Goal: Task Accomplishment & Management: Manage account settings

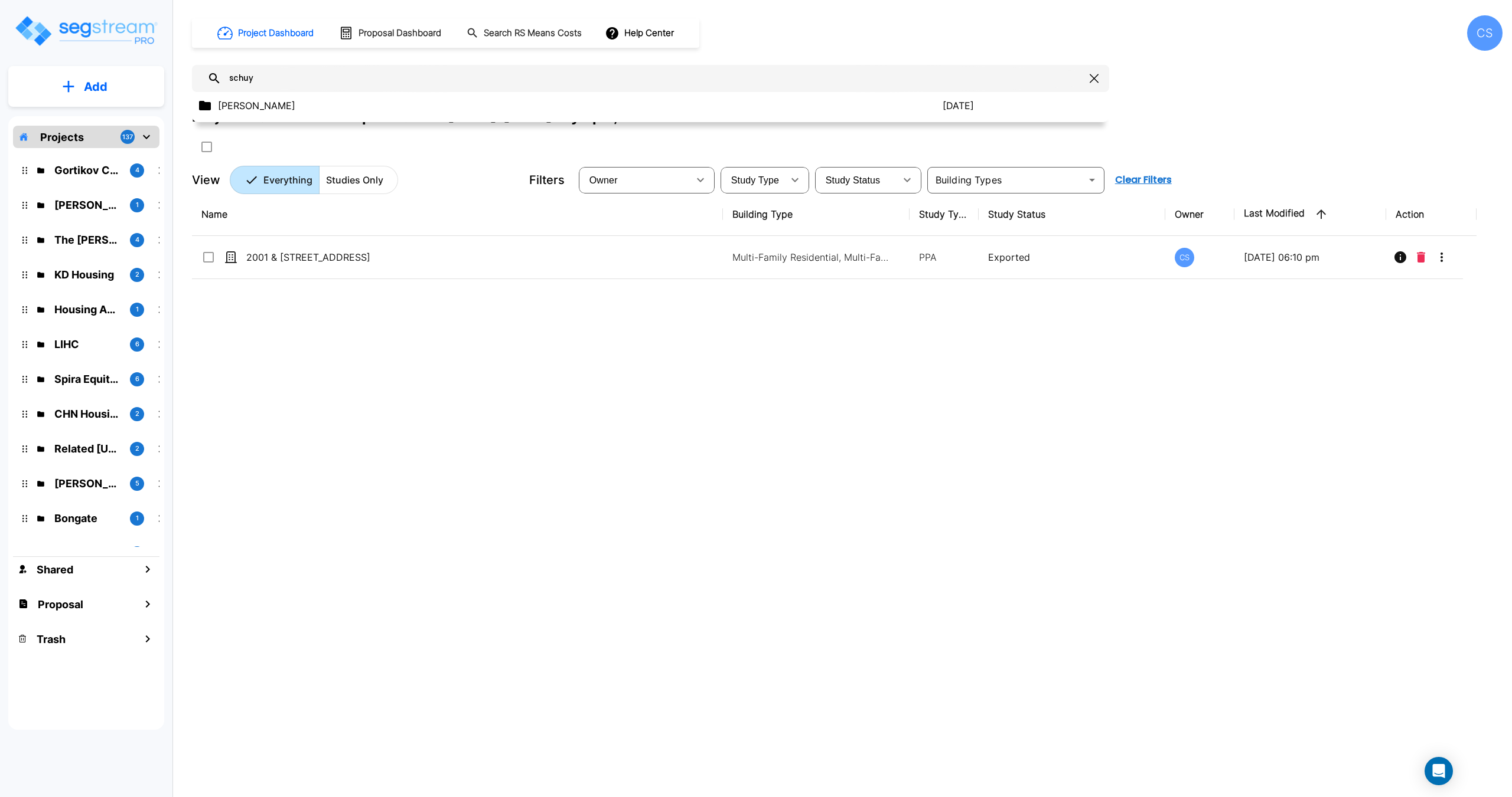
type input "schuy"
click at [290, 109] on p "Schuyler Hewes" at bounding box center [580, 105] width 725 height 14
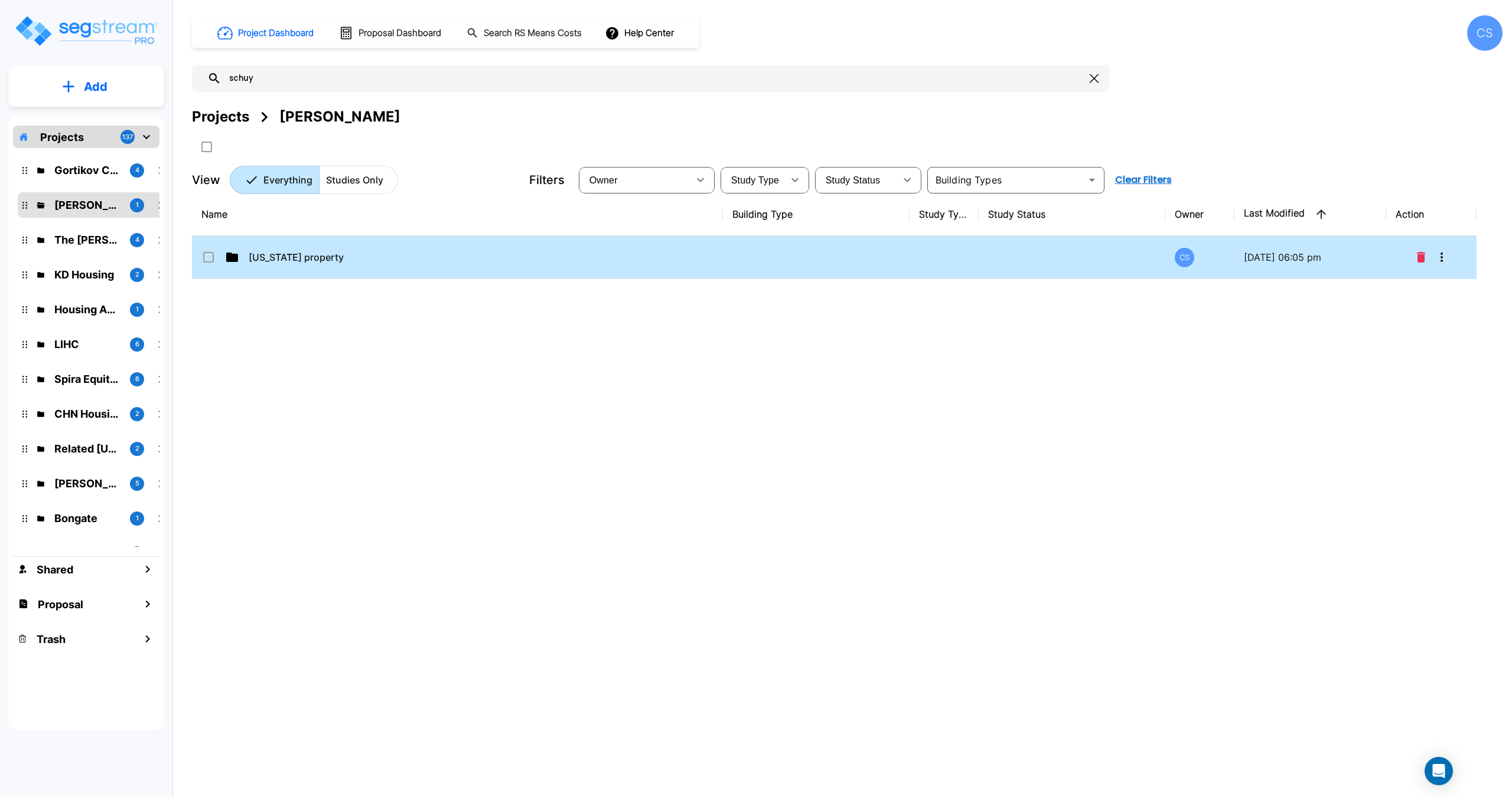
click at [270, 266] on td "Colorado property" at bounding box center [457, 258] width 531 height 43
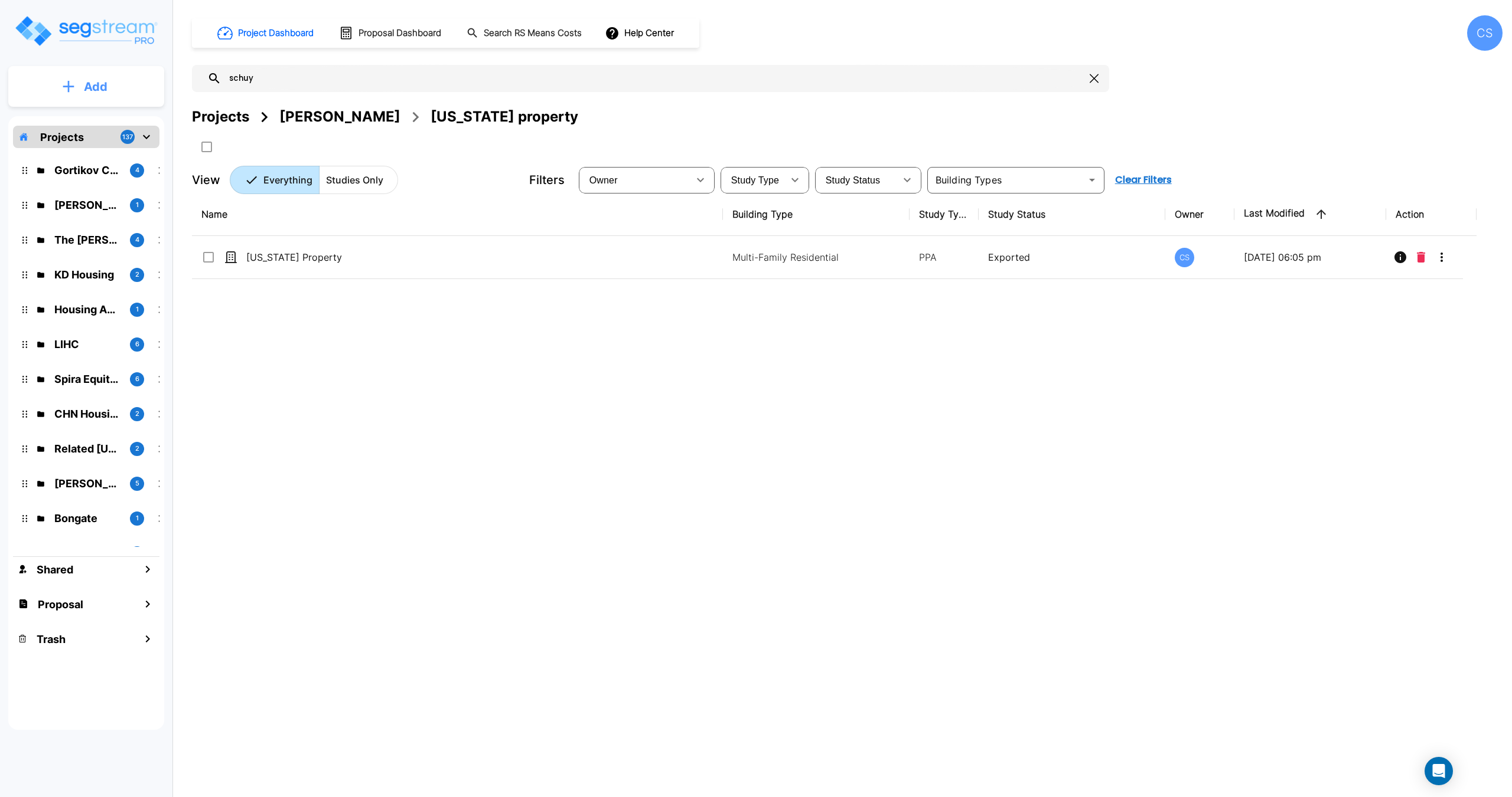
click at [89, 82] on p "Add" at bounding box center [95, 87] width 24 height 18
click at [341, 338] on div "Name Building Type Study Type Study Status Owner Last Modified Action Colorado …" at bounding box center [834, 440] width 1285 height 494
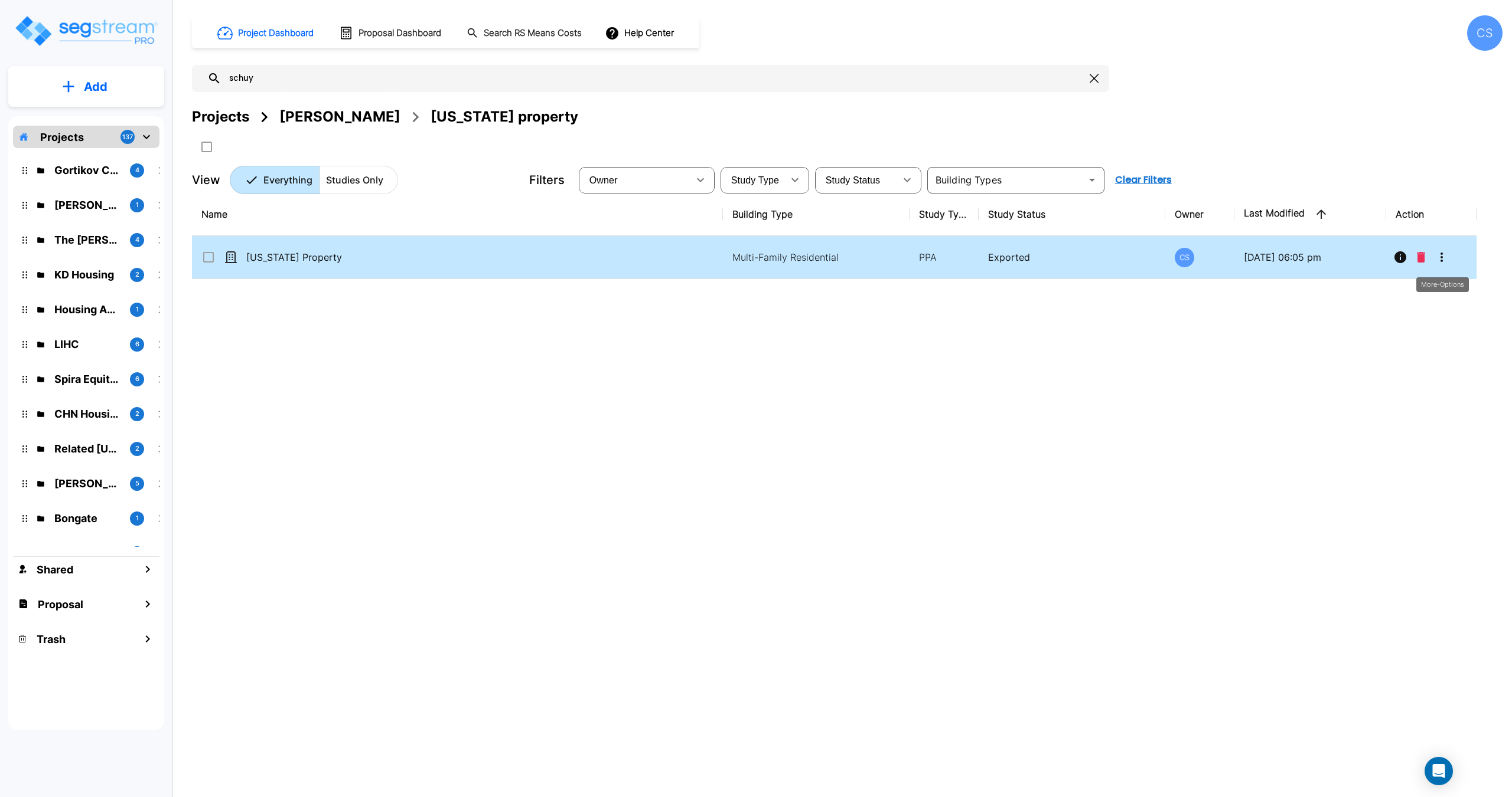
click at [1442, 255] on icon "More-Options" at bounding box center [1441, 257] width 14 height 14
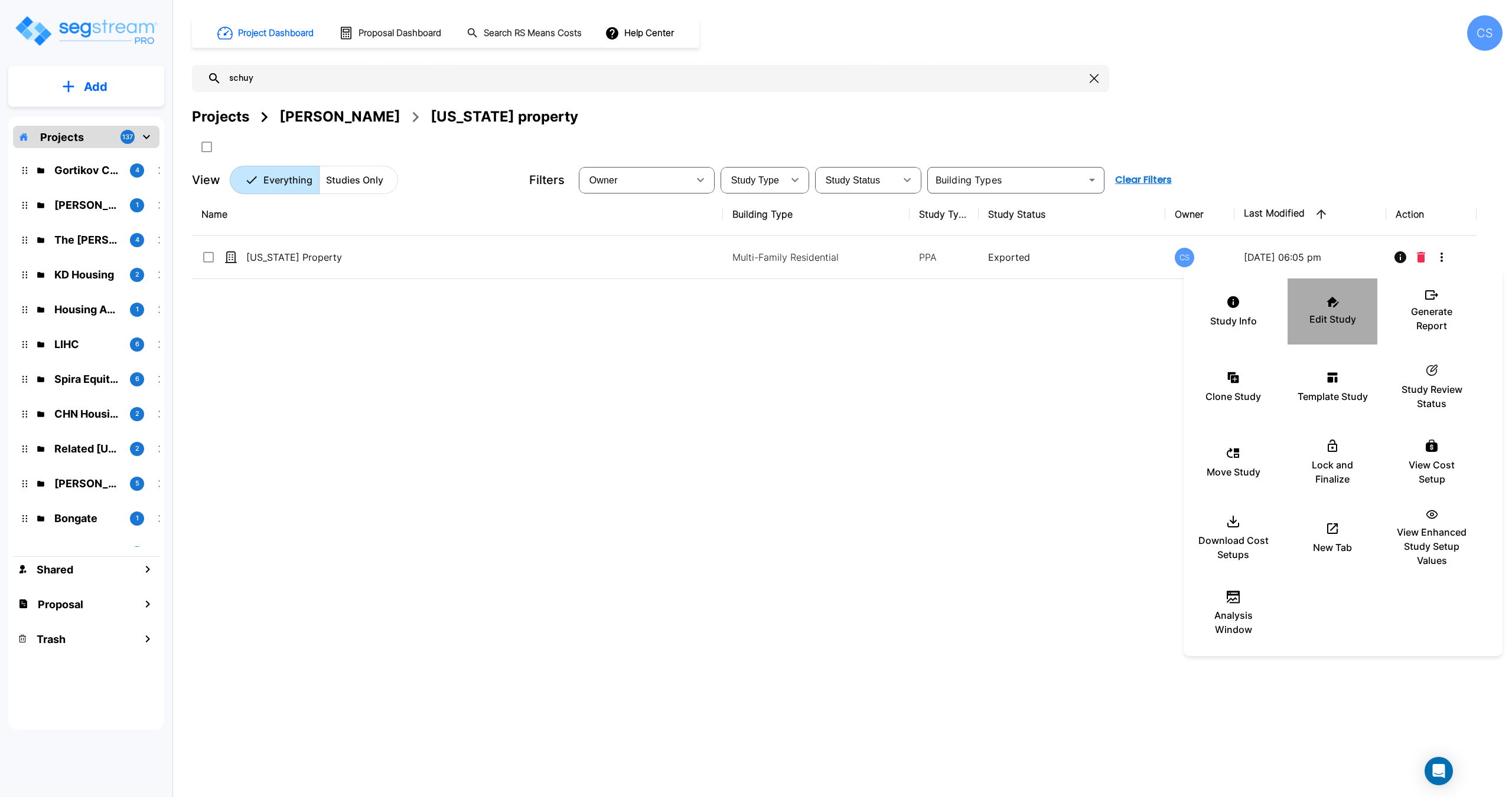
click at [1337, 315] on p "Edit Study" at bounding box center [1332, 319] width 47 height 14
click at [74, 79] on div at bounding box center [756, 398] width 1512 height 797
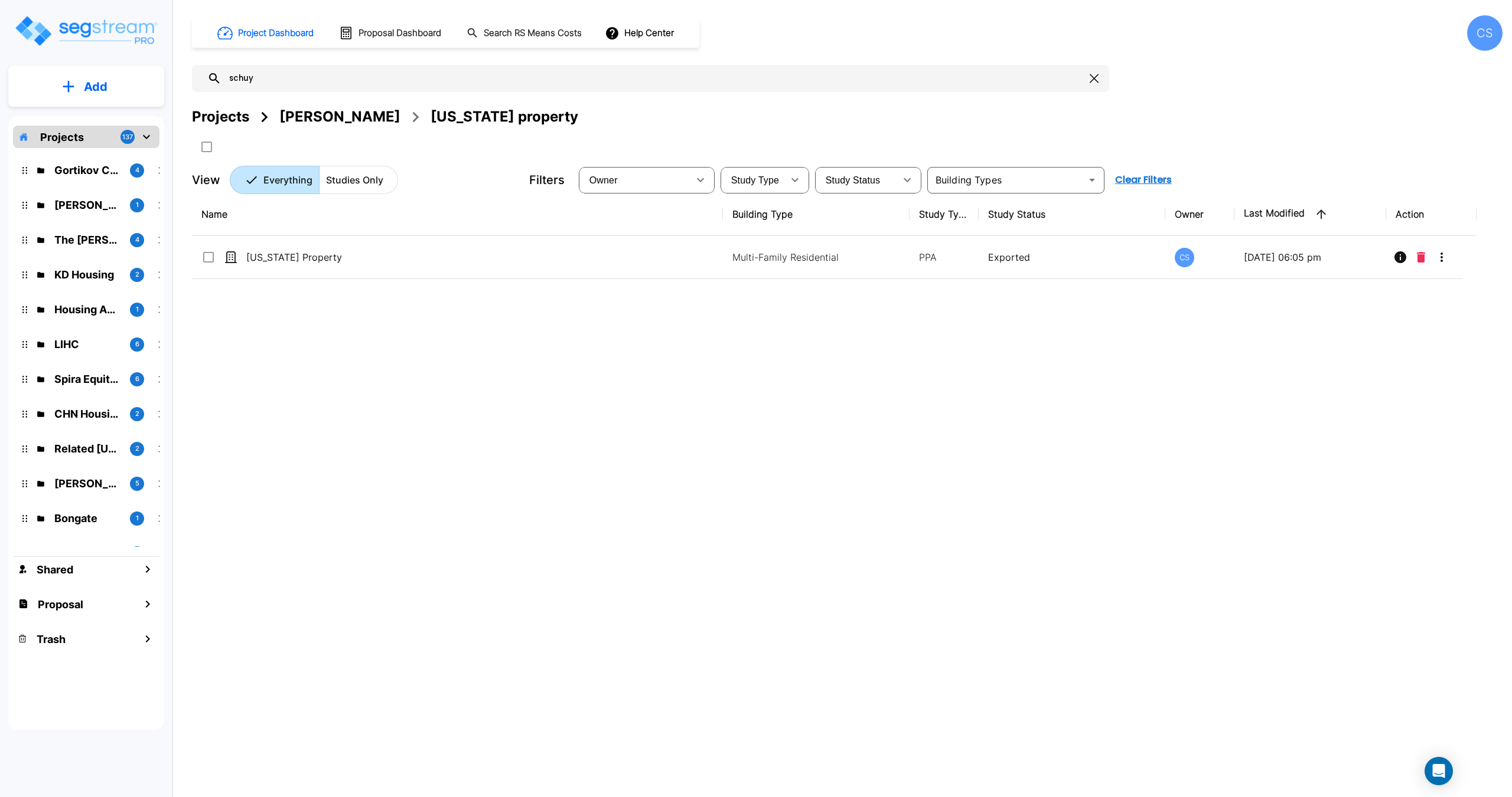
click at [82, 91] on div "Study Info Edit Study Generate Report Clone Study Template Study ic_fluent_stat…" at bounding box center [756, 398] width 1512 height 797
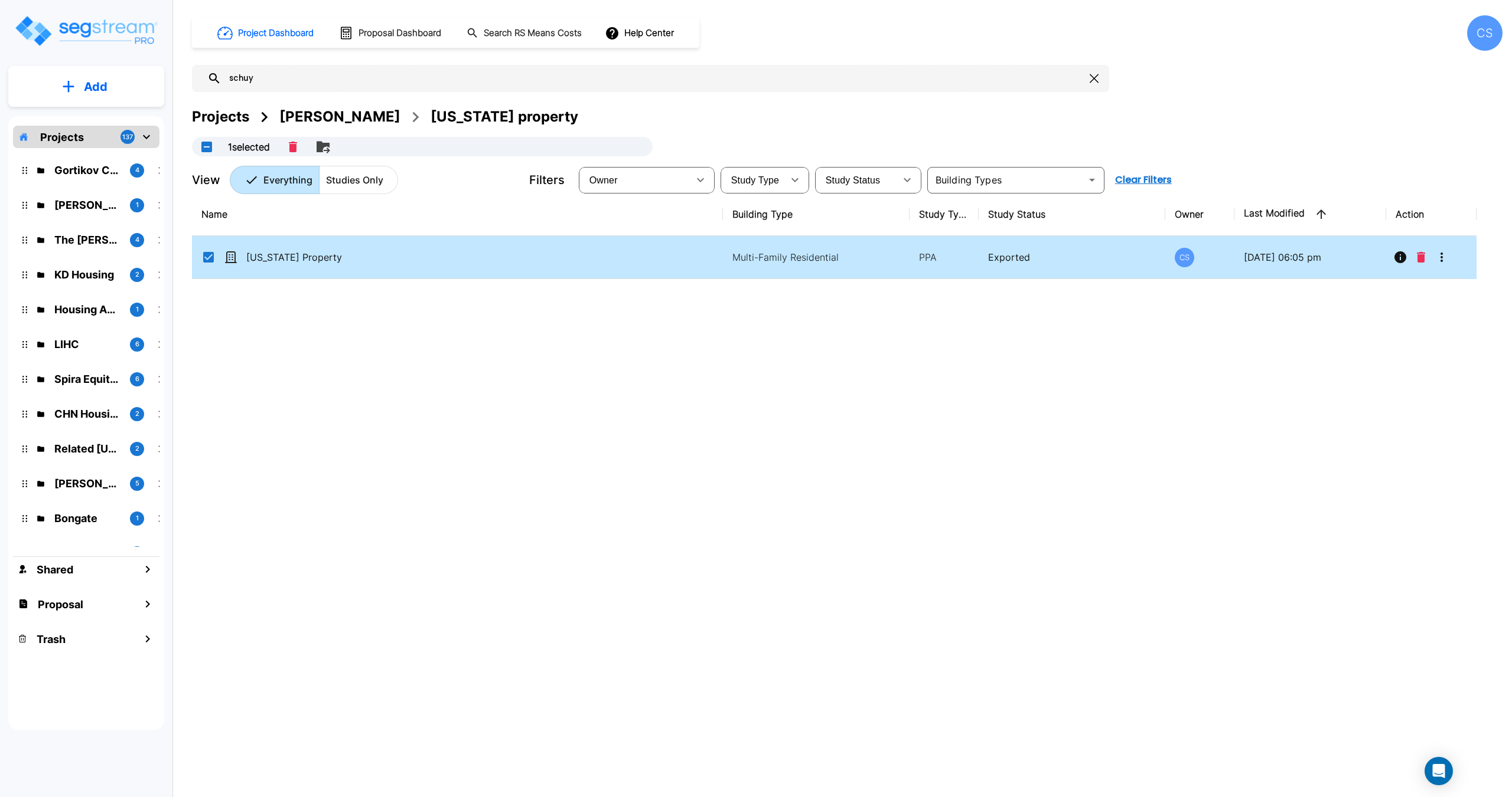
checkbox input "true"
click at [71, 79] on button "Add" at bounding box center [86, 86] width 156 height 34
click at [98, 151] on p "Add Study" at bounding box center [93, 152] width 47 height 14
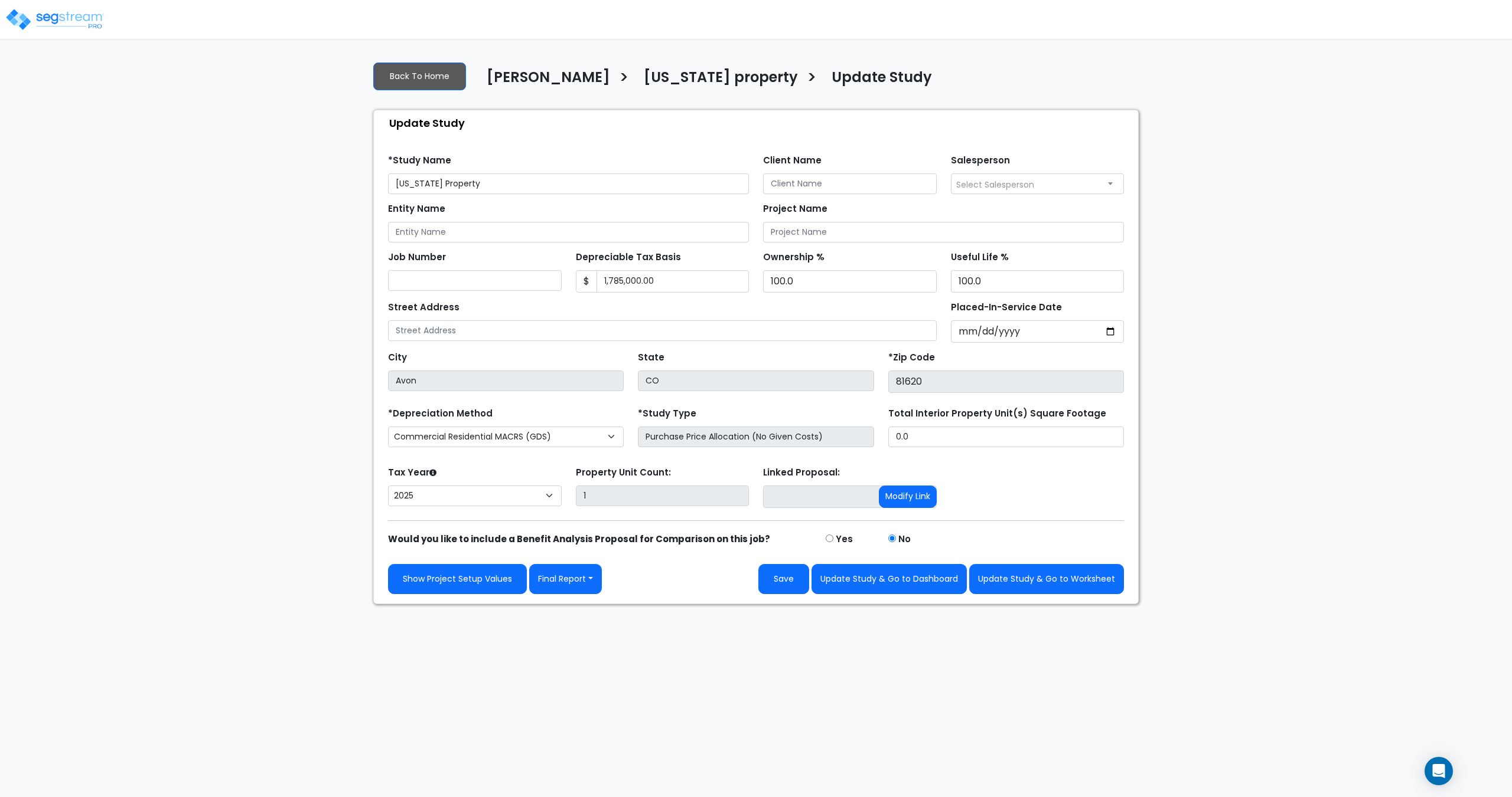
select select "2025"
drag, startPoint x: 433, startPoint y: 185, endPoint x: 340, endPoint y: 179, distance: 93.2
click at [341, 179] on div "We are Building your Study. So please grab a coffee and let us do the heavy lif…" at bounding box center [756, 328] width 1512 height 552
drag, startPoint x: 939, startPoint y: 384, endPoint x: 889, endPoint y: 379, distance: 50.2
click at [889, 379] on input "81620" at bounding box center [1005, 382] width 235 height 22
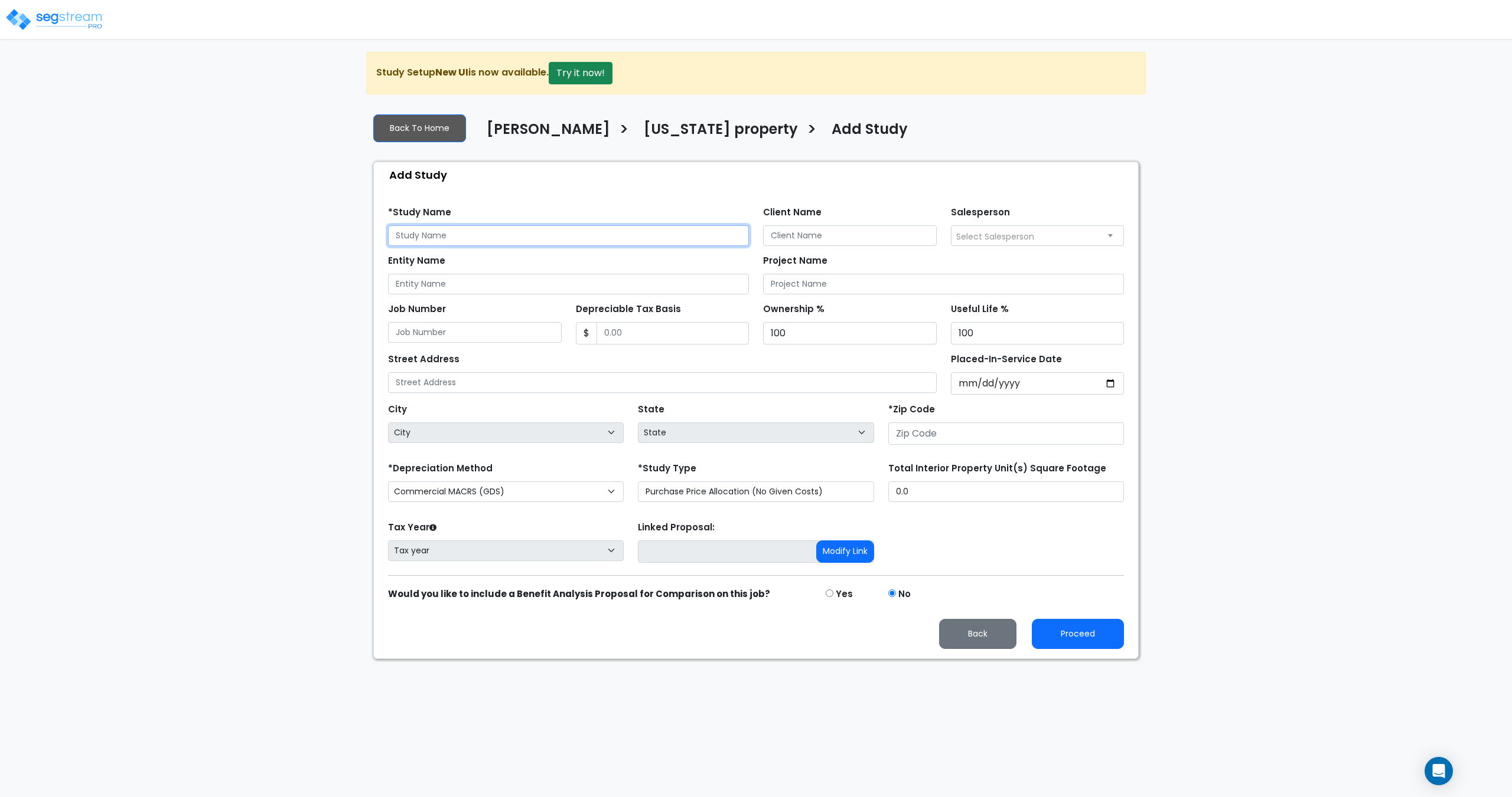
click at [421, 235] on input "text" at bounding box center [568, 235] width 361 height 21
paste input "[US_STATE] Property"
type input "Colorado Property - Rehab"
click at [472, 487] on select "Commercial MACRS (GDS) Commercial MACRS (GDS) Extended Commercial MACRS (ADS) C…" at bounding box center [505, 492] width 235 height 21
select select "CRM(_8"
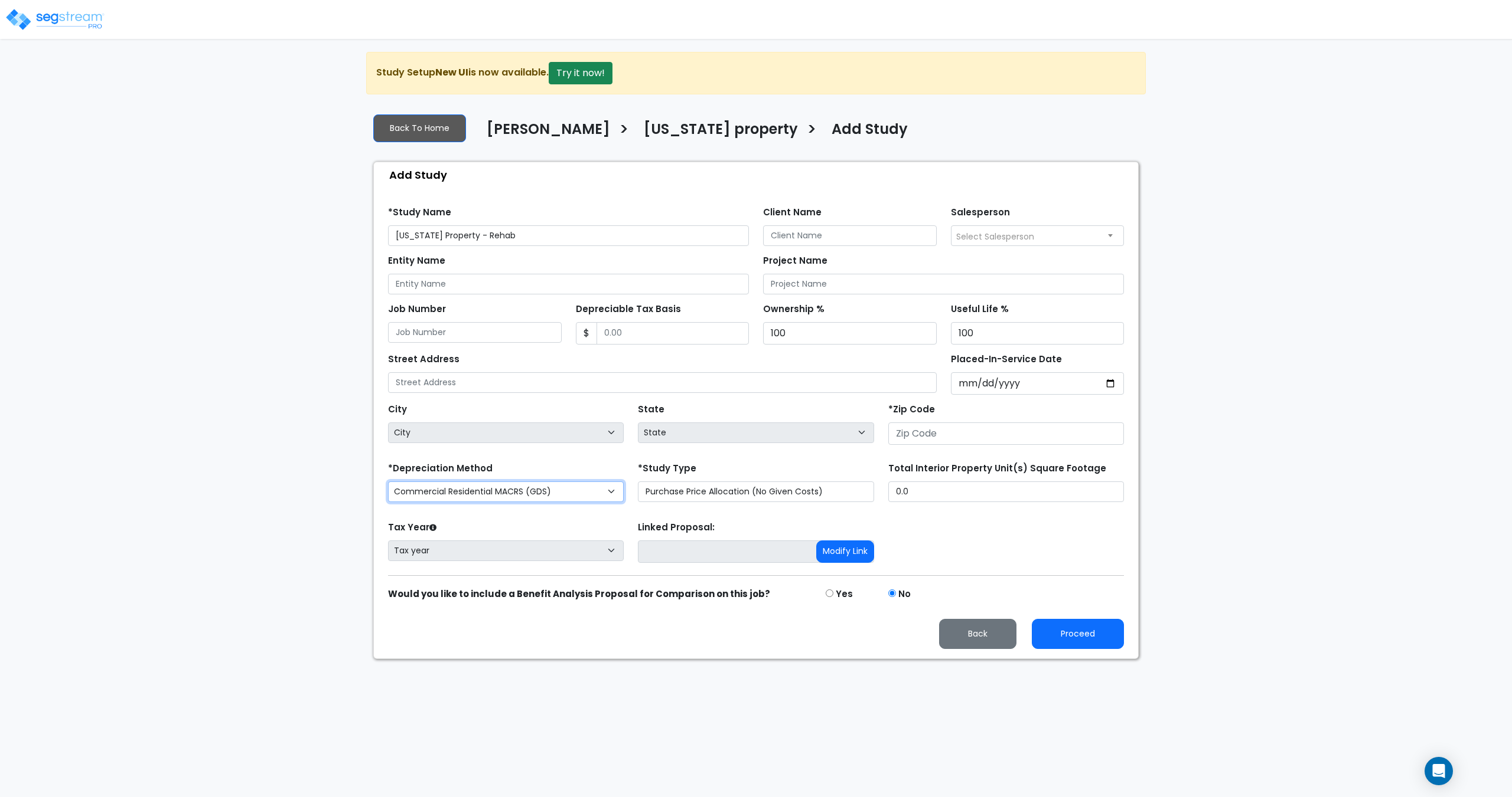
click at [552, 492] on select "Commercial MACRS (GDS) Commercial MACRS (GDS) Extended Commercial MACRS (ADS) C…" at bounding box center [505, 492] width 235 height 21
drag, startPoint x: 552, startPoint y: 492, endPoint x: 564, endPoint y: 490, distance: 12.2
click at [552, 492] on select "Commercial MACRS (GDS) Commercial MACRS (GDS) Extended Commercial MACRS (ADS) C…" at bounding box center [505, 492] width 235 height 21
click at [700, 494] on select "Purchase Price Allocation (No Given Costs) New Construction / Reno / TI's (Give…" at bounding box center [755, 492] width 235 height 21
select select "NEW"
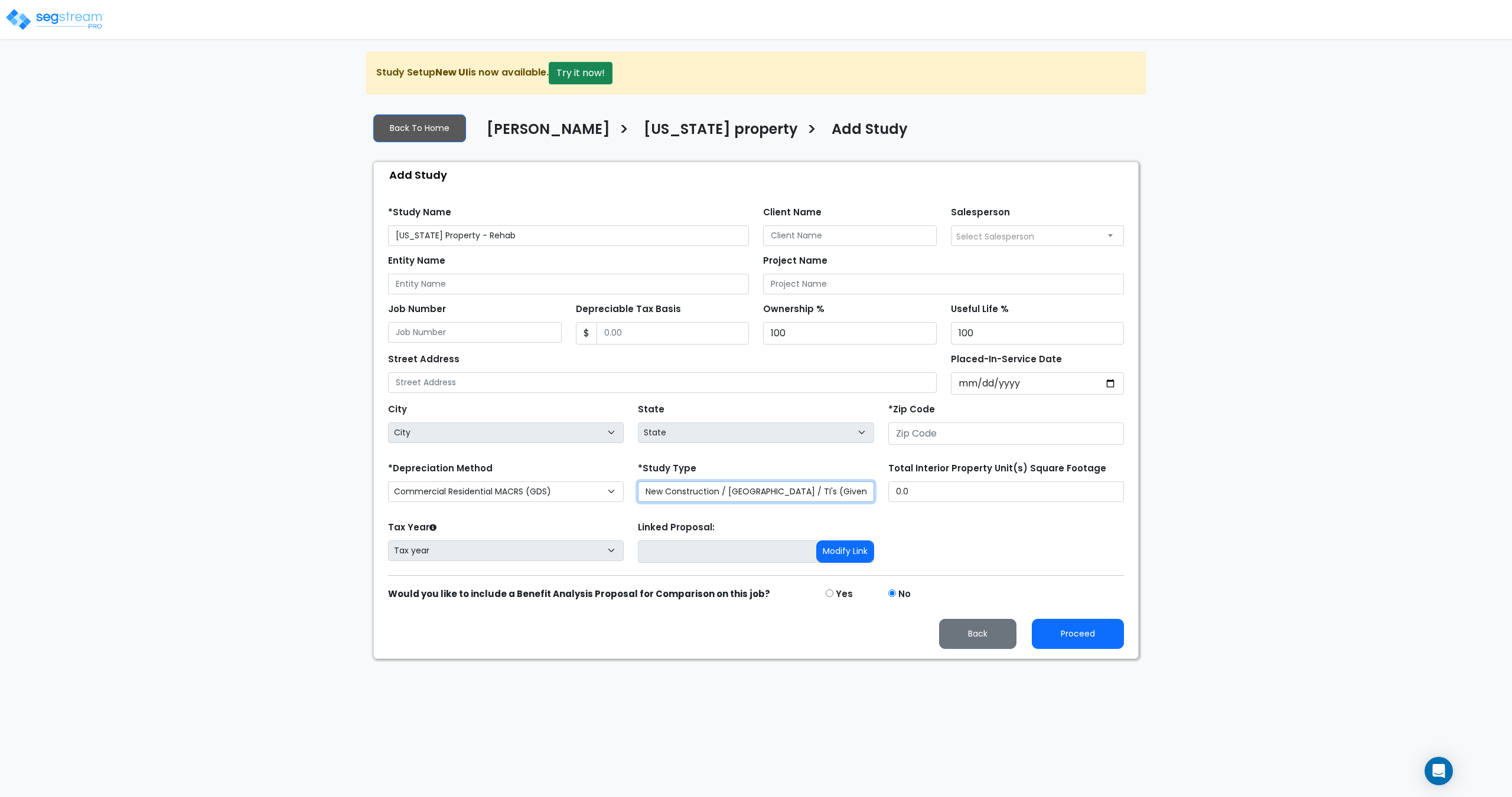
click at [638, 481] on select "Purchase Price Allocation (No Given Costs) New Construction / Reno / TI's (Give…" at bounding box center [755, 492] width 235 height 21
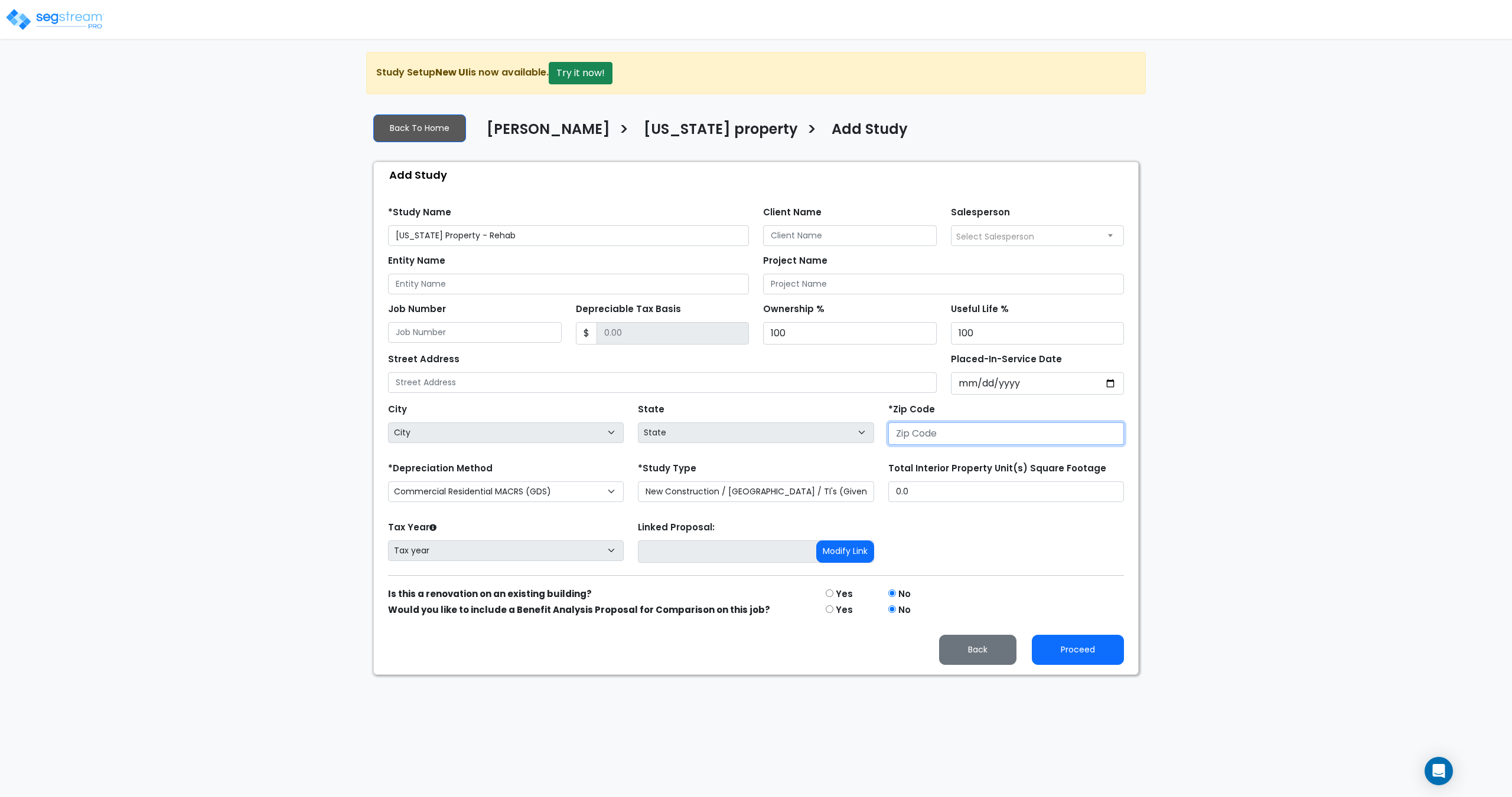
click at [939, 444] on input "number" at bounding box center [1005, 434] width 235 height 22
paste input "81620"
type input "81620"
select select "CO"
type input "81620"
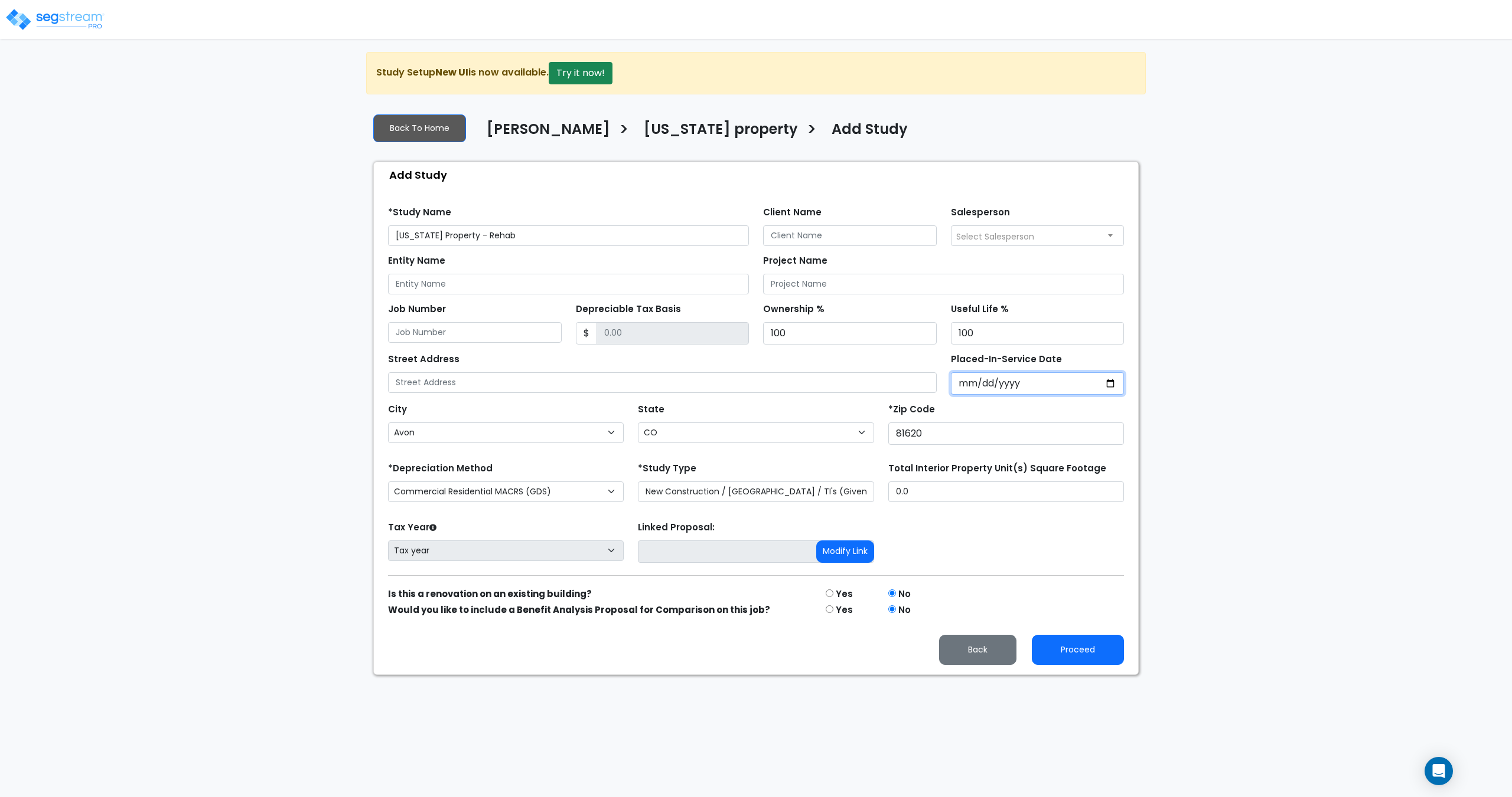
click at [975, 381] on input "Placed-In-Service Date" at bounding box center [1037, 383] width 173 height 22
click at [974, 386] on input "Placed-In-Service Date" at bounding box center [1037, 383] width 173 height 22
click at [1001, 385] on input "Placed-In-Service Date" at bounding box center [1037, 383] width 173 height 22
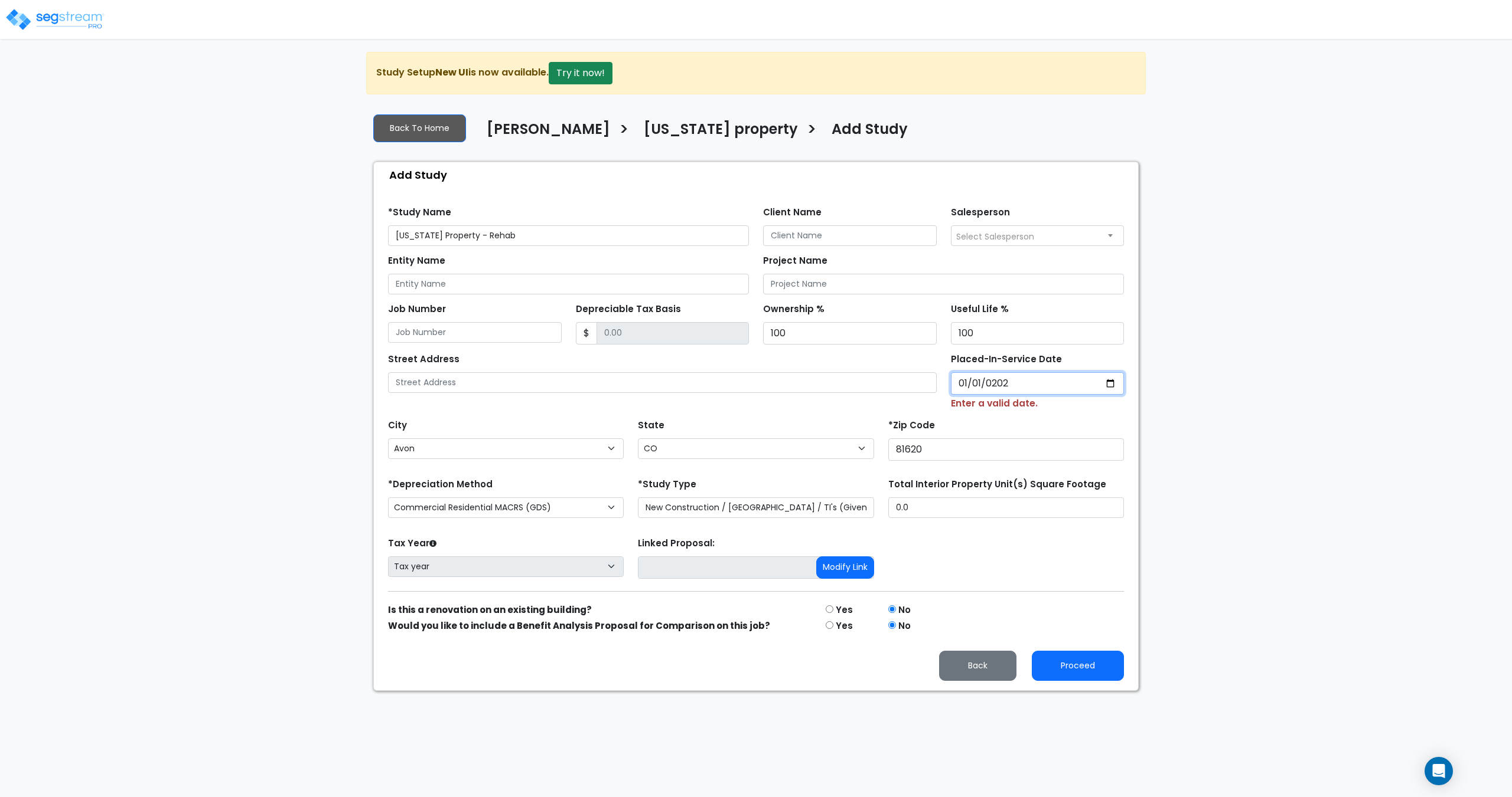
type input "2025-01-01"
select select "2025"
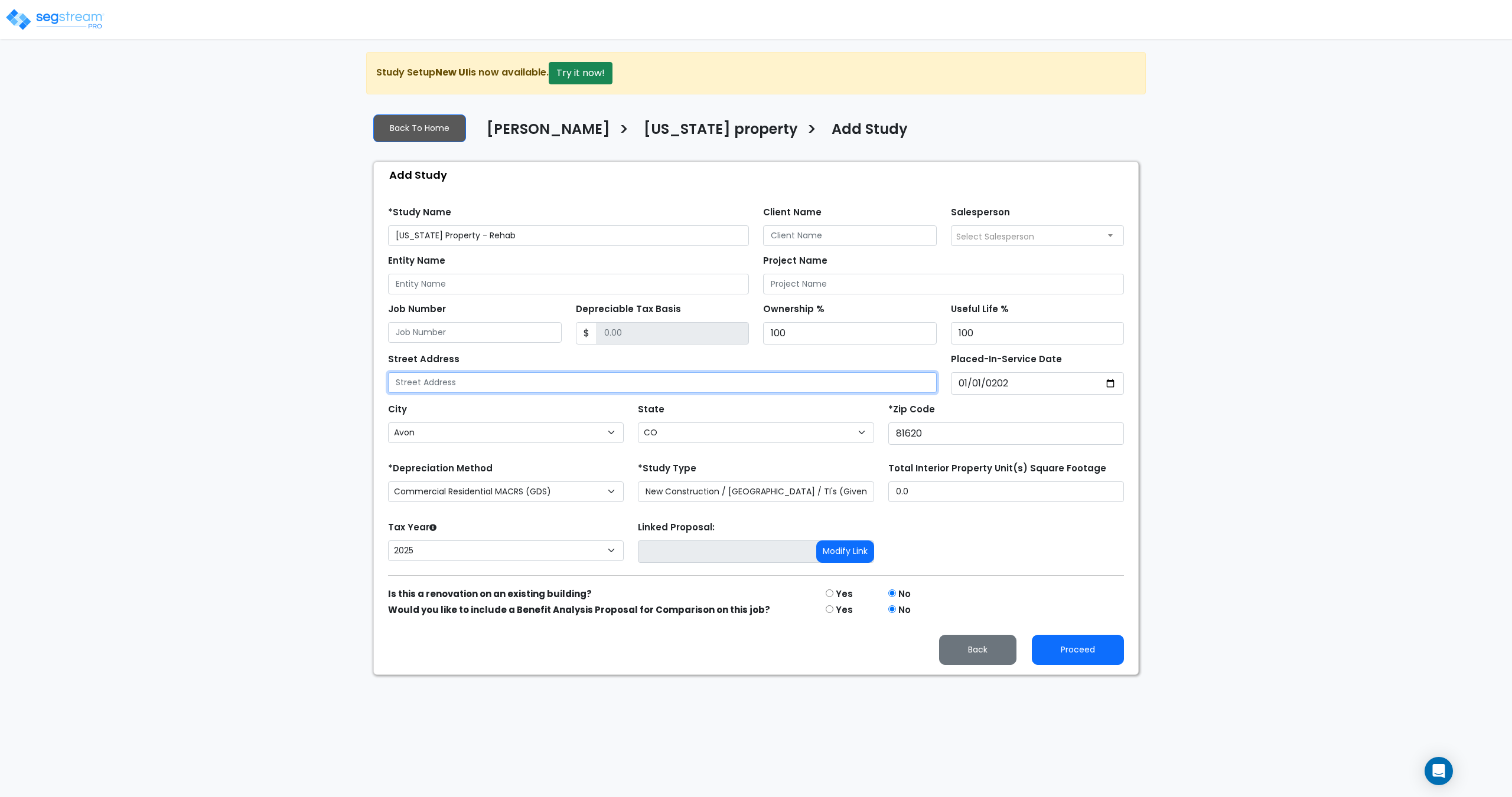
click at [689, 391] on input "text" at bounding box center [662, 382] width 549 height 21
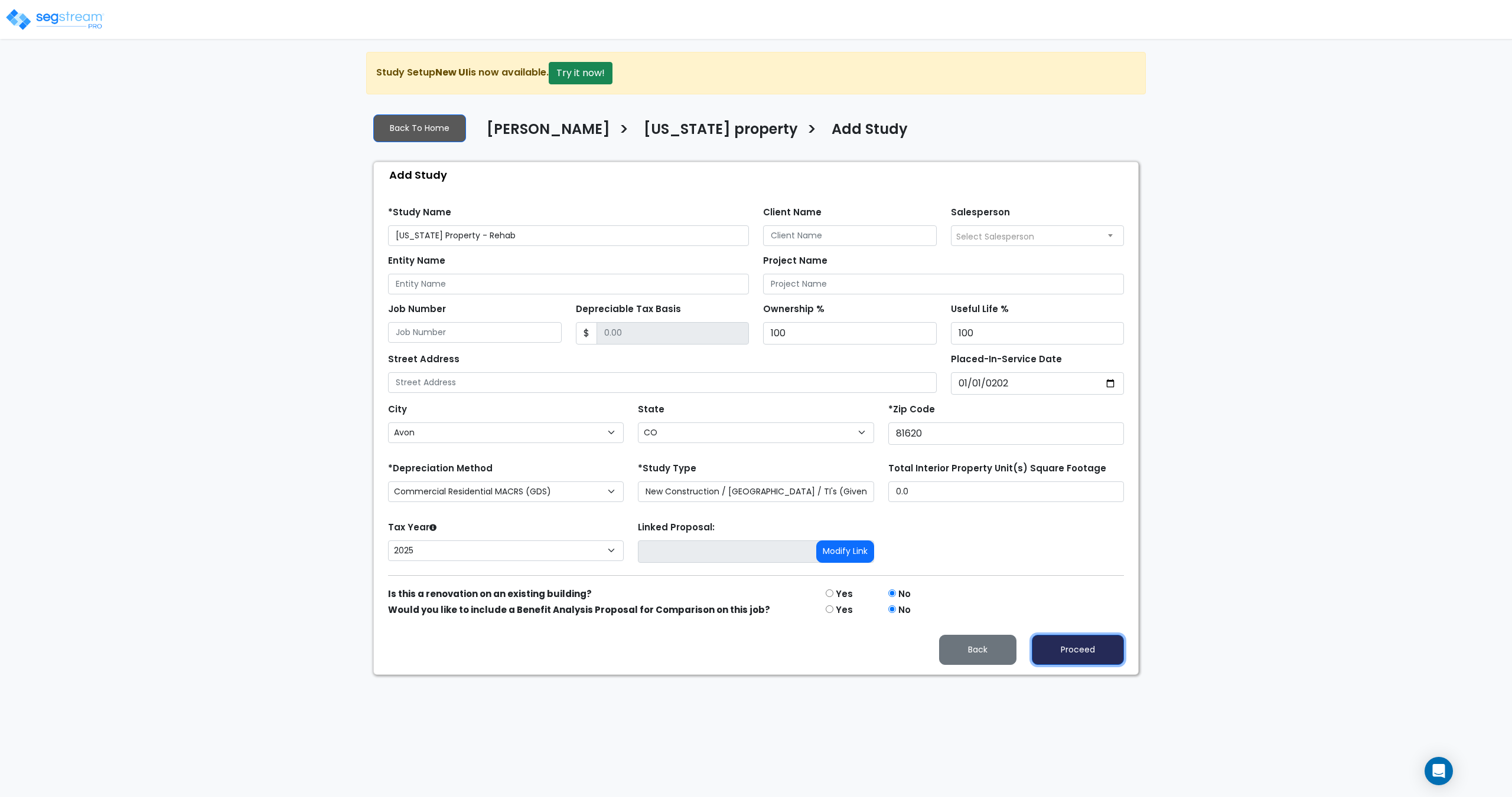
click at [1093, 653] on button "Proceed" at bounding box center [1077, 650] width 92 height 30
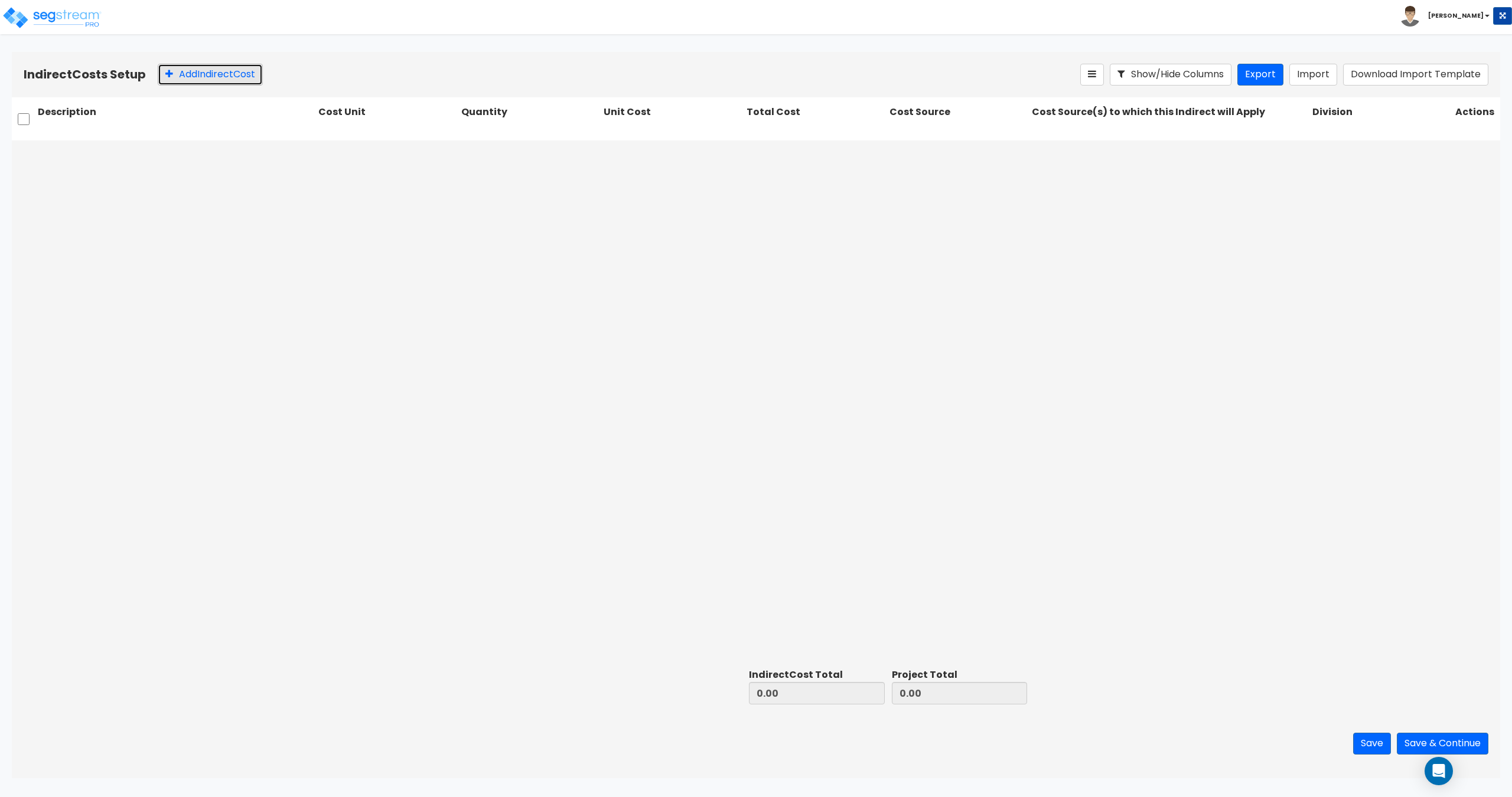
click at [196, 73] on button "Add Indirect Cost" at bounding box center [211, 75] width 105 height 22
click at [192, 147] on input "text" at bounding box center [175, 154] width 276 height 22
click at [267, 165] on input "text" at bounding box center [175, 154] width 276 height 22
click at [142, 152] on input "text" at bounding box center [175, 154] width 276 height 22
paste input "[GEOGRAPHIC_DATA] - [GEOGRAPHIC_DATA] Real Estate Transfer Tax"
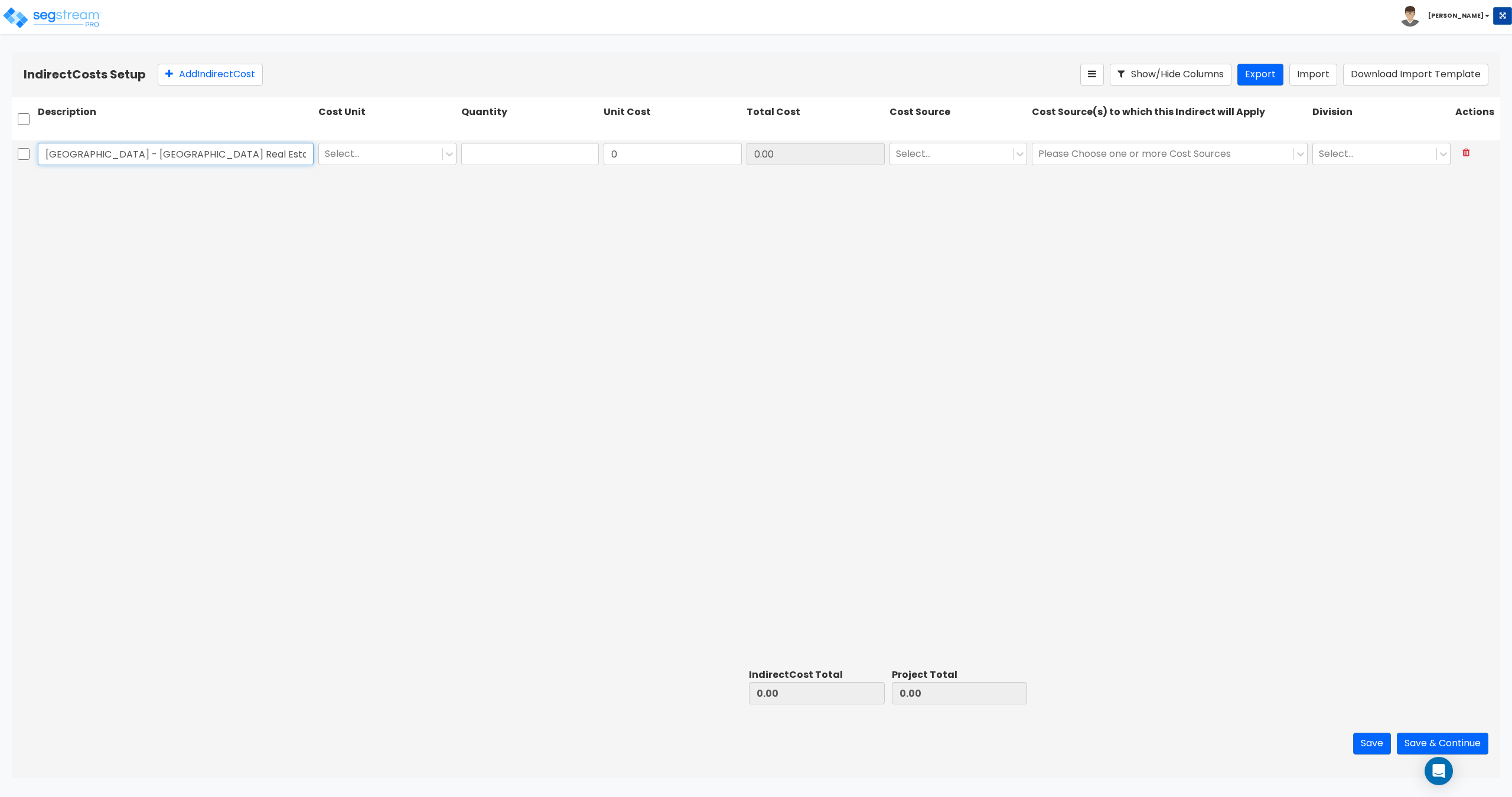
scroll to position [0, 21]
type input "Beaver Creek Resort - Beaver Creek Real Estate Transfer Tax"
click at [393, 150] on div at bounding box center [380, 154] width 111 height 16
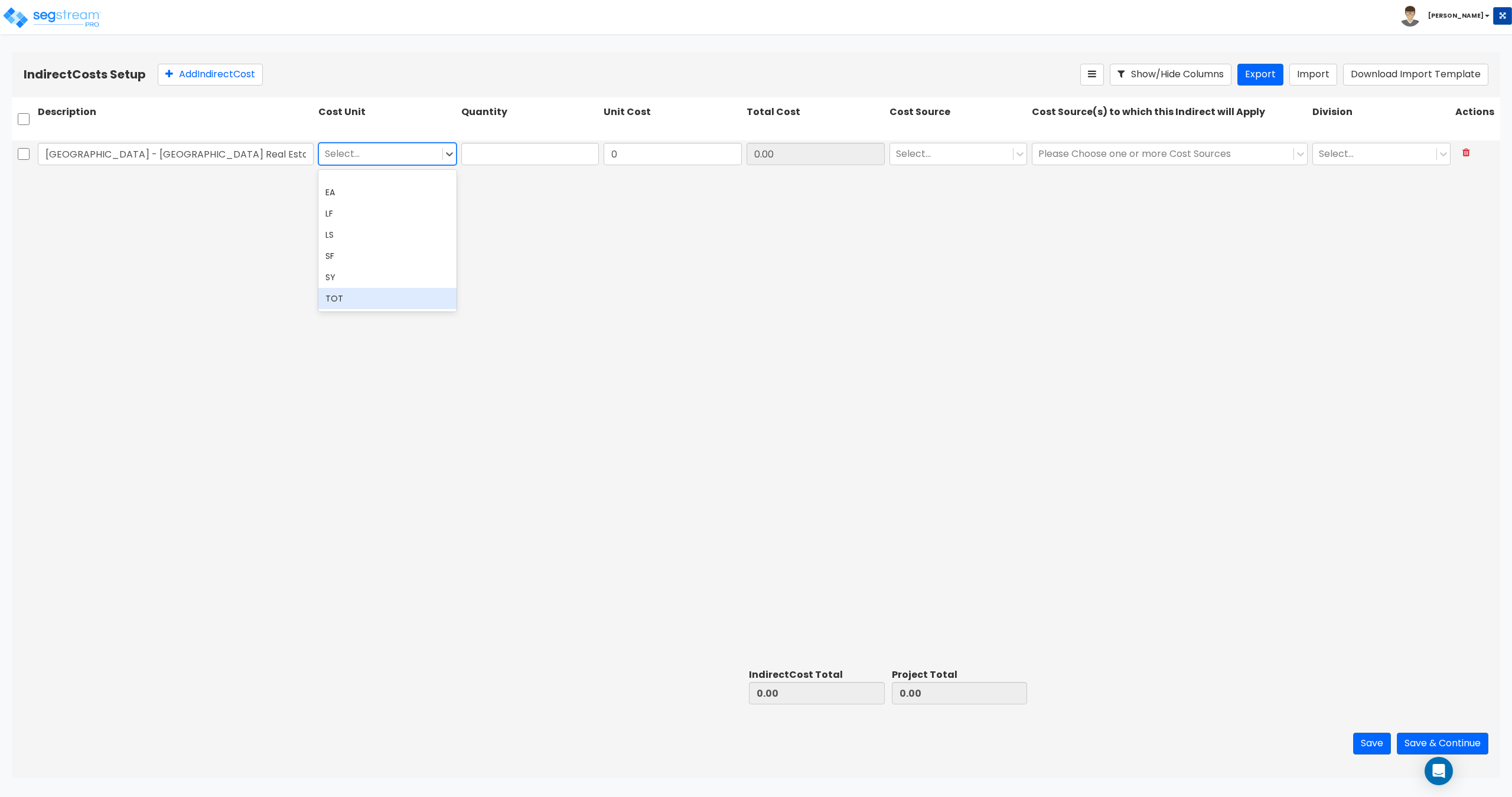
click at [376, 303] on div "TOT" at bounding box center [387, 299] width 138 height 22
click at [495, 158] on input "text" at bounding box center [530, 154] width 138 height 22
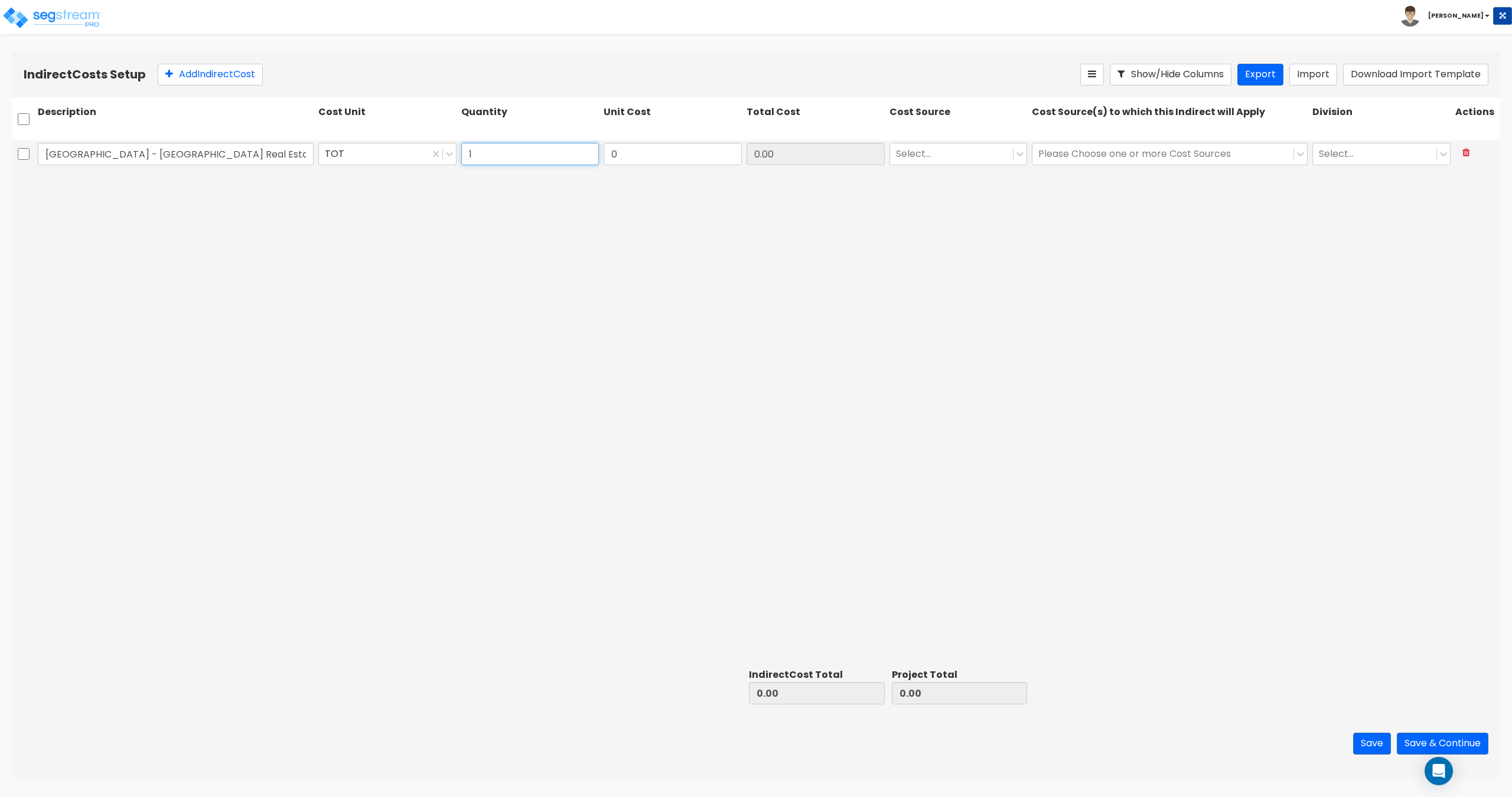
type input "1"
click at [639, 152] on input "0" at bounding box center [672, 154] width 138 height 22
click at [637, 158] on input "0" at bounding box center [672, 154] width 138 height 22
drag, startPoint x: 551, startPoint y: 144, endPoint x: 507, endPoint y: 136, distance: 44.7
click at [526, 140] on div "Description Cost Unit Quantity Unit Cost Total Cost Cost Source Cost Source(s) …" at bounding box center [756, 403] width 1488 height 612
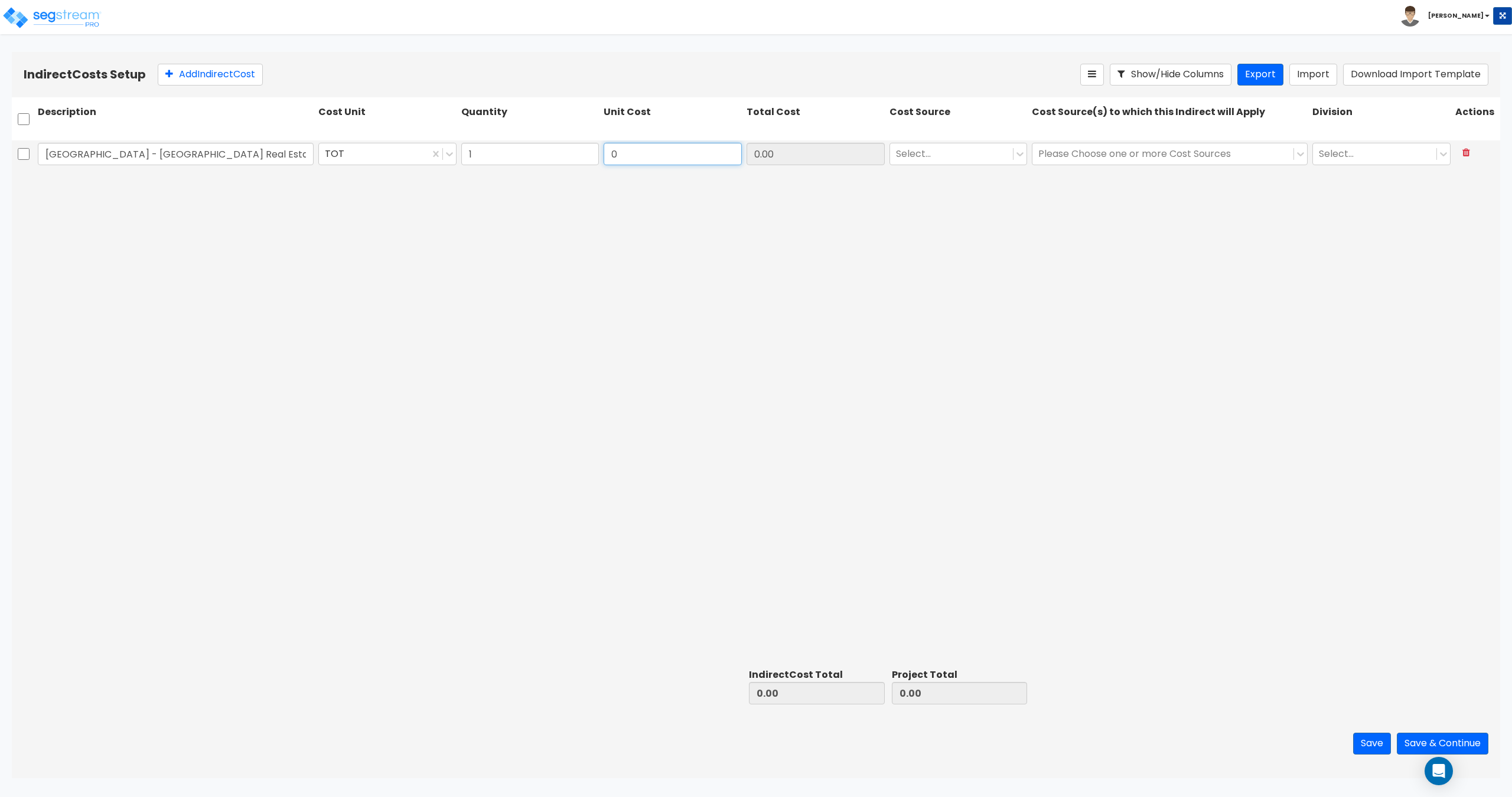
paste input "49,875"
type input "49,875"
type input "49,875.00"
click at [967, 163] on div "Select..." at bounding box center [951, 154] width 123 height 21
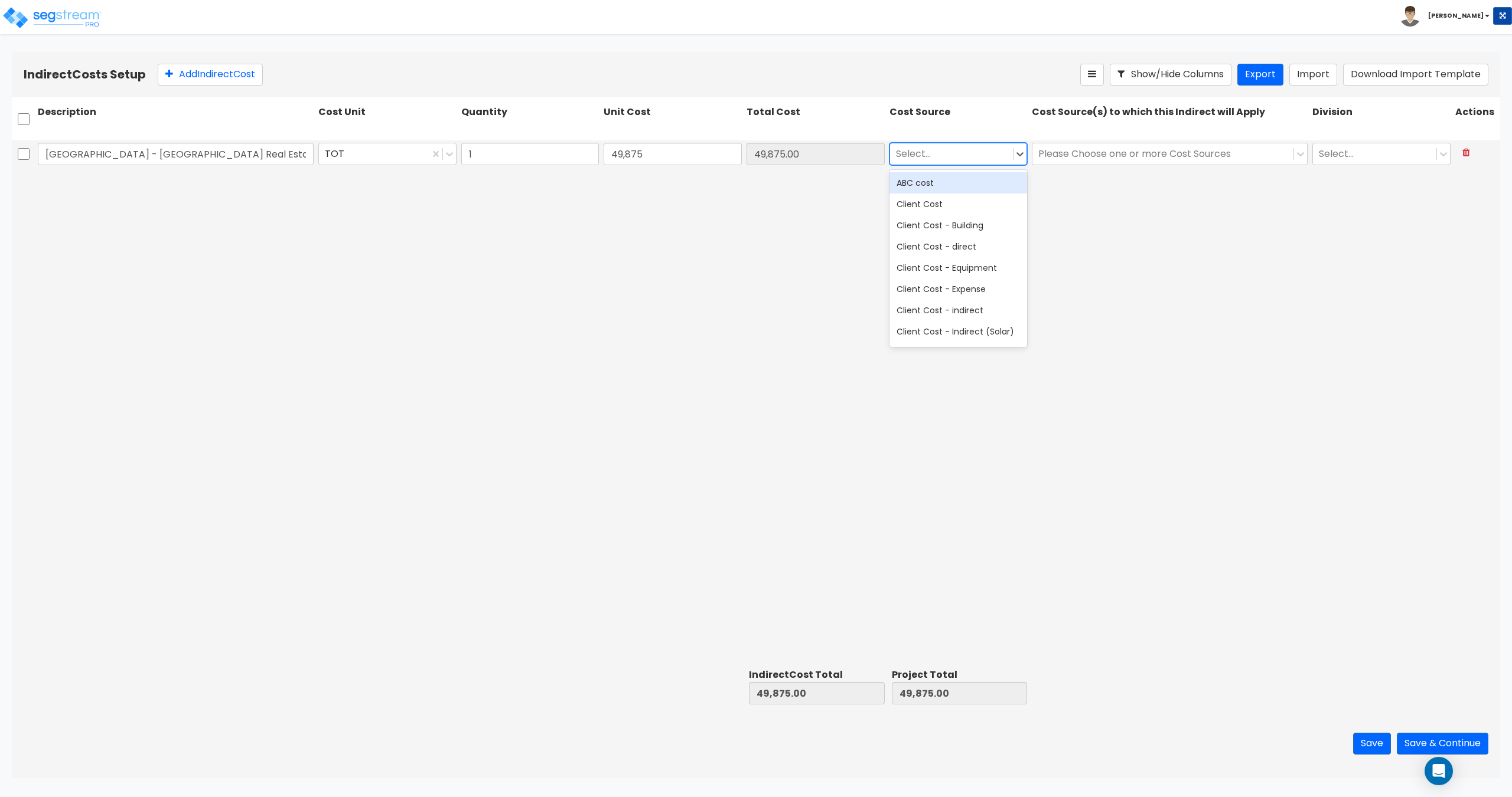
click at [951, 149] on div at bounding box center [951, 154] width 111 height 16
click at [957, 285] on div "Contractor Cost - indirect" at bounding box center [958, 285] width 138 height 22
click at [1099, 150] on div at bounding box center [1163, 154] width 249 height 16
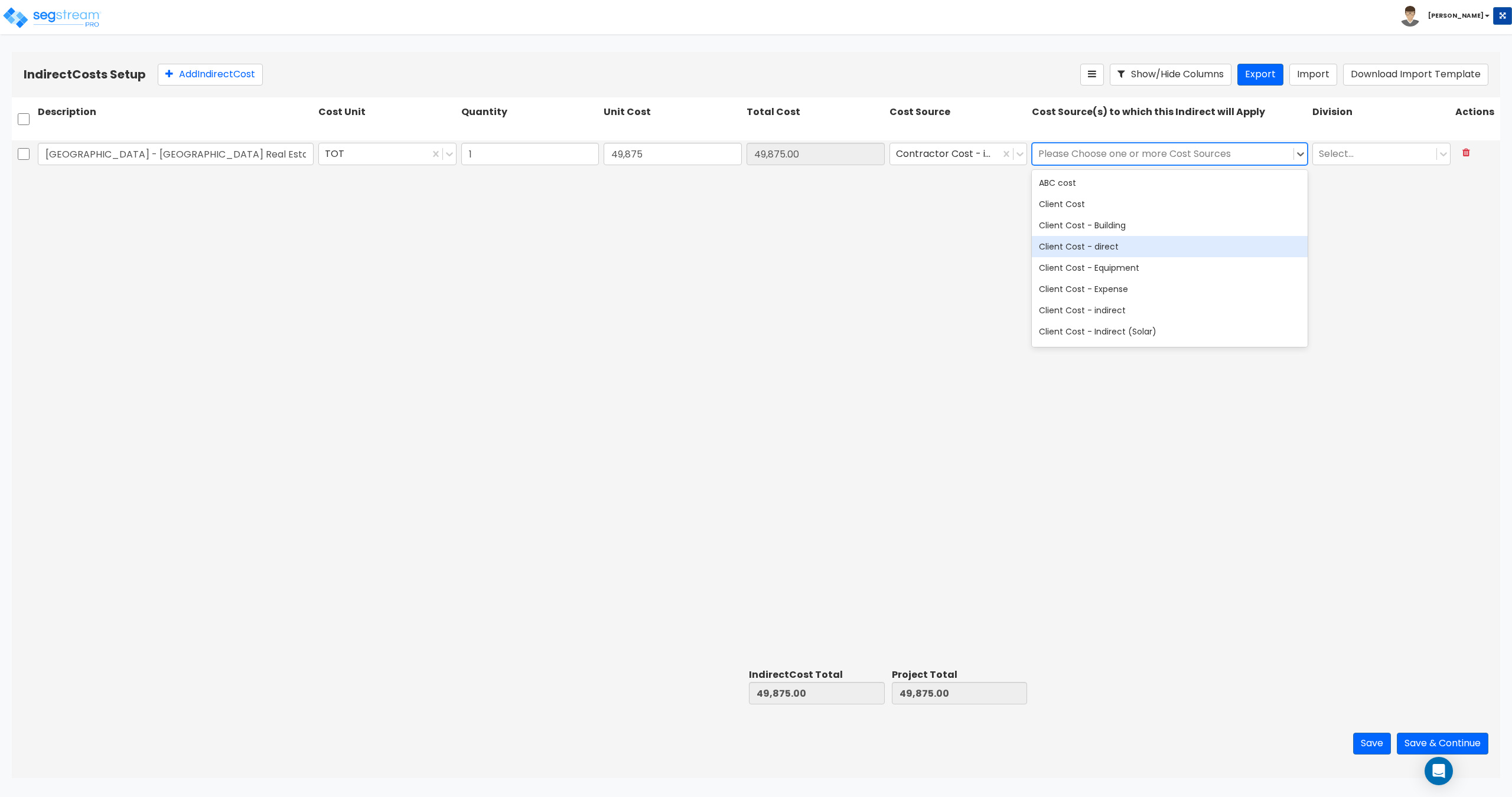
click at [1090, 251] on div "Client Cost - direct" at bounding box center [1169, 247] width 276 height 22
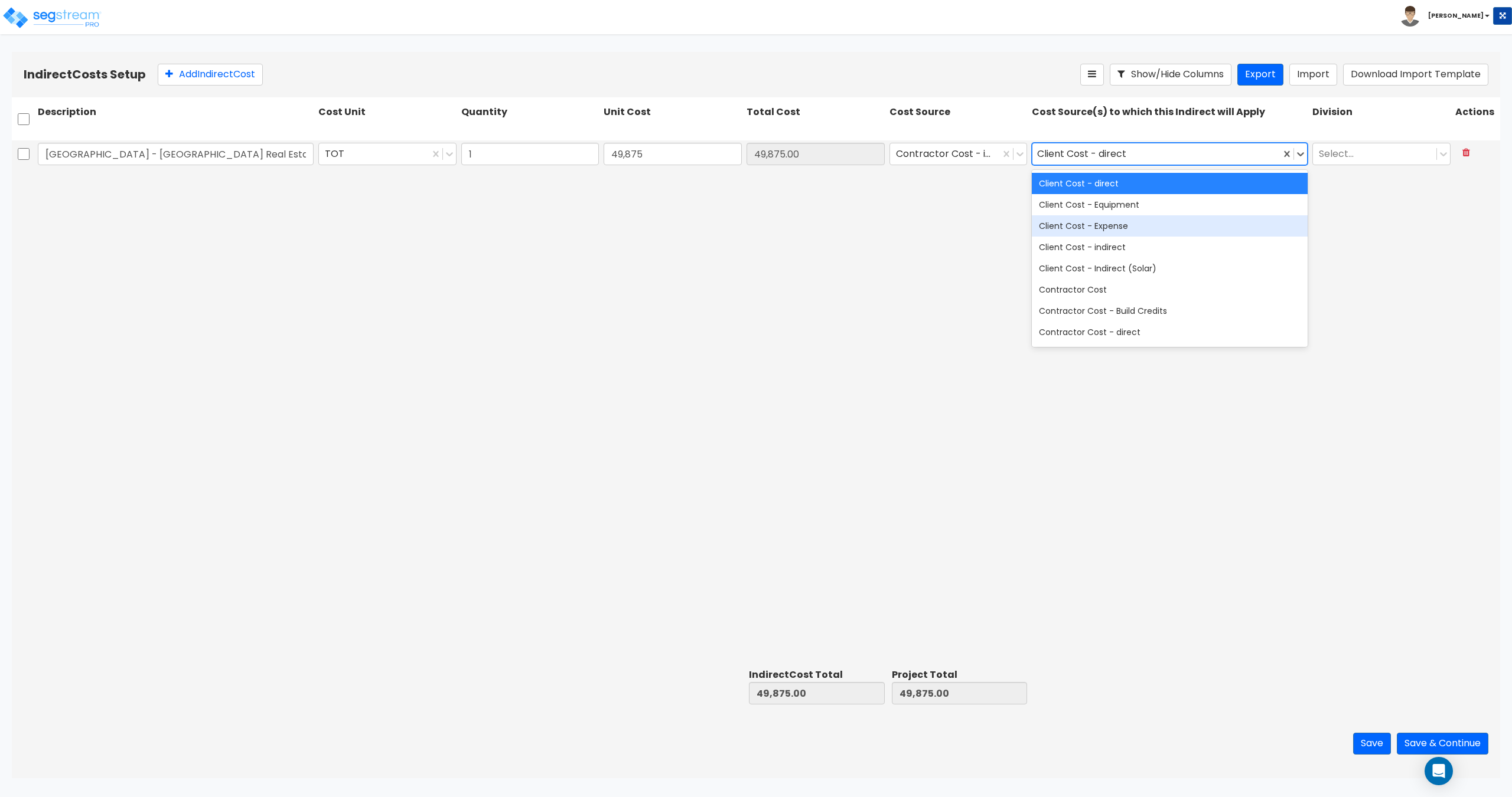
scroll to position [118, 0]
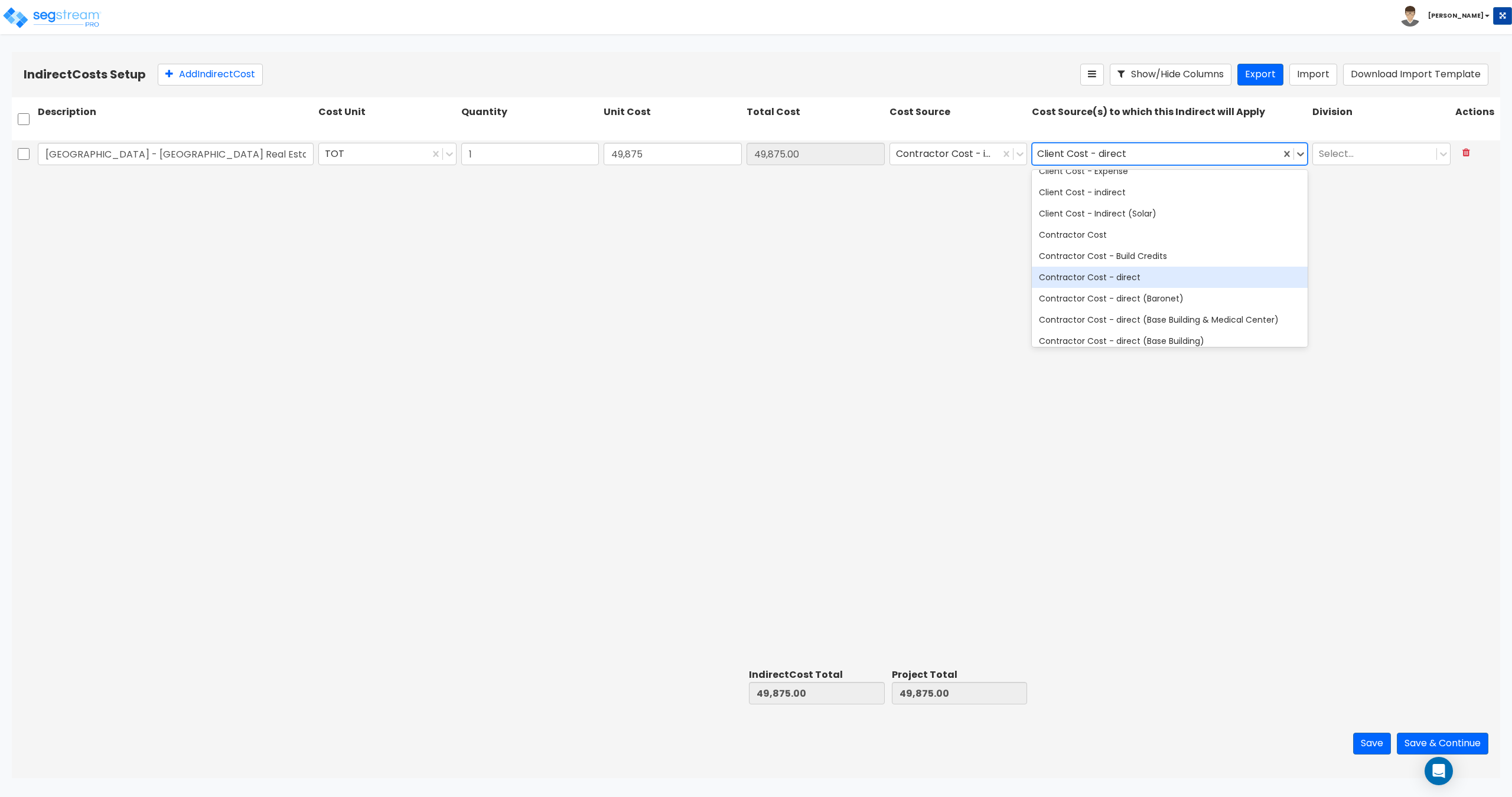
click at [1110, 281] on div "Contractor Cost - direct" at bounding box center [1169, 278] width 276 height 22
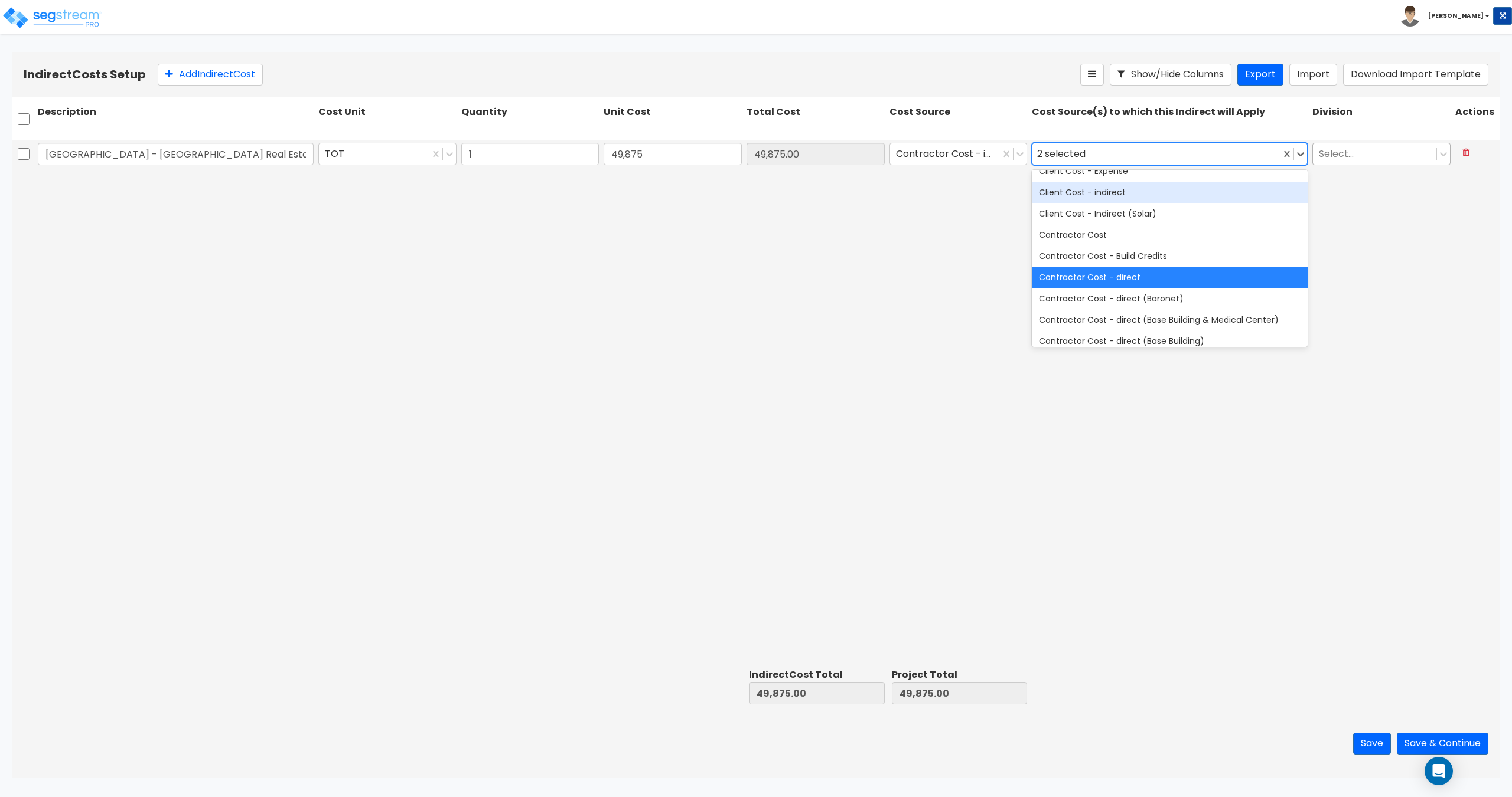
click at [1353, 154] on div at bounding box center [1374, 154] width 111 height 16
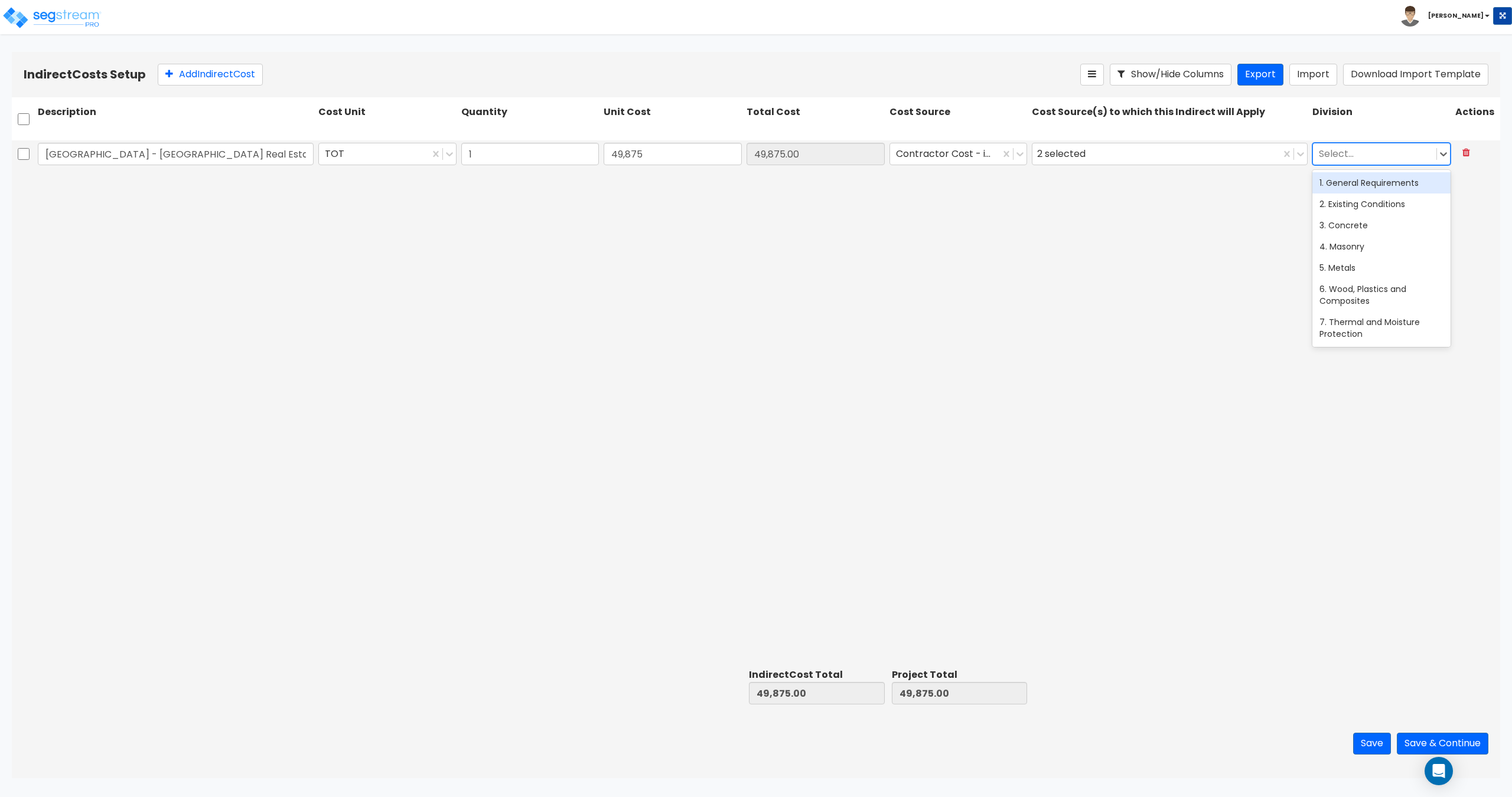
click at [1356, 183] on div "1. General Requirements" at bounding box center [1381, 183] width 138 height 22
click at [1364, 741] on button "Save" at bounding box center [1372, 744] width 38 height 22
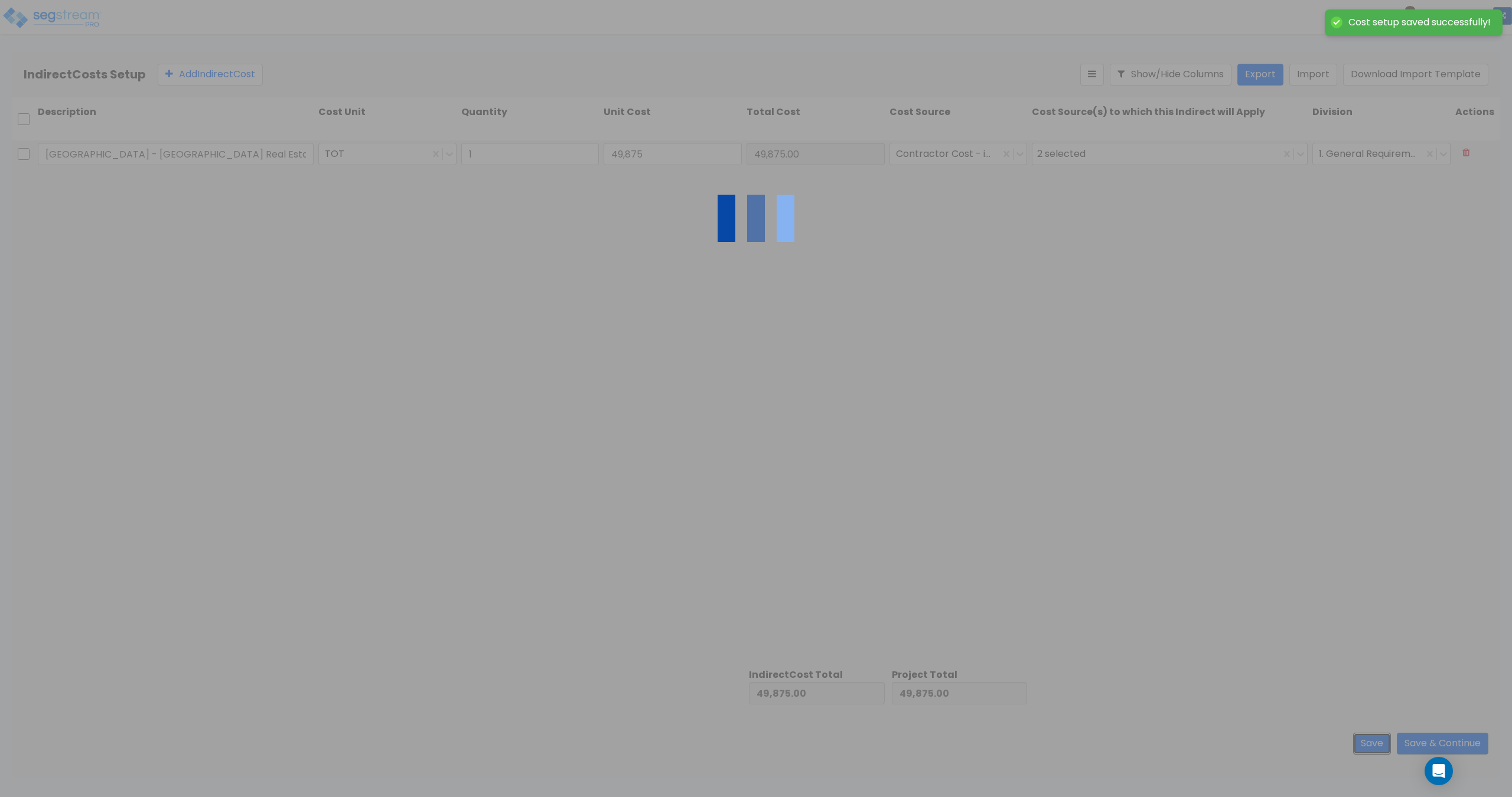
type input "1.00"
type input "49,875.00"
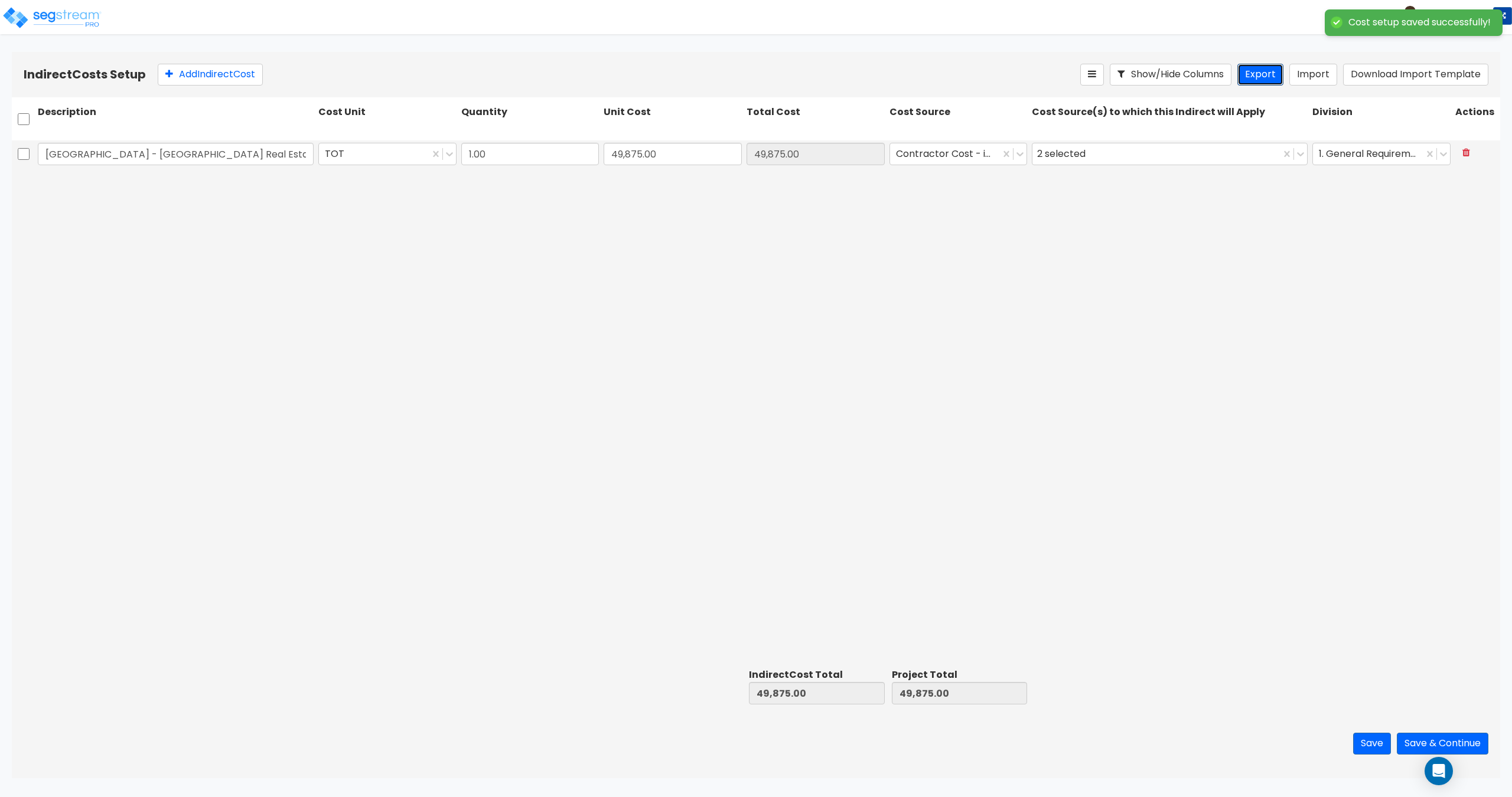
click at [1255, 73] on button "Export" at bounding box center [1260, 75] width 46 height 22
drag, startPoint x: 99, startPoint y: 371, endPoint x: 688, endPoint y: 187, distance: 617.1
click at [99, 371] on div "Beaver Creek Resort - Beaver Creek Real Estate Transfer Tax TOT 1.00 49,875.00 …" at bounding box center [756, 402] width 1488 height 524
click at [1471, 151] on button at bounding box center [1466, 153] width 22 height 21
click at [1310, 78] on button "Import" at bounding box center [1313, 75] width 48 height 22
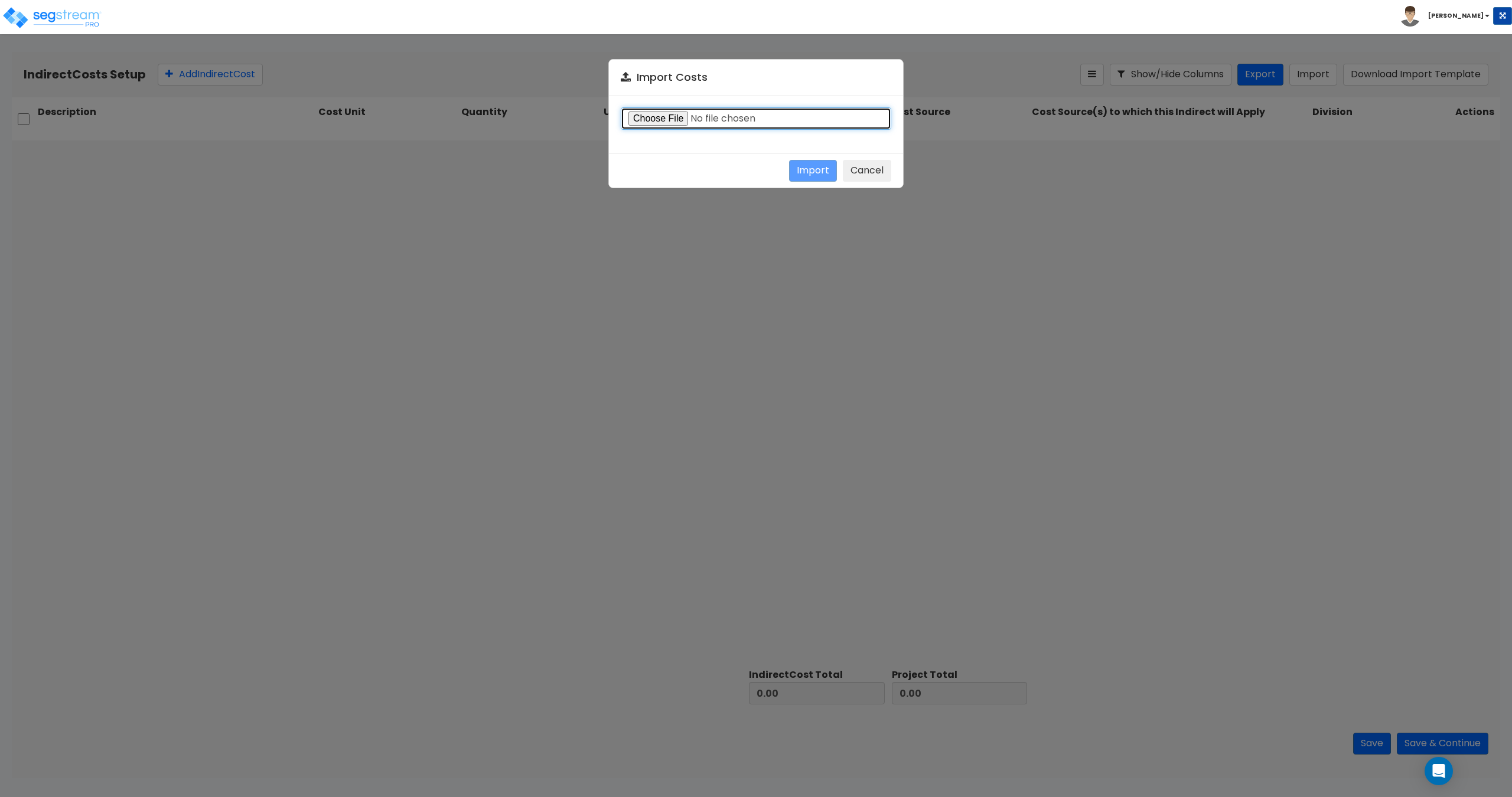
click at [661, 118] on input "file" at bounding box center [756, 118] width 271 height 22
type input "C:\fakepath\Indirect costs 39053.csv"
click at [802, 169] on button "Import" at bounding box center [812, 171] width 48 height 22
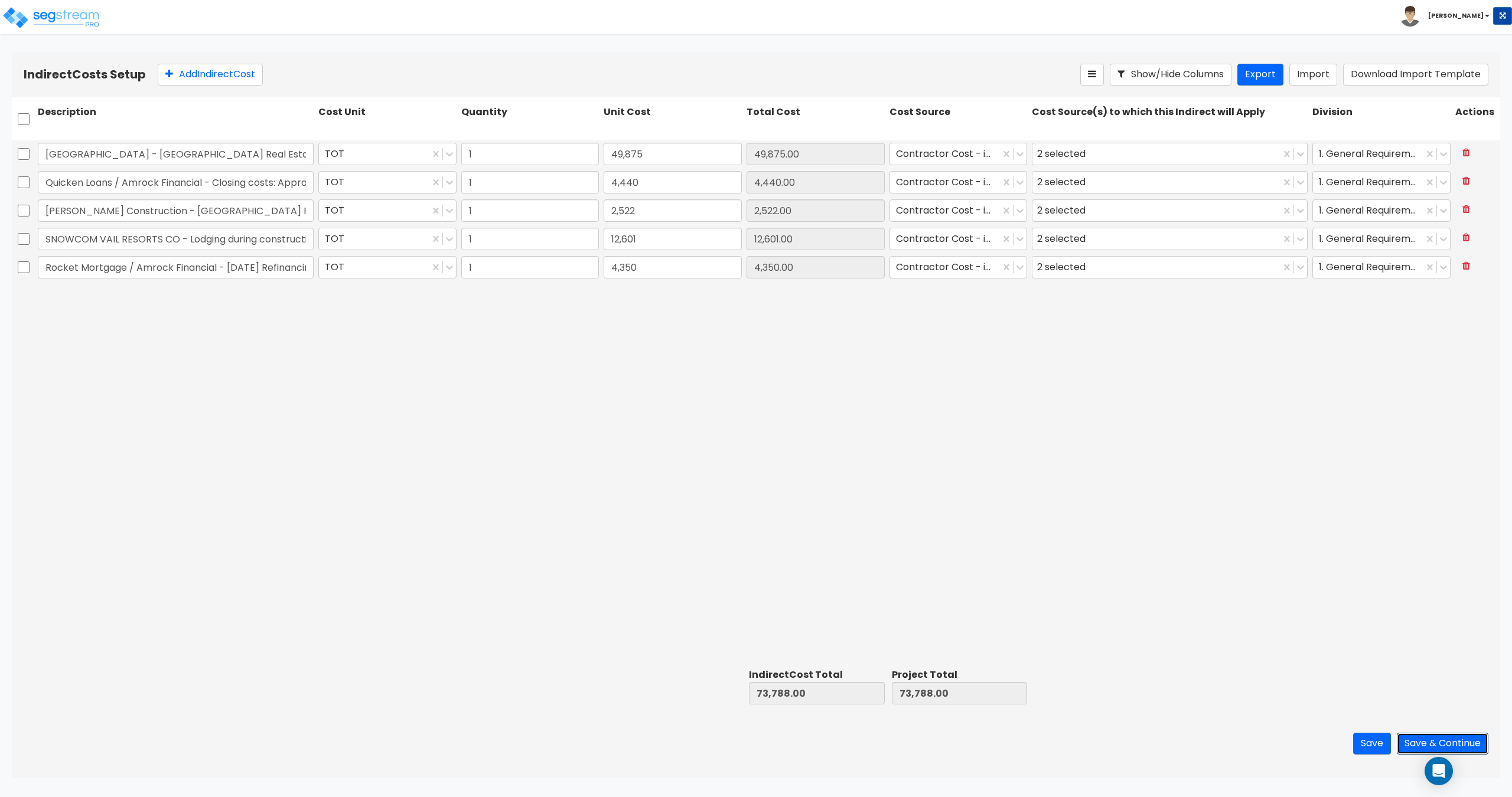
click at [1428, 739] on button "Save & Continue" at bounding box center [1443, 744] width 92 height 22
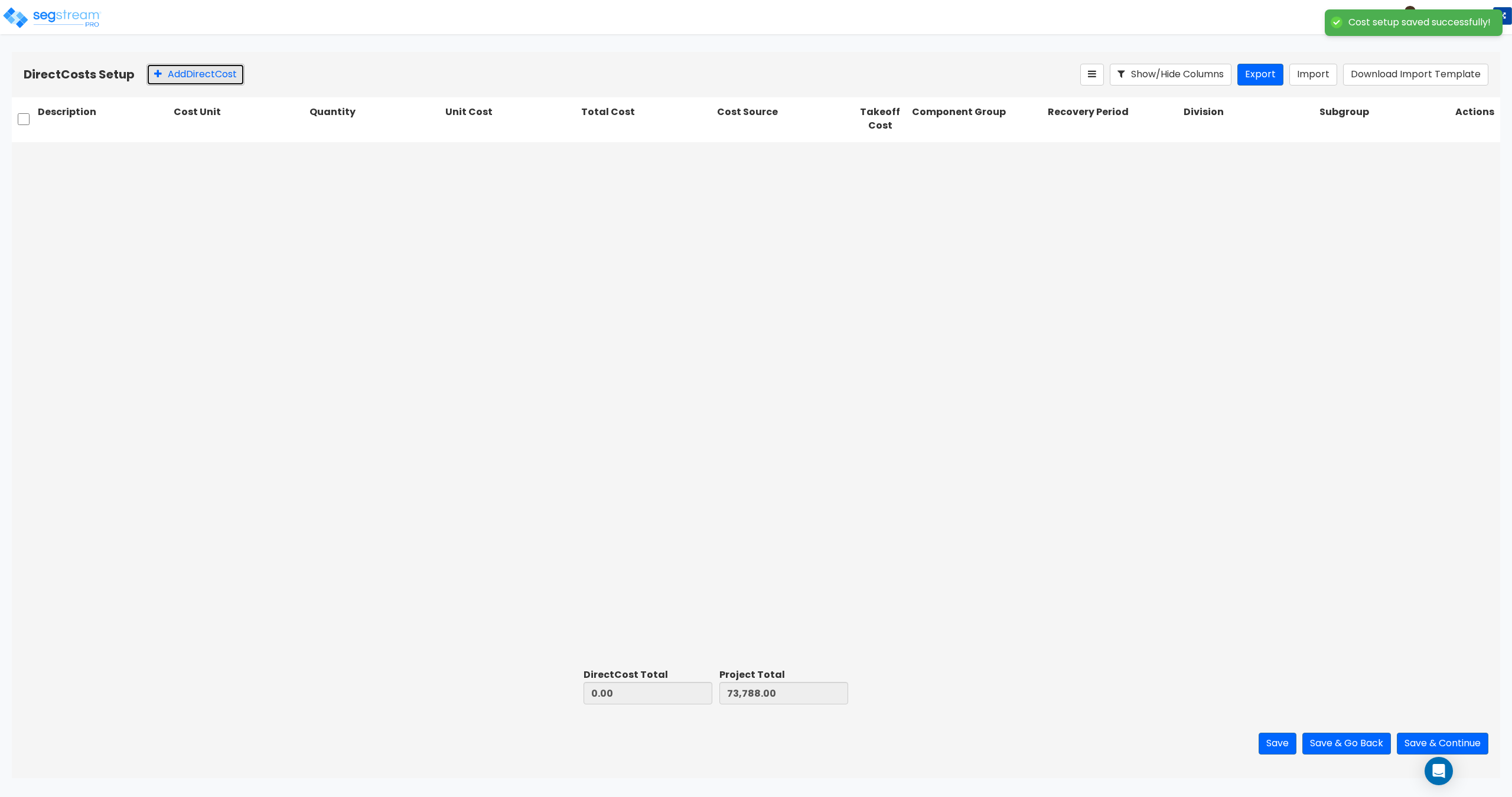
click at [209, 71] on button "Add Direct Cost" at bounding box center [195, 75] width 98 height 22
click at [130, 154] on input "text" at bounding box center [104, 155] width 132 height 22
paste input "American Plumbing and Heating Ed - 50% Payment - 2 new AC systems"
type input "American Plumbing and Heating Ed - 50% Payment - 2 new AC systems"
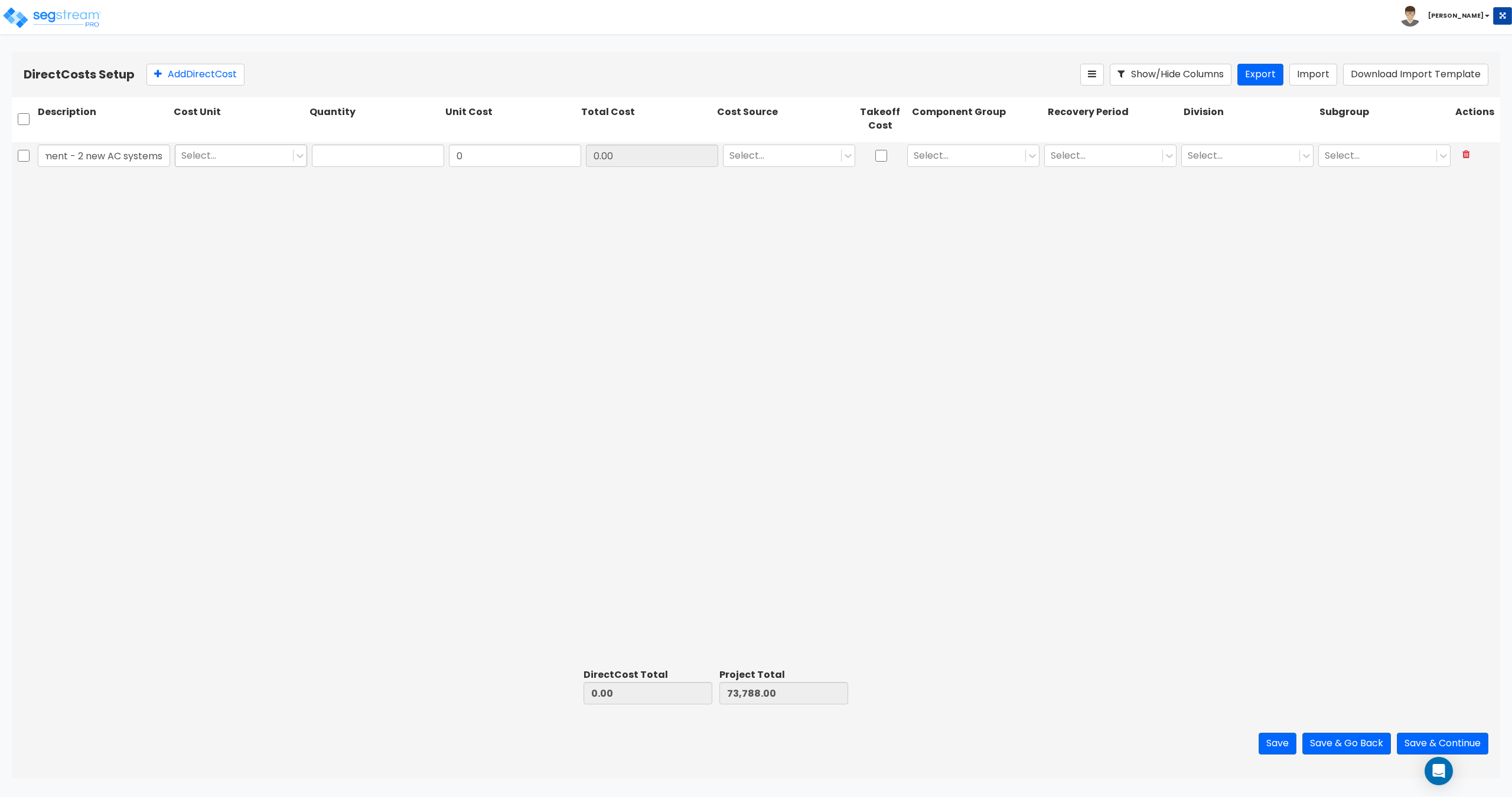
click at [259, 156] on div at bounding box center [234, 156] width 106 height 16
click at [221, 308] on div "TOT" at bounding box center [241, 301] width 132 height 22
click at [333, 160] on input "text" at bounding box center [378, 155] width 132 height 22
type input "1"
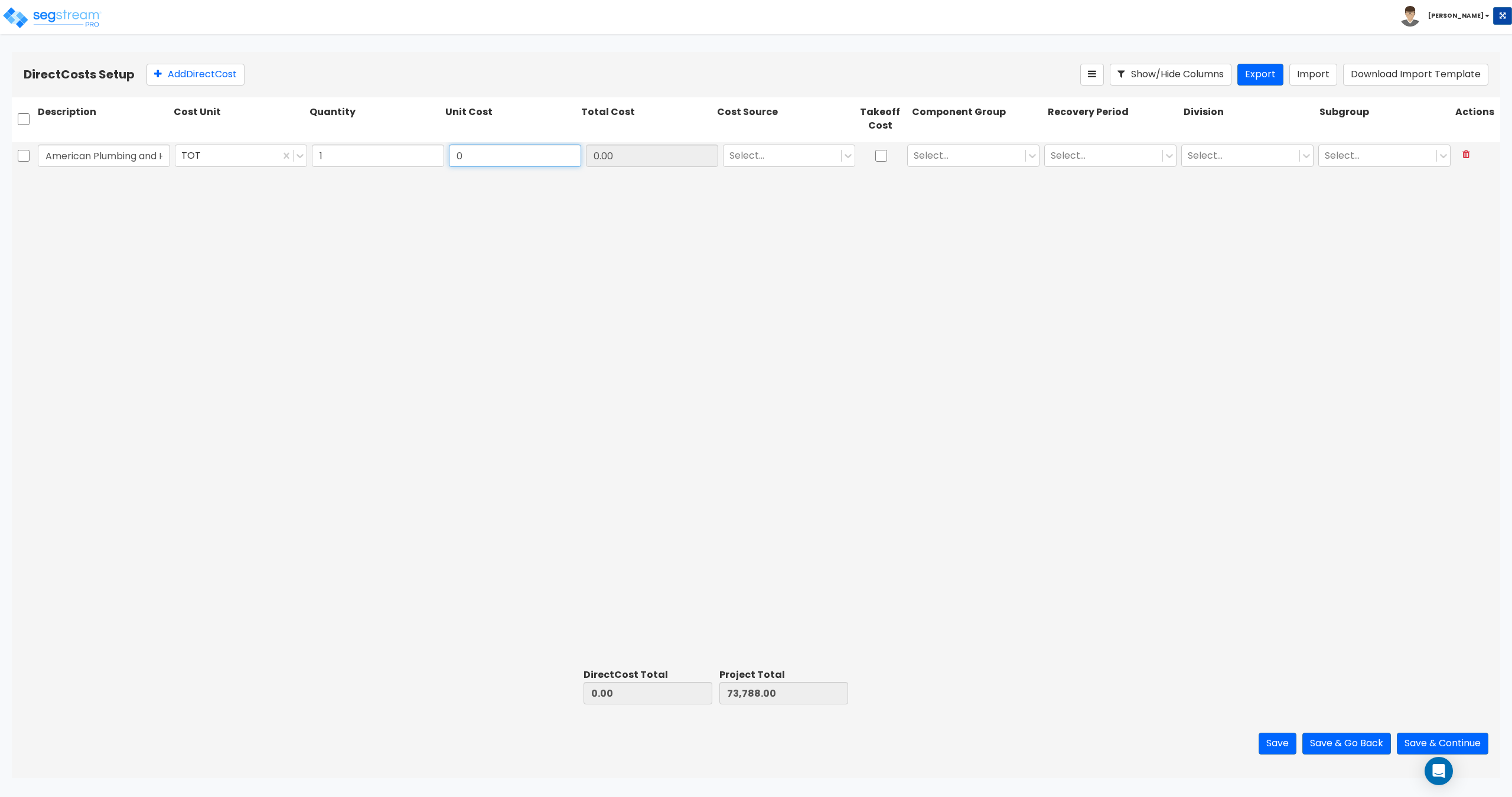
click at [497, 154] on input "0" at bounding box center [515, 155] width 132 height 22
click at [479, 154] on input "0" at bounding box center [515, 155] width 132 height 22
drag, startPoint x: 514, startPoint y: 154, endPoint x: 391, endPoint y: 144, distance: 123.4
click at [414, 148] on div "American Plumbing and Heating Ed - 50% Payment - 2 new AC systems TOT 1 0 0.00 …" at bounding box center [756, 156] width 1488 height 27
paste input "12,50"
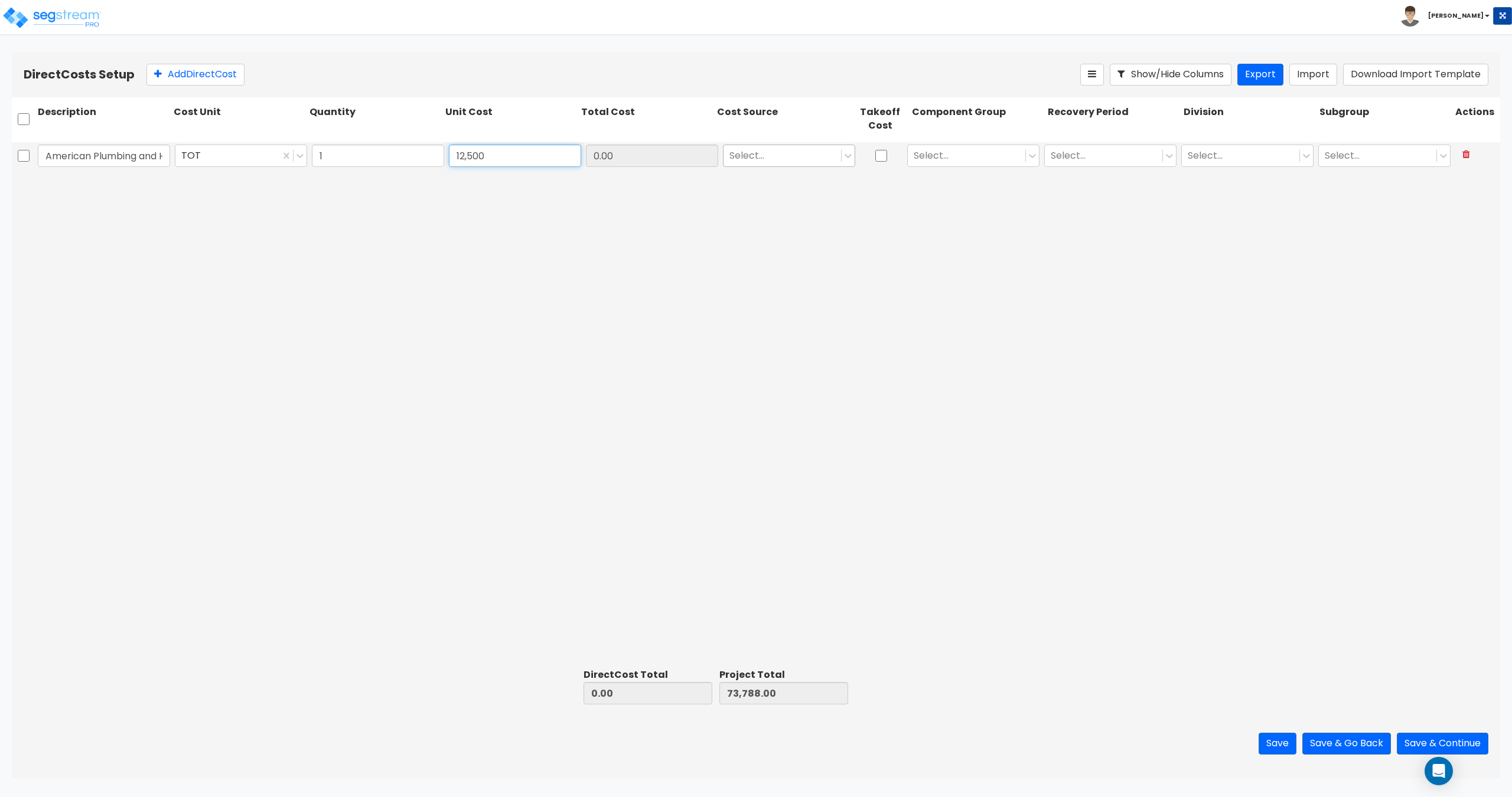
type input "12,500"
type input "12,500.00"
type input "86,288.00"
type input "12,500.00"
click at [787, 149] on div at bounding box center [782, 156] width 106 height 16
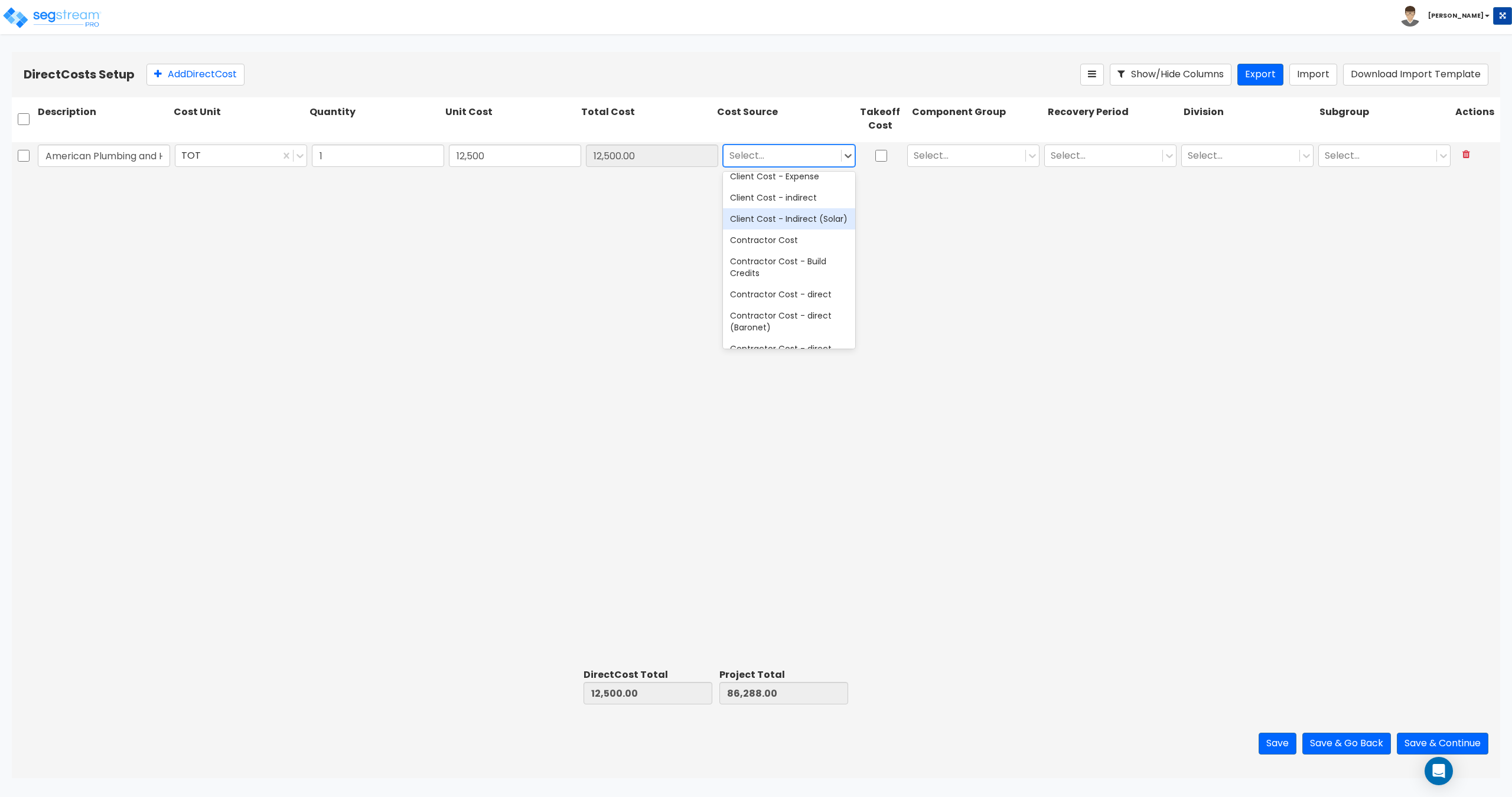
scroll to position [118, 0]
click at [800, 301] on div "Contractor Cost - direct" at bounding box center [789, 291] width 132 height 22
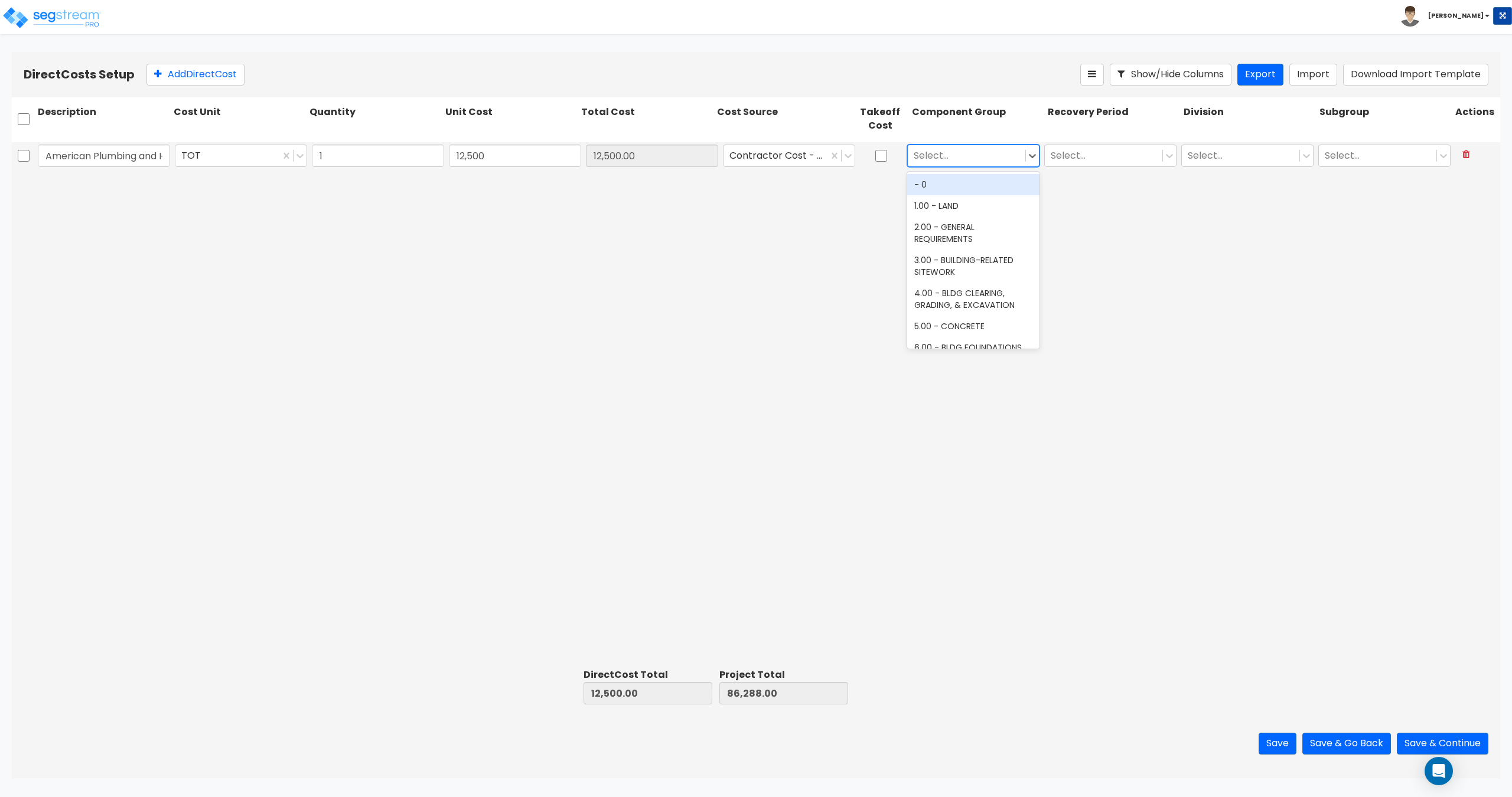
click at [1005, 160] on div at bounding box center [966, 156] width 106 height 16
click at [994, 156] on div at bounding box center [966, 156] width 106 height 16
click at [945, 156] on div at bounding box center [966, 156] width 106 height 16
type input "hvac"
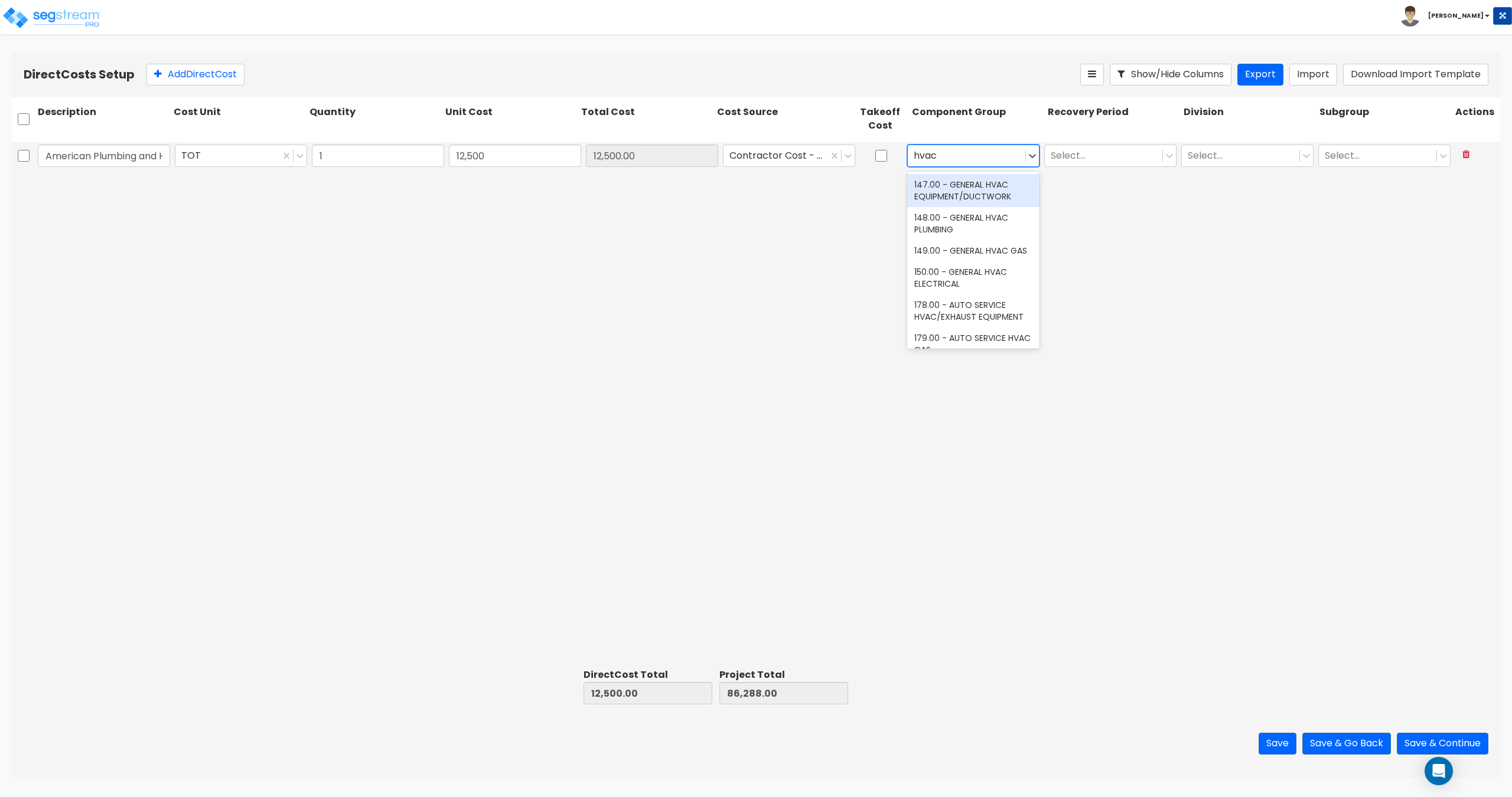
click at [952, 190] on div "147.00 - GENERAL HVAC EQUIPMENT/DUCTWORK" at bounding box center [973, 190] width 132 height 33
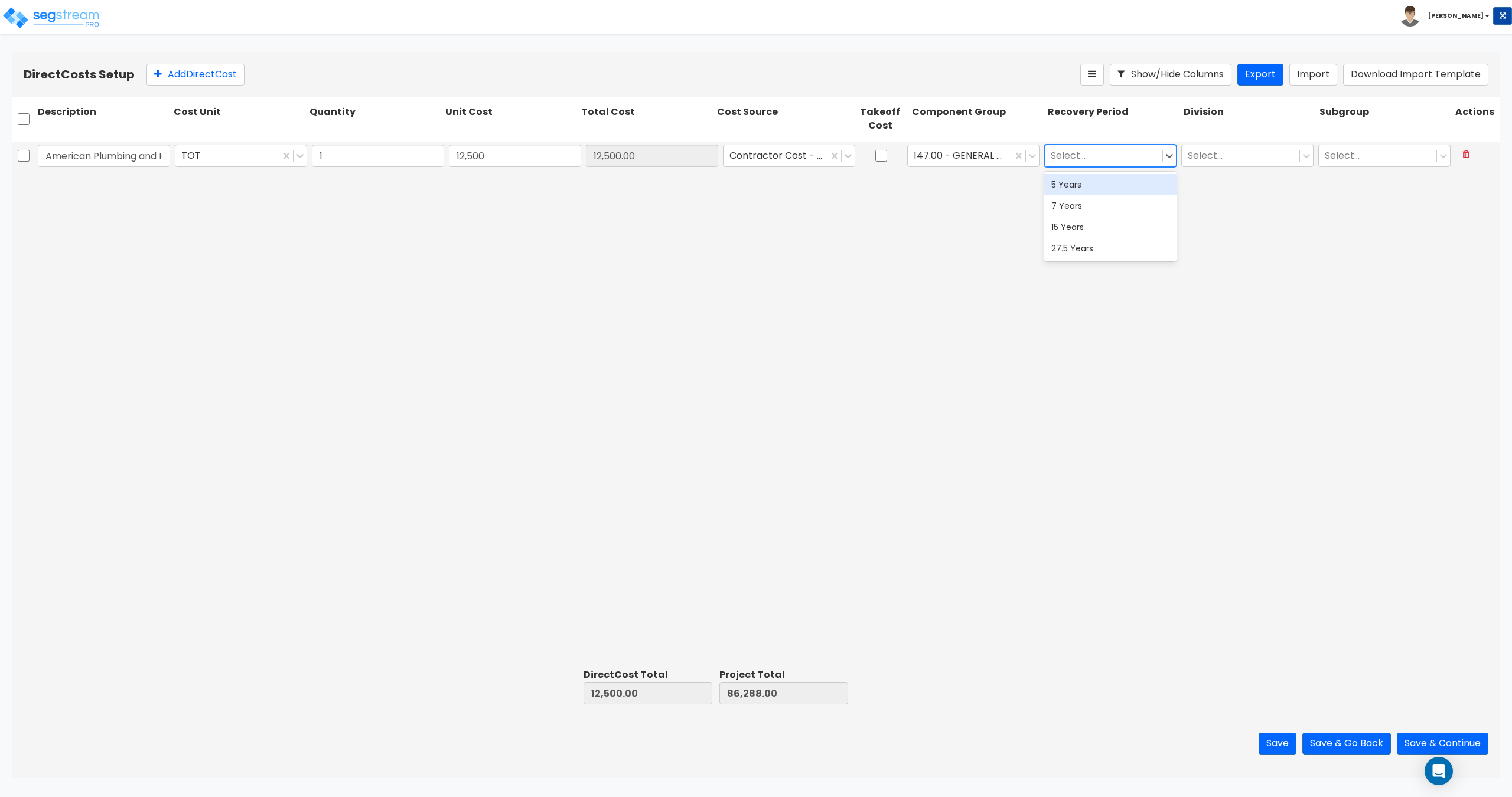
click at [1133, 161] on div at bounding box center [1103, 156] width 106 height 16
click at [1089, 223] on div "15 Years" at bounding box center [1110, 227] width 132 height 22
click at [1116, 157] on div at bounding box center [1096, 156] width 92 height 16
click at [1105, 249] on div "27.5 Years" at bounding box center [1110, 249] width 132 height 22
click at [1086, 157] on div at bounding box center [1096, 156] width 92 height 16
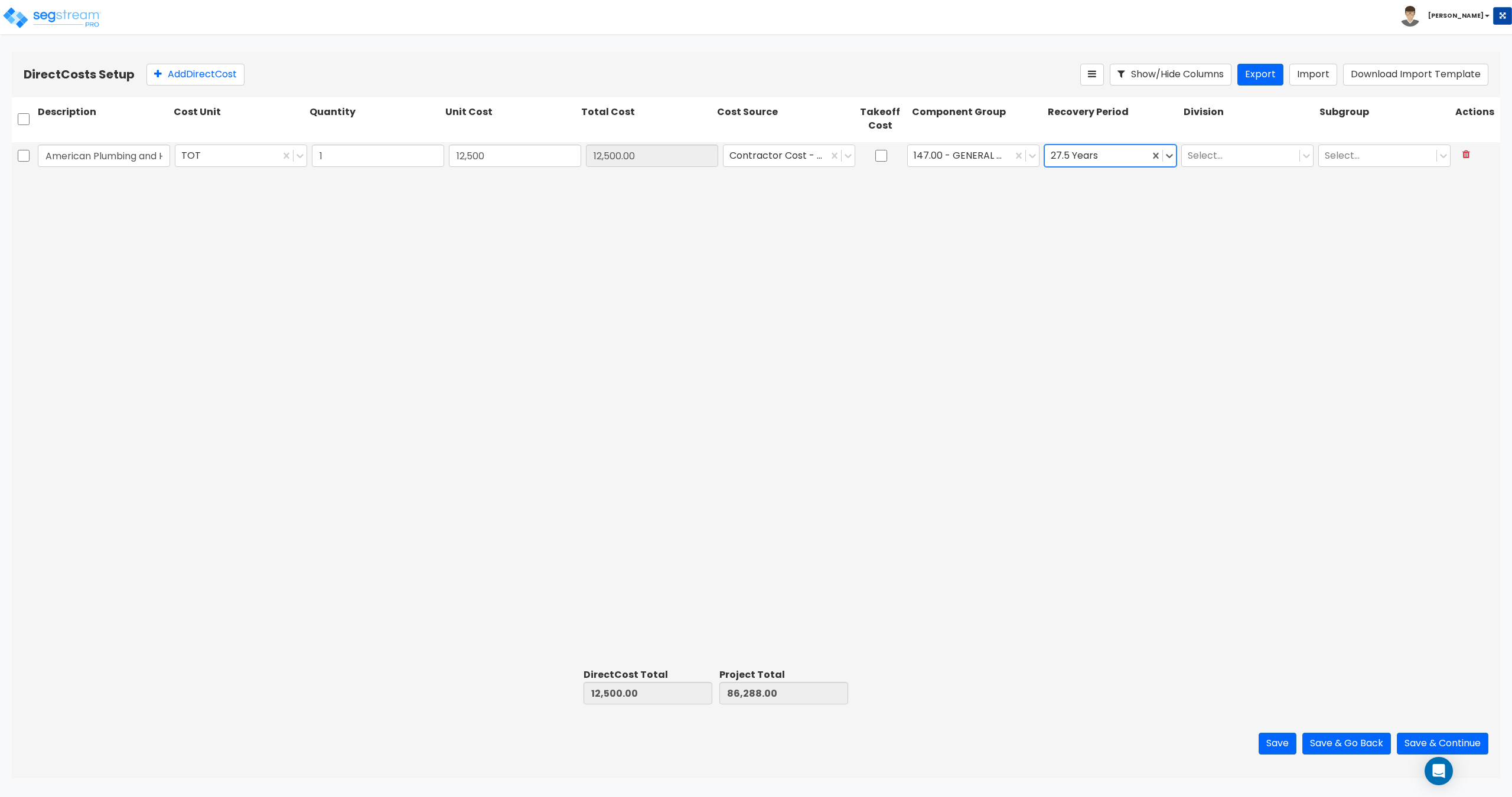
click at [1086, 157] on div at bounding box center [1096, 156] width 92 height 16
drag, startPoint x: 1297, startPoint y: 174, endPoint x: 1275, endPoint y: 160, distance: 26.1
click at [1297, 173] on div "American Plumbing and Heating Ed - 50% Payment - 2 new AC systems TOT 1 12,500 …" at bounding box center [756, 403] width 1488 height 523
click at [1258, 156] on div at bounding box center [1240, 156] width 106 height 16
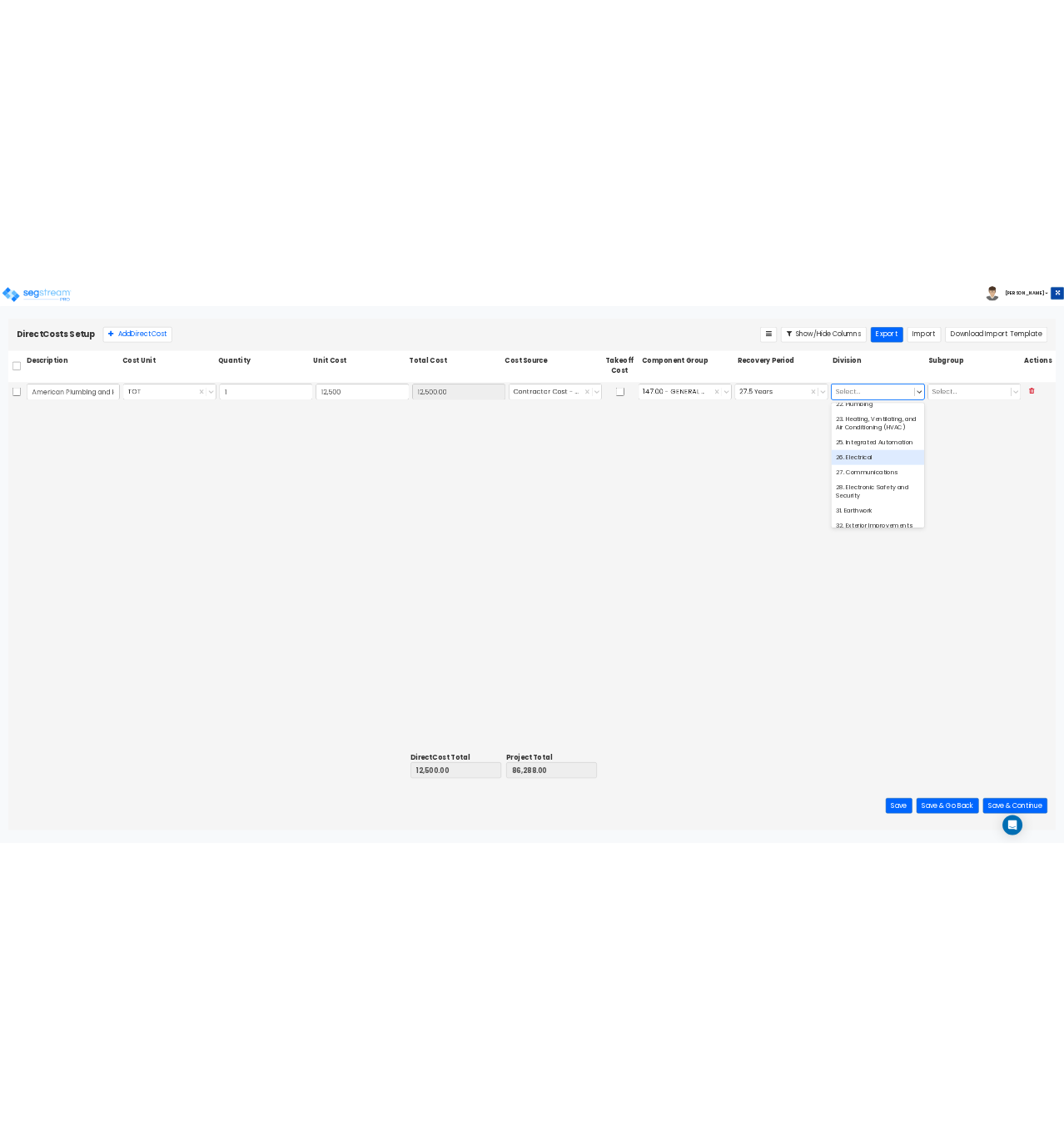
scroll to position [499, 0]
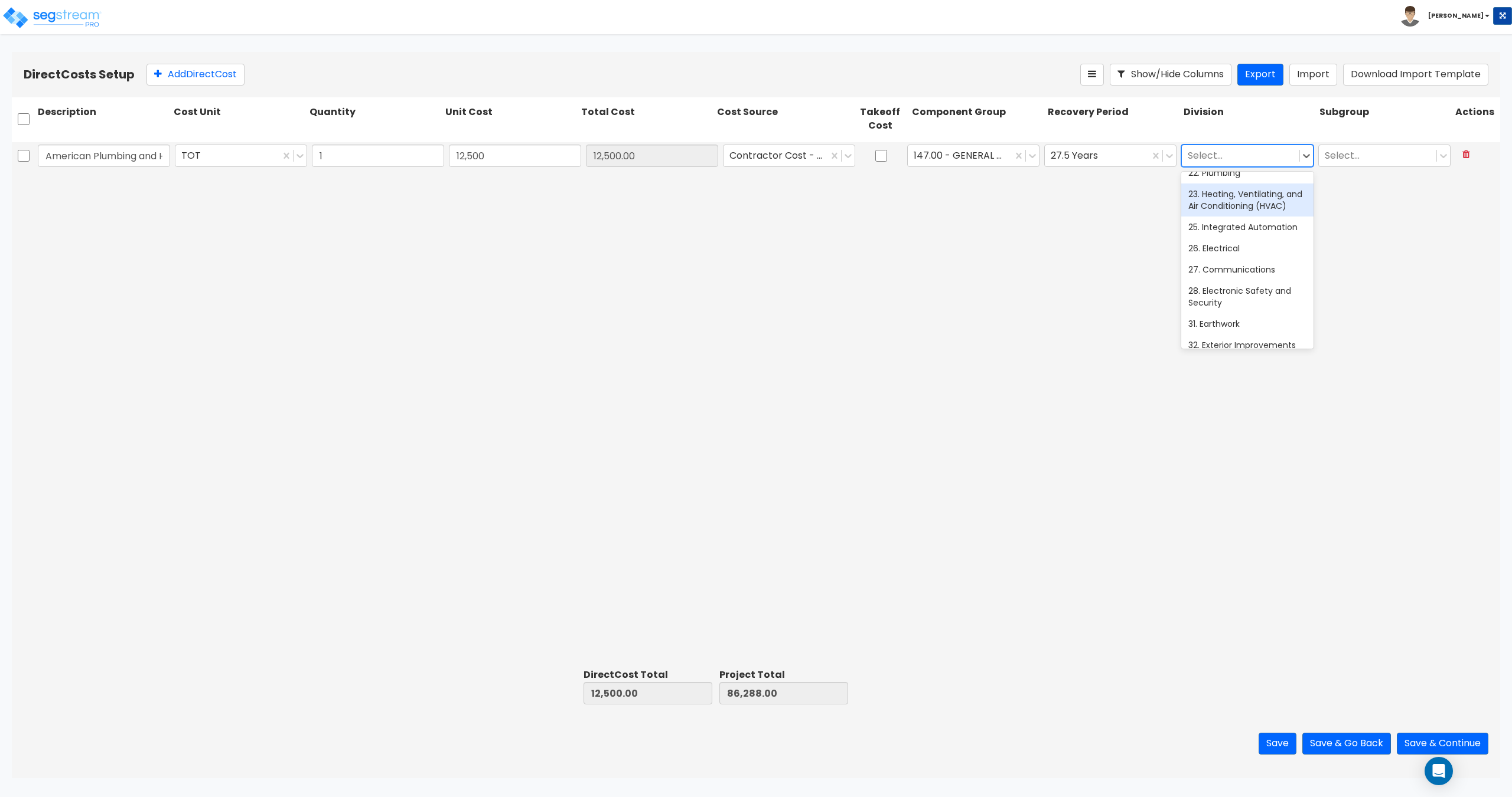
click at [1238, 208] on div "23. Heating, Ventilating, and Air Conditioning (HVAC)" at bounding box center [1247, 200] width 132 height 33
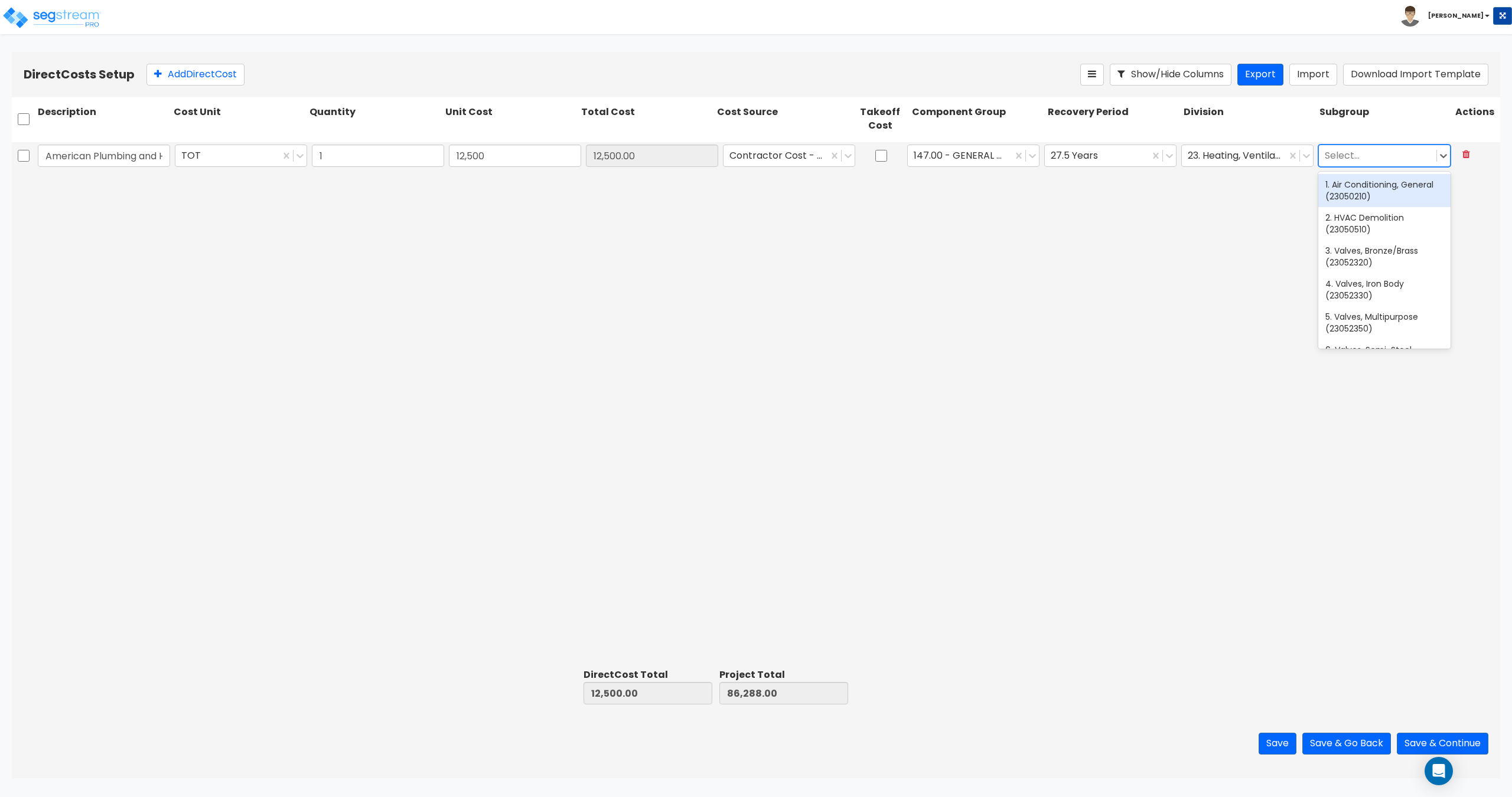
click at [1356, 163] on div at bounding box center [1377, 156] width 106 height 16
click at [1288, 744] on button "Save" at bounding box center [1277, 744] width 38 height 22
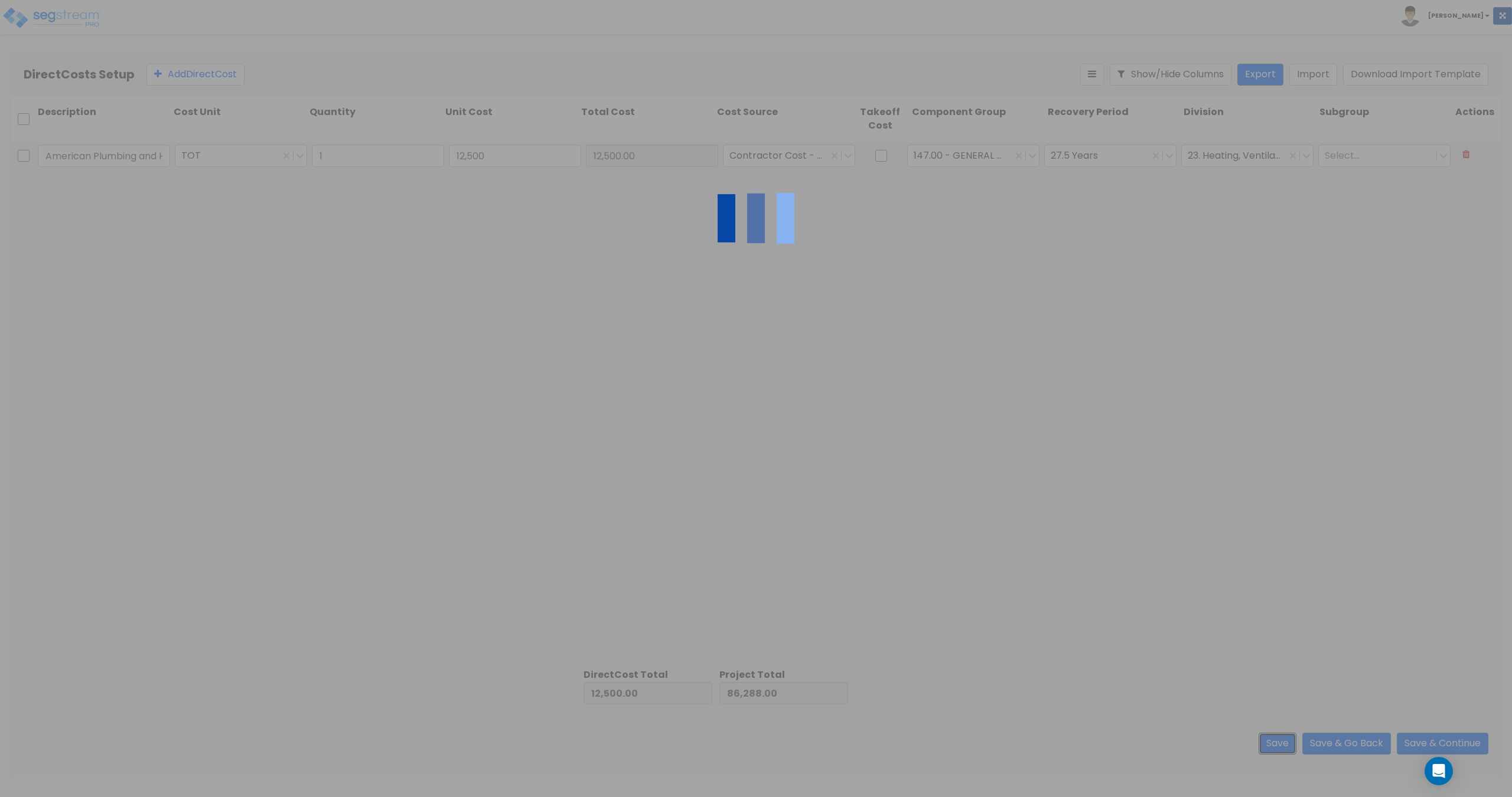
type input "1.00"
type input "12,500.00"
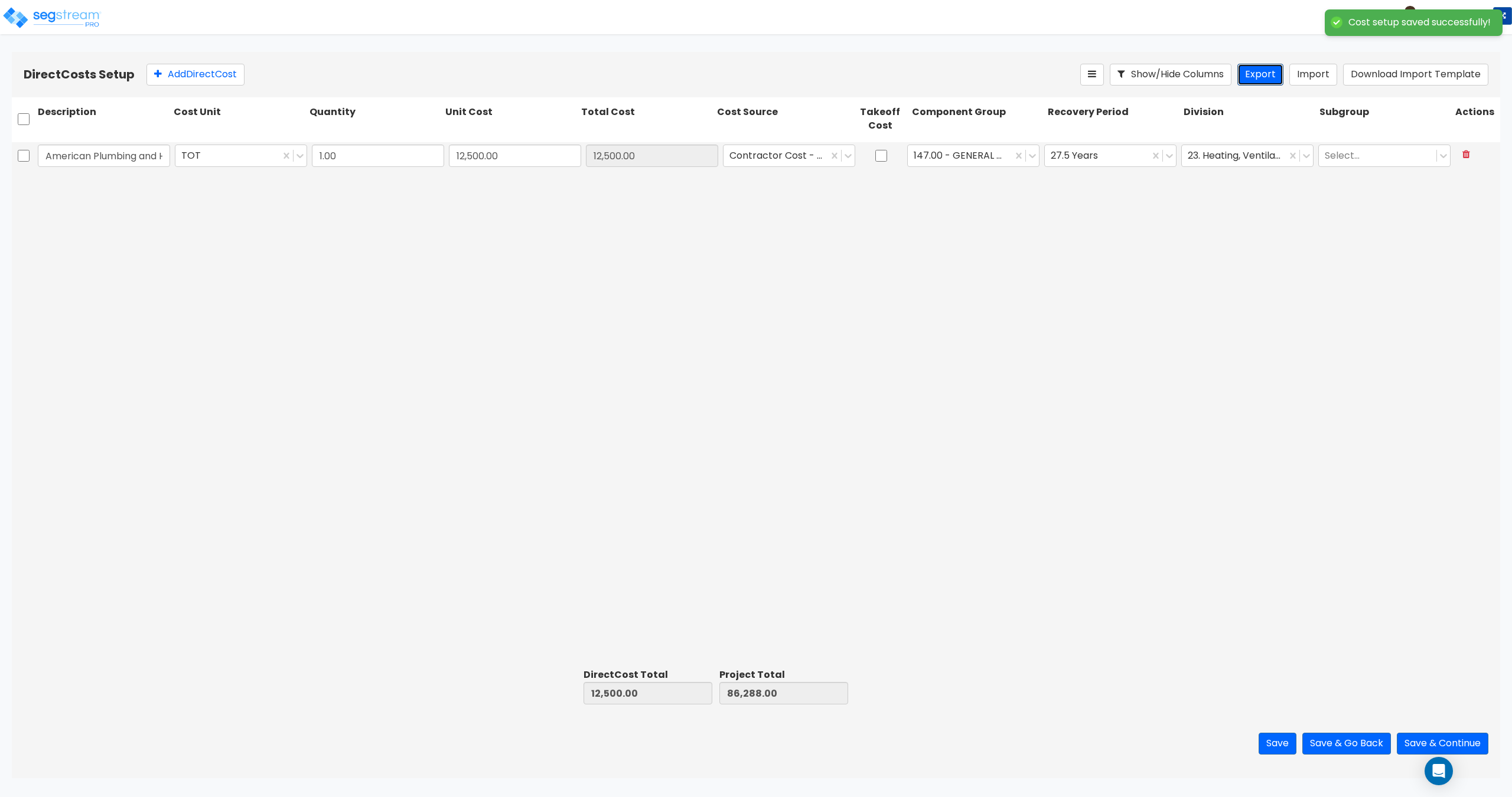
click at [1268, 79] on button "Export" at bounding box center [1260, 75] width 46 height 22
click at [1465, 160] on button at bounding box center [1466, 154] width 22 height 21
type input "0.00"
type input "73,788.00"
click at [1333, 78] on button "Import" at bounding box center [1313, 75] width 48 height 22
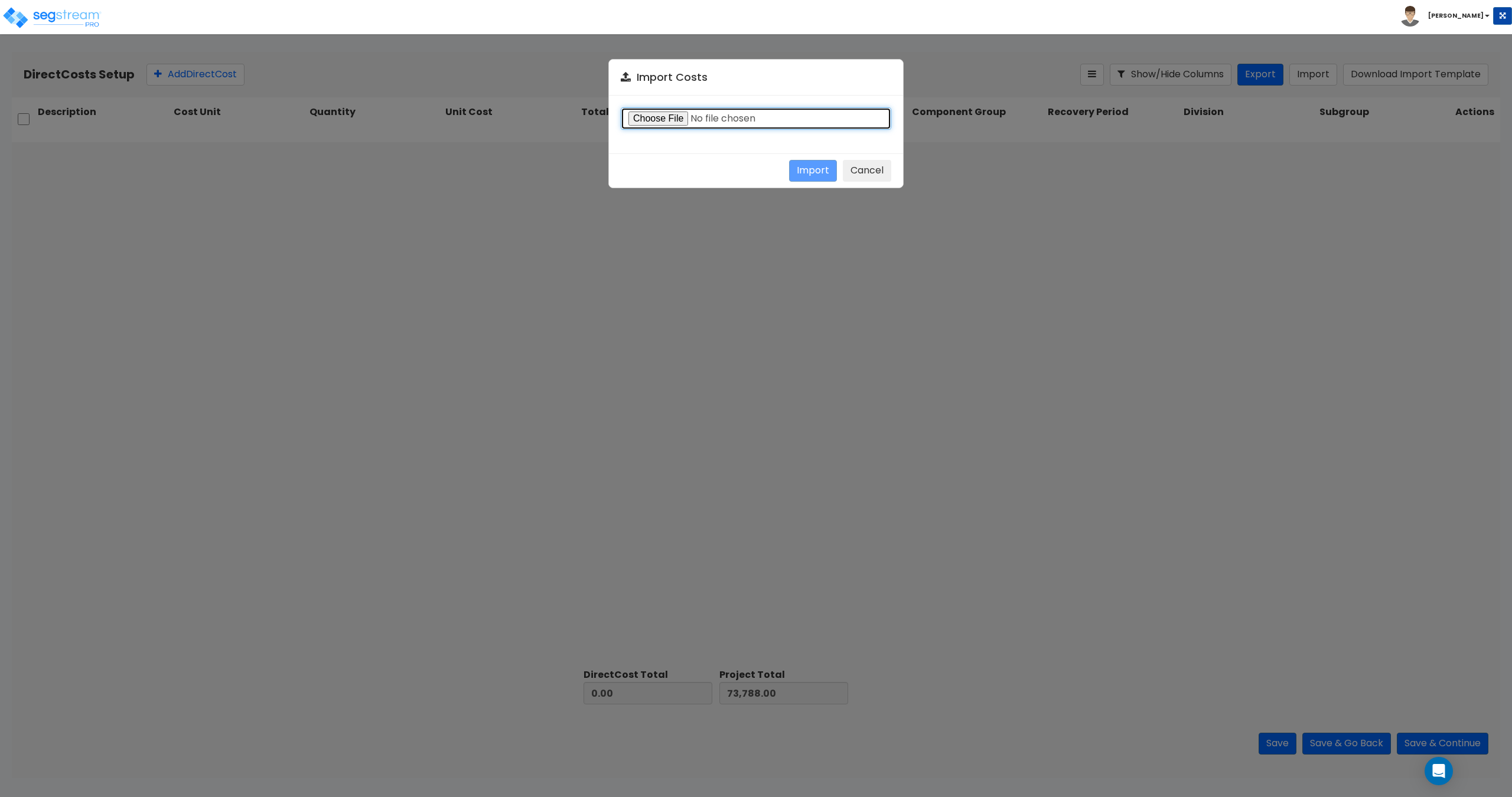
click at [627, 123] on input "file" at bounding box center [756, 118] width 271 height 22
type input "C:\fakepath\Direct costs 39053.csv"
click at [802, 170] on button "Import" at bounding box center [812, 171] width 48 height 22
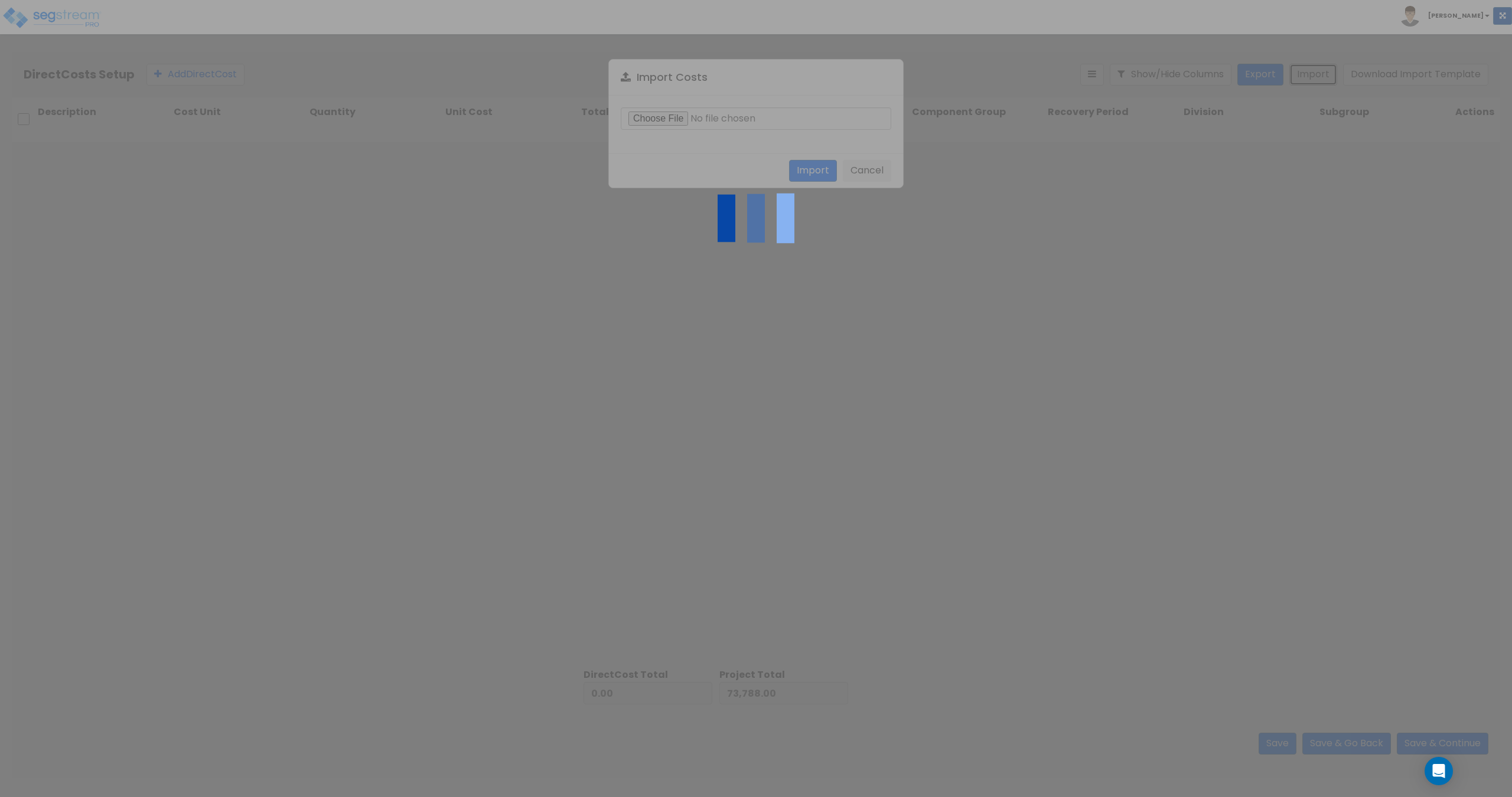
type input "1,021,802.00"
type input "1,095,590.00"
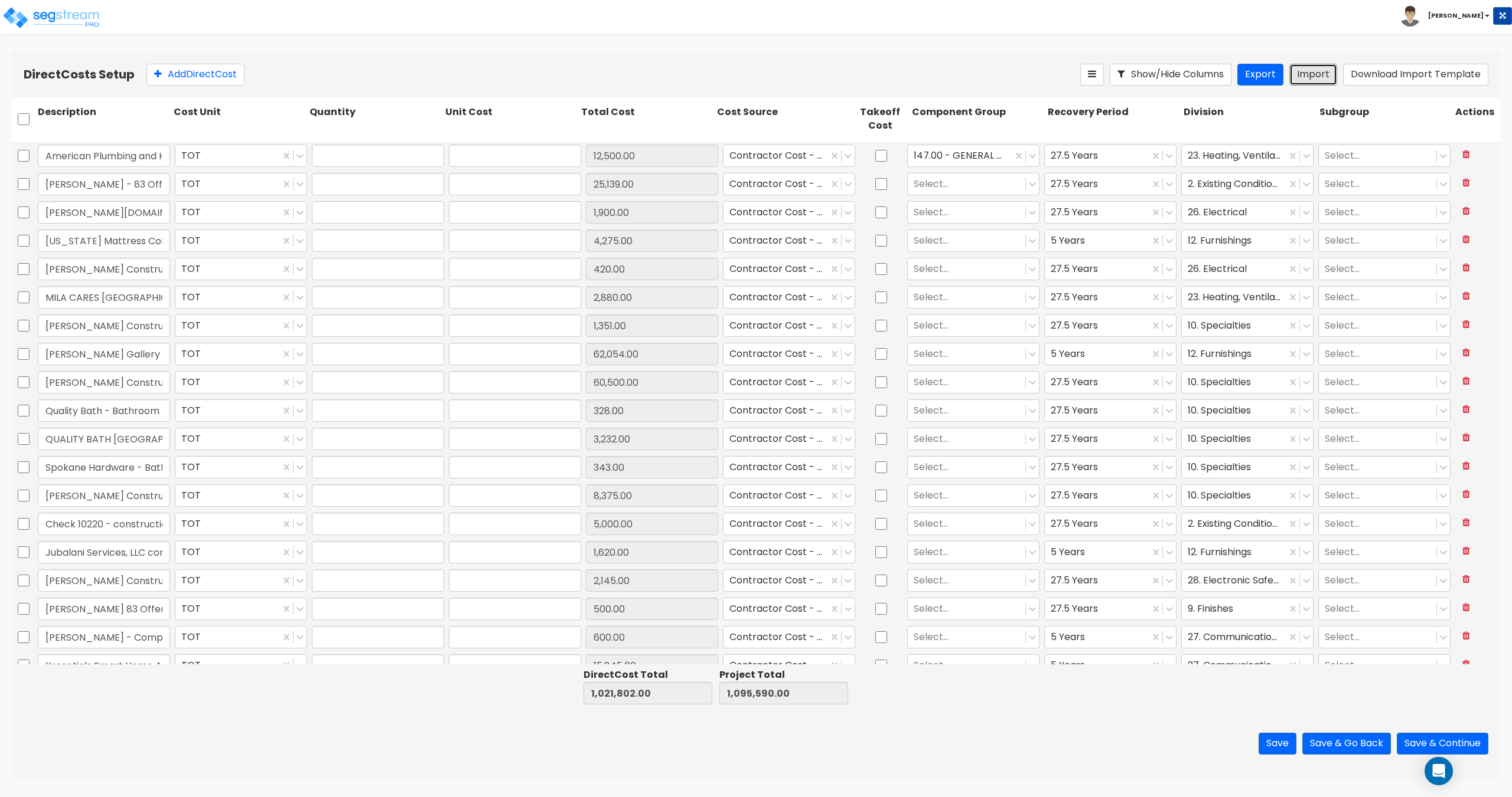
type input "1"
type input "12,500"
type input "1"
type input "25,139"
type input "1"
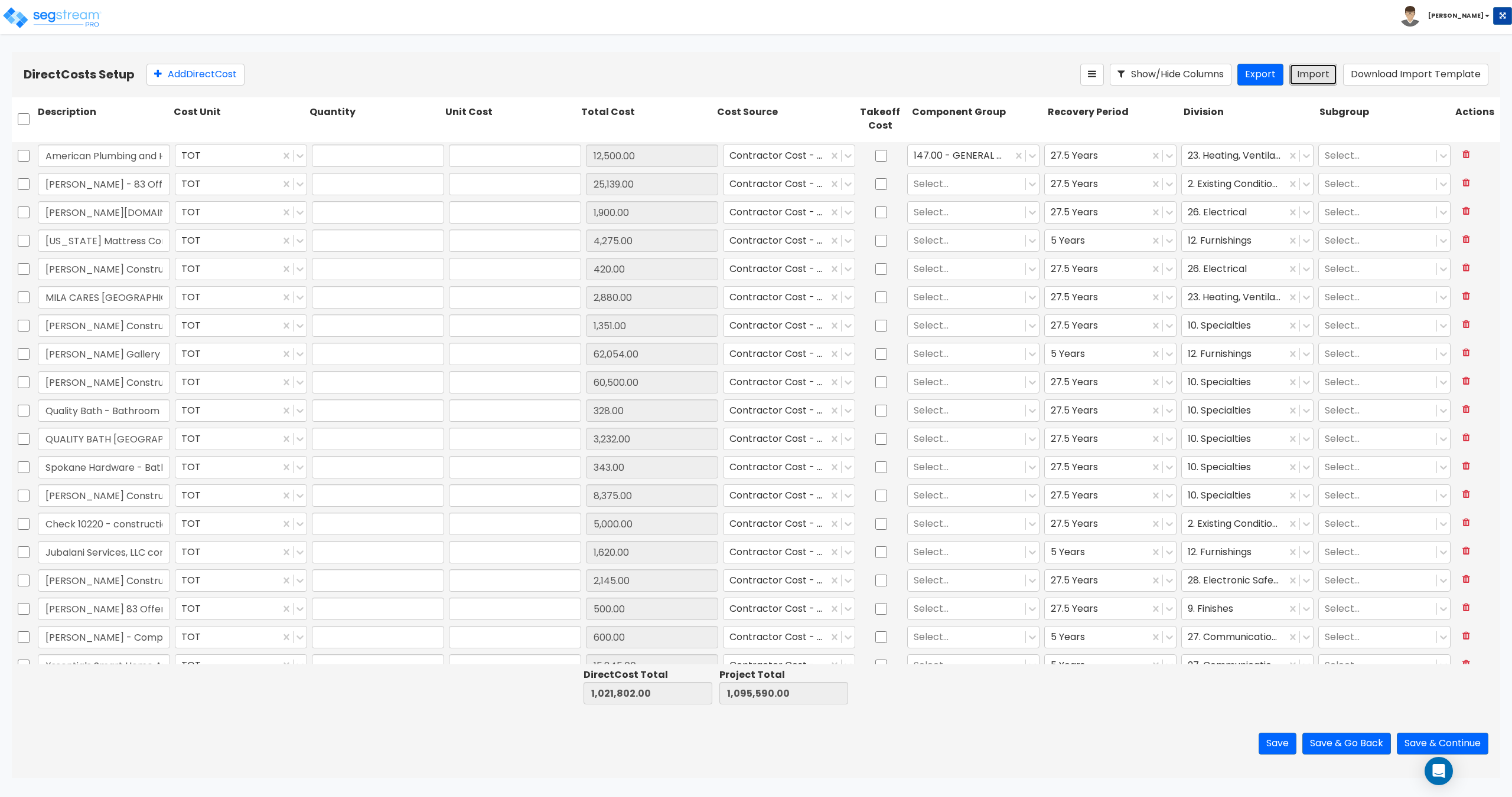
type input "1,900"
type input "1"
type input "4,275"
type input "1"
type input "420"
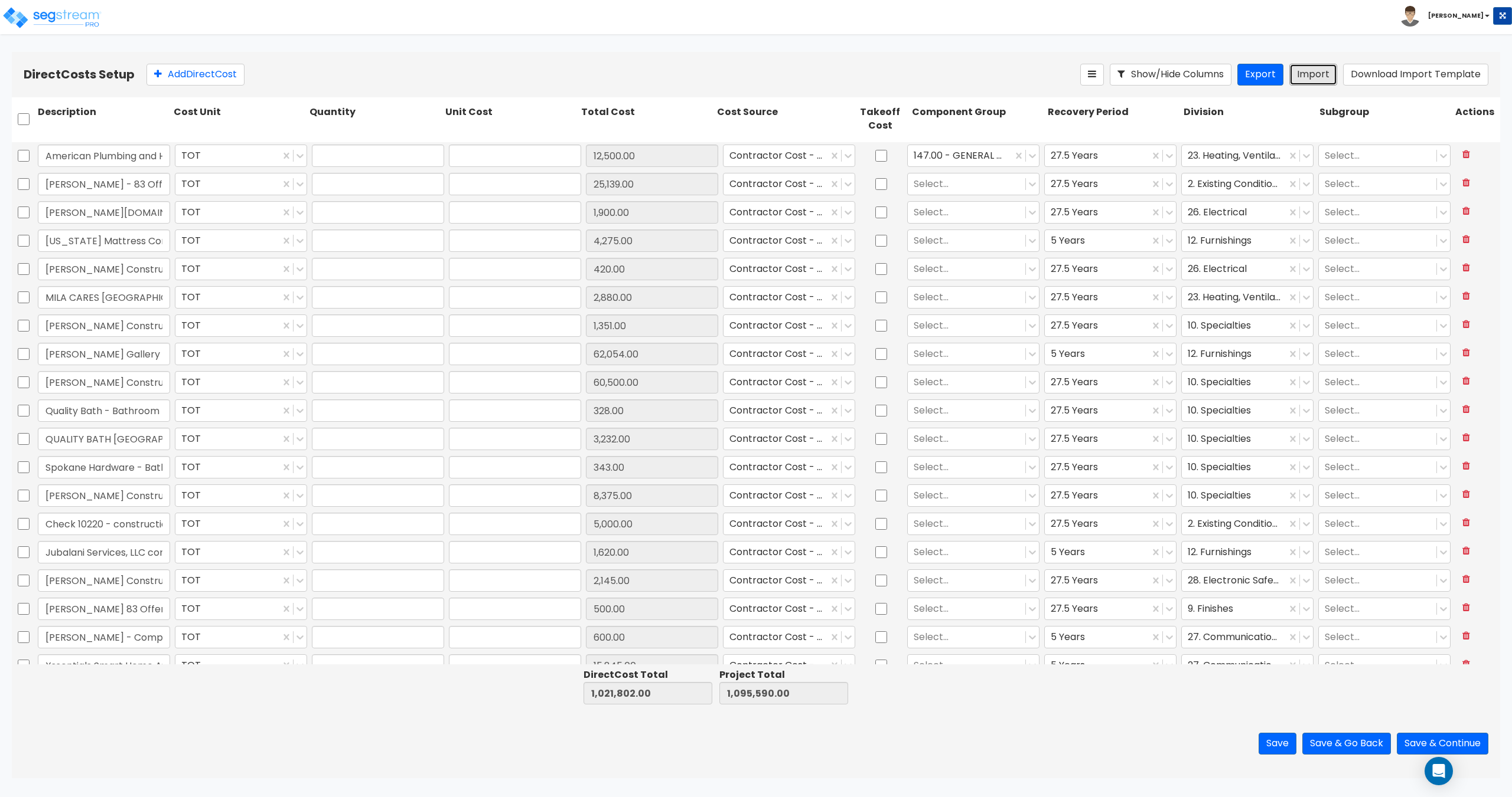
type input "1"
type input "2,880"
type input "1"
type input "1,351"
type input "1"
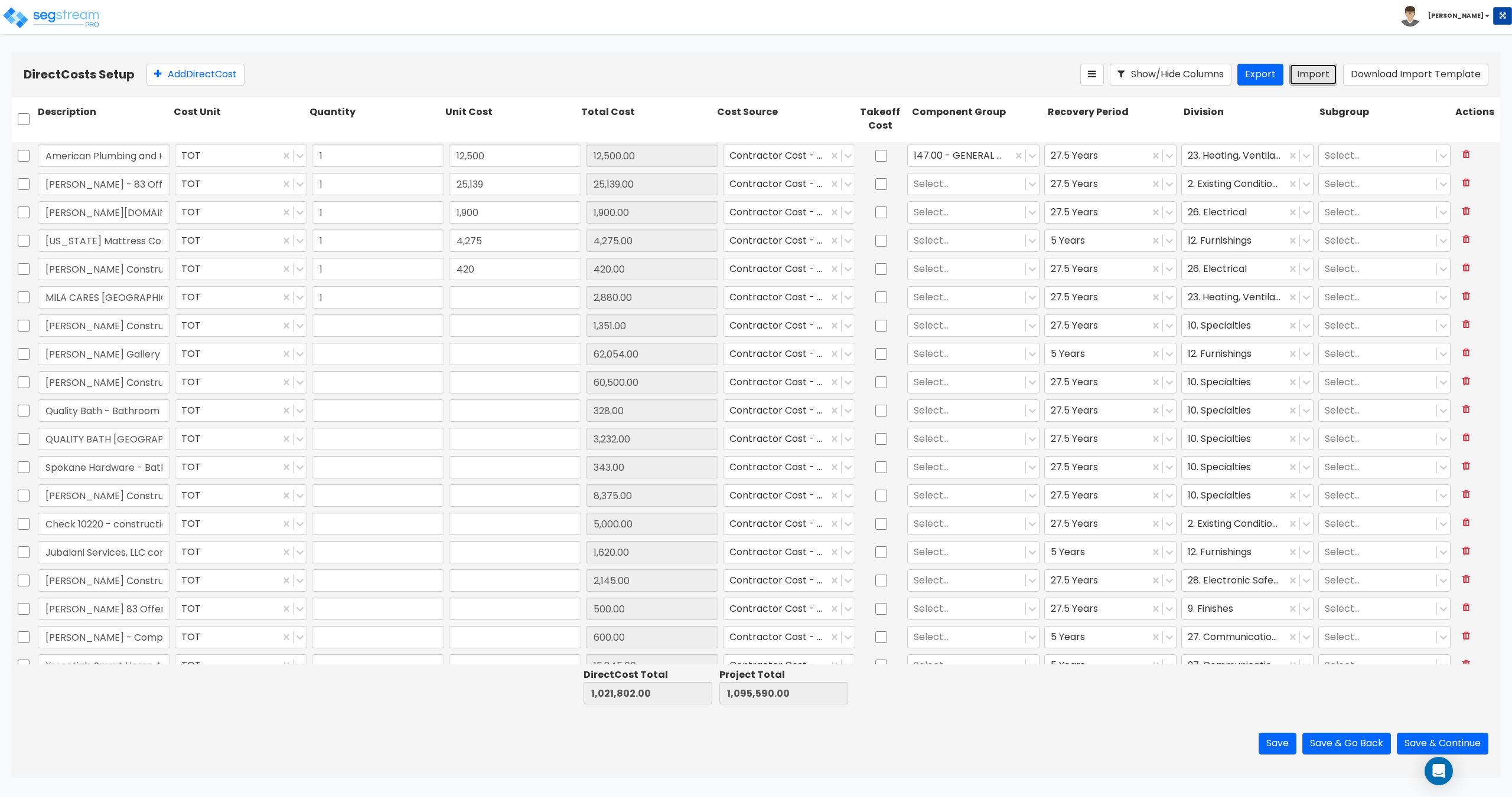
type input "62,054"
type input "1"
type input "60,500"
type input "1"
type input "328"
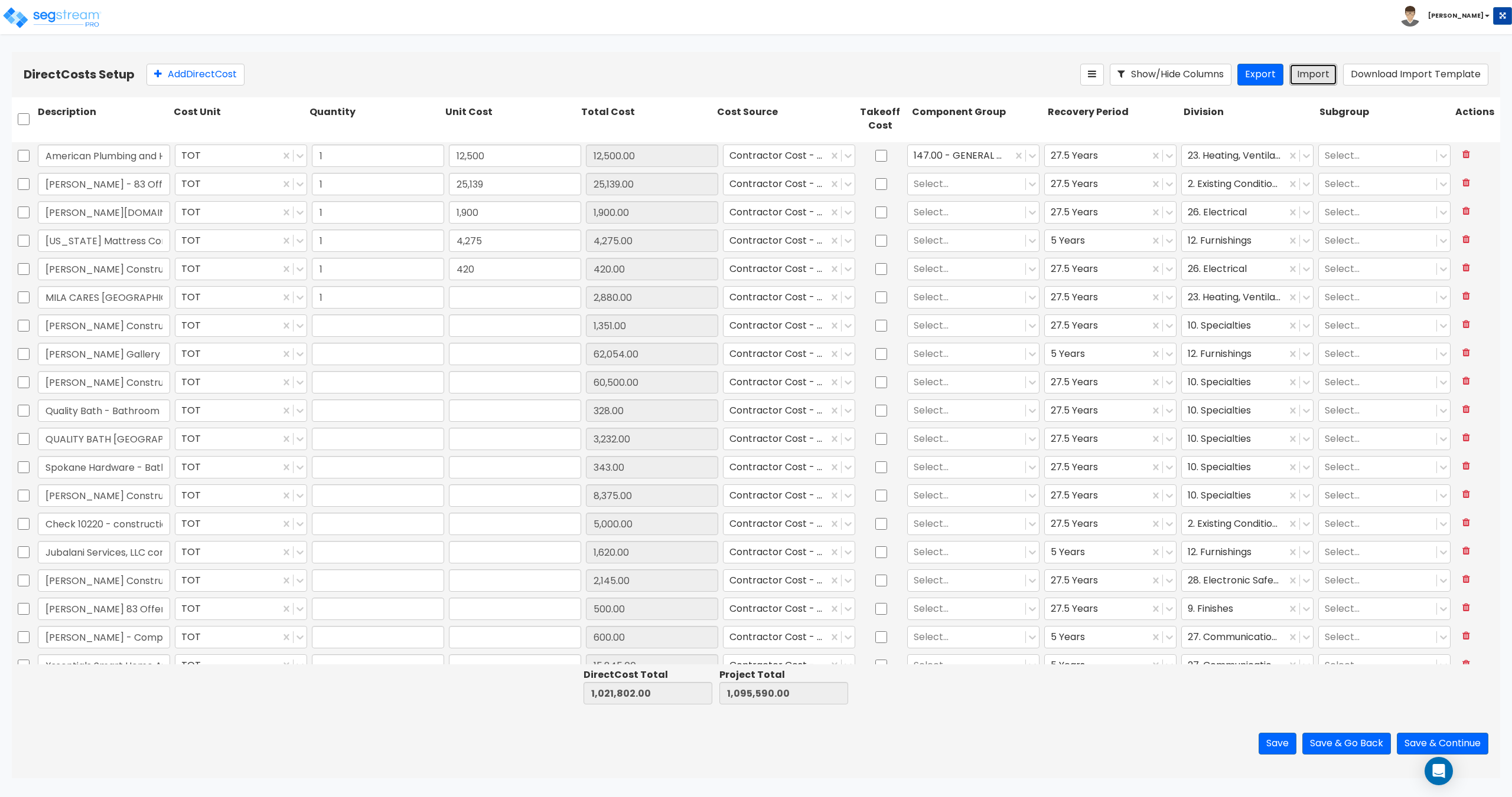
type input "1"
type input "3,232"
type input "1"
type input "343"
type input "1"
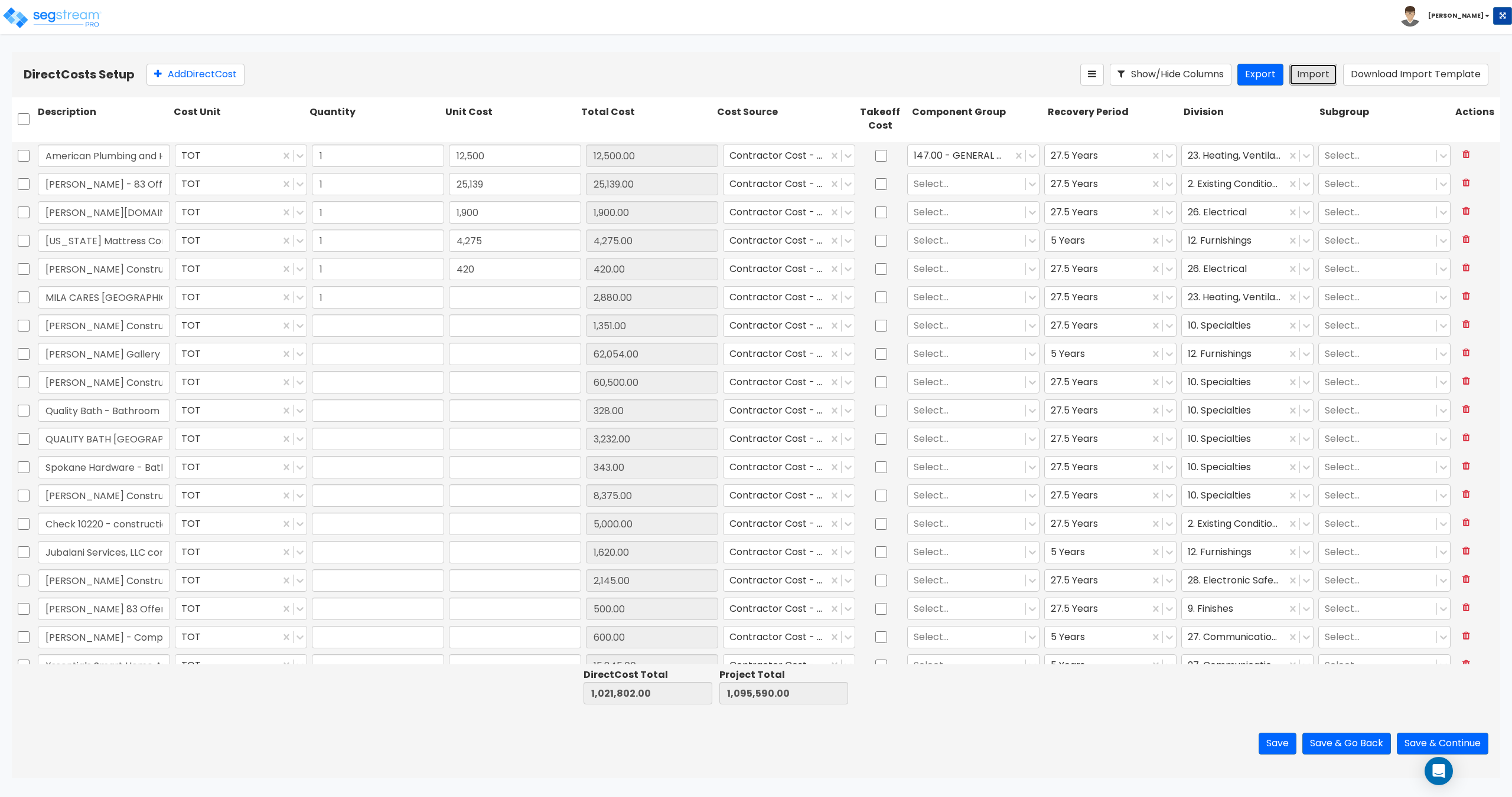
type input "8,375"
type input "1"
type input "5,000"
type input "1"
type input "1,620"
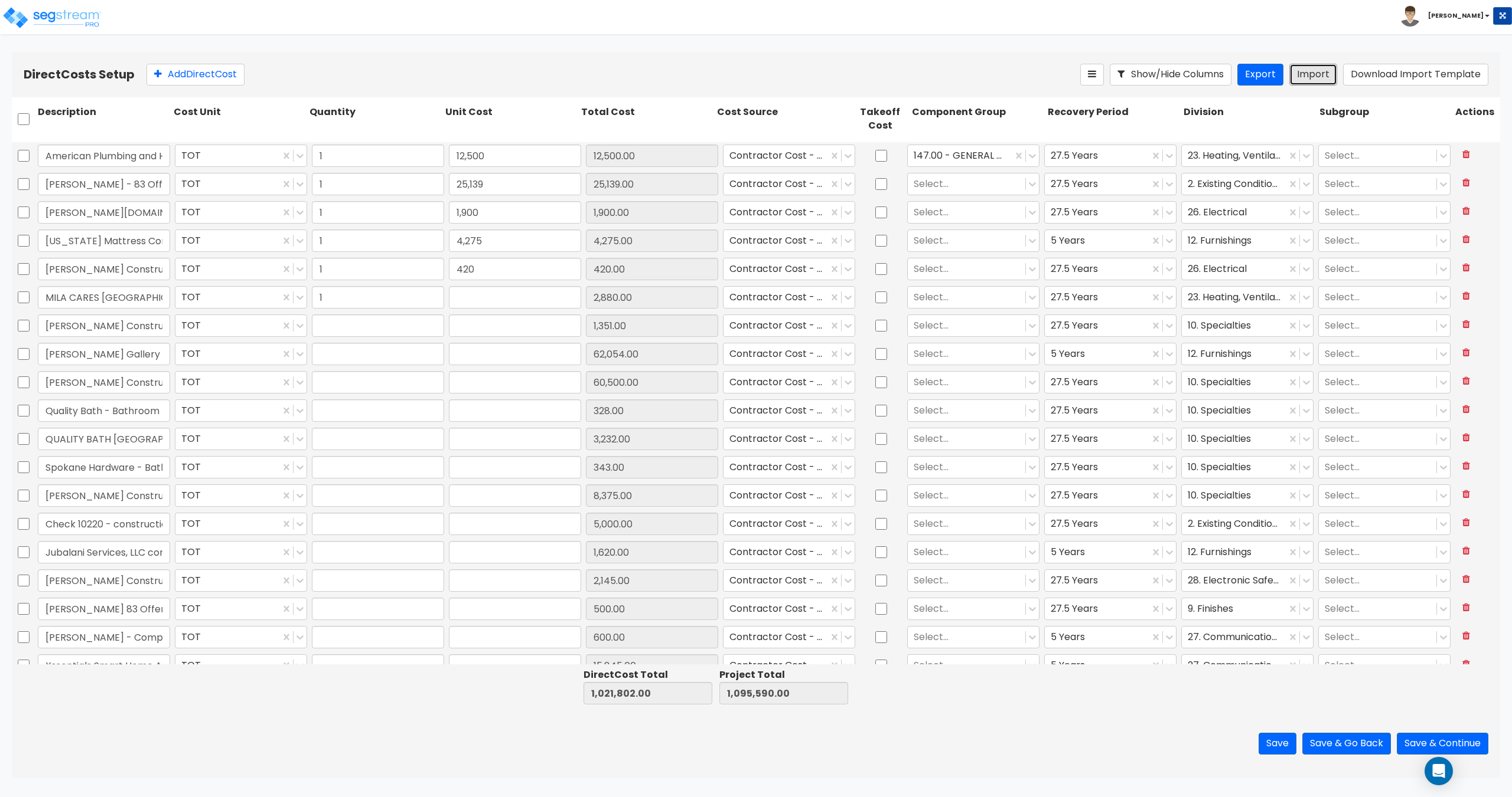
type input "1"
type input "2,145"
type input "1"
type input "500"
type input "1"
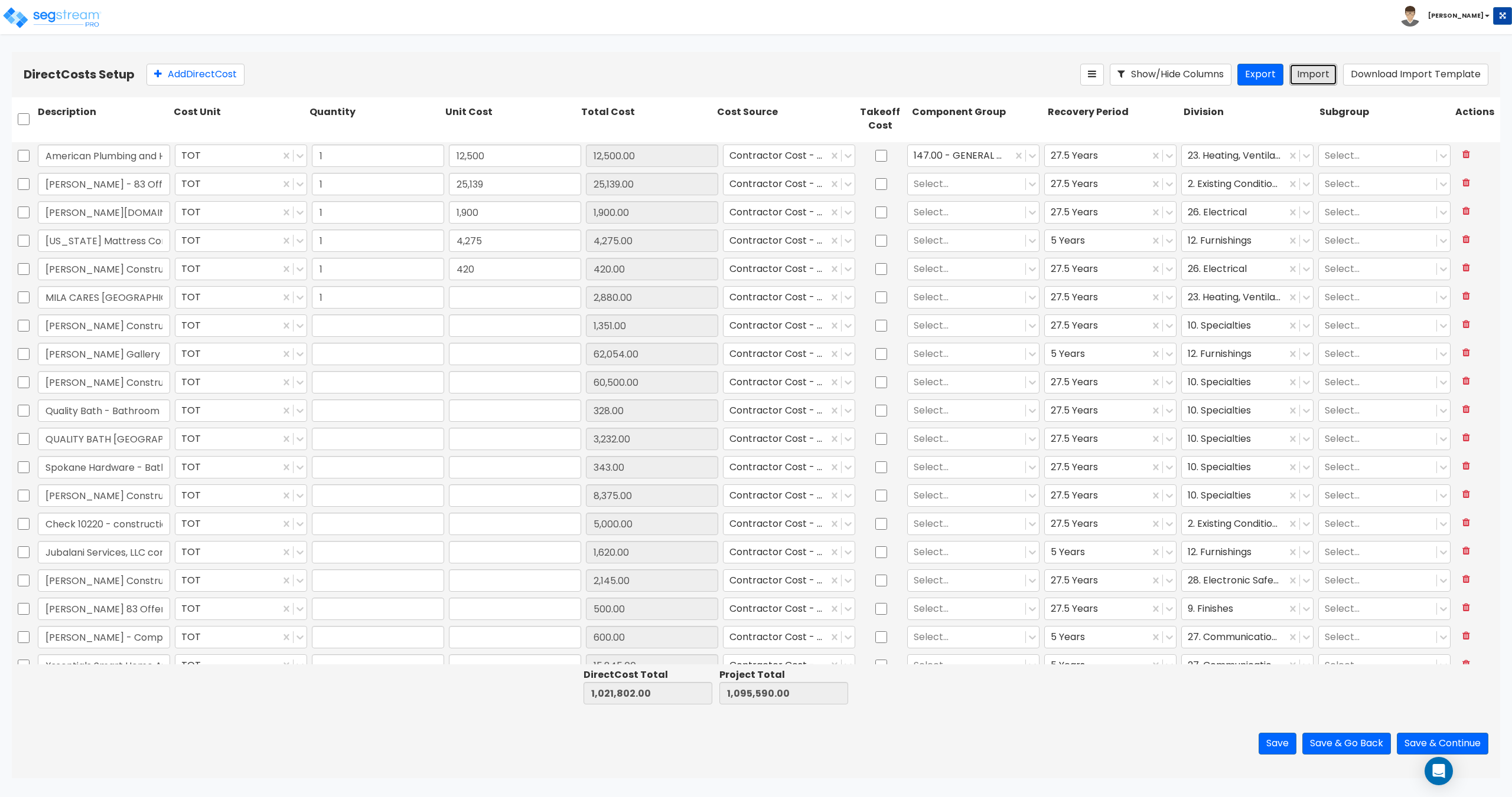
type input "600"
type input "1"
type input "15,845"
type input "1"
type input "290"
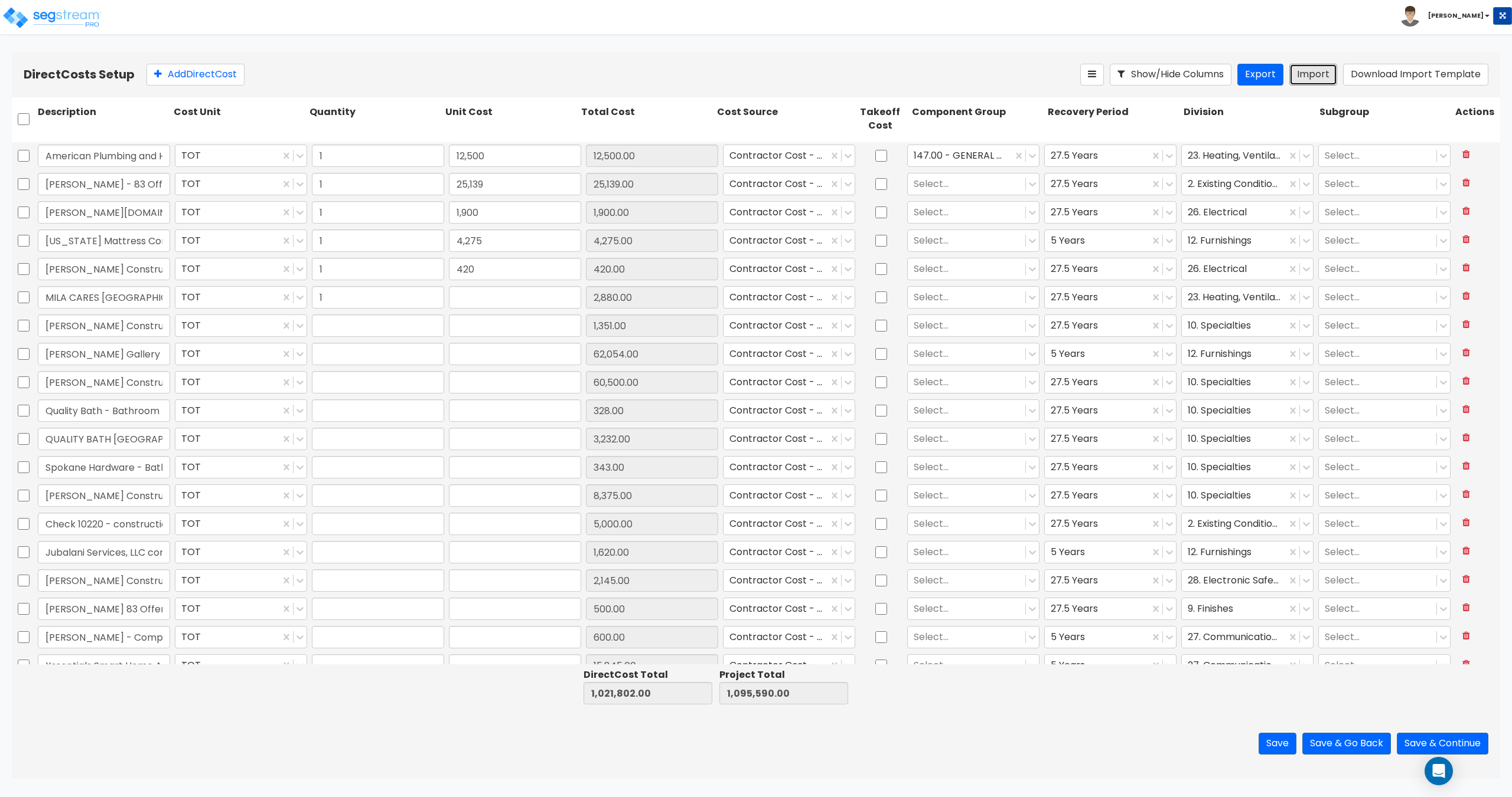
type input "1"
type input "22,410"
type input "1"
type input "1,919"
type input "1"
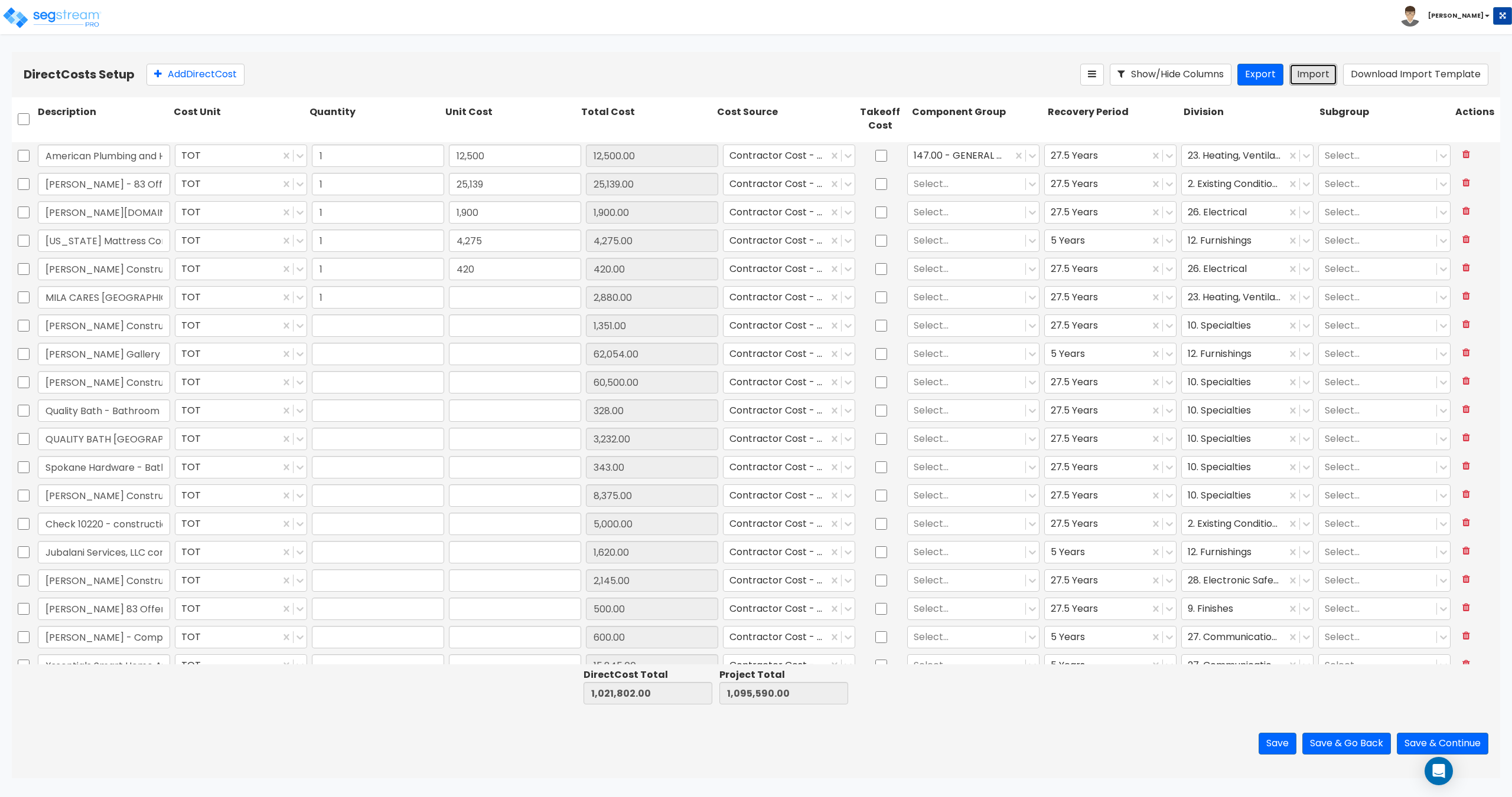
type input "135"
type input "1"
type input "6,247"
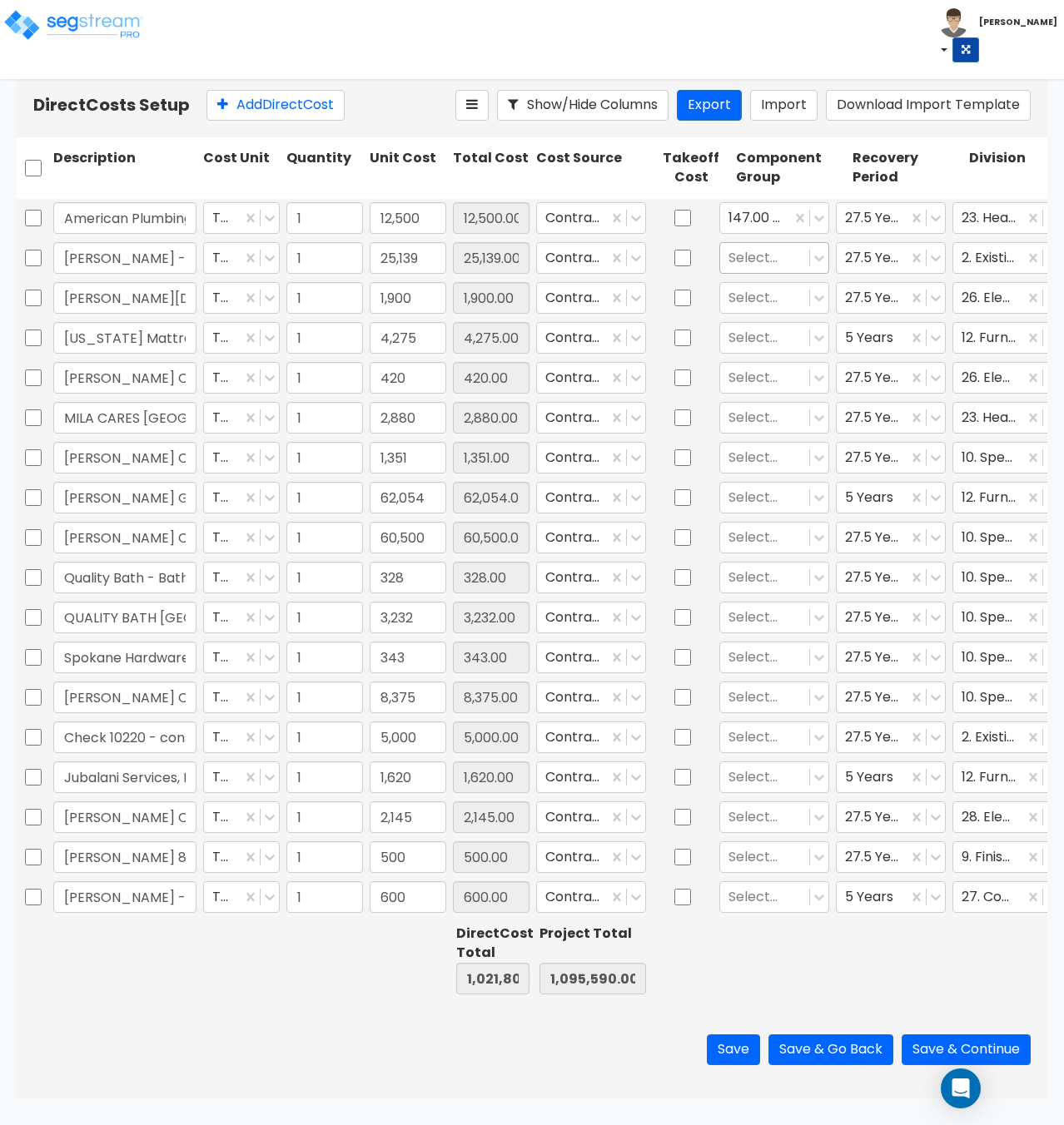
click at [744, 250] on div at bounding box center [764, 258] width 72 height 23
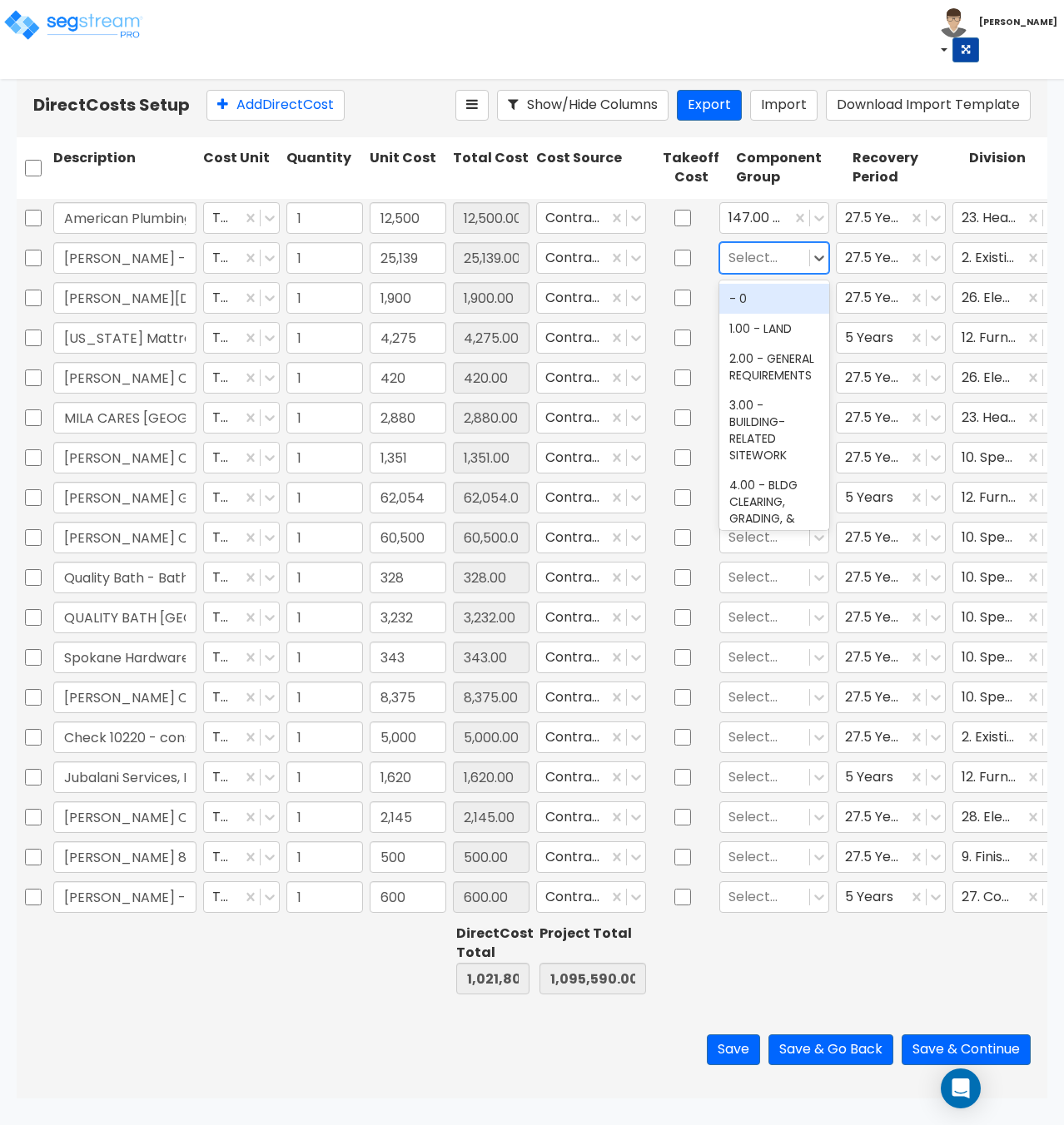
click at [748, 260] on div at bounding box center [764, 258] width 72 height 23
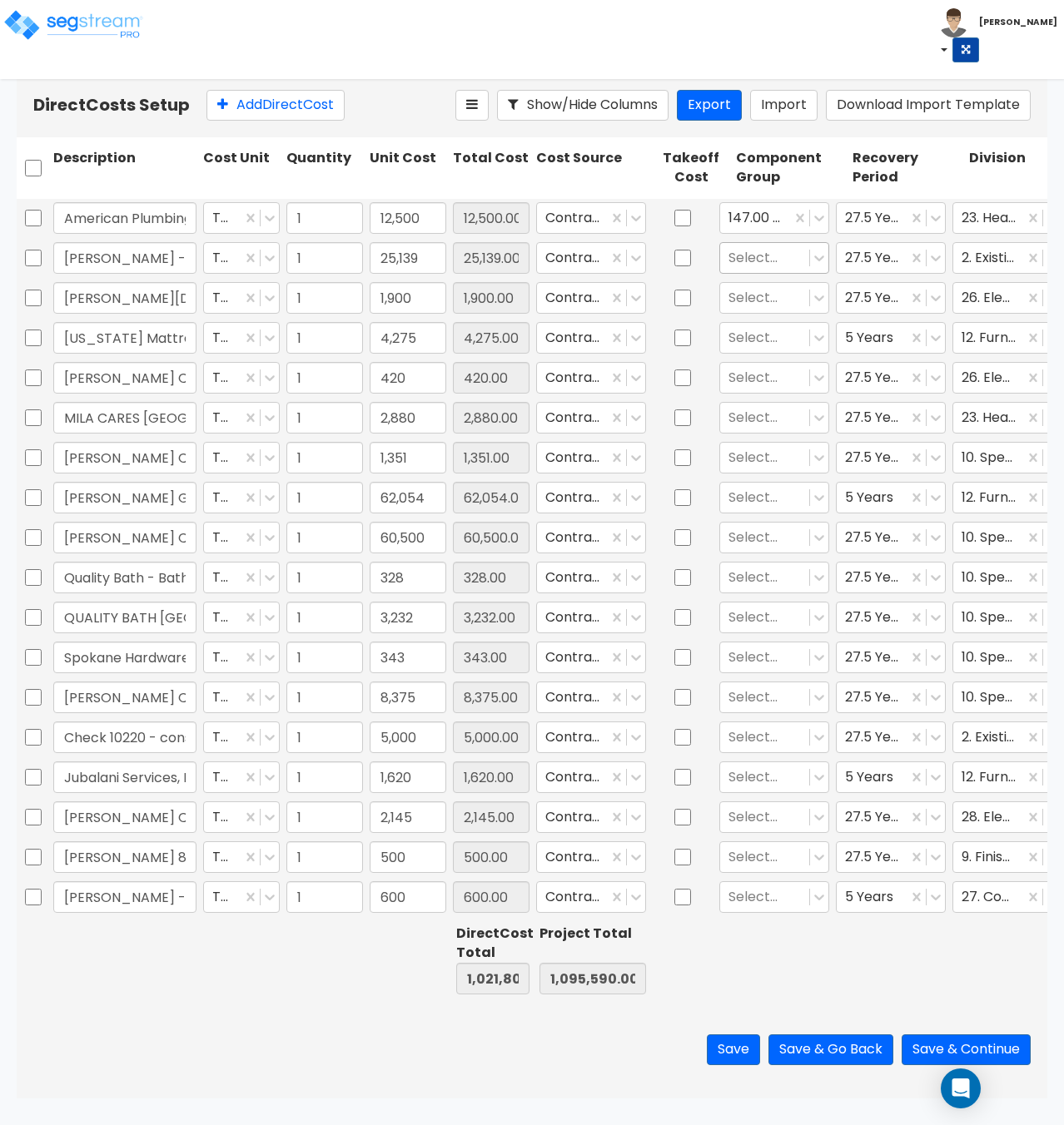
click at [746, 261] on div at bounding box center [764, 258] width 72 height 23
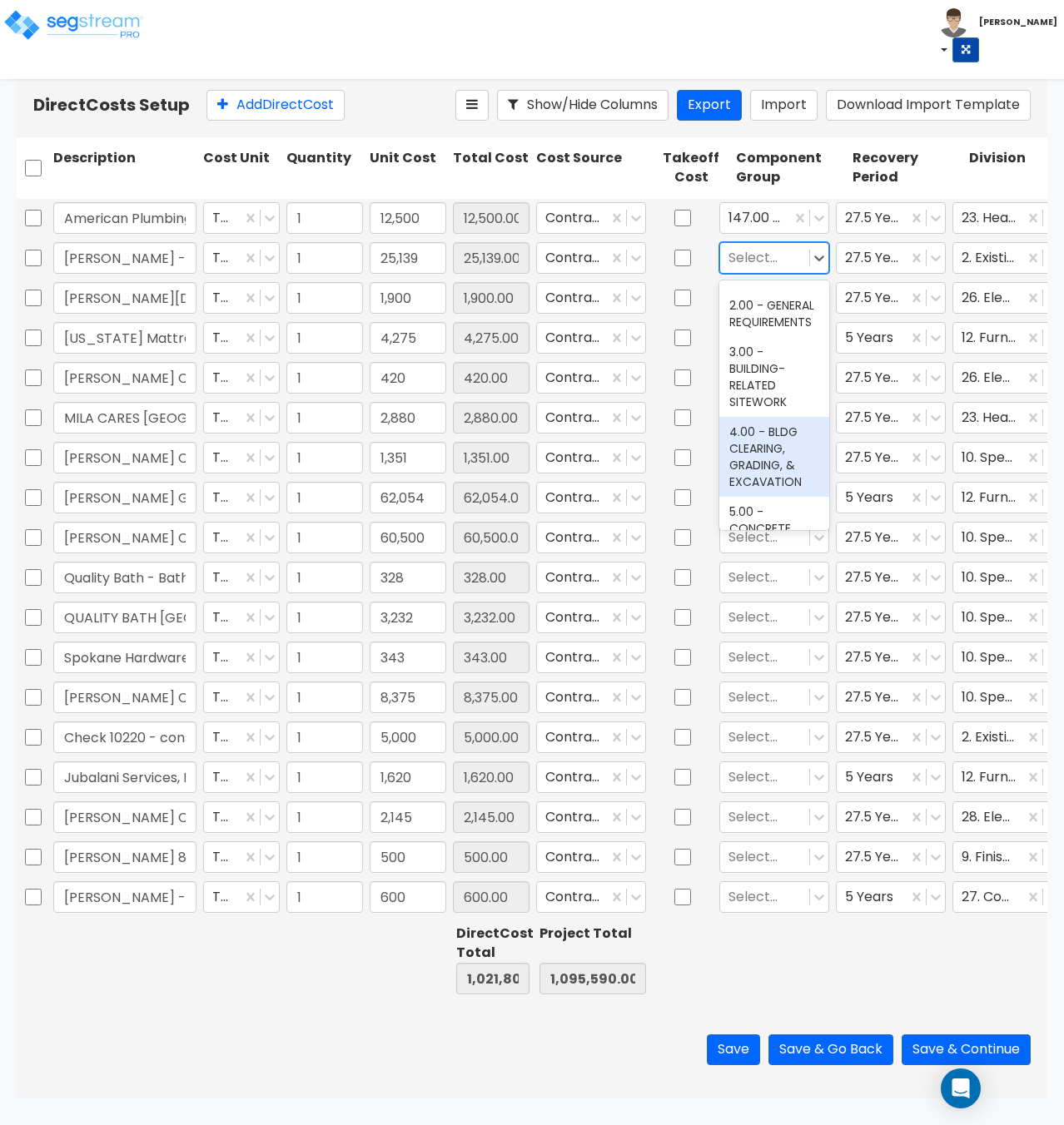
scroll to position [0, 0]
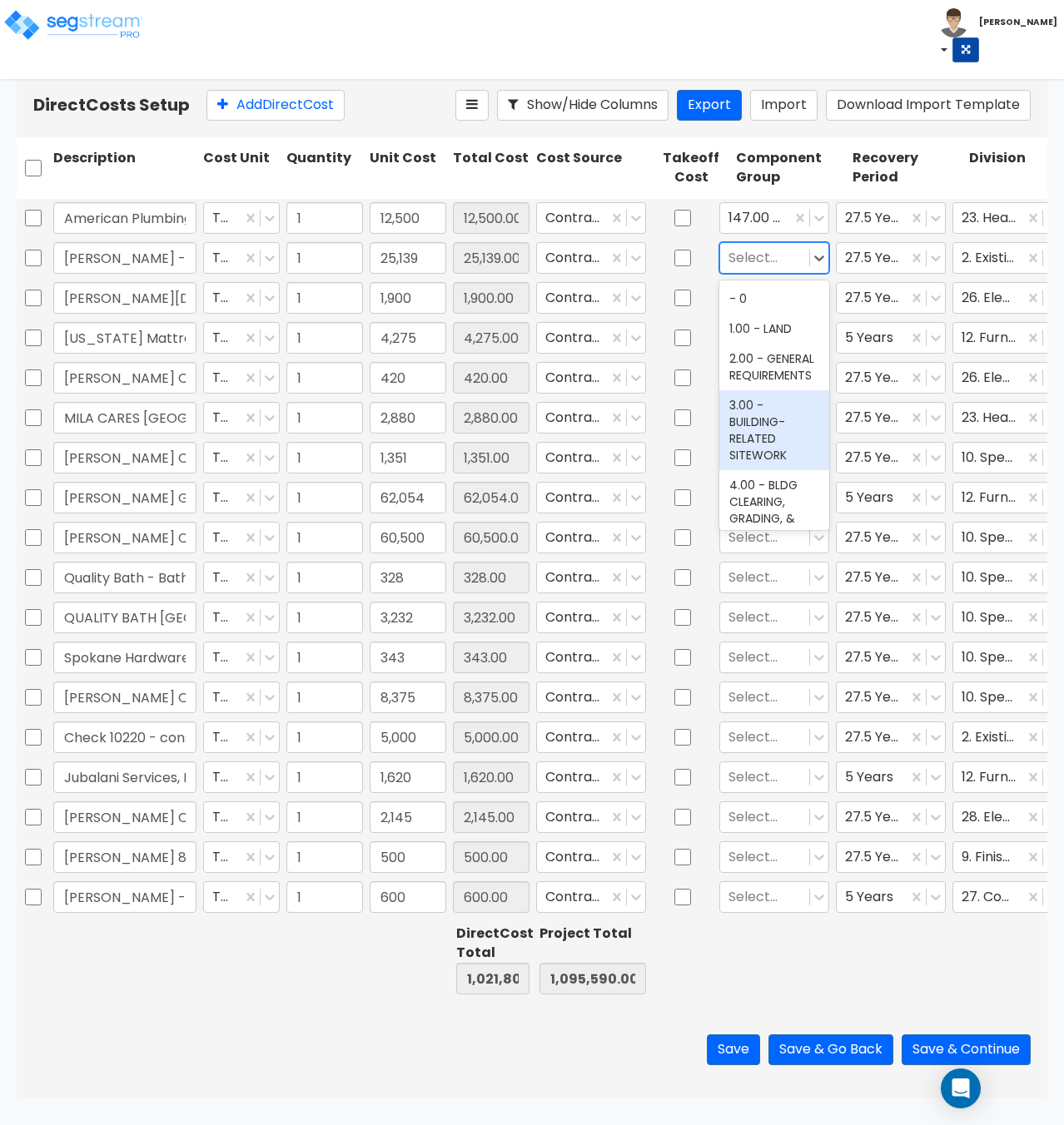
click at [757, 432] on div "3.00 - BUILDING-RELATED SITEWORK" at bounding box center [774, 430] width 110 height 80
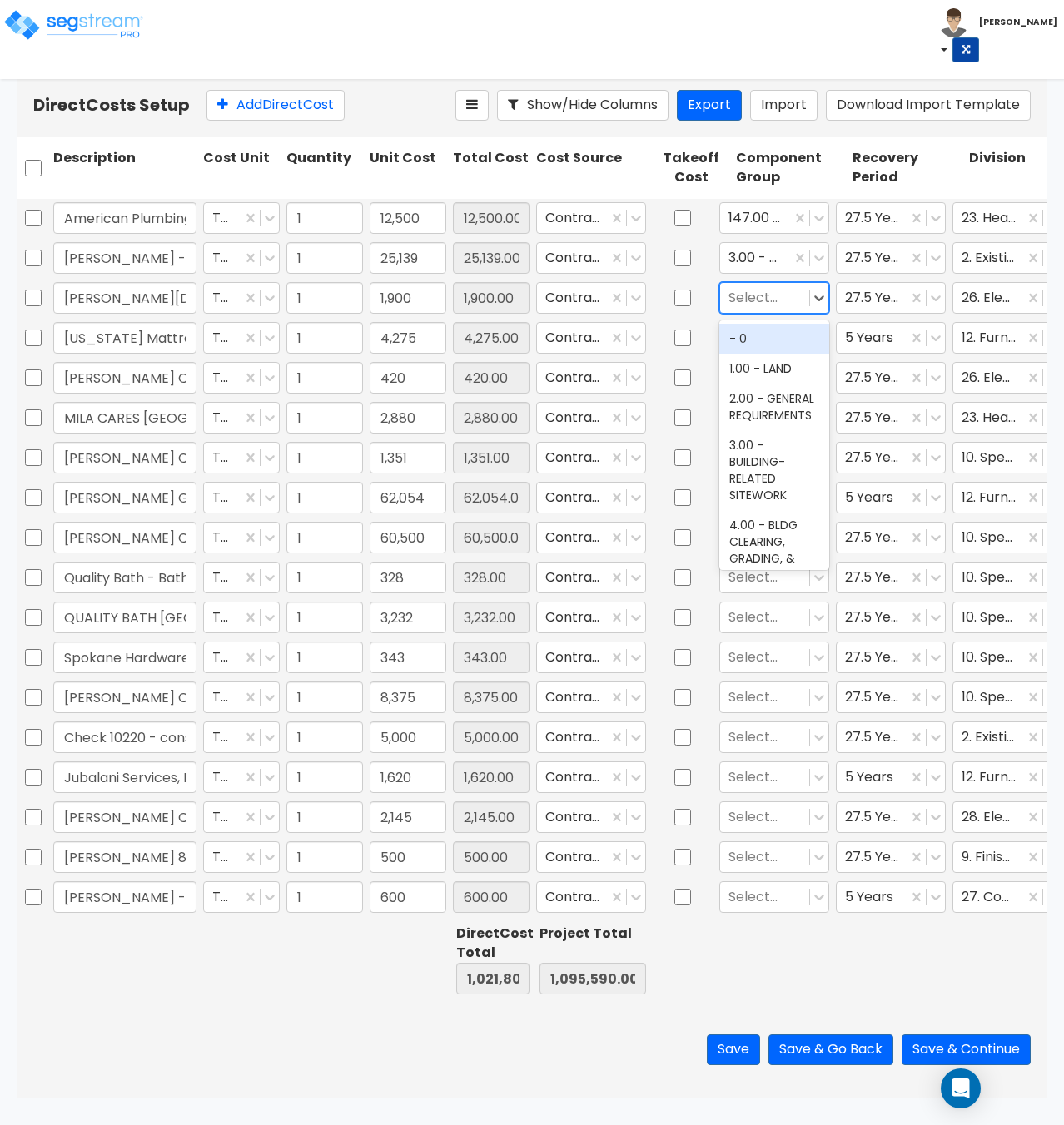
click at [752, 310] on div "Select..." at bounding box center [764, 298] width 89 height 29
click at [752, 300] on div at bounding box center [764, 298] width 72 height 23
click at [774, 309] on div at bounding box center [764, 298] width 72 height 23
type input "electrical"
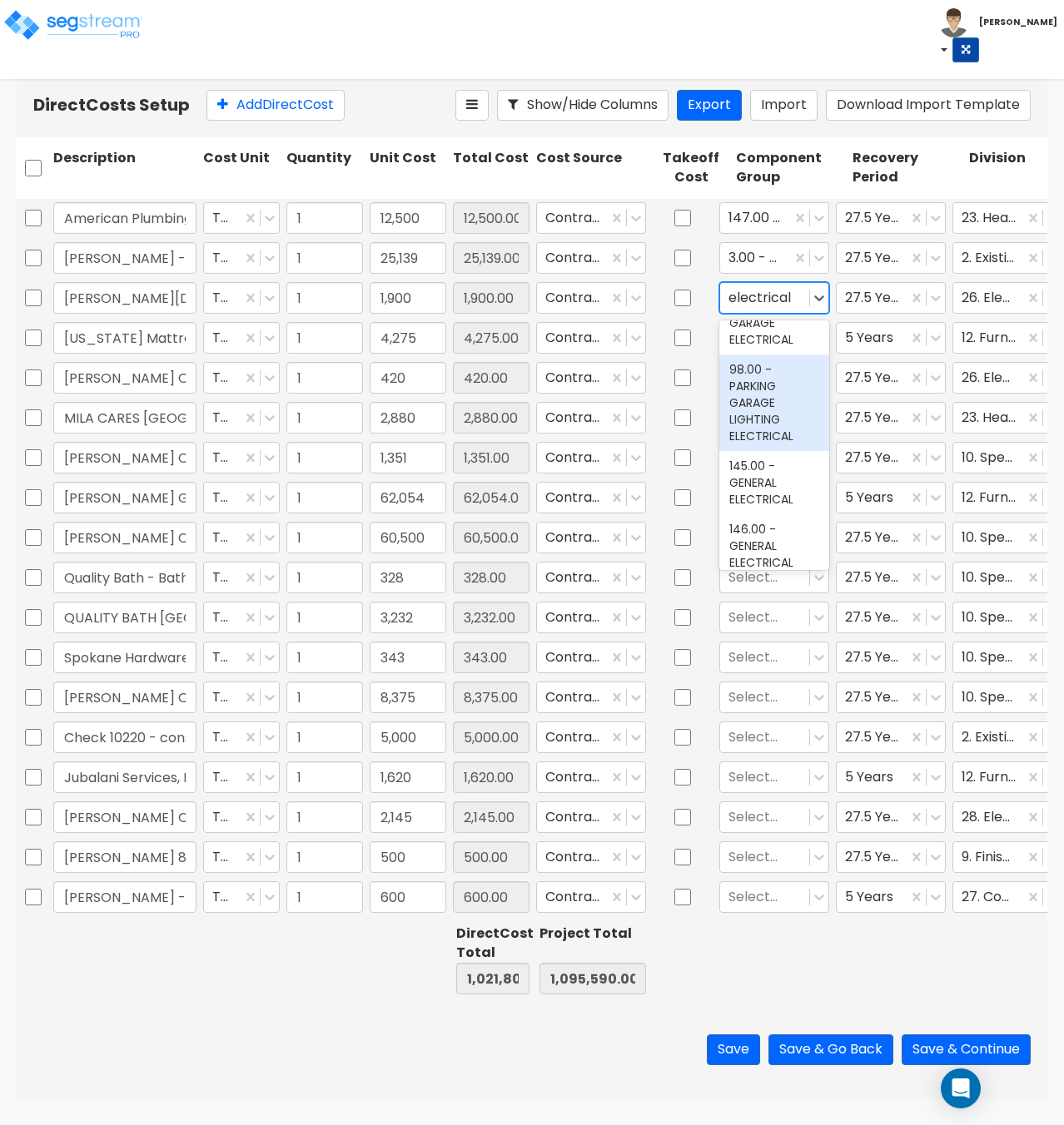
scroll to position [333, 0]
click at [763, 471] on div "145.00 - GENERAL ELECTRICAL" at bounding box center [774, 438] width 110 height 64
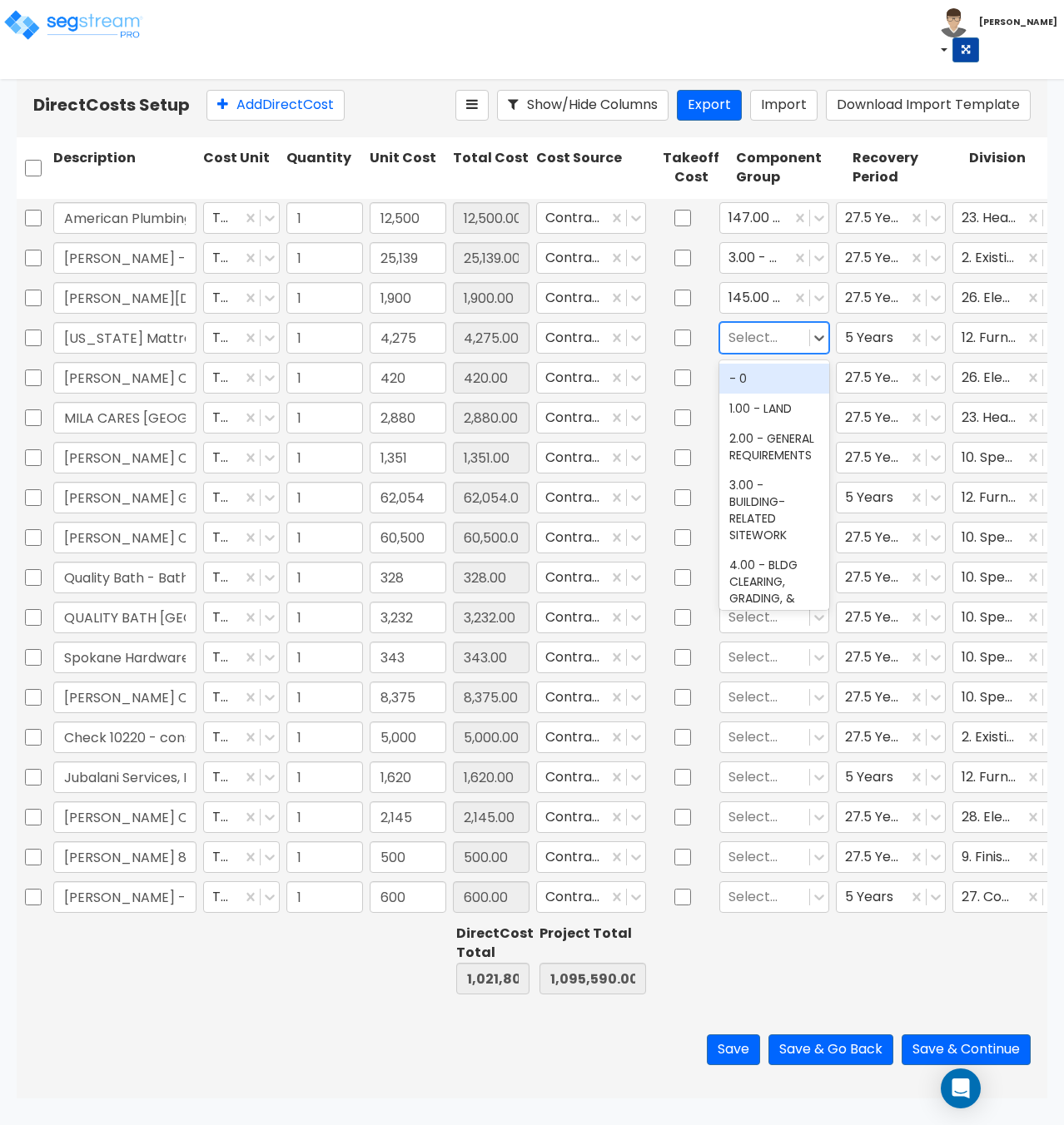
click at [755, 338] on div at bounding box center [764, 338] width 72 height 23
type input "furniture"
click at [770, 409] on div "242.00 - FURNITURE, FIXTURES, & EQUIPMENT" at bounding box center [774, 403] width 110 height 80
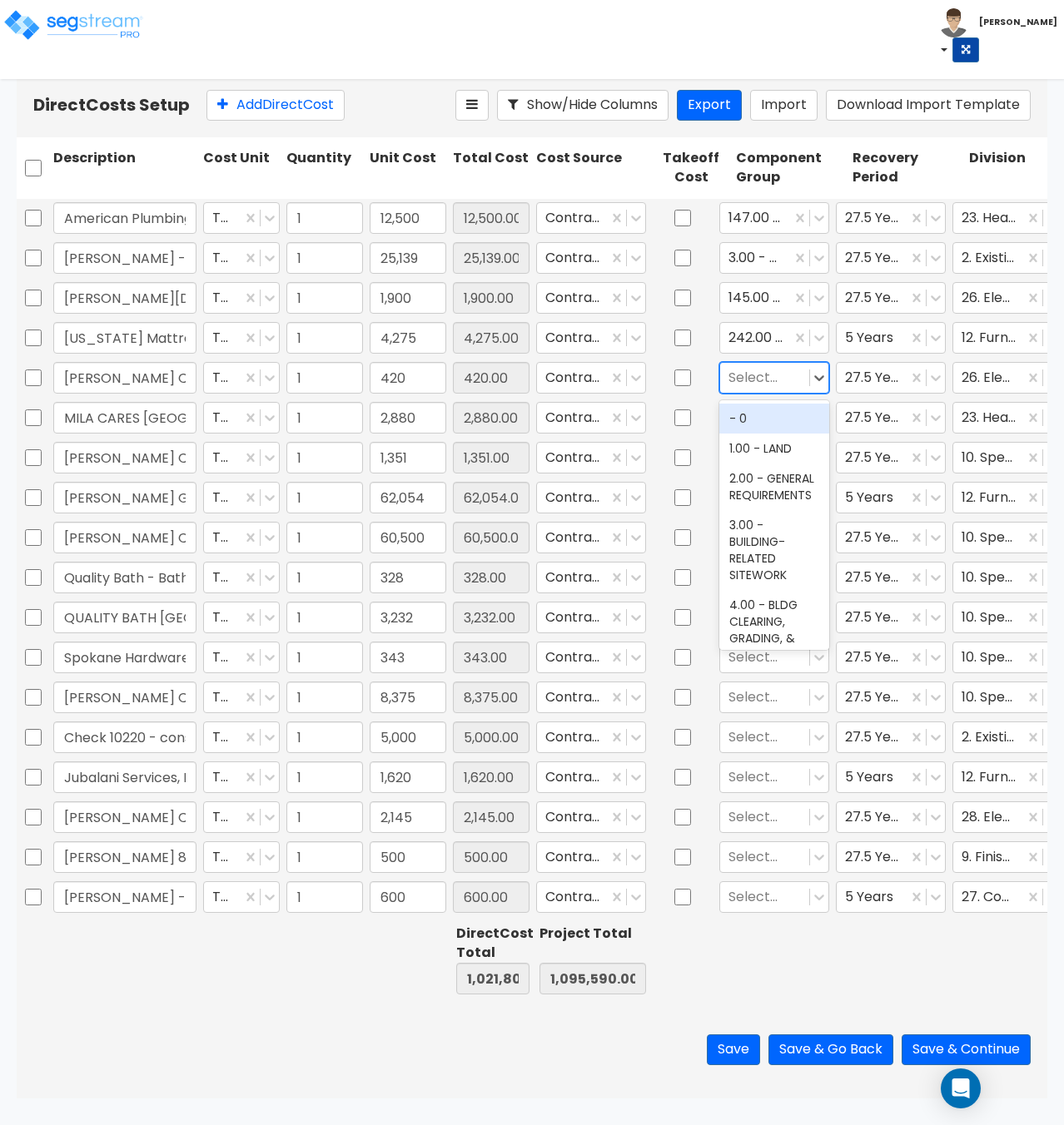
click at [753, 377] on div at bounding box center [764, 378] width 72 height 23
type input "lighting fixture"
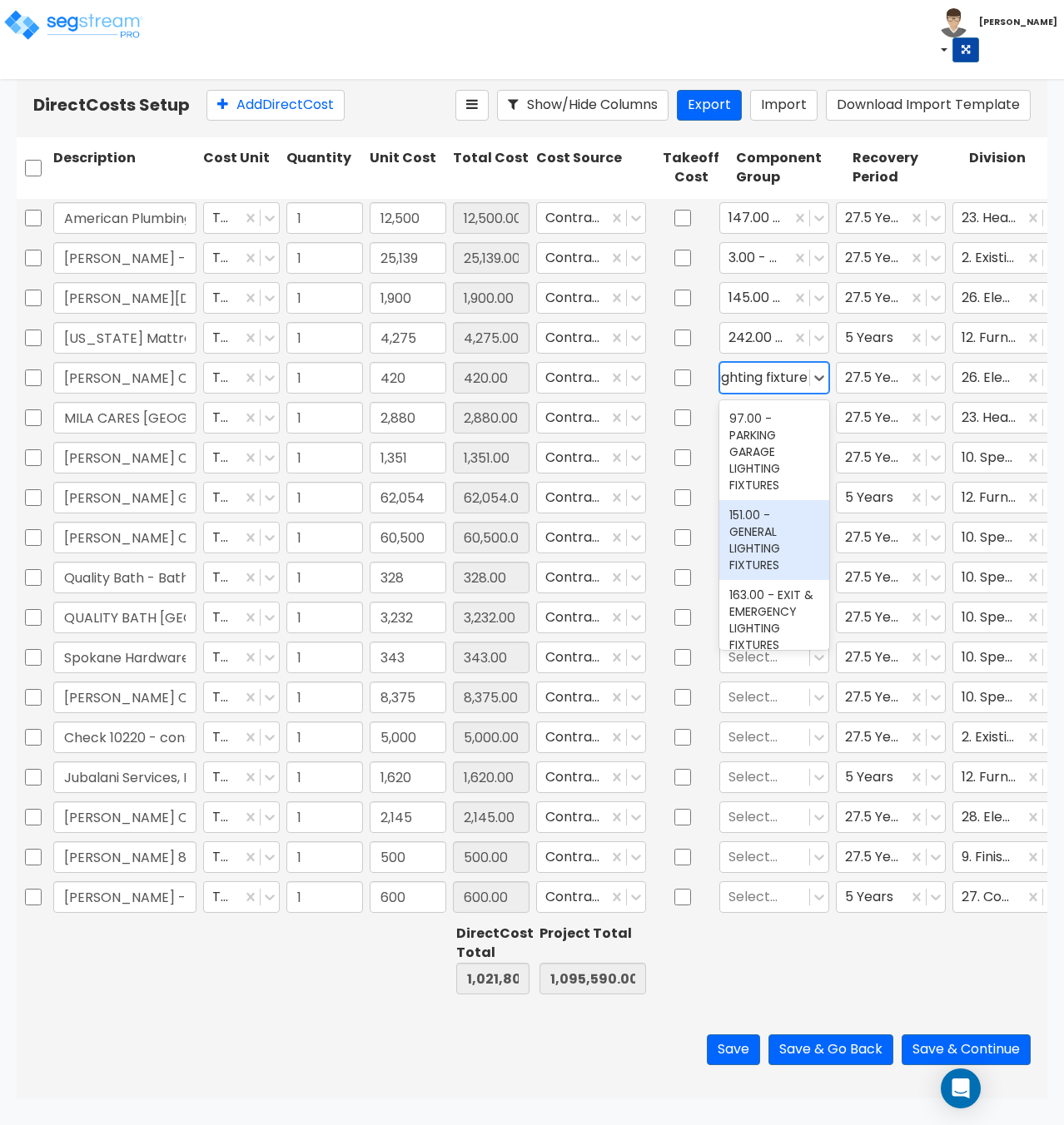
click at [756, 522] on div "151.00 - GENERAL LIGHTING FIXTURES" at bounding box center [774, 540] width 110 height 80
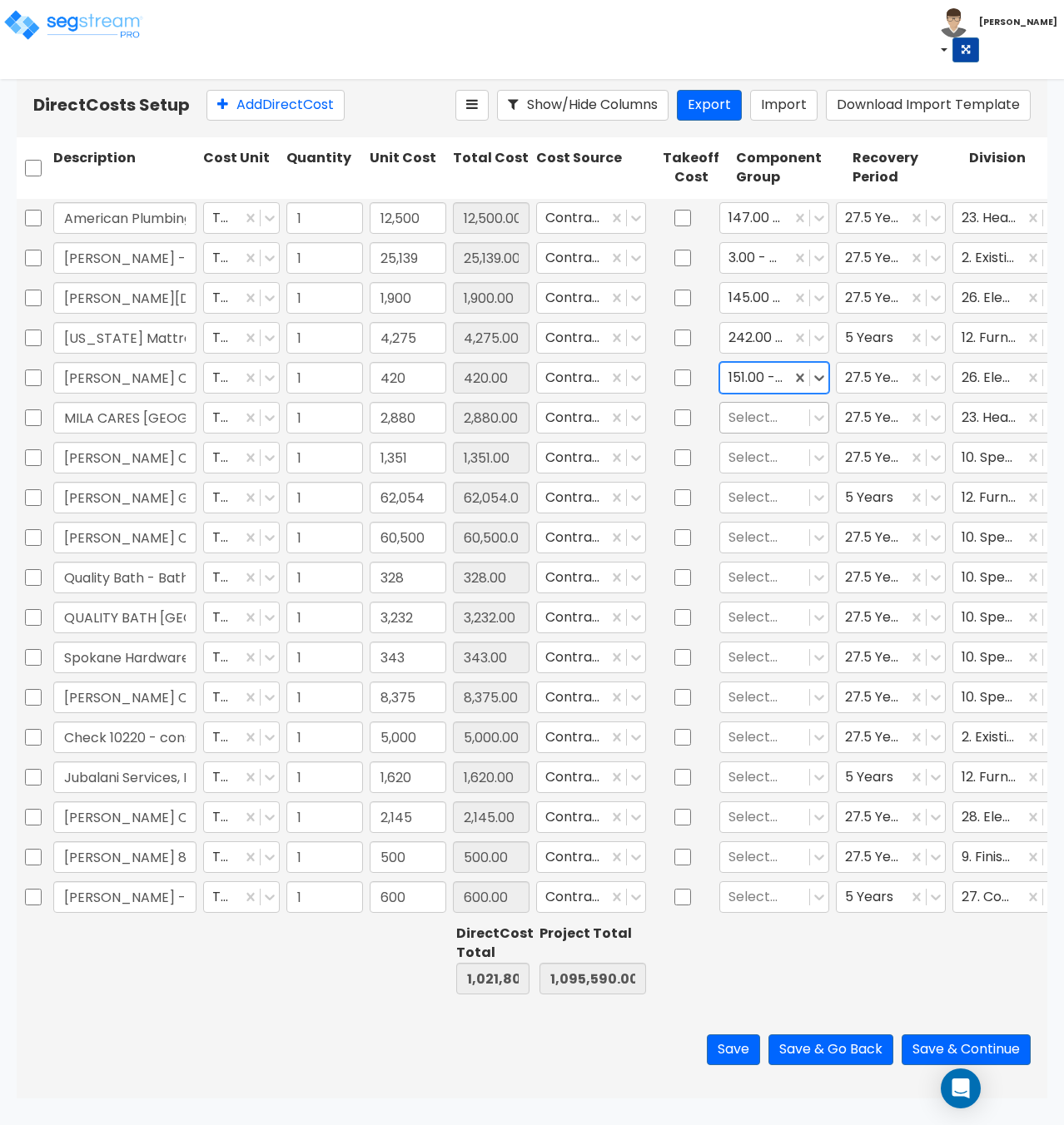
click at [746, 417] on div at bounding box center [764, 417] width 72 height 23
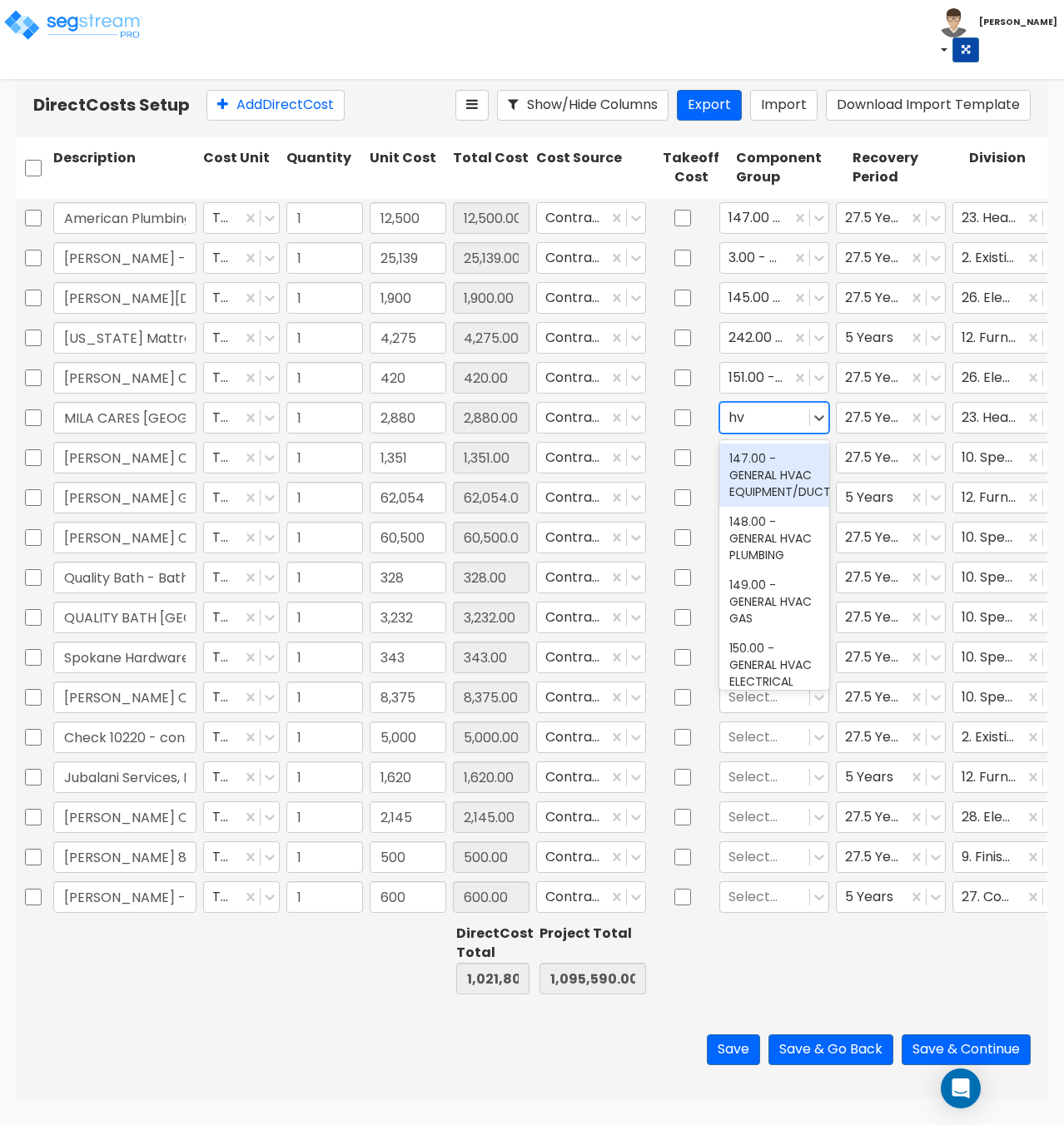
type input "h"
type input "a"
type input "hvac"
click at [758, 481] on div "147.00 - GENERAL HVAC EQUIPMENT/DUCTWORK" at bounding box center [774, 475] width 110 height 64
click at [754, 457] on div at bounding box center [764, 457] width 72 height 23
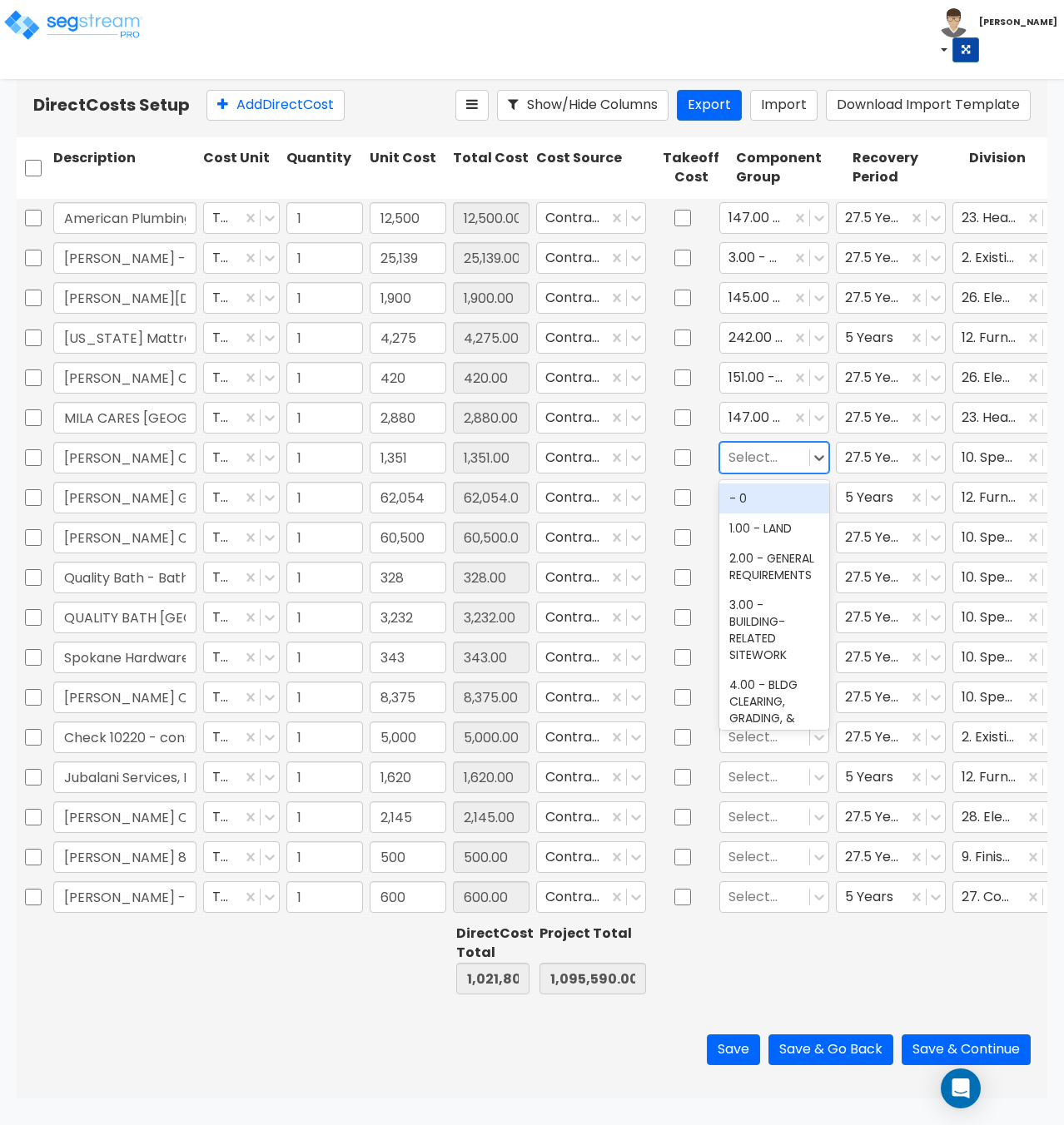
type input "b"
type input "restroom"
click at [760, 514] on div "70.00 - RESTROOM ACCESSORIES" at bounding box center [774, 515] width 110 height 64
click at [762, 498] on div at bounding box center [764, 497] width 72 height 23
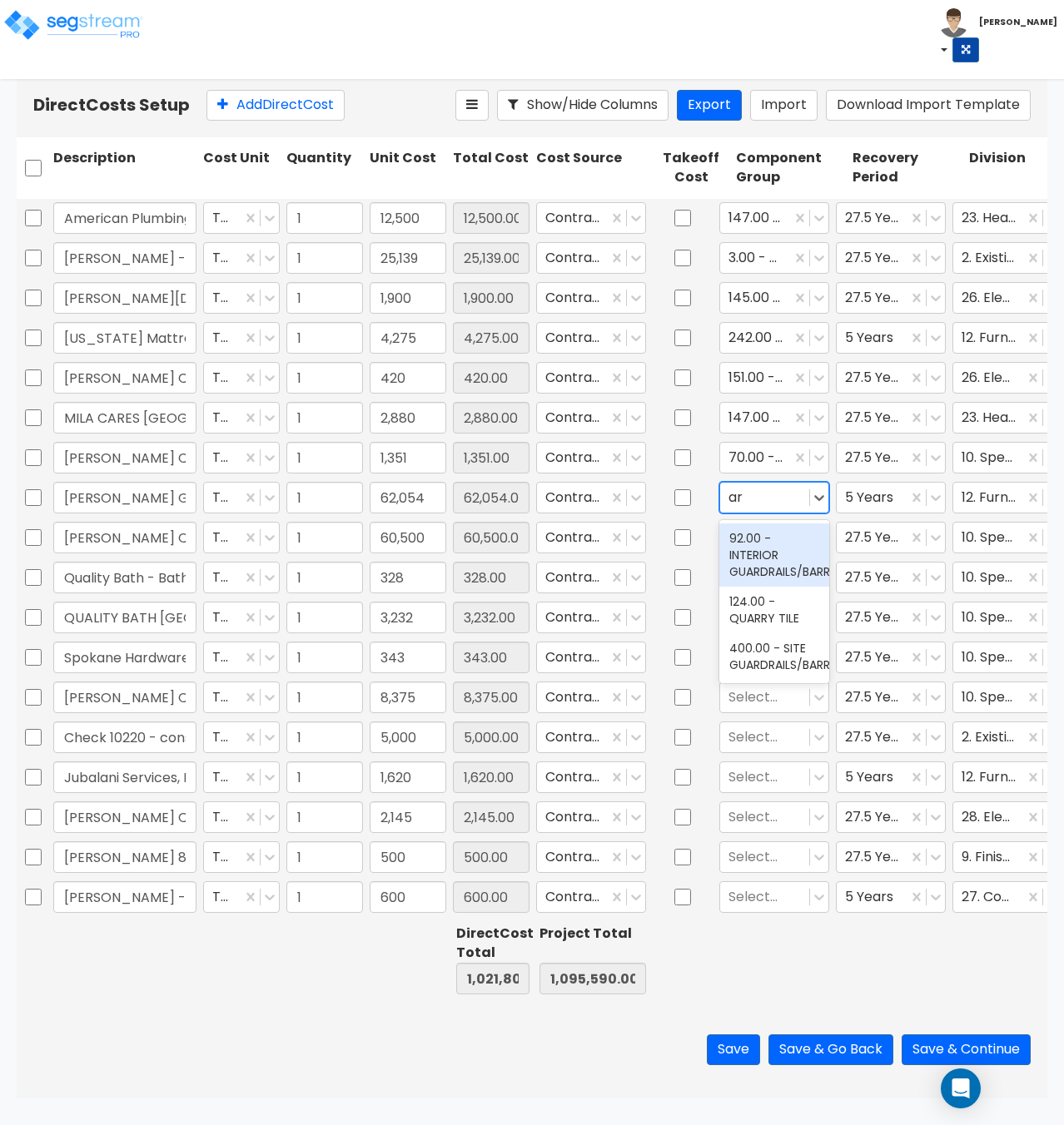
type input "art"
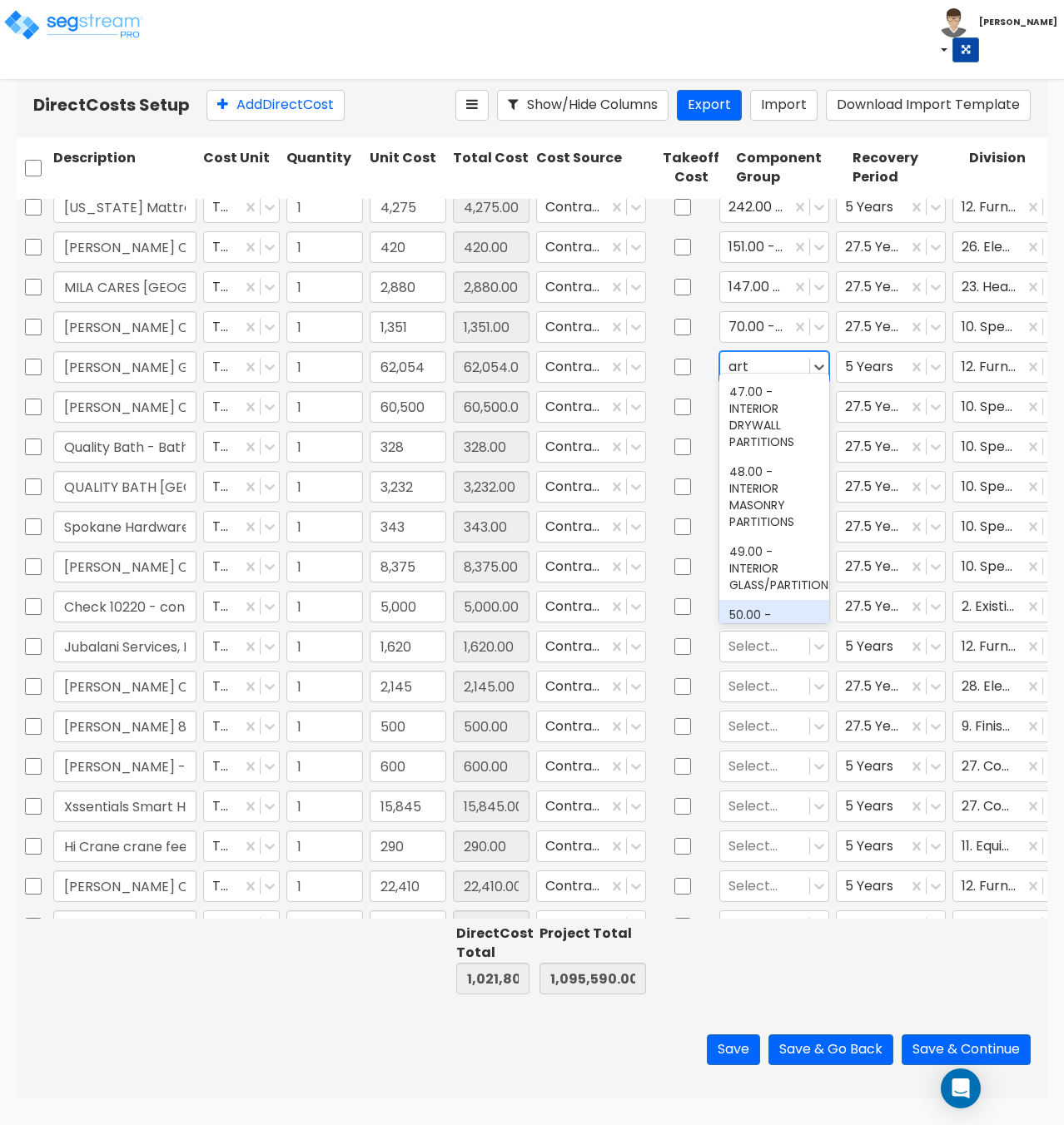
scroll to position [166, 0]
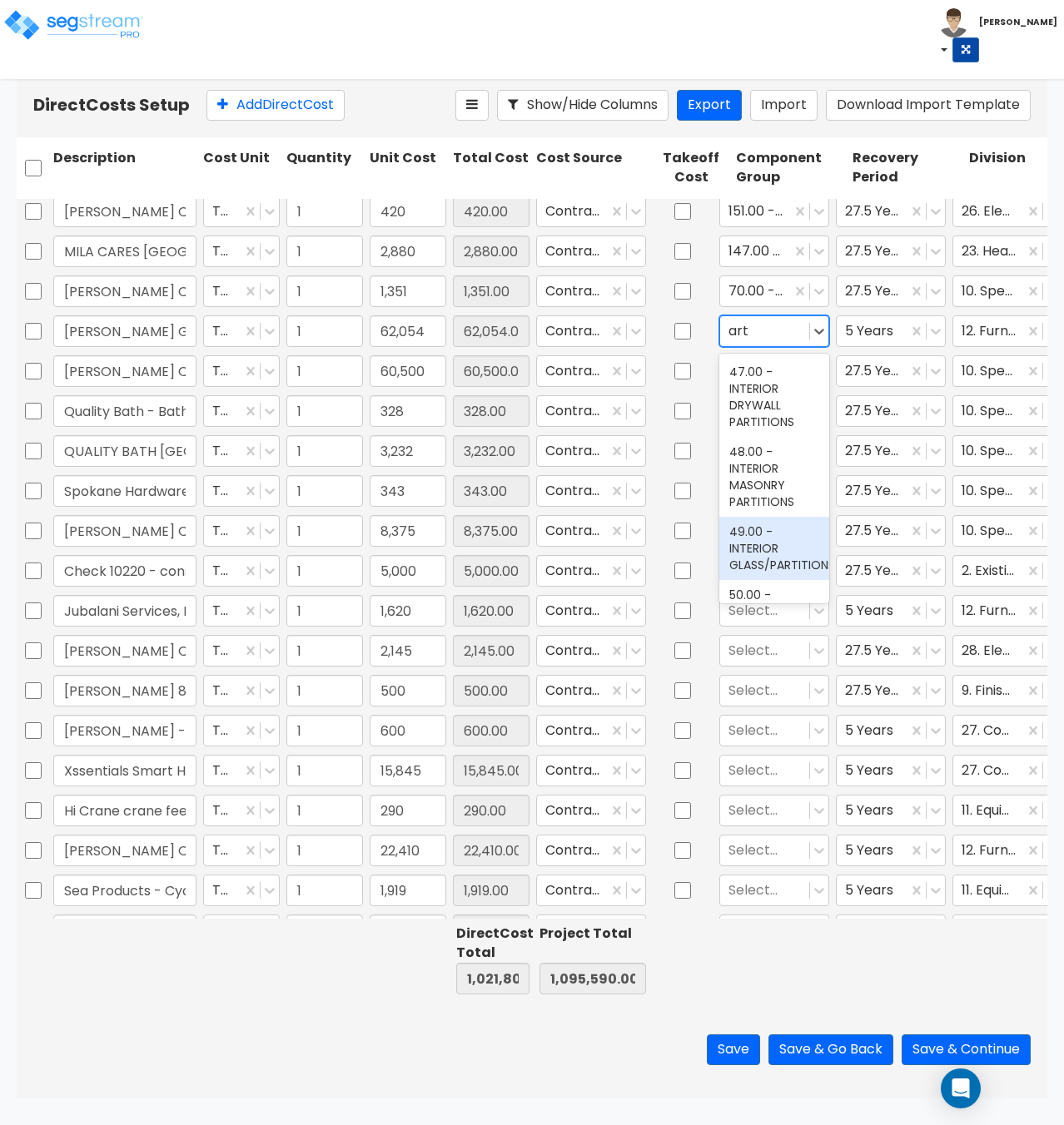
type input "1"
type input "1,900"
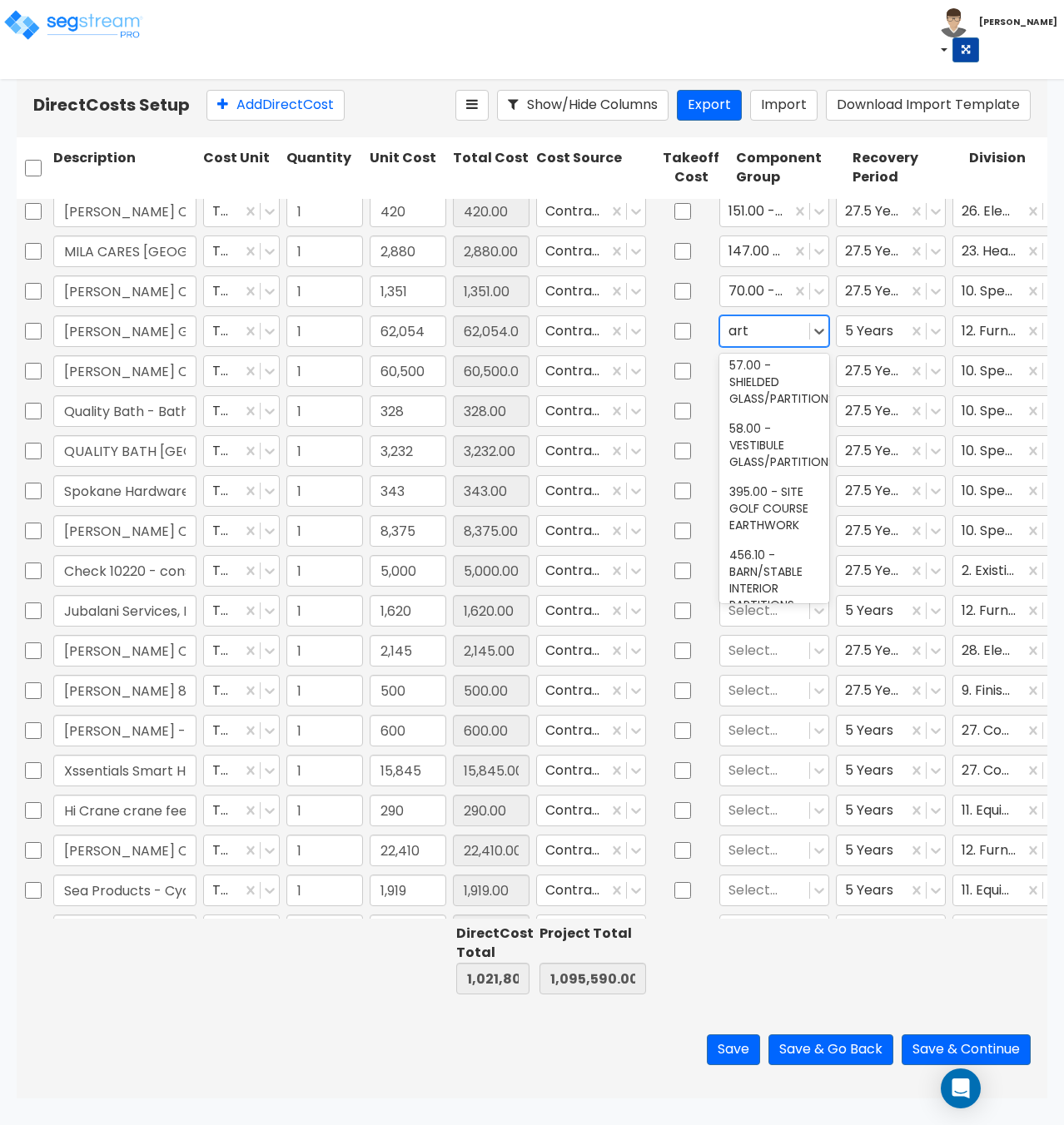
scroll to position [898, 0]
click at [764, 327] on div at bounding box center [764, 331] width 72 height 23
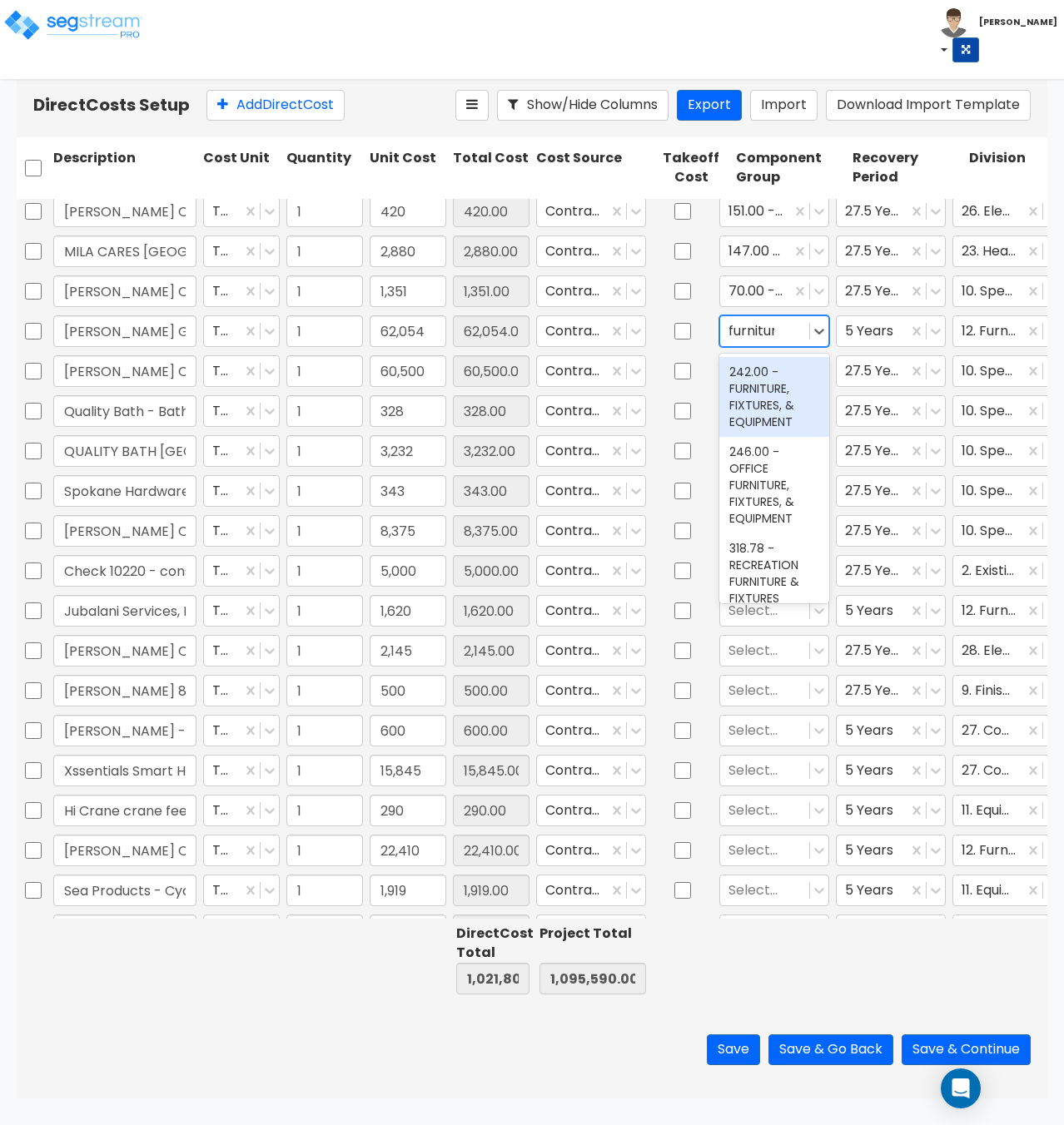
type input "furniture"
click at [758, 397] on div "242.00 - FURNITURE, FIXTURES, & EQUIPMENT" at bounding box center [774, 397] width 110 height 80
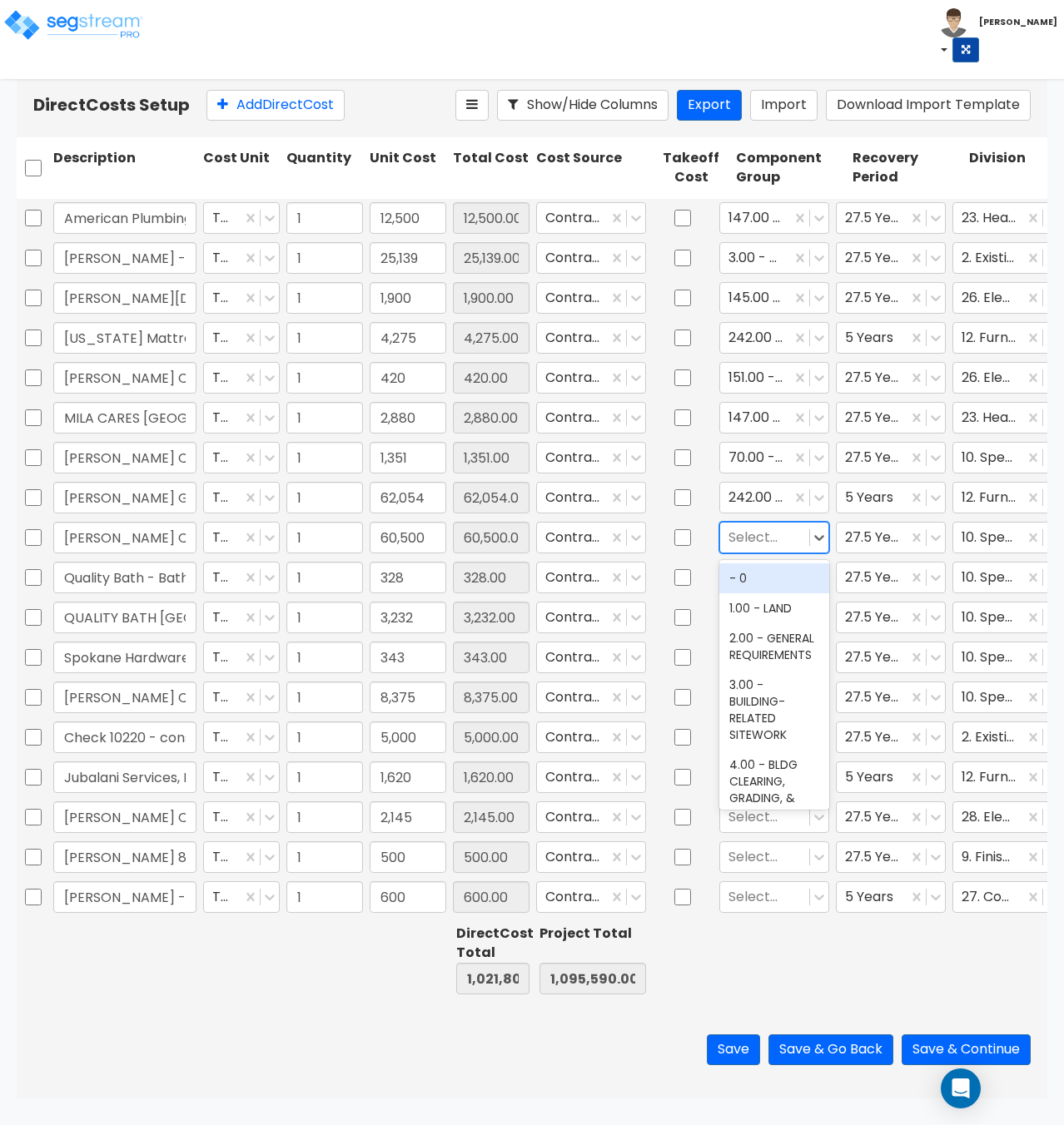
click at [772, 542] on div at bounding box center [764, 537] width 72 height 23
click at [767, 535] on div at bounding box center [764, 537] width 72 height 23
type input "restroom"
click at [777, 602] on div "70.00 - RESTROOM ACCESSORIES" at bounding box center [774, 595] width 110 height 64
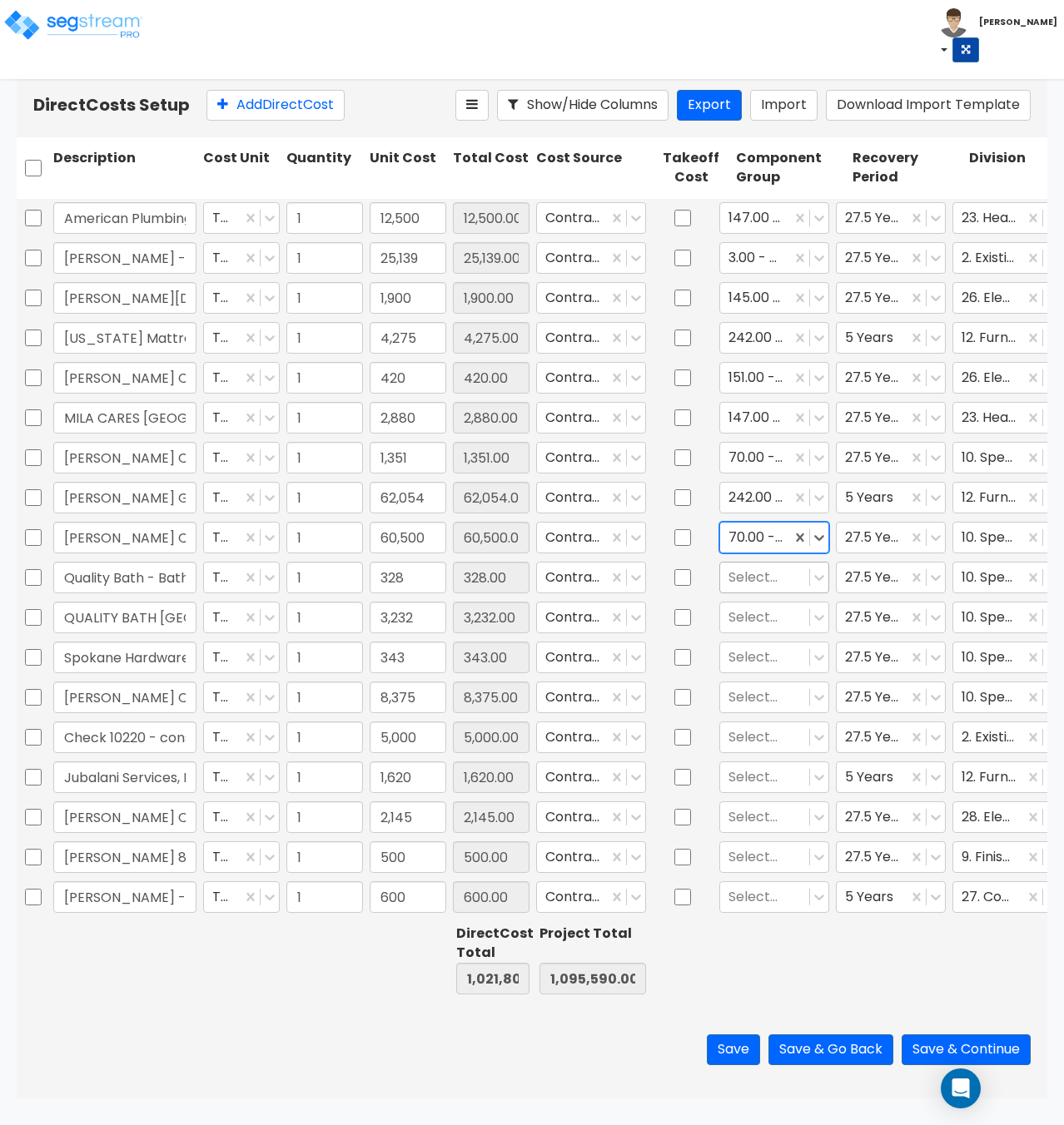
click at [769, 583] on div at bounding box center [764, 577] width 72 height 23
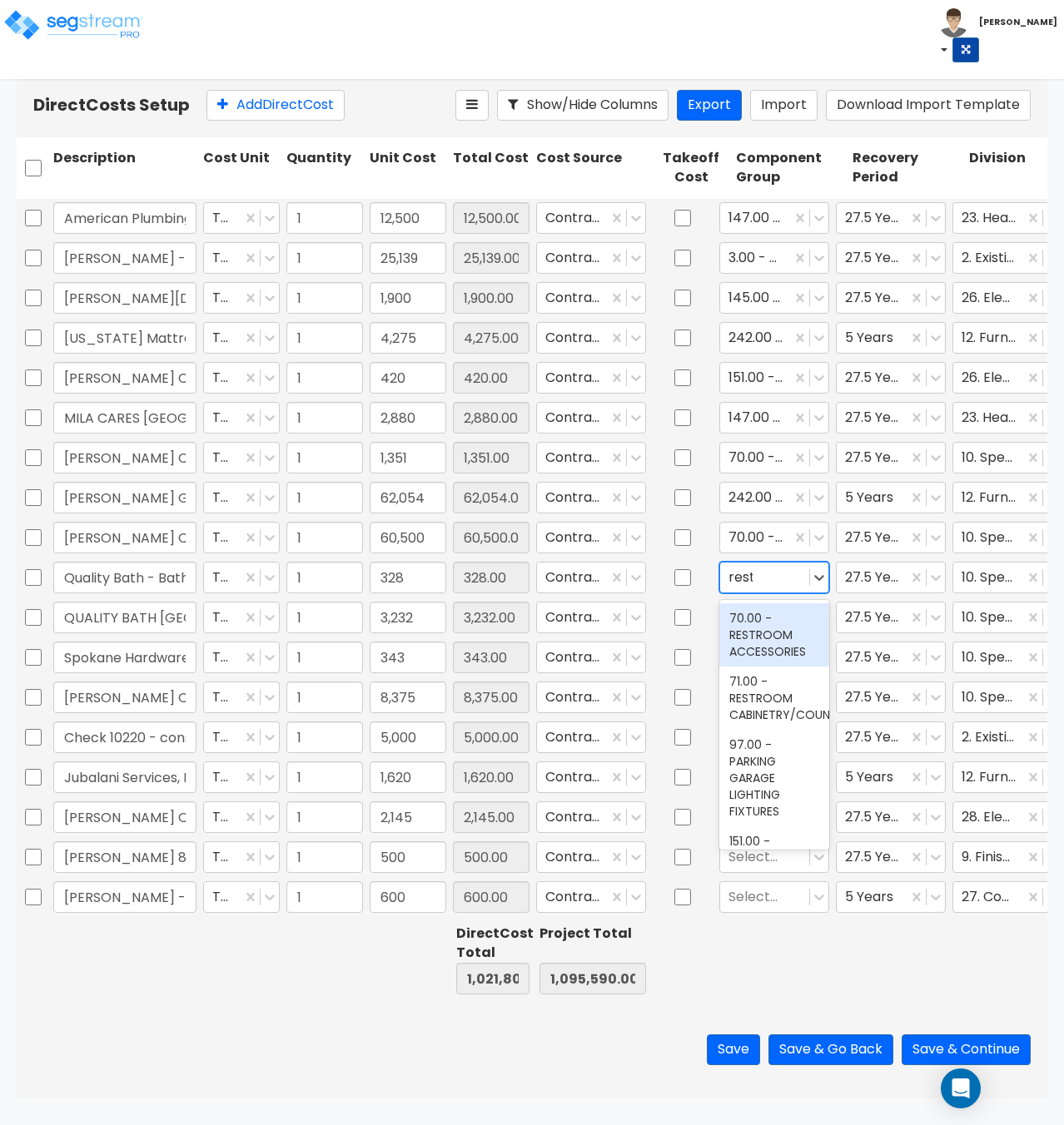
type input "restr"
click at [767, 637] on div "70.00 - RESTROOM ACCESSORIES" at bounding box center [774, 635] width 110 height 64
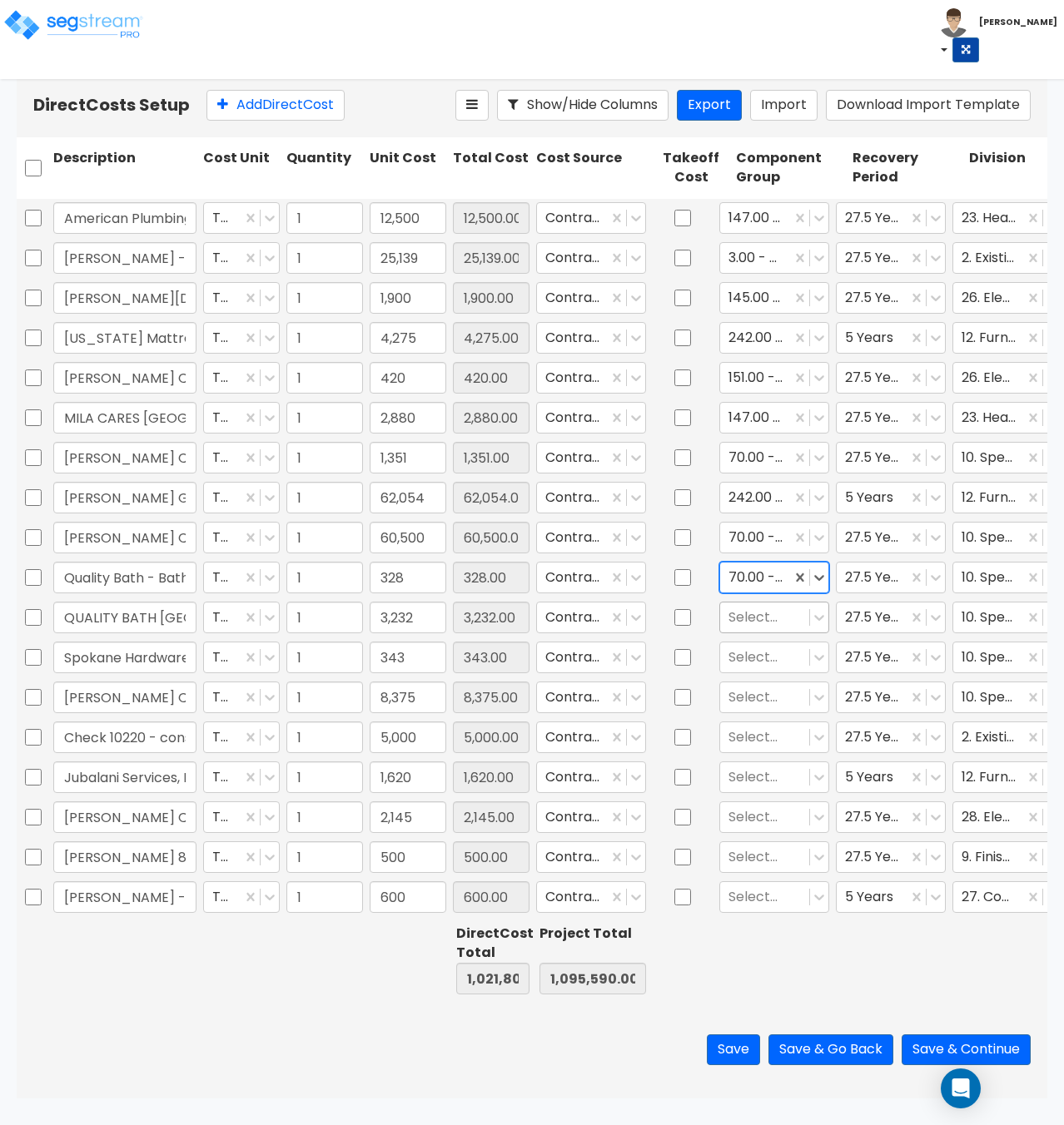
click at [750, 615] on div at bounding box center [764, 617] width 72 height 23
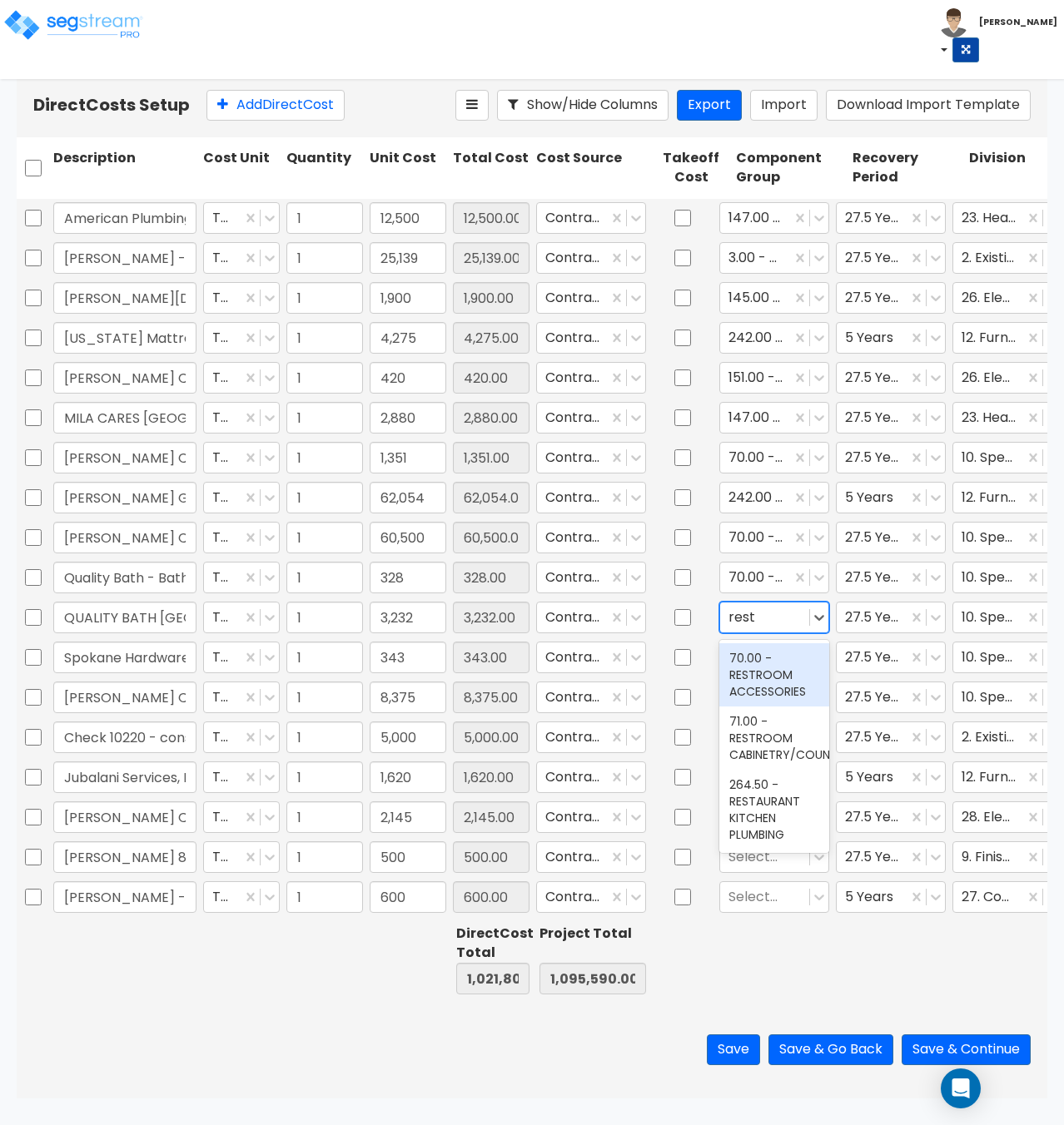
type input "restr"
click at [761, 666] on div "70.00 - RESTROOM ACCESSORIES" at bounding box center [774, 675] width 110 height 64
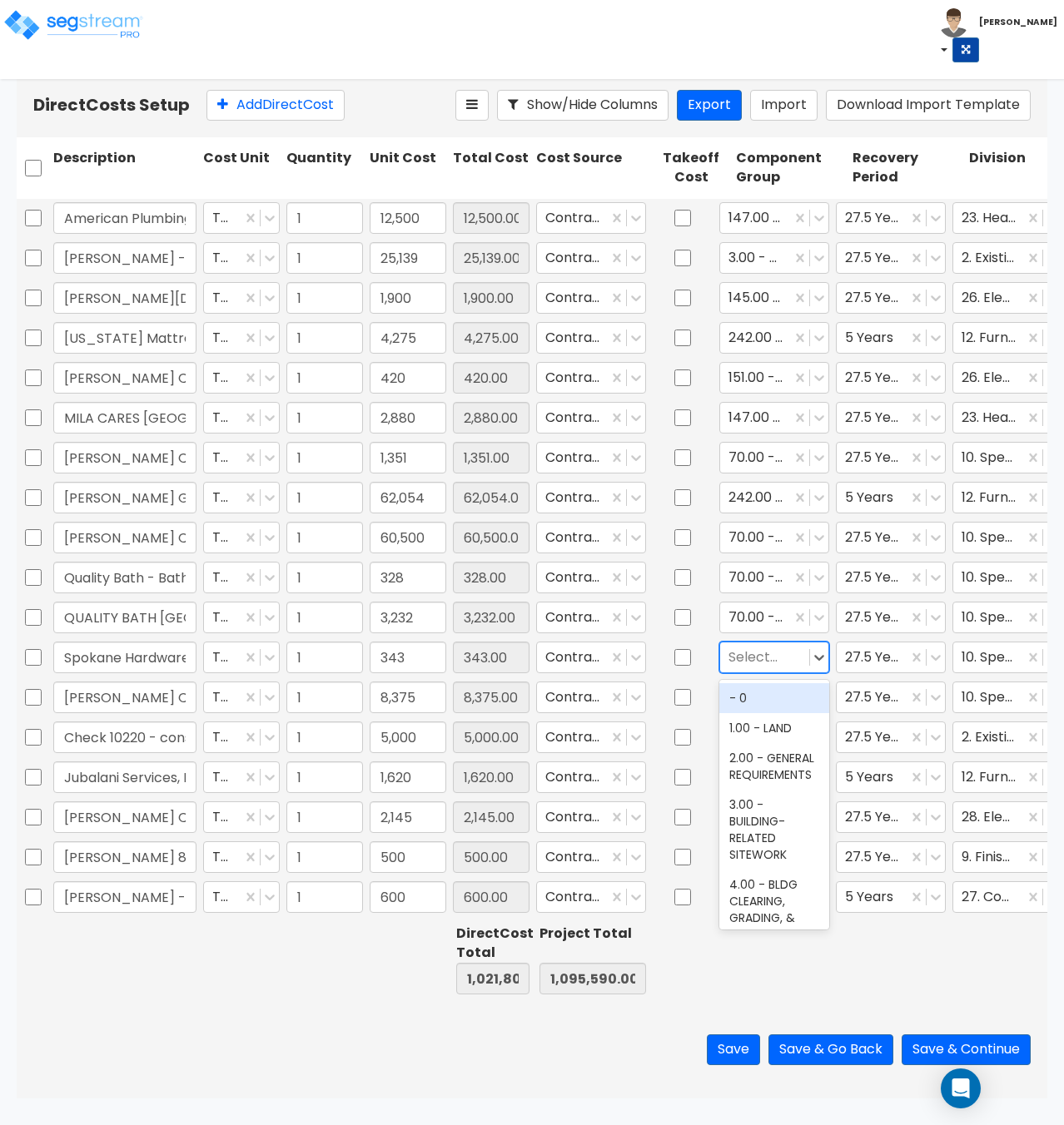
click at [756, 659] on div at bounding box center [764, 657] width 72 height 23
type input "rest"
click at [758, 715] on div "70.00 - RESTROOM ACCESSORIES" at bounding box center [774, 715] width 110 height 64
click at [748, 692] on div at bounding box center [764, 697] width 72 height 23
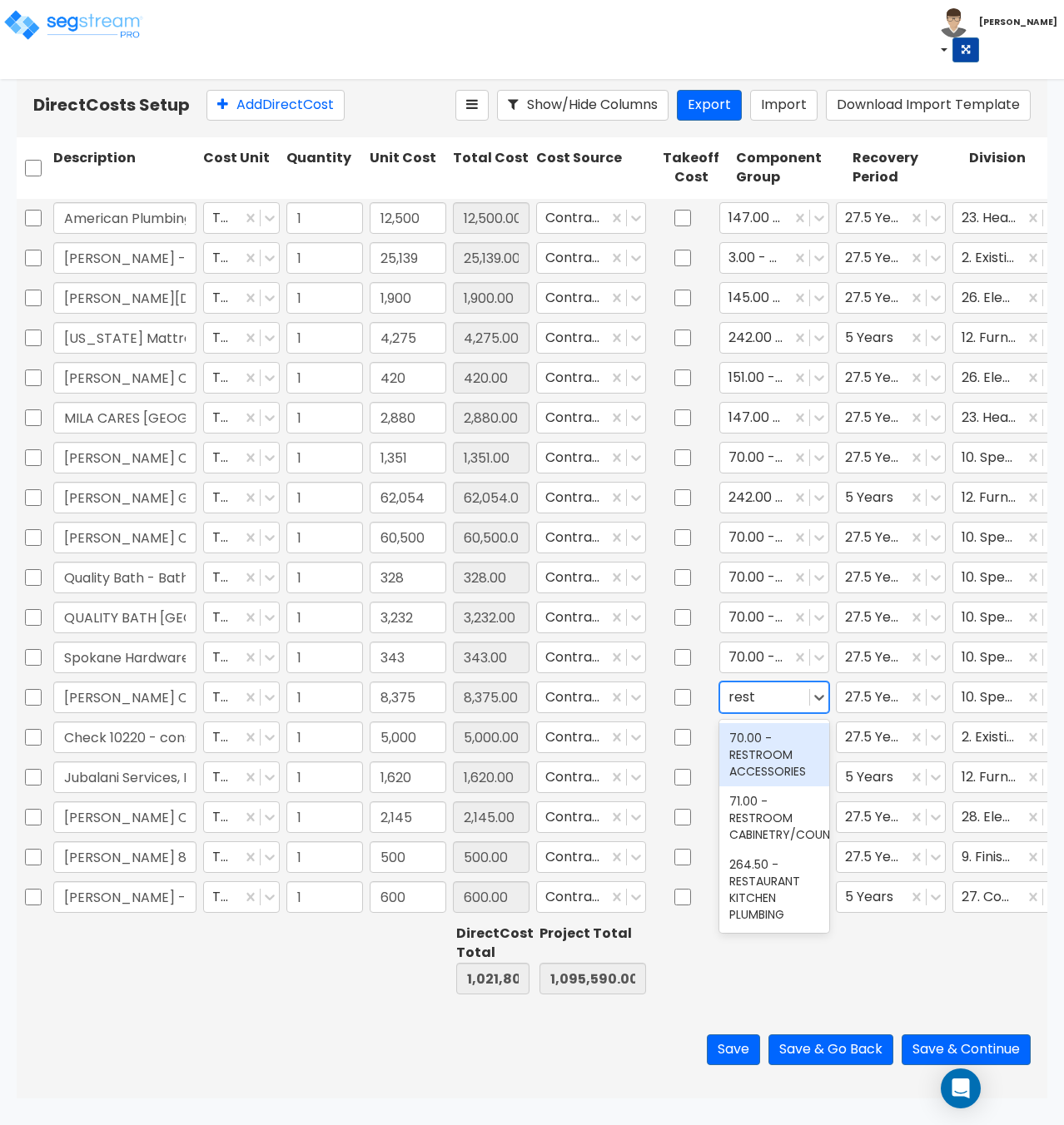
type input "restr"
click at [753, 744] on div "70.00 - RESTROOM ACCESSORIES" at bounding box center [774, 755] width 110 height 64
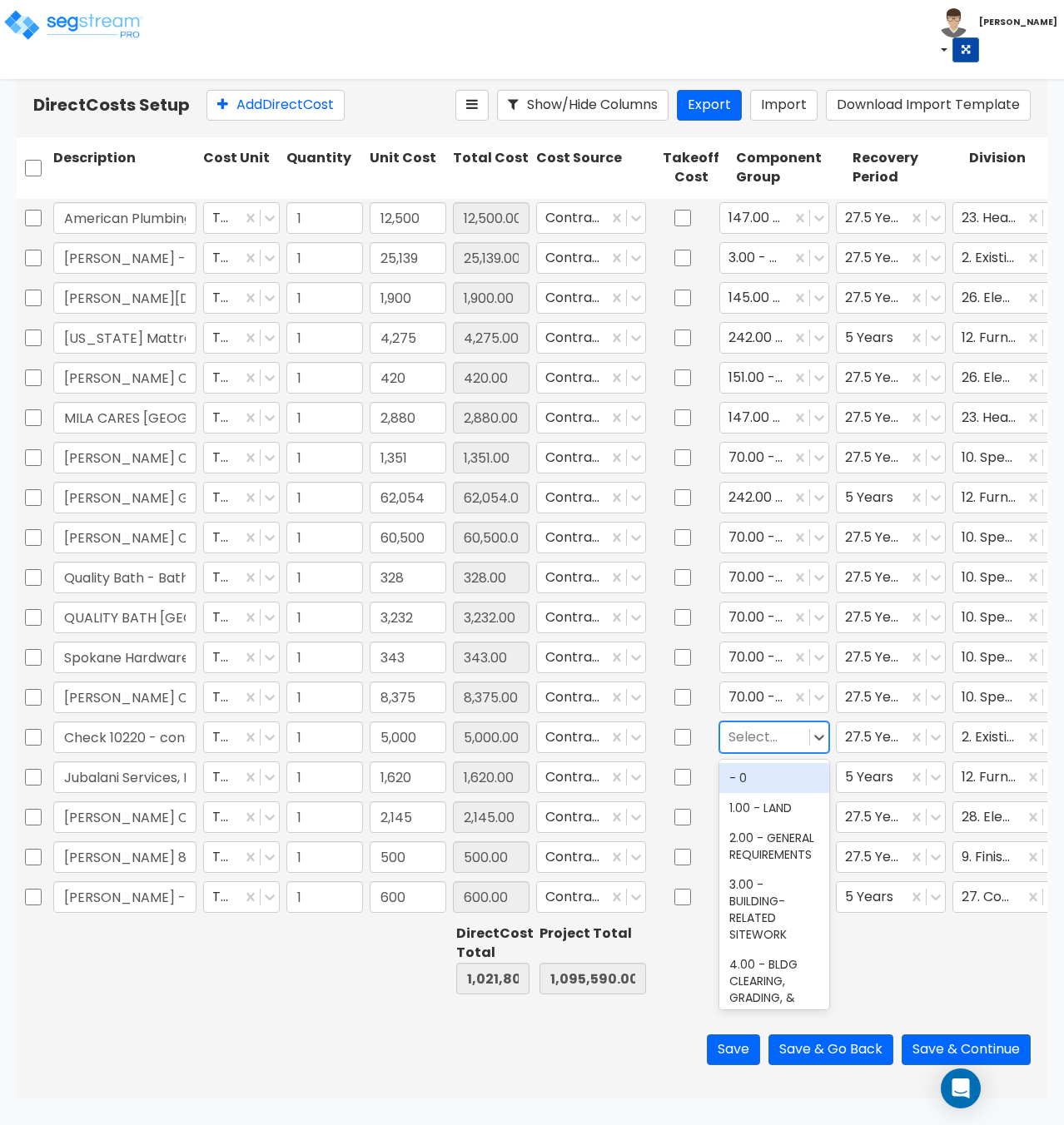
click at [751, 738] on div at bounding box center [764, 737] width 72 height 23
click at [757, 938] on div "3.00 - BUILDING-RELATED SITEWORK" at bounding box center [774, 910] width 110 height 80
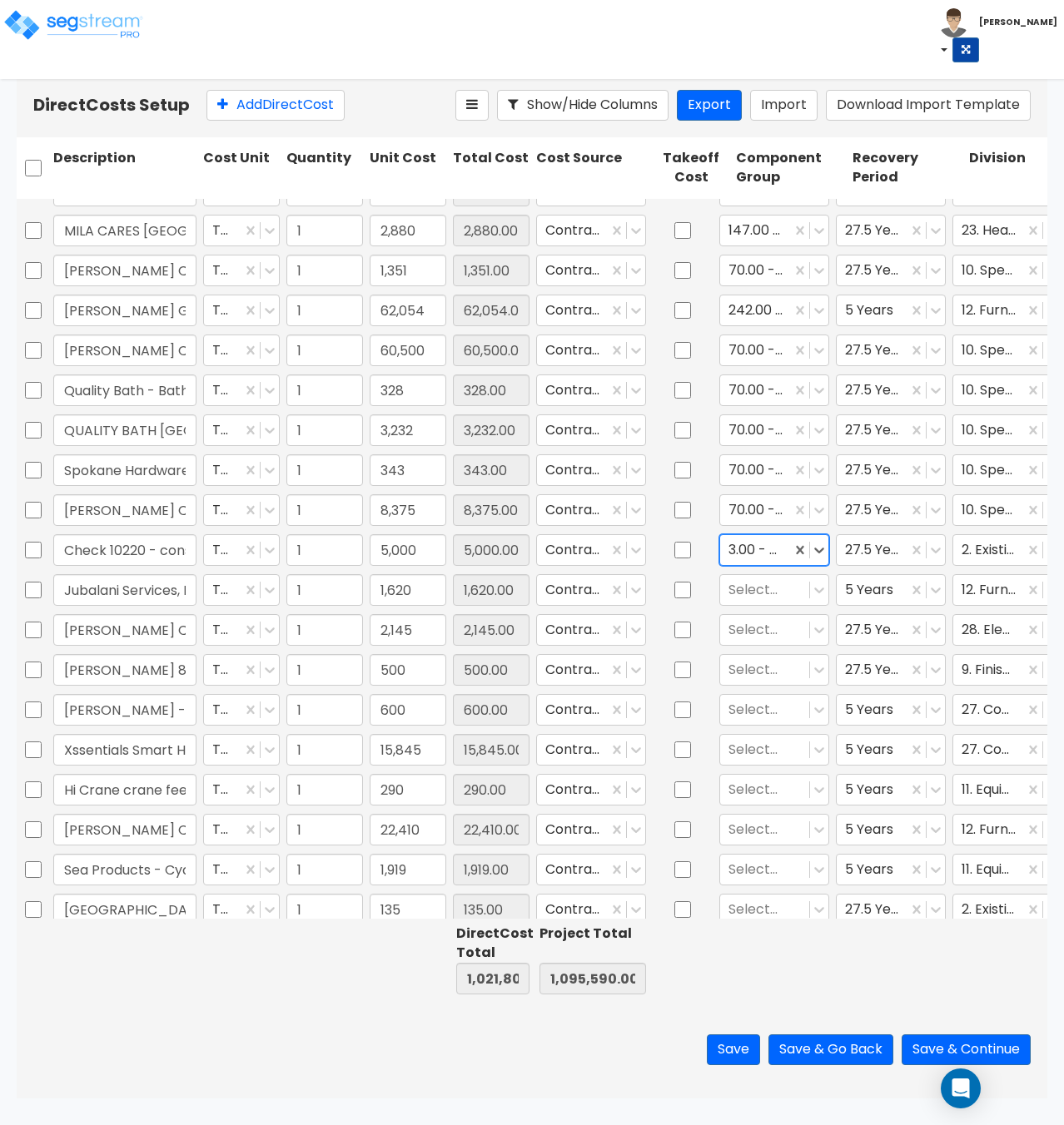
scroll to position [250, 0]
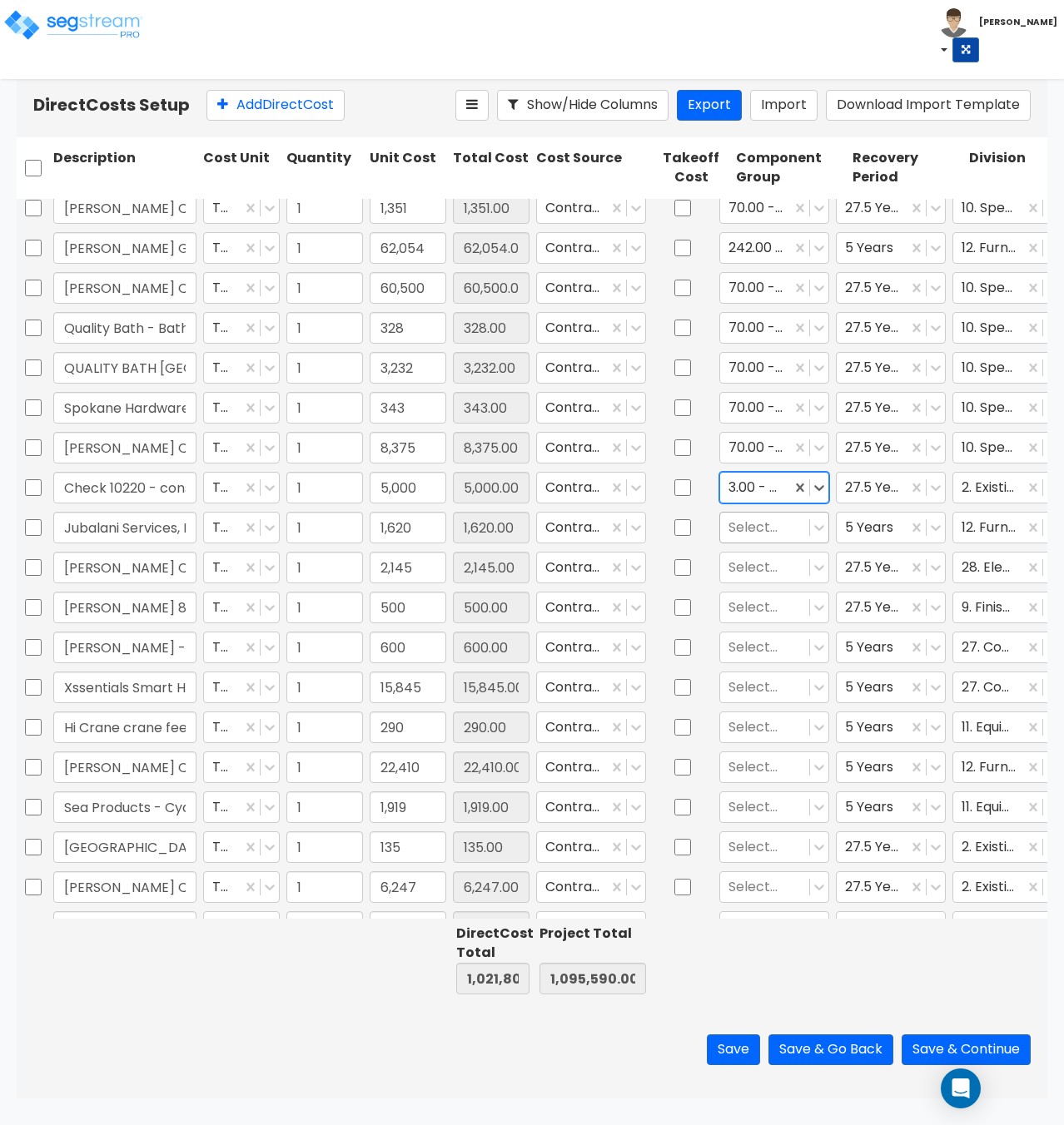
click at [763, 525] on div at bounding box center [764, 528] width 72 height 23
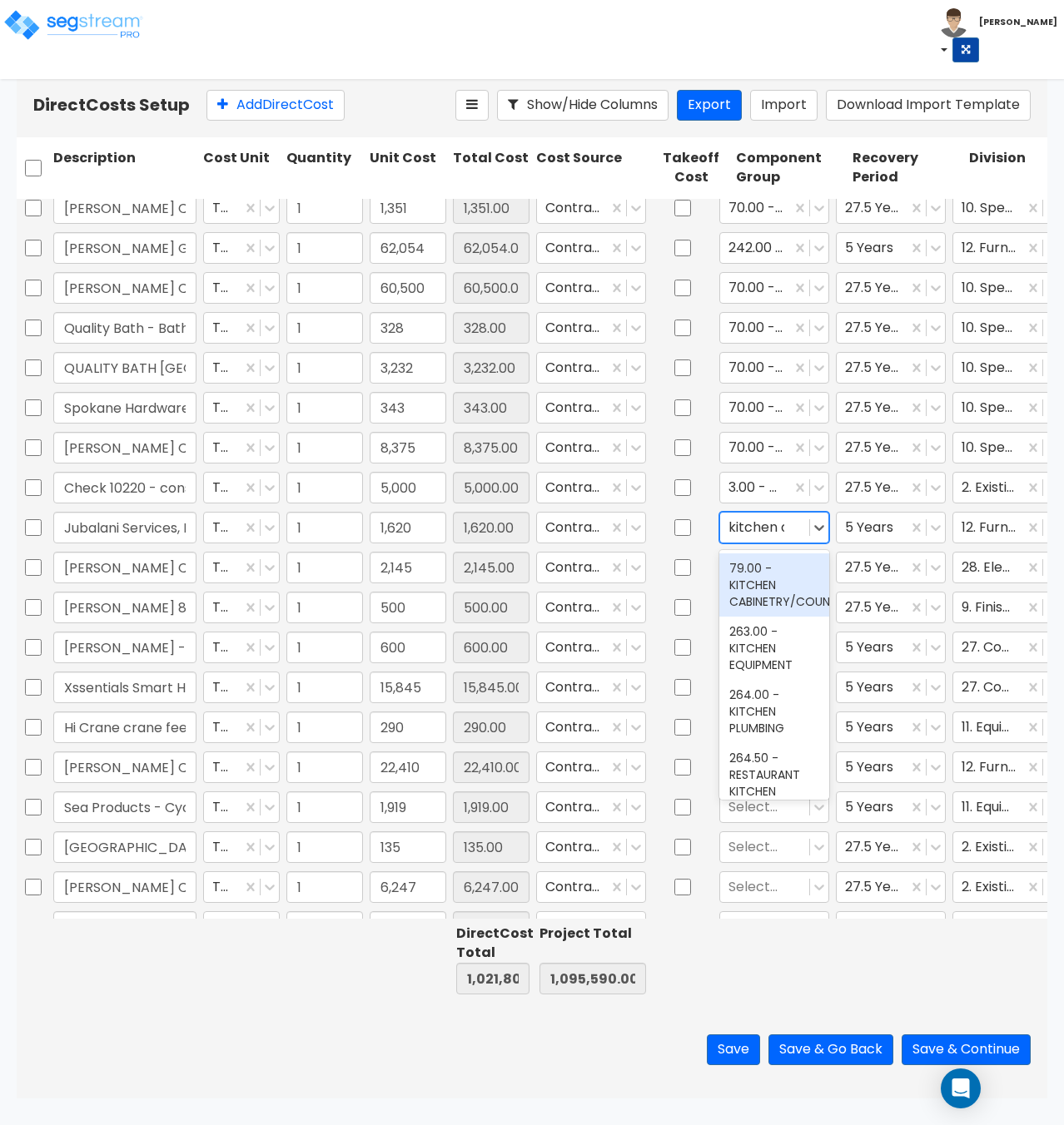
type input "kitchen cab"
click at [781, 597] on div "79.00 - KITCHEN CABINETRY/COUNTERS" at bounding box center [774, 585] width 110 height 64
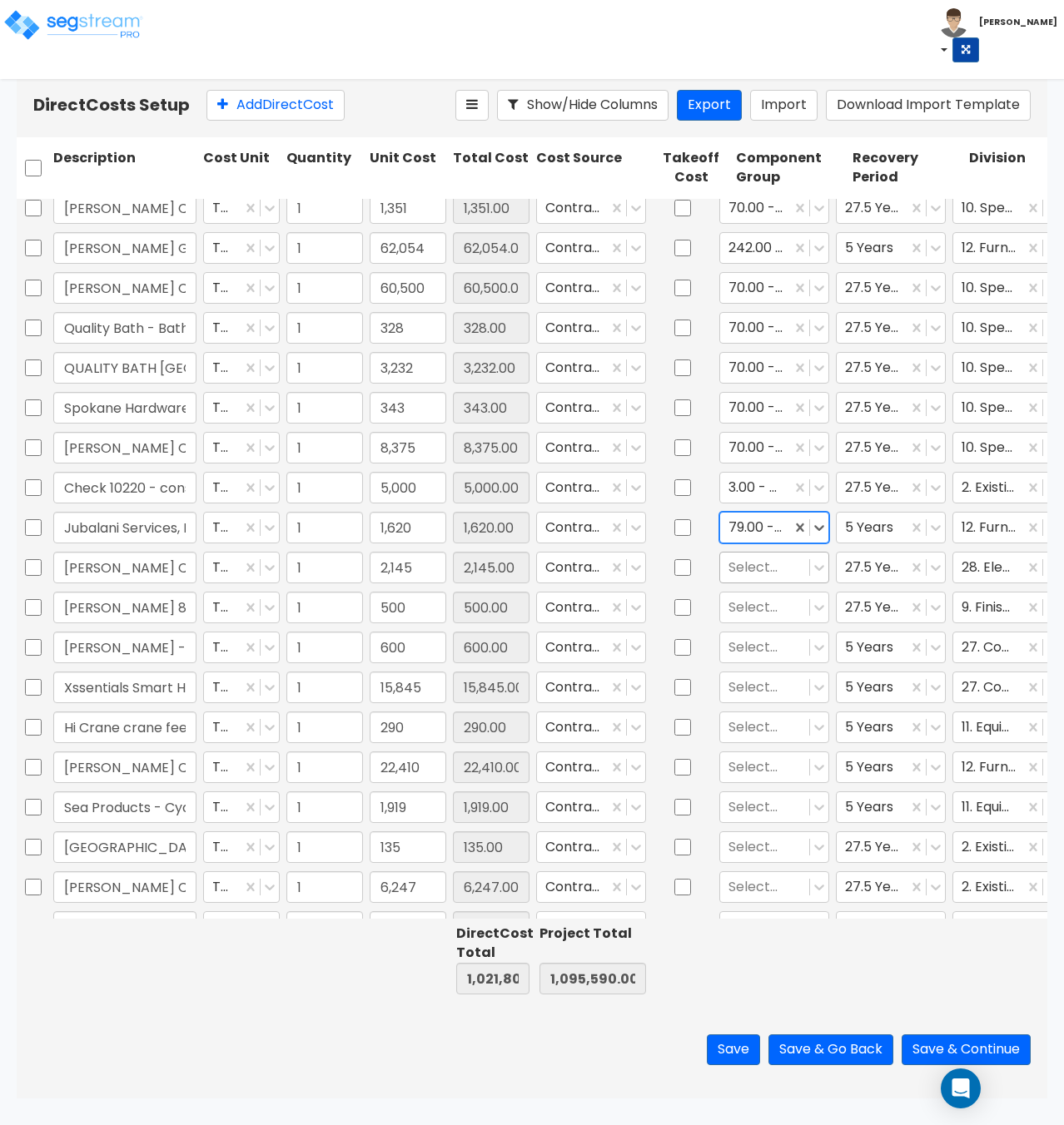
click at [759, 571] on div at bounding box center [764, 568] width 72 height 23
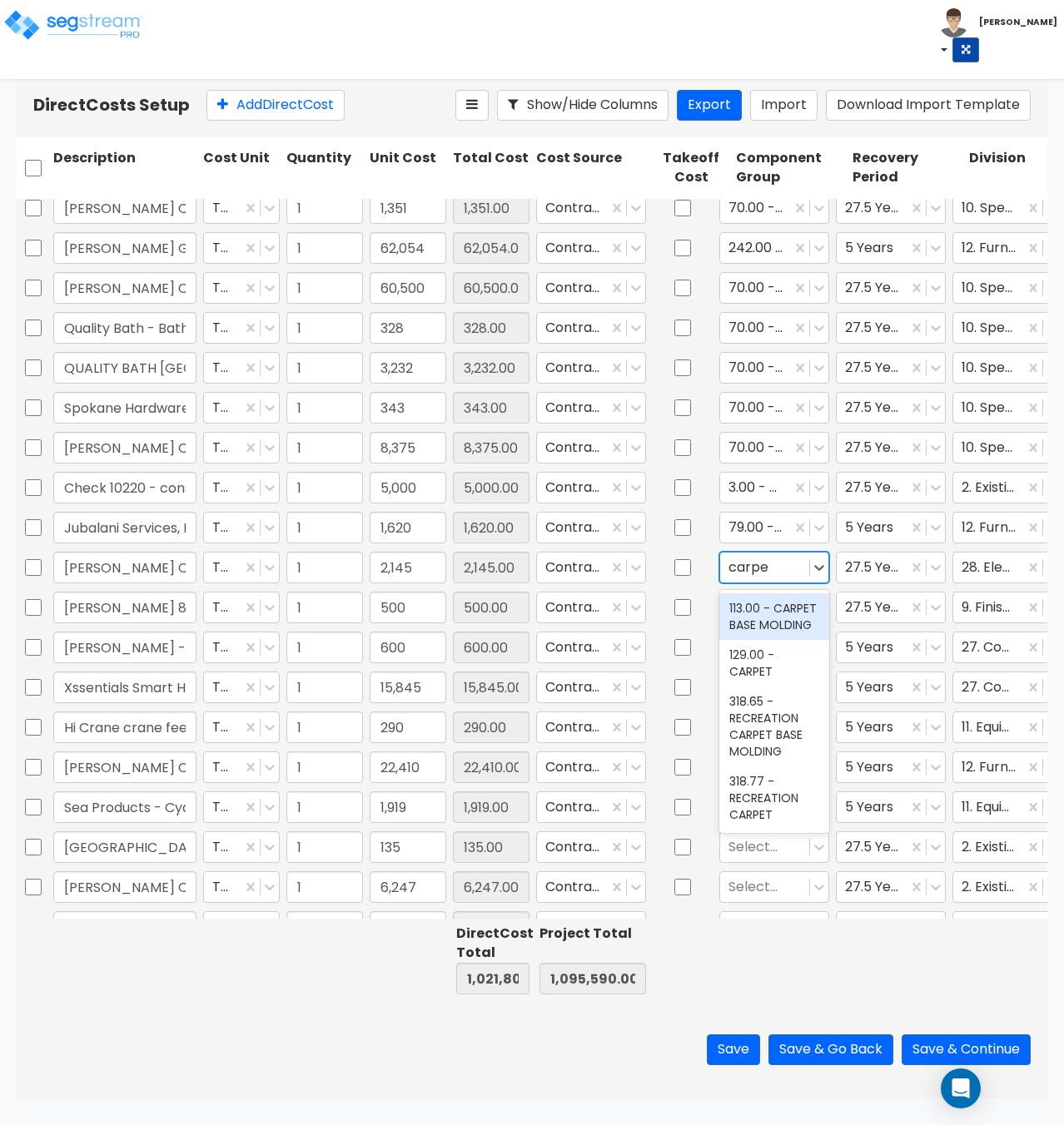
type input "carpet"
click at [777, 569] on div at bounding box center [764, 568] width 72 height 23
click at [767, 571] on div at bounding box center [764, 568] width 72 height 23
click at [747, 566] on div at bounding box center [764, 568] width 72 height 23
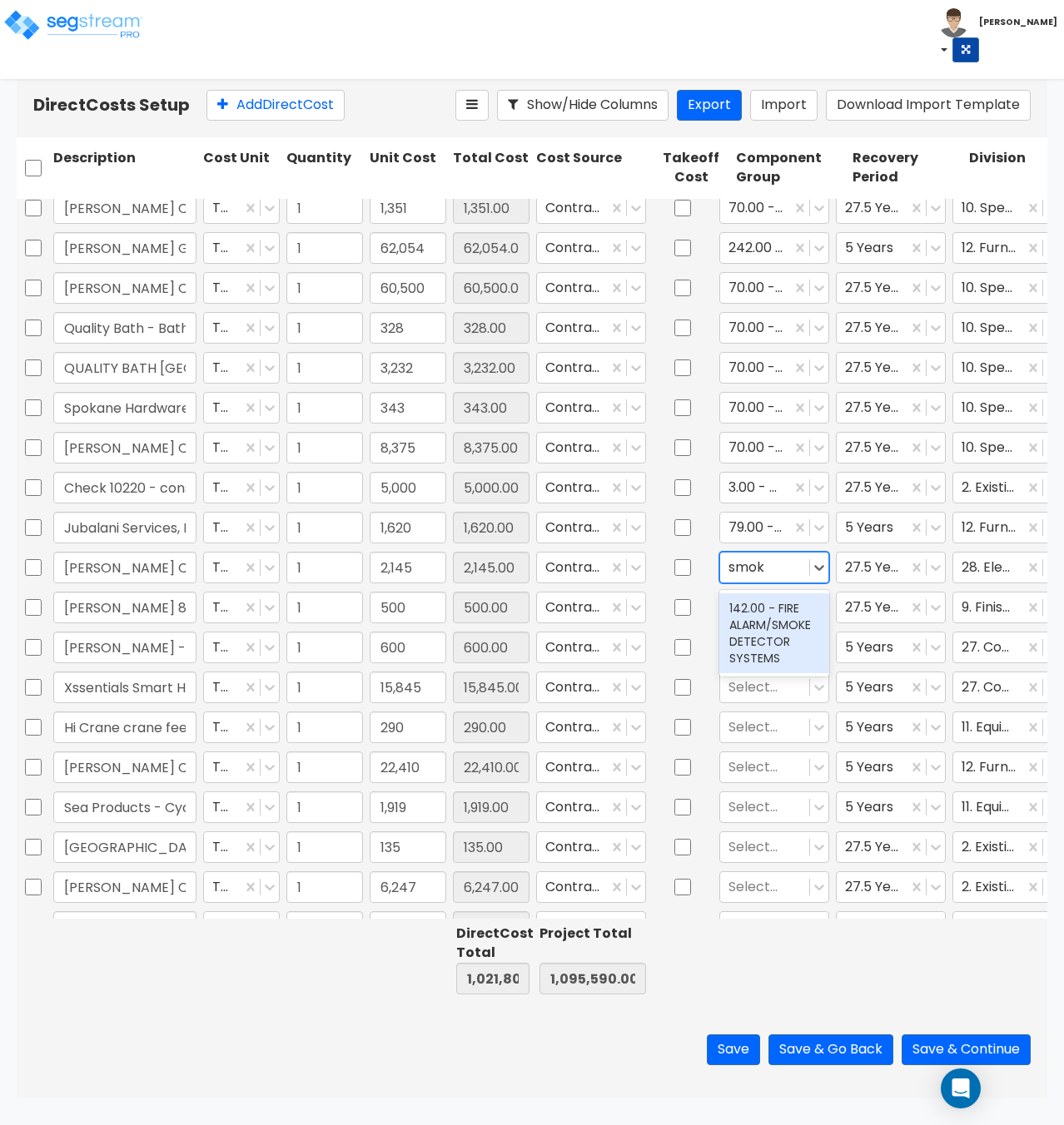
type input "smoke"
click at [778, 619] on div "142.00 - FIRE ALARM/SMOKE DETECTOR SYSTEMS" at bounding box center [774, 633] width 110 height 80
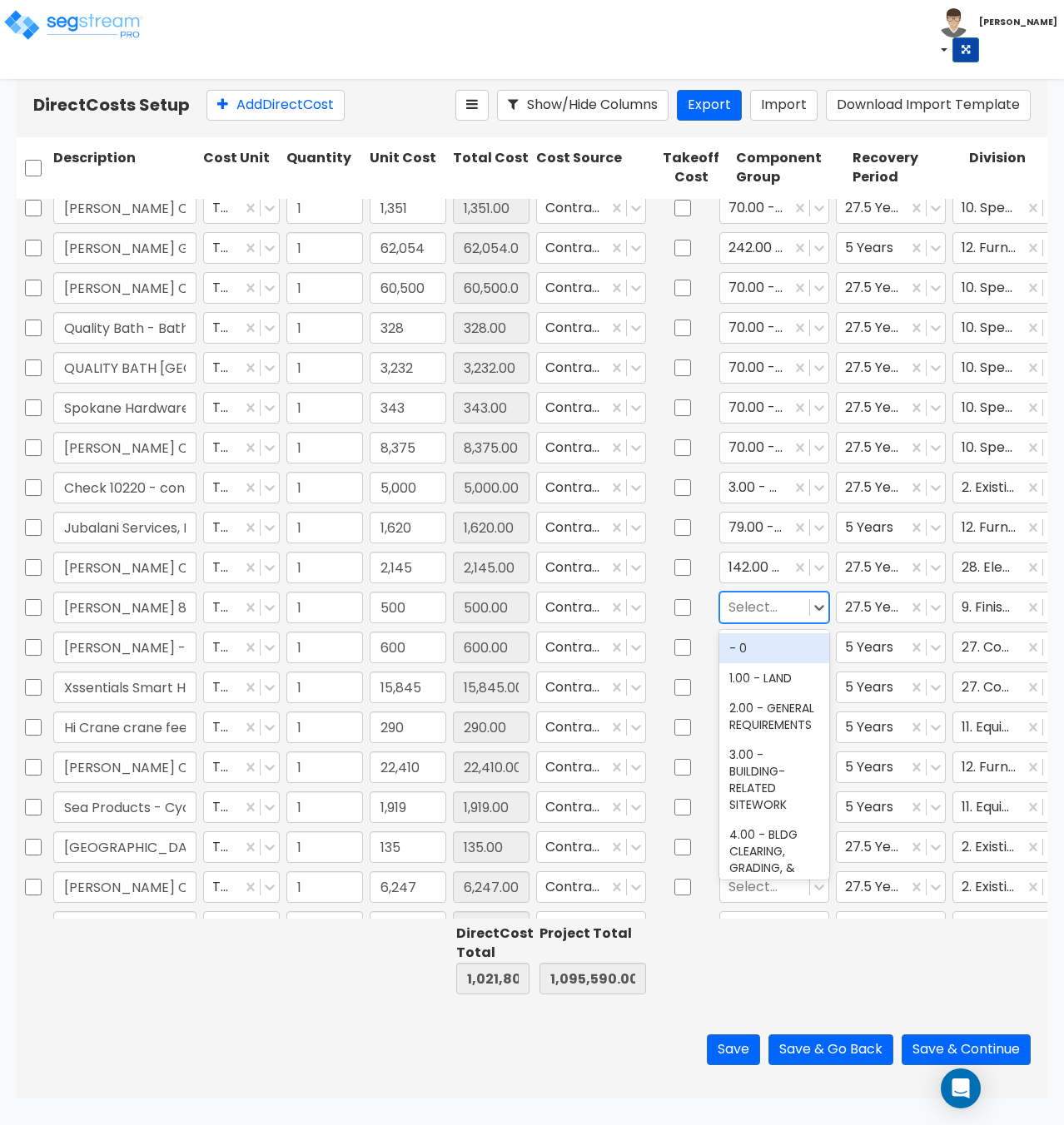
click at [771, 612] on div at bounding box center [764, 608] width 72 height 23
type input "paint"
click at [764, 651] on div "111.00 - EXTERIOR PAINT" at bounding box center [774, 656] width 110 height 47
click at [741, 648] on div at bounding box center [764, 648] width 72 height 23
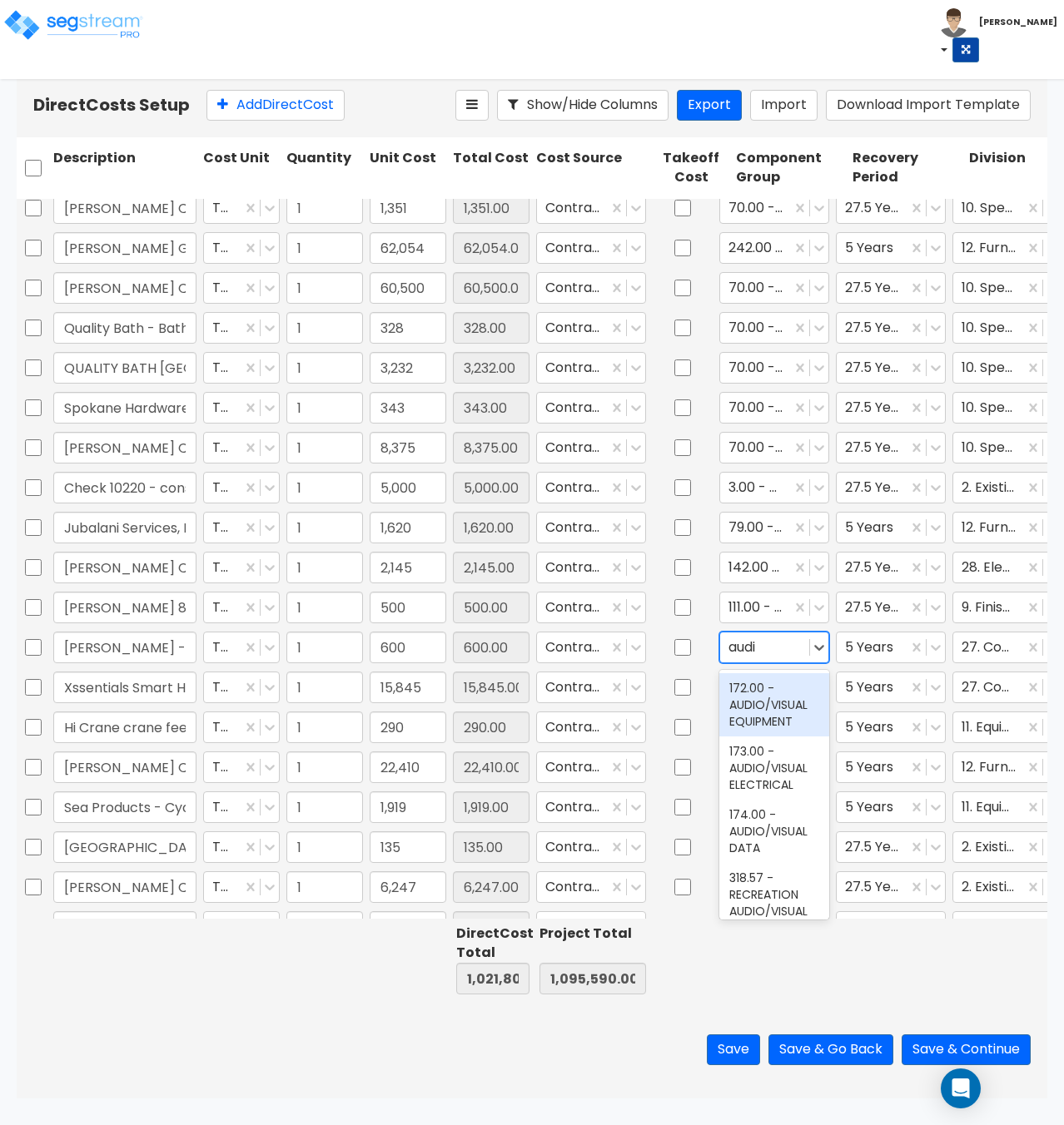
type input "audio"
click at [758, 711] on div "172.00 - AUDIO/VISUAL EQUIPMENT" at bounding box center [774, 705] width 110 height 64
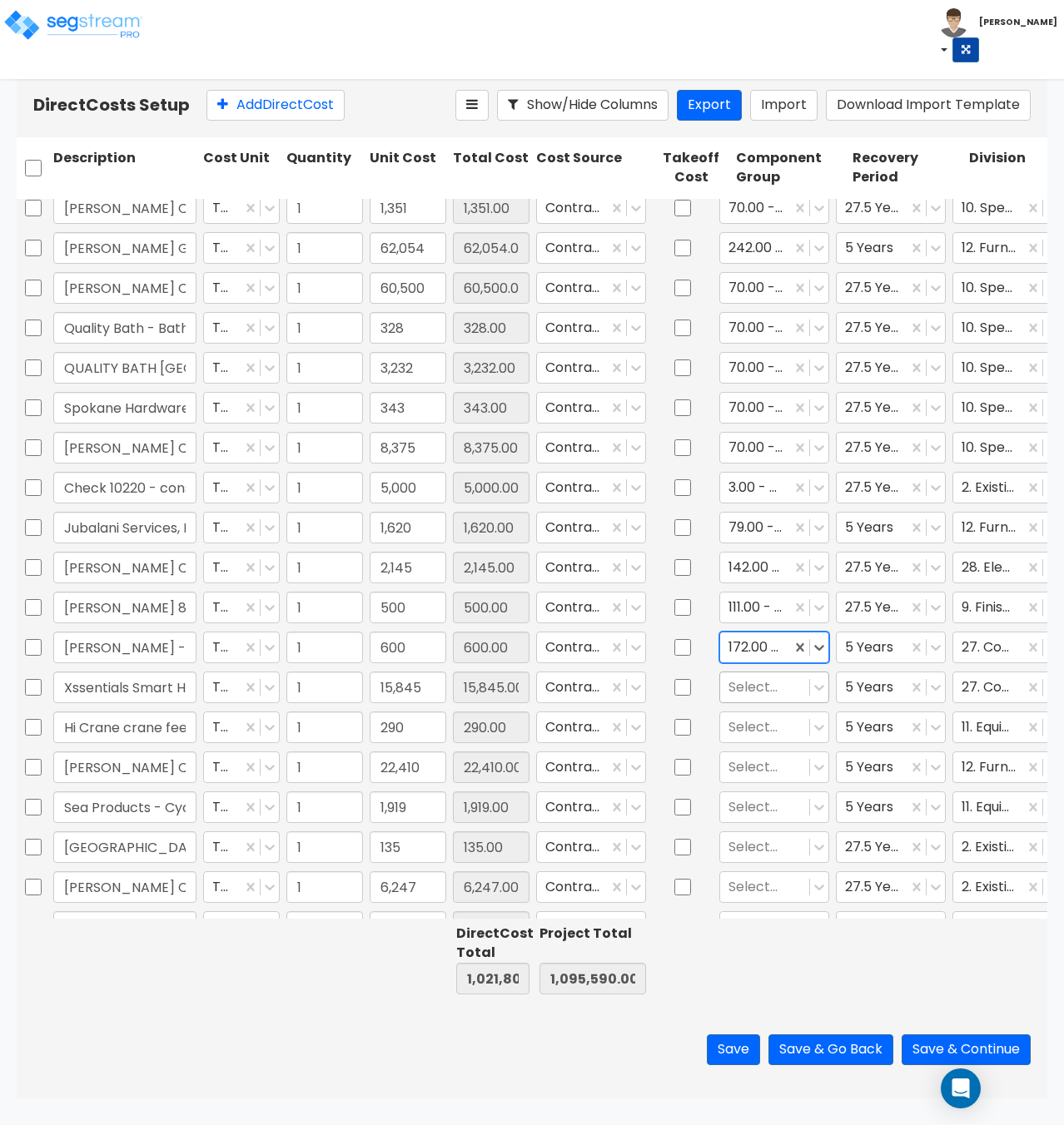
click at [760, 694] on div at bounding box center [764, 688] width 72 height 23
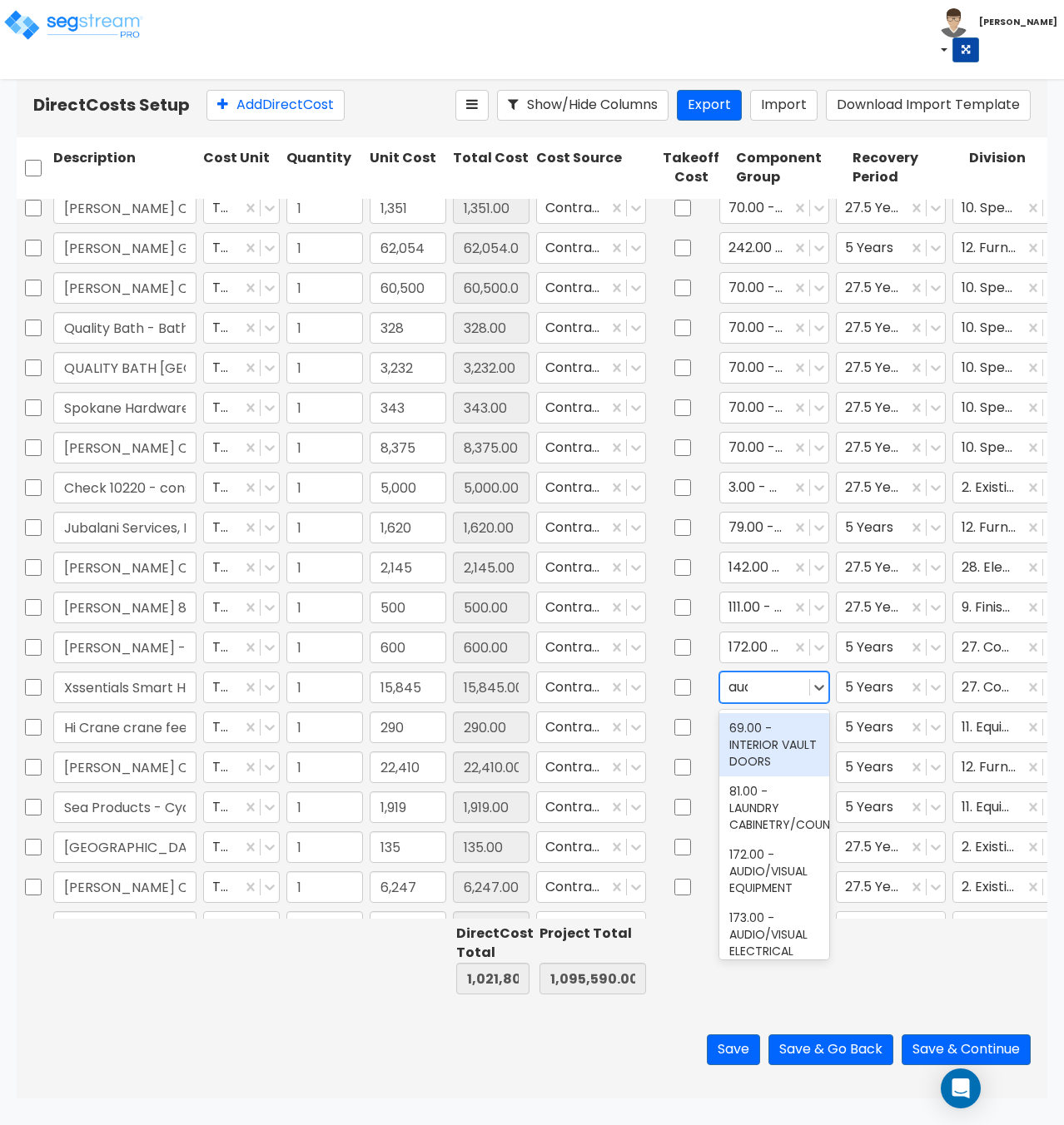
type input "audio"
click at [757, 743] on div "172.00 - AUDIO/VISUAL EQUIPMENT" at bounding box center [774, 745] width 110 height 64
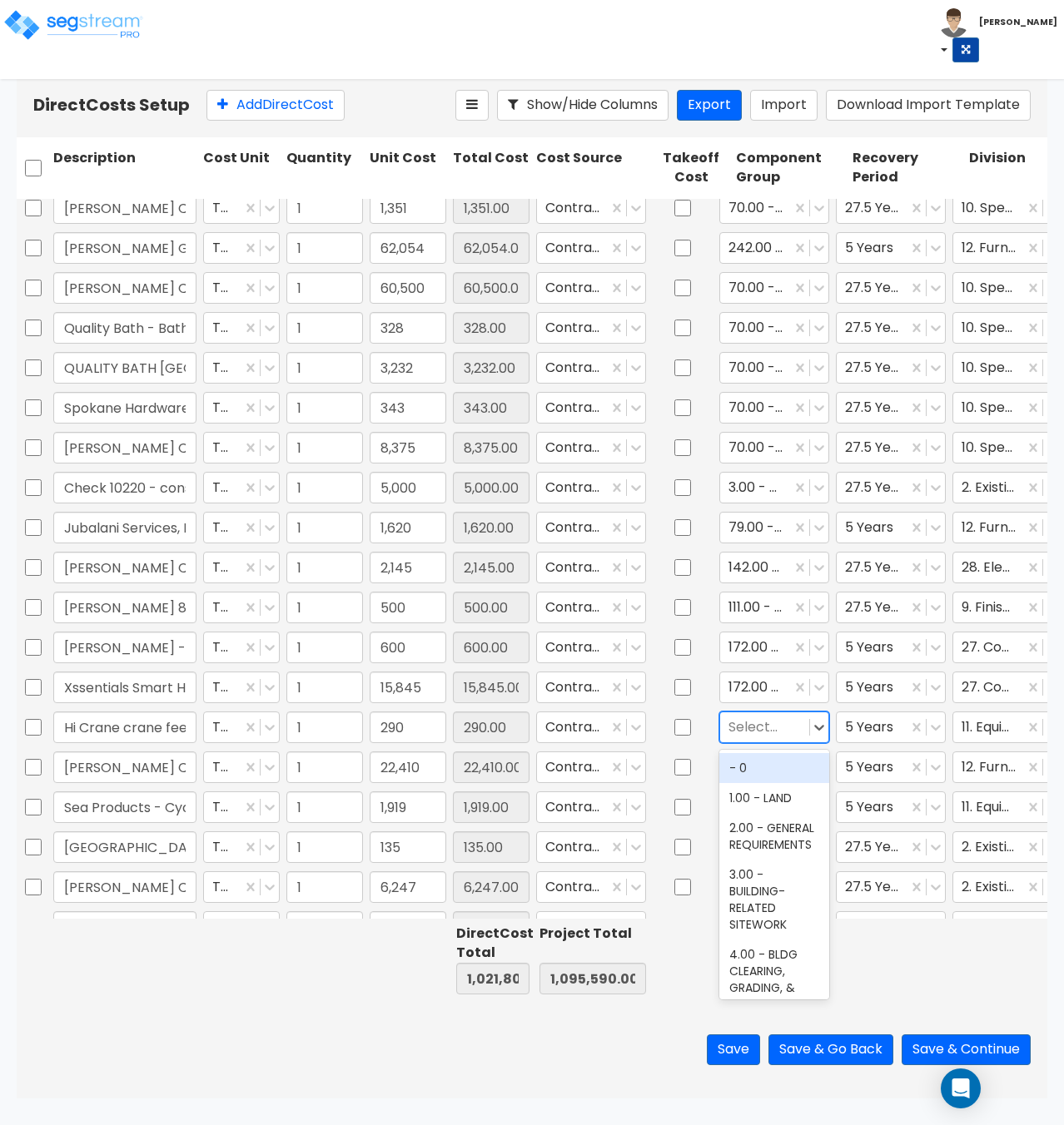
click at [751, 726] on div at bounding box center [764, 727] width 72 height 23
type input "a"
type input "kitchen equi"
click at [759, 776] on div "263.00 - KITCHEN EQUIPMENT" at bounding box center [774, 785] width 110 height 64
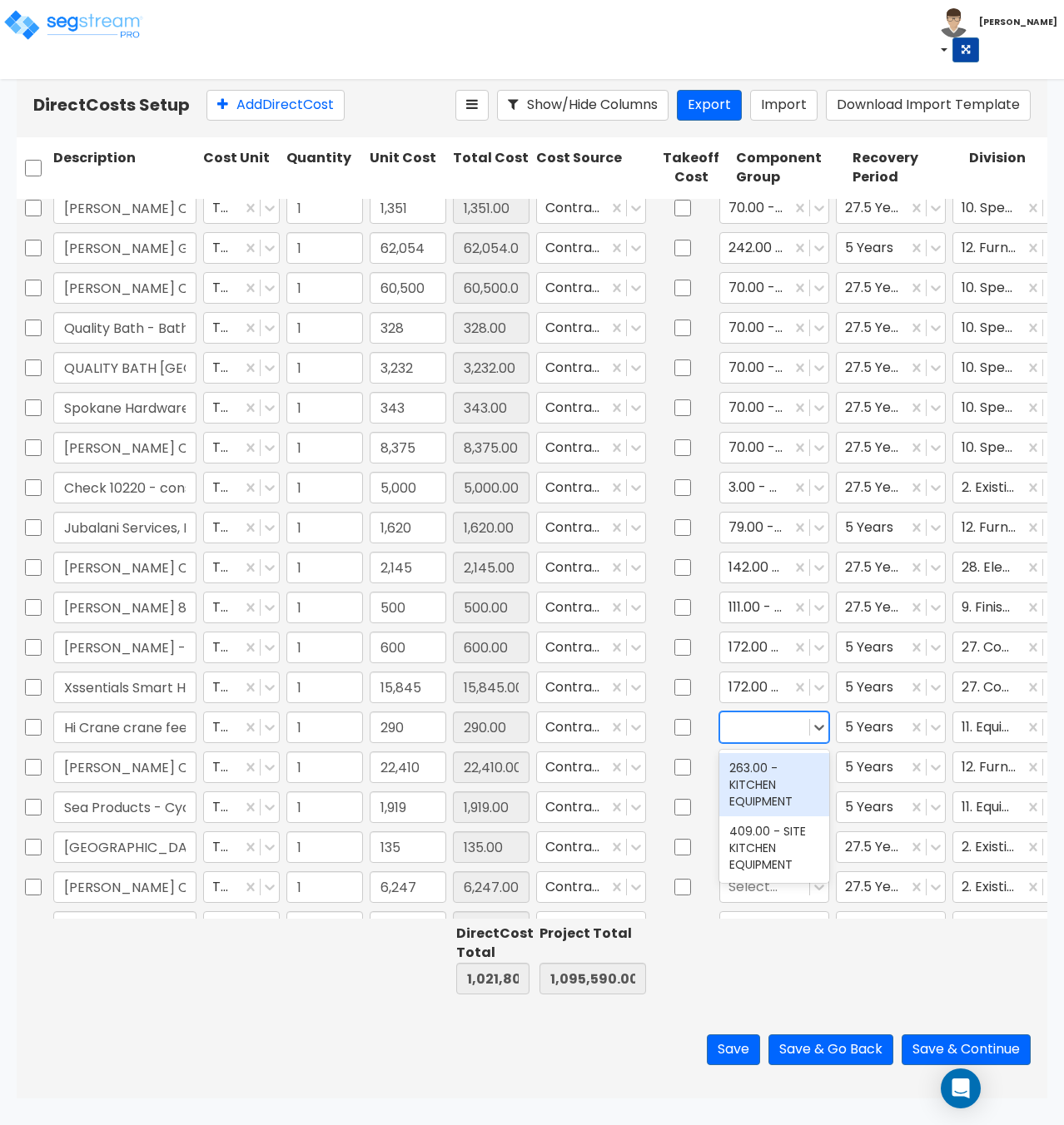
scroll to position [0, 0]
click at [763, 769] on div at bounding box center [764, 767] width 72 height 23
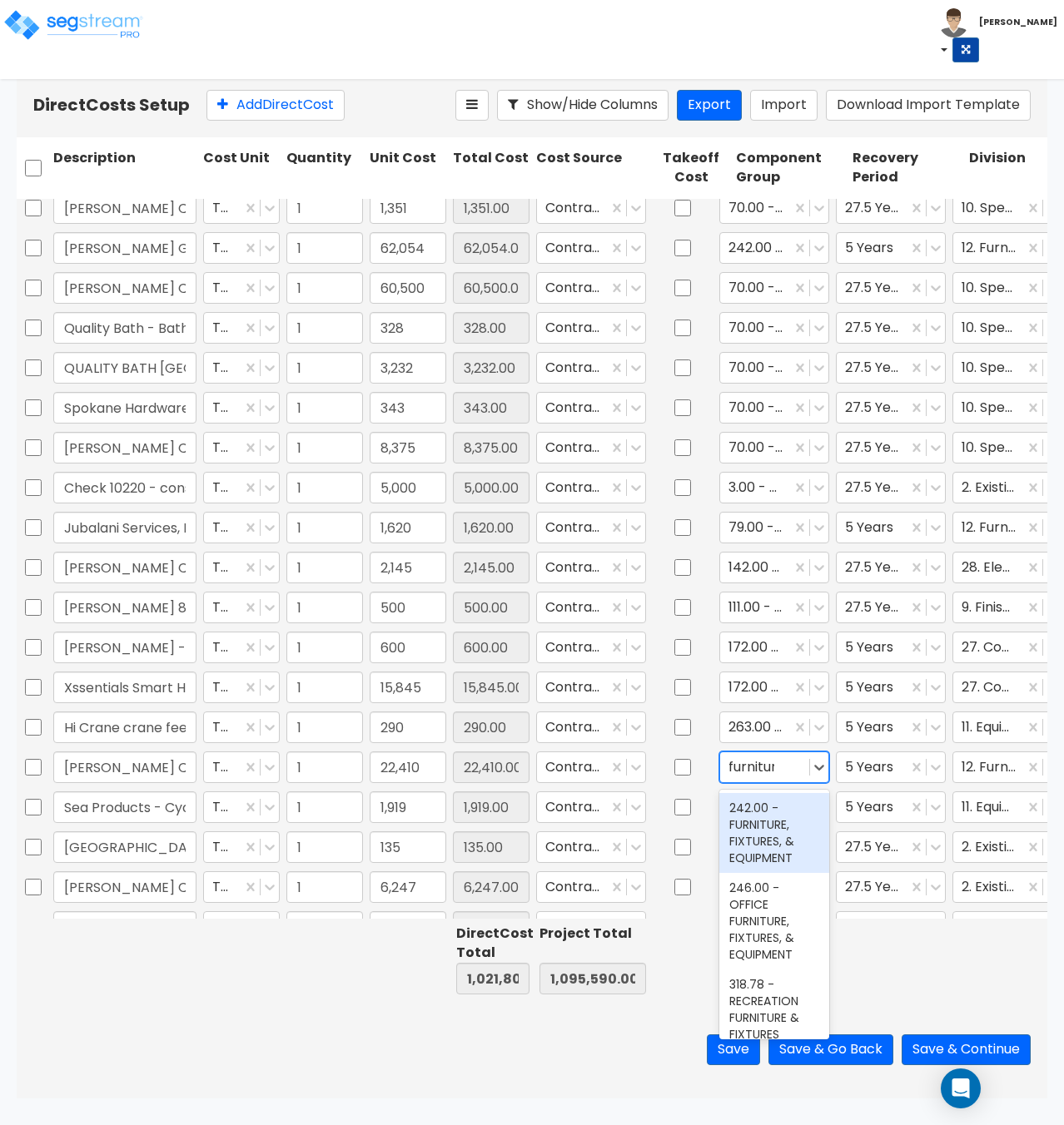
type input "furniture"
click at [772, 826] on div "242.00 - FURNITURE, FIXTURES, & EQUIPMENT" at bounding box center [774, 833] width 110 height 80
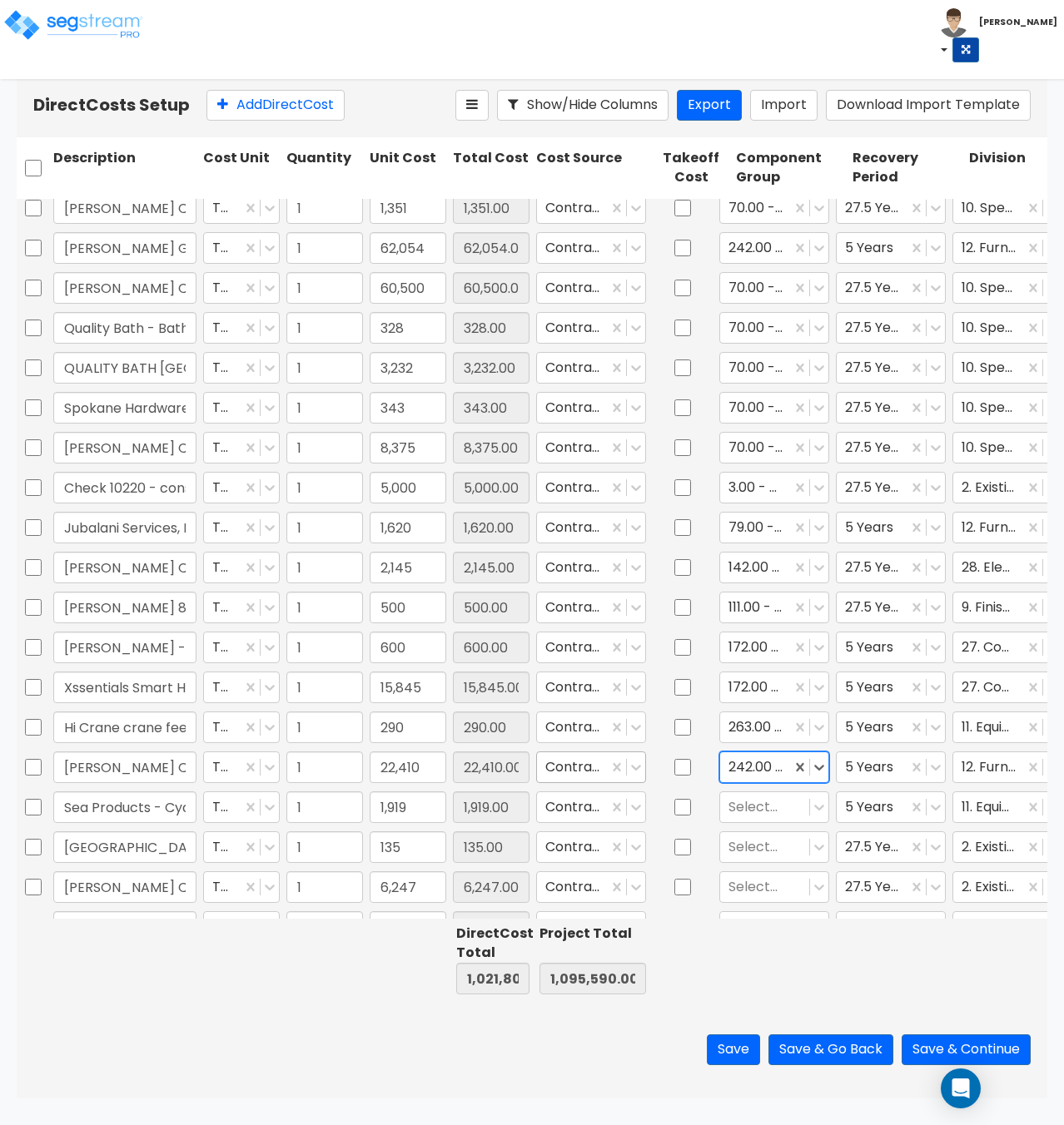
click at [576, 767] on div at bounding box center [571, 767] width 54 height 23
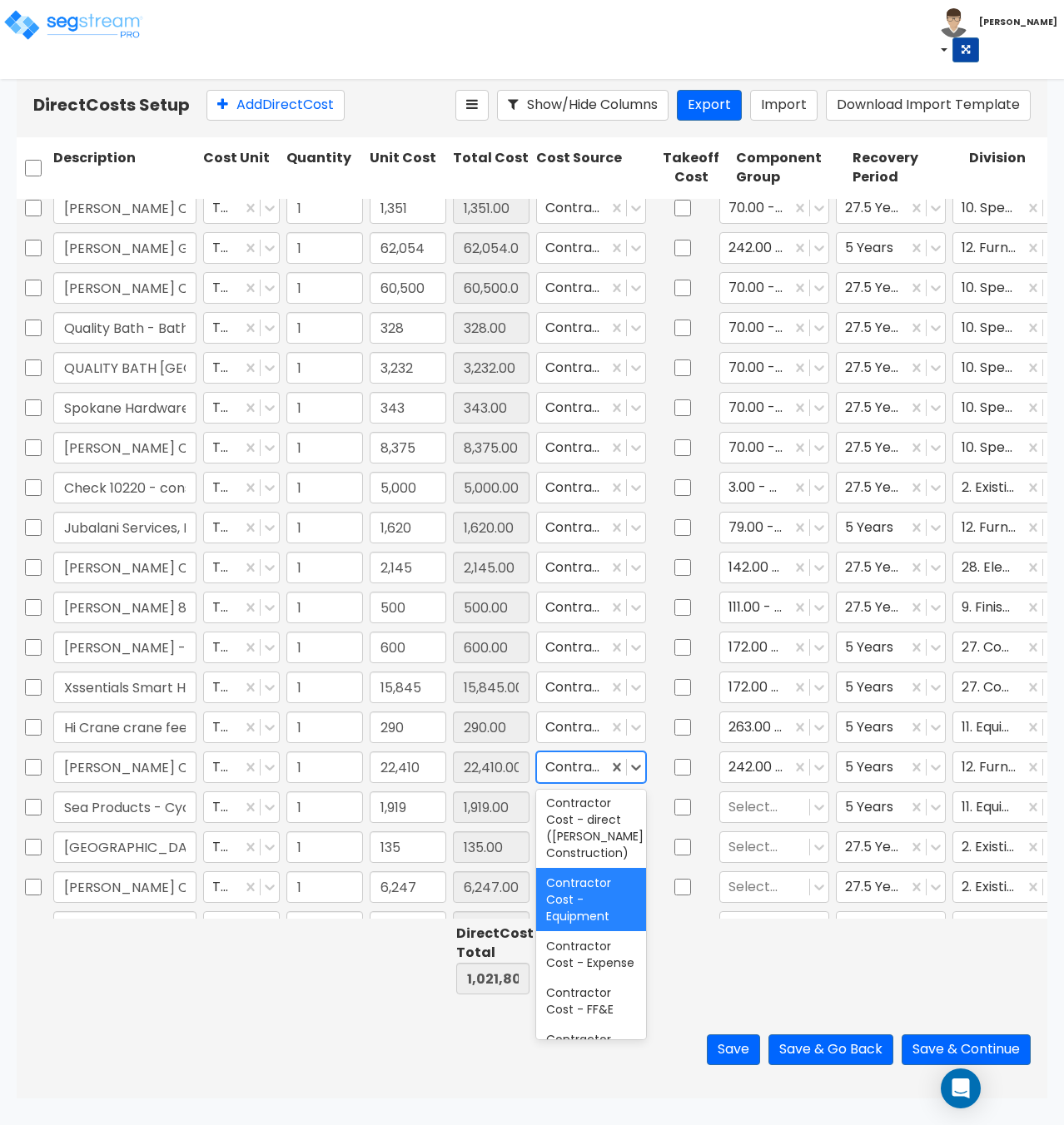
scroll to position [2506, 0]
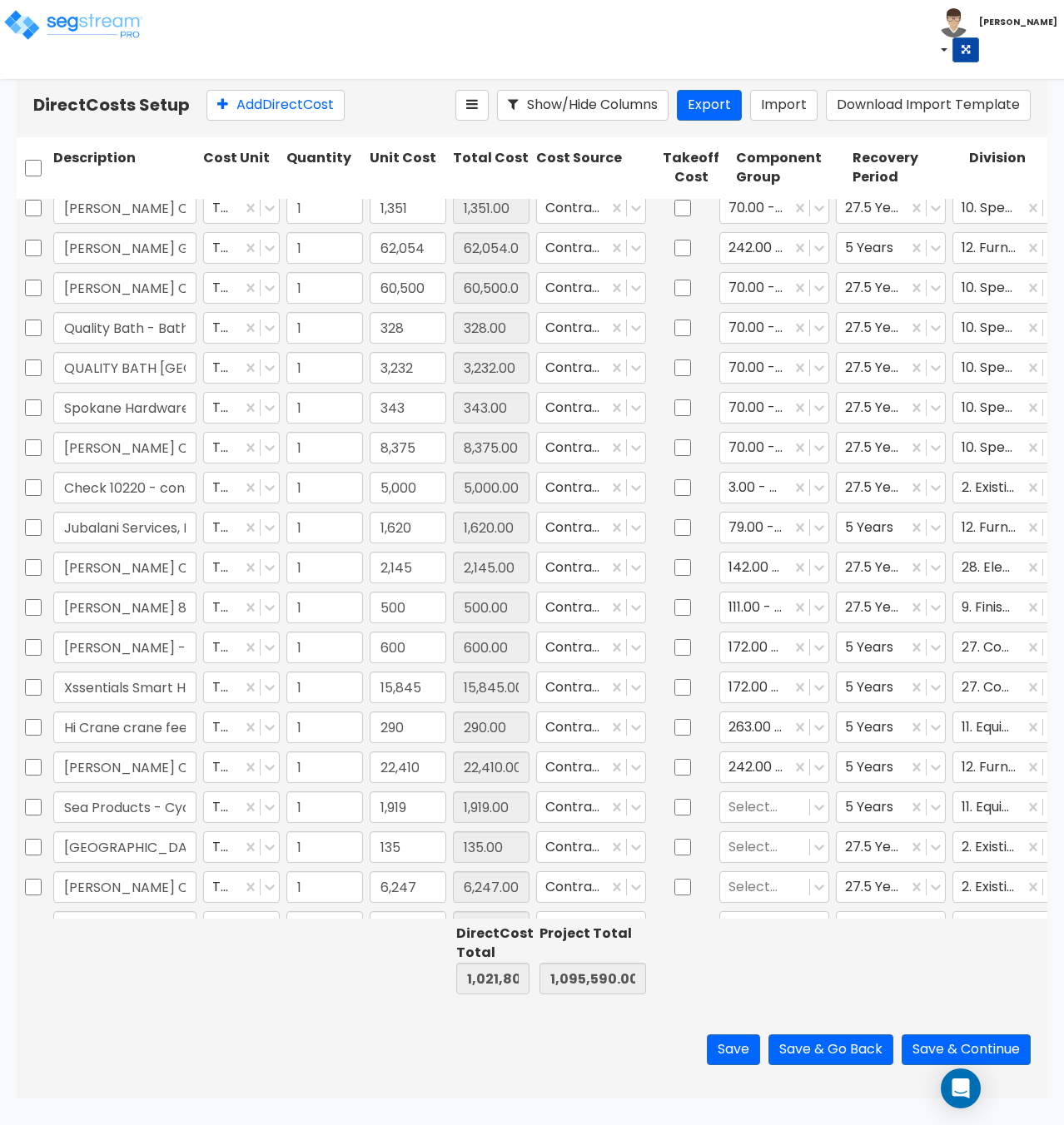
click at [777, 998] on div at bounding box center [790, 960] width 117 height 77
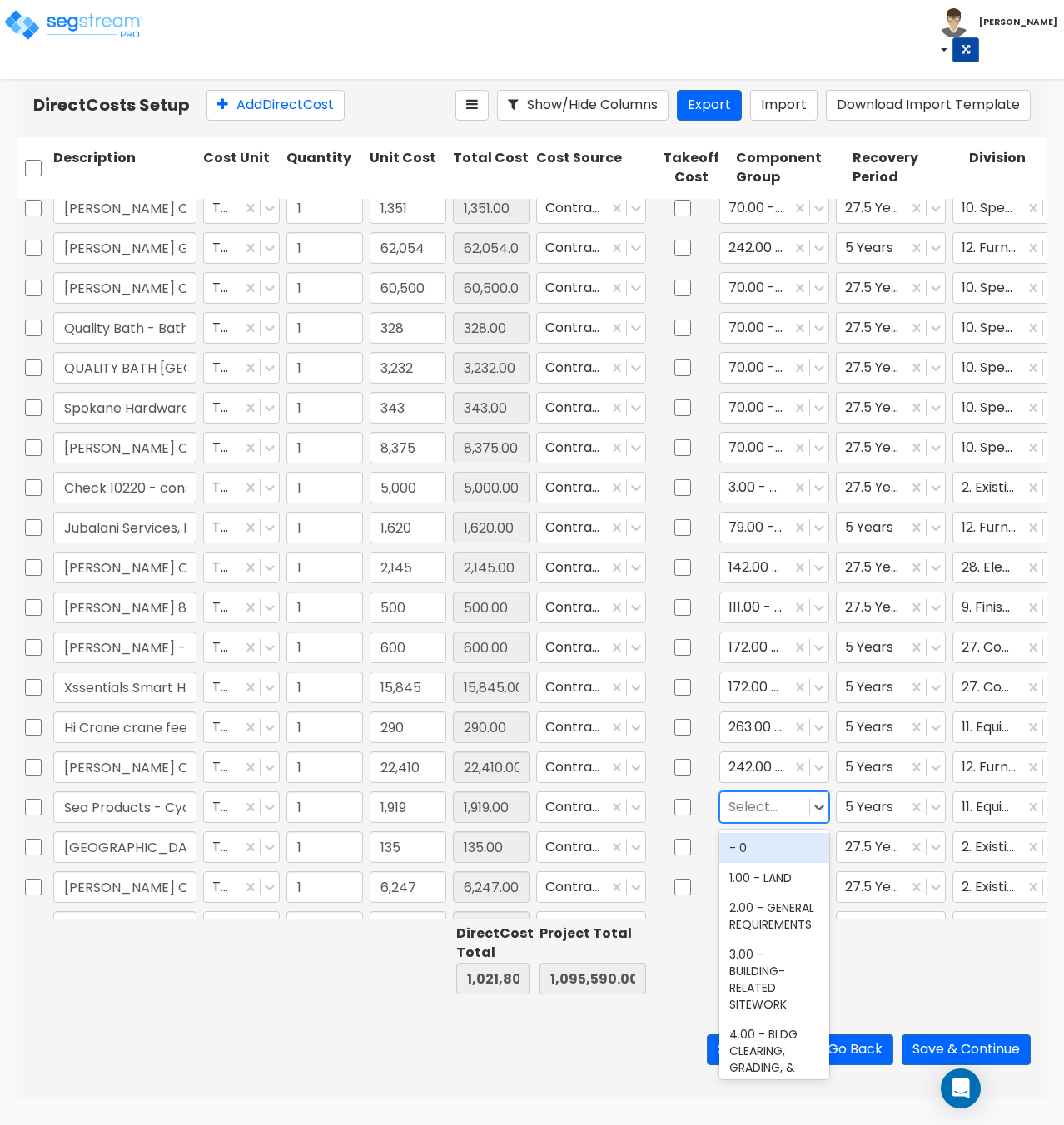
click at [752, 805] on div at bounding box center [764, 807] width 72 height 23
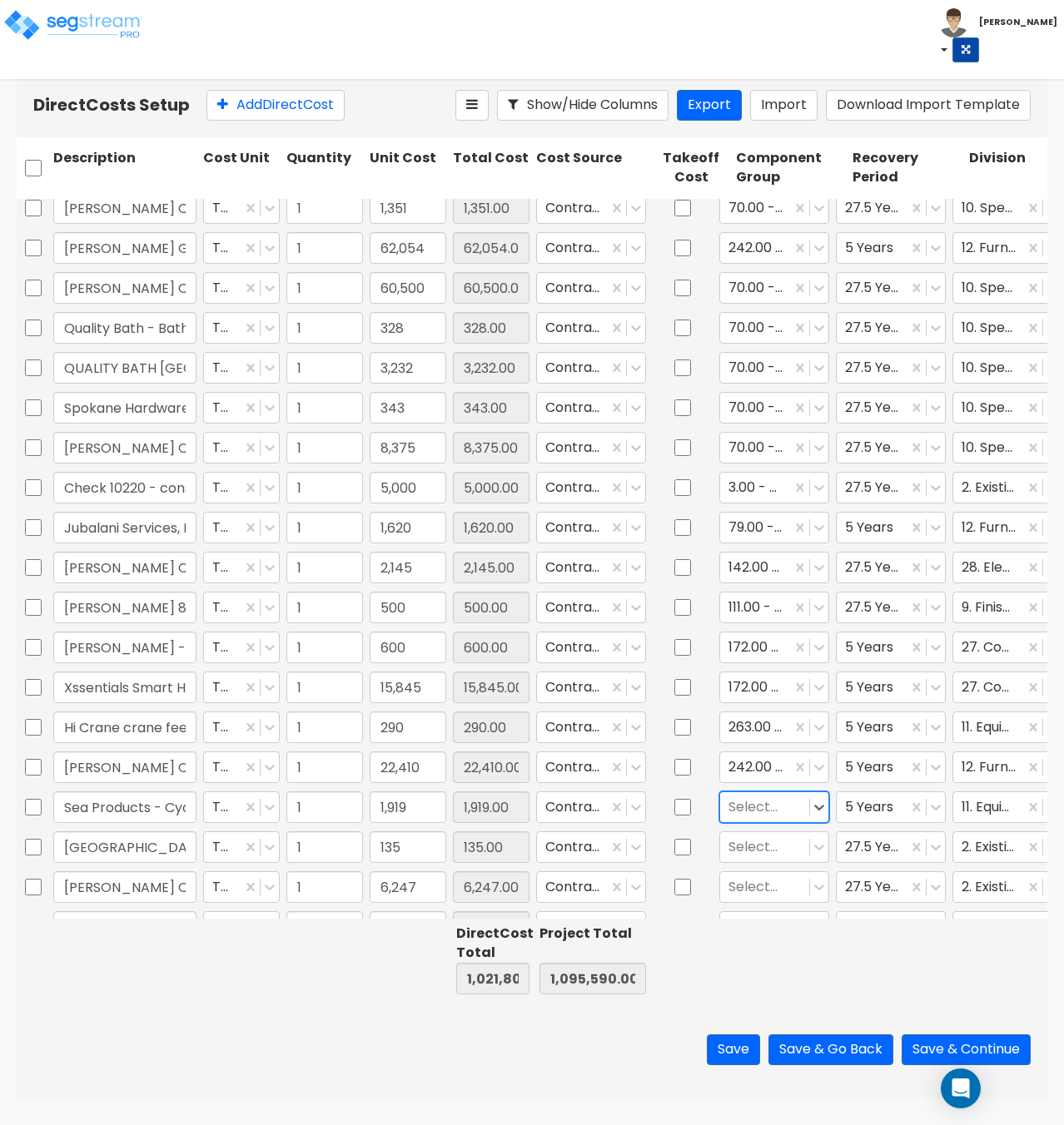
click at [752, 805] on div at bounding box center [764, 807] width 72 height 23
type input "d"
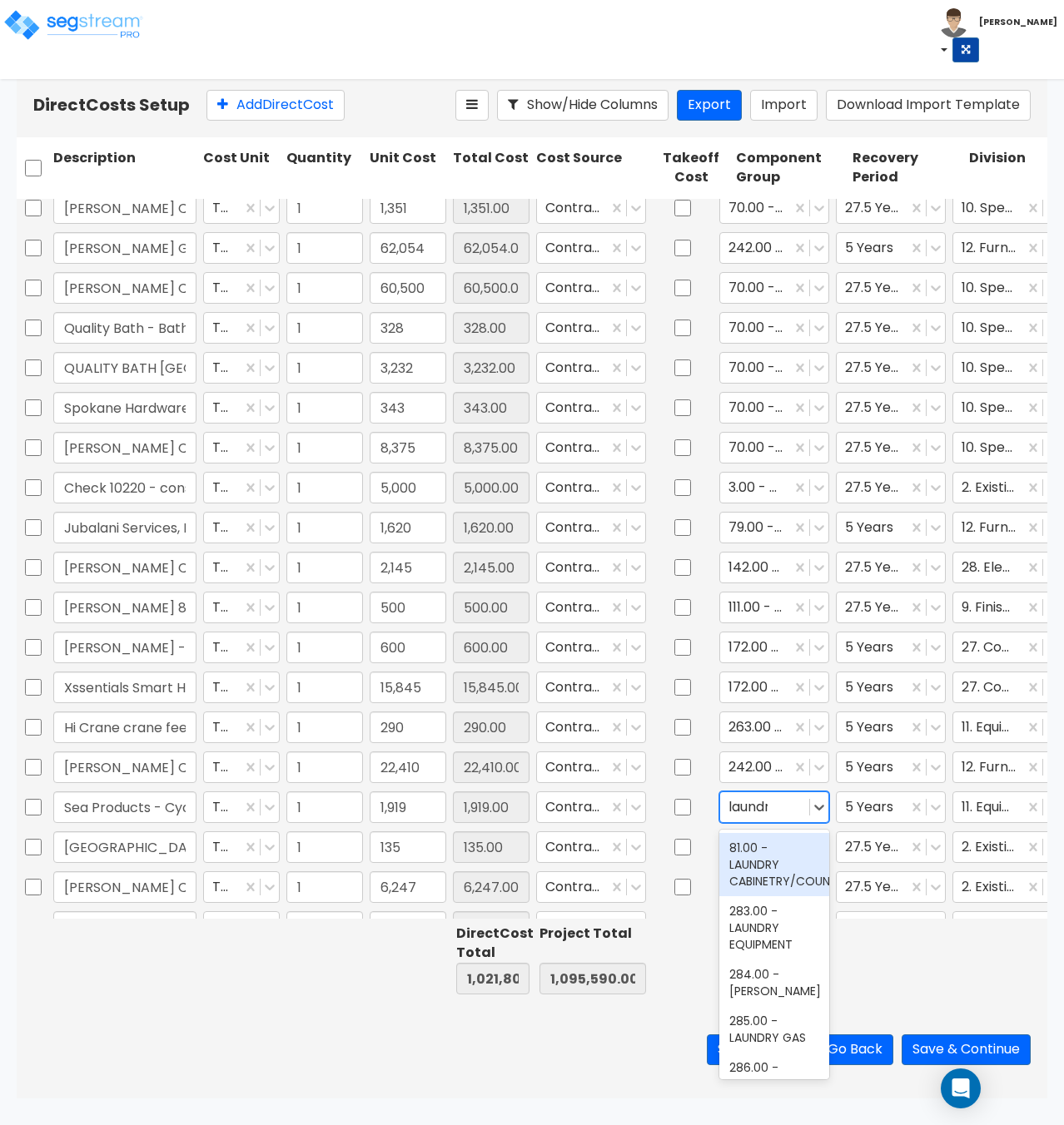
type input "laundry"
click at [747, 863] on div "81.00 - LAUNDRY CABINETRY/COUNTERS" at bounding box center [774, 864] width 110 height 64
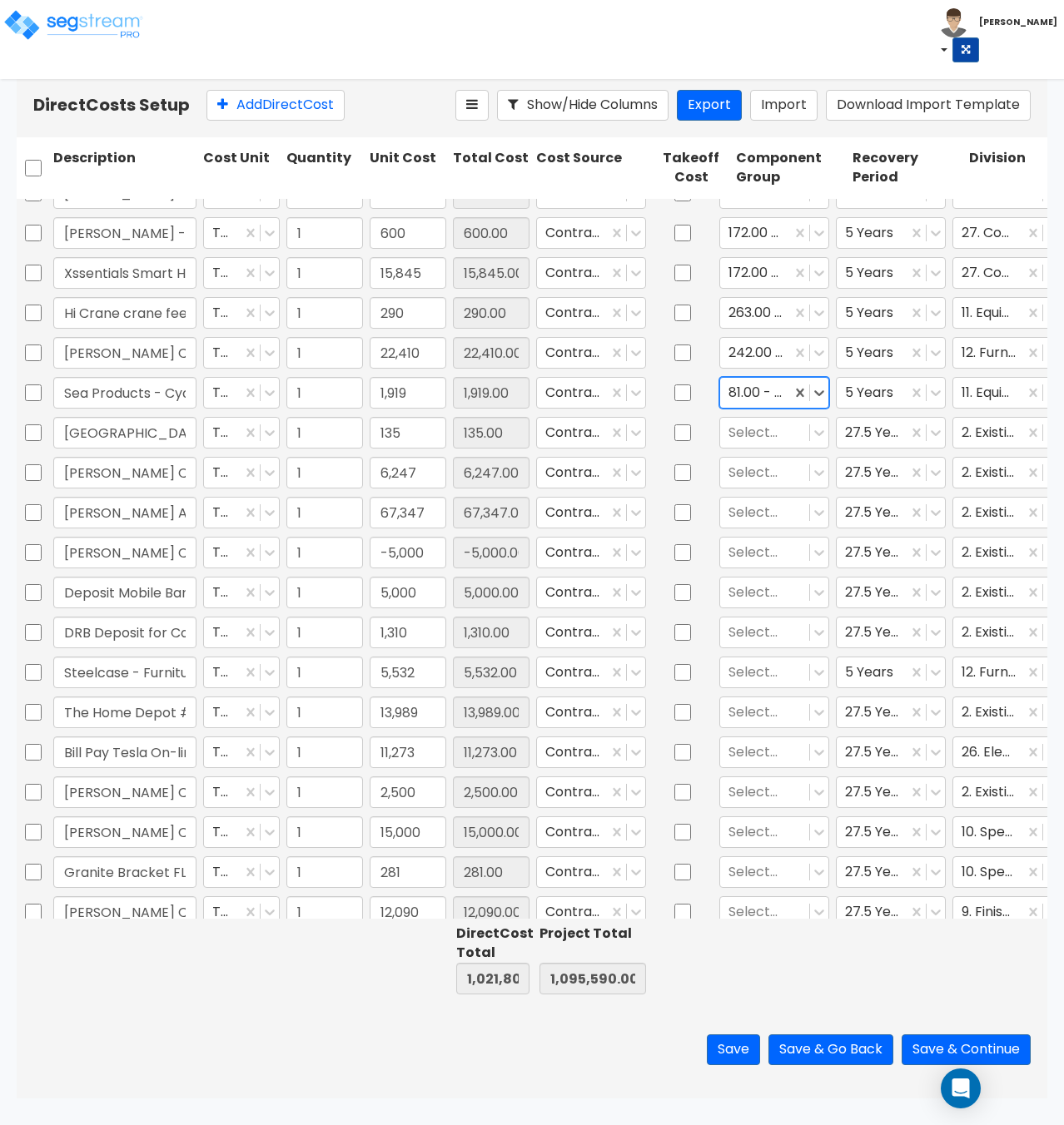
scroll to position [666, 0]
click at [751, 431] on div at bounding box center [764, 431] width 72 height 23
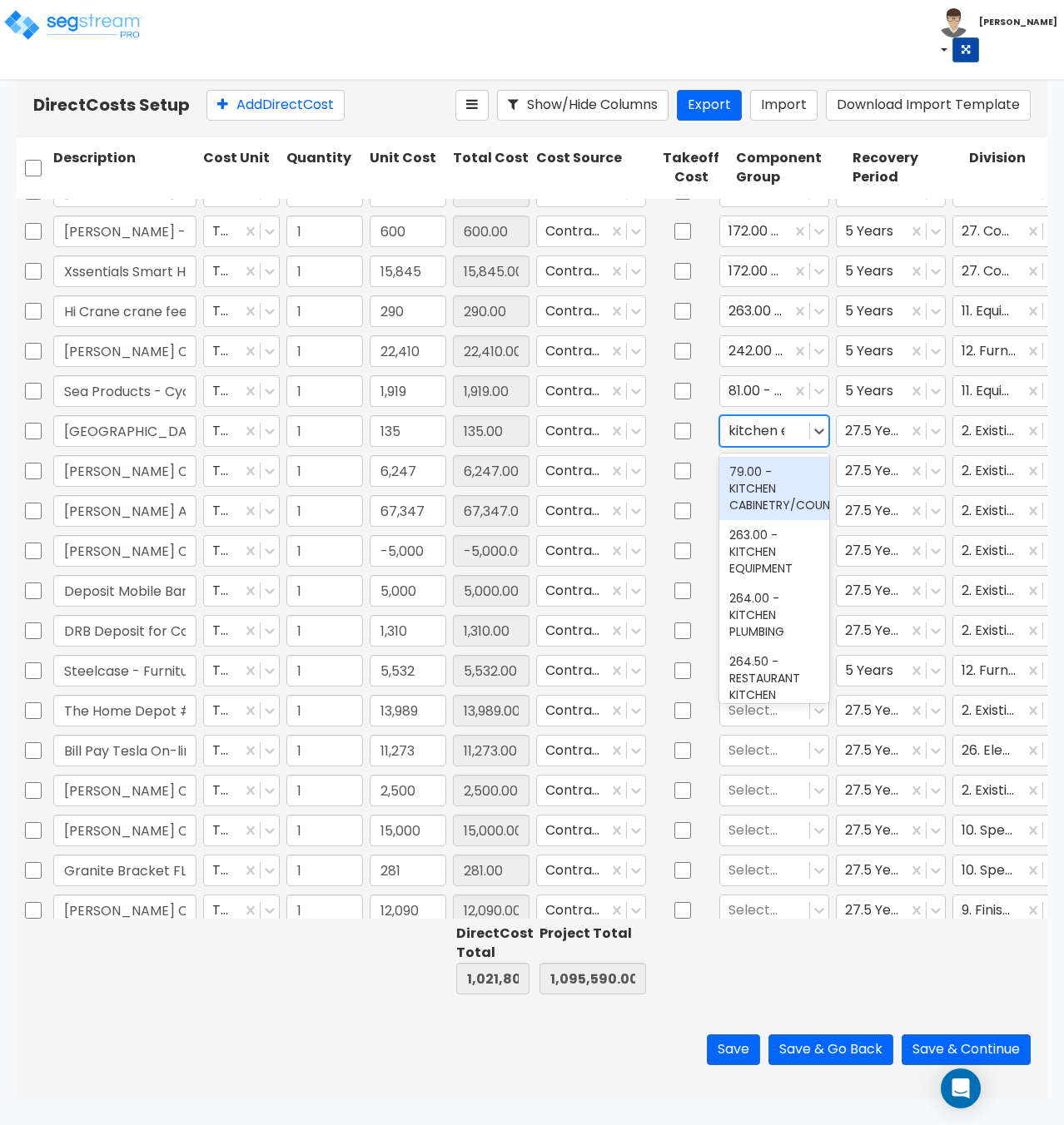
type input "kitchen eq"
click at [777, 473] on div "263.00 - KITCHEN EQUIPMENT" at bounding box center [774, 489] width 110 height 64
click at [736, 431] on div at bounding box center [755, 431] width 54 height 23
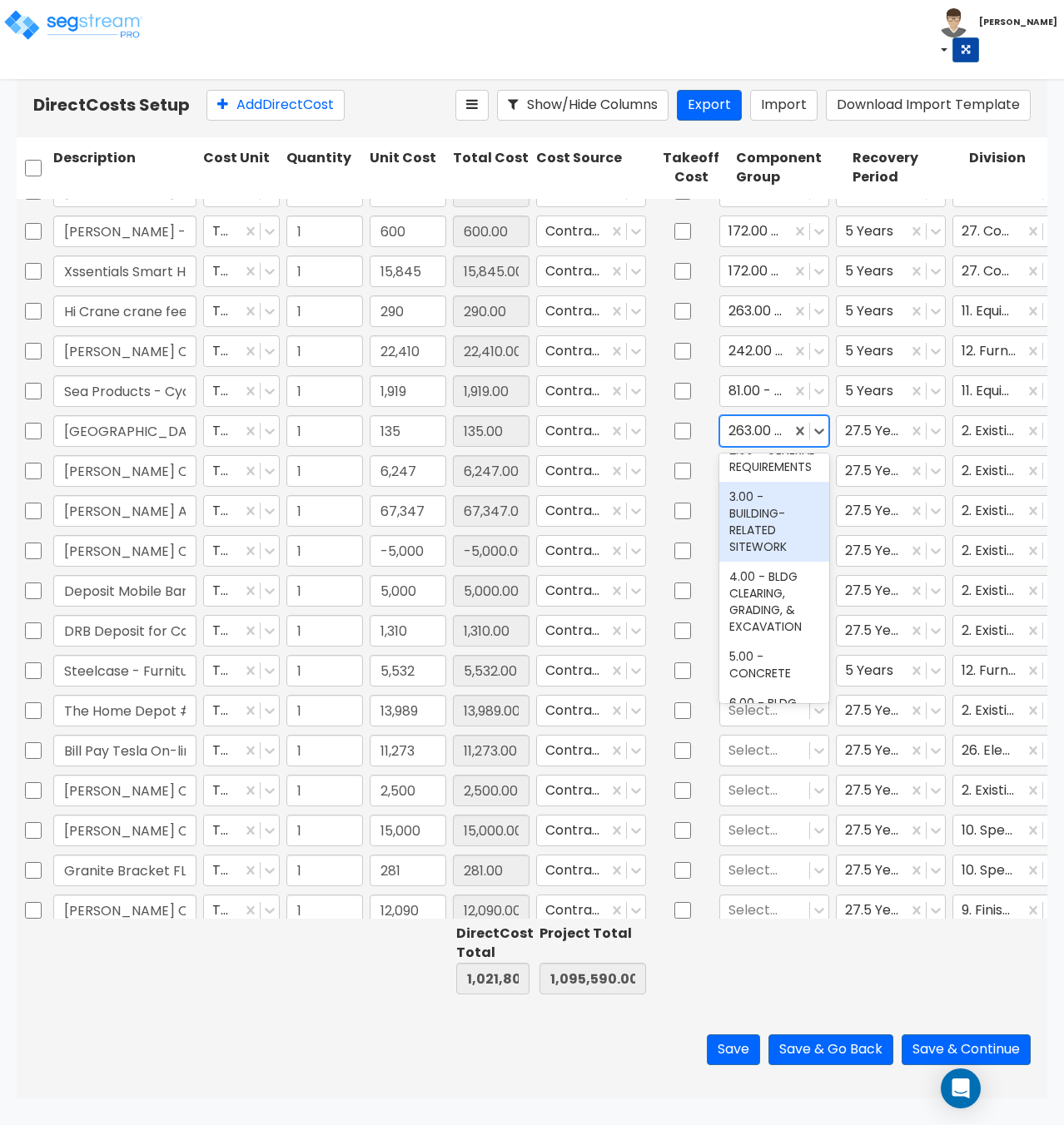
scroll to position [84, 0]
click at [751, 542] on div "3.00 - BUILDING-RELATED SITEWORK" at bounding box center [774, 520] width 110 height 80
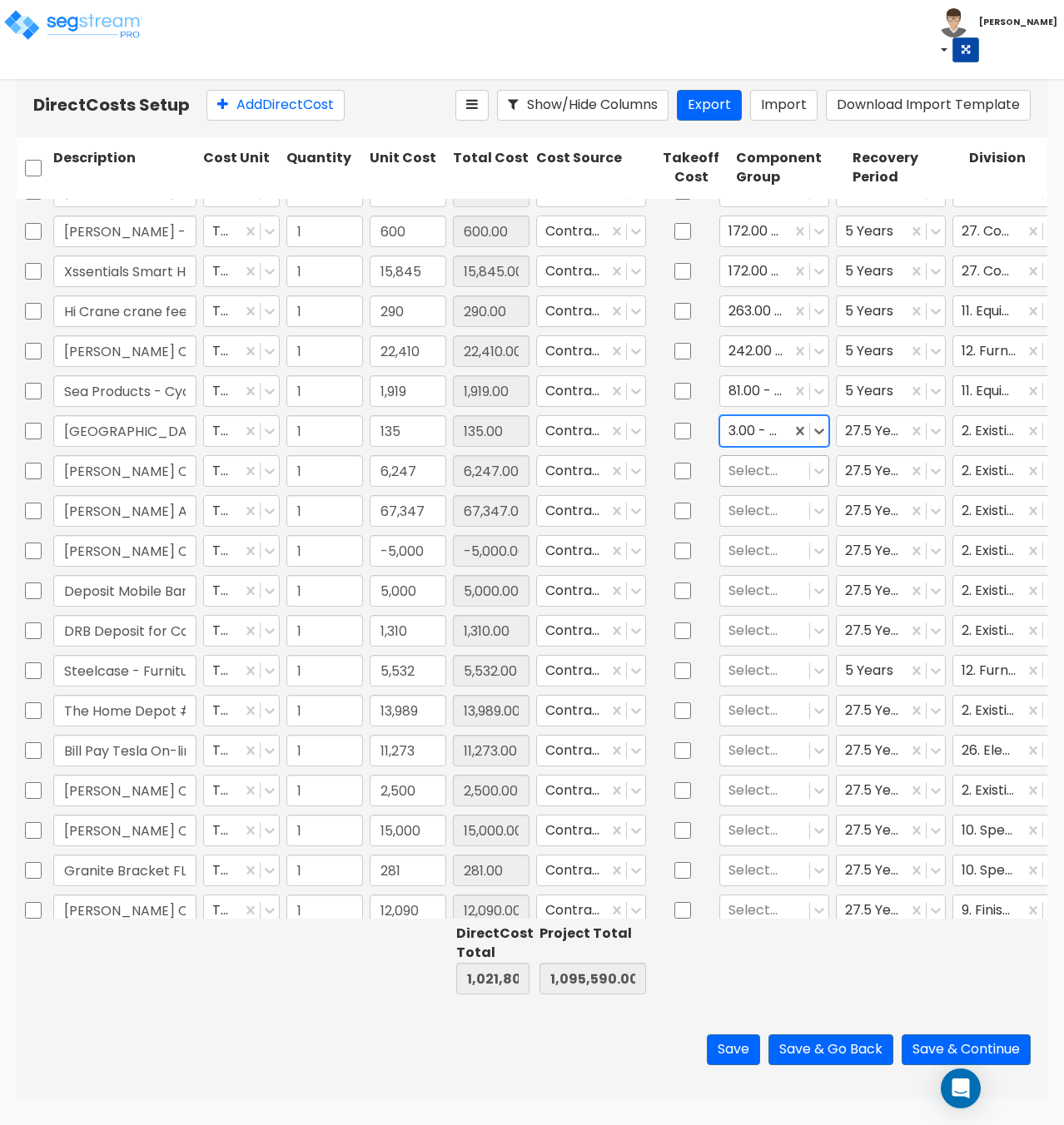
click at [753, 469] on div at bounding box center [764, 471] width 72 height 23
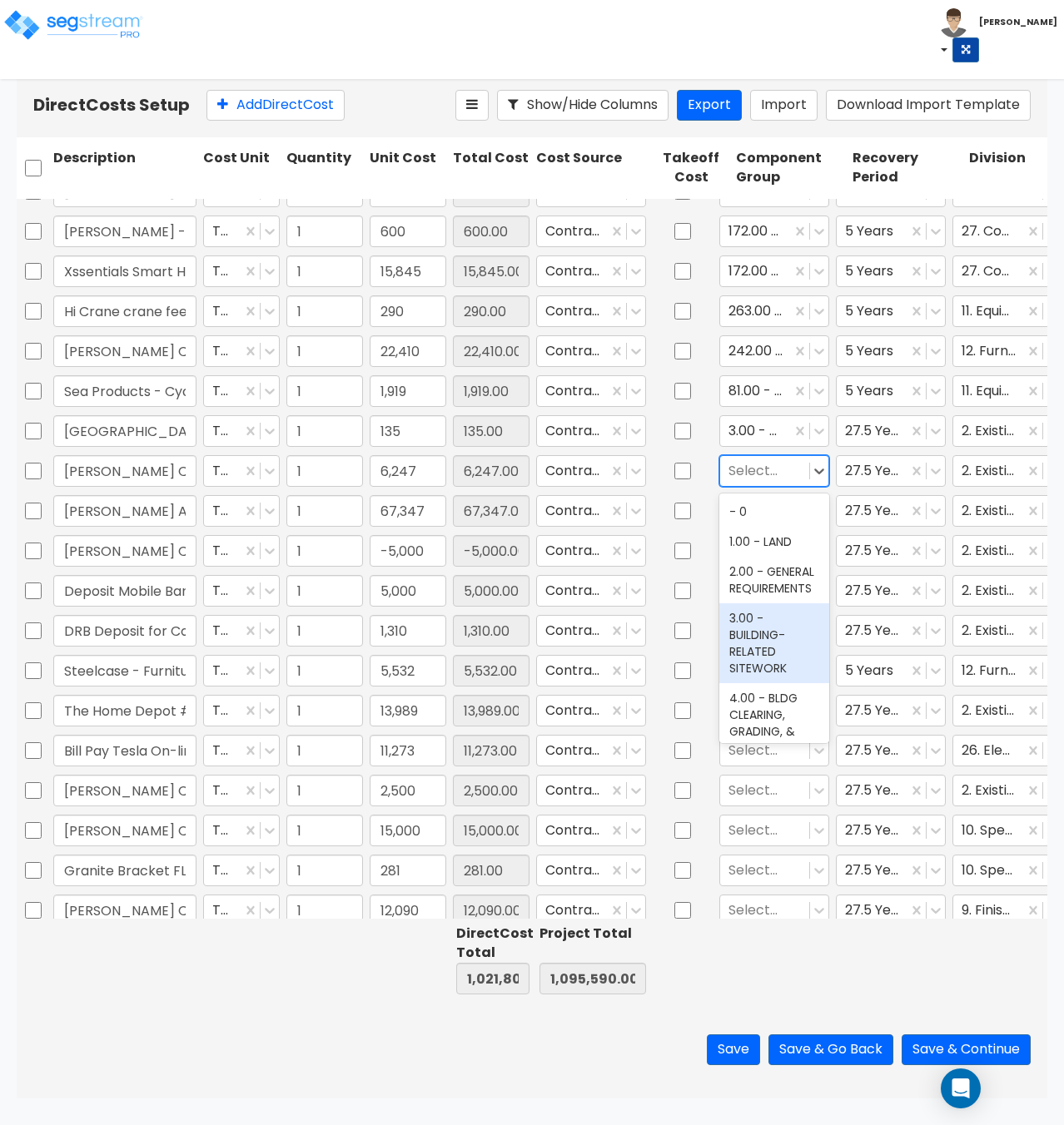
click at [762, 672] on div "3.00 - BUILDING-RELATED SITEWORK" at bounding box center [774, 644] width 110 height 80
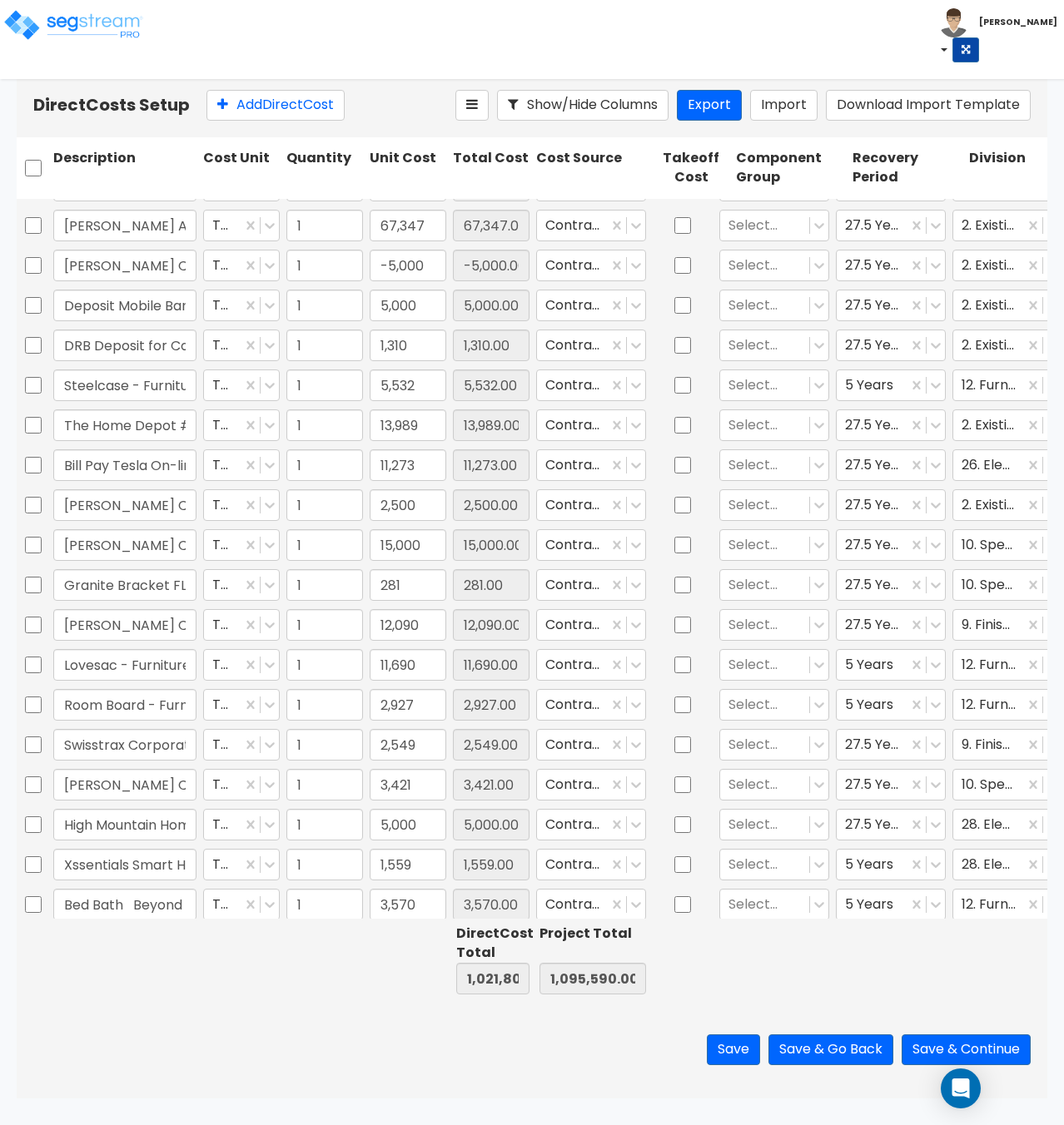
scroll to position [961, 0]
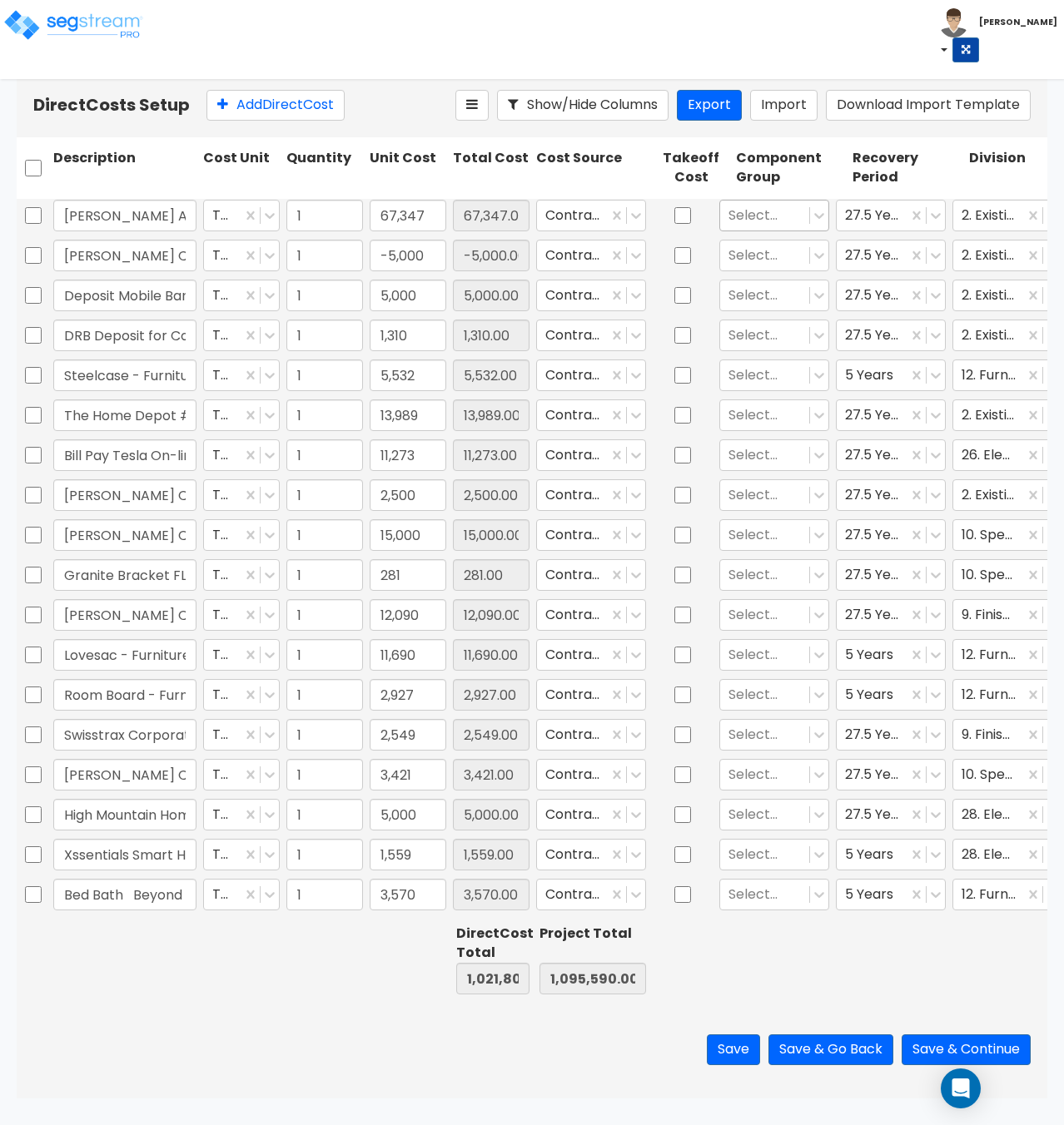
click at [747, 211] on div at bounding box center [764, 215] width 72 height 23
type input "restroom"
click at [770, 224] on input "restroom" at bounding box center [761, 215] width 66 height 19
click at [816, 223] on icon at bounding box center [819, 216] width 17 height 17
click at [822, 217] on icon at bounding box center [819, 216] width 17 height 17
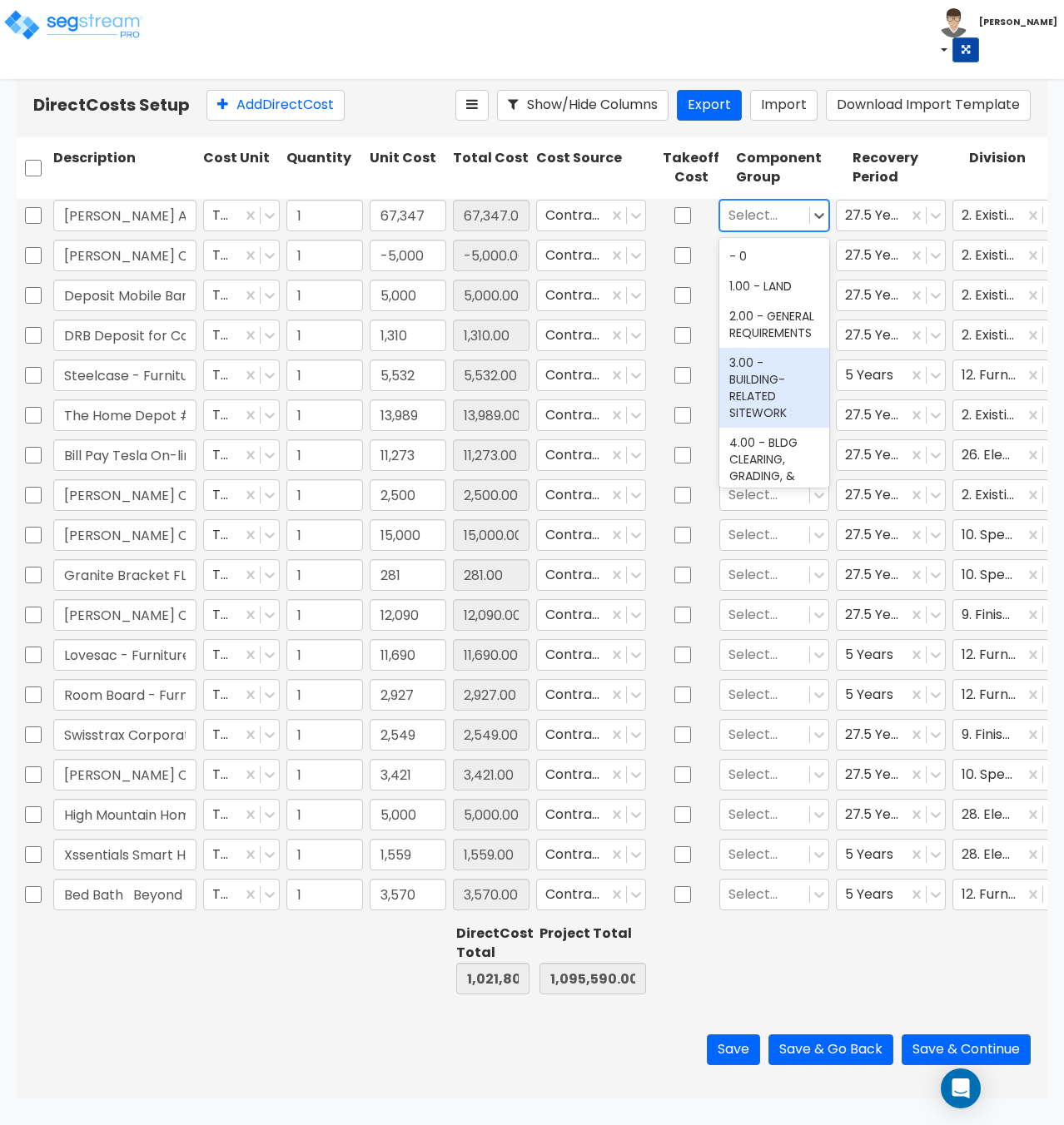
click at [776, 391] on div "3.00 - BUILDING-RELATED SITEWORK" at bounding box center [774, 388] width 110 height 80
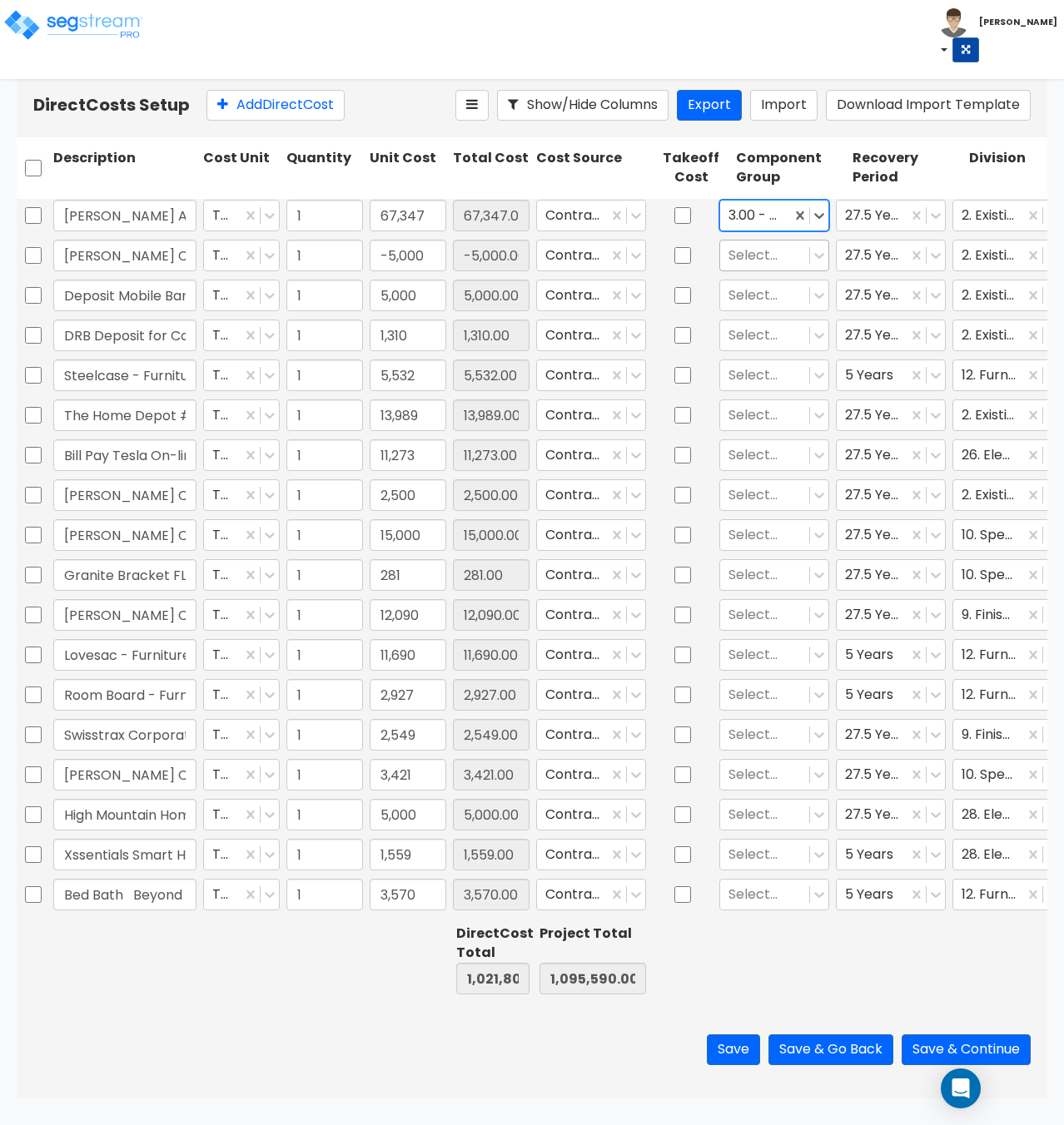
click at [779, 252] on div at bounding box center [764, 255] width 72 height 23
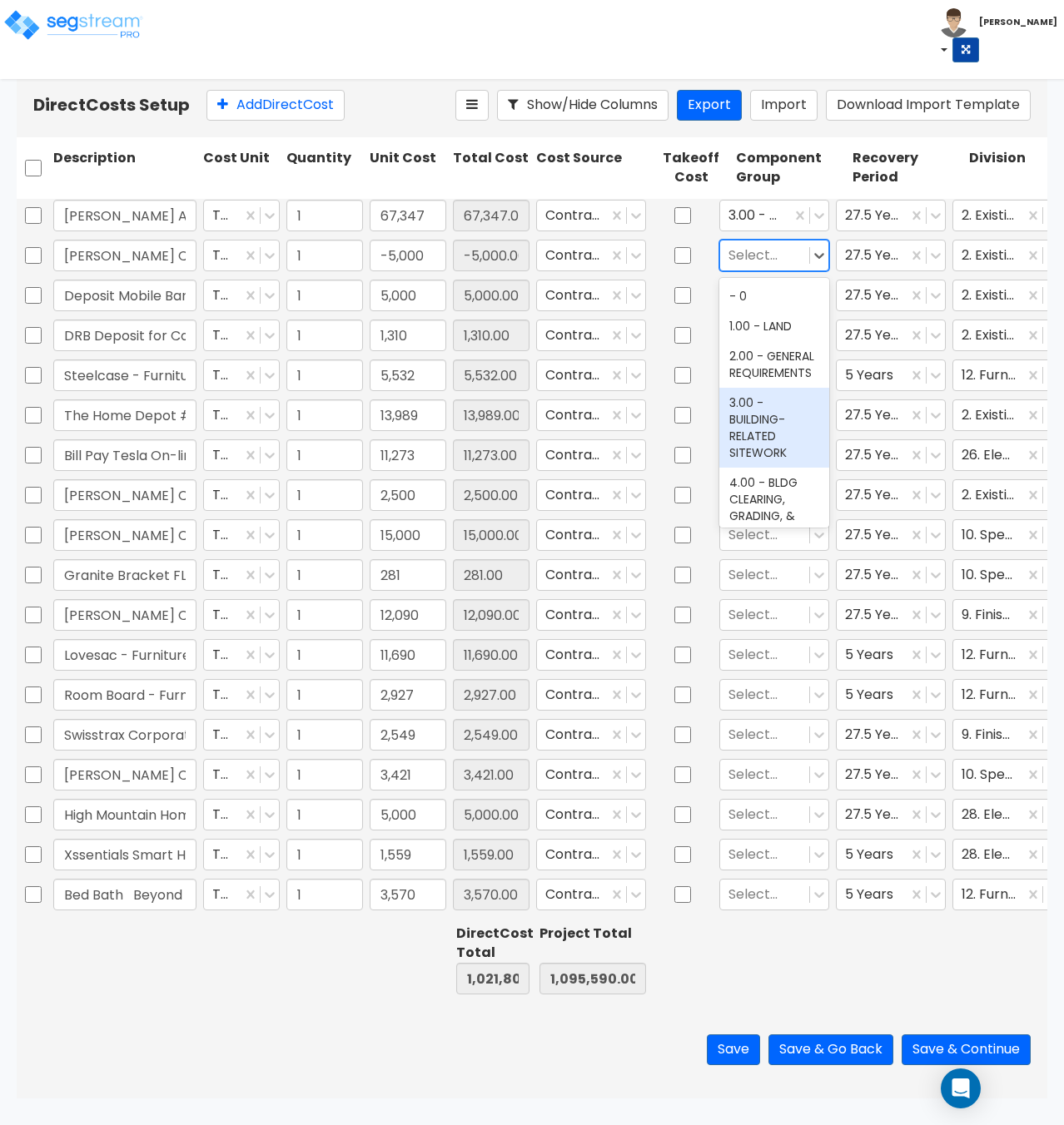
click at [764, 426] on div "3.00 - BUILDING-RELATED SITEWORK" at bounding box center [774, 428] width 110 height 80
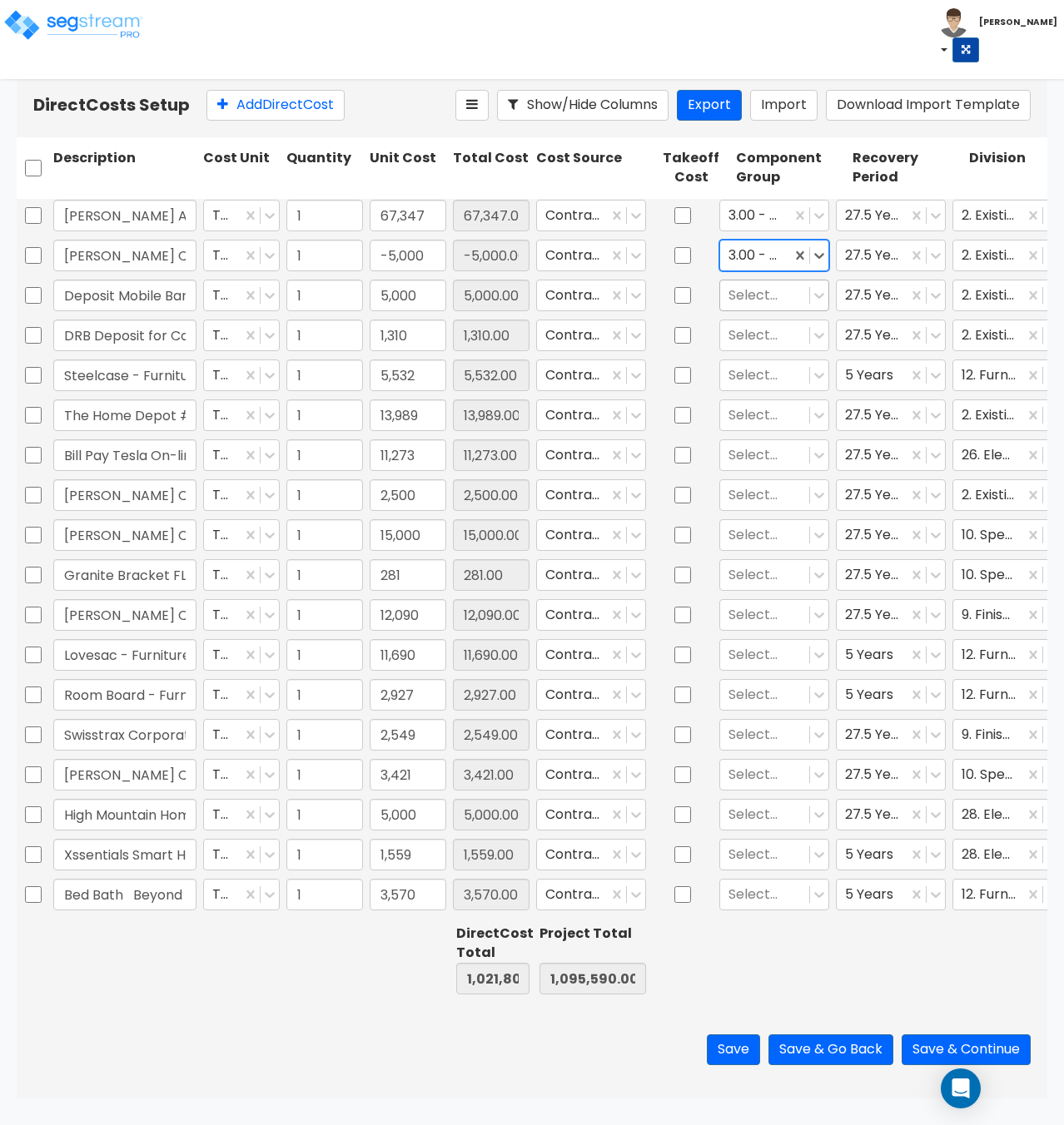
click at [797, 310] on div "Select..." at bounding box center [774, 295] width 110 height 31
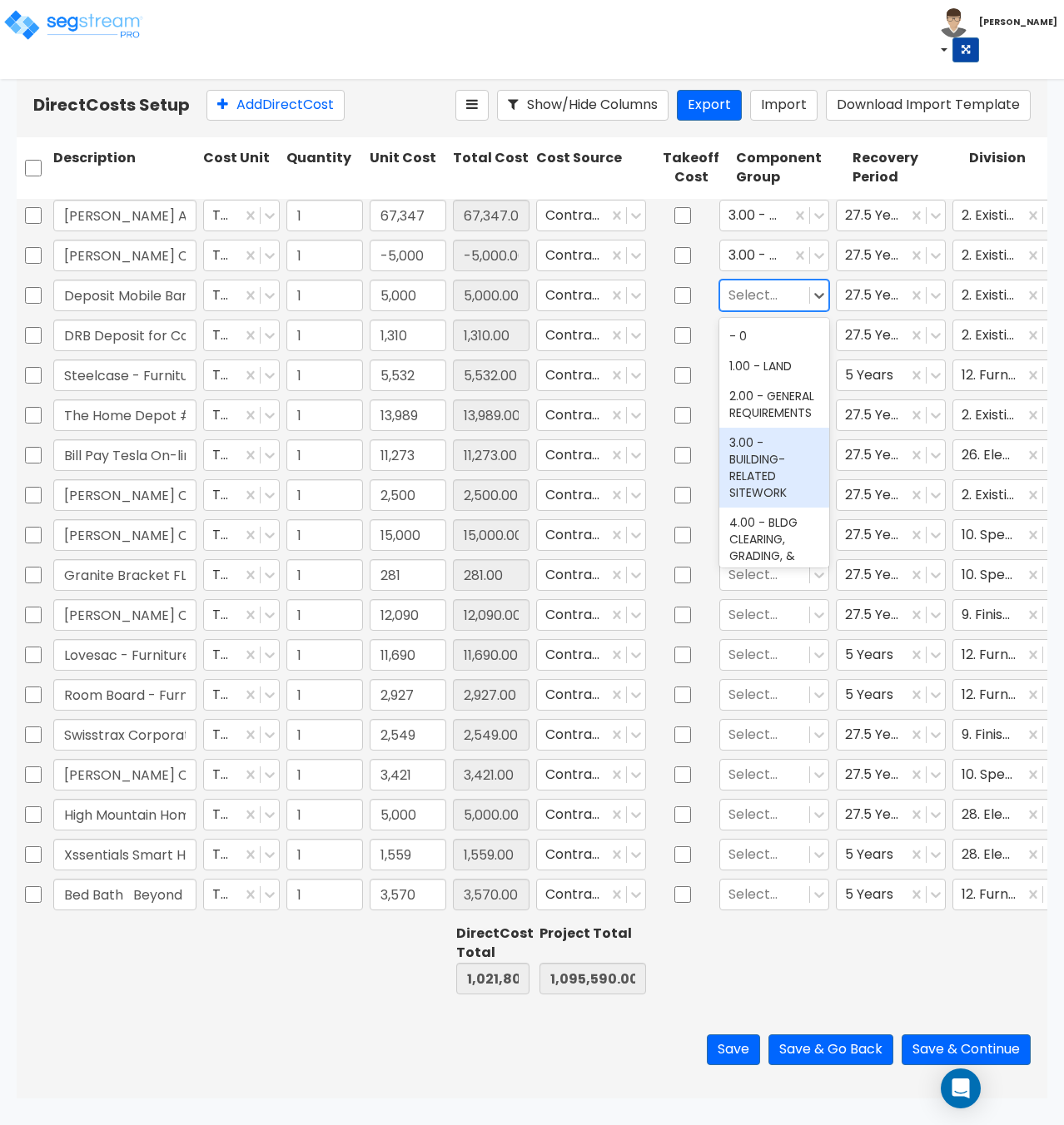
click at [770, 471] on div "3.00 - BUILDING-RELATED SITEWORK" at bounding box center [774, 468] width 110 height 80
click at [781, 325] on div at bounding box center [764, 335] width 72 height 23
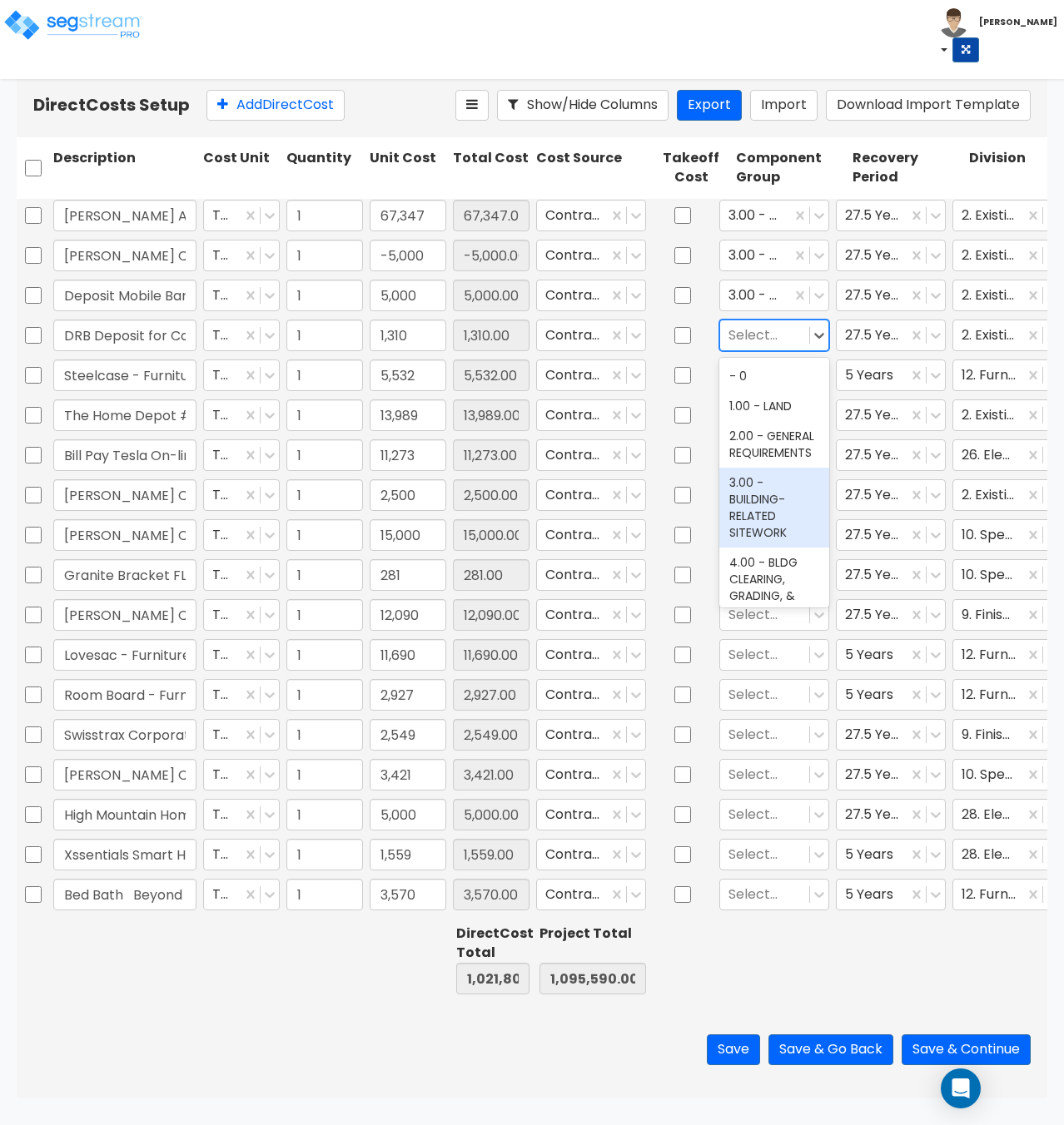
click at [765, 519] on div "3.00 - BUILDING-RELATED SITEWORK" at bounding box center [774, 508] width 110 height 80
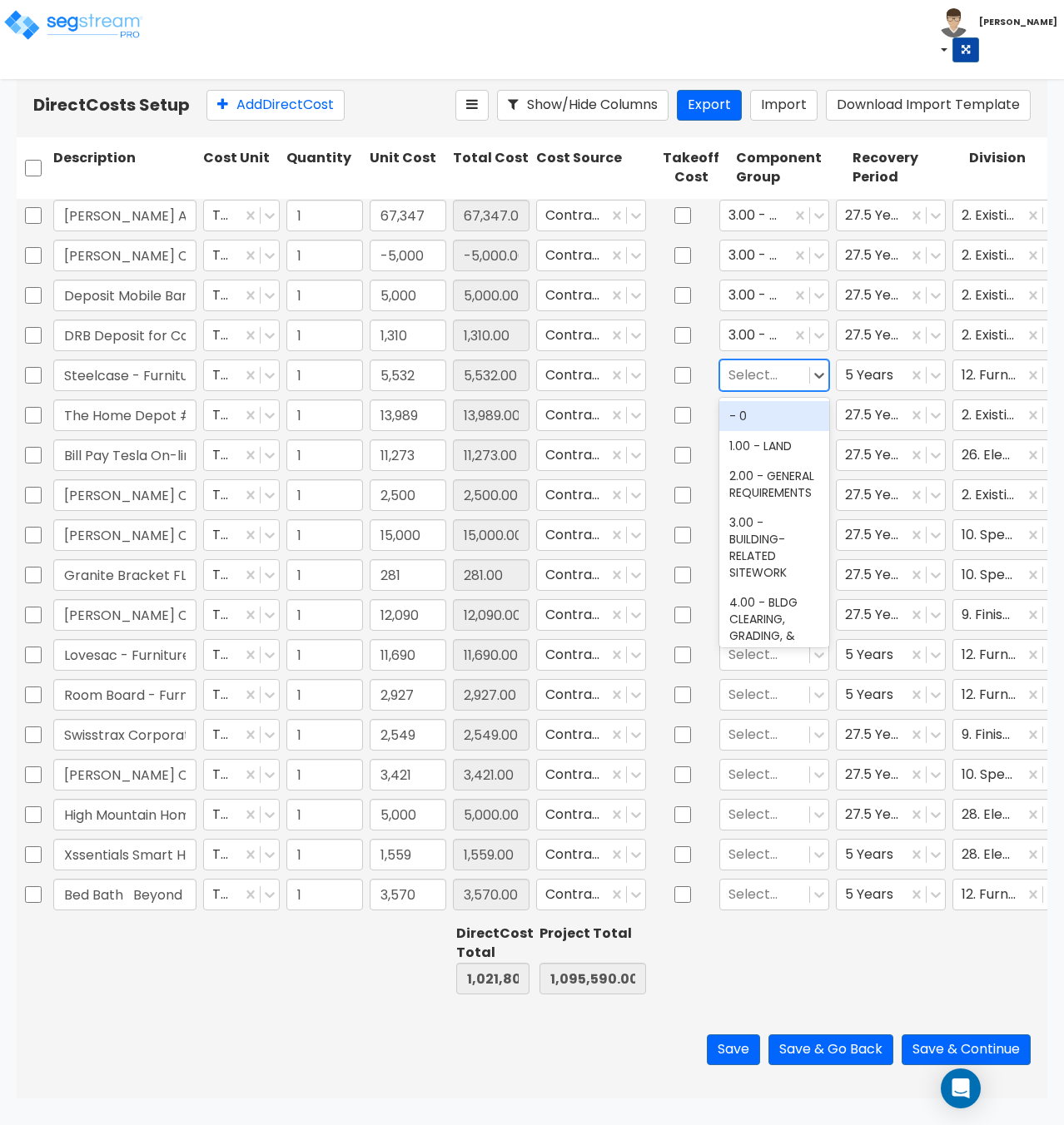
click at [762, 377] on div at bounding box center [764, 375] width 72 height 23
type input "furniture"
click at [757, 437] on div "242.00 - FURNITURE, FIXTURES, & EQUIPMENT" at bounding box center [774, 441] width 110 height 80
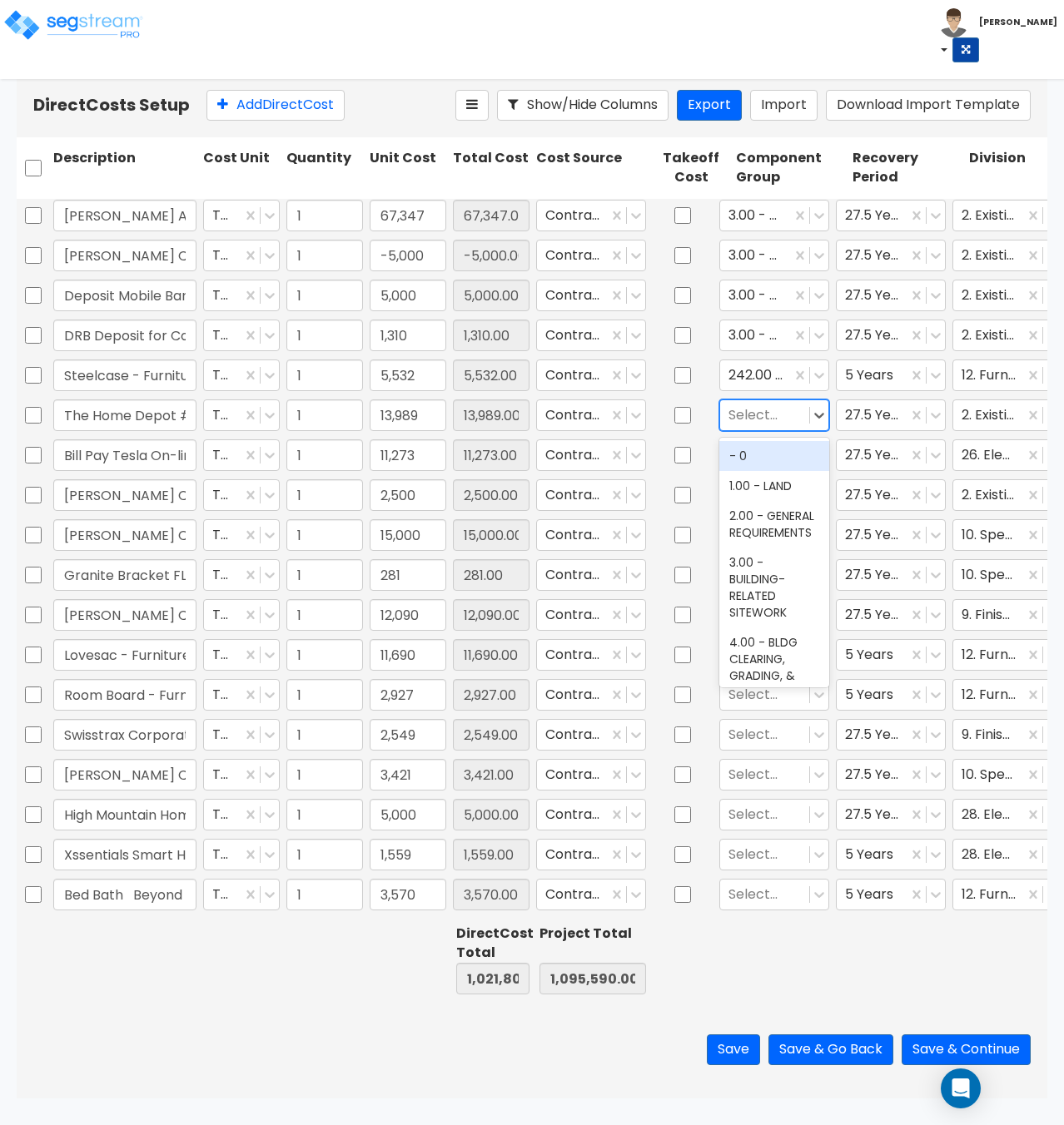
click at [775, 418] on div at bounding box center [764, 415] width 72 height 23
click at [772, 606] on div "3.00 - BUILDING-RELATED SITEWORK" at bounding box center [774, 588] width 110 height 80
click at [757, 451] on div at bounding box center [764, 456] width 72 height 23
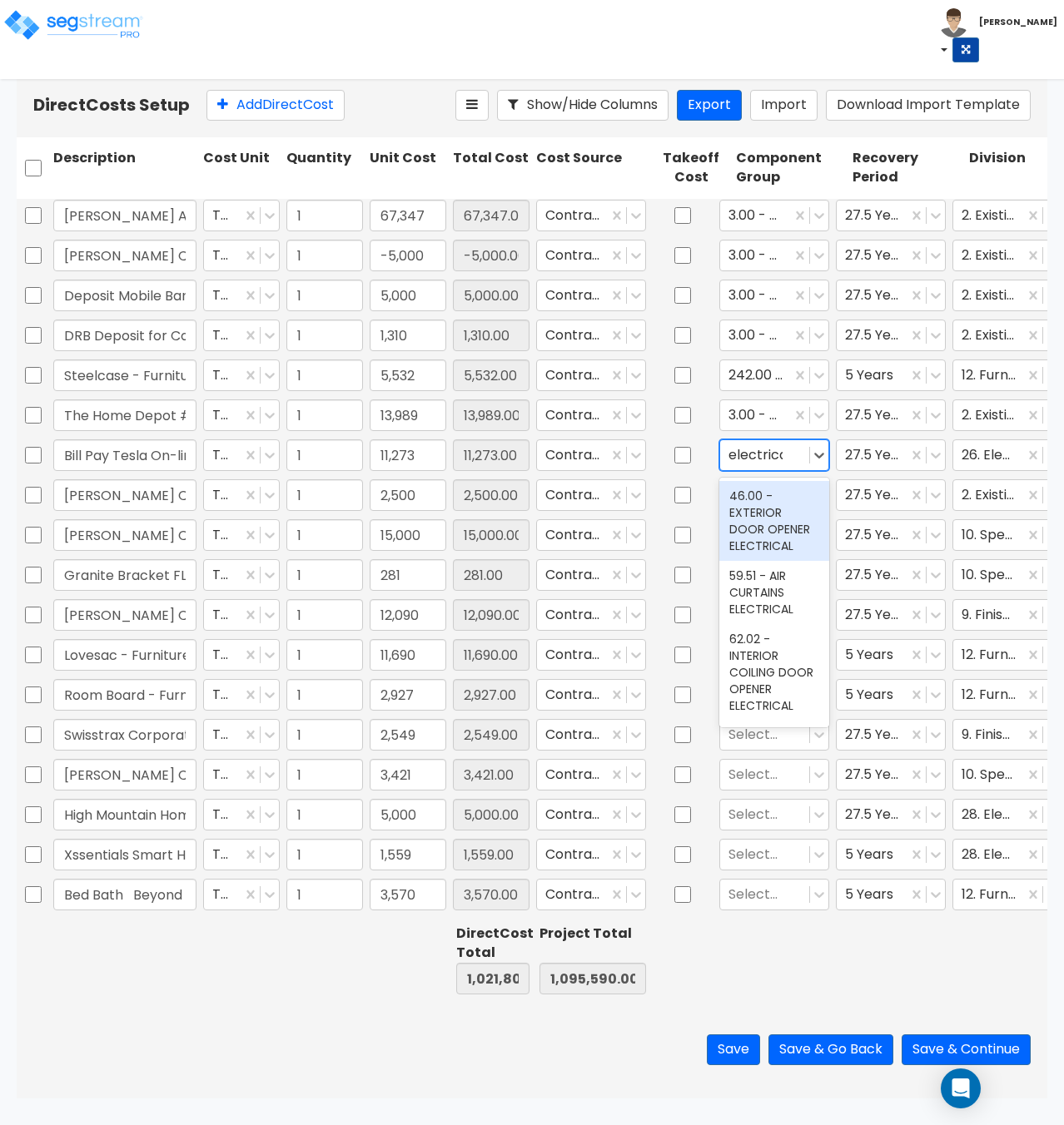
type input "electrical"
click at [767, 544] on div "145.00 - GENERAL ELECTRICAL" at bounding box center [774, 513] width 110 height 64
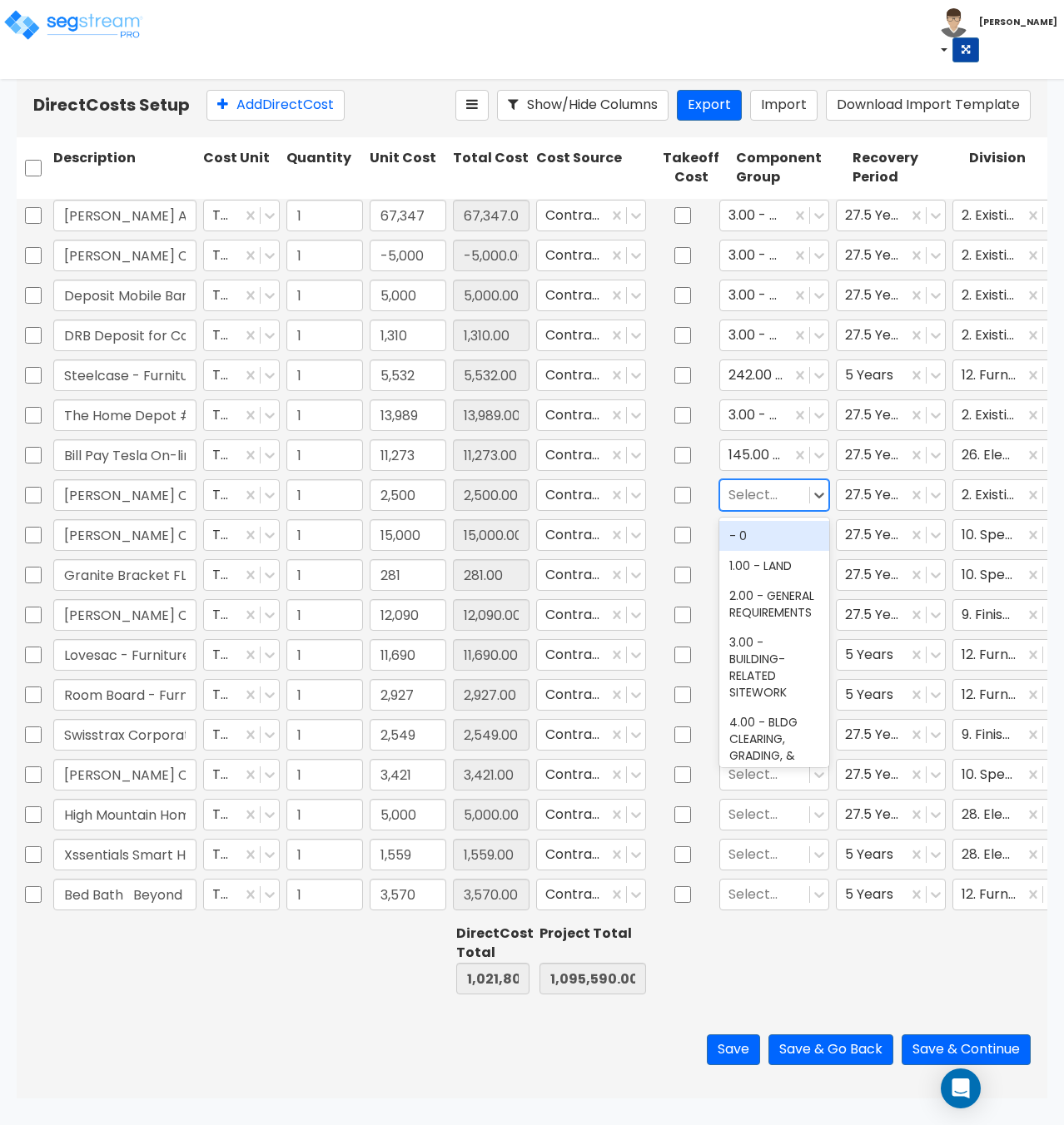
click at [756, 498] on div at bounding box center [764, 495] width 72 height 23
click at [753, 666] on div "3.00 - BUILDING-RELATED SITEWORK" at bounding box center [774, 668] width 110 height 80
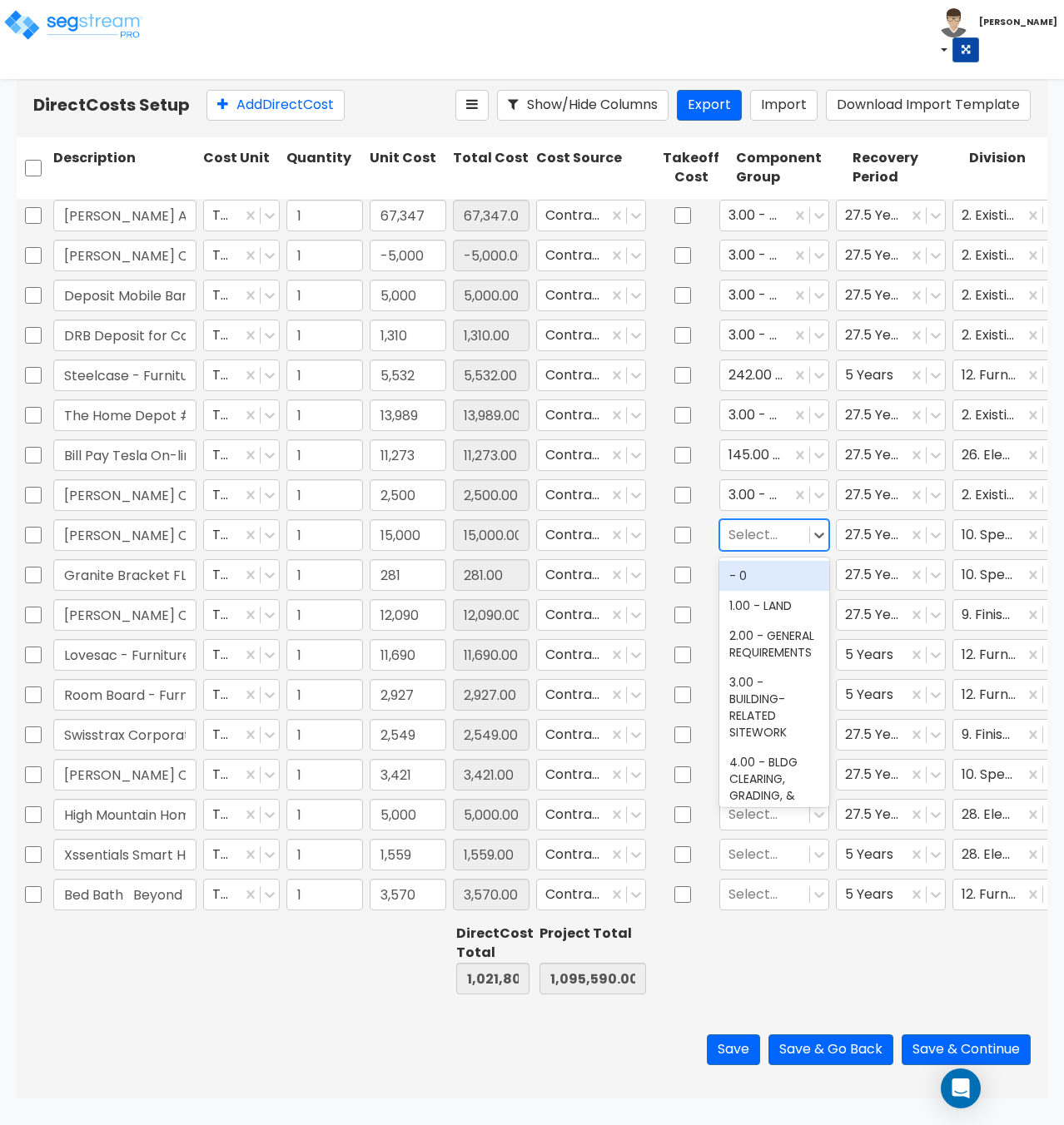
click at [765, 537] on div at bounding box center [764, 535] width 72 height 23
type input "restroom ac"
click at [771, 584] on div "70.00 - RESTROOM ACCESSORIES" at bounding box center [774, 592] width 110 height 64
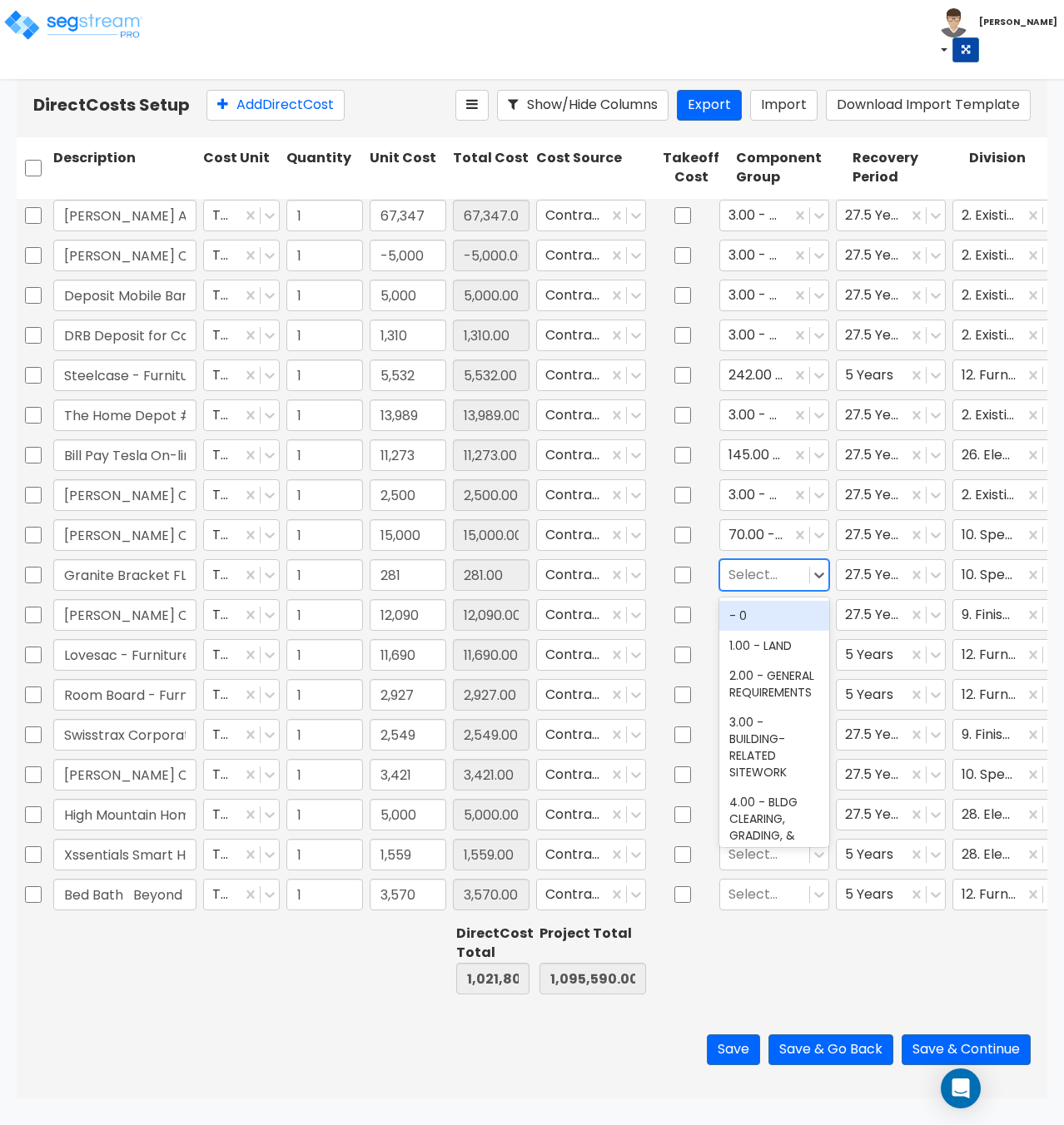
click at [760, 566] on div at bounding box center [764, 575] width 72 height 23
type input "restroom ac"
click at [766, 612] on div "70.00 - RESTROOM ACCESSORIES" at bounding box center [774, 632] width 110 height 64
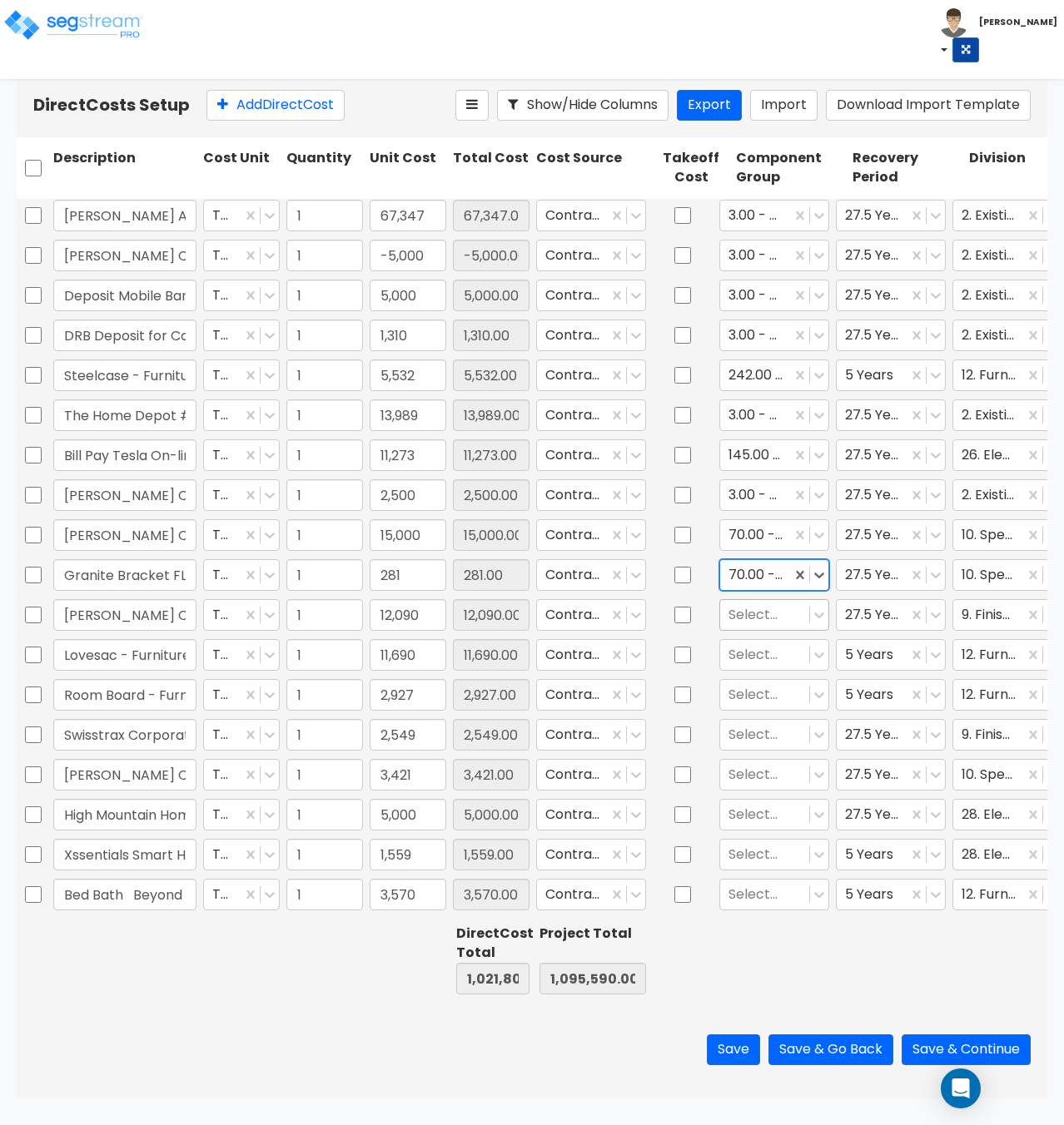
click at [749, 620] on div at bounding box center [764, 615] width 72 height 23
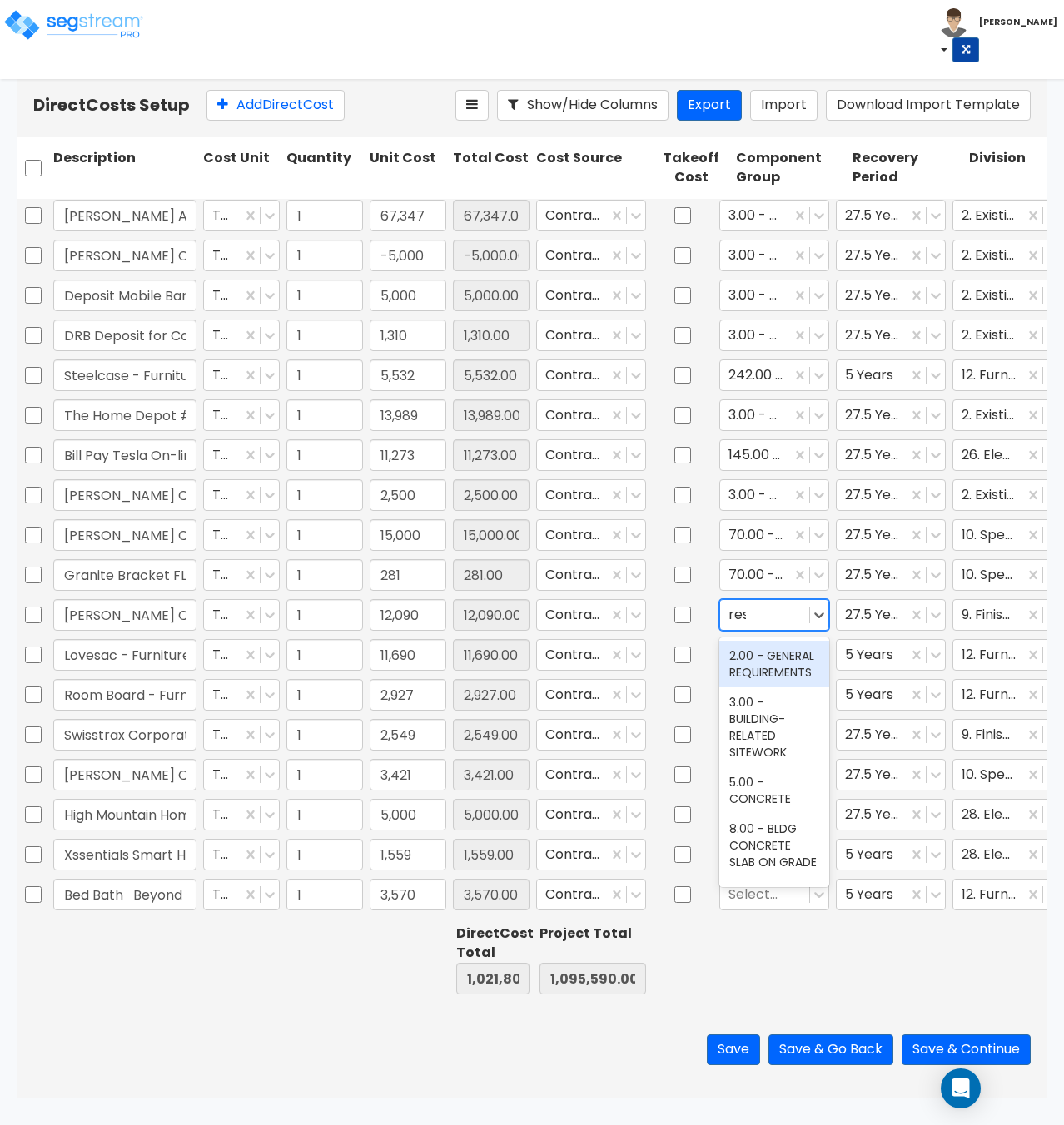
type input "rest"
click at [760, 677] on div "70.00 - RESTROOM ACCESSORIES" at bounding box center [774, 672] width 110 height 64
click at [751, 651] on div at bounding box center [764, 655] width 72 height 23
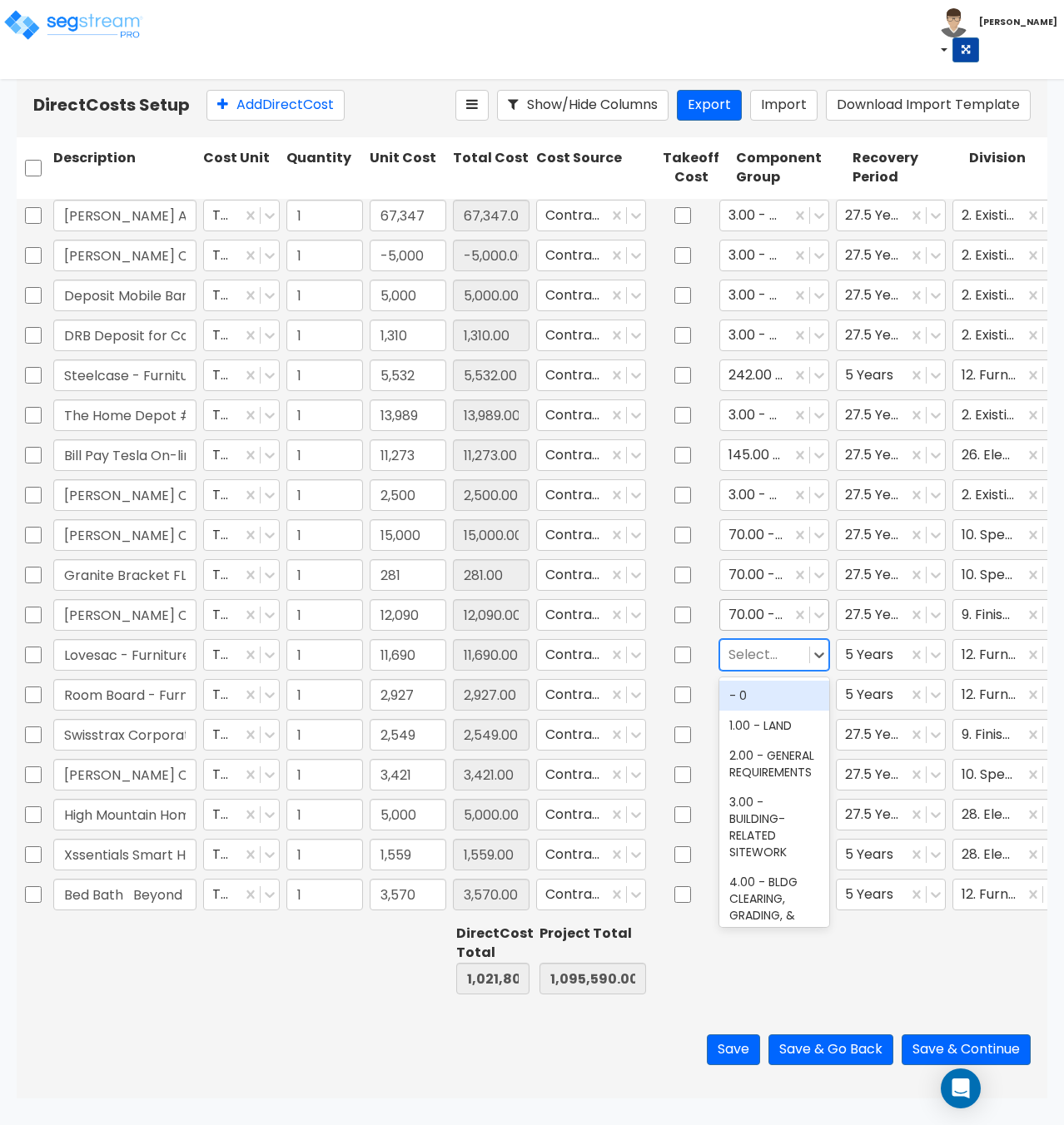
click at [753, 626] on div at bounding box center [755, 615] width 54 height 23
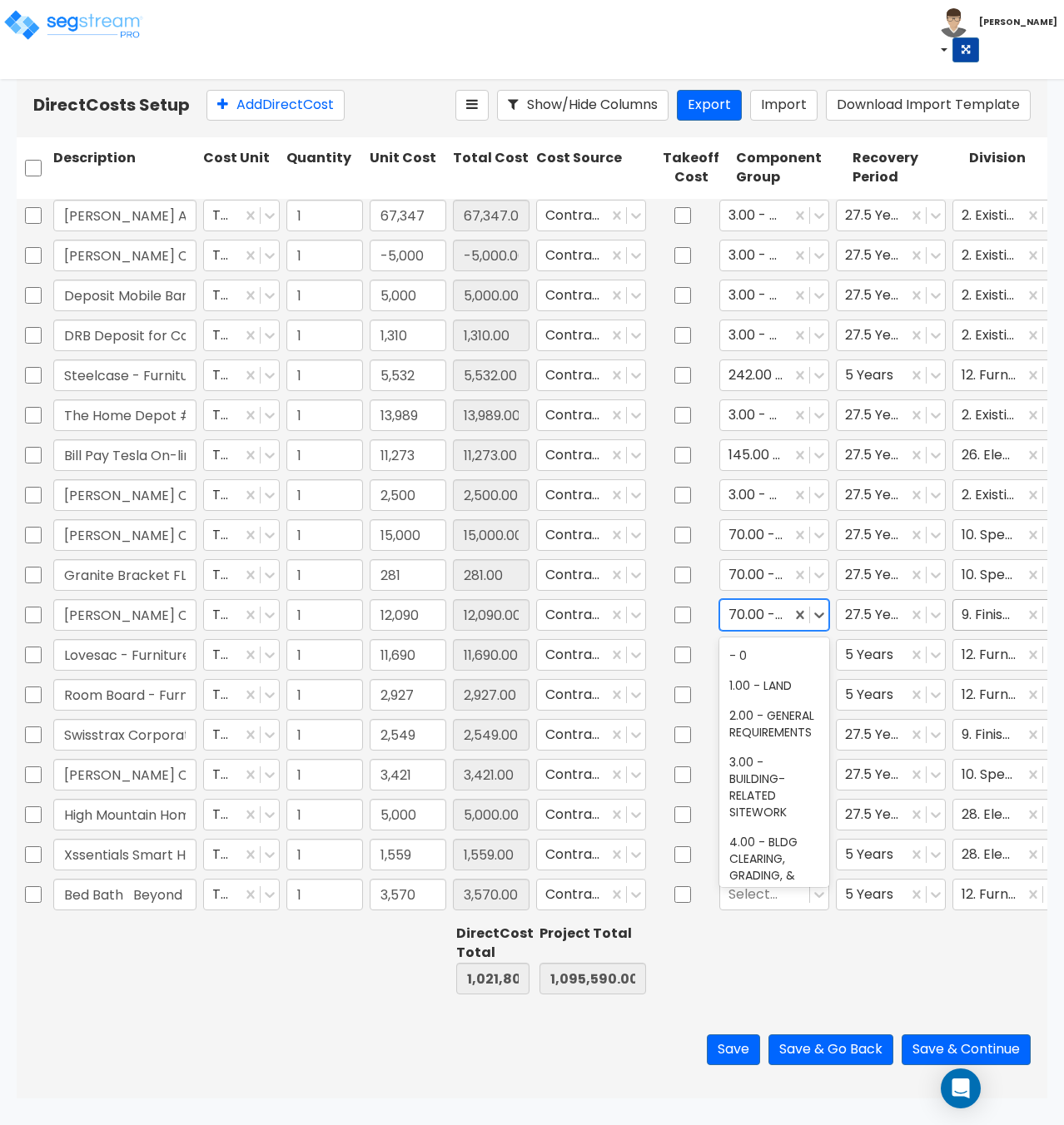
click at [983, 613] on div at bounding box center [988, 615] width 54 height 23
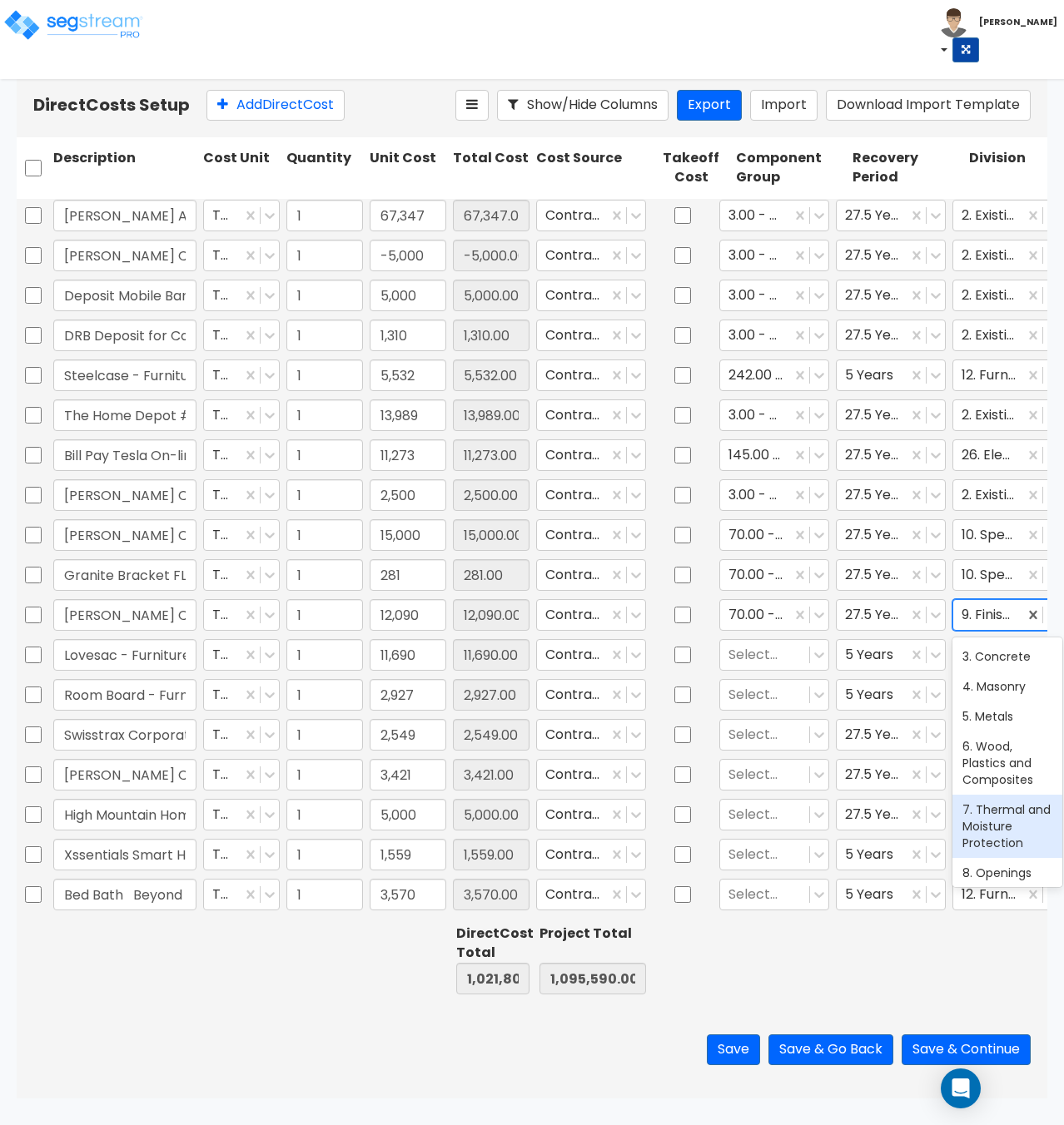
scroll to position [166, 0]
click at [979, 854] on div "10. Specialties" at bounding box center [1007, 859] width 110 height 30
click at [754, 658] on div at bounding box center [764, 655] width 72 height 23
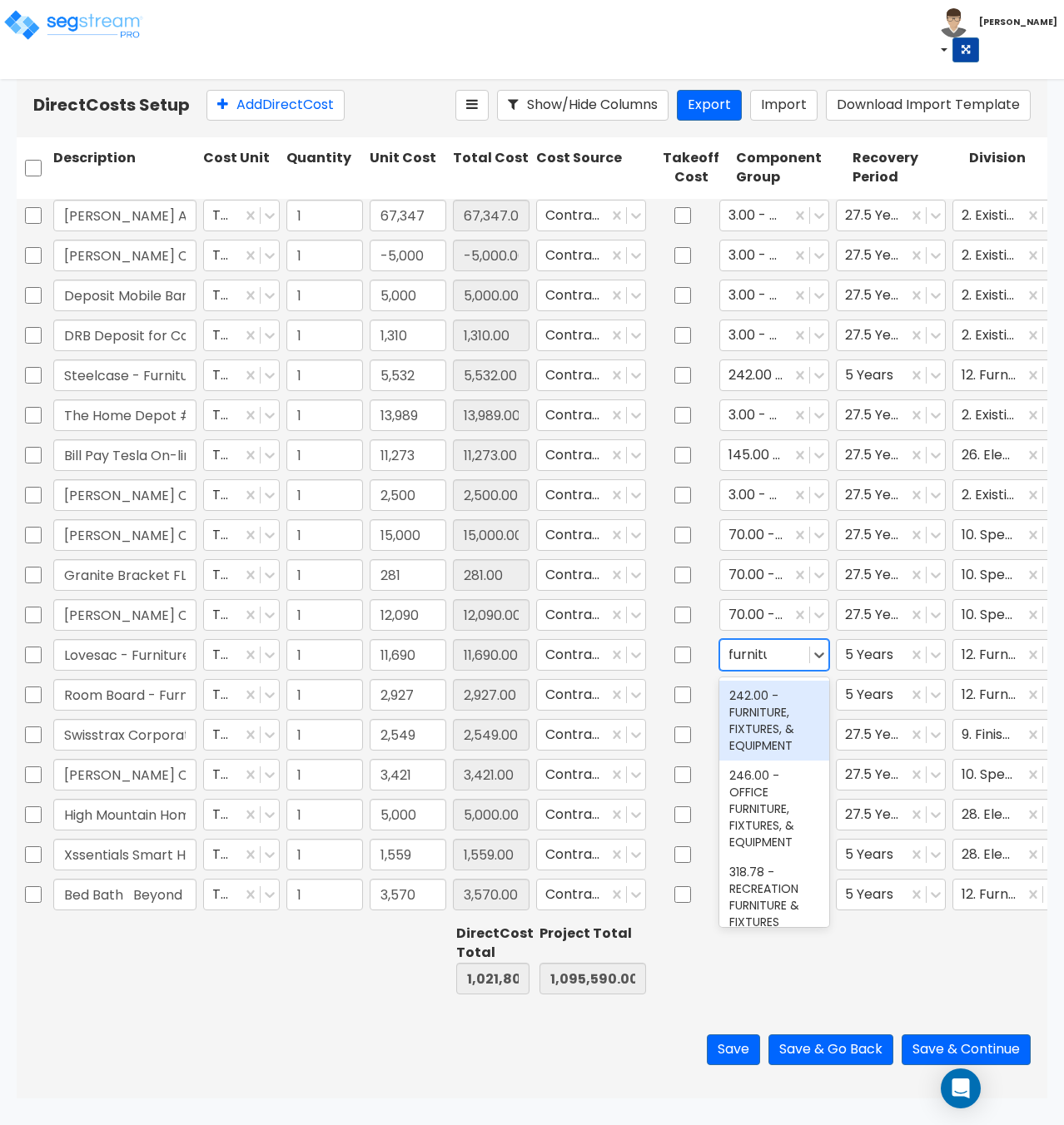
type input "furniture"
click at [750, 710] on div "242.00 - FURNITURE, FIXTURES, & EQUIPMENT" at bounding box center [774, 721] width 110 height 80
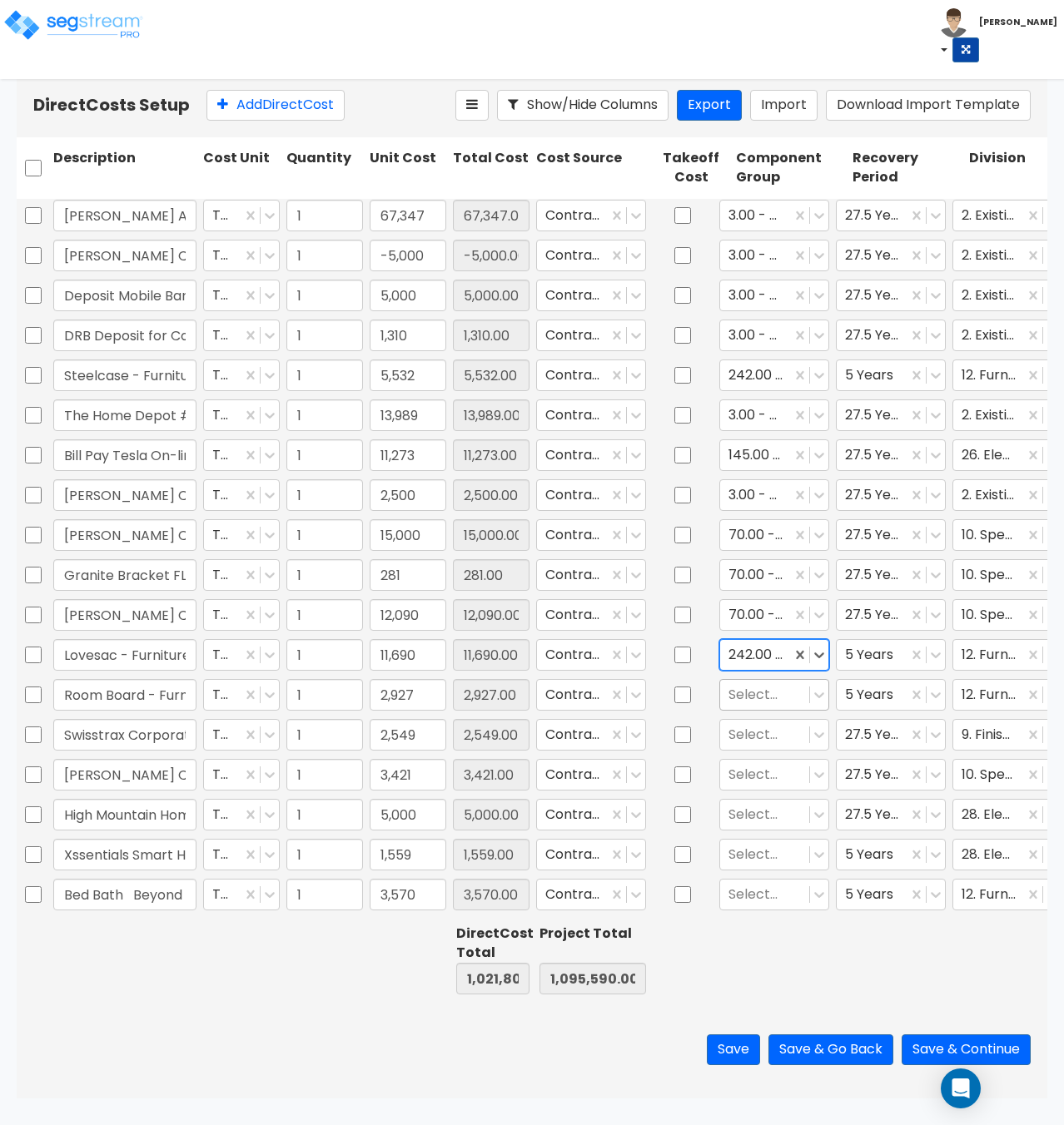
click at [753, 693] on div at bounding box center [764, 695] width 72 height 23
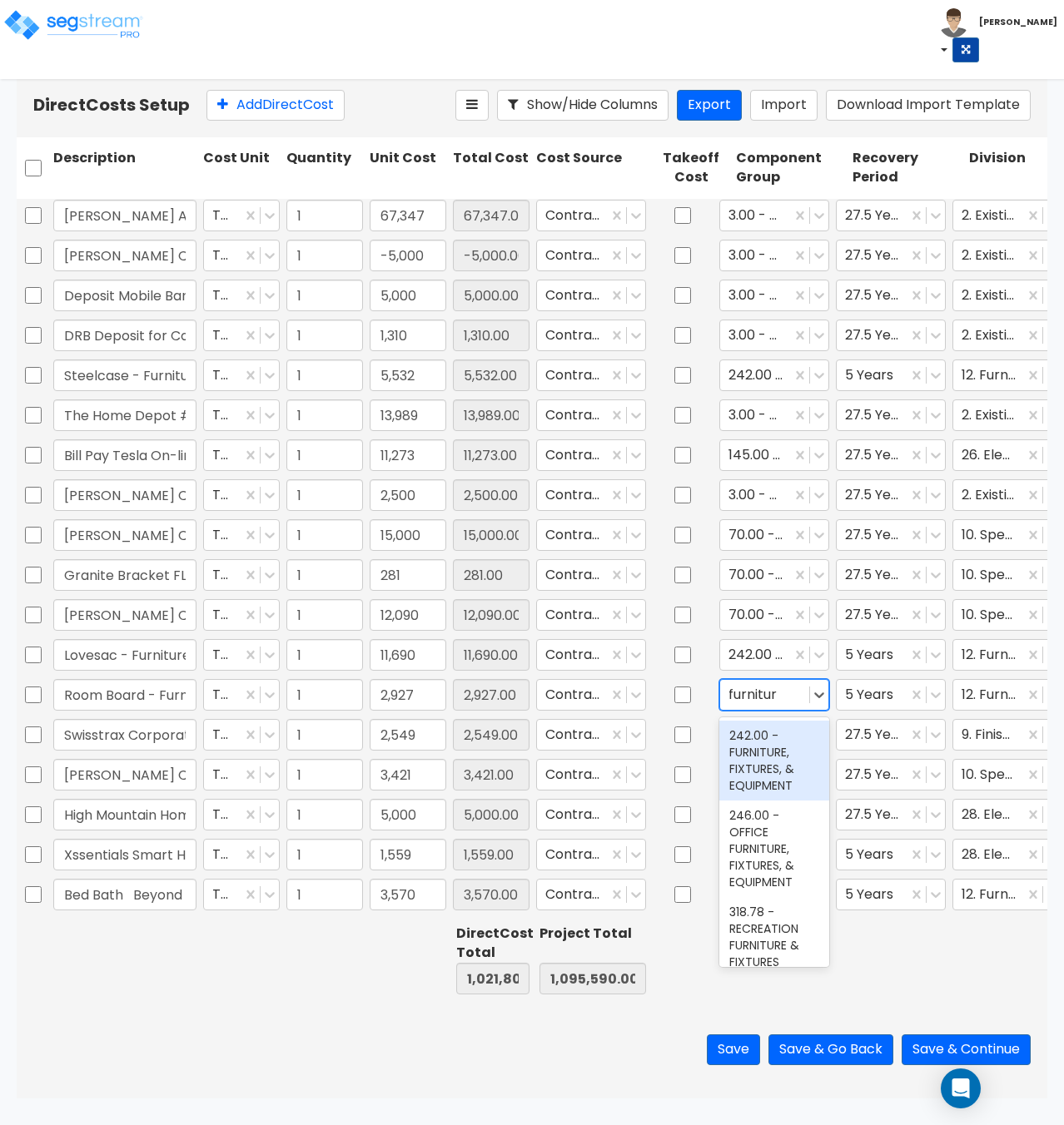
type input "furniture"
click at [761, 755] on div "242.00 - FURNITURE, FIXTURES, & EQUIPMENT" at bounding box center [774, 761] width 110 height 80
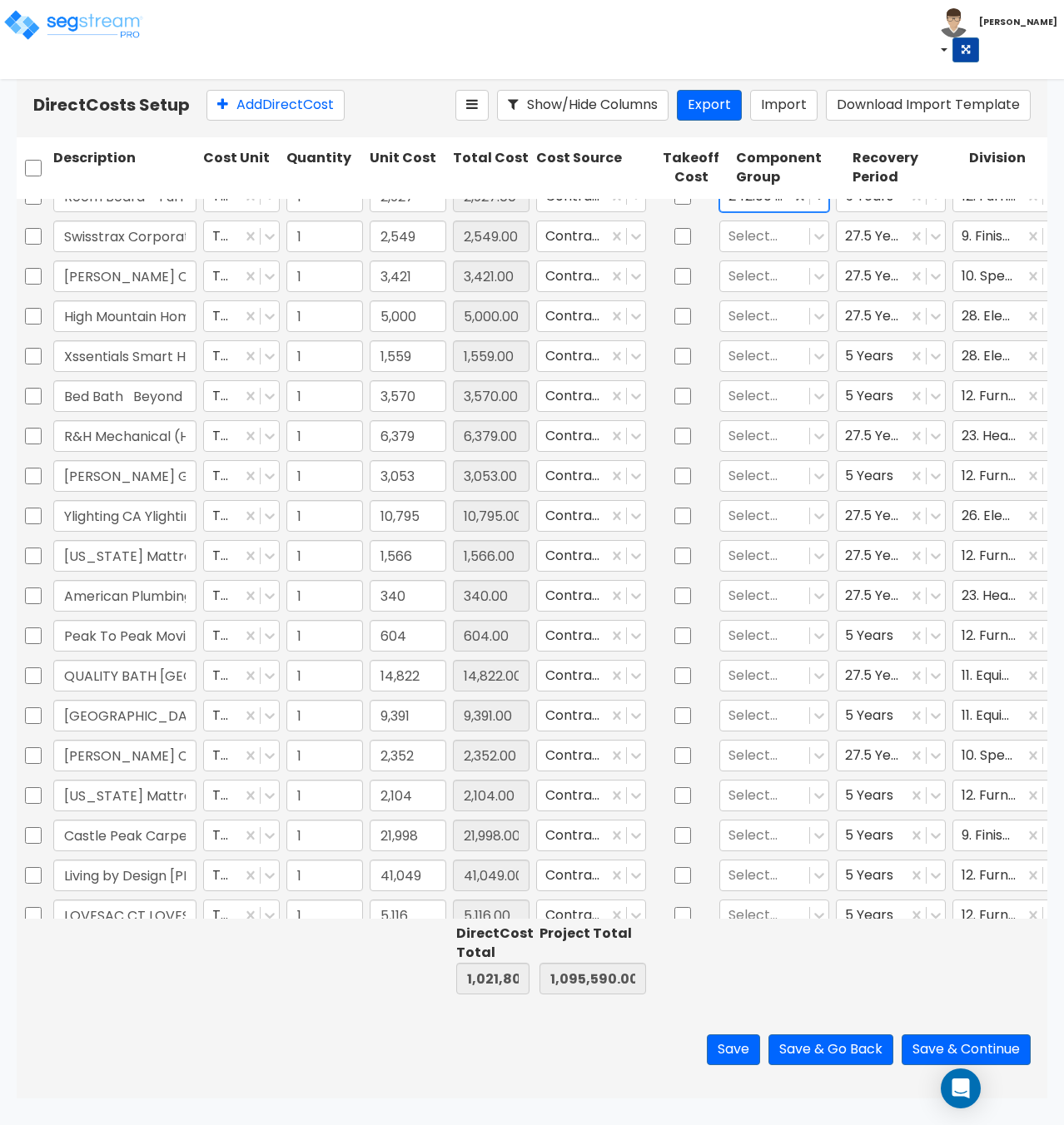
scroll to position [1461, 0]
type input "1"
type input "281"
click at [764, 236] on div at bounding box center [764, 235] width 72 height 23
click at [770, 232] on div at bounding box center [764, 235] width 72 height 23
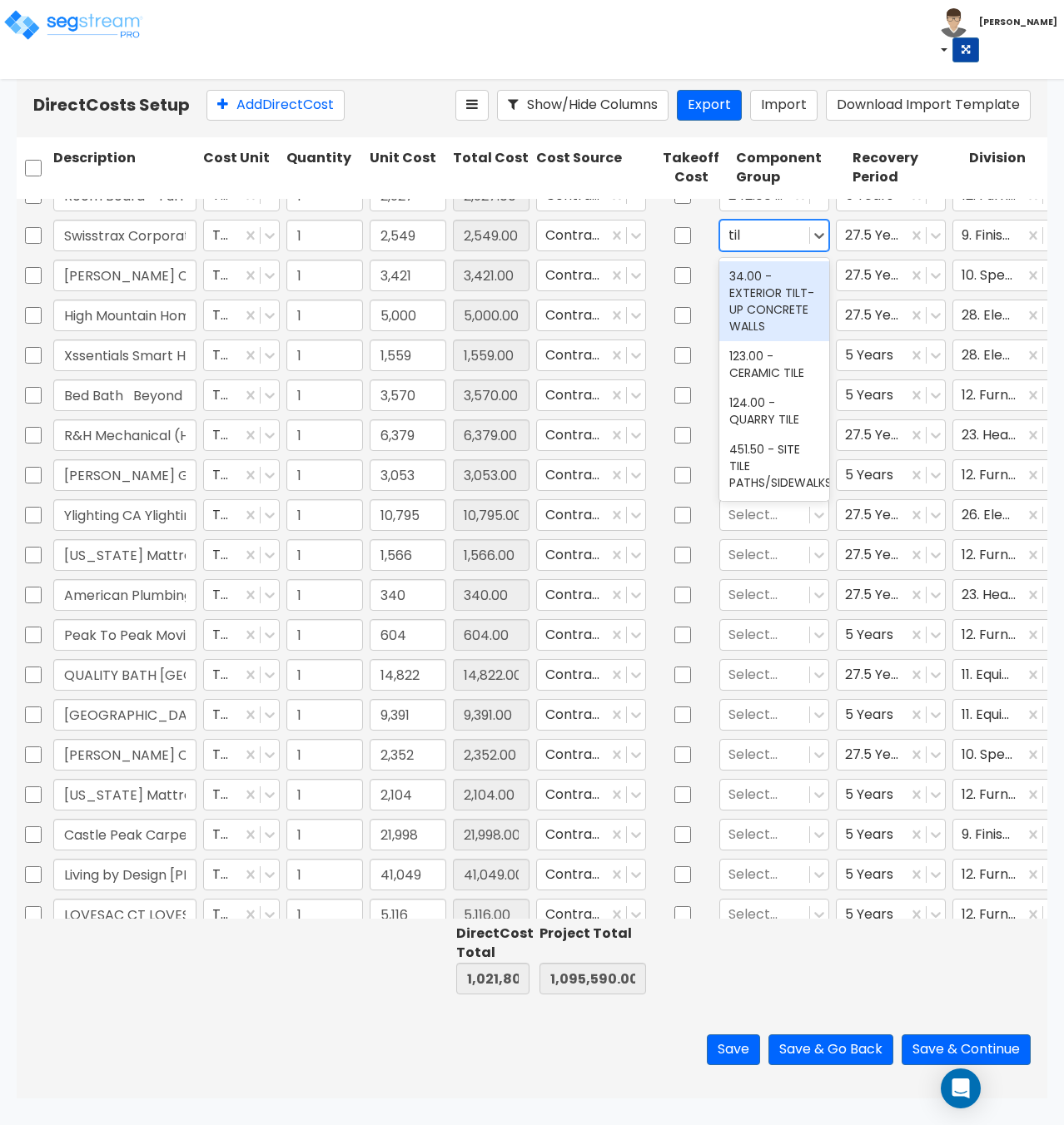
type input "tile"
click at [788, 283] on div "123.00 - CERAMIC TILE" at bounding box center [774, 284] width 110 height 47
click at [753, 280] on div at bounding box center [764, 275] width 72 height 23
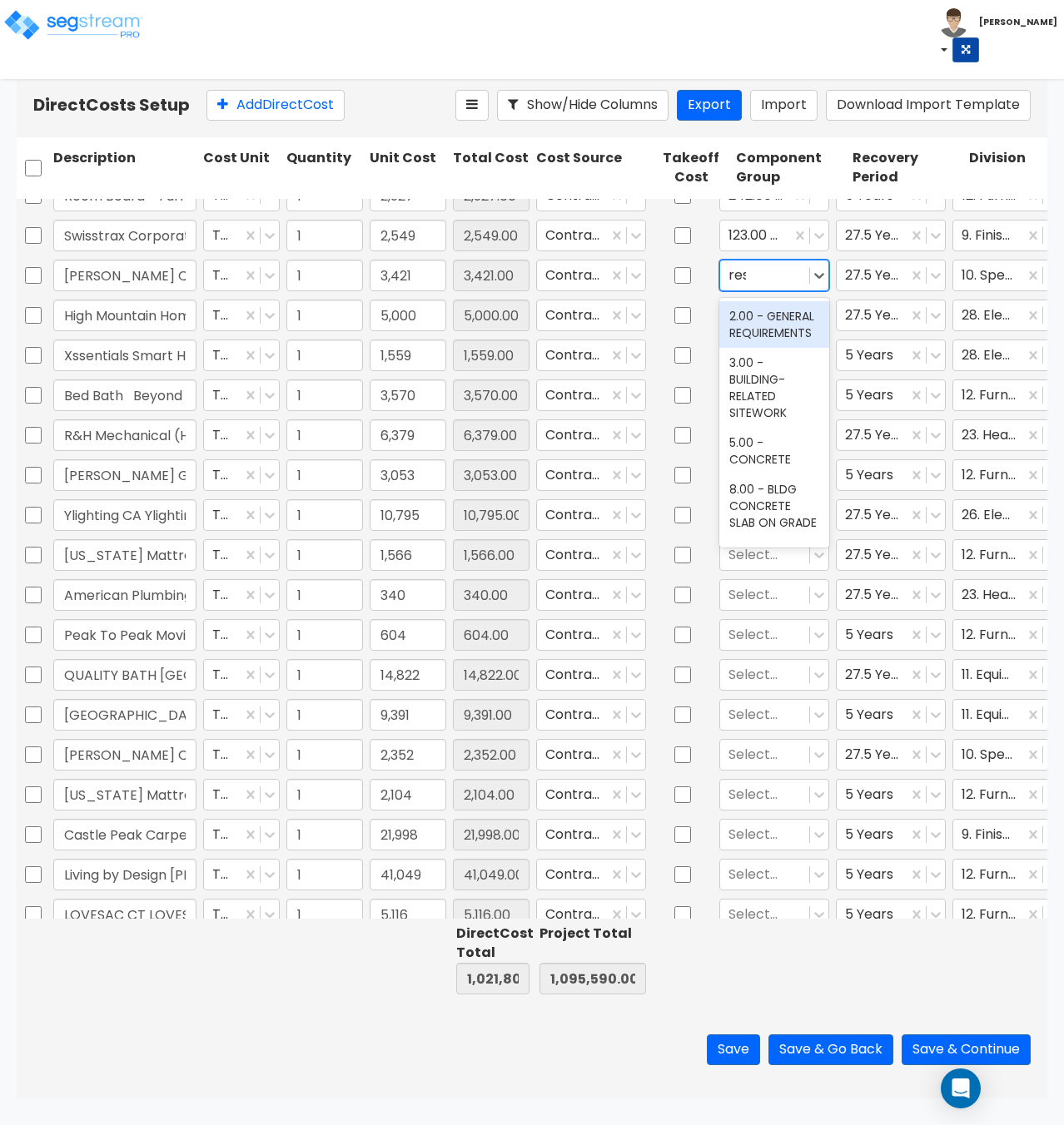
type input "rest"
click at [765, 352] on div "70.00 - RESTROOM ACCESSORIES" at bounding box center [774, 333] width 110 height 64
click at [750, 317] on div at bounding box center [764, 315] width 72 height 23
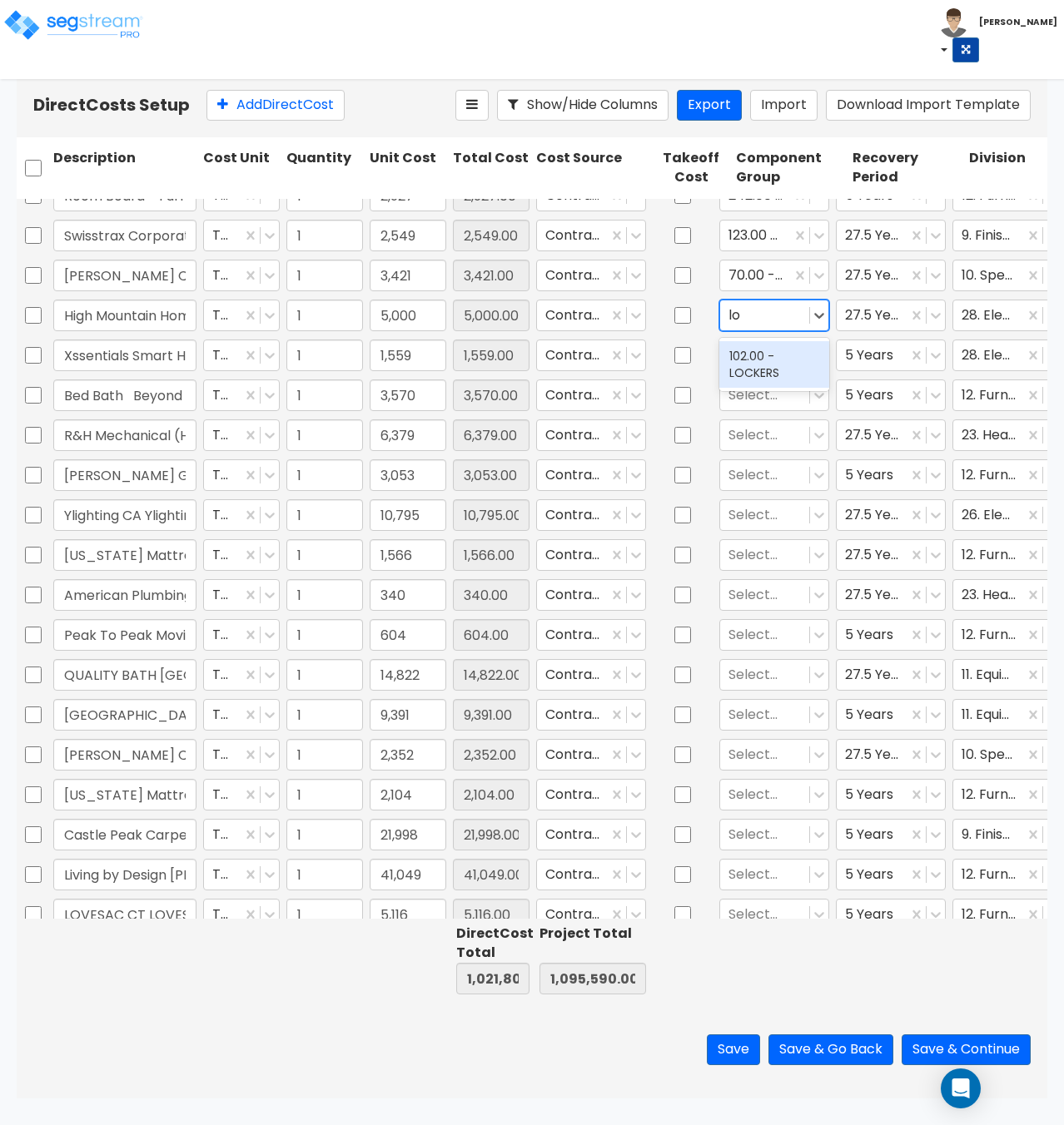
type input "l"
type input "e"
type input "a"
type input "door op"
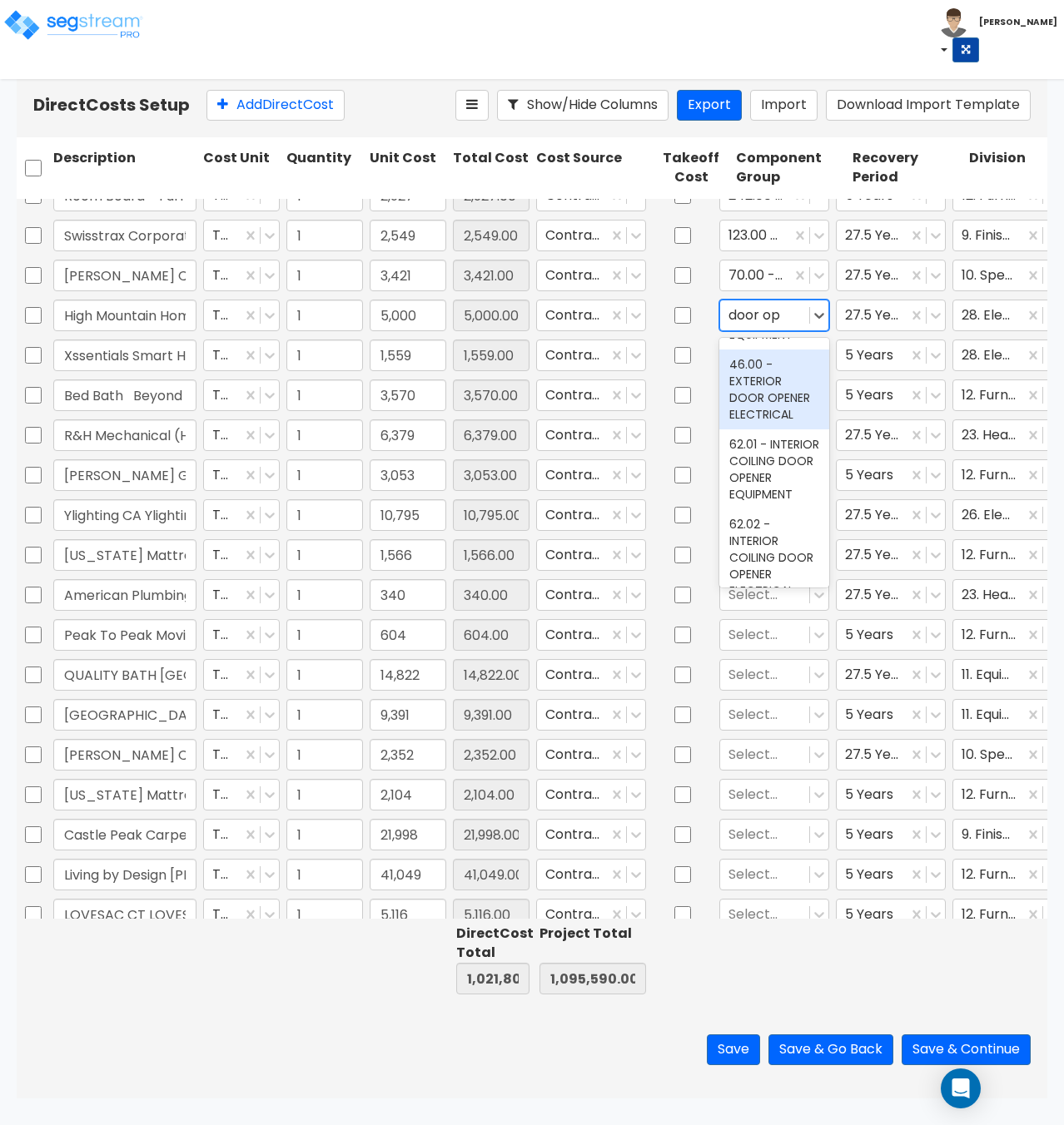
scroll to position [0, 0]
click at [770, 397] on div "45.00 - EXTERIOR DOOR OPENER EQUIPMENT" at bounding box center [774, 381] width 110 height 80
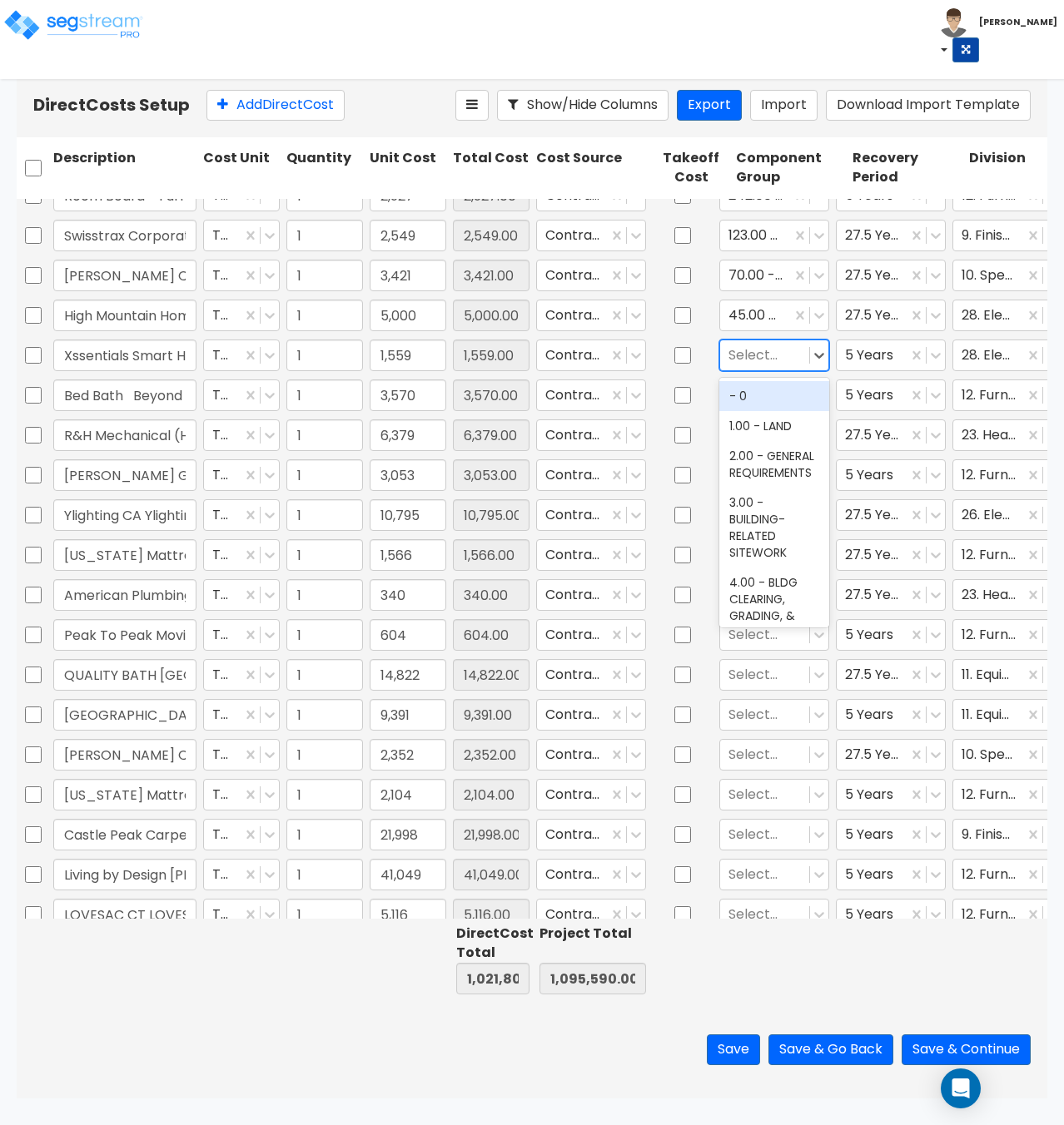
click at [761, 355] on div at bounding box center [764, 355] width 72 height 23
type input "a"
type input "n"
type input "d"
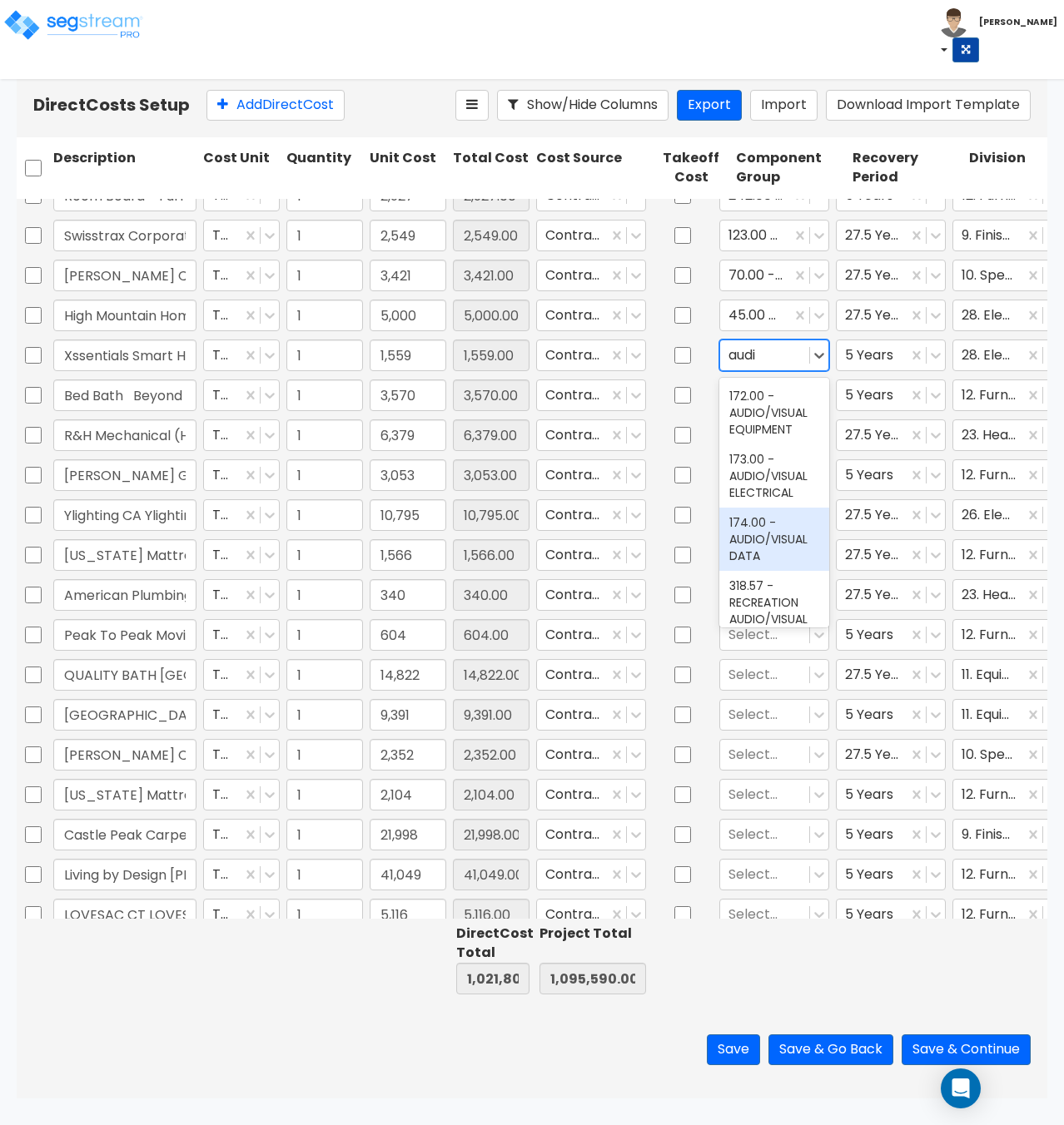
type input "audio"
click at [770, 408] on div "172.00 - AUDIO/VISUAL EQUIPMENT" at bounding box center [774, 413] width 110 height 64
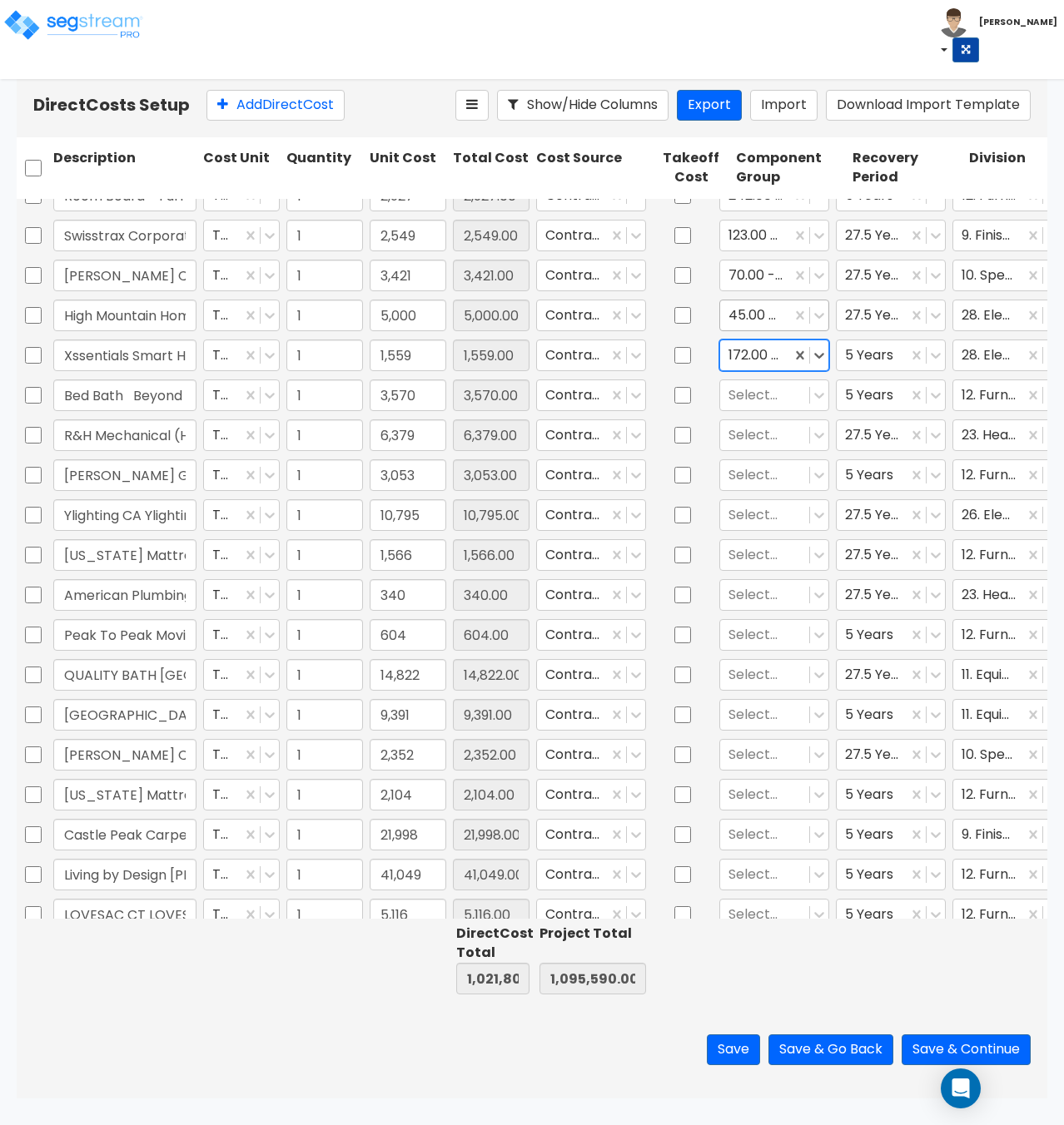
click at [764, 310] on div at bounding box center [755, 315] width 54 height 23
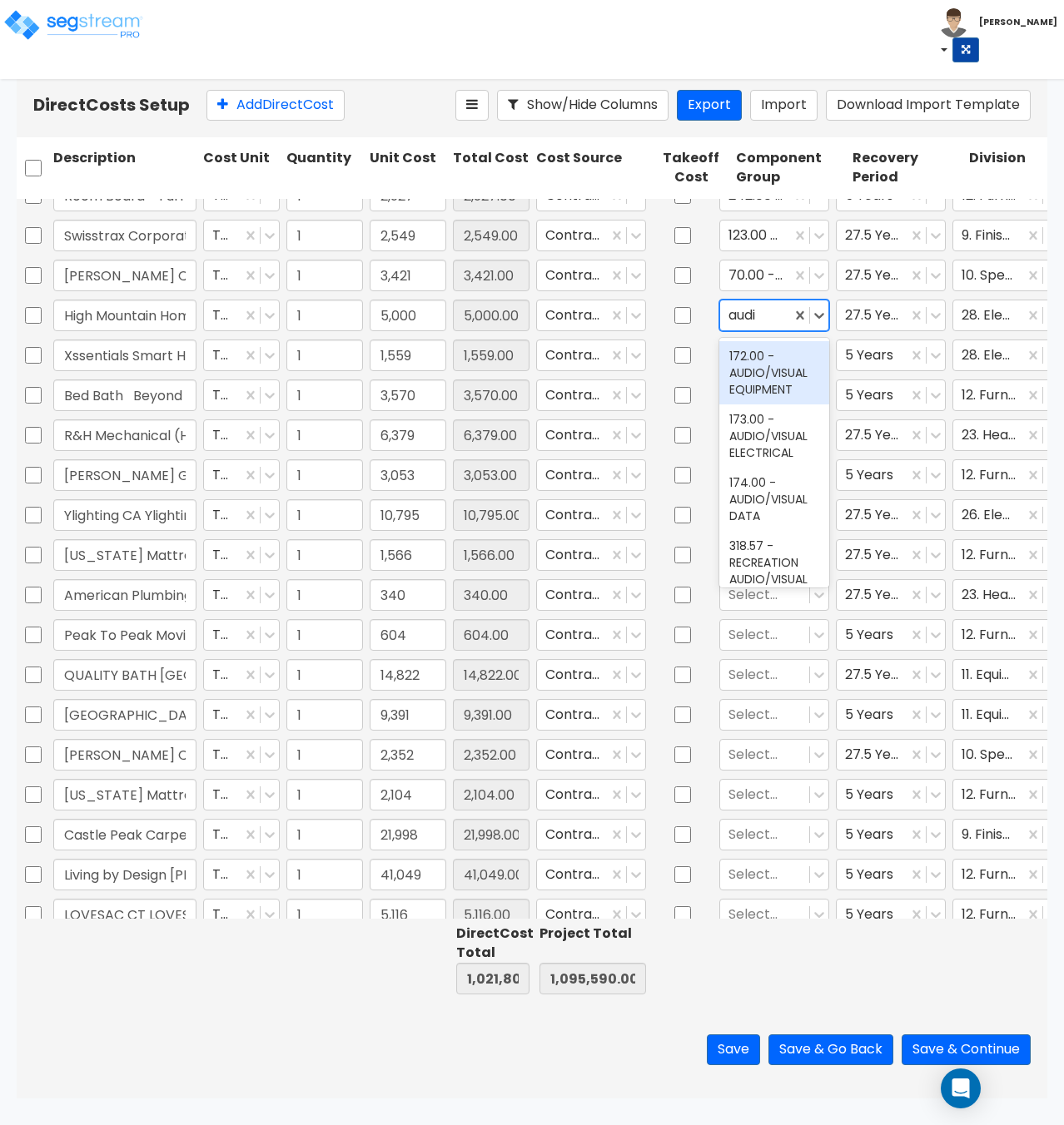
type input "audio"
click at [744, 353] on div "172.00 - AUDIO/VISUAL EQUIPMENT" at bounding box center [774, 373] width 110 height 64
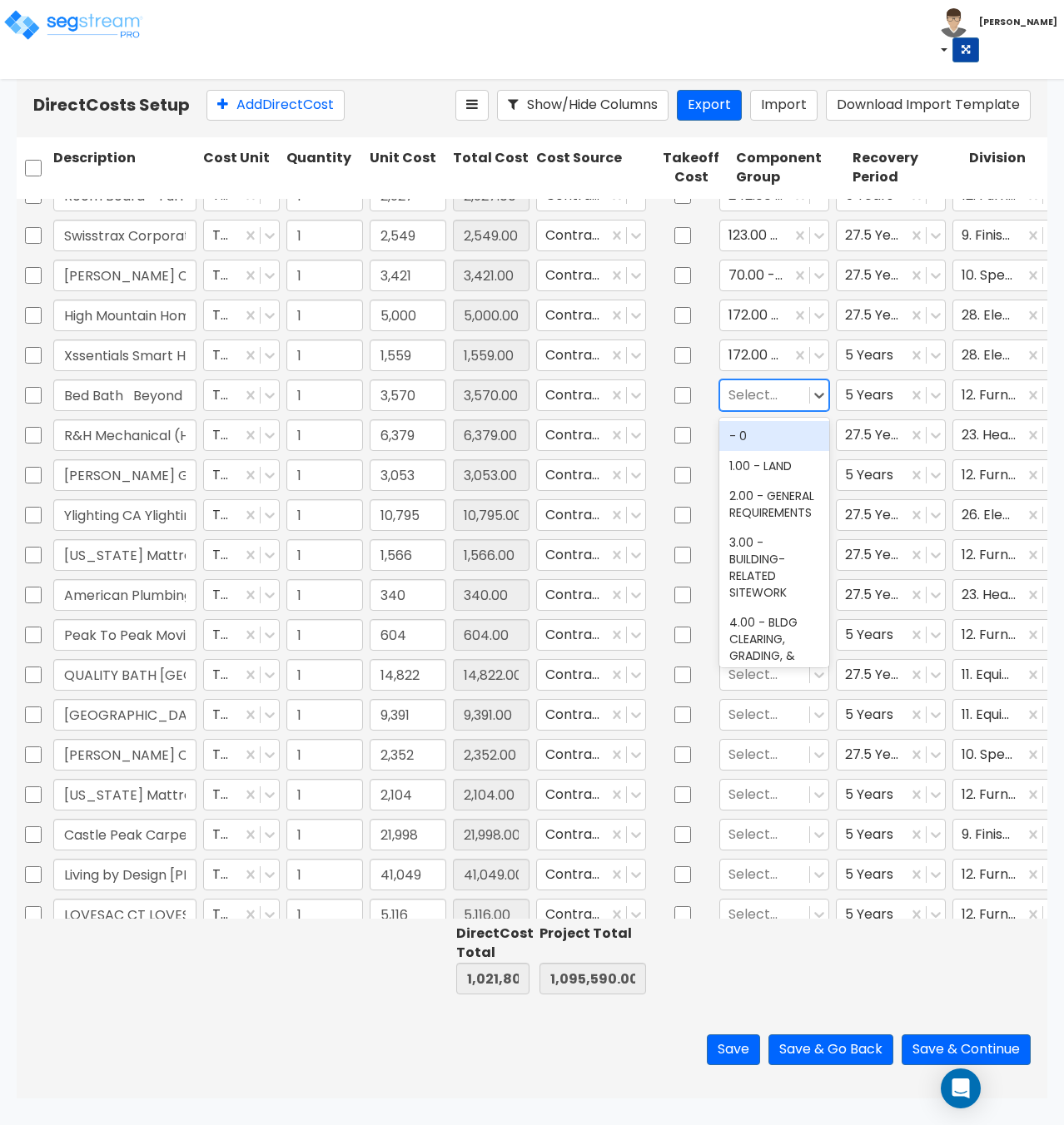
click at [753, 400] on div at bounding box center [764, 395] width 72 height 23
type input "furni"
click at [757, 453] on div "242.00 - FURNITURE, FIXTURES, & EQUIPMENT" at bounding box center [774, 461] width 110 height 80
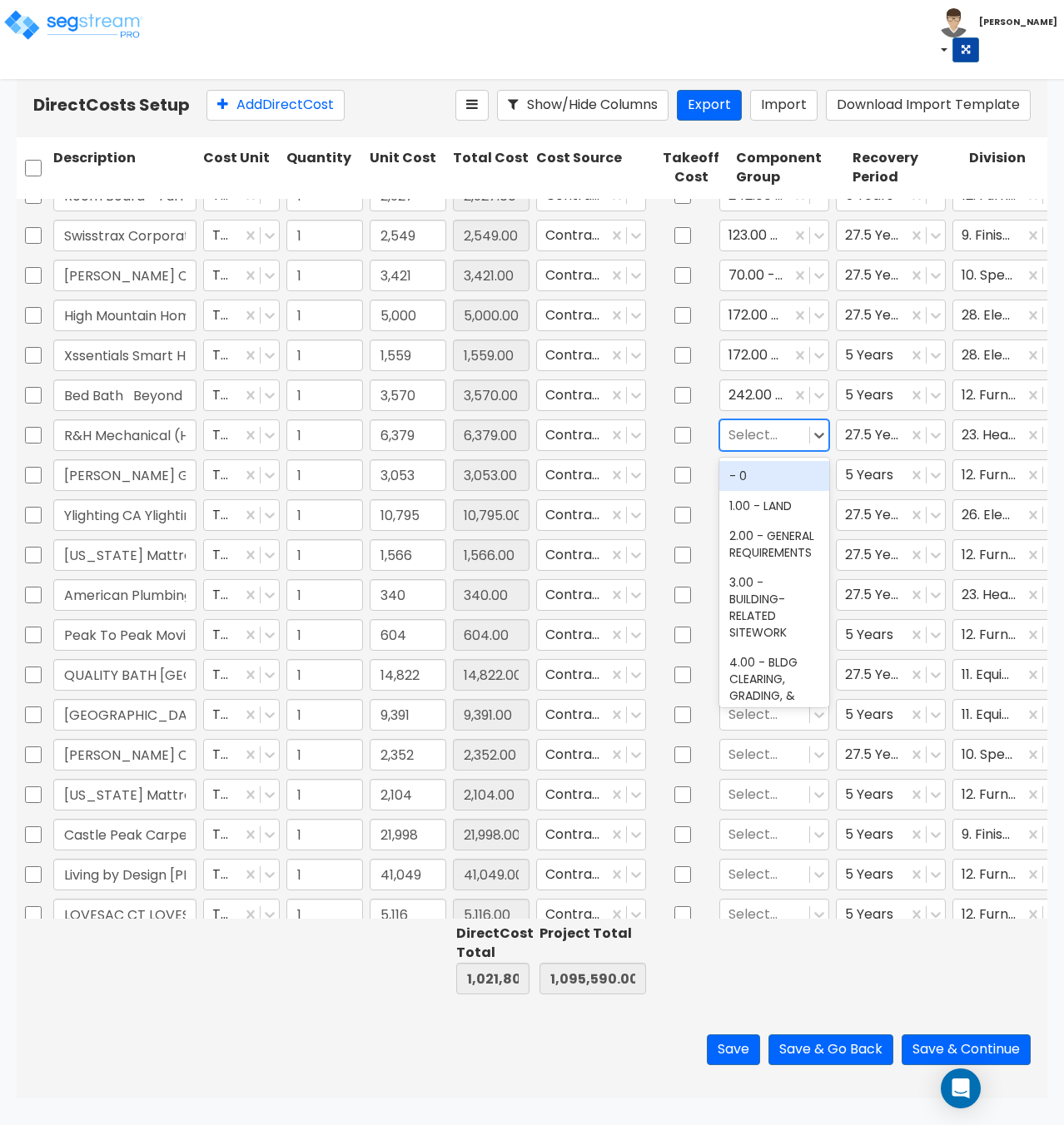
click at [757, 436] on div at bounding box center [764, 435] width 72 height 23
type input "hvac"
click at [764, 481] on div "147.00 - GENERAL HVAC EQUIPMENT/DUCTWORK" at bounding box center [774, 493] width 110 height 64
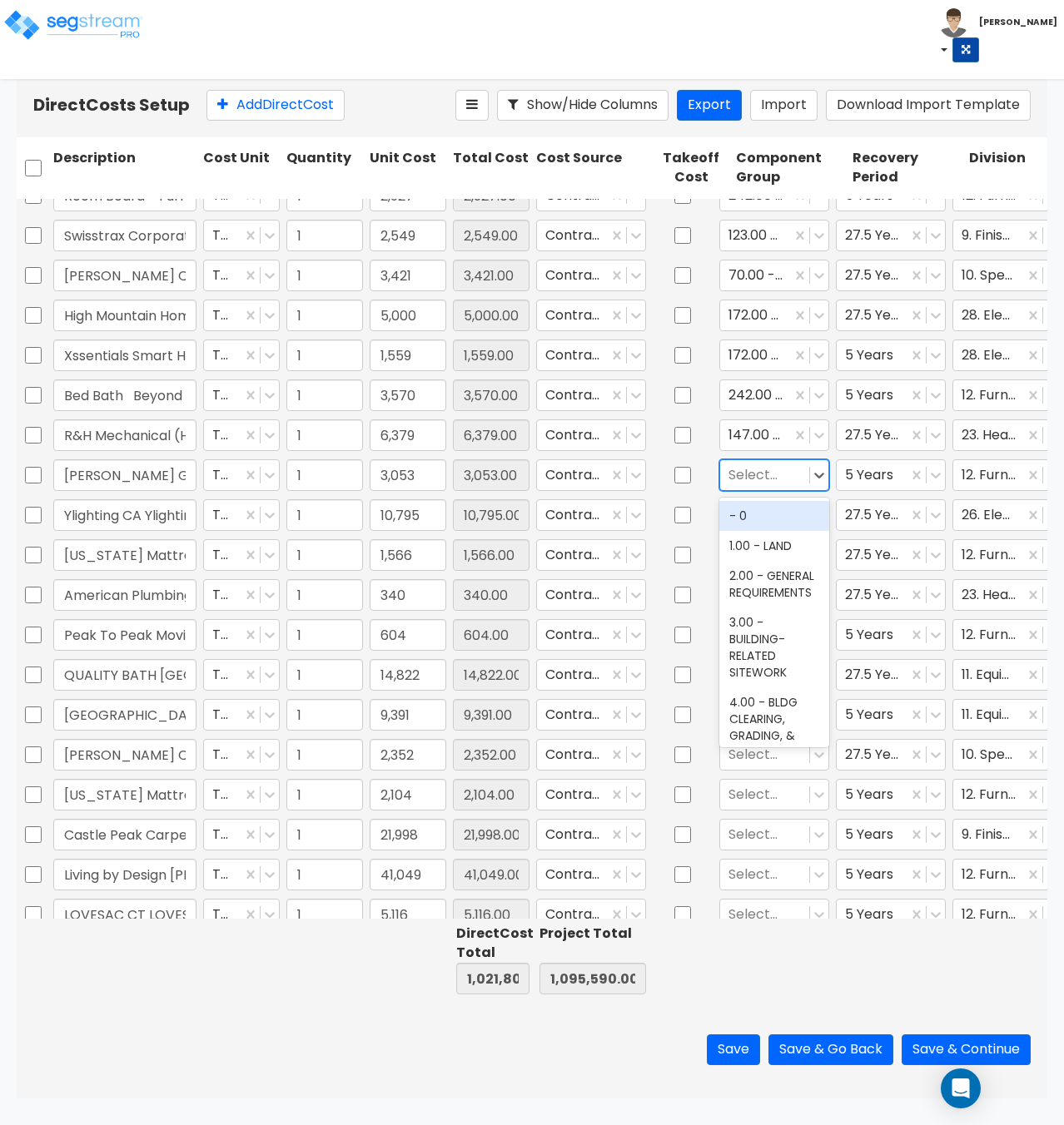
click at [760, 475] on div at bounding box center [764, 475] width 72 height 23
type input "furni"
click at [733, 523] on div "242.00 - FURNITURE, FIXTURES, & EQUIPMENT" at bounding box center [774, 541] width 110 height 80
click at [736, 521] on div at bounding box center [764, 515] width 72 height 23
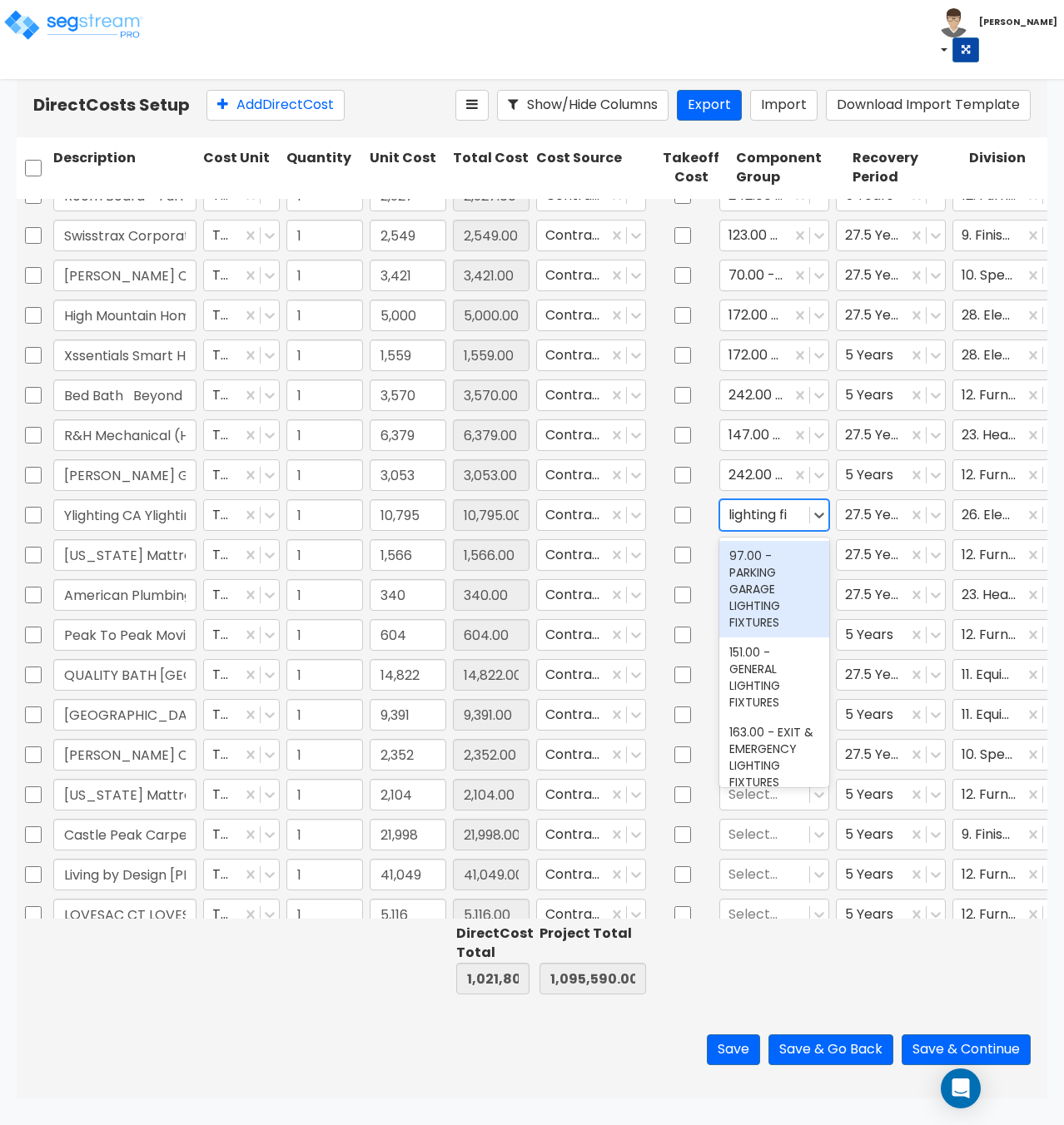
type input "lighting fix"
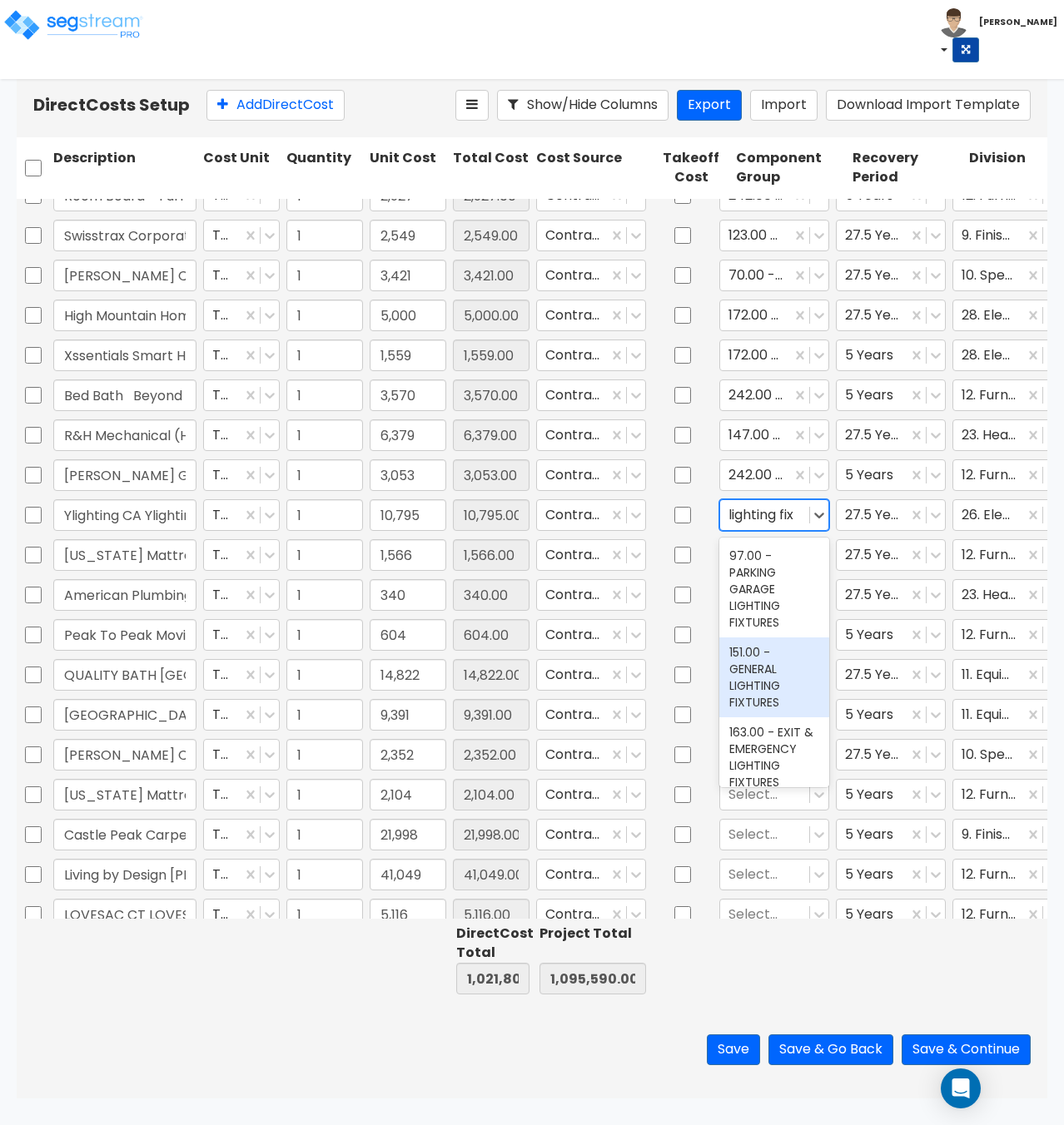
click at [750, 669] on div "151.00 - GENERAL LIGHTING FIXTURES" at bounding box center [774, 677] width 110 height 80
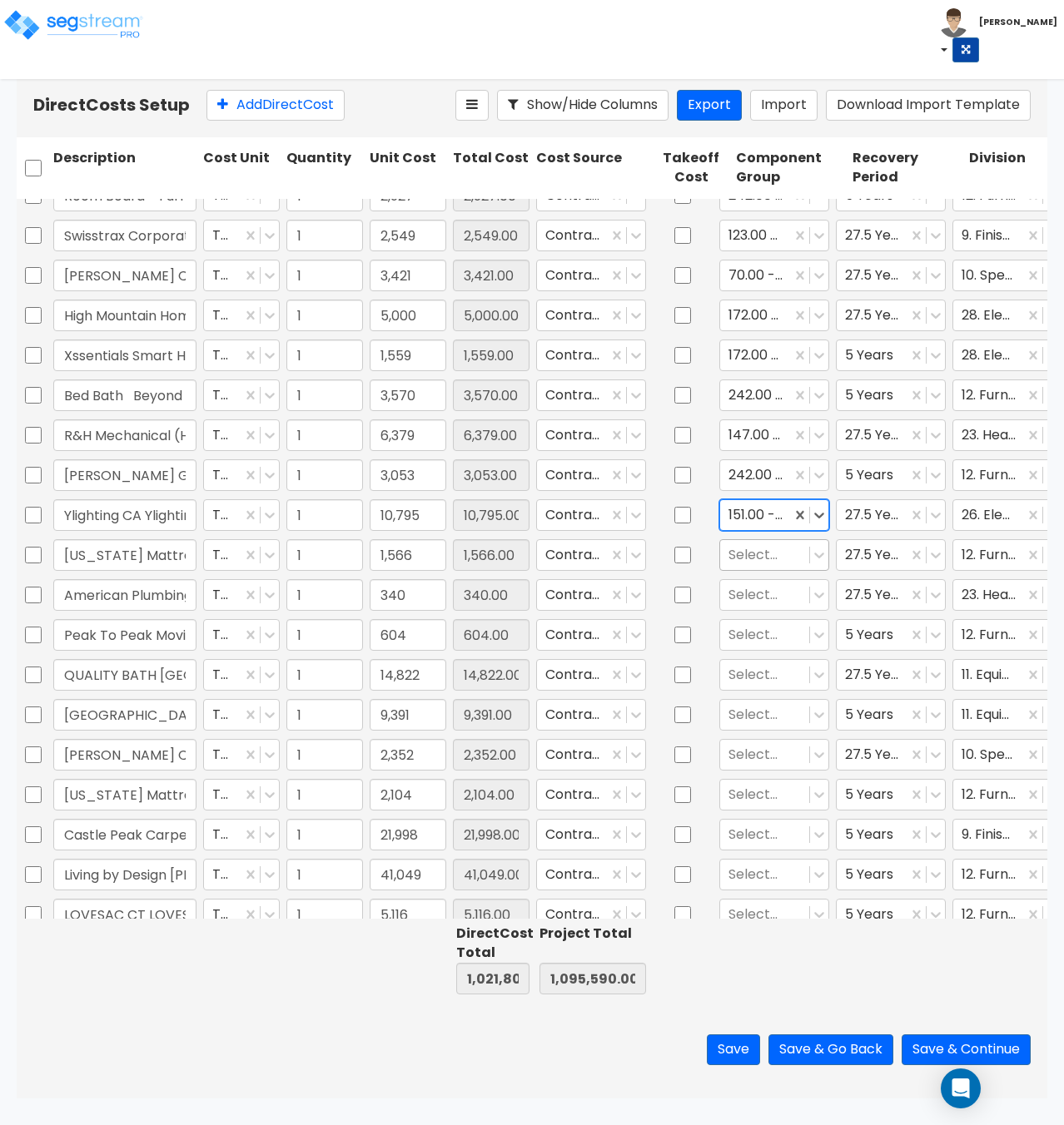
click at [764, 557] on div at bounding box center [764, 555] width 72 height 23
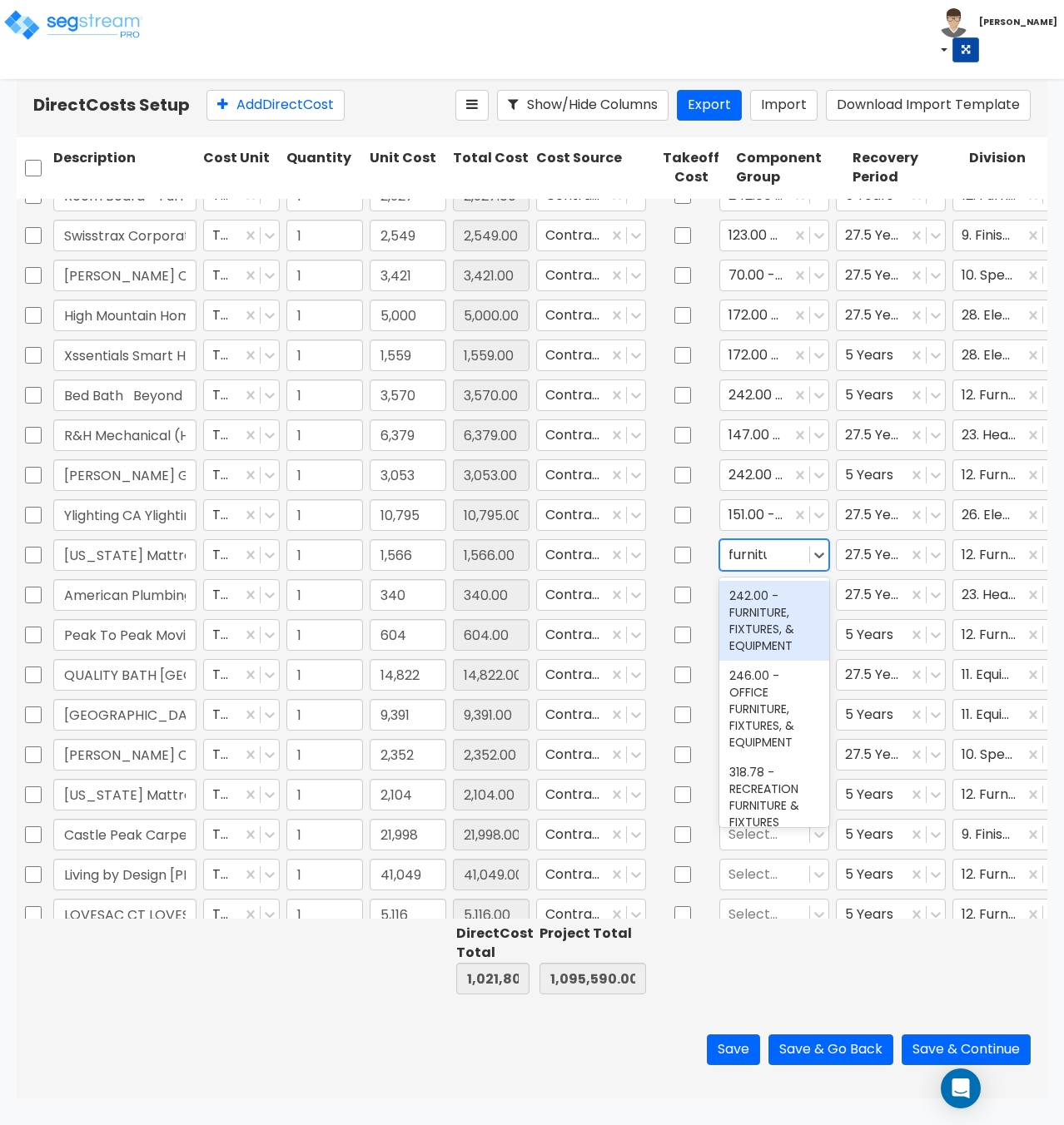
type input "furniture"
click at [736, 602] on div "242.00 - FURNITURE, FIXTURES, & EQUIPMENT" at bounding box center [774, 621] width 110 height 80
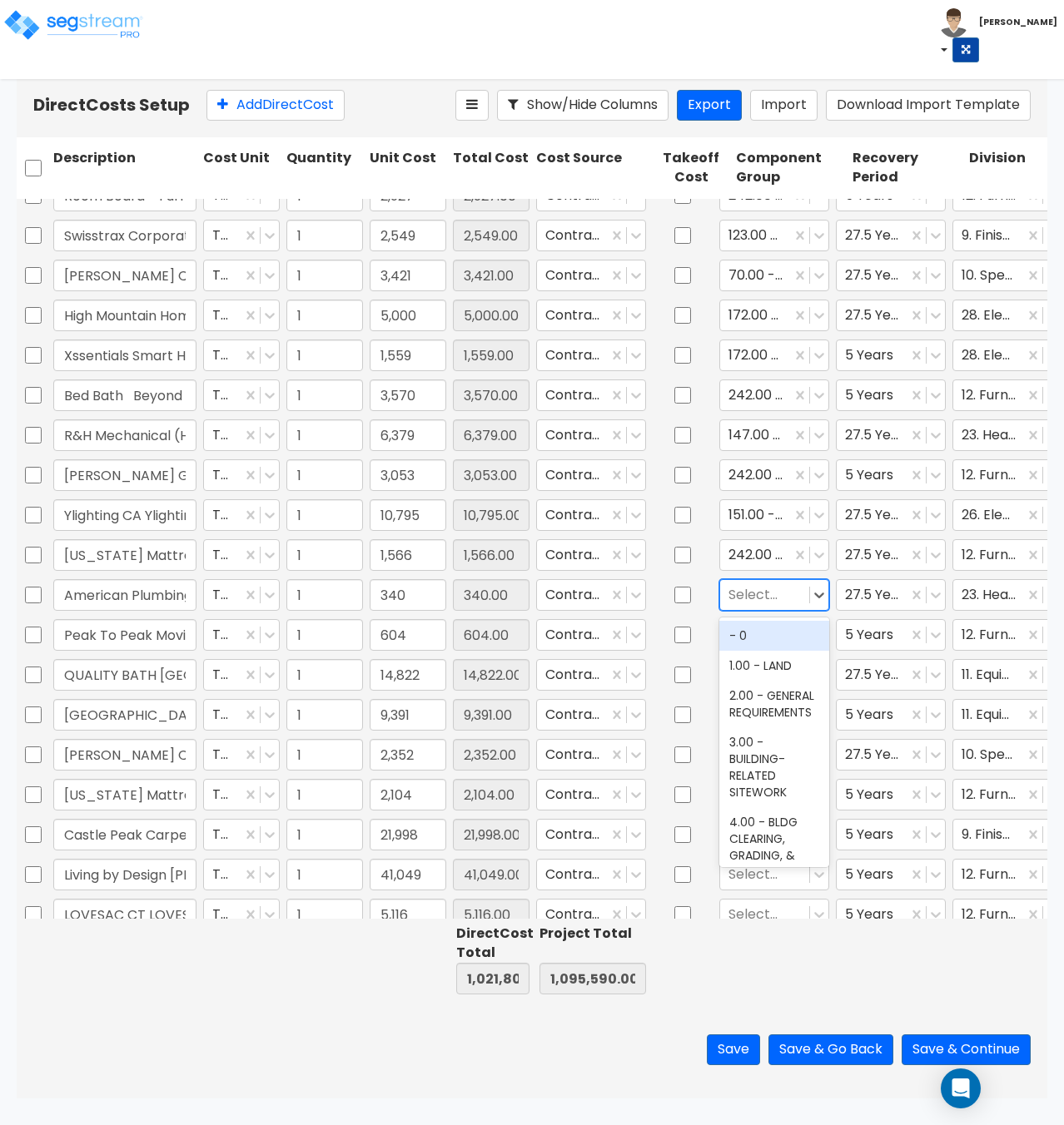
click at [747, 598] on div at bounding box center [764, 595] width 72 height 23
type input "hvac"
click at [750, 647] on div "147.00 - GENERAL HVAC EQUIPMENT/DUCTWORK" at bounding box center [774, 652] width 110 height 64
click at [737, 630] on div at bounding box center [764, 635] width 72 height 23
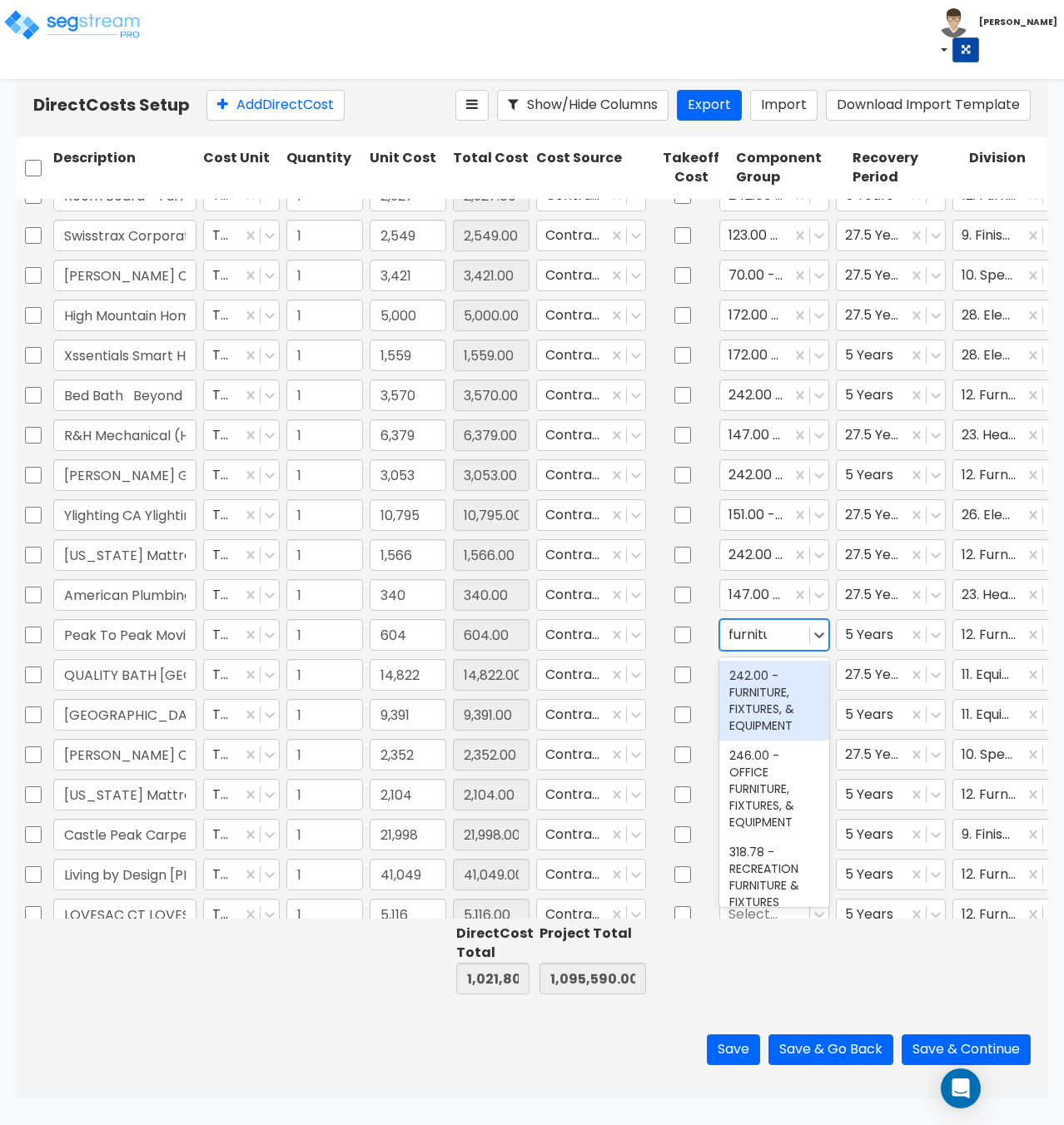
type input "furniture"
click at [747, 713] on div "242.00 - FURNITURE, FIXTURES, & EQUIPMENT" at bounding box center [774, 701] width 110 height 80
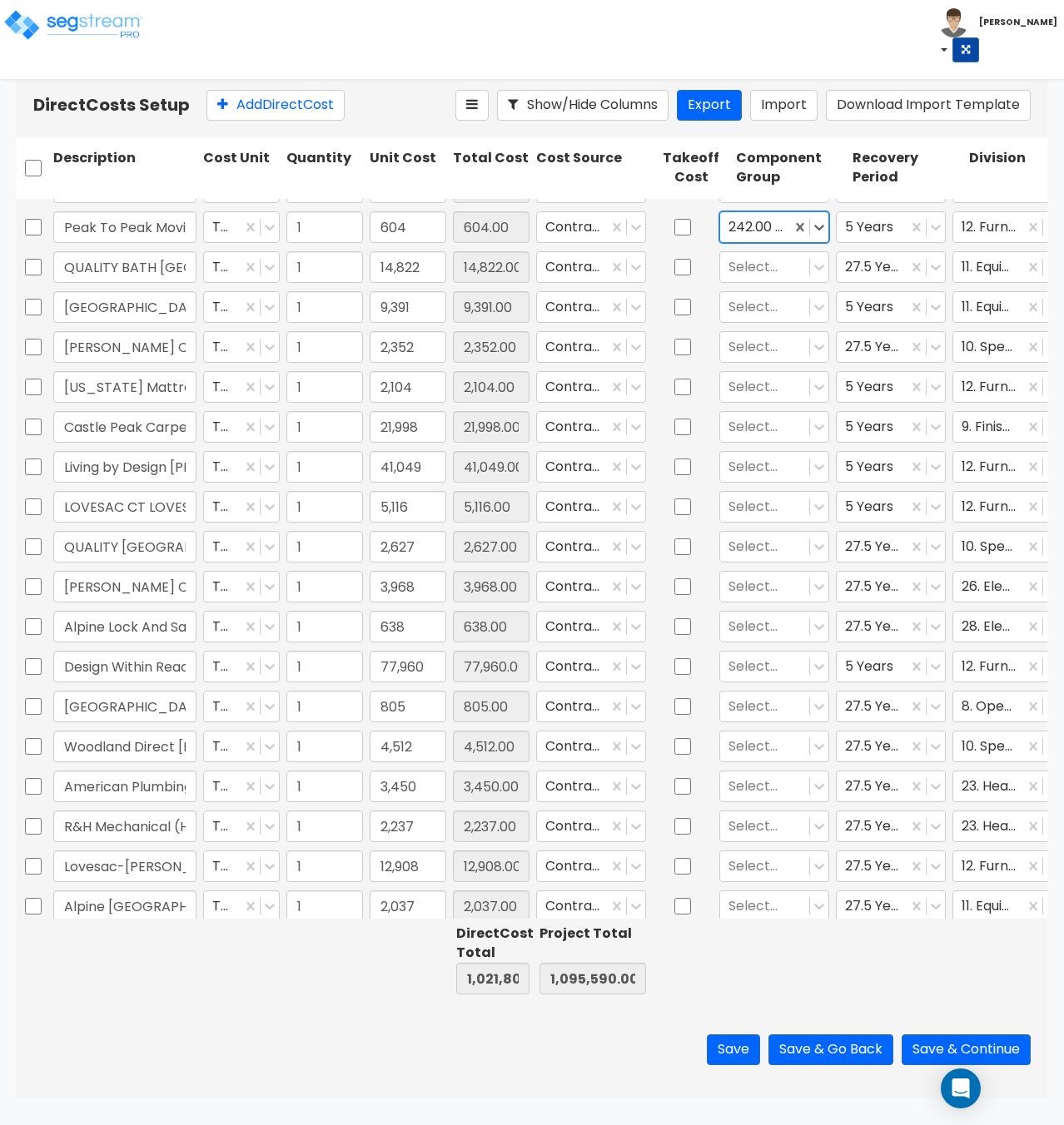
scroll to position [1877, 0]
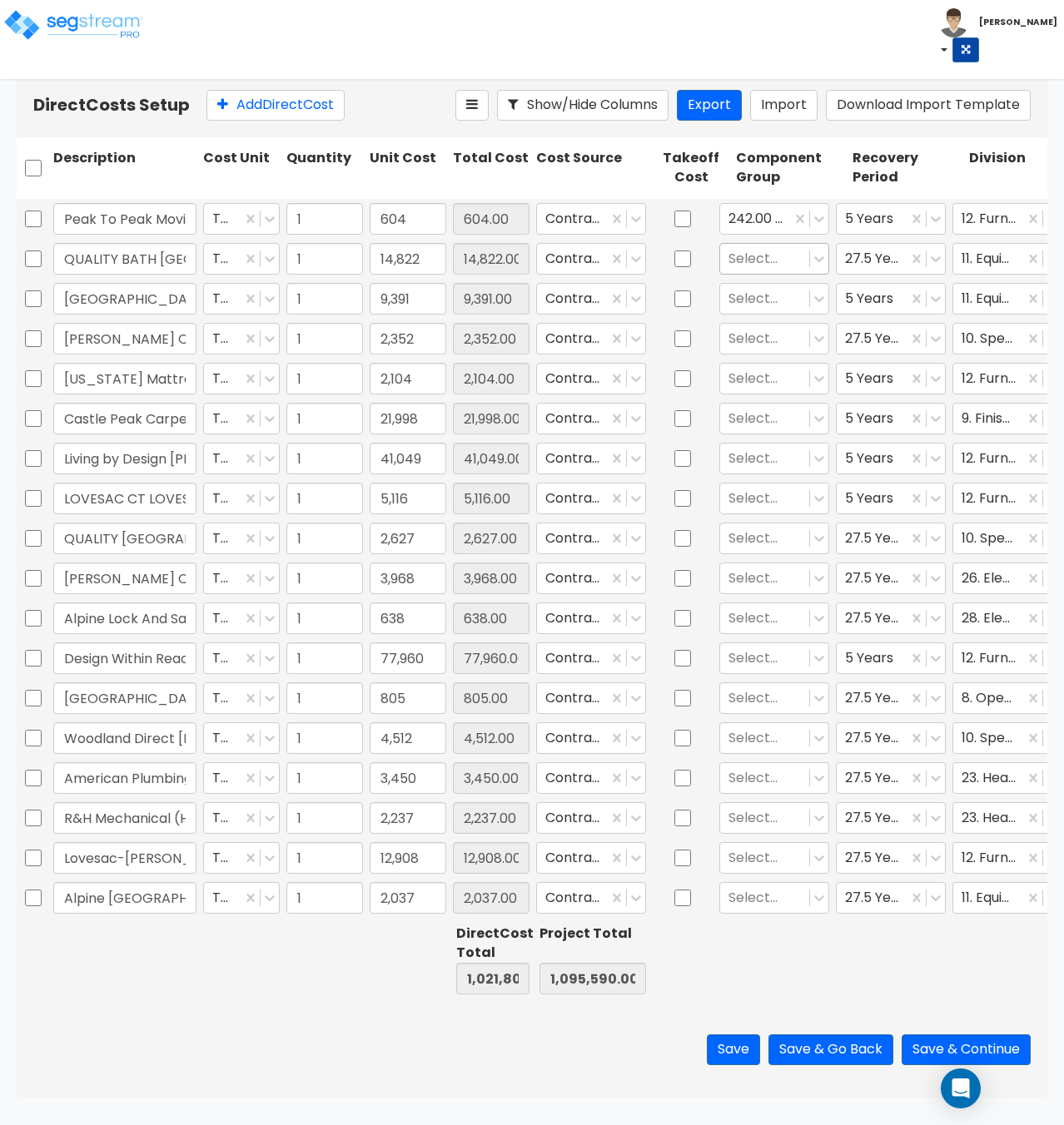
click at [764, 260] on div at bounding box center [764, 259] width 72 height 23
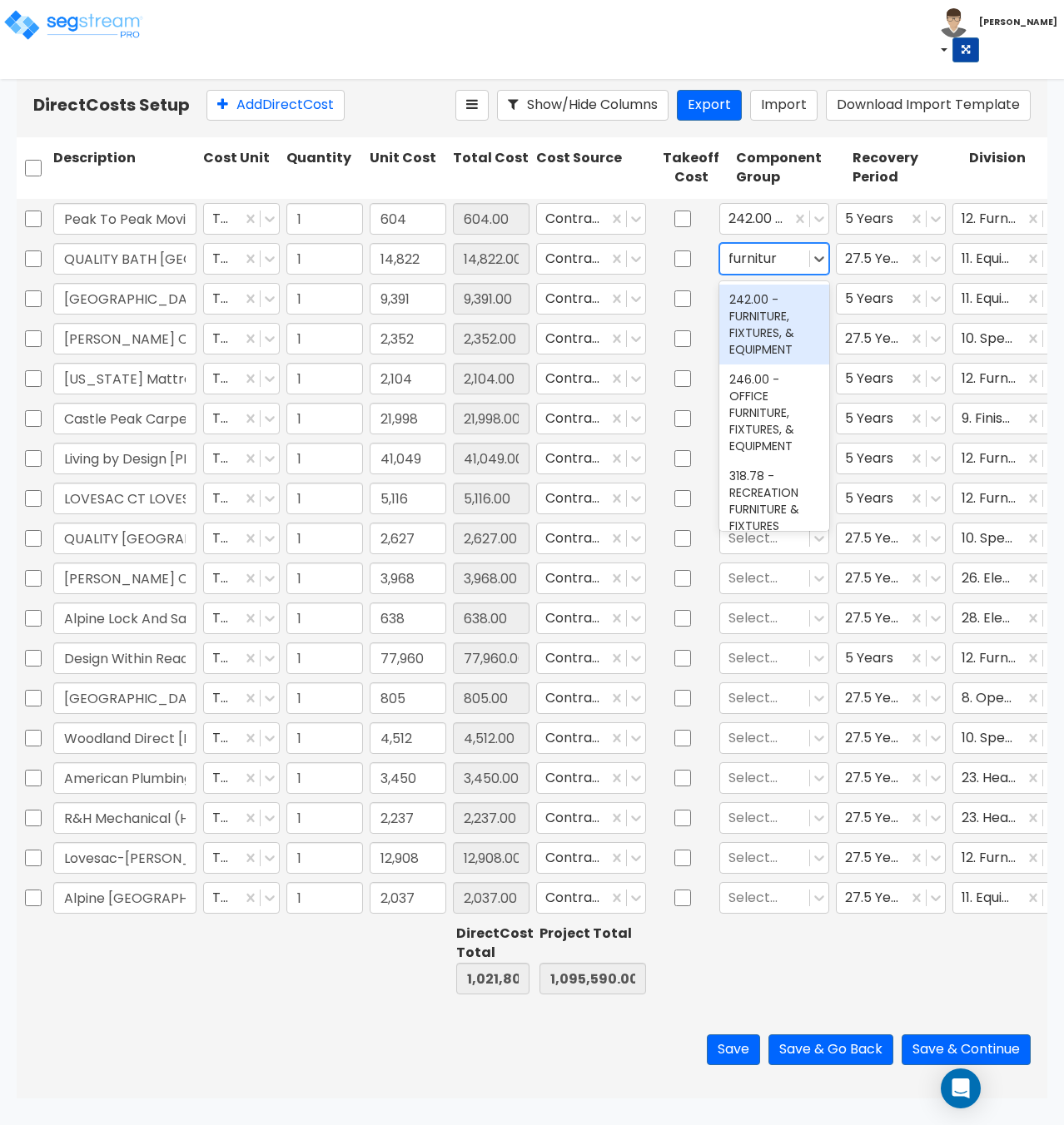
type input "furniture"
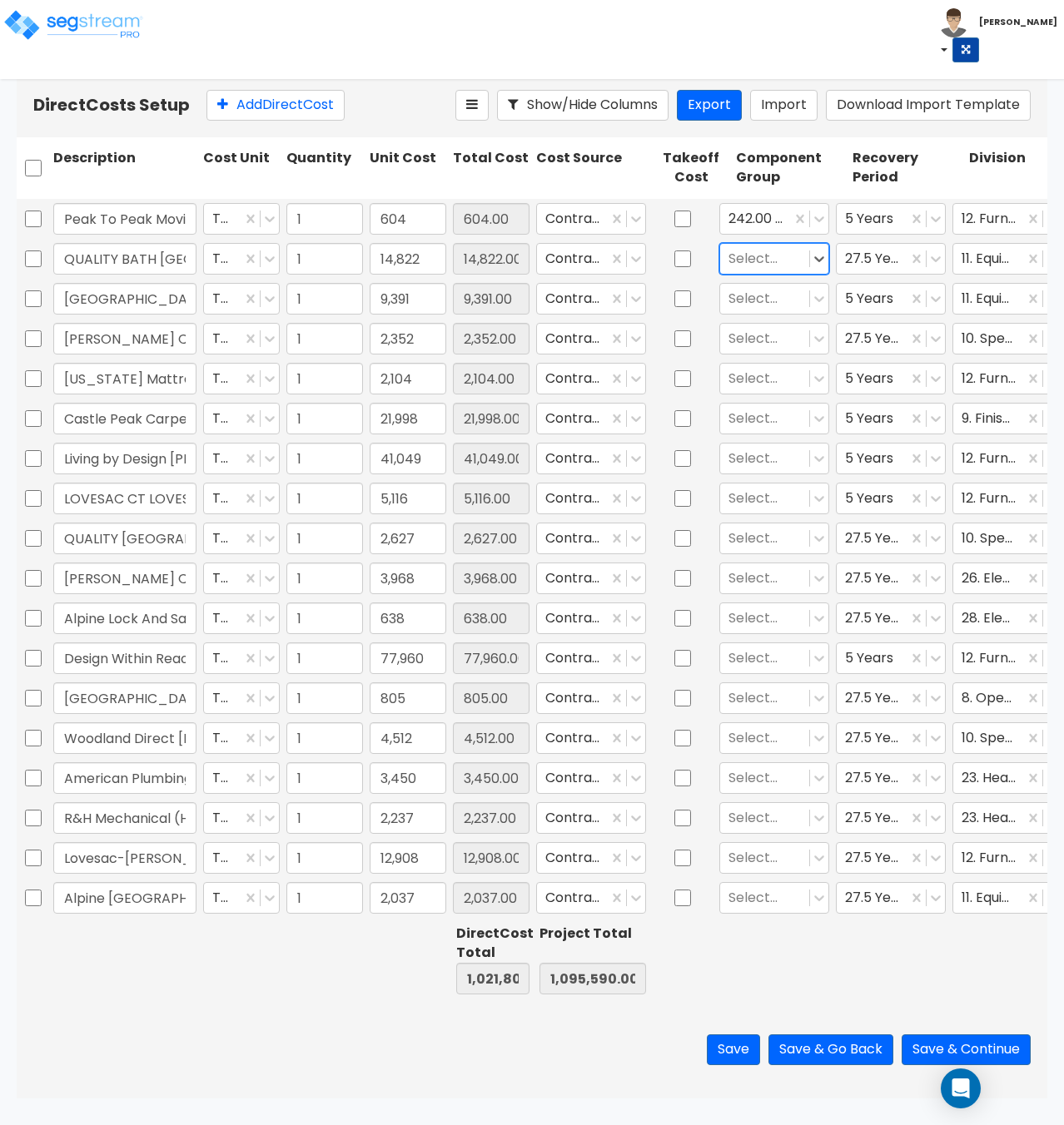
drag, startPoint x: 788, startPoint y: 257, endPoint x: 673, endPoint y: 256, distance: 115.0
click at [673, 256] on div "QUALITY BATH NJ - New appliances and fixtures for master bathroom project TOT 1…" at bounding box center [532, 259] width 1031 height 38
click at [763, 257] on div at bounding box center [764, 259] width 72 height 23
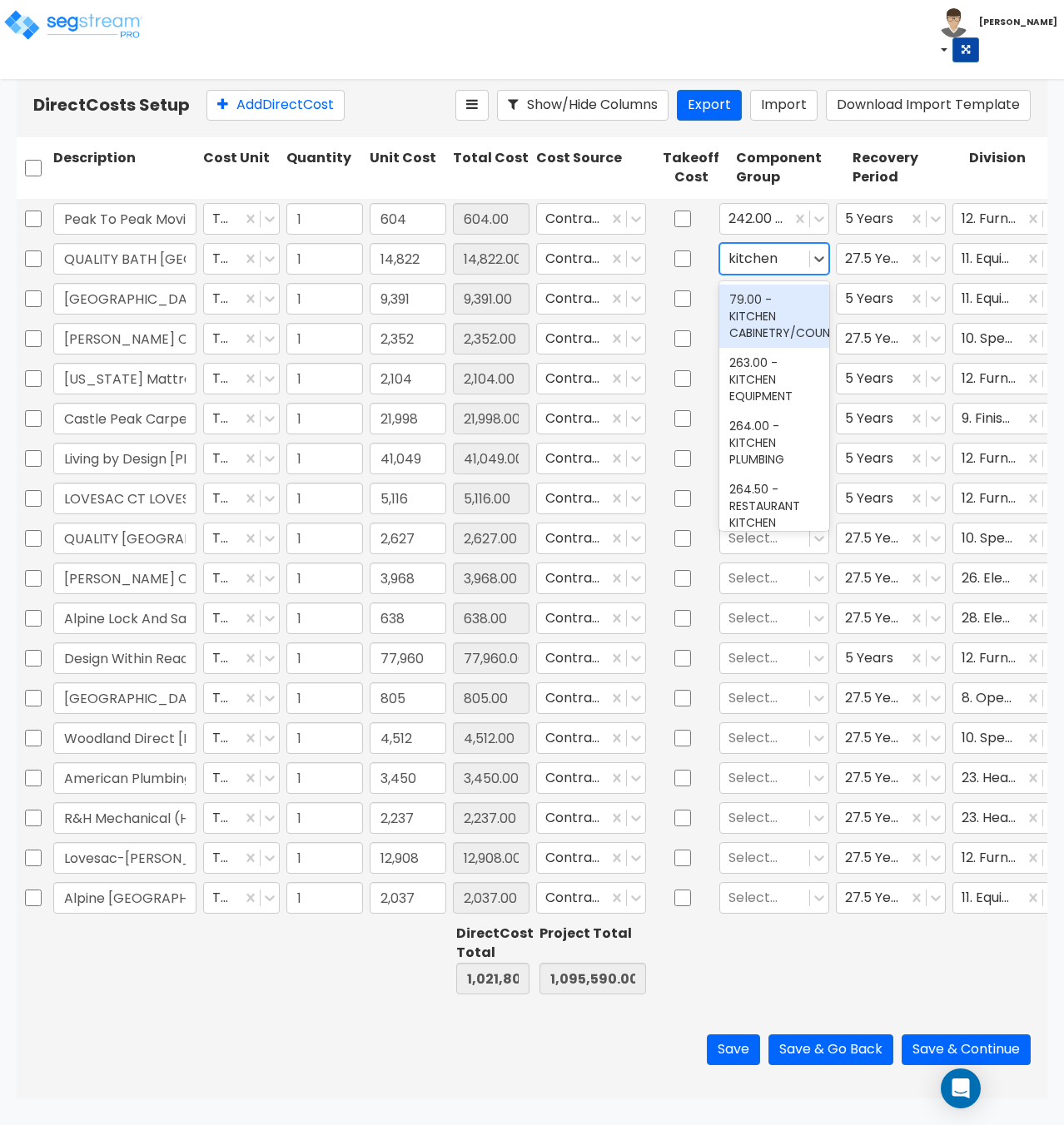
type input "kitchen eq"
click at [749, 301] on div "263.00 - KITCHEN EQUIPMENT" at bounding box center [774, 316] width 110 height 64
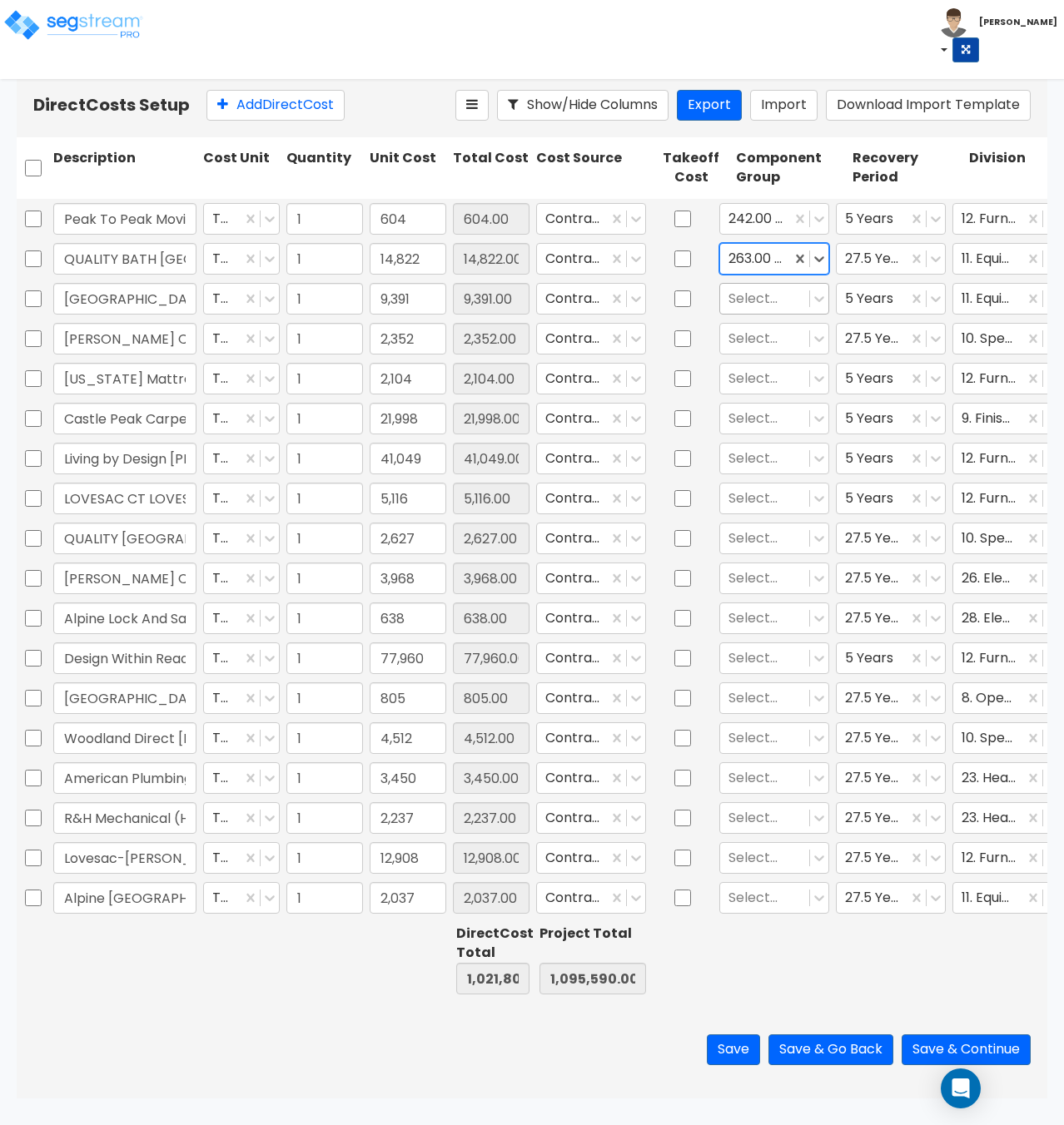
click at [753, 303] on div at bounding box center [764, 299] width 72 height 23
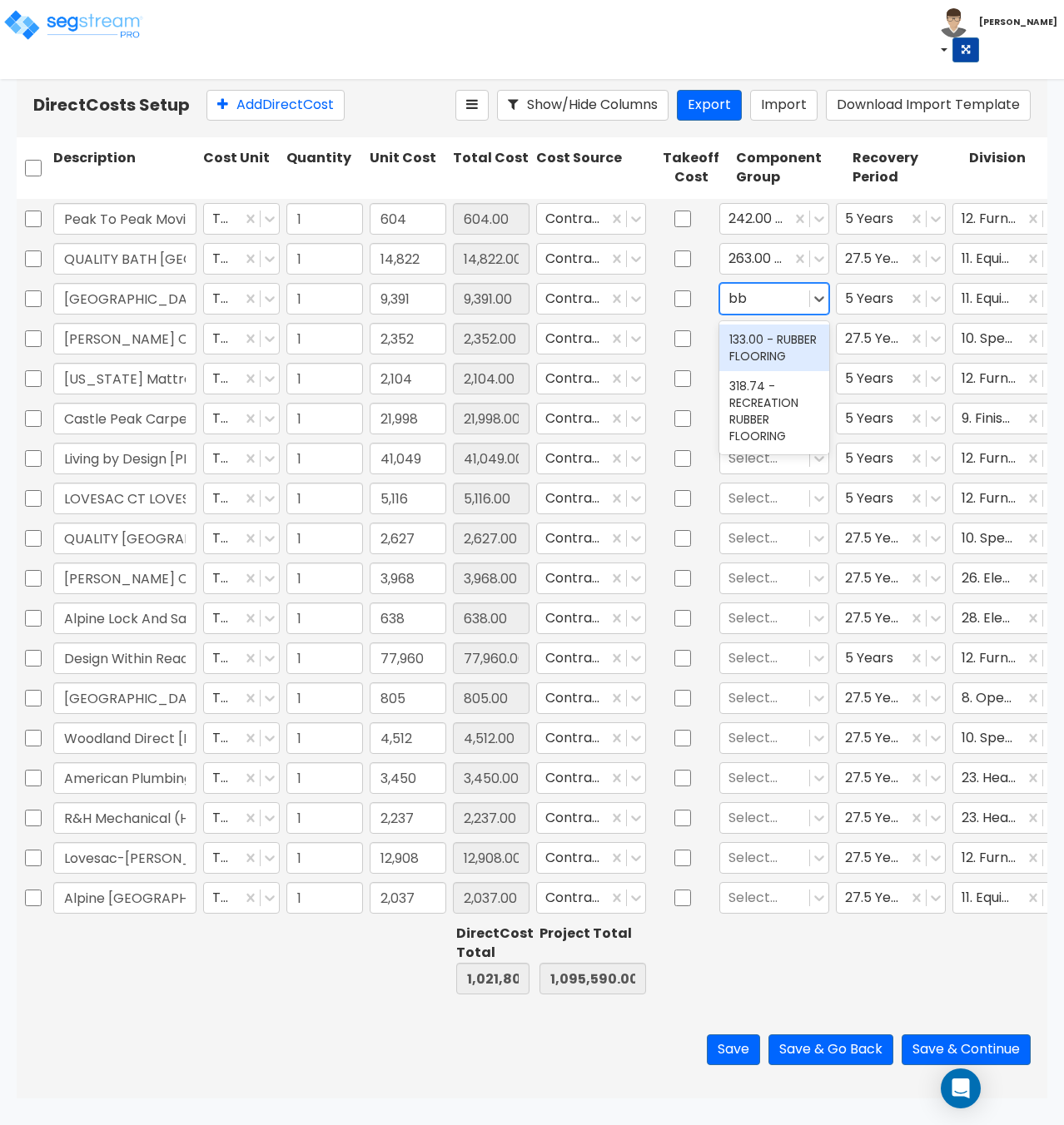
type input "b"
drag, startPoint x: 753, startPoint y: 303, endPoint x: 728, endPoint y: 303, distance: 25.0
click at [728, 303] on input "grill" at bounding box center [742, 299] width 27 height 19
type input "kitchen eq"
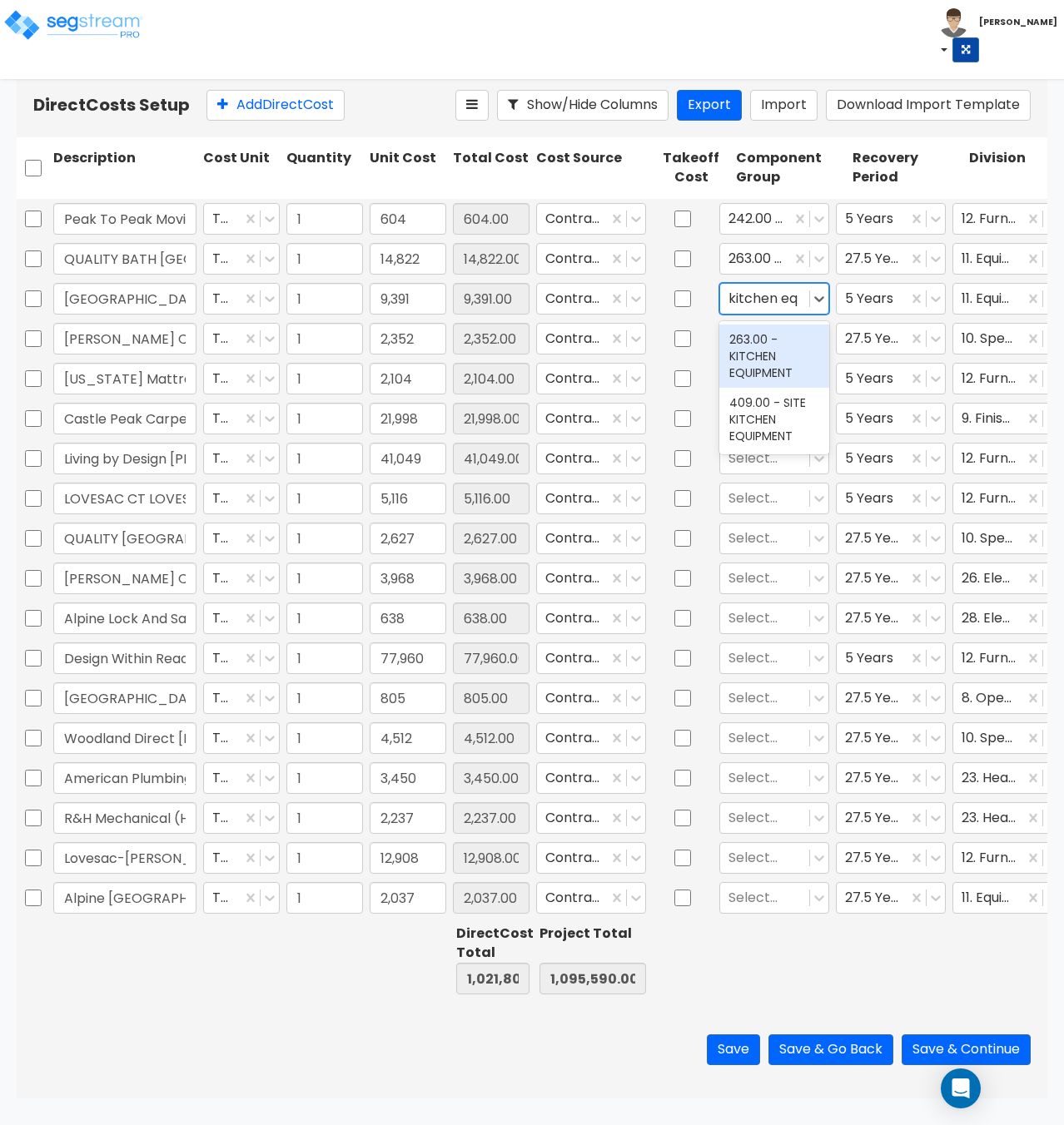
click at [745, 352] on div "263.00 - KITCHEN EQUIPMENT" at bounding box center [774, 356] width 110 height 64
click at [767, 337] on div at bounding box center [764, 339] width 72 height 23
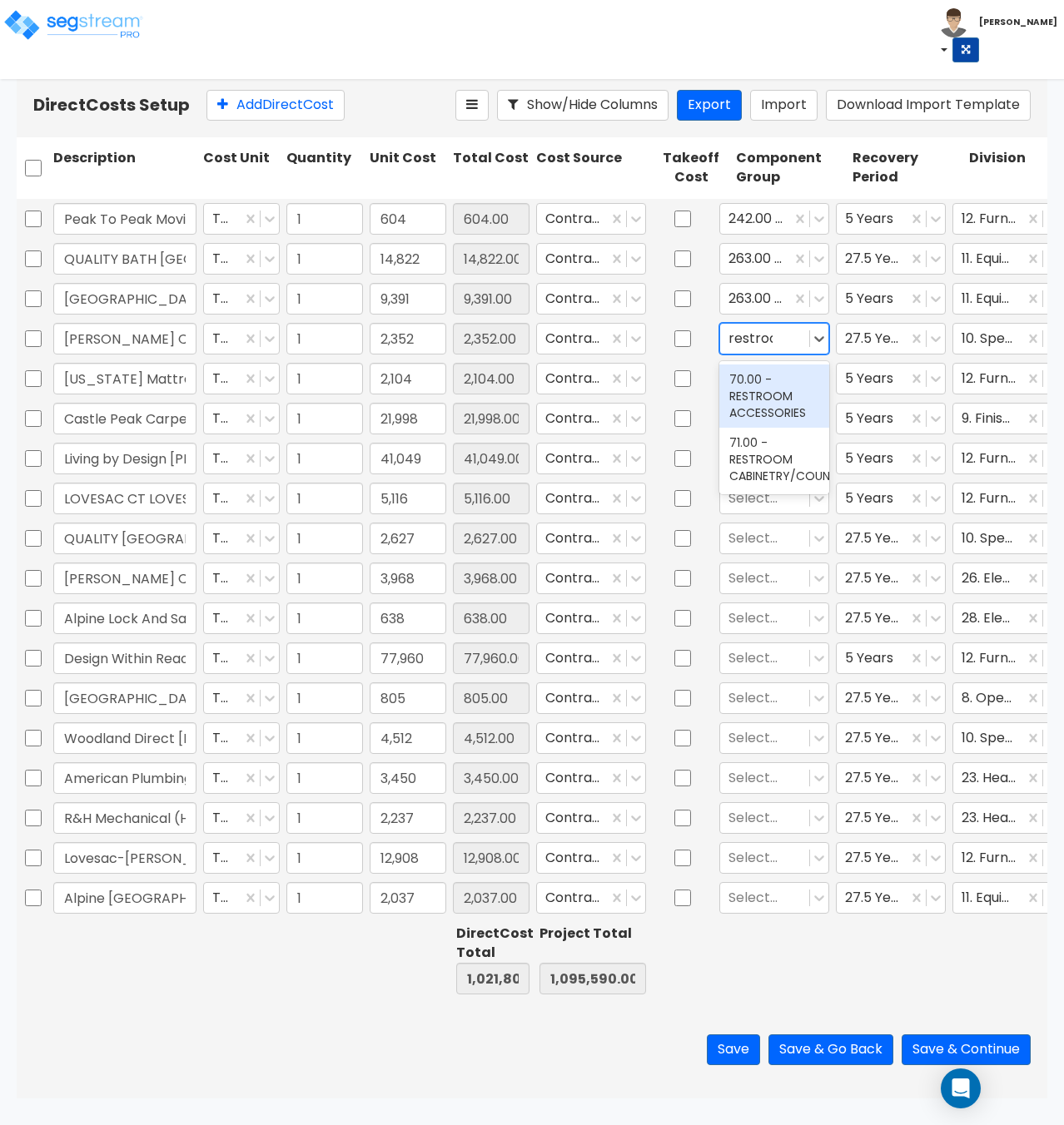
type input "restroom"
click at [775, 398] on div "70.00 - RESTROOM ACCESSORIES" at bounding box center [774, 396] width 110 height 64
click at [746, 383] on div at bounding box center [764, 378] width 72 height 23
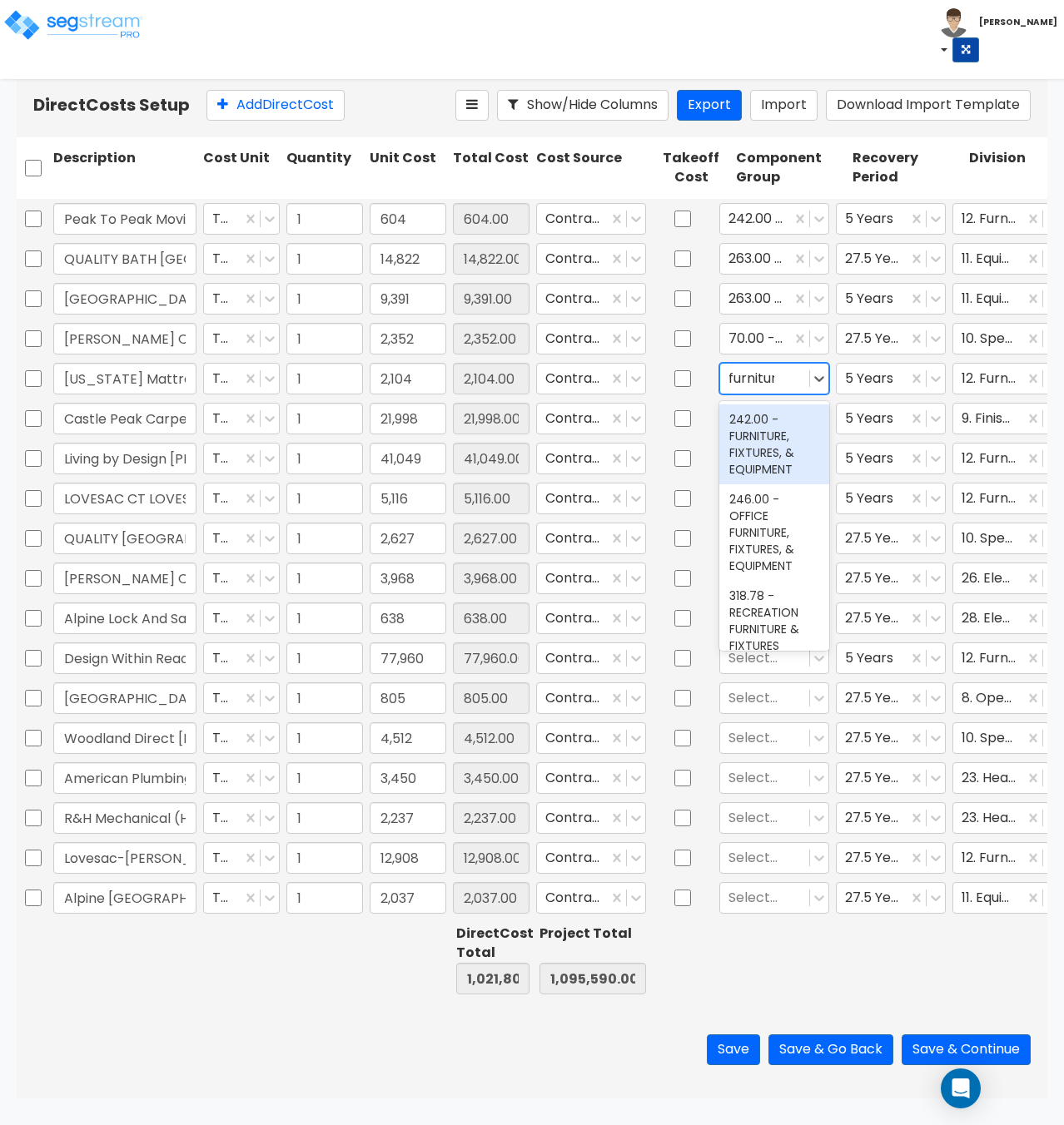
type input "furniture"
click at [752, 435] on div "242.00 - FURNITURE, FIXTURES, & EQUIPMENT" at bounding box center [774, 444] width 110 height 80
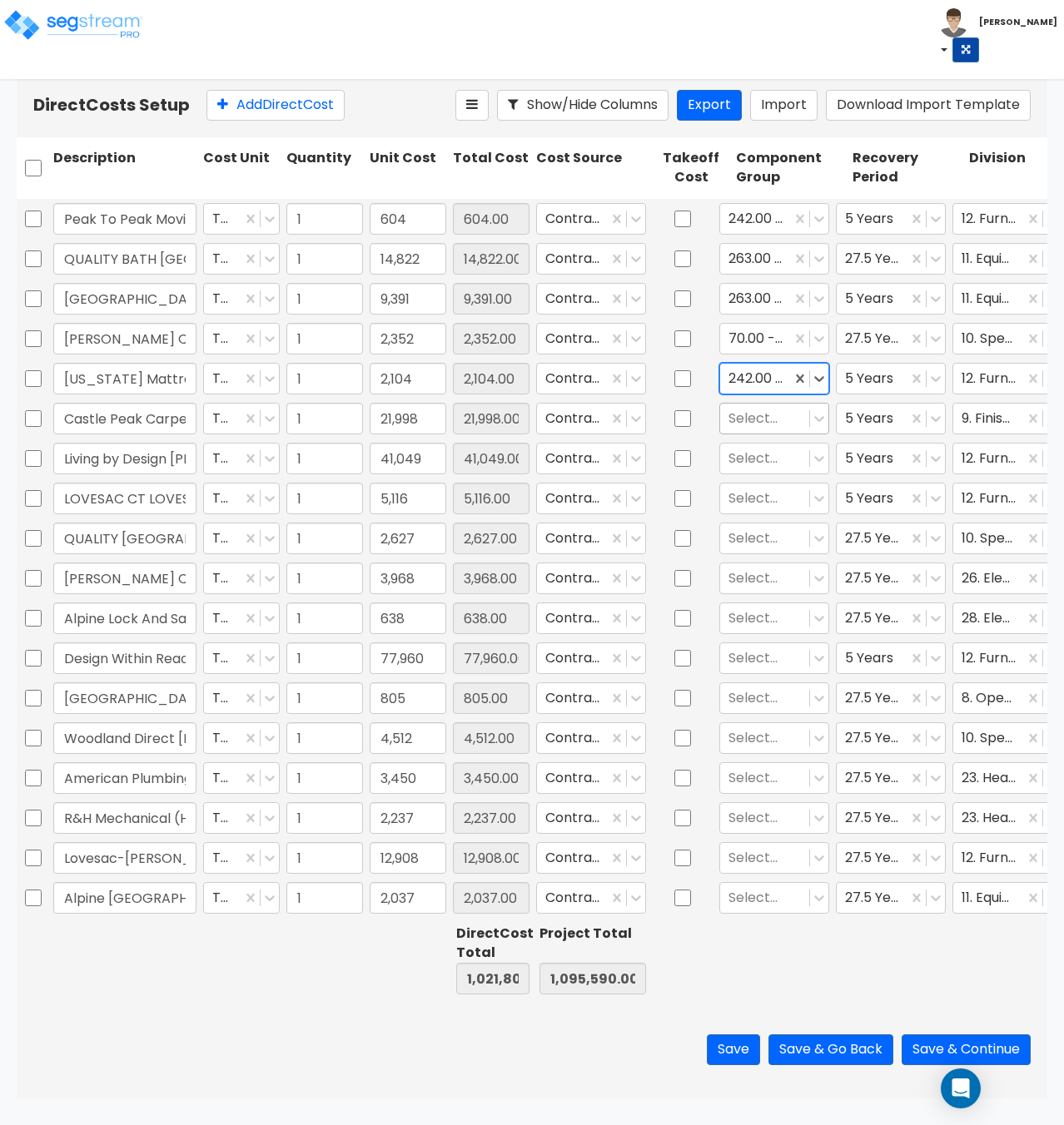
click at [750, 415] on div at bounding box center [764, 418] width 72 height 23
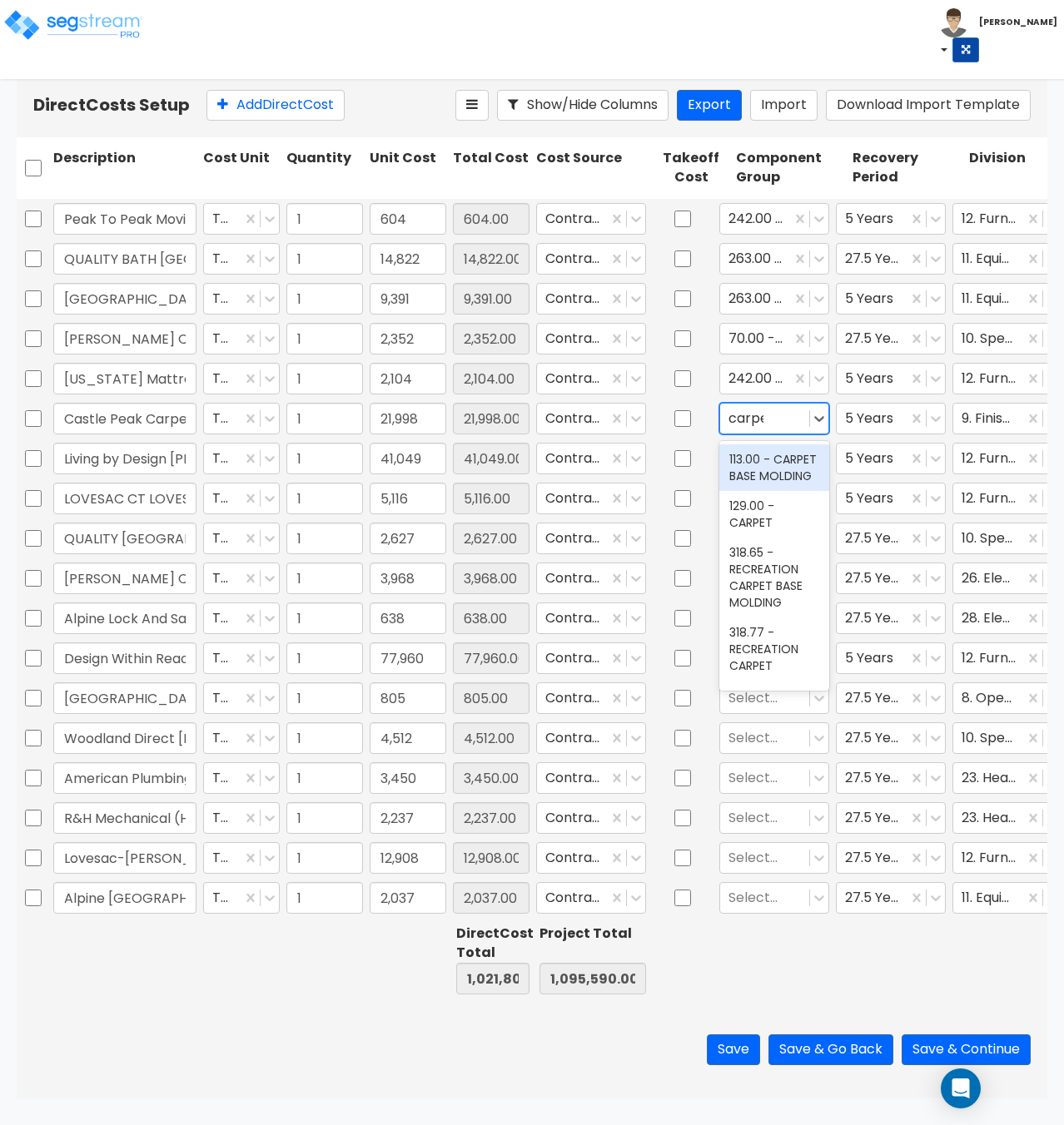
type input "carpet"
click at [752, 537] on div "129.00 - CARPET" at bounding box center [774, 514] width 110 height 47
click at [745, 464] on div at bounding box center [764, 458] width 72 height 23
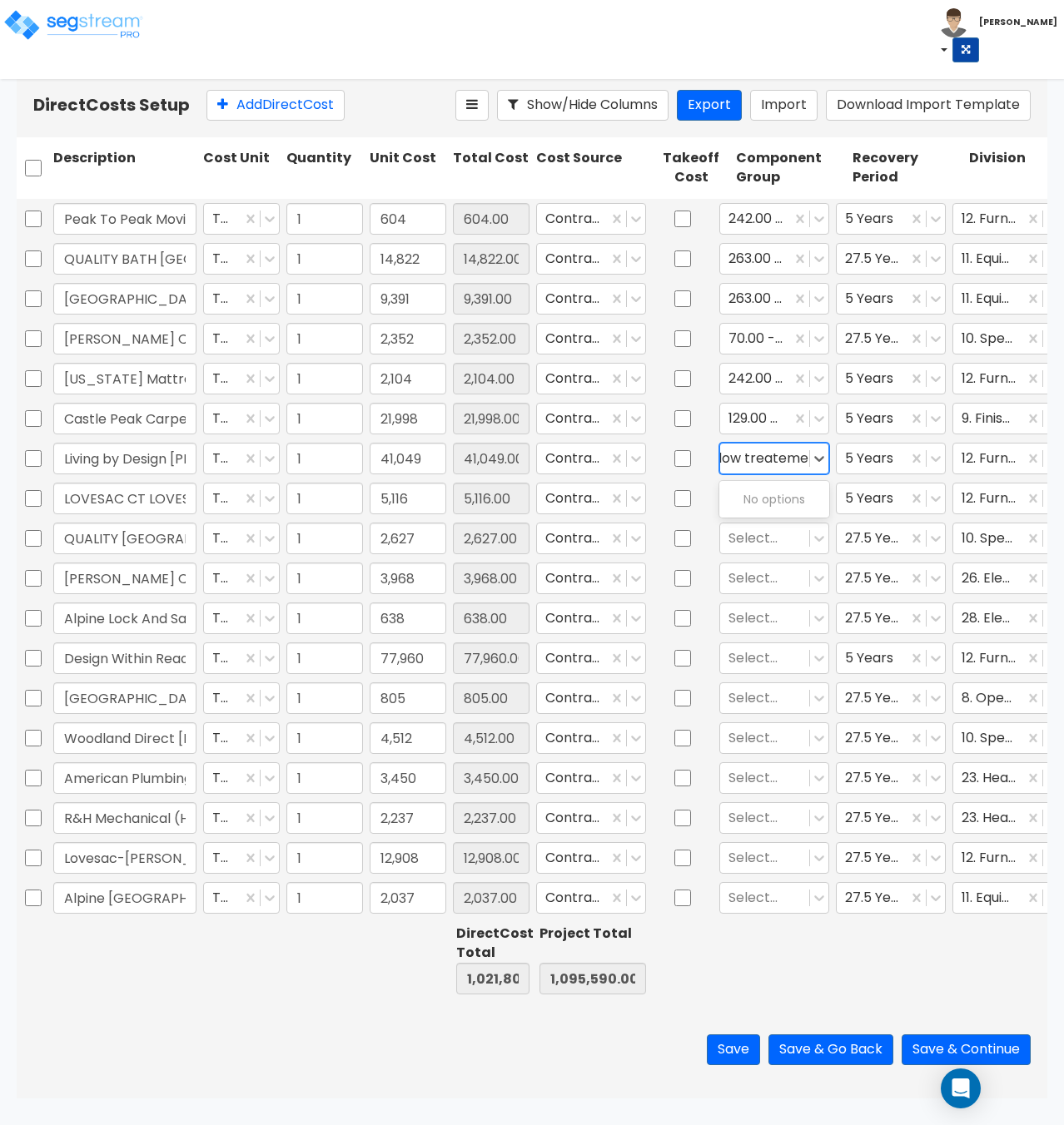
scroll to position [0, 50]
type input "window trea"
click at [757, 504] on div "105.00 - WINDOW TREATMENTS" at bounding box center [774, 515] width 110 height 64
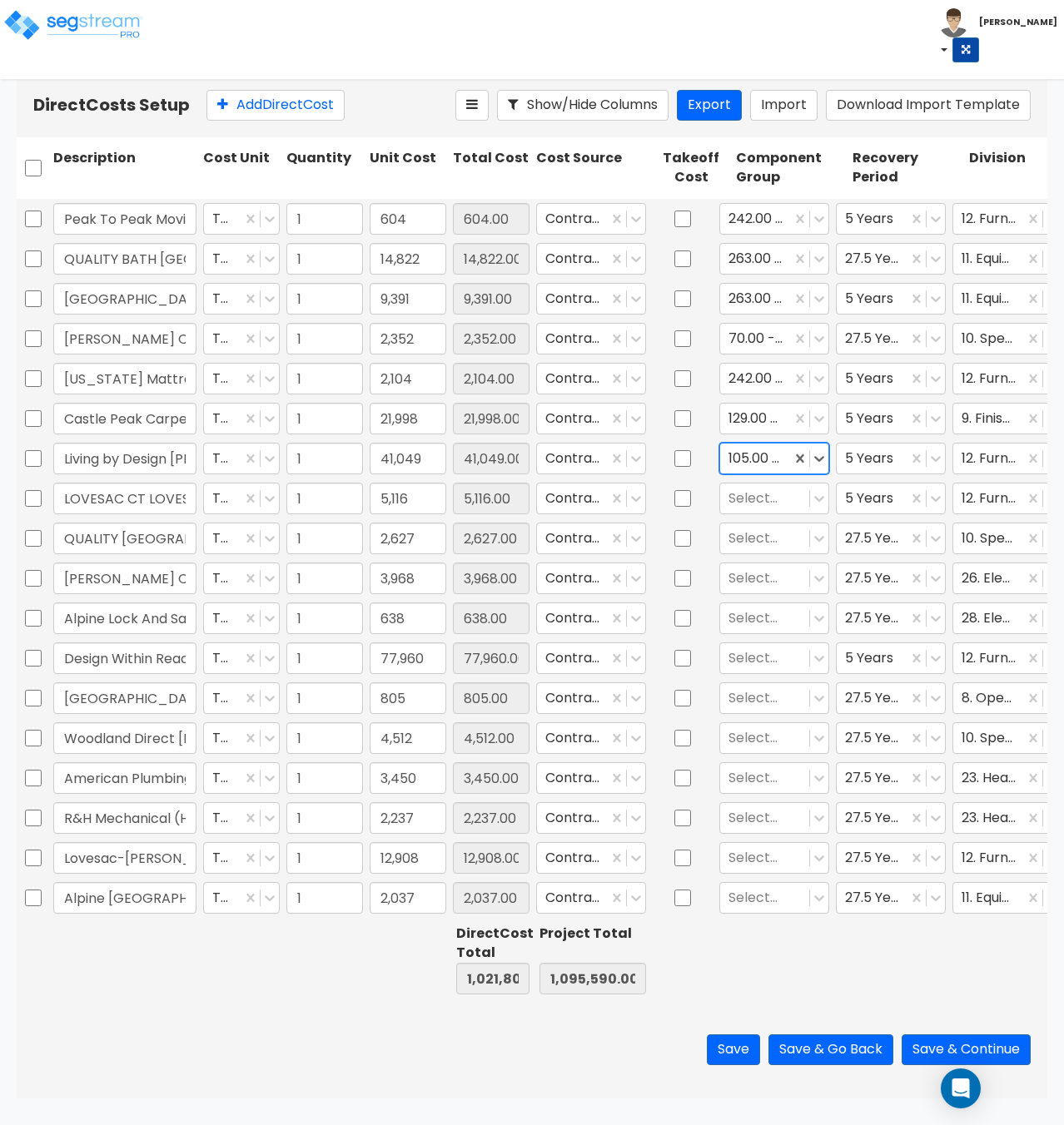
click at [757, 504] on div at bounding box center [764, 498] width 72 height 23
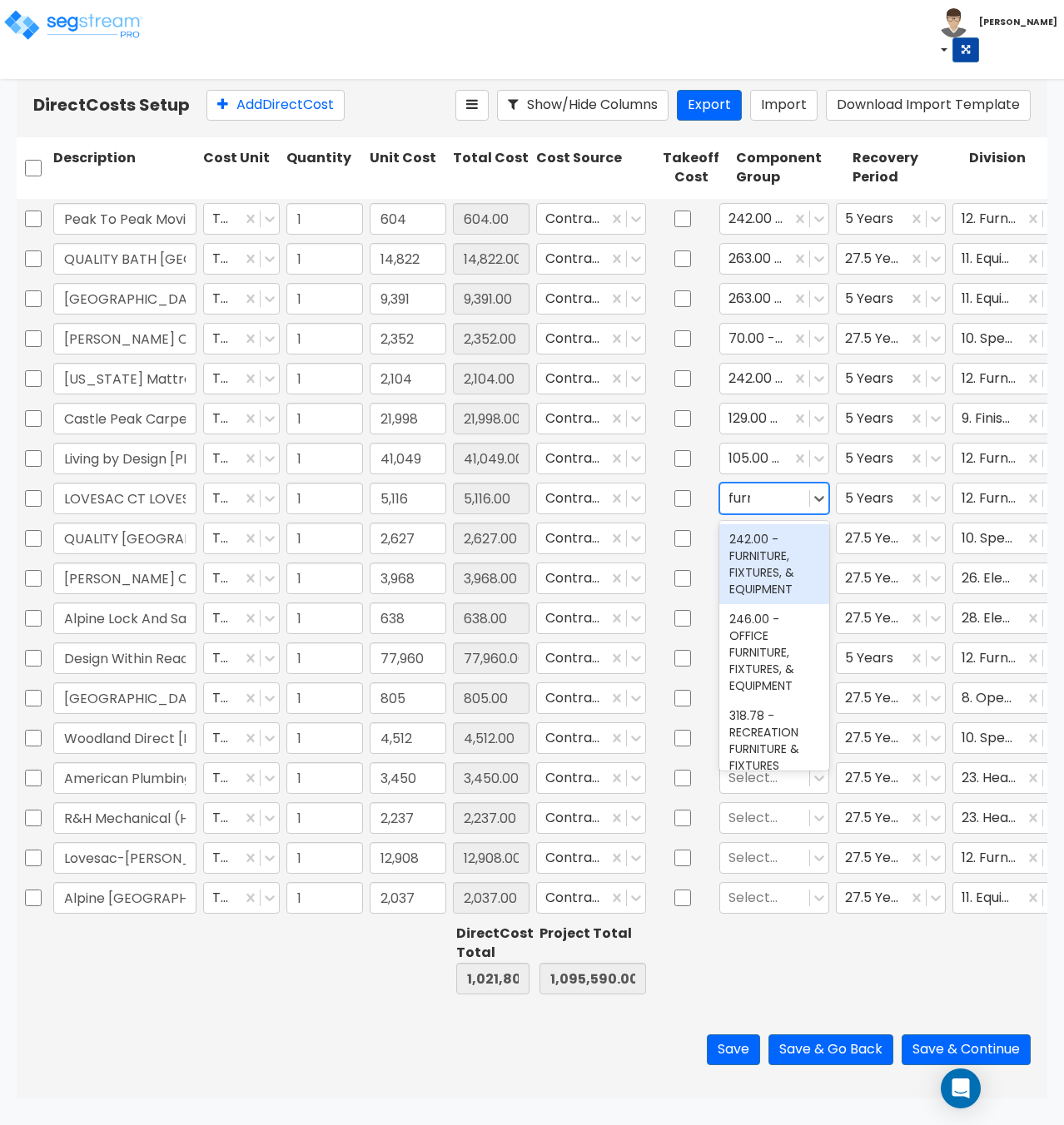
type input "furnit"
click at [747, 544] on div "242.00 - FURNITURE, FIXTURES, & EQUIPMENT" at bounding box center [774, 564] width 110 height 80
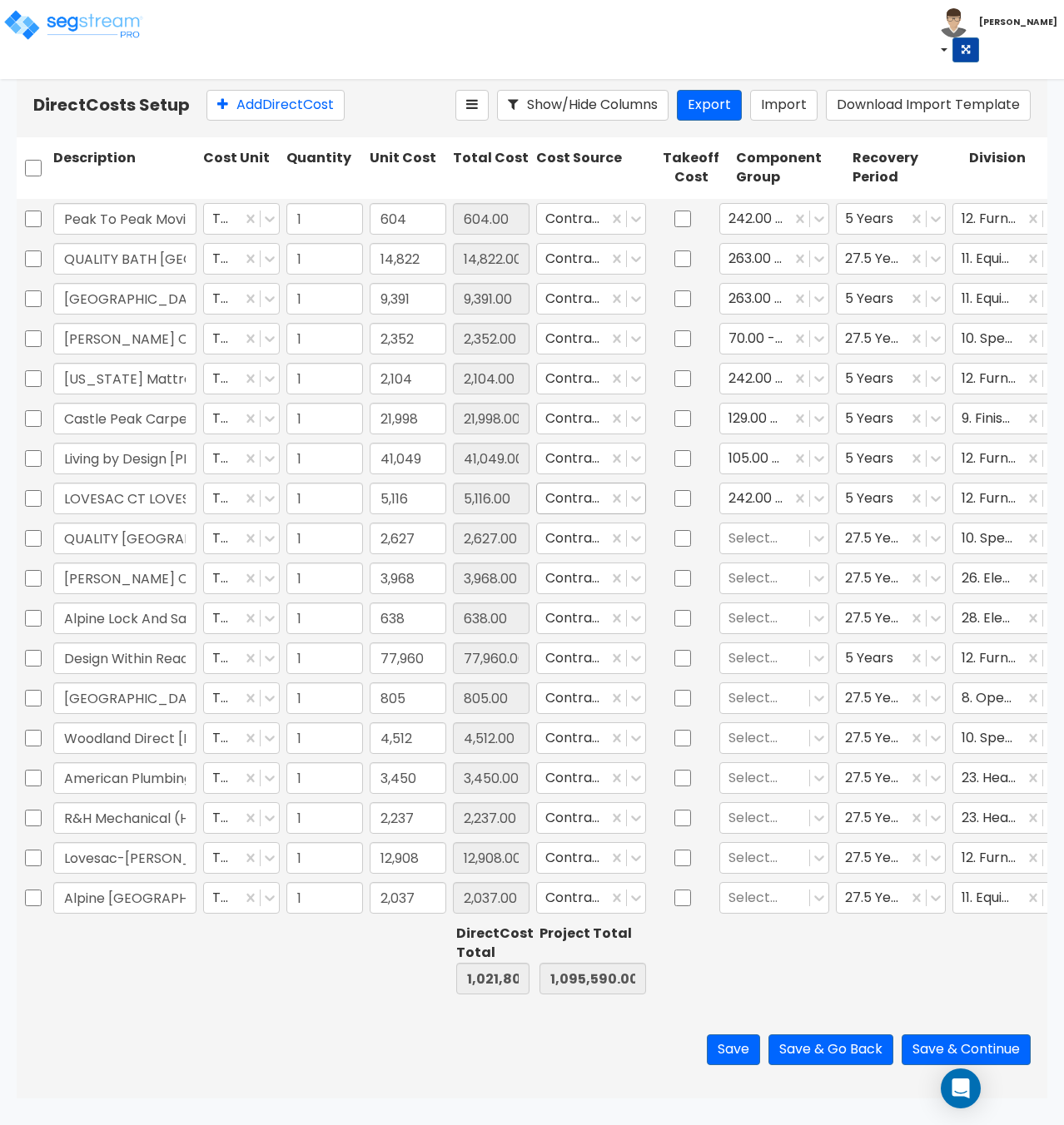
click at [584, 505] on div at bounding box center [571, 498] width 54 height 23
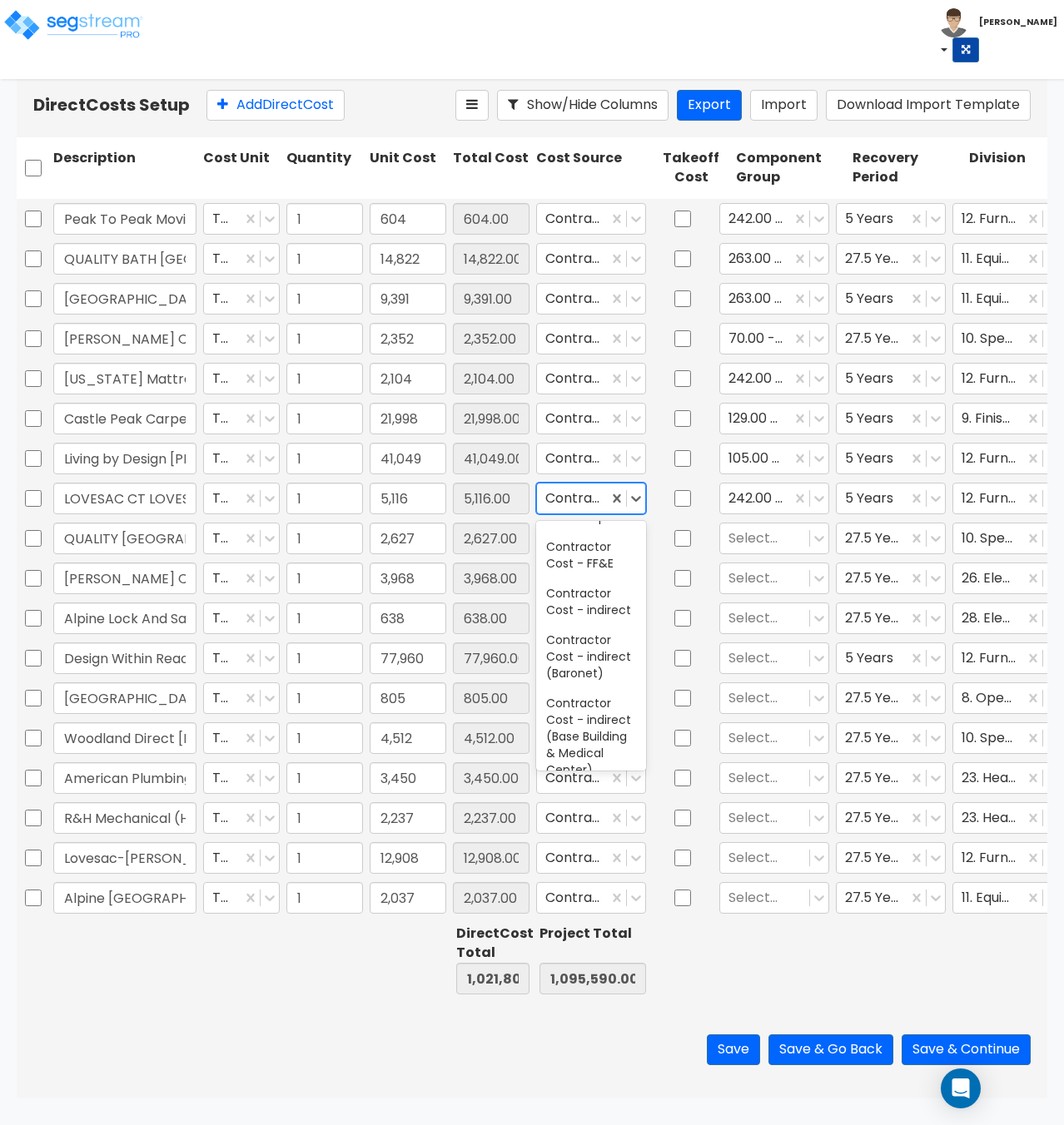
click at [592, 485] on div "Contractor Cost - Equipment" at bounding box center [591, 454] width 110 height 64
click at [772, 544] on div at bounding box center [764, 538] width 72 height 23
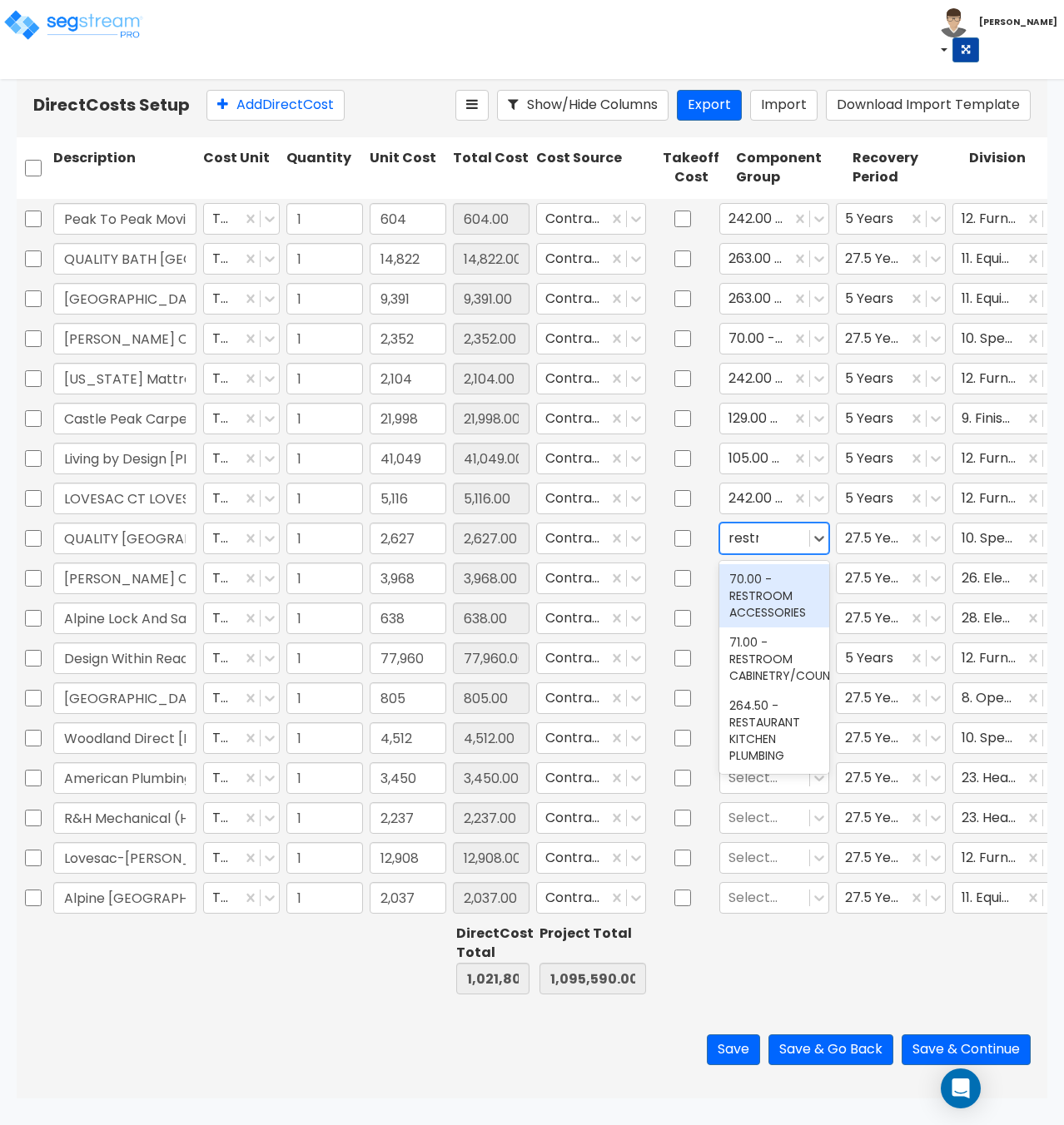
type input "restro"
click at [756, 591] on div "70.00 - RESTROOM ACCESSORIES" at bounding box center [774, 595] width 110 height 64
click at [757, 577] on div at bounding box center [764, 578] width 72 height 23
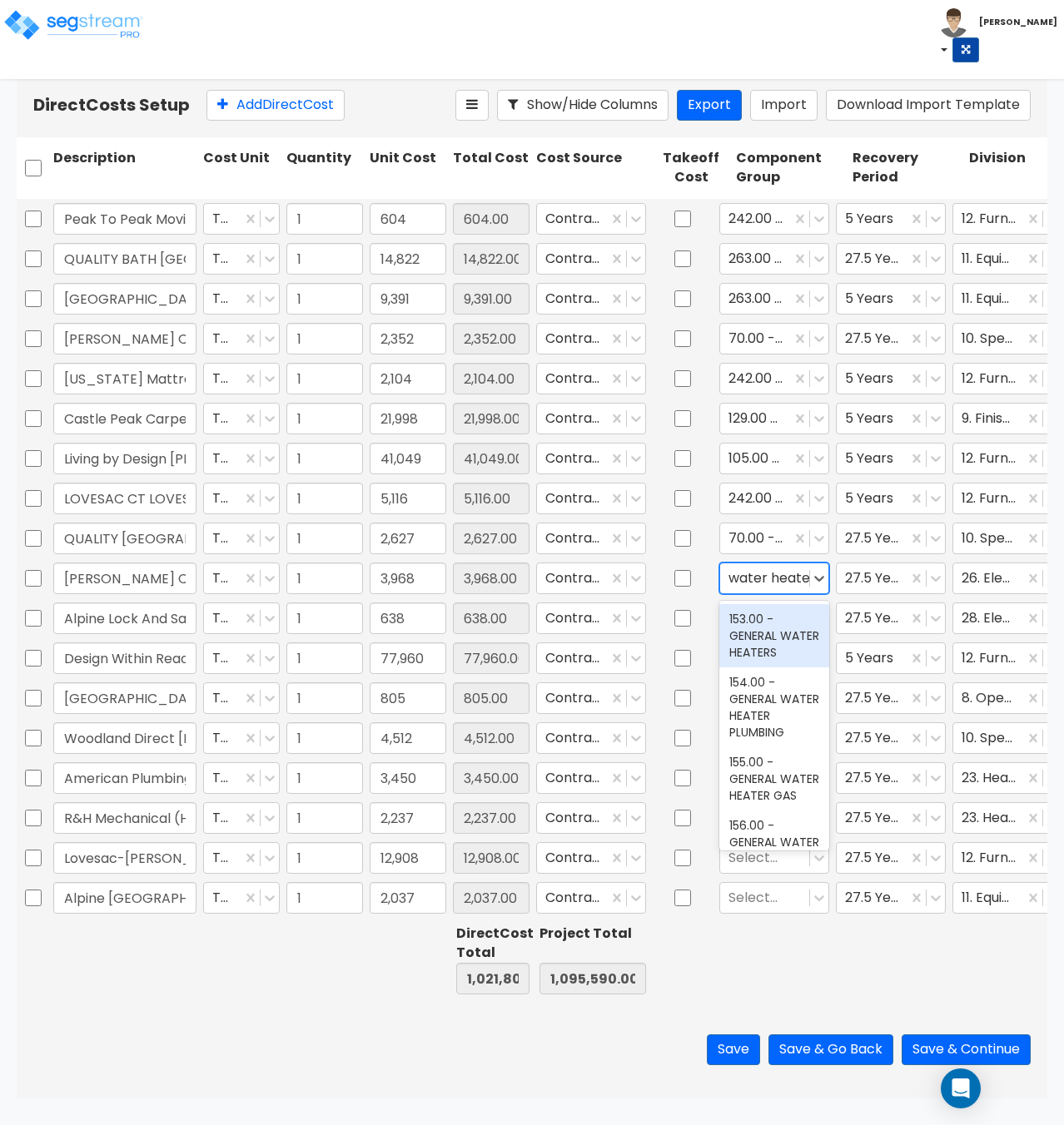
type input "water heater"
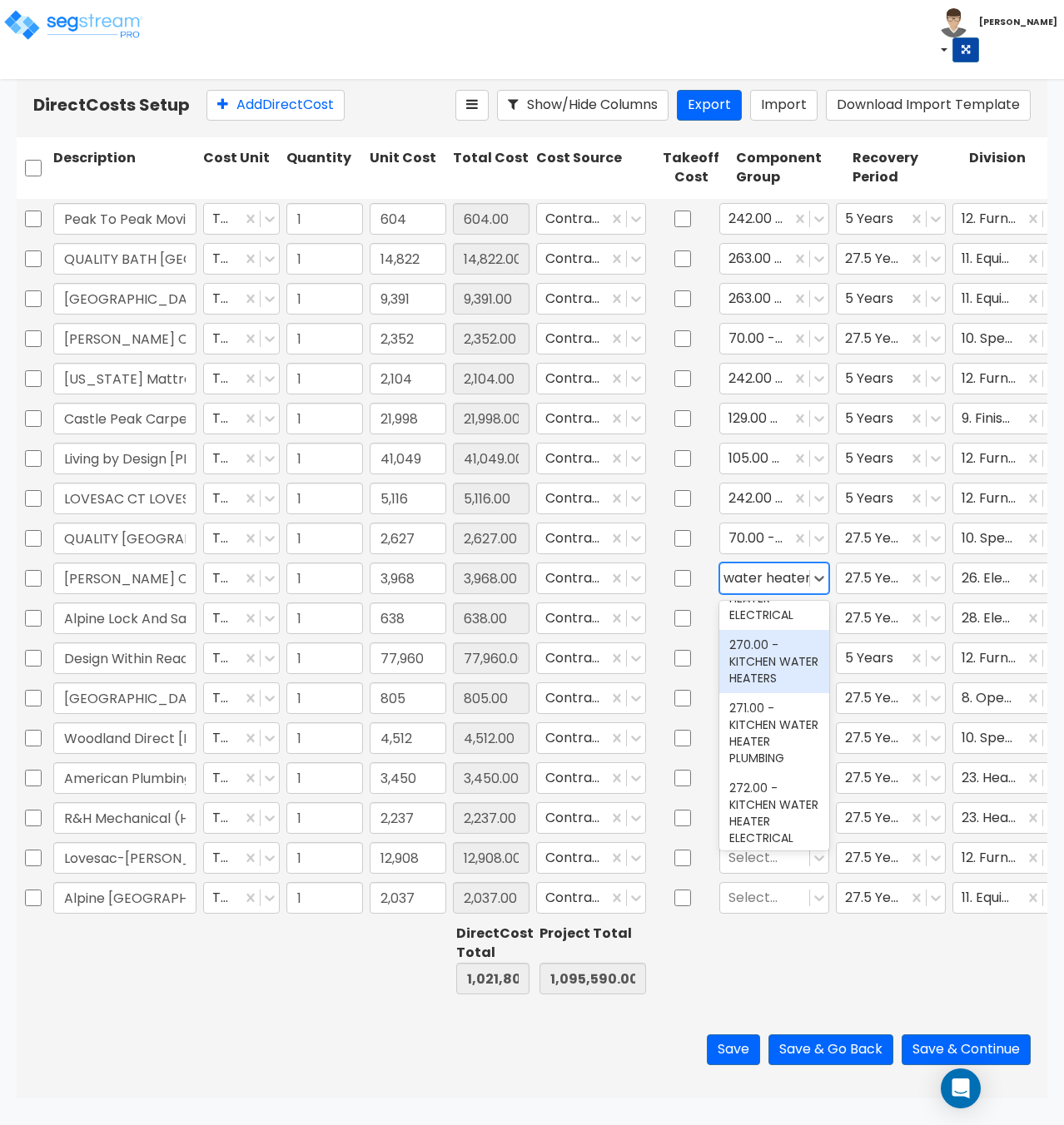
scroll to position [250, 0]
click at [756, 641] on div "156.00 - GENERAL WATER HEATER ELECTRICAL" at bounding box center [774, 601] width 110 height 80
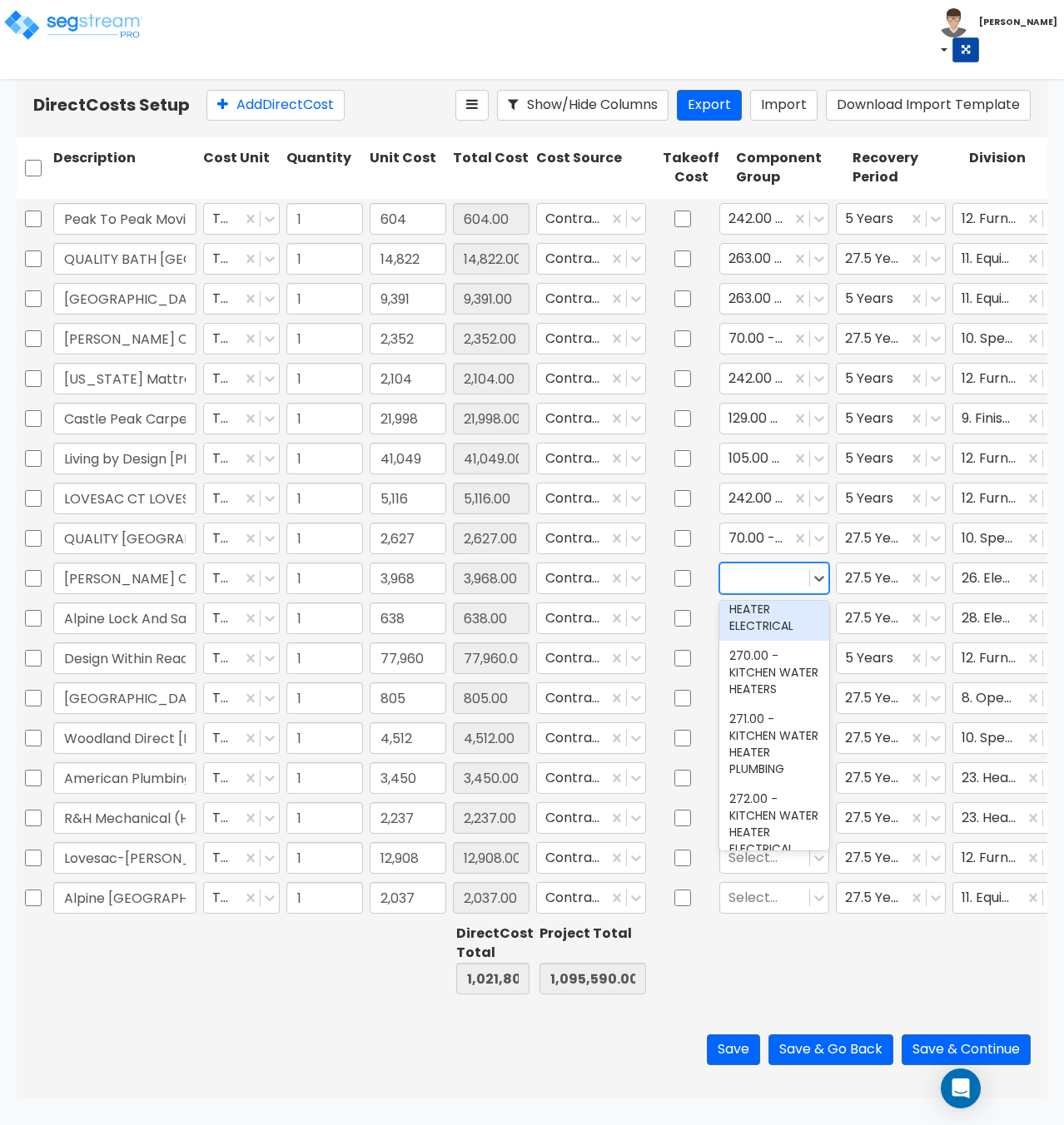
scroll to position [0, 0]
click at [756, 623] on div at bounding box center [764, 618] width 72 height 23
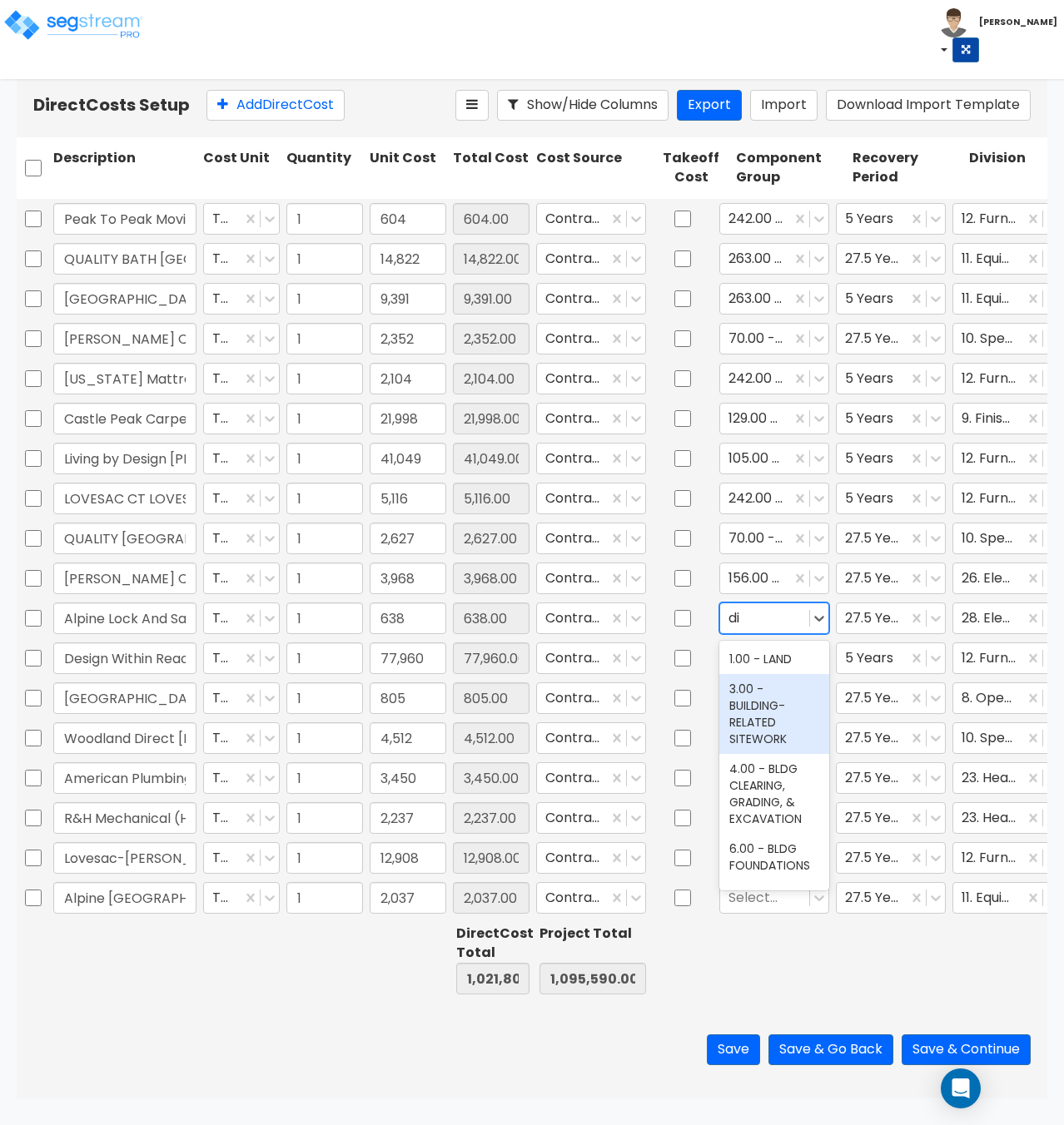
type input "d"
type input "door ope"
click at [743, 693] on div "45.00 - EXTERIOR DOOR OPENER EQUIPMENT" at bounding box center [774, 684] width 110 height 80
click at [747, 662] on div at bounding box center [764, 658] width 72 height 23
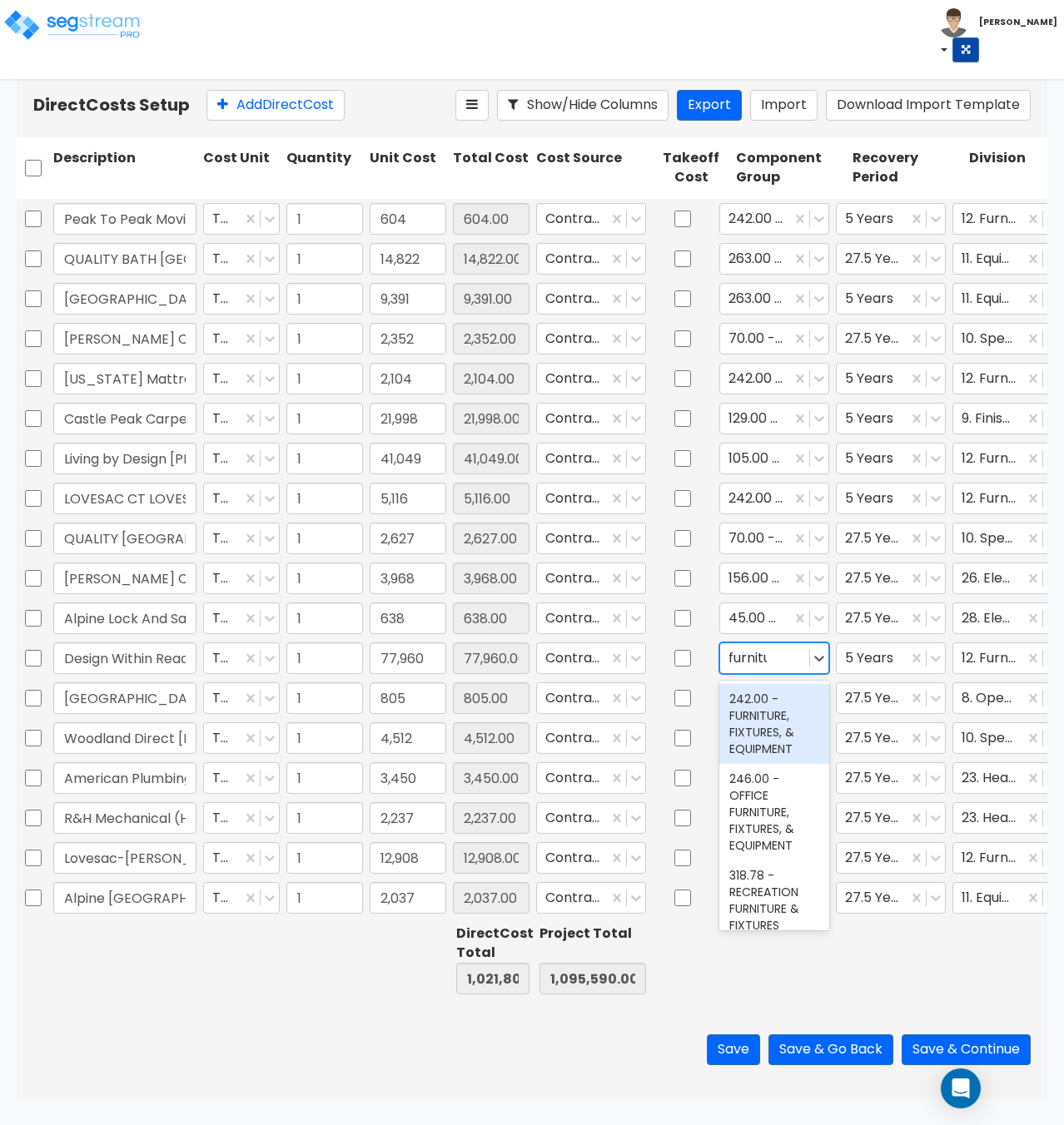
type input "furniture"
click at [769, 741] on div "242.00 - FURNITURE, FIXTURES, & EQUIPMENT" at bounding box center [774, 724] width 110 height 80
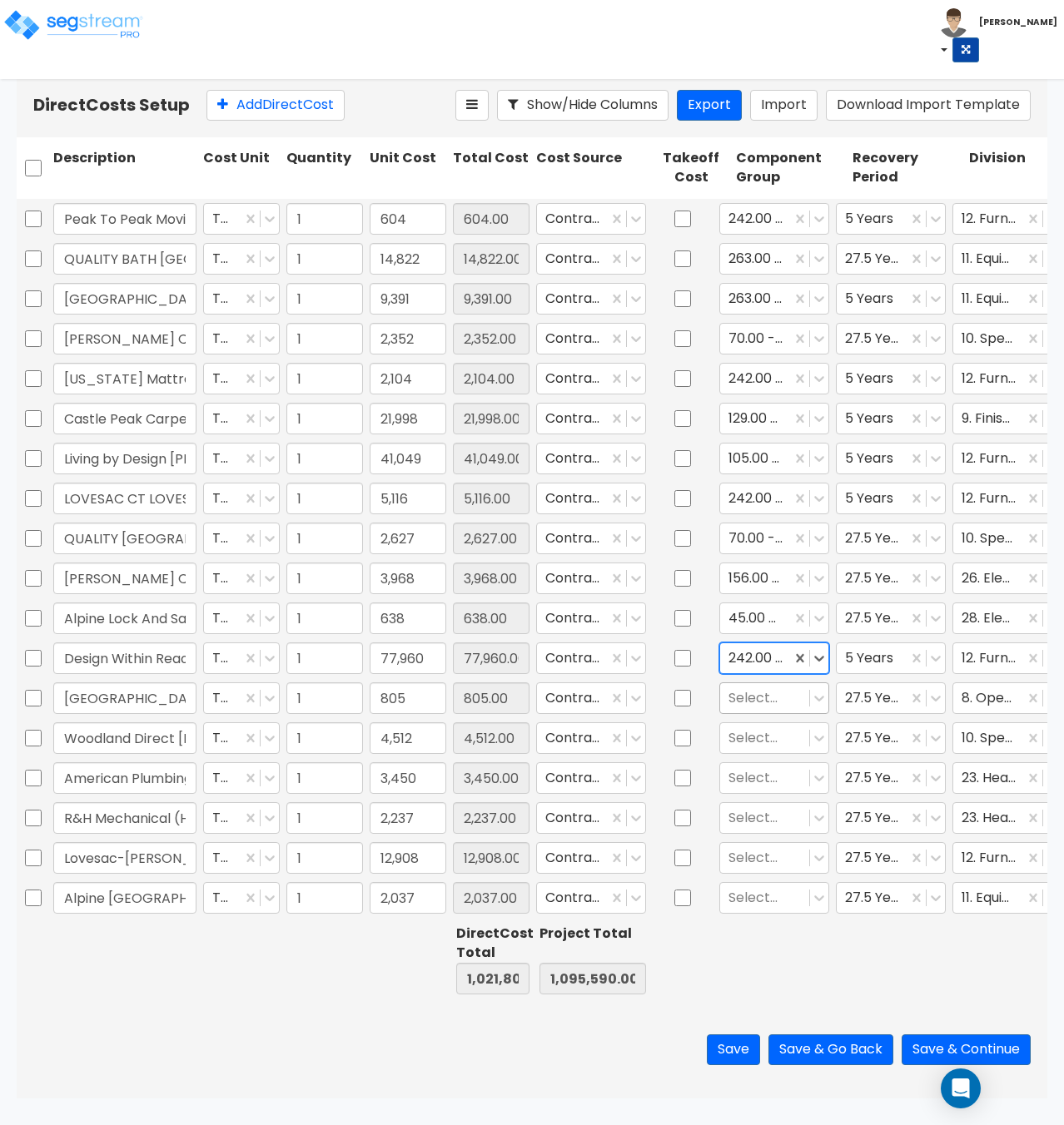
click at [755, 697] on div at bounding box center [764, 698] width 72 height 23
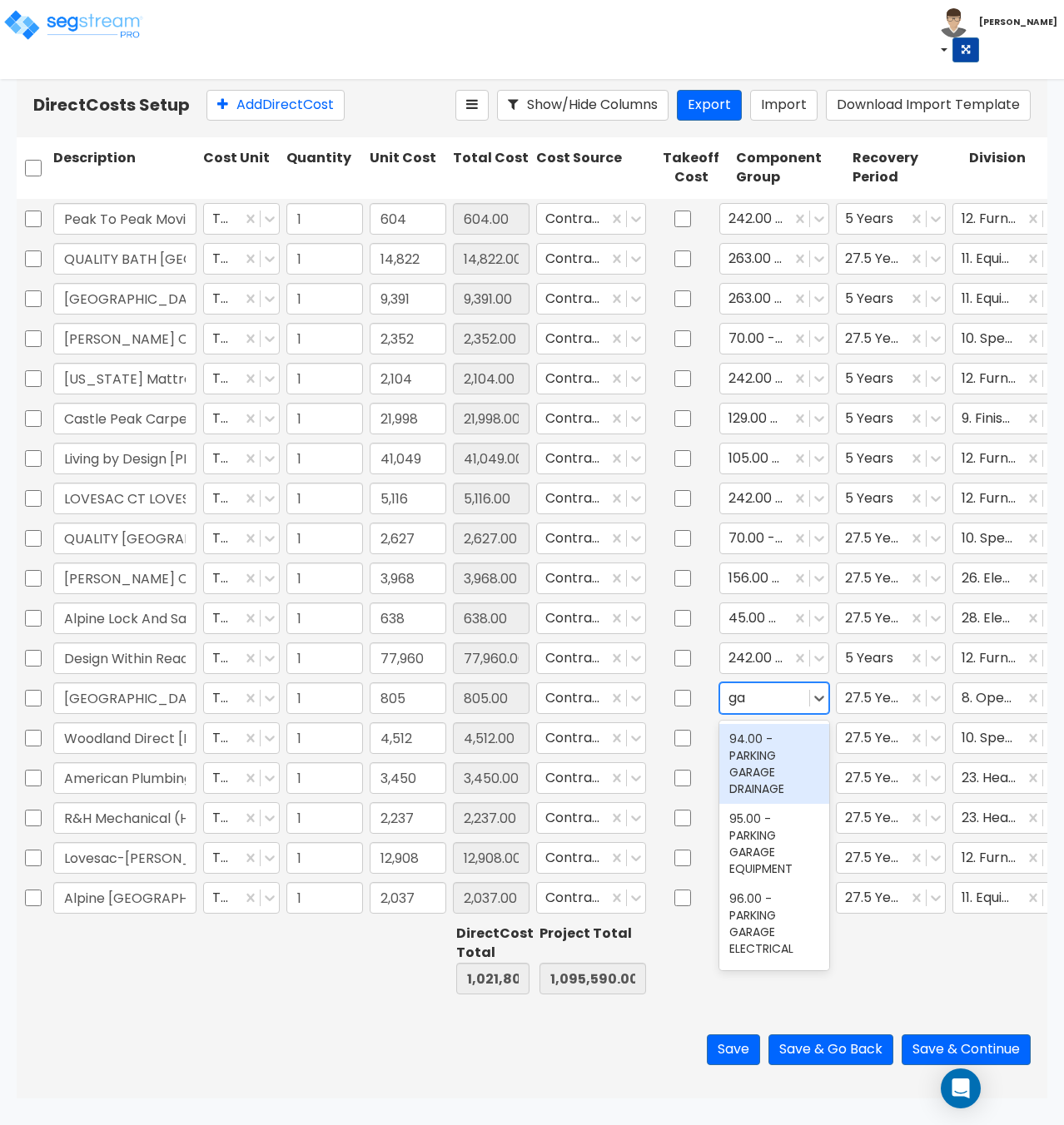
type input "g"
type input "door"
click at [755, 757] on div "40.00 - DOORS & WINDOWS" at bounding box center [774, 747] width 110 height 47
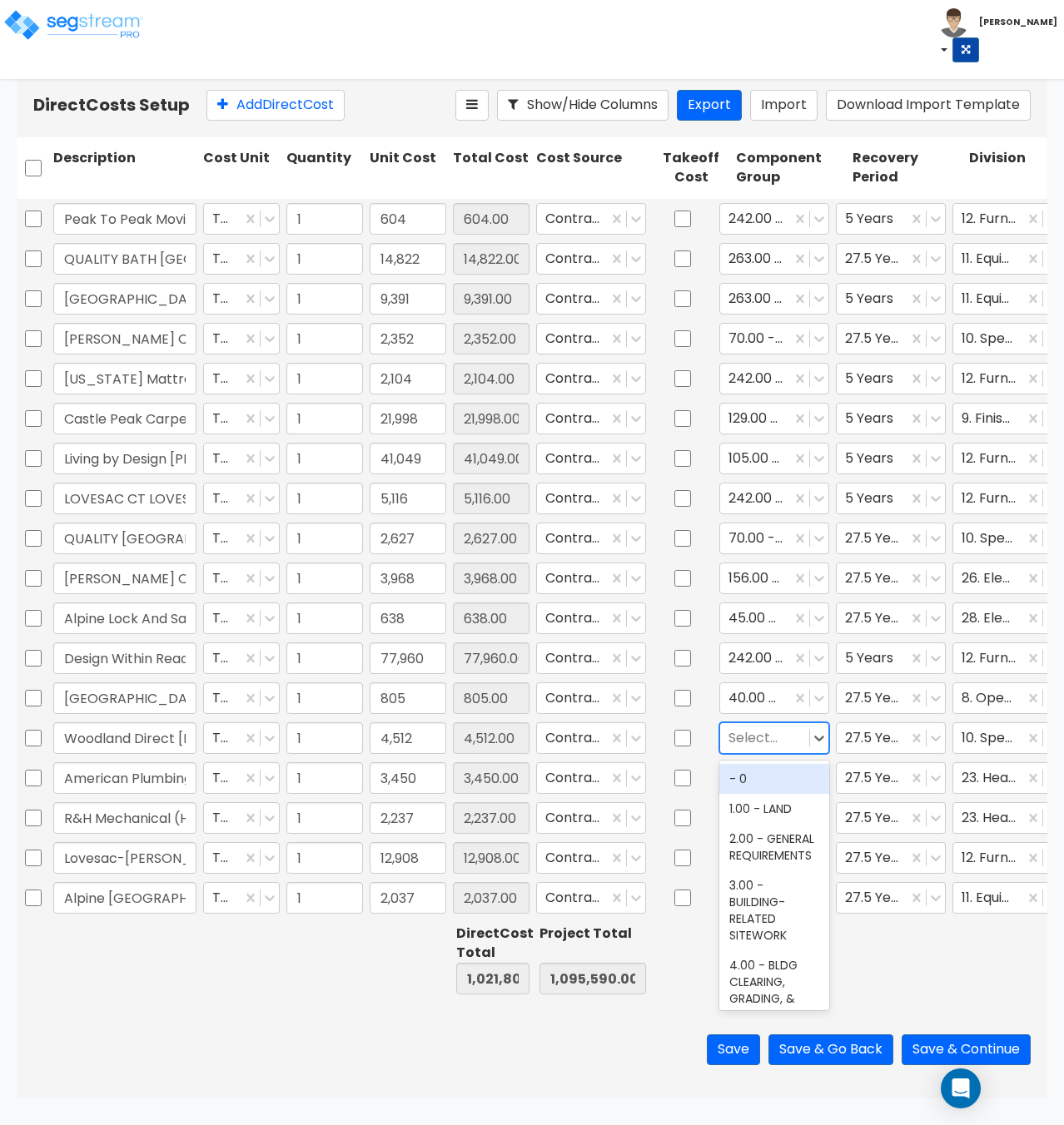
click at [767, 733] on div at bounding box center [764, 738] width 72 height 23
type input "fireplace"
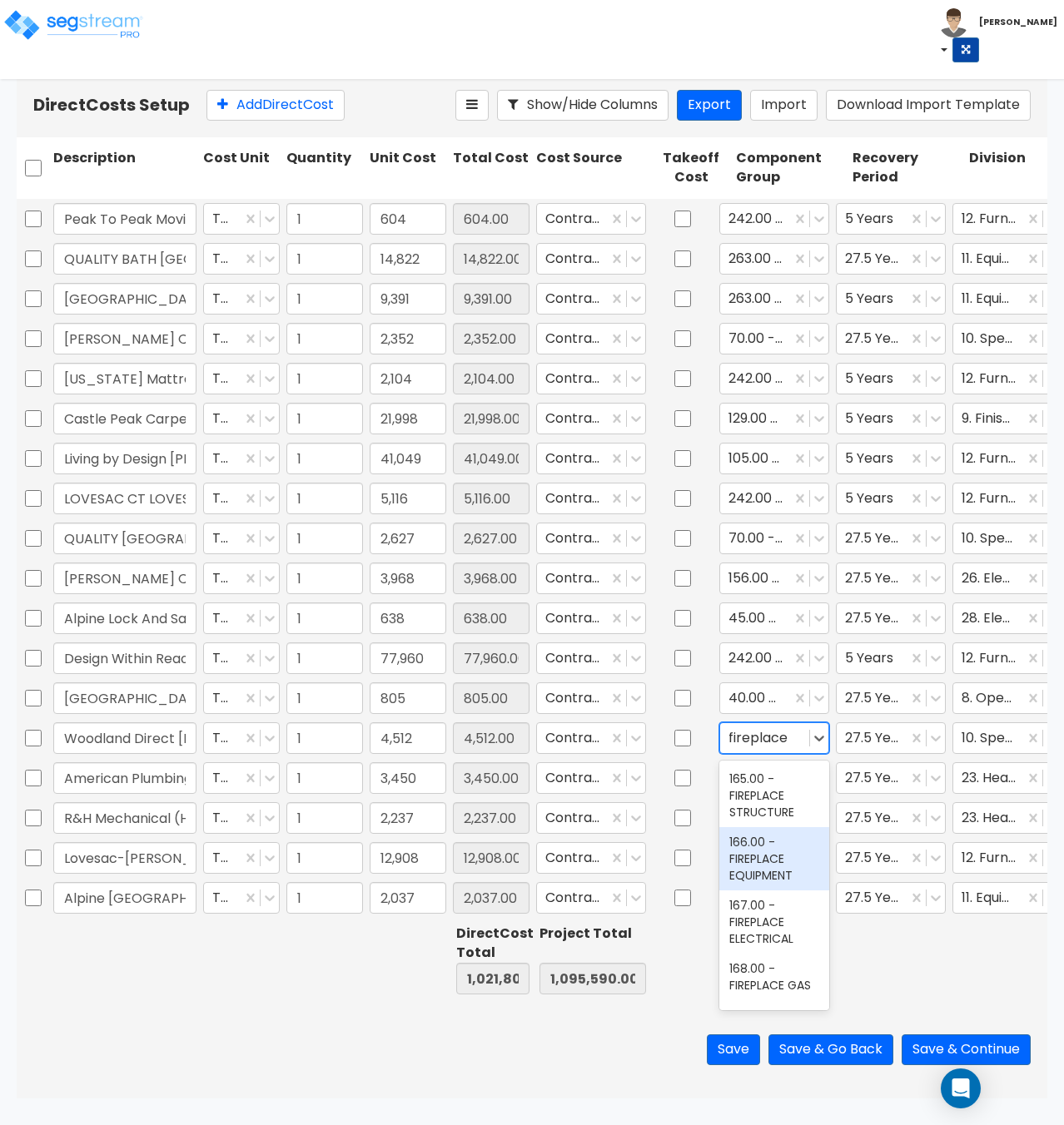
click at [777, 863] on div "166.00 - FIREPLACE EQUIPMENT" at bounding box center [774, 859] width 110 height 64
click at [764, 732] on div at bounding box center [755, 738] width 54 height 23
type input "fireplace"
click at [765, 988] on div "168.00 - FIREPLACE GAS" at bounding box center [774, 977] width 110 height 47
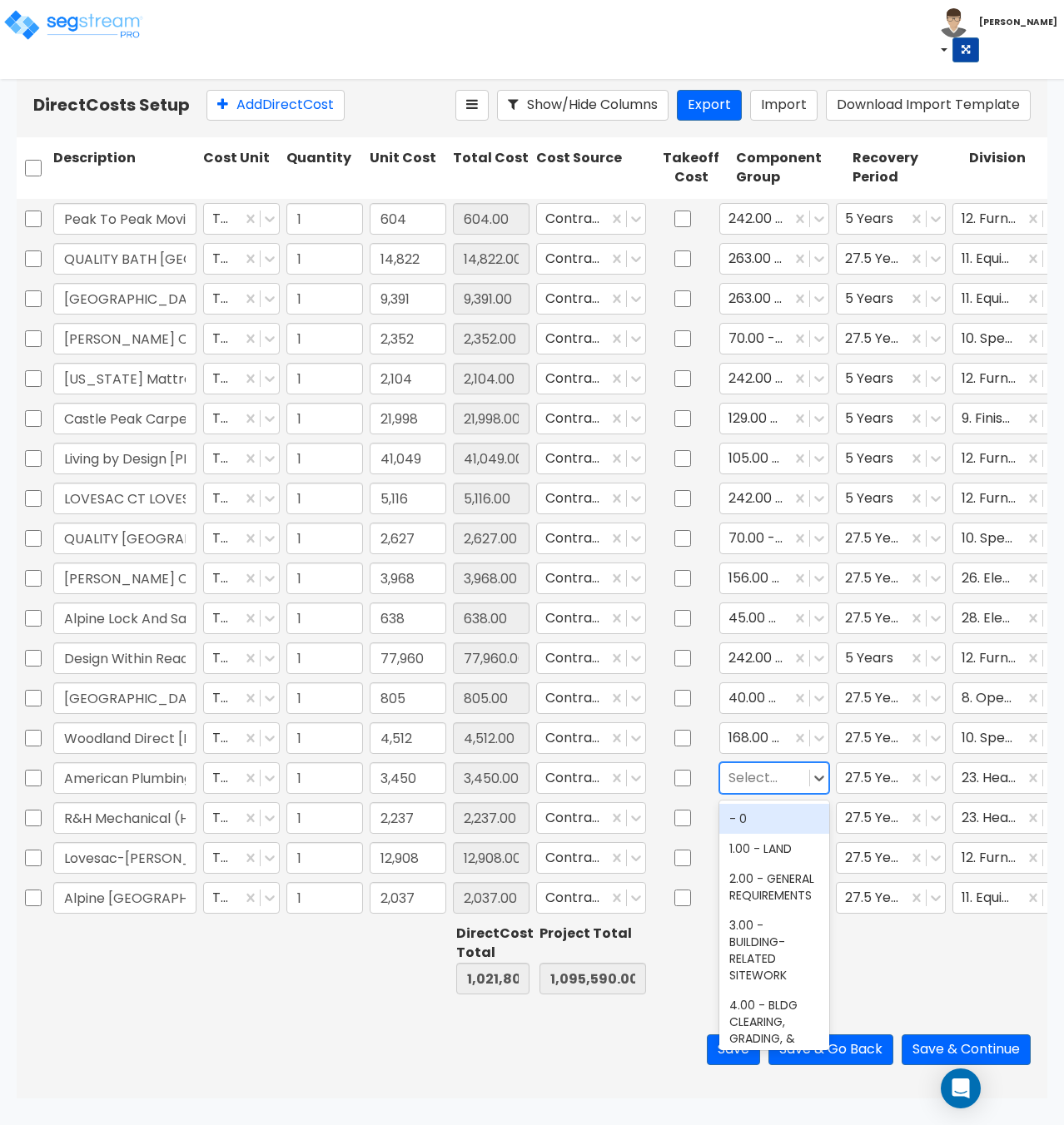
click at [745, 777] on div at bounding box center [764, 778] width 72 height 23
click at [743, 837] on div "147.00 - GENERAL HVAC EQUIPMENT/DUCTWORK" at bounding box center [774, 835] width 110 height 64
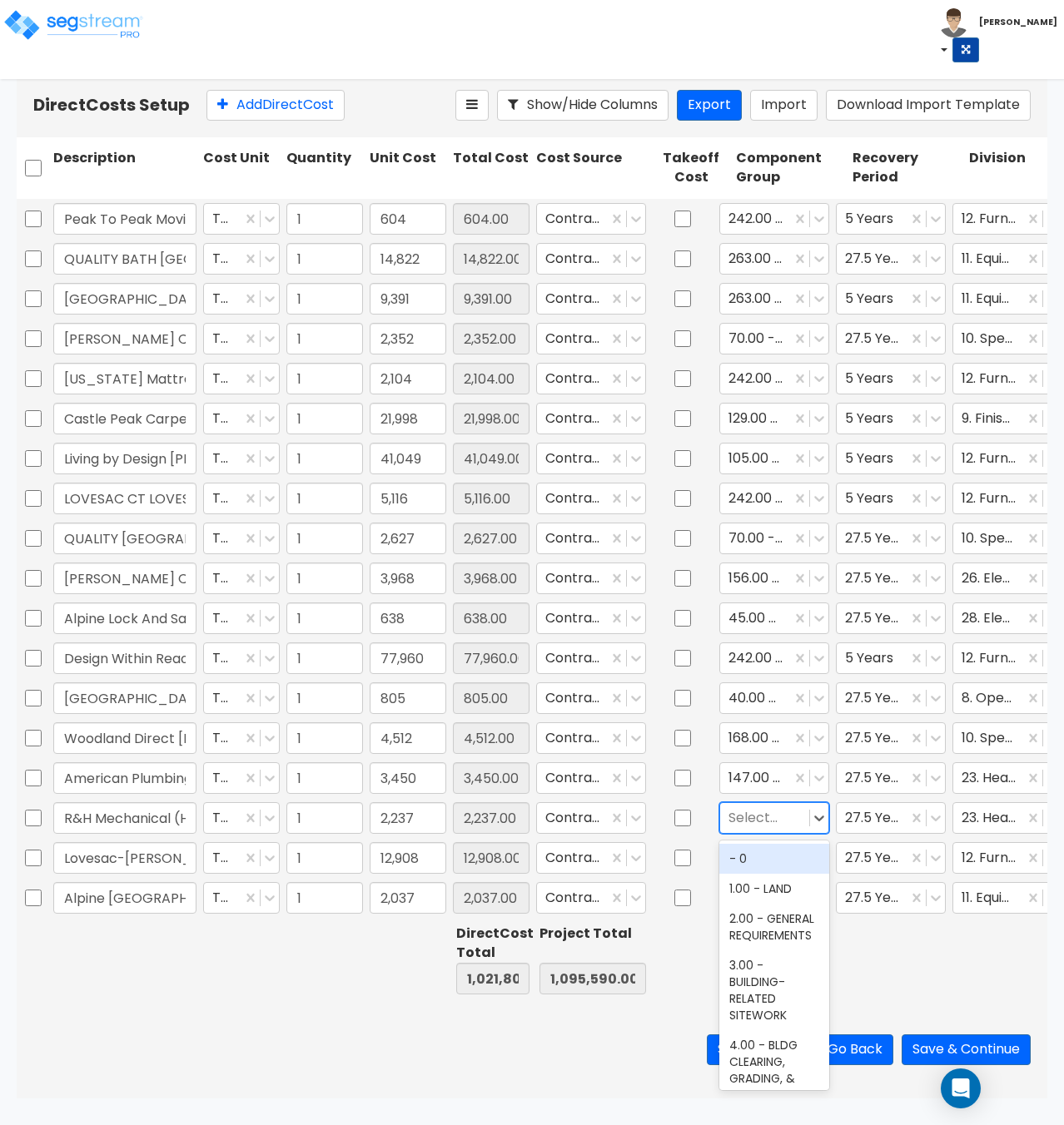
click at [748, 818] on div at bounding box center [764, 818] width 72 height 23
click at [749, 867] on div "147.00 - GENERAL HVAC EQUIPMENT/DUCTWORK" at bounding box center [774, 875] width 110 height 64
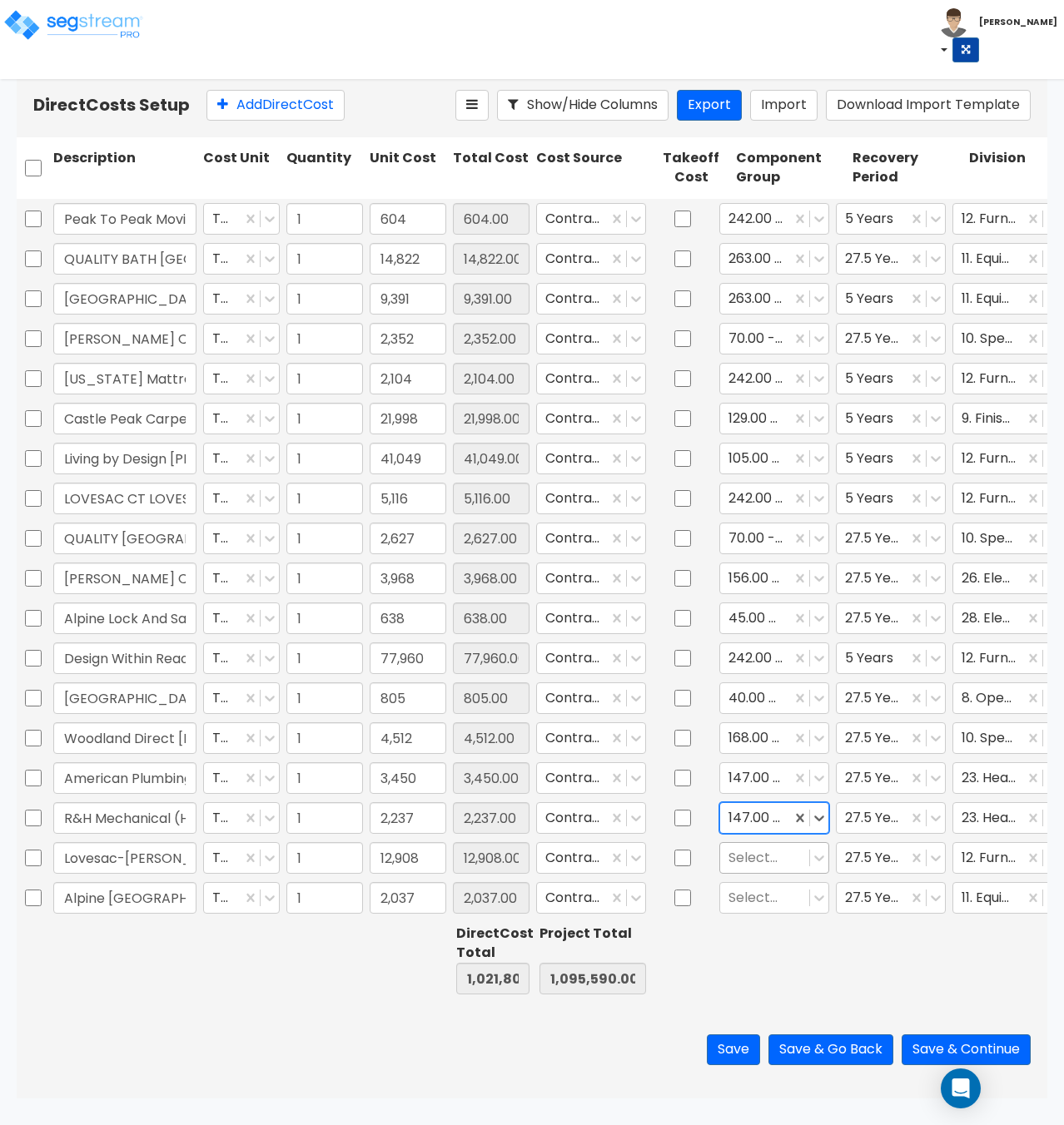
click at [749, 862] on div at bounding box center [764, 858] width 72 height 23
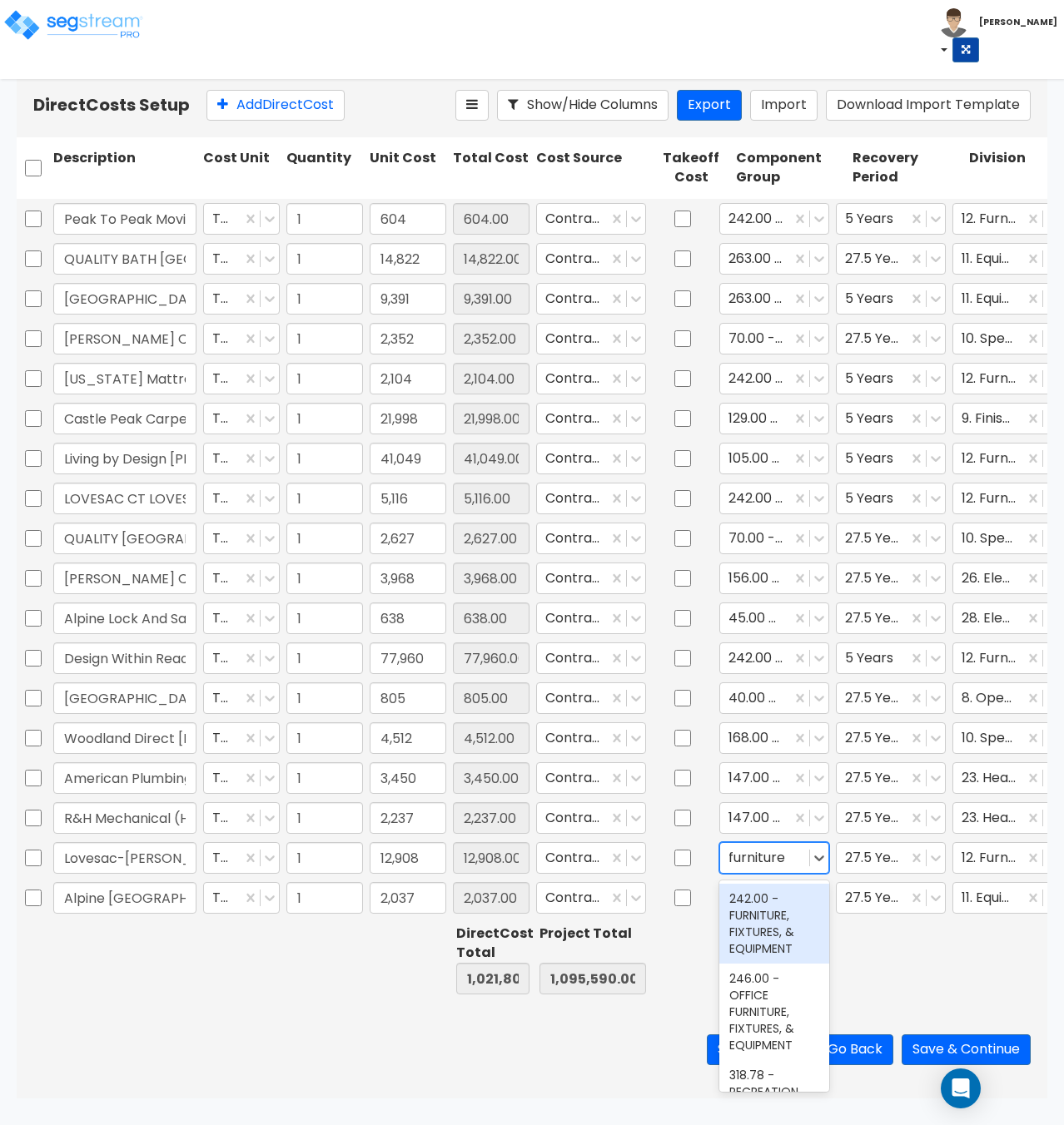
click at [760, 901] on div "242.00 - FURNITURE, FIXTURES, & EQUIPMENT" at bounding box center [774, 924] width 110 height 80
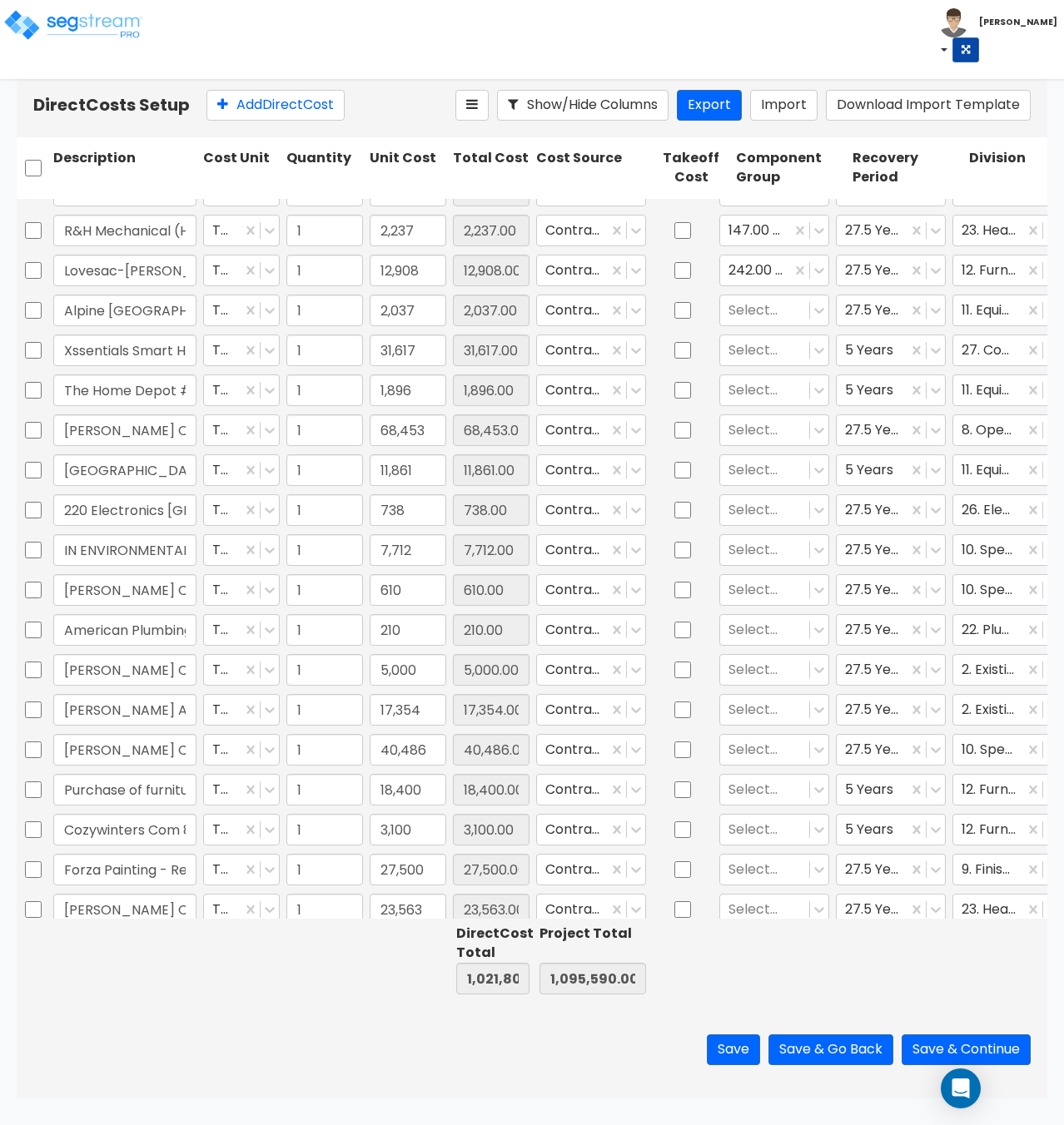
scroll to position [2459, 0]
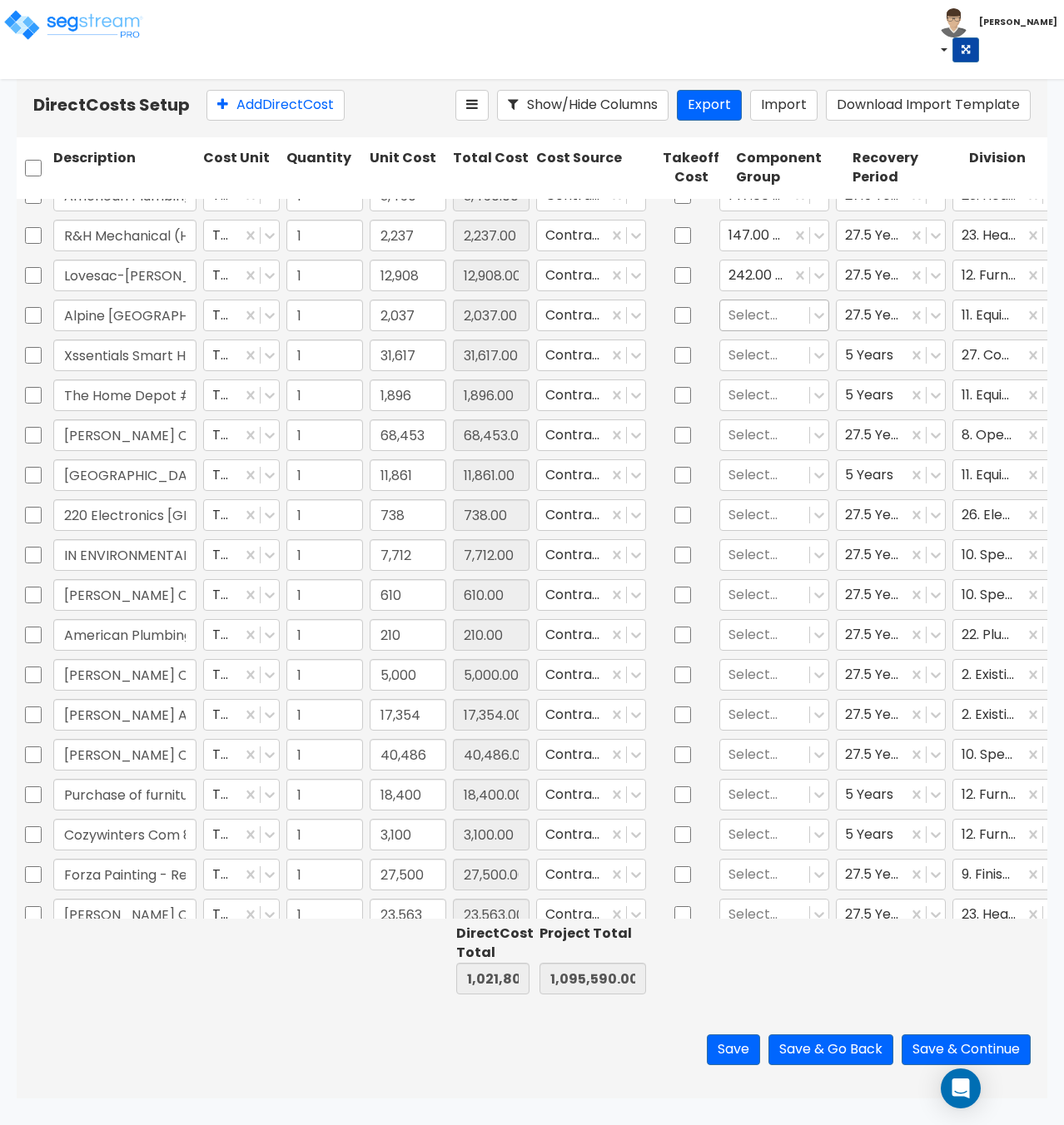
click at [757, 322] on div at bounding box center [764, 315] width 72 height 23
click at [751, 375] on div "263.00 - KITCHEN EQUIPMENT" at bounding box center [774, 373] width 110 height 64
click at [752, 357] on div at bounding box center [764, 355] width 72 height 23
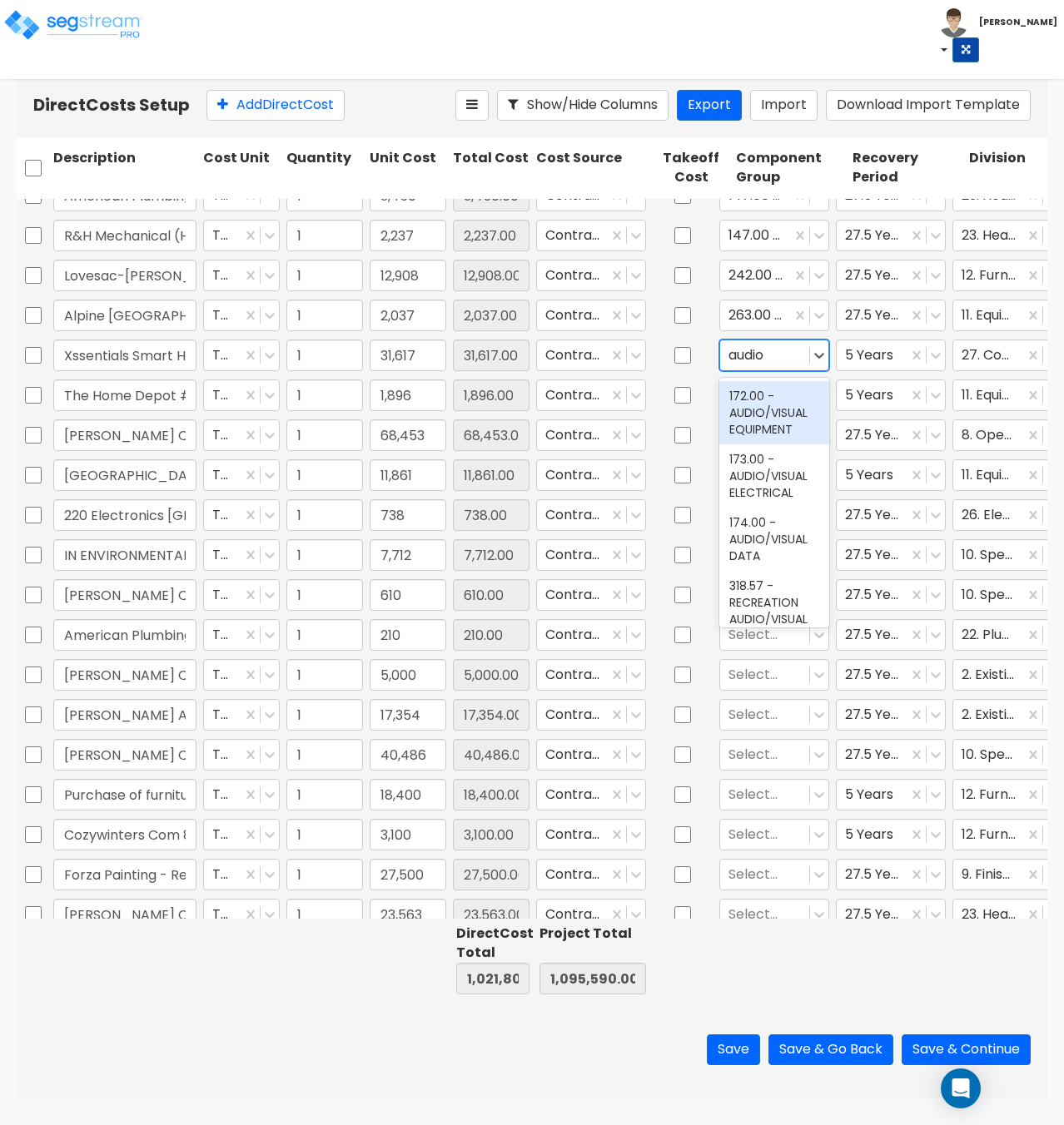
click at [788, 428] on div "172.00 - AUDIO/VISUAL EQUIPMENT" at bounding box center [774, 413] width 110 height 64
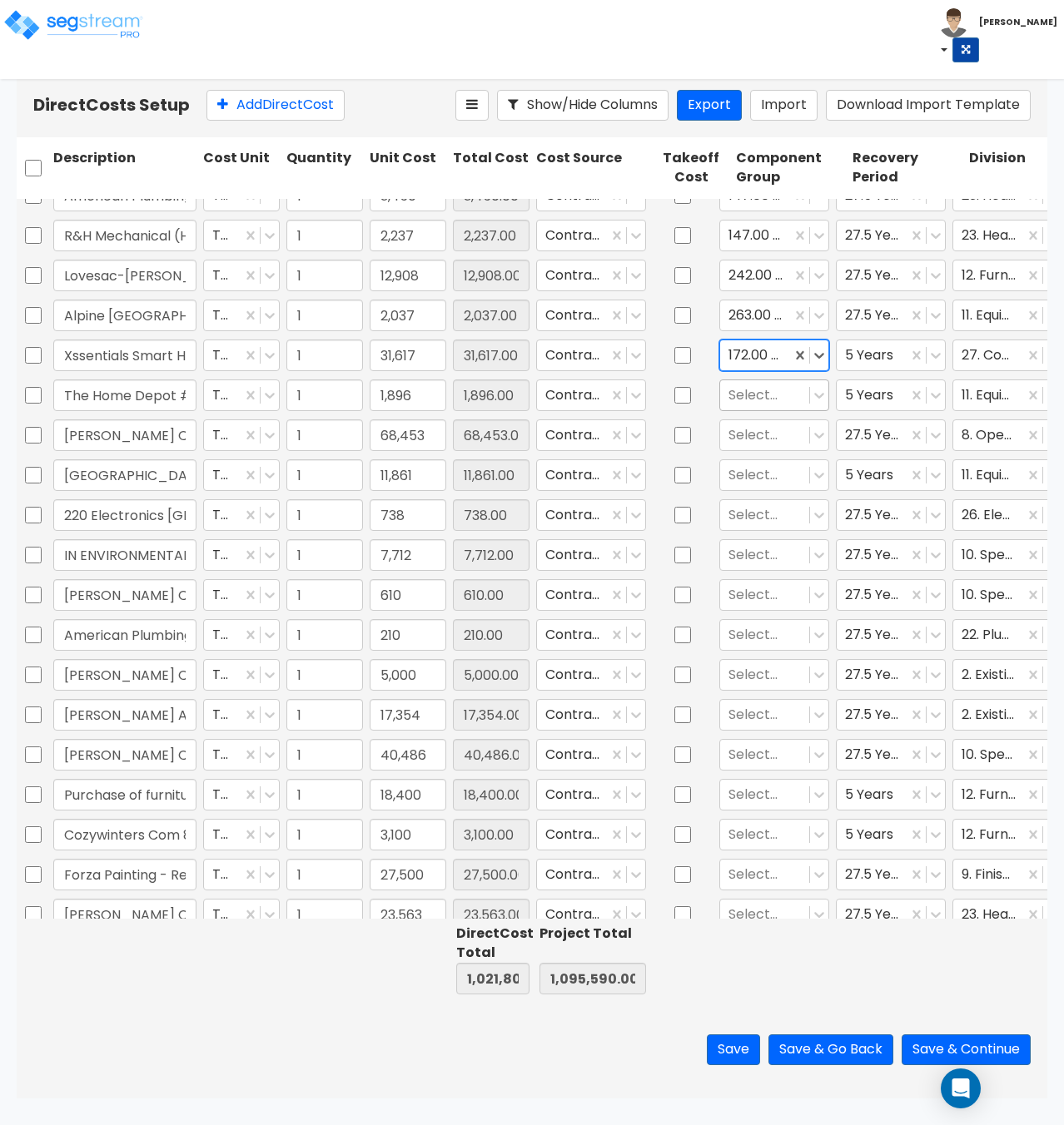
click at [755, 395] on div at bounding box center [764, 395] width 72 height 23
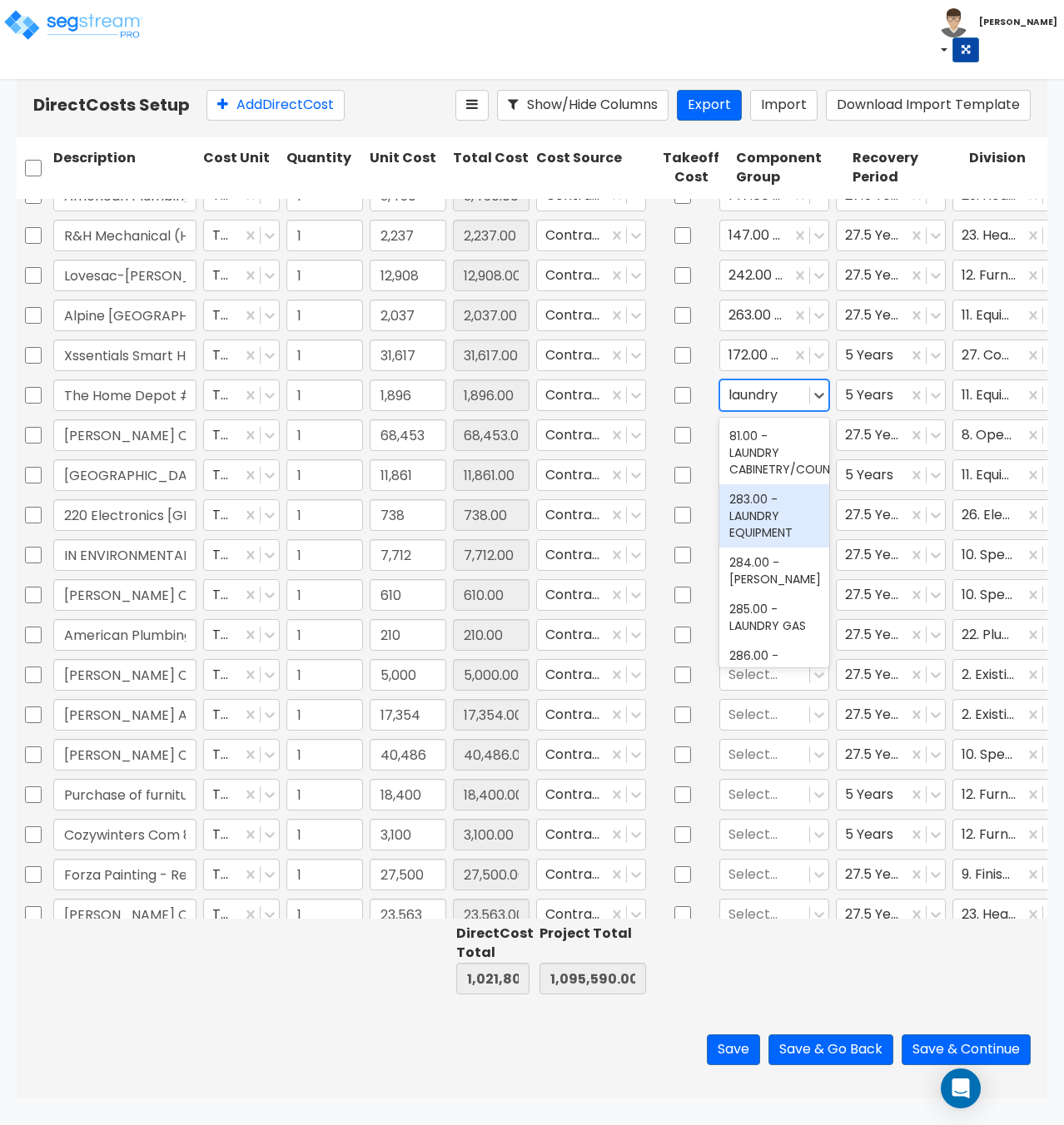
click at [759, 518] on div "283.00 - LAUNDRY EQUIPMENT" at bounding box center [774, 515] width 110 height 64
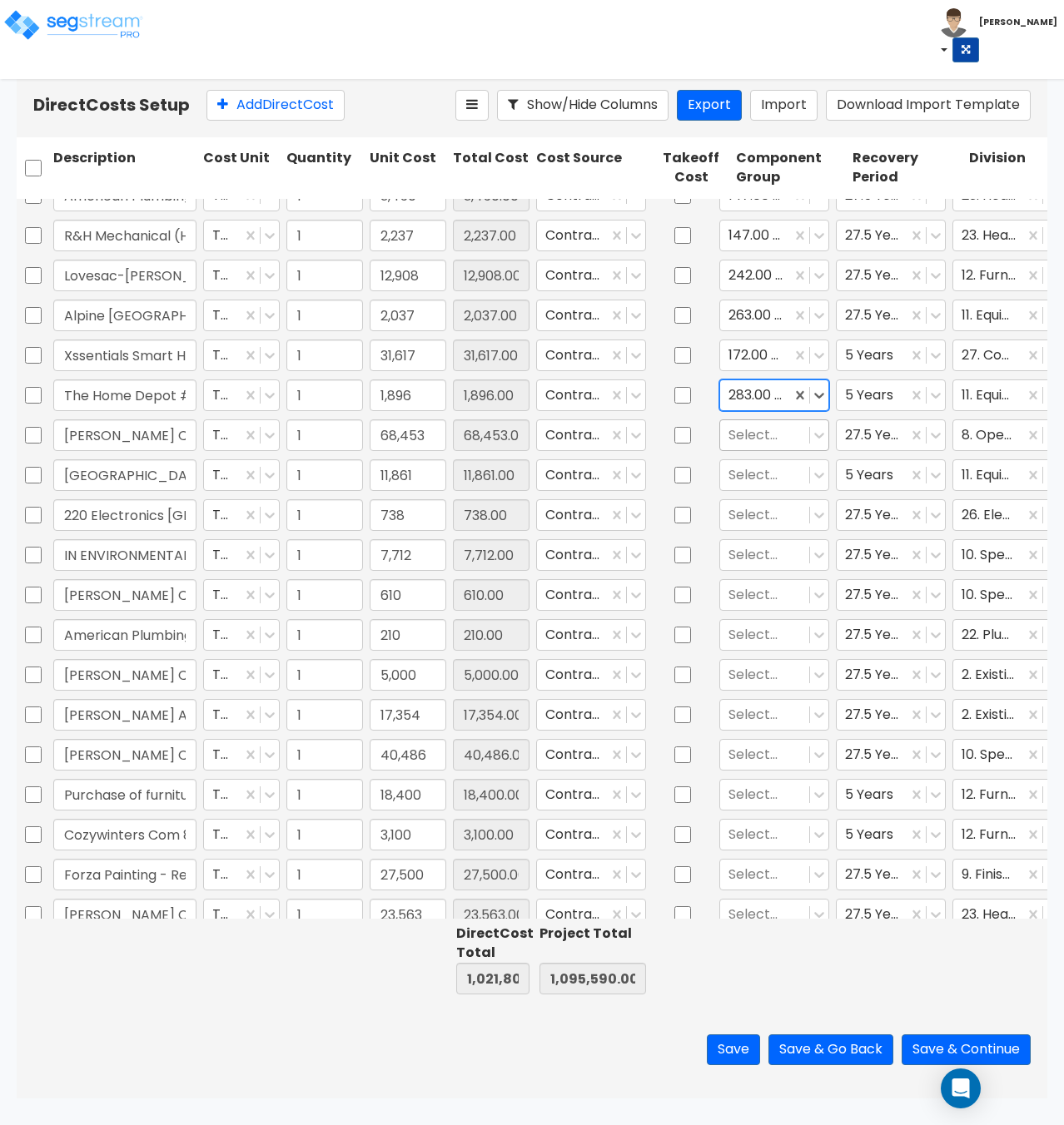
click at [747, 439] on div at bounding box center [764, 435] width 72 height 23
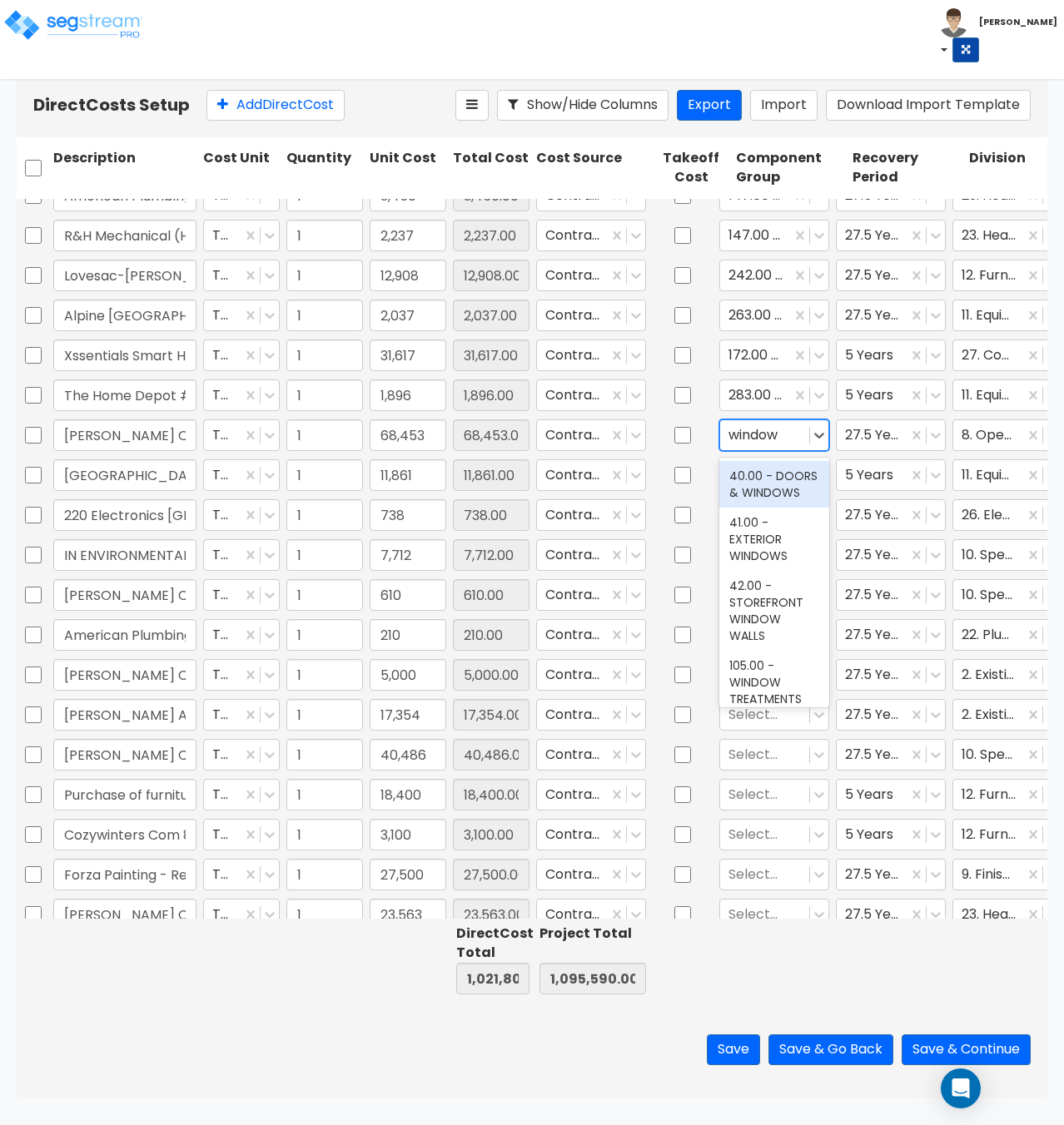
click at [761, 480] on div "40.00 - DOORS & WINDOWS" at bounding box center [774, 484] width 110 height 47
click at [759, 478] on div at bounding box center [764, 475] width 72 height 23
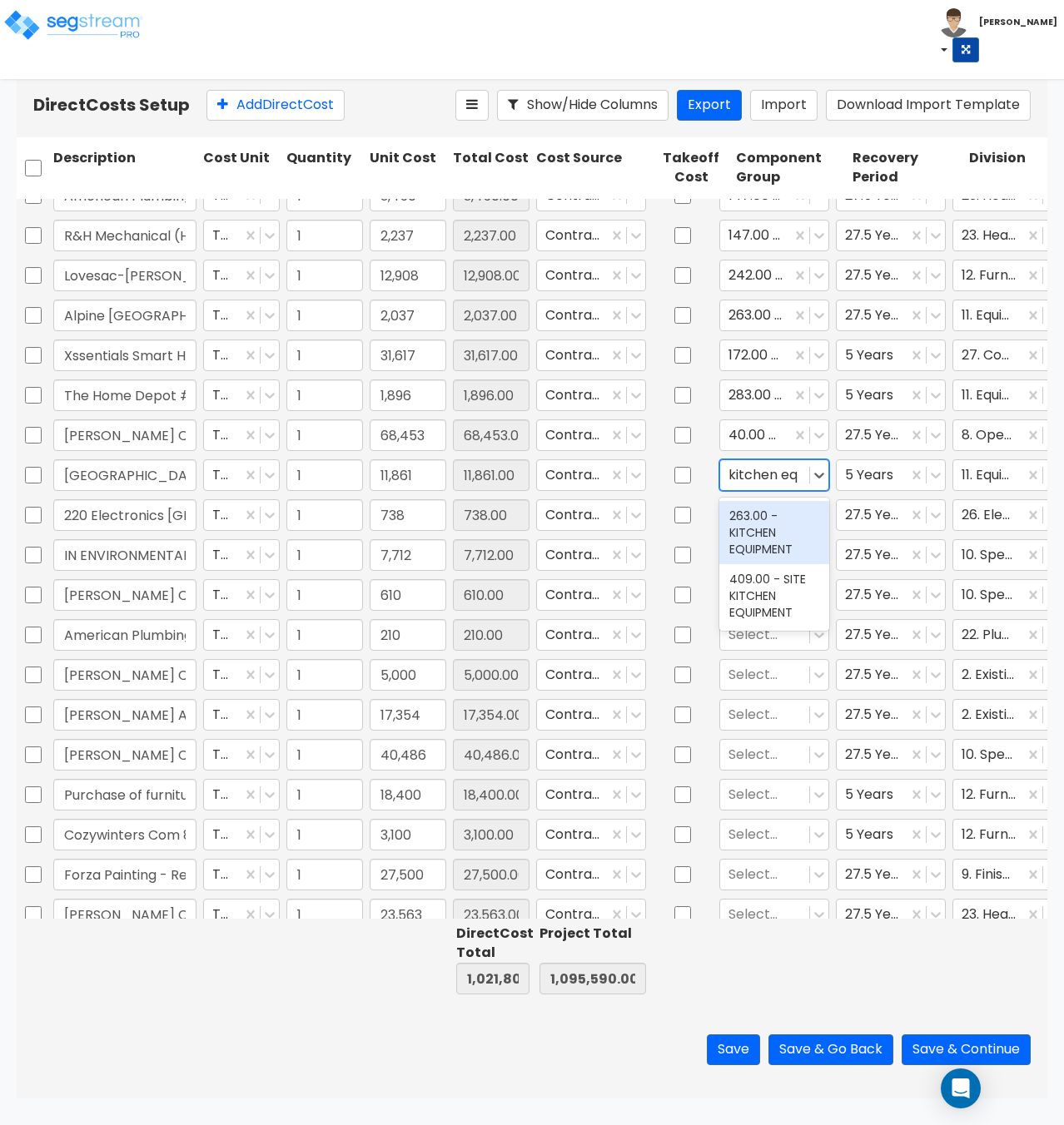
click at [764, 529] on div "263.00 - KITCHEN EQUIPMENT" at bounding box center [774, 533] width 110 height 64
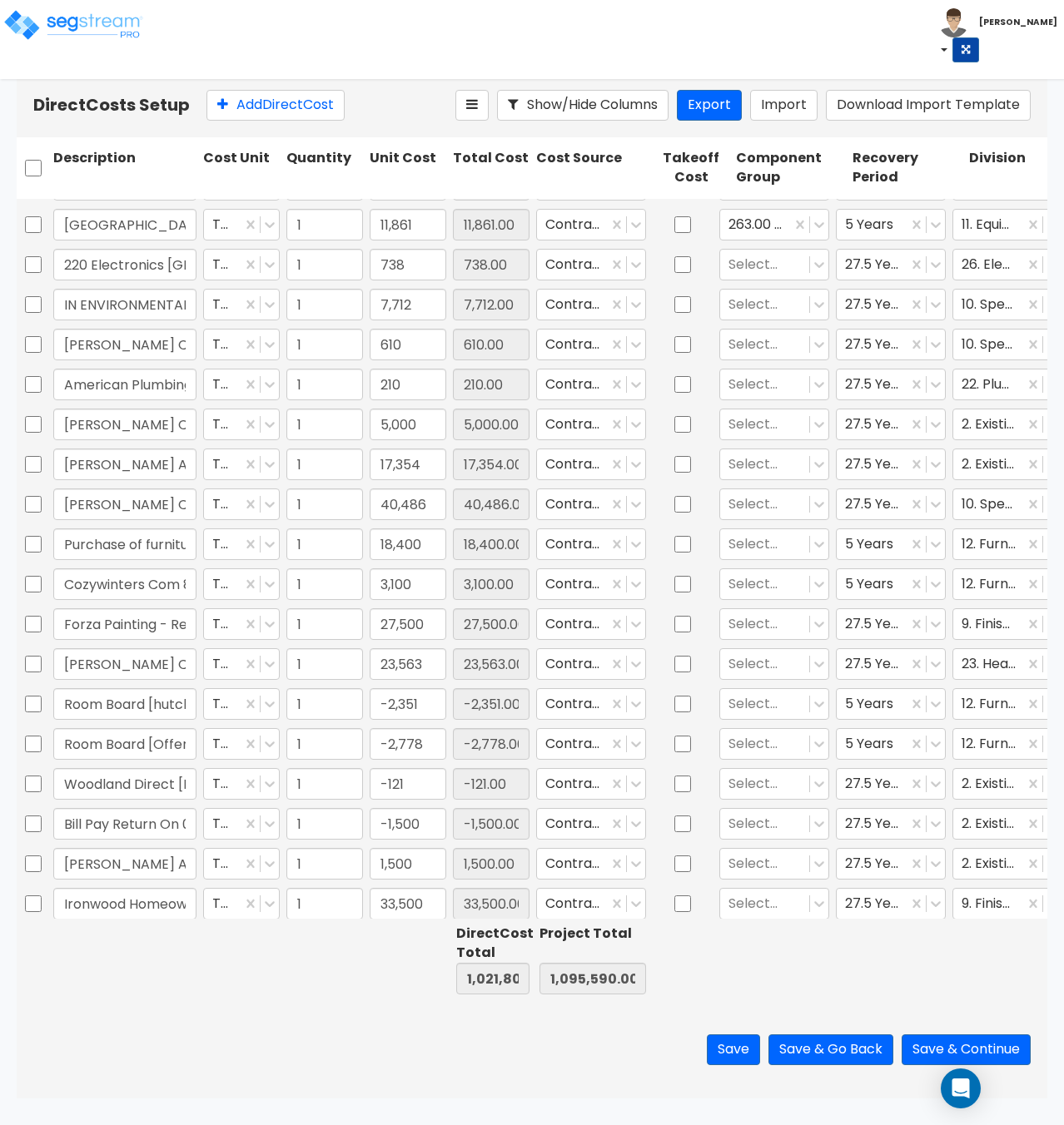
scroll to position [2709, 0]
click at [750, 275] on div at bounding box center [764, 265] width 72 height 23
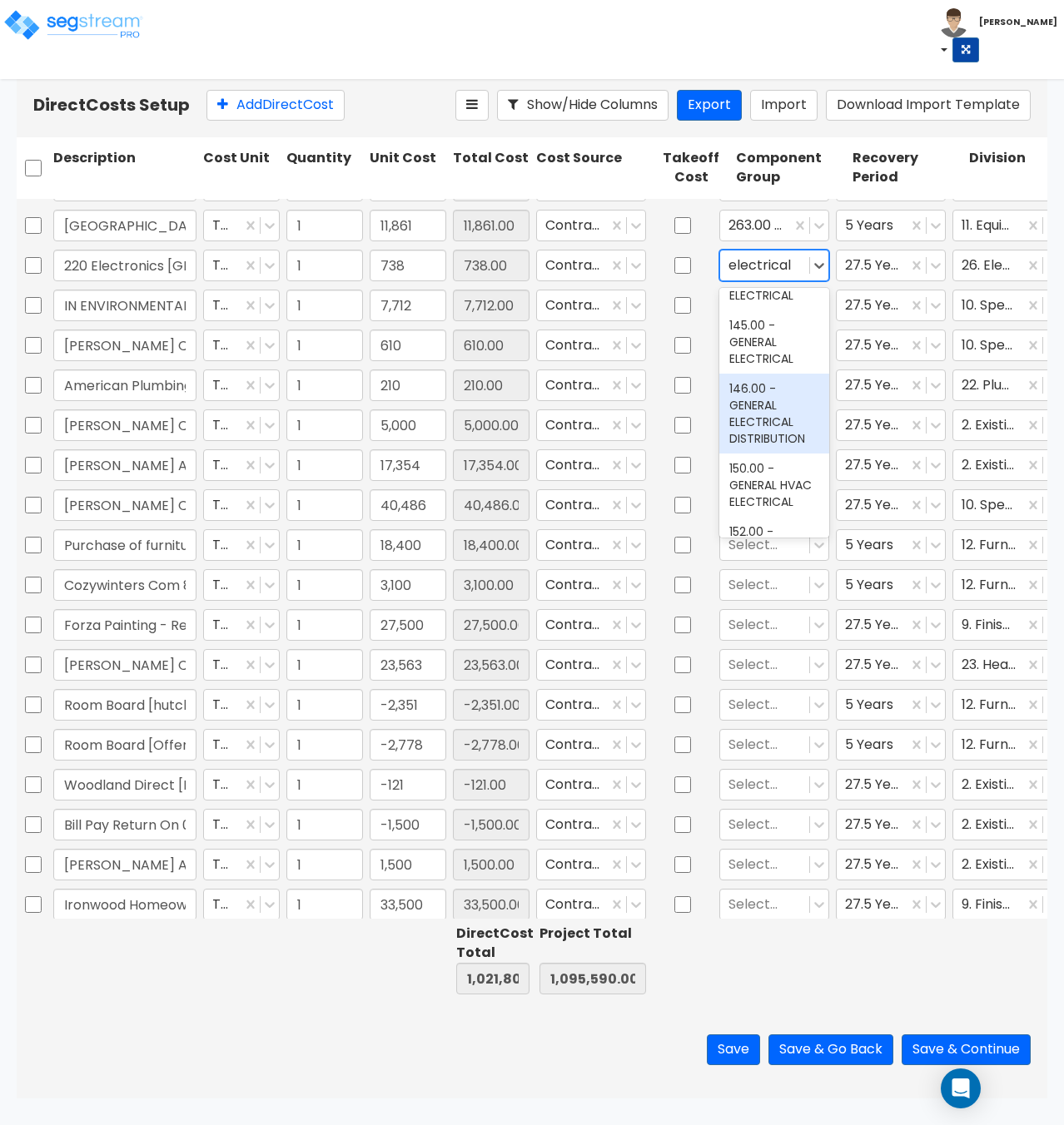
scroll to position [417, 0]
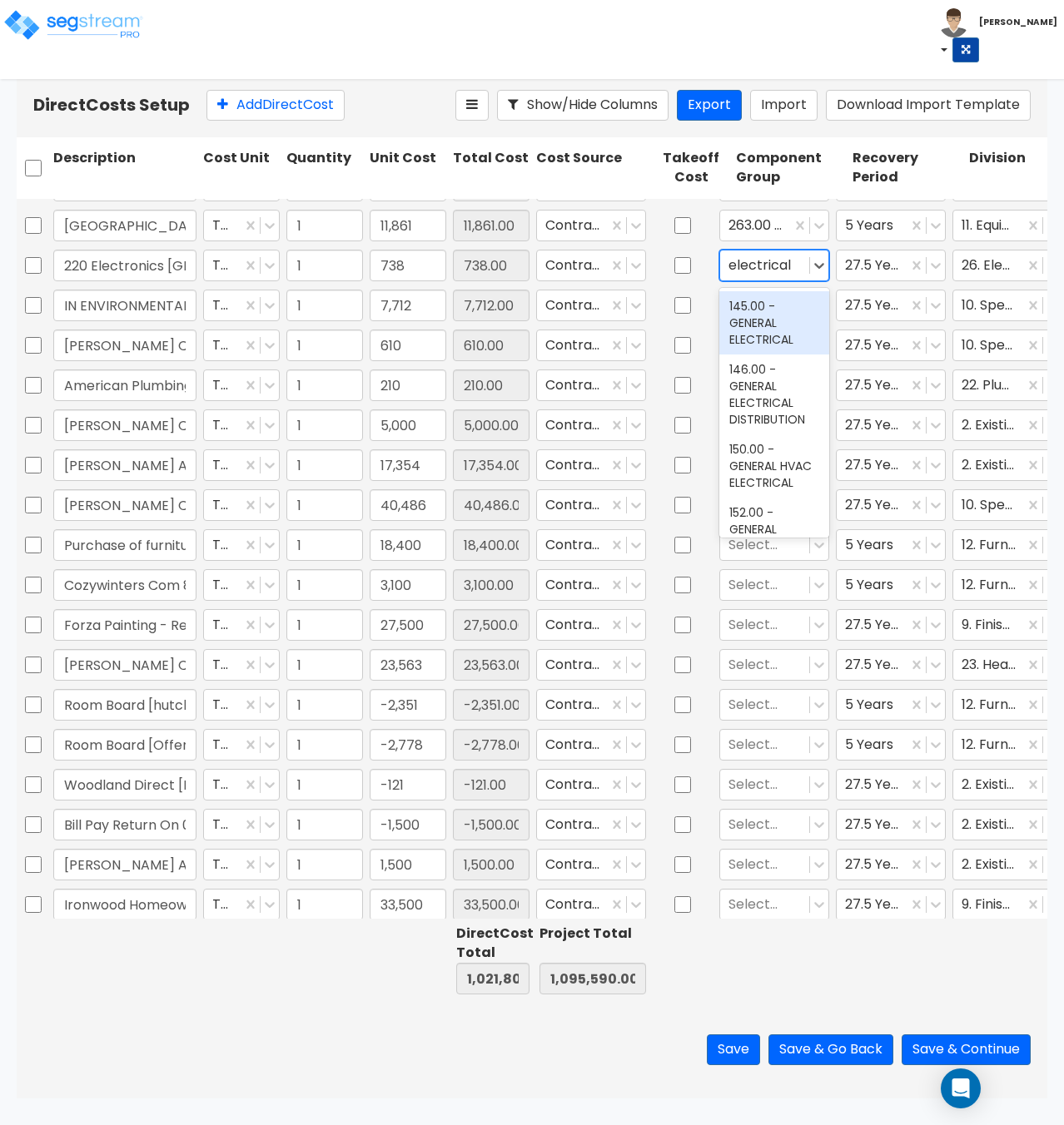
click at [764, 355] on div "145.00 - GENERAL ELECTRICAL" at bounding box center [774, 322] width 110 height 64
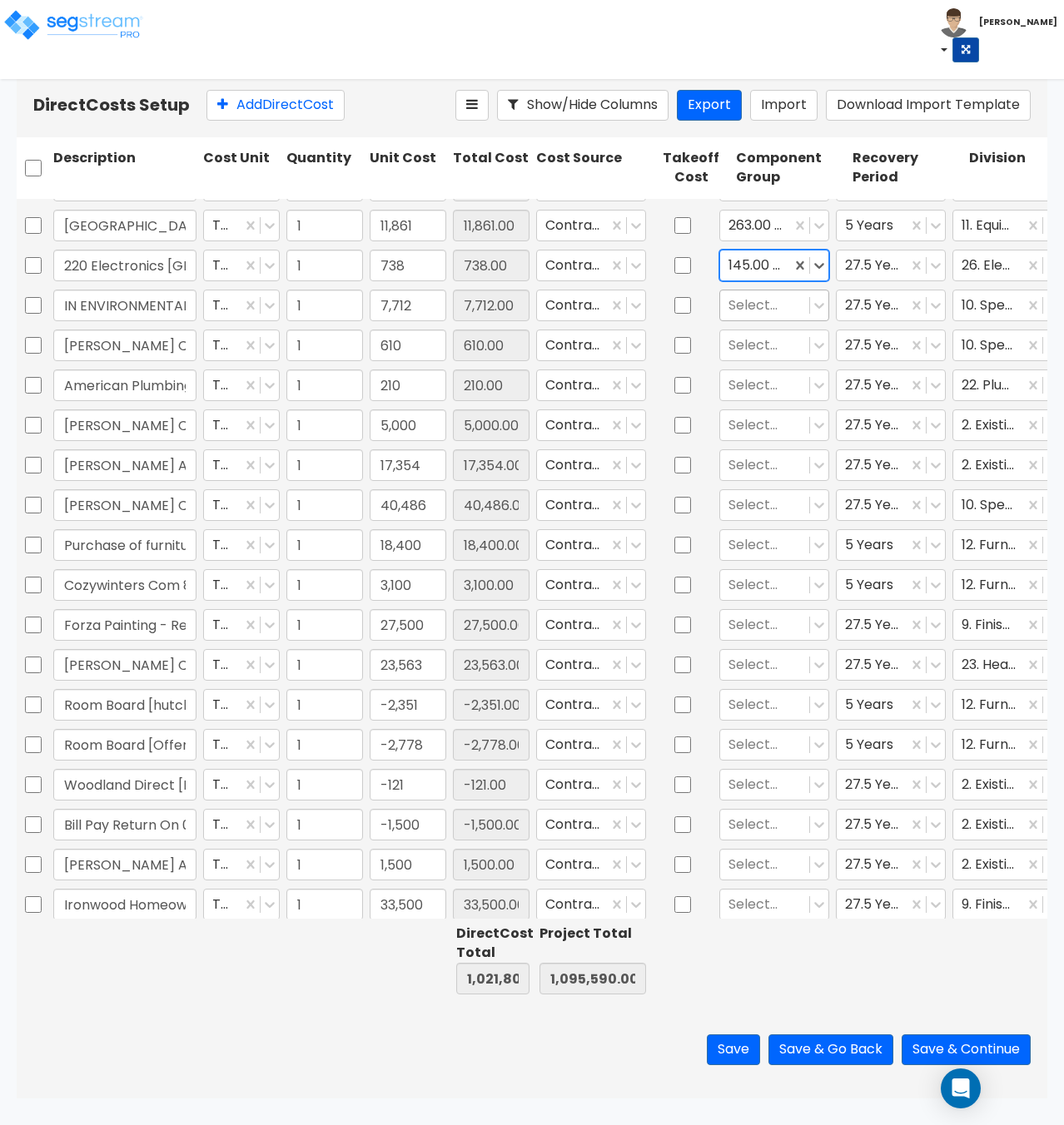
click at [779, 309] on div at bounding box center [764, 305] width 72 height 23
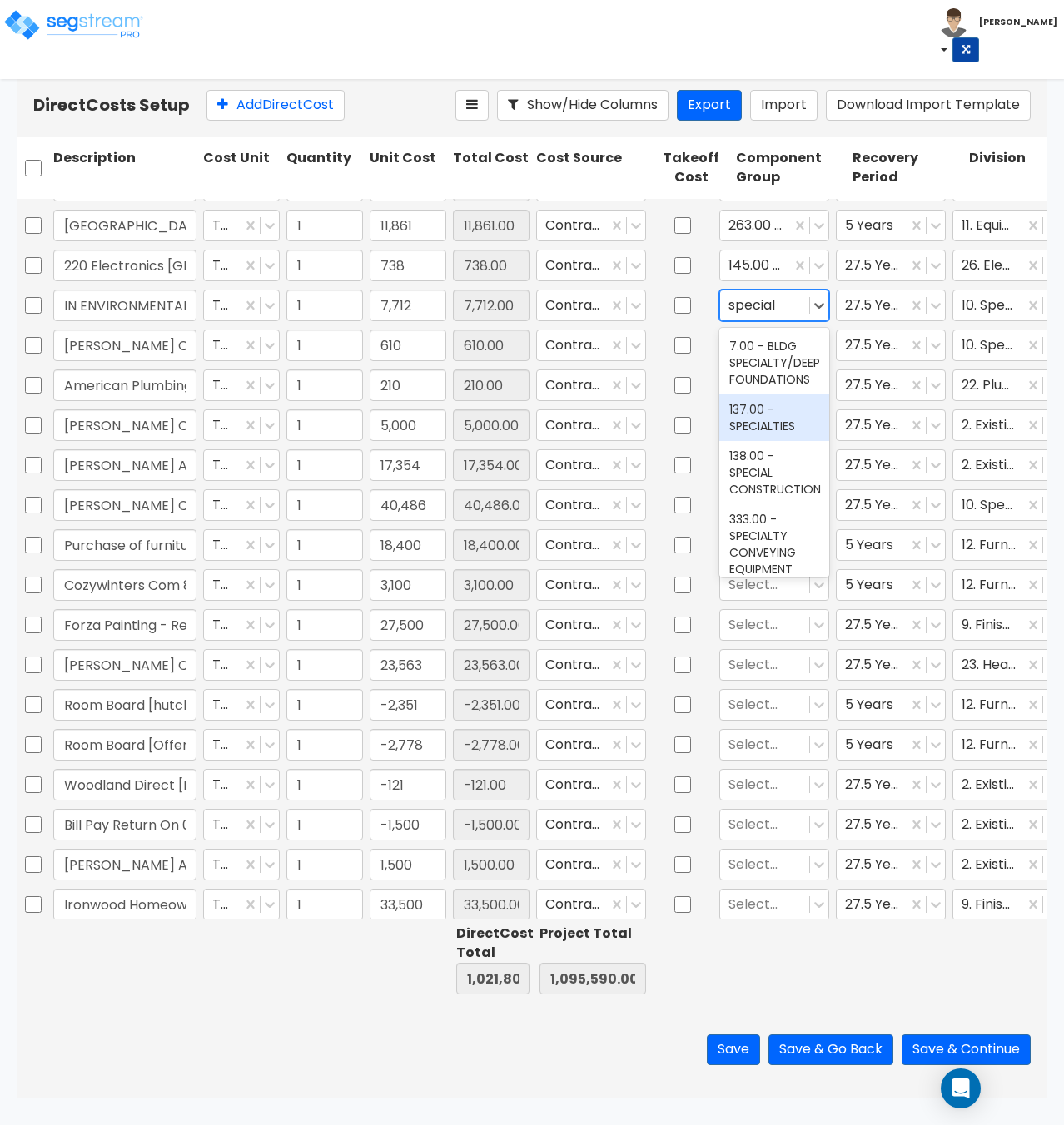
click at [781, 431] on div "137.00 - SPECIALTIES" at bounding box center [774, 417] width 110 height 47
click at [758, 343] on div at bounding box center [764, 345] width 72 height 23
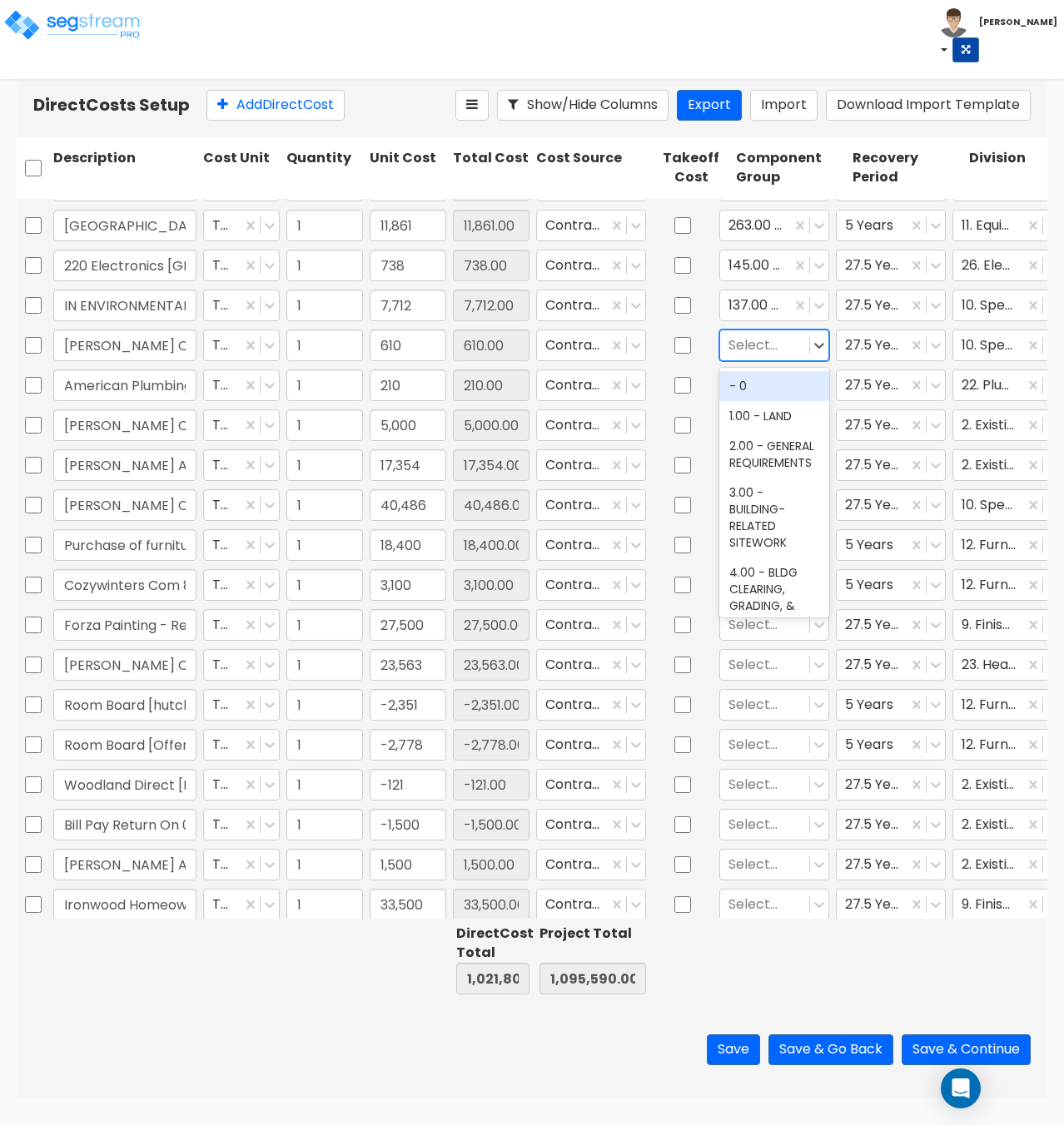
click at [758, 343] on div at bounding box center [764, 345] width 72 height 23
click at [770, 412] on div "Select..." at bounding box center [764, 424] width 89 height 29
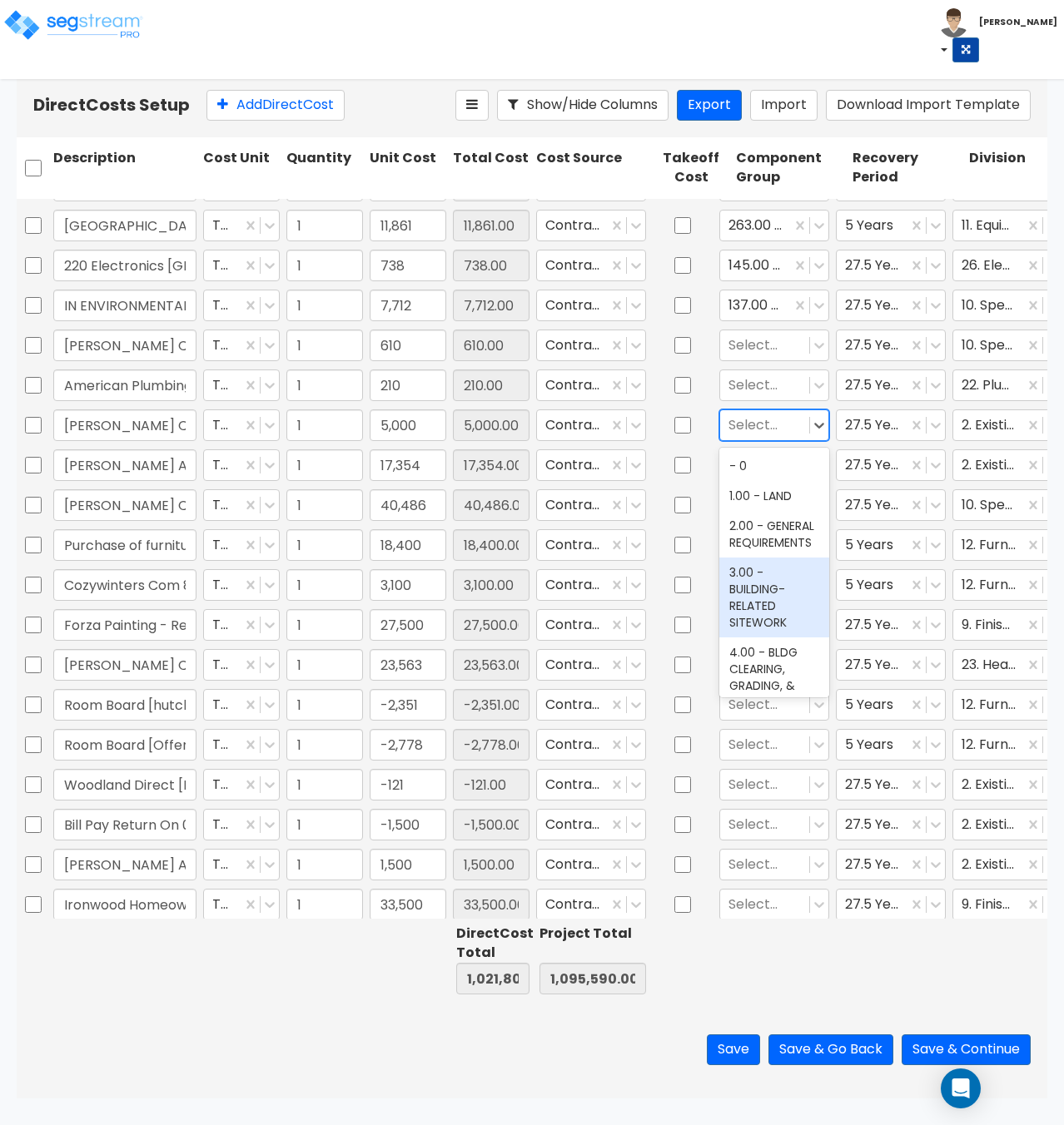
click at [764, 606] on div "3.00 - BUILDING-RELATED SITEWORK" at bounding box center [774, 597] width 110 height 80
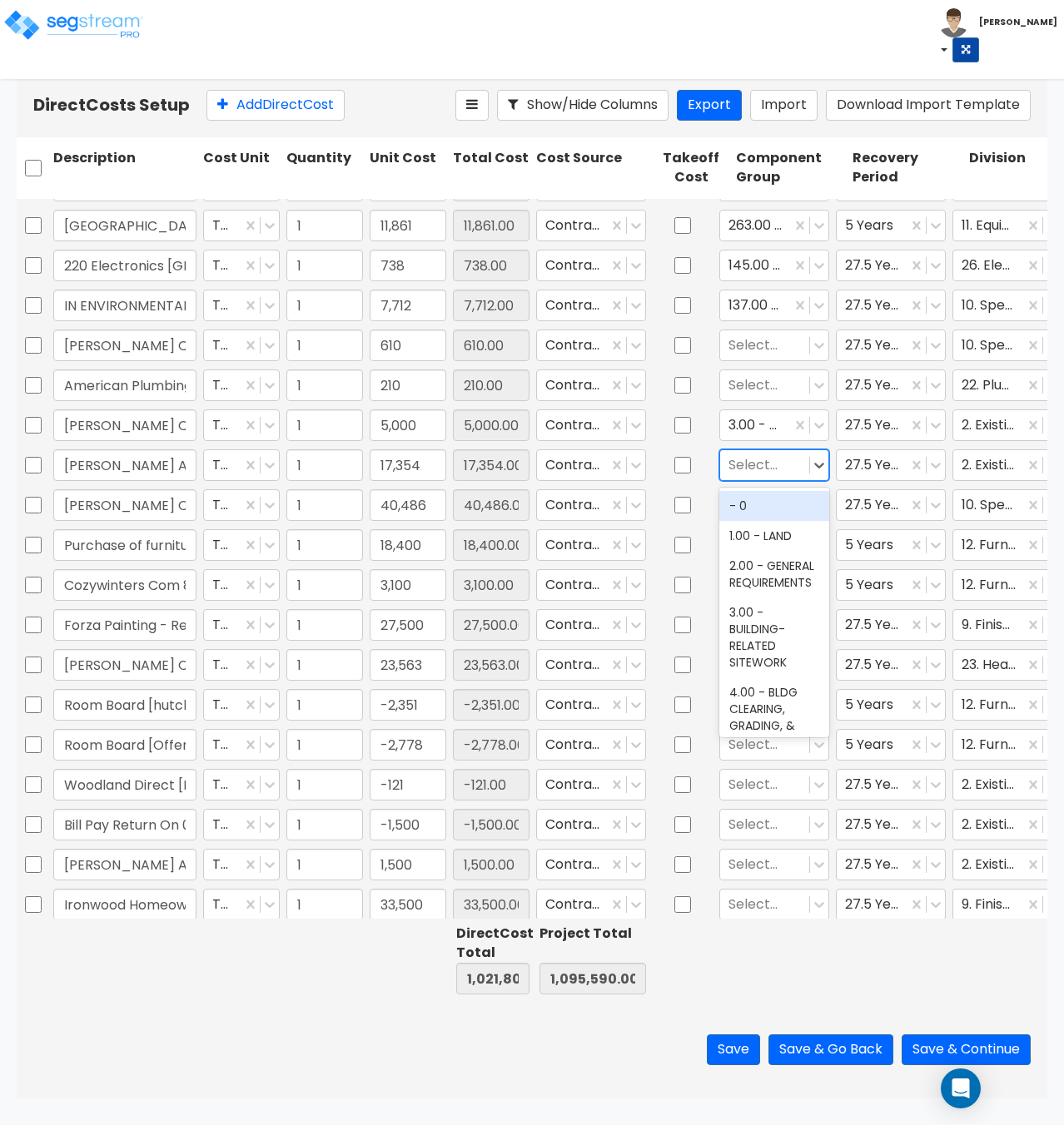
click at [768, 463] on div at bounding box center [764, 465] width 72 height 23
click at [749, 673] on div "3.00 - BUILDING-RELATED SITEWORK" at bounding box center [774, 637] width 110 height 80
click at [757, 383] on div at bounding box center [764, 385] width 72 height 23
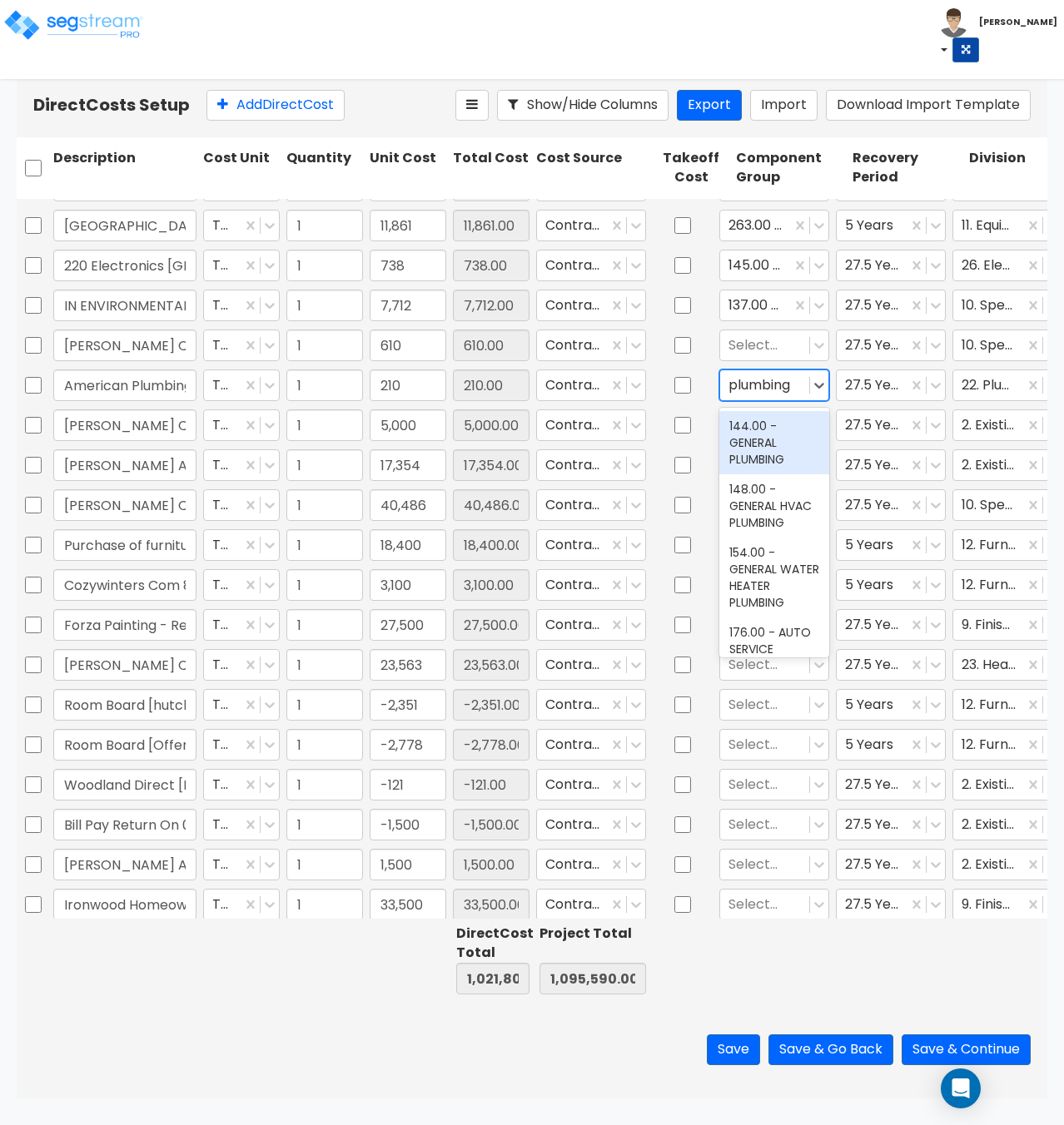
click at [750, 417] on div "144.00 - GENERAL PLUMBING" at bounding box center [774, 442] width 110 height 64
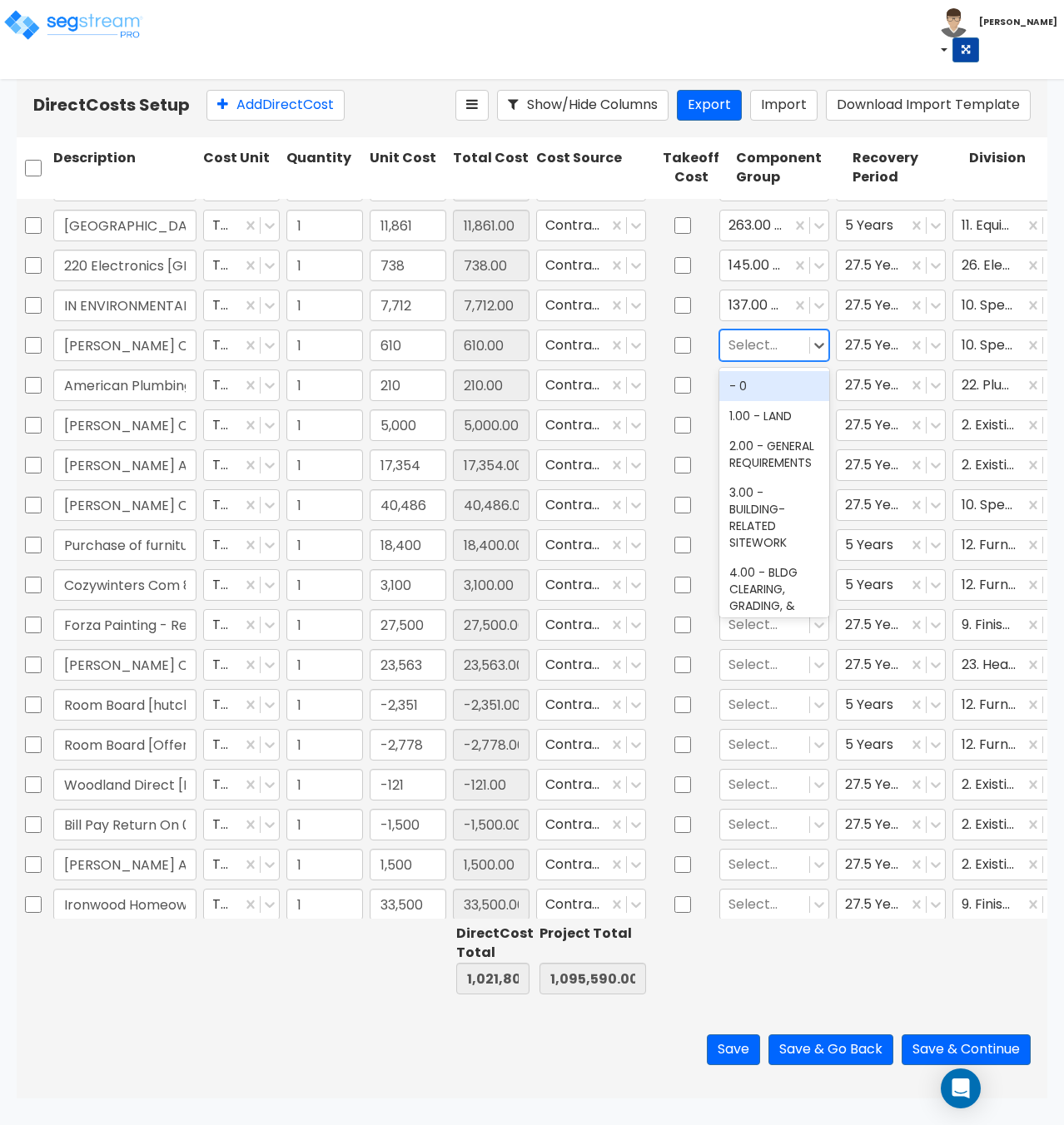
click at [764, 339] on div at bounding box center [764, 345] width 72 height 23
click at [764, 390] on div "70.00 - RESTROOM ACCESSORIES" at bounding box center [774, 402] width 110 height 64
click at [763, 513] on div at bounding box center [764, 505] width 72 height 23
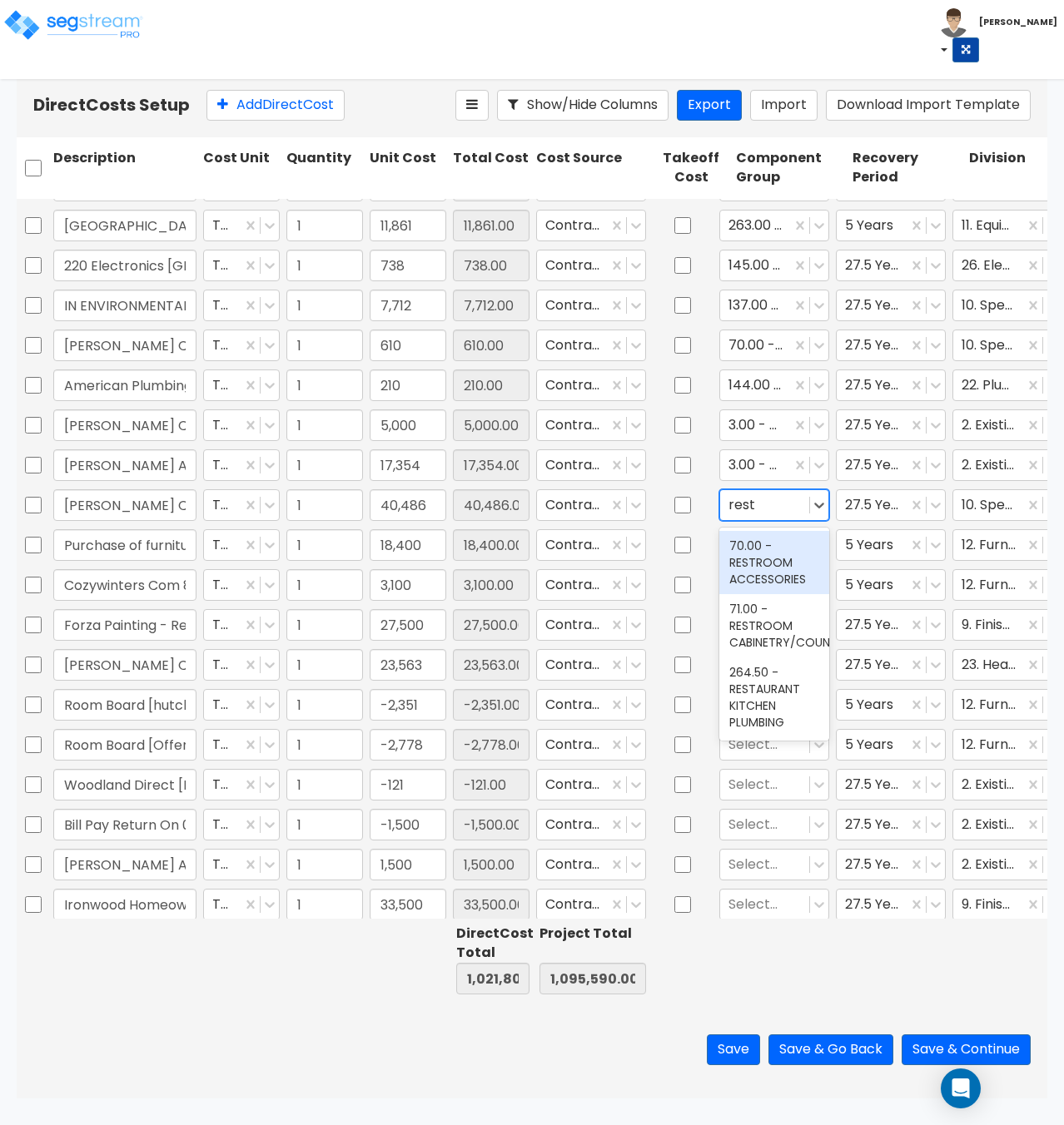
click at [762, 569] on div "70.00 - RESTROOM ACCESSORIES" at bounding box center [774, 562] width 110 height 64
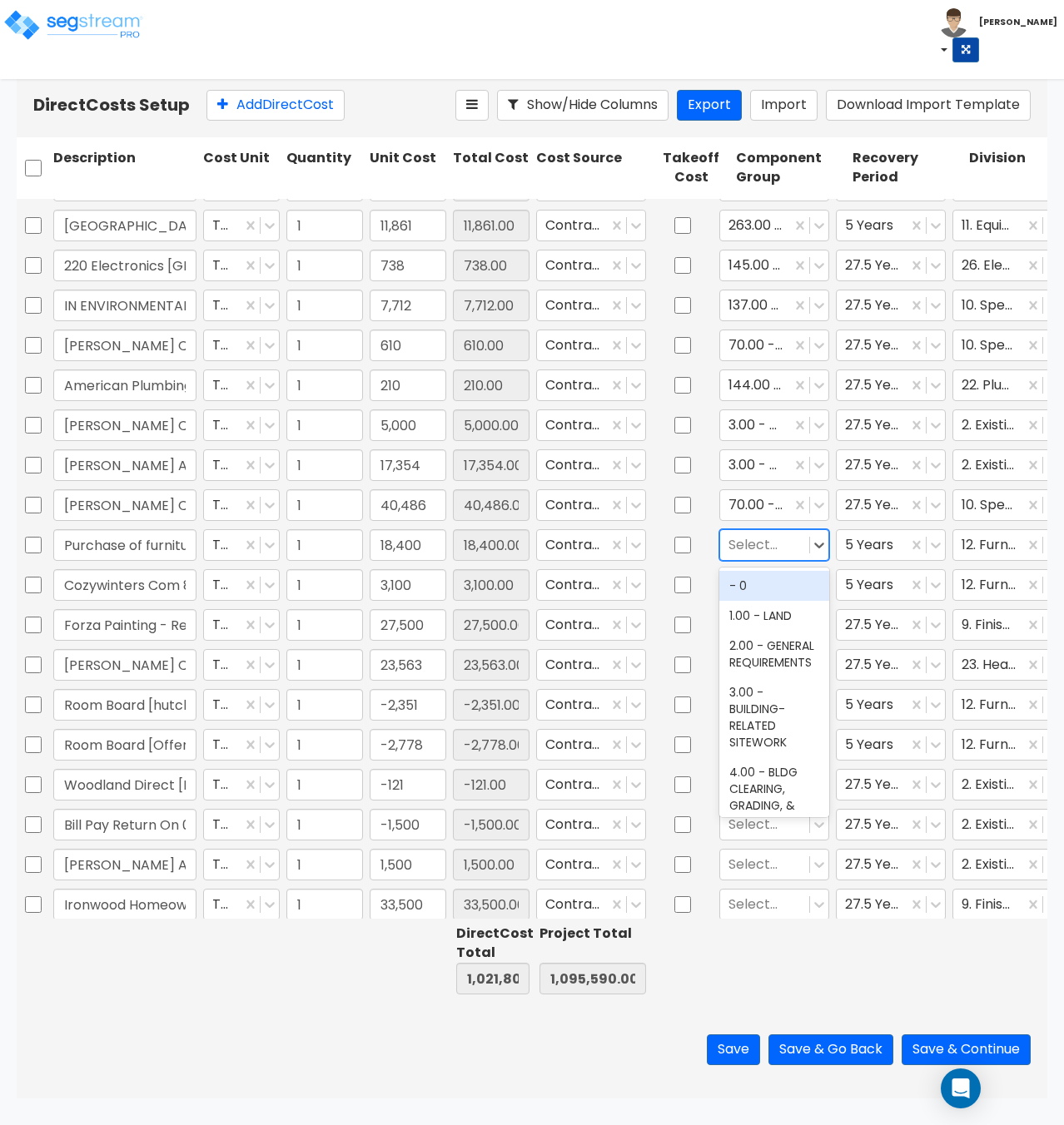
click at [757, 551] on div at bounding box center [764, 545] width 72 height 23
click at [751, 600] on div "242.00 - FURNITURE, FIXTURES, & EQUIPMENT" at bounding box center [774, 611] width 110 height 80
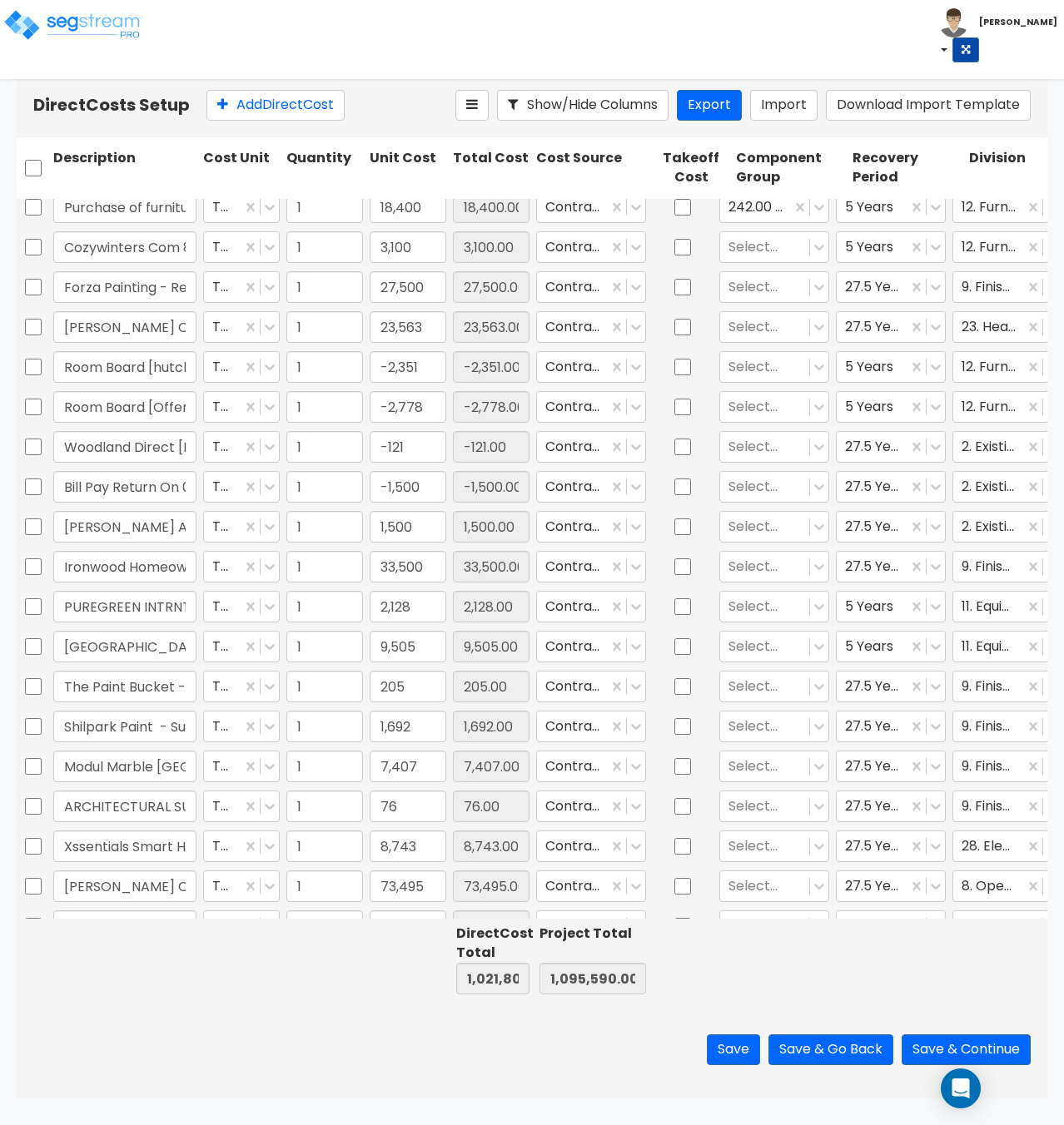
scroll to position [3045, 0]
click at [744, 257] on div at bounding box center [764, 249] width 72 height 23
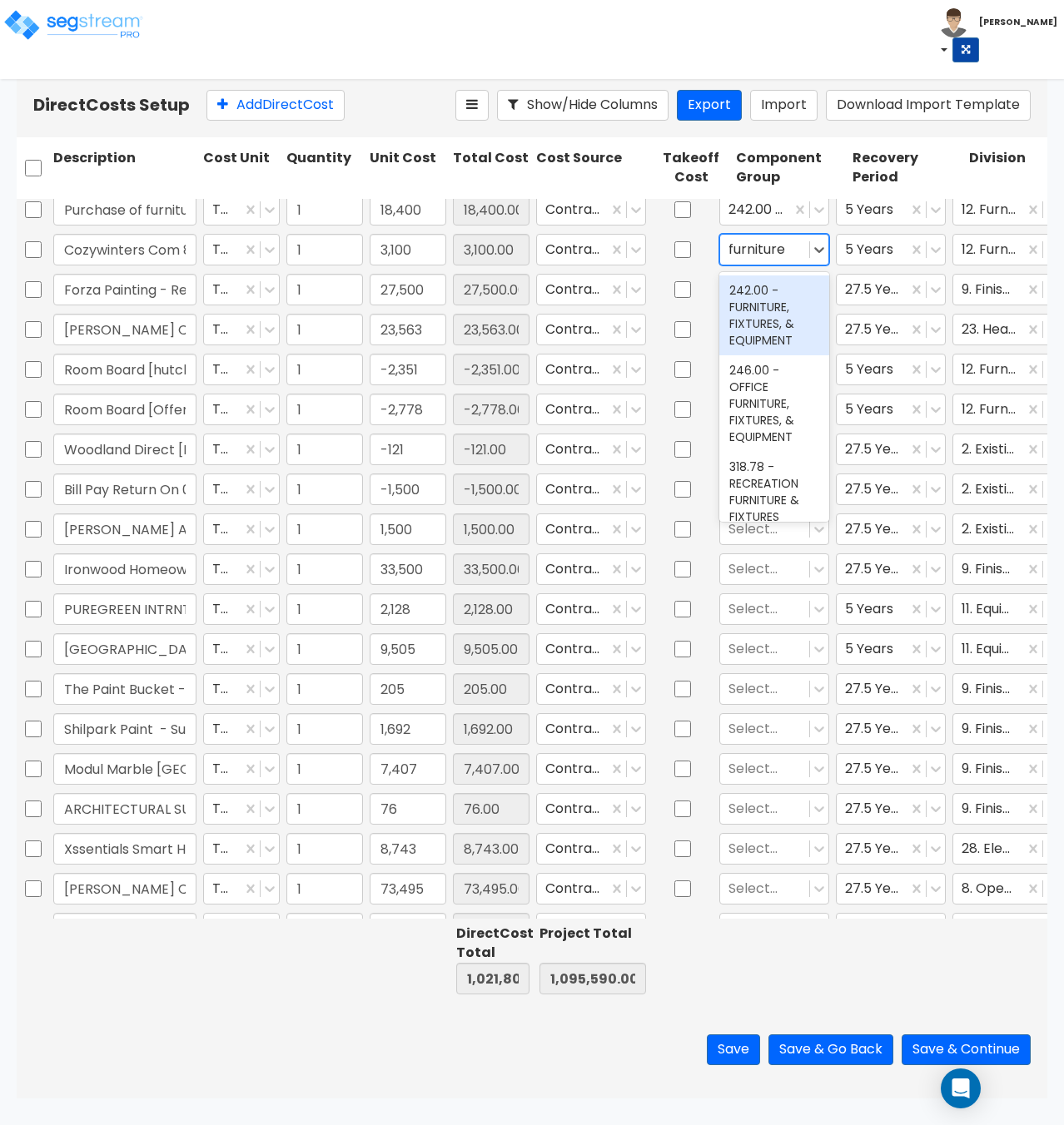
click at [764, 306] on div "242.00 - FURNITURE, FIXTURES, & EQUIPMENT" at bounding box center [774, 316] width 110 height 80
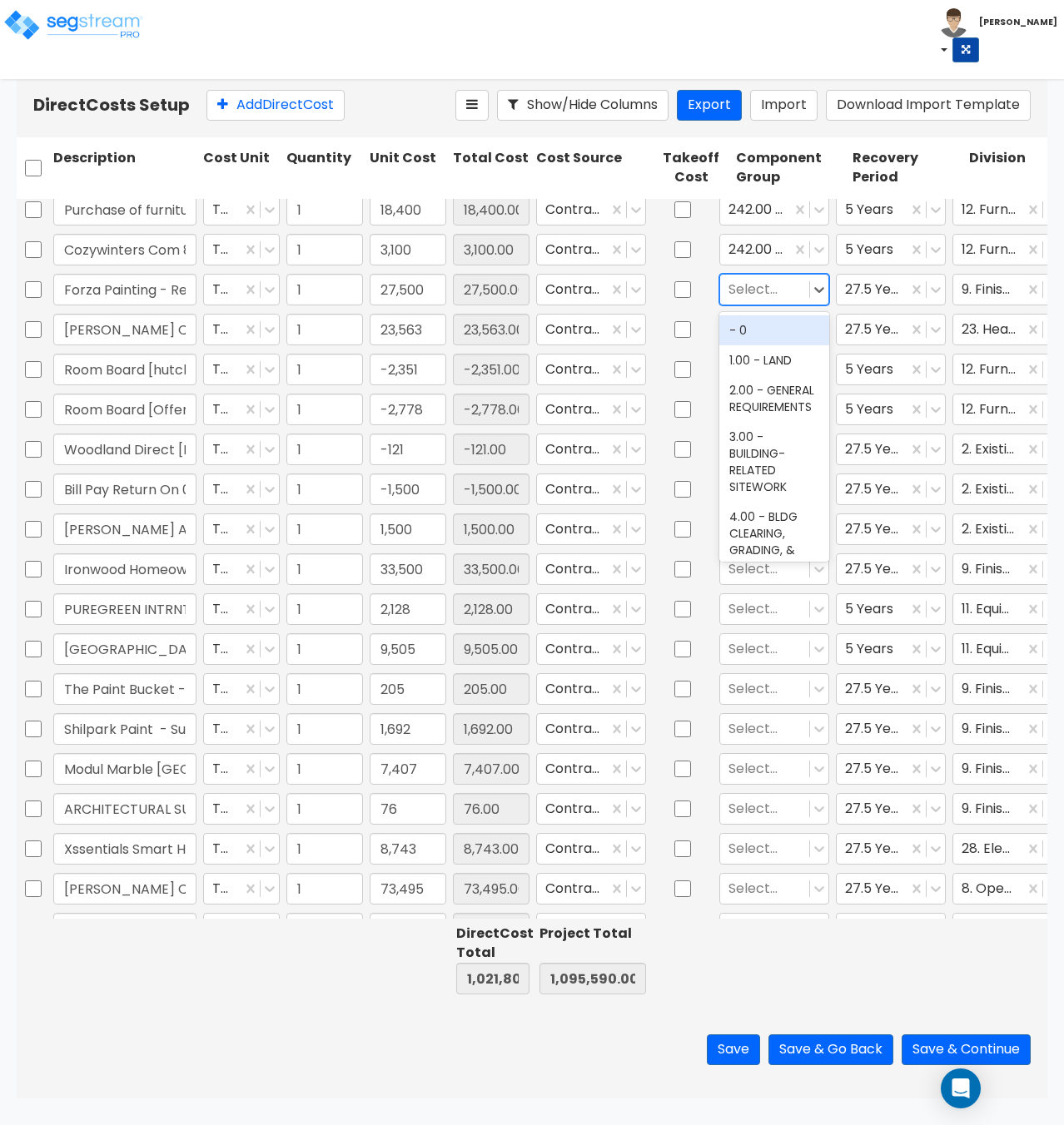
click at [760, 285] on div at bounding box center [764, 289] width 72 height 23
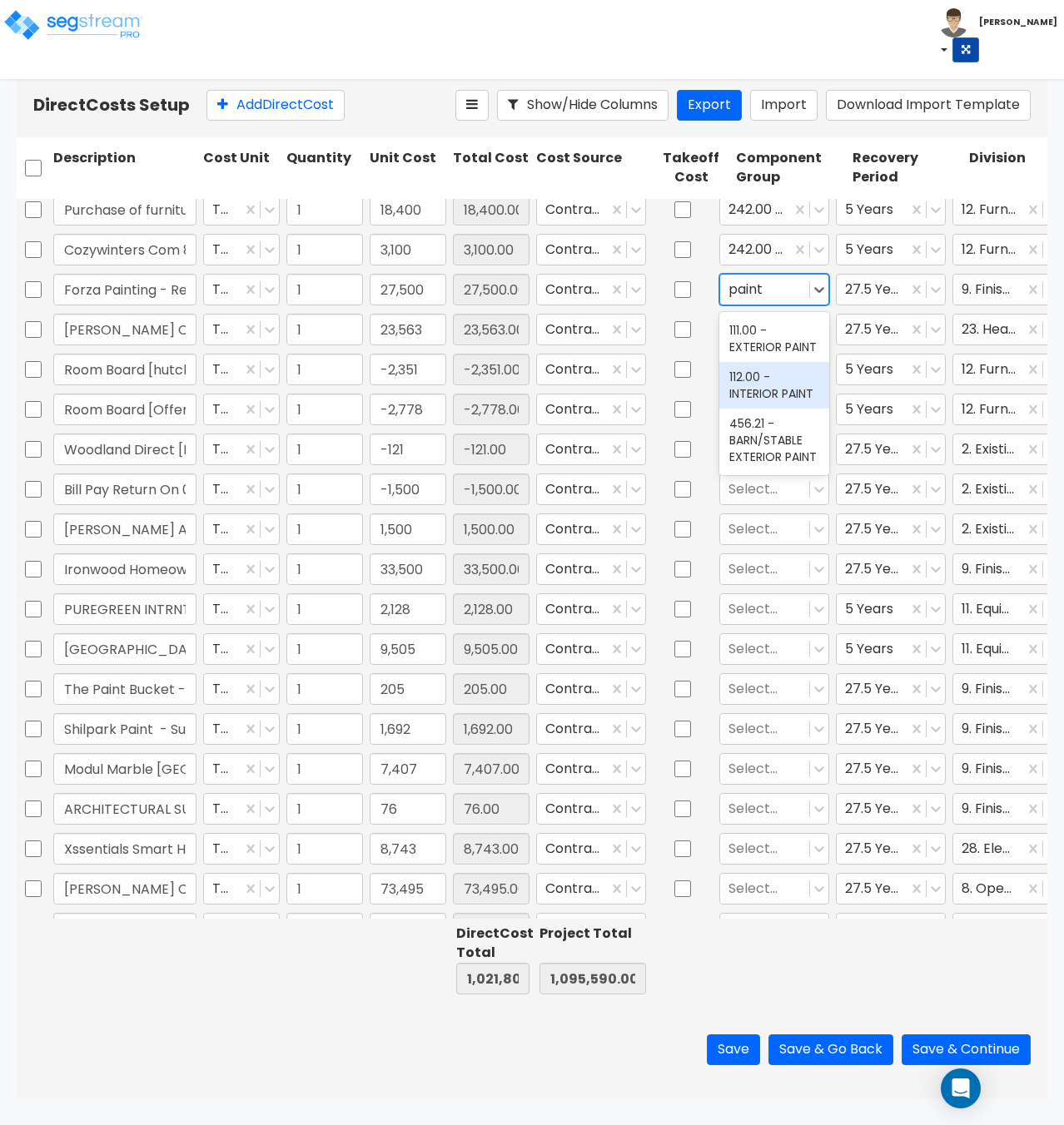
click at [760, 382] on div "112.00 - INTERIOR PAINT" at bounding box center [774, 385] width 110 height 47
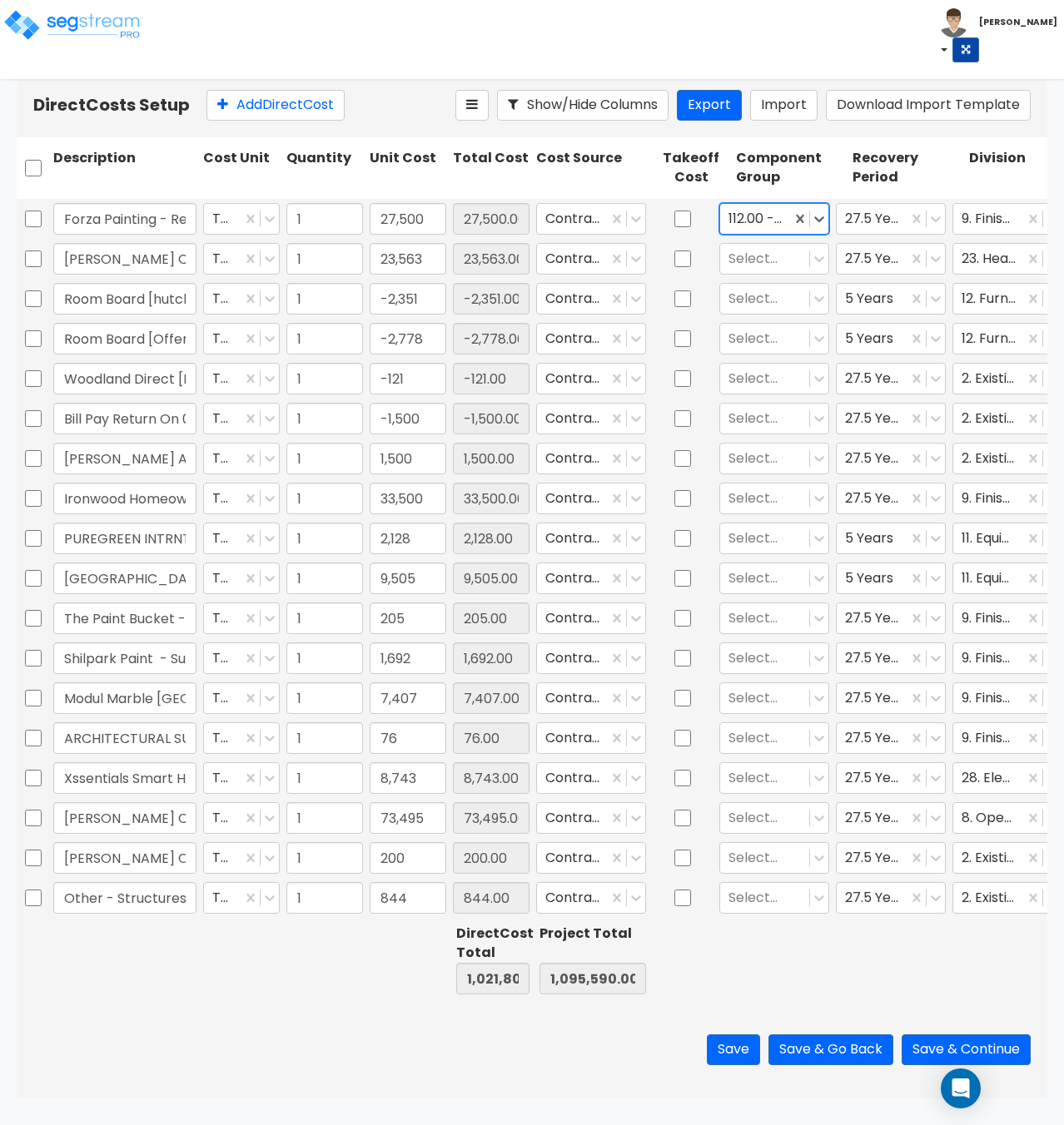
scroll to position [3128, 0]
click at [760, 247] on div at bounding box center [764, 259] width 72 height 23
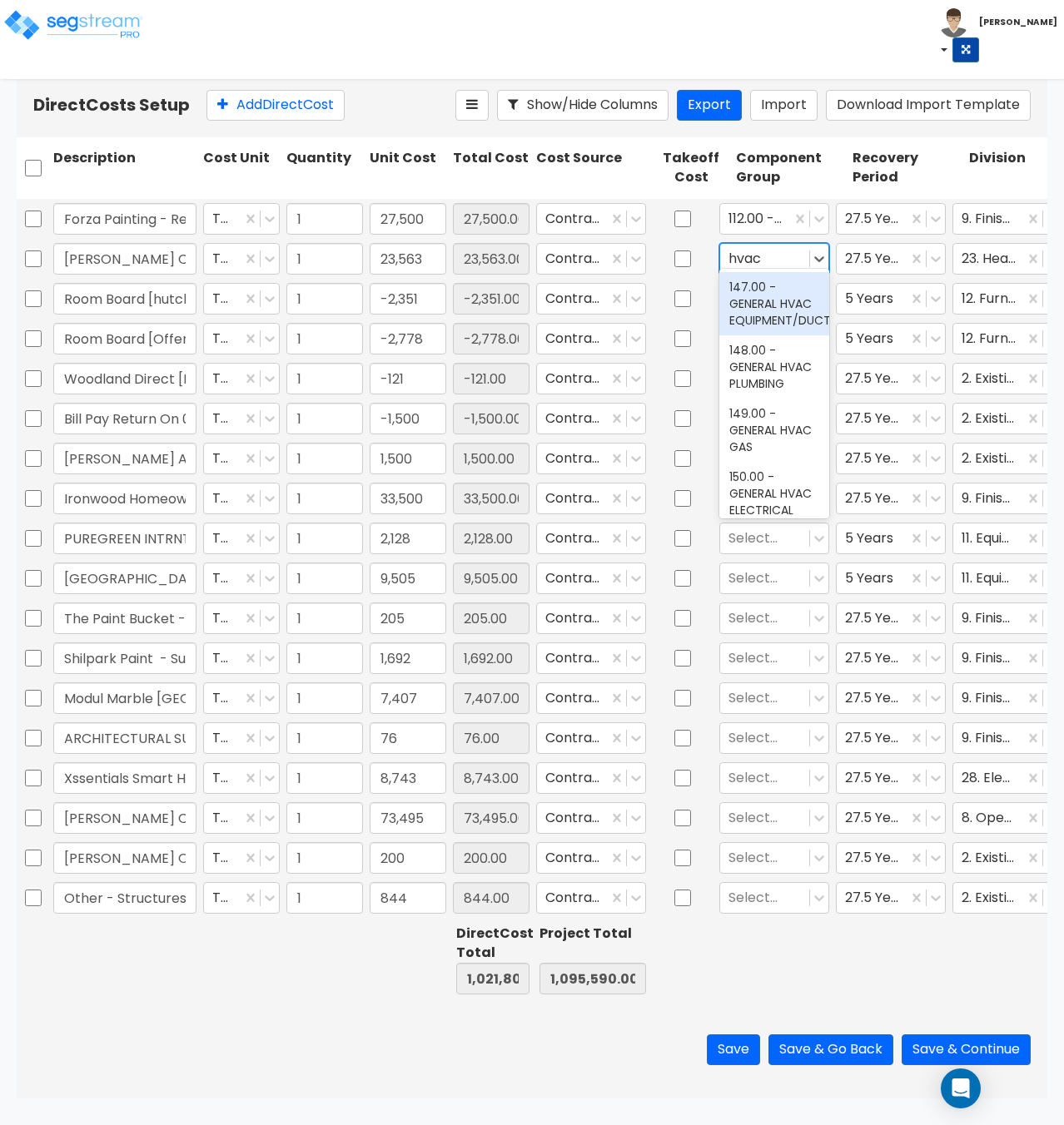
click at [756, 302] on div "147.00 - GENERAL HVAC EQUIPMENT/DUCTWORK" at bounding box center [774, 303] width 110 height 64
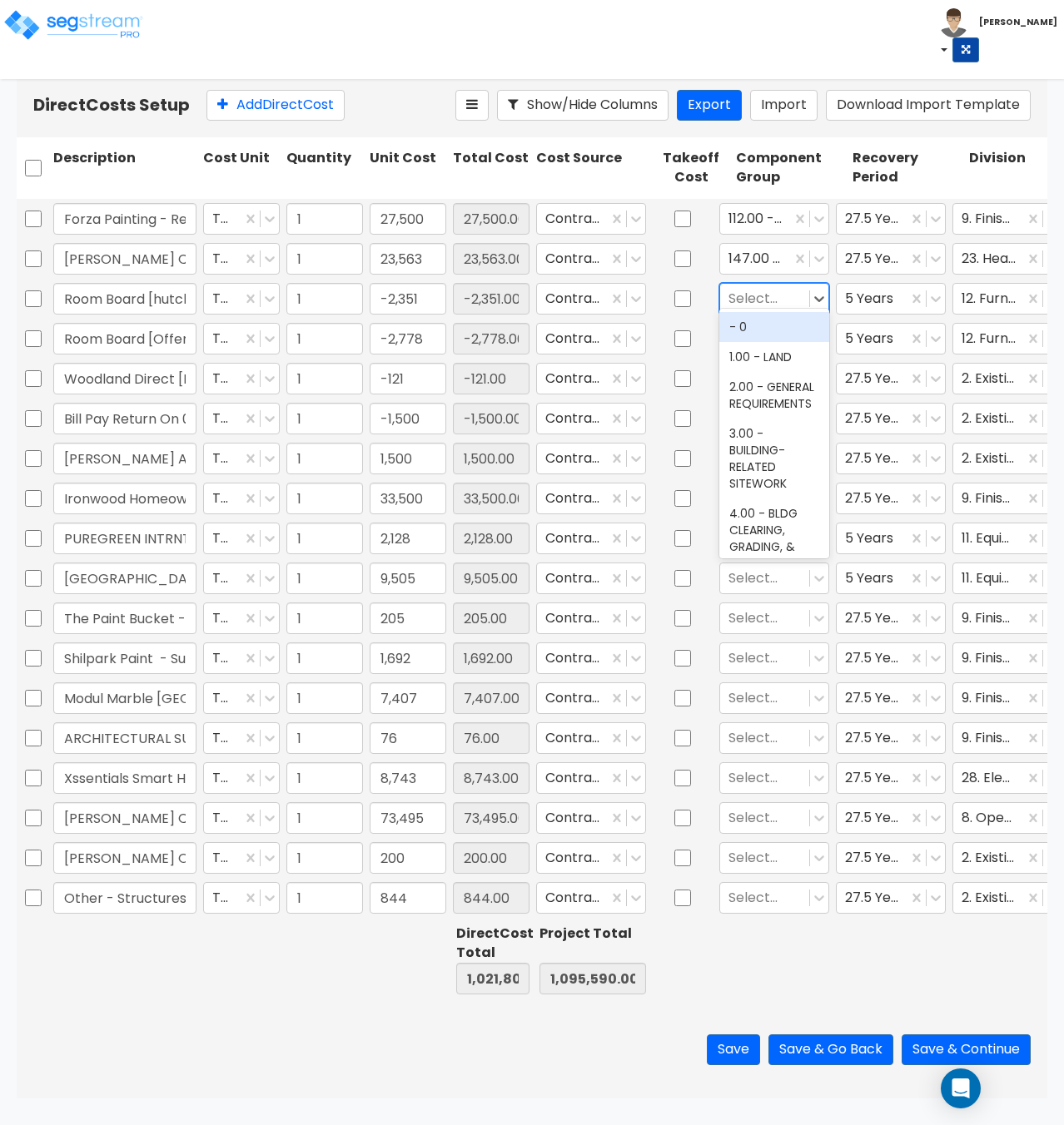
click at [758, 287] on div at bounding box center [764, 299] width 72 height 23
click at [757, 357] on div "242.00 - FURNITURE, FIXTURES, & EQUIPMENT" at bounding box center [774, 352] width 110 height 80
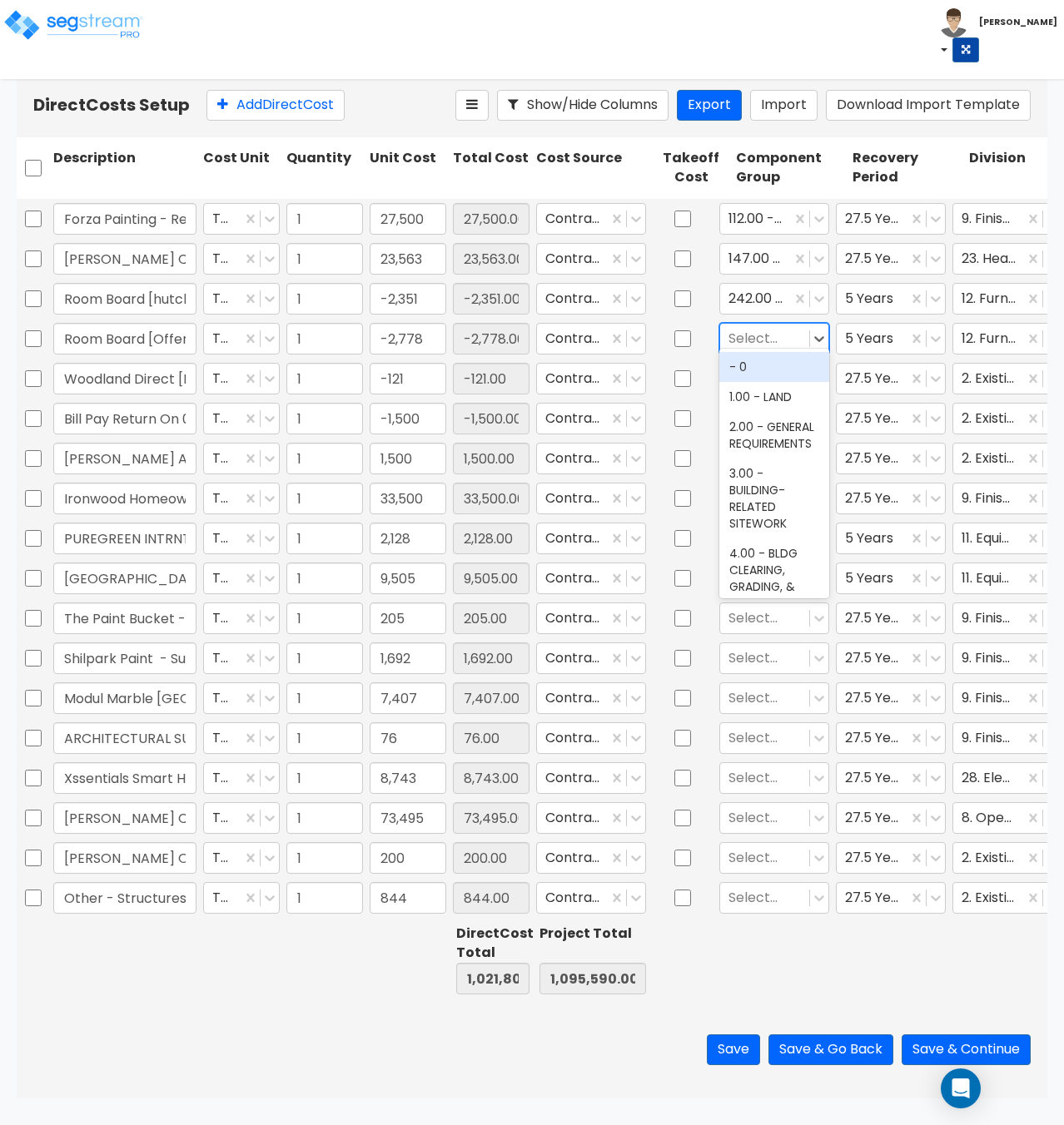
click at [769, 327] on div at bounding box center [764, 339] width 72 height 23
click at [766, 396] on div "242.00 - FURNITURE, FIXTURES, & EQUIPMENT" at bounding box center [774, 392] width 110 height 80
click at [750, 367] on div at bounding box center [764, 378] width 72 height 23
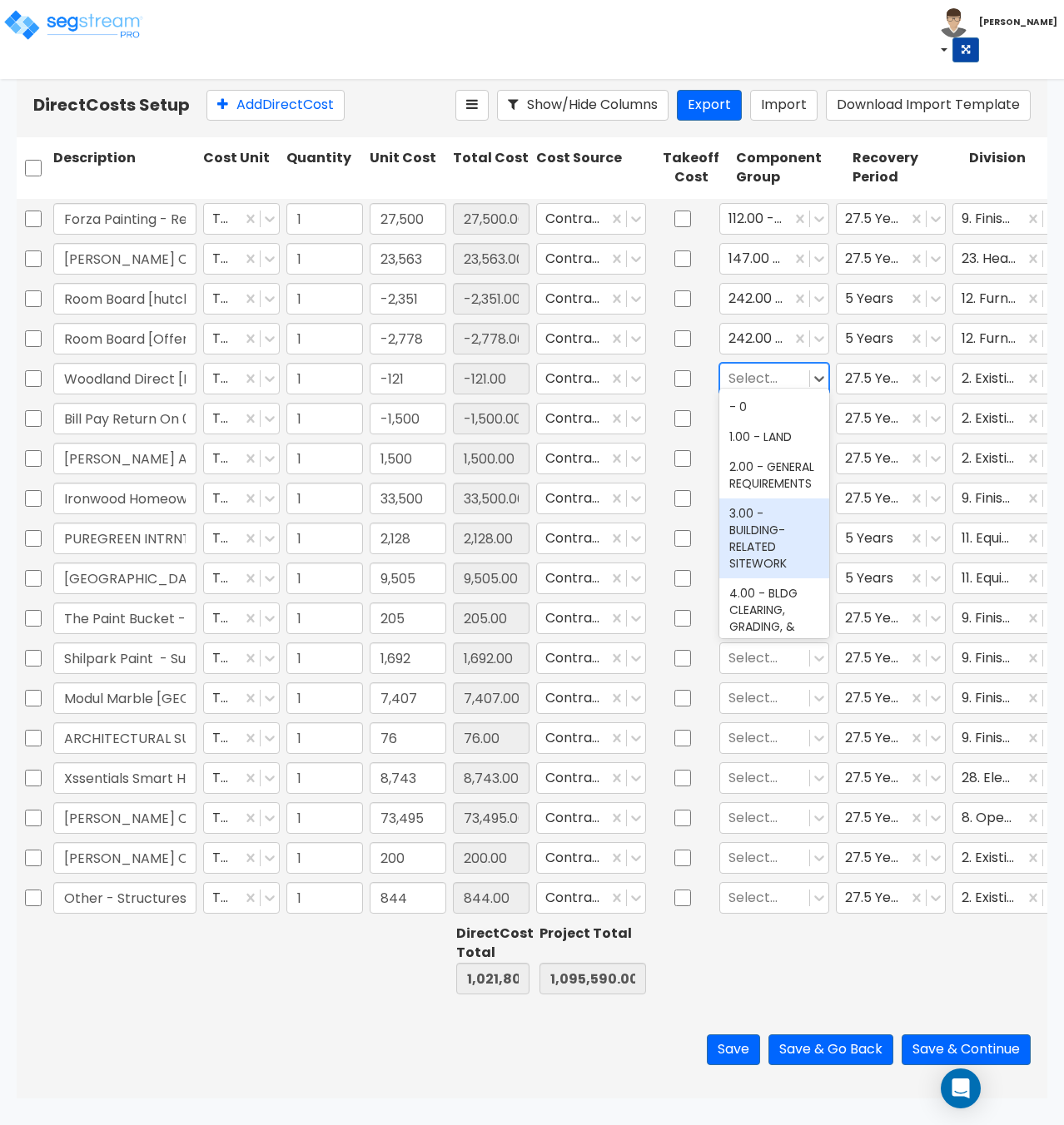
click at [750, 541] on div "3.00 - BUILDING-RELATED SITEWORK" at bounding box center [774, 538] width 110 height 80
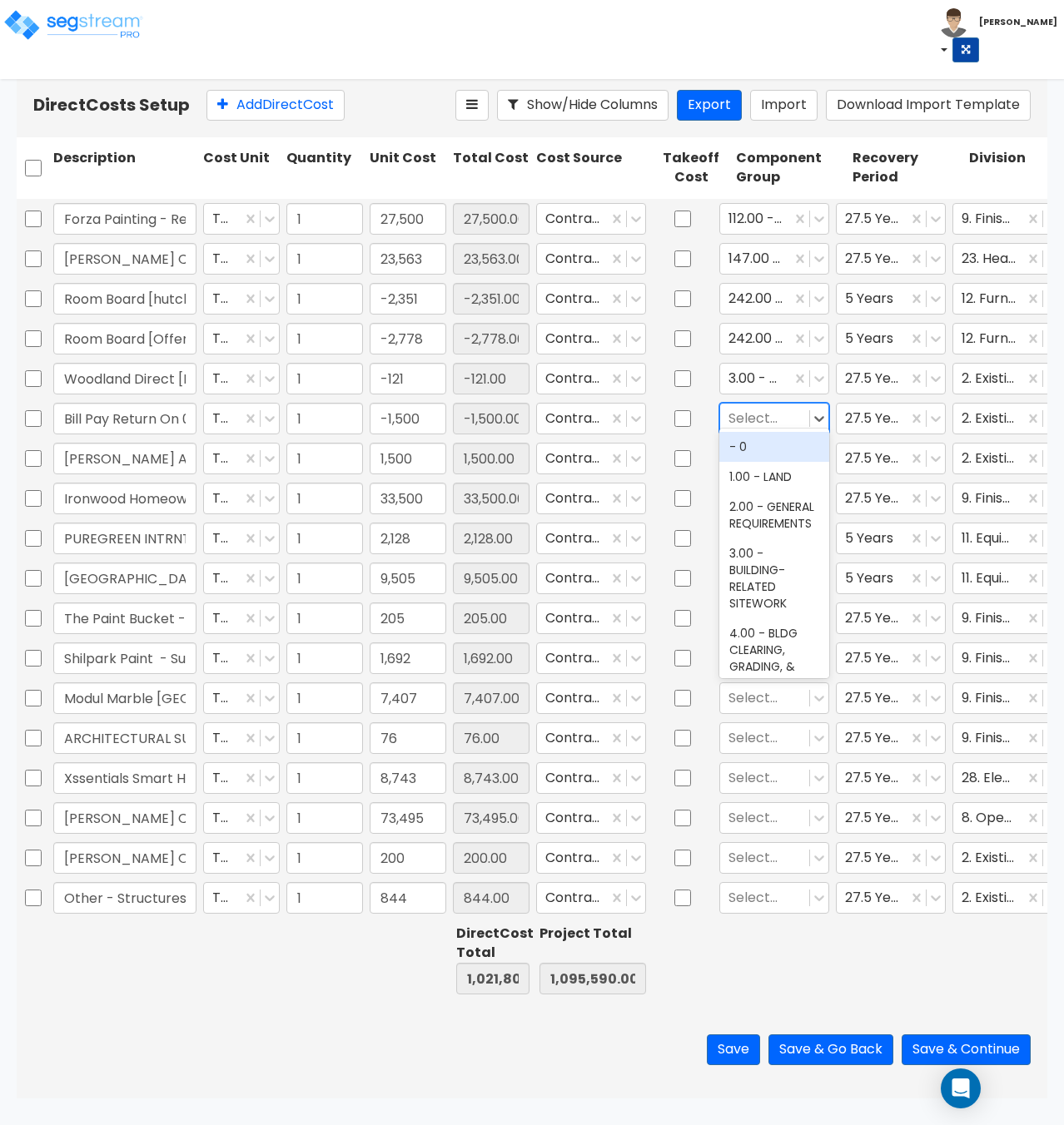
click at [771, 417] on div at bounding box center [764, 418] width 72 height 23
click at [751, 572] on div "3.00 - BUILDING-RELATED SITEWORK" at bounding box center [774, 578] width 110 height 80
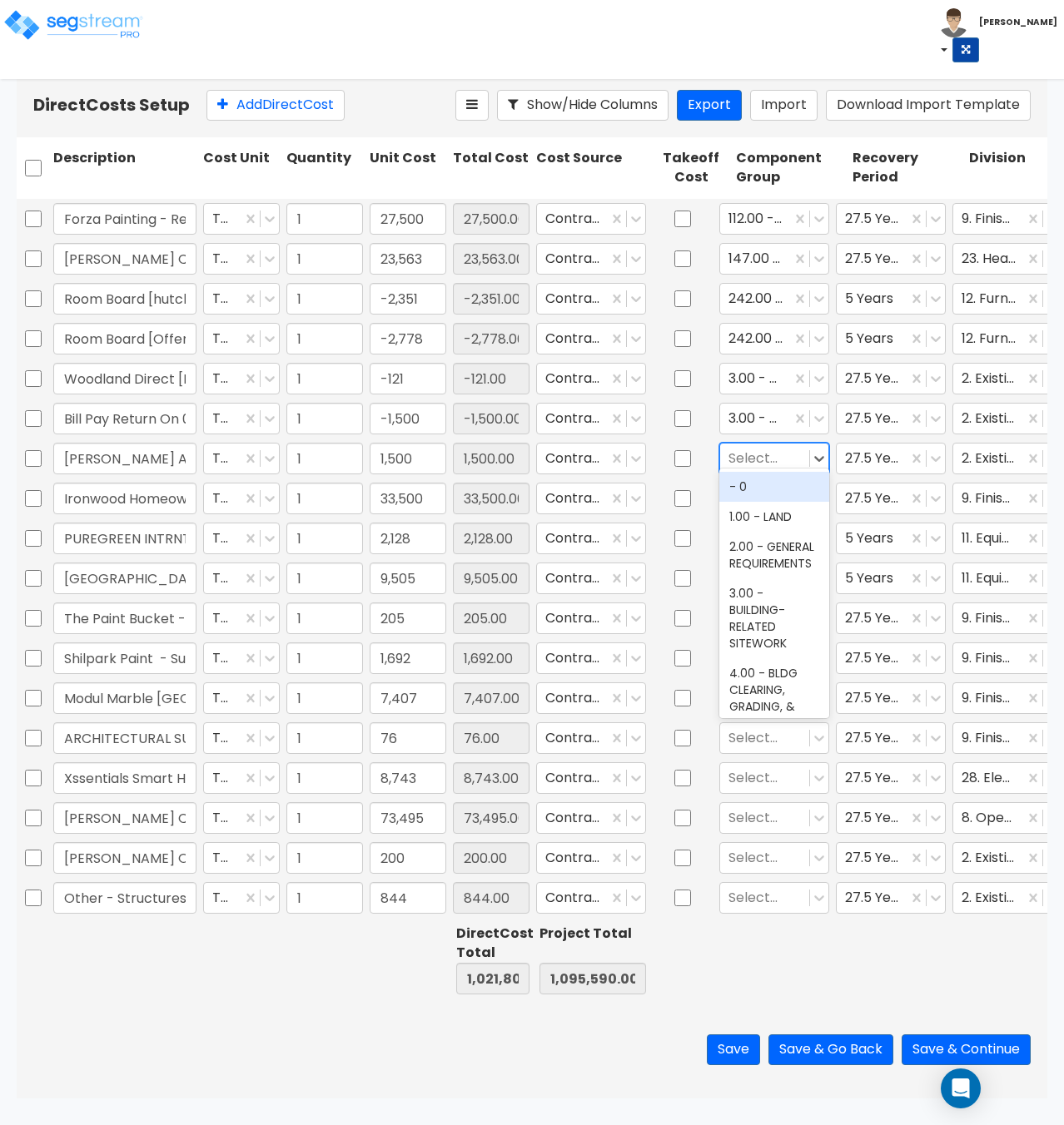
click at [761, 447] on div at bounding box center [764, 458] width 72 height 23
click at [758, 646] on div "3.00 - BUILDING-RELATED SITEWORK" at bounding box center [774, 618] width 110 height 80
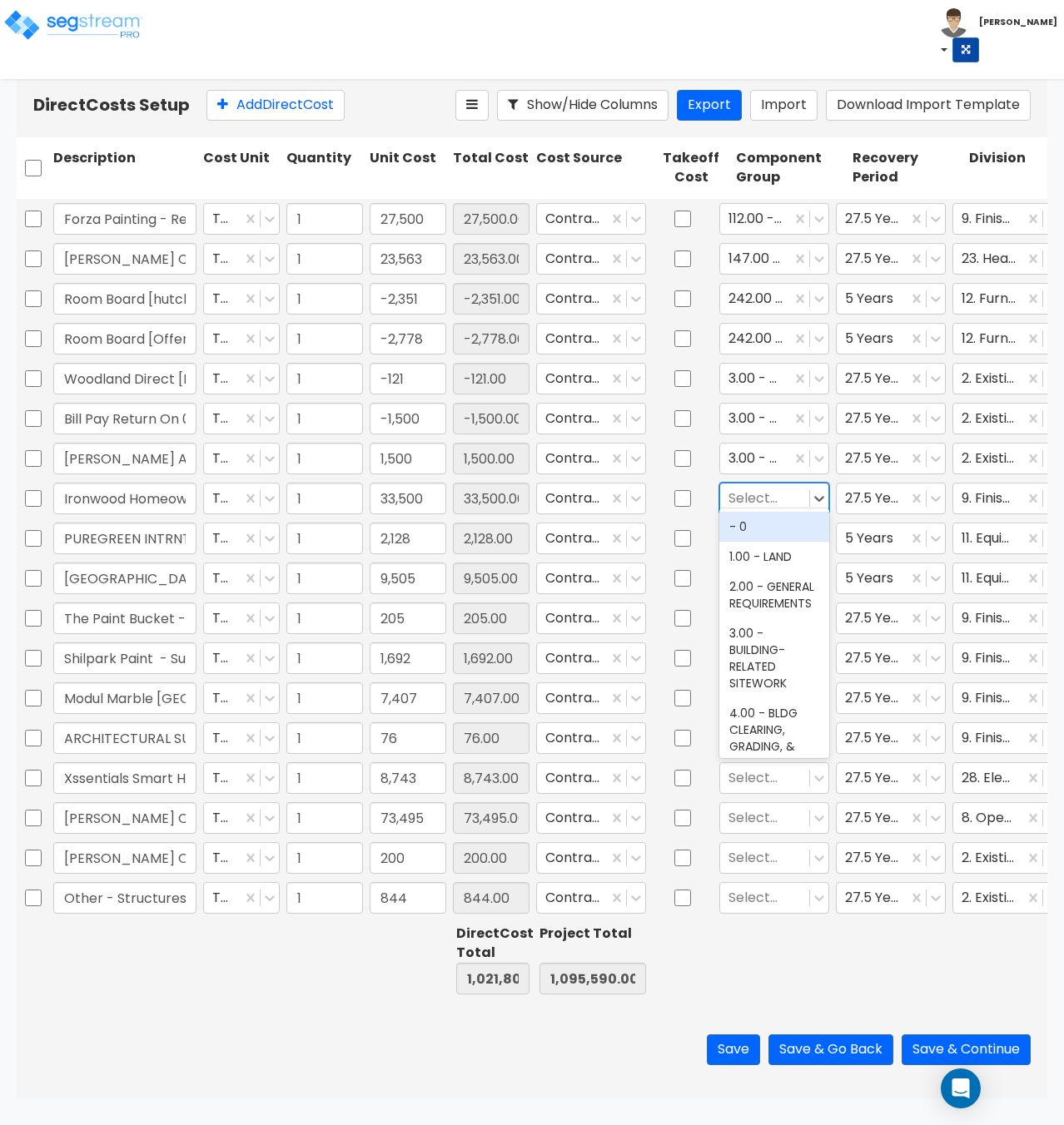
click at [767, 491] on div at bounding box center [764, 498] width 72 height 23
click at [772, 552] on div "111.00 - EXTERIOR PAINT" at bounding box center [774, 534] width 110 height 47
click at [764, 530] on div at bounding box center [764, 538] width 72 height 23
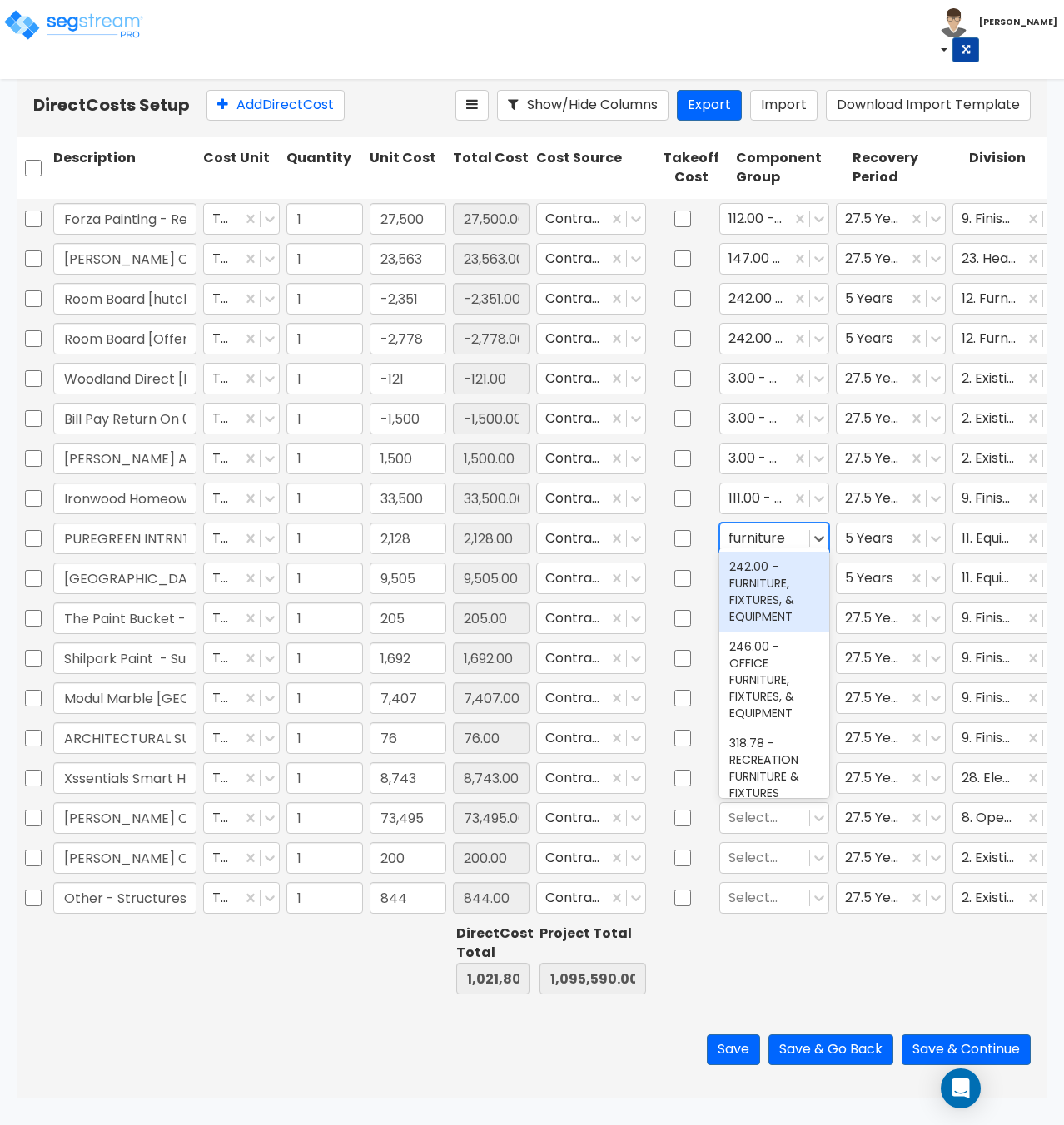
click at [764, 576] on div "242.00 - FURNITURE, FIXTURES, & EQUIPMENT" at bounding box center [774, 592] width 110 height 80
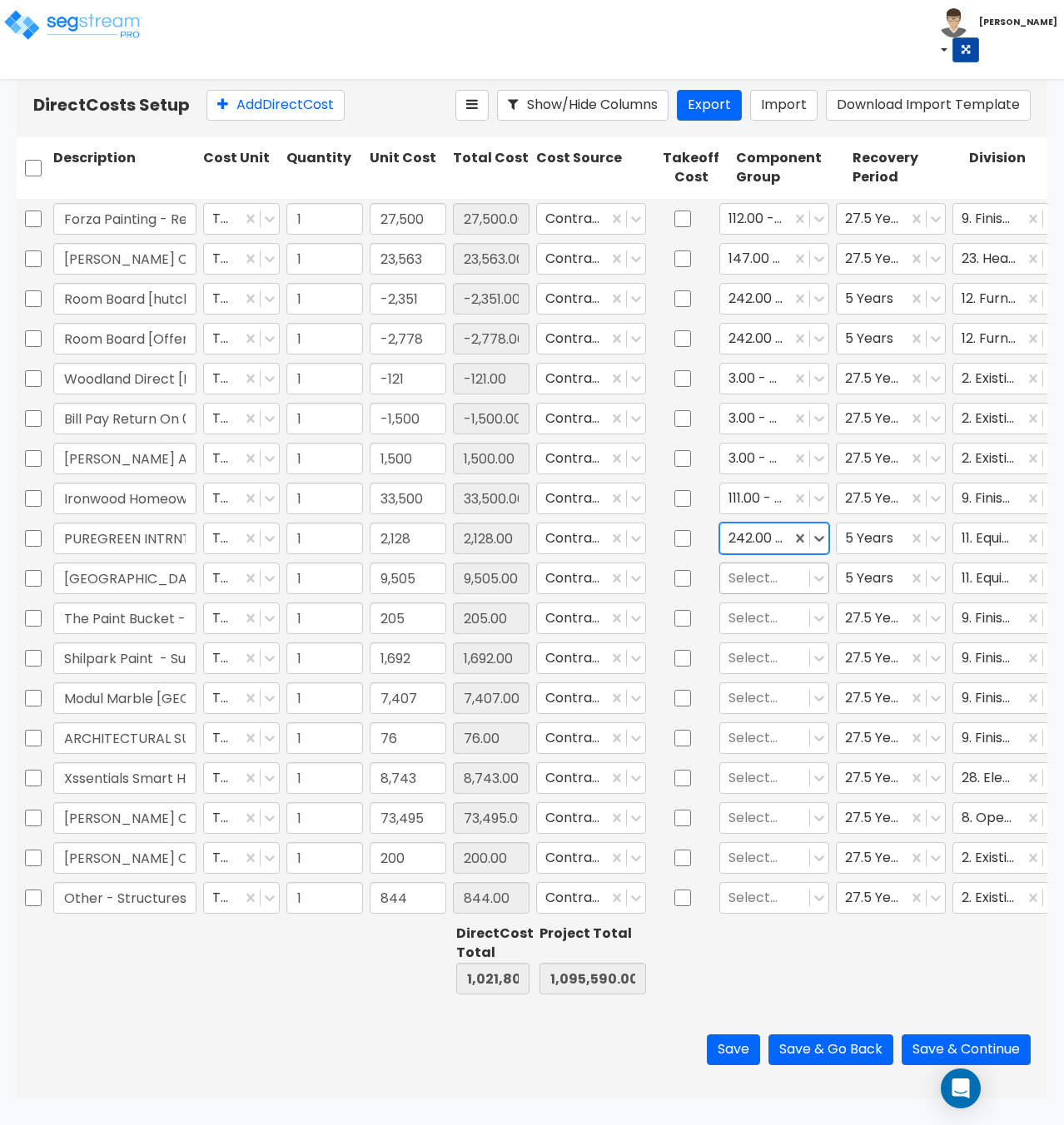
click at [758, 570] on div at bounding box center [764, 578] width 72 height 23
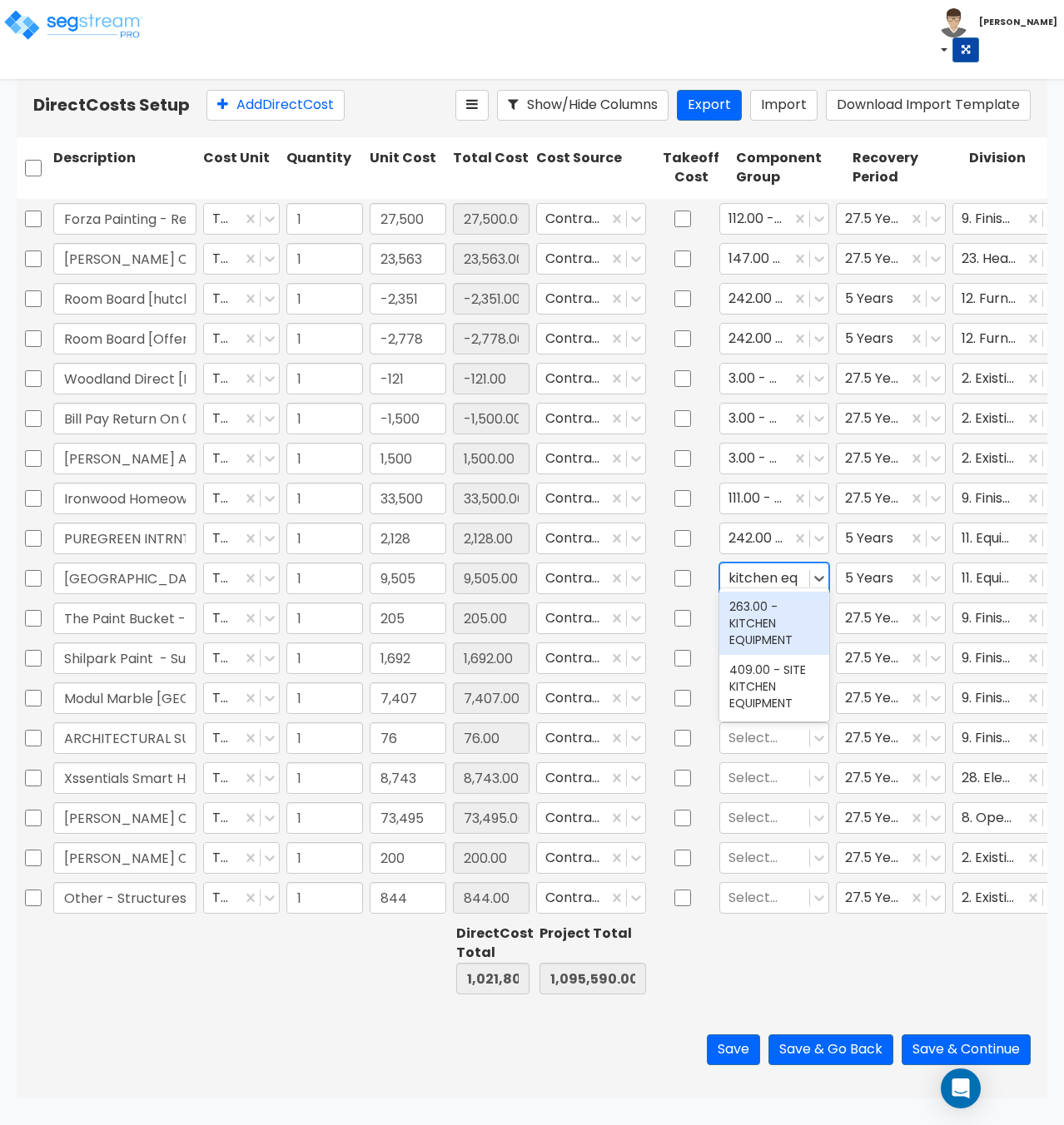
click at [774, 612] on div "263.00 - KITCHEN EQUIPMENT" at bounding box center [774, 623] width 110 height 64
click at [750, 607] on div at bounding box center [764, 618] width 72 height 23
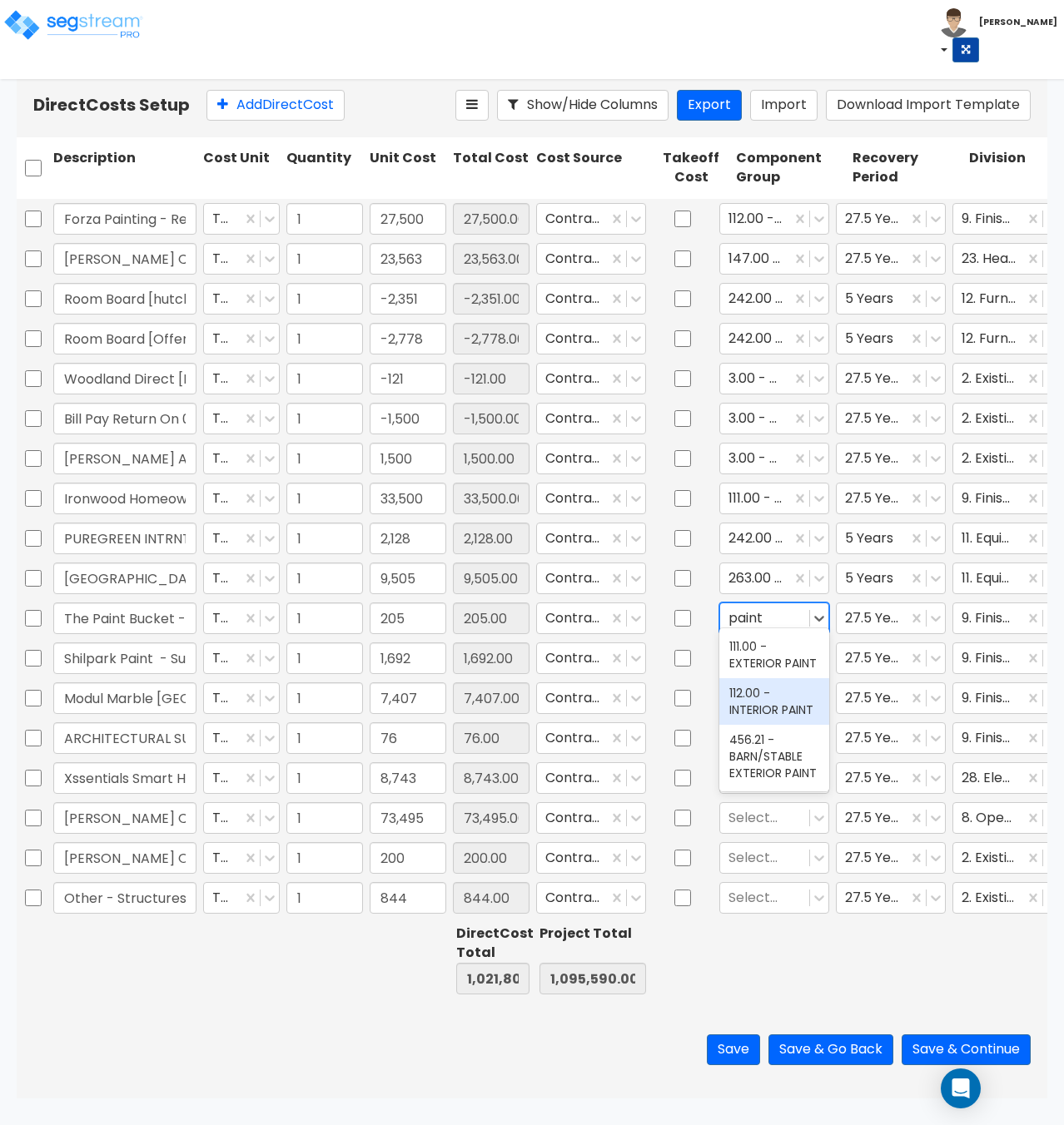
click at [747, 692] on div "112.00 - INTERIOR PAINT" at bounding box center [774, 701] width 110 height 47
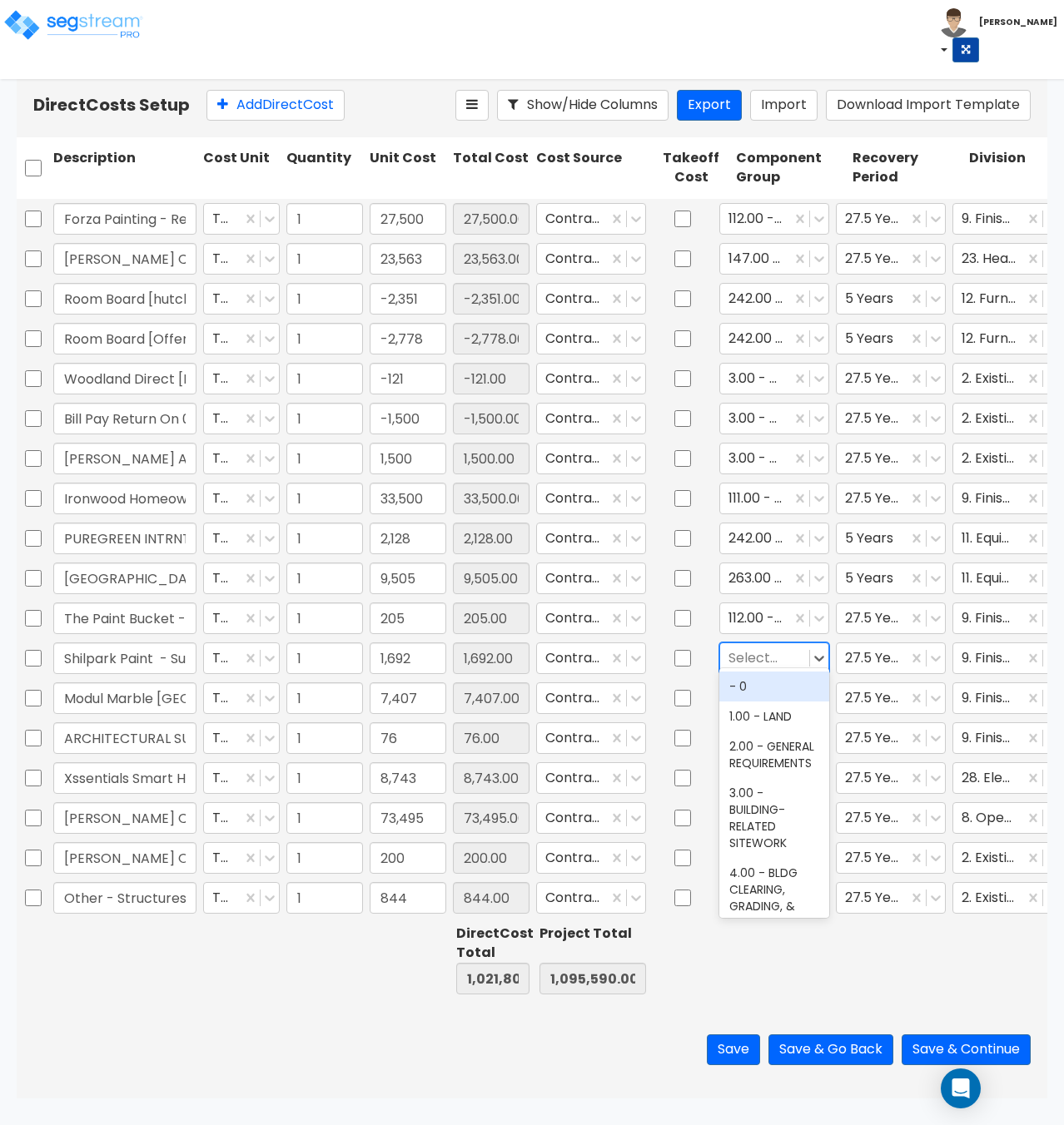
click at [767, 650] on div at bounding box center [764, 658] width 72 height 23
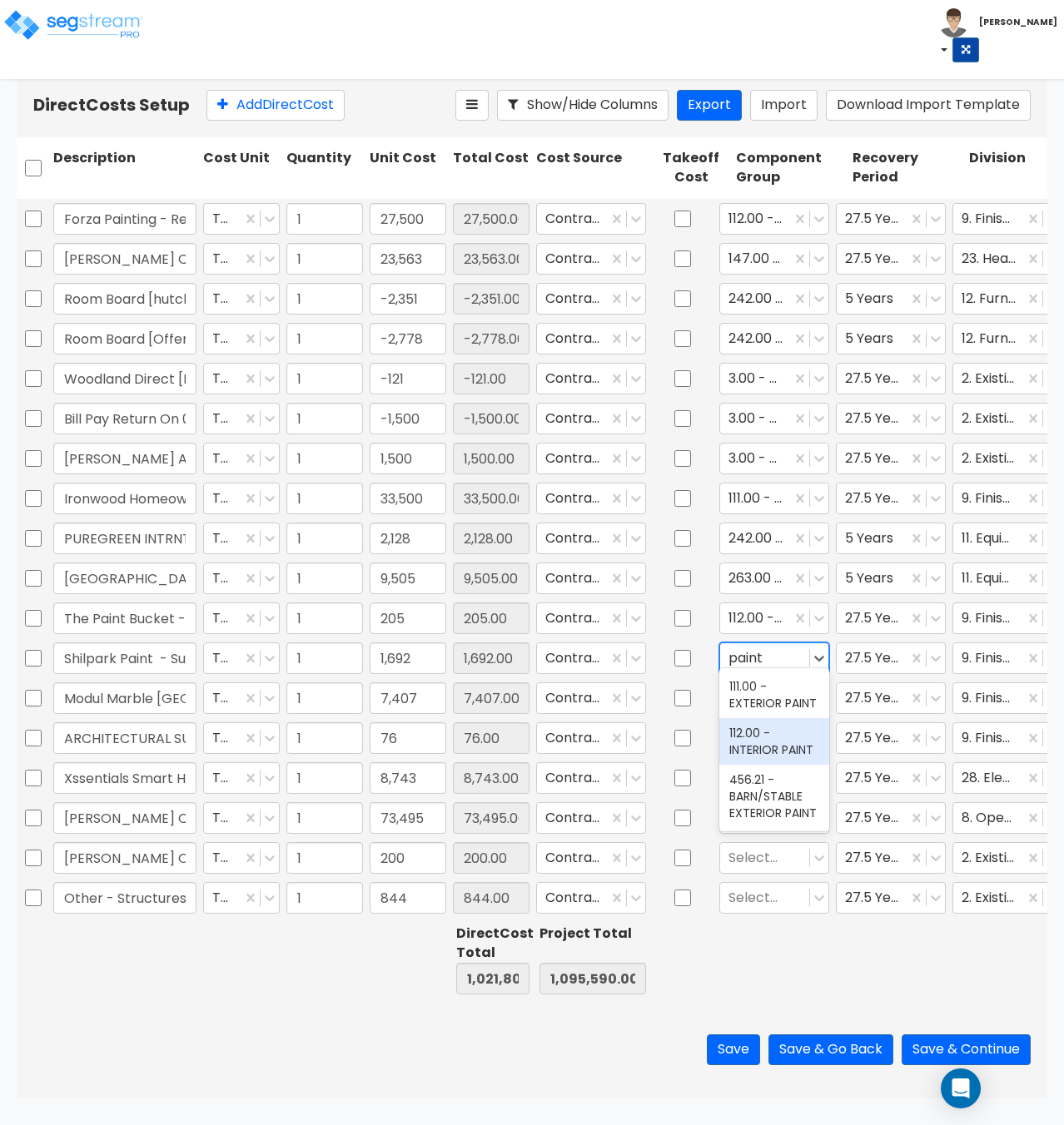
click at [760, 741] on div "112.00 - INTERIOR PAINT" at bounding box center [774, 741] width 110 height 47
click at [756, 689] on div at bounding box center [764, 698] width 72 height 23
click at [768, 736] on div "123.00 - CERAMIC TILE" at bounding box center [774, 734] width 110 height 47
click at [745, 727] on div at bounding box center [764, 738] width 72 height 23
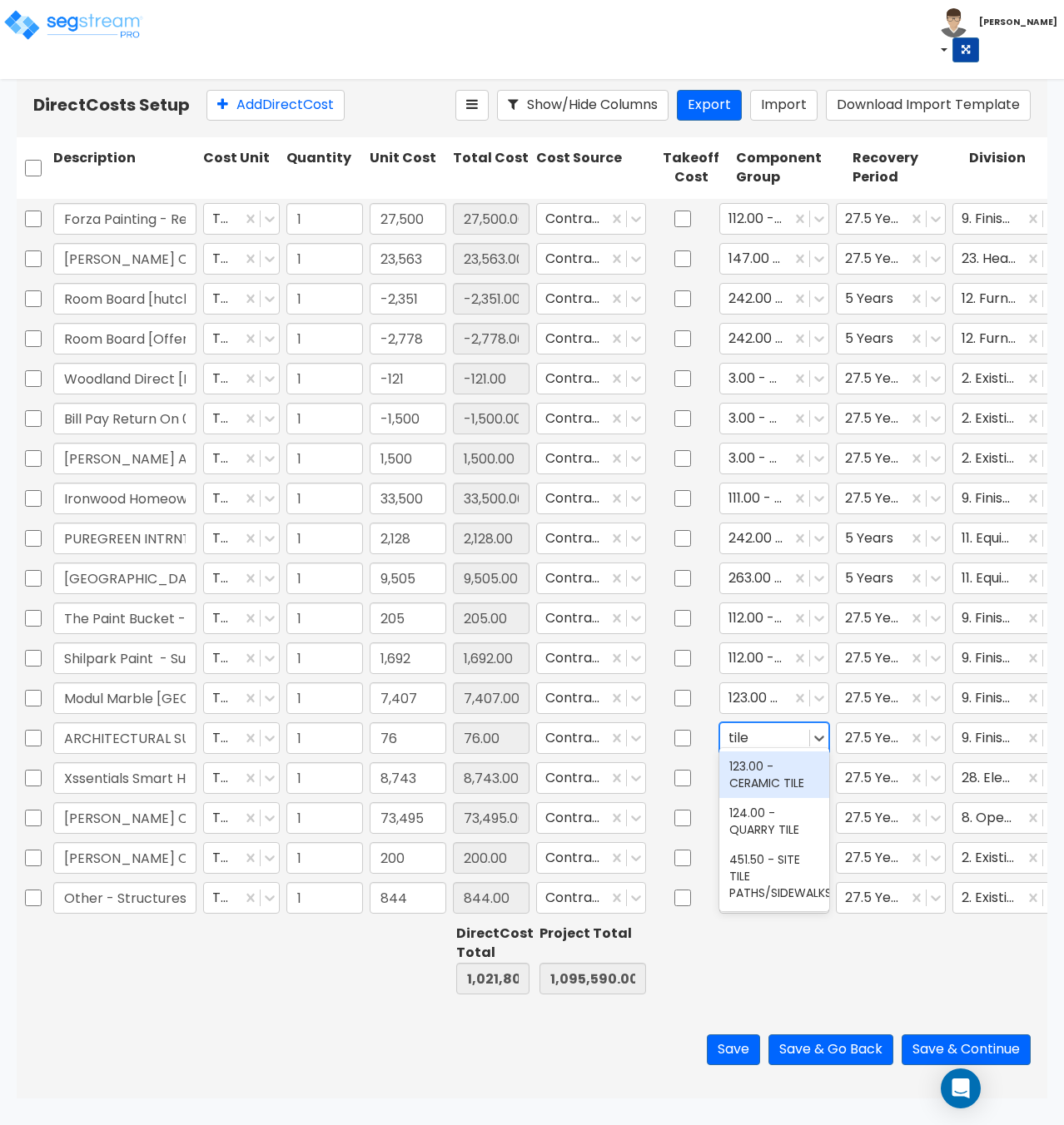
click at [764, 772] on div "123.00 - CERAMIC TILE" at bounding box center [774, 774] width 110 height 47
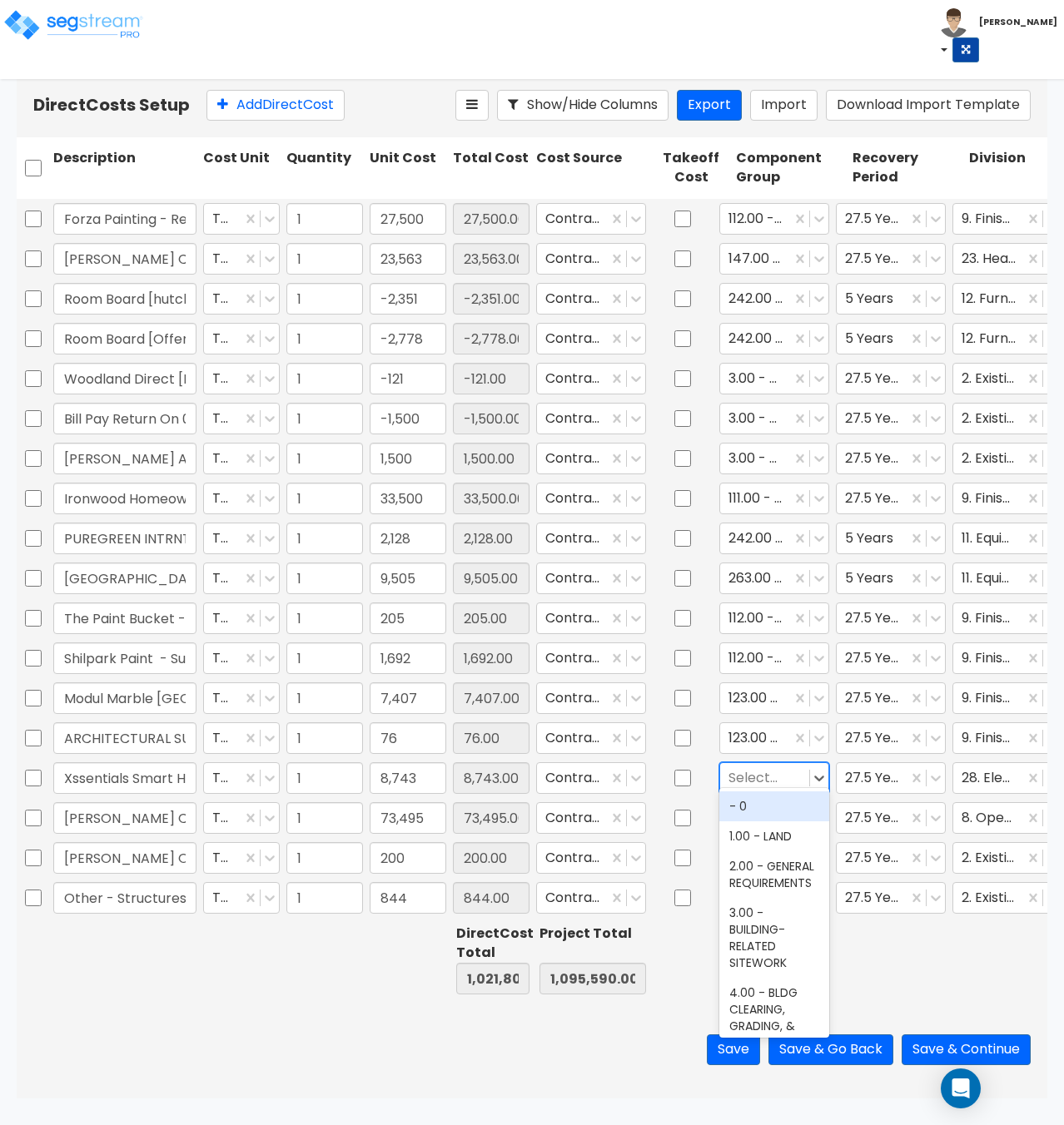
click at [752, 770] on div at bounding box center [764, 778] width 72 height 23
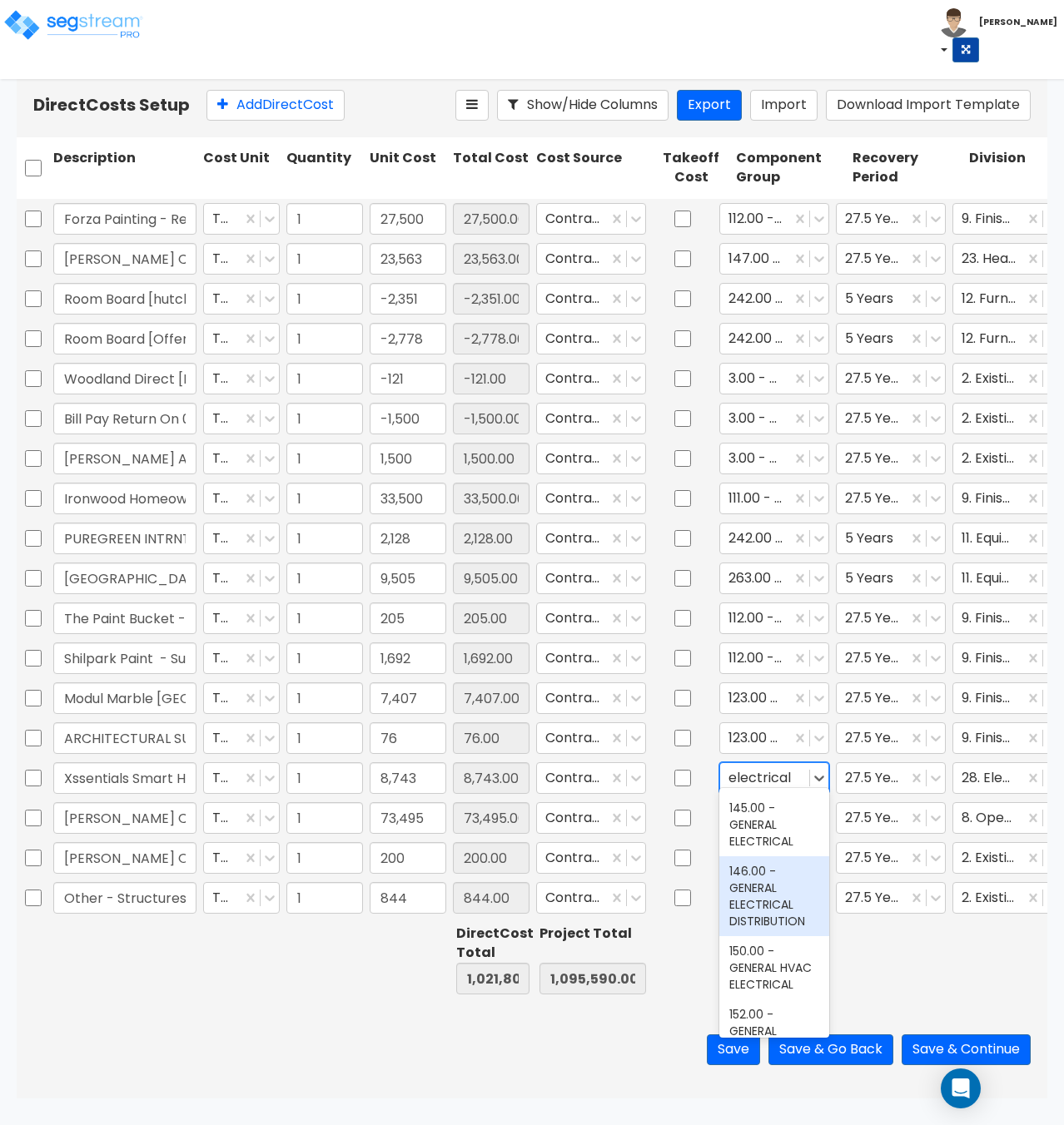
scroll to position [417, 0]
click at [748, 855] on div "145.00 - GENERAL ELECTRICAL" at bounding box center [774, 823] width 110 height 64
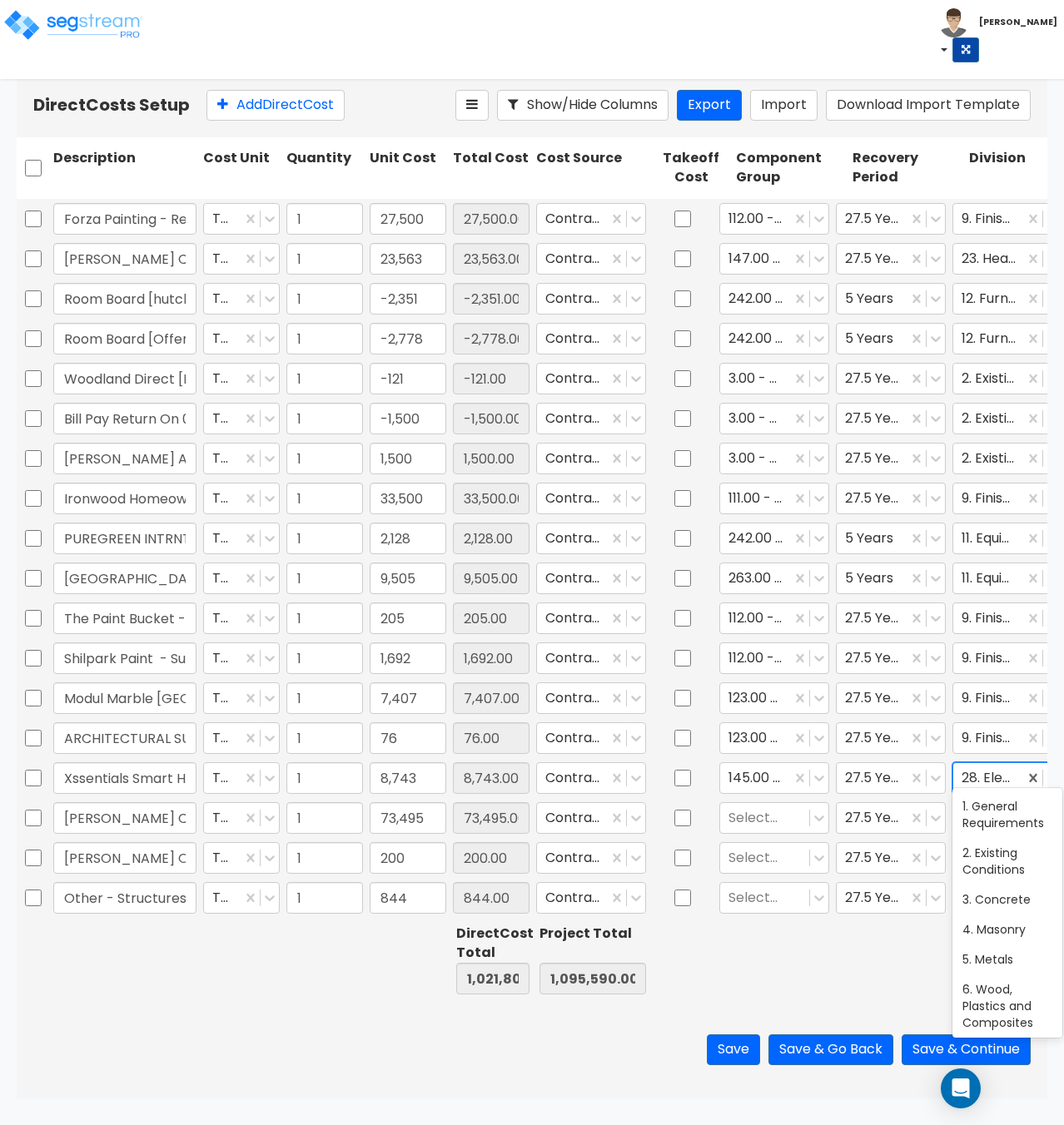
click at [993, 774] on div at bounding box center [988, 778] width 54 height 23
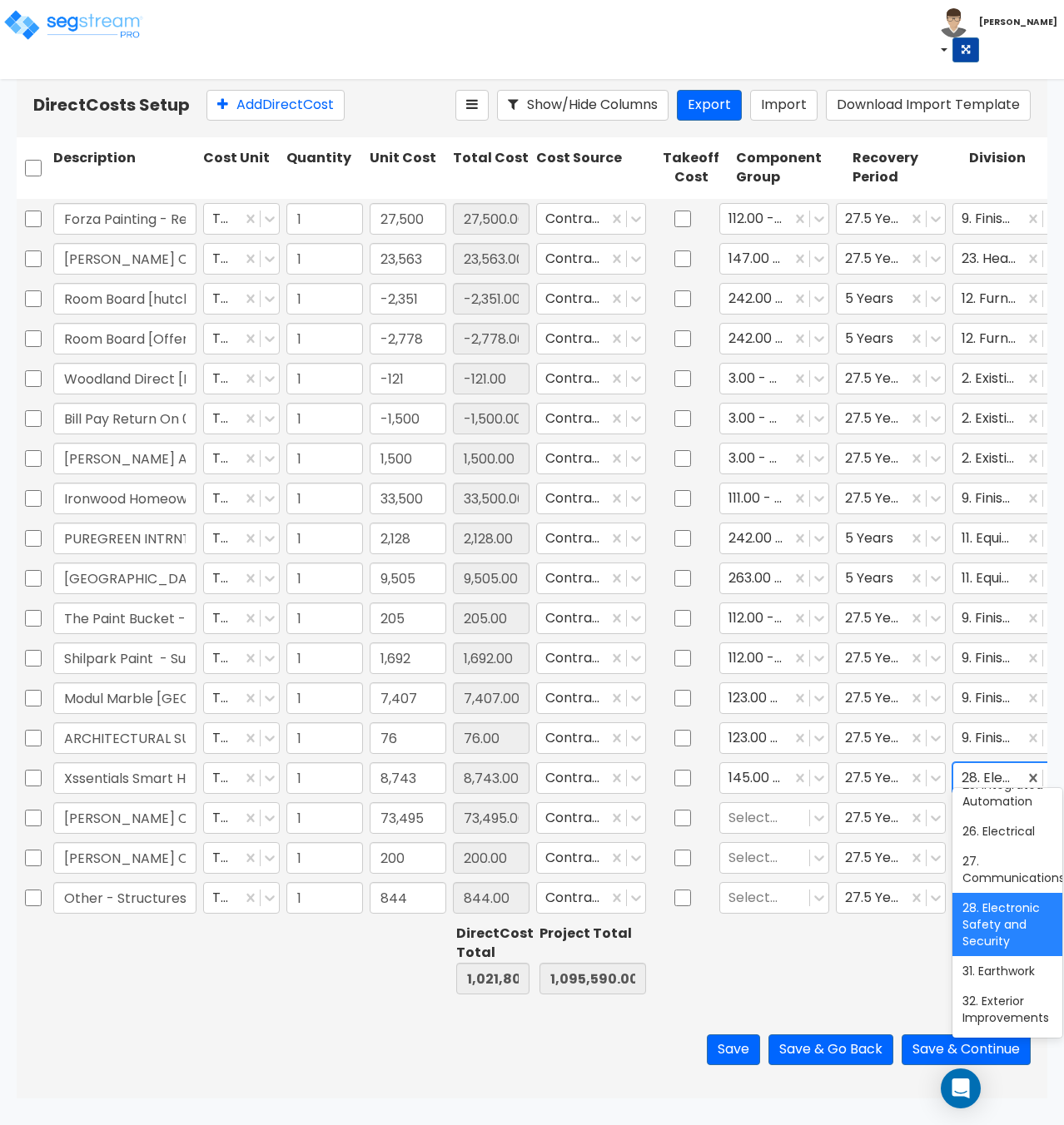
scroll to position [749, 0]
click at [997, 844] on div "26. Electrical" at bounding box center [1007, 830] width 110 height 30
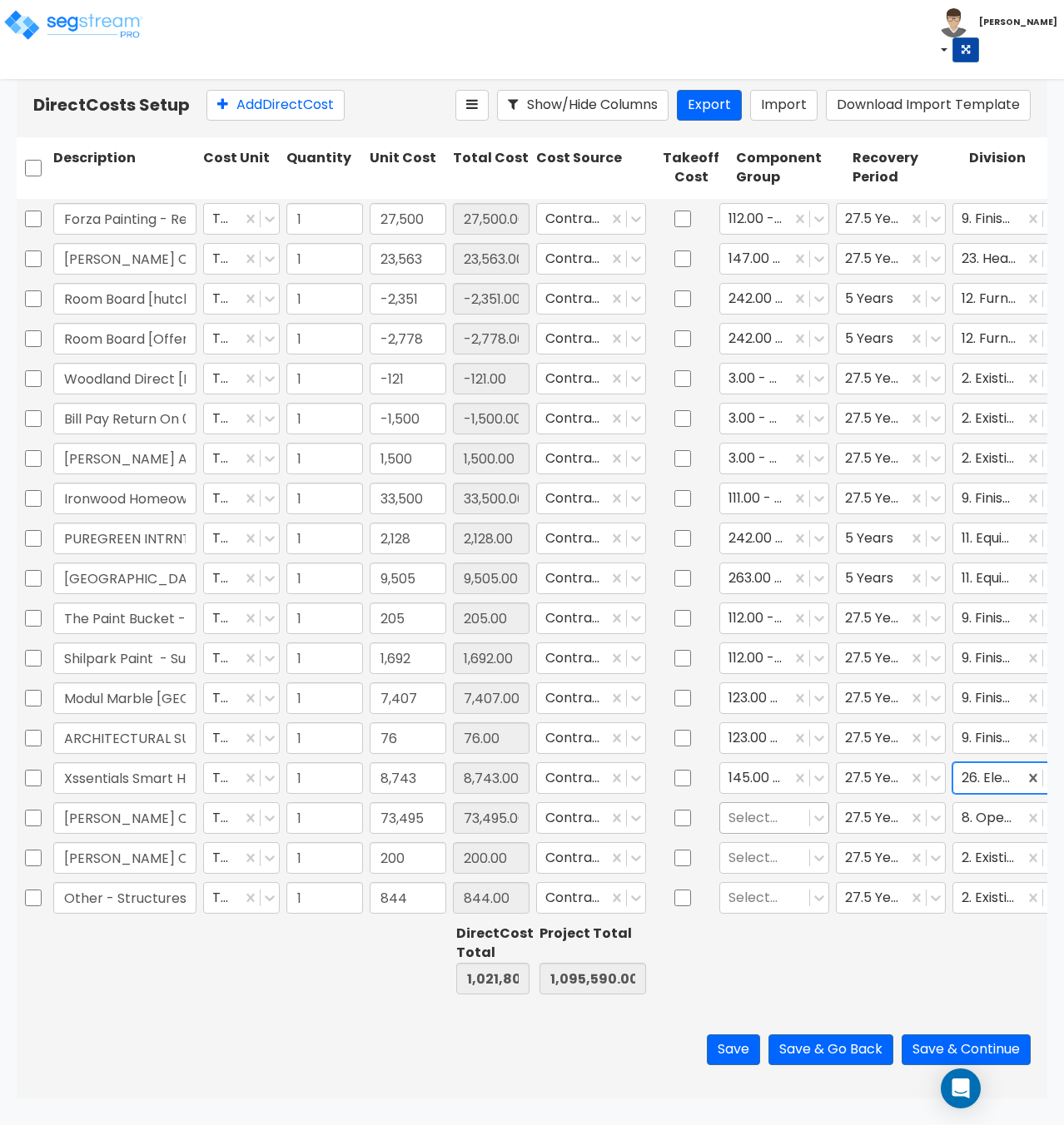
click at [757, 806] on div at bounding box center [764, 818] width 72 height 23
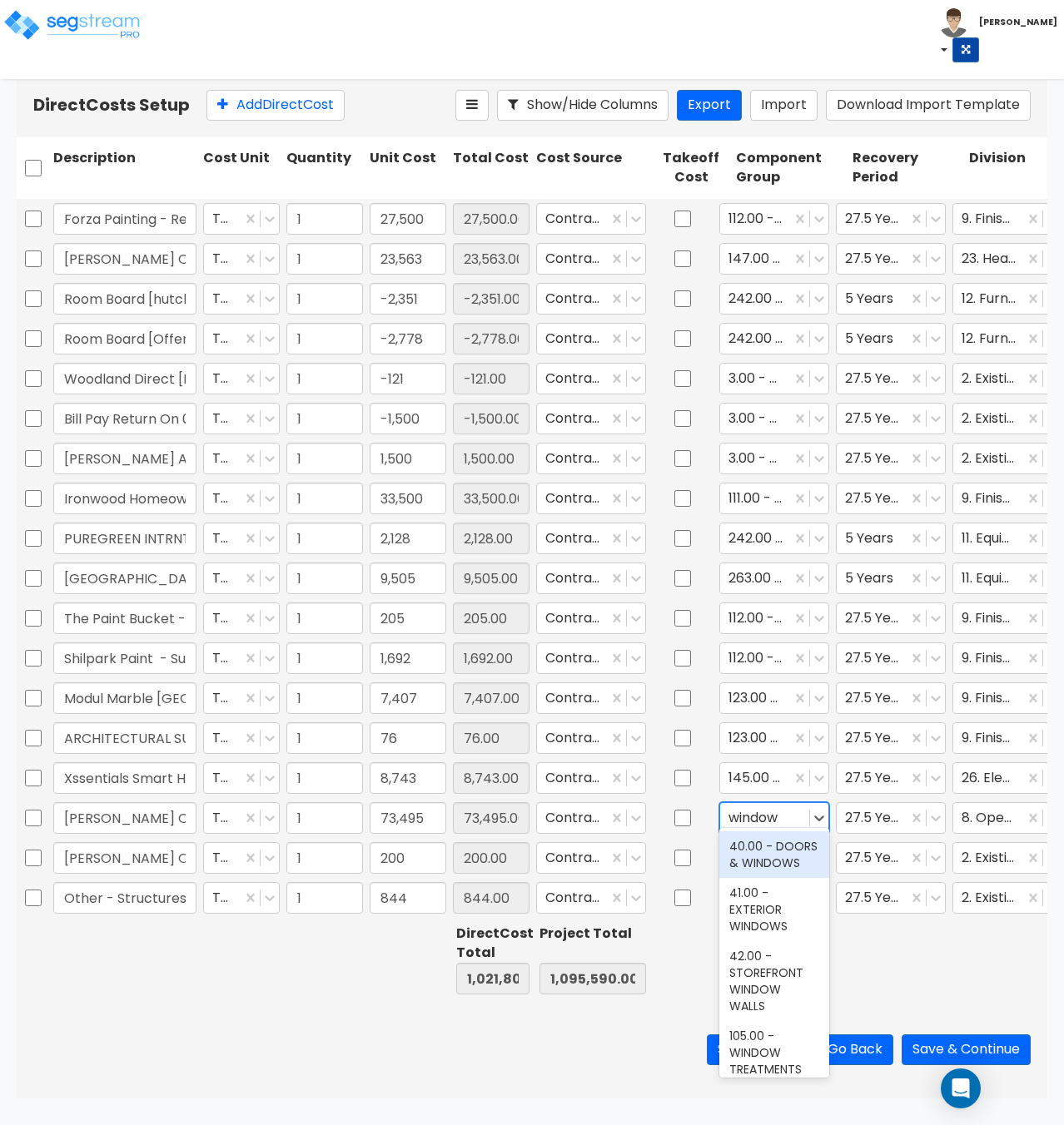
click at [746, 861] on div "40.00 - DOORS & WINDOWS" at bounding box center [774, 854] width 110 height 47
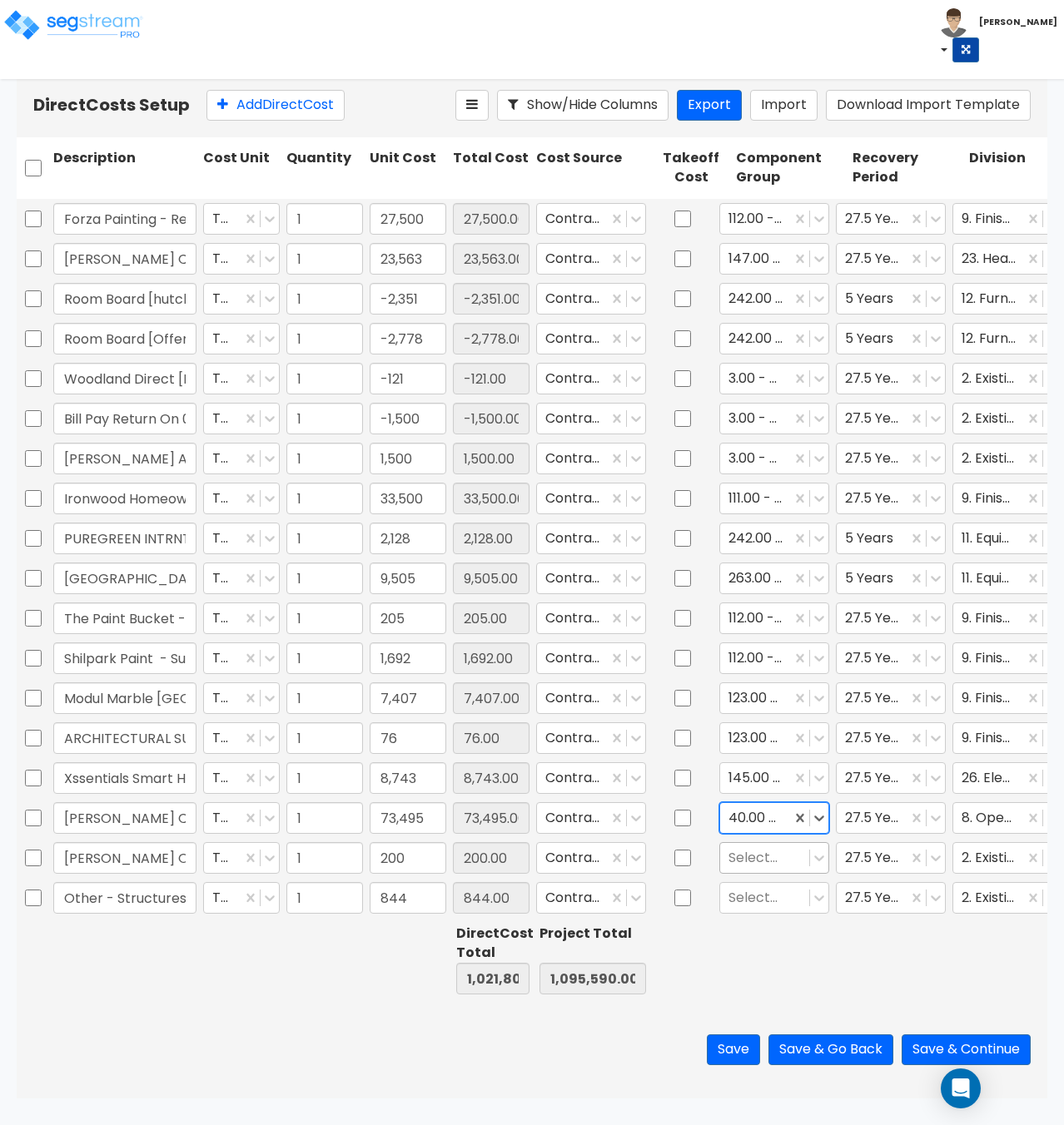
click at [740, 846] on div at bounding box center [764, 858] width 72 height 23
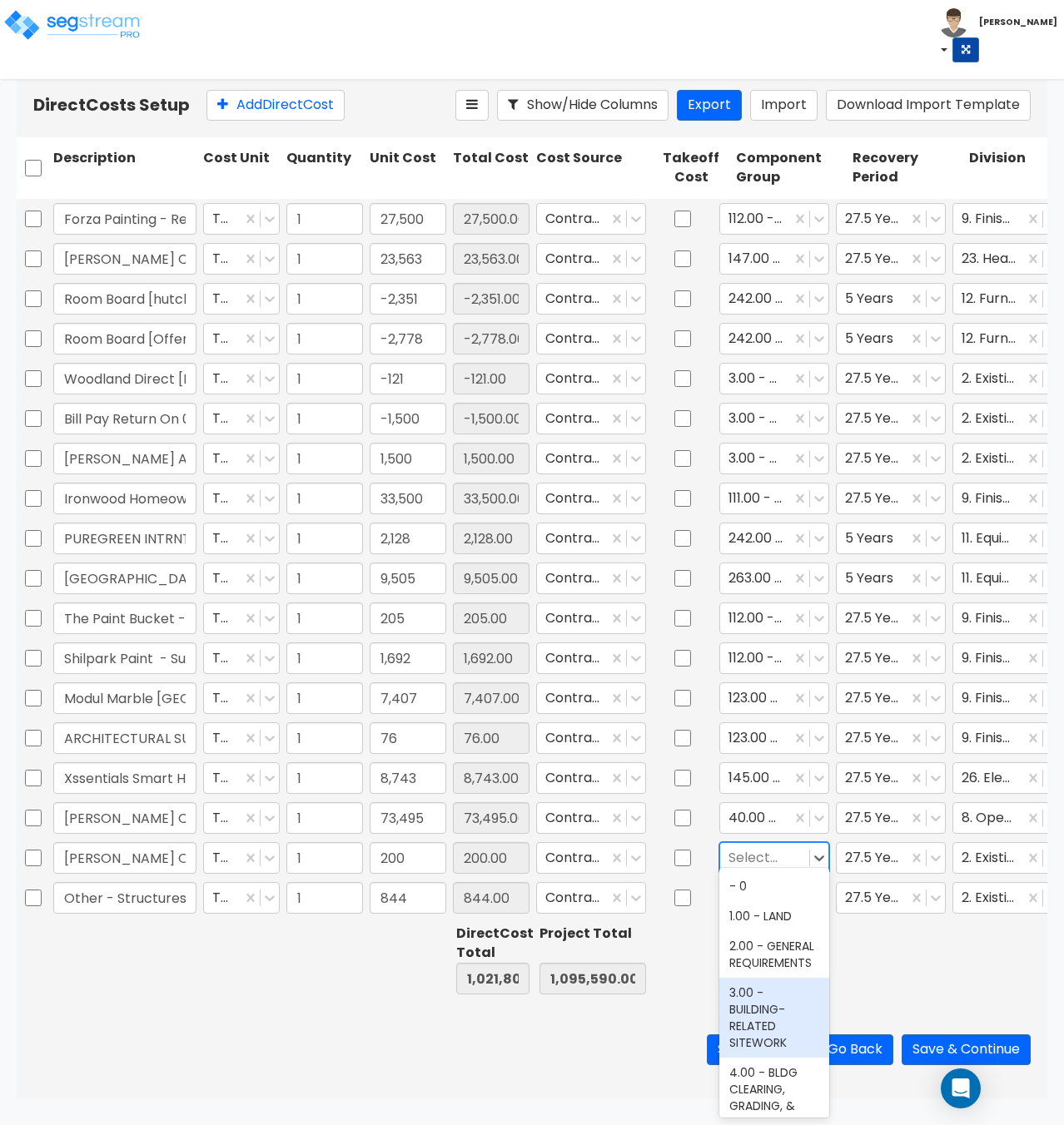
click at [749, 1019] on div "3.00 - BUILDING-RELATED SITEWORK" at bounding box center [774, 1018] width 110 height 80
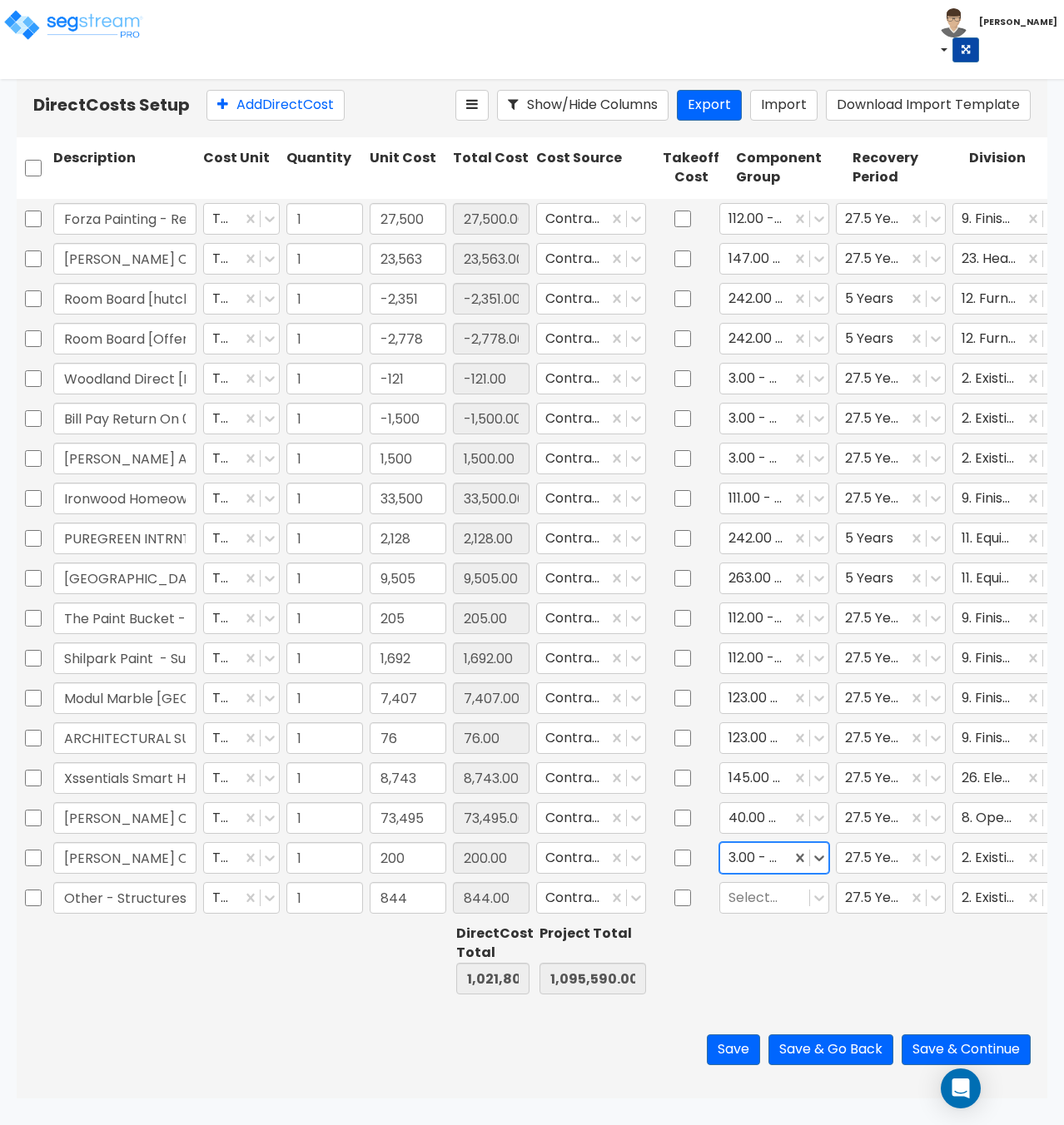
click at [751, 902] on div "Select..." at bounding box center [774, 898] width 117 height 38
click at [755, 889] on div at bounding box center [764, 898] width 72 height 23
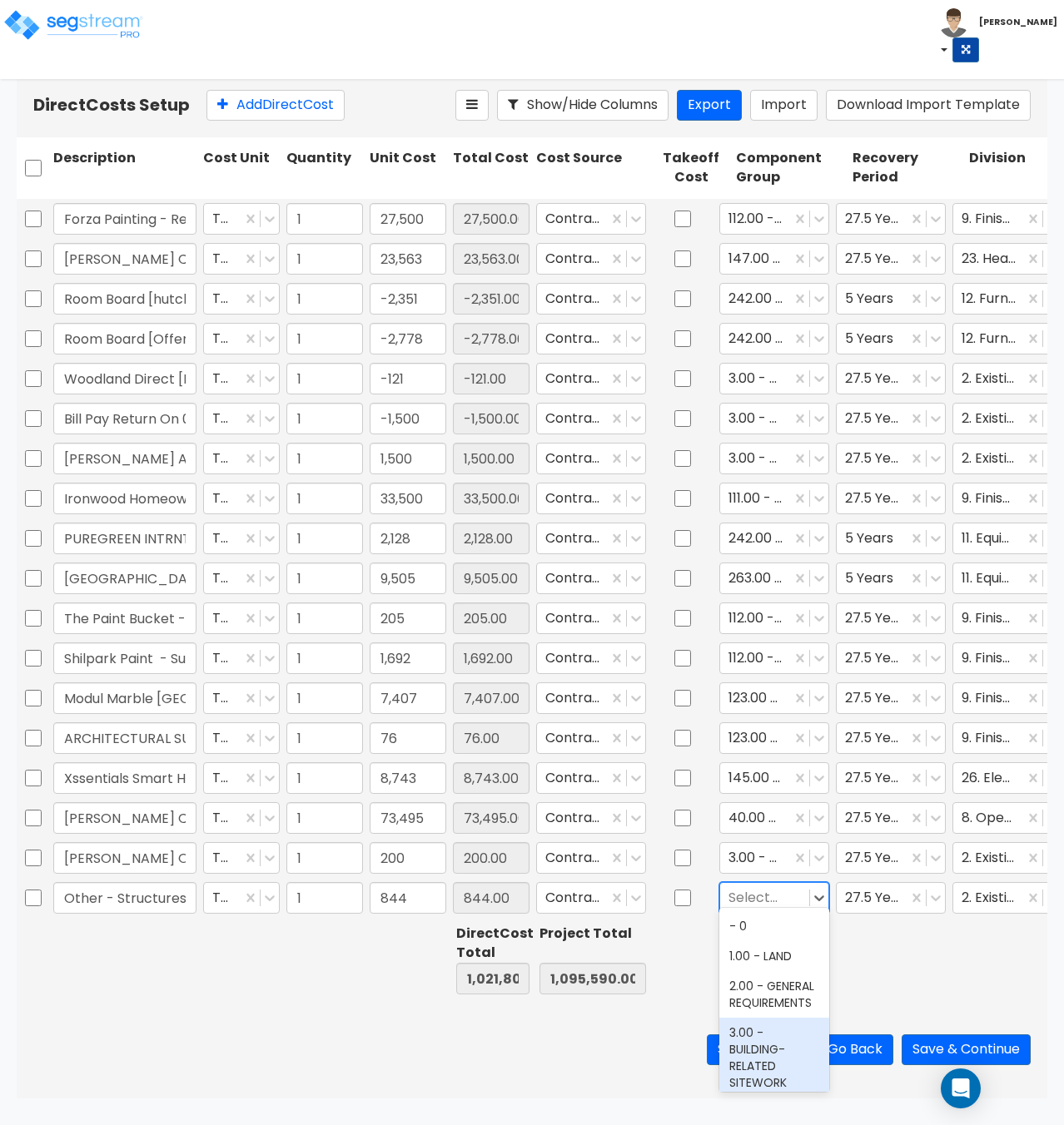
click at [760, 1048] on div "3.00 - BUILDING-RELATED SITEWORK" at bounding box center [774, 1057] width 110 height 80
click at [725, 1049] on button "Save" at bounding box center [733, 1050] width 53 height 30
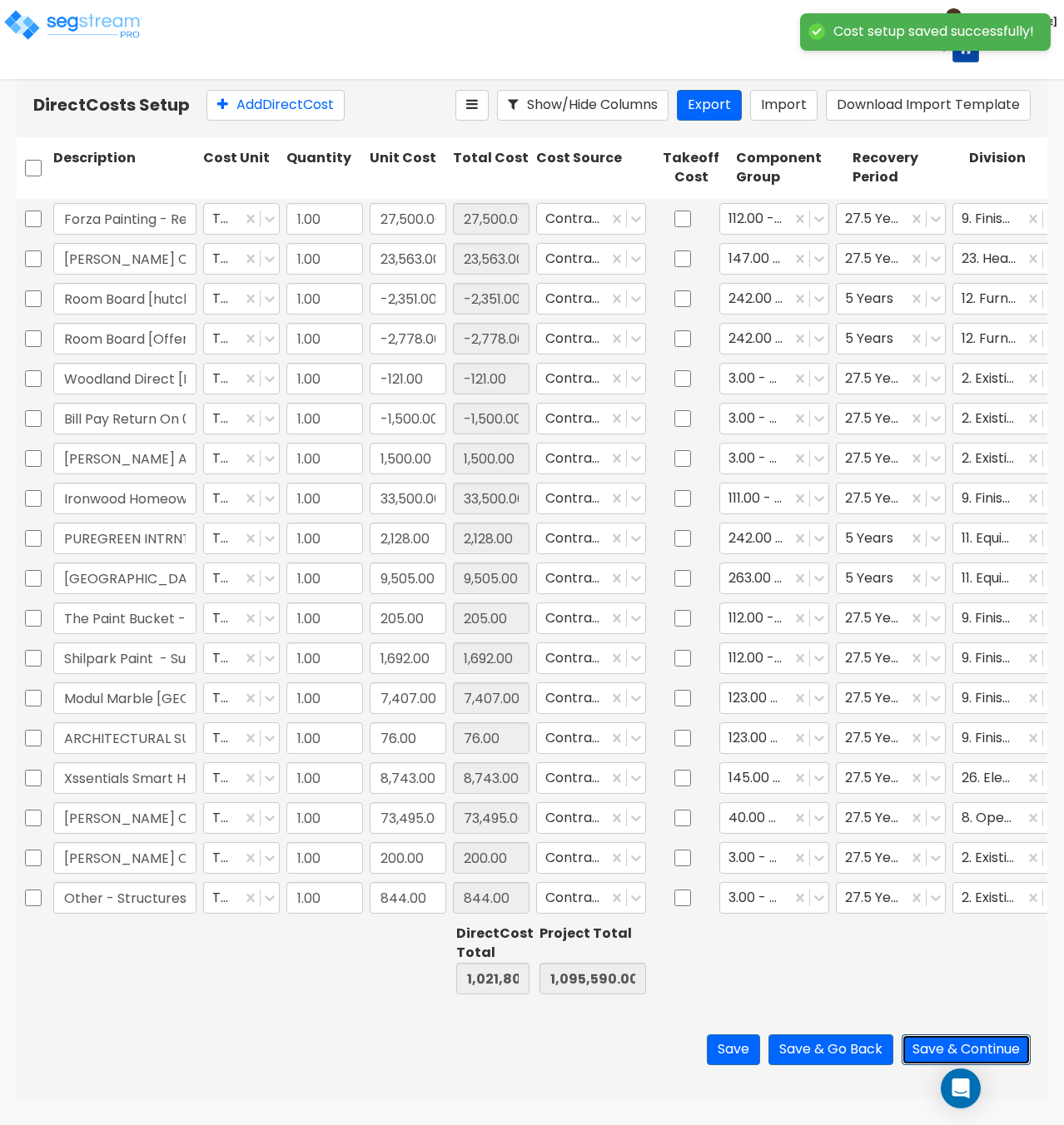
click at [953, 1051] on button "Save & Continue" at bounding box center [966, 1050] width 129 height 30
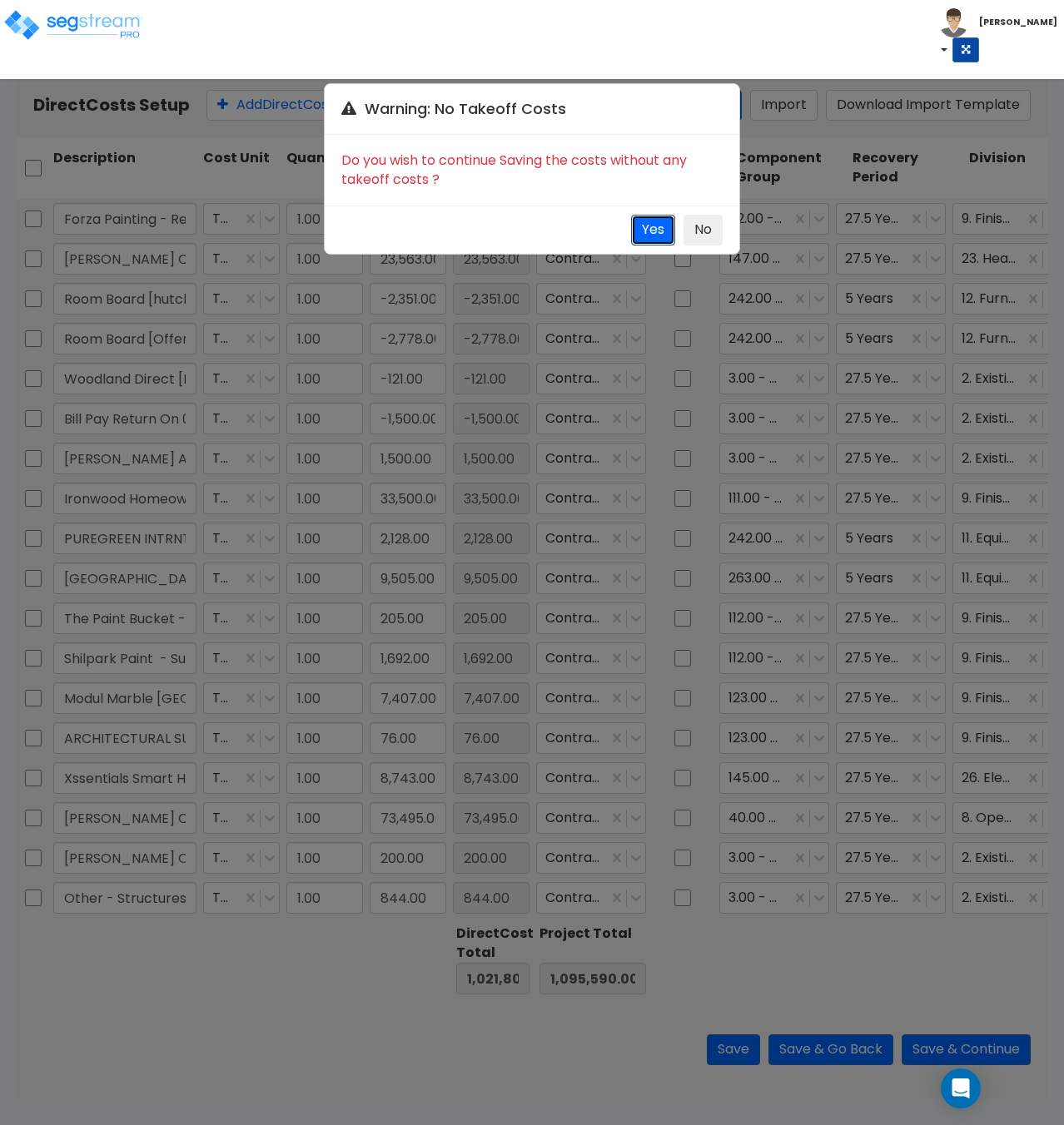
click at [644, 227] on button "Yes" at bounding box center [652, 230] width 44 height 30
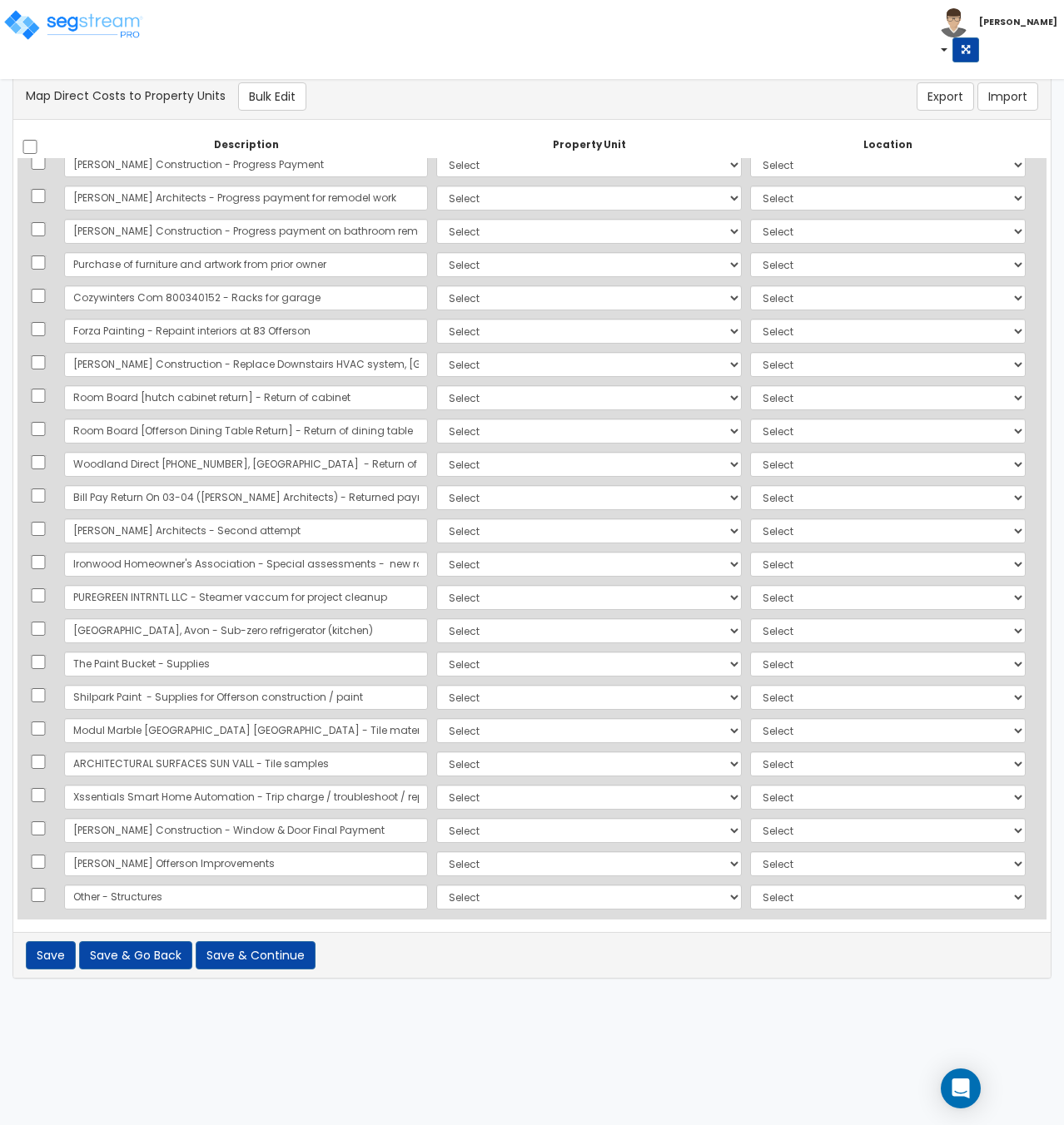
scroll to position [2453, 0]
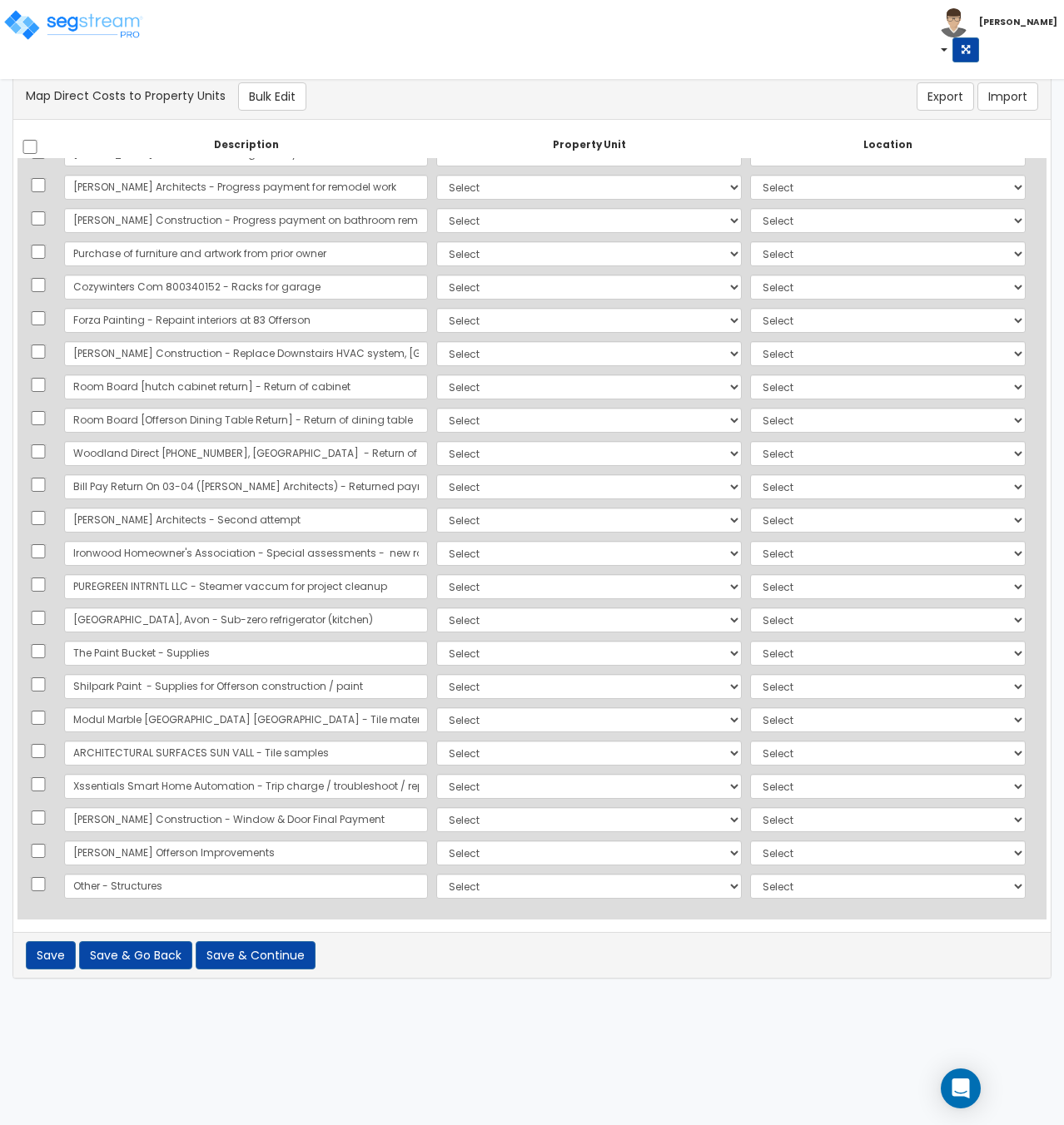
click at [30, 154] on th at bounding box center [38, 145] width 43 height 27
click at [37, 149] on input "checkbox" at bounding box center [30, 146] width 17 height 14
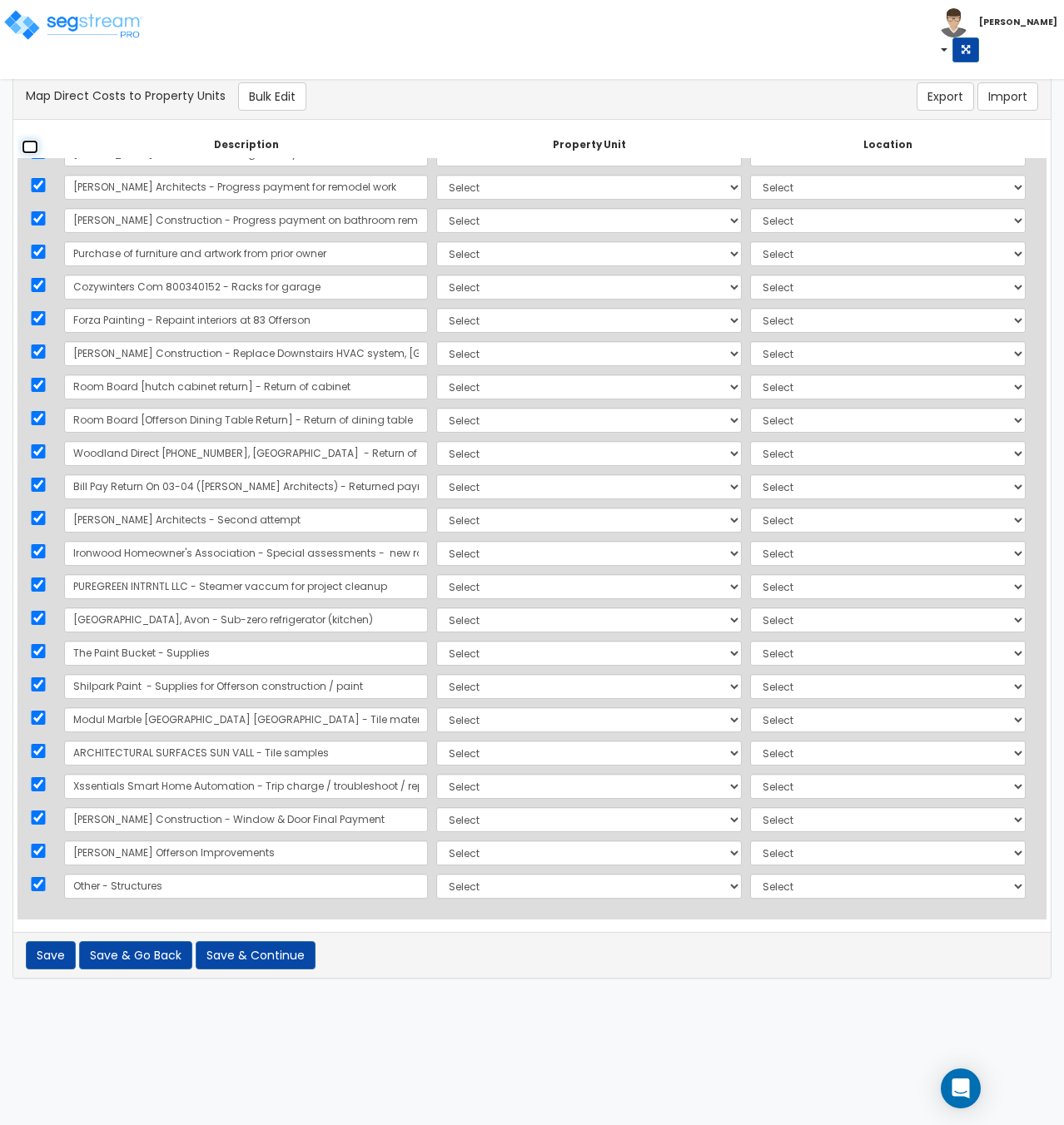
checkbox input "true"
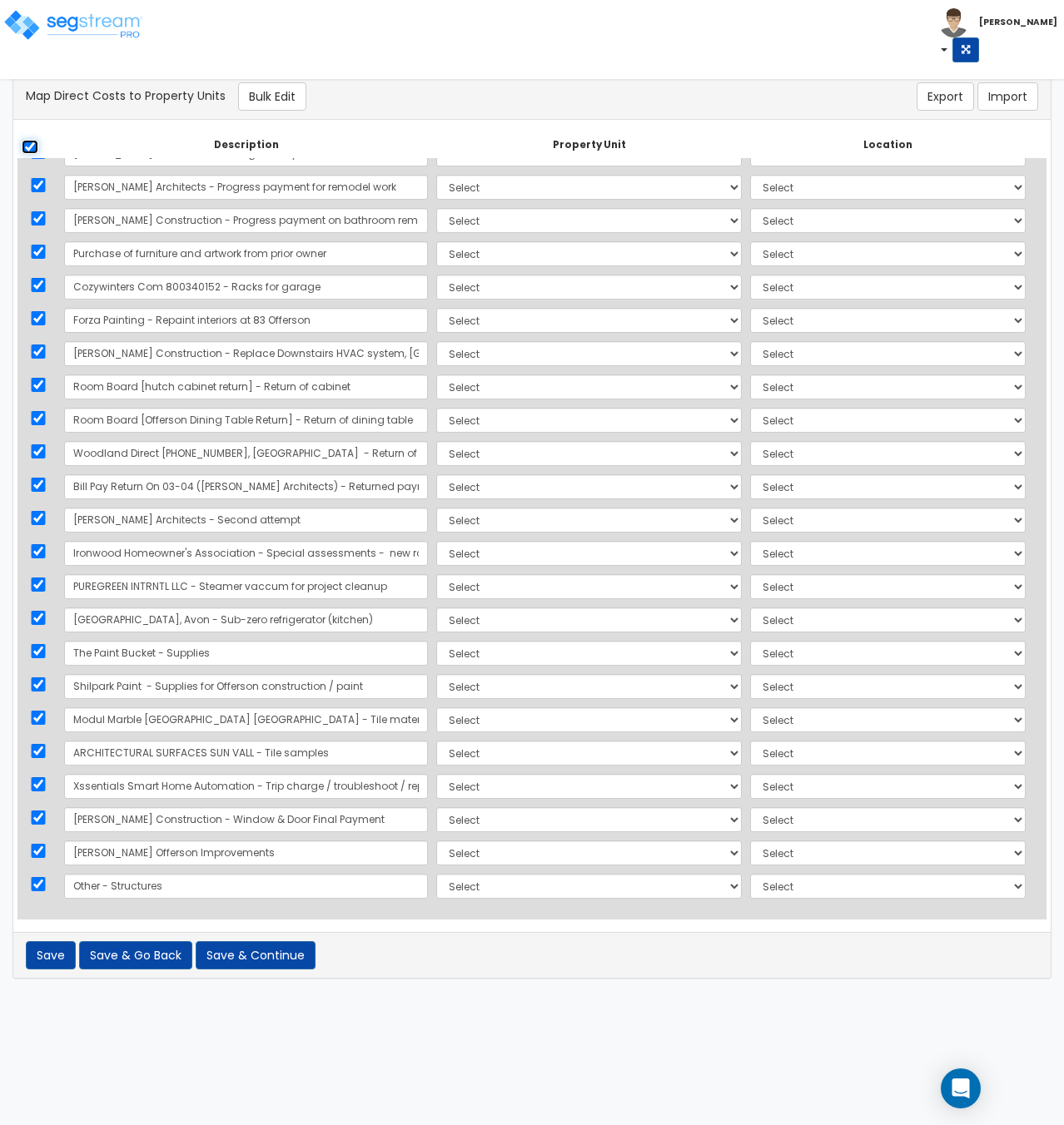
checkbox input "true"
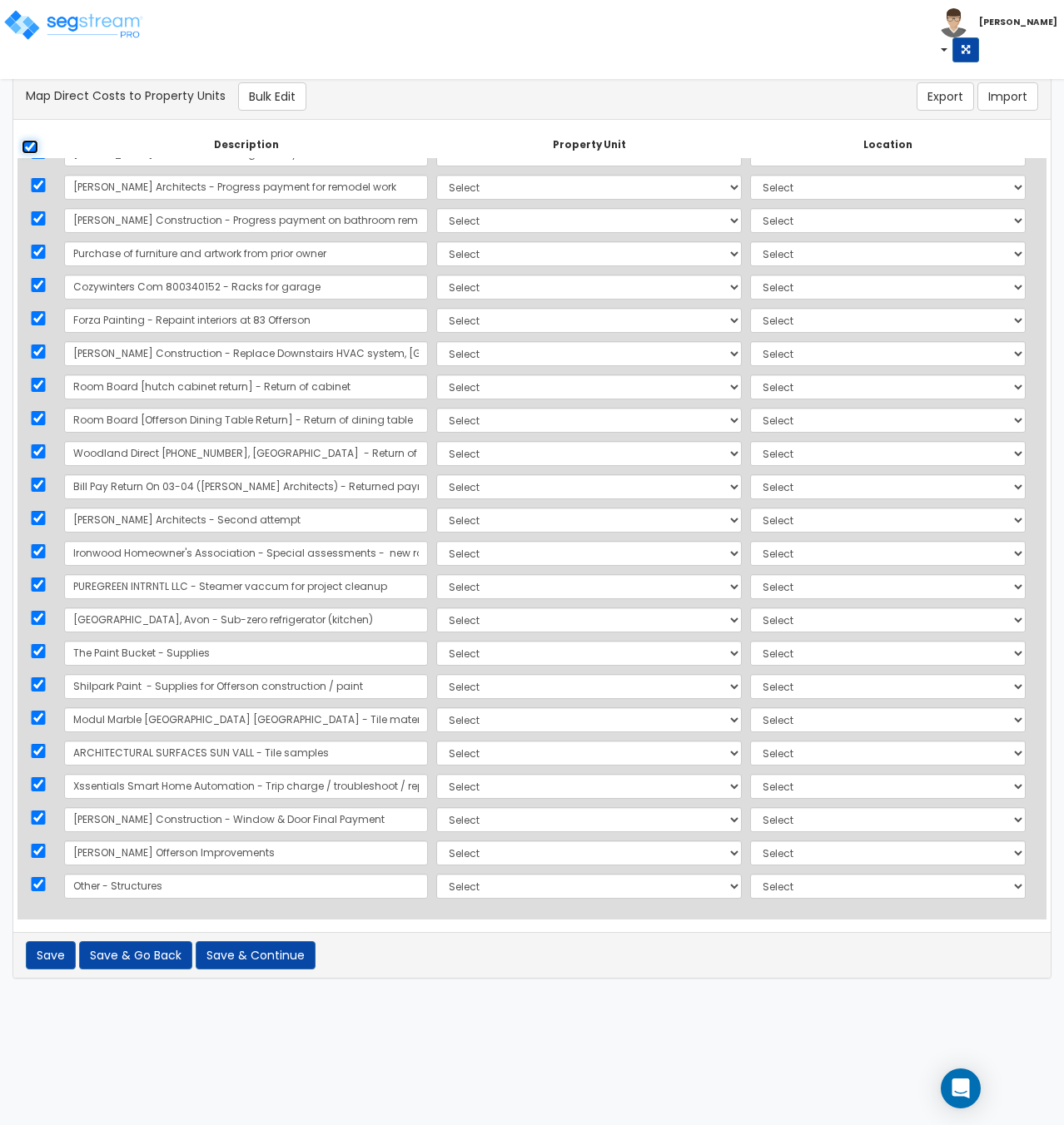
checkbox input "true"
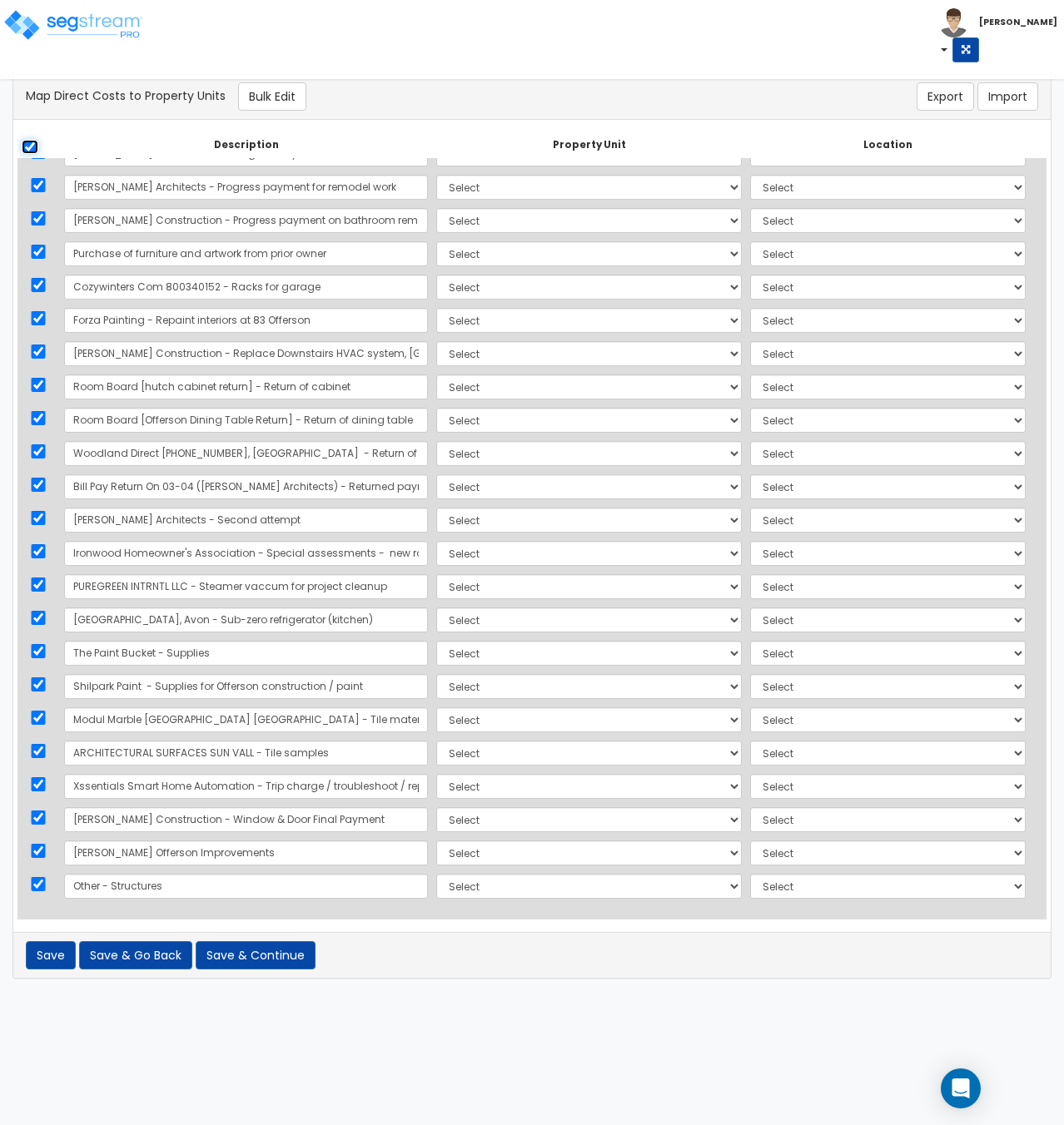
checkbox input "true"
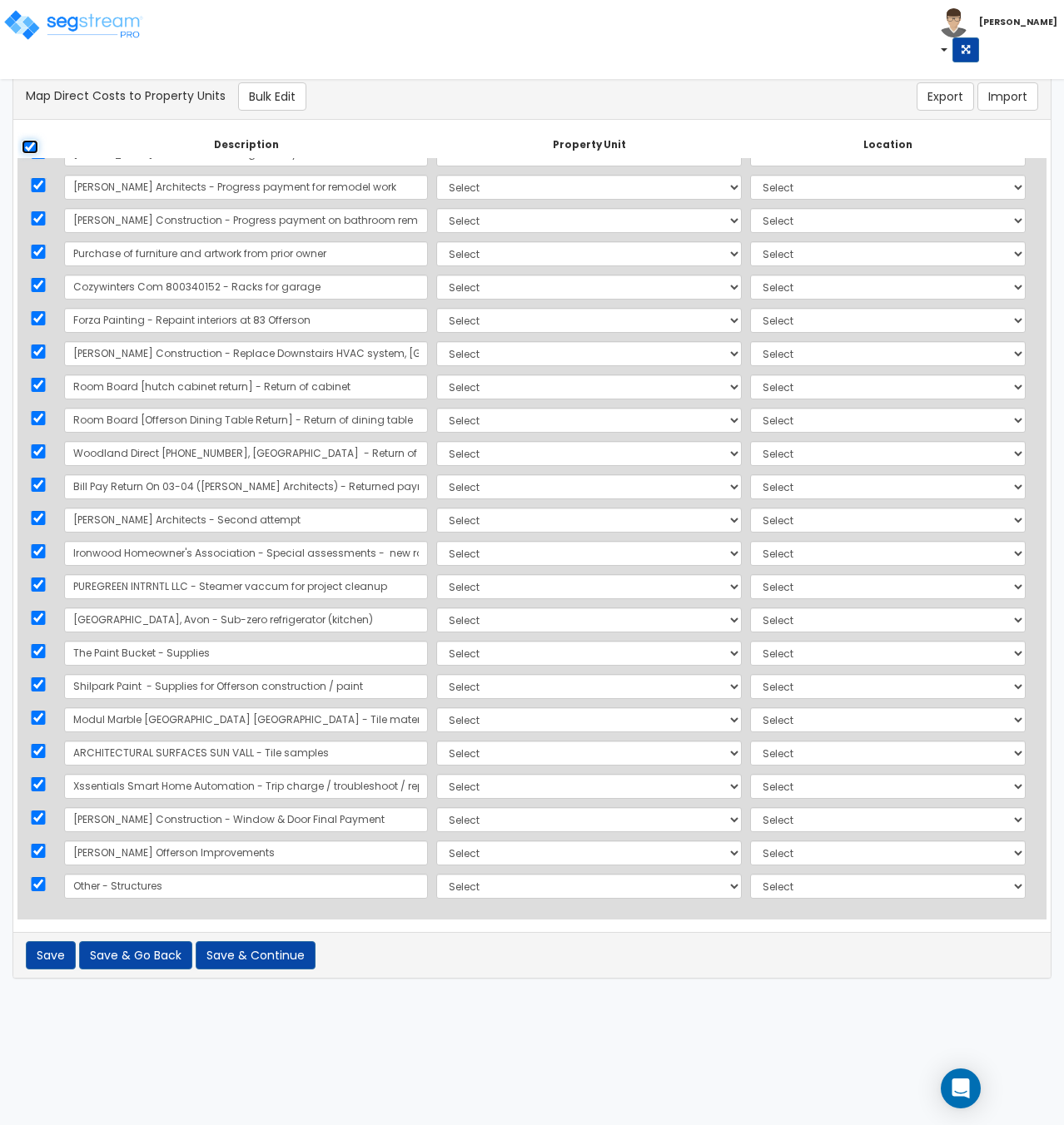
checkbox input "true"
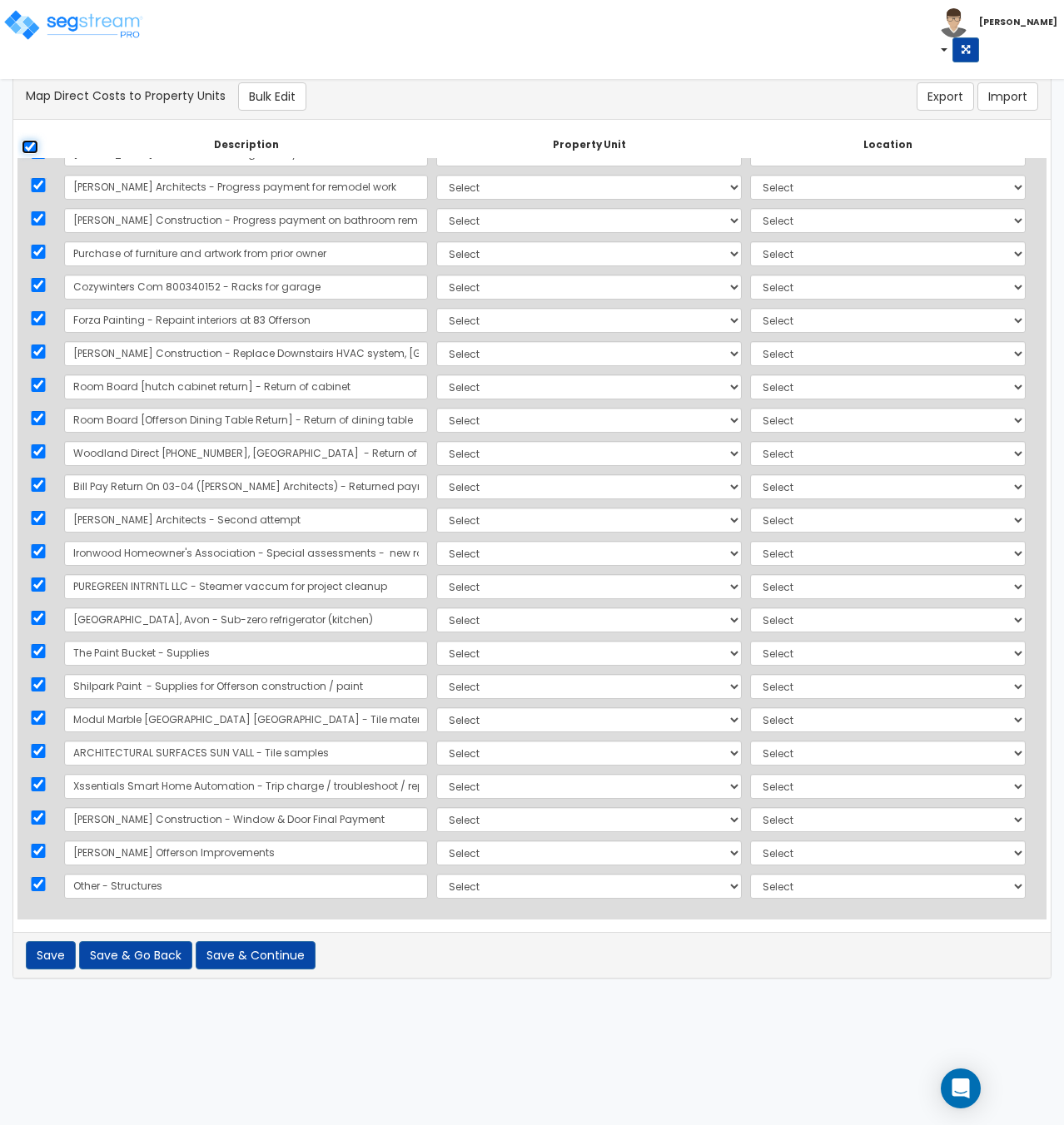
checkbox input "true"
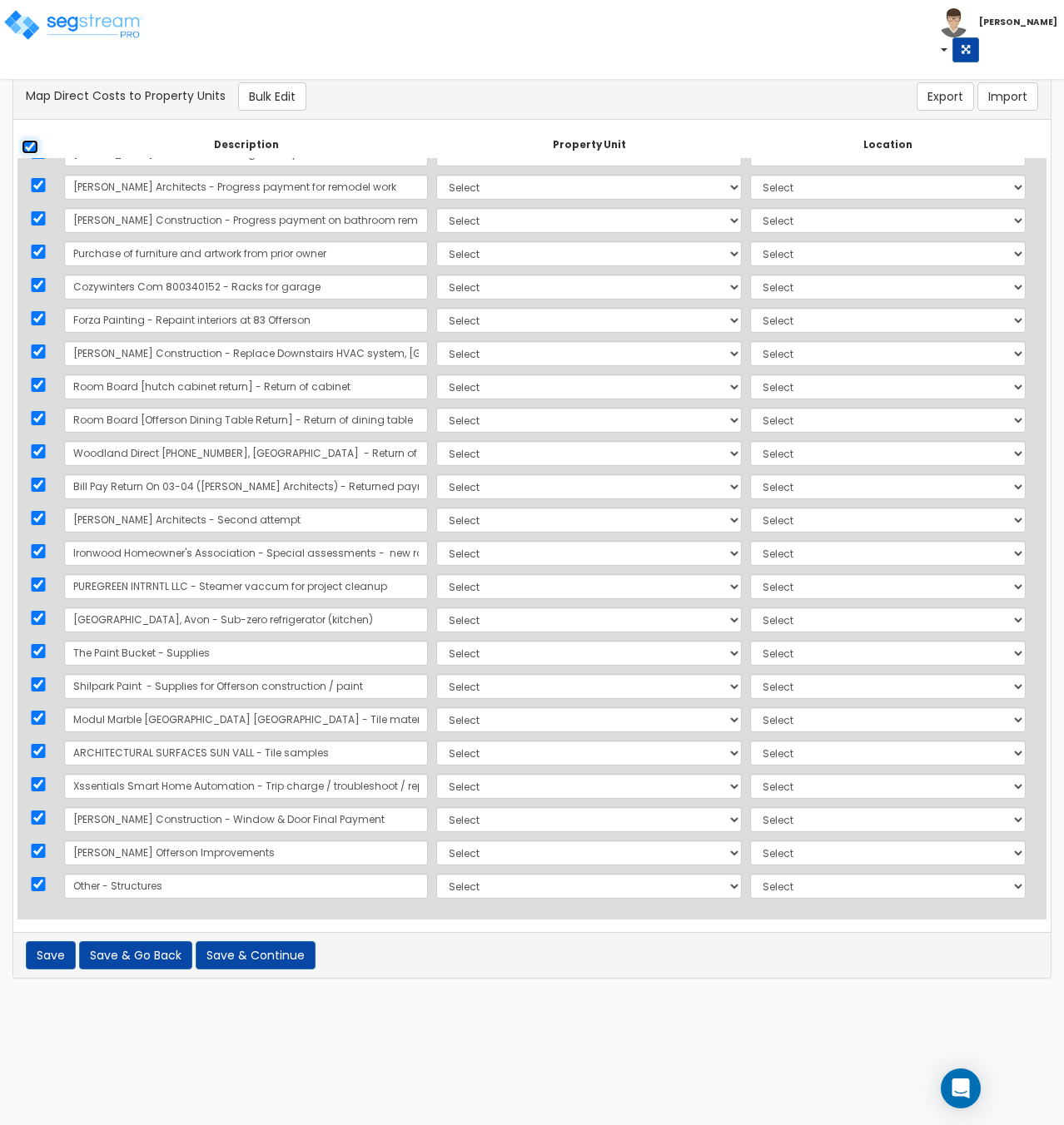
checkbox input "true"
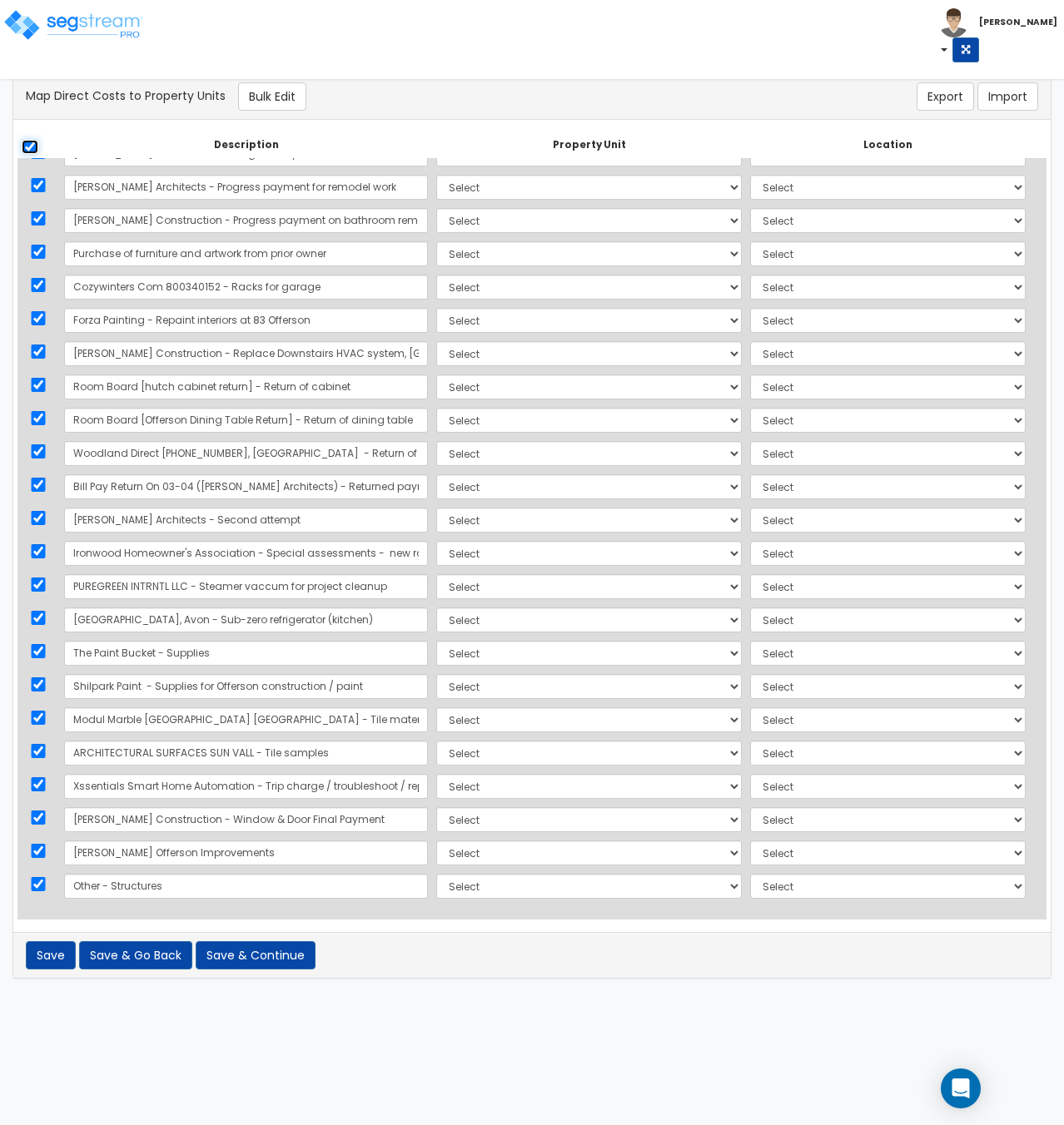
checkbox input "true"
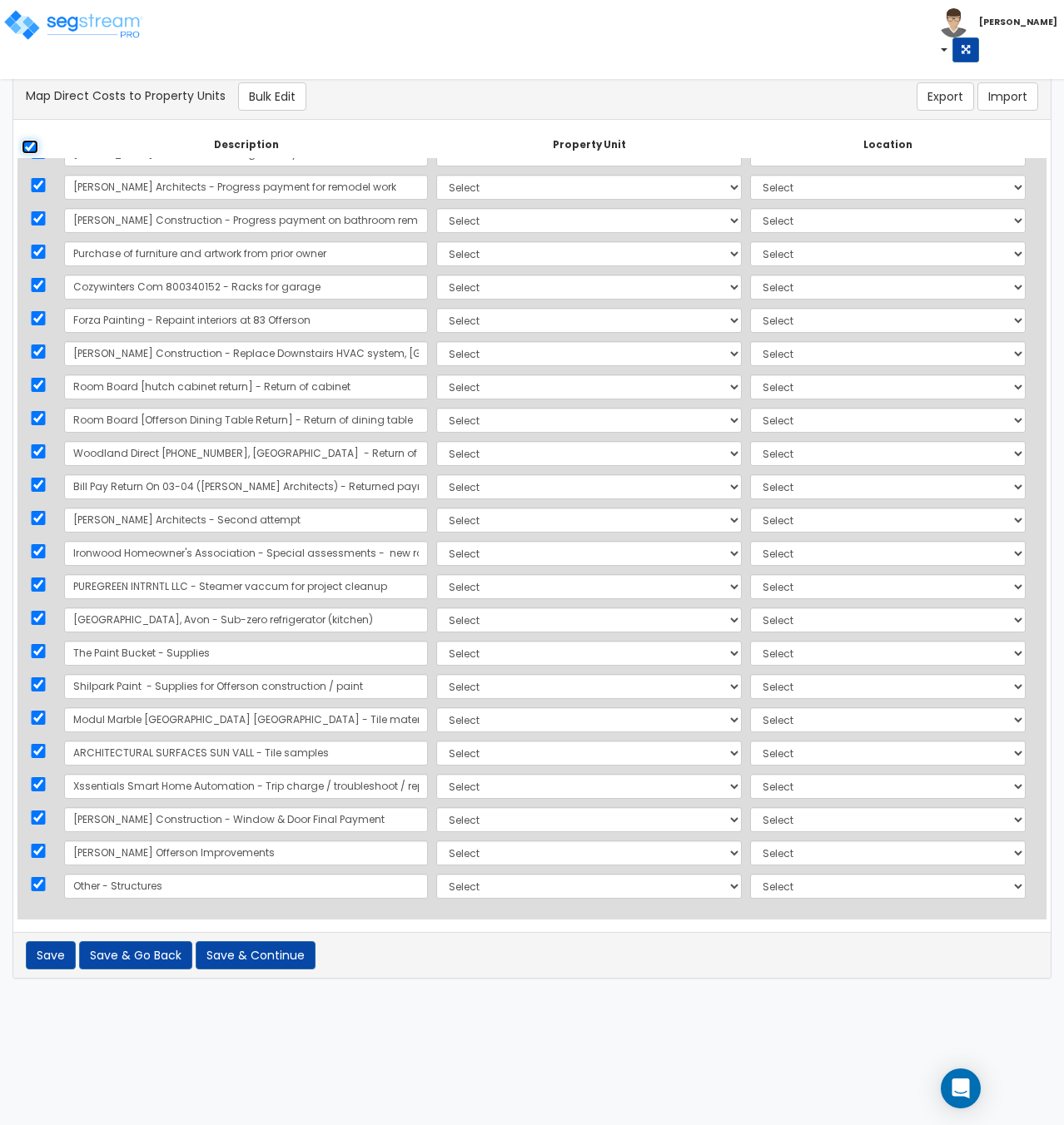
checkbox input "true"
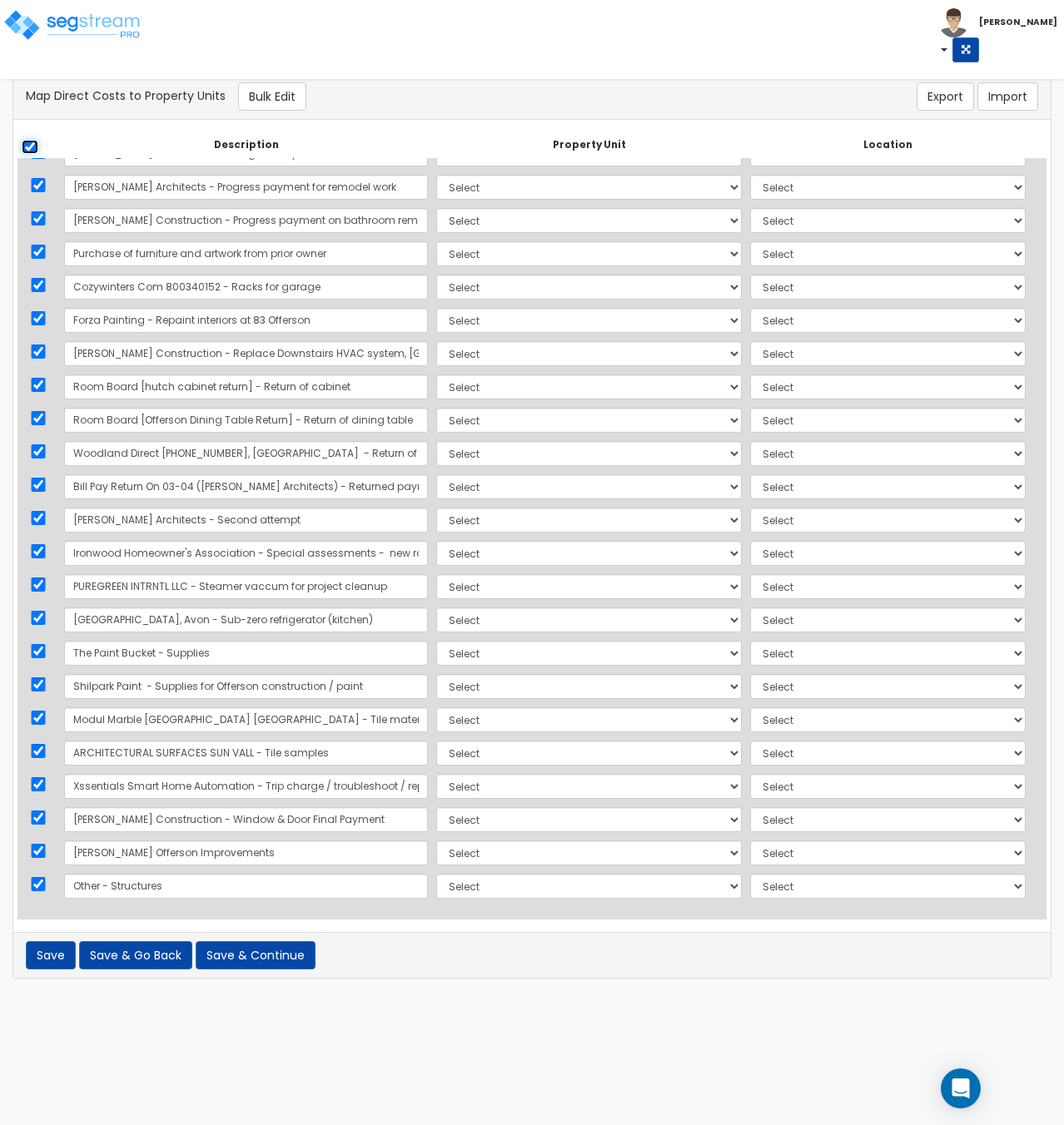
checkbox input "true"
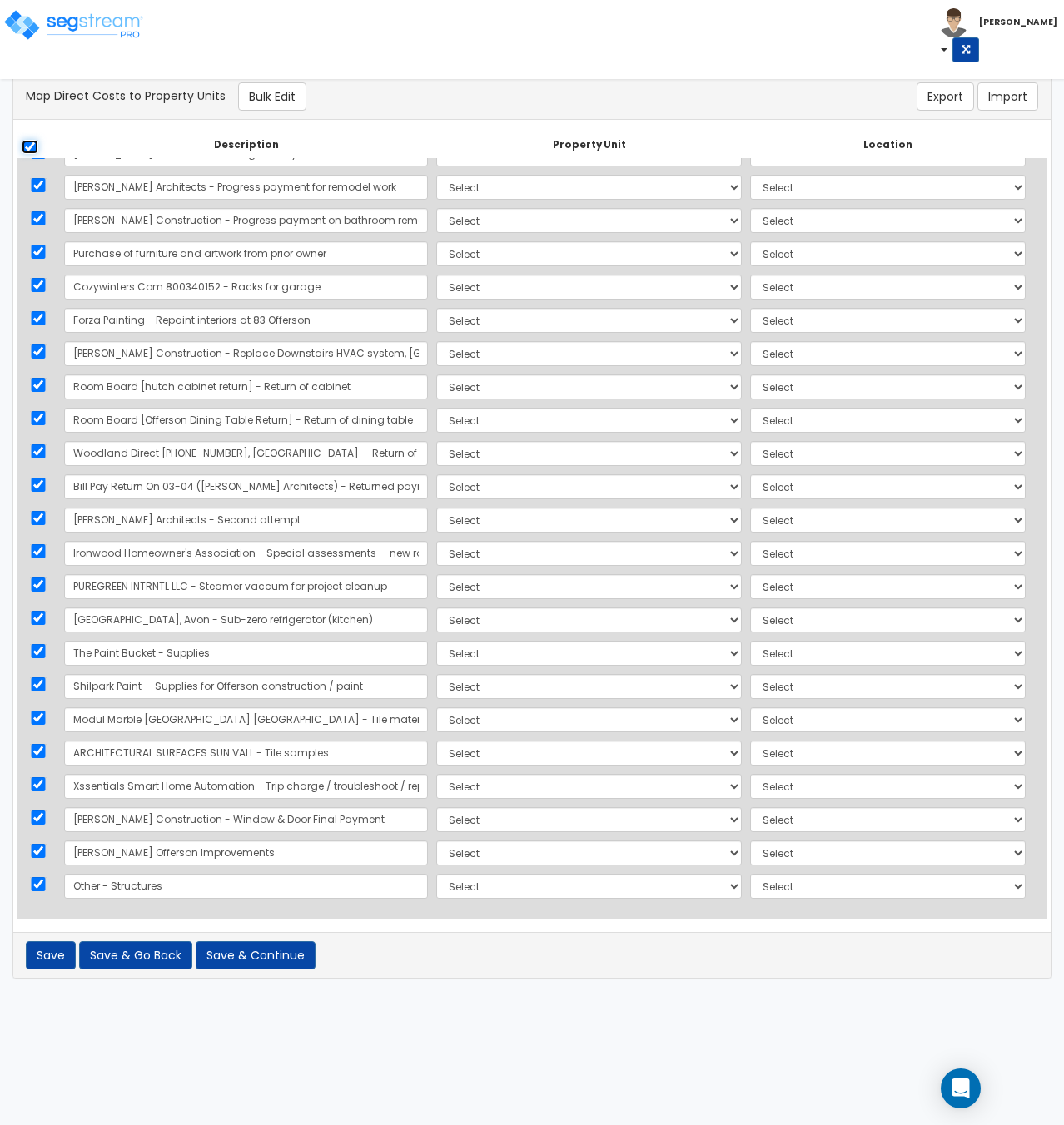
checkbox input "true"
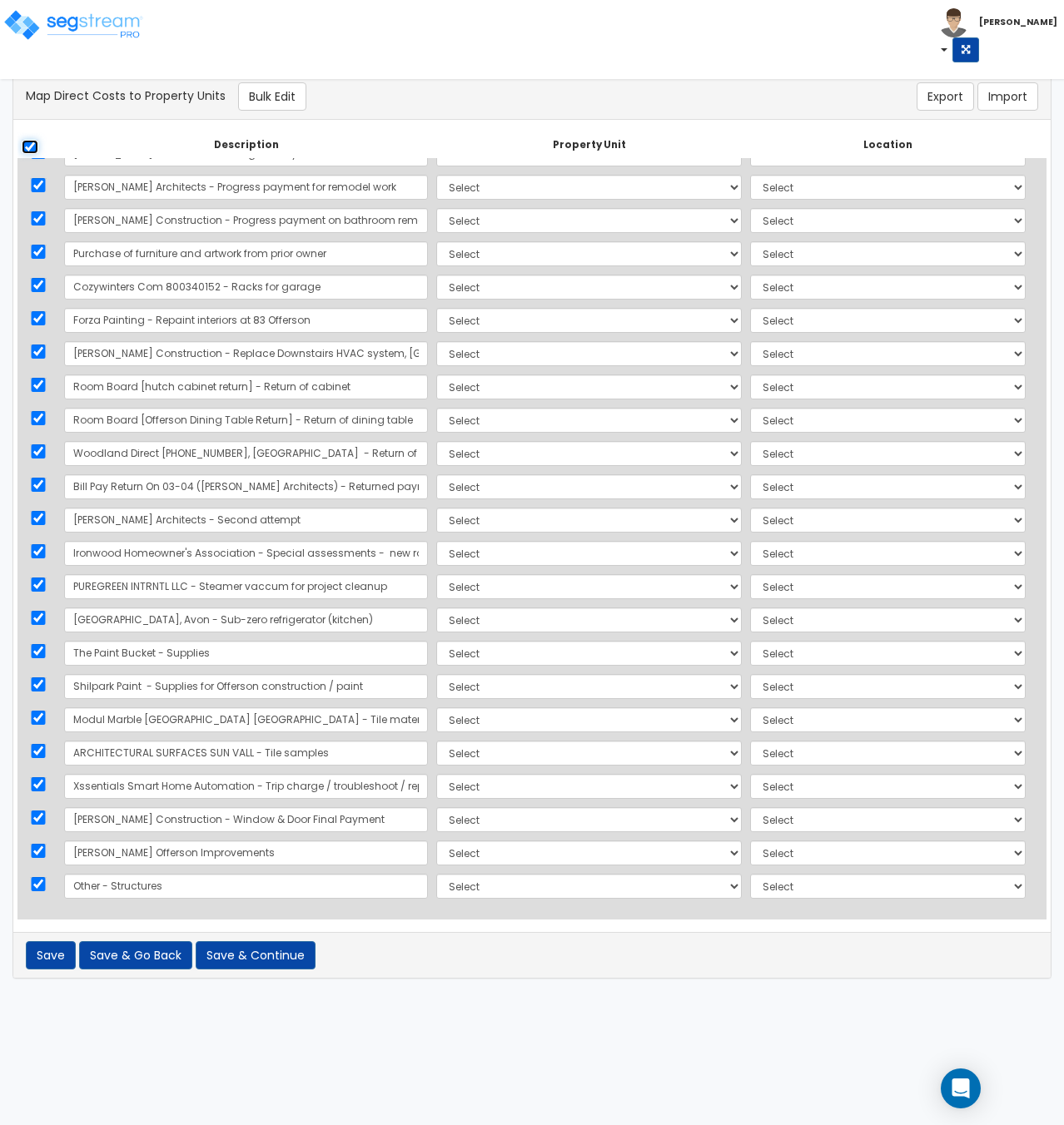
checkbox input "true"
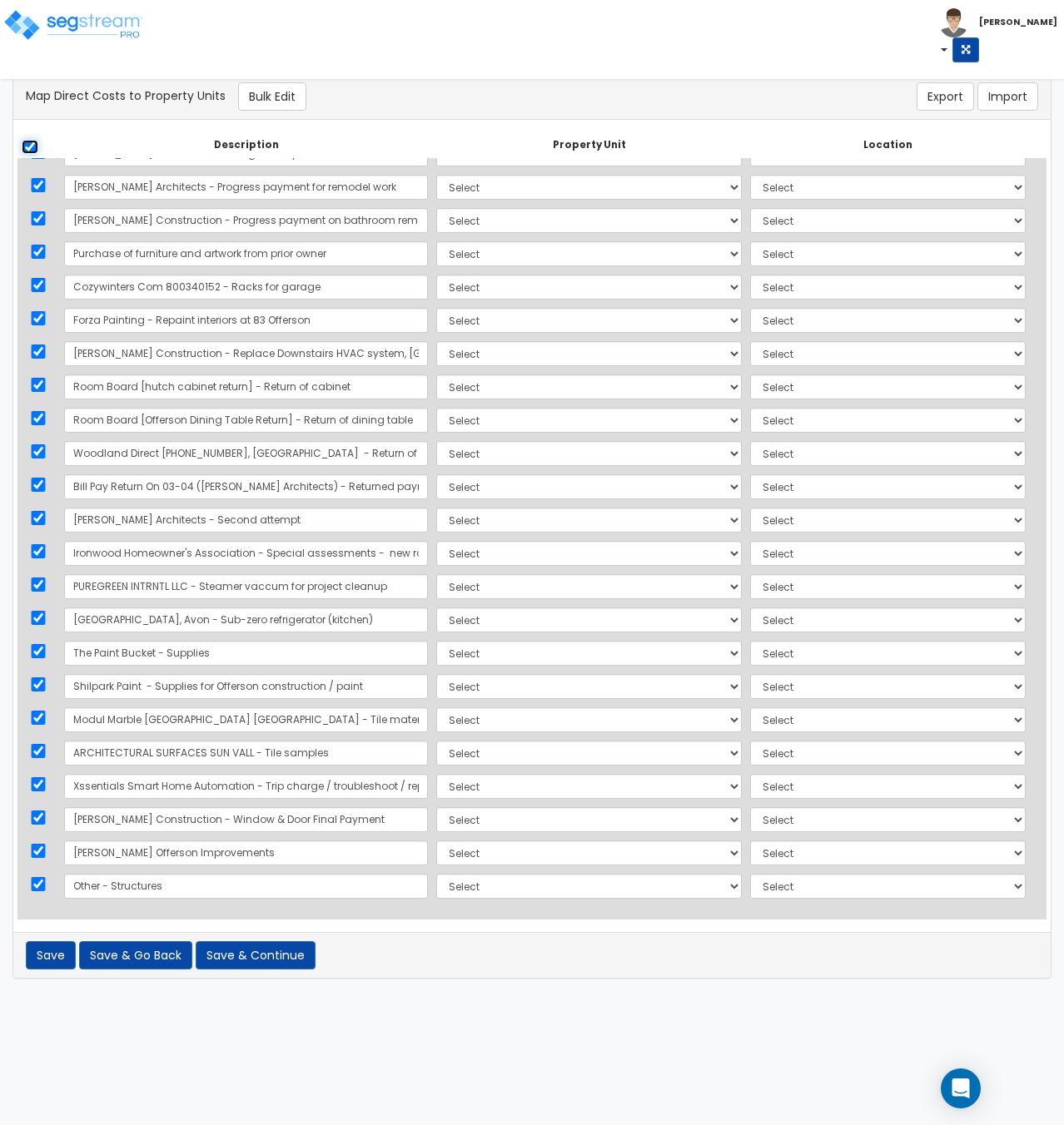
checkbox input "true"
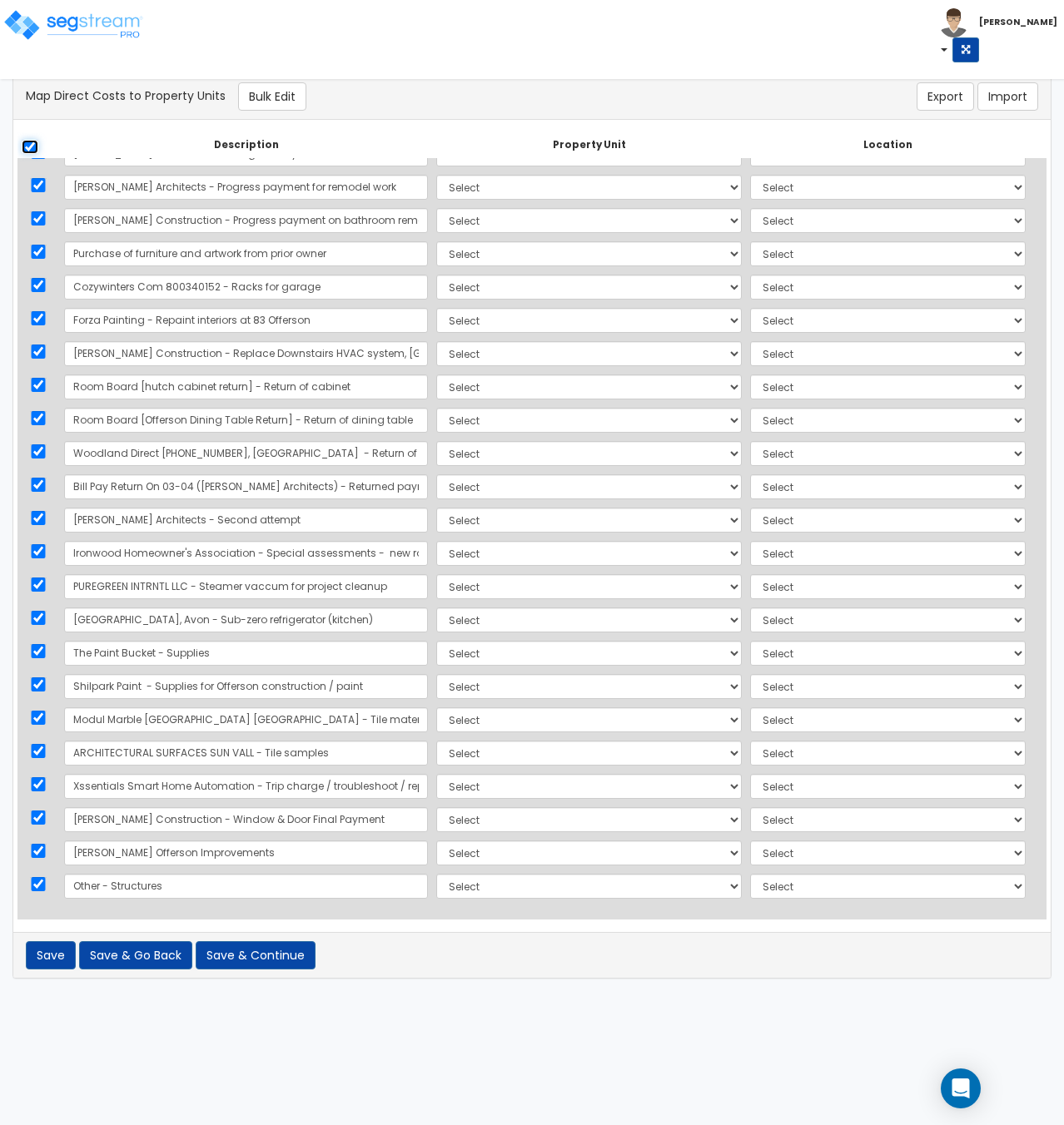
checkbox input "true"
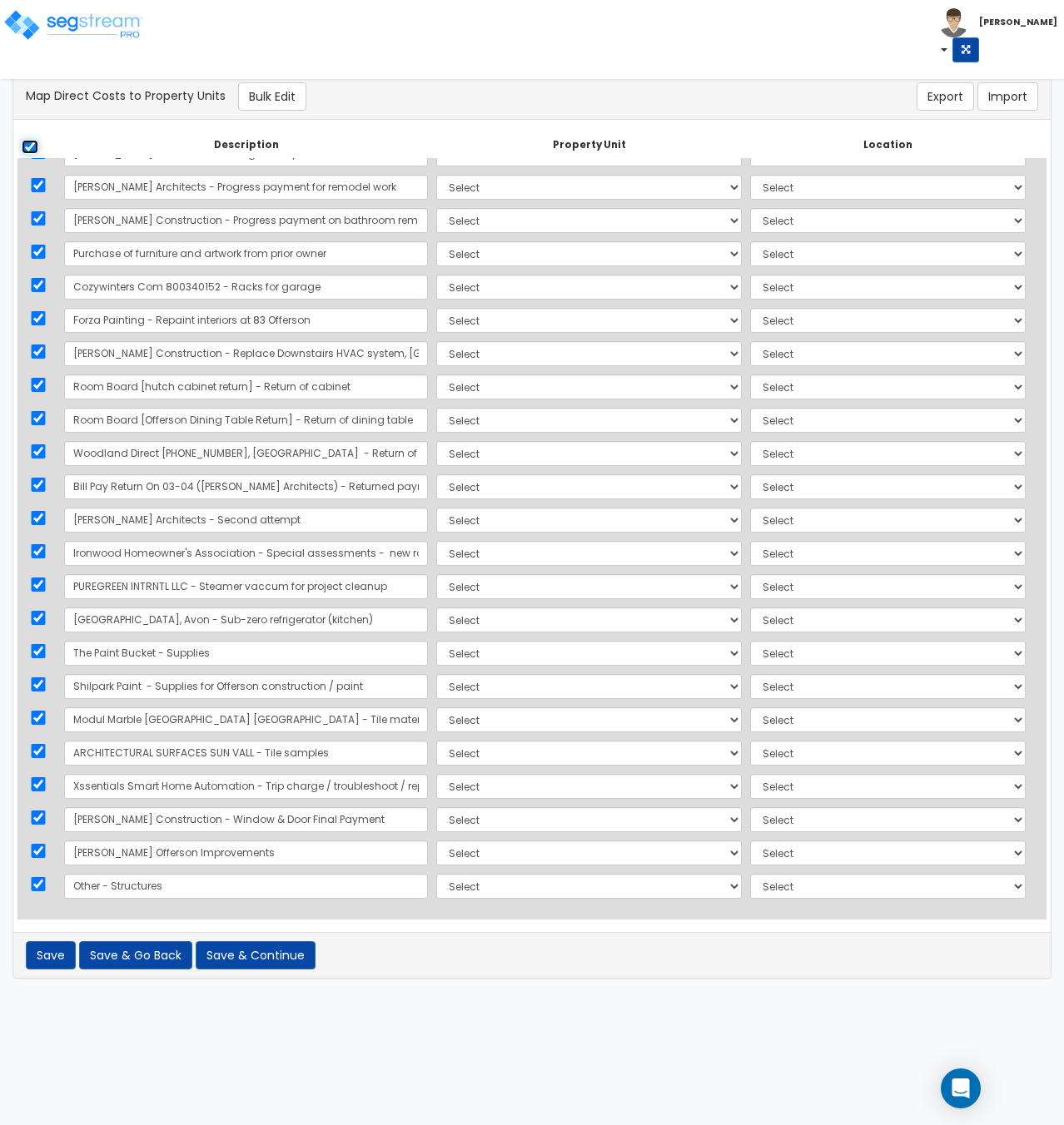
checkbox input "true"
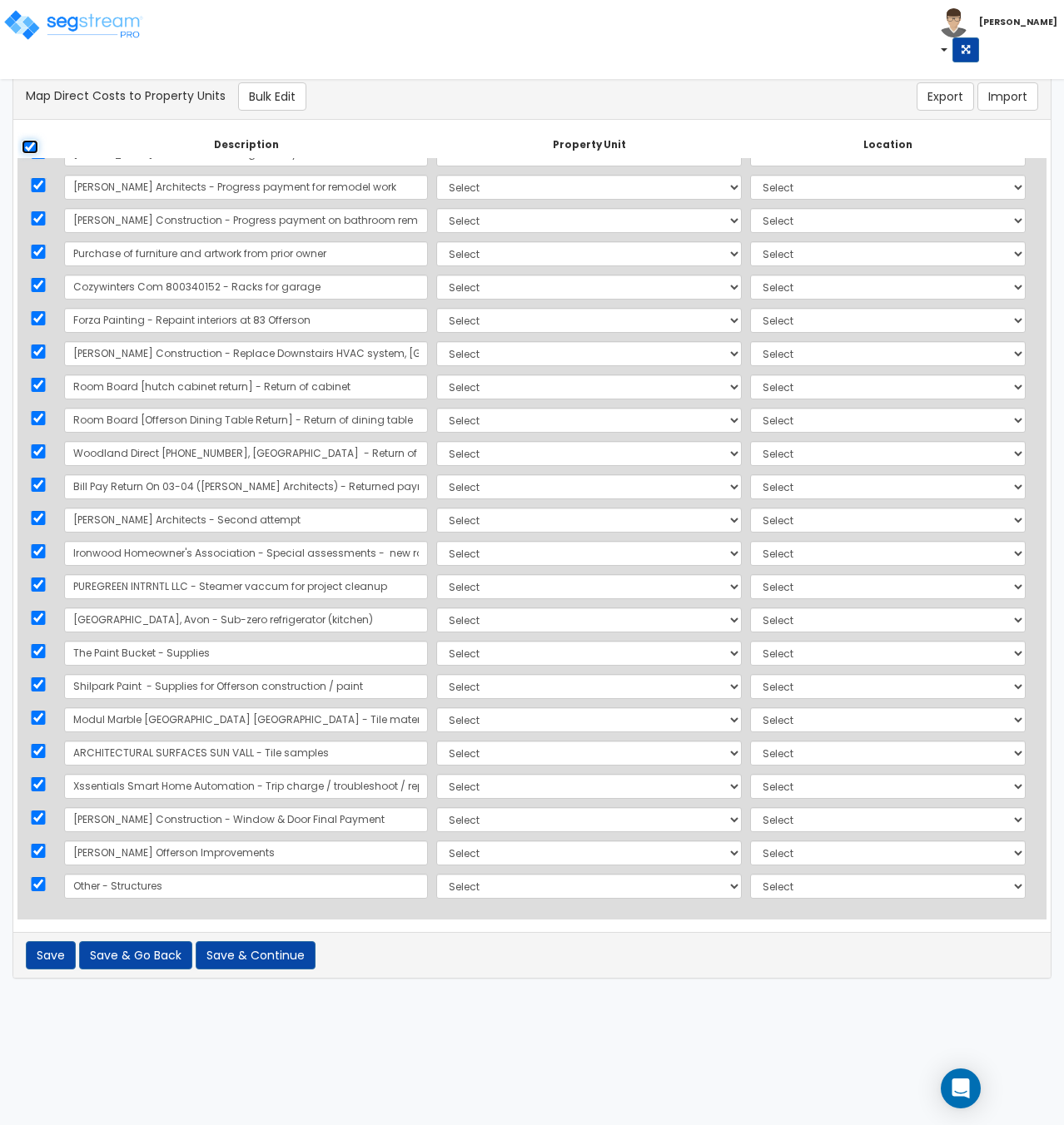
checkbox input "true"
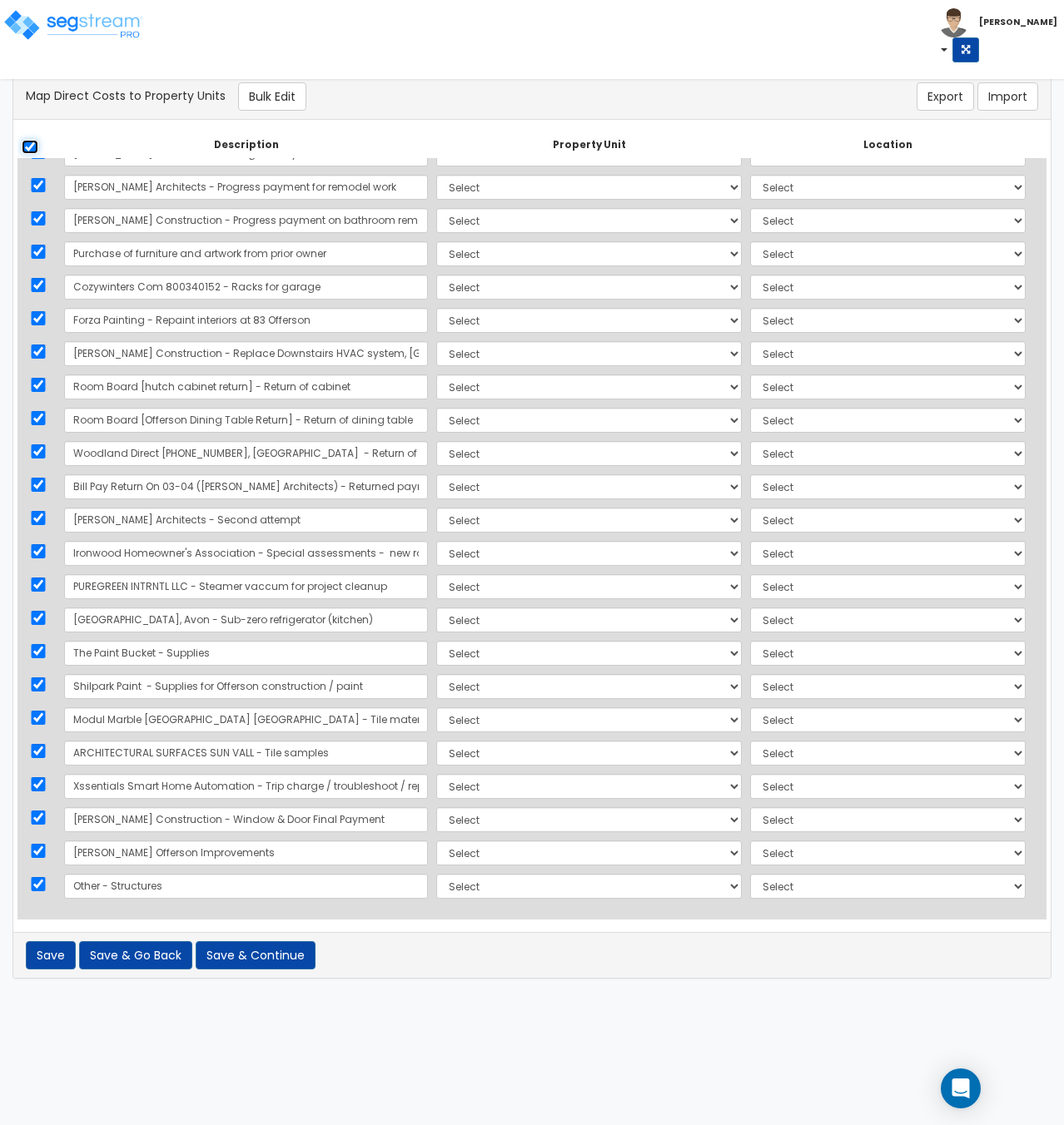
checkbox input "true"
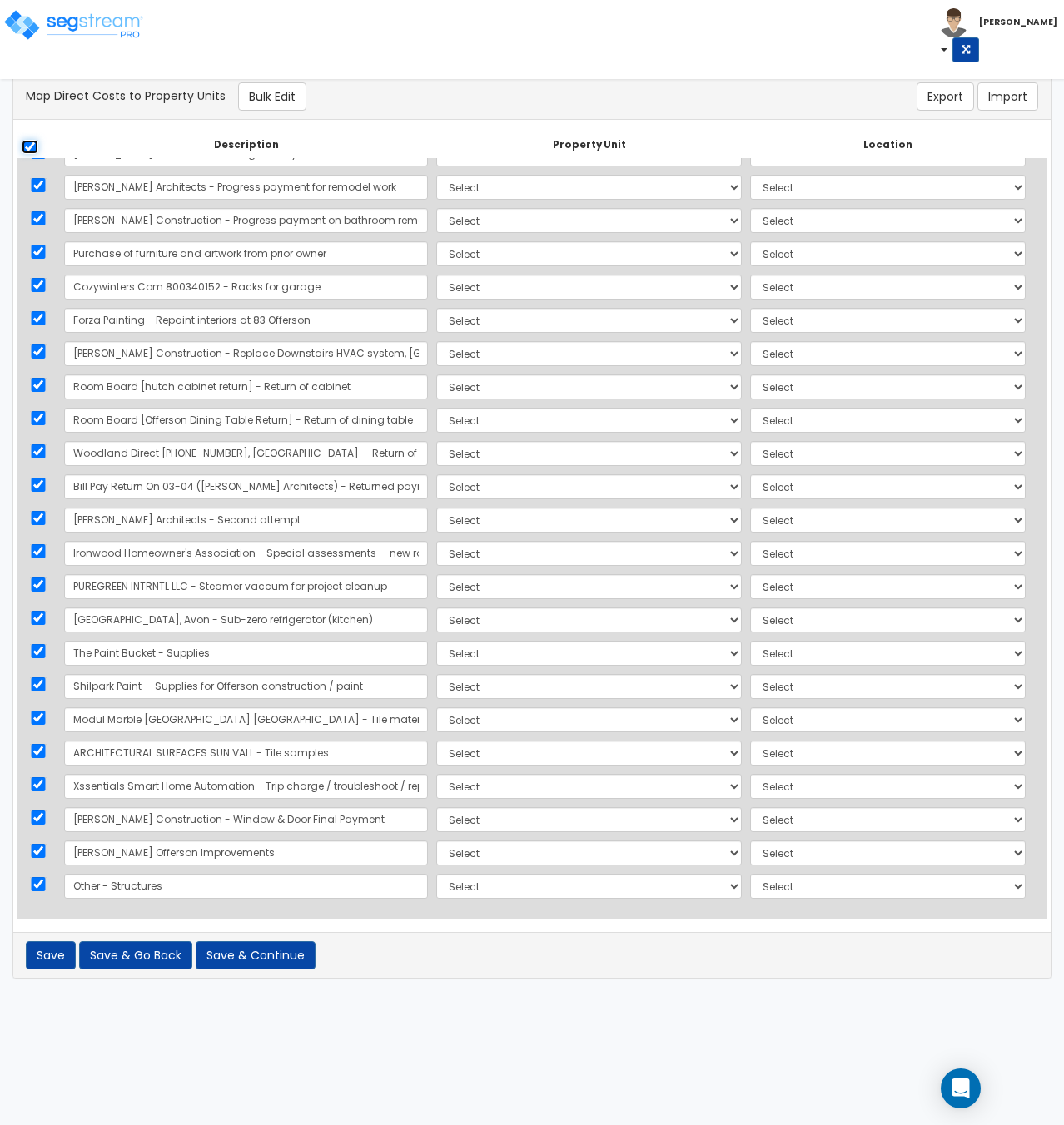
checkbox input "true"
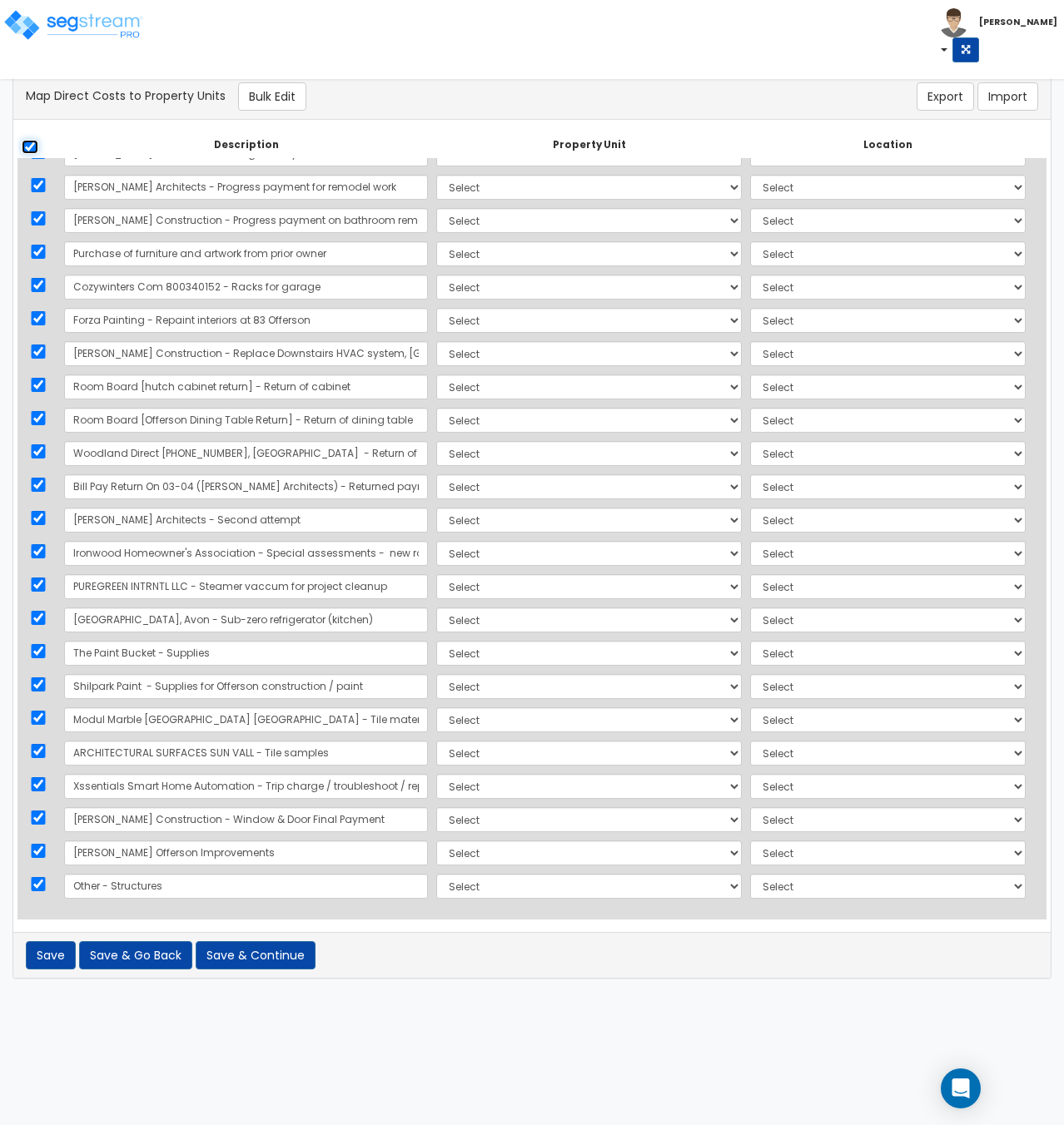
checkbox input "true"
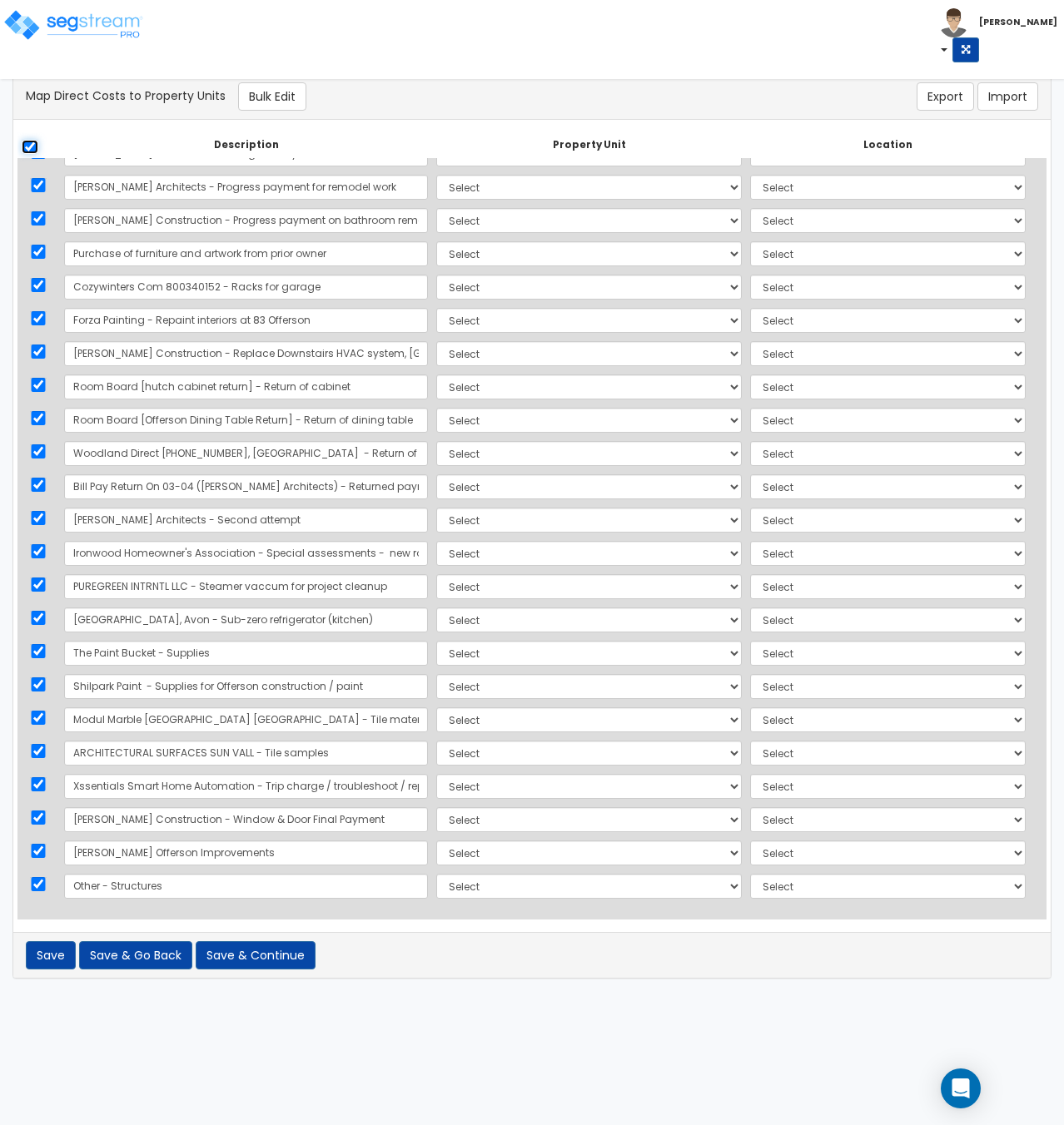
checkbox input "true"
click at [303, 97] on button "Bulk Edit" at bounding box center [272, 97] width 68 height 29
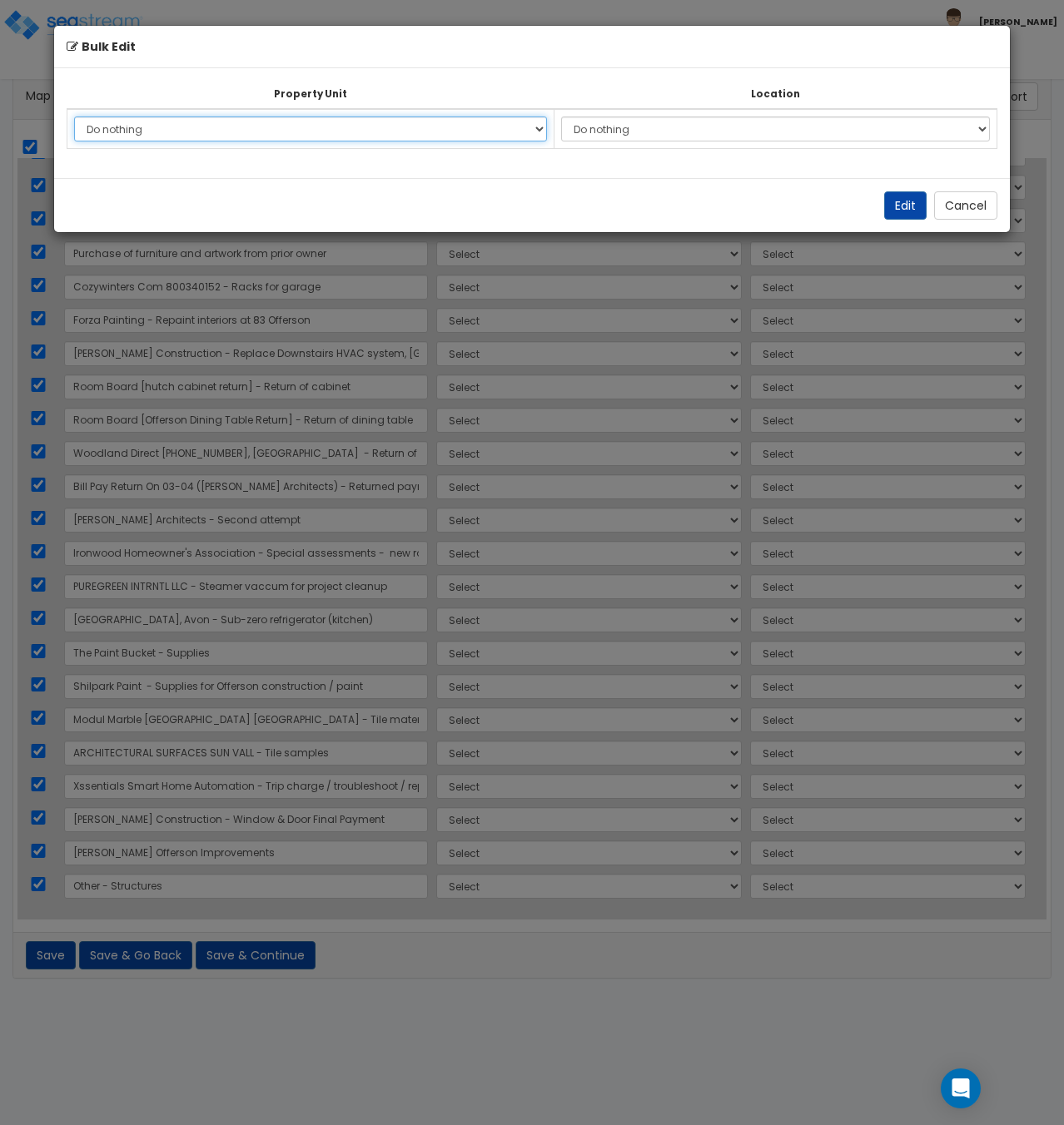
click at [366, 119] on select "Do nothing Add Additional Property Unit" at bounding box center [310, 129] width 473 height 25
select select "_additional"
click at [74, 117] on select "Do nothing Add Additional Property Unit" at bounding box center [310, 129] width 473 height 25
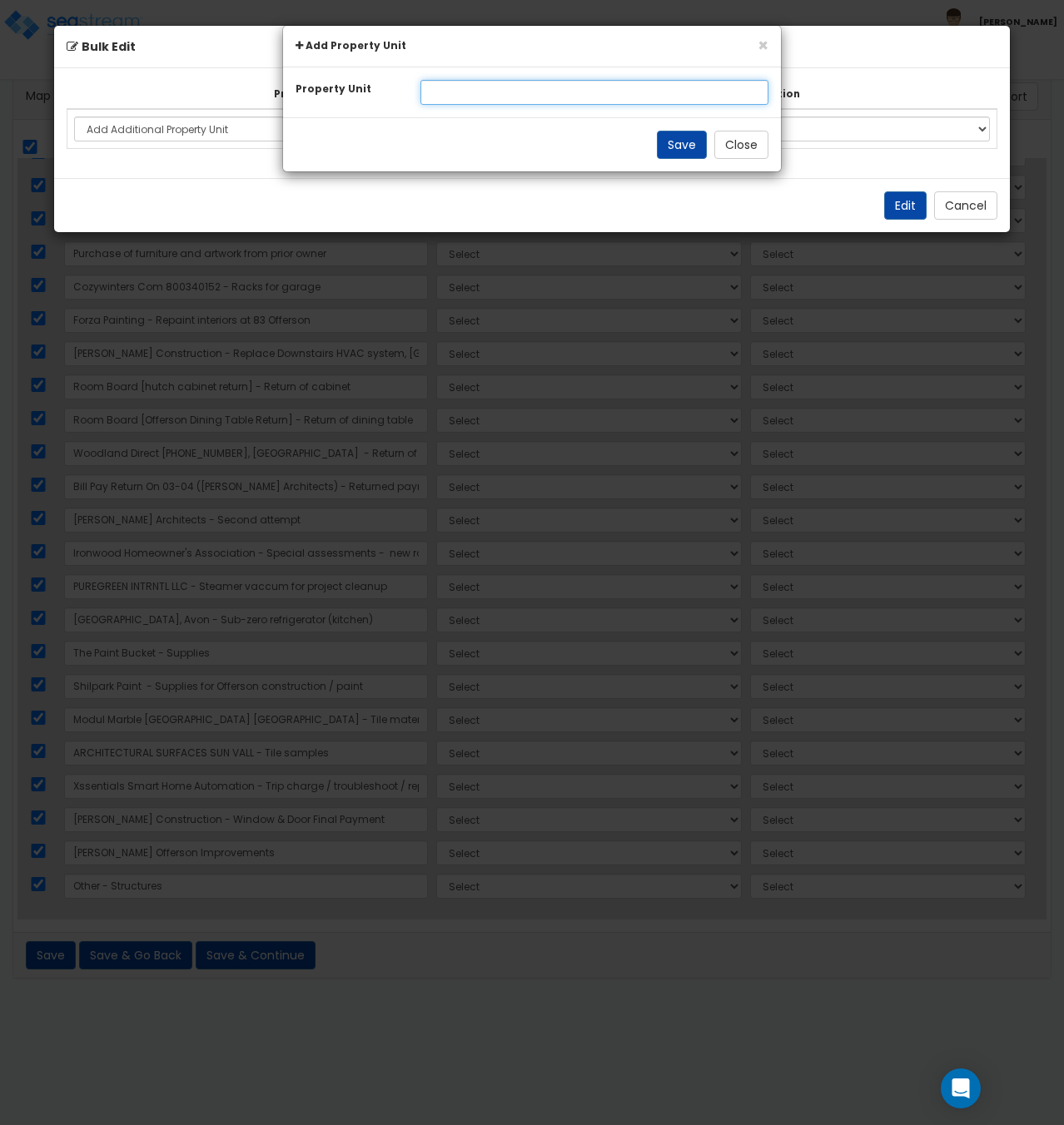
click at [470, 99] on input "text" at bounding box center [594, 92] width 349 height 25
type input "Building"
click at [667, 136] on button "Save" at bounding box center [682, 145] width 50 height 29
select select
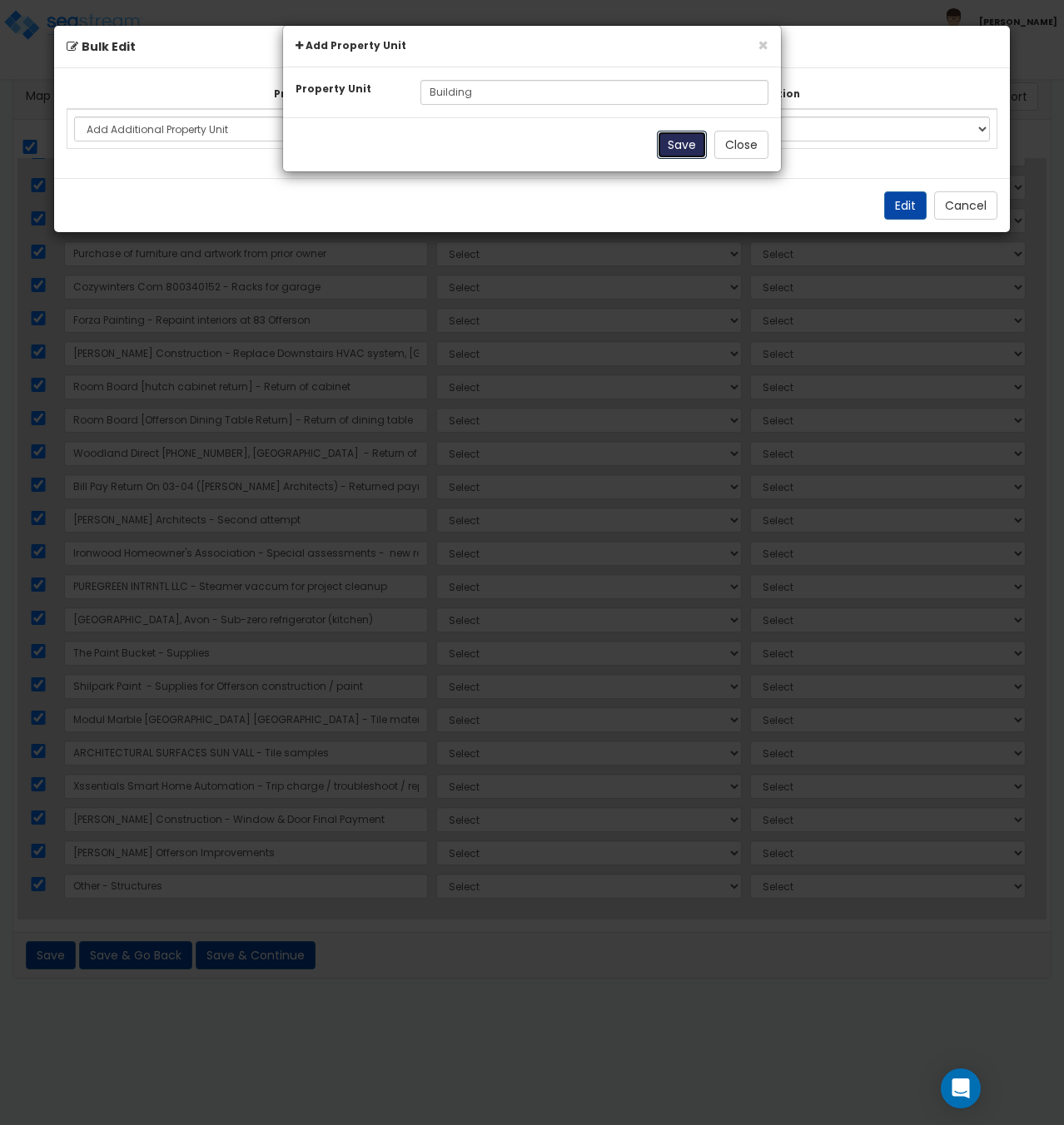
select select
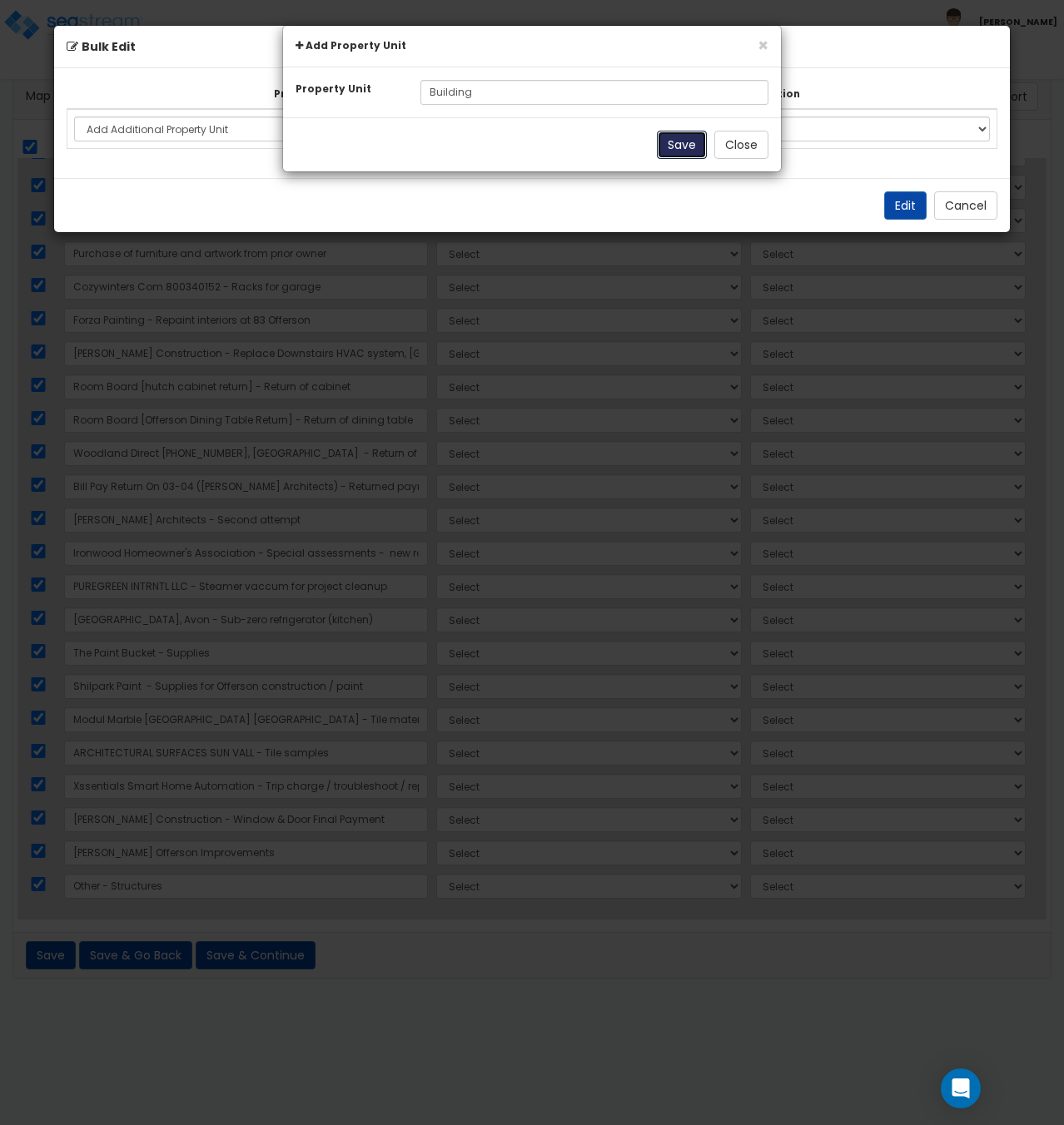
select select
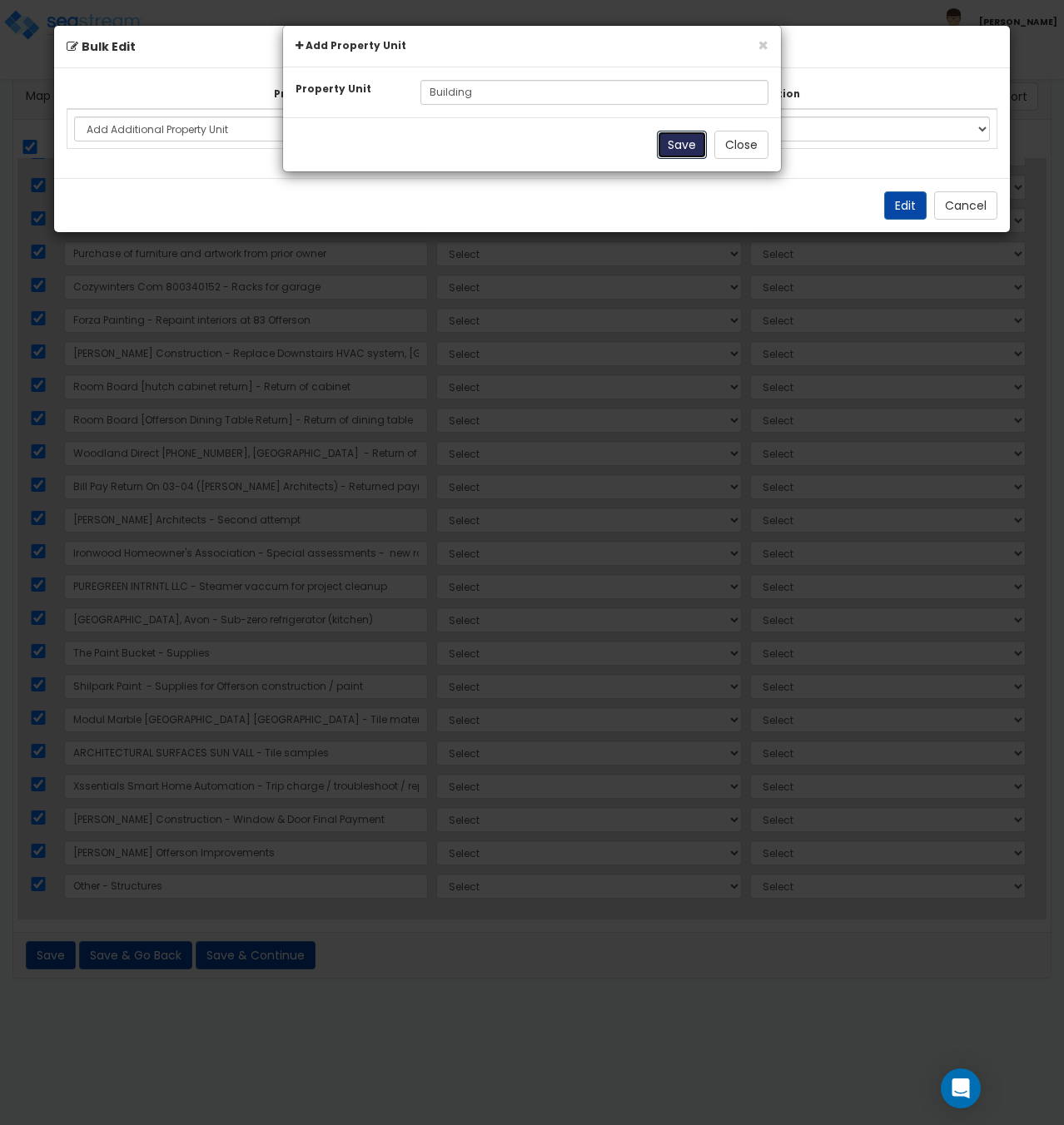
select select
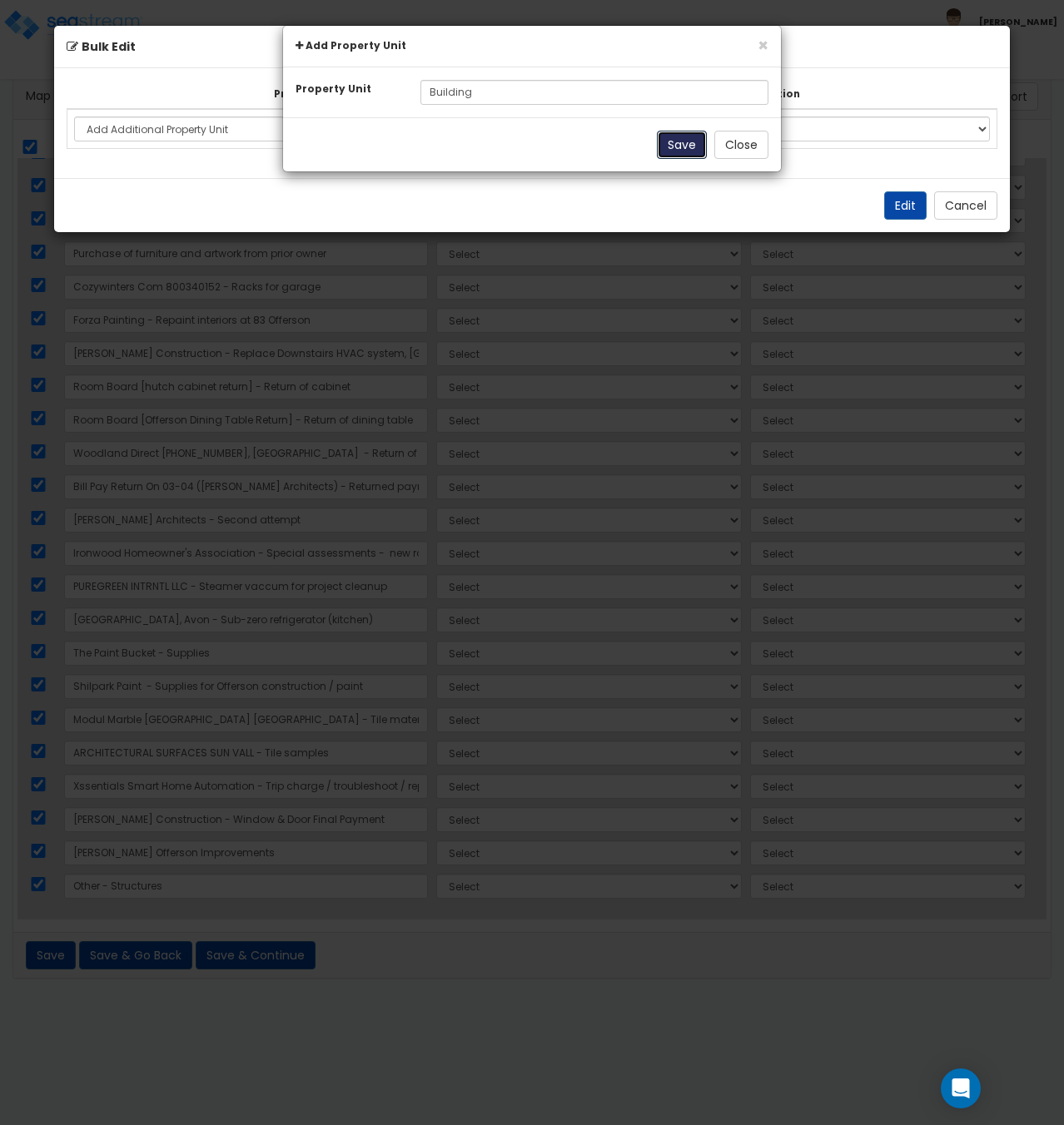
select select
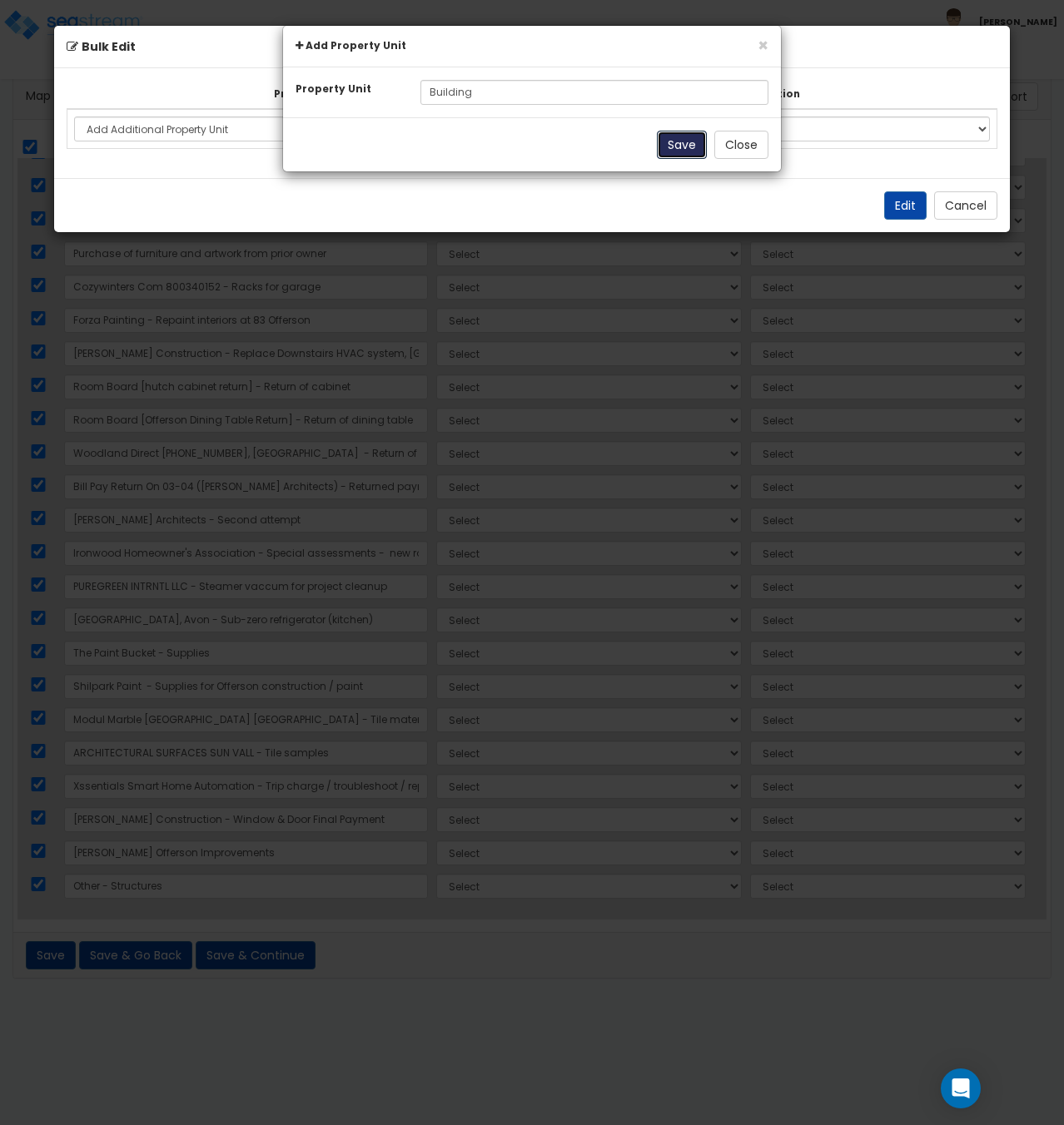
select select
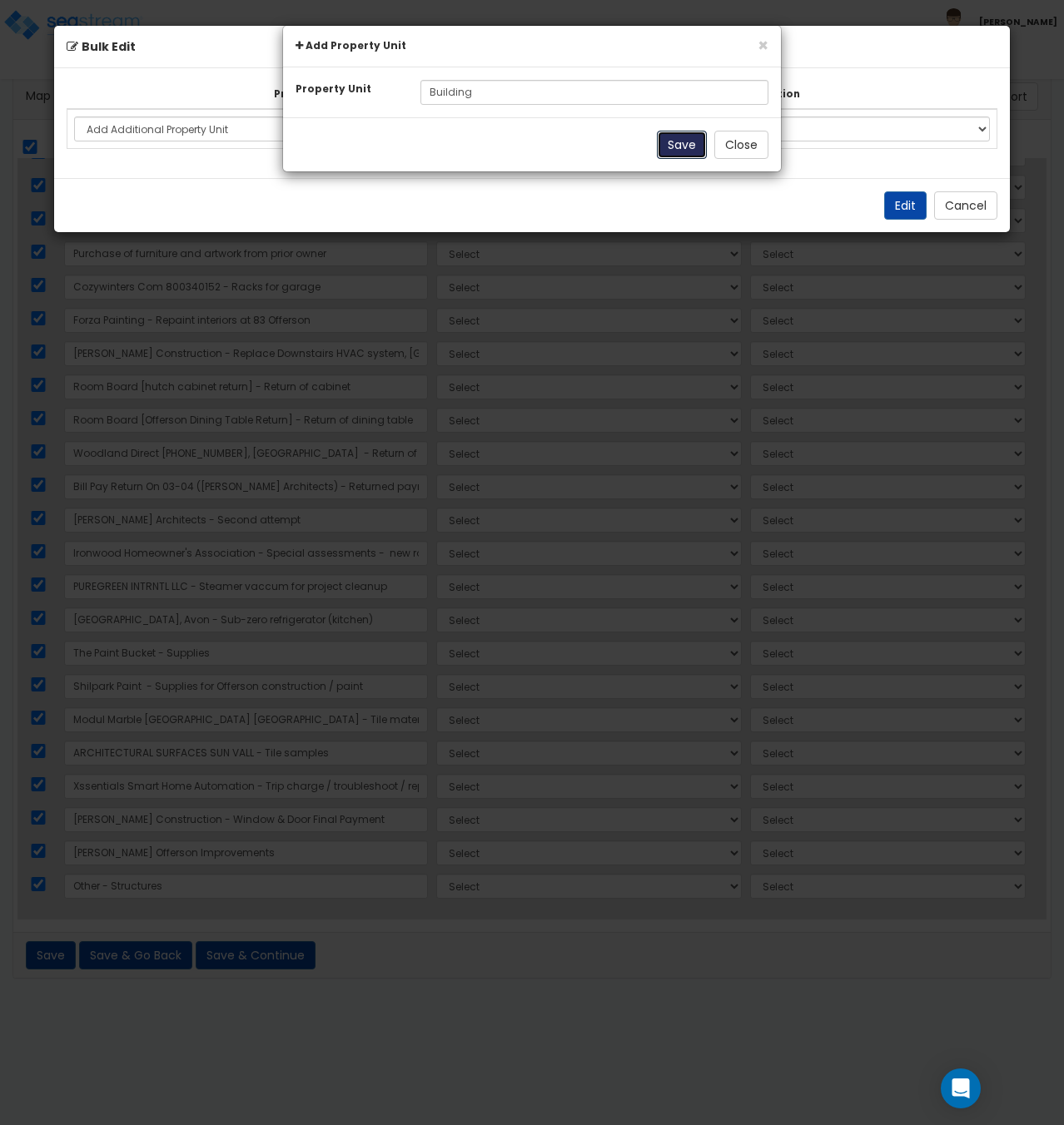
select select
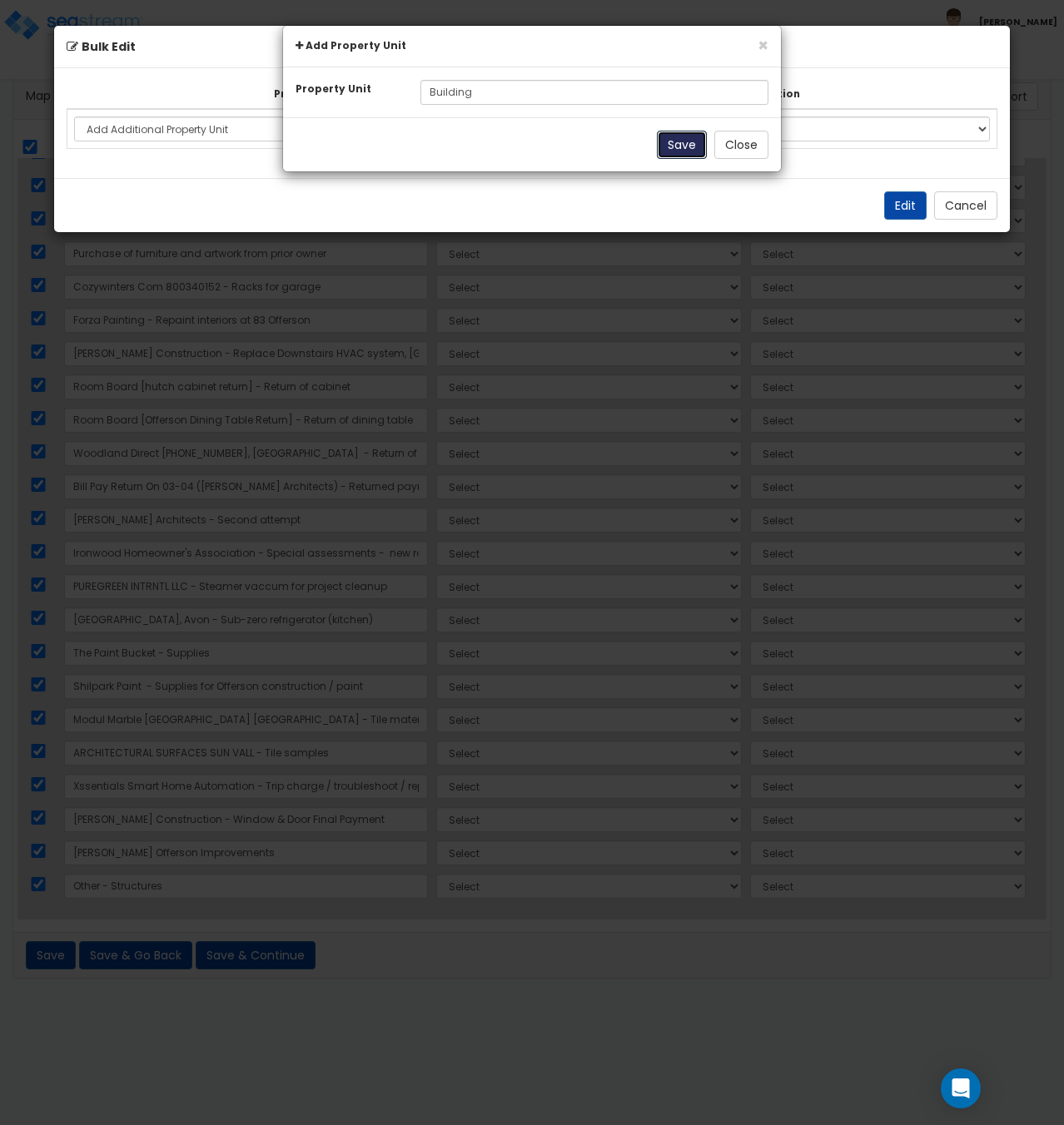
select select
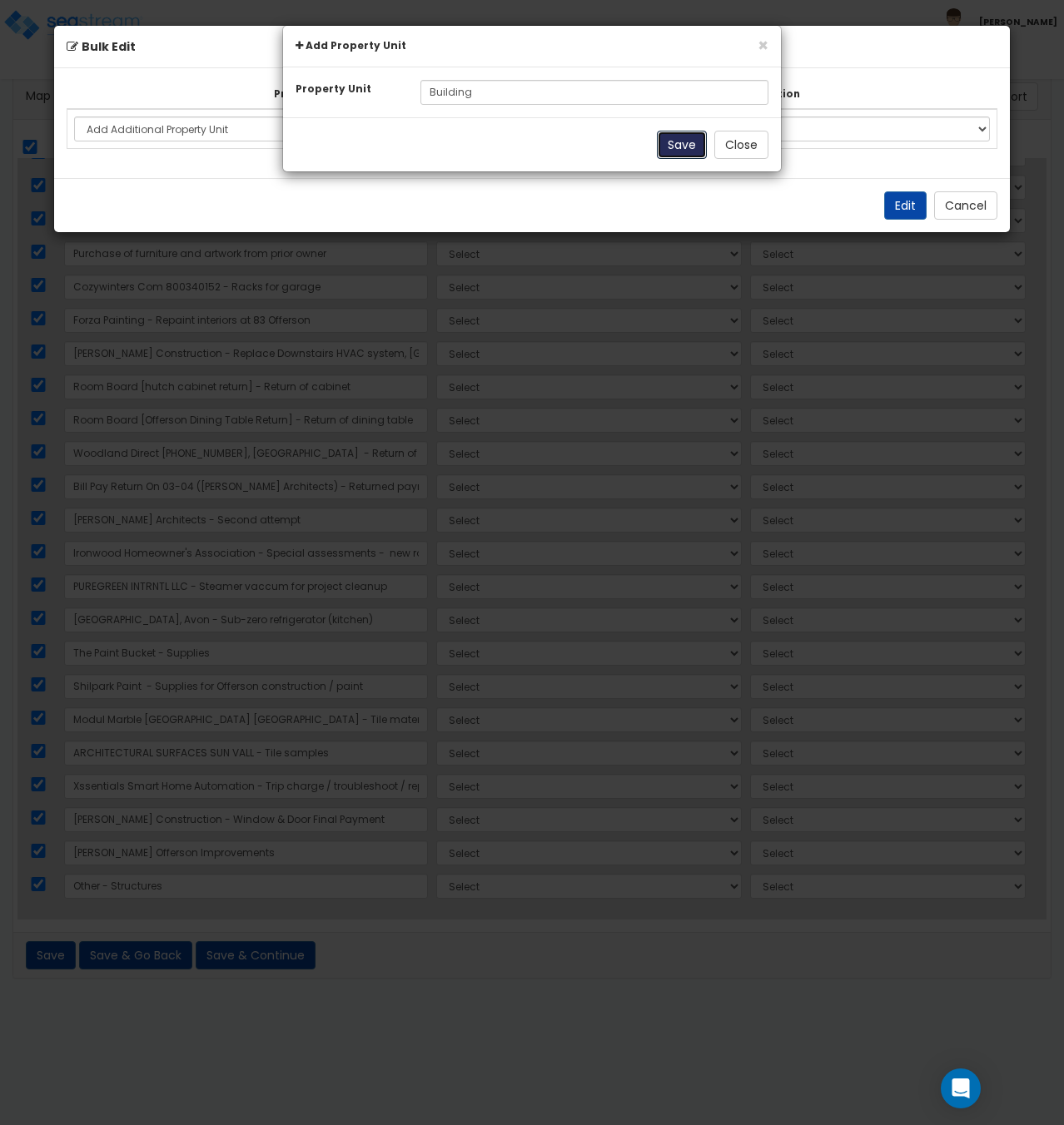
select select
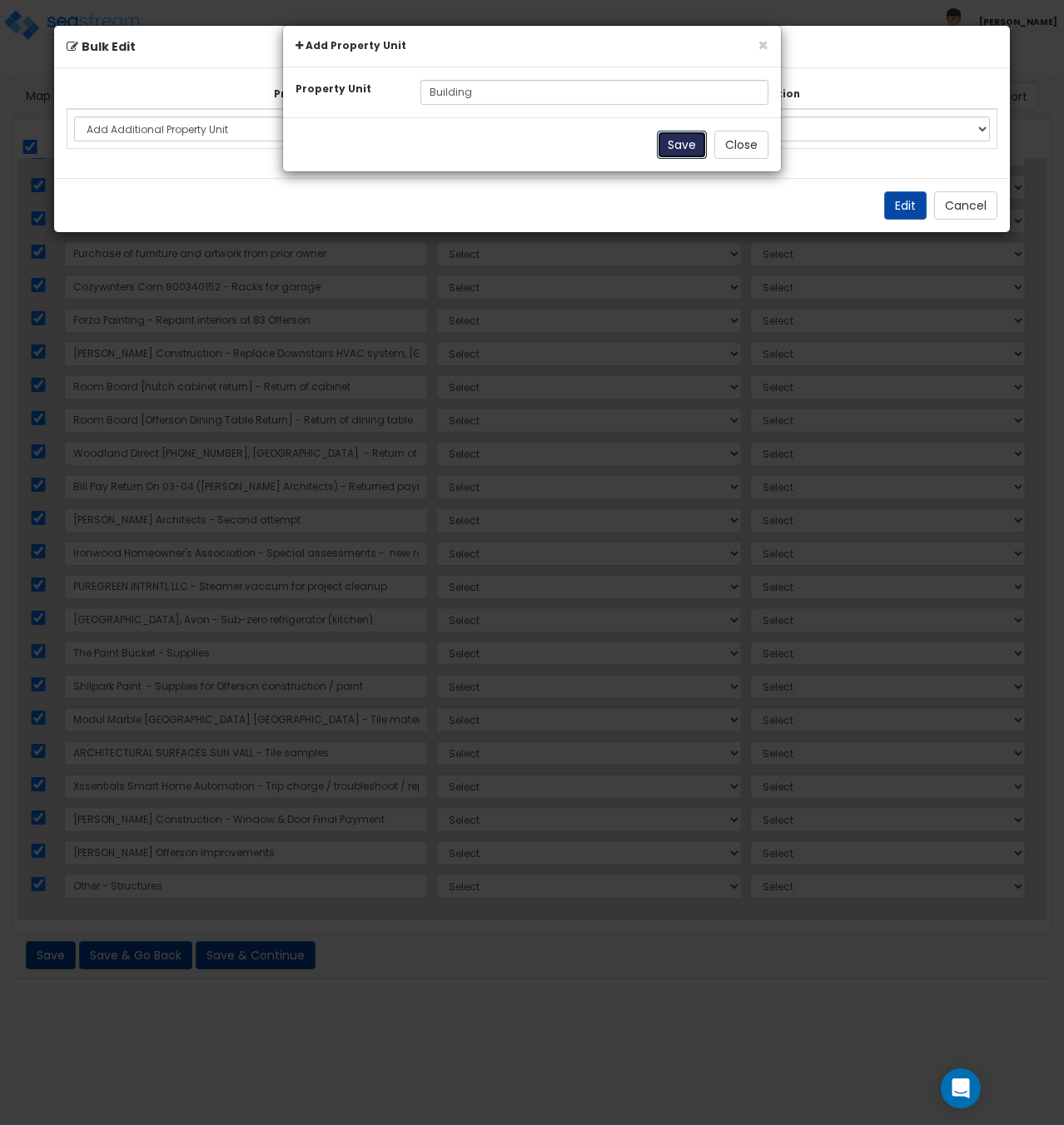
select select
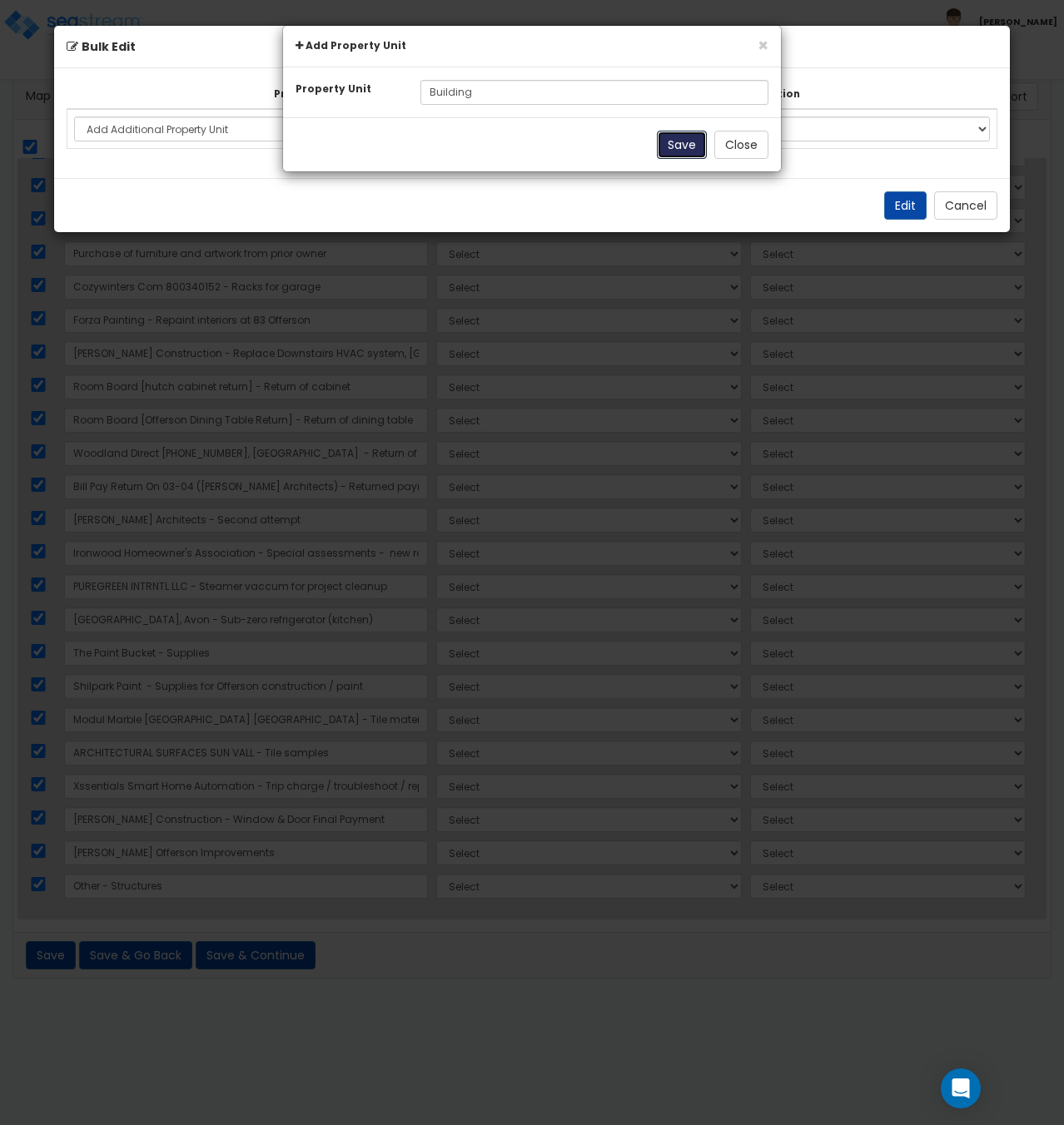
select select
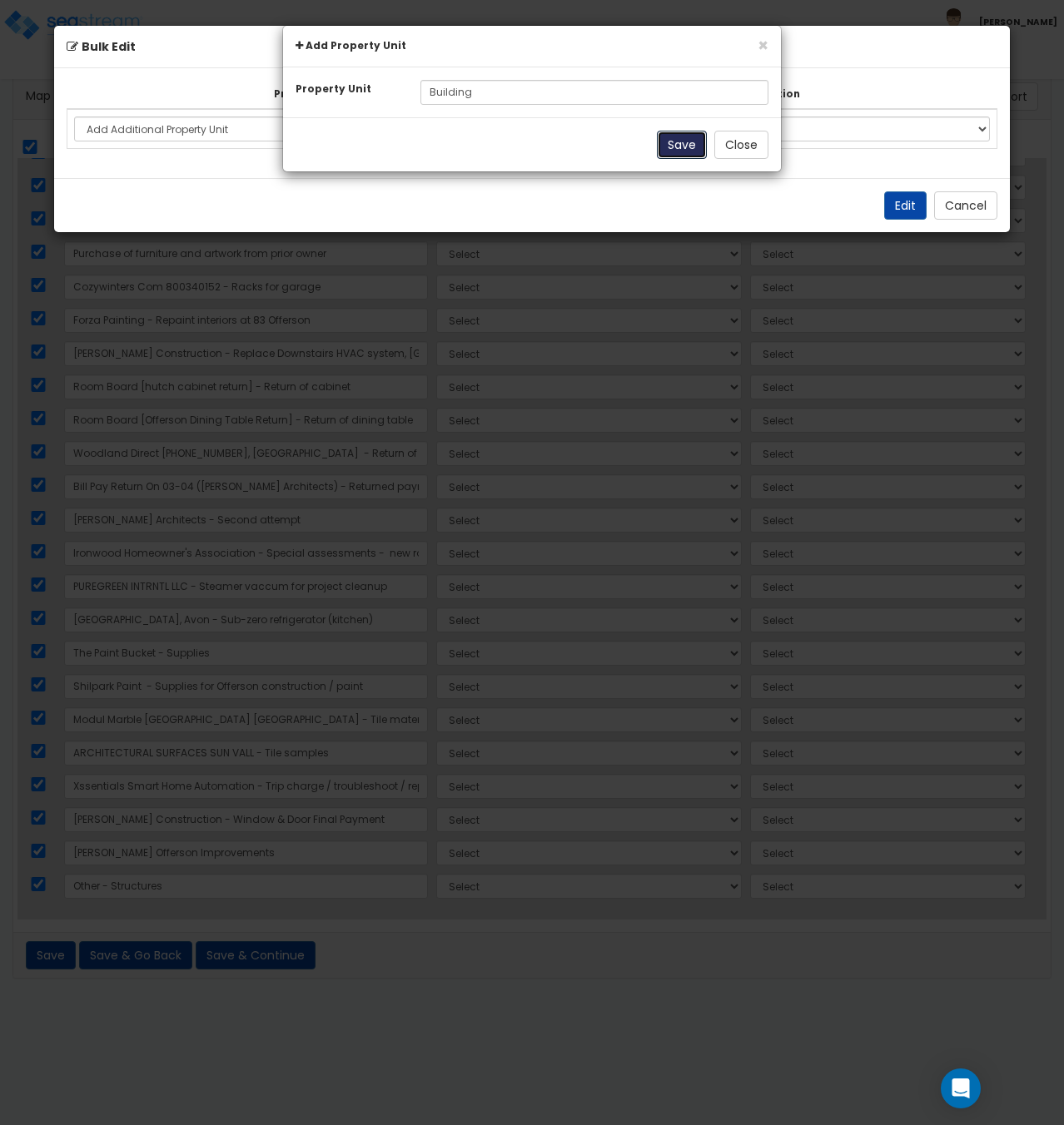
select select
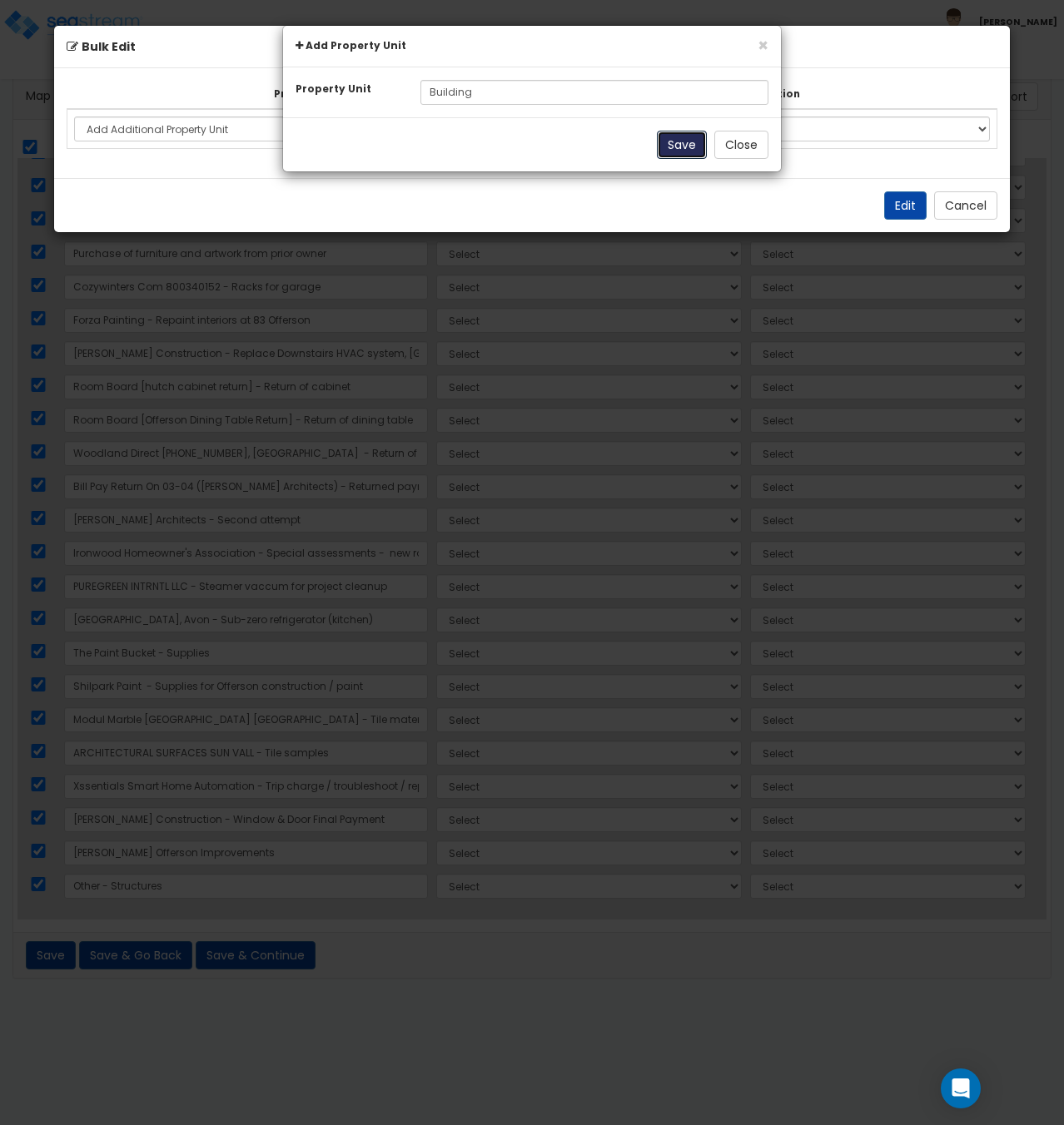
select select
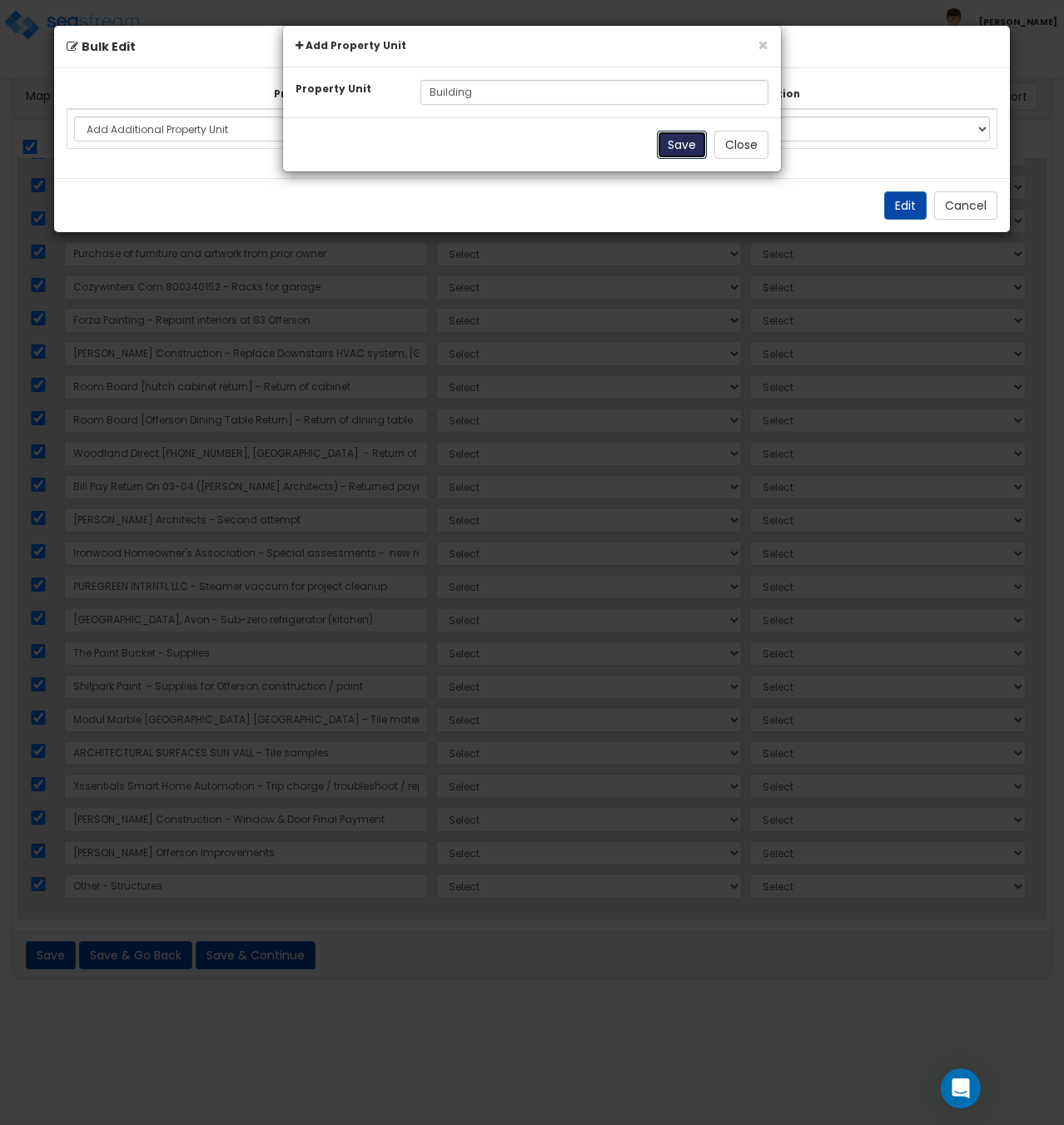
select select
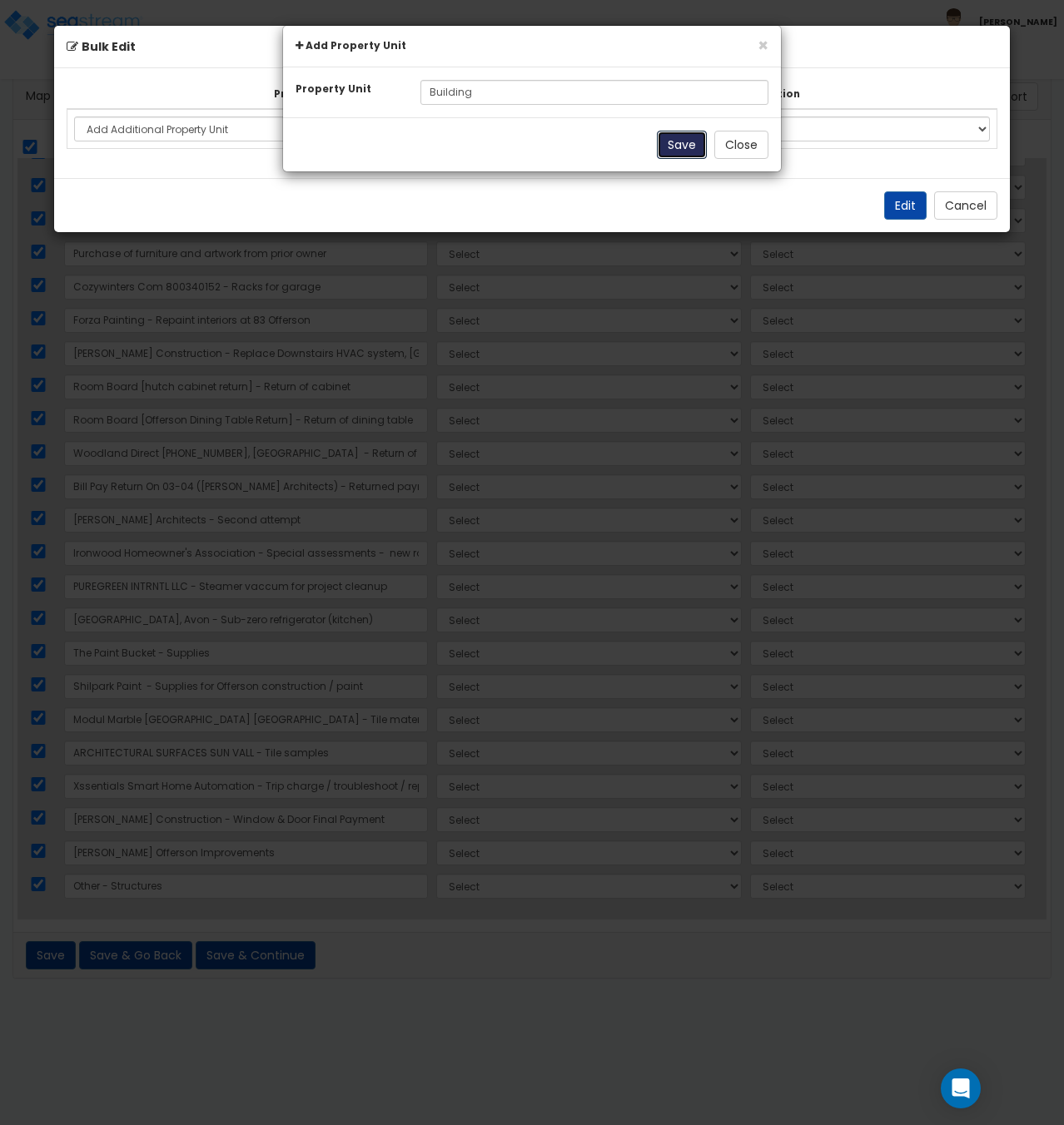
select select
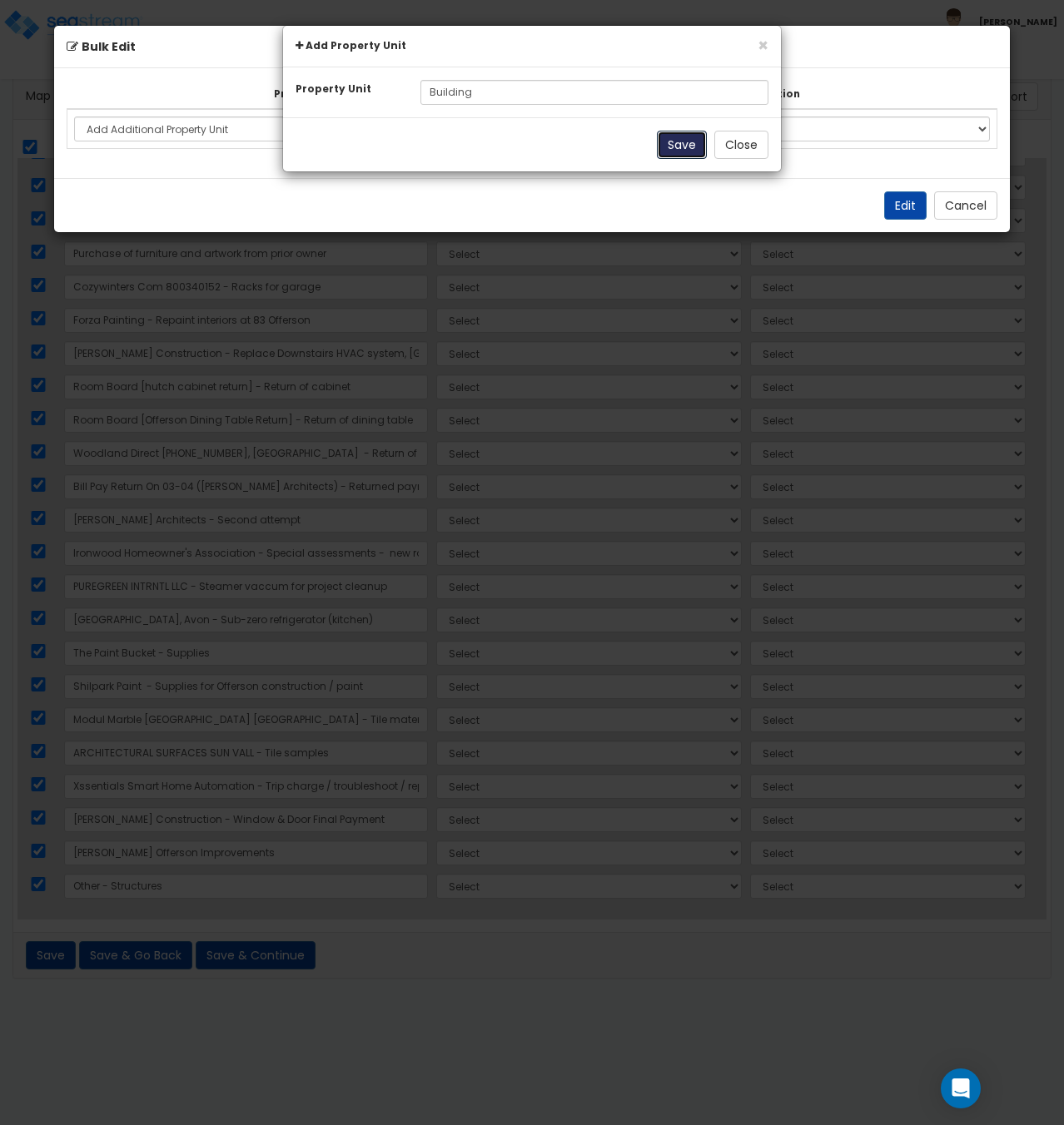
select select
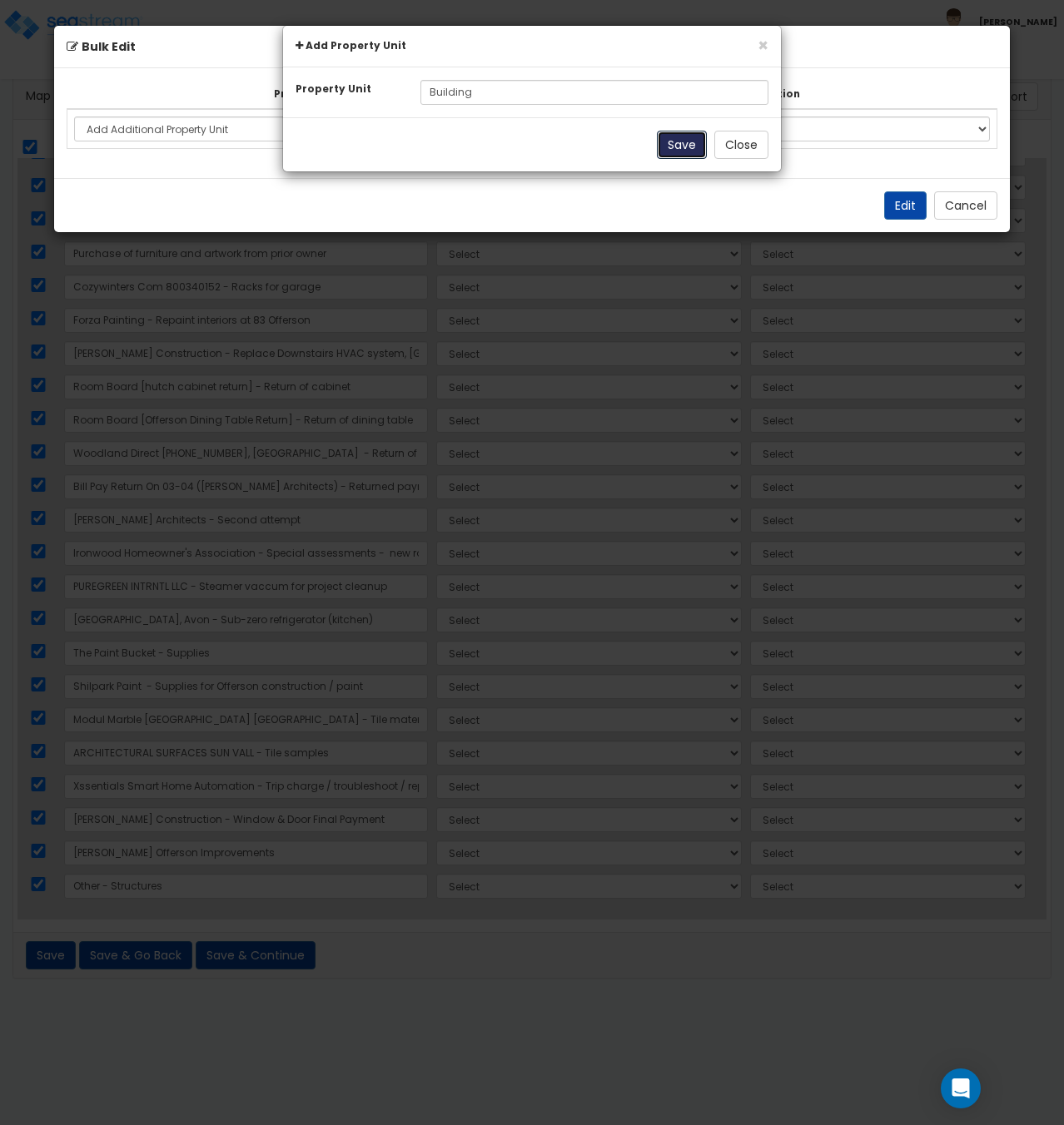
select select
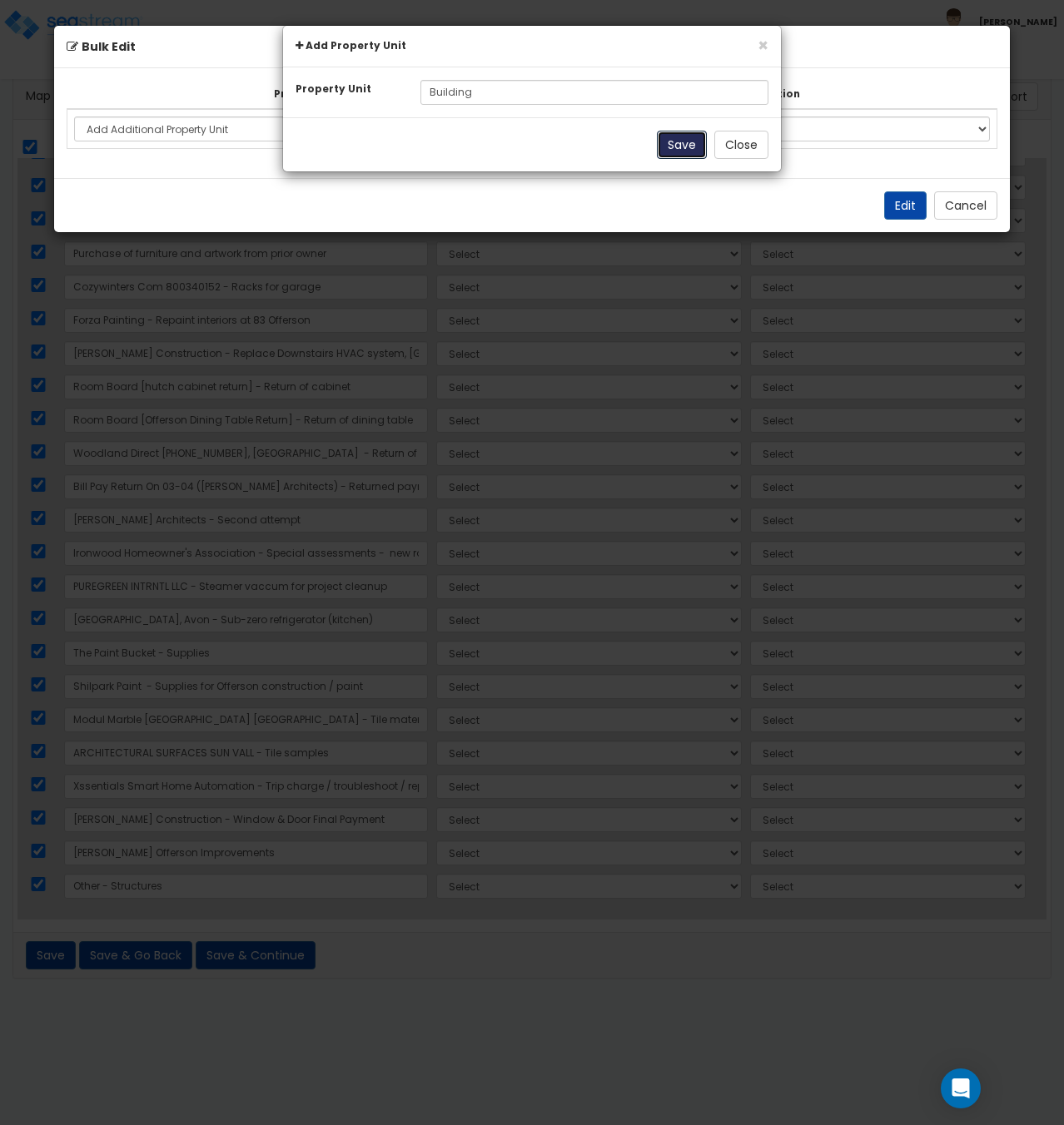
select select
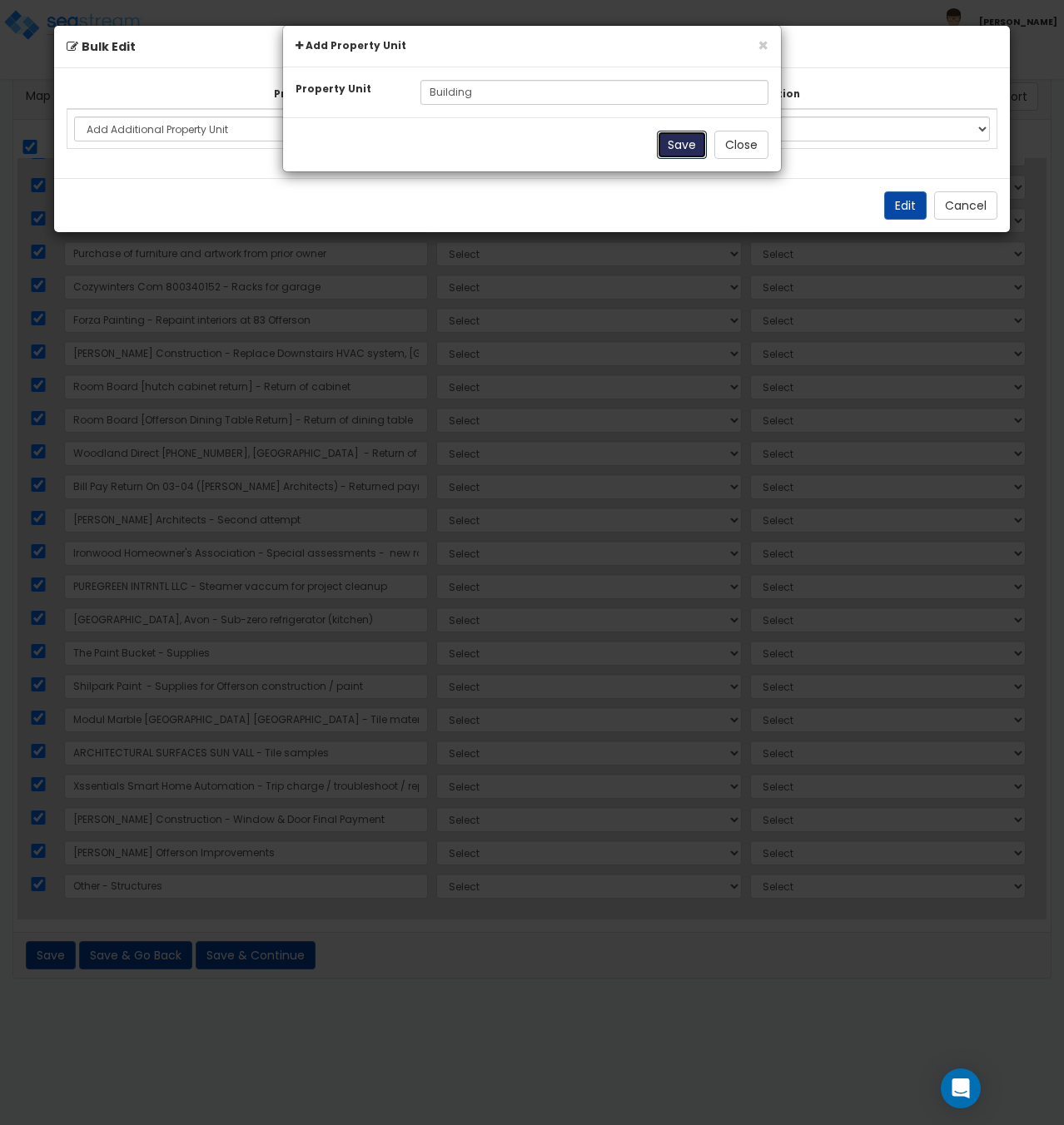
select select
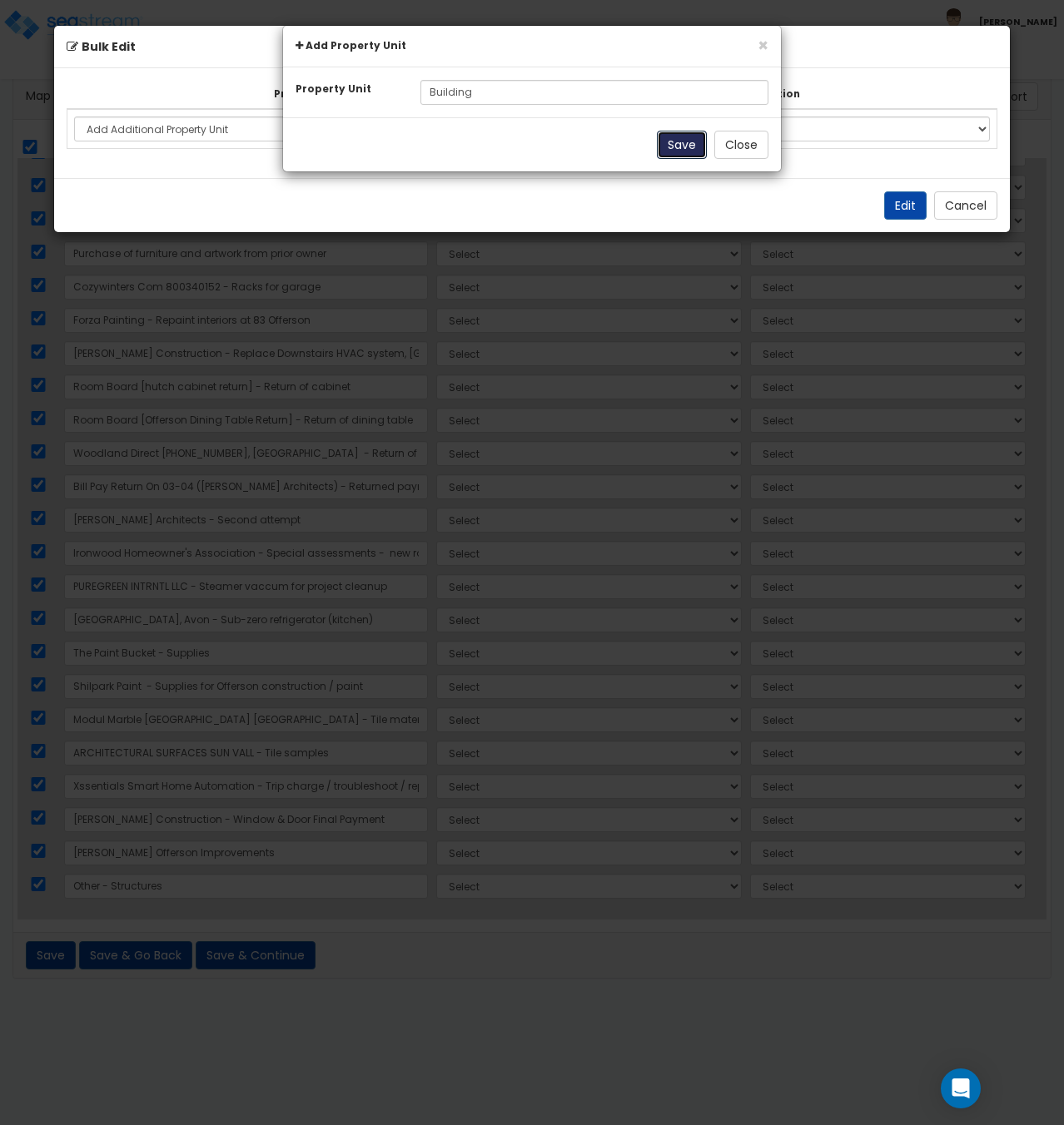
select select
select select "NEW-Building"
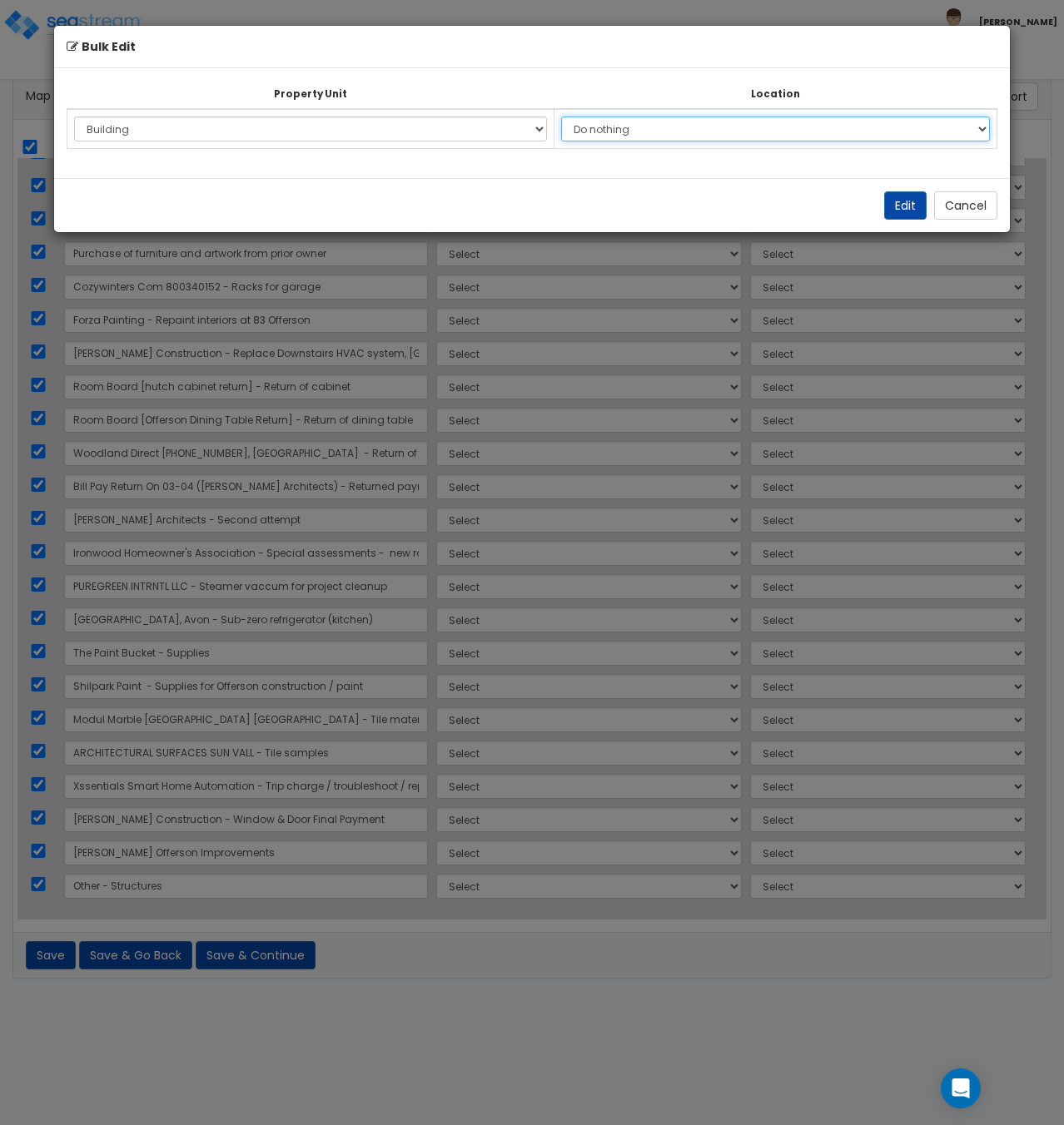
click at [718, 130] on select "Do nothing Add Additional Location Building Building Interior Site Exterior" at bounding box center [775, 129] width 429 height 25
select select "6"
click at [567, 117] on select "Do nothing Add Additional Location Building Building Interior Site Exterior" at bounding box center [775, 129] width 429 height 25
click at [880, 200] on div "Edit Cancel" at bounding box center [532, 204] width 956 height 54
click at [894, 199] on button "Edit" at bounding box center [905, 205] width 43 height 29
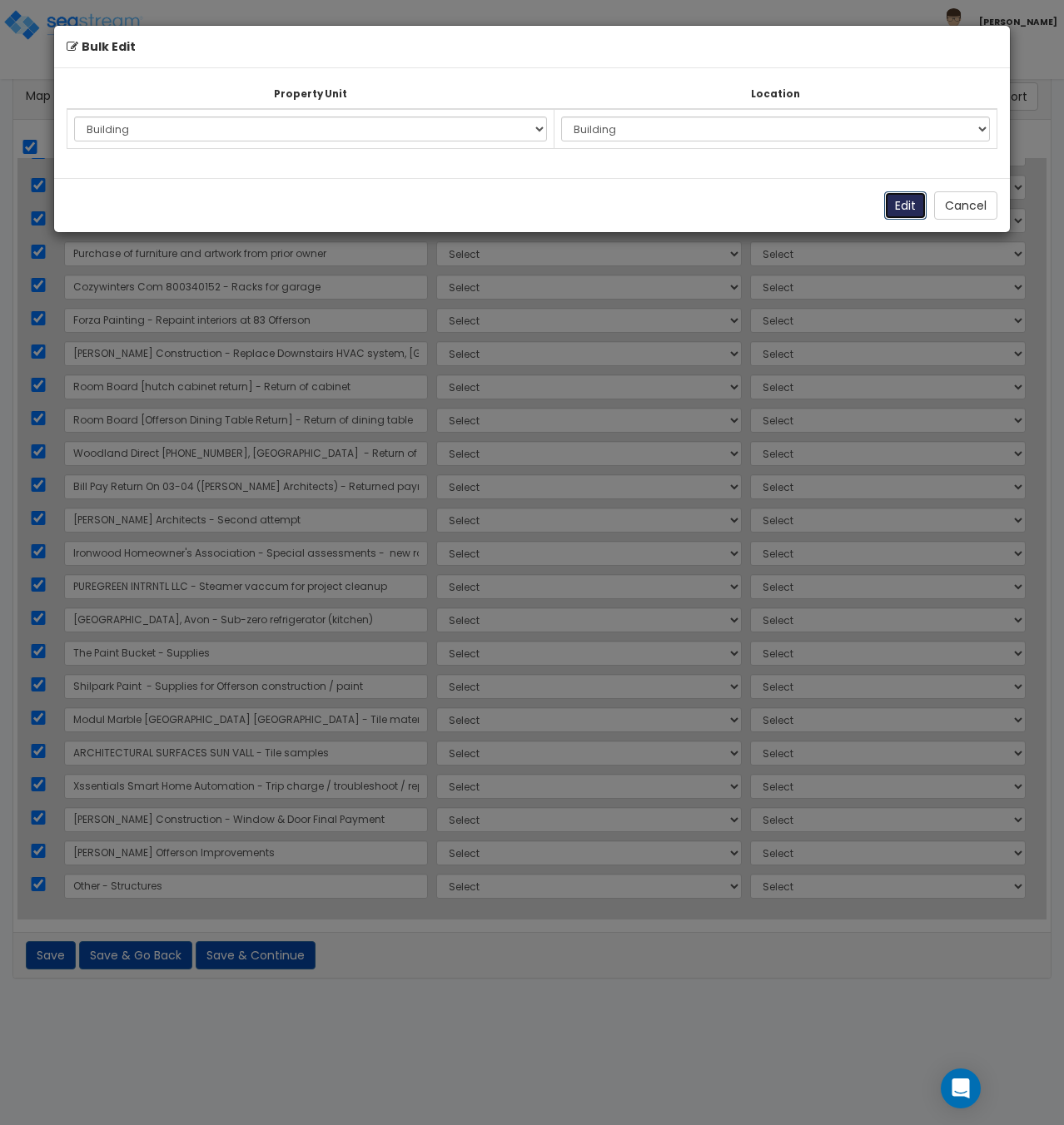
select select "NEW-Building"
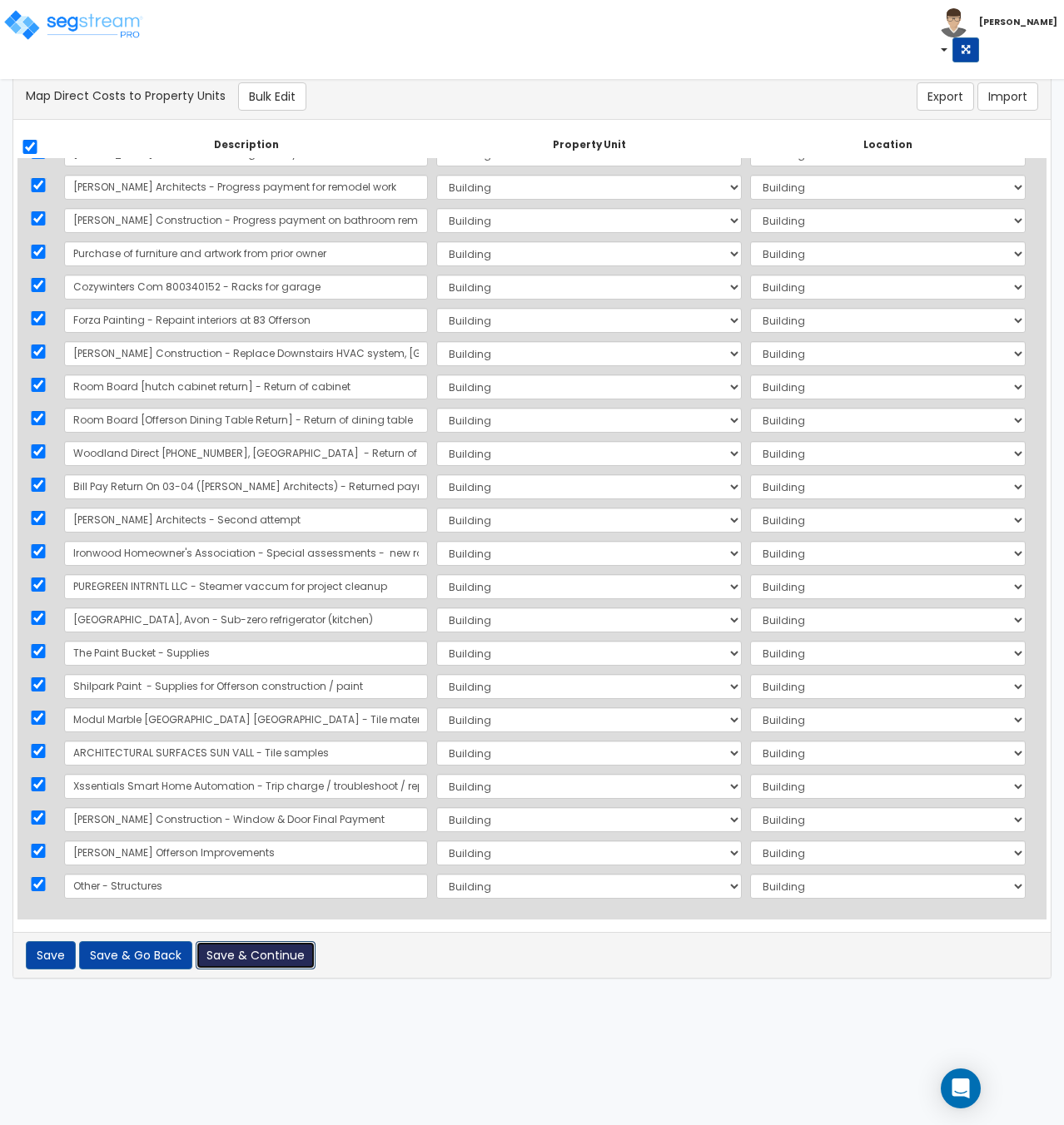
click at [302, 957] on button "Save & Continue" at bounding box center [256, 956] width 120 height 29
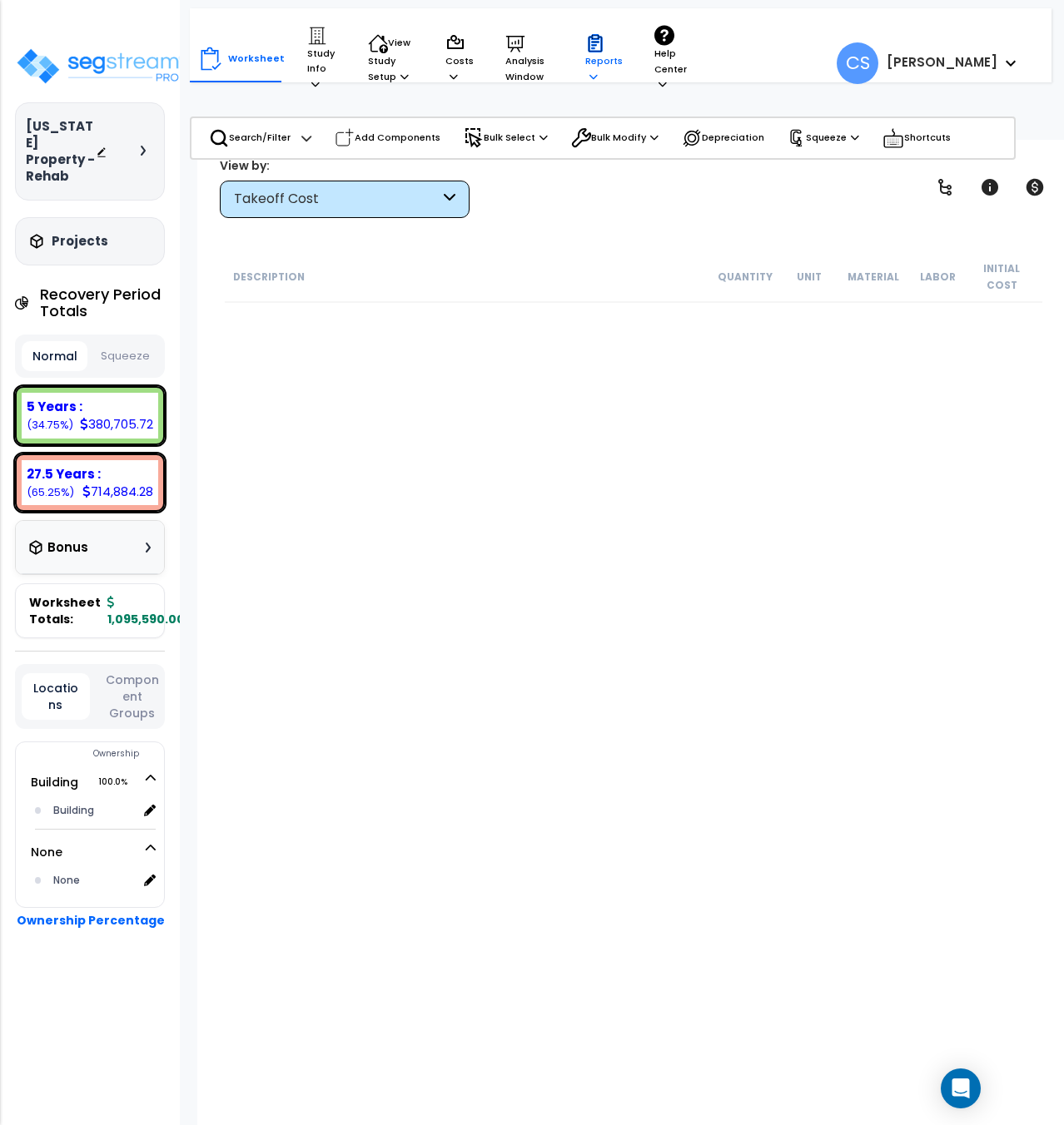
drag, startPoint x: 590, startPoint y: 64, endPoint x: 590, endPoint y: 79, distance: 15.0
click at [590, 64] on p "Reports" at bounding box center [603, 58] width 37 height 50
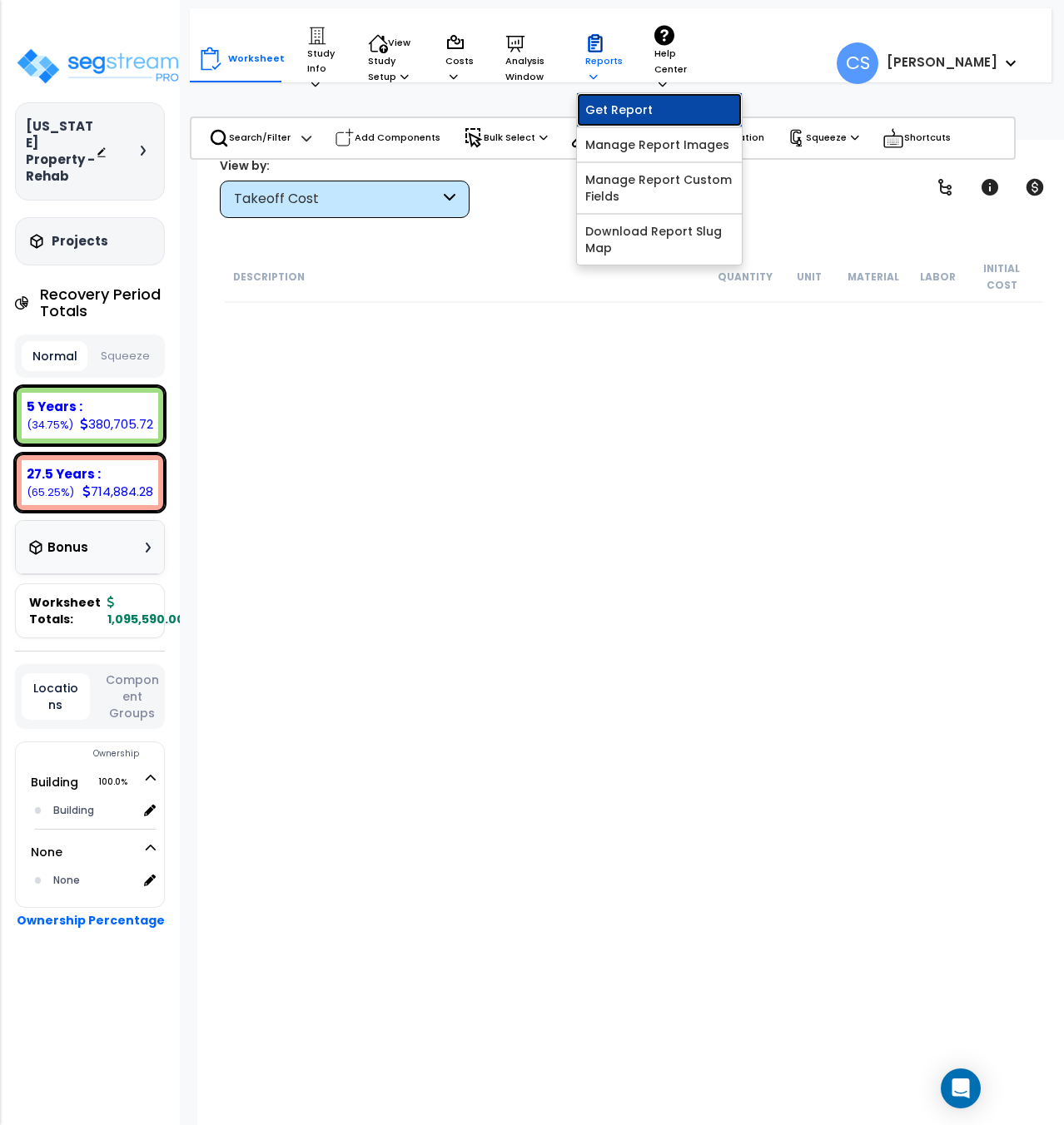
click at [597, 109] on link "Get Report" at bounding box center [659, 109] width 164 height 33
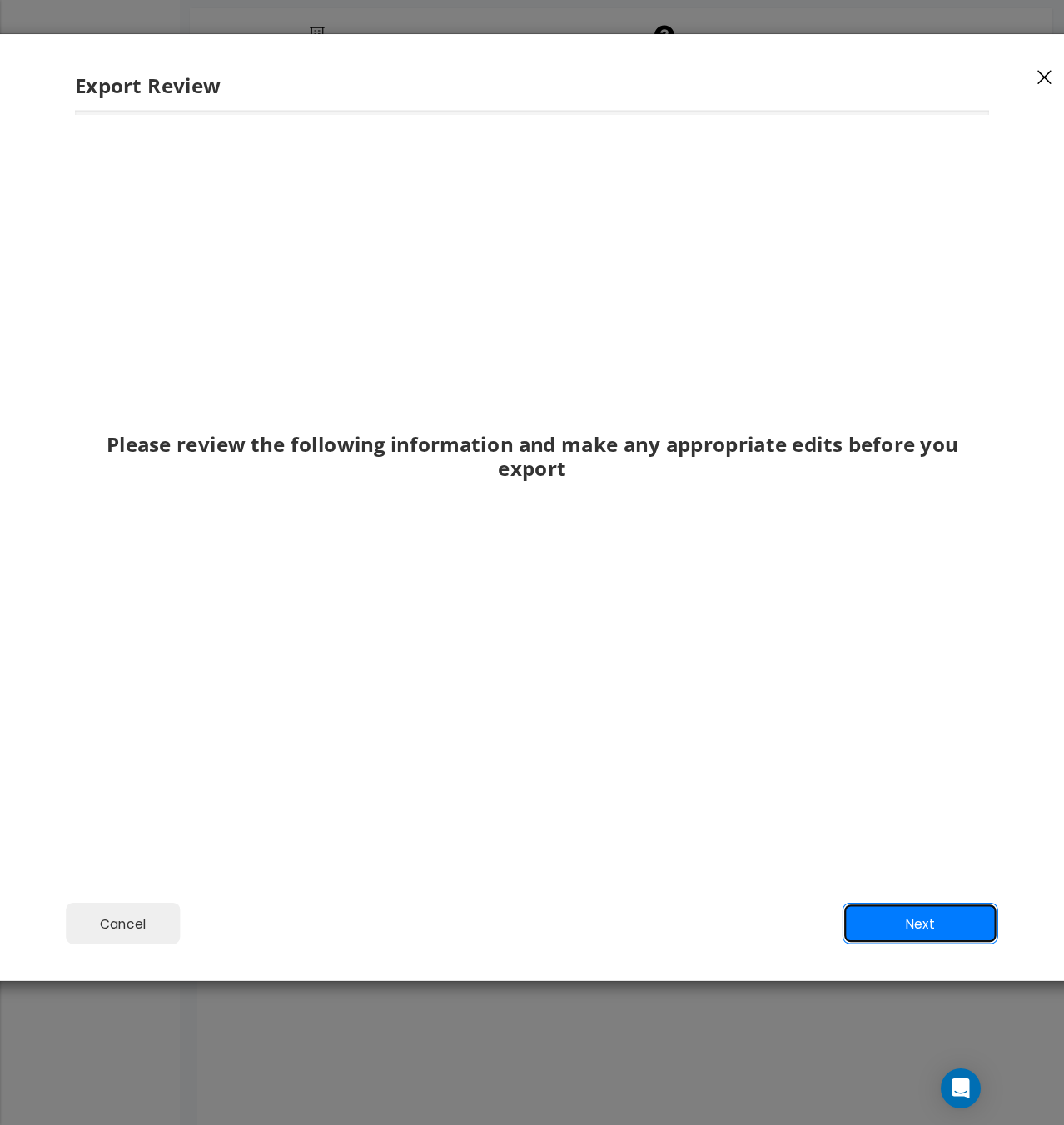
click at [905, 911] on button "Next" at bounding box center [920, 924] width 156 height 42
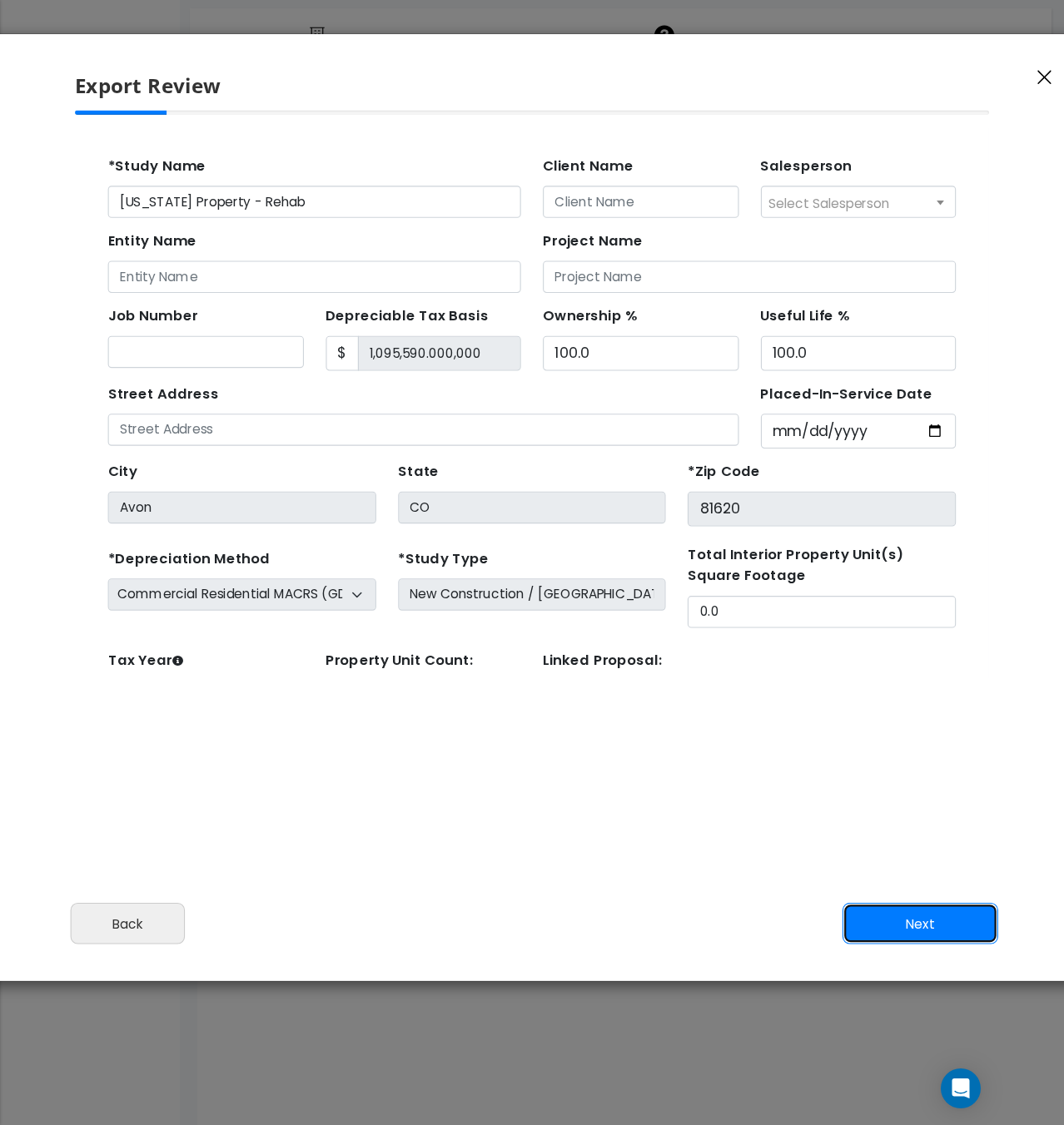
click at [900, 913] on button "Next" at bounding box center [920, 924] width 156 height 42
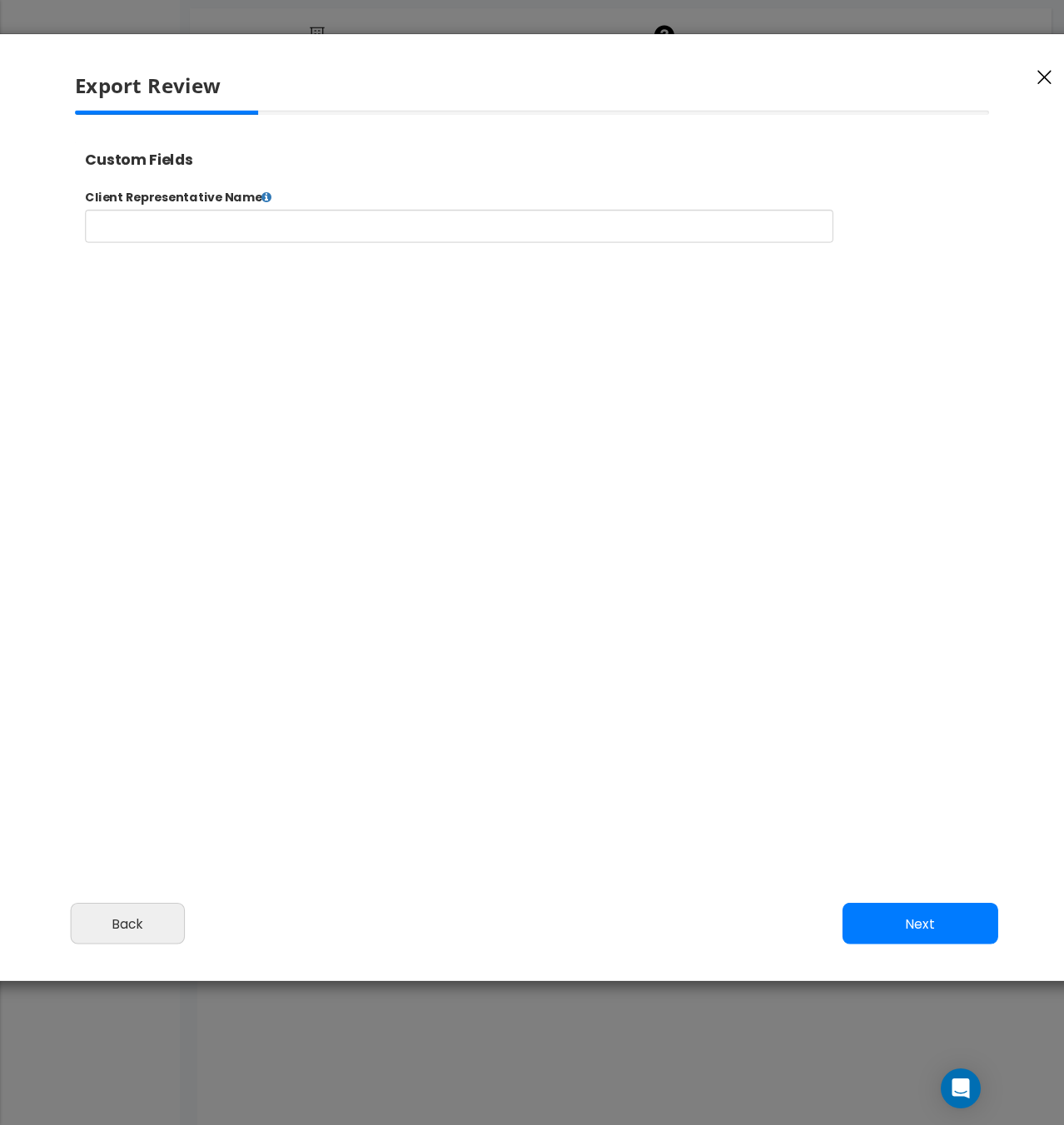
select select "2025"
click at [944, 918] on button "Next" at bounding box center [920, 924] width 156 height 42
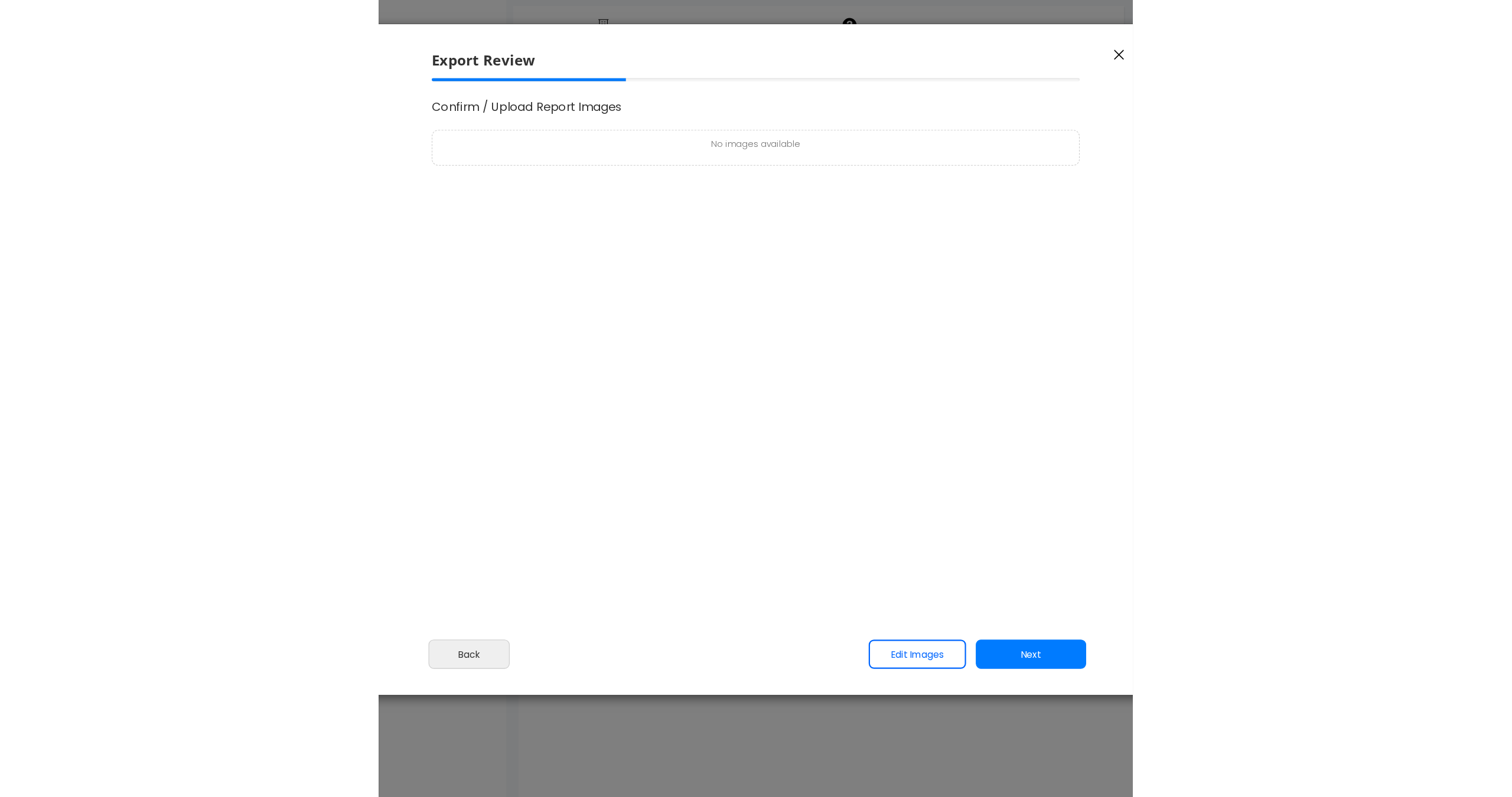
scroll to position [0, 0]
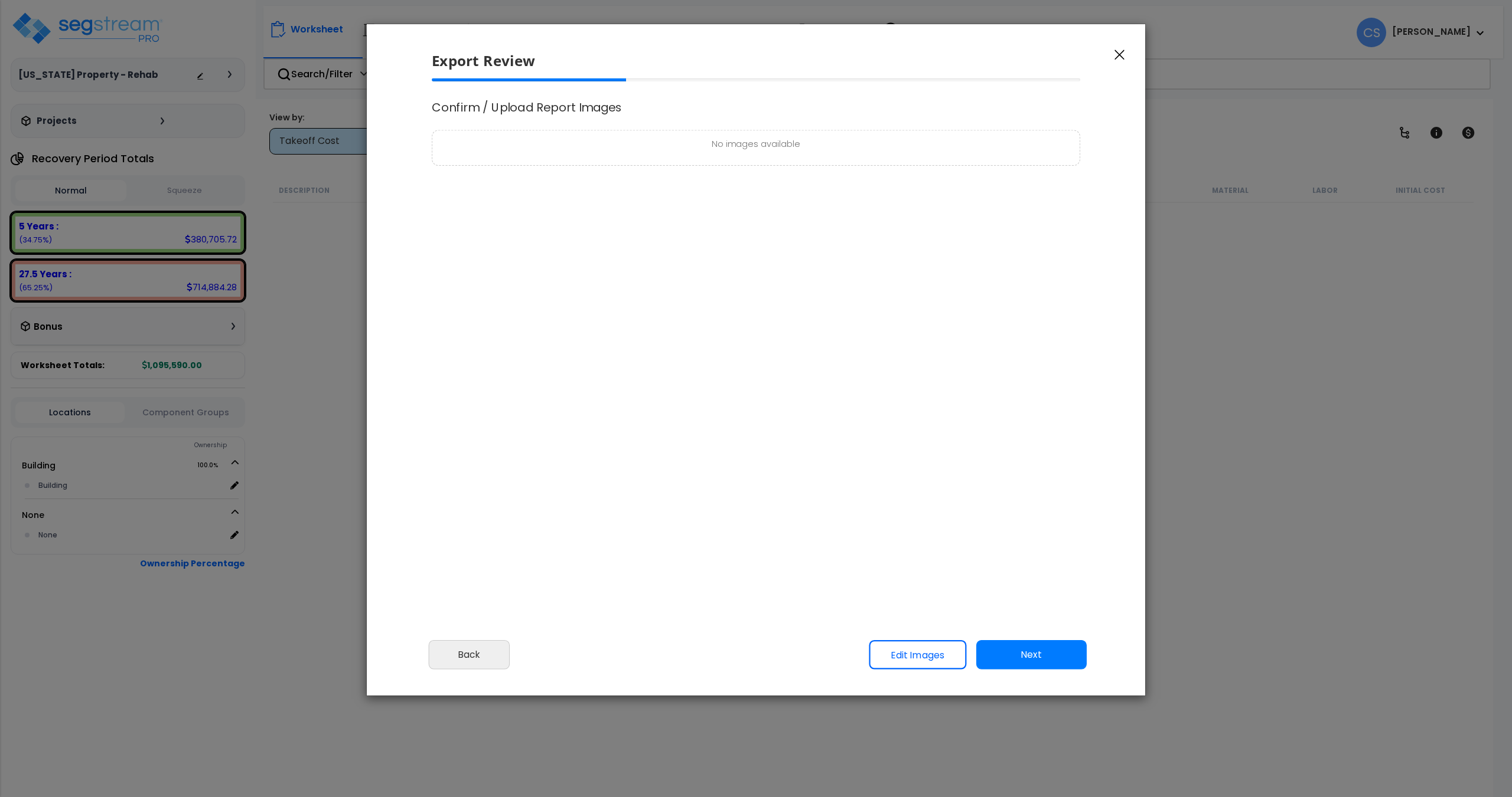
click at [754, 663] on button "Next" at bounding box center [1032, 655] width 111 height 30
click at [513, 131] on span "Complete Final Report (PDF)" at bounding box center [499, 129] width 130 height 15
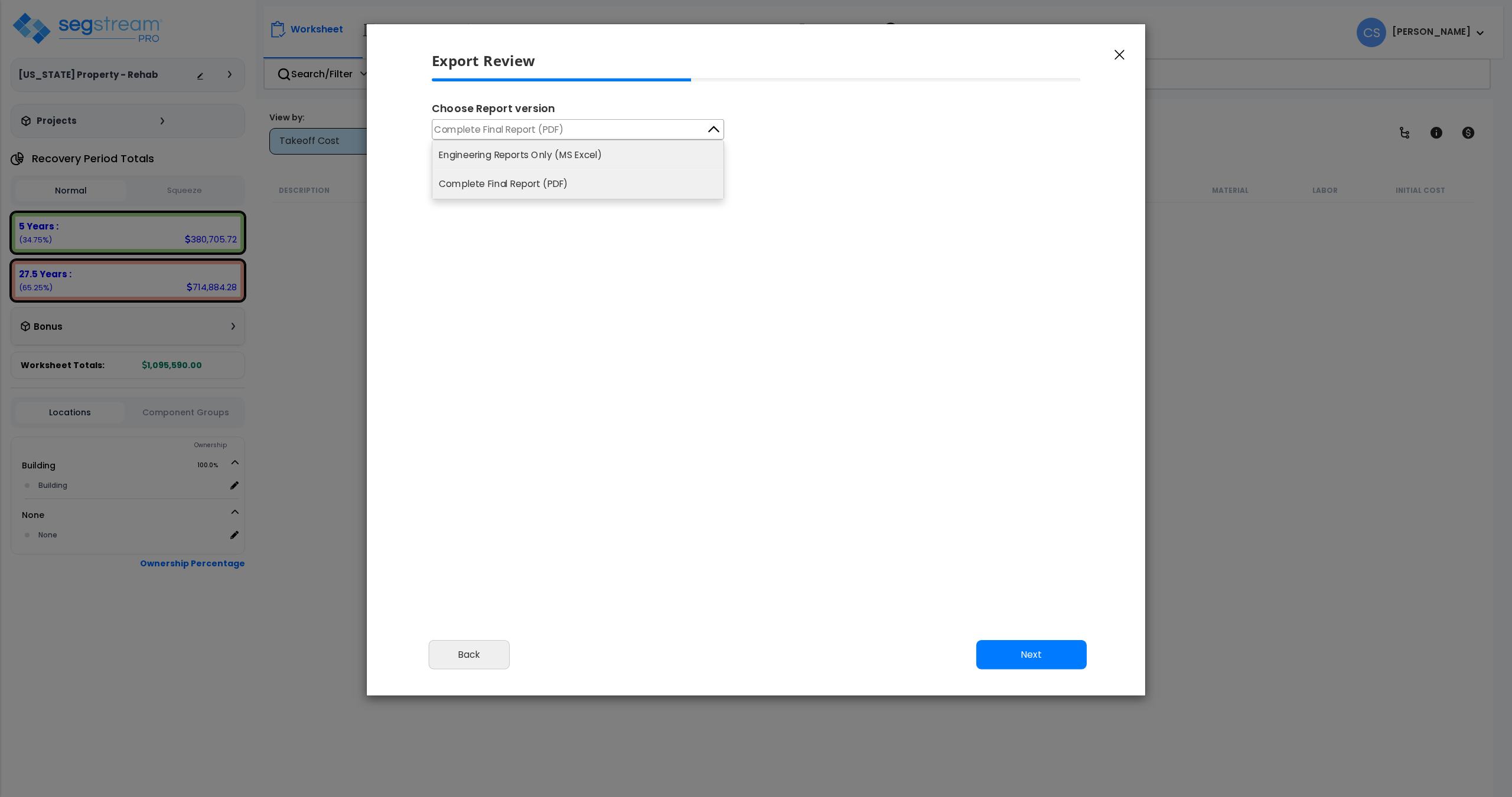
click at [532, 157] on li "Engineering Reports Only (MS Excel)" at bounding box center [578, 154] width 291 height 29
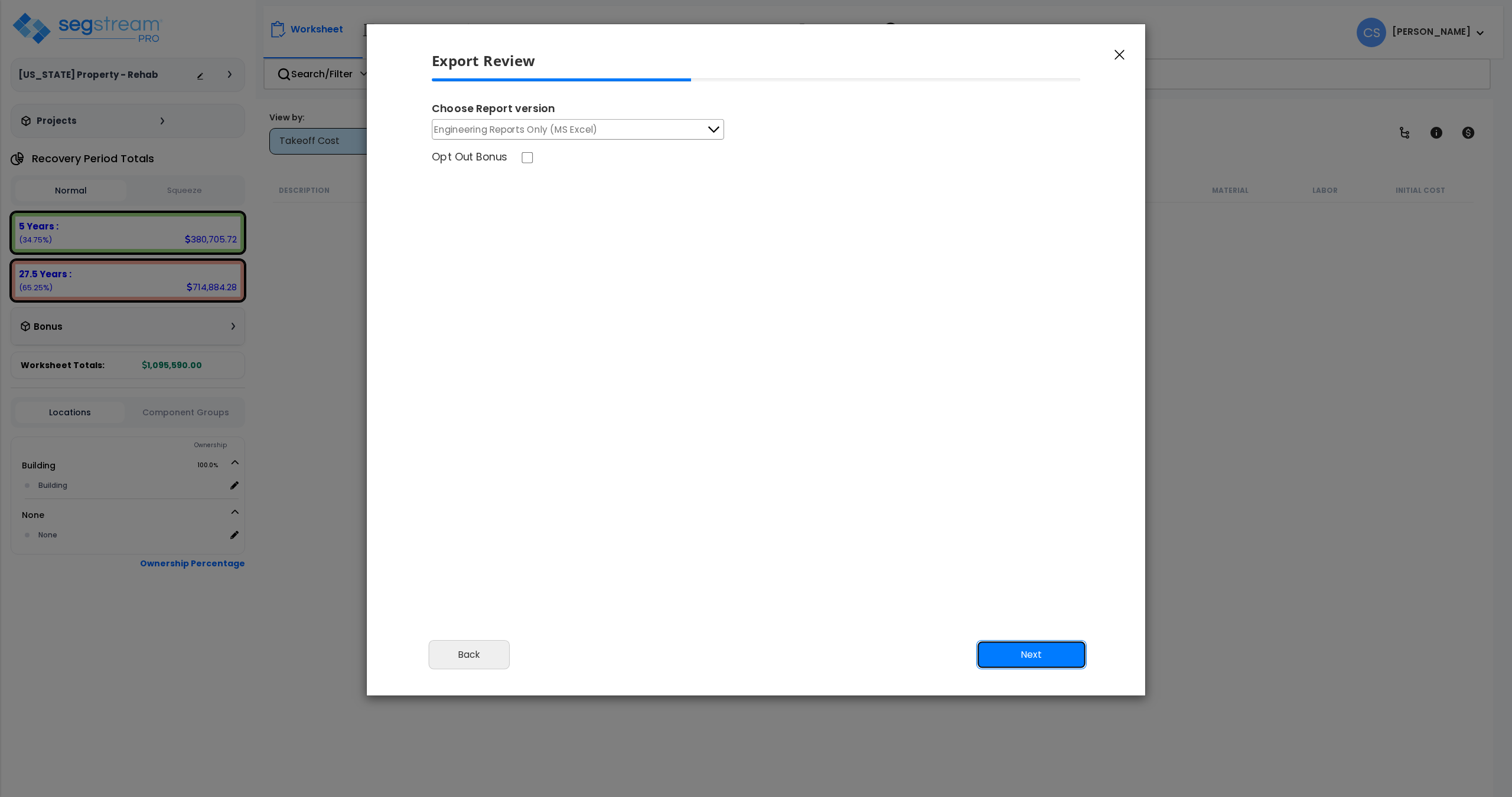
click at [754, 659] on button "Next" at bounding box center [1032, 655] width 111 height 30
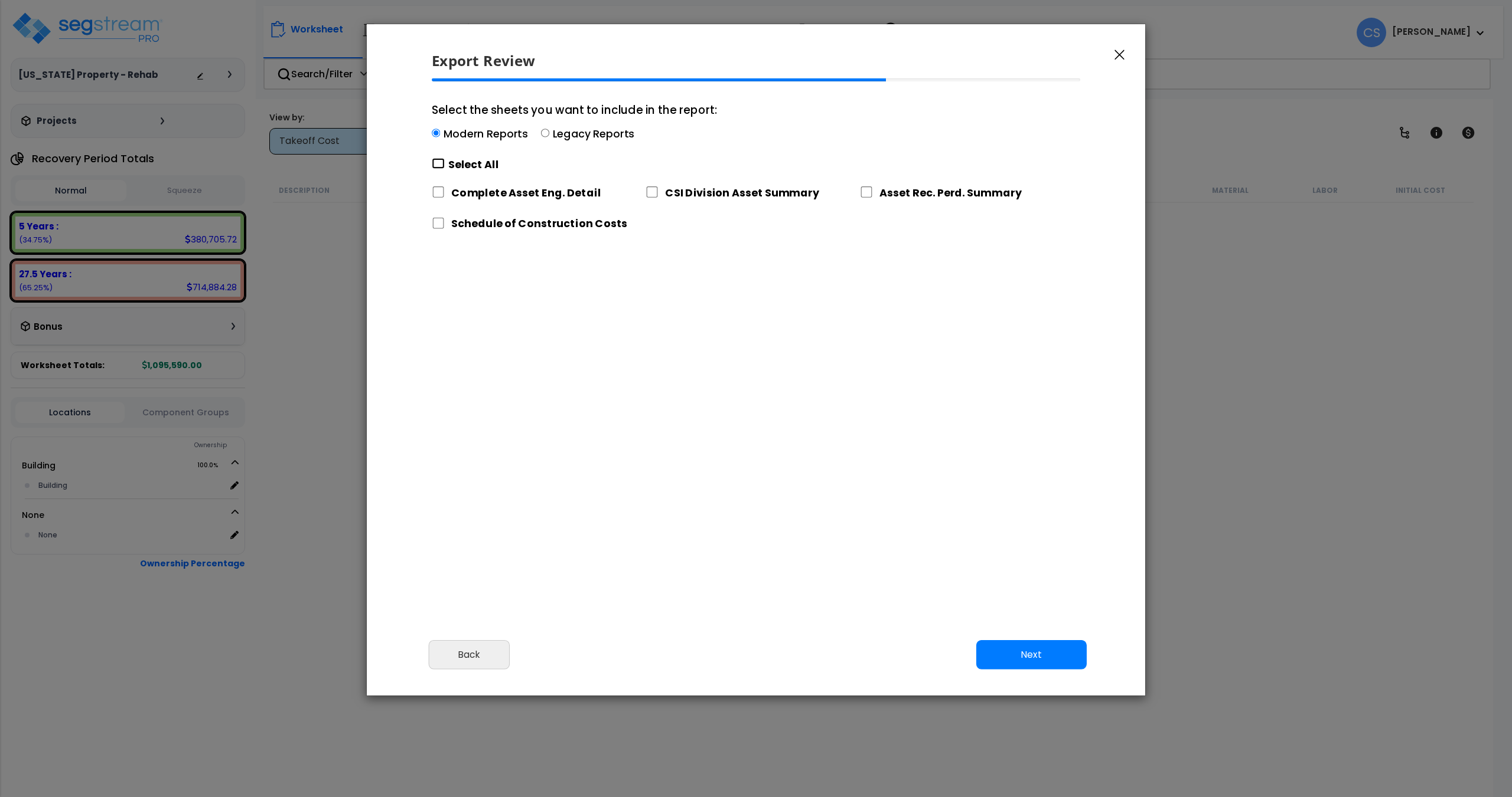
click at [435, 168] on input "Select the sheets you want to include in the report: Modern Reports Legacy Repo…" at bounding box center [438, 164] width 13 height 11
checkbox input "true"
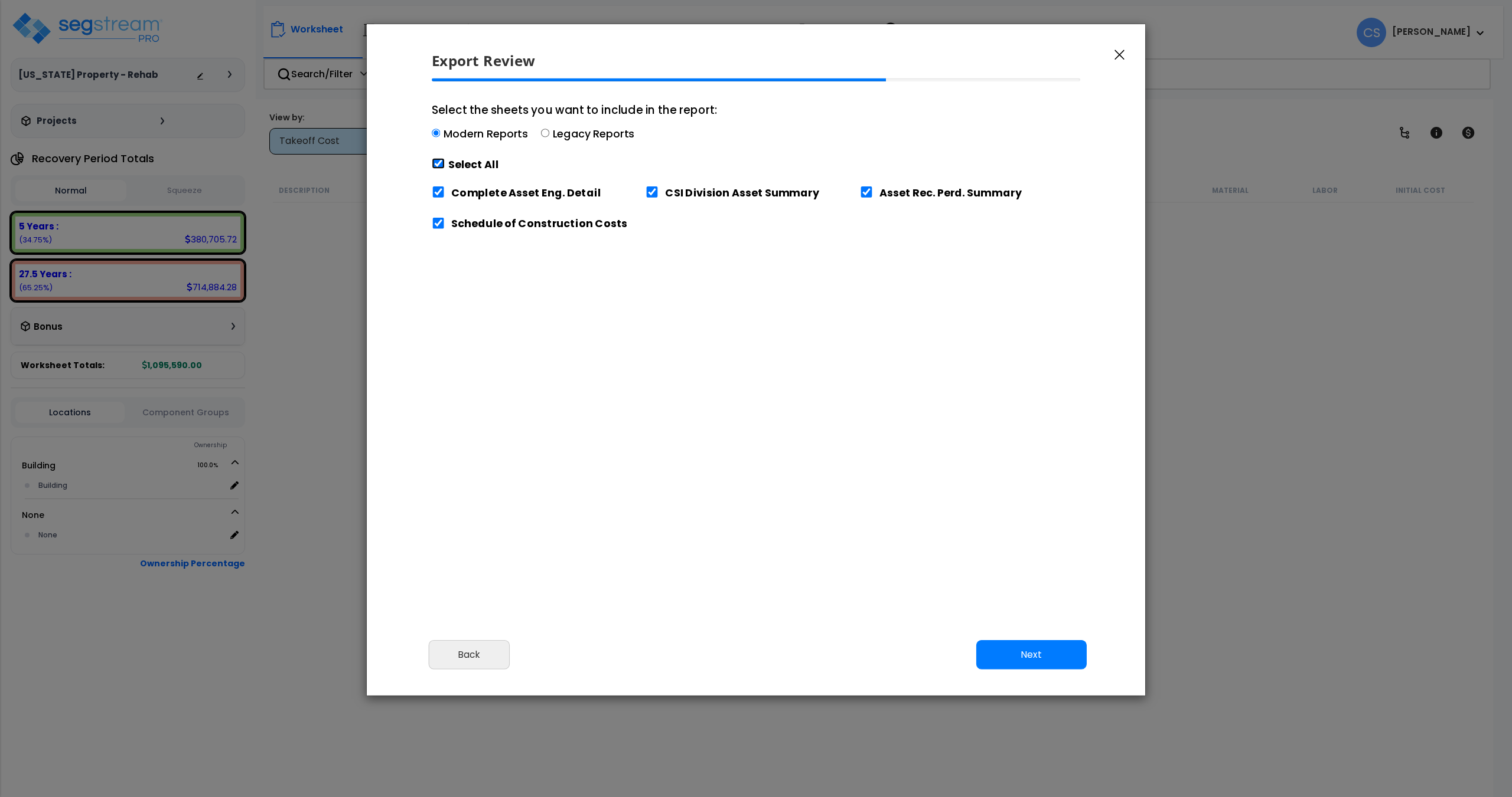
checkbox input "true"
click at [754, 655] on button "Next" at bounding box center [1032, 655] width 111 height 30
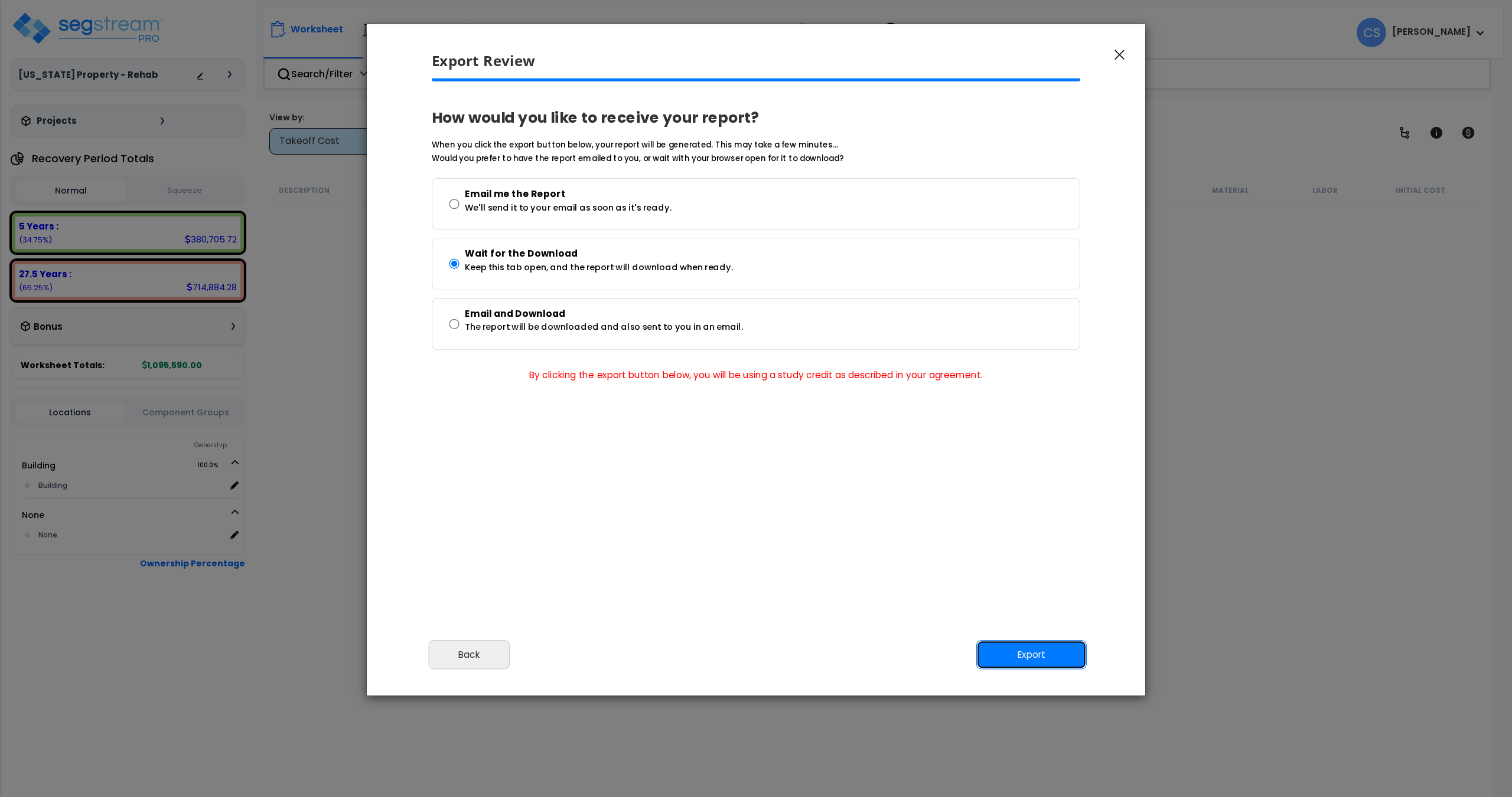
click at [754, 658] on button "Export" at bounding box center [1032, 655] width 111 height 30
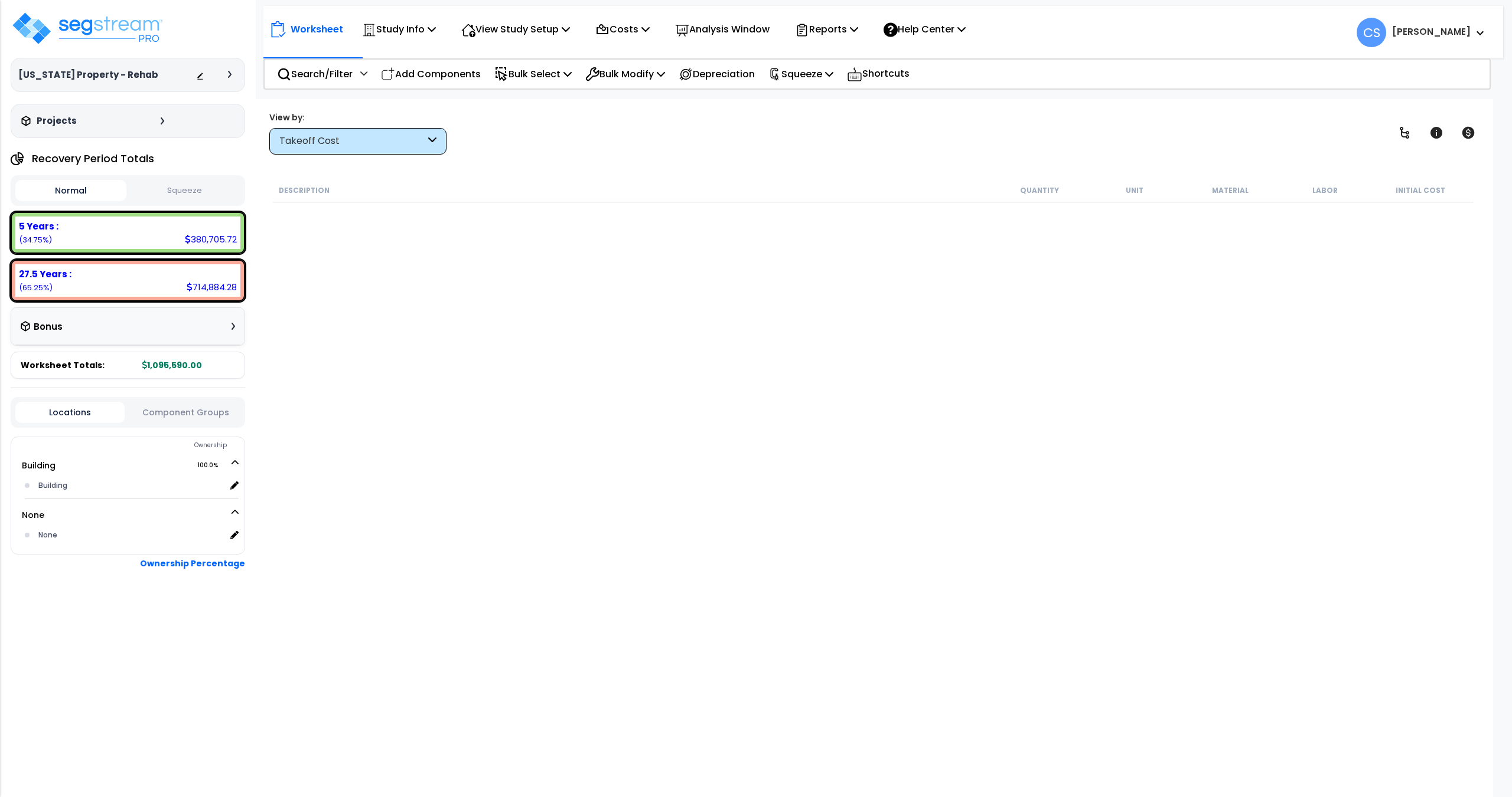
drag, startPoint x: 690, startPoint y: 9, endPoint x: 719, endPoint y: 0, distance: 30.4
click at [690, 9] on div "Worksheet Study Info Study Setup Add Property Unit Template study Clone study CS" at bounding box center [883, 26] width 1239 height 41
click at [105, 12] on img at bounding box center [88, 28] width 154 height 36
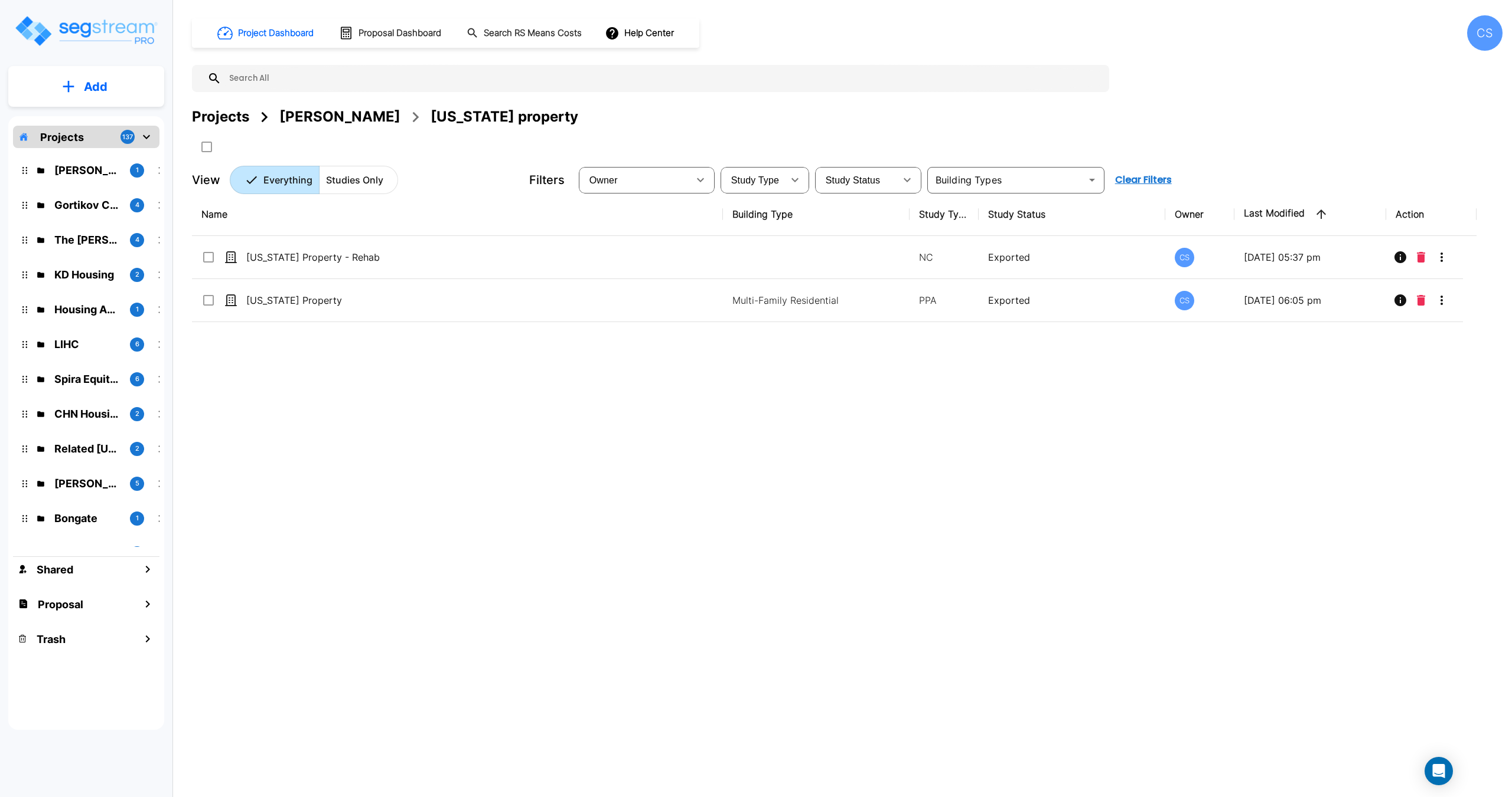
click at [335, 88] on input "text" at bounding box center [662, 78] width 882 height 27
click at [246, 121] on div "Projects" at bounding box center [220, 117] width 57 height 22
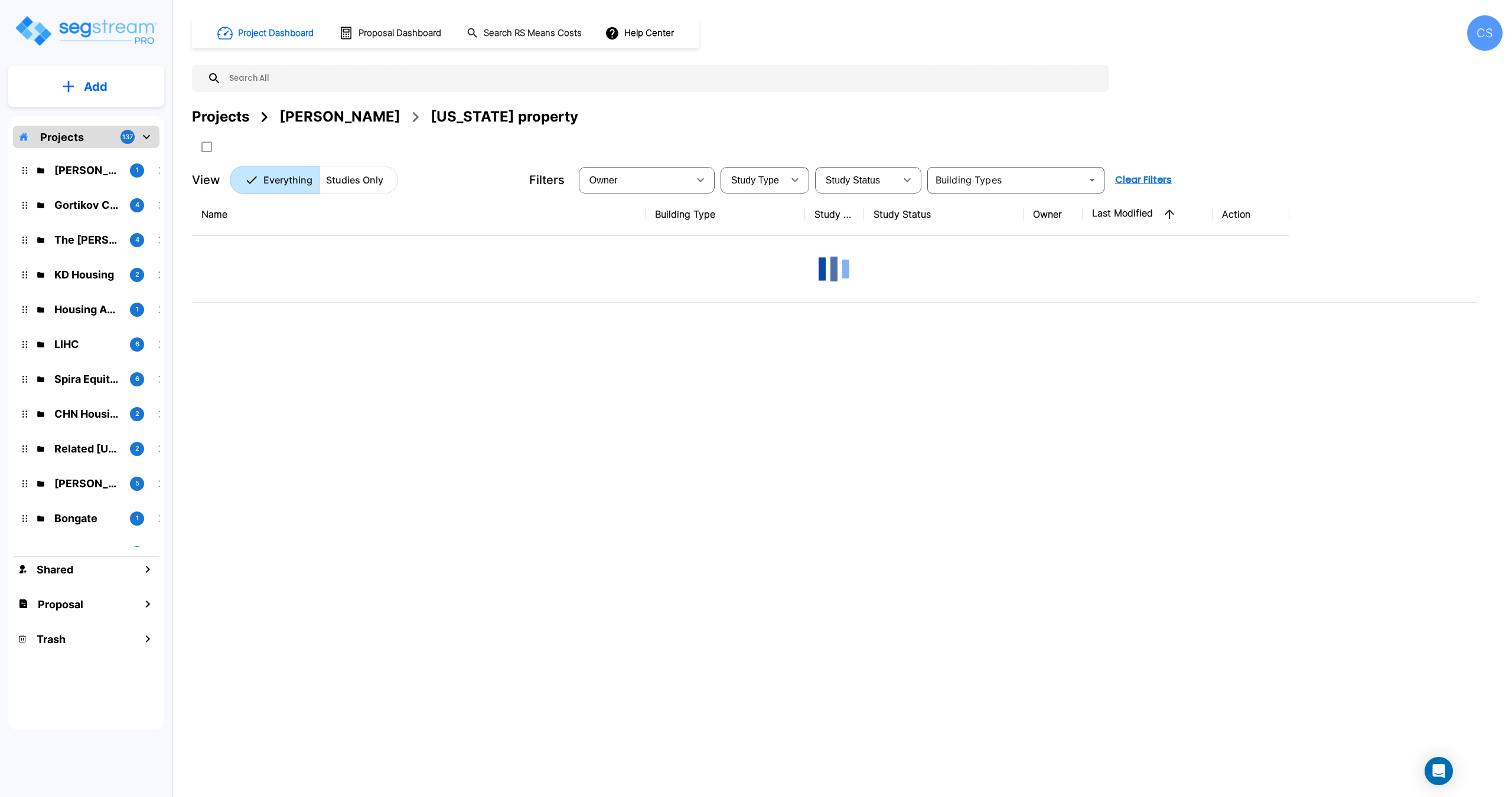
click at [83, 84] on button "Add" at bounding box center [86, 86] width 156 height 34
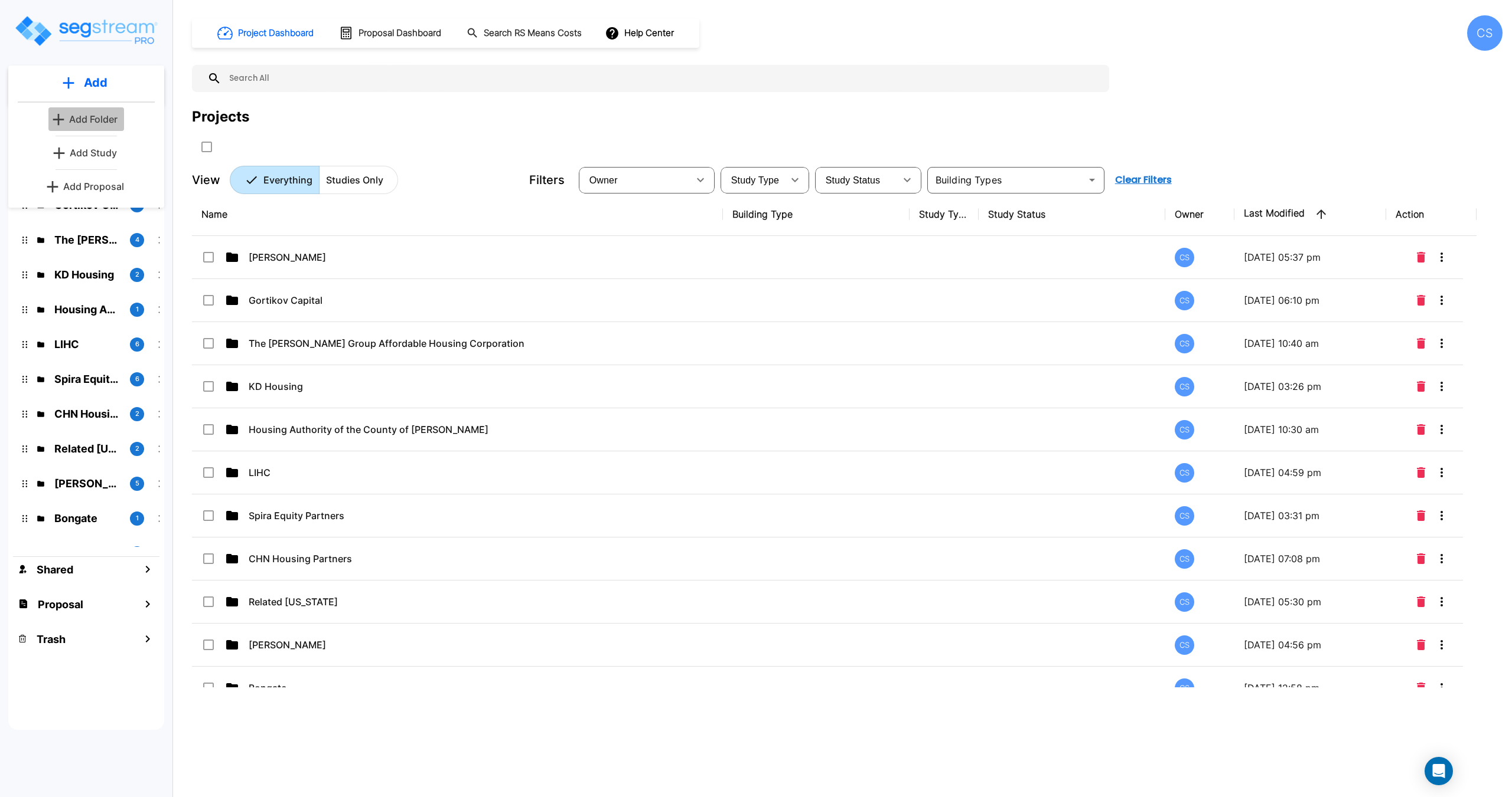
click at [94, 119] on p "Add Folder" at bounding box center [93, 119] width 49 height 14
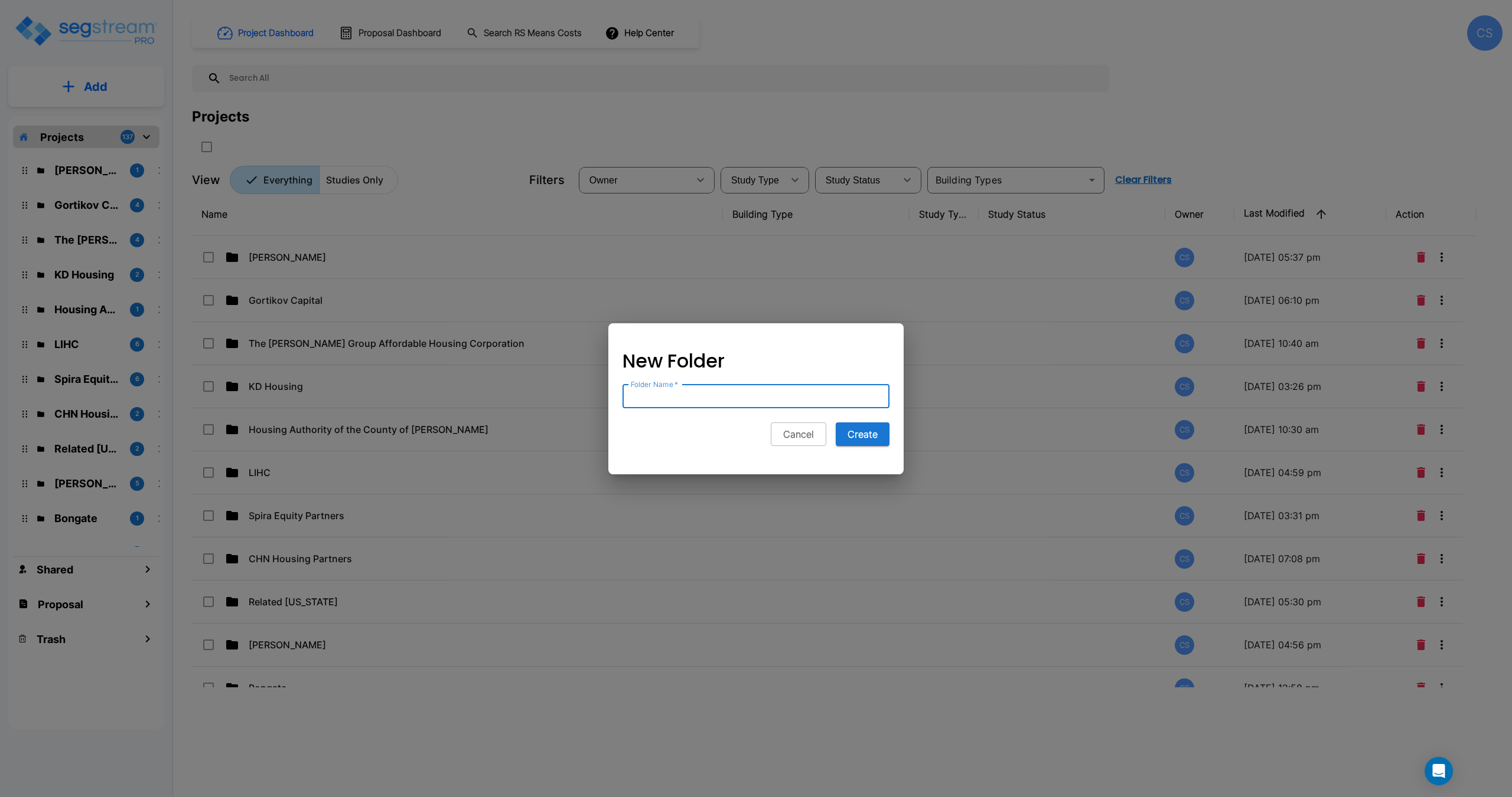
click at [669, 401] on input "Folder Name   *" at bounding box center [756, 396] width 267 height 24
click at [652, 403] on input "Folder Name   *" at bounding box center [756, 396] width 267 height 24
paste input "Pacific Federal Management, Inc."
type input "Pacific Federal Management, Inc."
click at [862, 434] on button "Create" at bounding box center [862, 434] width 54 height 24
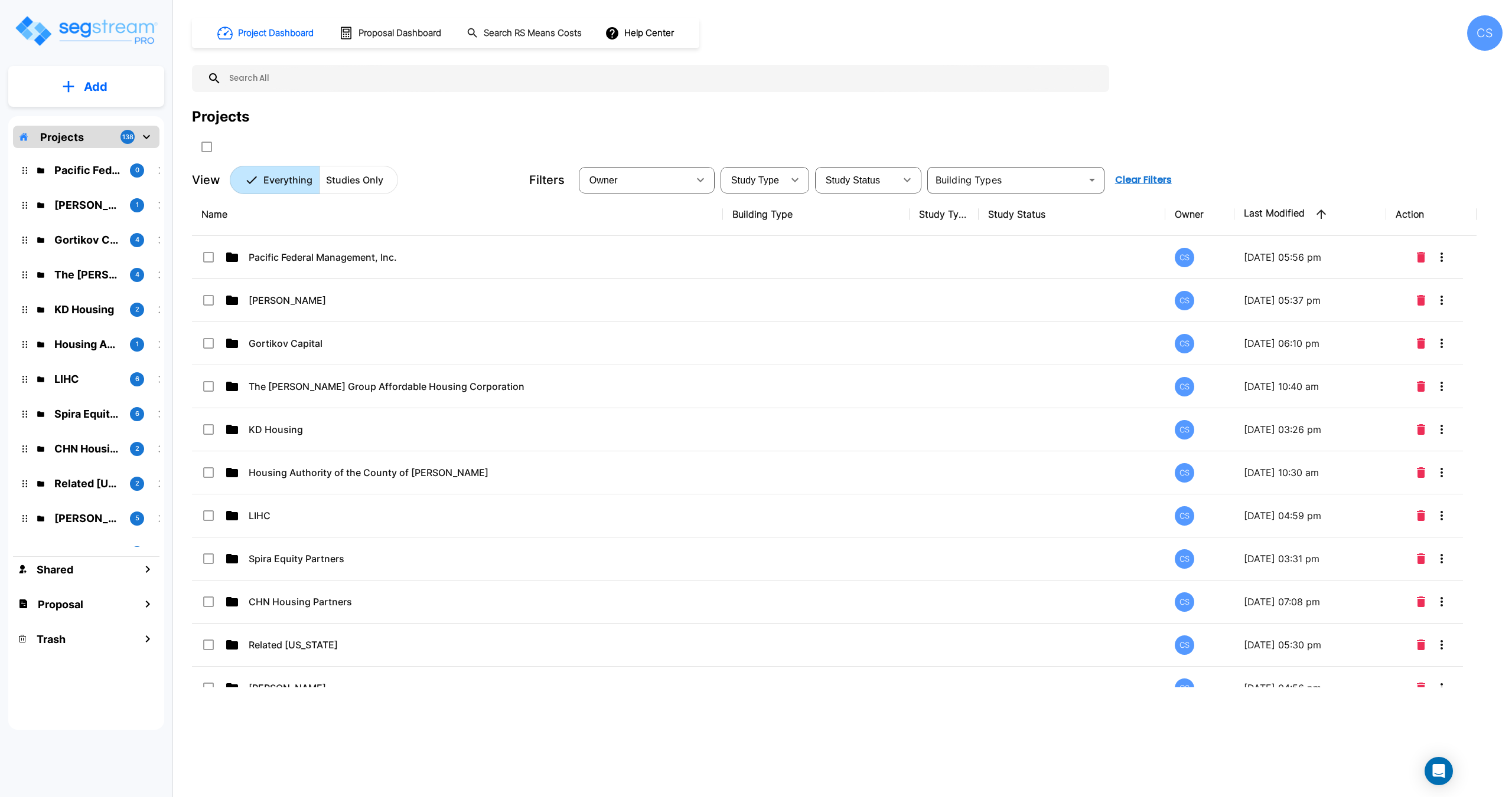
click at [311, 253] on p "Pacific Federal Management, Inc." at bounding box center [445, 257] width 395 height 14
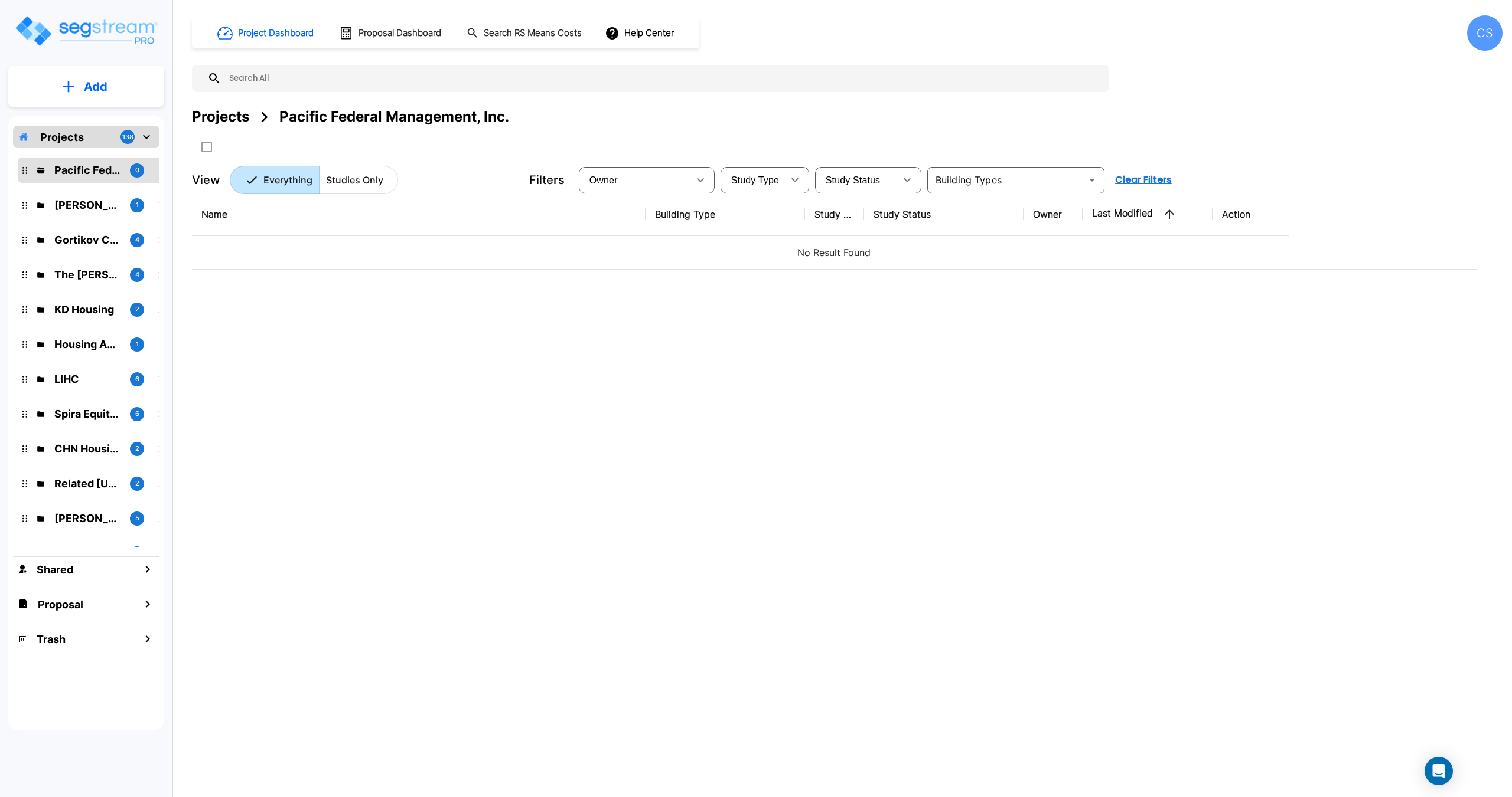
click at [92, 86] on p "Add" at bounding box center [95, 87] width 24 height 18
click at [101, 113] on p "Add Folder" at bounding box center [93, 119] width 49 height 14
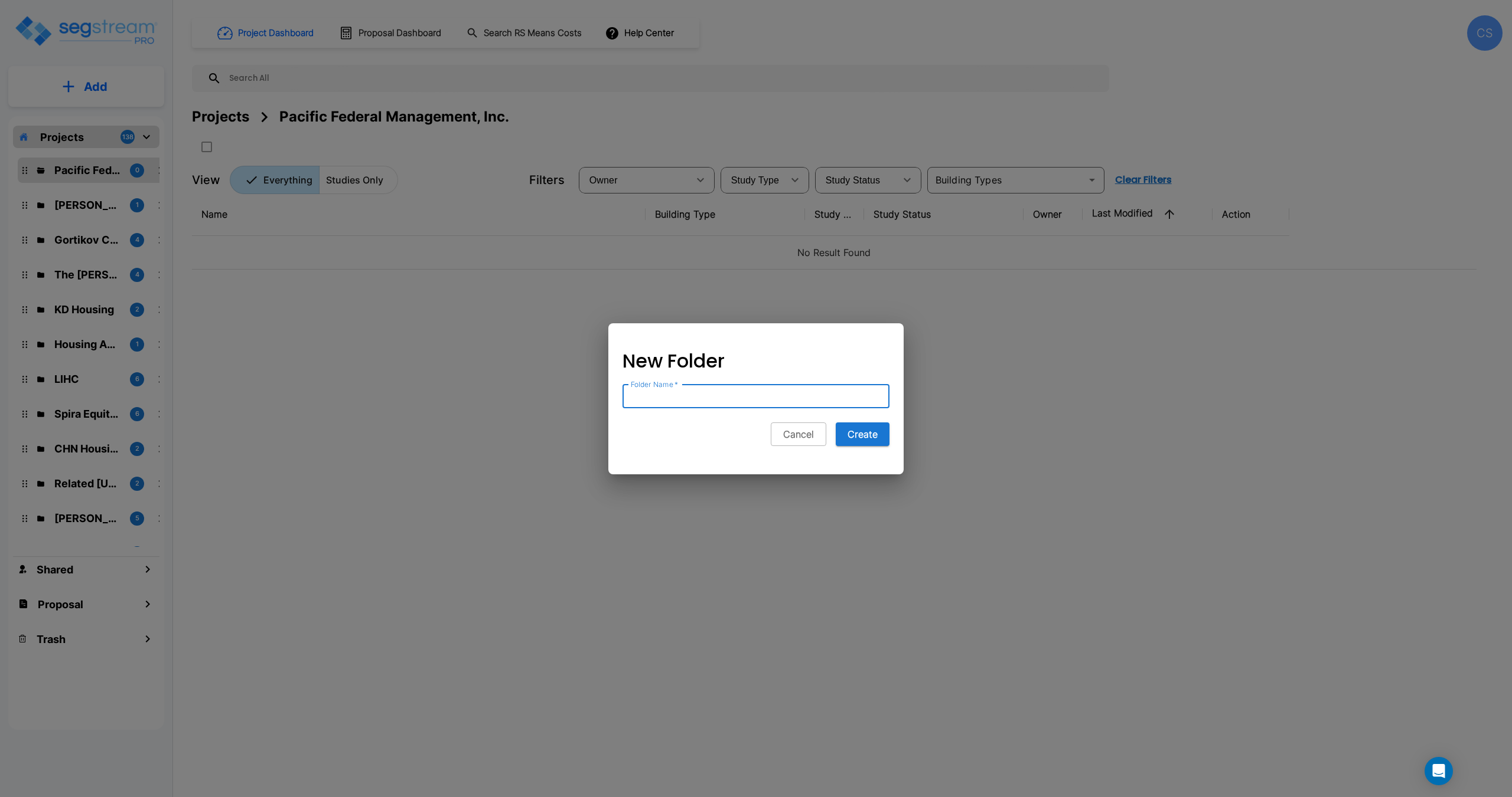
click at [698, 391] on input "Folder Name   *" at bounding box center [756, 396] width 267 height 24
paste input "[PERSON_NAME] Gardens, LLC"
type input "[PERSON_NAME] Gardens, LLC"
click at [893, 437] on div "New Folder Folder Name   * [PERSON_NAME] Gardens, LLC Folder Name   * Cancel Cr…" at bounding box center [756, 404] width 296 height 142
click at [856, 434] on button "Create" at bounding box center [862, 434] width 54 height 24
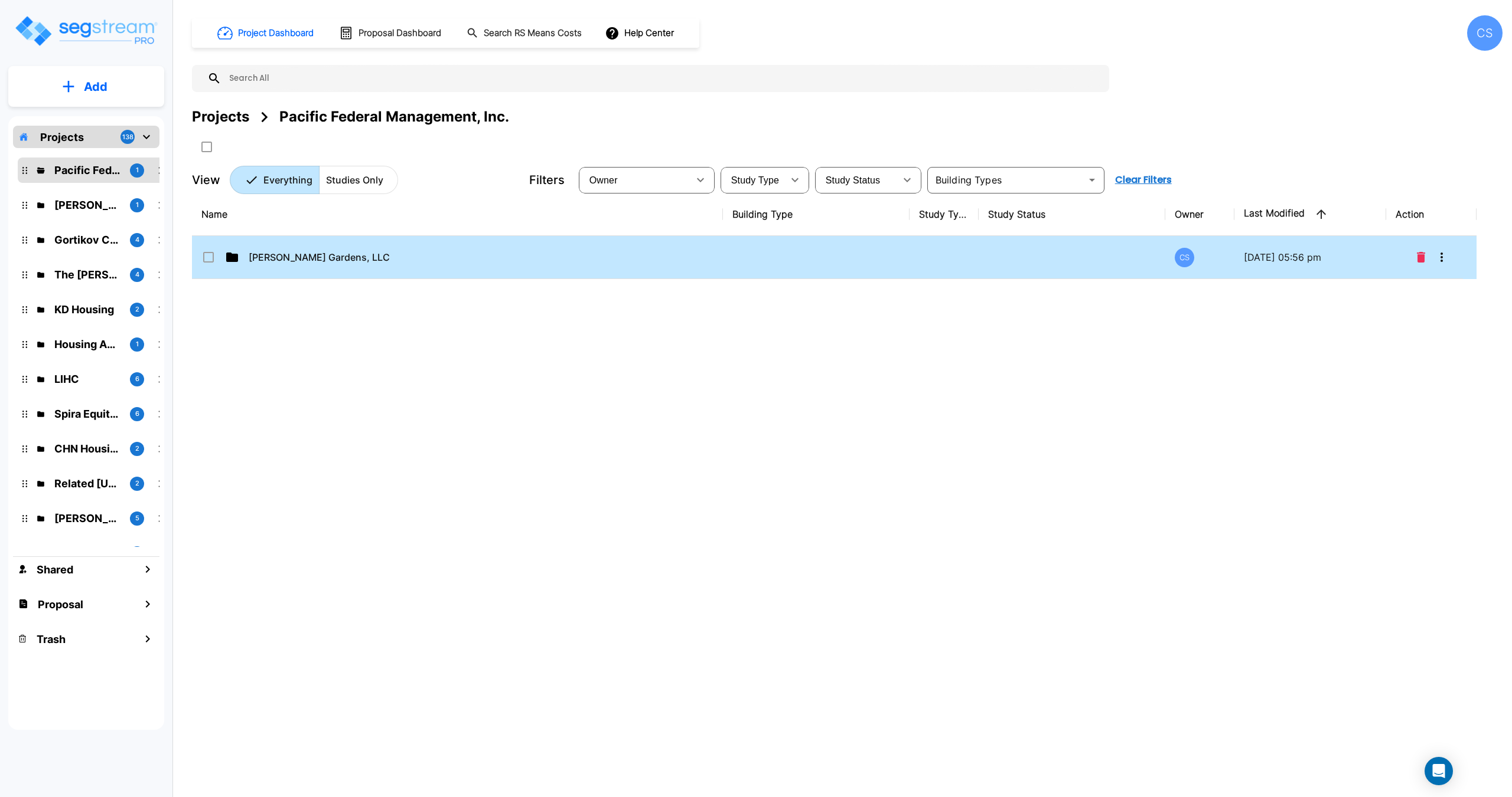
click at [341, 253] on p "[PERSON_NAME] Gardens, LLC" at bounding box center [445, 257] width 395 height 14
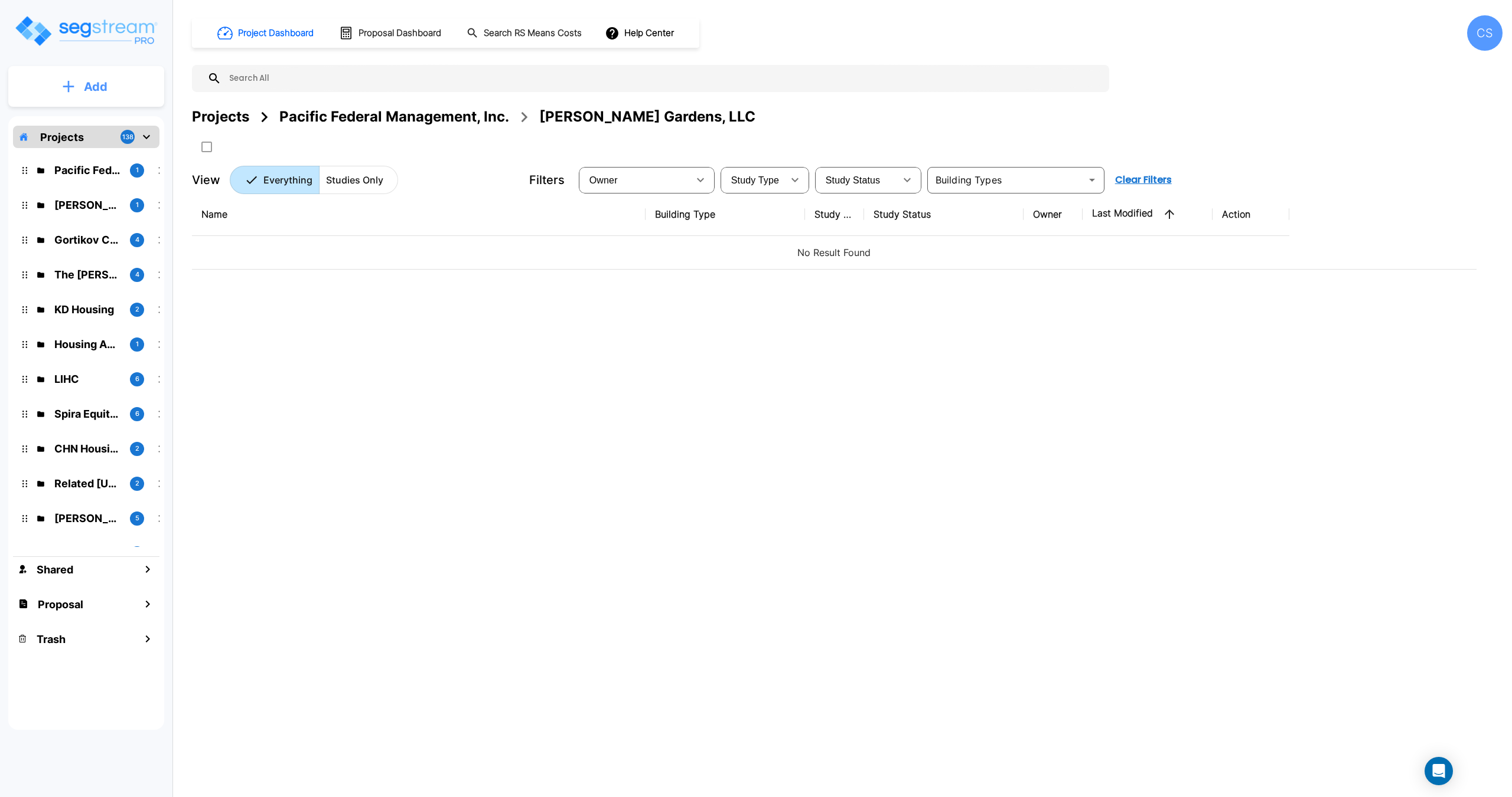
click at [102, 92] on p "Add" at bounding box center [95, 87] width 24 height 18
click at [101, 148] on p "Add Study" at bounding box center [93, 152] width 47 height 14
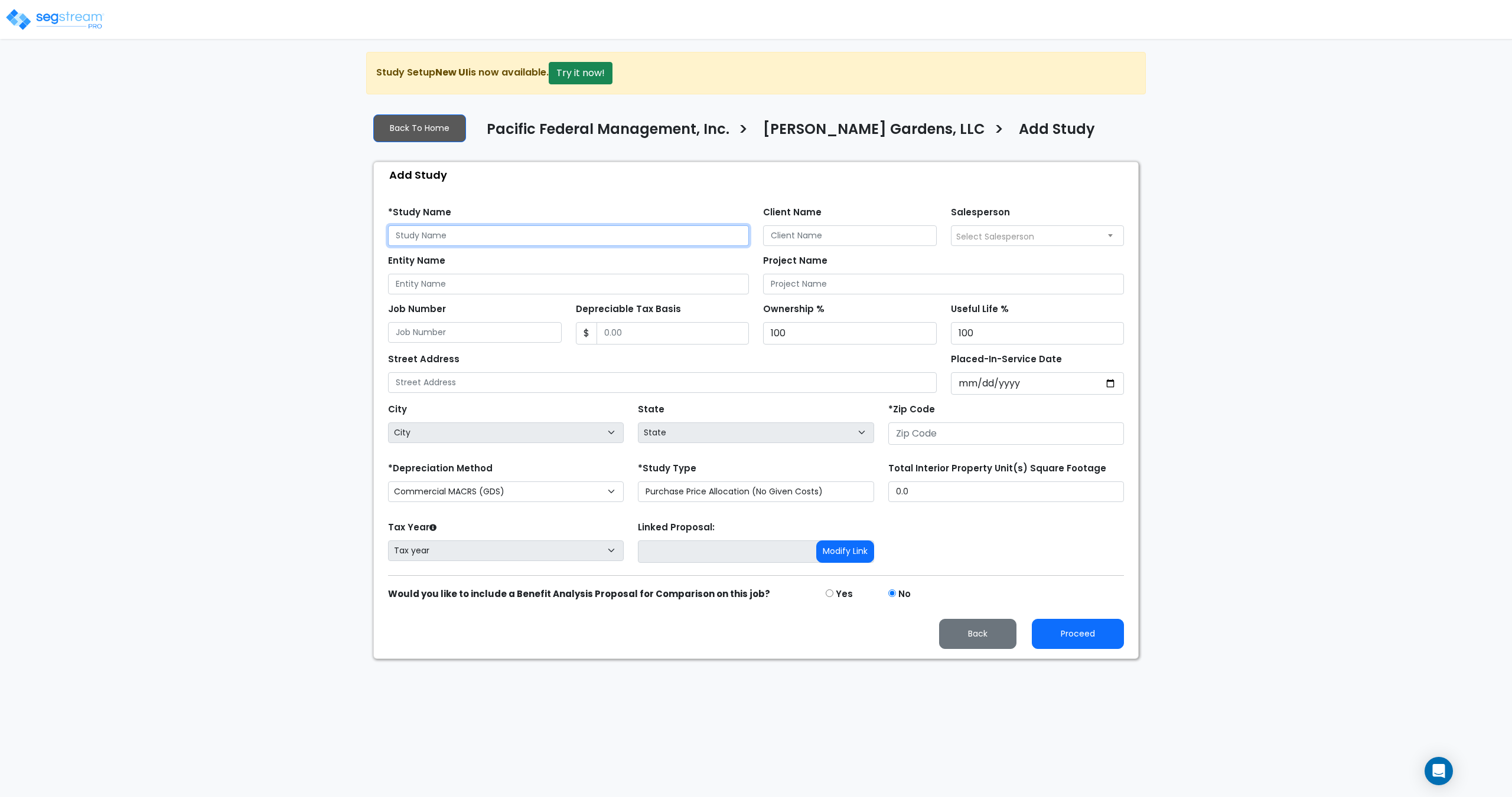
click at [495, 234] on input "text" at bounding box center [568, 235] width 361 height 21
paste input "[PERSON_NAME][GEOGRAPHIC_DATA]"
type input "[PERSON_NAME][GEOGRAPHIC_DATA]"
drag, startPoint x: 466, startPoint y: 495, endPoint x: 467, endPoint y: 502, distance: 7.1
click at [466, 495] on select "Commercial MACRS (GDS) Commercial MACRS (GDS) Extended Commercial MACRS (ADS) C…" at bounding box center [505, 492] width 235 height 21
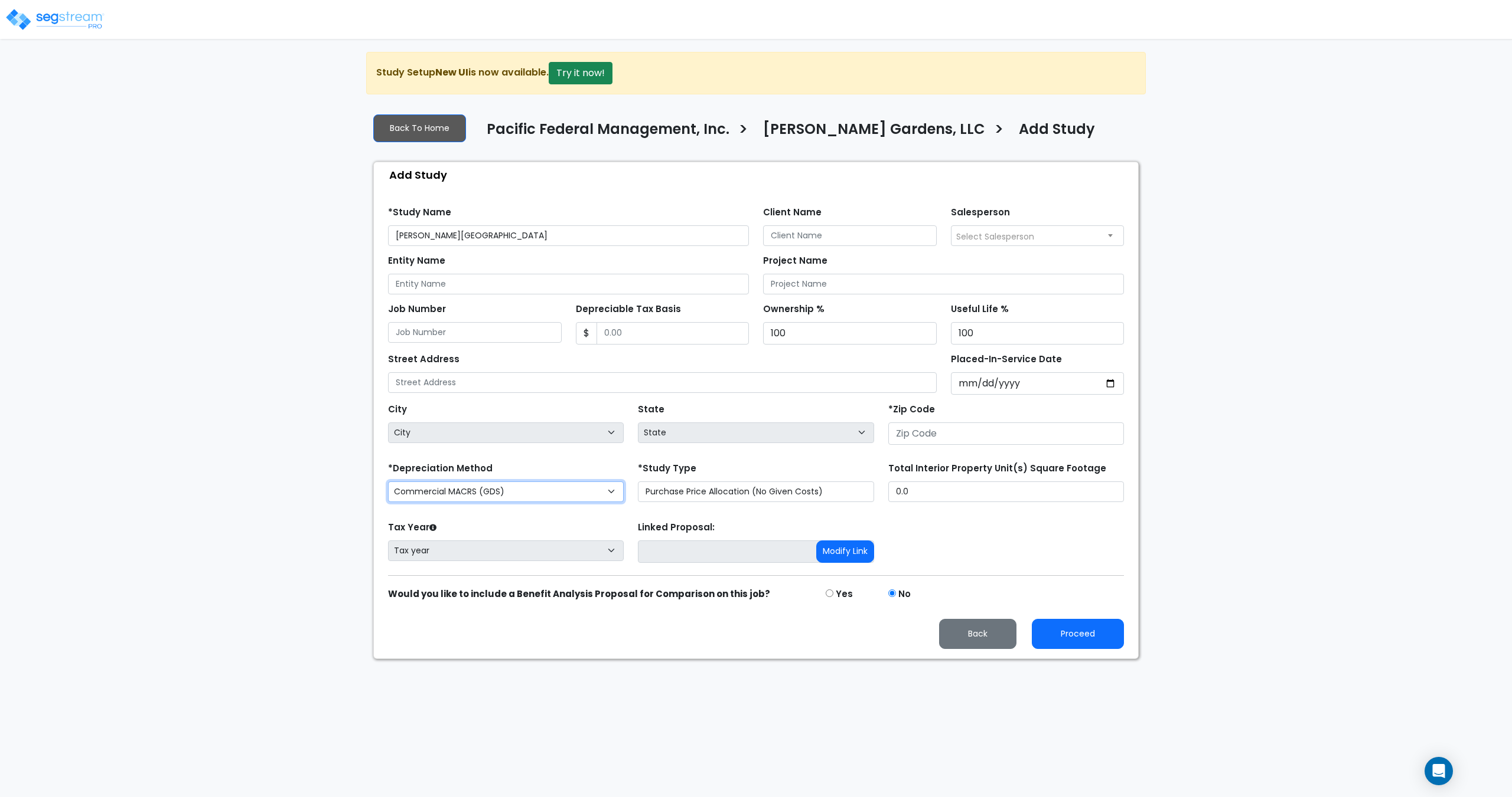
select select "CRM(_8"
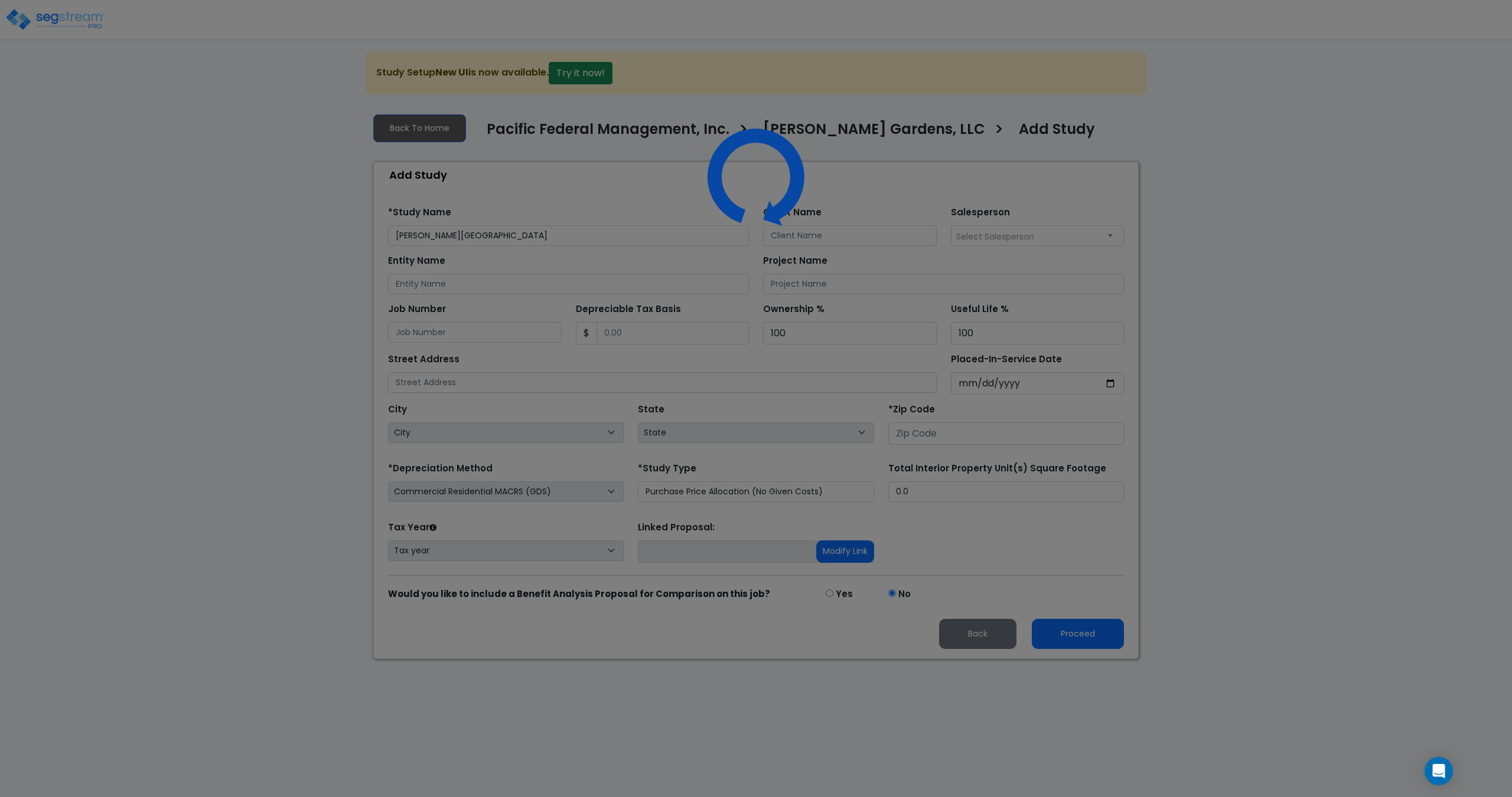
click at [698, 509] on form "*Study Name [PERSON_NAME][GEOGRAPHIC_DATA] Client Name Salesperson Select Sales…" at bounding box center [756, 423] width 736 height 452
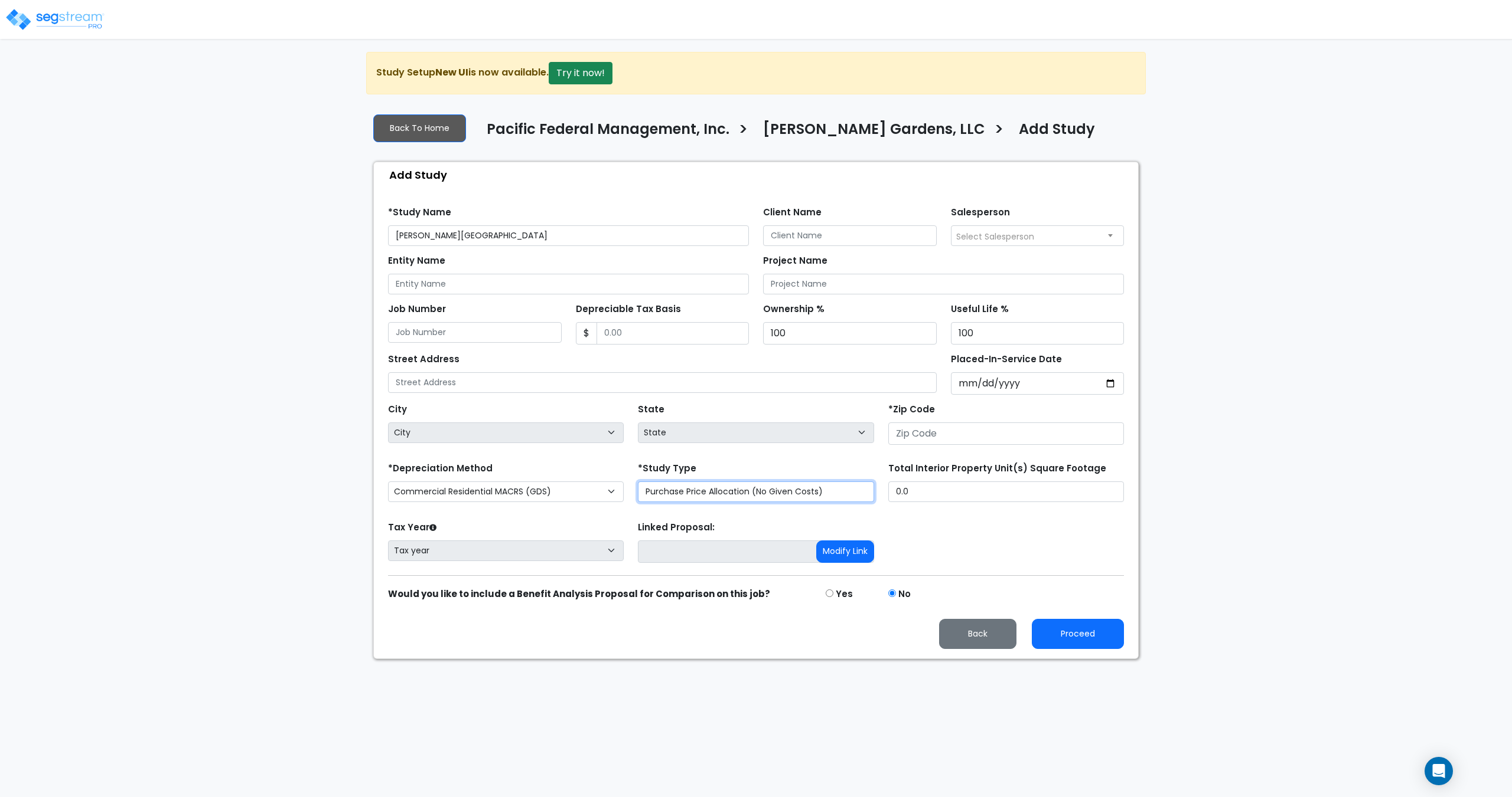
click at [704, 499] on select "Purchase Price Allocation (No Given Costs) New Construction / Reno / TI's (Give…" at bounding box center [755, 492] width 235 height 21
select select "NEW"
click at [638, 481] on select "Purchase Price Allocation (No Given Costs) New Construction / Reno / TI's (Give…" at bounding box center [755, 492] width 235 height 21
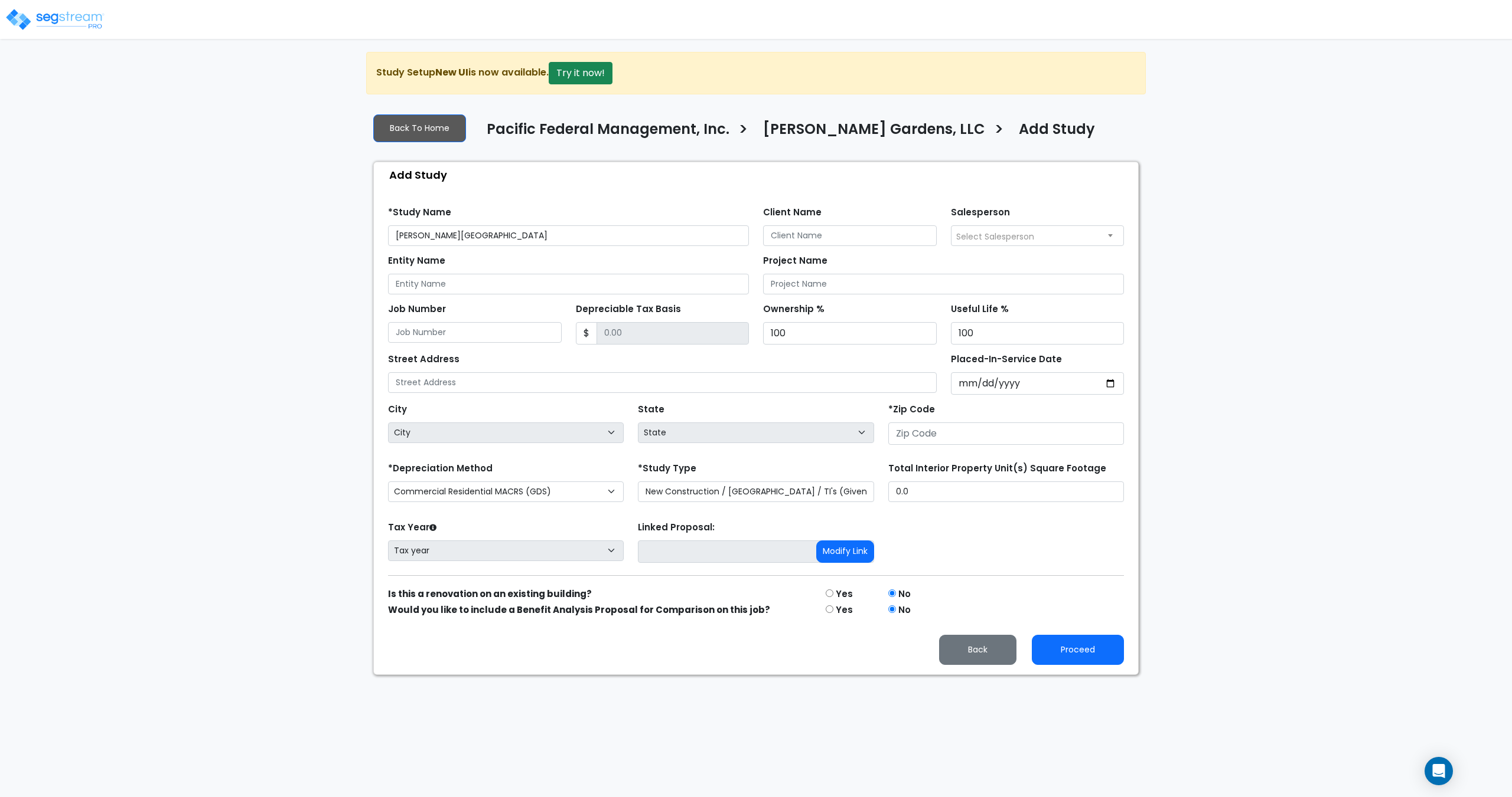
click at [969, 419] on div "*Zip Code" at bounding box center [1005, 423] width 235 height 45
click at [956, 430] on input "number" at bounding box center [1005, 434] width 235 height 22
paste input "96913"
type input "96913"
click at [724, 384] on input "text" at bounding box center [662, 382] width 549 height 21
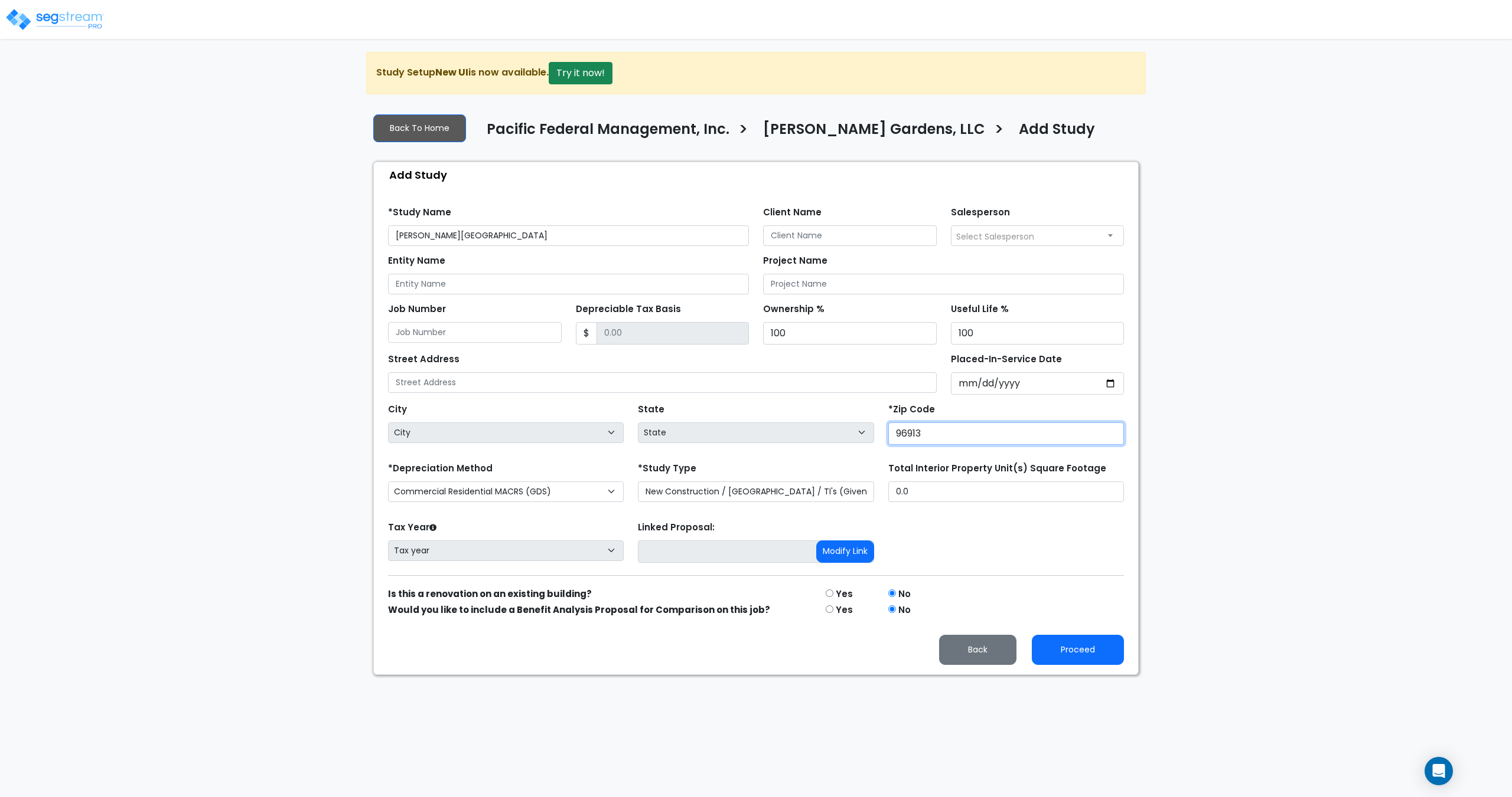
click at [962, 437] on input "96913" at bounding box center [1005, 434] width 235 height 22
click at [793, 433] on select "State National Average AB AK AL AR AZ BC CA CO CT DC DE FL GA HI IA ID IL IN KS…" at bounding box center [755, 433] width 235 height 21
click at [949, 433] on input "96913" at bounding box center [1005, 434] width 235 height 22
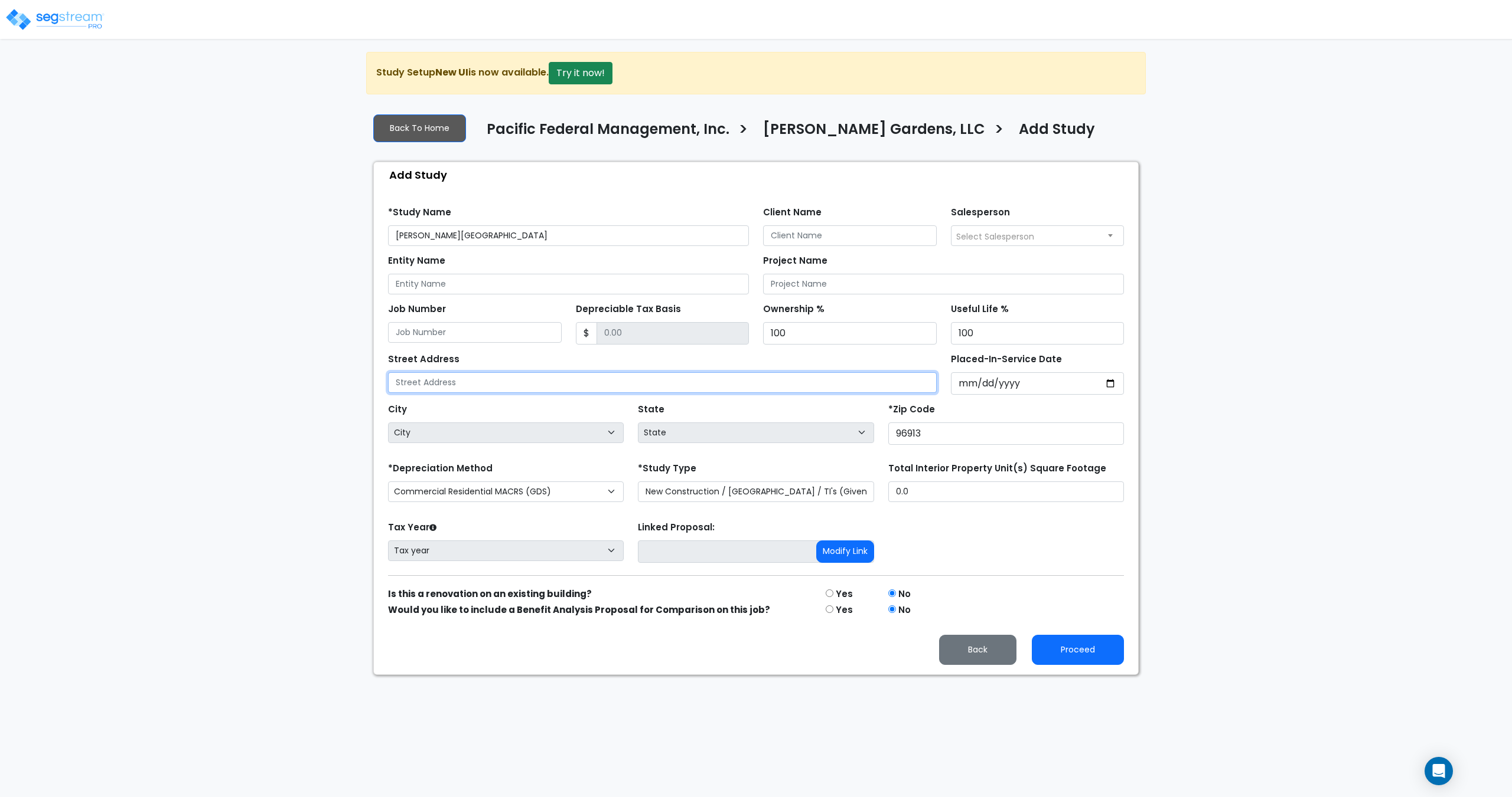
click at [810, 389] on input "text" at bounding box center [662, 382] width 549 height 21
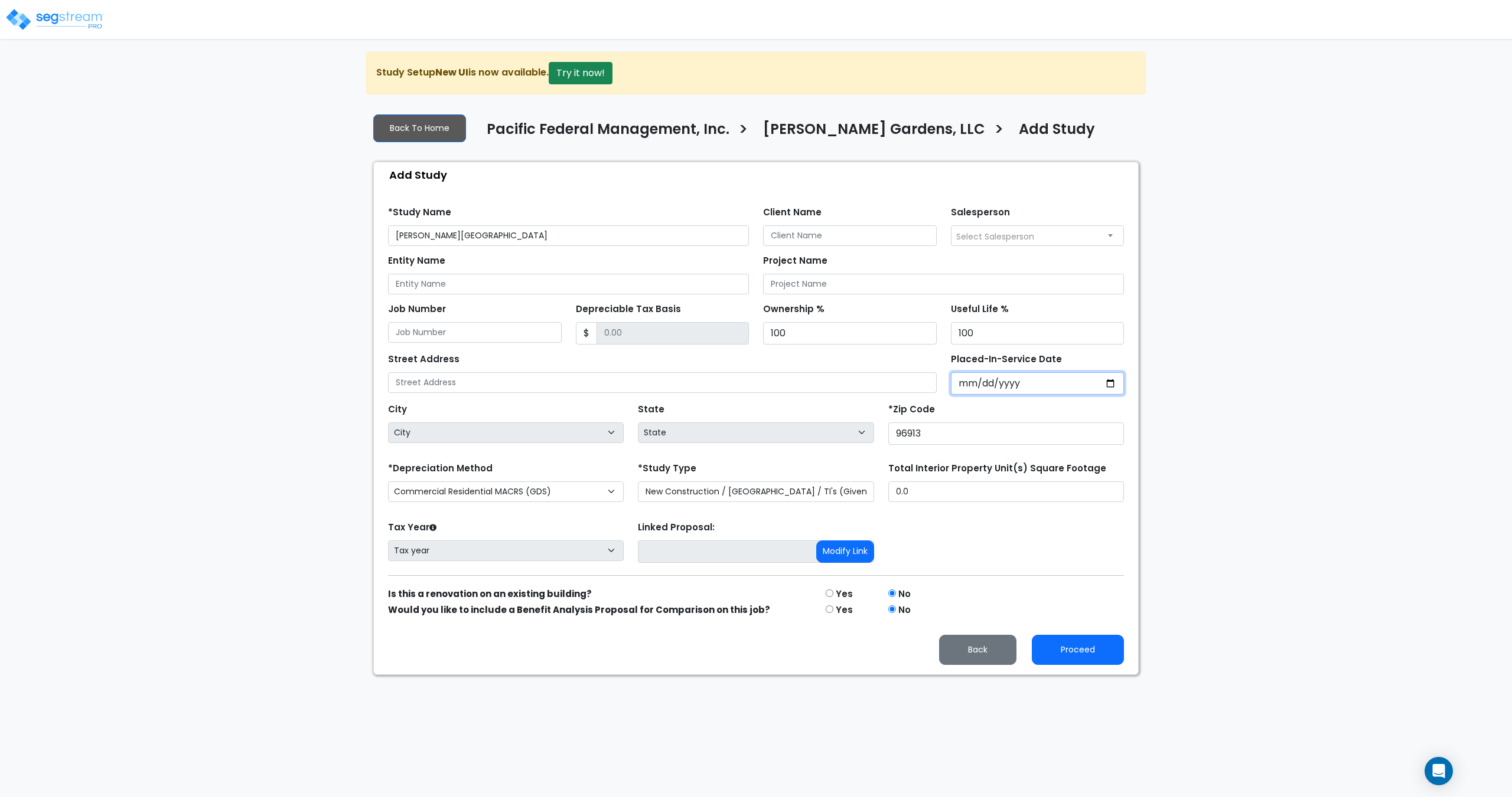
click at [972, 384] on input "Placed-In-Service Date" at bounding box center [1037, 383] width 173 height 22
click at [982, 384] on input "Placed-In-Service Date" at bounding box center [1037, 383] width 173 height 22
click at [999, 384] on input "Placed-In-Service Date" at bounding box center [1037, 383] width 173 height 22
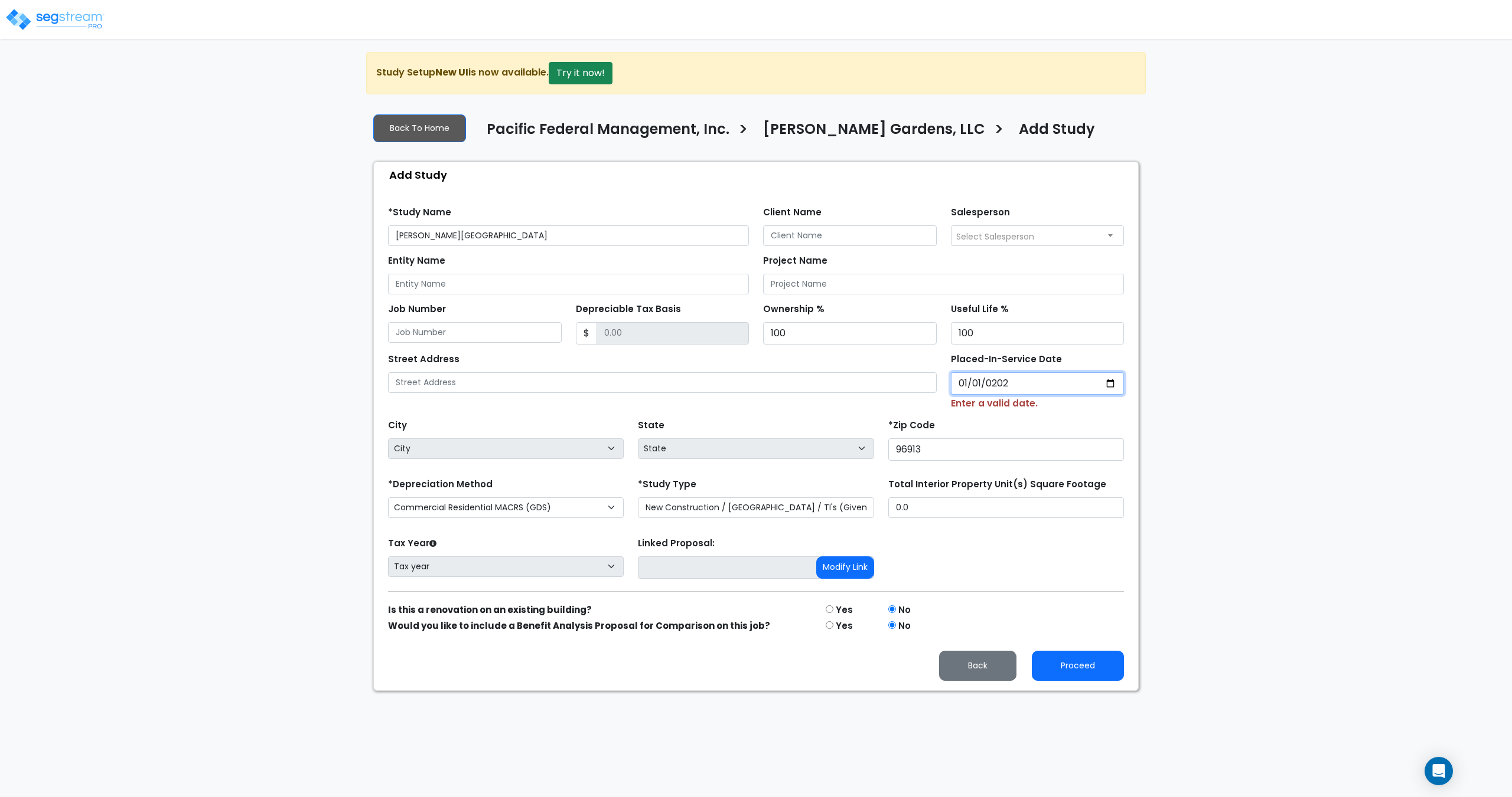
type input "2025-01-01"
select select "2025"
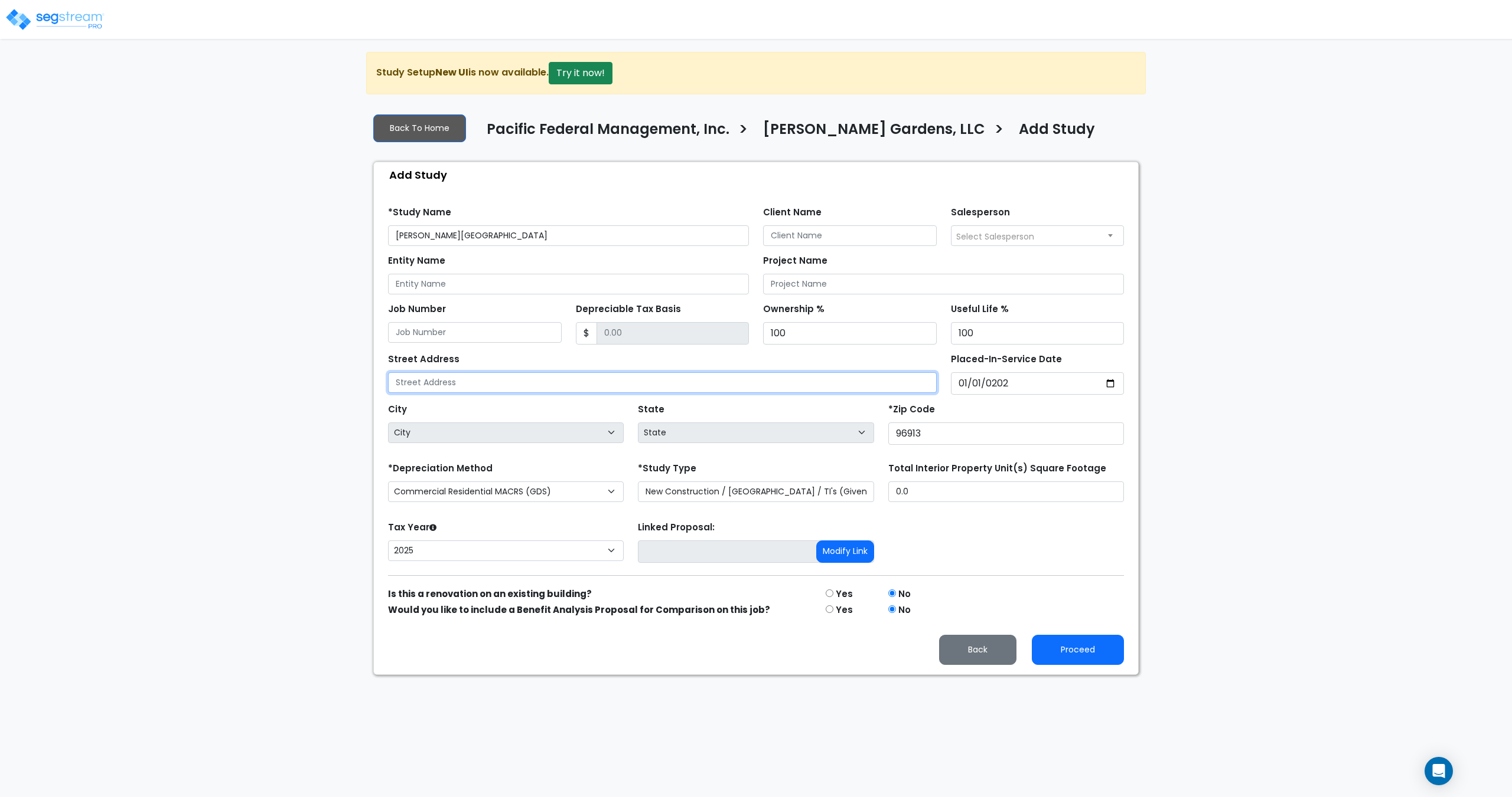
click at [521, 381] on input "text" at bounding box center [662, 382] width 549 height 21
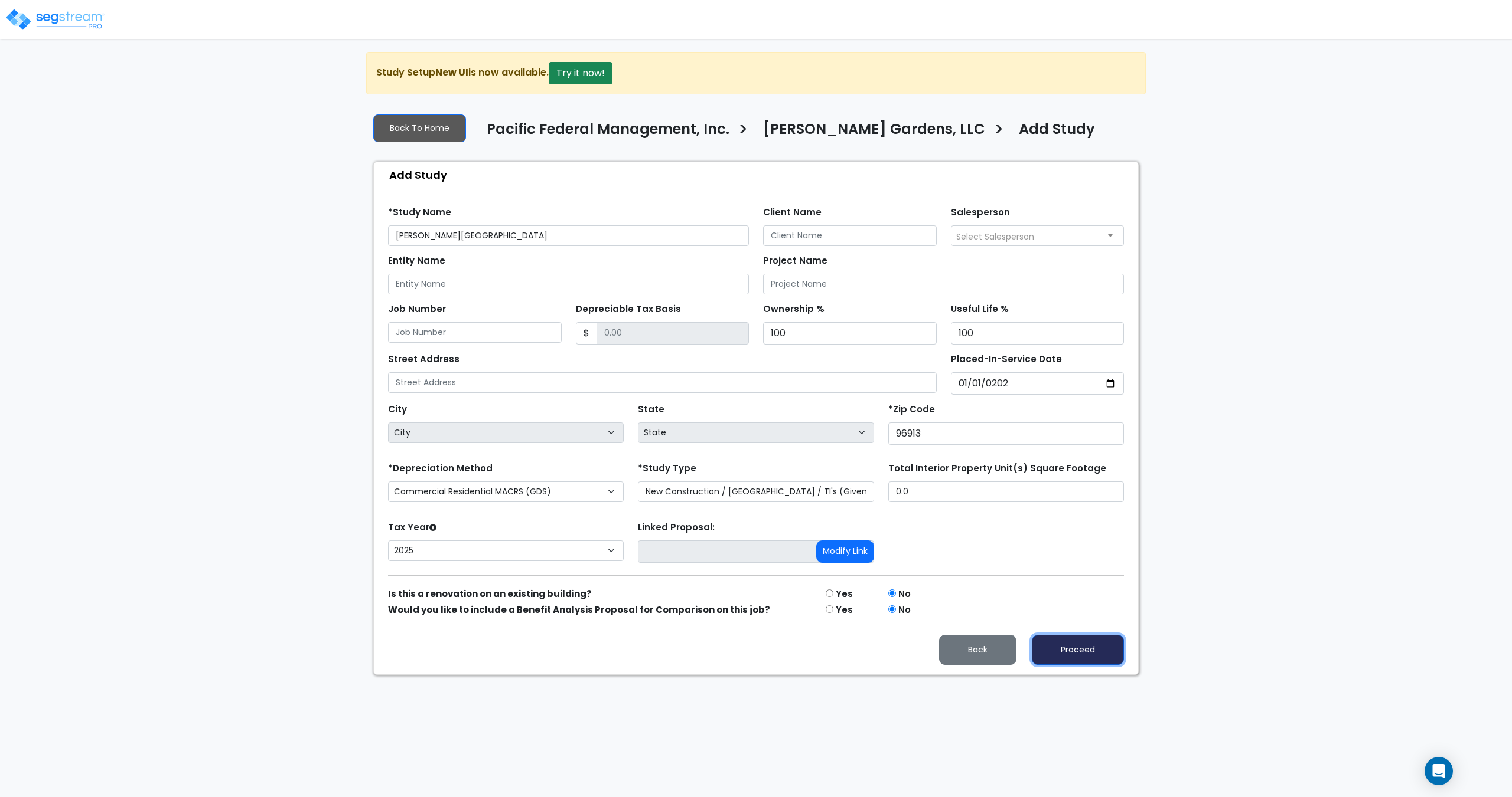
click at [1058, 646] on button "Proceed" at bounding box center [1077, 650] width 92 height 30
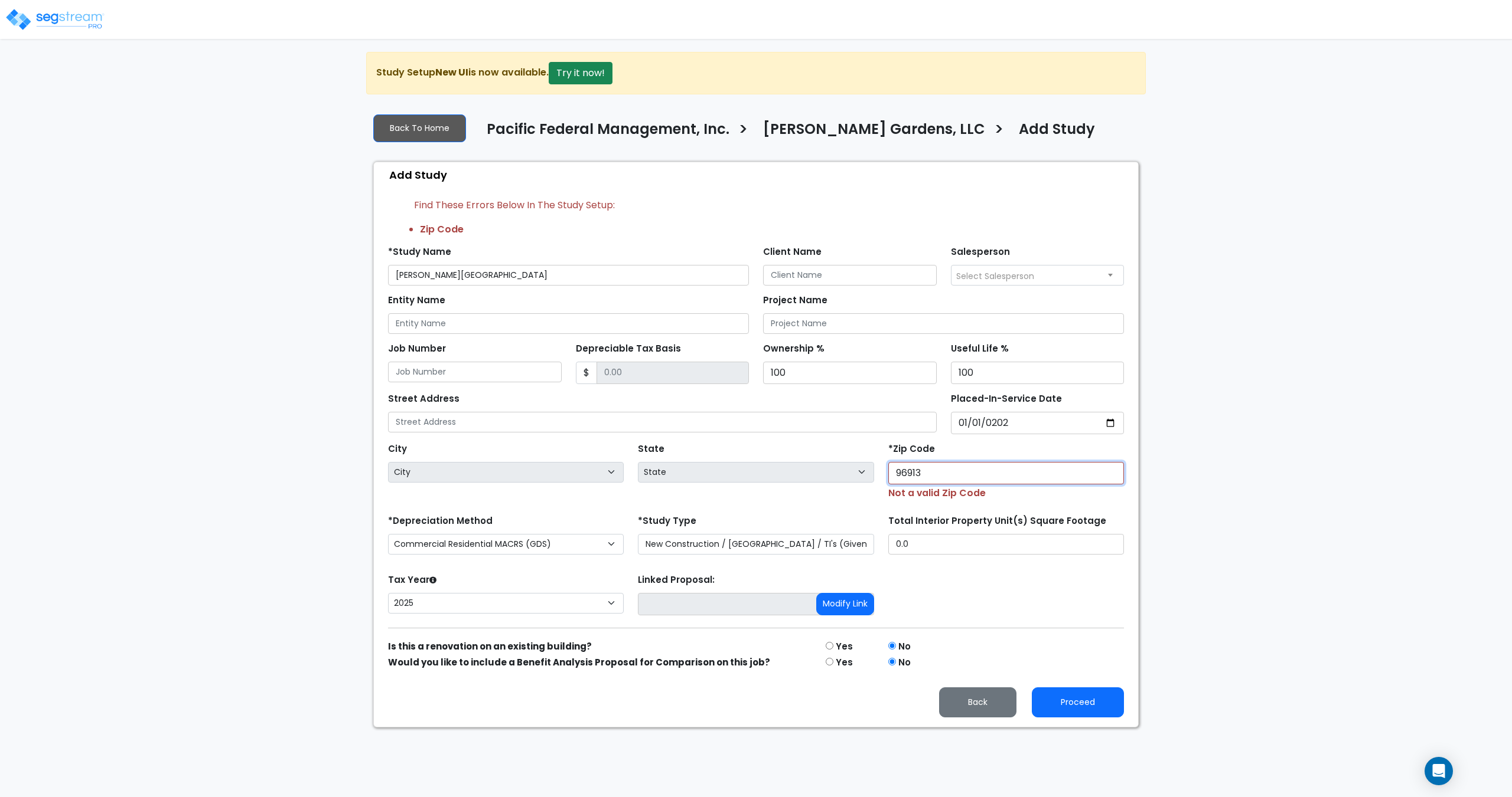
click at [926, 463] on input "96913" at bounding box center [1005, 473] width 235 height 22
click at [860, 474] on div "City City State State National Average AB AK AL AR AZ BC CA CO CT DC DE FL GA H…" at bounding box center [756, 467] width 750 height 66
select select "National Average"
click at [945, 480] on input "number" at bounding box center [1005, 473] width 235 height 22
type input "1"
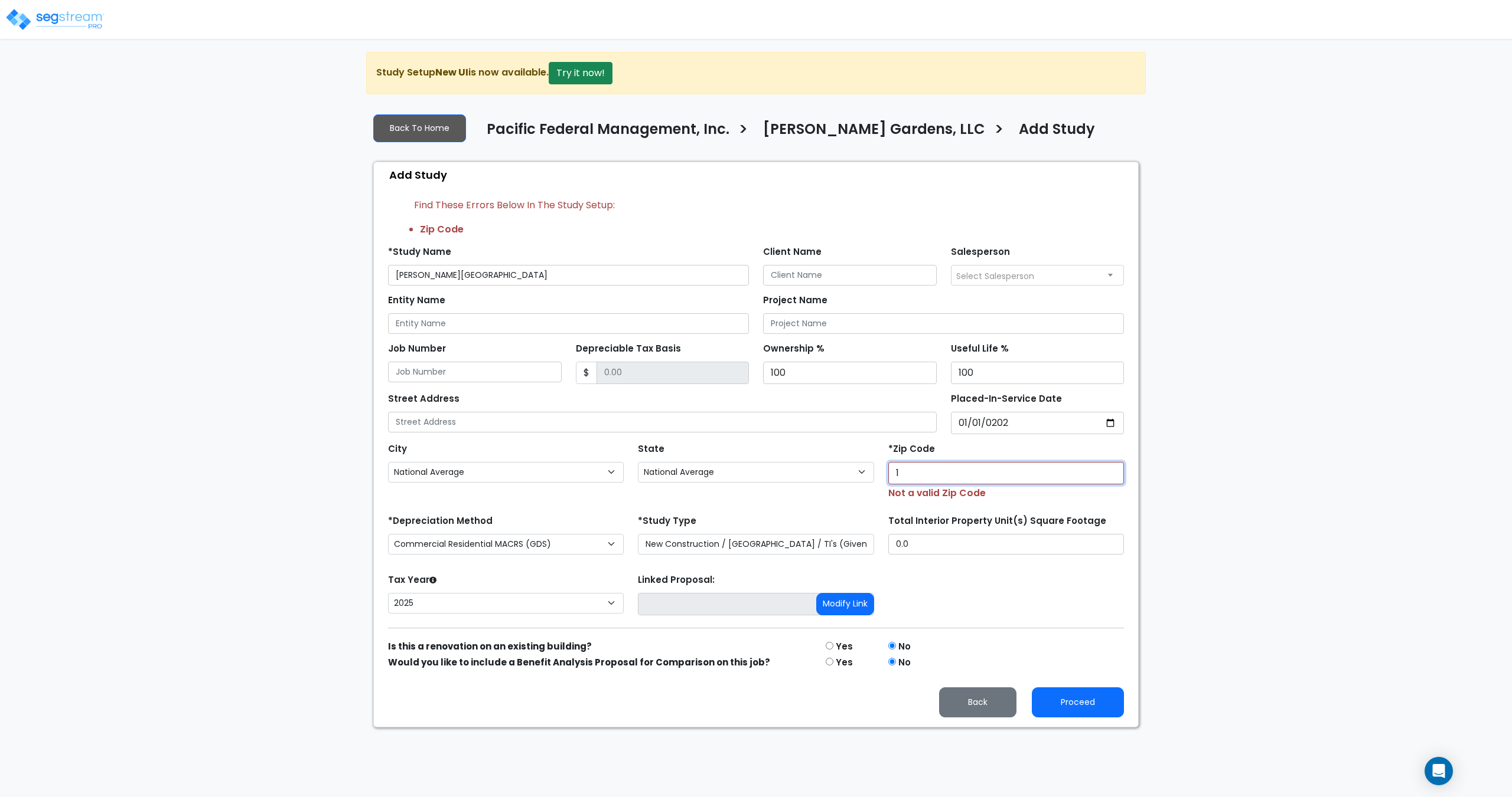
select select "NY"
select select "National Average"
click at [942, 469] on input "number" at bounding box center [1005, 473] width 235 height 22
paste input "96913"
type input "96913"
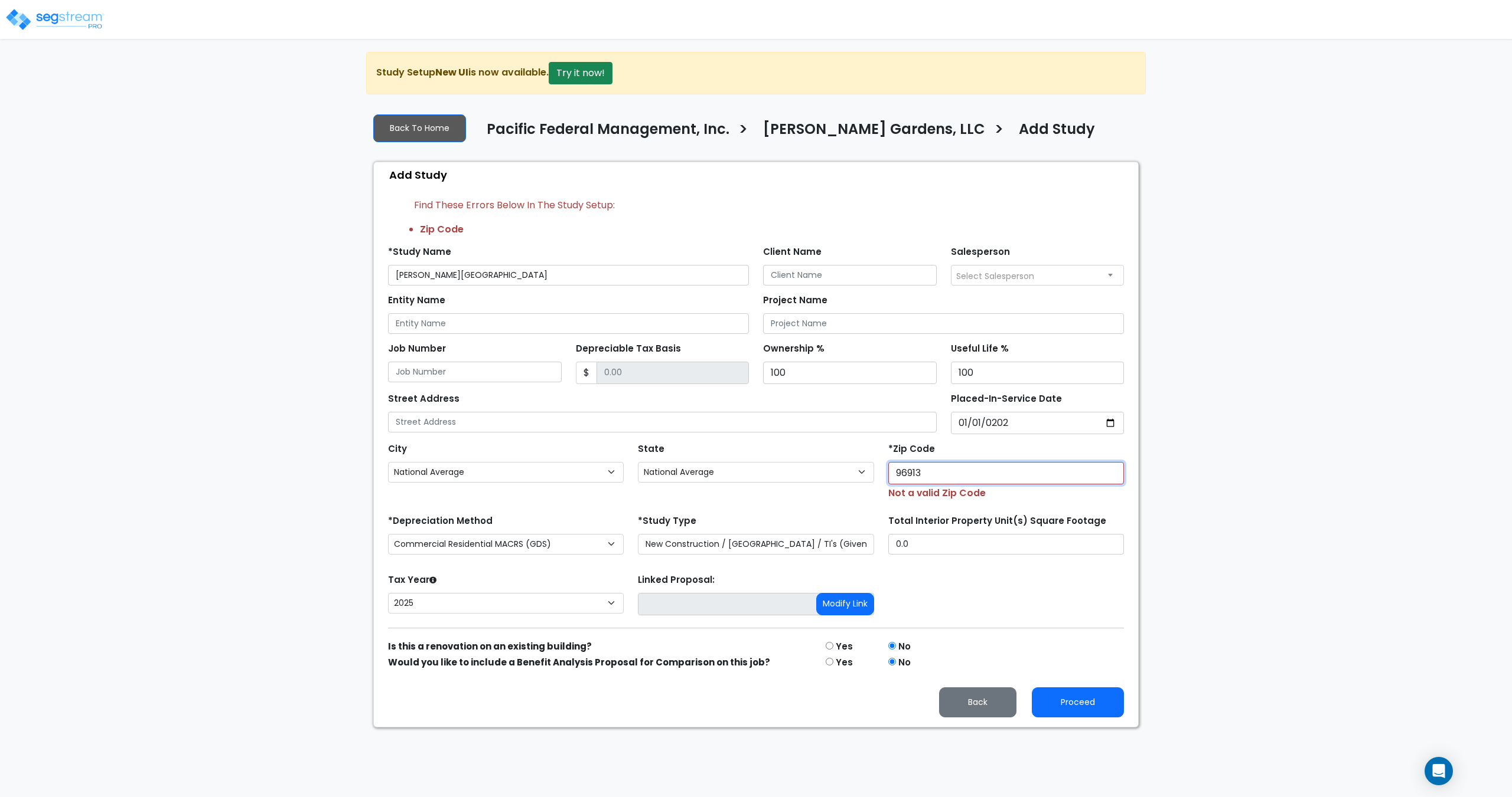
select select
click at [1110, 471] on input "96914" at bounding box center [1005, 473] width 235 height 22
click at [1110, 478] on input "96913" at bounding box center [1005, 473] width 235 height 22
click at [1110, 478] on input "96912" at bounding box center [1005, 473] width 235 height 22
click at [876, 418] on input "text" at bounding box center [662, 422] width 549 height 21
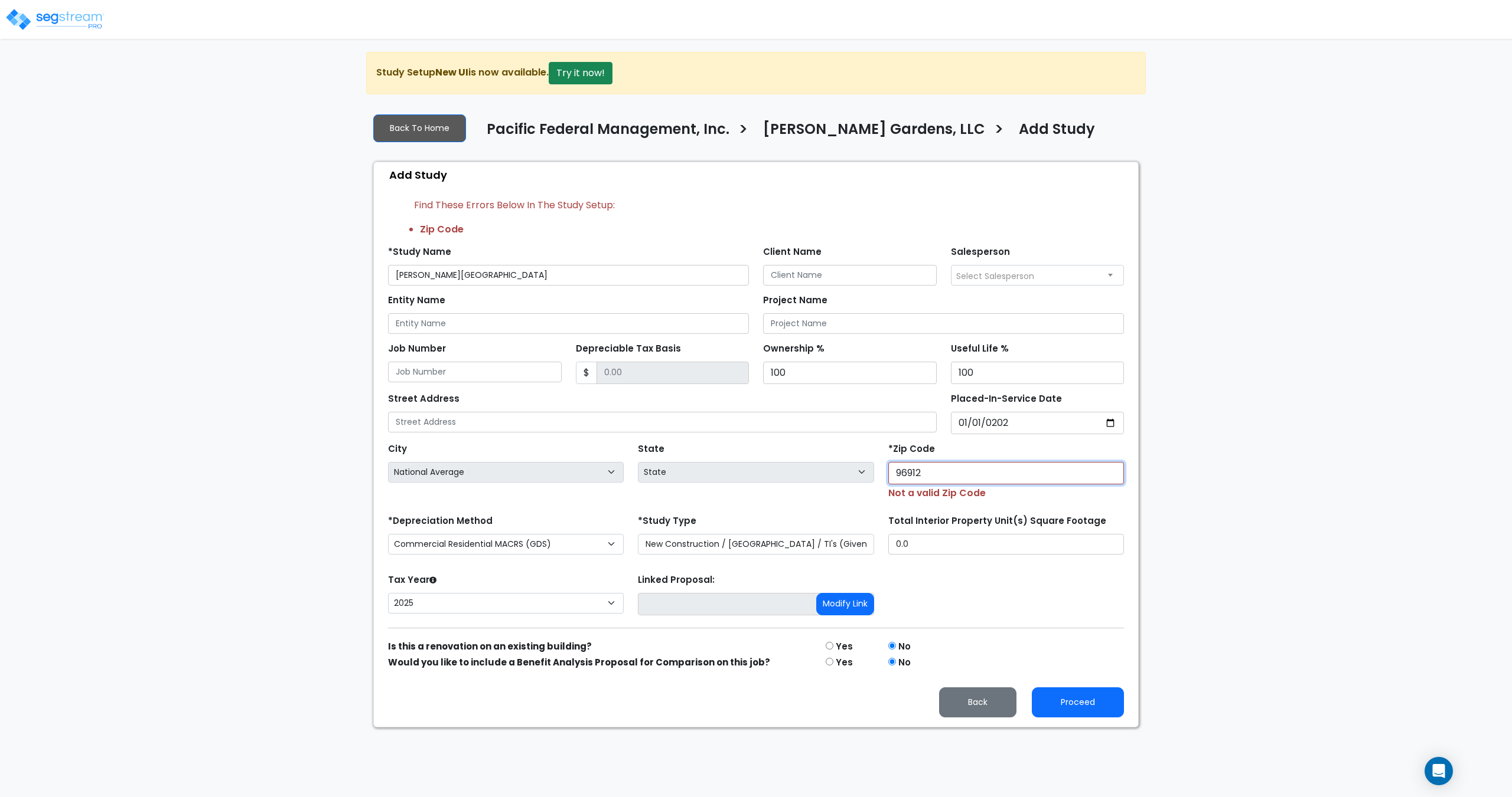
click at [940, 466] on input "96912" at bounding box center [1005, 473] width 235 height 22
drag, startPoint x: 960, startPoint y: 471, endPoint x: 808, endPoint y: 456, distance: 152.7
click at [810, 456] on div "City City National Average National Average National Average National Average N…" at bounding box center [756, 467] width 750 height 66
paste input "3"
click at [926, 470] on input "96932" at bounding box center [1005, 473] width 235 height 22
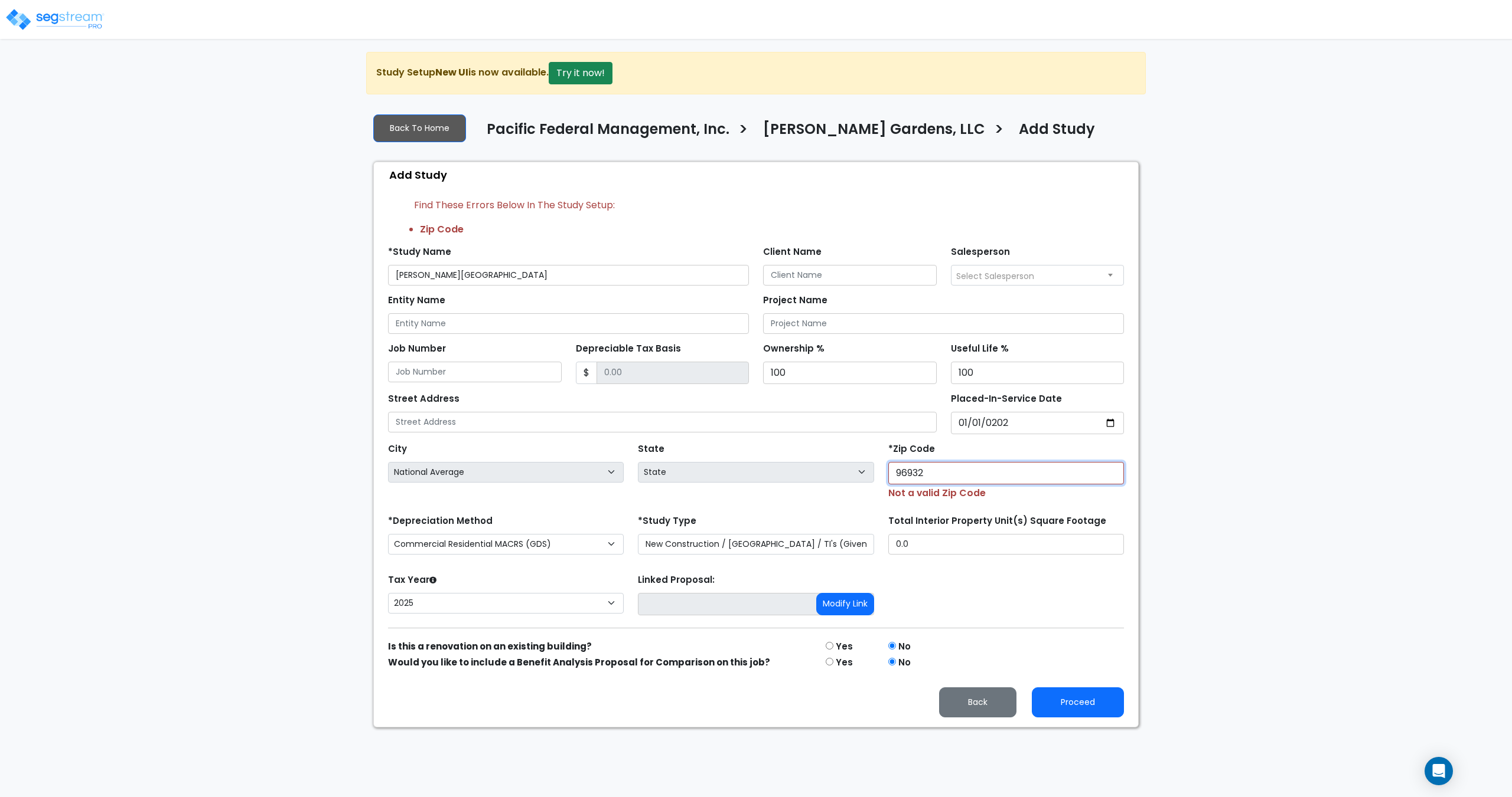
drag, startPoint x: 951, startPoint y: 473, endPoint x: 817, endPoint y: 456, distance: 135.1
click at [821, 458] on div "City City National Average National Average National Average National Average N…" at bounding box center [756, 467] width 750 height 66
paste input "10"
click at [864, 436] on div "City City National Average National Average National Average National Average N…" at bounding box center [756, 467] width 750 height 66
click at [881, 402] on div "Street Address" at bounding box center [662, 411] width 549 height 42
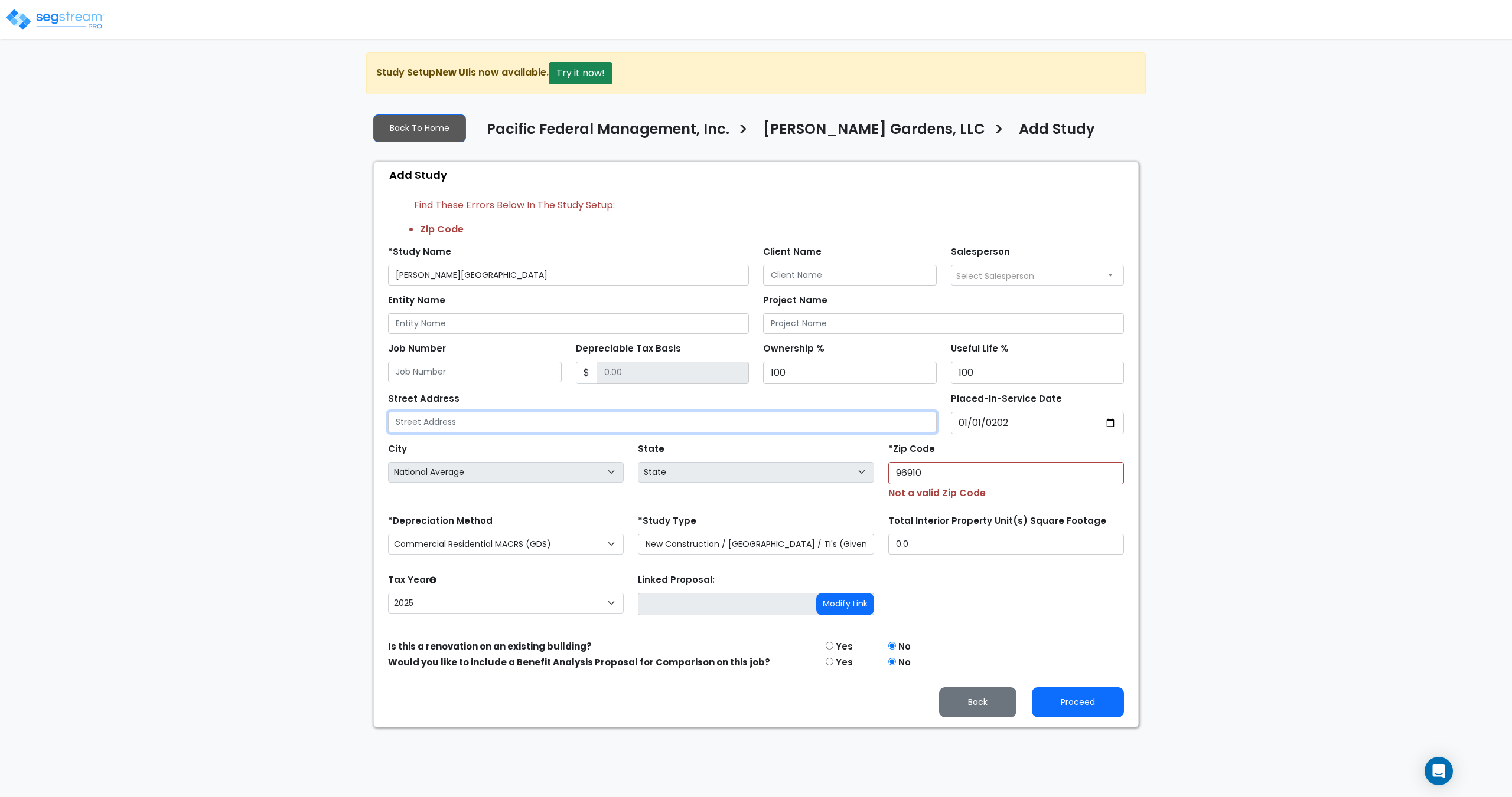
click at [894, 421] on input "text" at bounding box center [662, 422] width 549 height 21
click at [831, 473] on div "City City National Average National Average National Average National Average N…" at bounding box center [756, 467] width 750 height 66
paste input "2"
click at [947, 474] on input "96912" at bounding box center [1005, 473] width 235 height 22
click at [1111, 467] on input "96913" at bounding box center [1005, 473] width 235 height 22
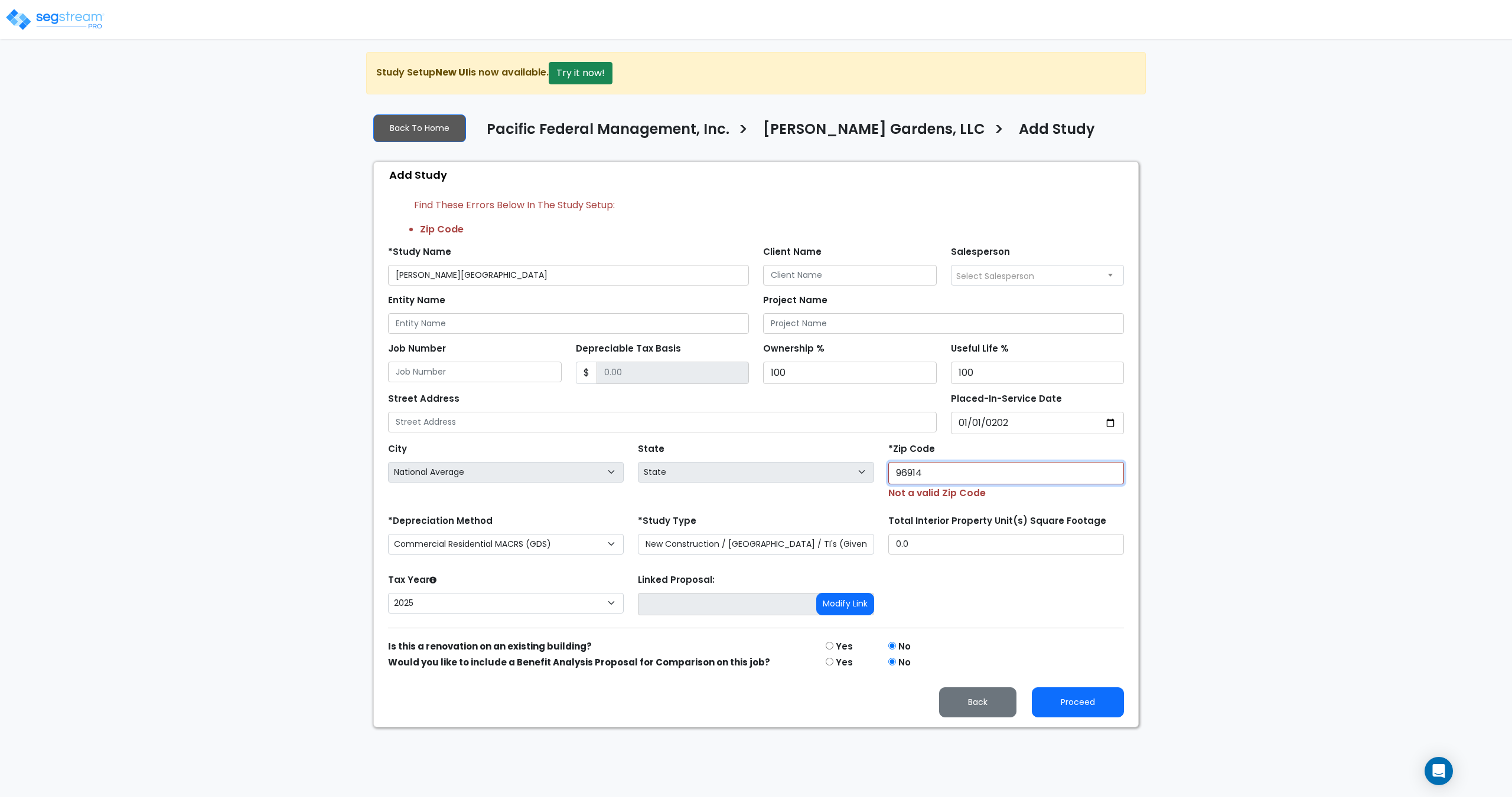
click at [1110, 468] on input "96914" at bounding box center [1005, 473] width 235 height 22
click at [1109, 469] on input "96915" at bounding box center [1005, 473] width 235 height 22
click at [1109, 469] on input "96916" at bounding box center [1005, 473] width 235 height 22
click at [1109, 469] on input "96917" at bounding box center [1005, 473] width 235 height 22
click at [897, 430] on input "text" at bounding box center [662, 422] width 549 height 21
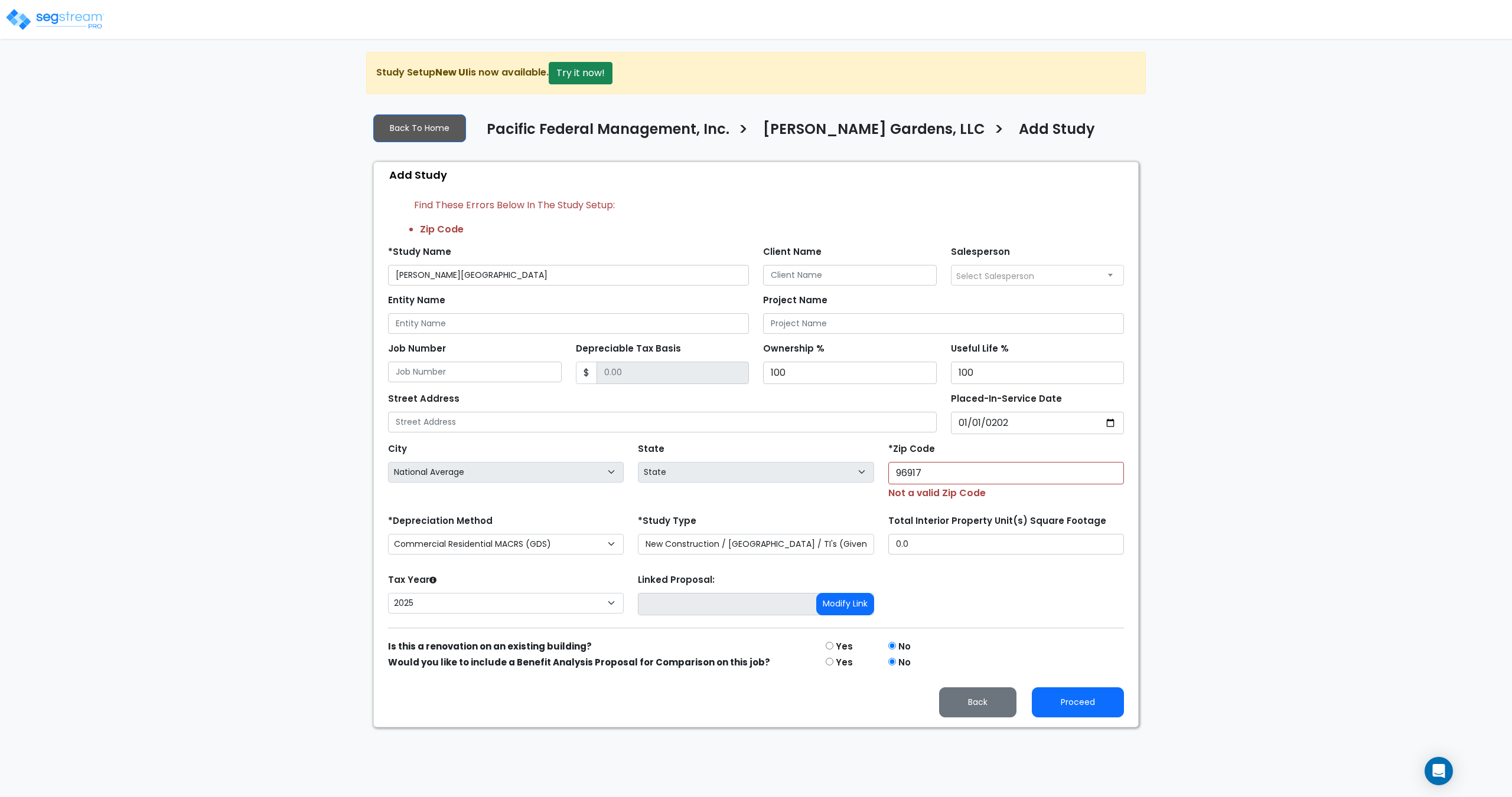
click at [945, 460] on div "*Zip Code 96917 Not a valid Zip Code" at bounding box center [1005, 470] width 235 height 60
click at [1065, 471] on input "96917" at bounding box center [1005, 473] width 235 height 22
drag, startPoint x: 945, startPoint y: 469, endPoint x: 793, endPoint y: 451, distance: 153.1
click at [798, 452] on div "City City National Average National Average National Average National Average N…" at bounding box center [756, 467] width 750 height 66
paste input "32"
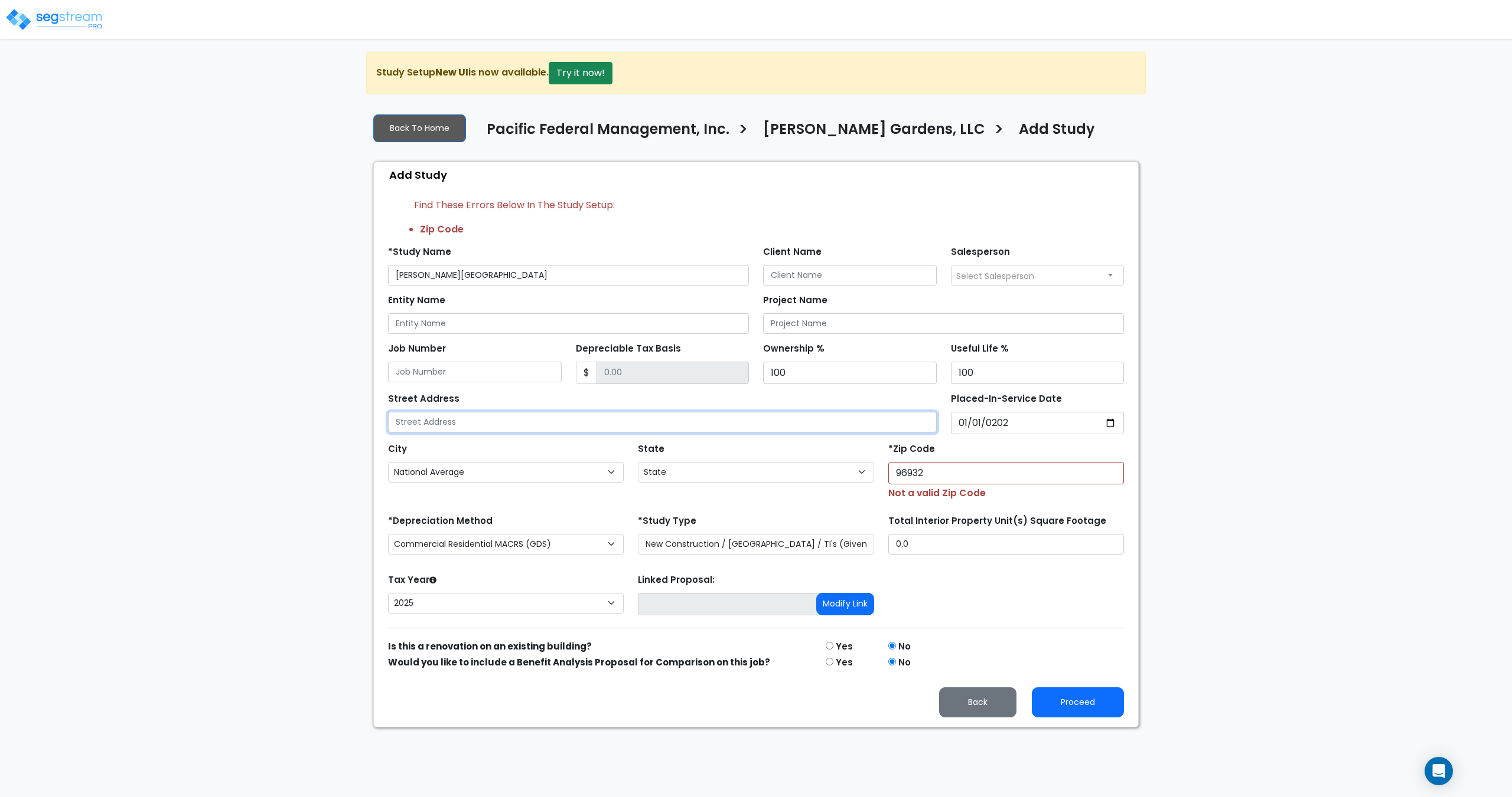
click at [858, 430] on input "text" at bounding box center [662, 422] width 549 height 21
click at [945, 471] on input "96932" at bounding box center [1005, 473] width 235 height 22
drag, startPoint x: 934, startPoint y: 480, endPoint x: 821, endPoint y: 461, distance: 114.6
click at [822, 461] on div "City City National Average National Average National Average National Average N…" at bounding box center [756, 467] width 750 height 66
paste input "1"
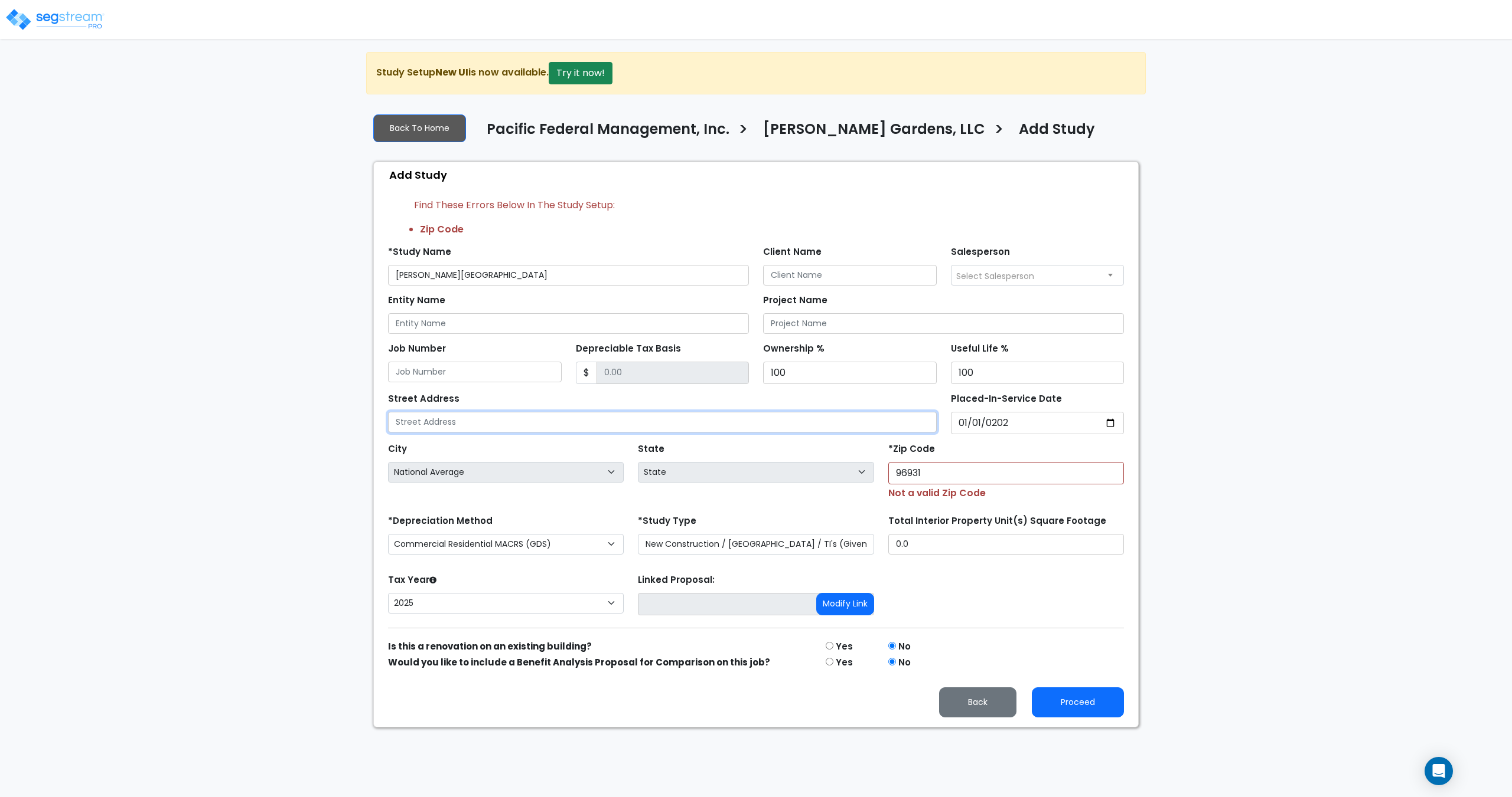
click at [881, 428] on input "text" at bounding box center [662, 422] width 549 height 21
drag, startPoint x: 936, startPoint y: 471, endPoint x: 820, endPoint y: 456, distance: 117.0
click at [821, 456] on div "City City National Average National Average National Average National Average N…" at bounding box center [756, 467] width 750 height 66
paste input "29"
click at [879, 428] on input "text" at bounding box center [662, 422] width 549 height 21
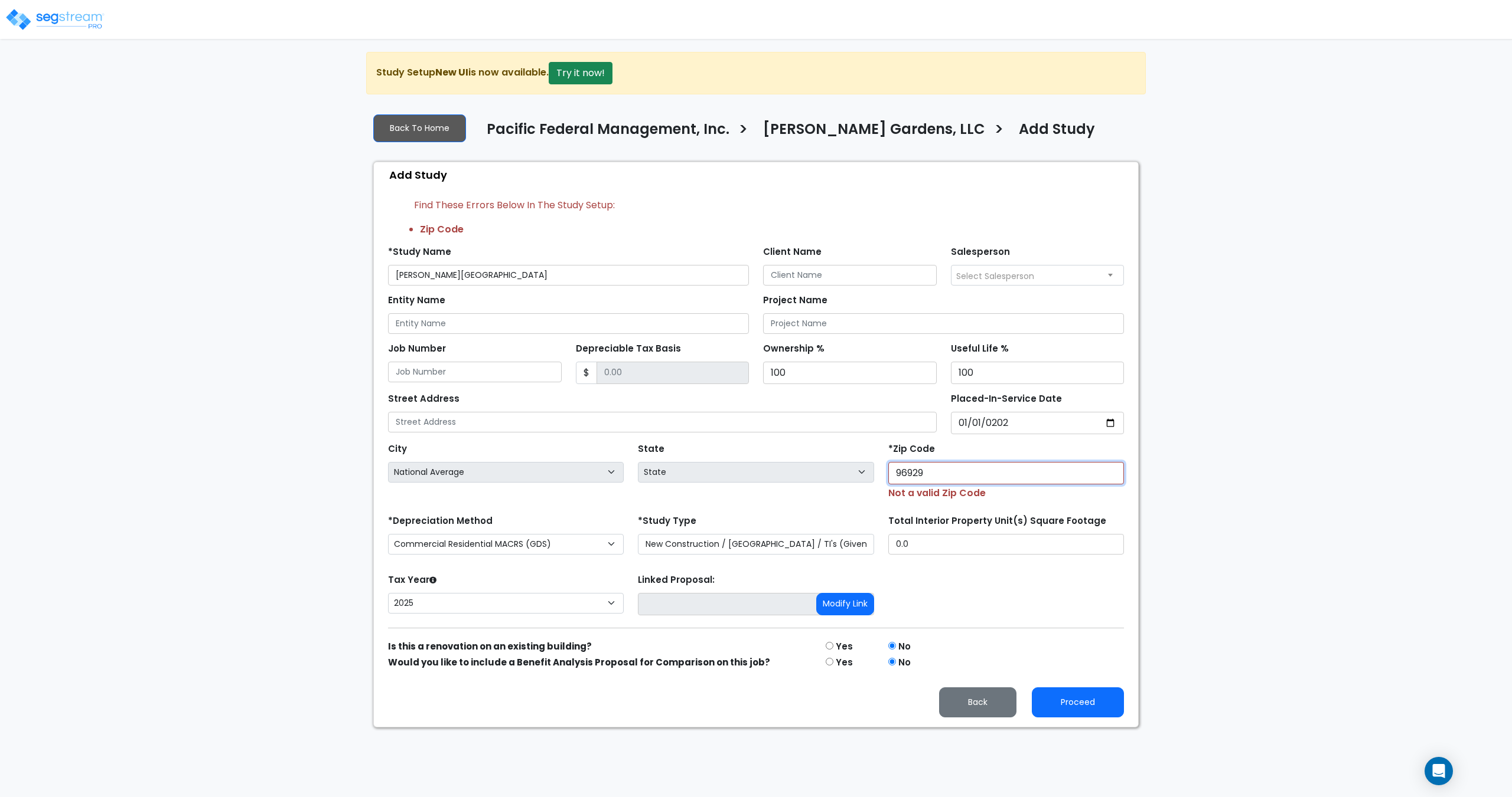
click at [849, 471] on div "City City National Average National Average National Average National Average N…" at bounding box center [756, 467] width 750 height 66
paste input "8"
click at [866, 428] on input "text" at bounding box center [662, 422] width 549 height 21
click at [923, 474] on input "96928" at bounding box center [1005, 473] width 235 height 22
click at [965, 485] on div "96928 Not a valid Zip Code" at bounding box center [1005, 481] width 235 height 38
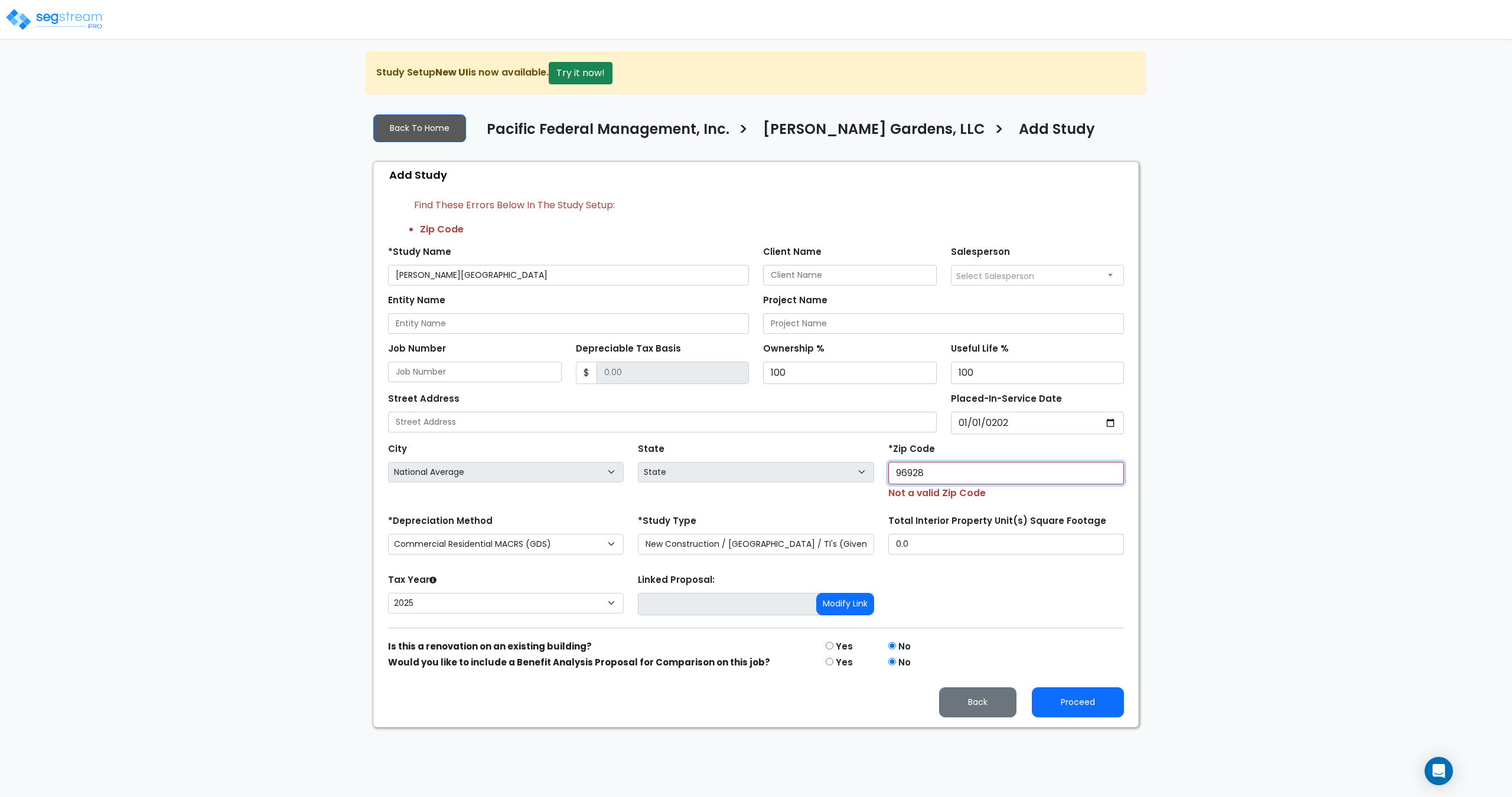
click at [975, 476] on input "96928" at bounding box center [1005, 473] width 235 height 22
click at [826, 470] on div "City City National Average National Average National Average National Average N…" at bounding box center [756, 467] width 750 height 66
click at [917, 475] on input "96928" at bounding box center [1005, 473] width 235 height 22
click at [856, 469] on div "City City National Average National Average National Average National Average N…" at bounding box center [756, 467] width 750 height 66
click at [943, 473] on input "96928" at bounding box center [1005, 473] width 235 height 22
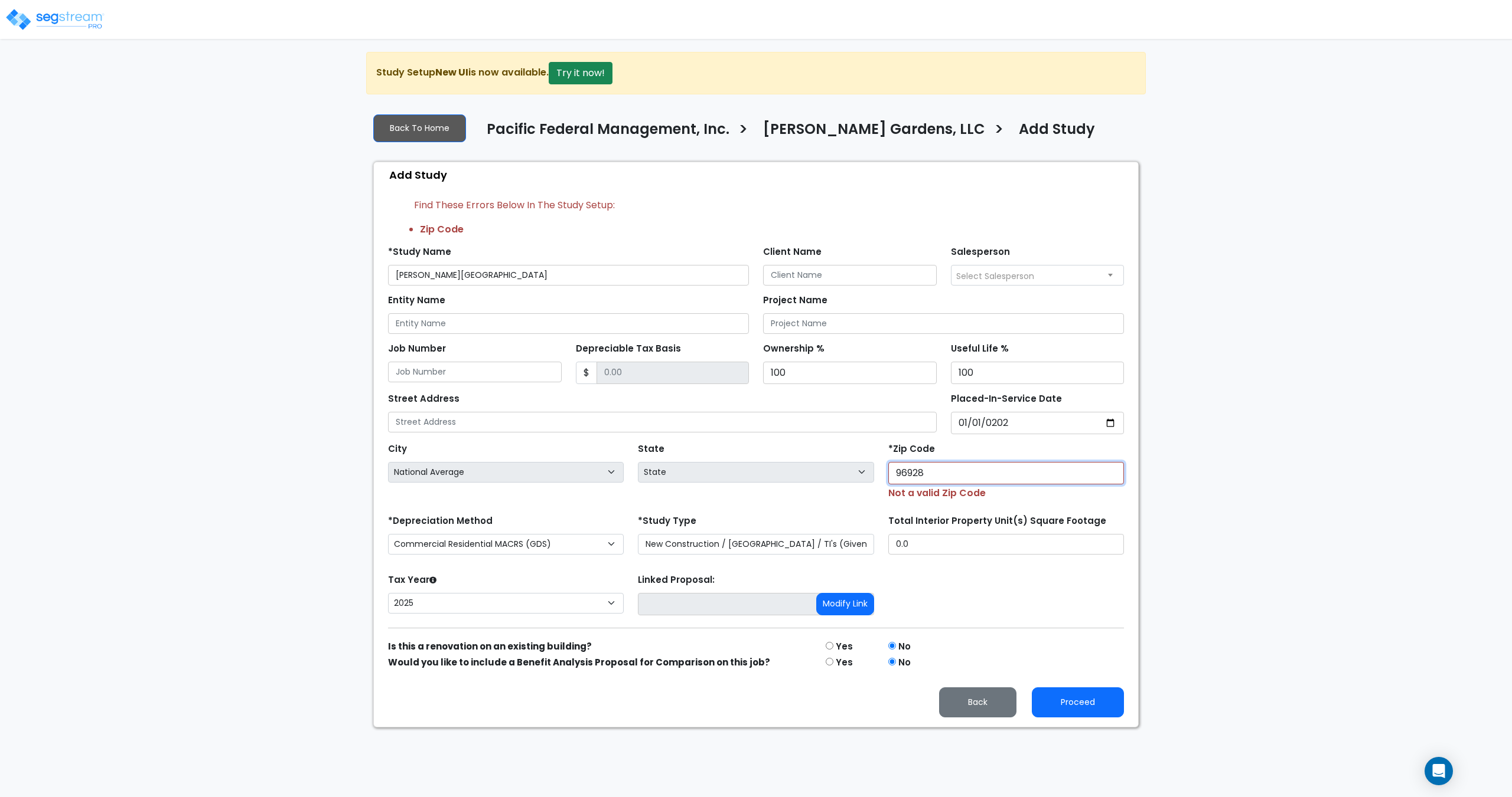
click at [858, 459] on div "City City National Average National Average National Average National Average N…" at bounding box center [756, 467] width 750 height 66
click at [969, 473] on input "96928" at bounding box center [1005, 473] width 235 height 22
click at [870, 465] on div "City City National Average National Average National Average National Average N…" at bounding box center [756, 467] width 750 height 66
click at [947, 474] on input "96928" at bounding box center [1005, 473] width 235 height 22
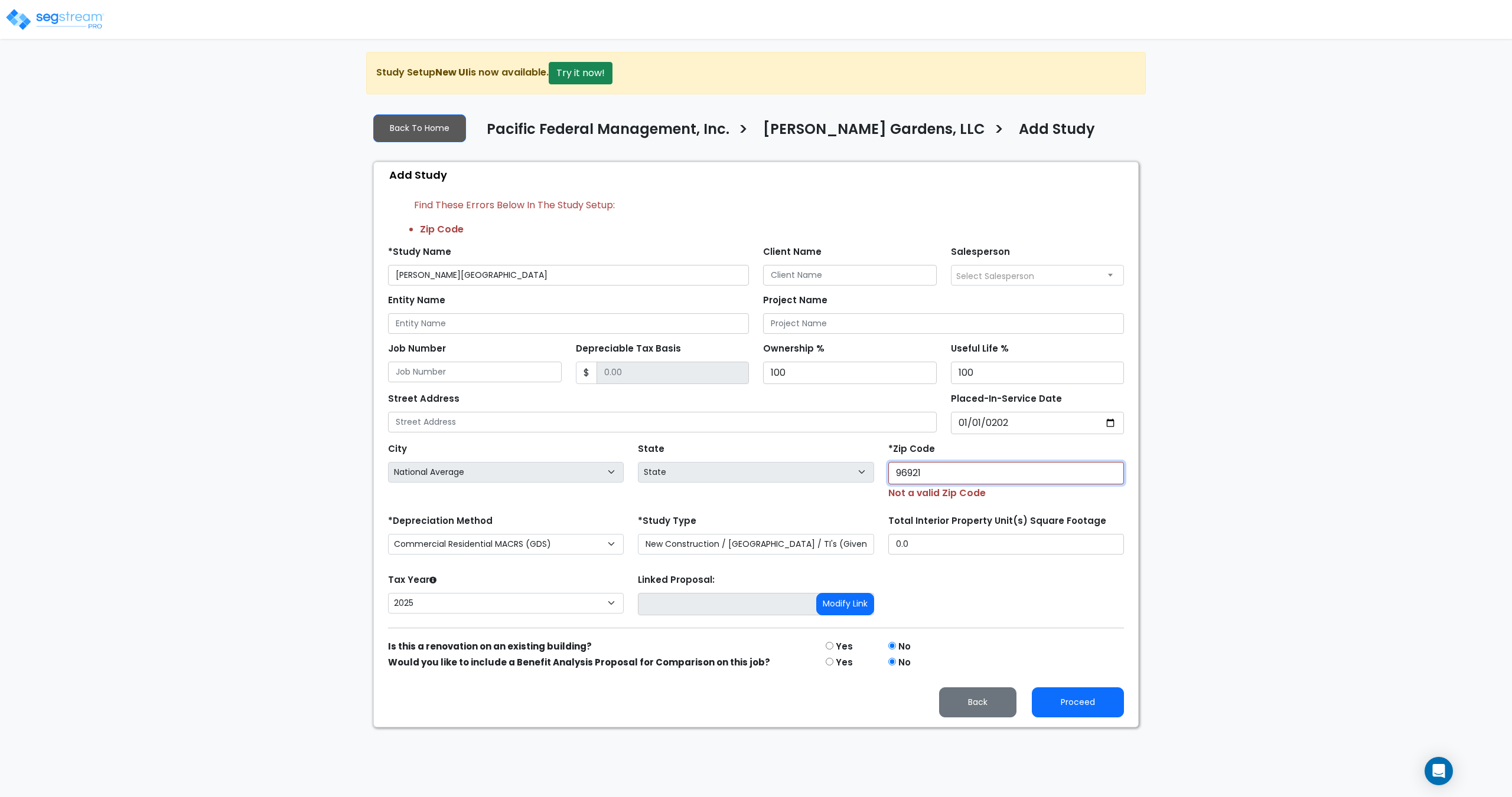
click at [947, 474] on input "96921" at bounding box center [1005, 473] width 235 height 22
click at [1067, 711] on button "Proceed" at bounding box center [1077, 703] width 92 height 30
click at [936, 475] on input "96921" at bounding box center [1005, 473] width 235 height 22
click at [853, 475] on div "City City National Average National Average National Average National Average N…" at bounding box center [756, 467] width 750 height 66
drag, startPoint x: 121, startPoint y: 5, endPoint x: 64, endPoint y: 92, distance: 104.0
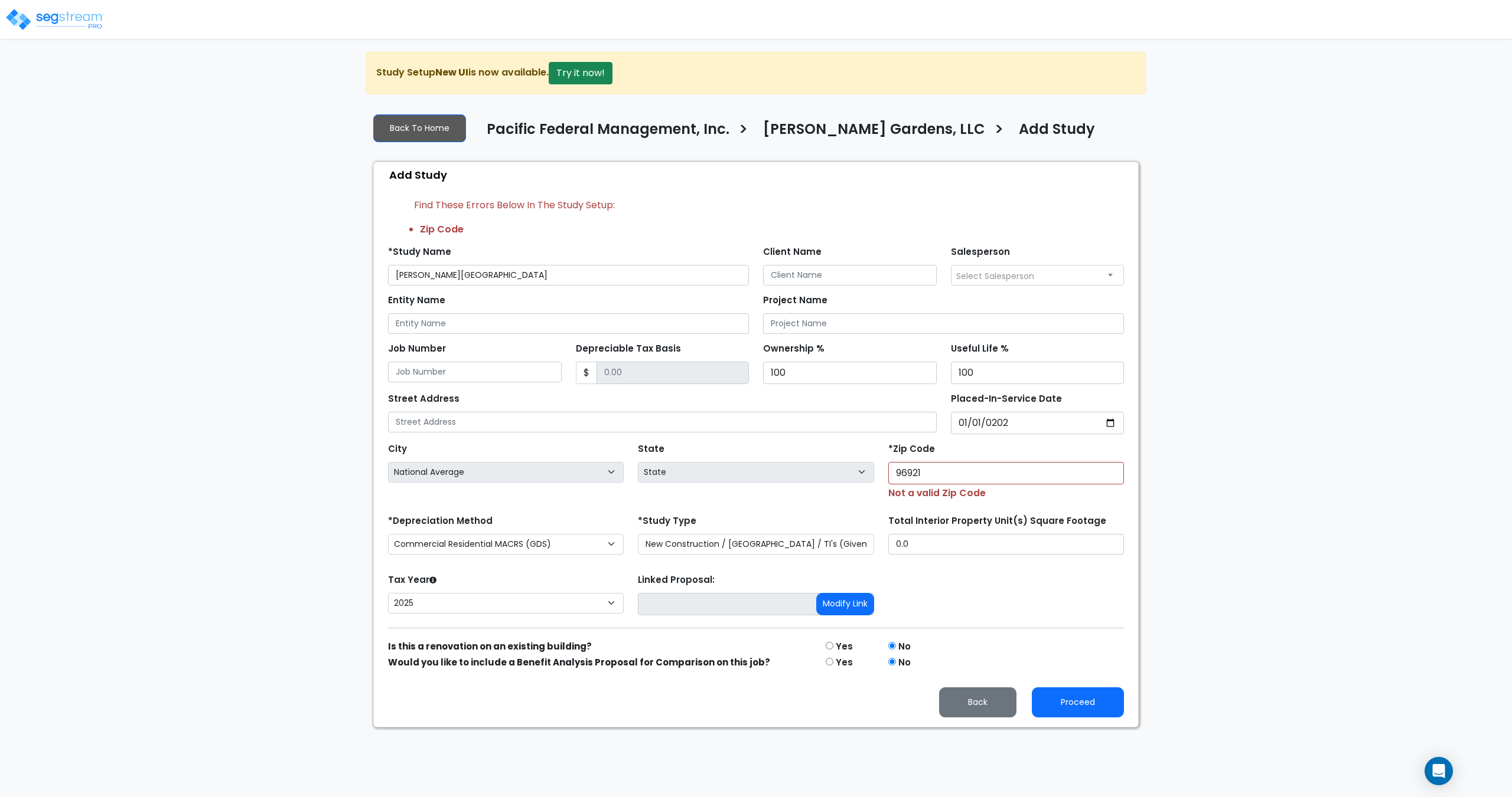
click at [64, 92] on div "We are Building your Study. So please grab a coffee and let us do the heavy lif…" at bounding box center [756, 390] width 1512 height 676
click at [781, 465] on div "City City National Average National Average National Average National Average N…" at bounding box center [756, 467] width 750 height 66
paste input "73"
type input "96731"
select select "HI"
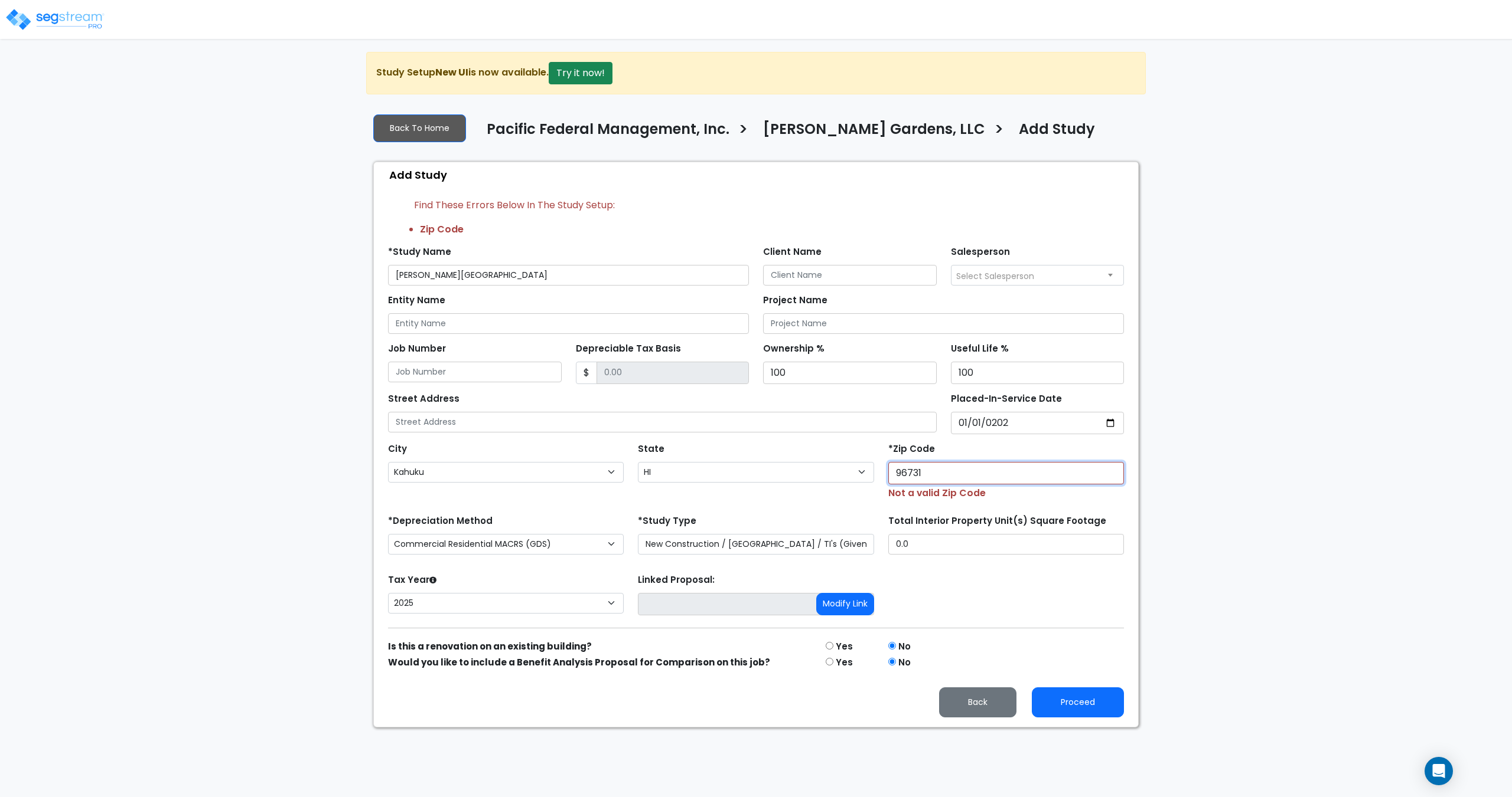
type input "96731"
click at [878, 420] on input "text" at bounding box center [662, 422] width 549 height 21
click at [1044, 703] on button "Proceed" at bounding box center [1077, 703] width 92 height 30
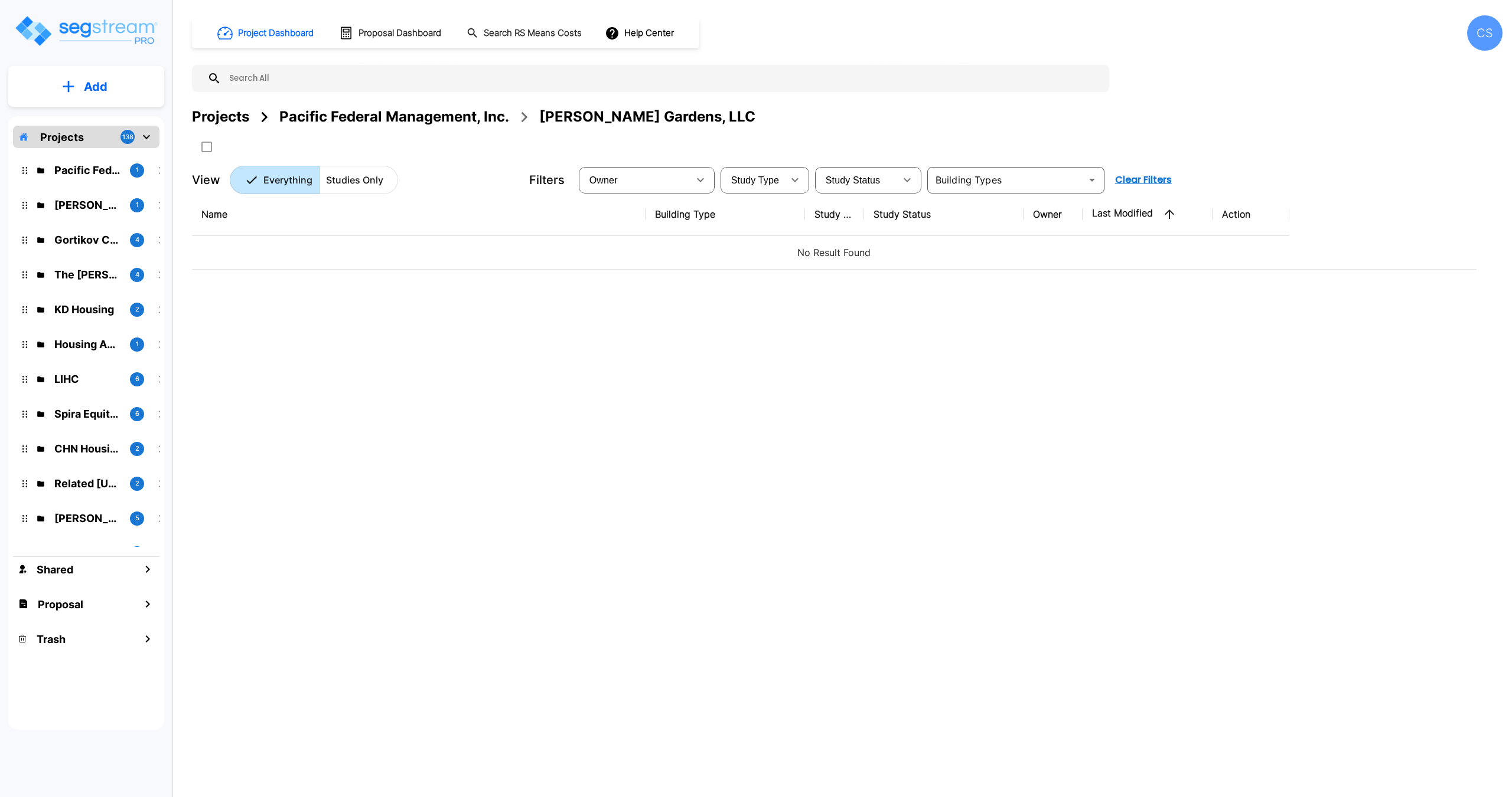
click at [262, 85] on input "text" at bounding box center [662, 78] width 882 height 27
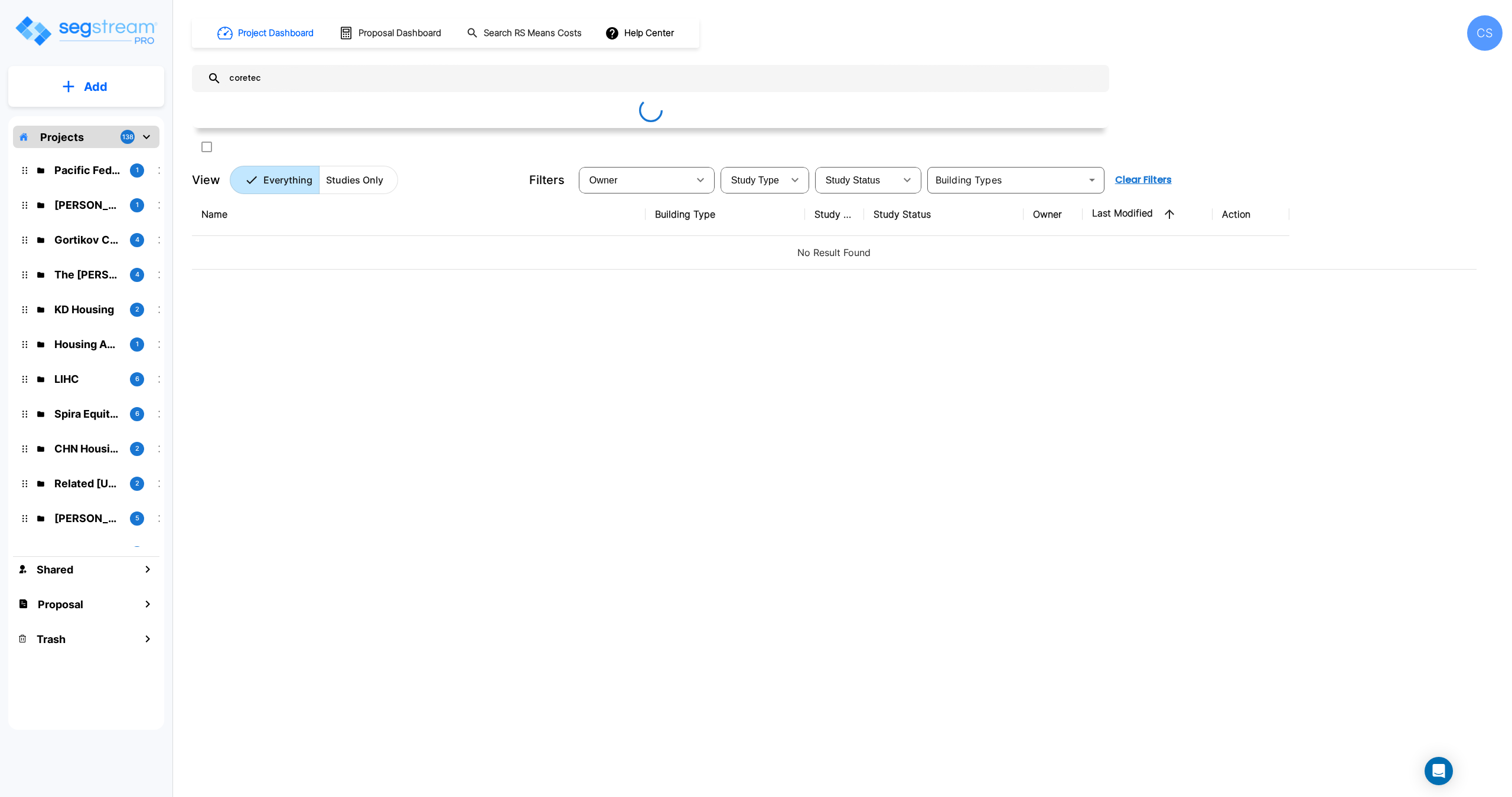
type input "coretech"
drag, startPoint x: 299, startPoint y: 78, endPoint x: 167, endPoint y: 73, distance: 132.1
click at [168, 73] on div "Add Projects 138 Pacific Federal Management, Inc. 1 [PERSON_NAME] 1 Gortikov Ca…" at bounding box center [756, 398] width 1512 height 797
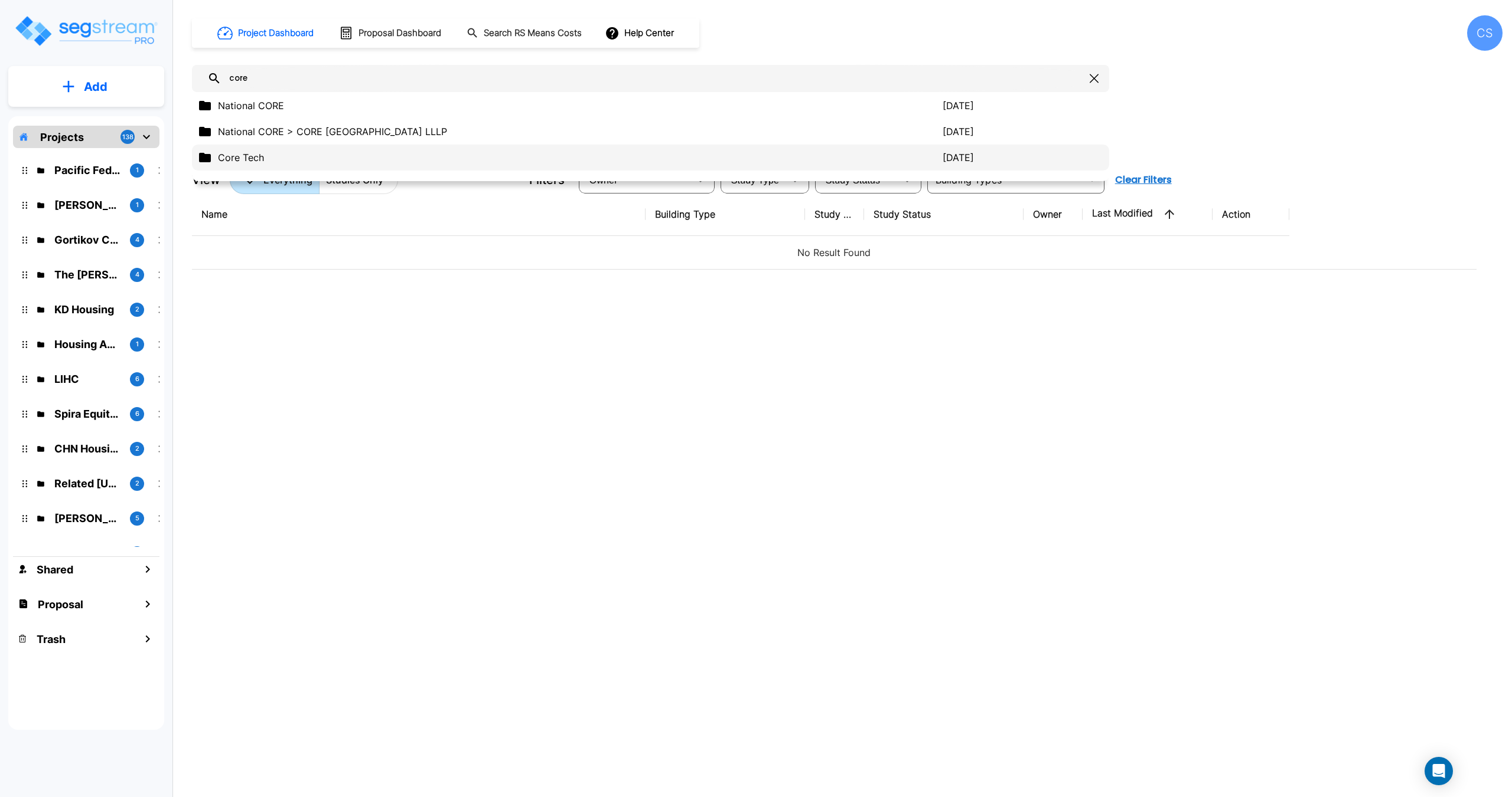
type input "core"
click at [258, 154] on p "Core Tech" at bounding box center [580, 157] width 725 height 14
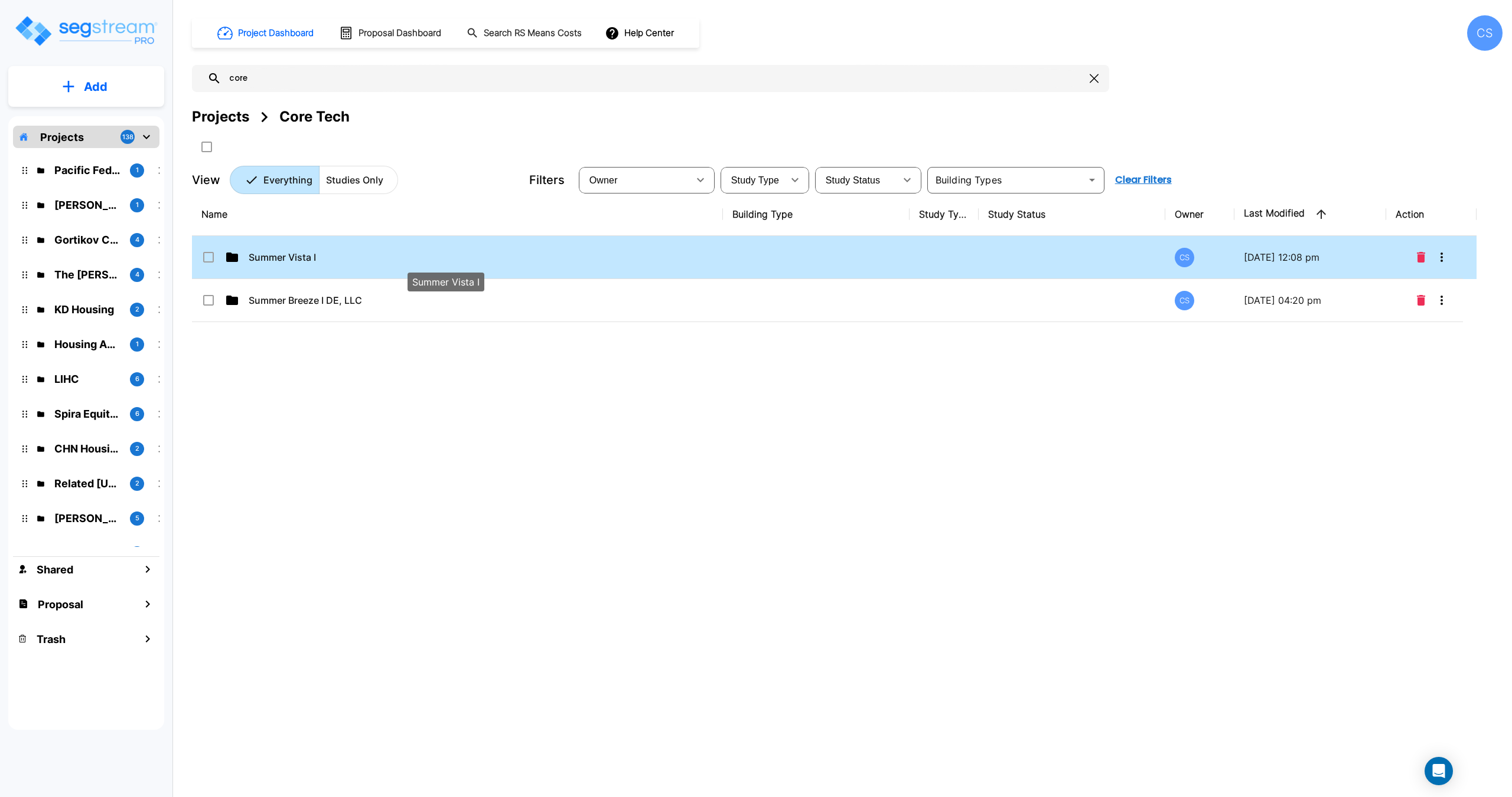
click at [308, 257] on span "Summer Vista I" at bounding box center [282, 257] width 67 height 14
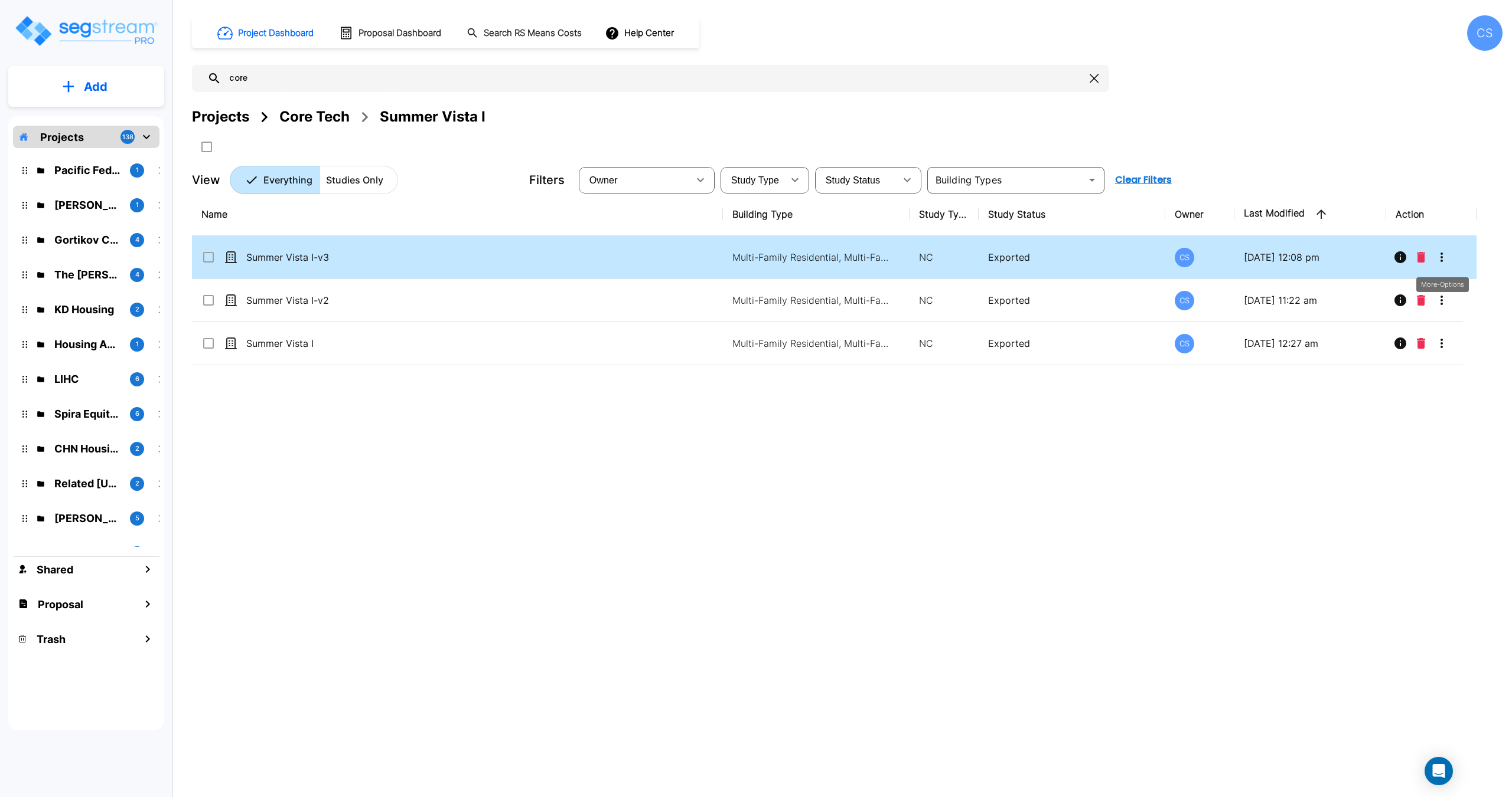
click at [1443, 259] on icon "More-Options" at bounding box center [1441, 257] width 14 height 14
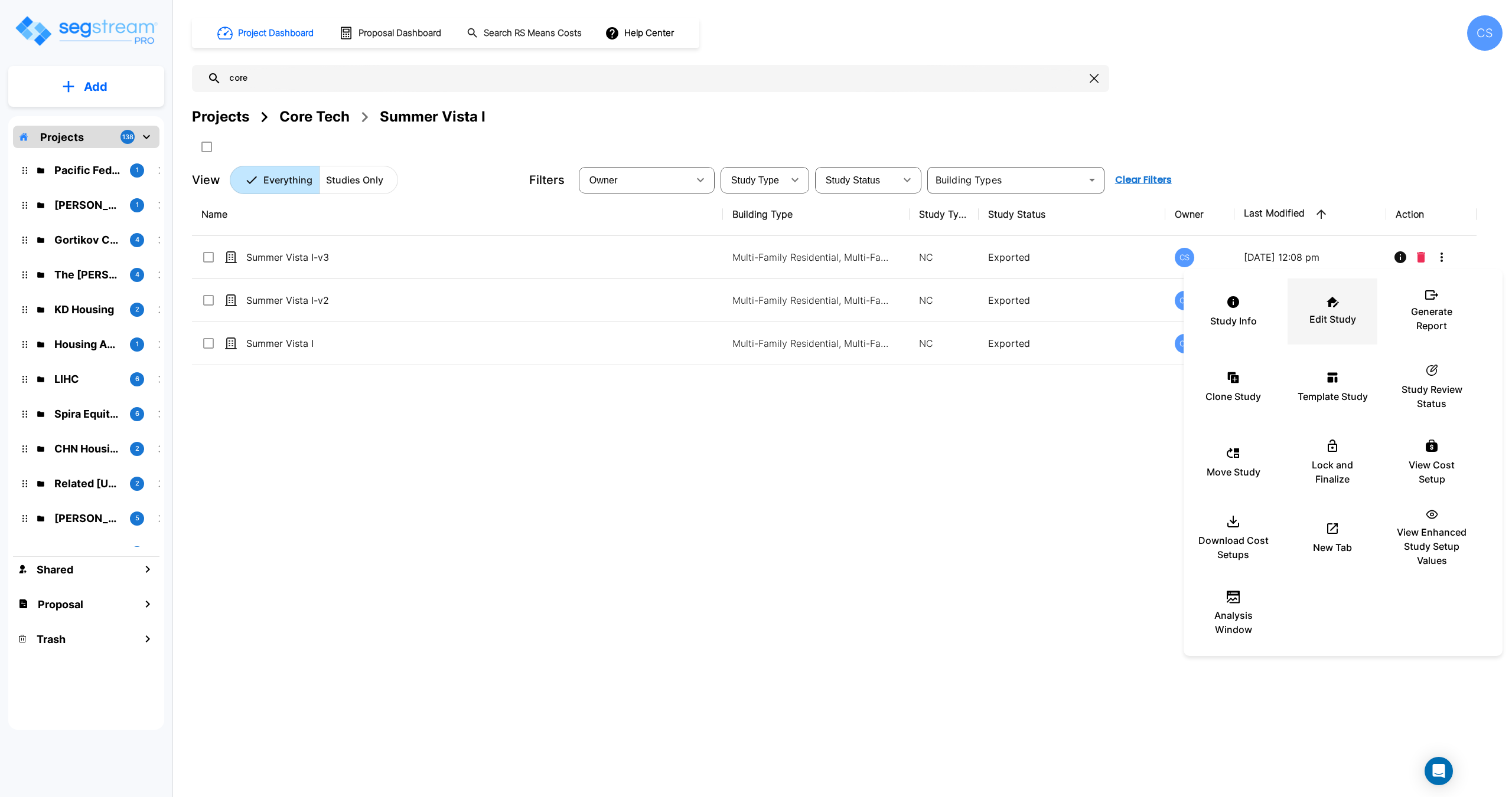
click at [1328, 315] on p "Edit Study" at bounding box center [1332, 319] width 47 height 14
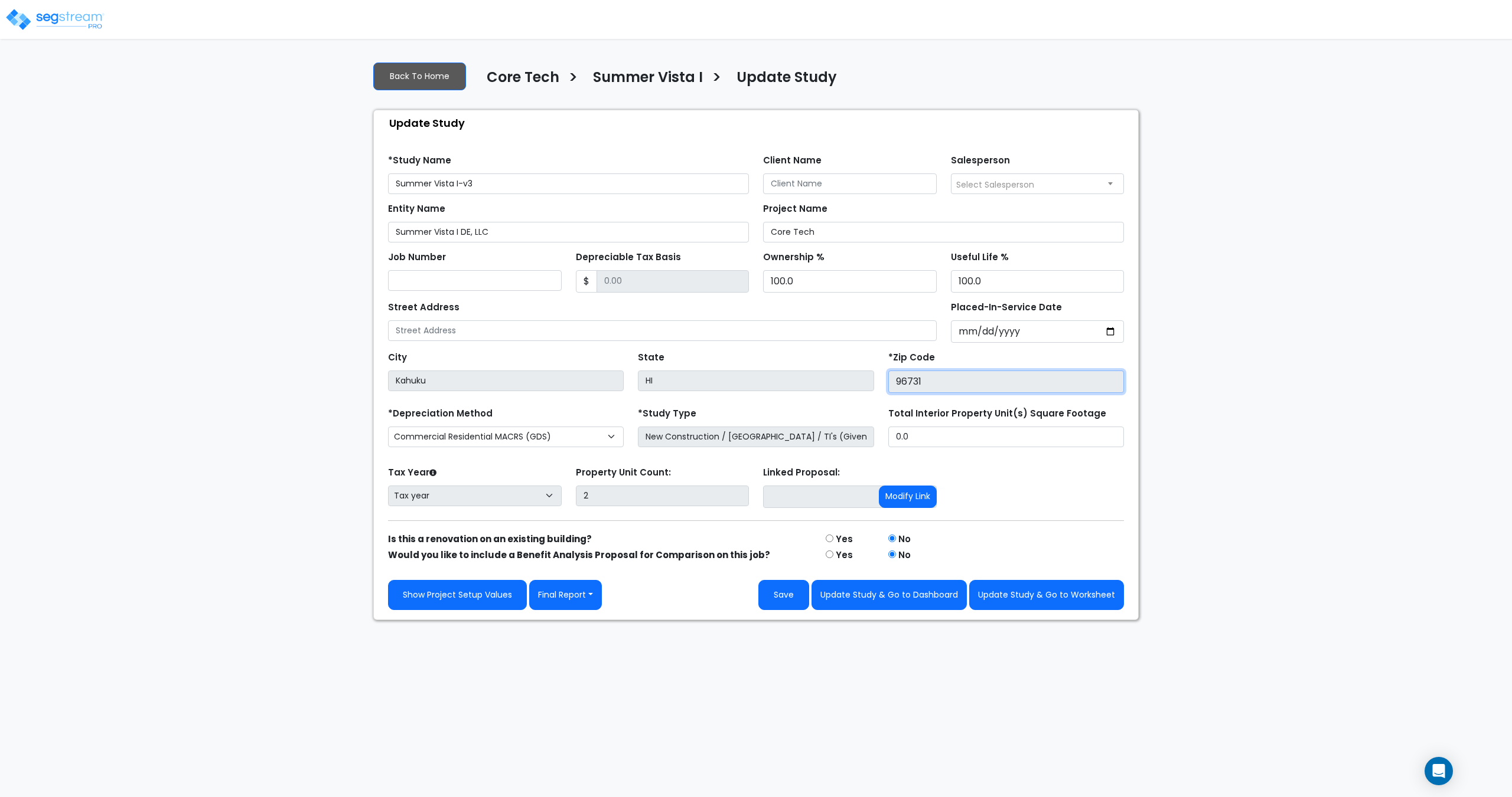
drag, startPoint x: 935, startPoint y: 385, endPoint x: 897, endPoint y: 386, distance: 38.0
click at [897, 386] on input "96731" at bounding box center [1005, 382] width 235 height 22
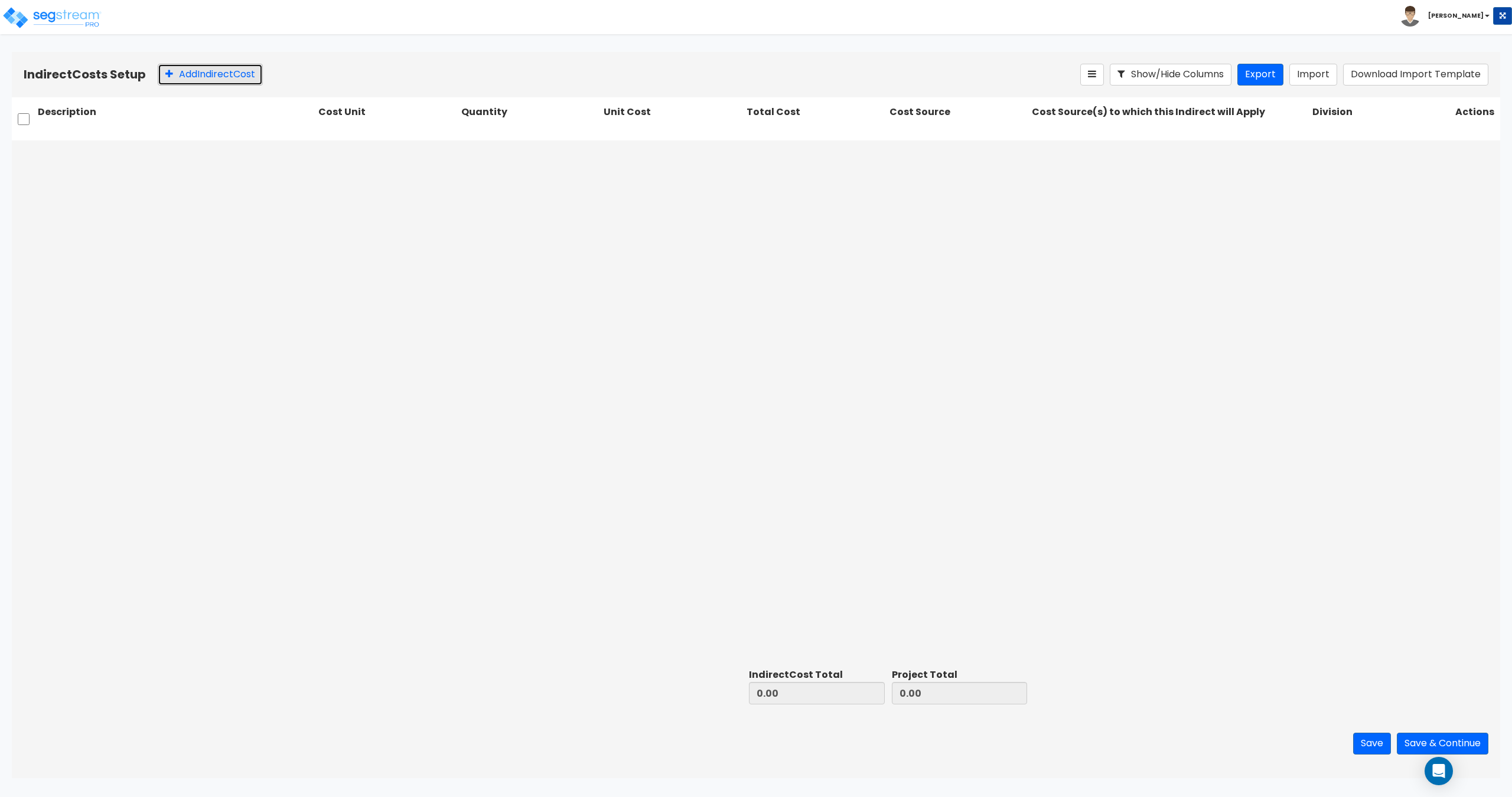
click at [214, 85] on button "Add Indirect Cost" at bounding box center [211, 75] width 105 height 22
click at [237, 154] on input "text" at bounding box center [175, 154] width 276 height 22
type input "Architect Fee - Design"
click at [357, 151] on div at bounding box center [380, 154] width 111 height 16
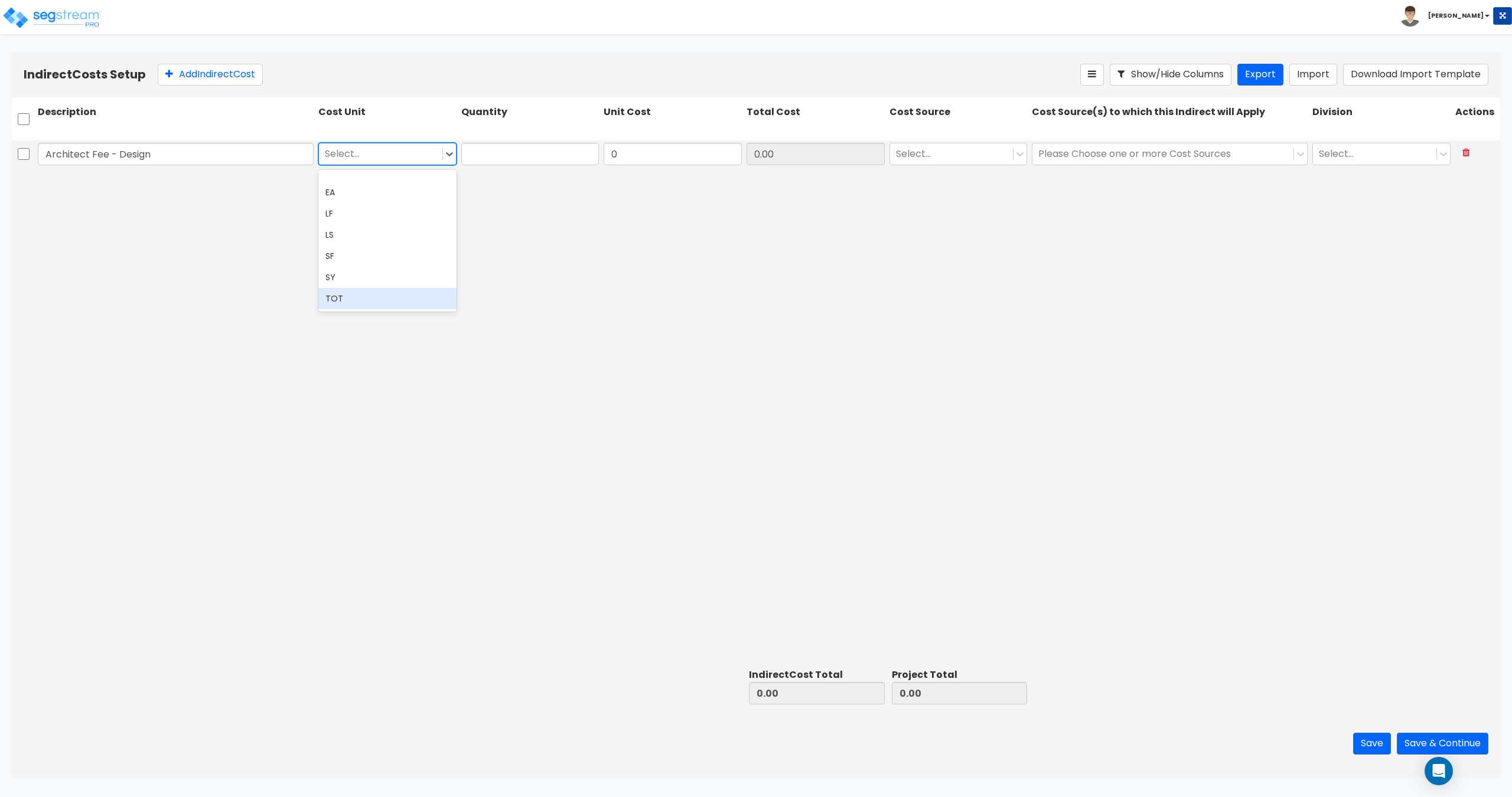
click at [360, 303] on div "TOT" at bounding box center [387, 299] width 138 height 22
click at [487, 166] on div at bounding box center [530, 154] width 143 height 27
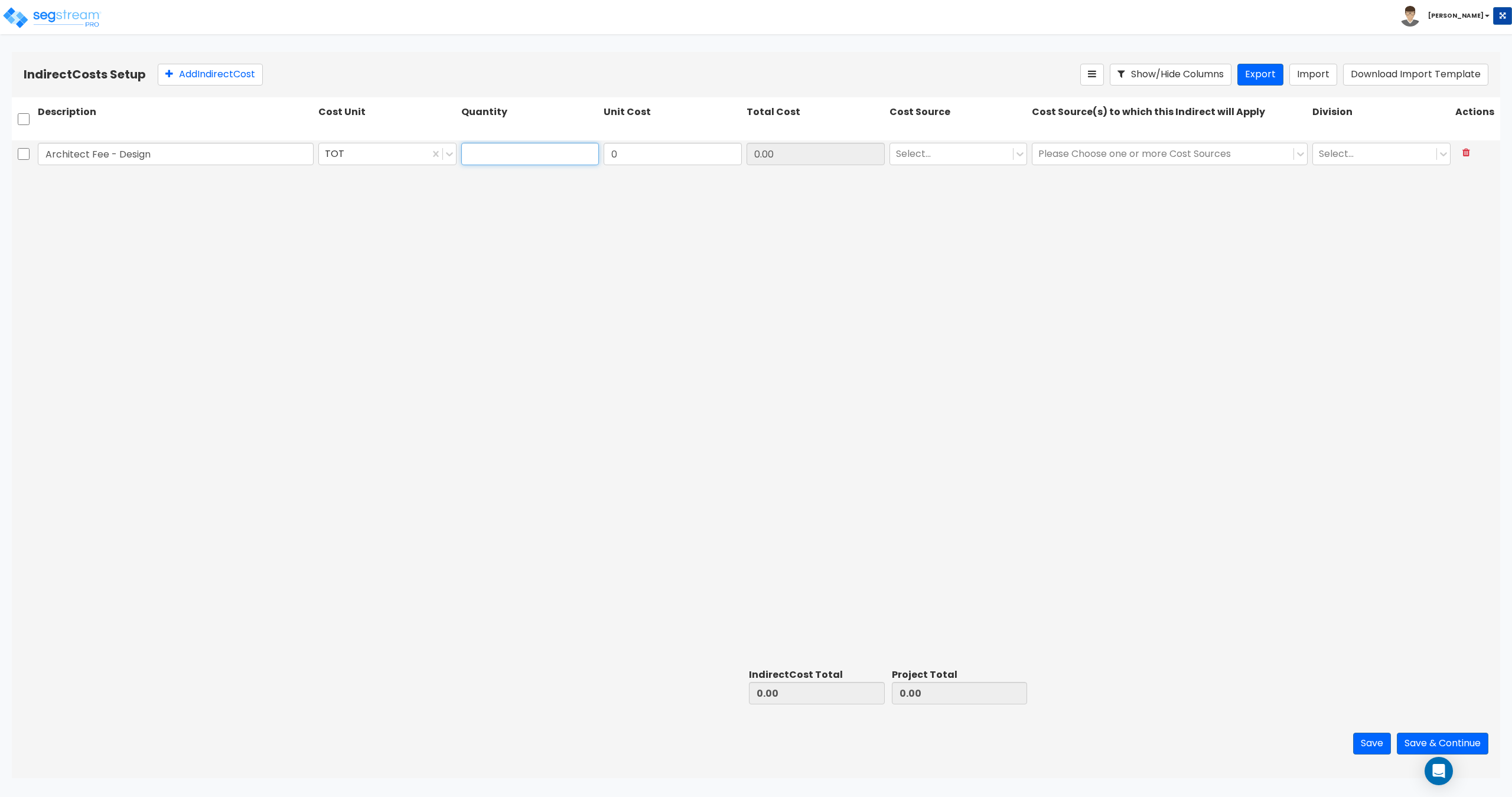
click at [495, 158] on input "text" at bounding box center [530, 154] width 138 height 22
type input "1"
click at [668, 144] on input "0" at bounding box center [672, 154] width 138 height 22
click at [652, 158] on input "0" at bounding box center [672, 154] width 138 height 22
drag, startPoint x: 654, startPoint y: 155, endPoint x: 736, endPoint y: 160, distance: 82.2
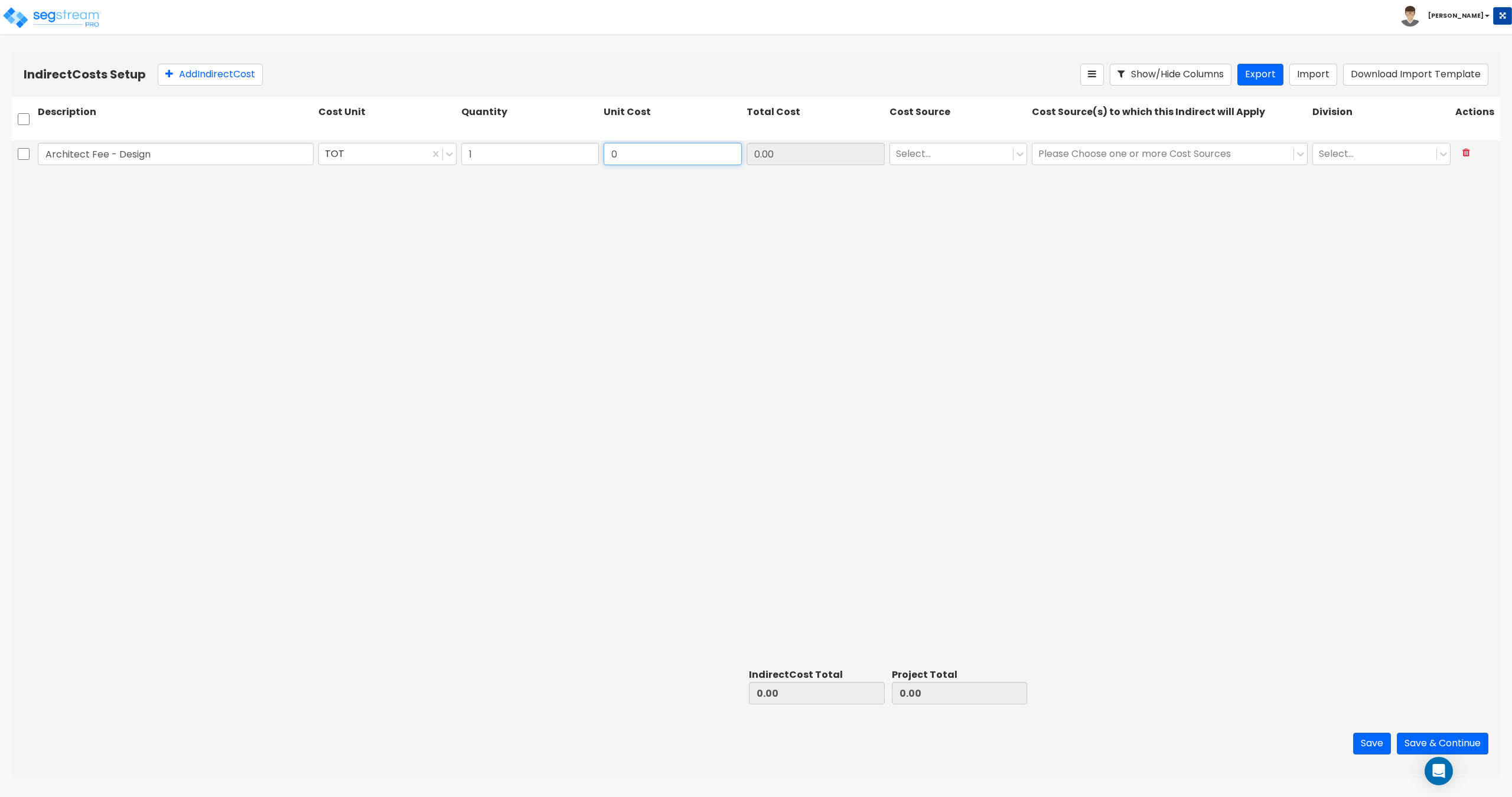
click at [578, 154] on div "Architect Fee - Design TOT 1 0 0.00 Select... Please Choose one or more Cost So…" at bounding box center [756, 154] width 1488 height 27
paste input "715,00"
type input "715,000"
type input "715,000.00"
click at [937, 158] on div at bounding box center [951, 154] width 111 height 16
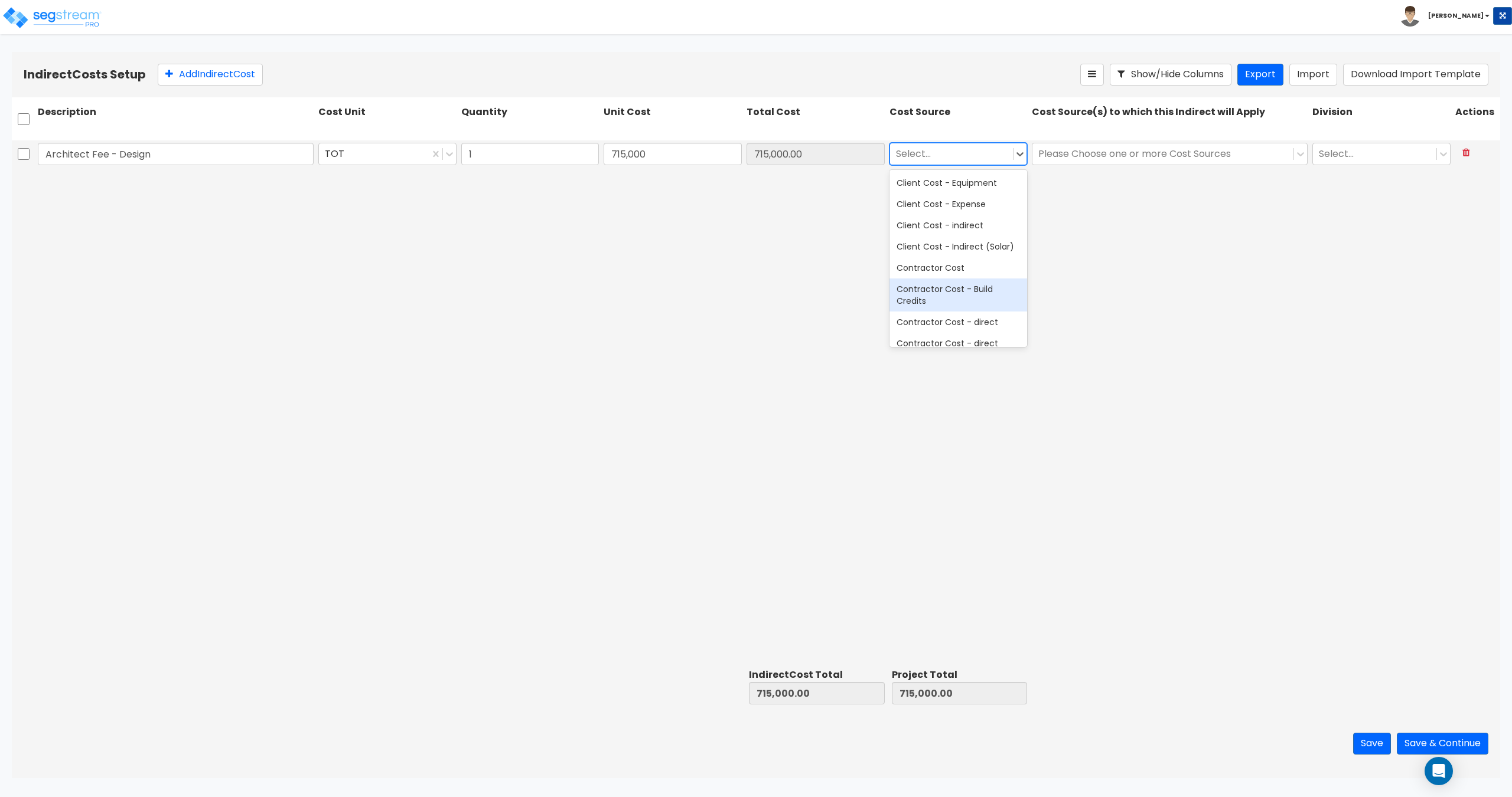
scroll to position [118, 0]
click at [963, 154] on div at bounding box center [951, 154] width 111 height 16
click at [965, 307] on div "Client Cost - indirect" at bounding box center [958, 311] width 138 height 22
click at [1091, 145] on div "Please Choose one or more Cost Sources" at bounding box center [1163, 154] width 261 height 21
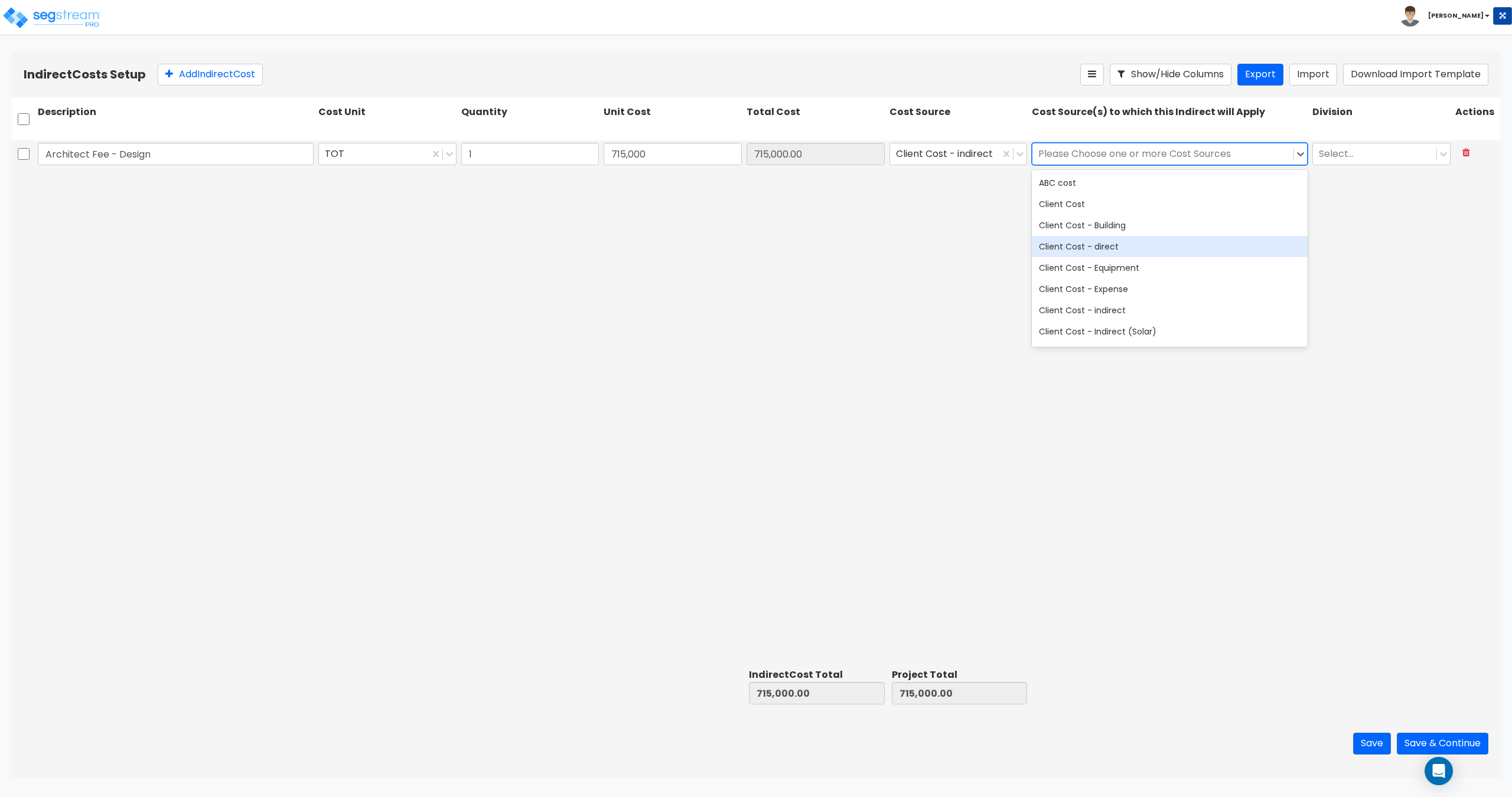
click at [1111, 244] on div "Client Cost - direct" at bounding box center [1169, 247] width 276 height 22
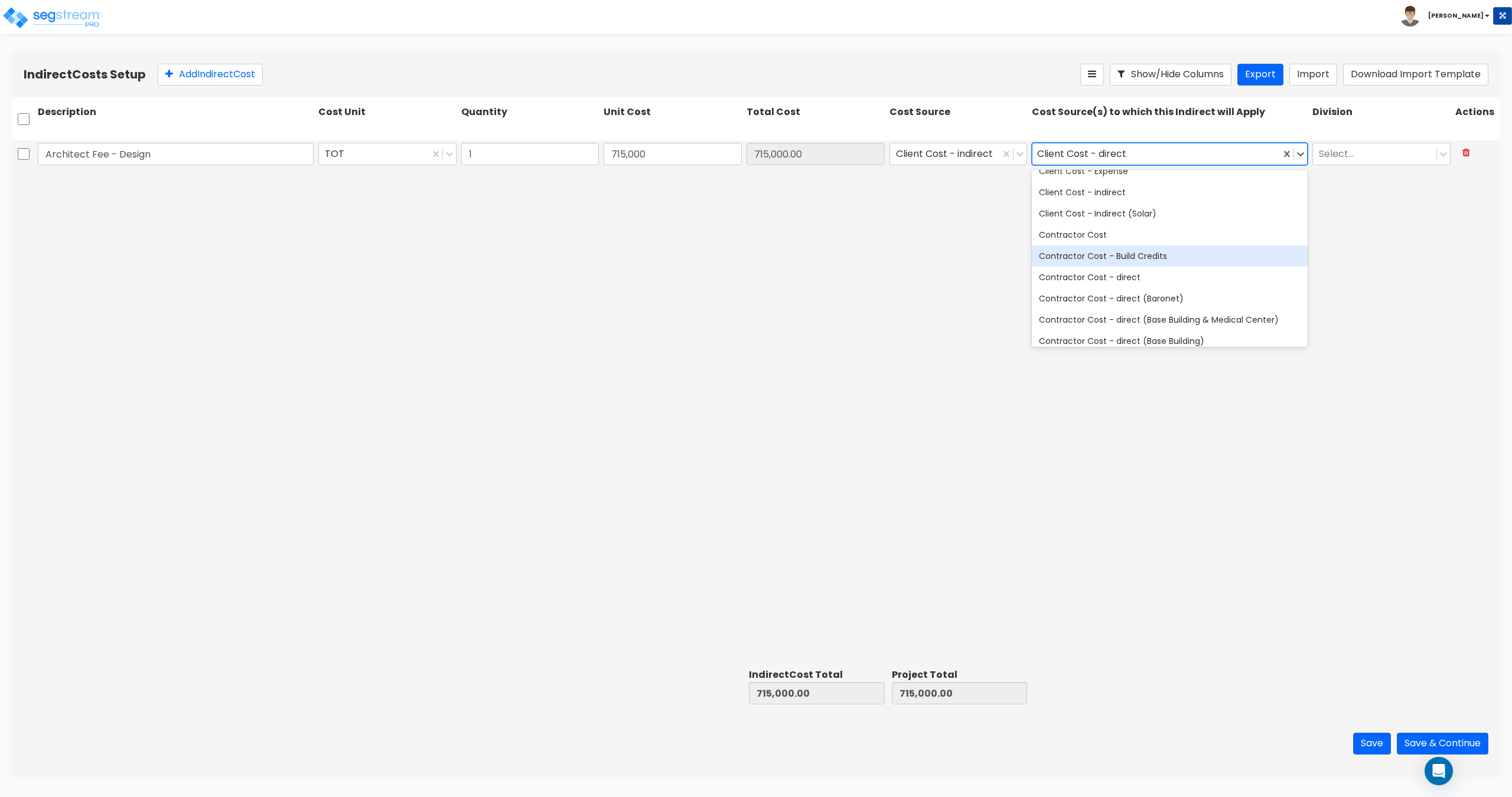
click at [1129, 277] on div "Contractor Cost - direct" at bounding box center [1169, 278] width 276 height 22
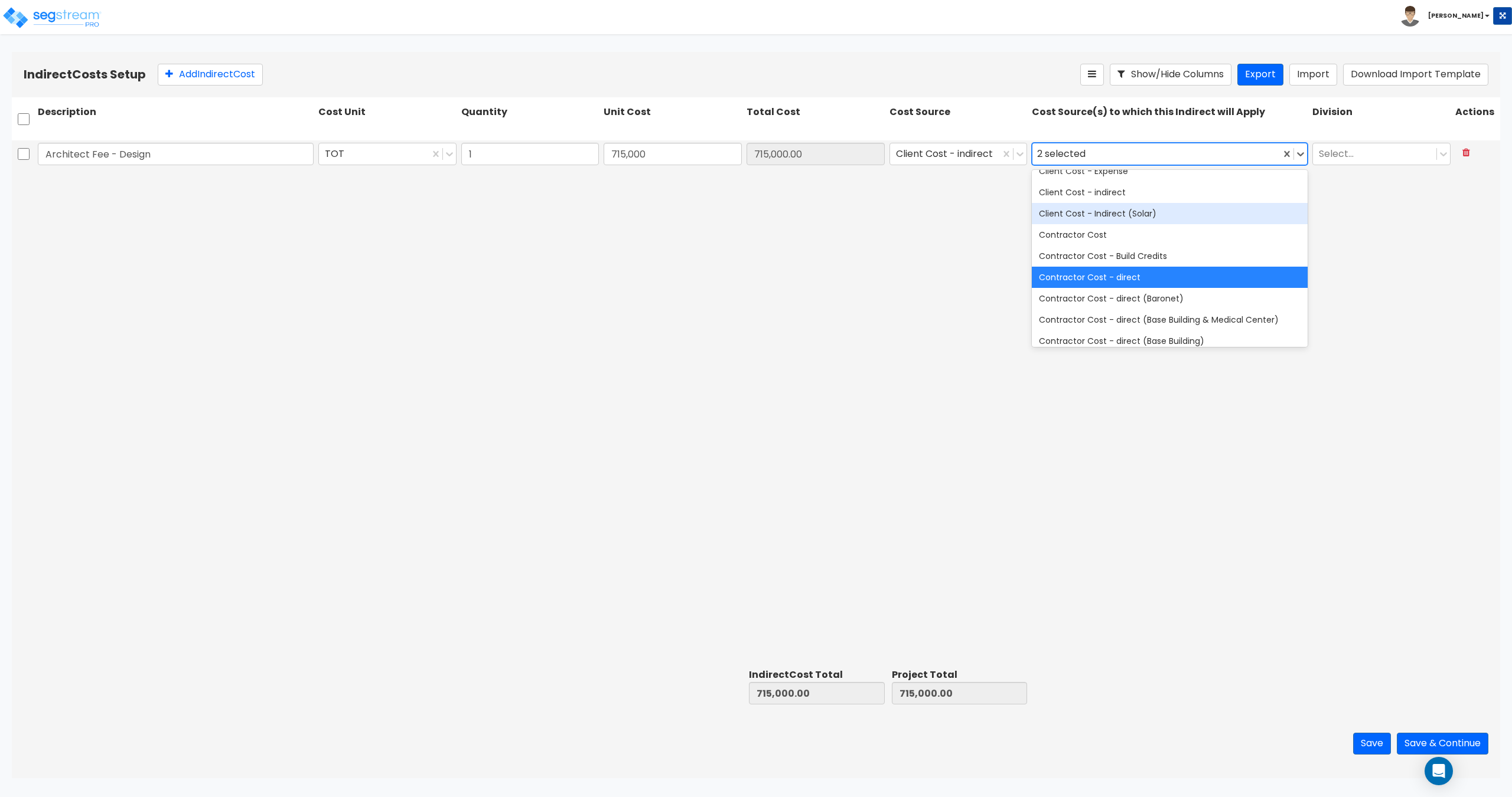
click at [1410, 138] on div "Description Cost Unit Quantity Unit Cost Total Cost Cost Source Cost Source(s) …" at bounding box center [756, 122] width 1488 height 50
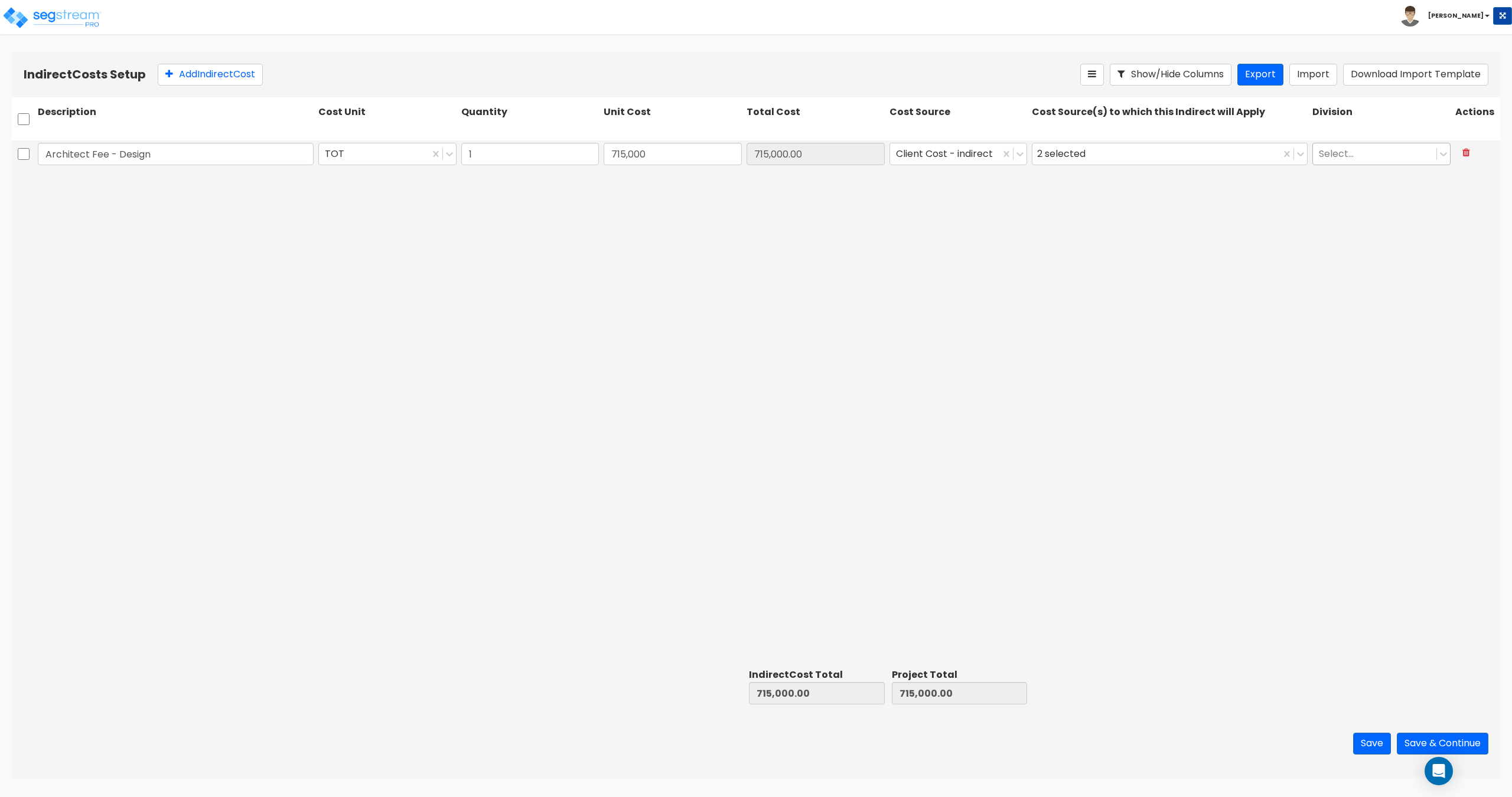
click at [1397, 152] on div at bounding box center [1374, 154] width 111 height 16
click at [1368, 181] on div "1. General Requirements" at bounding box center [1381, 183] width 138 height 22
click at [1370, 747] on button "Save" at bounding box center [1372, 744] width 38 height 22
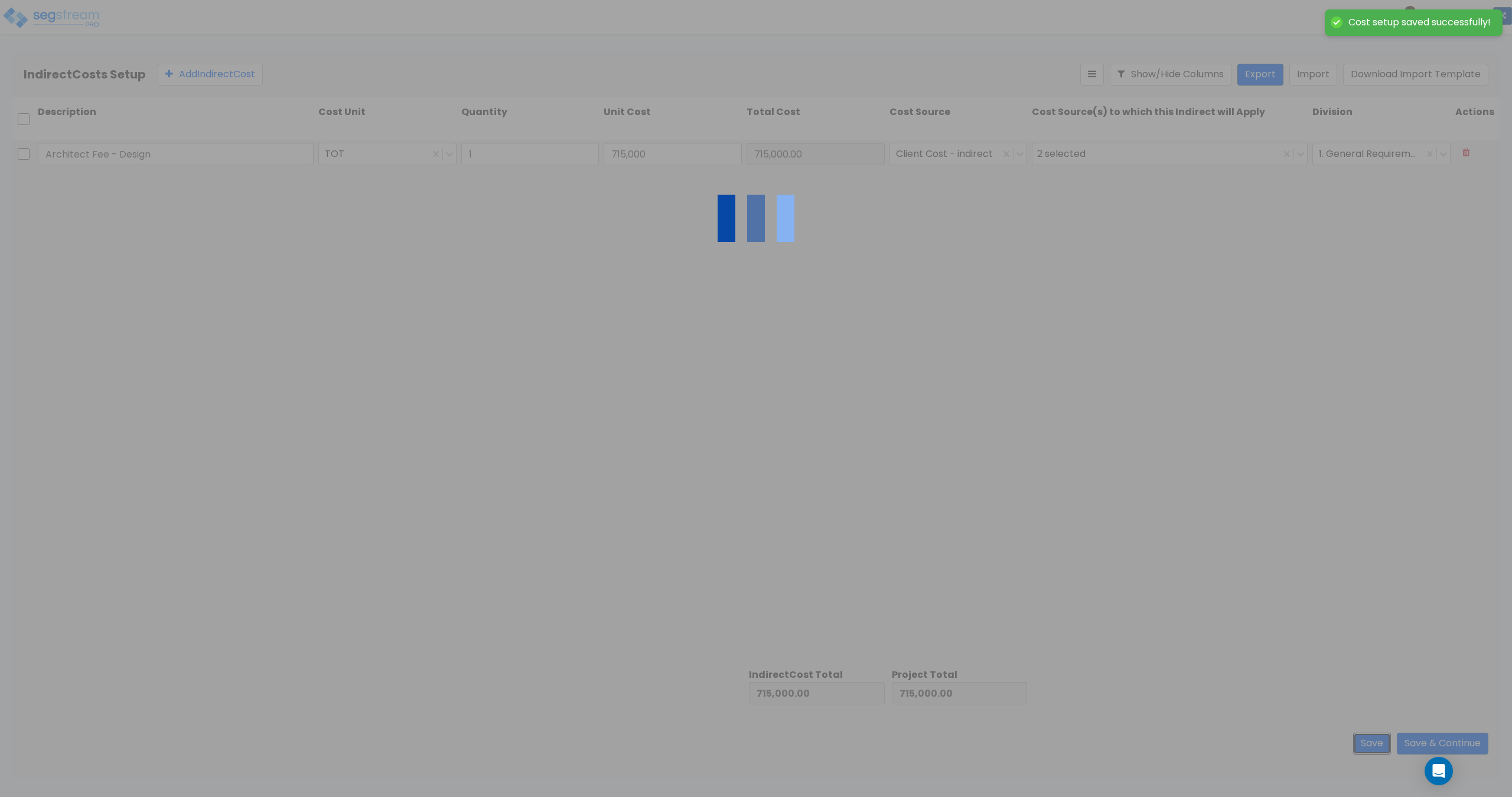
type input "1.00"
type input "715,000.00"
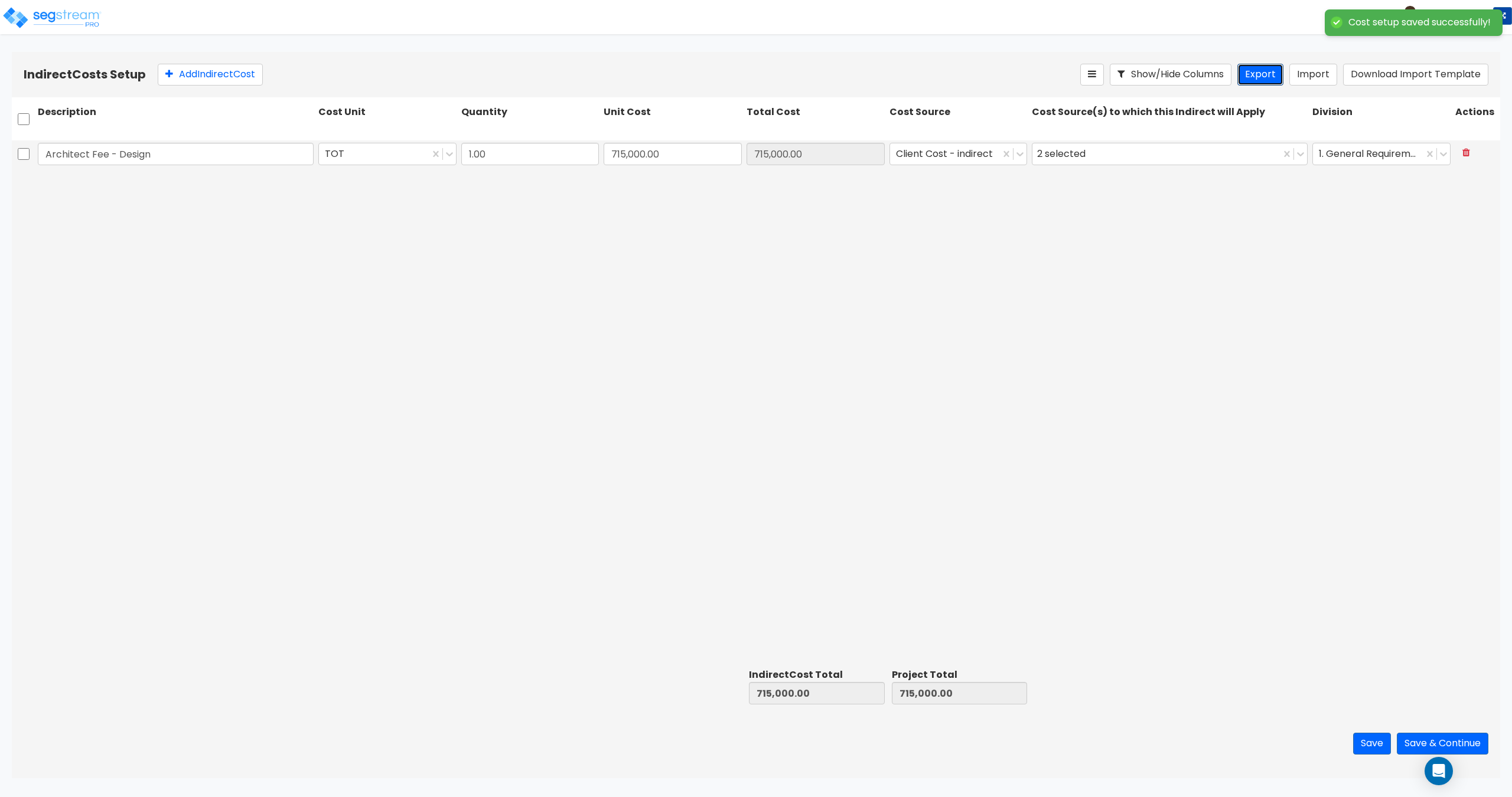
click at [1269, 82] on button "Export" at bounding box center [1260, 75] width 46 height 22
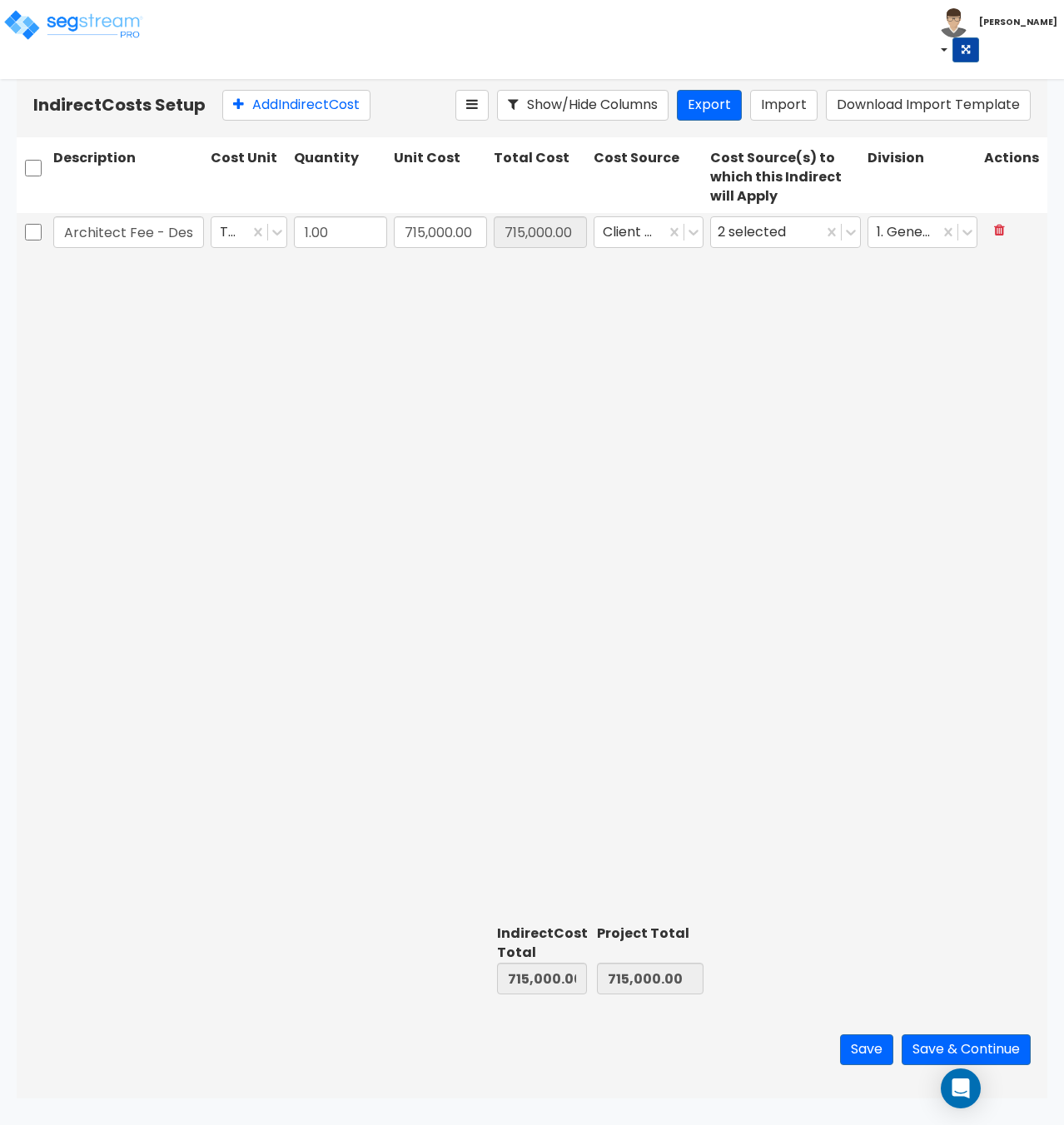
click at [581, 271] on div "Architect Fee - Design TOT 1.00 715,000.00 715,000.00 Client Cost - indirect 2 …" at bounding box center [532, 566] width 1031 height 706
click at [997, 224] on icon at bounding box center [998, 230] width 10 height 13
click at [783, 96] on button "Import" at bounding box center [783, 106] width 68 height 30
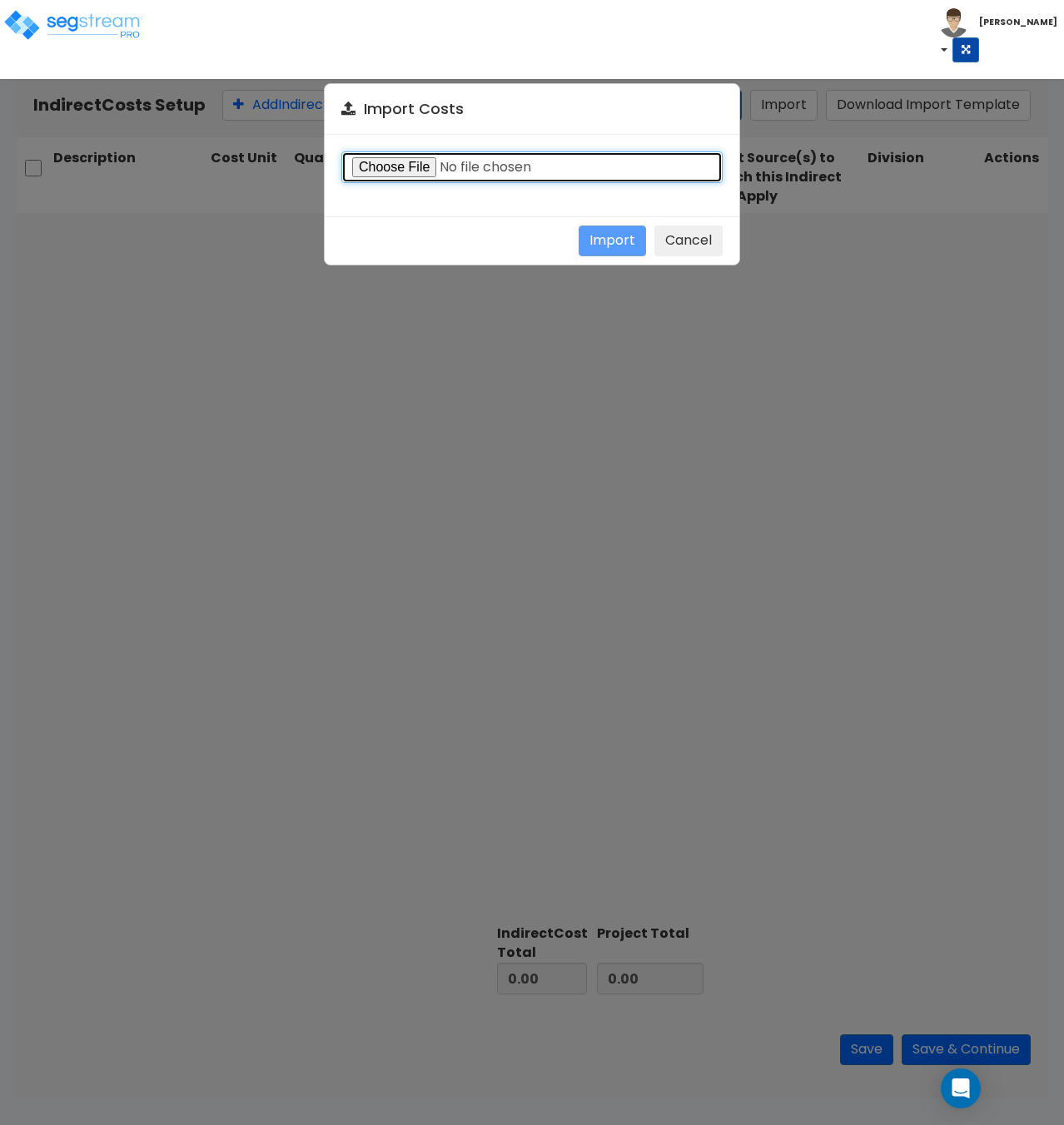
click at [390, 161] on input "file" at bounding box center [532, 166] width 381 height 31
type input "C:\fakepath\Indirect costs 39054.csv"
click at [590, 242] on button "Import" at bounding box center [611, 241] width 68 height 30
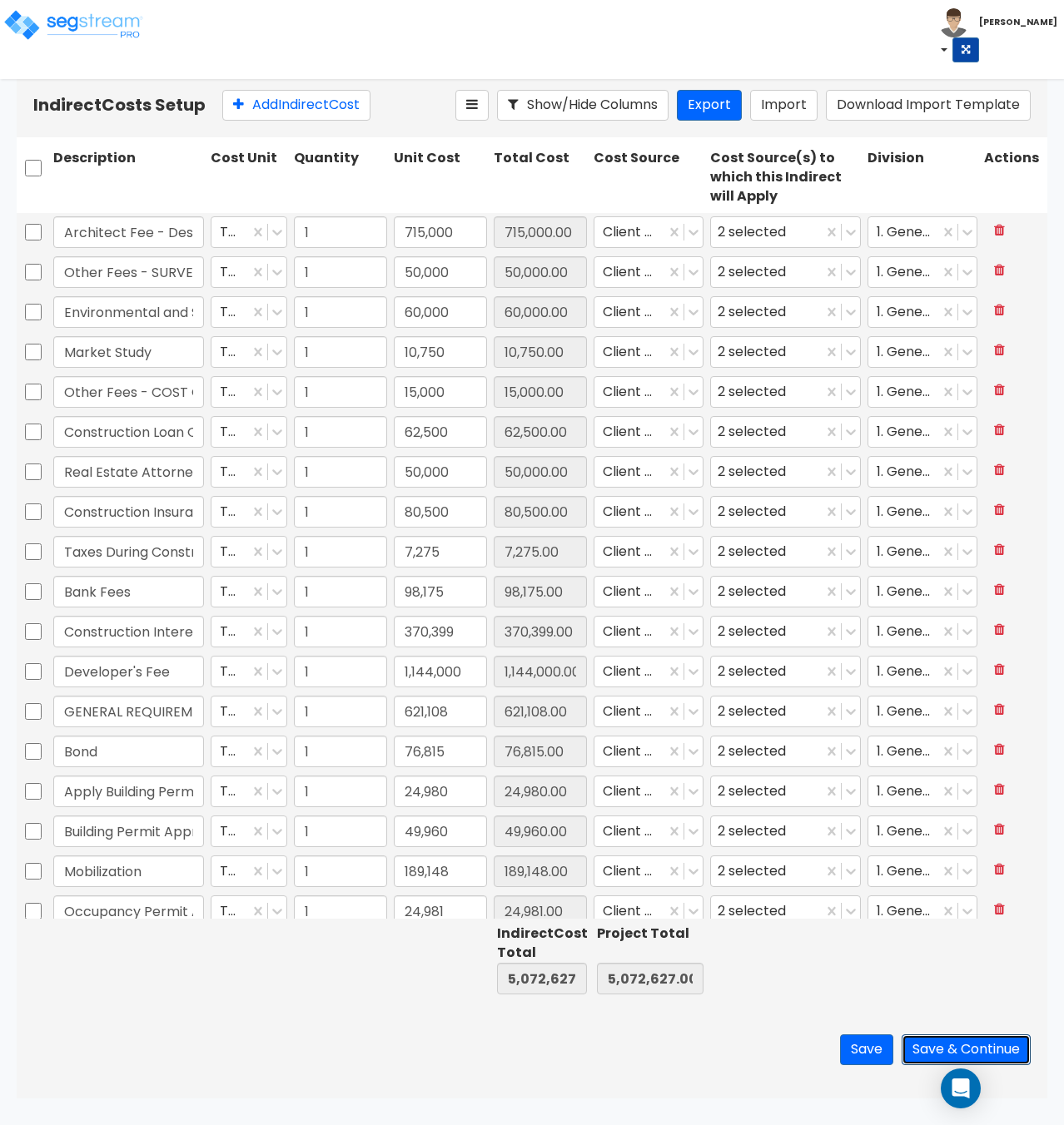
click at [974, 1050] on button "Save & Continue" at bounding box center [966, 1050] width 129 height 30
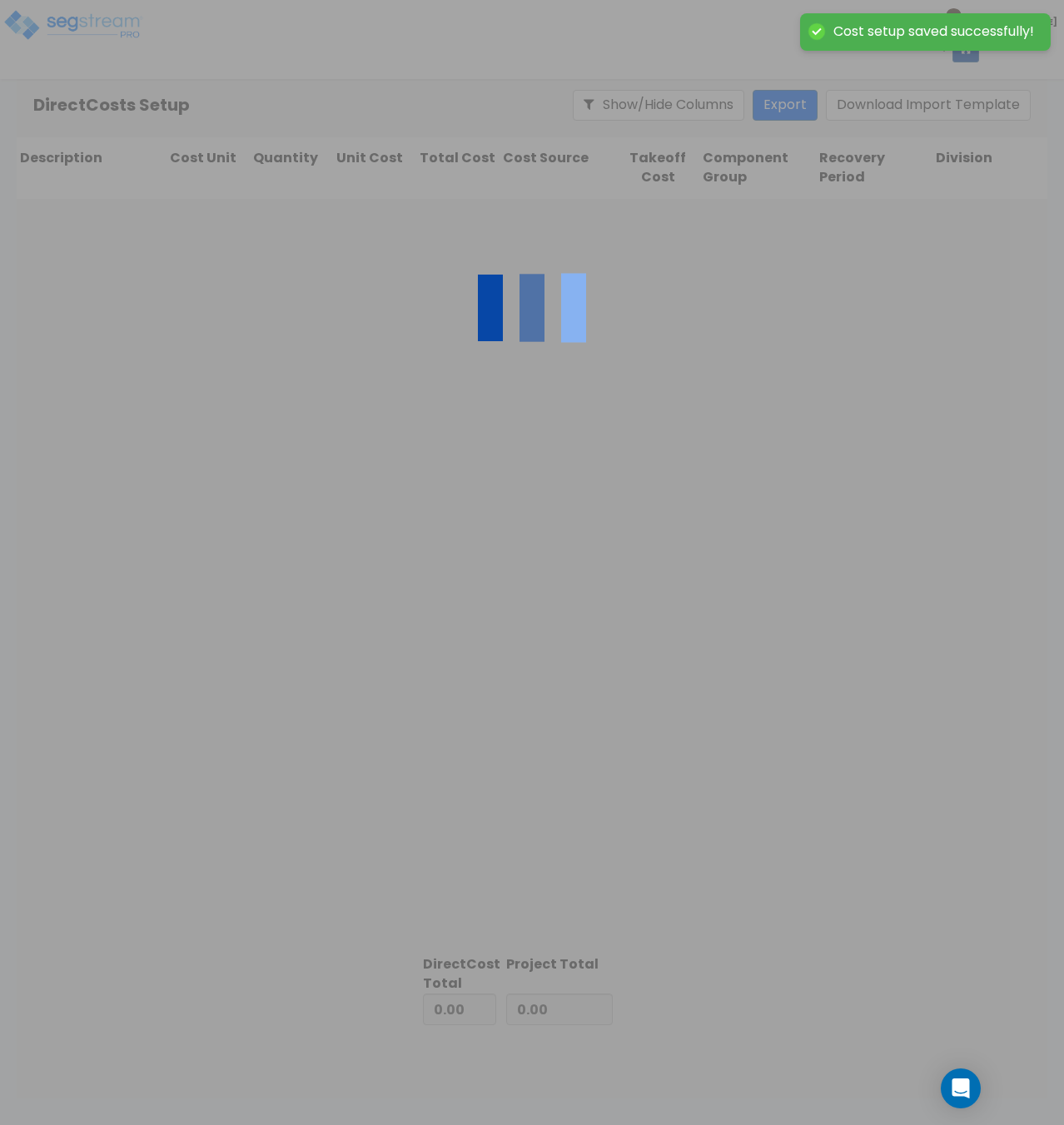
type input "5,072,627.00"
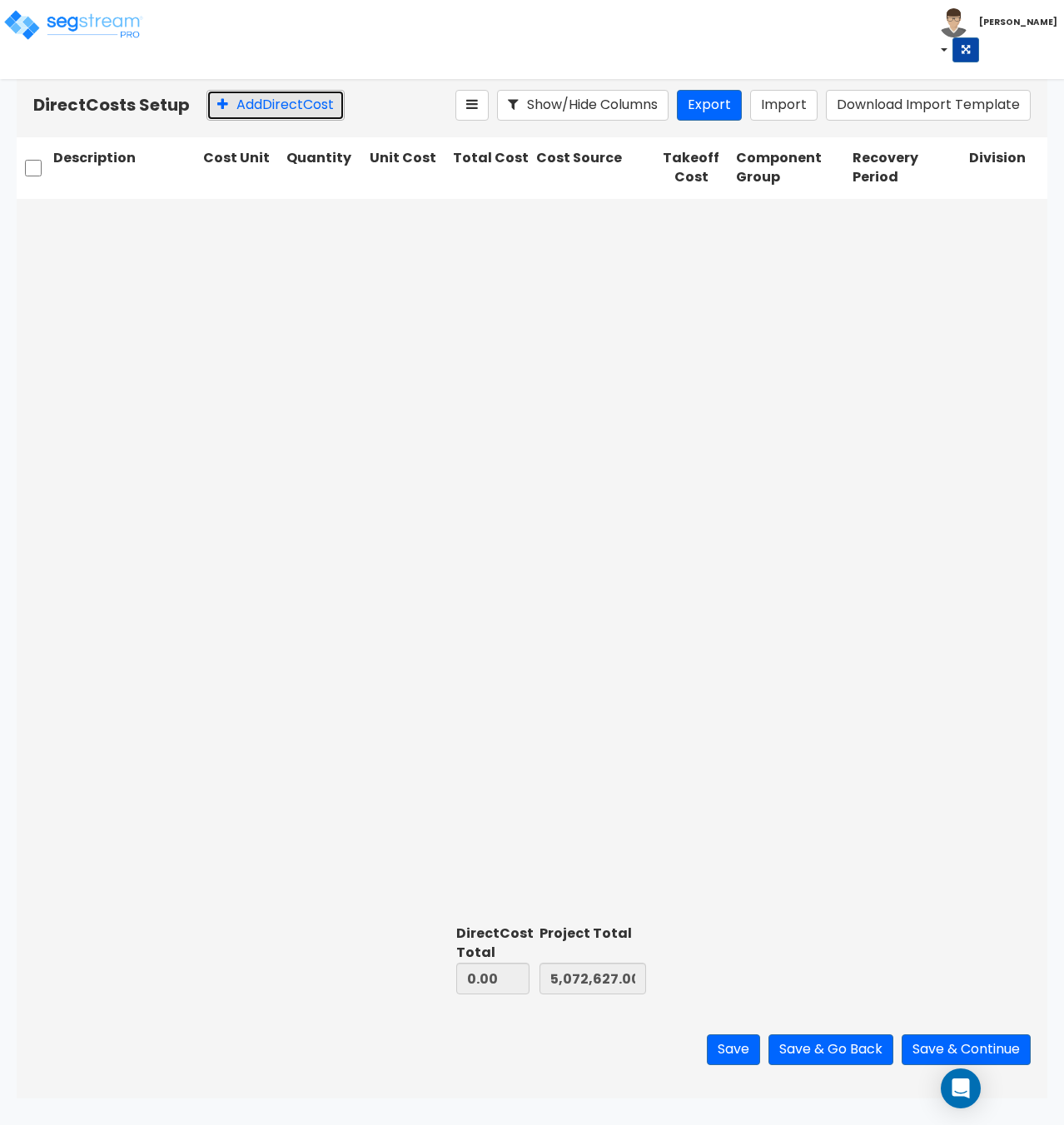
click at [317, 97] on button "Add Direct Cost" at bounding box center [275, 106] width 138 height 30
click at [179, 221] on input "text" at bounding box center [125, 218] width 144 height 31
paste input "Site Excavation"
type input "Site Excavation - Building"
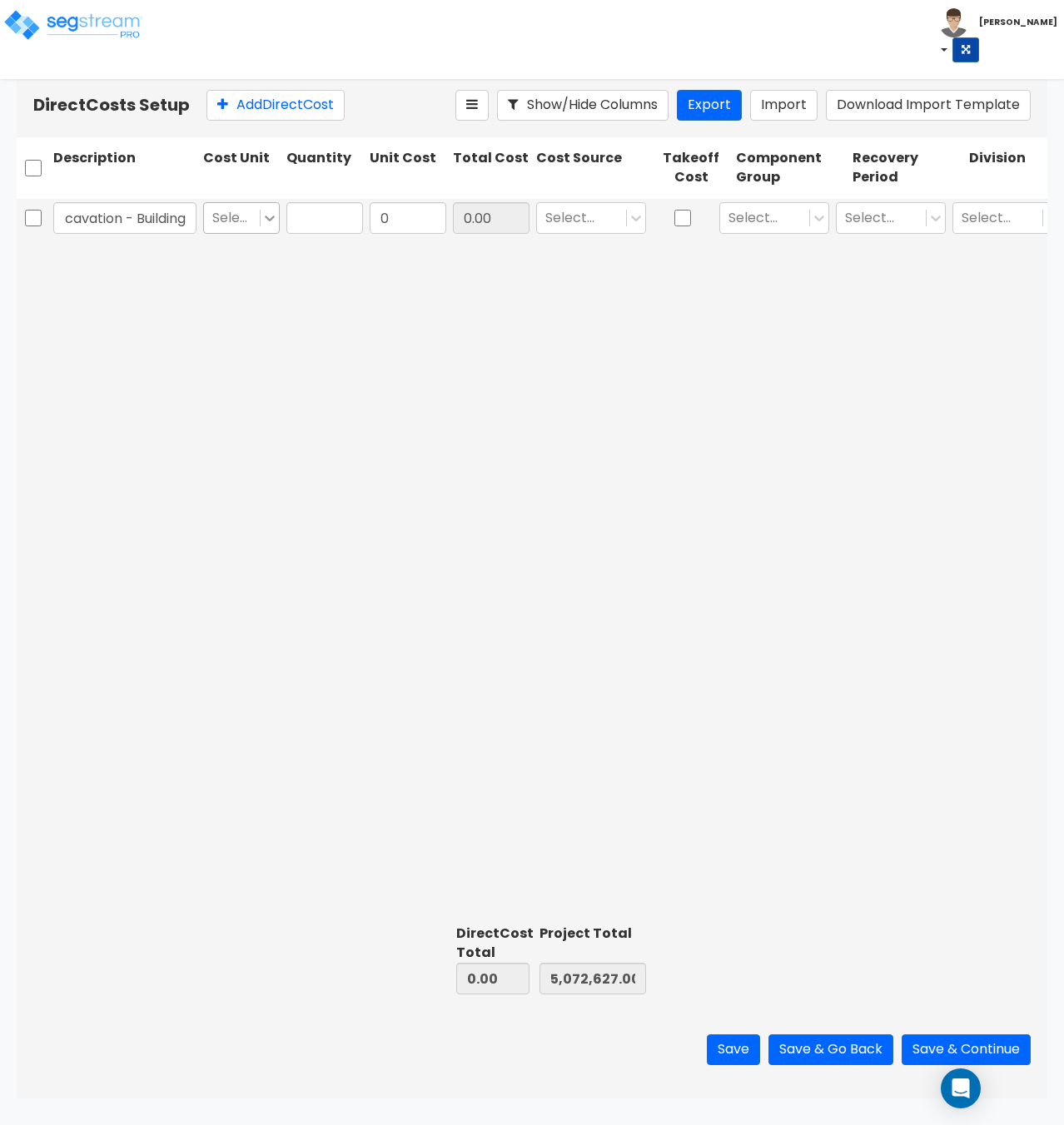
click at [276, 217] on icon at bounding box center [270, 219] width 17 height 17
drag, startPoint x: 232, startPoint y: 423, endPoint x: 291, endPoint y: 333, distance: 107.6
click at [232, 423] on div "TOT" at bounding box center [242, 422] width 77 height 30
click at [340, 221] on input "text" at bounding box center [324, 218] width 77 height 31
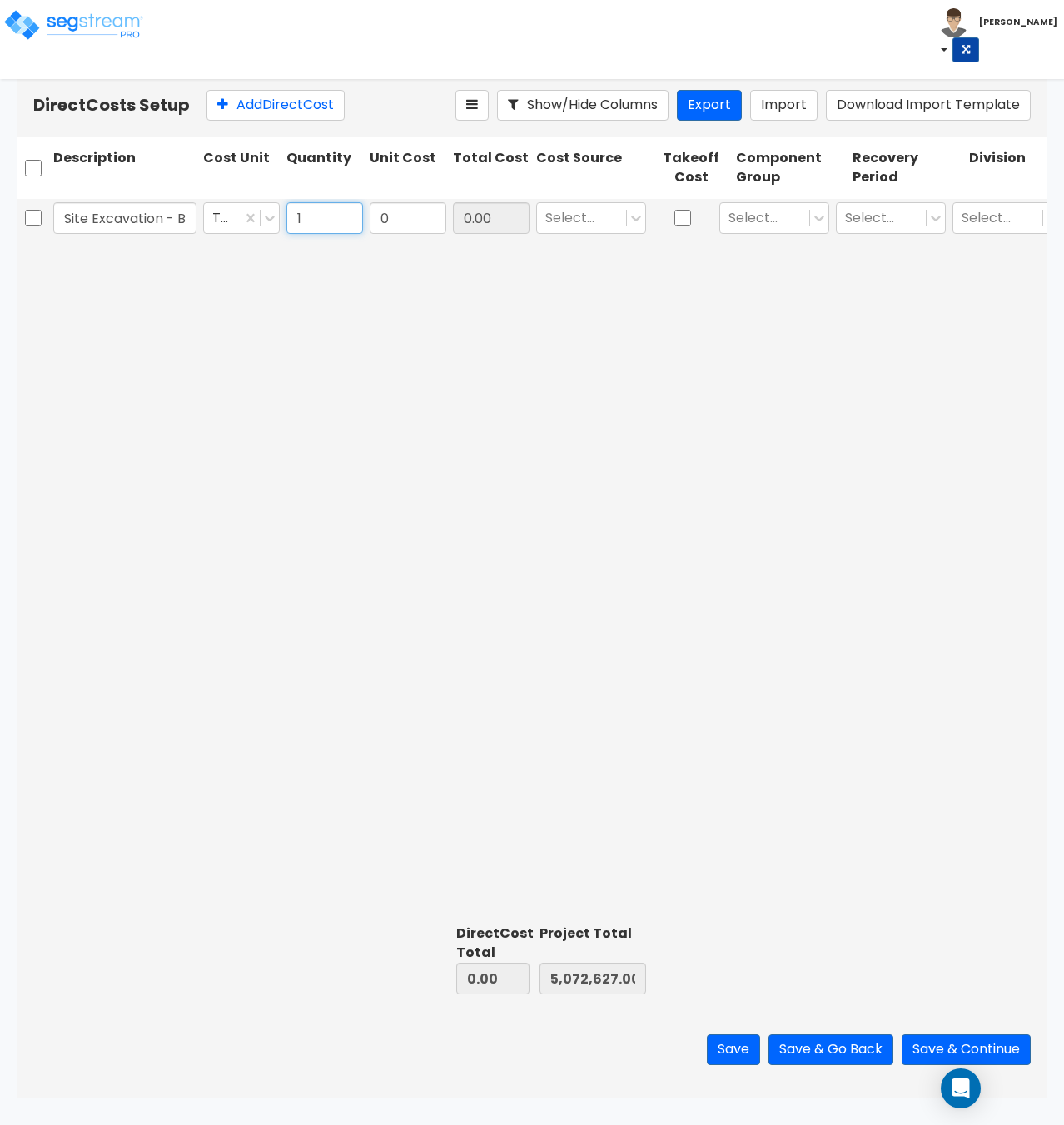
type input "1"
click at [415, 223] on input "0" at bounding box center [408, 218] width 77 height 31
click at [391, 217] on input "0" at bounding box center [408, 218] width 77 height 31
drag, startPoint x: 407, startPoint y: 217, endPoint x: 301, endPoint y: 211, distance: 106.2
click at [309, 212] on div "Site Excavation - Building TOT 1 0 0.00 Select... Select... Select... Select...…" at bounding box center [532, 218] width 1031 height 38
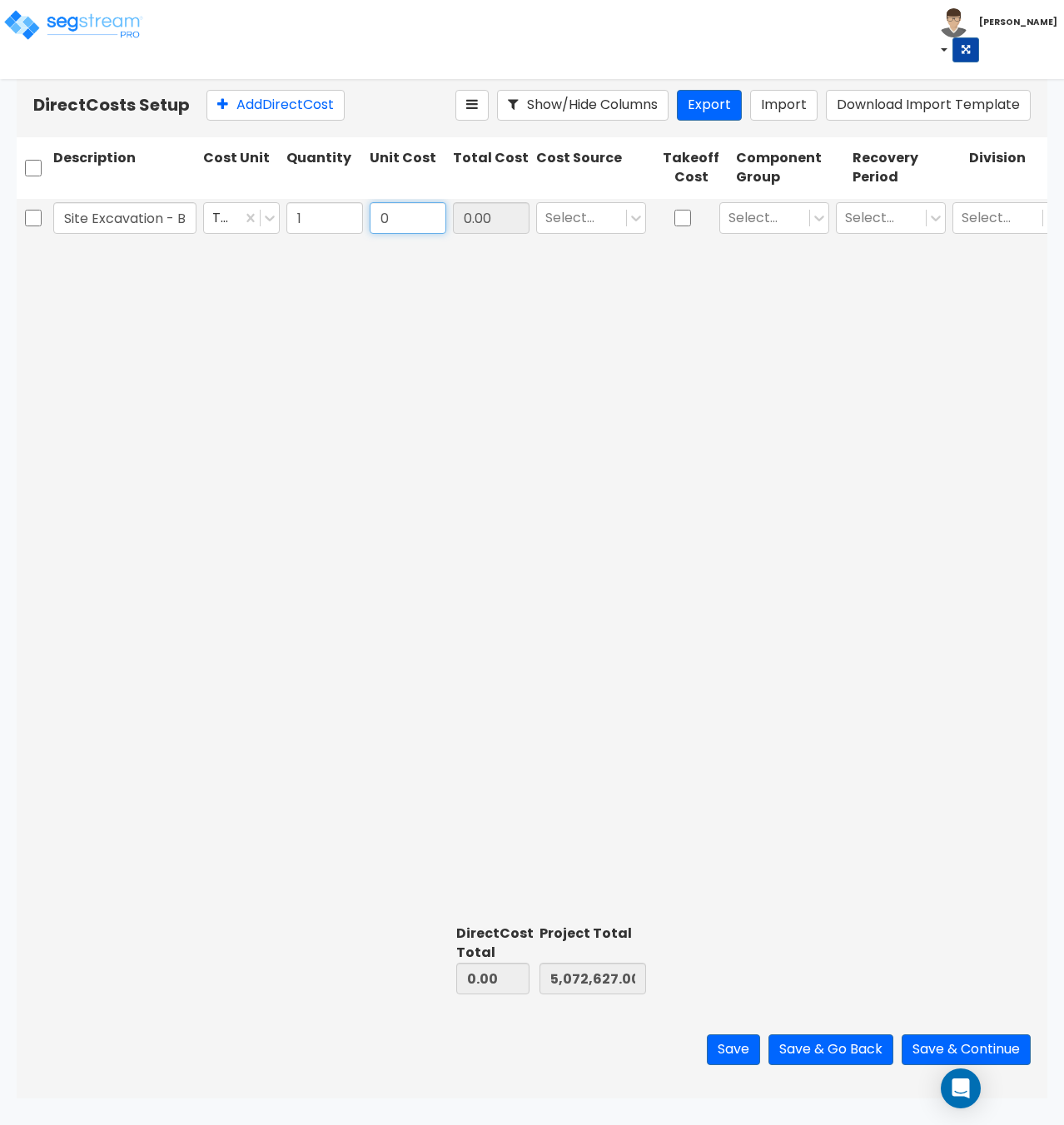
paste input "112,813"
type input "112,813"
type input "112,813.00"
type input "5,185,440.00"
type input "112,813.00"
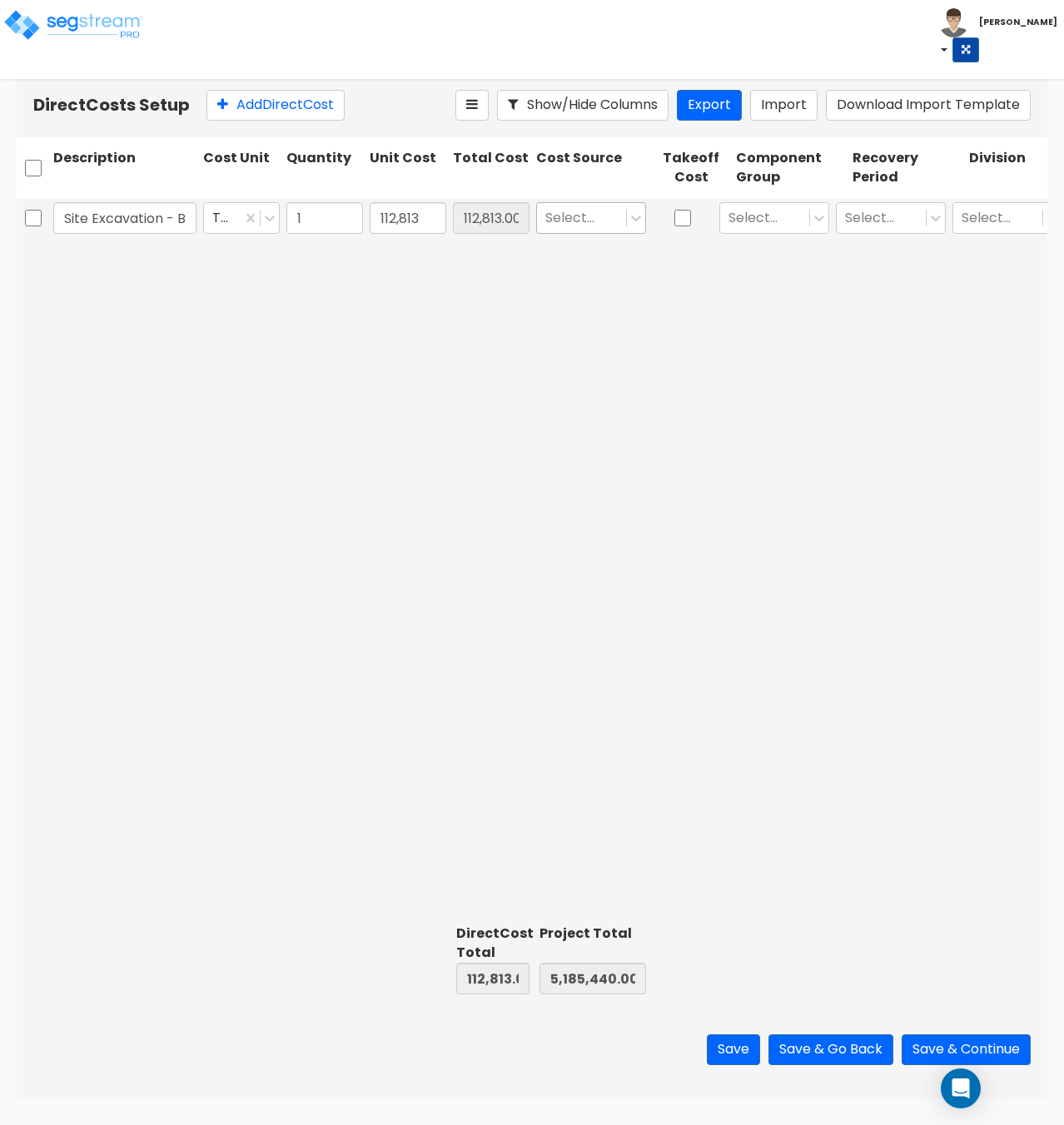
click at [570, 220] on div at bounding box center [581, 218] width 72 height 23
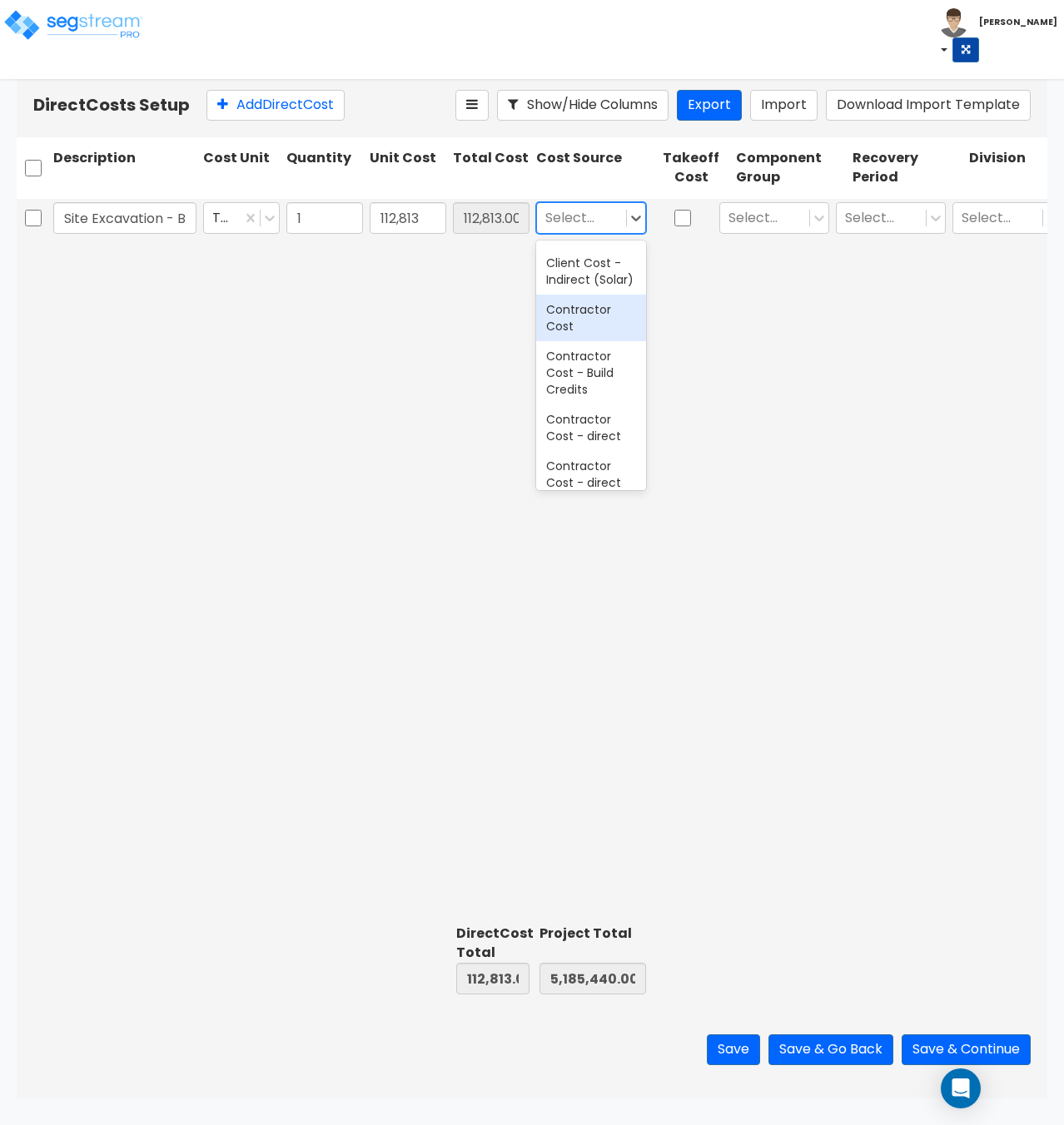
scroll to position [333, 0]
click at [590, 406] on div "Contractor Cost - direct" at bounding box center [591, 383] width 110 height 47
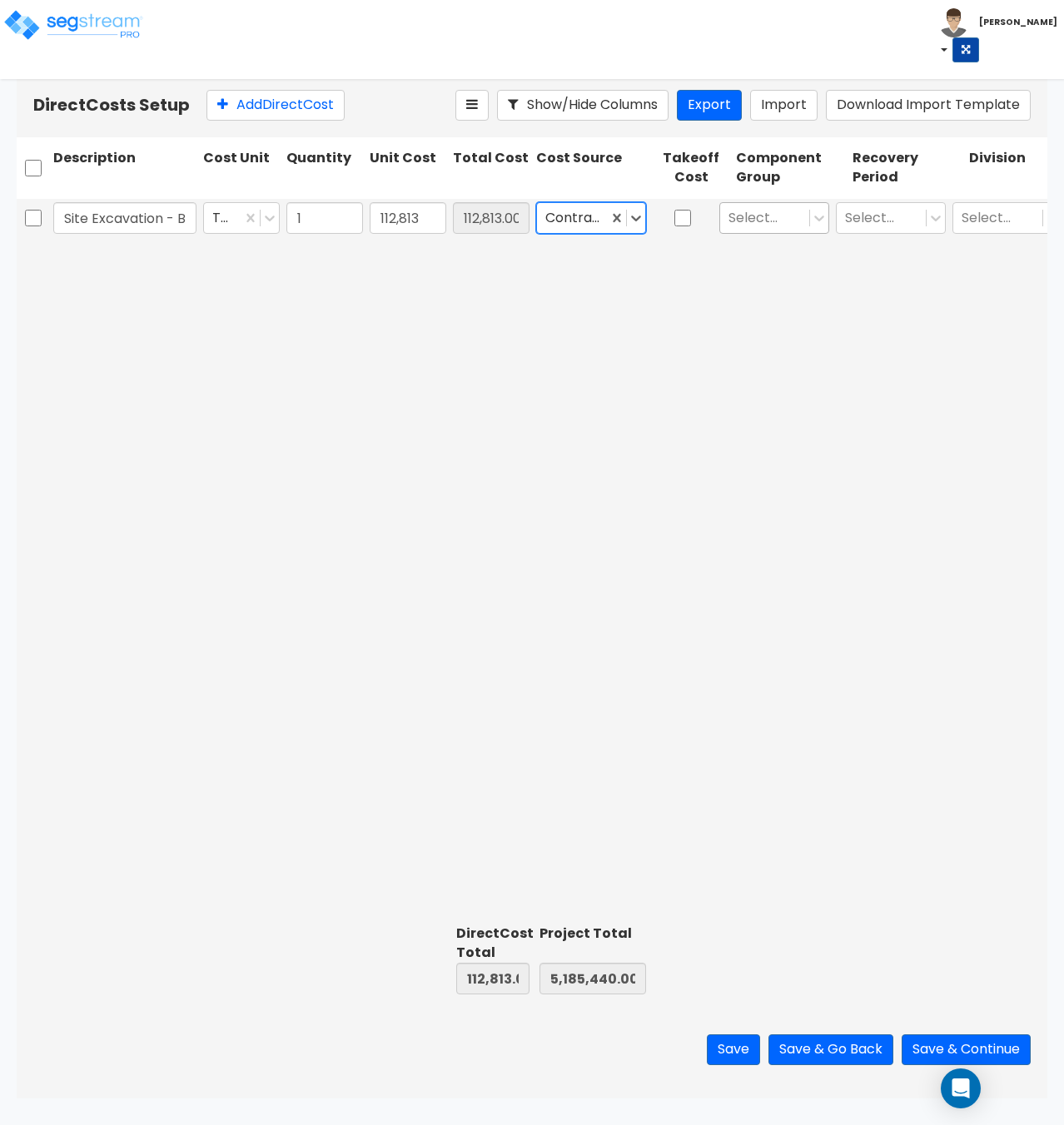
click at [770, 215] on div at bounding box center [764, 218] width 72 height 23
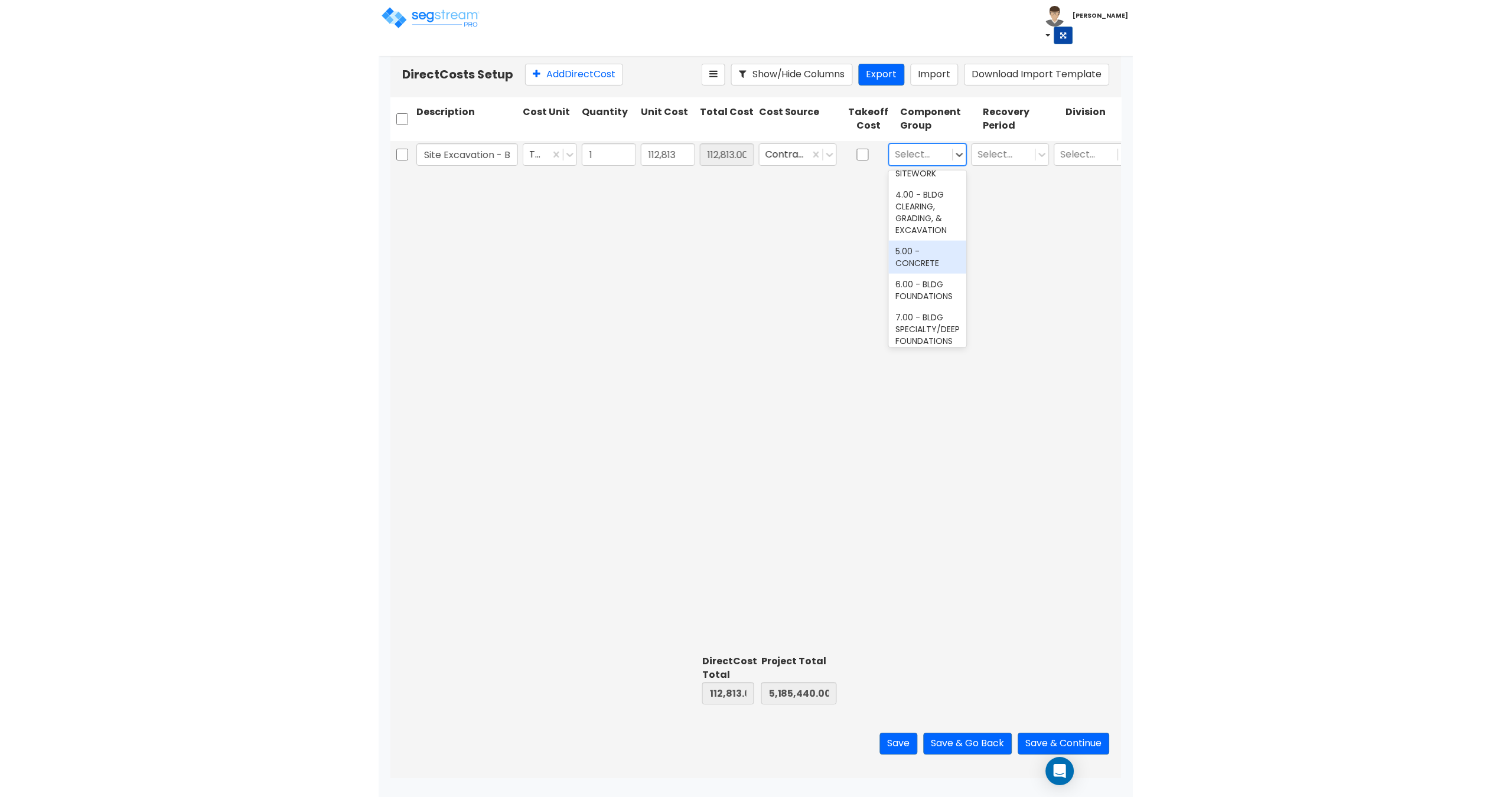
scroll to position [118, 0]
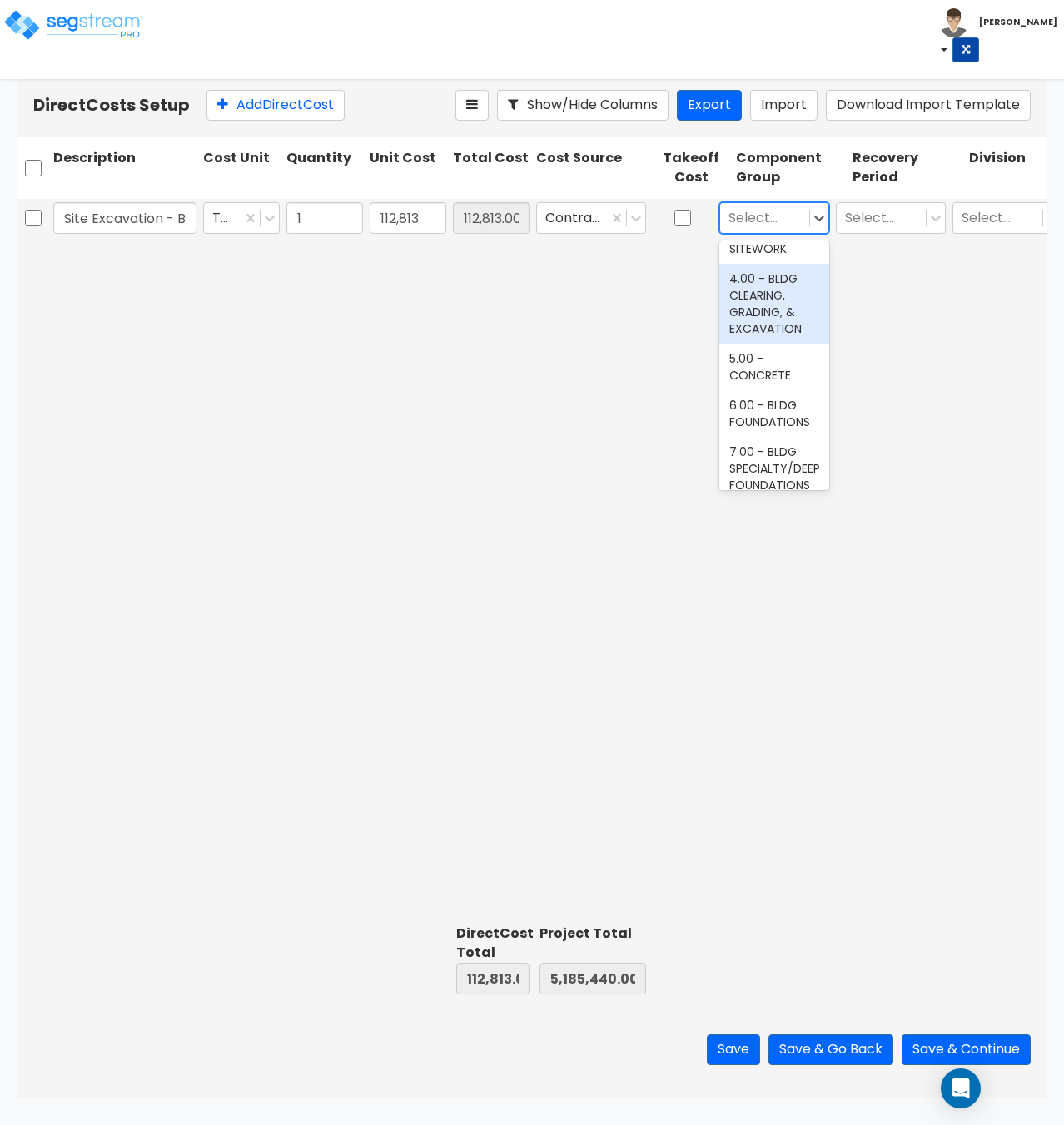
click at [757, 323] on div "4.00 - BLDG CLEARING, GRADING, & EXCAVATION" at bounding box center [774, 303] width 110 height 80
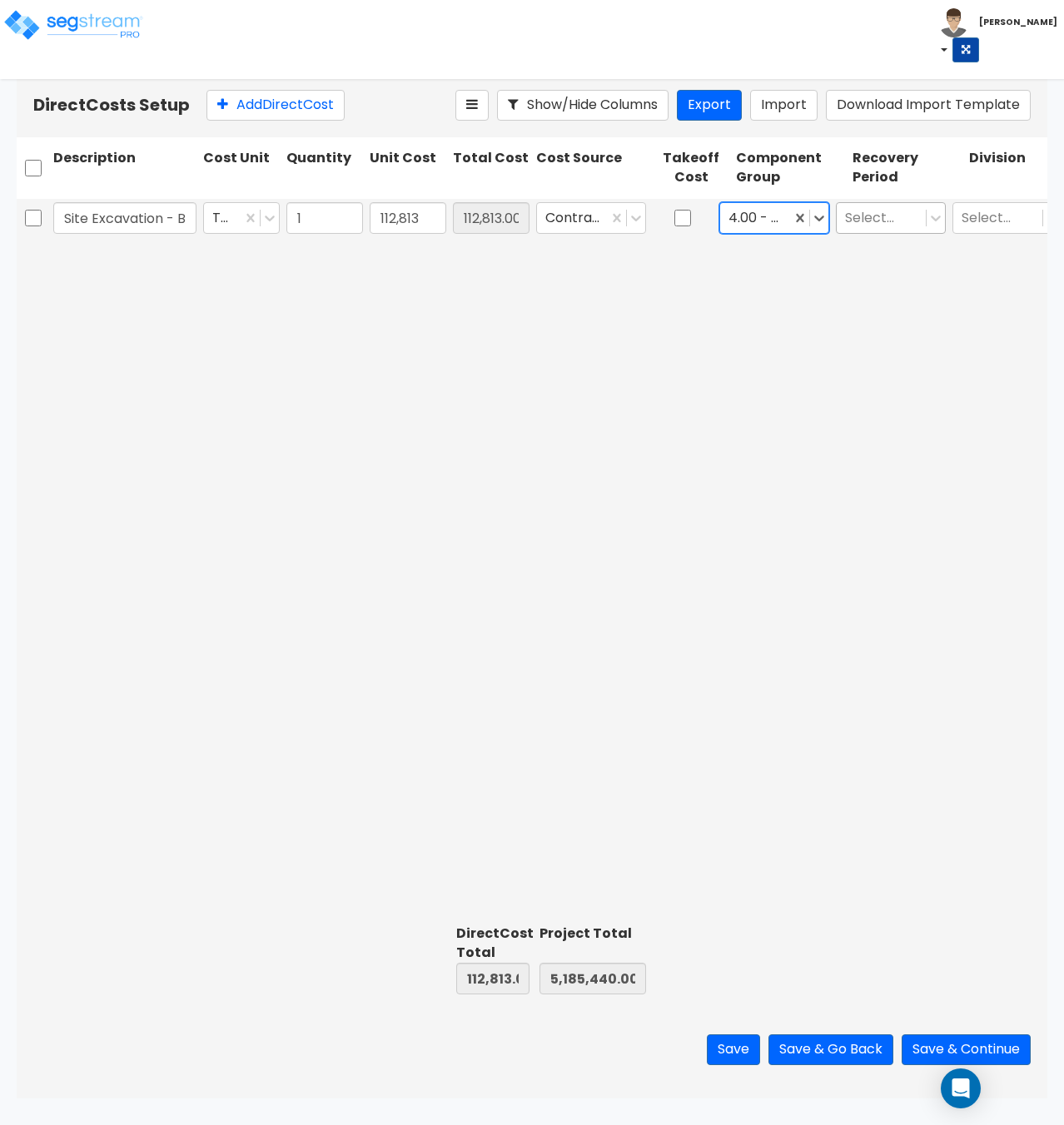
click at [869, 208] on div at bounding box center [880, 218] width 72 height 23
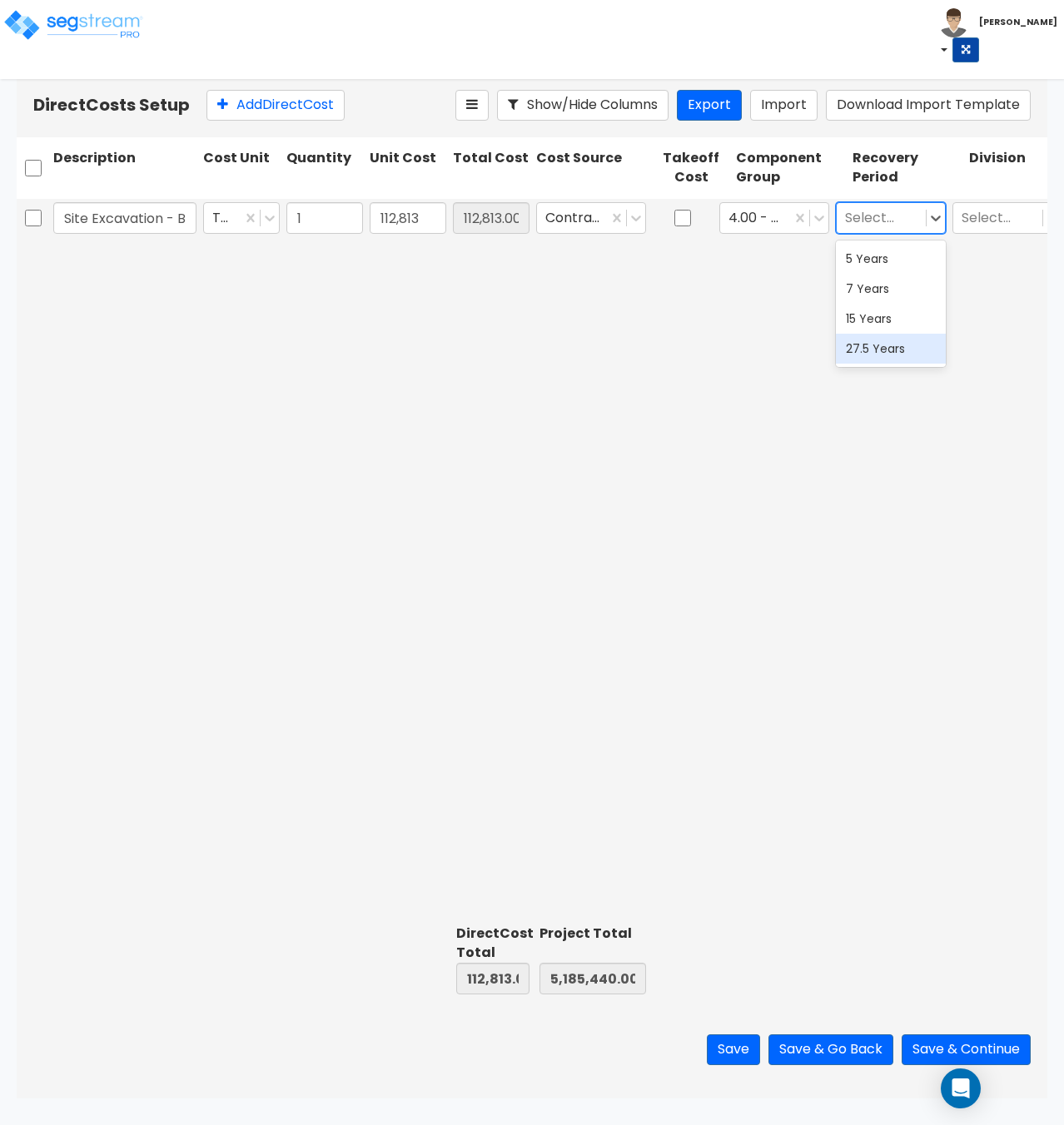
click at [868, 350] on div "27.5 Years" at bounding box center [891, 349] width 110 height 30
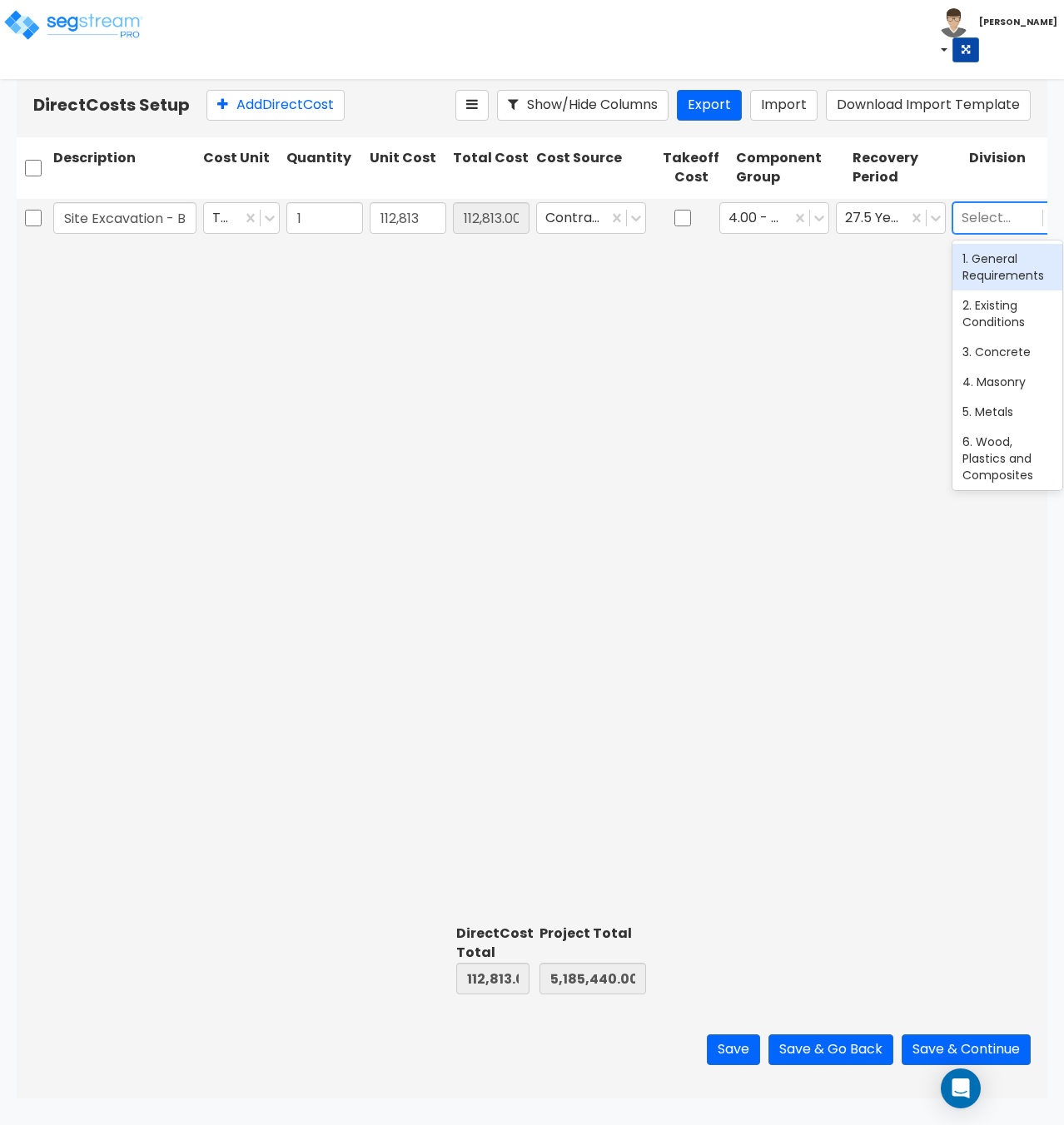
click at [977, 213] on div at bounding box center [997, 218] width 72 height 23
type input "31"
click at [987, 269] on div "31. Earthwork" at bounding box center [1007, 259] width 110 height 30
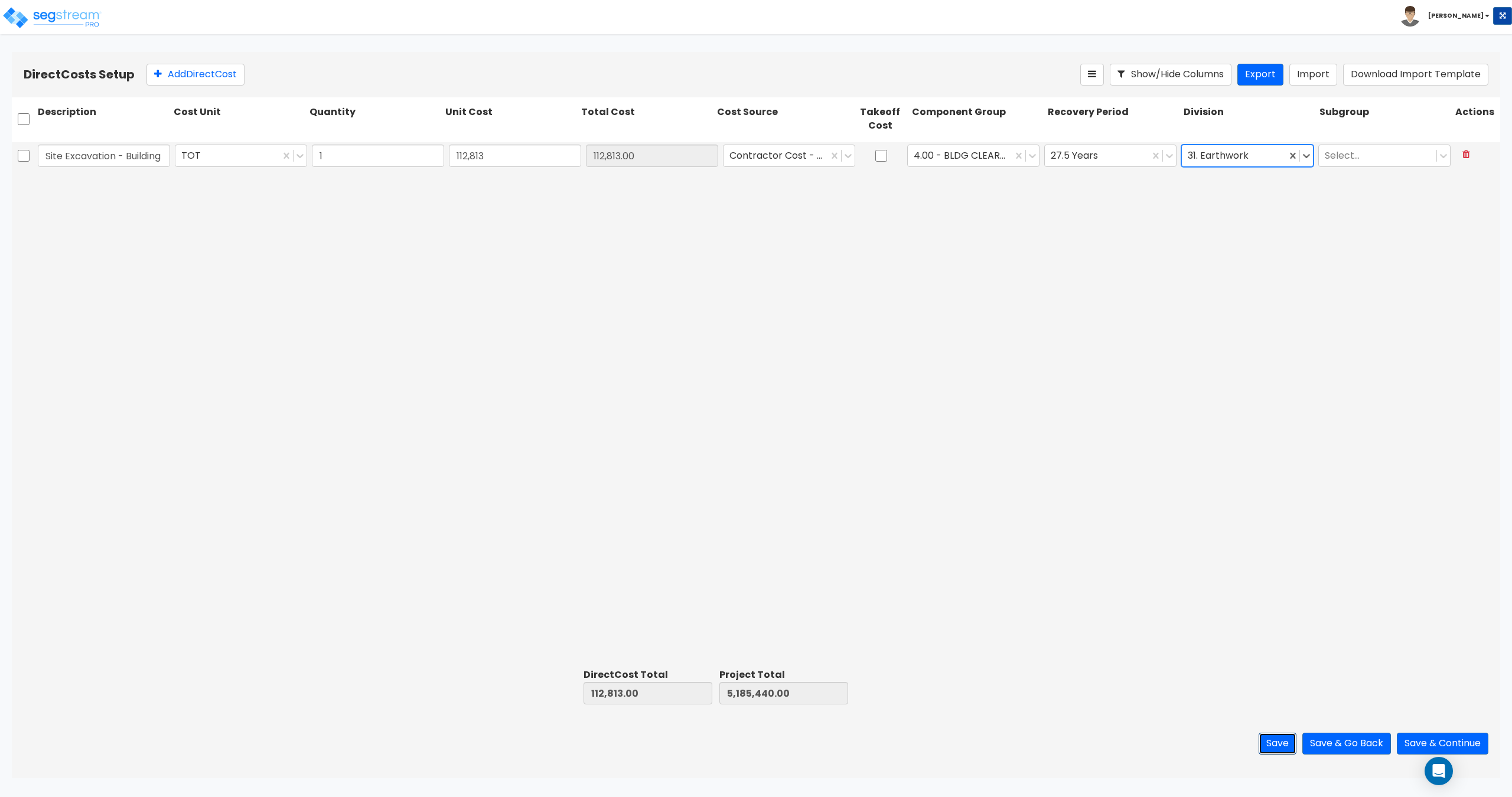
click at [1273, 738] on button "Save" at bounding box center [1277, 744] width 38 height 22
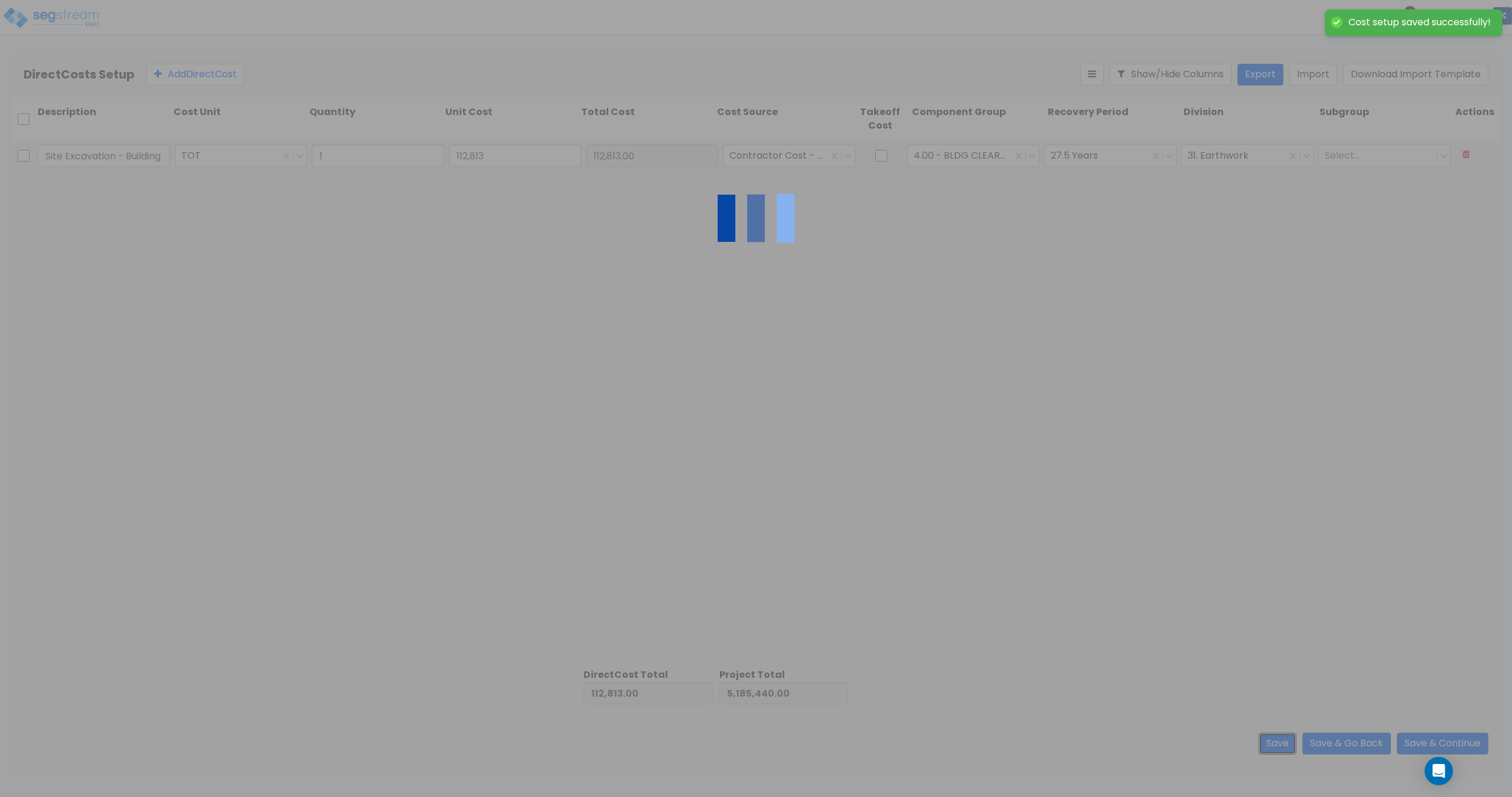
type input "1.00"
type input "112,813.00"
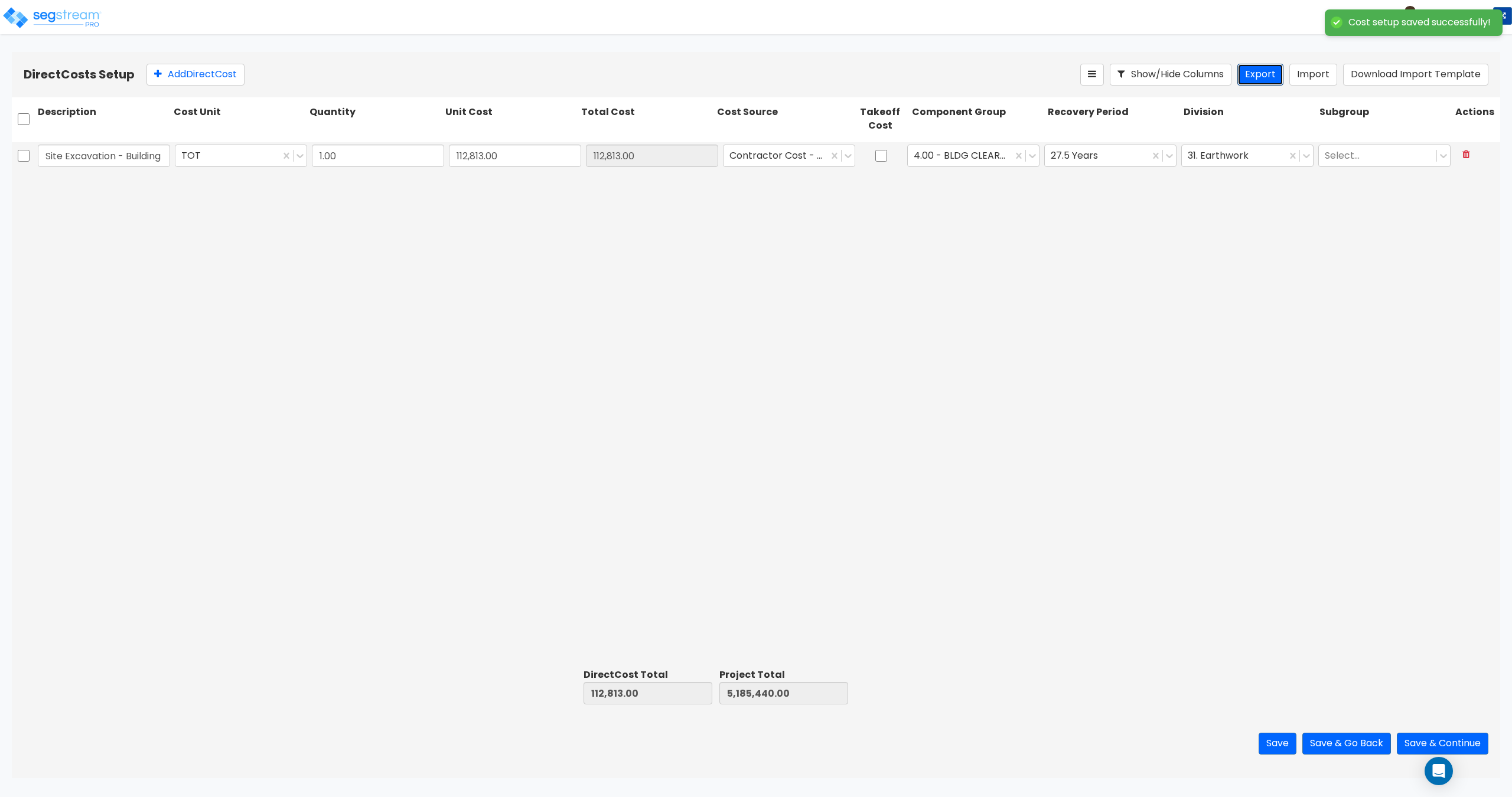
click at [1257, 73] on button "Export" at bounding box center [1260, 75] width 46 height 22
click at [1469, 160] on button at bounding box center [1466, 154] width 22 height 21
type input "0.00"
type input "5,072,627.00"
click at [1310, 78] on button "Import" at bounding box center [1313, 75] width 48 height 22
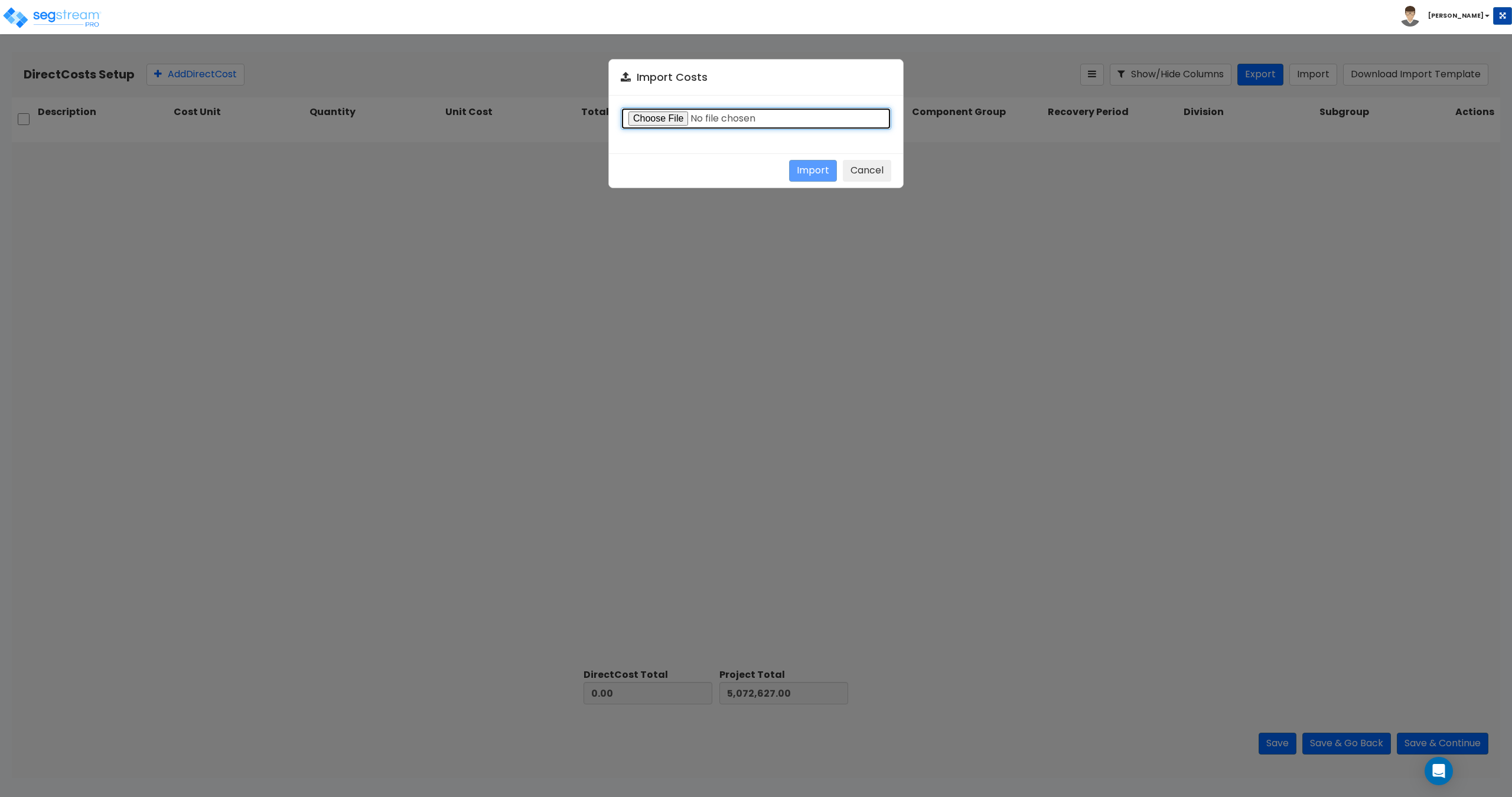
click at [665, 117] on input "file" at bounding box center [756, 118] width 271 height 22
type input "C:\fakepath\Direct costs 39054.csv"
click at [807, 173] on button "Import" at bounding box center [812, 171] width 48 height 22
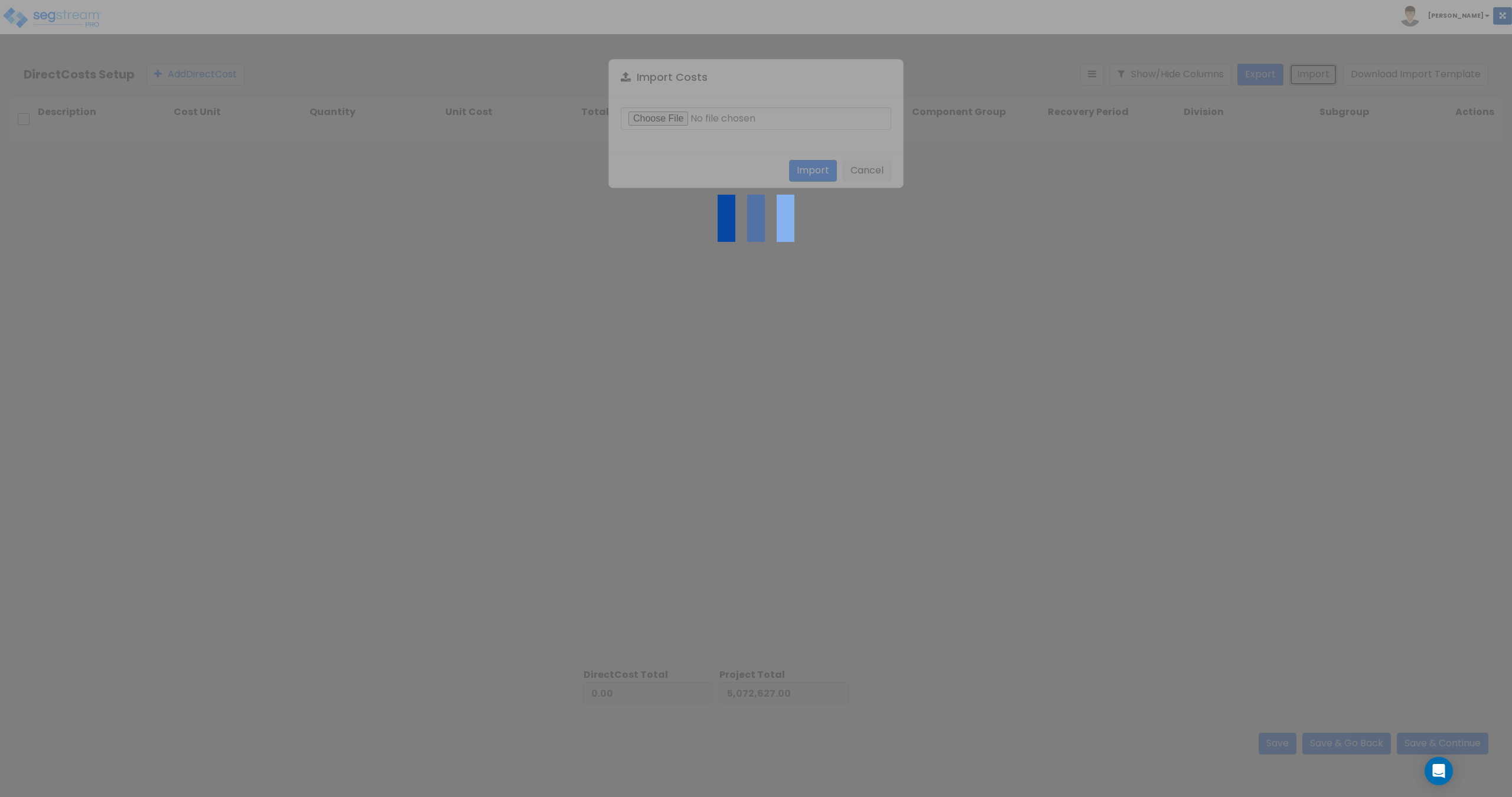
type input "10,685,064.00"
type input "15,757,691.00"
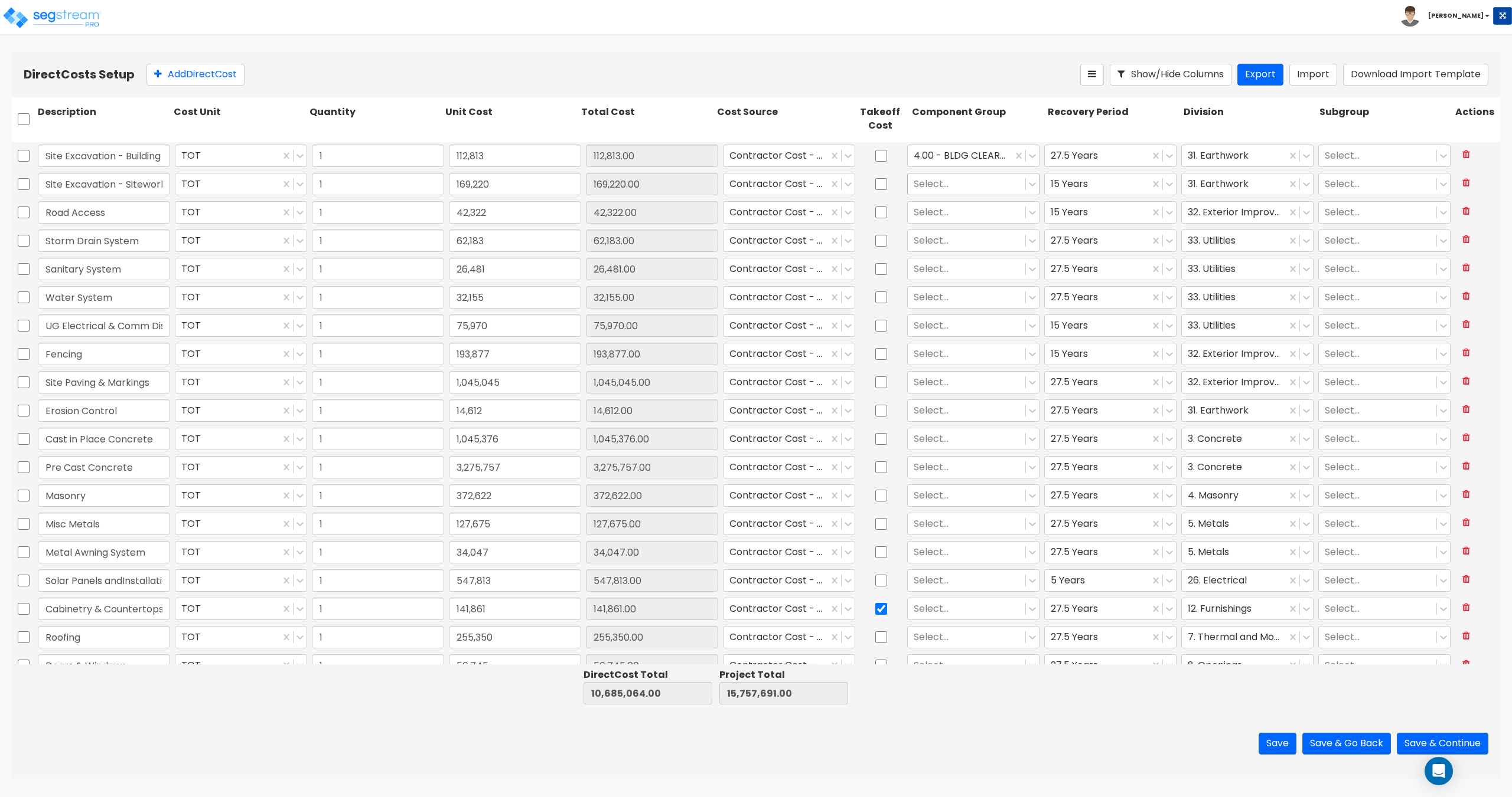
click at [944, 191] on div at bounding box center [966, 184] width 106 height 16
type input "site clear"
click at [951, 220] on div "371.00 - SITE CLEARING, GRADING, & EXCAVATION" at bounding box center [967, 218] width 132 height 33
click at [951, 218] on div at bounding box center [966, 212] width 106 height 16
type input "s"
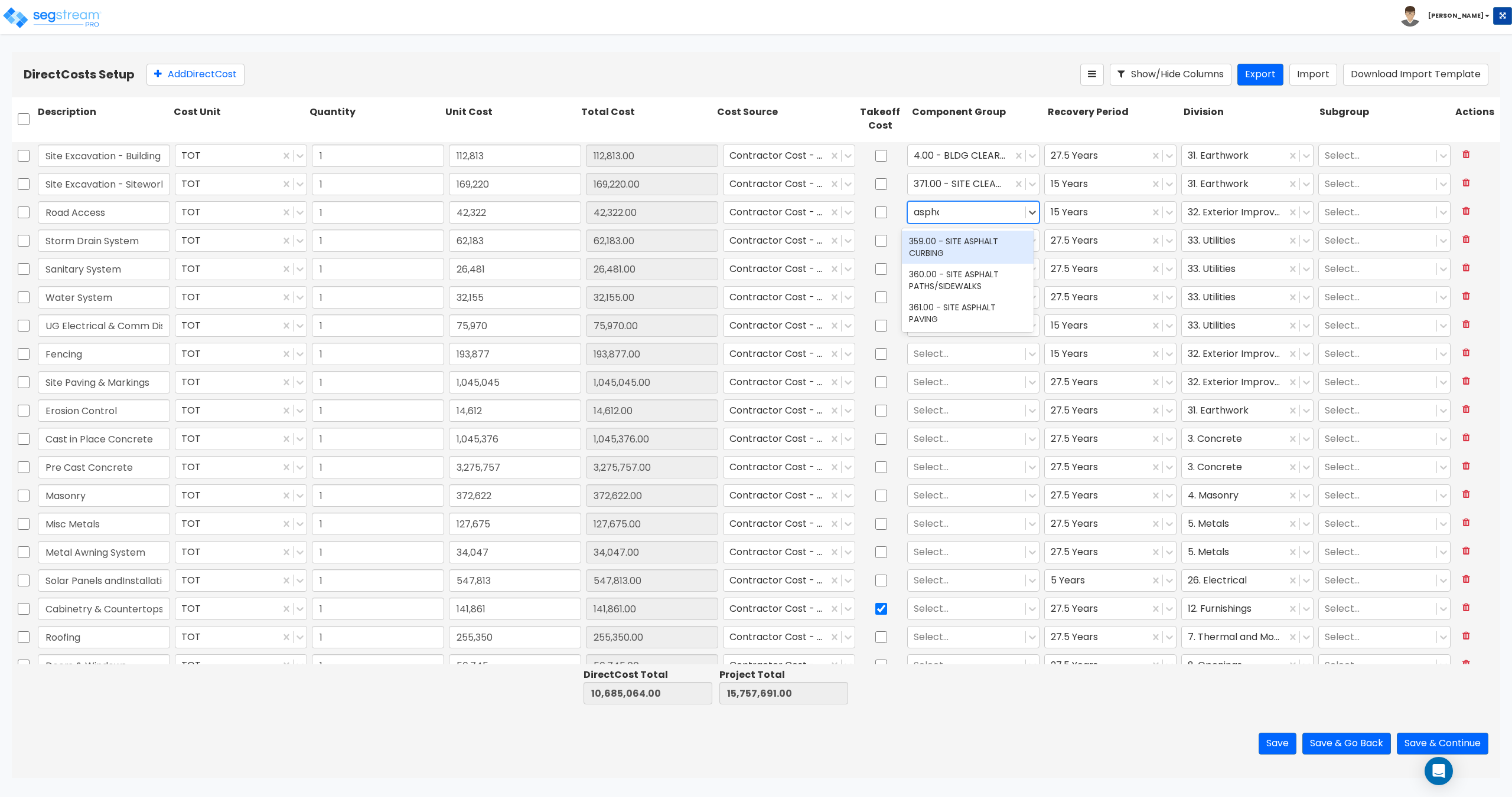
type input "asphal"
click at [956, 316] on div "361.00 - SITE ASPHALT PAVING" at bounding box center [967, 313] width 132 height 33
click at [912, 3] on div "Toggle navigation To Worksheet Indirect Costs Setup Direct Costs Setup Craig" at bounding box center [756, 17] width 1512 height 34
click at [945, 212] on div at bounding box center [959, 212] width 92 height 16
type input "concrete pa"
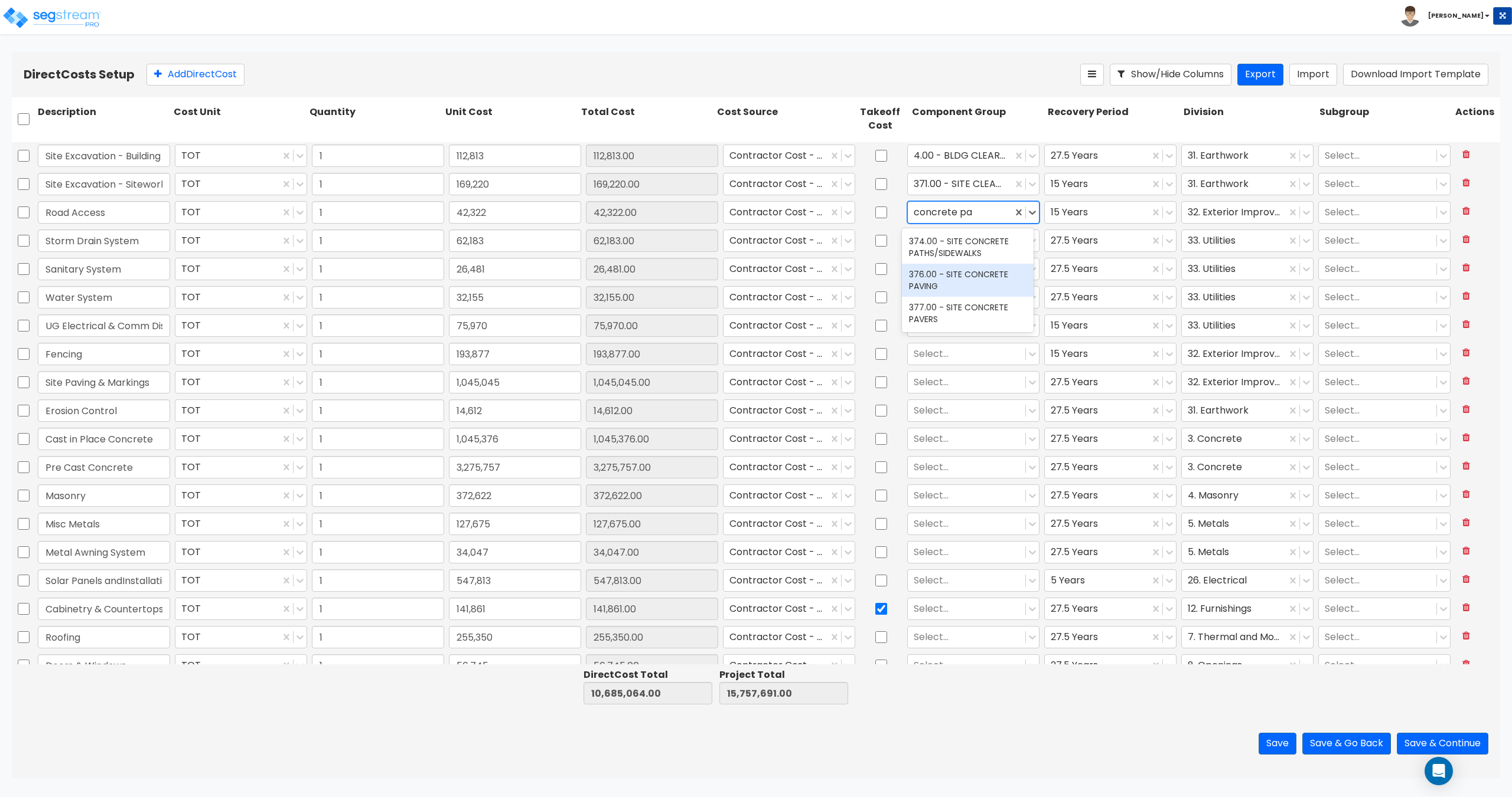
click at [963, 290] on div "376.00 - SITE CONCRETE PAVING" at bounding box center [967, 280] width 132 height 33
click at [951, 245] on div at bounding box center [966, 241] width 106 height 16
type input "storm dra"
click at [952, 272] on div "446.00 - SITE STORM DRAINAGE" at bounding box center [967, 275] width 132 height 33
click at [952, 272] on div at bounding box center [966, 269] width 106 height 16
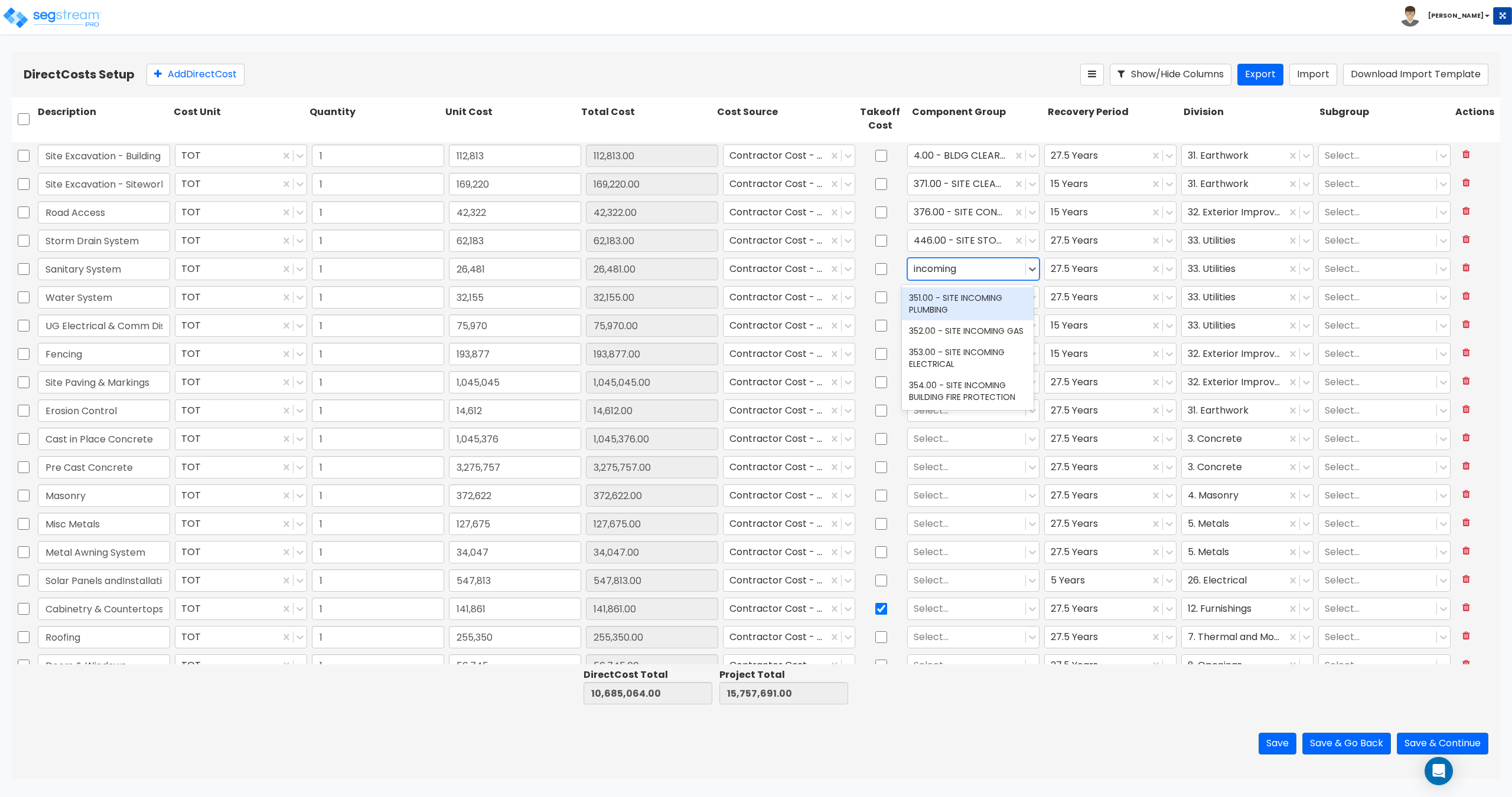
type input "incoming"
click at [947, 307] on div "351.00 - SITE INCOMING PLUMBING" at bounding box center [967, 303] width 132 height 33
click at [950, 298] on div at bounding box center [966, 297] width 106 height 16
type input "incoming pl"
click at [932, 330] on div "351.00 - SITE INCOMING PLUMBING" at bounding box center [967, 332] width 132 height 33
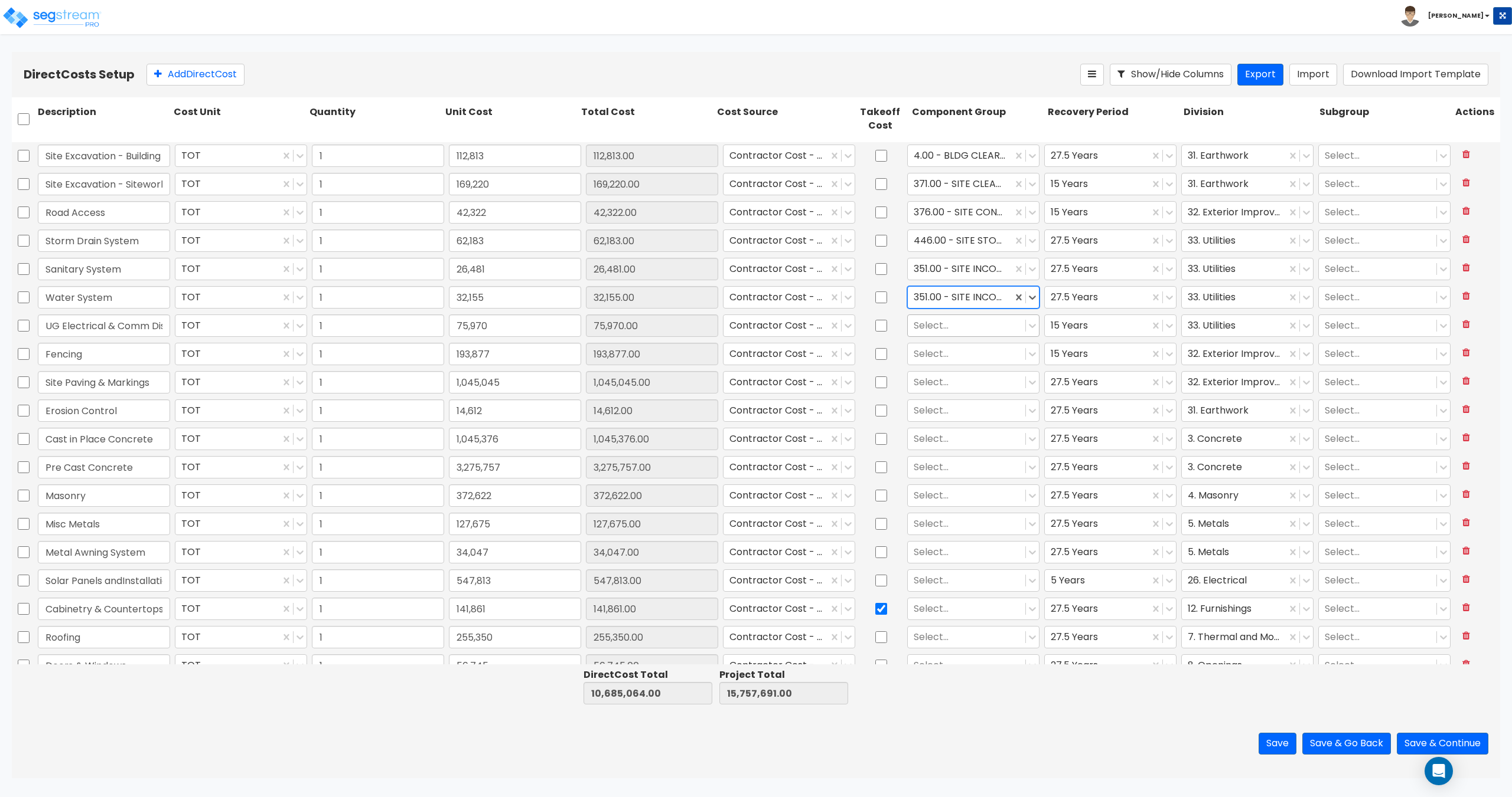
click at [943, 323] on div at bounding box center [966, 326] width 106 height 16
drag, startPoint x: 86, startPoint y: 329, endPoint x: 195, endPoint y: 324, distance: 109.1
click at [195, 324] on div "UG Electrical & Comm Distribution TOT 1 75,970 75,970.00 Contractor Cost - dire…" at bounding box center [756, 326] width 1488 height 27
click at [932, 318] on div at bounding box center [966, 326] width 106 height 16
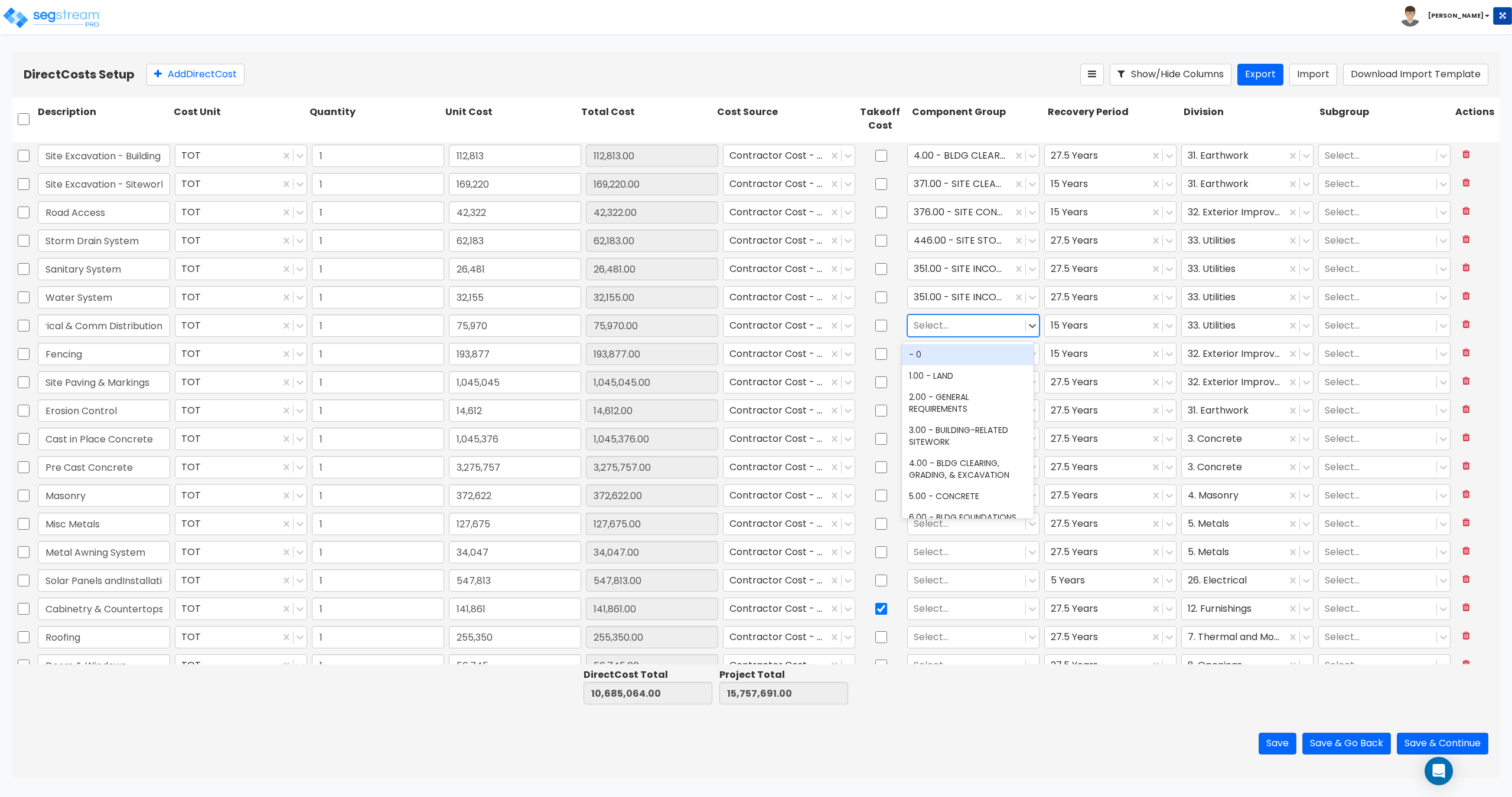
scroll to position [0, 0]
type input "incoming ele"
click at [953, 353] on div "353.00 - SITE INCOMING ELECTRICAL" at bounding box center [967, 360] width 132 height 33
click at [953, 354] on div at bounding box center [966, 354] width 106 height 16
type input "fencing"
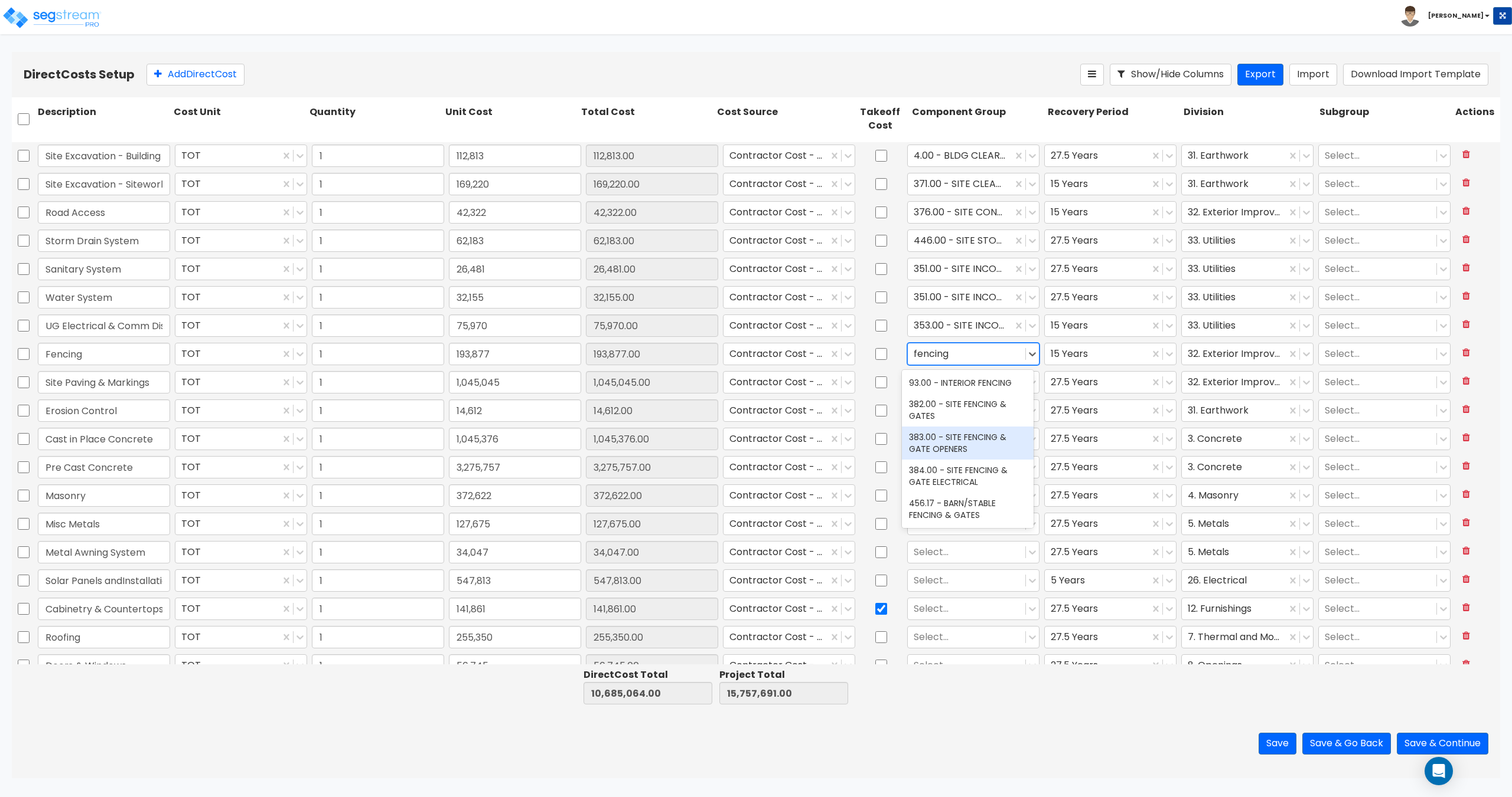
click at [978, 403] on div "382.00 - SITE FENCING & GATES" at bounding box center [967, 410] width 132 height 33
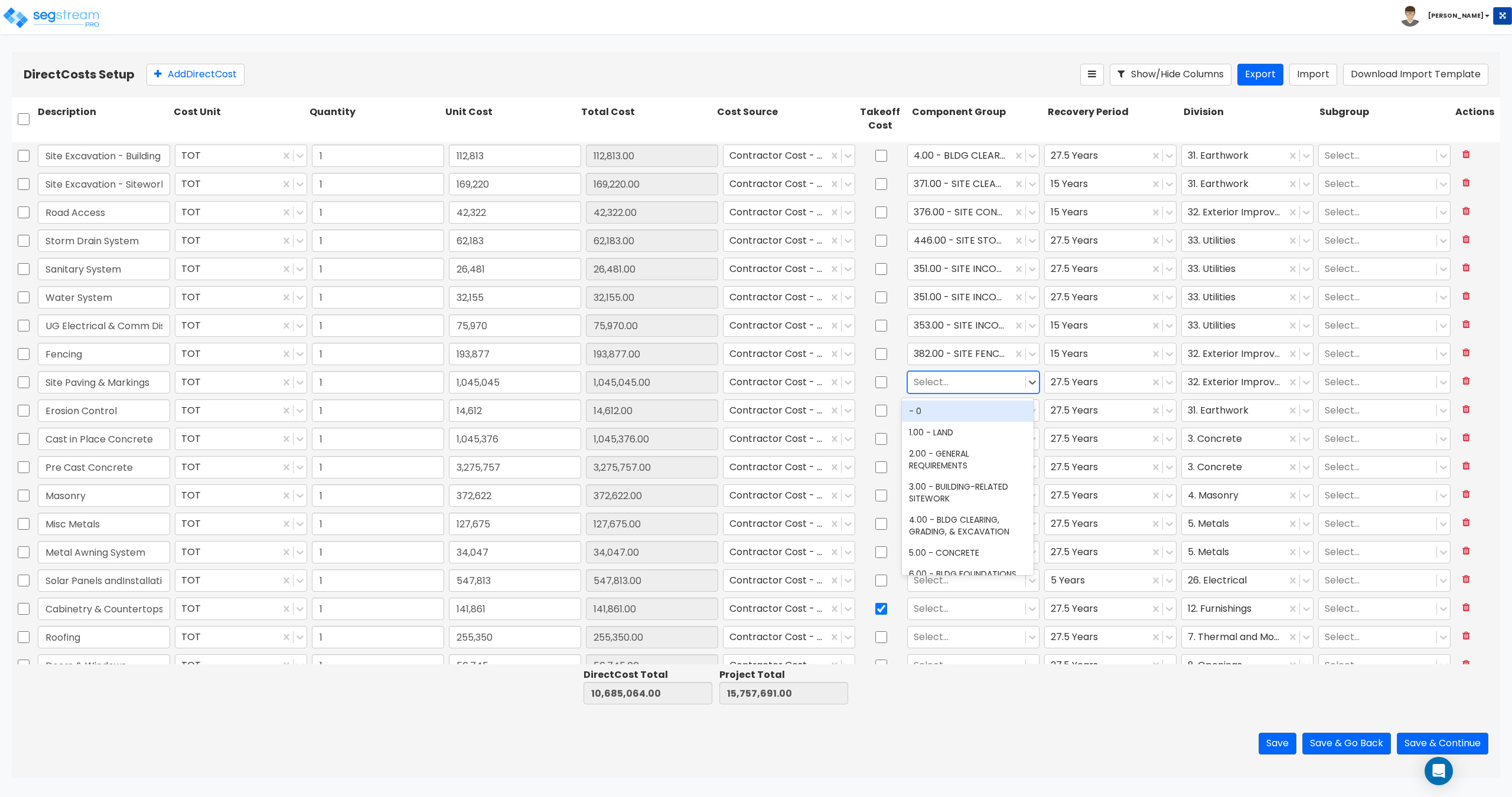
click at [922, 381] on div at bounding box center [966, 382] width 106 height 16
type input "s"
type input "concrete p"
click at [968, 456] on div "376.00 - SITE CONCRETE PAVING" at bounding box center [967, 450] width 132 height 33
click at [949, 409] on div at bounding box center [966, 411] width 106 height 16
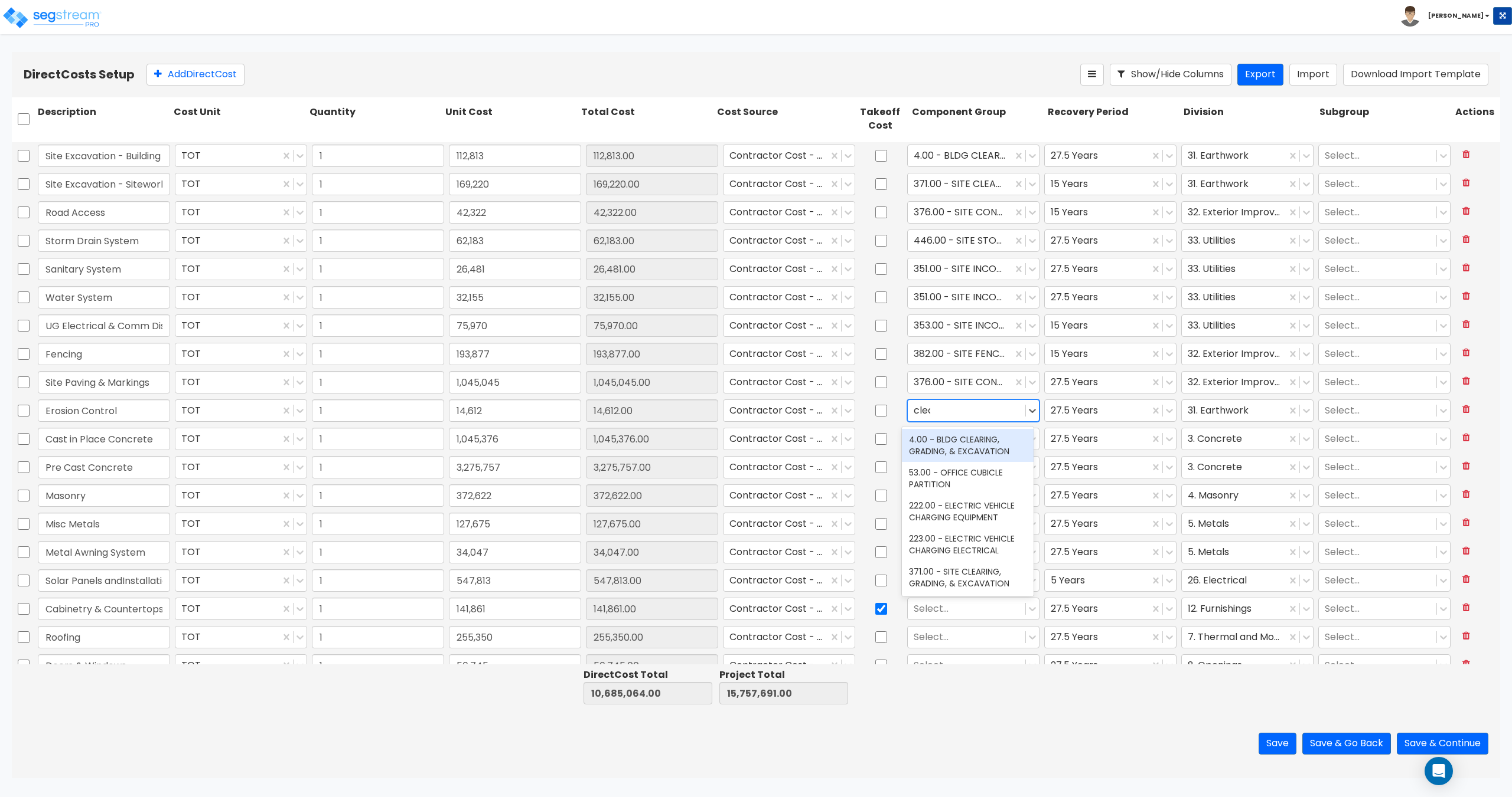
type input "clear"
click at [952, 434] on div "4.00 - BLDG CLEARING, GRADING, & EXCAVATION" at bounding box center [967, 445] width 132 height 33
click at [947, 436] on div at bounding box center [966, 439] width 106 height 16
type input "concrete su"
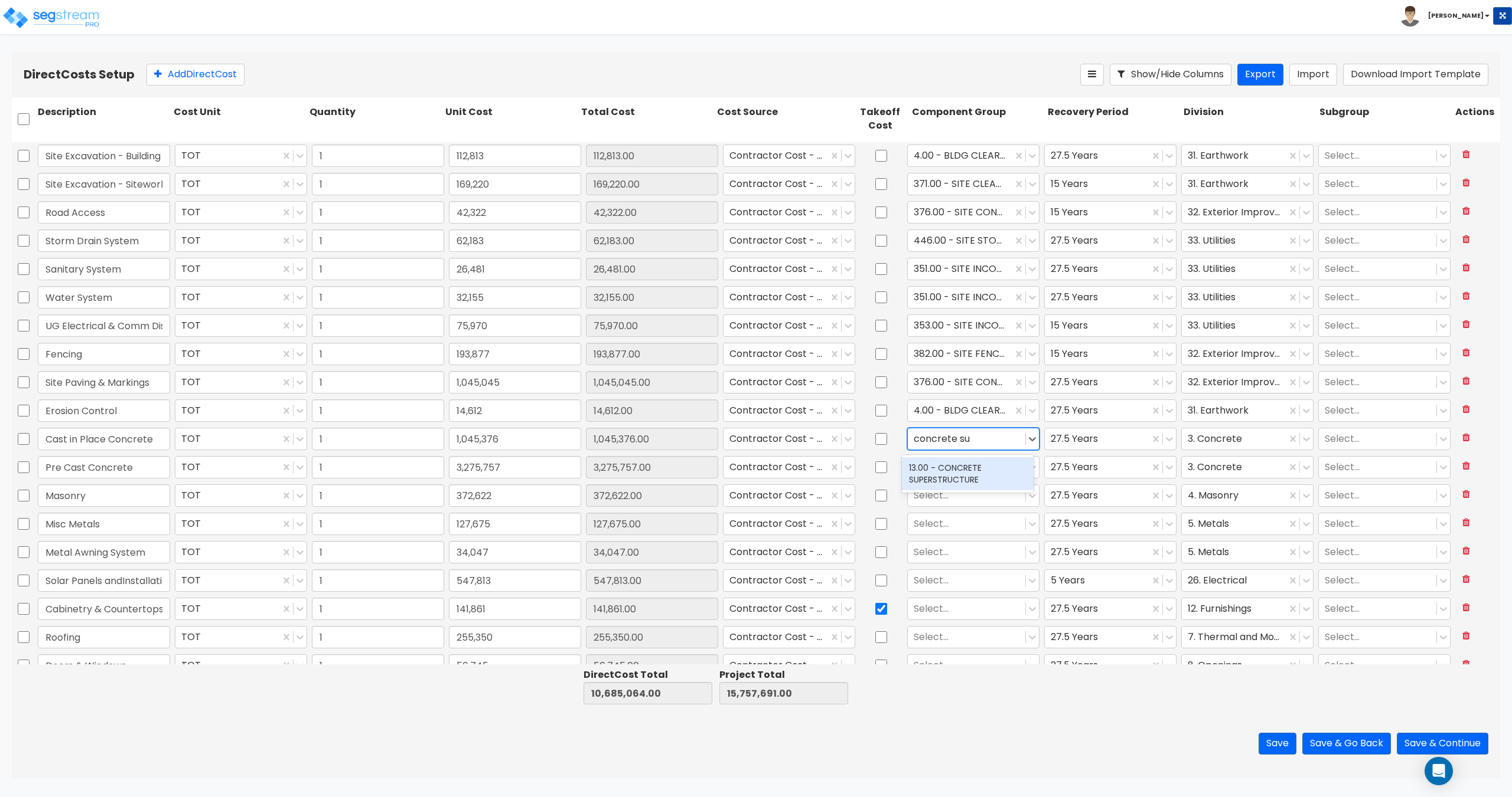
click at [945, 478] on div "13.00 - CONCRETE SUPERSTRUCTURE" at bounding box center [967, 473] width 132 height 33
click at [954, 469] on div at bounding box center [966, 467] width 106 height 16
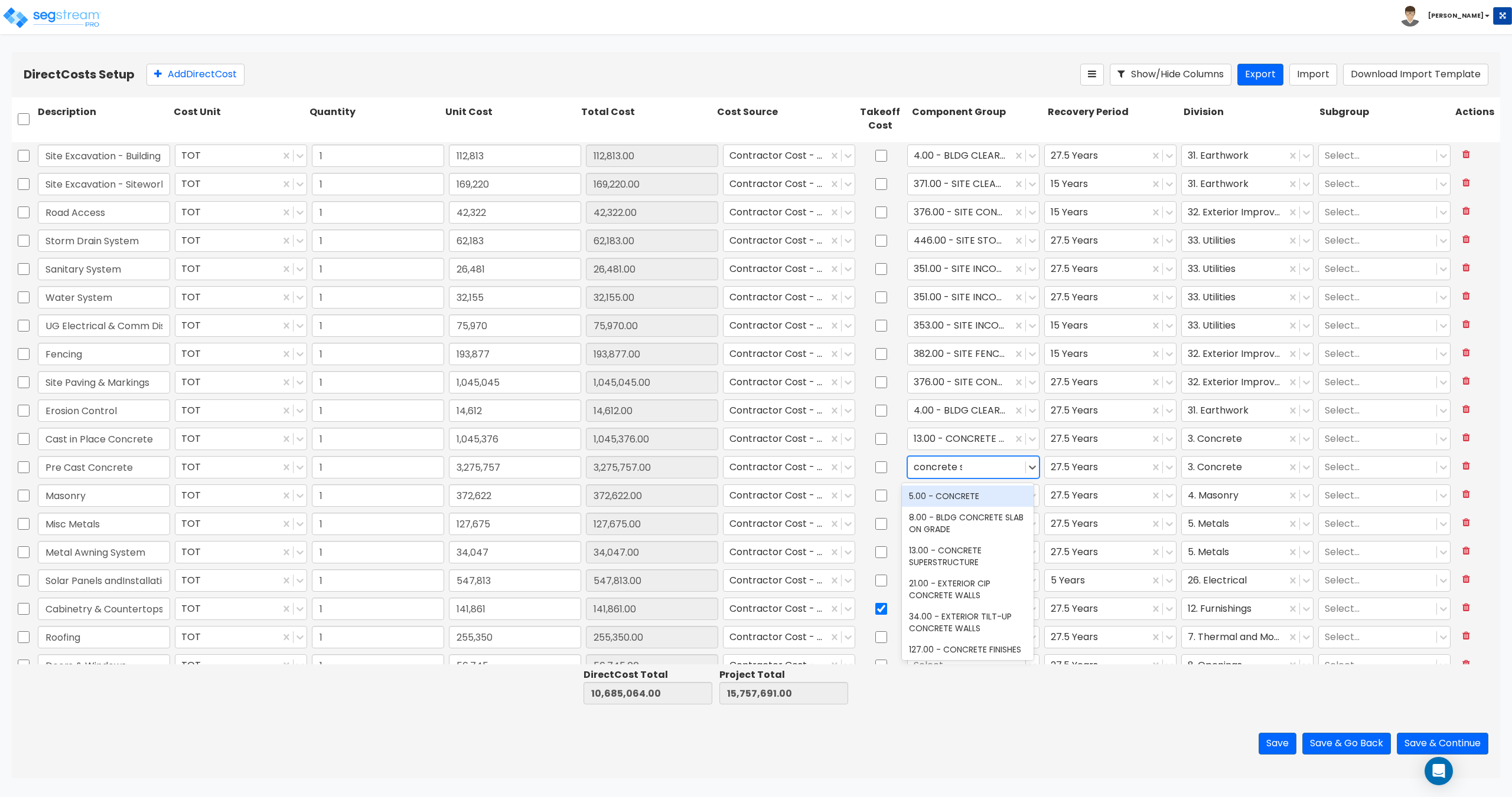
type input "concrete su"
click at [955, 506] on div "13.00 - CONCRETE SUPERSTRUCTURE" at bounding box center [967, 502] width 132 height 33
click at [956, 496] on div at bounding box center [966, 496] width 106 height 16
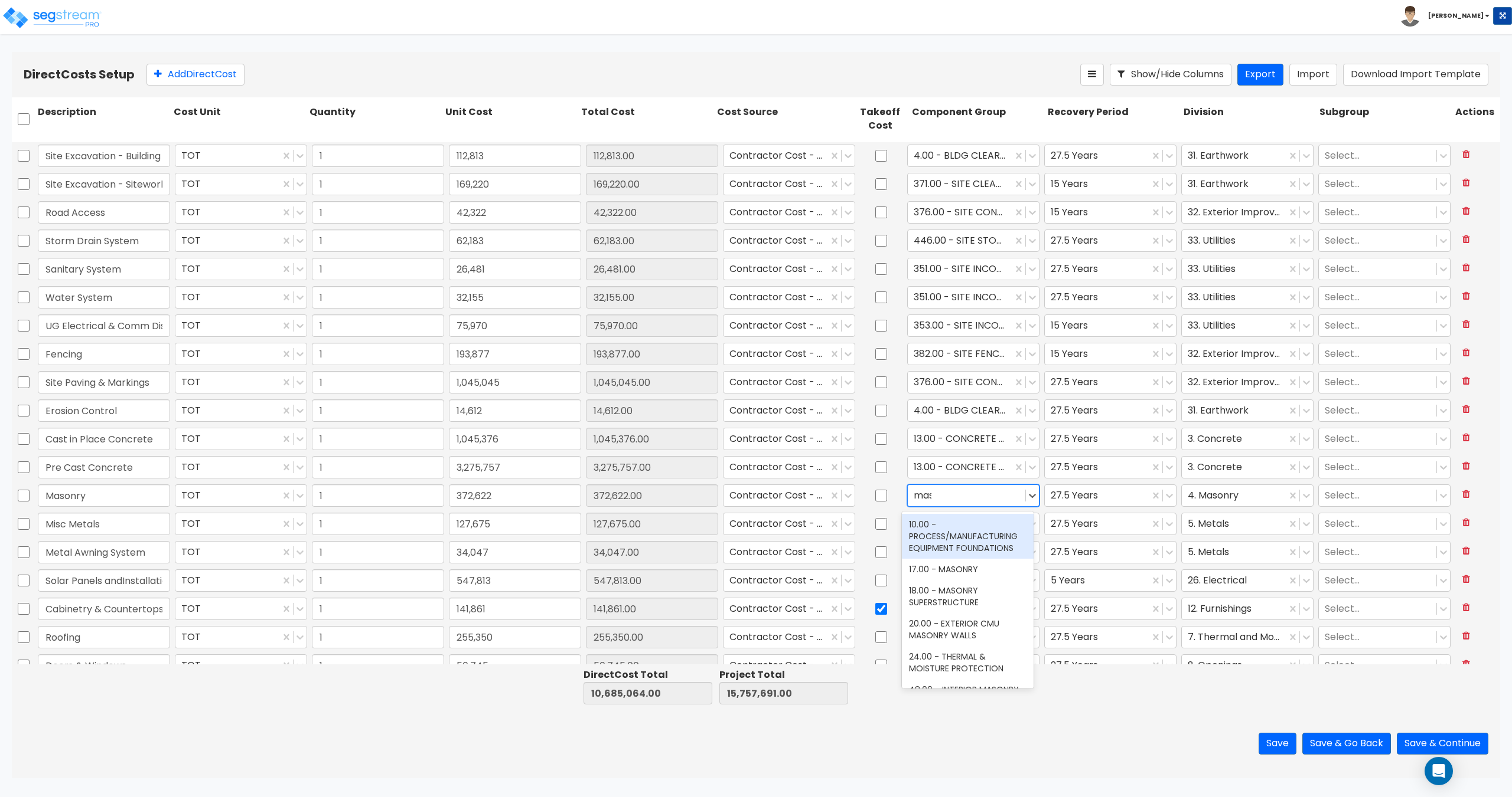
type input "mason"
click at [957, 516] on div "17.00 - MASONRY" at bounding box center [967, 525] width 132 height 22
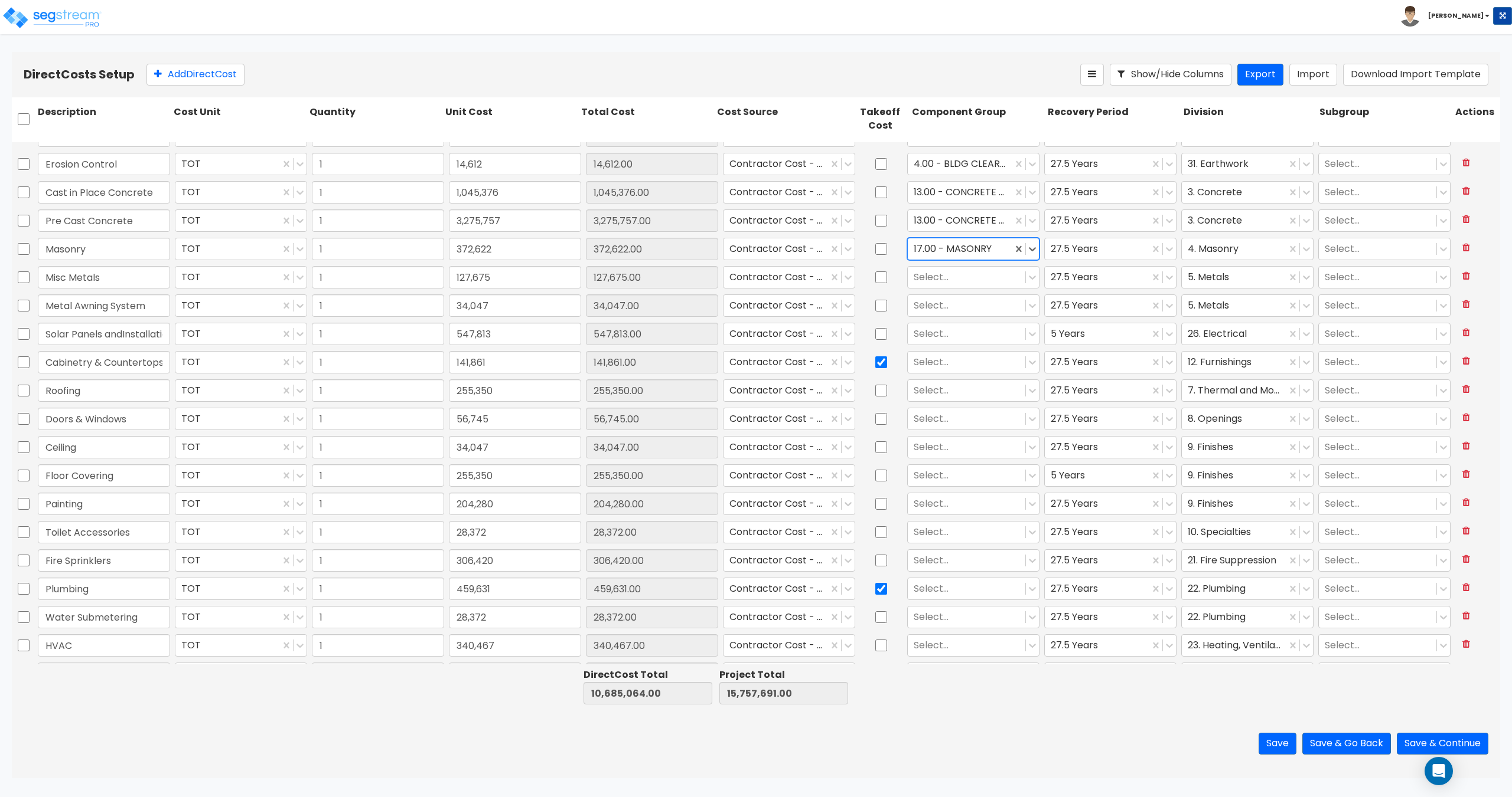
scroll to position [295, 0]
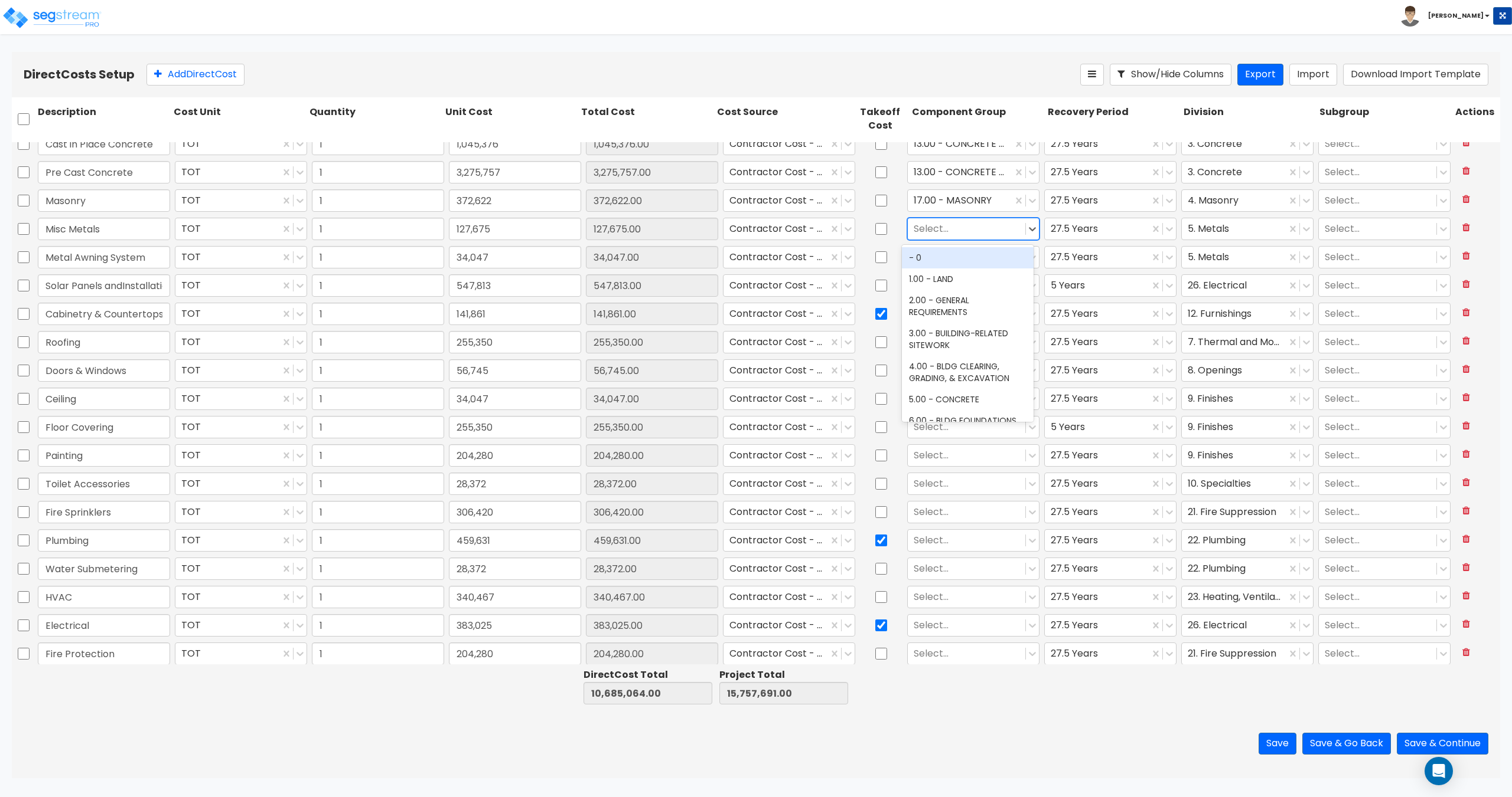
click at [939, 229] on div at bounding box center [966, 229] width 106 height 16
type input "metal"
click at [948, 261] on div "11.00 - METALS" at bounding box center [967, 258] width 132 height 22
click at [948, 255] on div at bounding box center [966, 257] width 106 height 16
type input "metal"
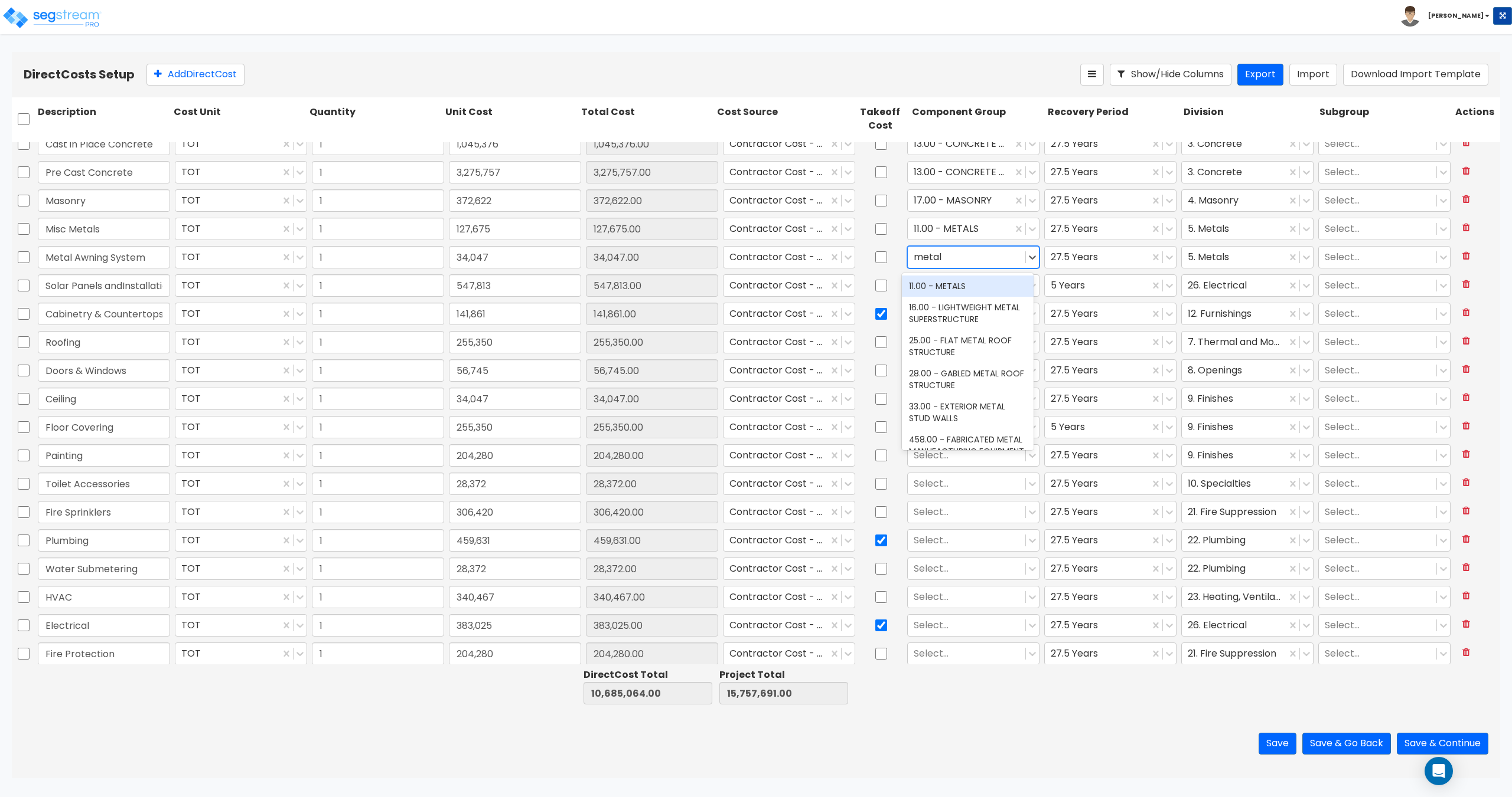
click at [940, 280] on div "11.00 - METALS" at bounding box center [967, 287] width 132 height 22
click at [940, 286] on div at bounding box center [966, 285] width 106 height 16
type input "s"
type input "photov"
click at [949, 319] on div "304.00 - PHOTOVOLTAIC SYSTEM" at bounding box center [967, 320] width 132 height 33
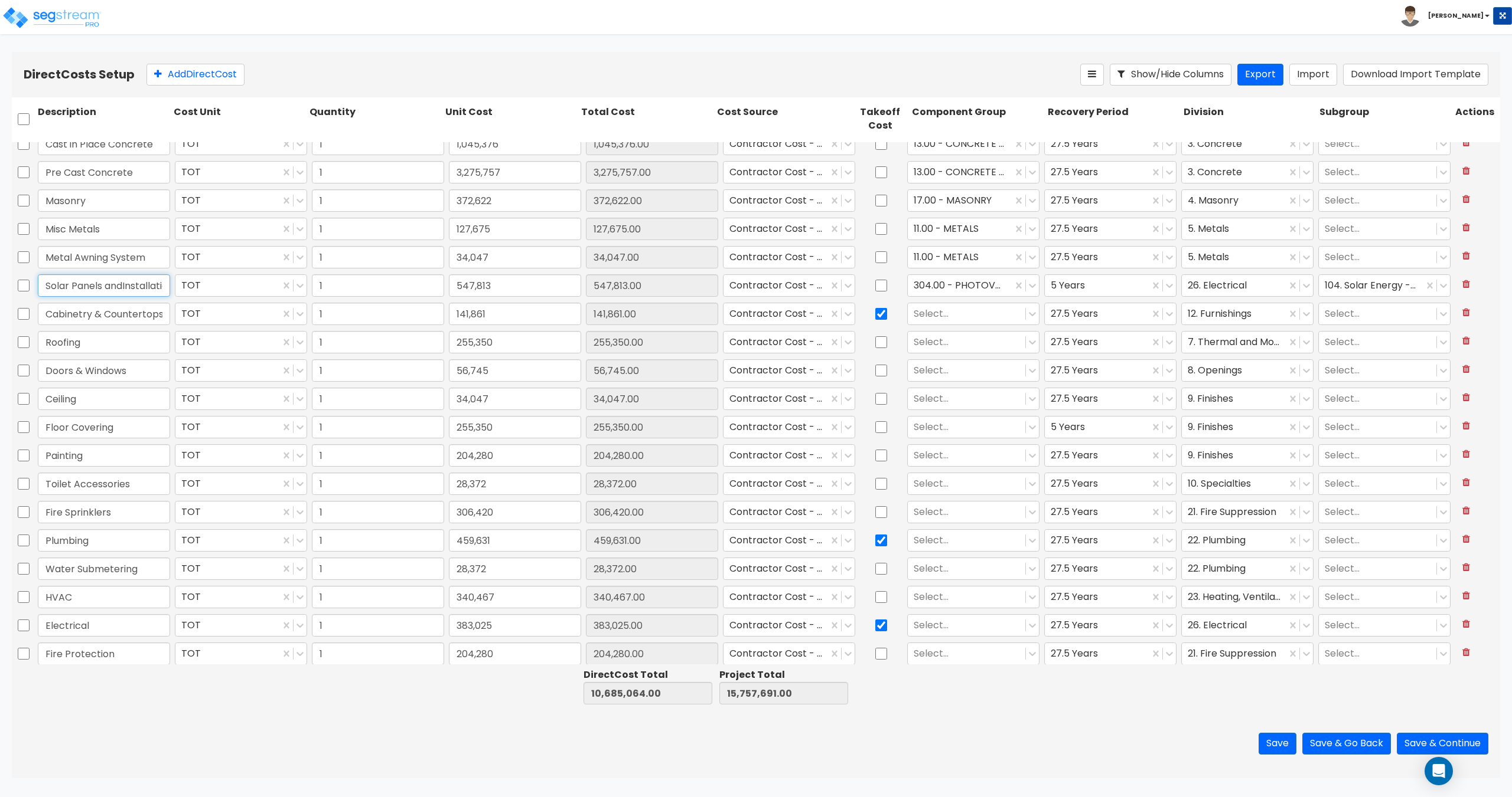
click at [122, 290] on input "Solar Panels andInstallation" at bounding box center [104, 285] width 132 height 22
drag, startPoint x: 123, startPoint y: 286, endPoint x: 177, endPoint y: 284, distance: 54.0
click at [177, 284] on div "Solar Panels and Installation TOT 1 547,813 547,813.00 Contractor Cost - direct…" at bounding box center [756, 285] width 1488 height 27
type input "Solar Panels and Installation"
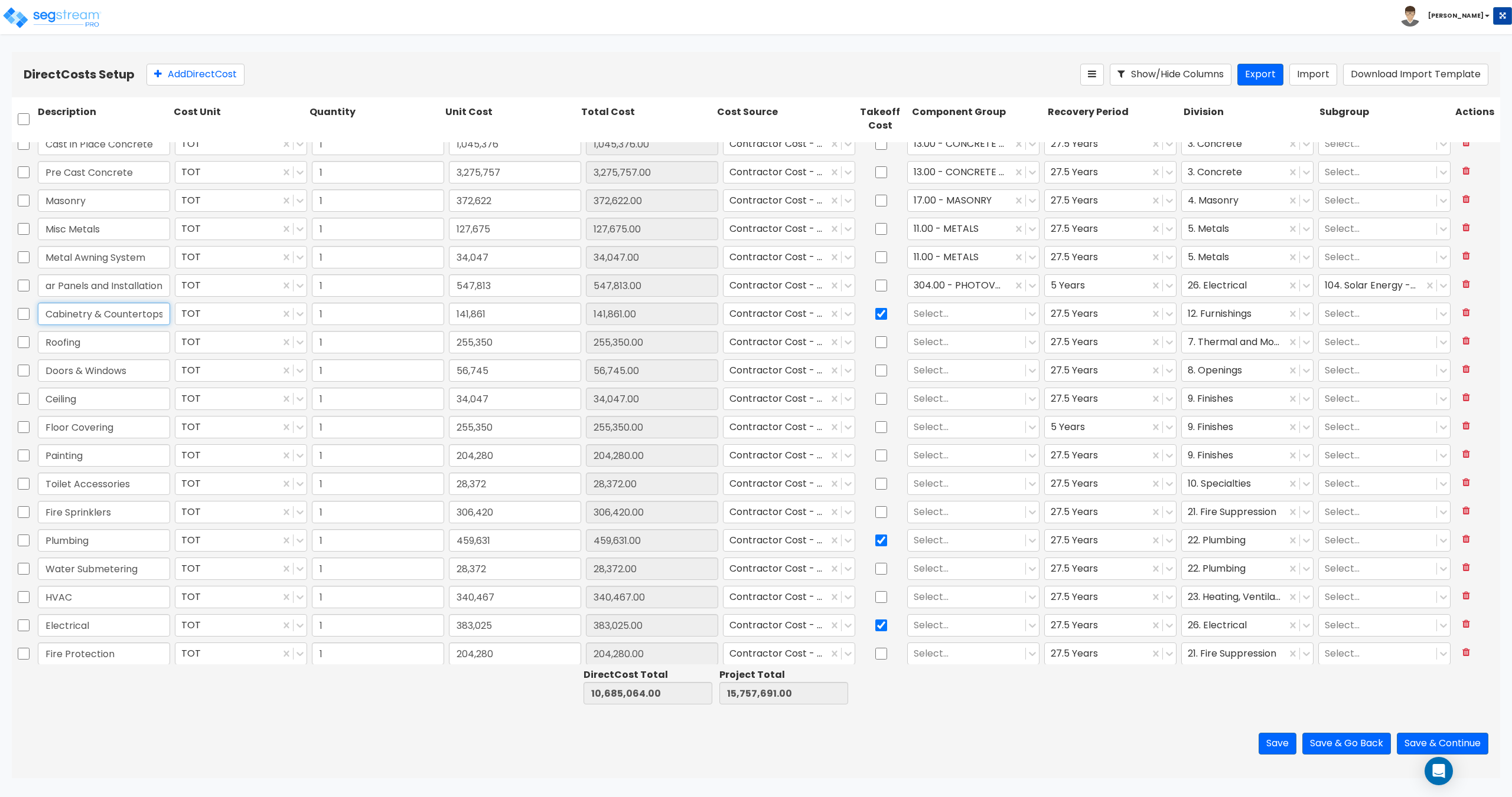
click at [125, 314] on input "Cabinetry & Countertops" at bounding box center [104, 314] width 132 height 22
click at [981, 316] on div at bounding box center [966, 314] width 106 height 16
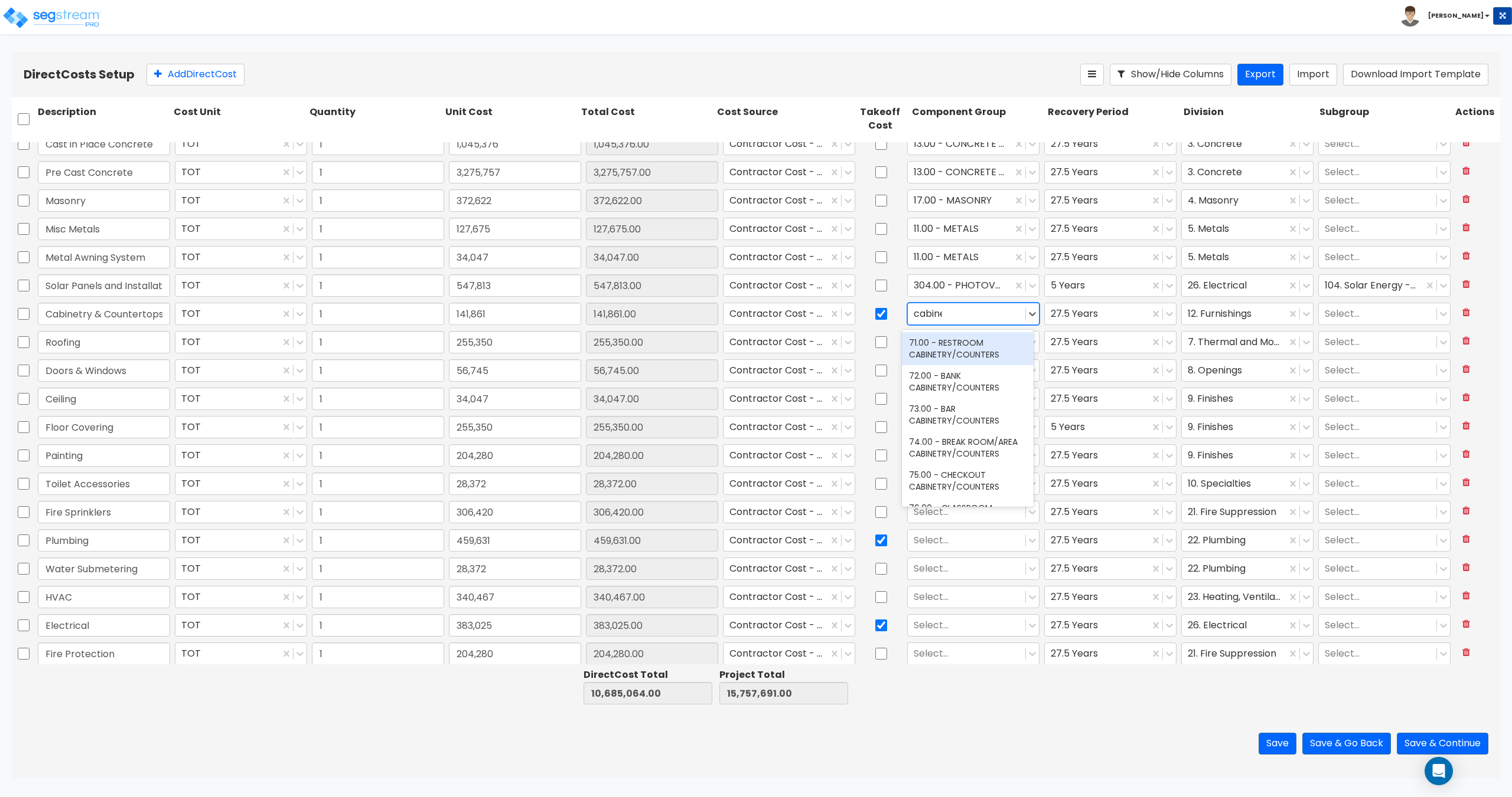
type input "cabinet"
click at [961, 446] on div "79.00 - KITCHEN CABINETRY/COUNTERS" at bounding box center [967, 436] width 132 height 33
click at [968, 312] on div at bounding box center [959, 314] width 92 height 16
click at [965, 316] on div at bounding box center [959, 314] width 92 height 16
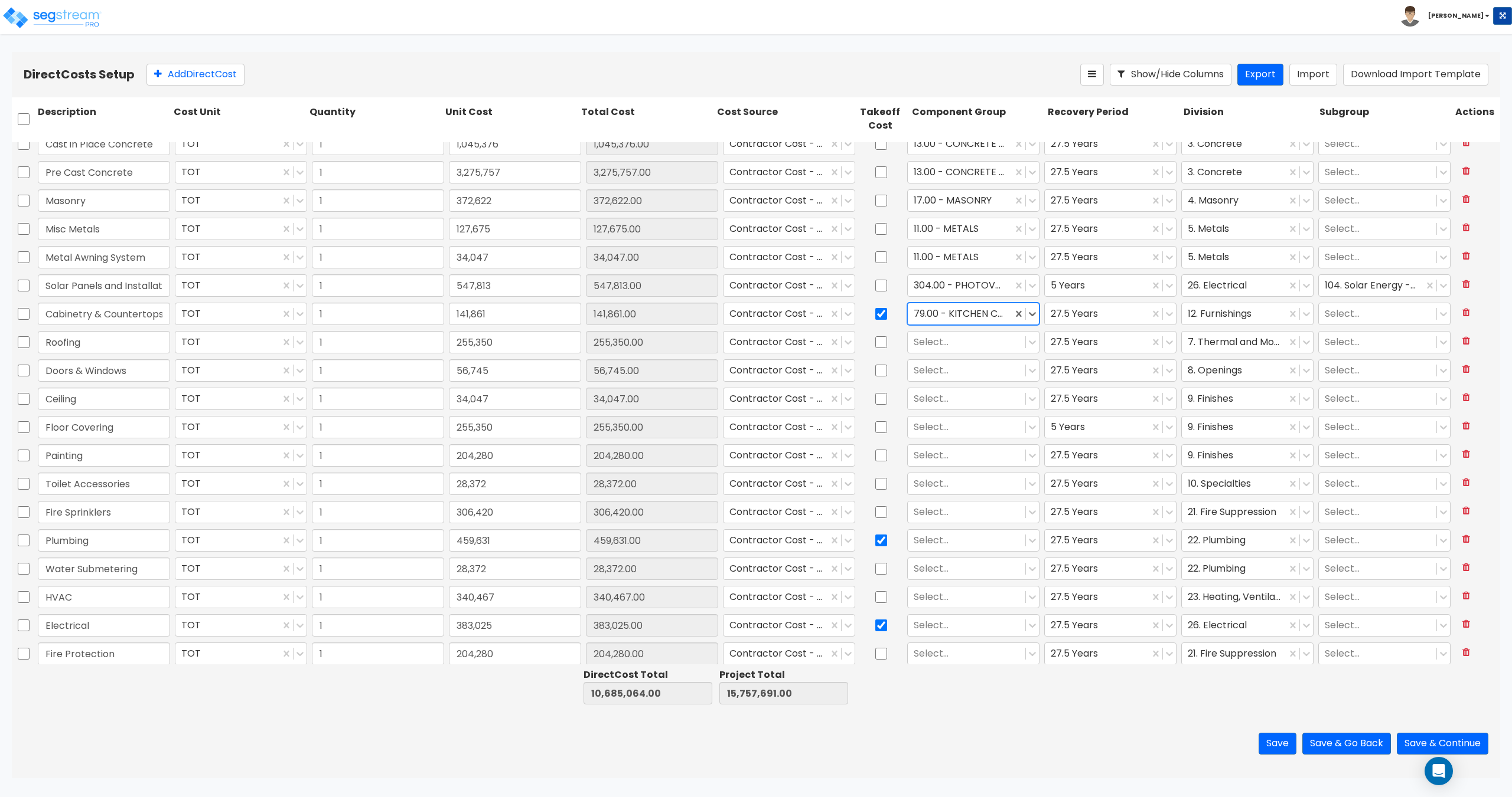
click at [965, 316] on div at bounding box center [959, 314] width 92 height 16
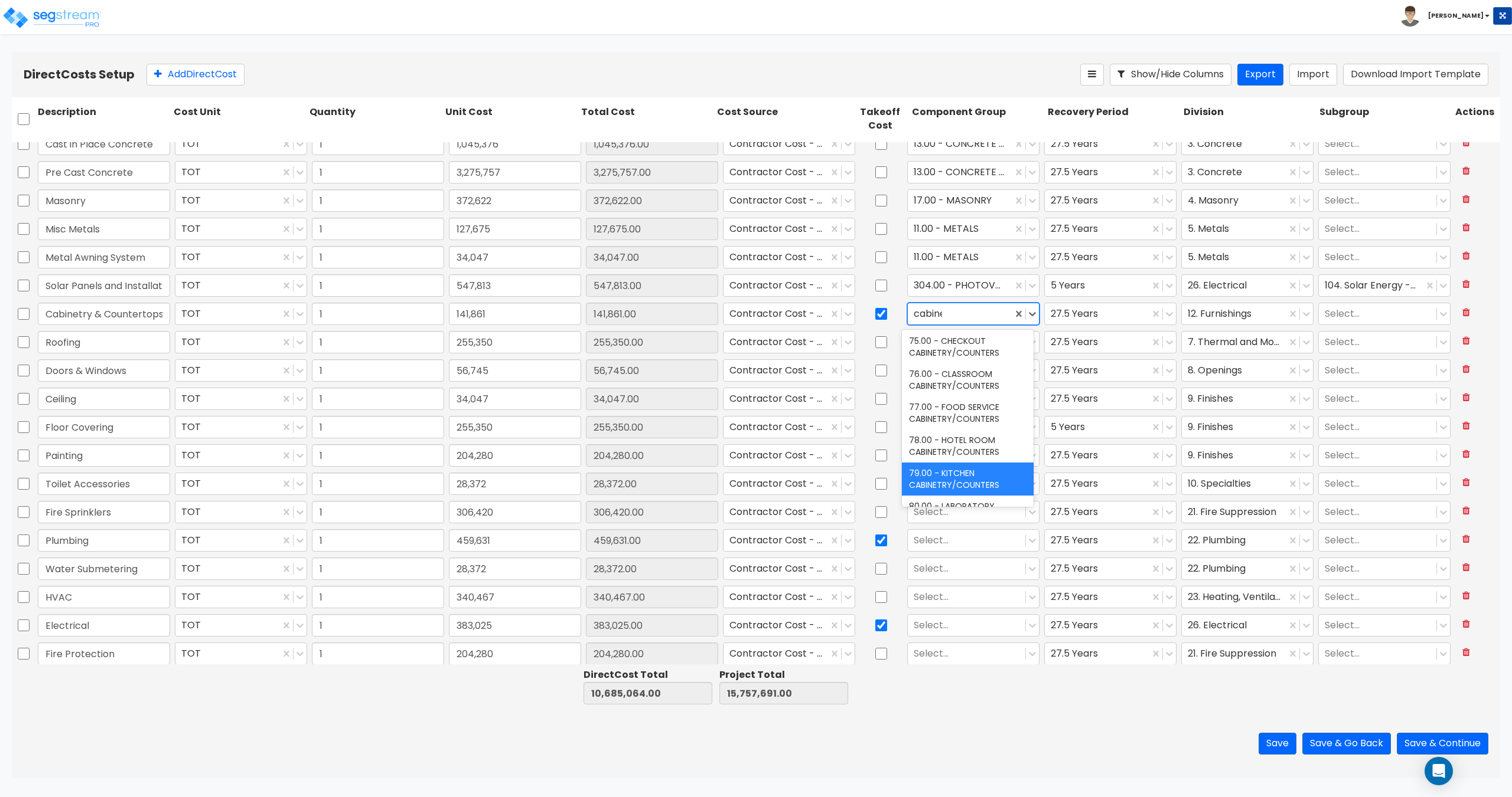
type input "cabinet"
click at [936, 347] on div "71.00 - RESTROOM CABINETRY/COUNTERS" at bounding box center [967, 349] width 132 height 33
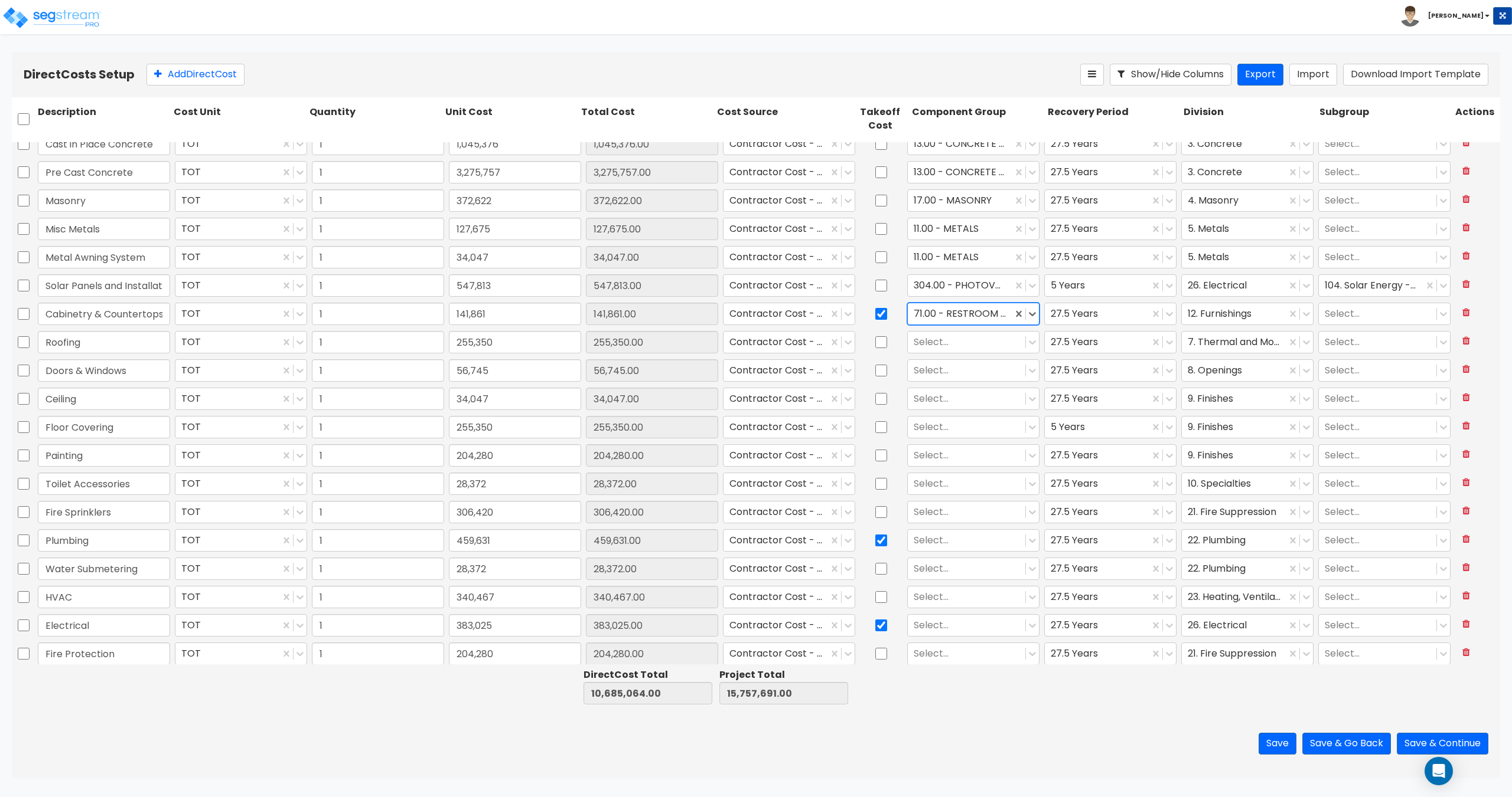
click at [936, 347] on div at bounding box center [966, 342] width 106 height 16
type input "r"
type input "ther"
click at [945, 374] on div "24.00 - THERMAL & MOISTURE PROTECTION" at bounding box center [967, 377] width 132 height 33
click at [945, 372] on div at bounding box center [966, 370] width 106 height 16
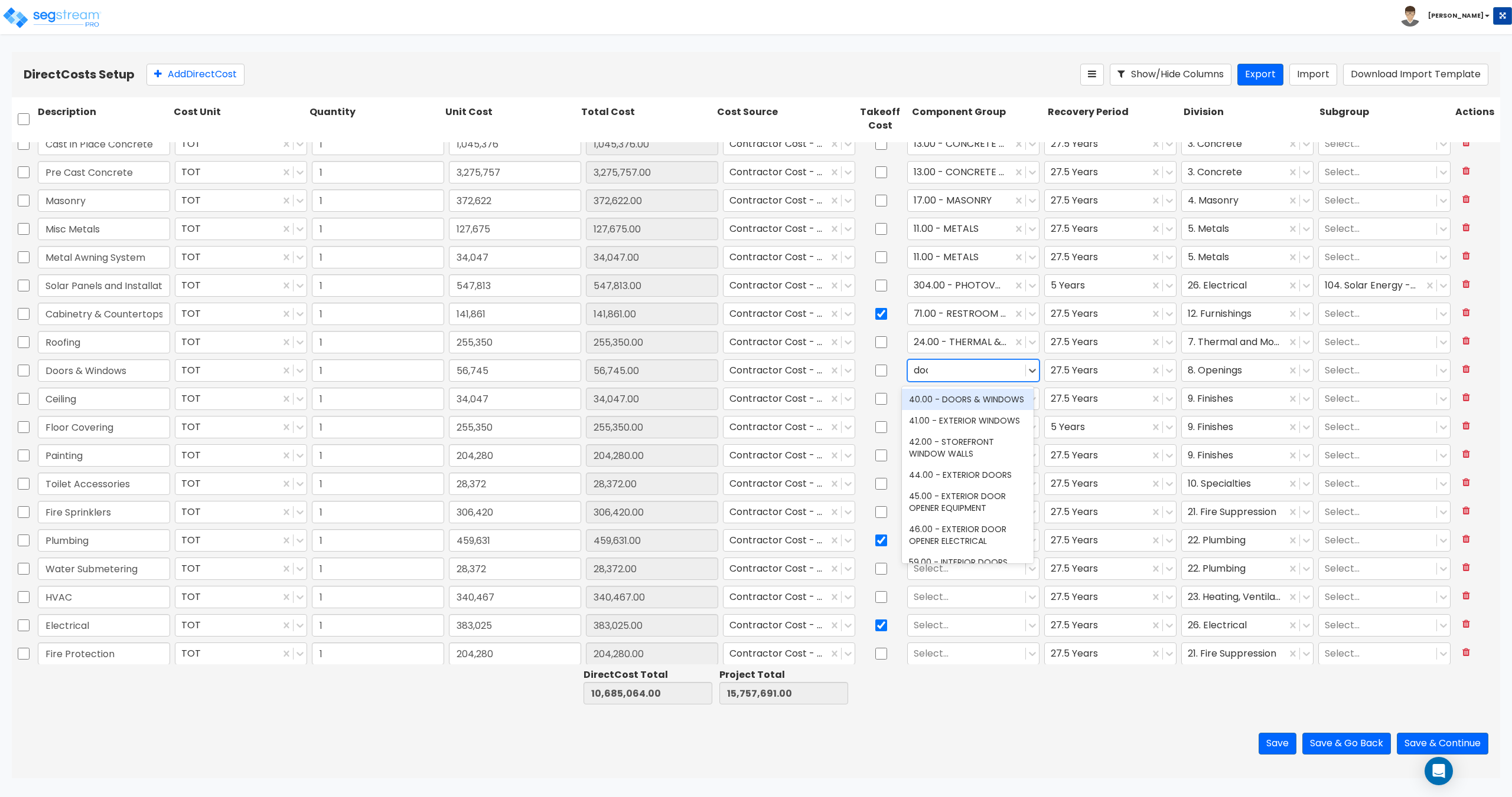
type input "door"
click at [932, 405] on div "40.00 - DOORS & WINDOWS" at bounding box center [967, 400] width 132 height 22
click at [934, 398] on div at bounding box center [966, 398] width 106 height 16
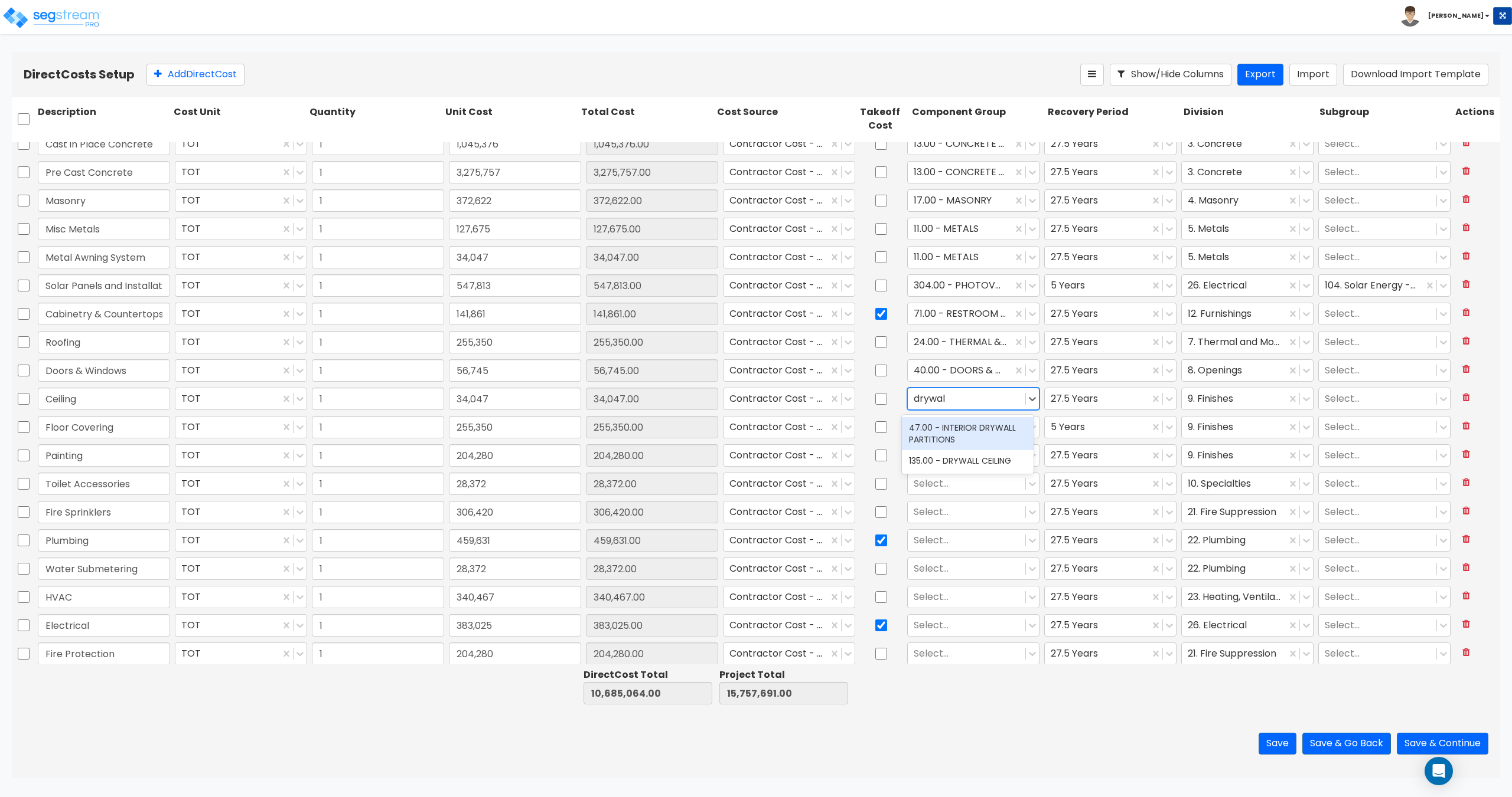
type input "drywall"
click at [973, 465] on div "135.00 - DRYWALL CEILING" at bounding box center [967, 461] width 132 height 22
click at [950, 433] on div at bounding box center [966, 427] width 106 height 16
type input "vinyl"
click at [967, 473] on div "130.00 - VINYL FLOORING" at bounding box center [967, 477] width 132 height 22
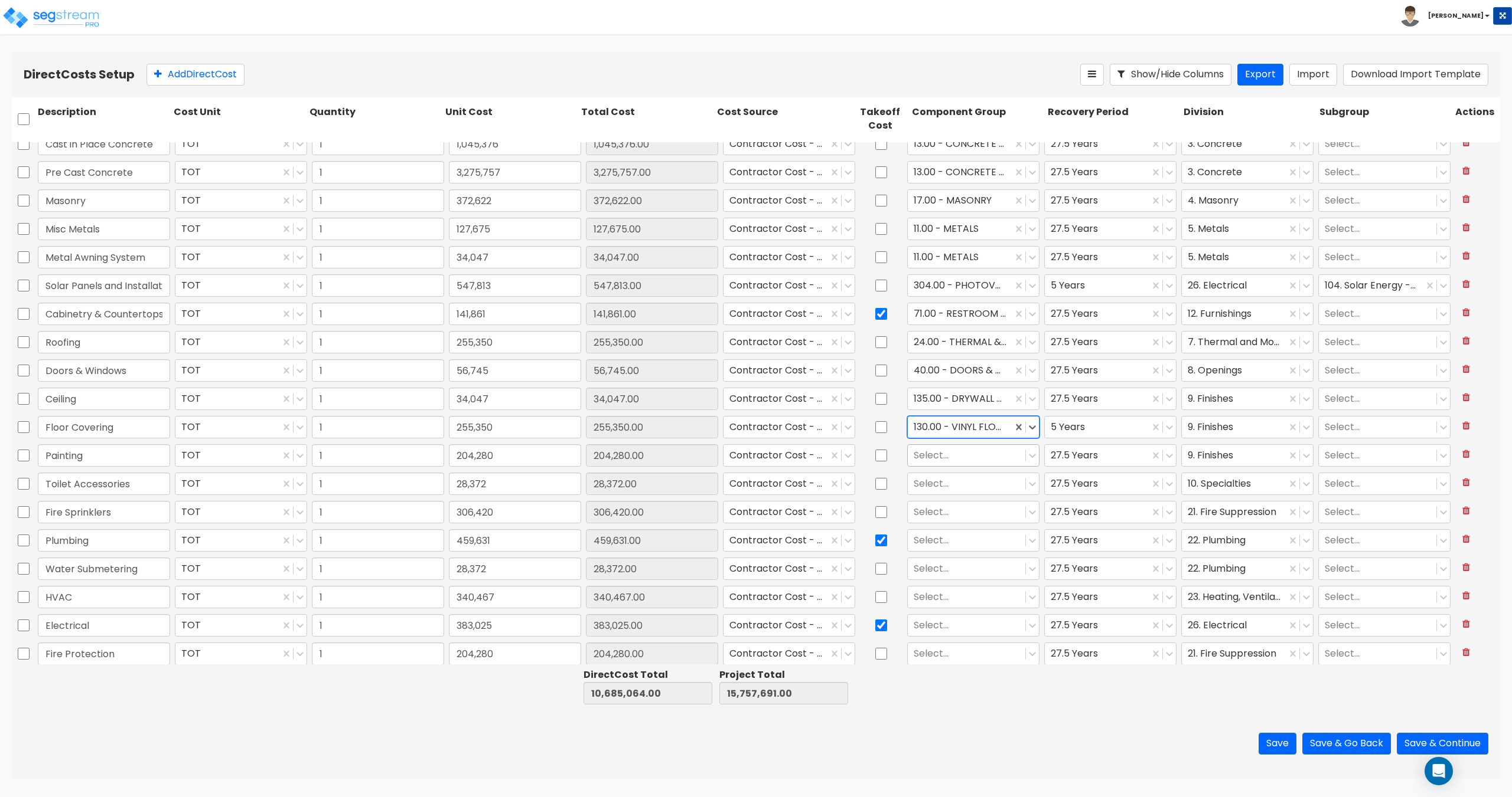
click at [952, 458] on div at bounding box center [966, 455] width 106 height 16
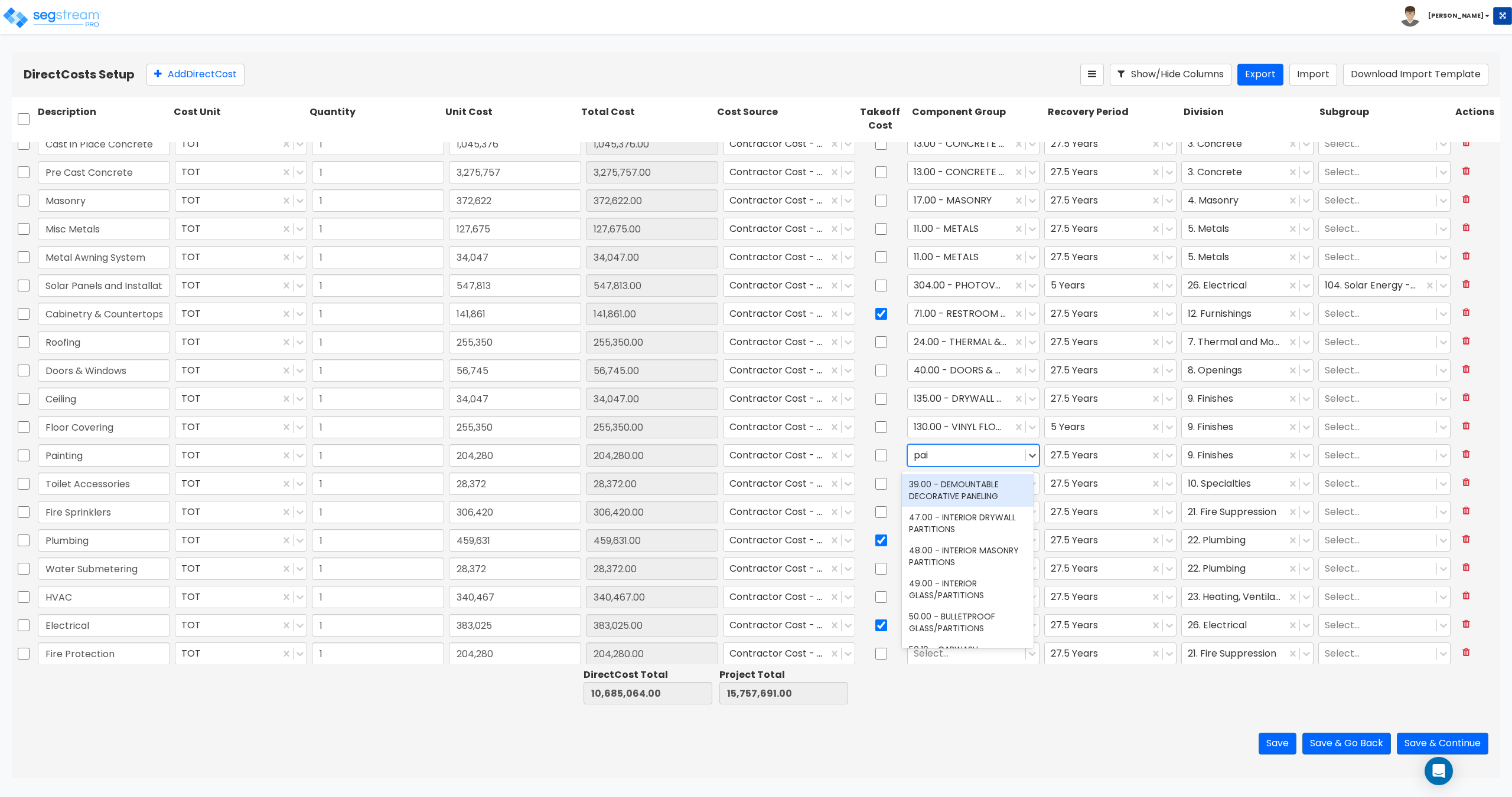
type input "paint"
click at [952, 485] on div "111.00 - EXTERIOR PAINT" at bounding box center [967, 485] width 132 height 22
click at [950, 461] on div at bounding box center [959, 455] width 92 height 16
type input "paint"
click at [951, 507] on div "112.00 - INTERIOR PAINT" at bounding box center [967, 506] width 132 height 22
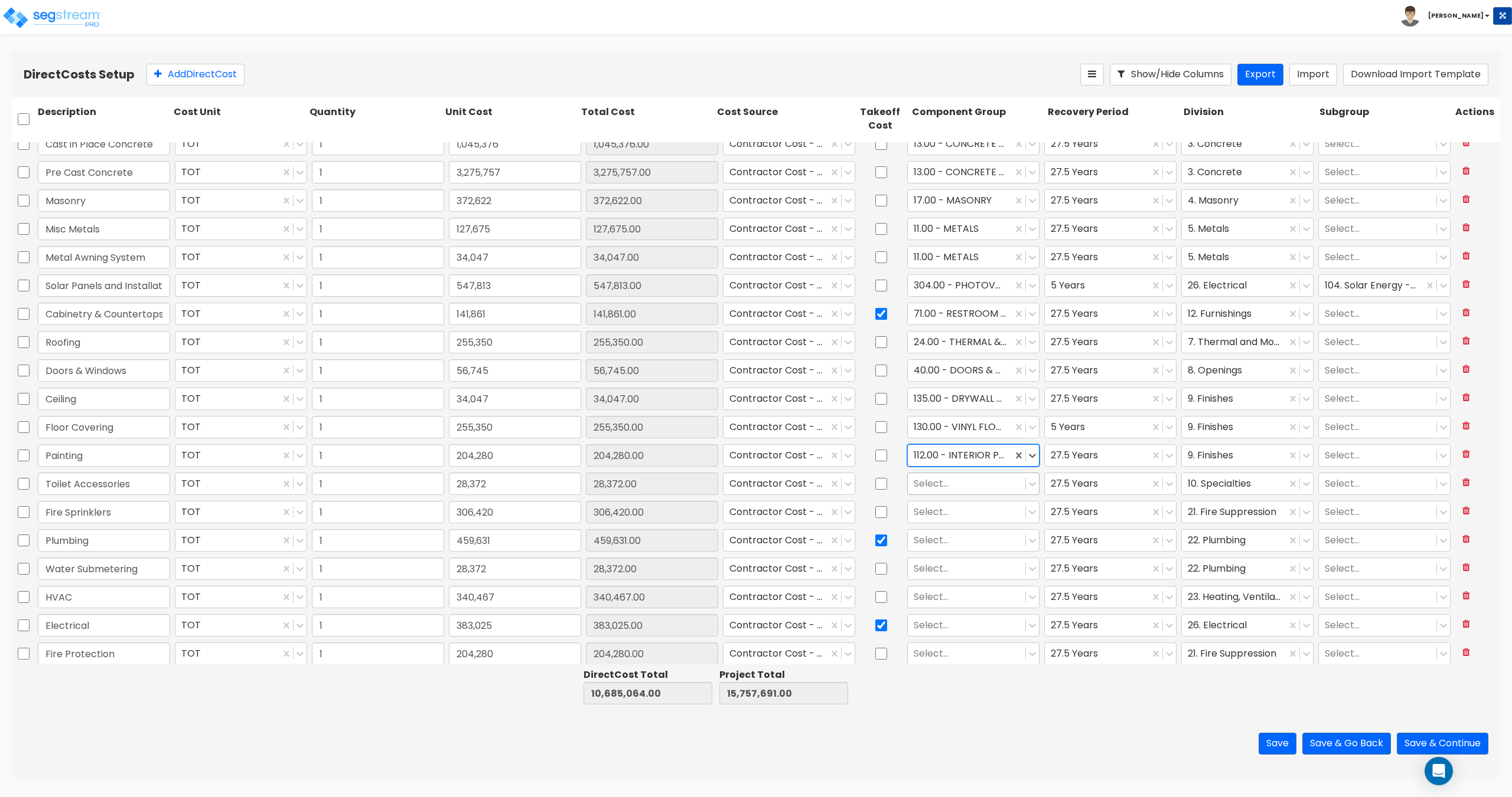
click at [934, 485] on div at bounding box center [966, 483] width 106 height 16
type input "restroom"
click at [930, 527] on div "70.00 - RESTROOM ACCESSORIES" at bounding box center [967, 519] width 132 height 33
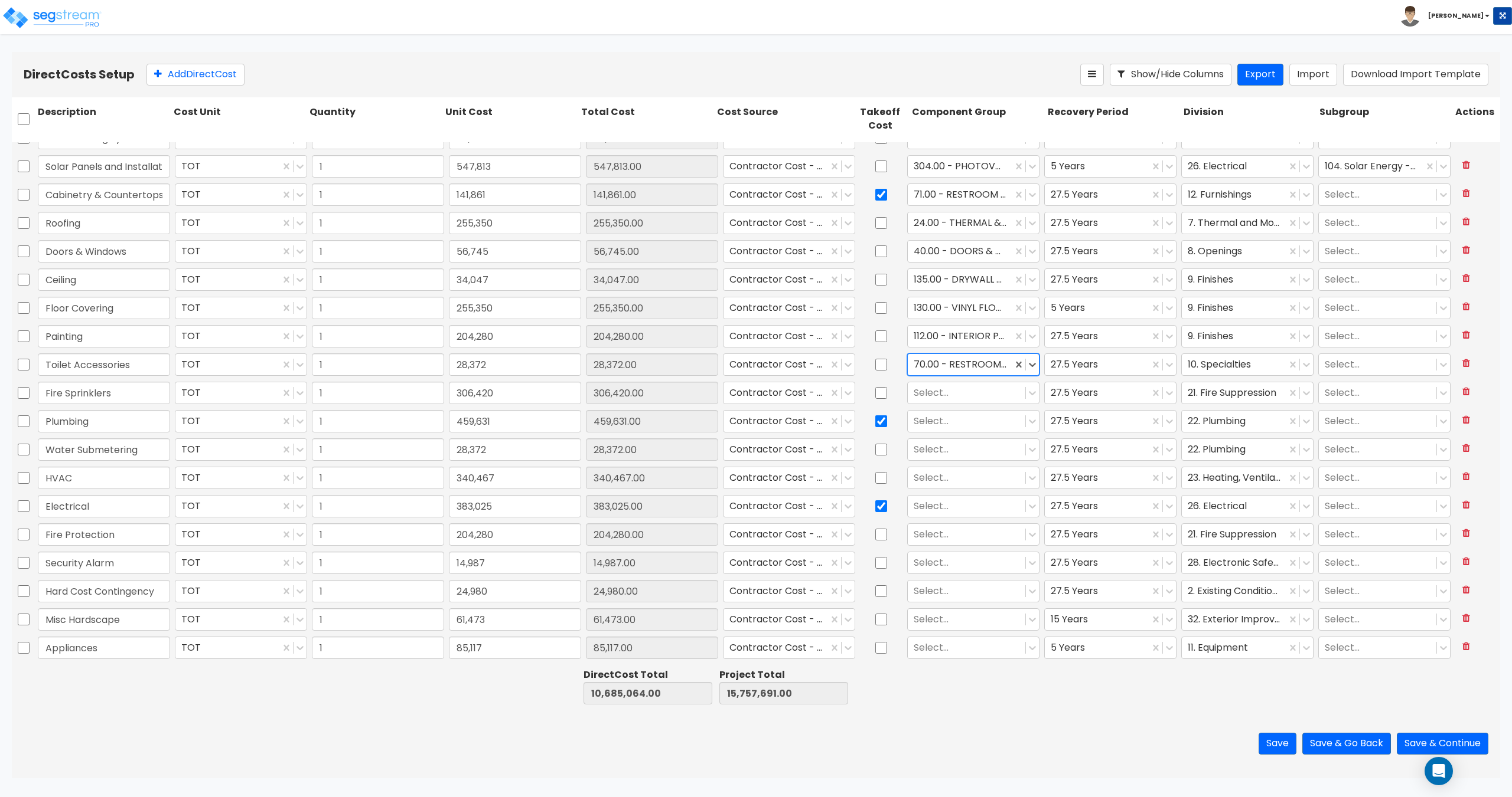
type input "1"
type input "3,275,757"
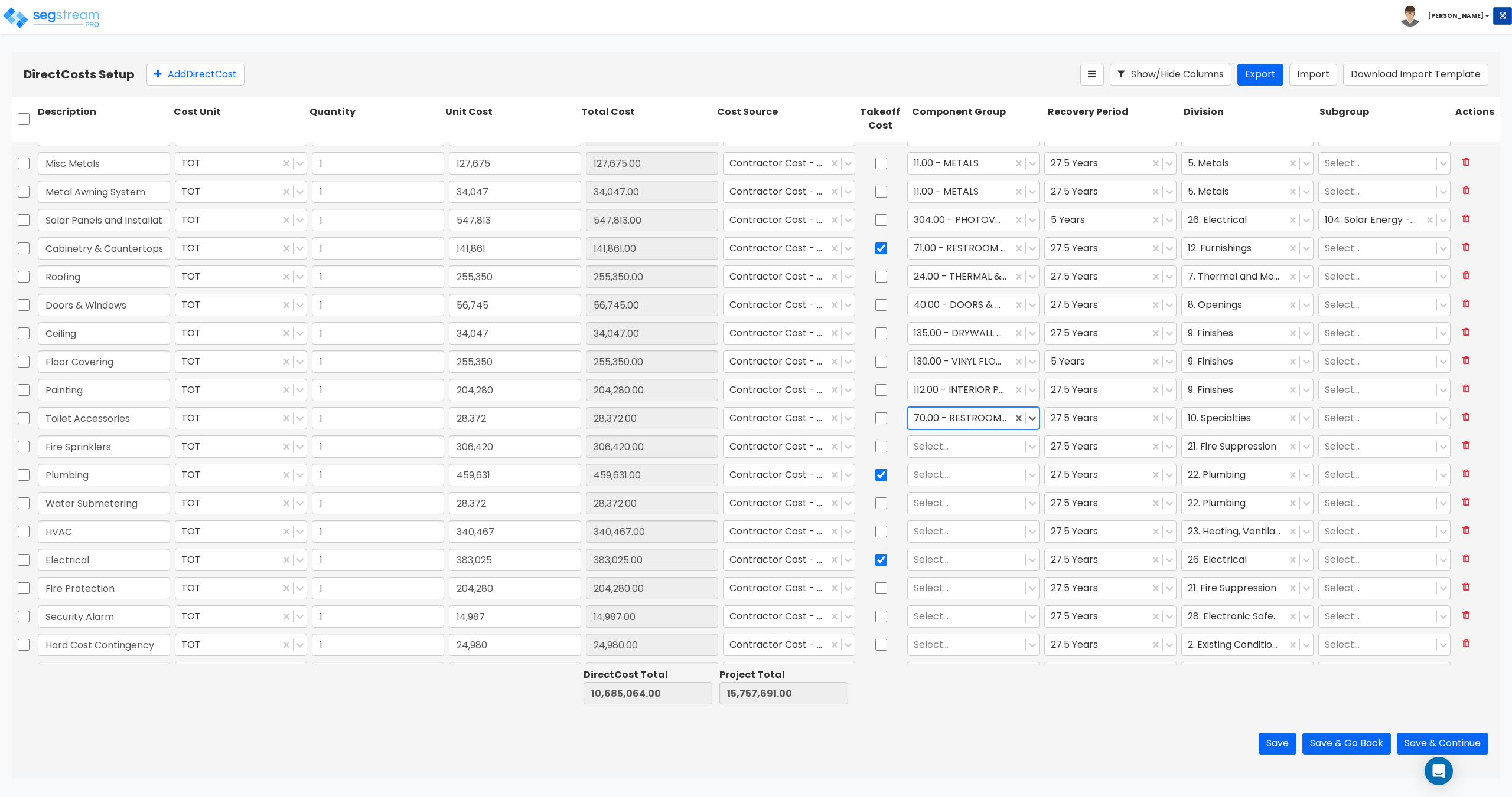
scroll to position [351, 0]
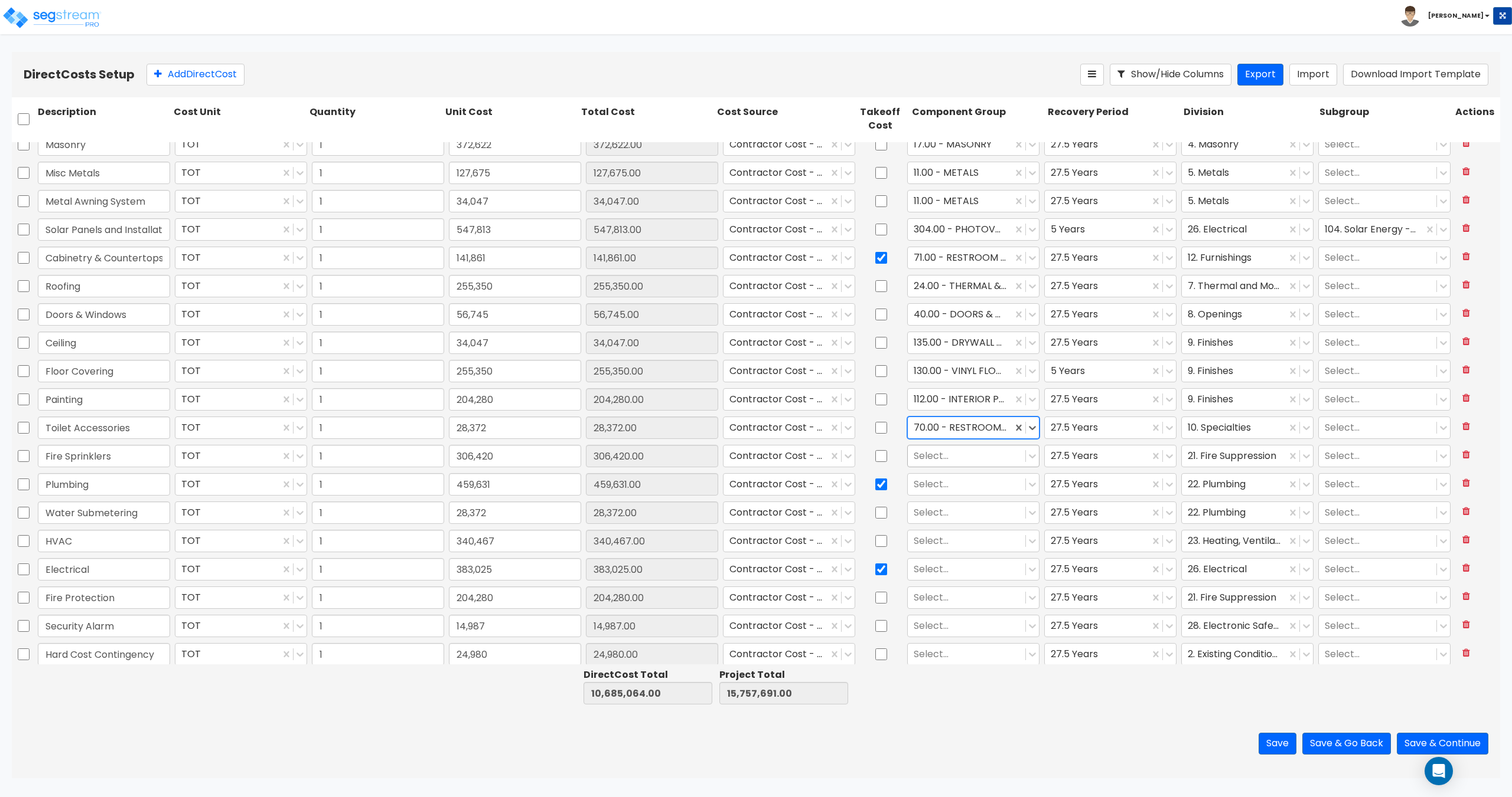
click at [924, 452] on div at bounding box center [966, 456] width 106 height 16
type input "fire pr"
click at [930, 491] on div "141.00 - BLDG FIRE PROTECTION" at bounding box center [967, 491] width 132 height 33
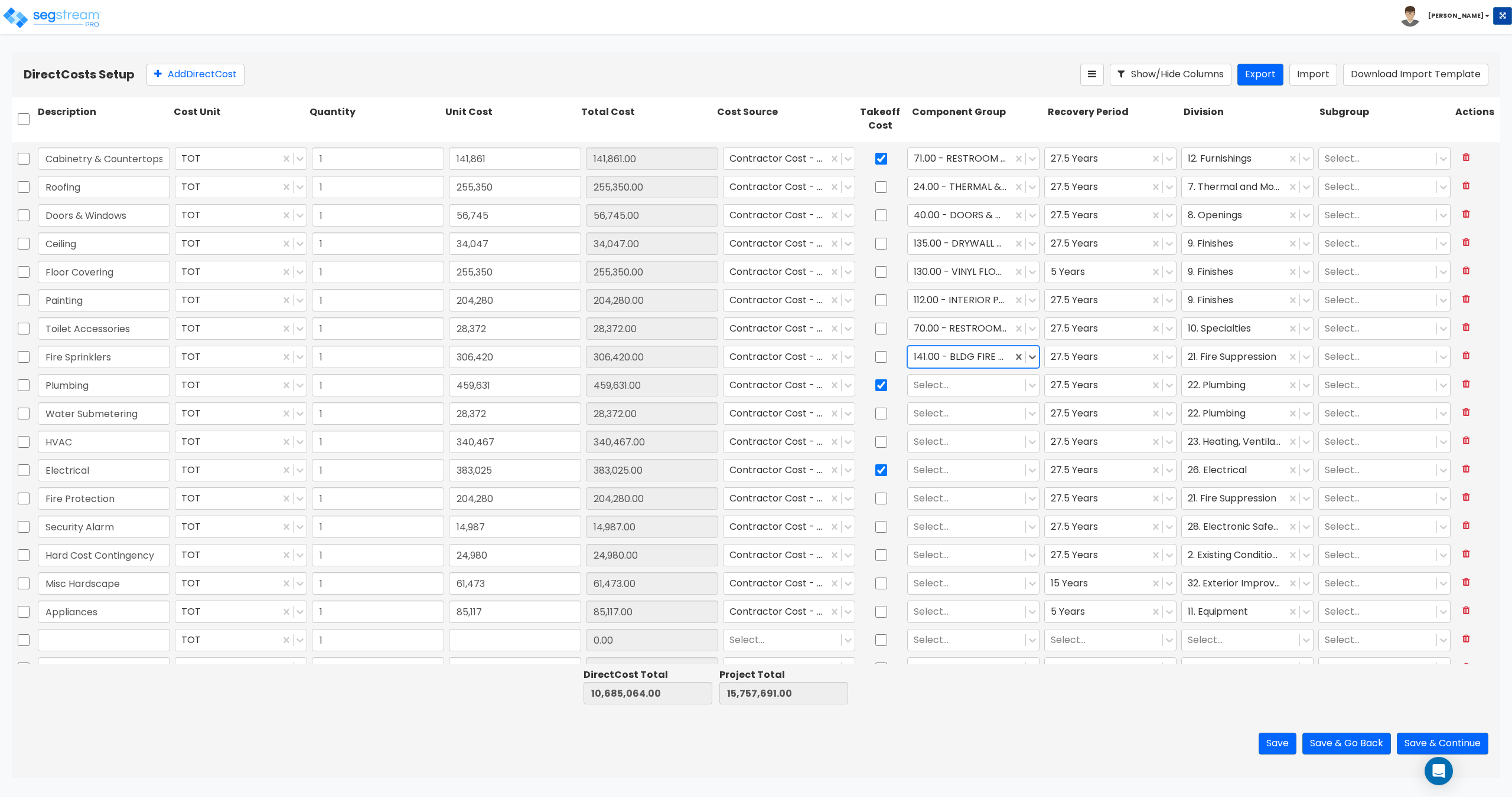
scroll to position [469, 0]
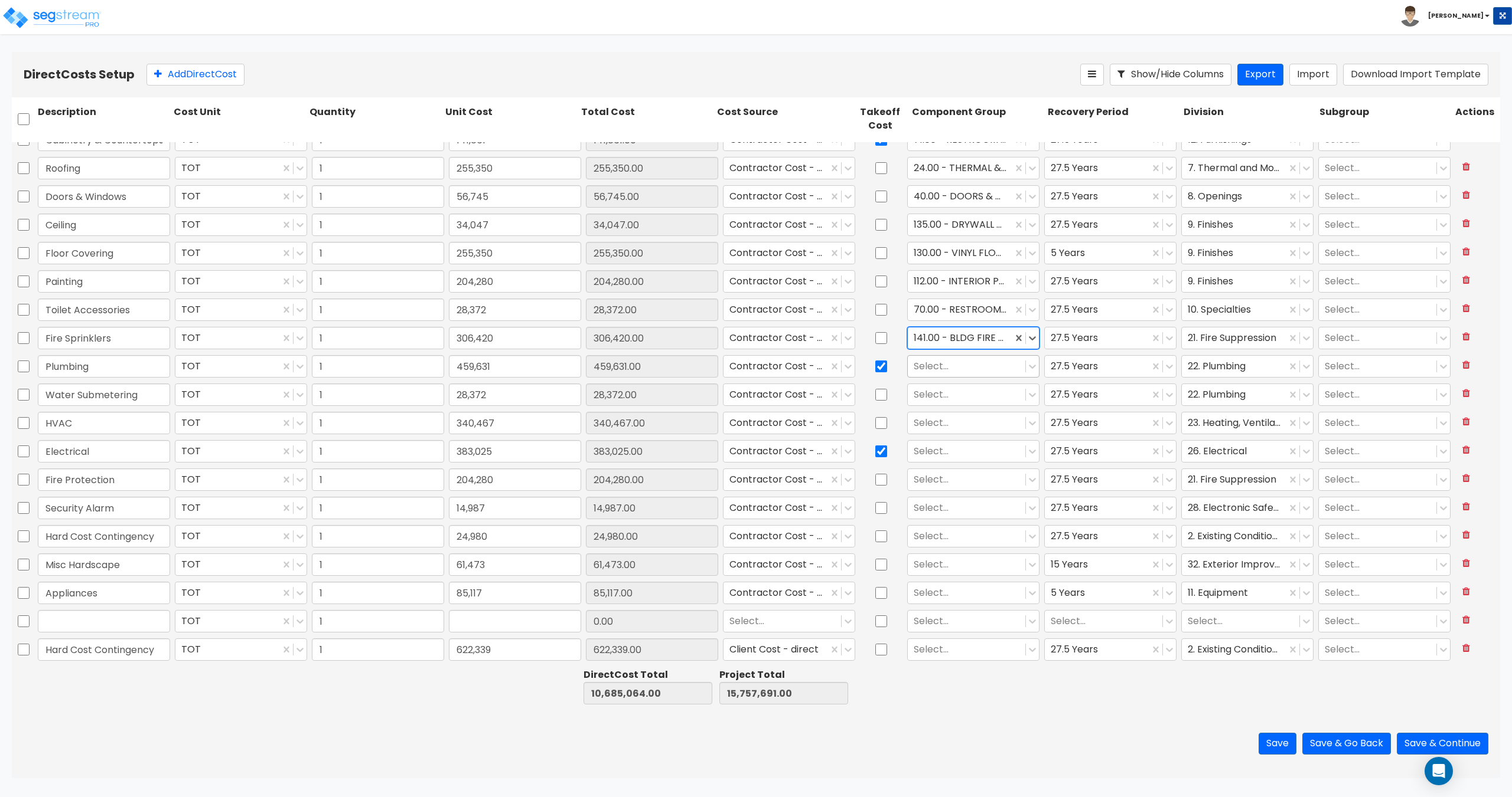
click at [930, 370] on div at bounding box center [966, 366] width 106 height 16
type input "plumbing"
click at [931, 398] on div "144.00 - GENERAL PLUMBING" at bounding box center [967, 396] width 132 height 22
click at [935, 398] on div at bounding box center [966, 394] width 106 height 16
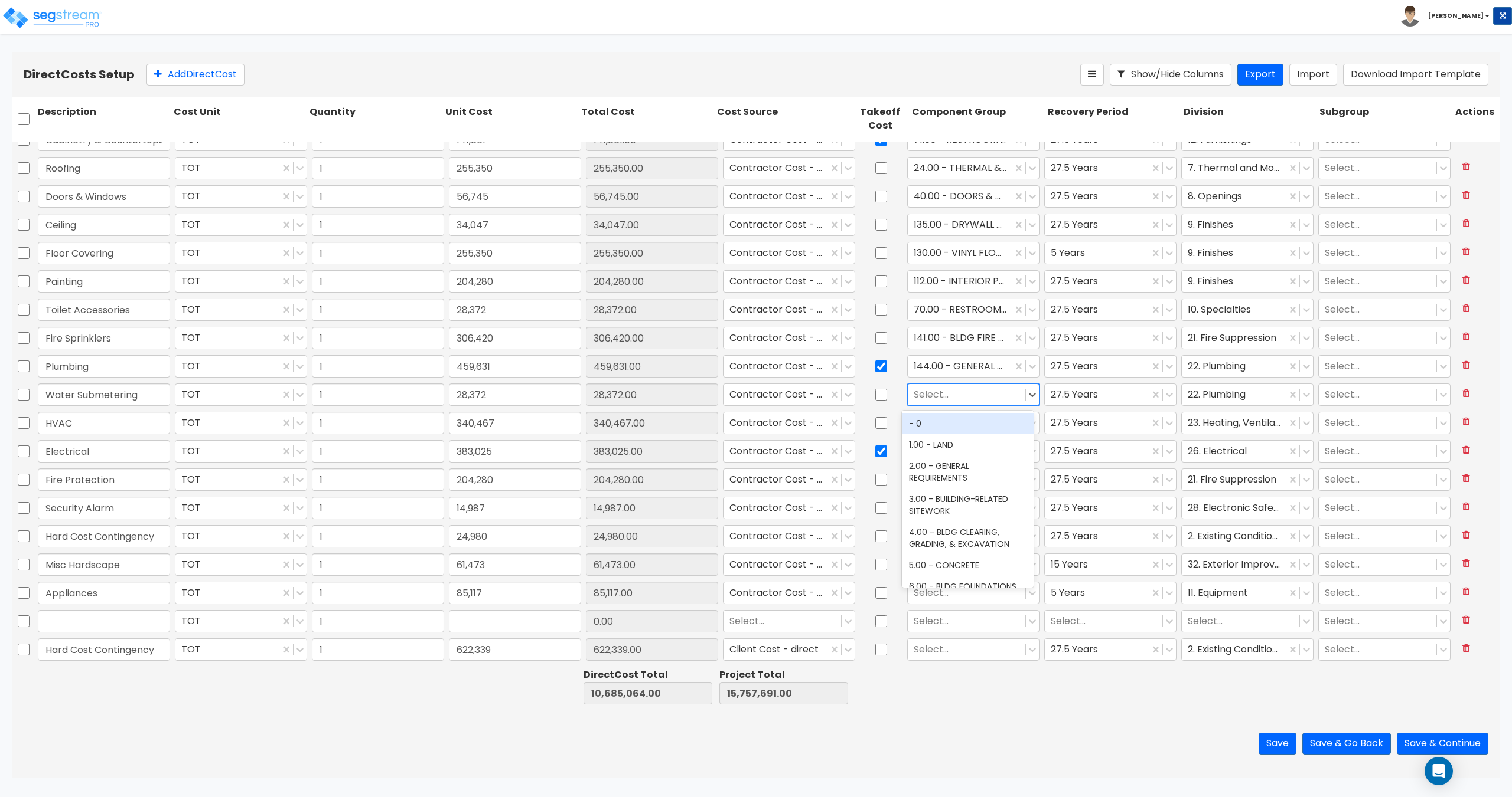
type input "l"
type input "plumbing"
click at [938, 424] on div "144.00 - GENERAL PLUMBING" at bounding box center [967, 424] width 132 height 22
click at [938, 424] on div at bounding box center [966, 423] width 106 height 16
type input "hvac"
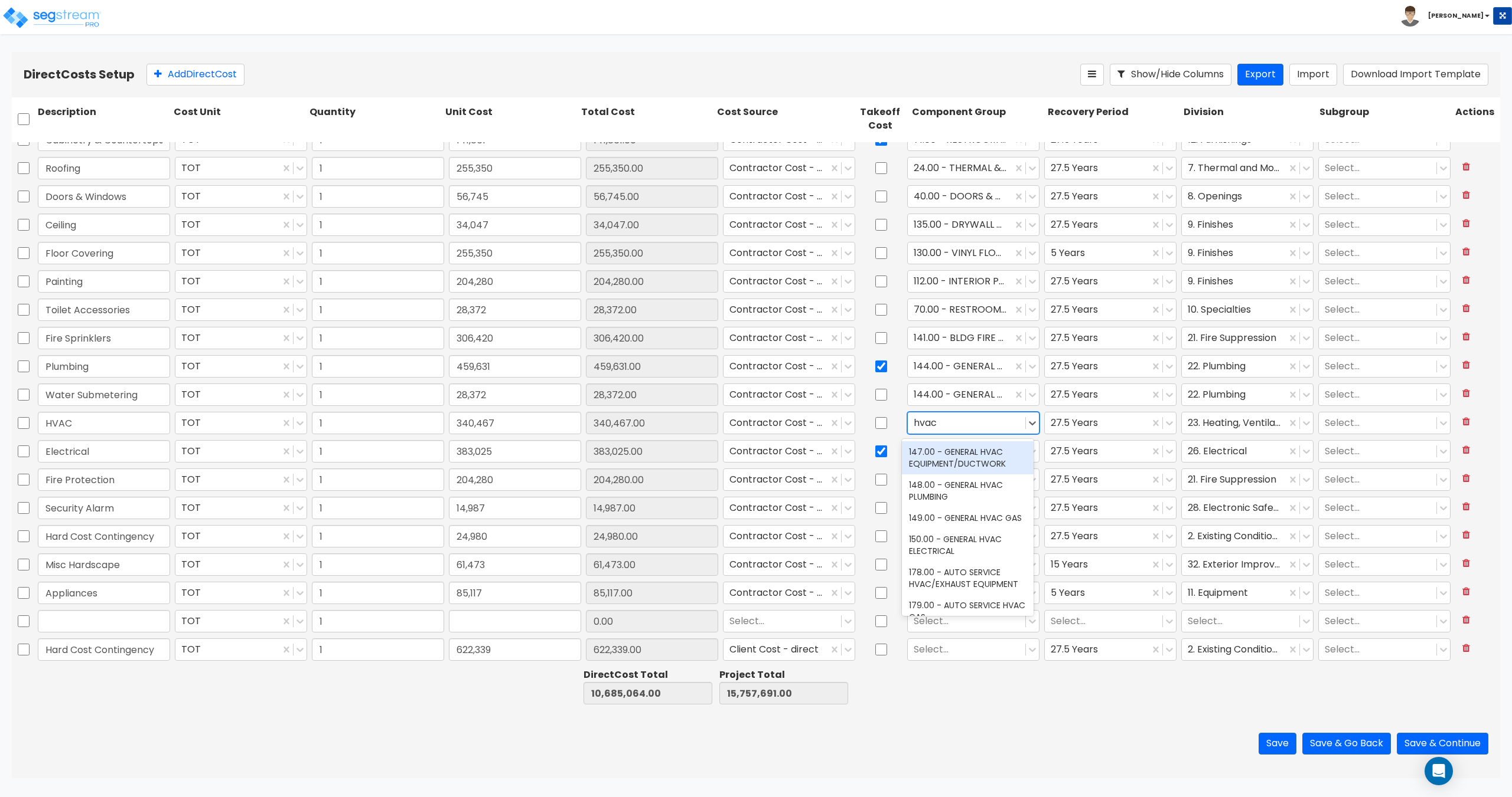
click at [938, 459] on div "147.00 - GENERAL HVAC EQUIPMENT/DUCTWORK" at bounding box center [967, 458] width 132 height 33
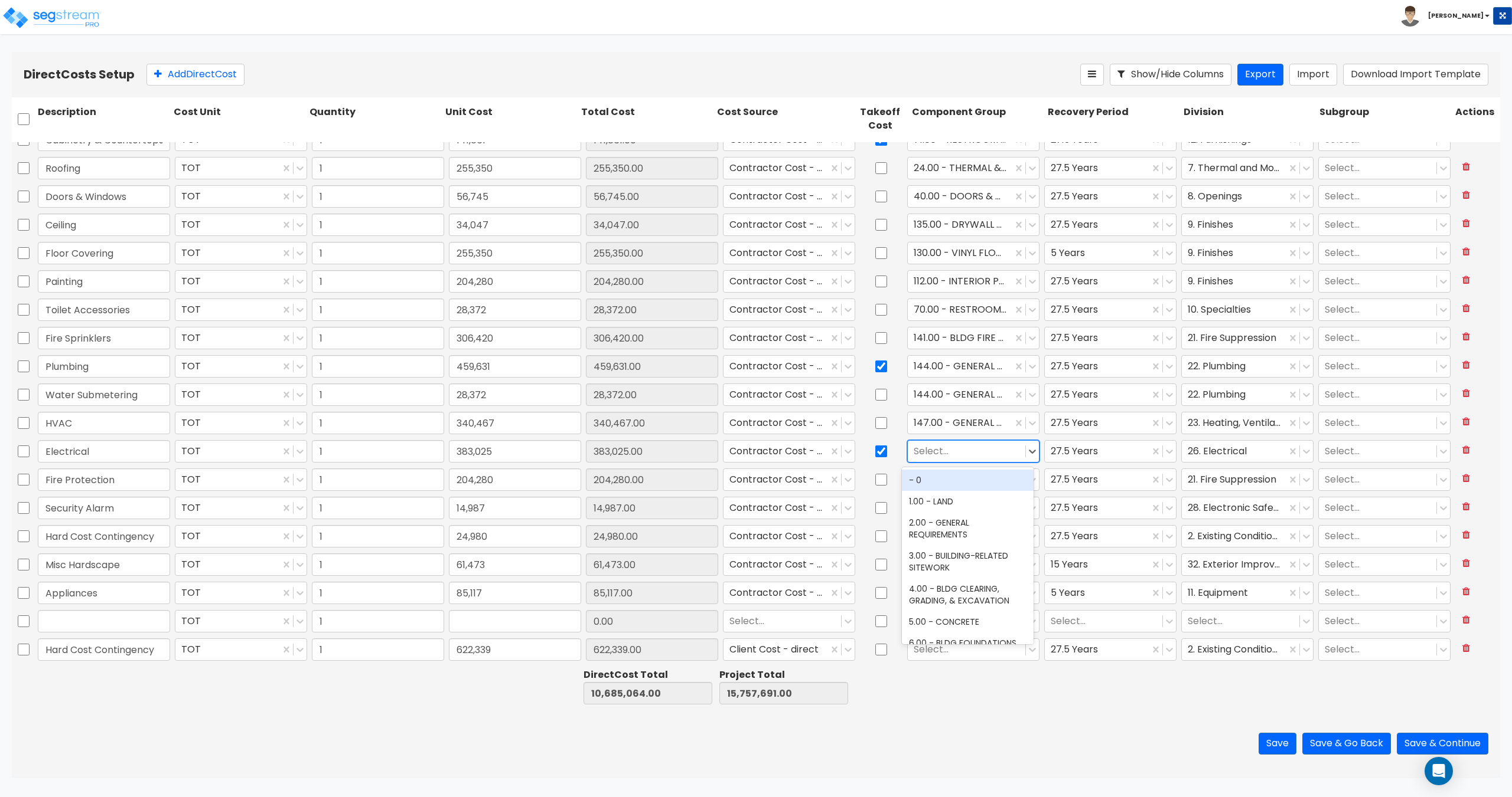
click at [940, 450] on div at bounding box center [966, 451] width 106 height 16
type input "electrical"
click at [972, 597] on div "145.00 - GENERAL ELECTRICAL" at bounding box center [967, 587] width 132 height 22
click at [951, 478] on div at bounding box center [966, 479] width 106 height 16
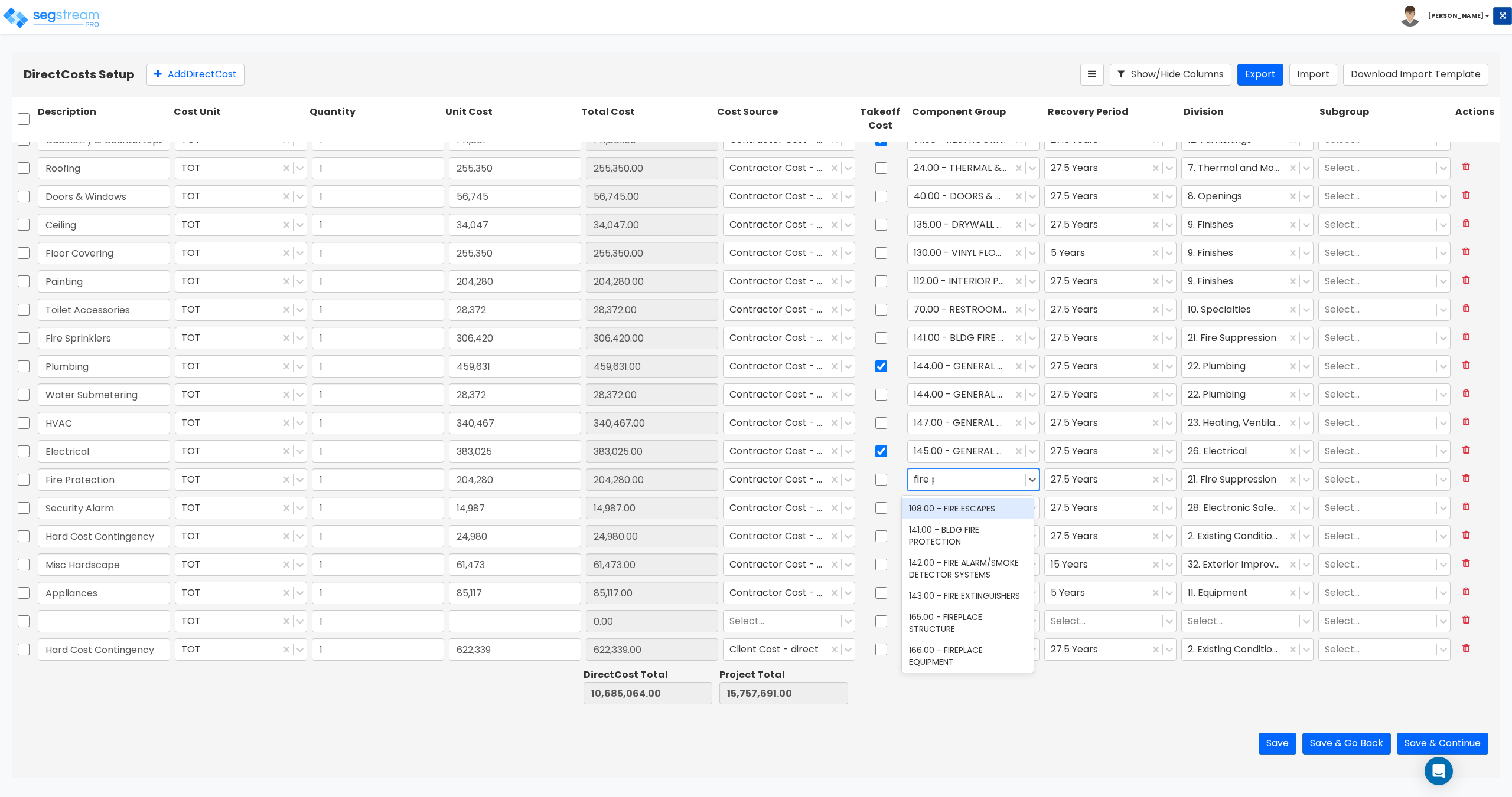
type input "fire pro"
click at [945, 522] on div "141.00 - BLDG FIRE PROTECTION" at bounding box center [967, 514] width 132 height 33
click at [940, 510] on div at bounding box center [966, 508] width 106 height 16
type input "s"
type input "fire alarm"
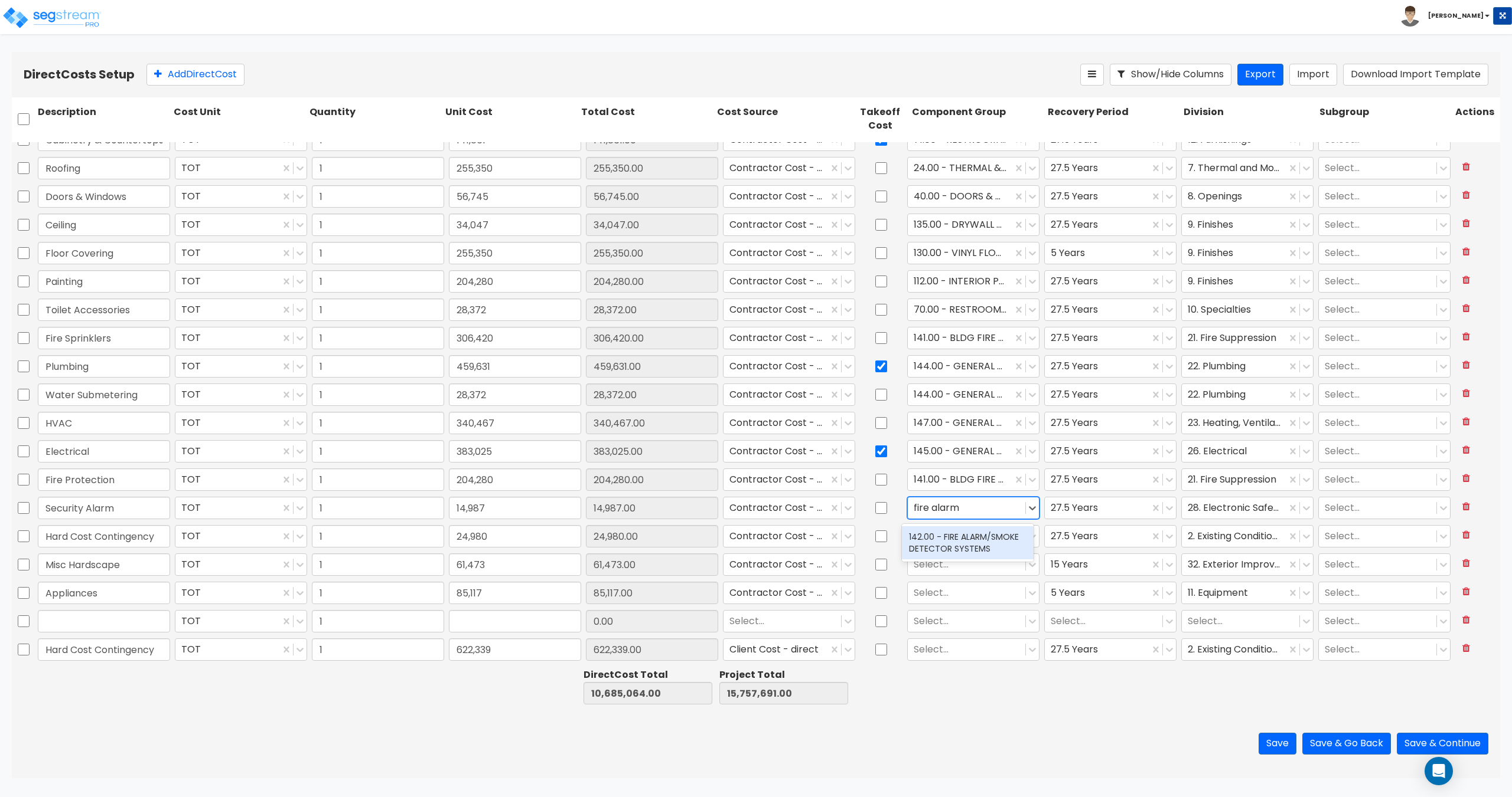
click at [935, 541] on div "142.00 - FIRE ALARM/SMOKE DETECTOR SYSTEMS" at bounding box center [967, 543] width 132 height 33
click at [940, 535] on div at bounding box center [966, 536] width 106 height 16
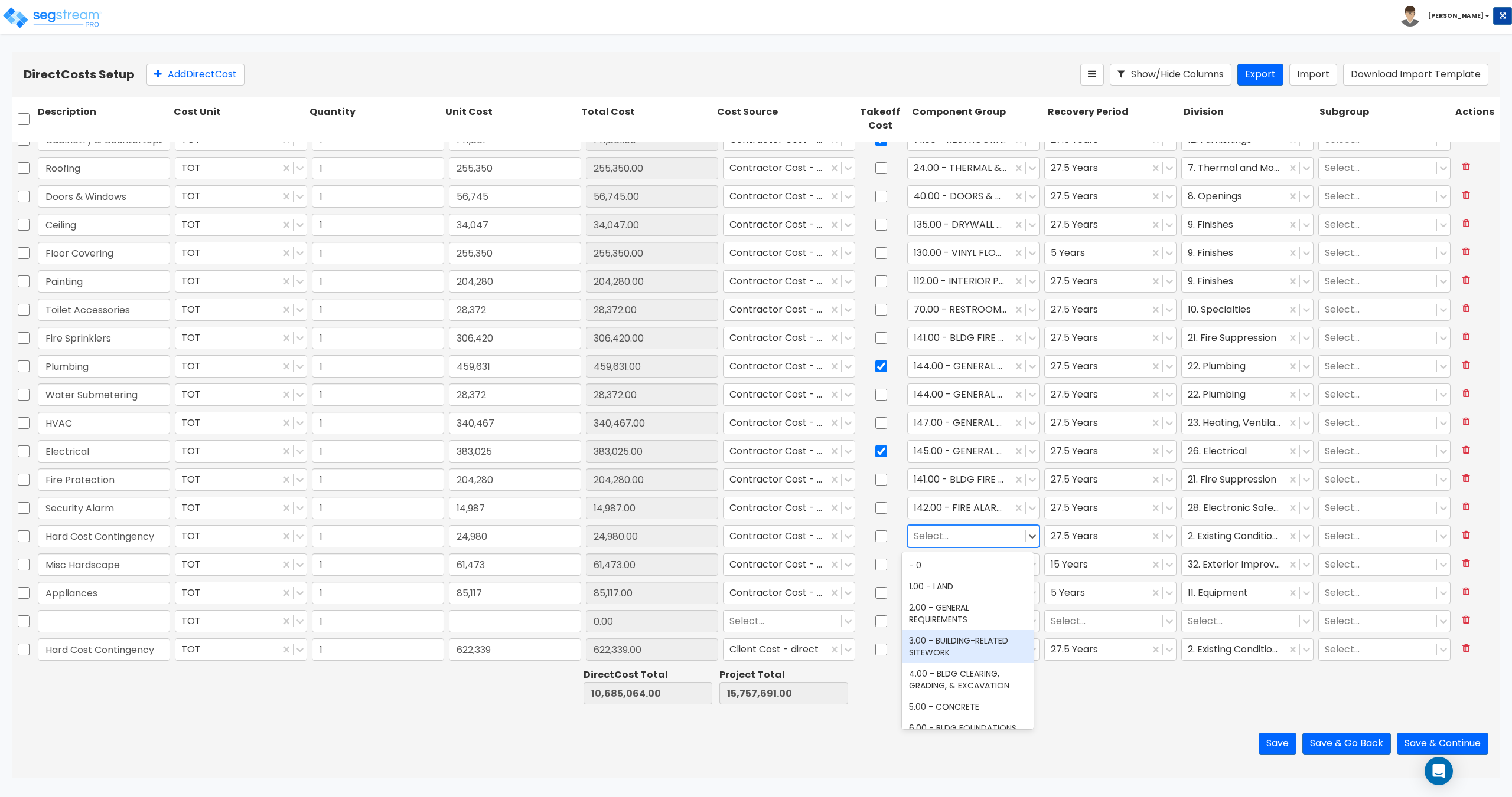
click at [934, 644] on div "3.00 - BUILDING-RELATED SITEWORK" at bounding box center [967, 647] width 132 height 33
click at [934, 651] on div at bounding box center [966, 649] width 106 height 16
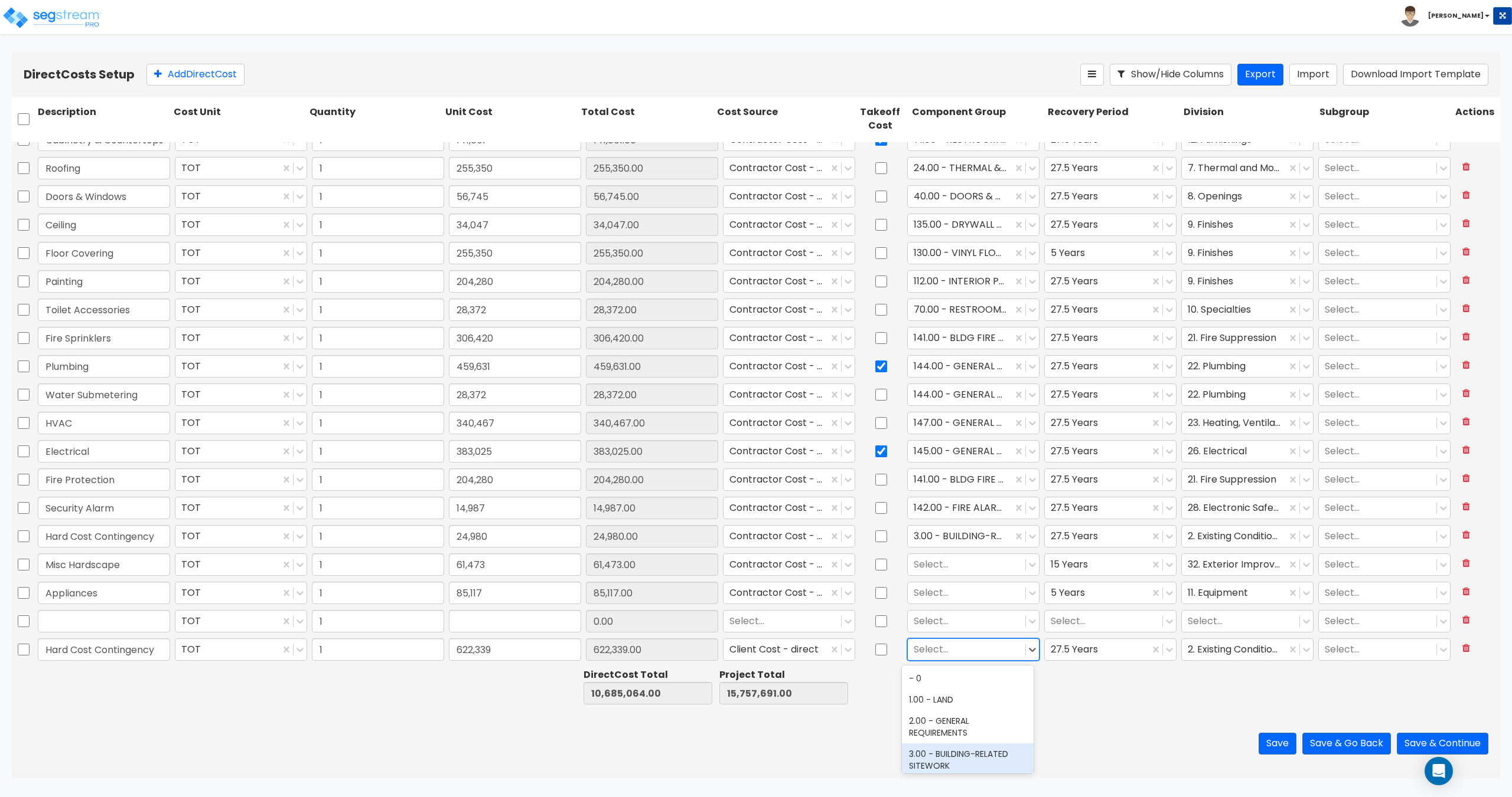
click at [956, 755] on div "3.00 - BUILDING-RELATED SITEWORK" at bounding box center [967, 760] width 132 height 33
click at [1462, 616] on icon at bounding box center [1465, 620] width 7 height 9
type input "Hard Cost Contingency"
type input "622,339.00"
type input "622,339"
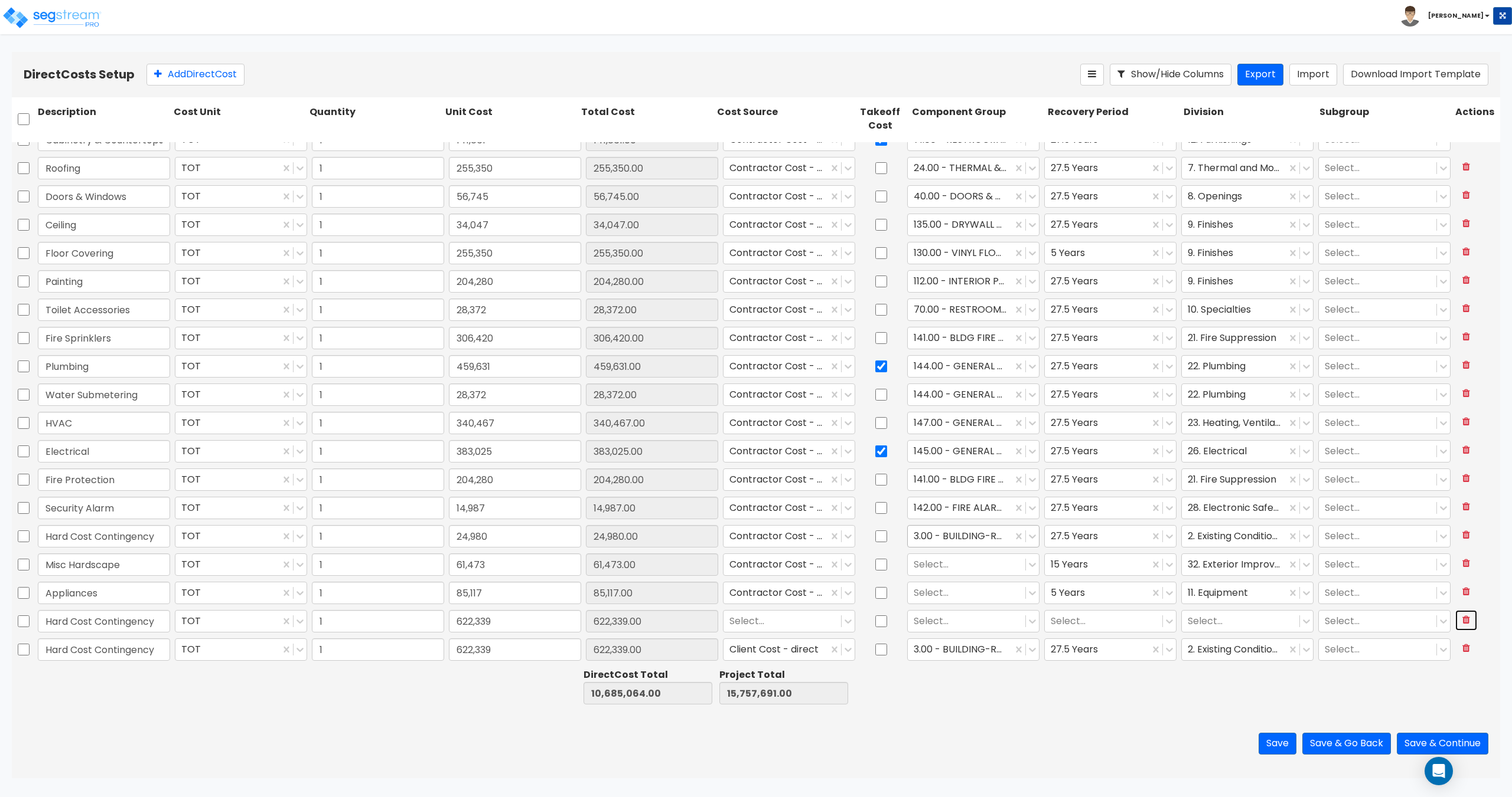
scroll to position [441, 0]
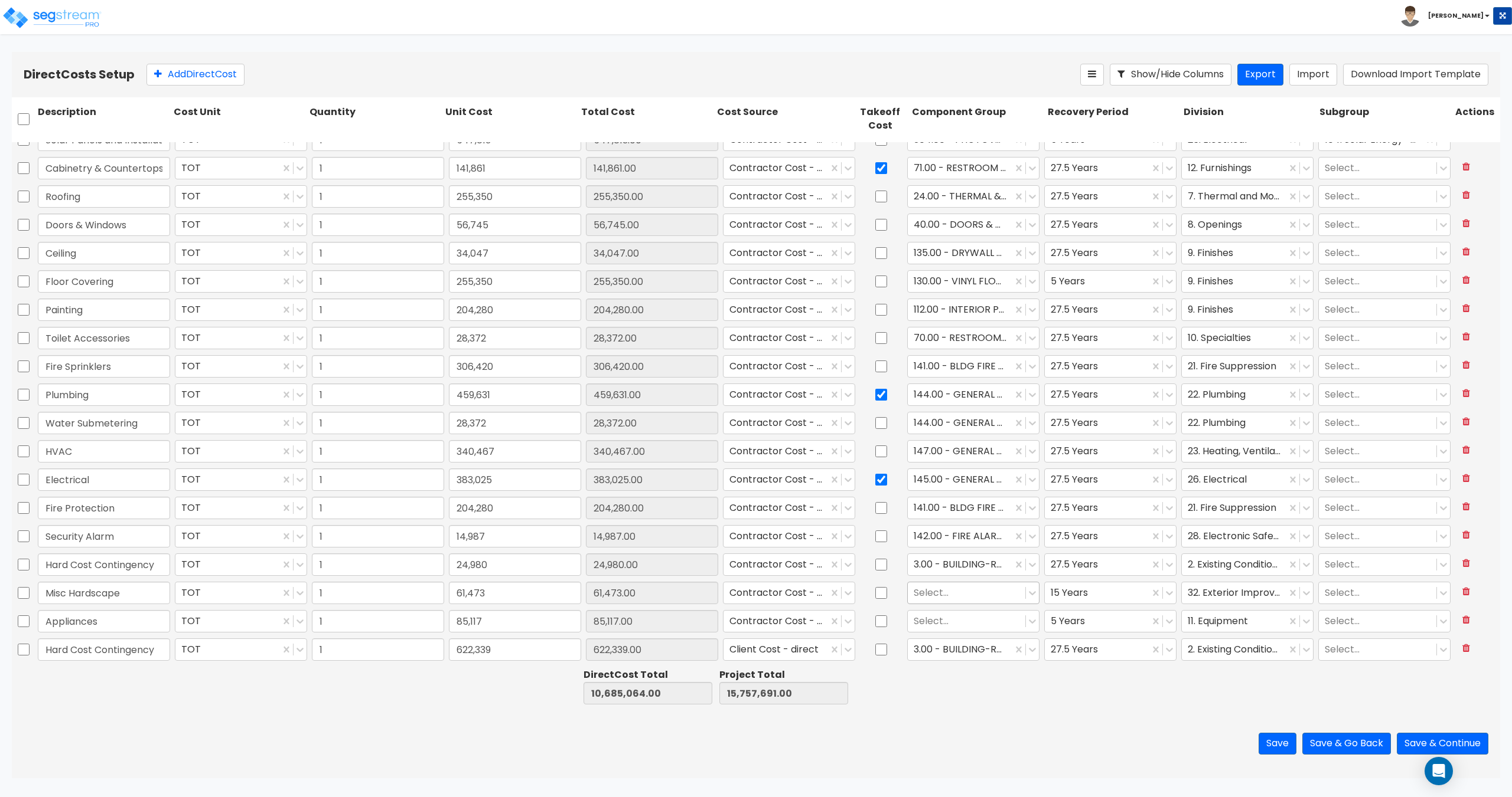
click at [926, 595] on div at bounding box center [966, 593] width 106 height 16
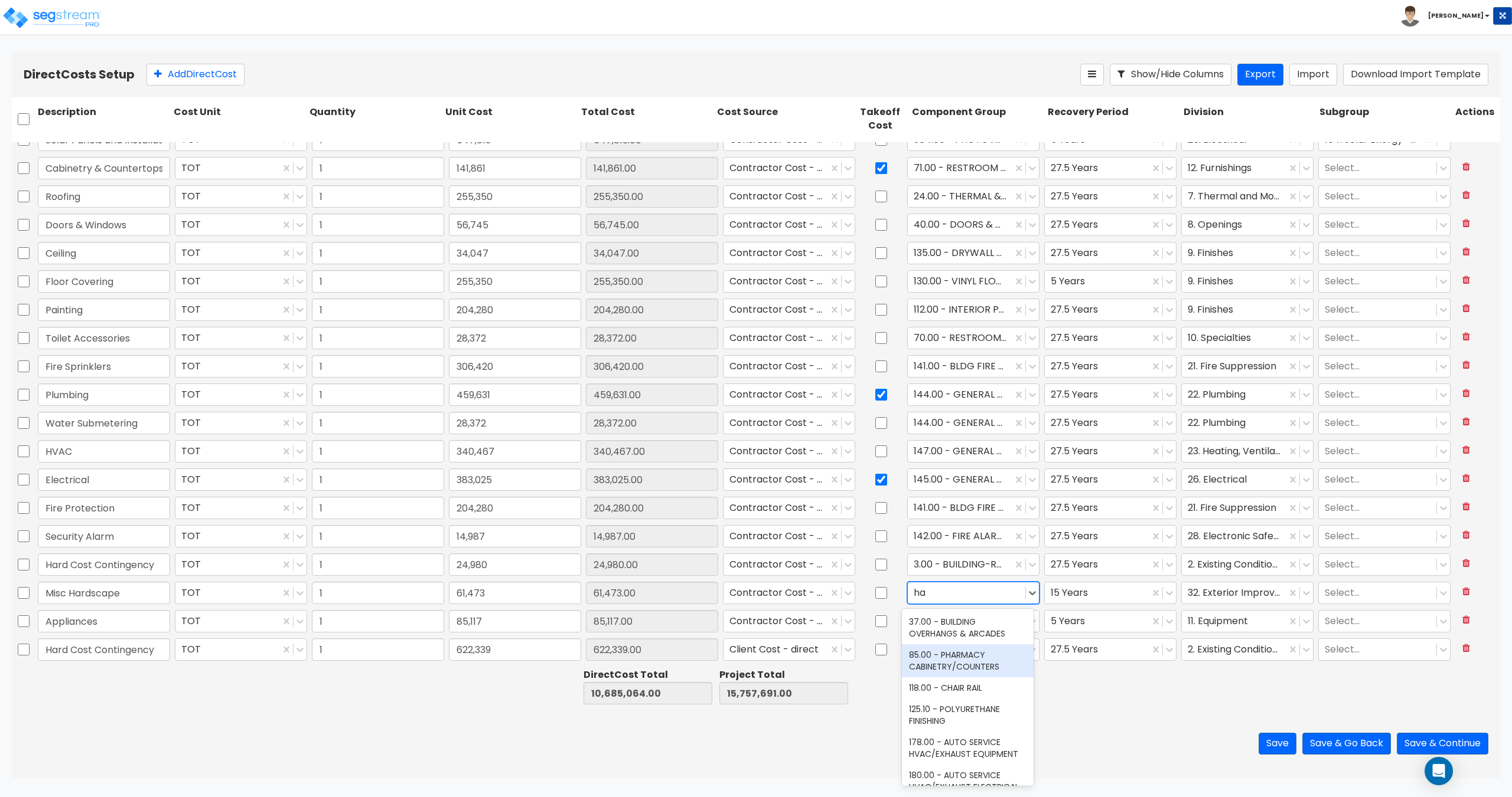
type input "h"
type input "a"
click at [926, 595] on div at bounding box center [966, 593] width 106 height 16
click at [942, 622] on div at bounding box center [966, 621] width 106 height 16
type input "kitchen eq"
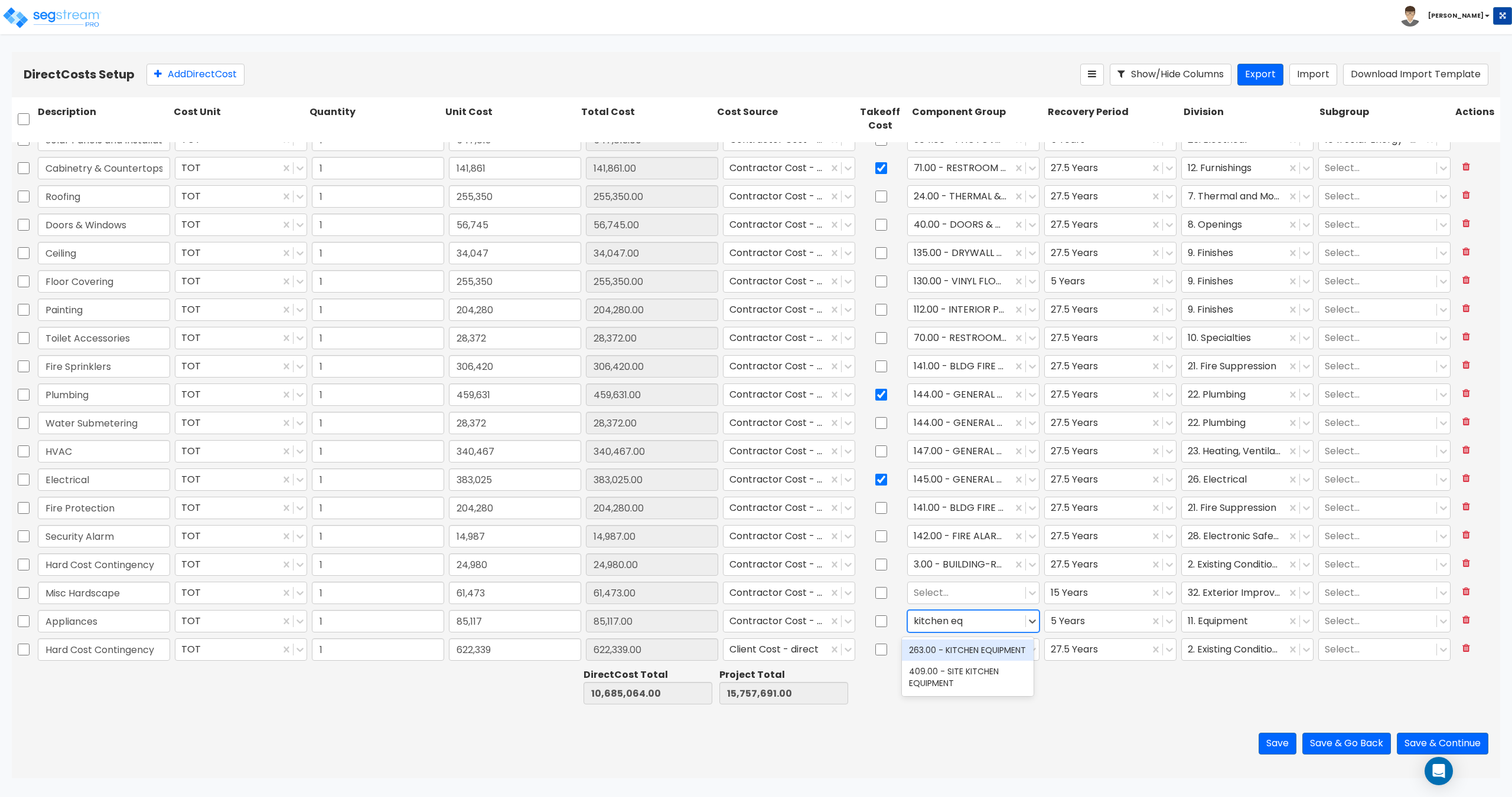
drag, startPoint x: 944, startPoint y: 652, endPoint x: 943, endPoint y: 626, distance: 26.0
click at [943, 652] on div "263.00 - KITCHEN EQUIPMENT" at bounding box center [967, 651] width 132 height 22
click at [941, 584] on div "Select..." at bounding box center [966, 593] width 117 height 21
type input "s"
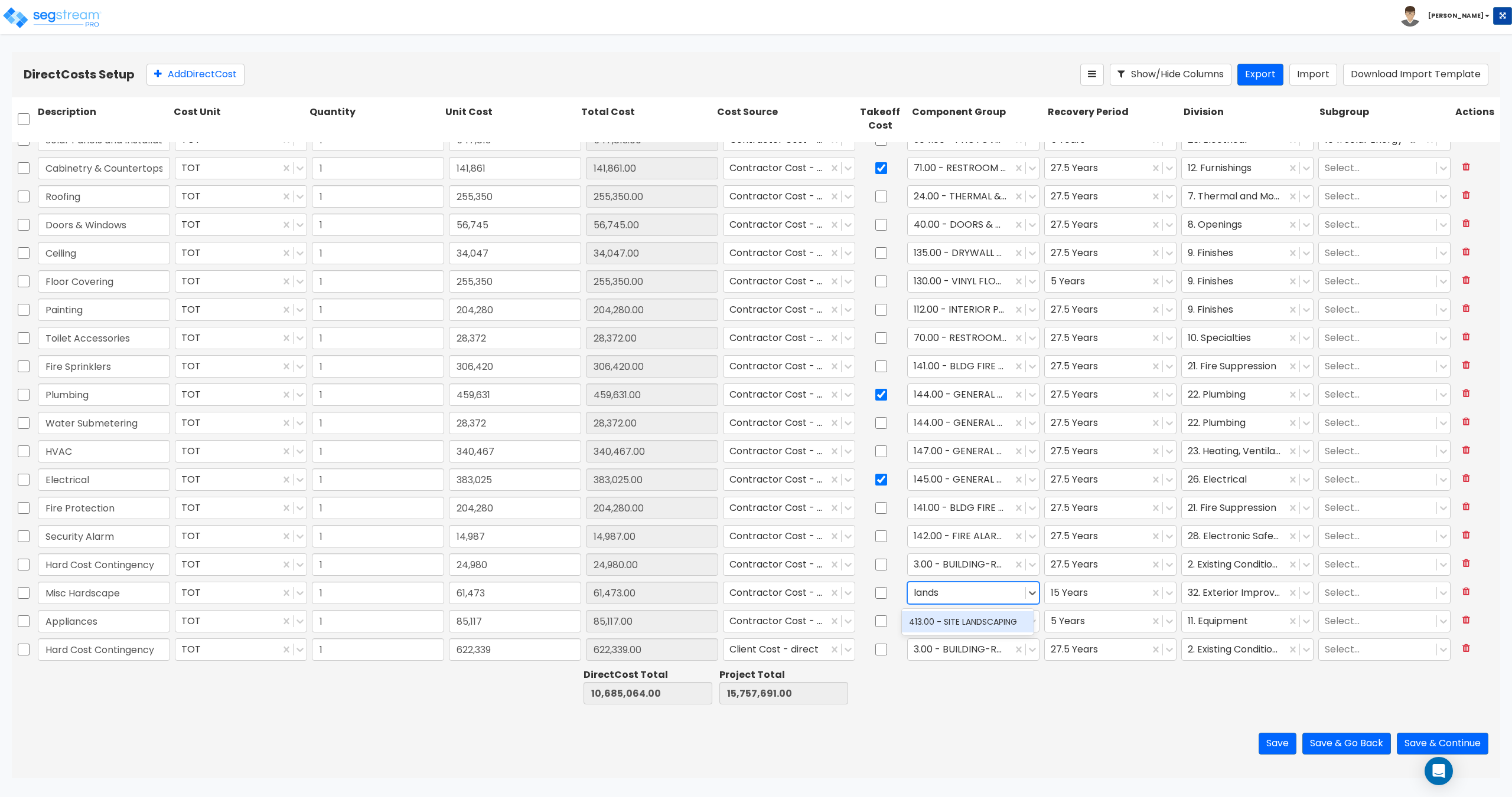
type input "lands"
click at [935, 637] on div "3.00 - BUILDING-RELATED SITEWORK" at bounding box center [973, 650] width 137 height 27
click at [966, 602] on div "Select..." at bounding box center [966, 593] width 117 height 21
type input "exterior"
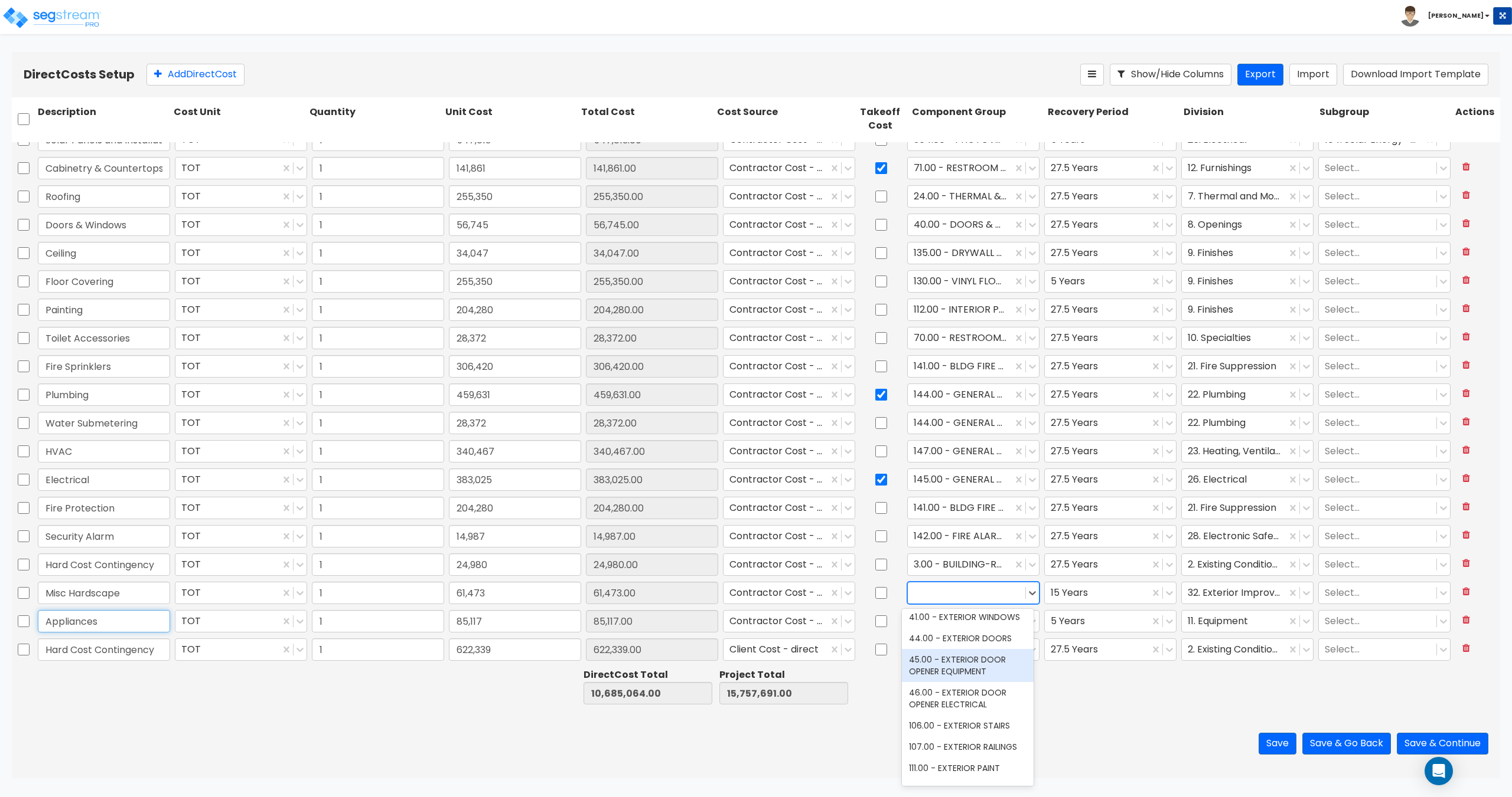
click at [125, 628] on input "Appliances" at bounding box center [104, 621] width 132 height 22
drag, startPoint x: 136, startPoint y: 596, endPoint x: 0, endPoint y: 576, distance: 137.5
click at [0, 576] on div "Direct Costs Setup Add Direct Cost Show/Hide Columns Export Import Download Imp…" at bounding box center [756, 415] width 1512 height 726
click at [963, 593] on div at bounding box center [966, 593] width 106 height 16
type input "lands"
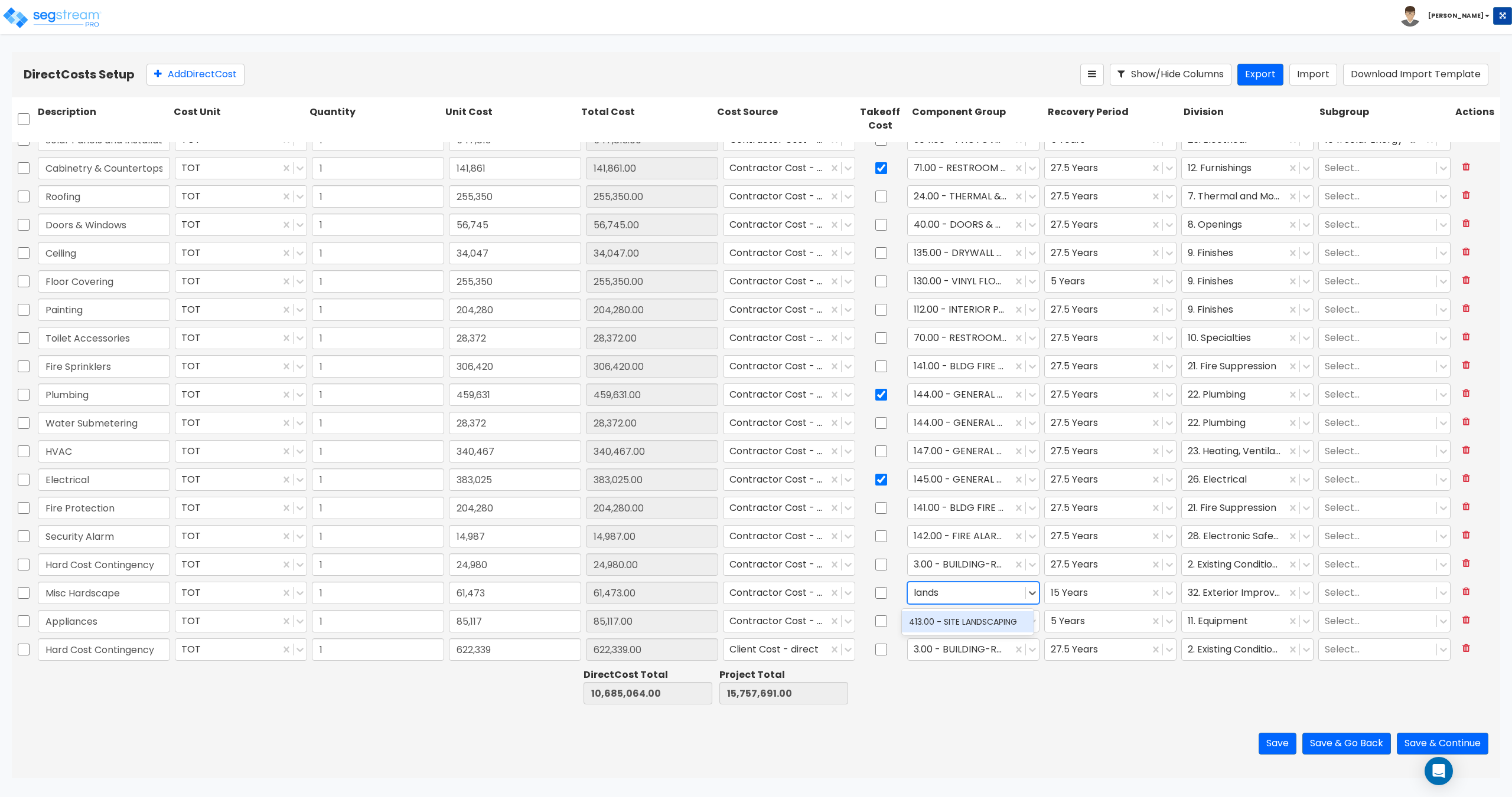
click at [949, 616] on div "413.00 - SITE LANDSCAPING" at bounding box center [967, 622] width 132 height 22
click at [968, 590] on div at bounding box center [959, 593] width 92 height 16
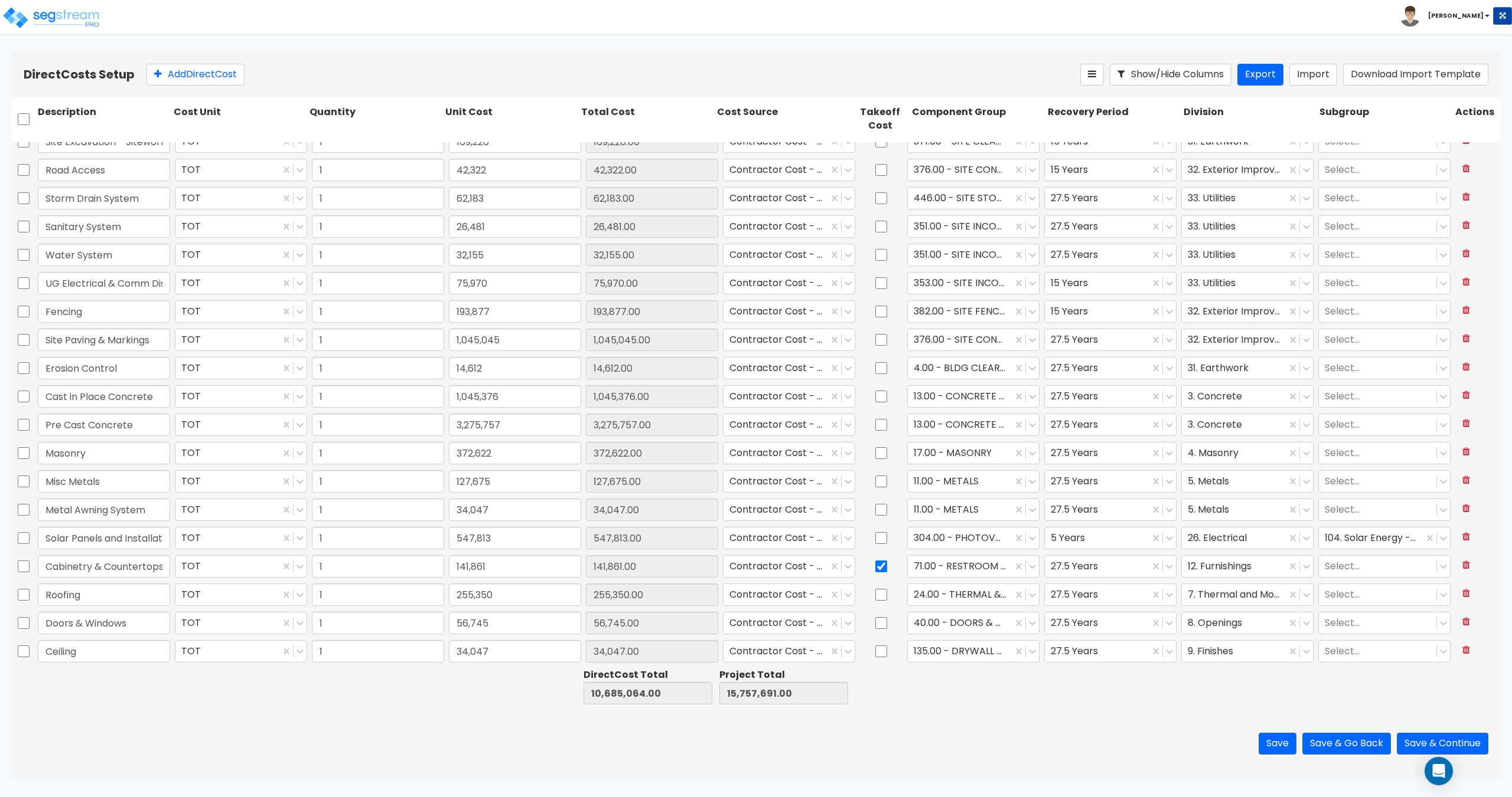
scroll to position [441, 0]
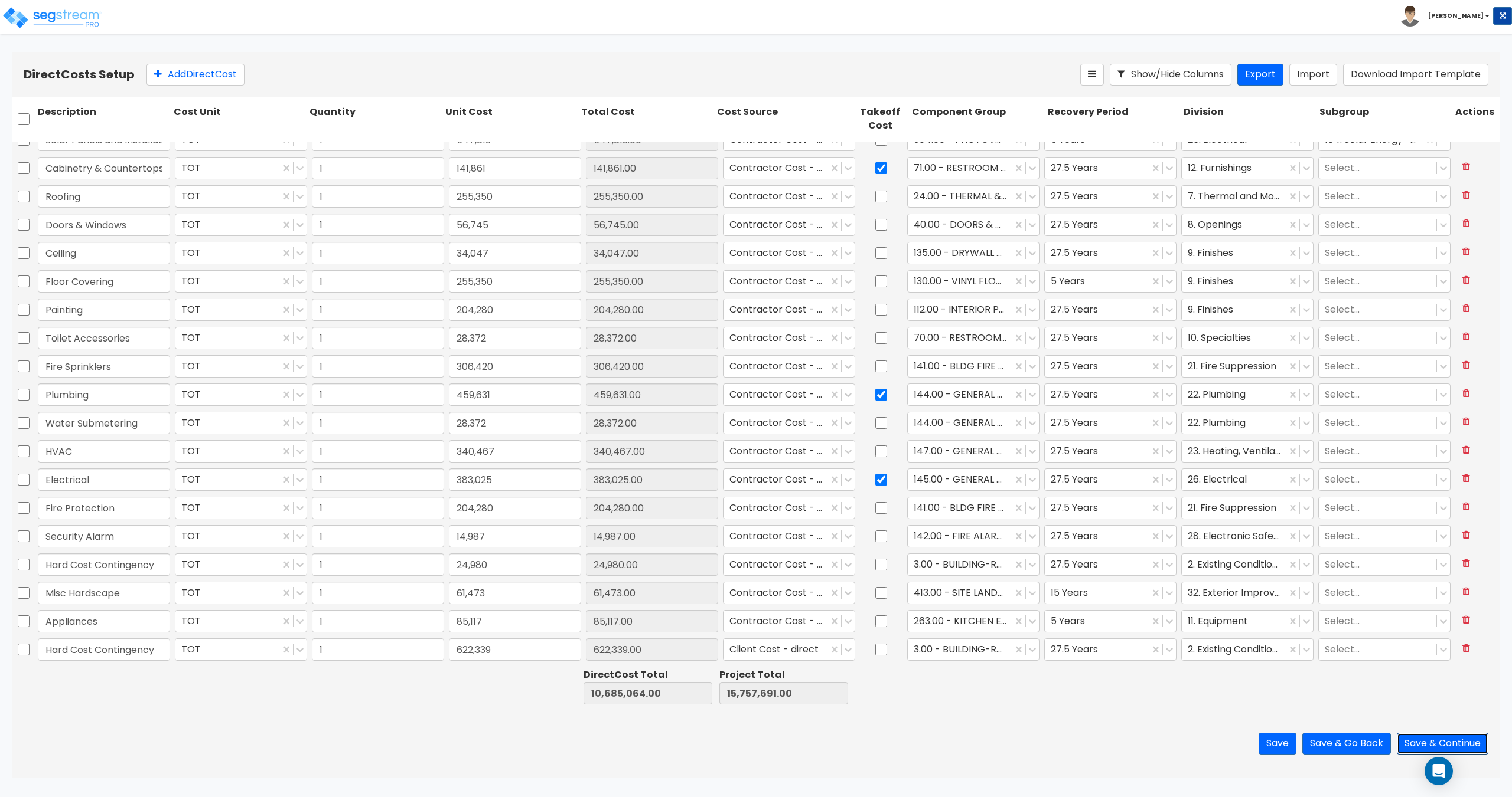
click at [1445, 741] on button "Save & Continue" at bounding box center [1443, 744] width 92 height 22
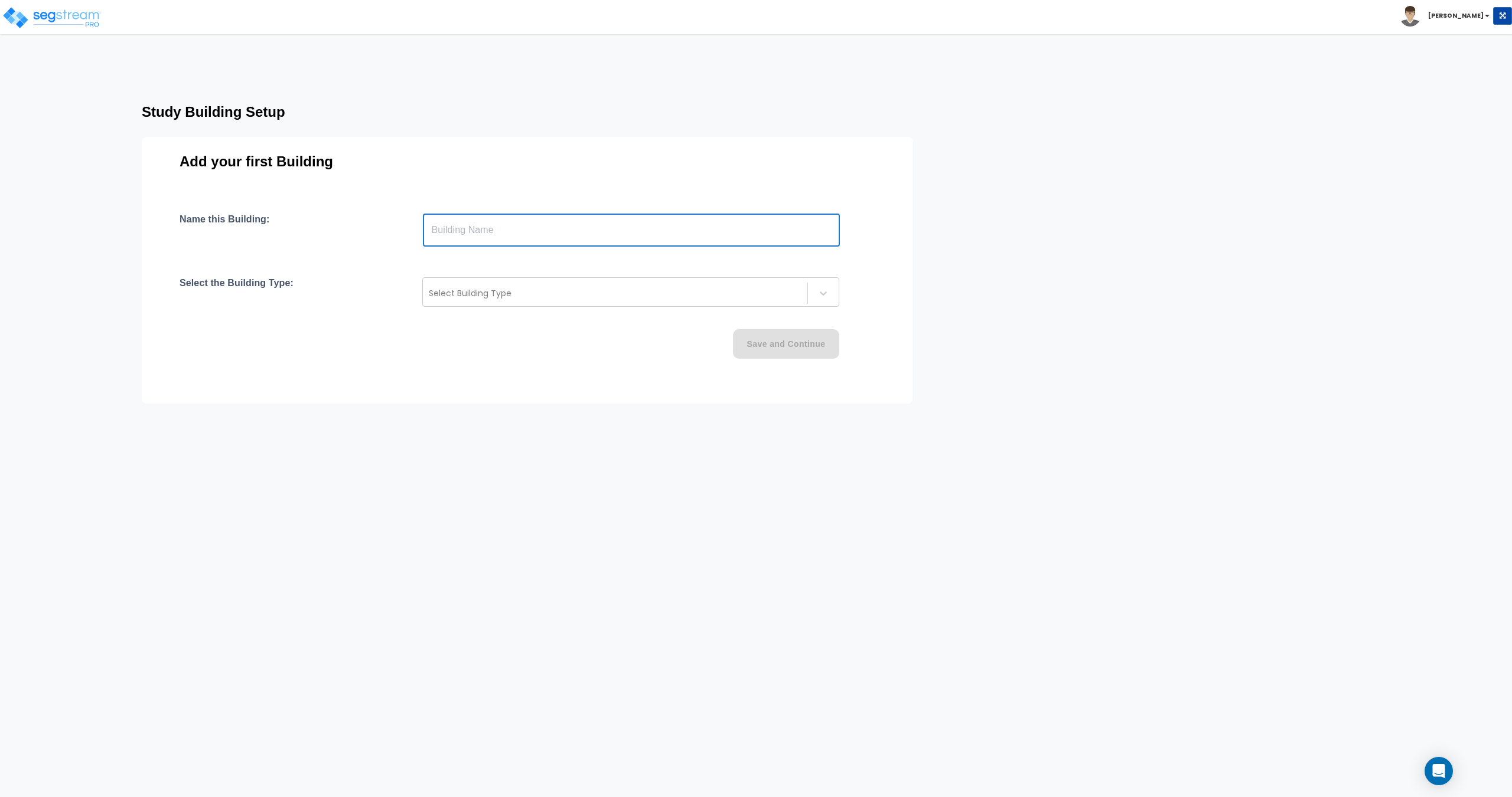
click at [486, 237] on input "text" at bounding box center [632, 230] width 417 height 33
type input "Building"
click at [453, 283] on div "Select Building Type" at bounding box center [631, 292] width 417 height 30
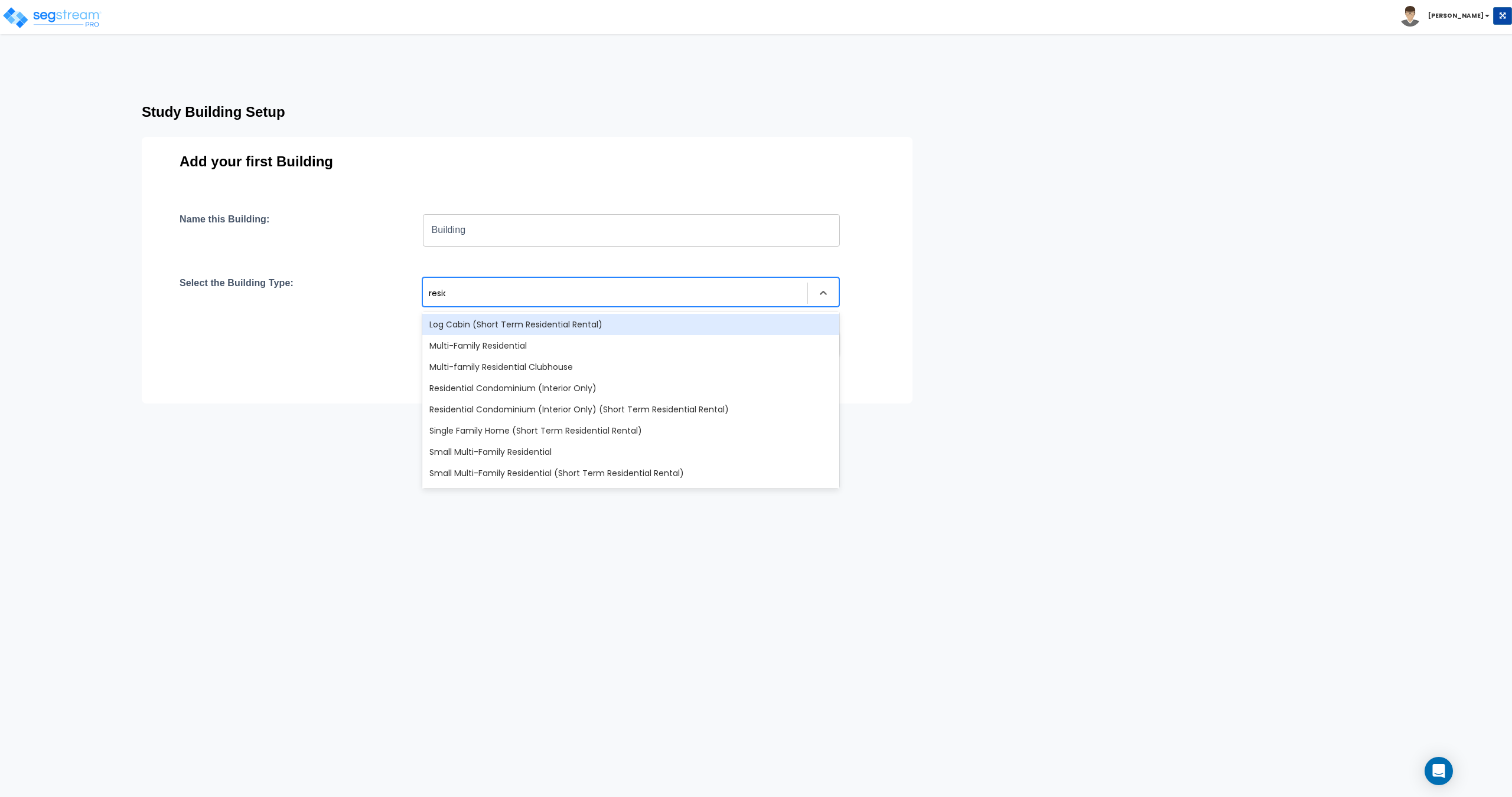
type input "residen"
click at [494, 337] on div "Multi-Family Residential" at bounding box center [631, 346] width 417 height 22
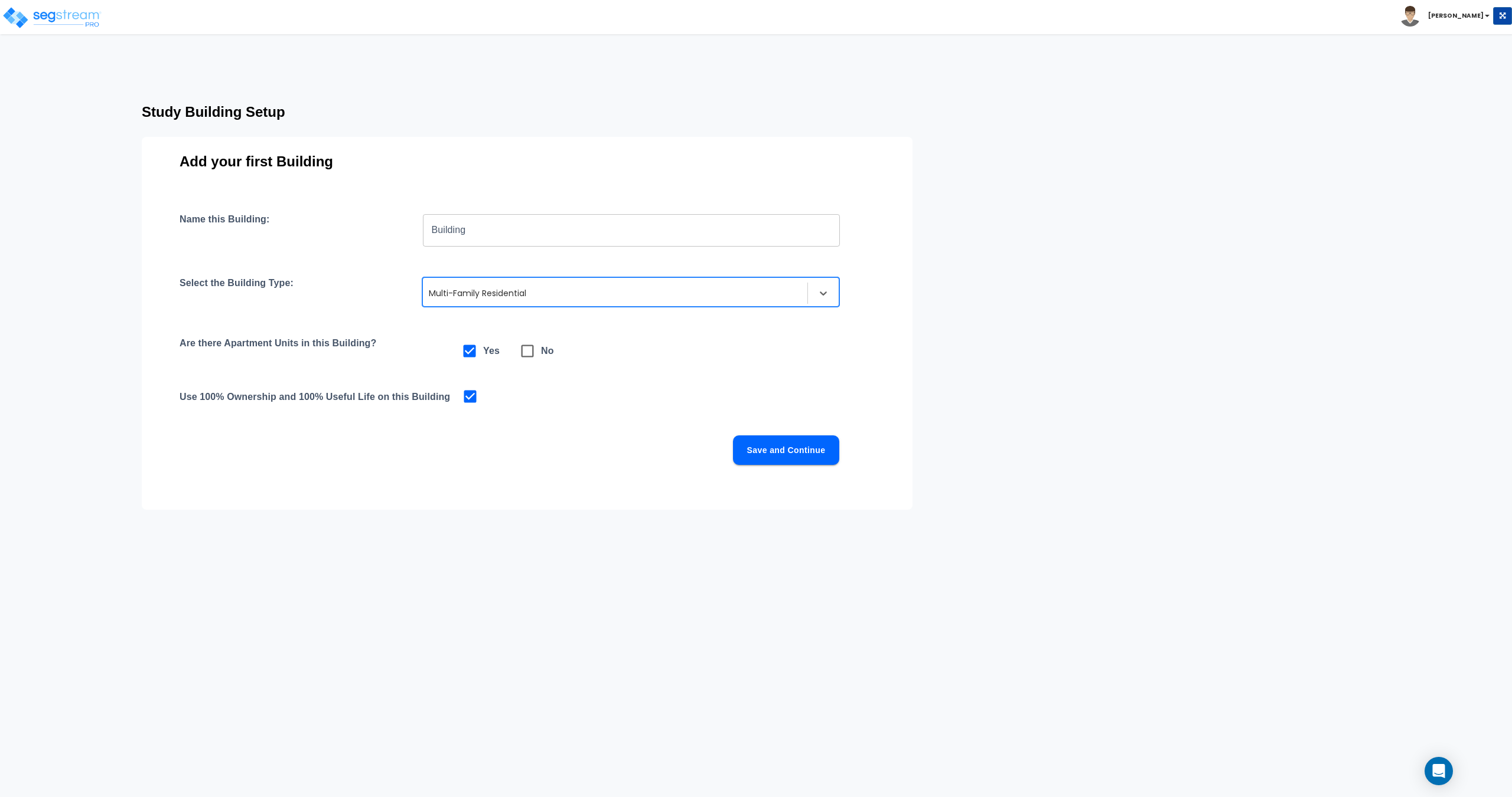
click at [795, 458] on button "Save and Continue" at bounding box center [786, 450] width 107 height 30
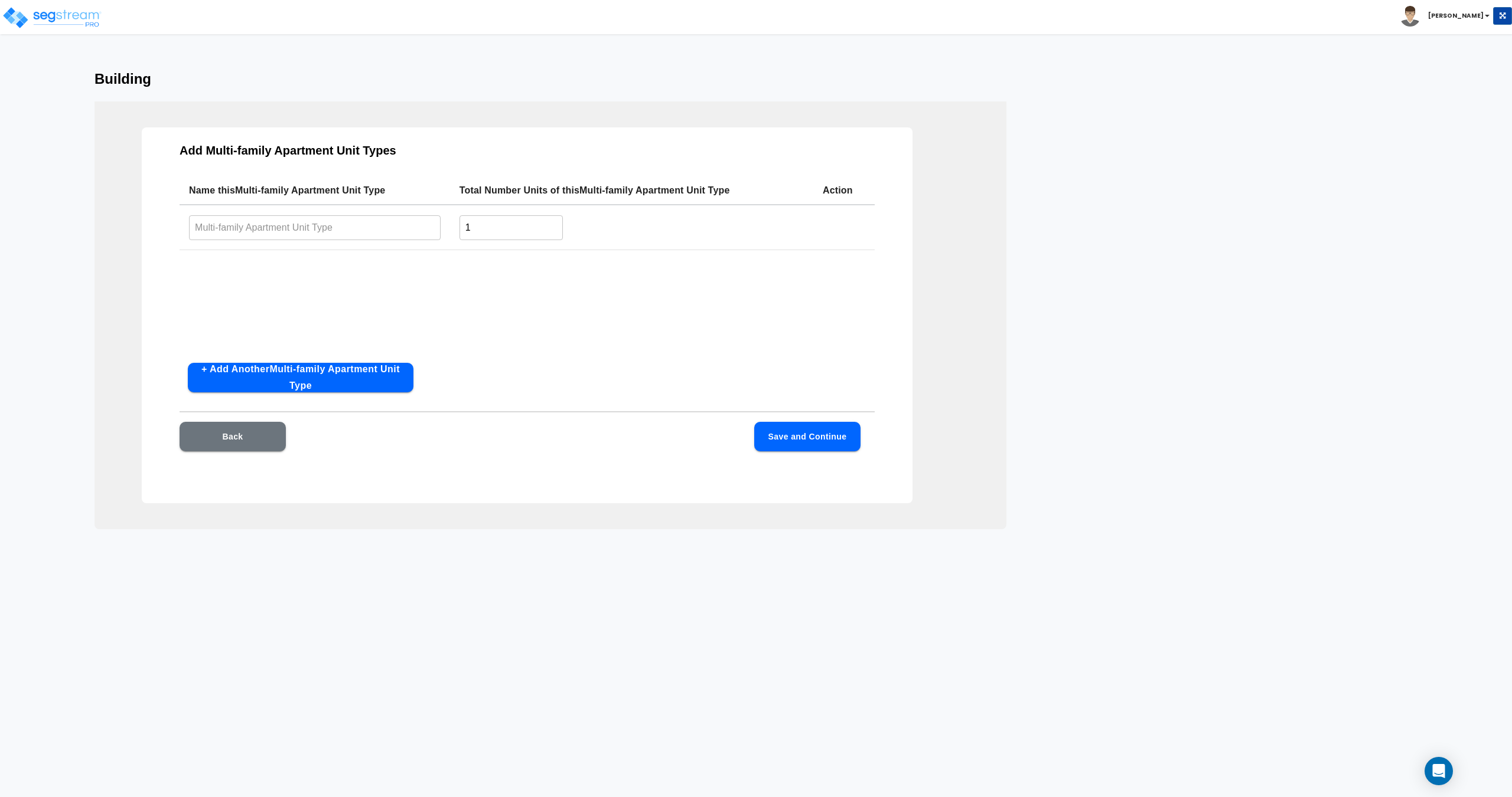
click at [304, 226] on input "text" at bounding box center [314, 228] width 252 height 26
click at [325, 220] on input "text" at bounding box center [314, 228] width 252 height 26
type input "1 Bed/ 1 Bath"
click at [302, 361] on div "Add Multi-family Apartment Unit Types Name this Multi-family Apartment Unit Typ…" at bounding box center [527, 316] width 771 height 376
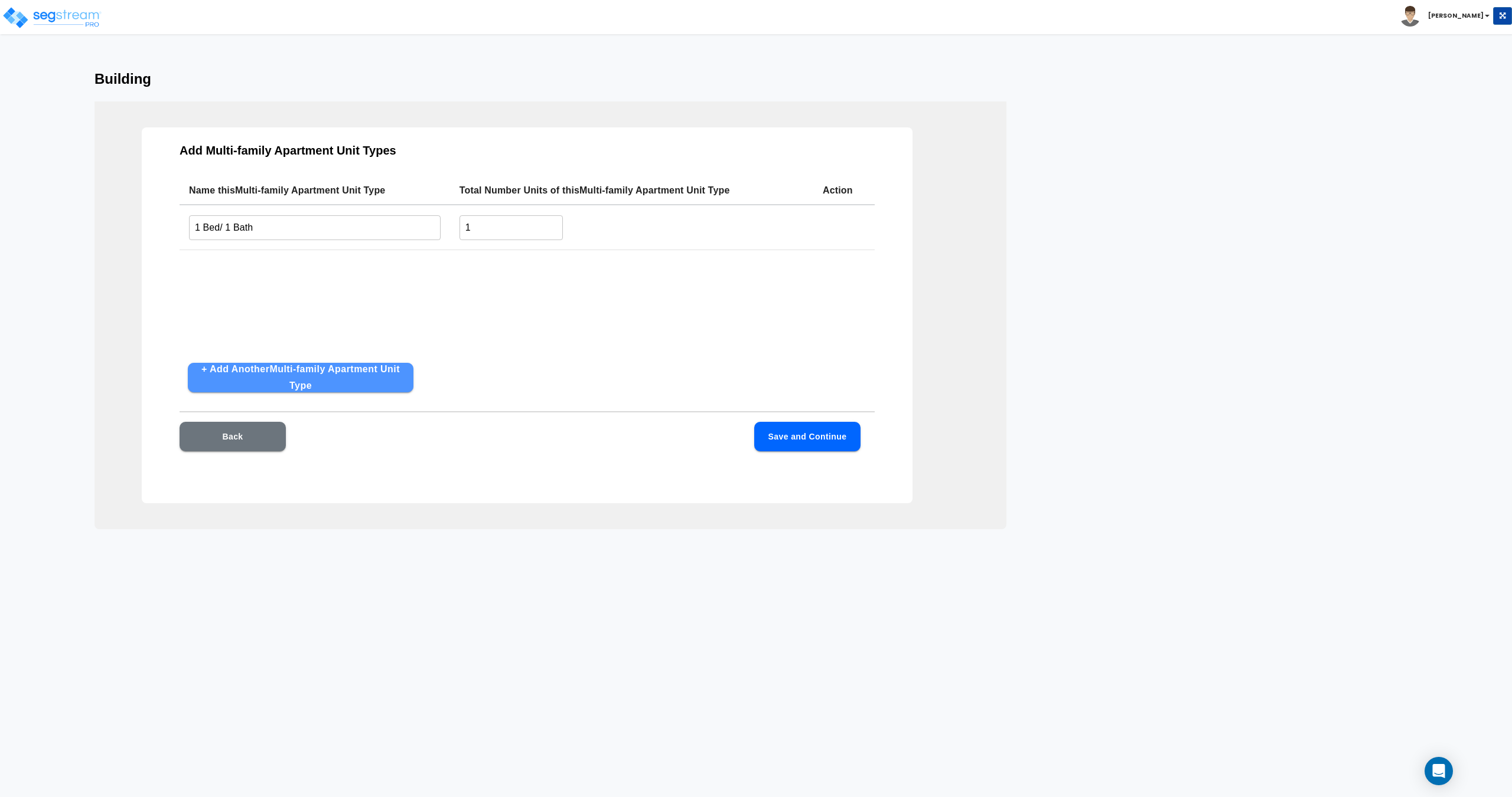
click at [283, 378] on button "+ Add Another Multi-family Apartment Unit Type" at bounding box center [300, 378] width 225 height 30
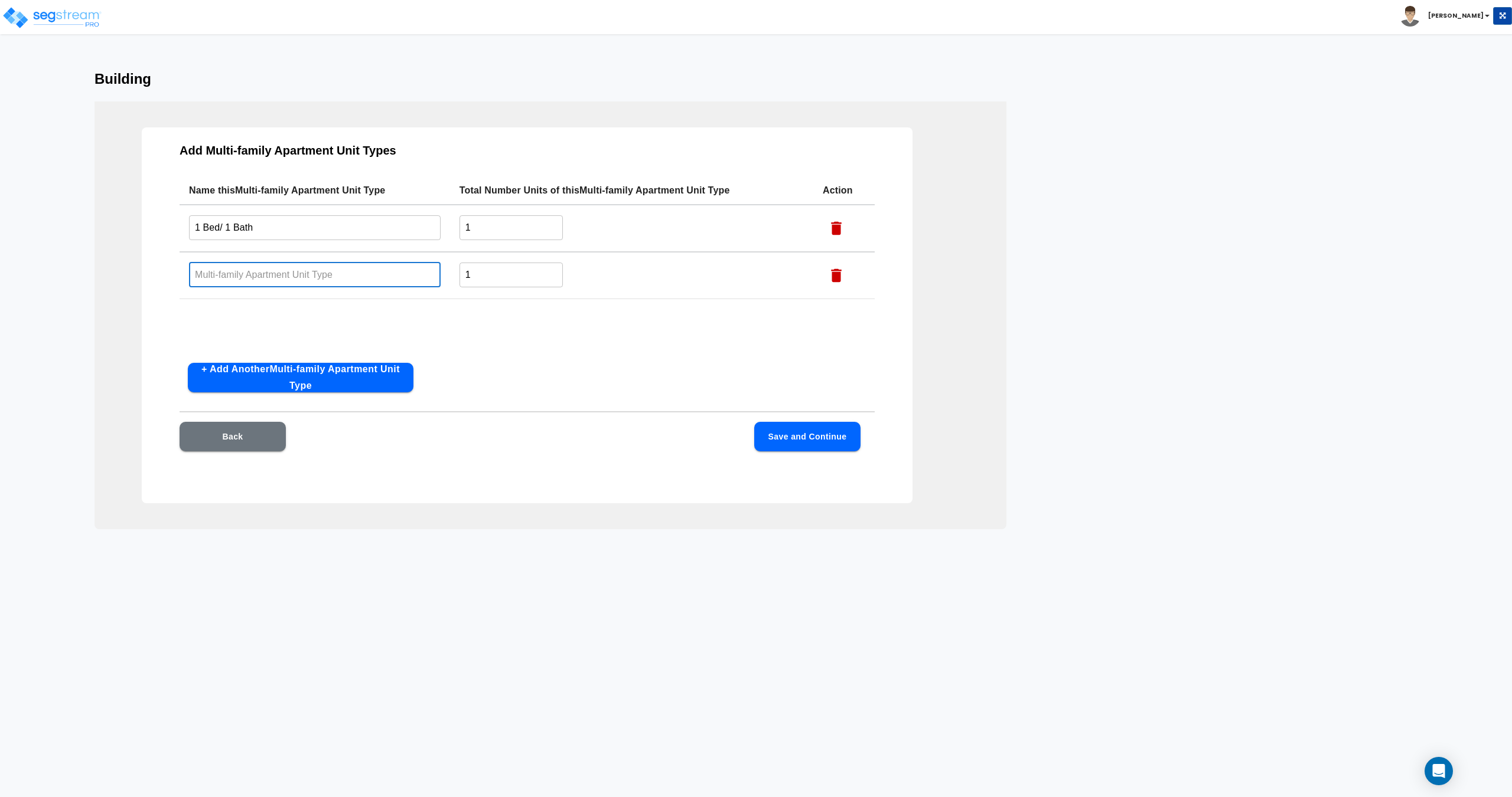
click at [278, 284] on input "text" at bounding box center [314, 275] width 252 height 26
type input "2 Bed/ 1 Bath"
drag, startPoint x: 499, startPoint y: 225, endPoint x: 333, endPoint y: 225, distance: 166.0
click at [371, 225] on tr "1 Bed/ 1 Bath ​ 1 ​" at bounding box center [527, 229] width 695 height 47
type input "8"
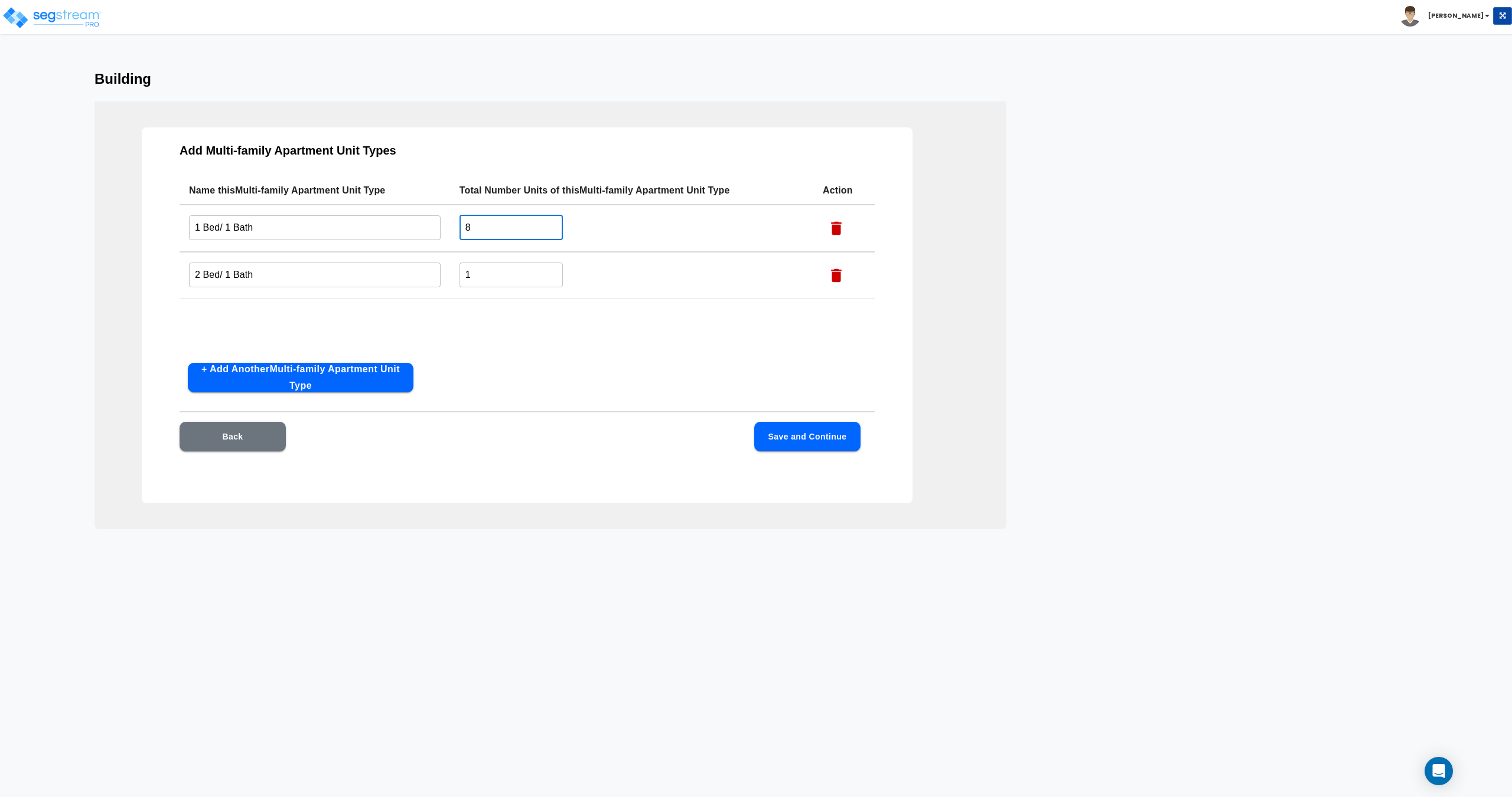
drag, startPoint x: 461, startPoint y: 272, endPoint x: 250, endPoint y: 261, distance: 211.3
click at [306, 259] on tr "2 Bed/ 1 Bath ​ 1 ​" at bounding box center [527, 276] width 695 height 47
type input "22"
click at [809, 439] on button "Save and Continue" at bounding box center [808, 437] width 107 height 30
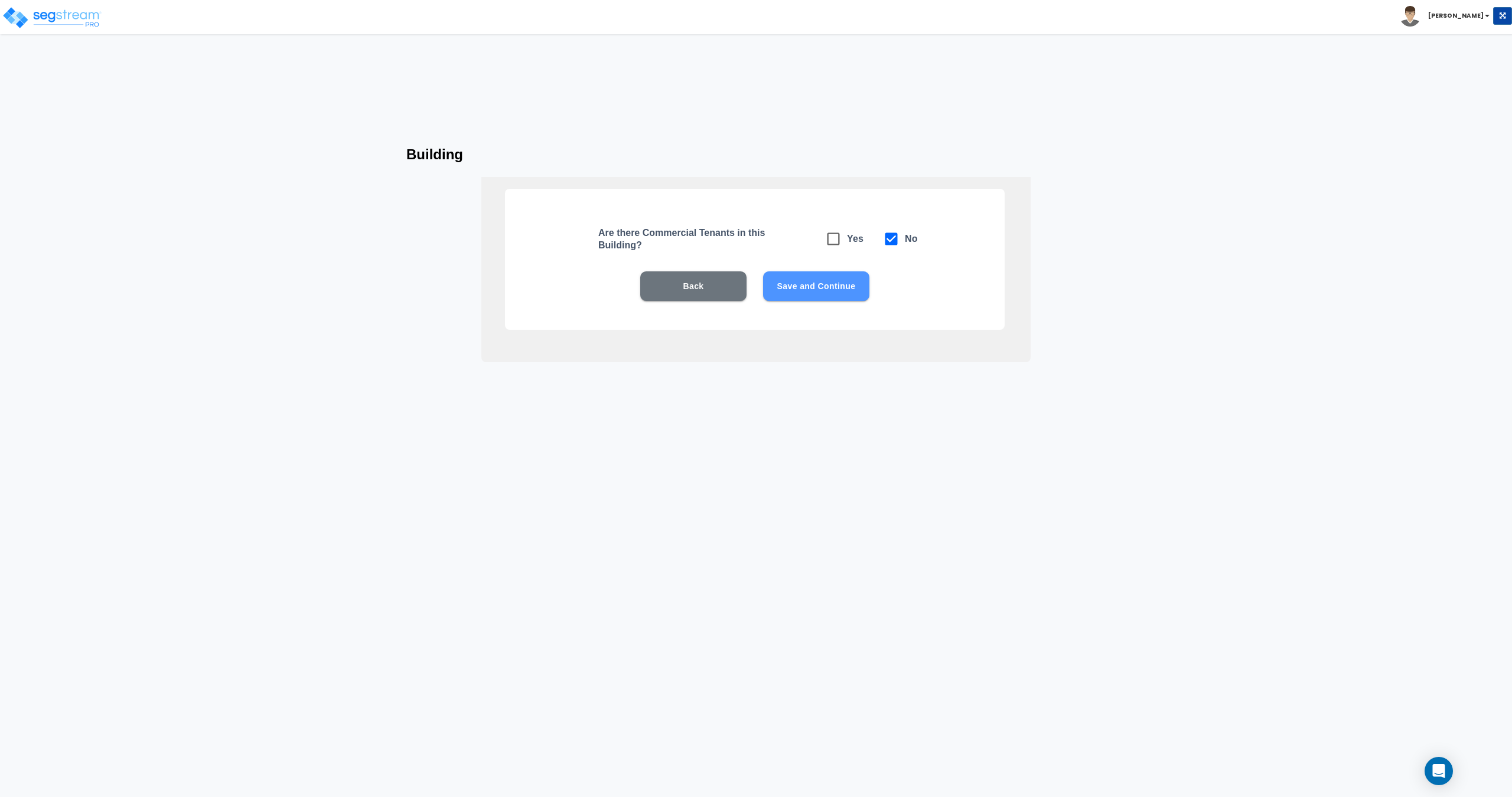
click at [807, 283] on button "Save and Continue" at bounding box center [816, 287] width 107 height 30
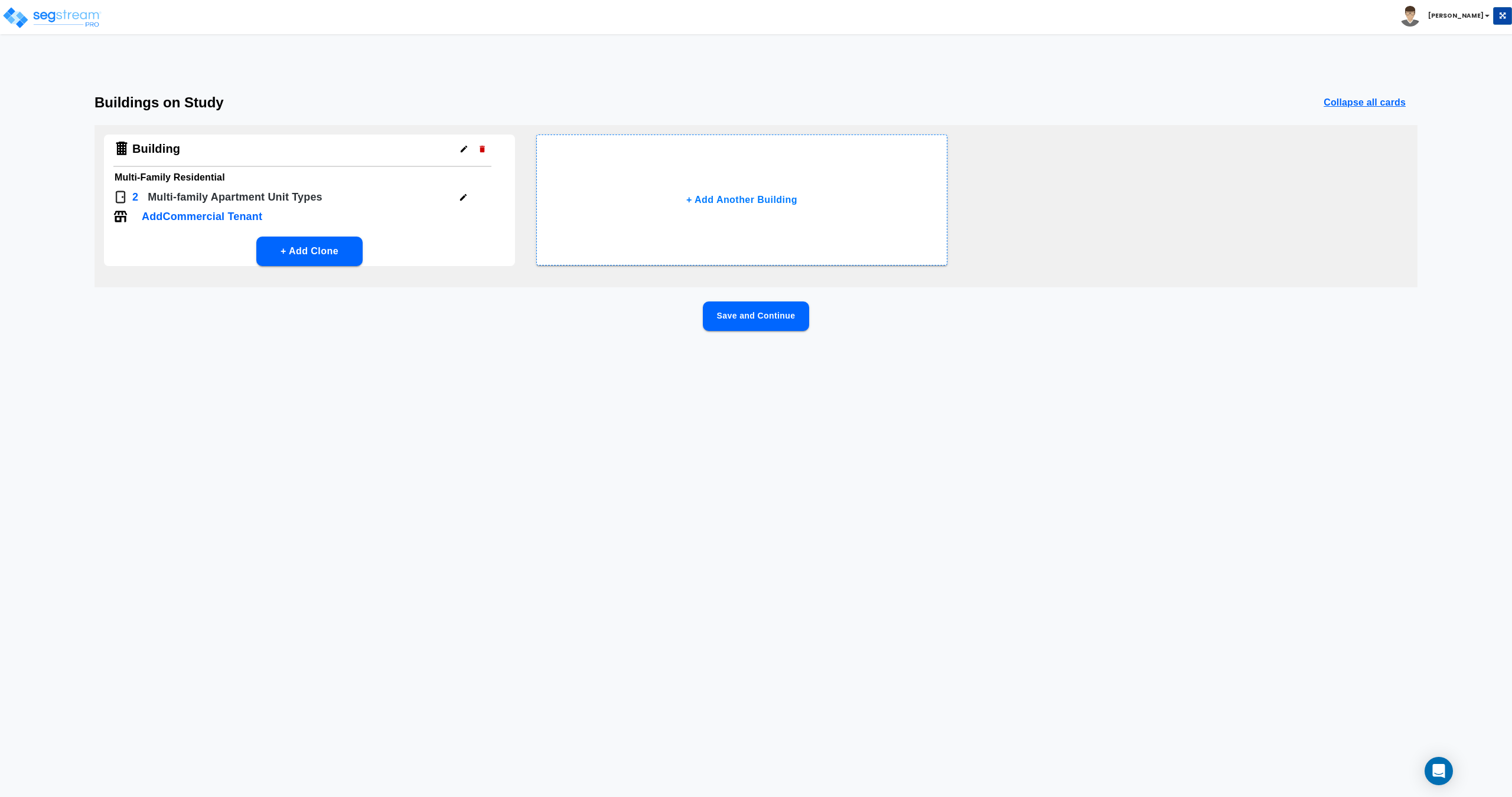
click at [757, 317] on button "Save and Continue" at bounding box center [756, 316] width 107 height 30
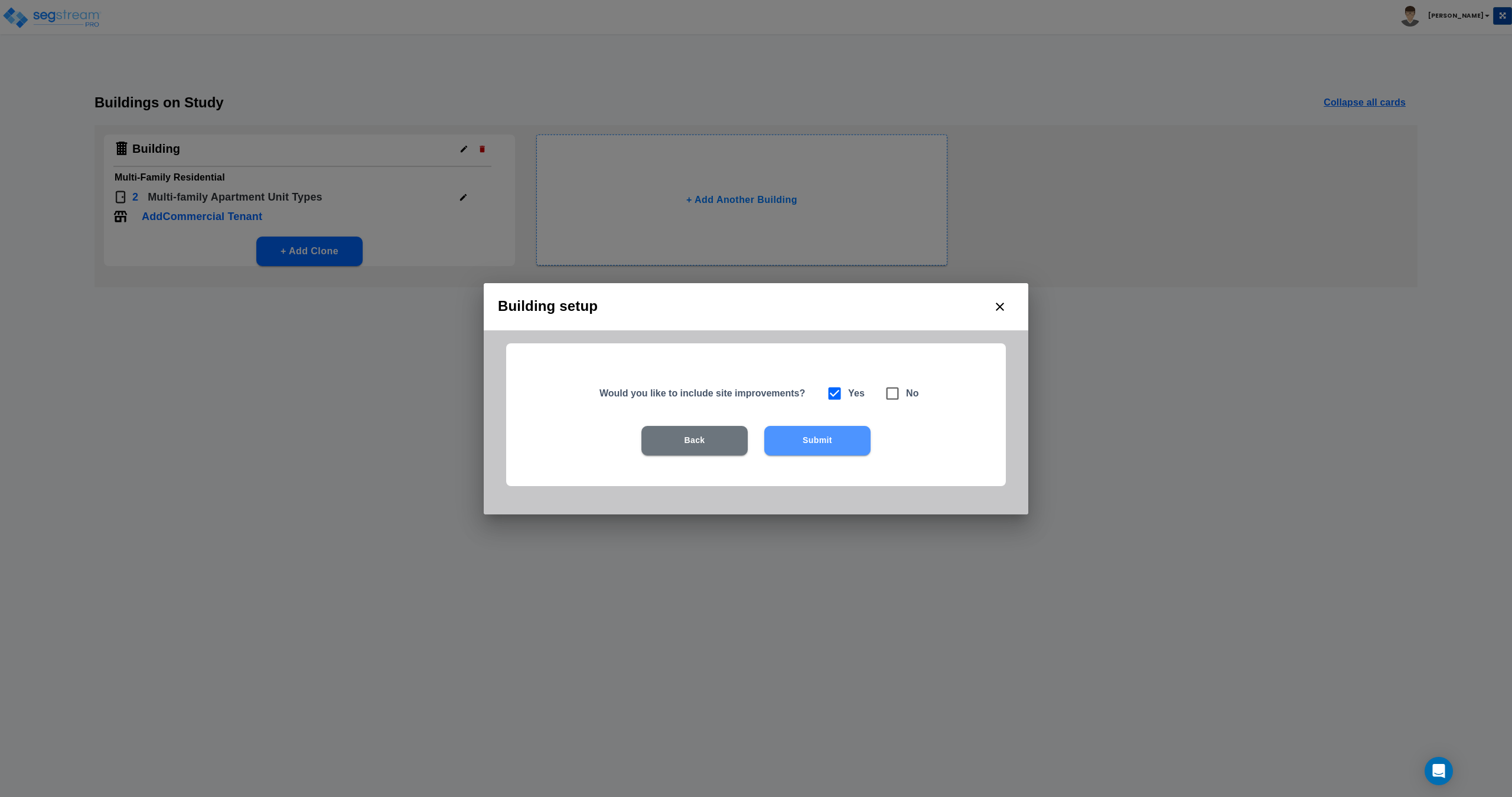
click at [793, 442] on button "Submit" at bounding box center [818, 441] width 107 height 30
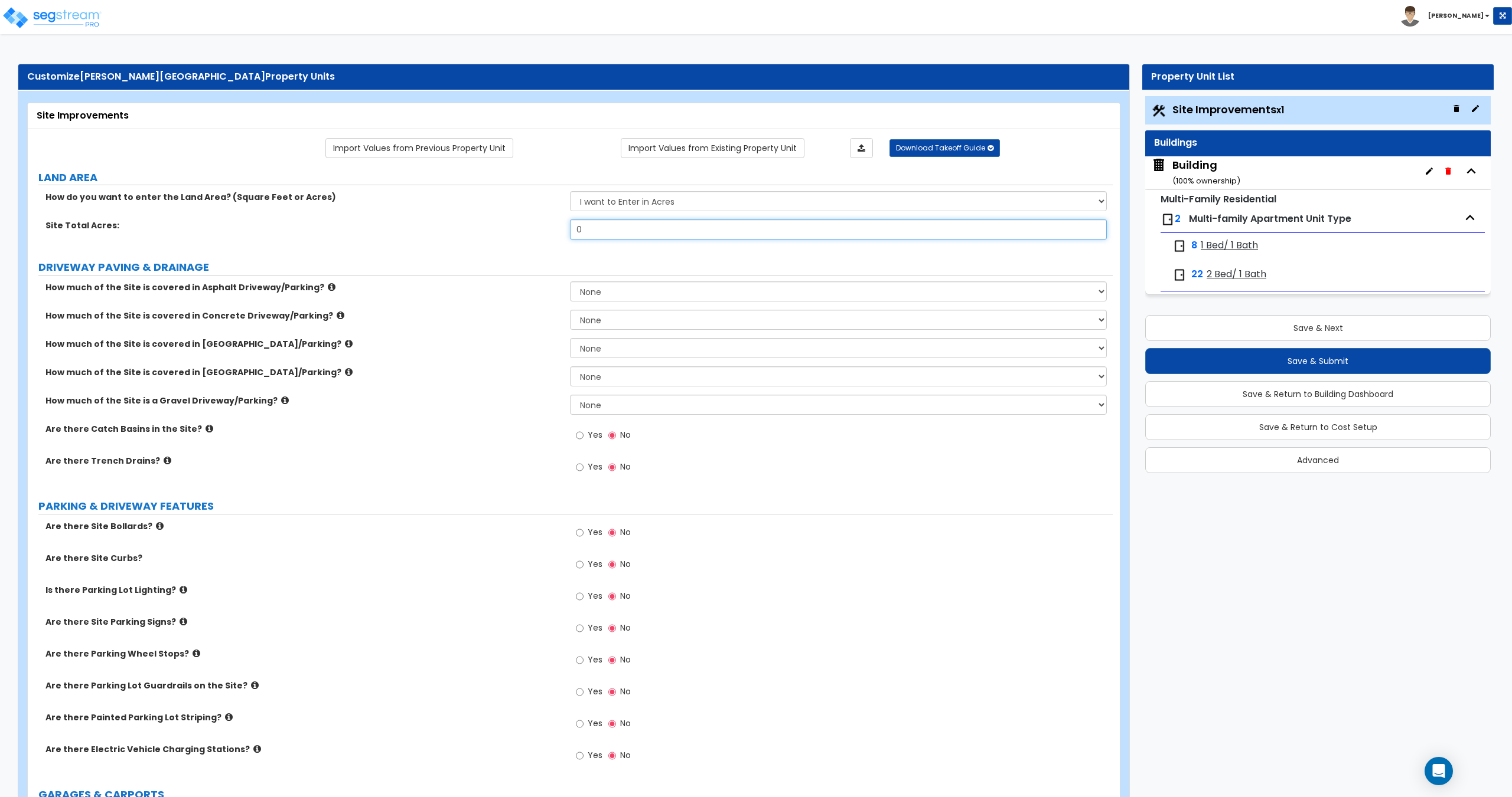
drag, startPoint x: 636, startPoint y: 225, endPoint x: 528, endPoint y: 219, distance: 108.2
click at [542, 220] on div "Site Total Acres: 0" at bounding box center [570, 234] width 1085 height 28
type input "1"
click at [1204, 167] on div "Building ( 100 % ownership)" at bounding box center [1206, 173] width 68 height 30
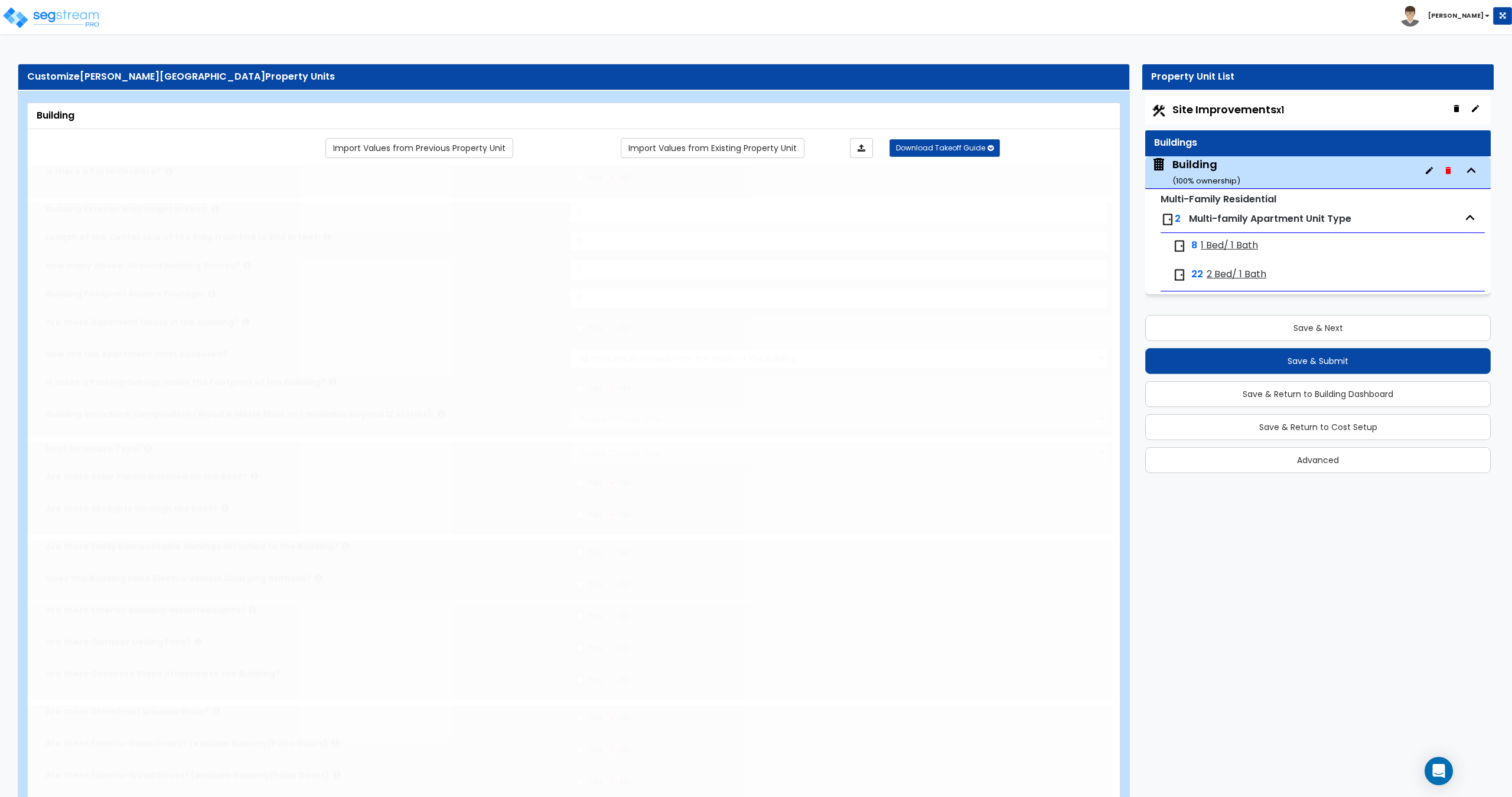
type input "1"
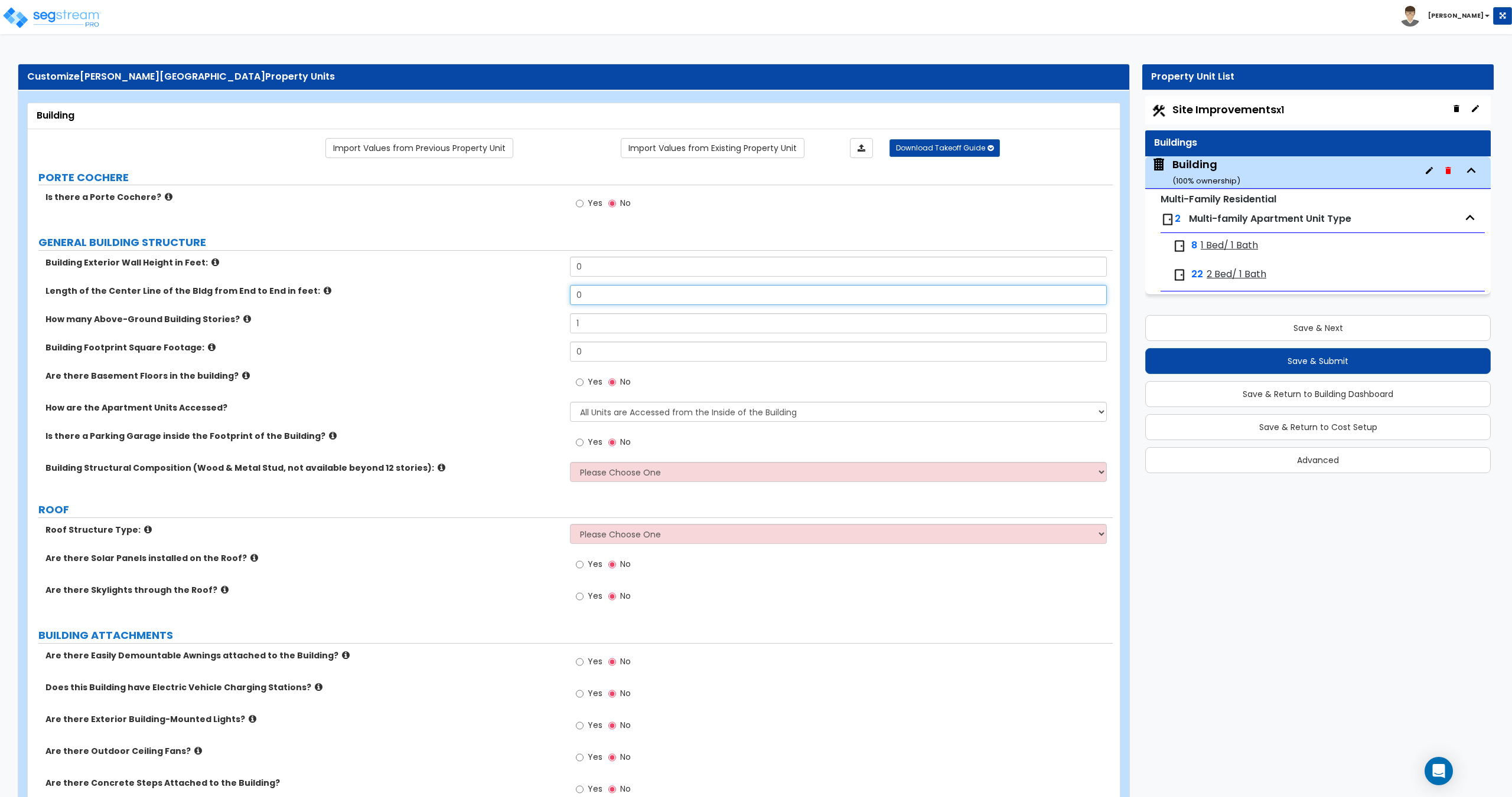
click at [525, 289] on div "Length of the Center Line of the Bldg from End to End in feet: 0" at bounding box center [570, 299] width 1085 height 28
type input "380"
click at [620, 270] on input "0" at bounding box center [838, 267] width 536 height 20
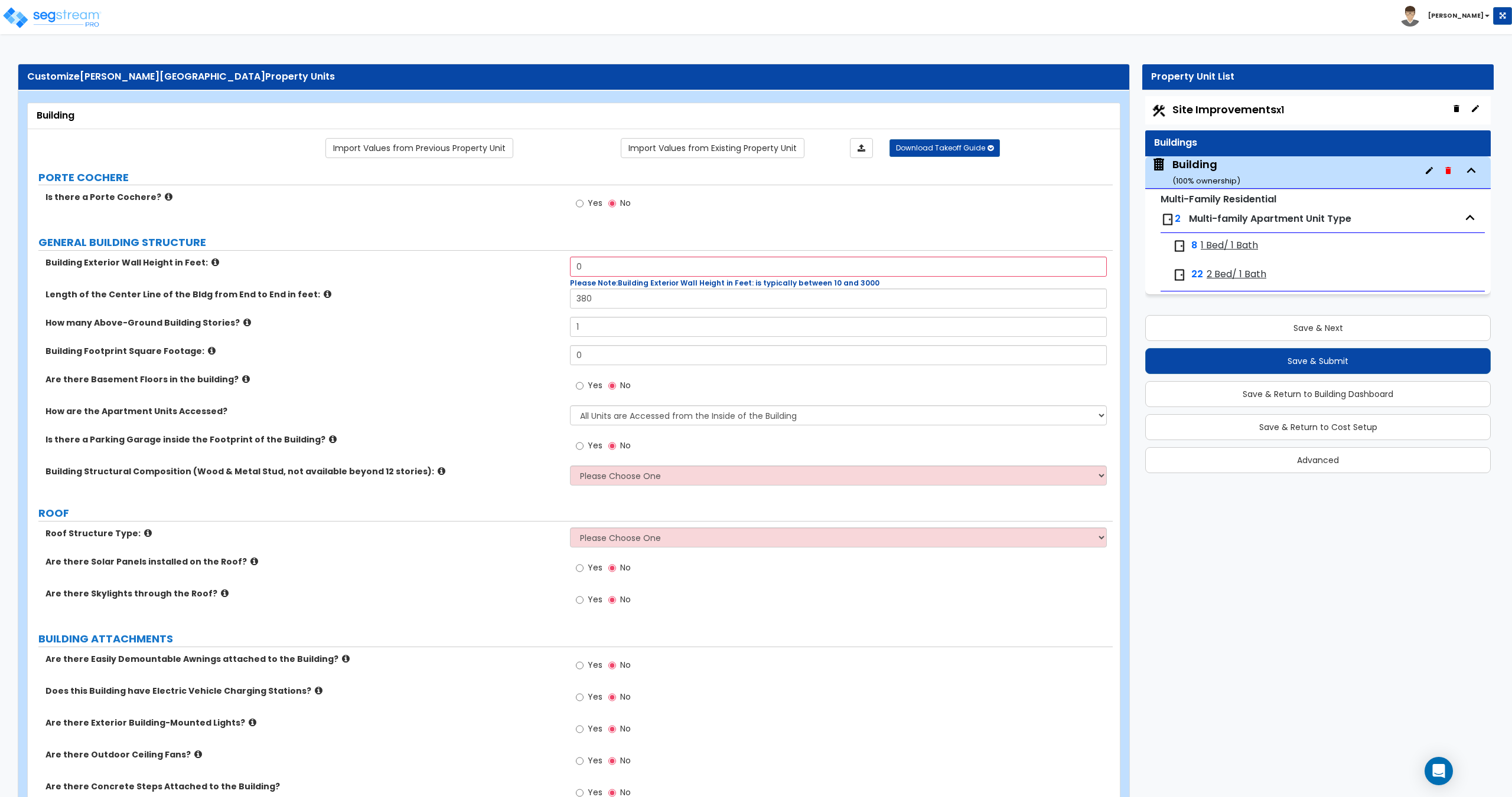
click at [1267, 30] on div "Toggle navigation [PERSON_NAME]" at bounding box center [756, 17] width 1512 height 34
drag, startPoint x: 590, startPoint y: 269, endPoint x: 487, endPoint y: 272, distance: 103.0
click at [503, 270] on div "Building Exterior Wall Height in Feet: 0 Please Note: Building Exterior Wall He…" at bounding box center [570, 272] width 1085 height 32
type input "22"
click at [617, 328] on input "1" at bounding box center [838, 327] width 536 height 20
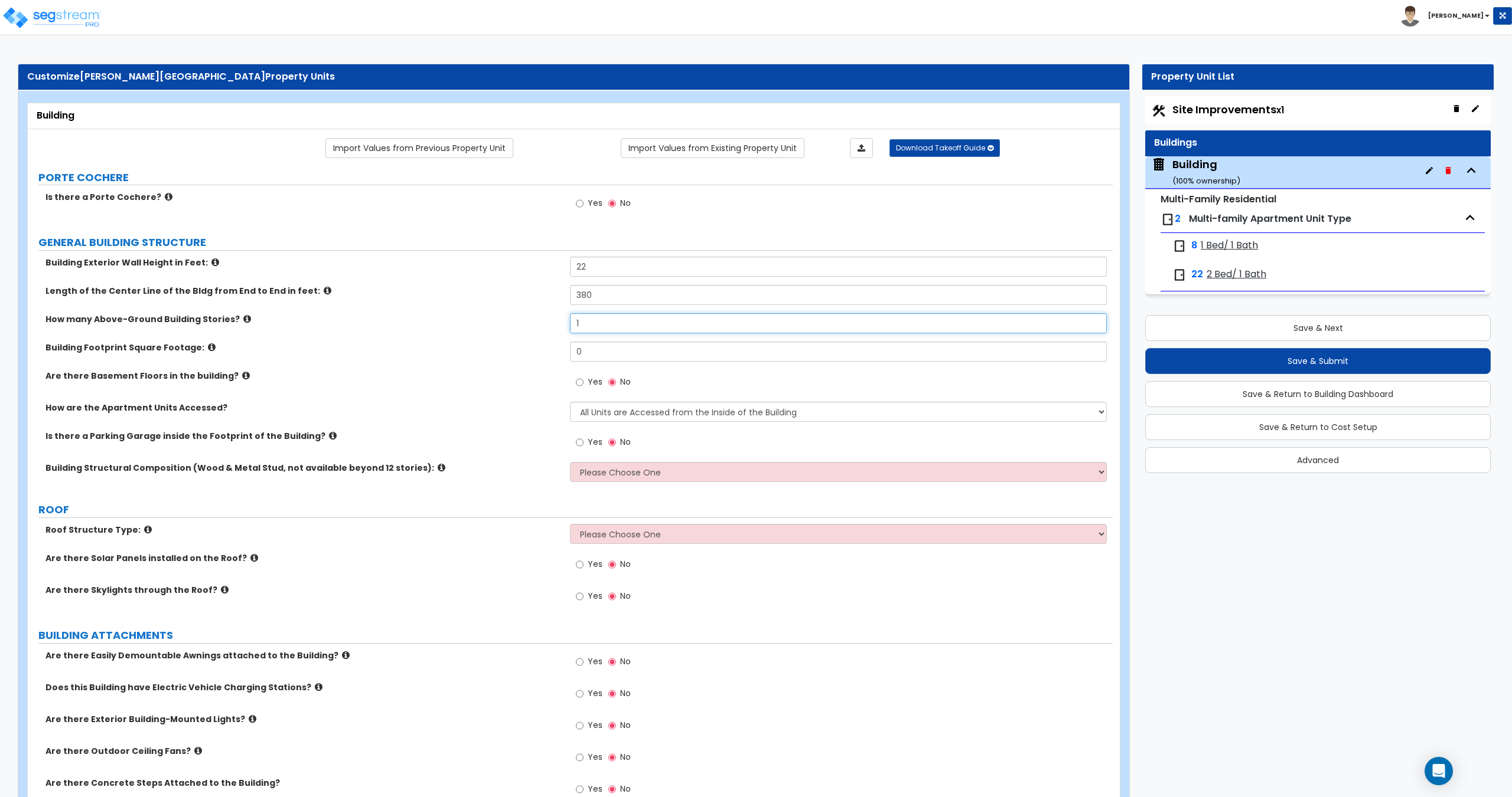
drag, startPoint x: 594, startPoint y: 330, endPoint x: 513, endPoint y: 338, distance: 81.4
click at [542, 334] on div "How many Above-Ground Building Stories? 1" at bounding box center [570, 328] width 1085 height 28
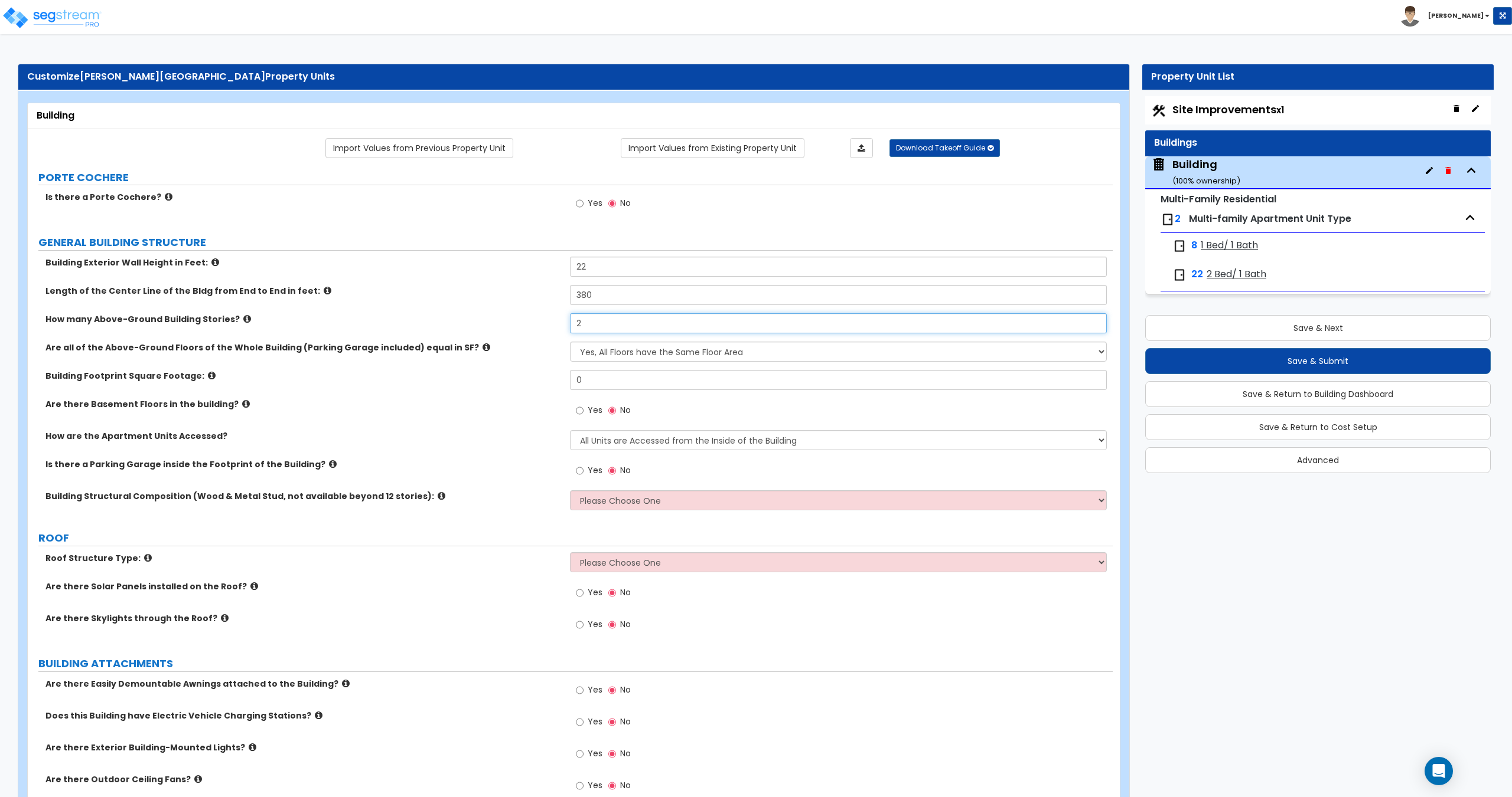
type input "2"
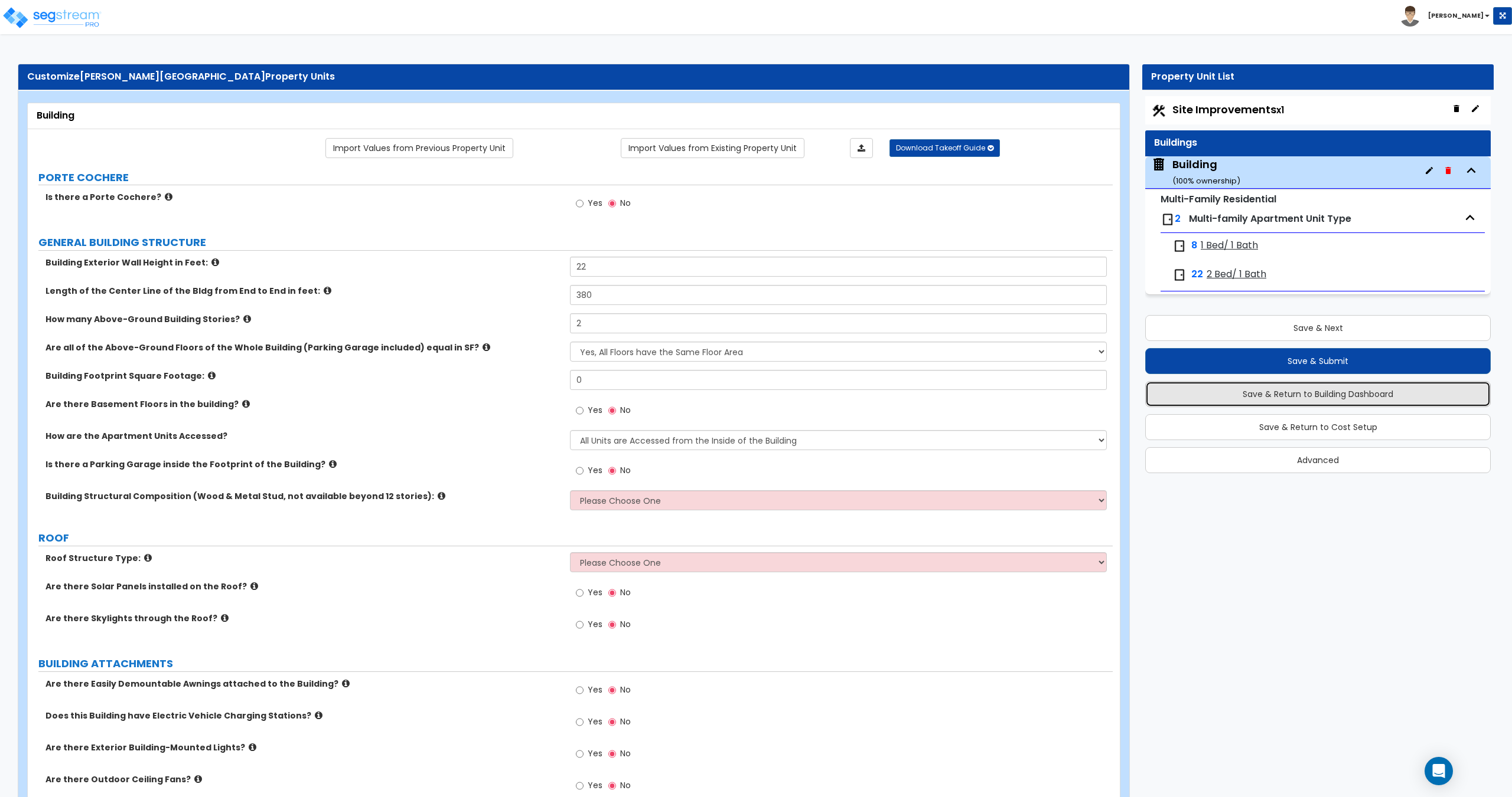
click at [1299, 396] on button "Save & Return to Building Dashboard" at bounding box center [1318, 394] width 345 height 26
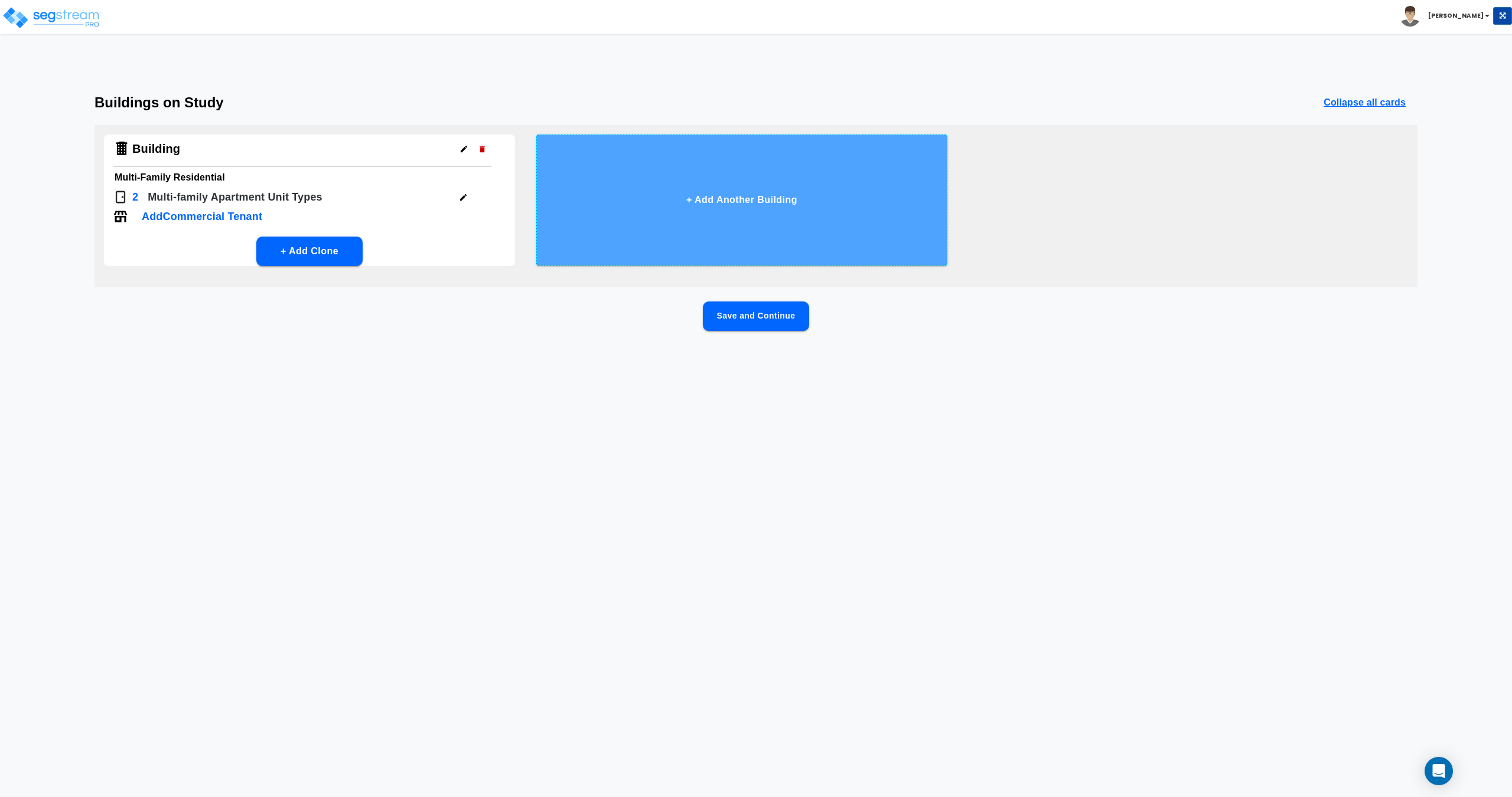
click at [685, 228] on button "+ Add Another Building" at bounding box center [741, 200] width 411 height 131
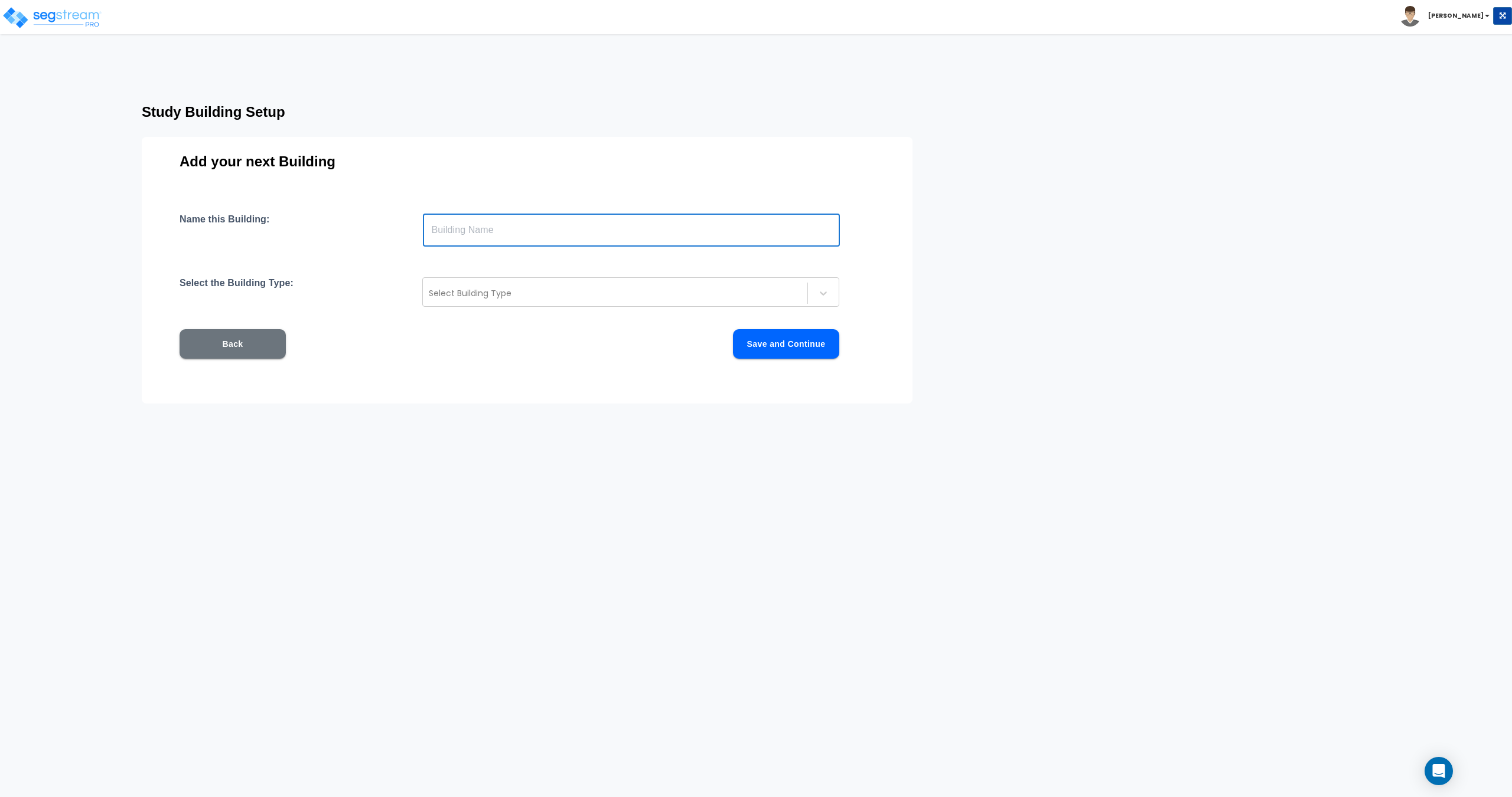
click at [647, 217] on input "text" at bounding box center [632, 230] width 417 height 33
type input "Community Building"
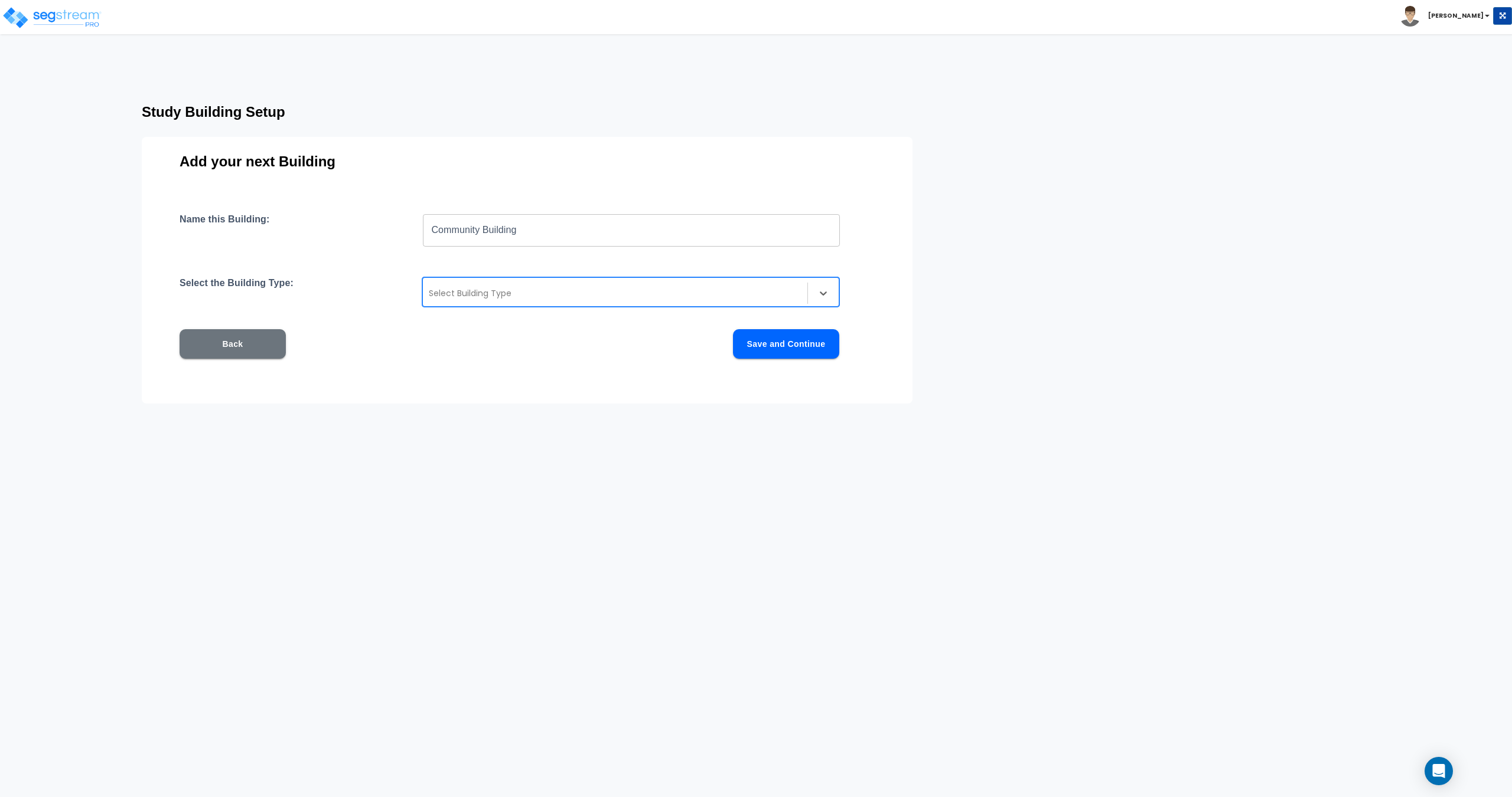
click at [485, 293] on div at bounding box center [615, 293] width 372 height 14
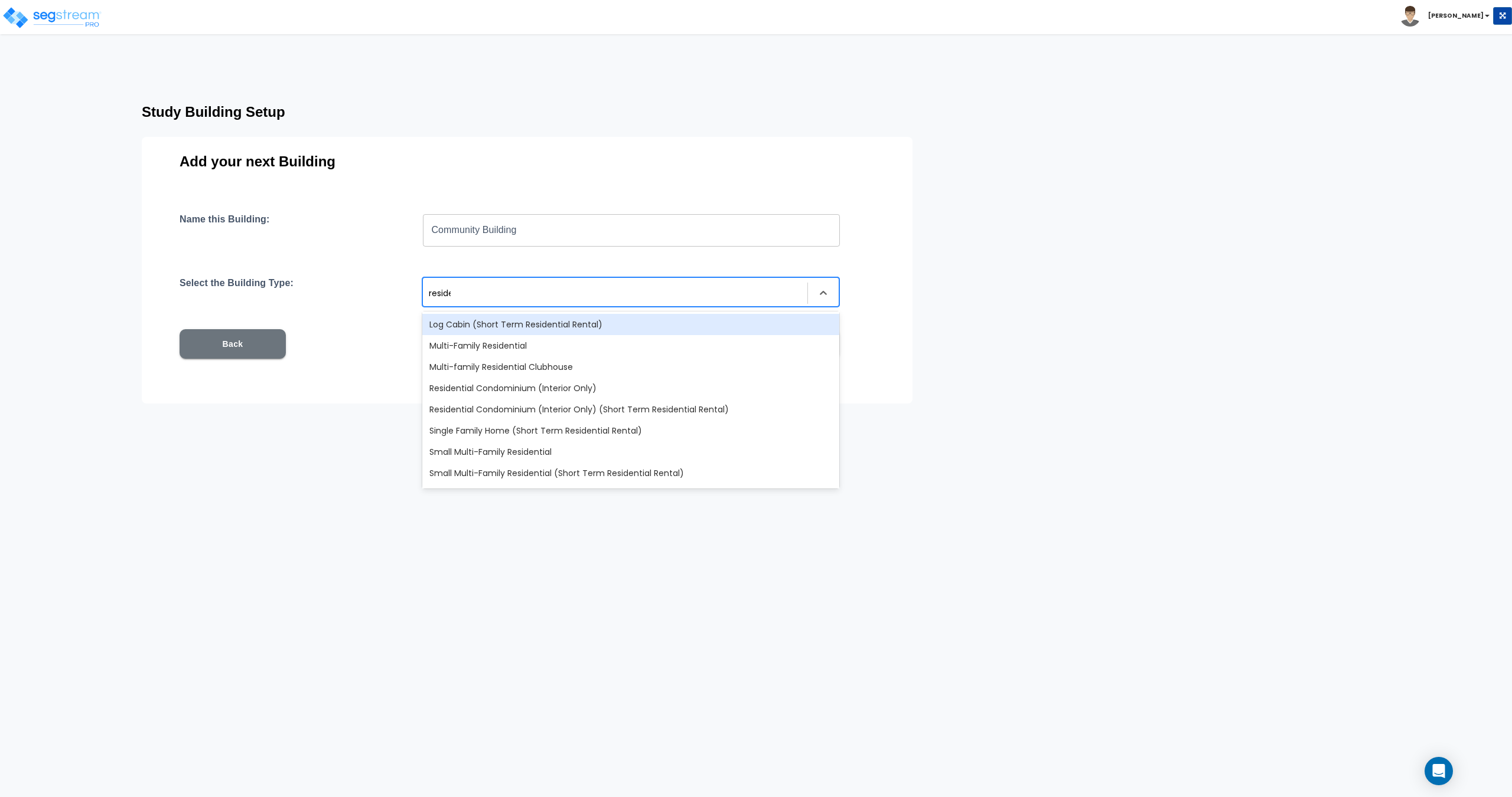
type input "residen"
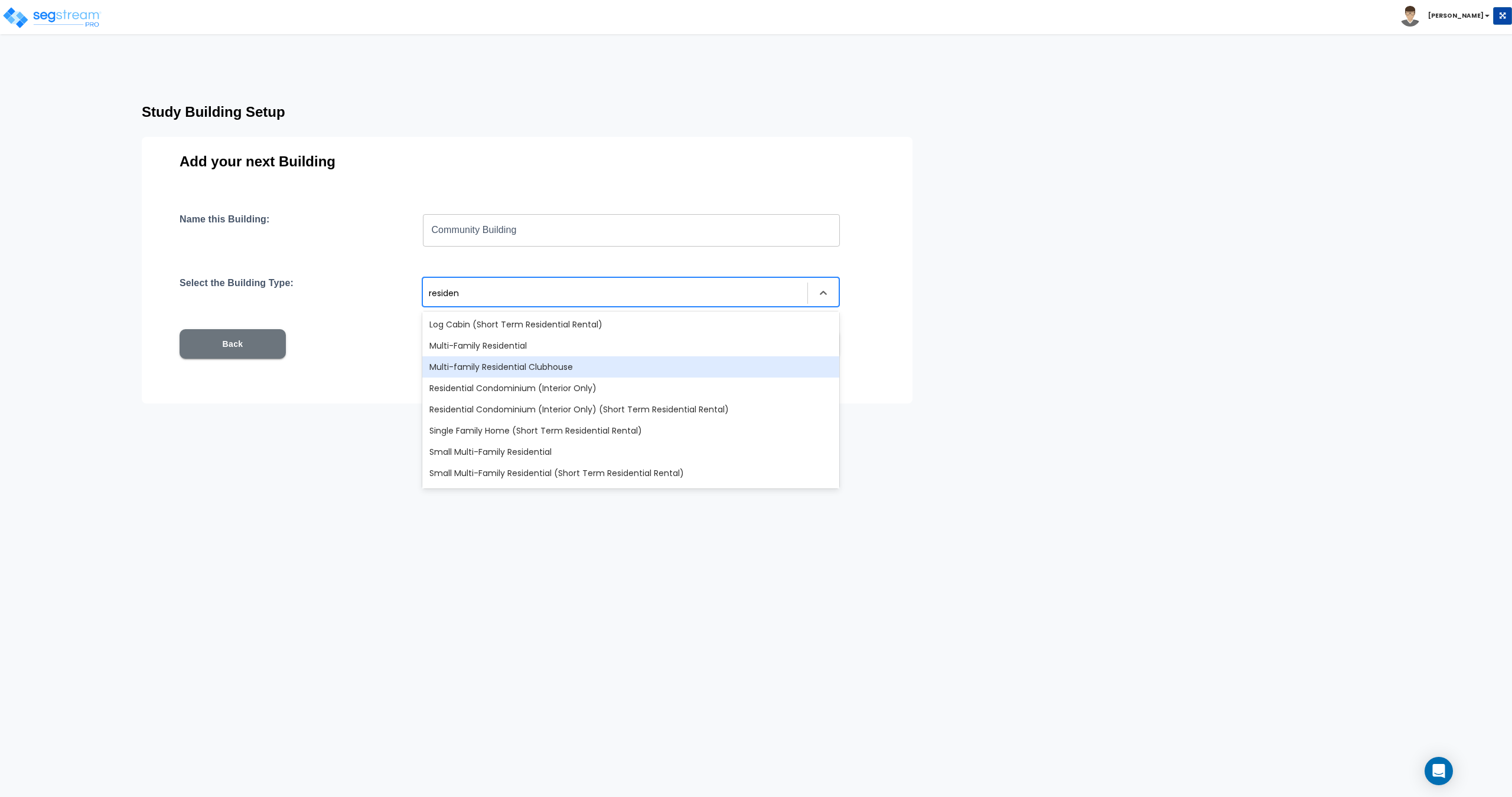
click at [523, 351] on div "Multi-Family Residential" at bounding box center [631, 346] width 417 height 22
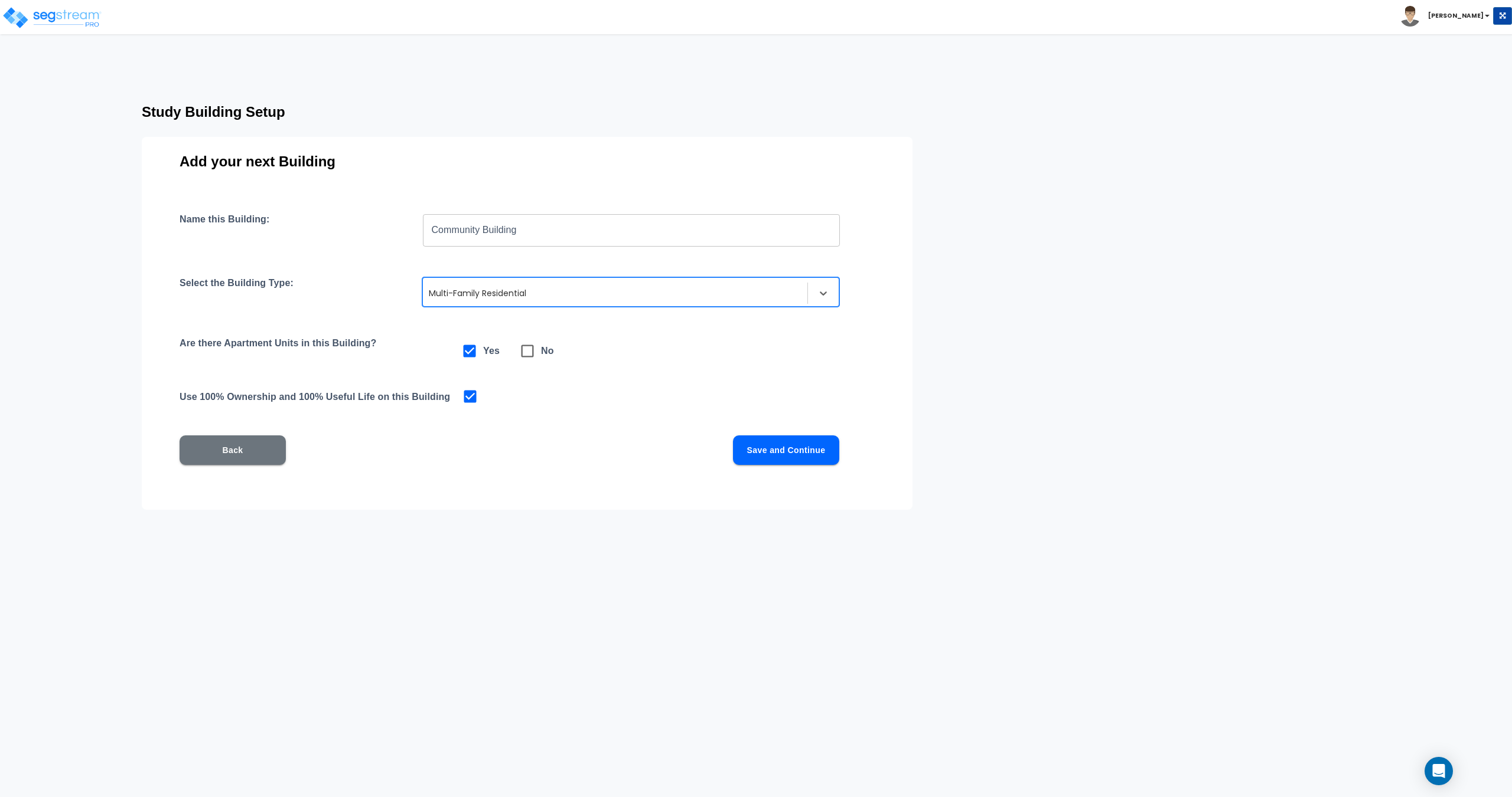
click at [545, 355] on h6 "No" at bounding box center [547, 351] width 13 height 17
click at [534, 359] on icon at bounding box center [527, 351] width 17 height 17
checkbox input "false"
checkbox input "true"
click at [744, 445] on button "Save and Continue" at bounding box center [786, 450] width 107 height 30
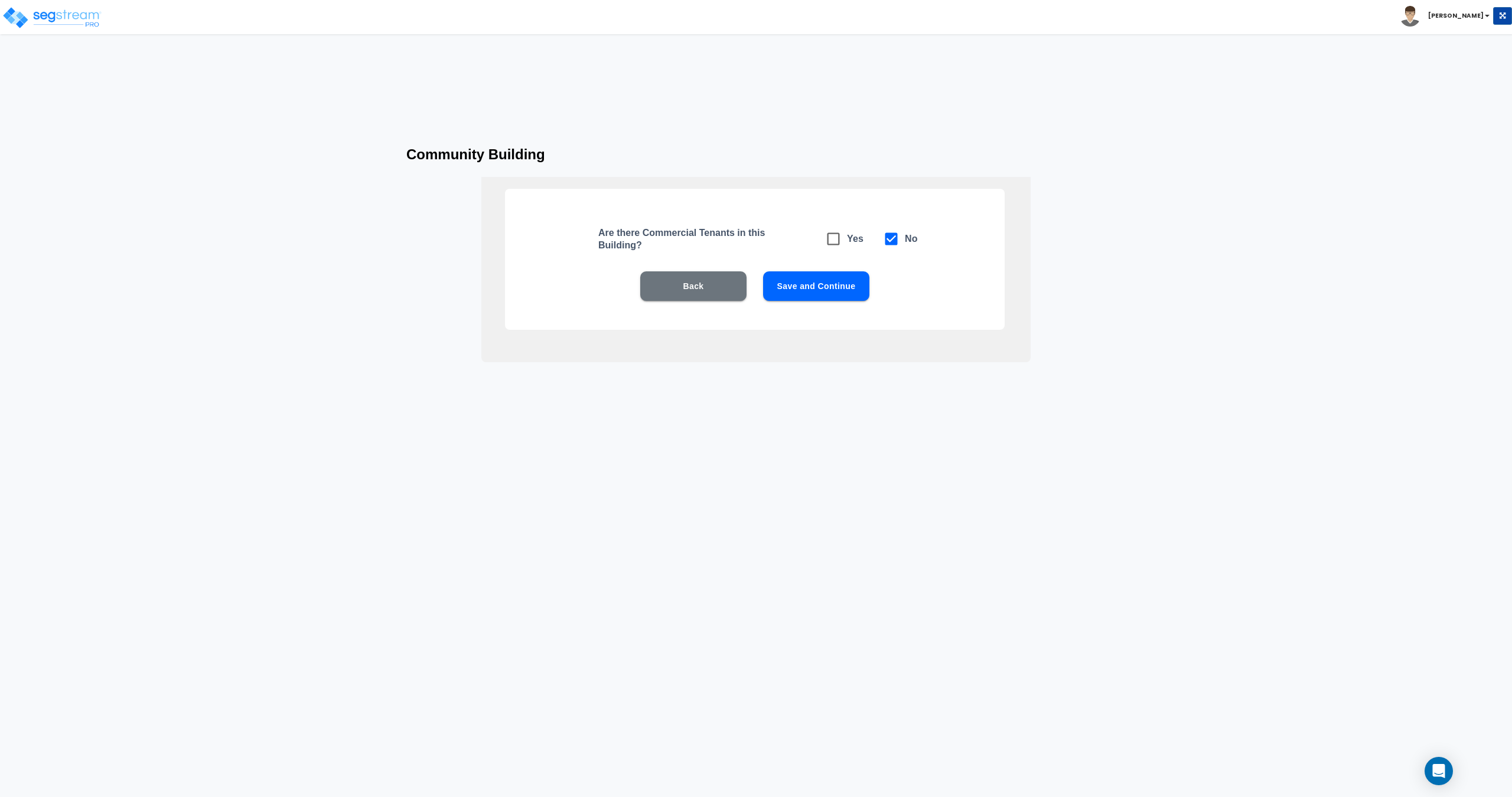
click at [799, 265] on div "Are there Commercial Tenants in this Building? Yes No Back Save and Continue" at bounding box center [754, 259] width 499 height 141
click at [798, 295] on button "Save and Continue" at bounding box center [816, 287] width 107 height 30
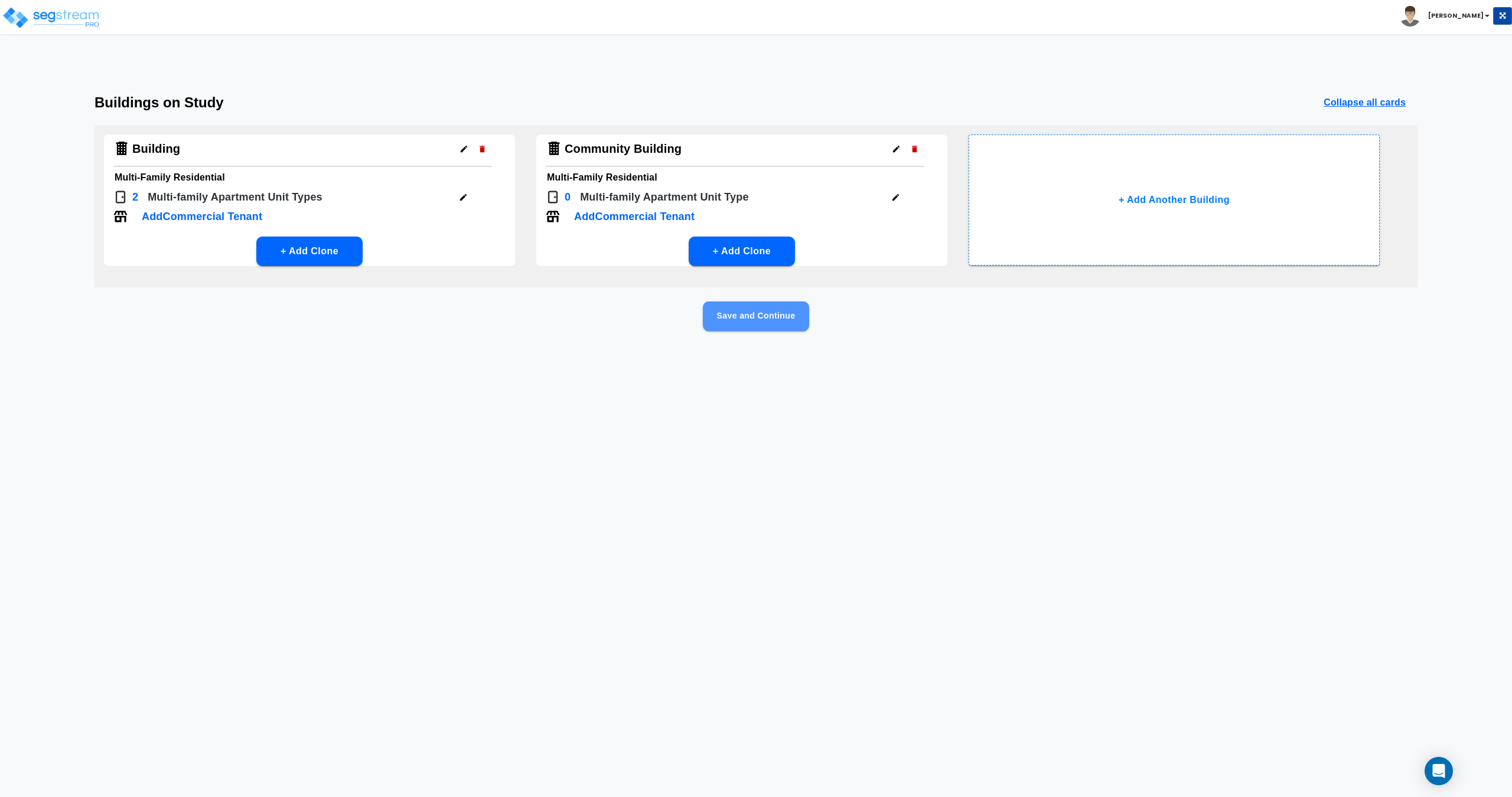
click at [762, 318] on button "Save and Continue" at bounding box center [756, 316] width 107 height 30
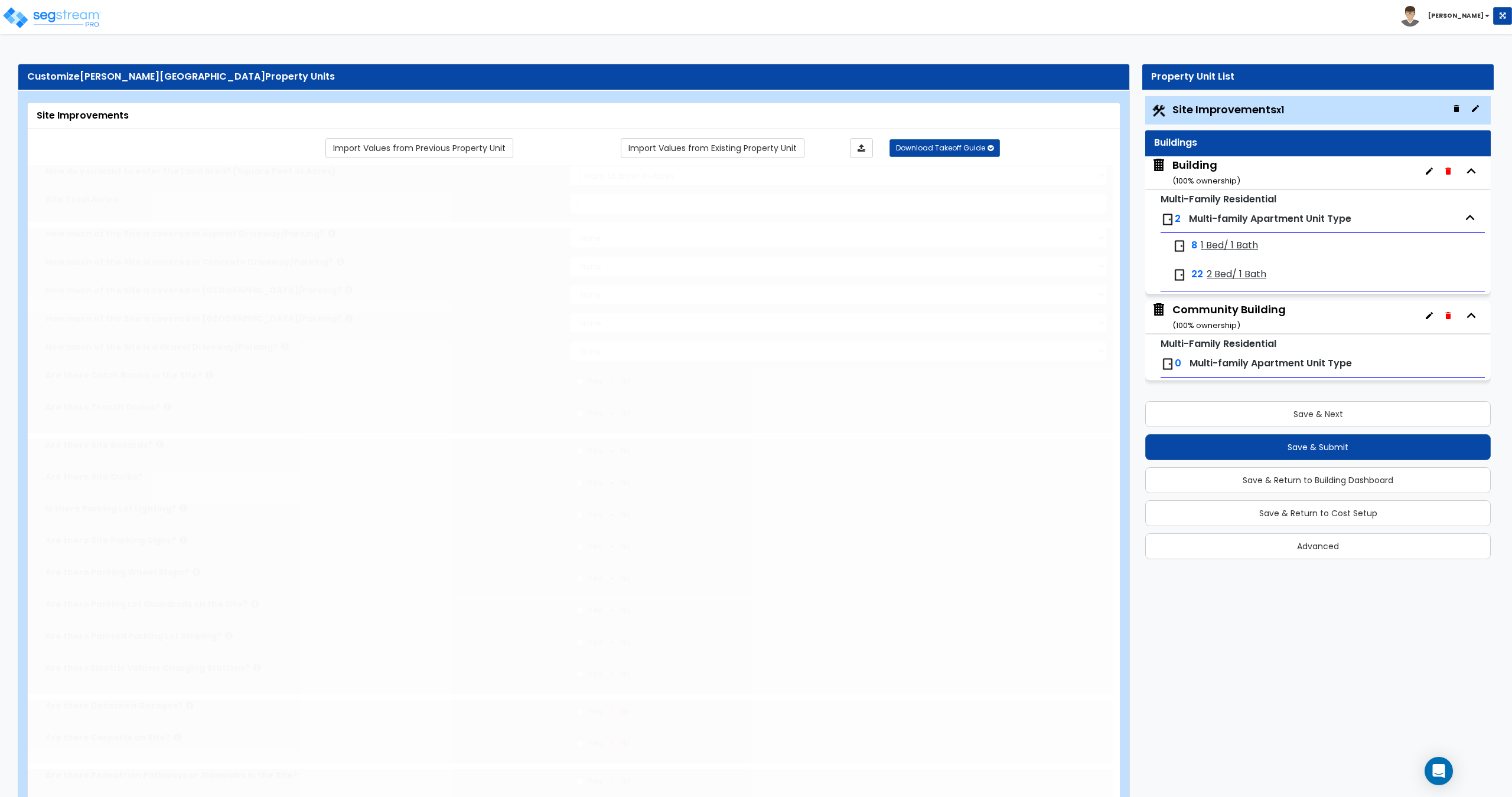
type input "1"
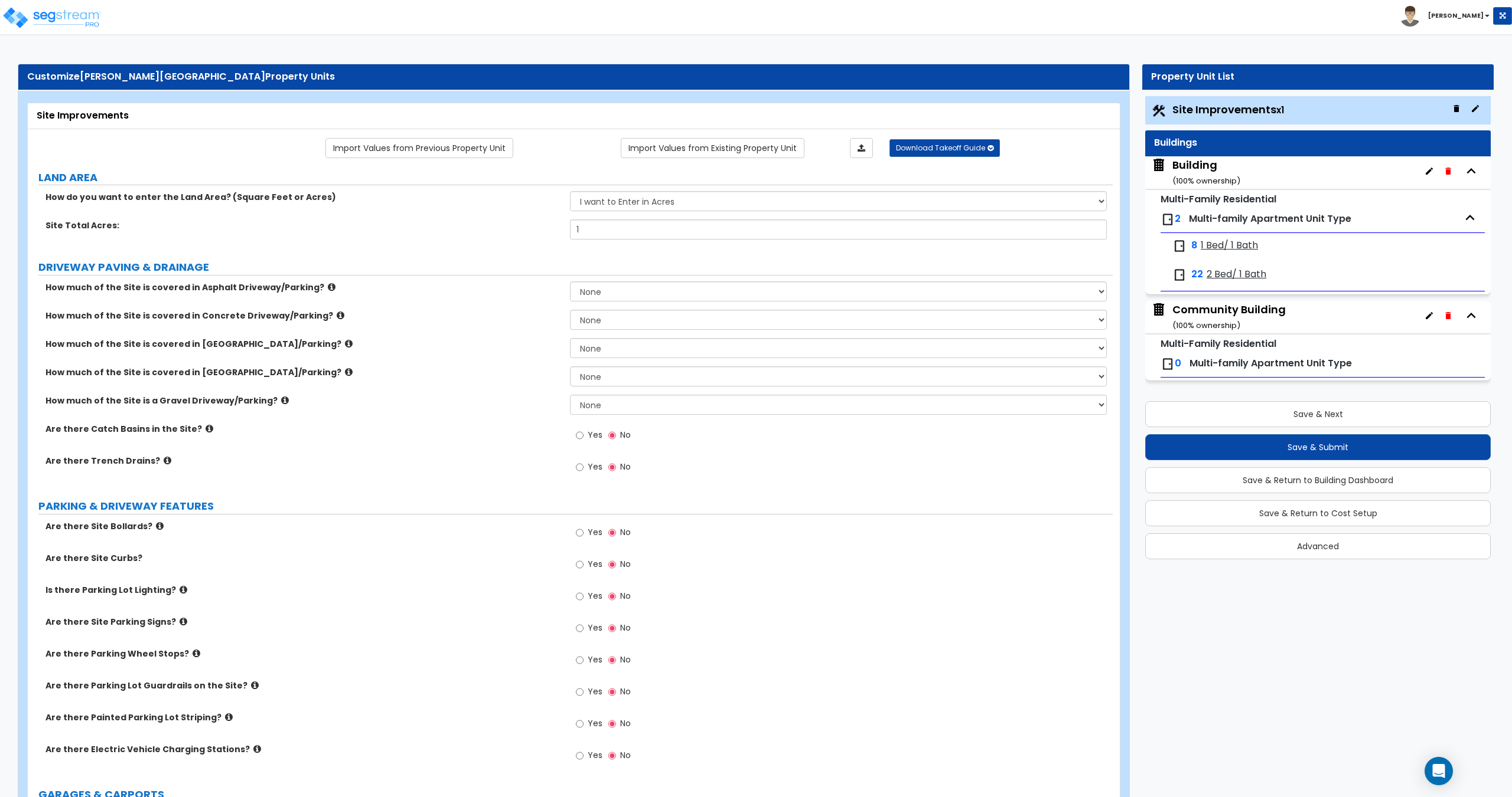
click at [1219, 241] on span "1 Bed/ 1 Bath" at bounding box center [1229, 245] width 57 height 13
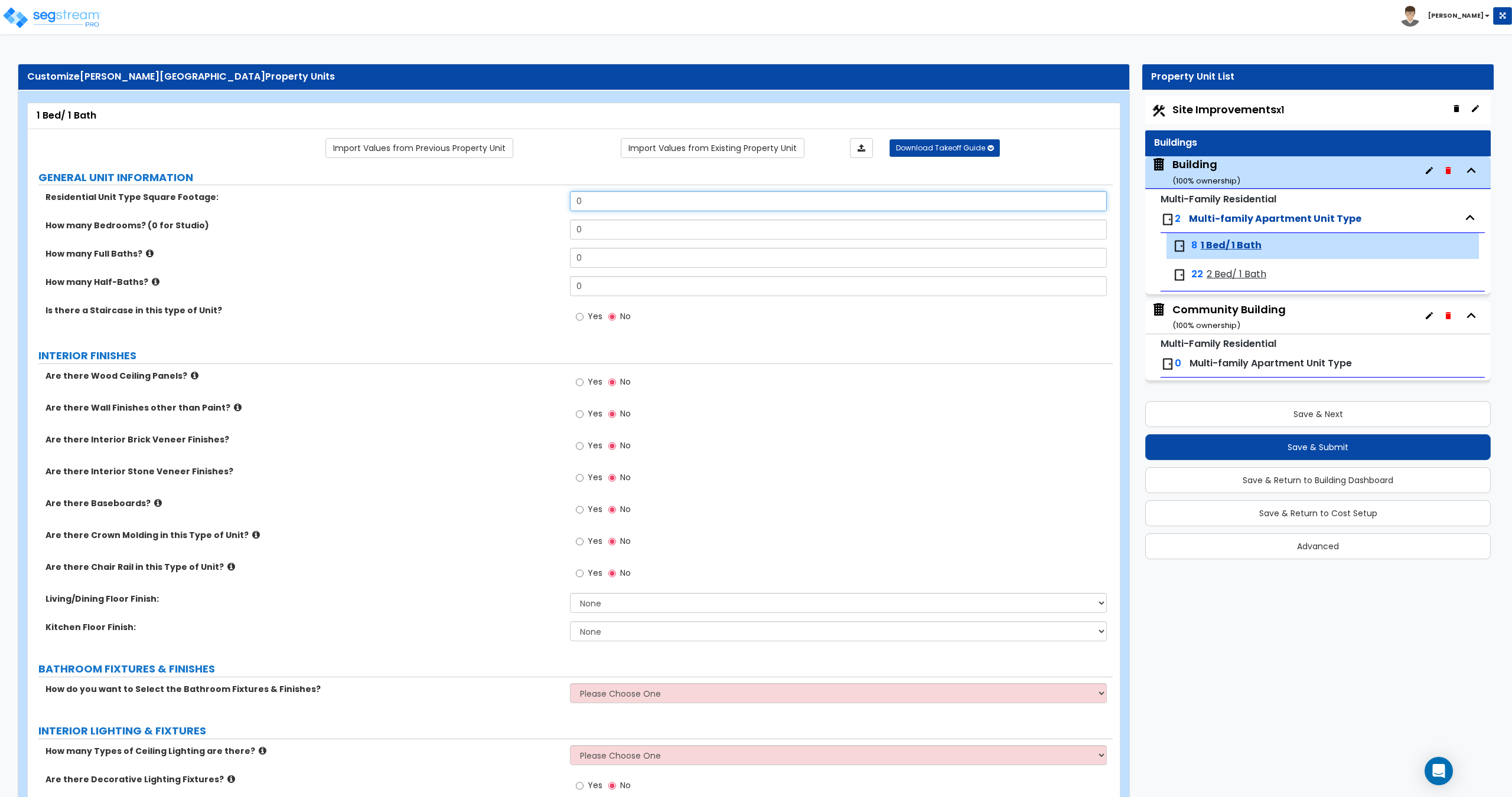
click at [519, 199] on div "Residential Unit Type Square Footage: 0" at bounding box center [570, 206] width 1085 height 28
type input "550"
click at [502, 228] on div "How many Bedrooms? (0 for Studio) 0" at bounding box center [570, 234] width 1085 height 28
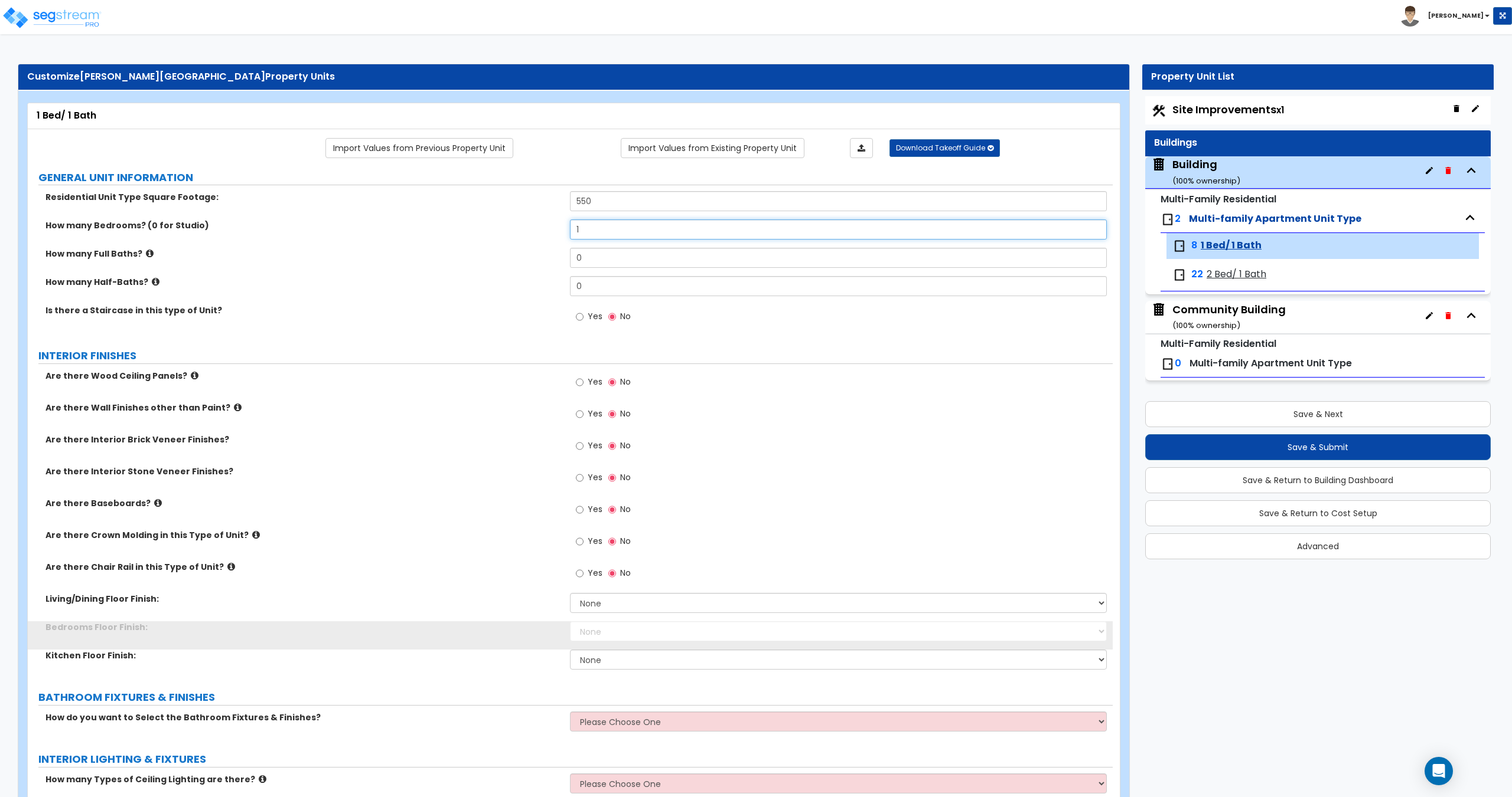
type input "1"
drag, startPoint x: 634, startPoint y: 264, endPoint x: 444, endPoint y: 241, distance: 191.4
click at [474, 243] on div "Residential Unit Type Square Footage: 550 How many Bedrooms? (0 for Studio) 1 H…" at bounding box center [570, 264] width 1067 height 145
type input "1"
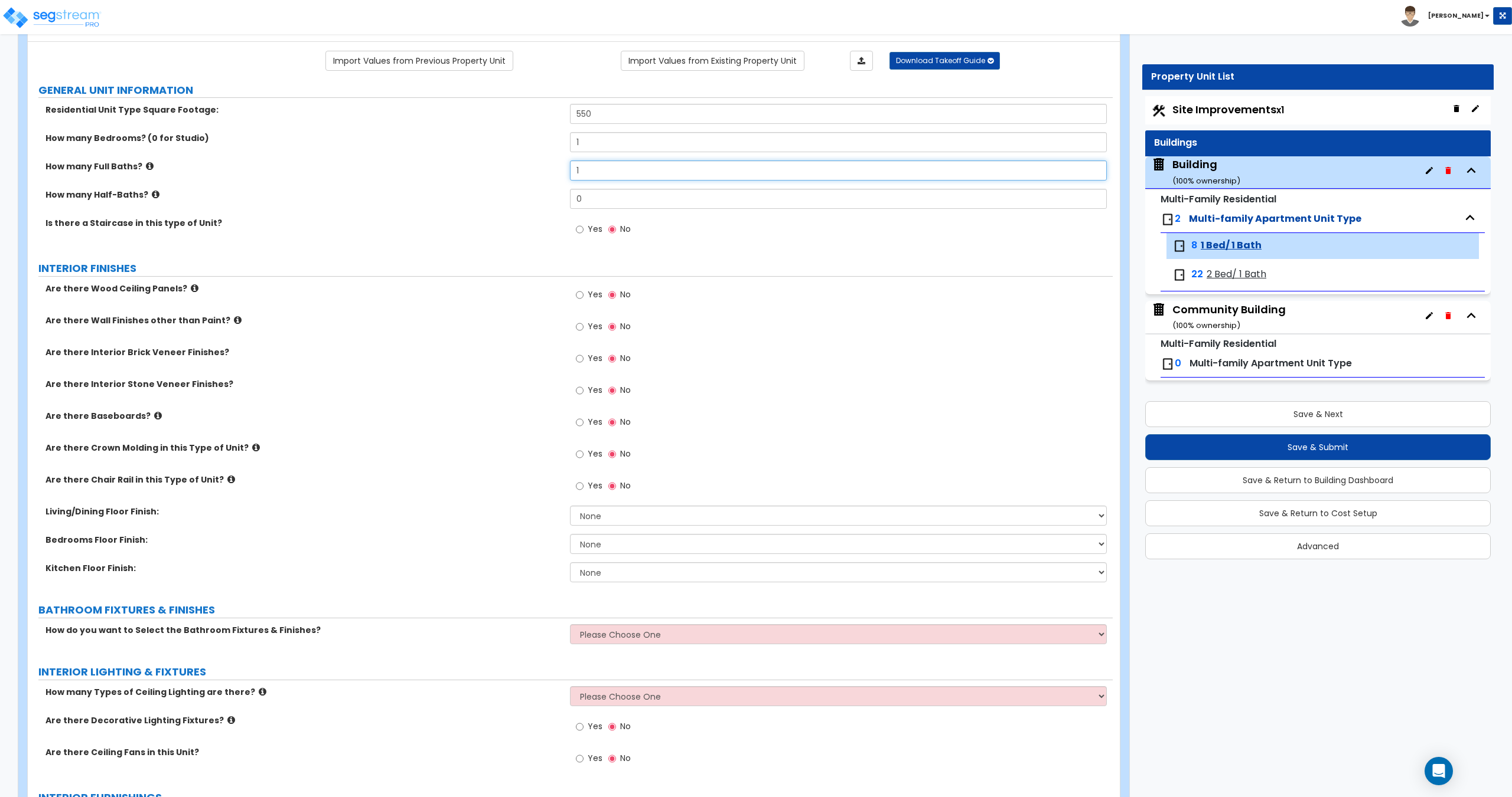
scroll to position [118, 0]
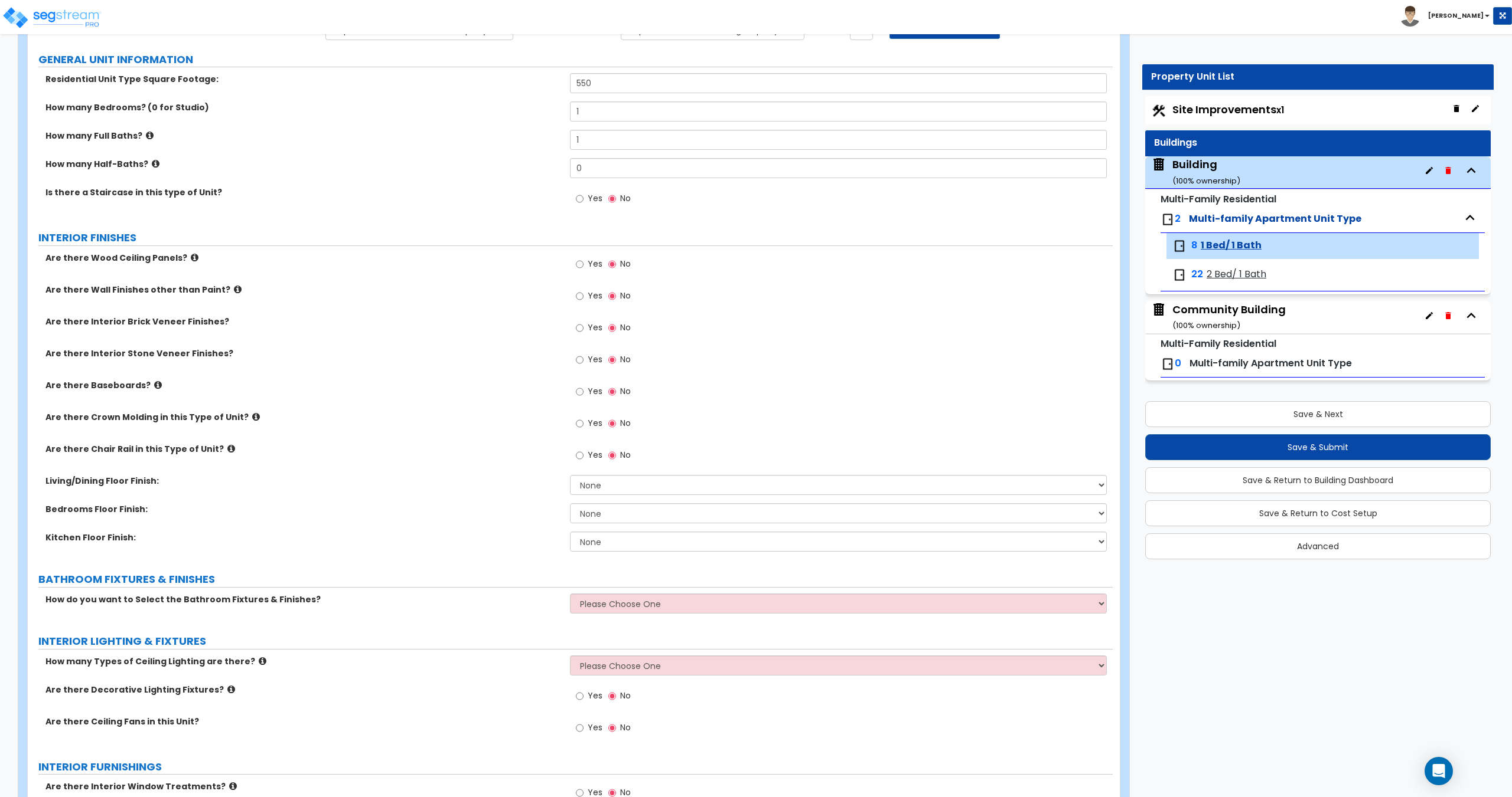
click at [594, 392] on span "Yes" at bounding box center [595, 392] width 15 height 12
click at [584, 392] on input "Yes" at bounding box center [579, 392] width 7 height 13
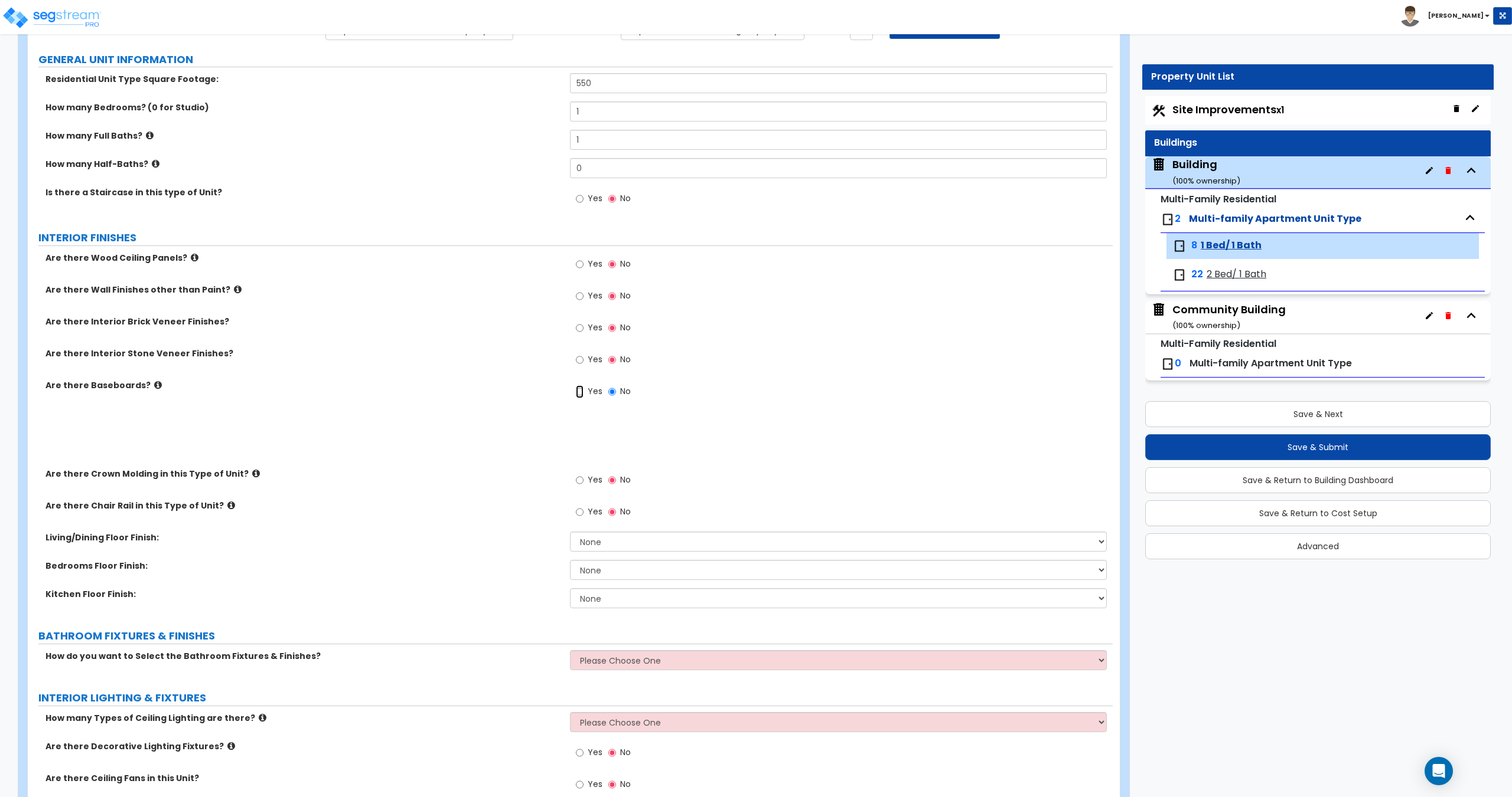
radio input "true"
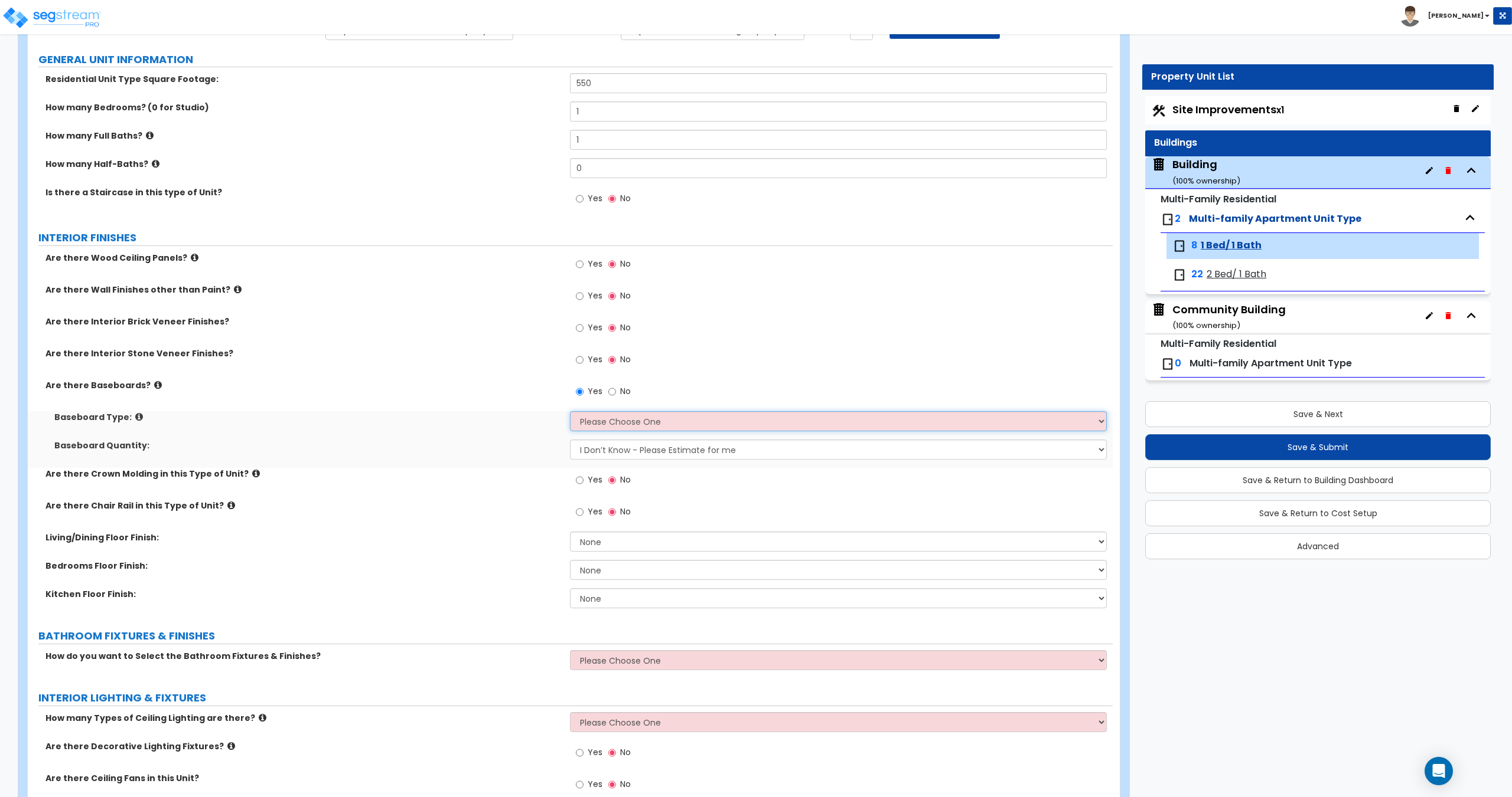
click at [629, 419] on select "Please Choose One Wood Vinyl Carpet Tile" at bounding box center [838, 421] width 536 height 20
select select "2"
click at [570, 411] on select "Please Choose One Wood Vinyl Carpet Tile" at bounding box center [838, 421] width 536 height 20
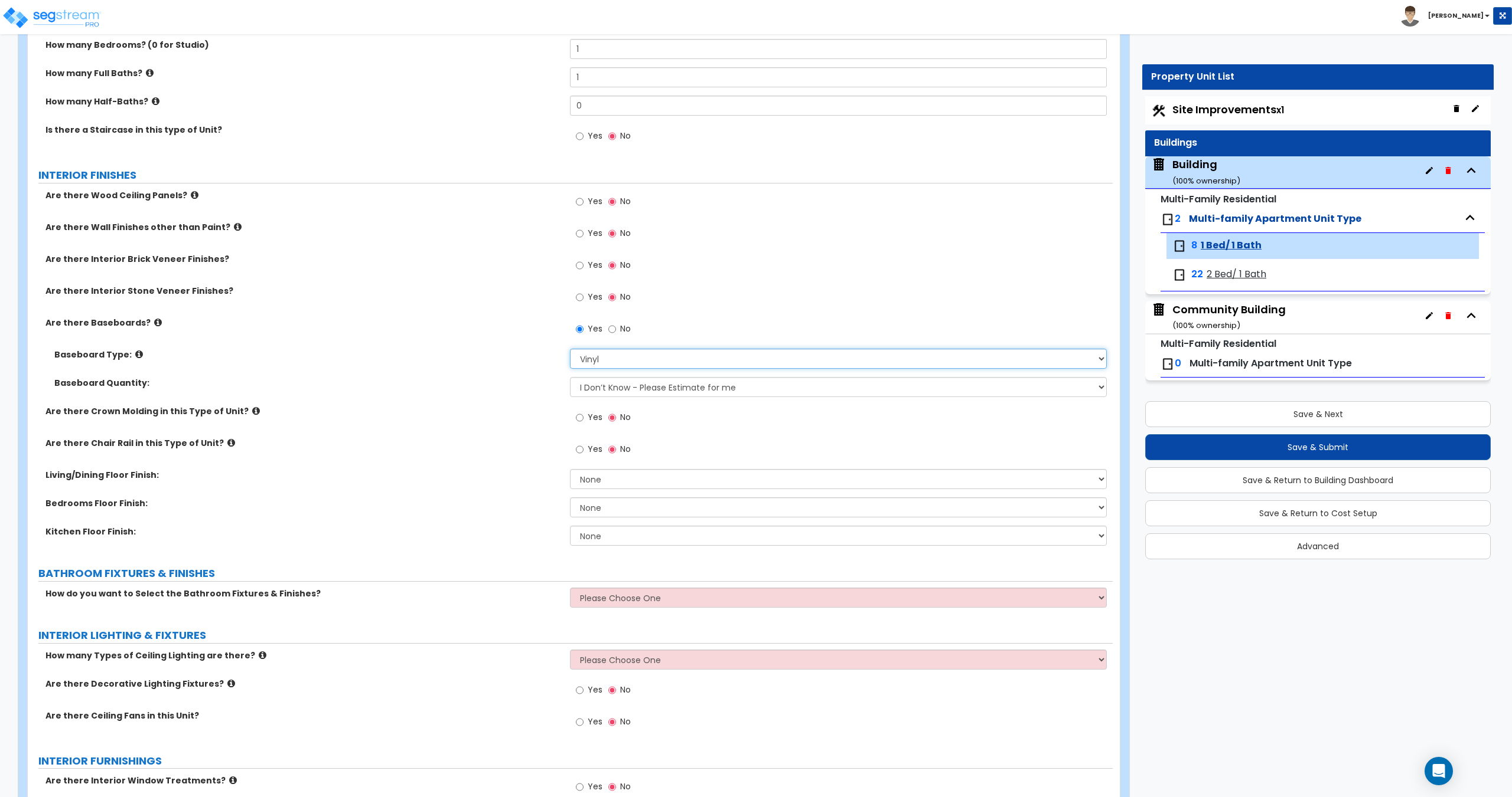
scroll to position [236, 0]
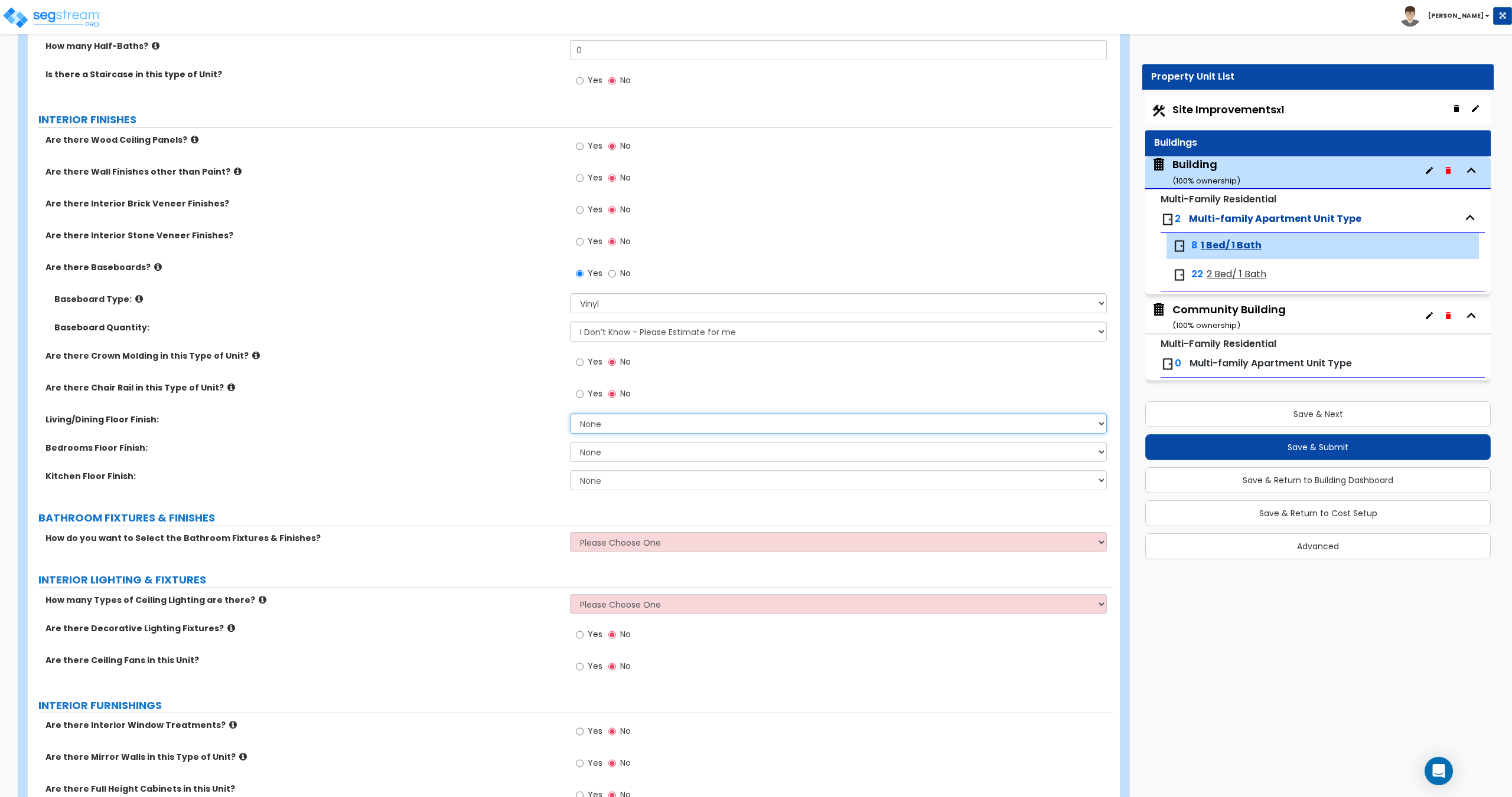
click at [616, 423] on select "None Tile Flooring Hardwood Flooring Resilient Laminate Flooring VCT Flooring S…" at bounding box center [838, 424] width 536 height 20
select select "4"
click at [570, 414] on select "None Tile Flooring Hardwood Flooring Resilient Laminate Flooring VCT Flooring S…" at bounding box center [838, 424] width 536 height 20
click at [603, 450] on select "None Tile Flooring Hardwood Flooring Resilient Laminate Flooring VCT Flooring S…" at bounding box center [838, 452] width 536 height 20
select select "4"
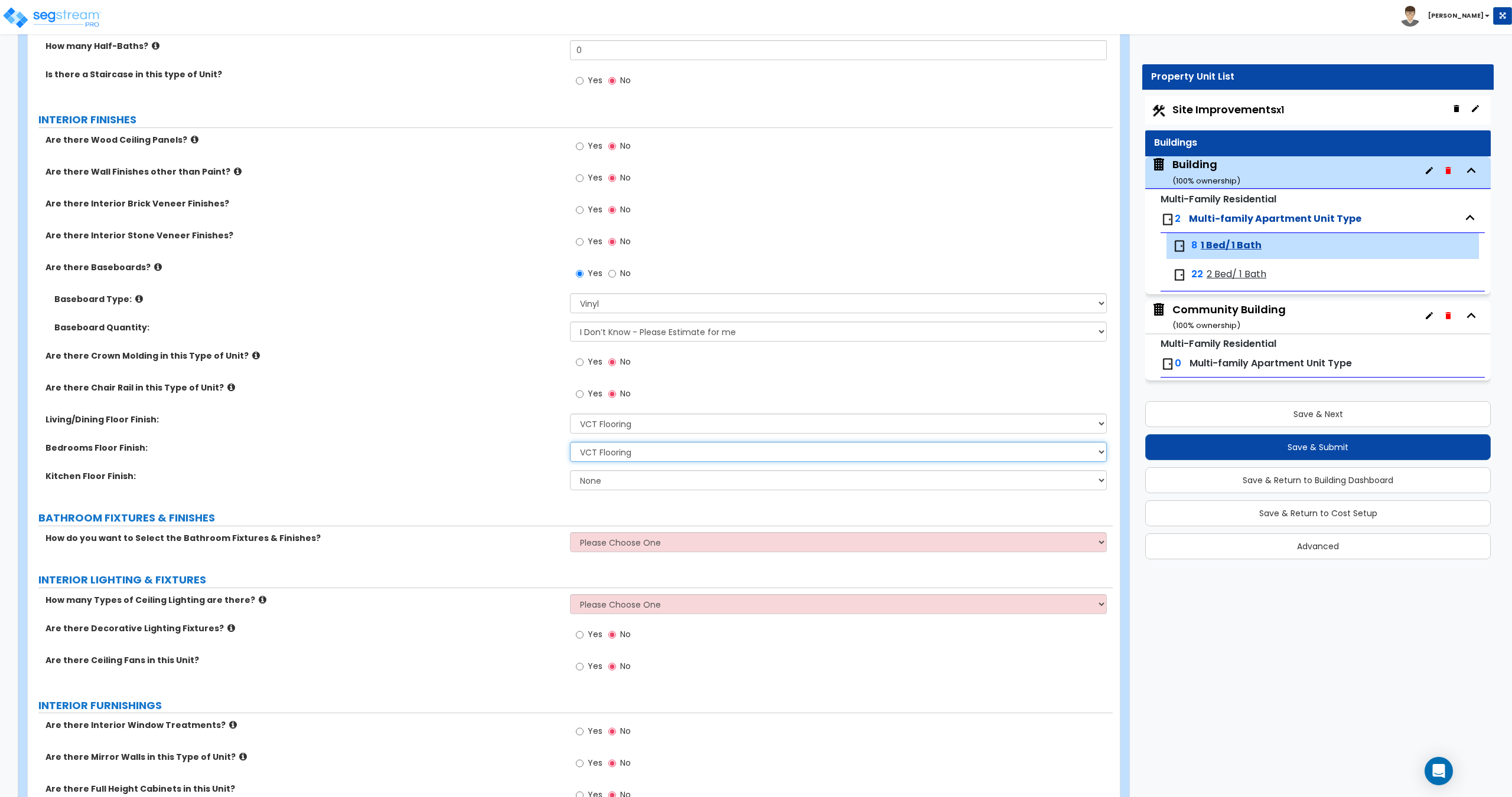
click at [570, 442] on select "None Tile Flooring Hardwood Flooring Resilient Laminate Flooring VCT Flooring S…" at bounding box center [838, 452] width 536 height 20
click at [613, 478] on select "None Tile Flooring Hardwood Flooring Resilient Laminate Flooring VCT Flooring S…" at bounding box center [838, 481] width 536 height 20
select select "4"
click at [570, 471] on select "None Tile Flooring Hardwood Flooring Resilient Laminate Flooring VCT Flooring S…" at bounding box center [838, 481] width 536 height 20
click at [609, 303] on select "Please Choose One Wood Vinyl Carpet Tile" at bounding box center [838, 303] width 536 height 20
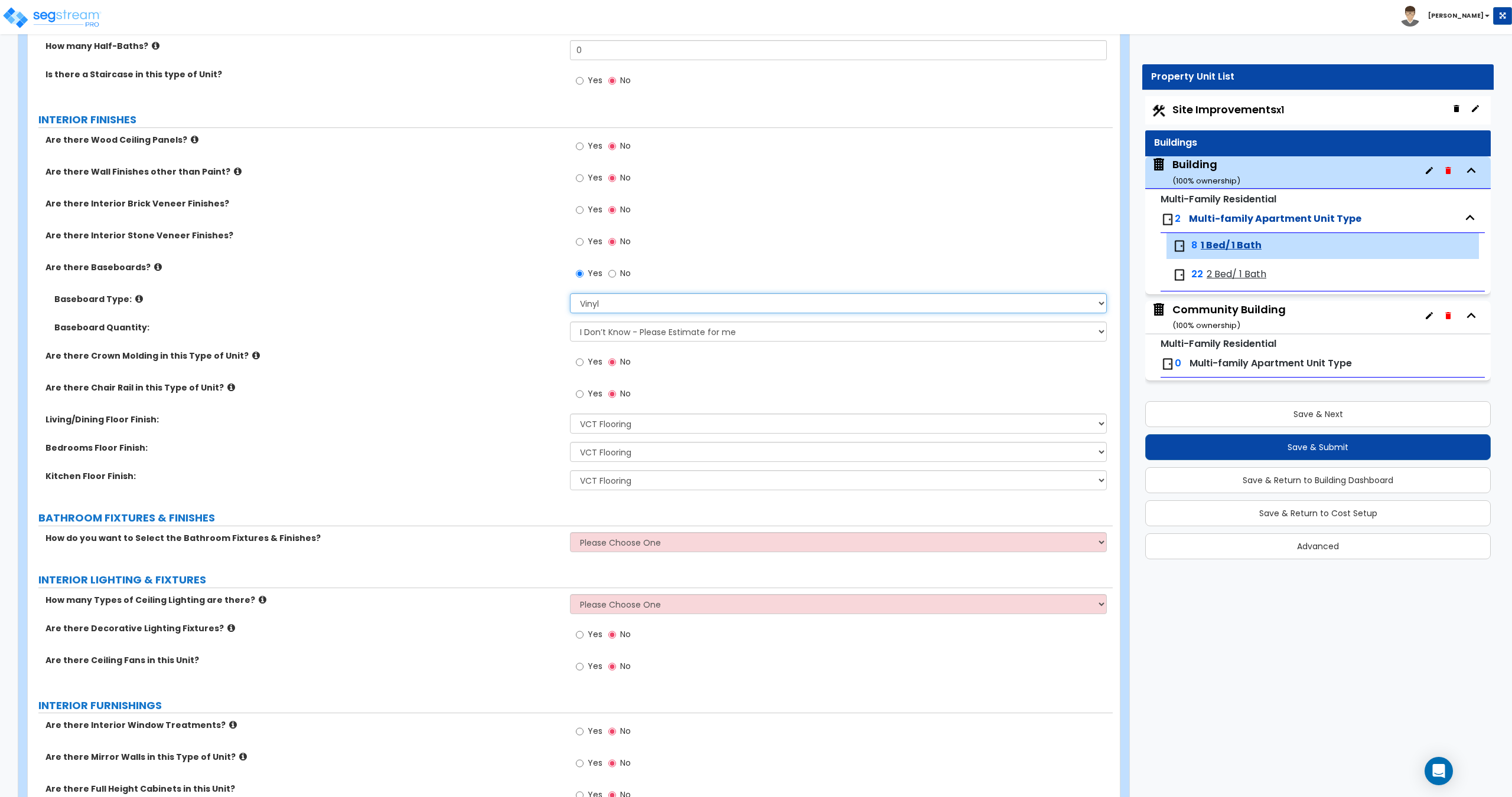
drag, startPoint x: 609, startPoint y: 303, endPoint x: 608, endPoint y: 318, distance: 15.0
click at [609, 303] on select "Please Choose One Wood Vinyl Carpet Tile" at bounding box center [838, 303] width 536 height 20
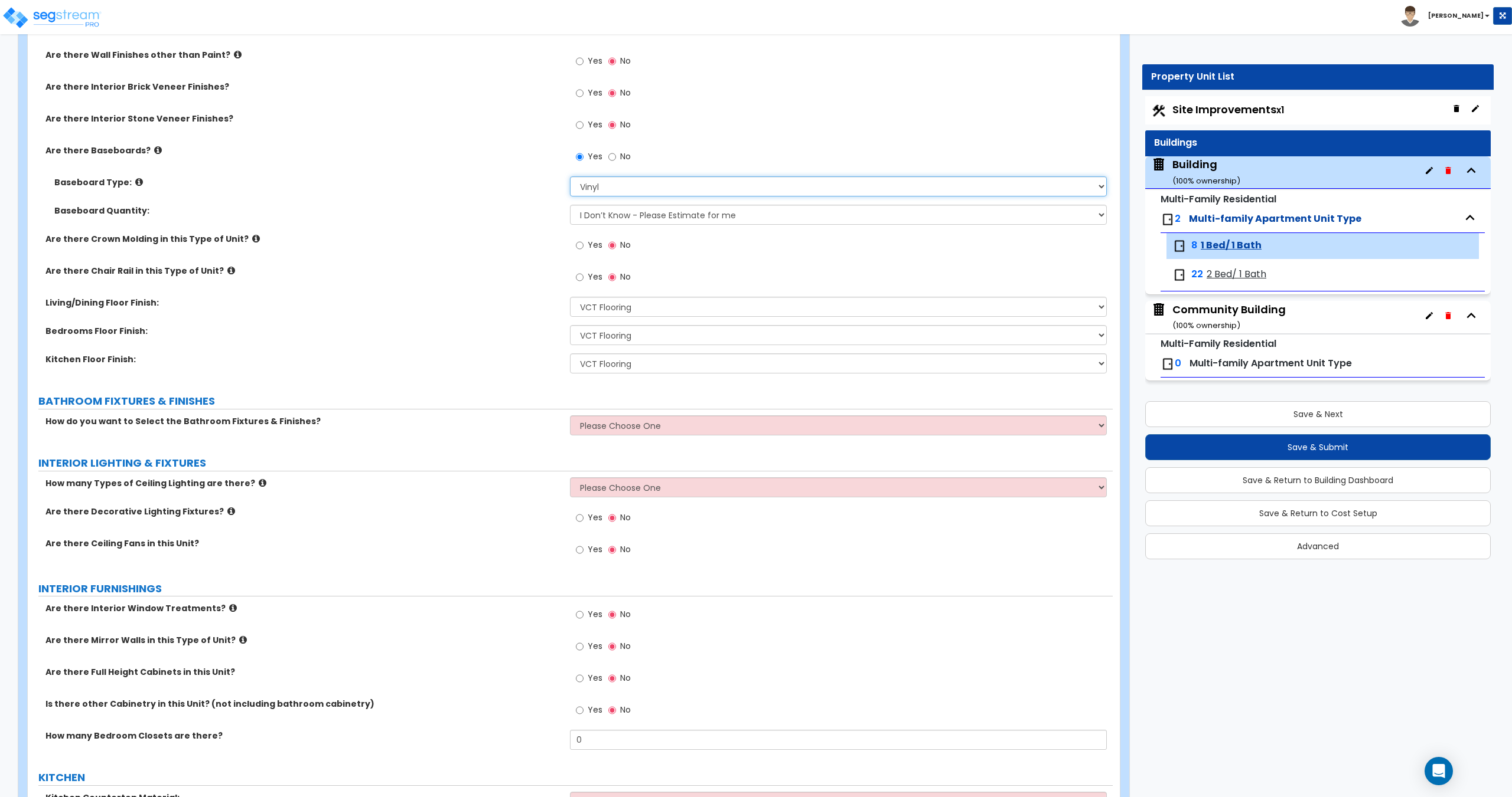
scroll to position [354, 0]
drag, startPoint x: 598, startPoint y: 423, endPoint x: 603, endPoint y: 434, distance: 12.1
click at [598, 423] on select "Please Choose One Select the type of Fixtures and Finishes only for one Bath an…" at bounding box center [838, 424] width 536 height 20
select select "1"
click at [570, 414] on select "Please Choose One Select the type of Fixtures and Finishes only for one Bath an…" at bounding box center [838, 424] width 536 height 20
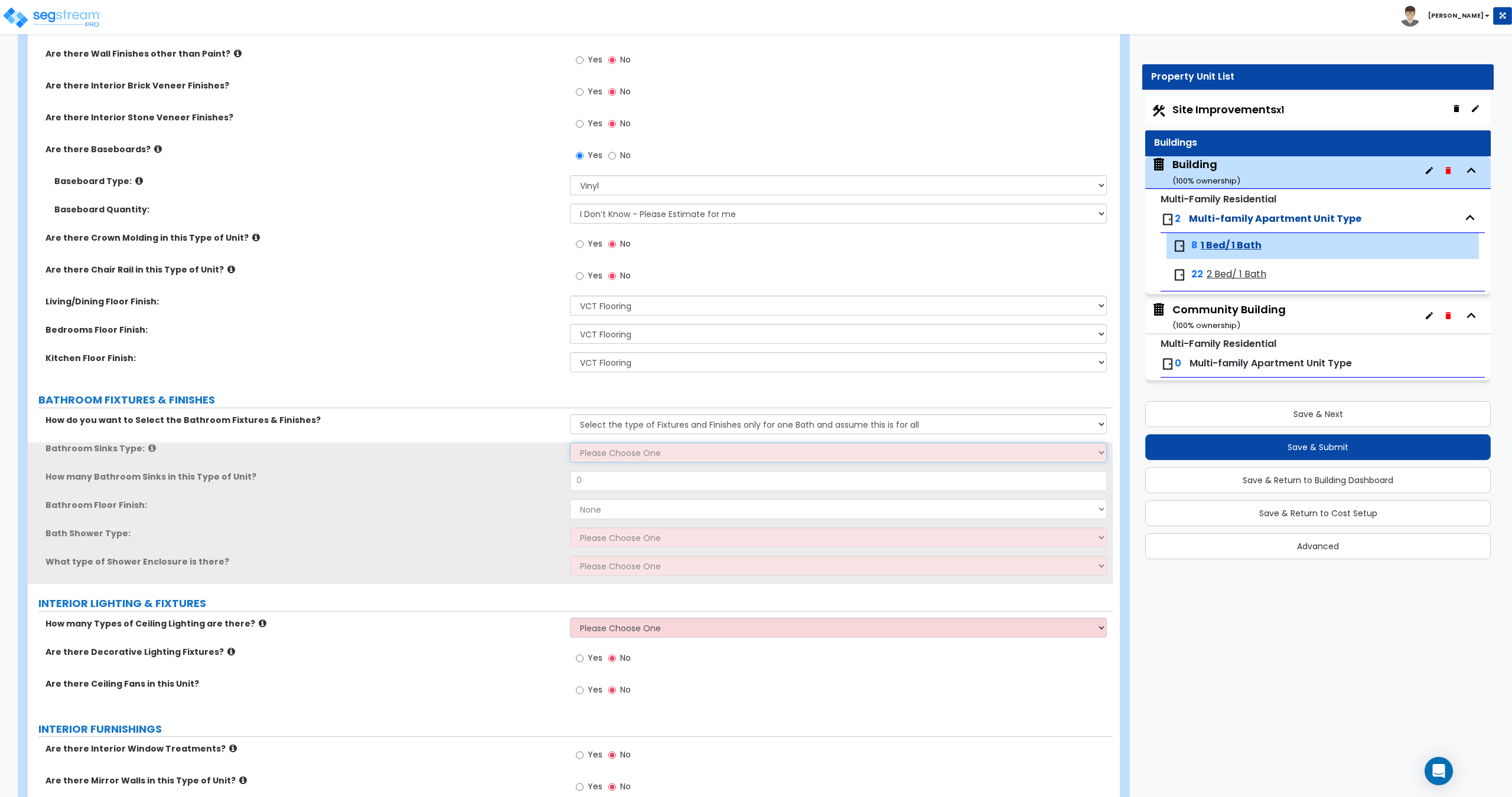
click at [614, 455] on select "Please Choose One Wall-mounted Pedestal-mounted Vanity-mounted" at bounding box center [838, 452] width 536 height 20
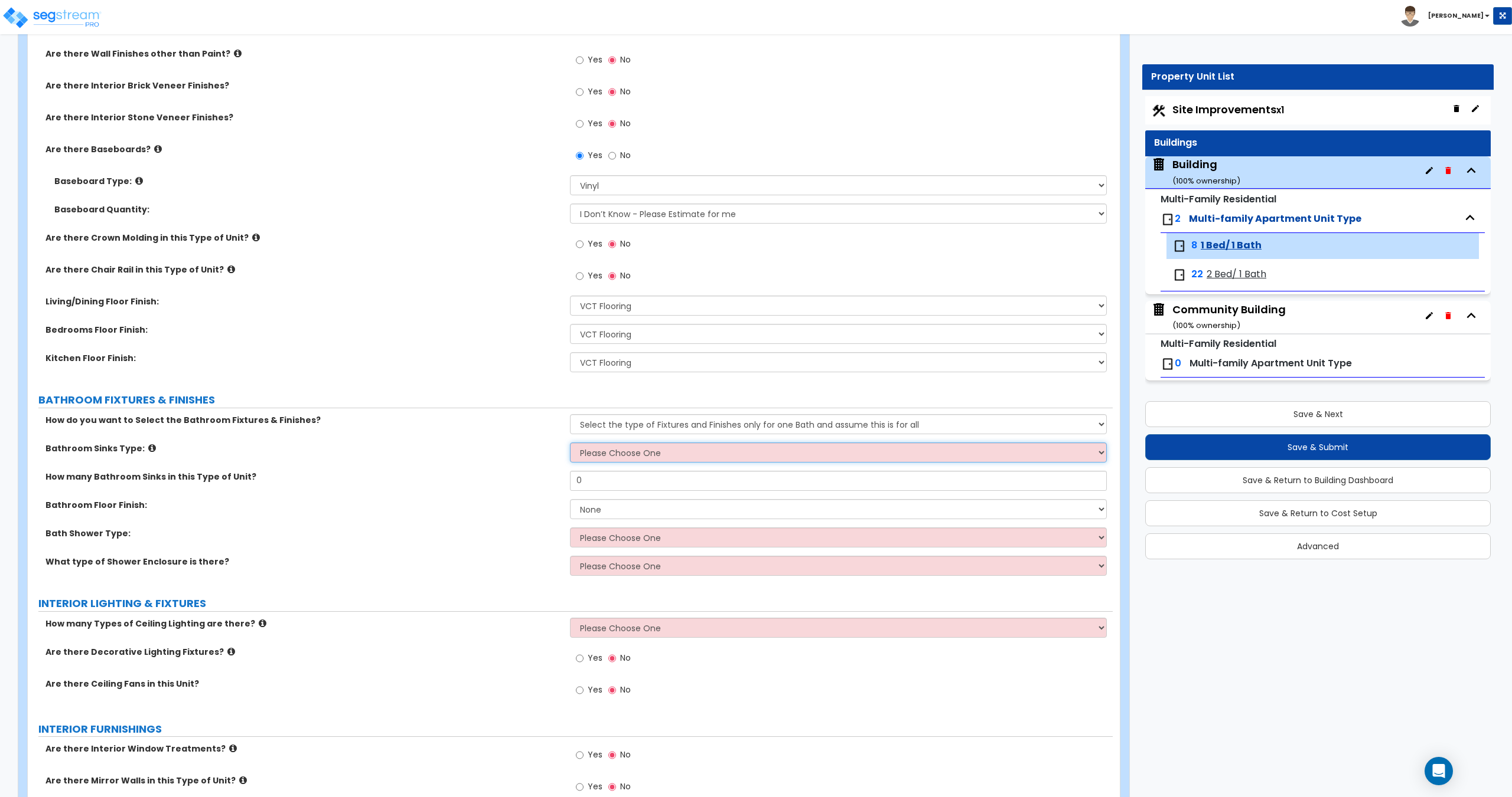
select select "3"
click at [570, 442] on select "Please Choose One Wall-mounted Pedestal-mounted Vanity-mounted" at bounding box center [838, 452] width 536 height 20
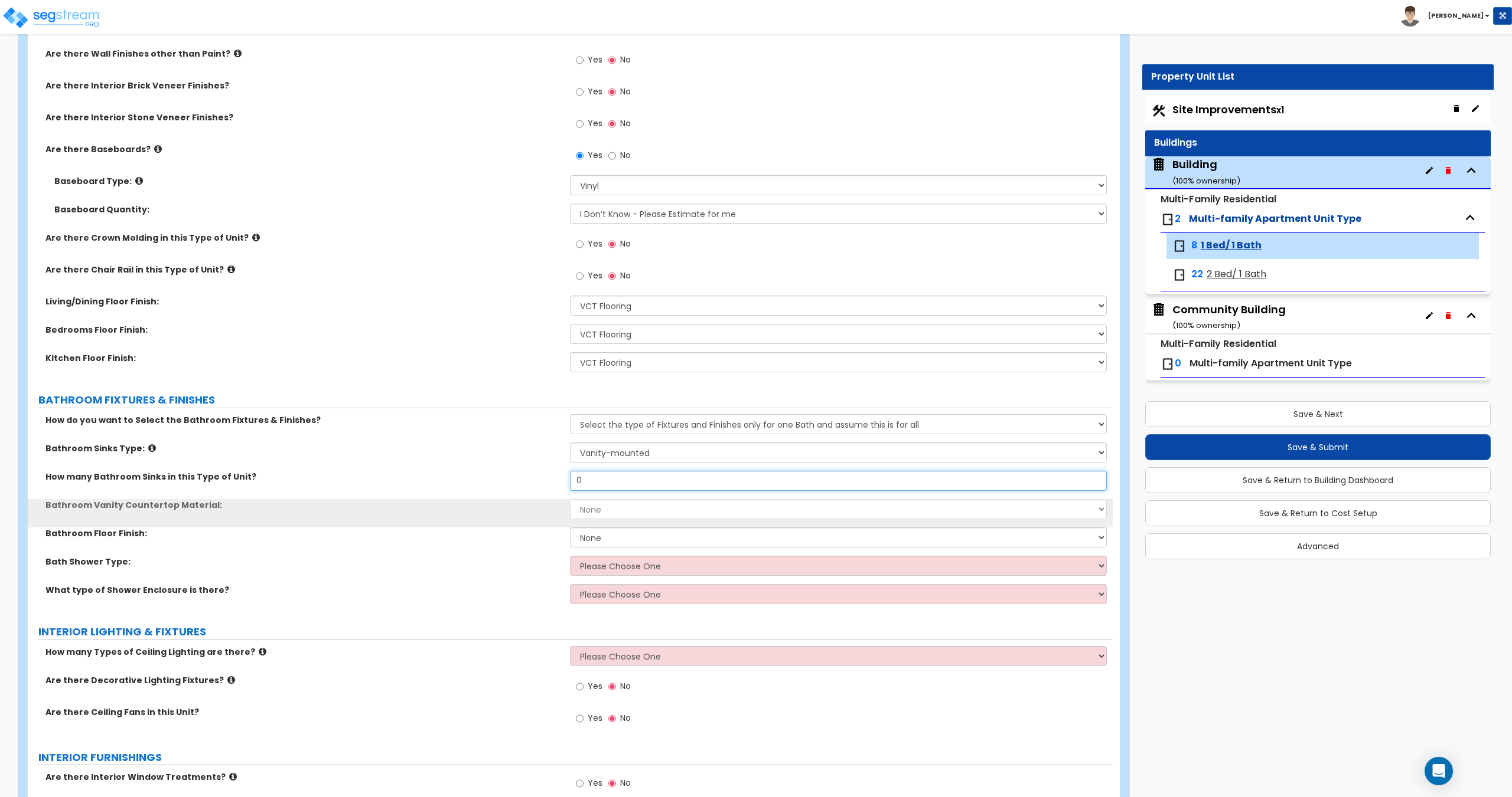
click at [612, 485] on input "0" at bounding box center [838, 481] width 536 height 20
drag, startPoint x: 596, startPoint y: 485, endPoint x: 476, endPoint y: 485, distance: 120.0
click at [522, 485] on div "How many Bathroom Sinks in this Type of Unit? 0" at bounding box center [570, 485] width 1085 height 28
type input "1"
click at [625, 512] on select "None Plastic Laminate Solid Surface Stone Quartz Marble Tile Wood" at bounding box center [838, 509] width 536 height 20
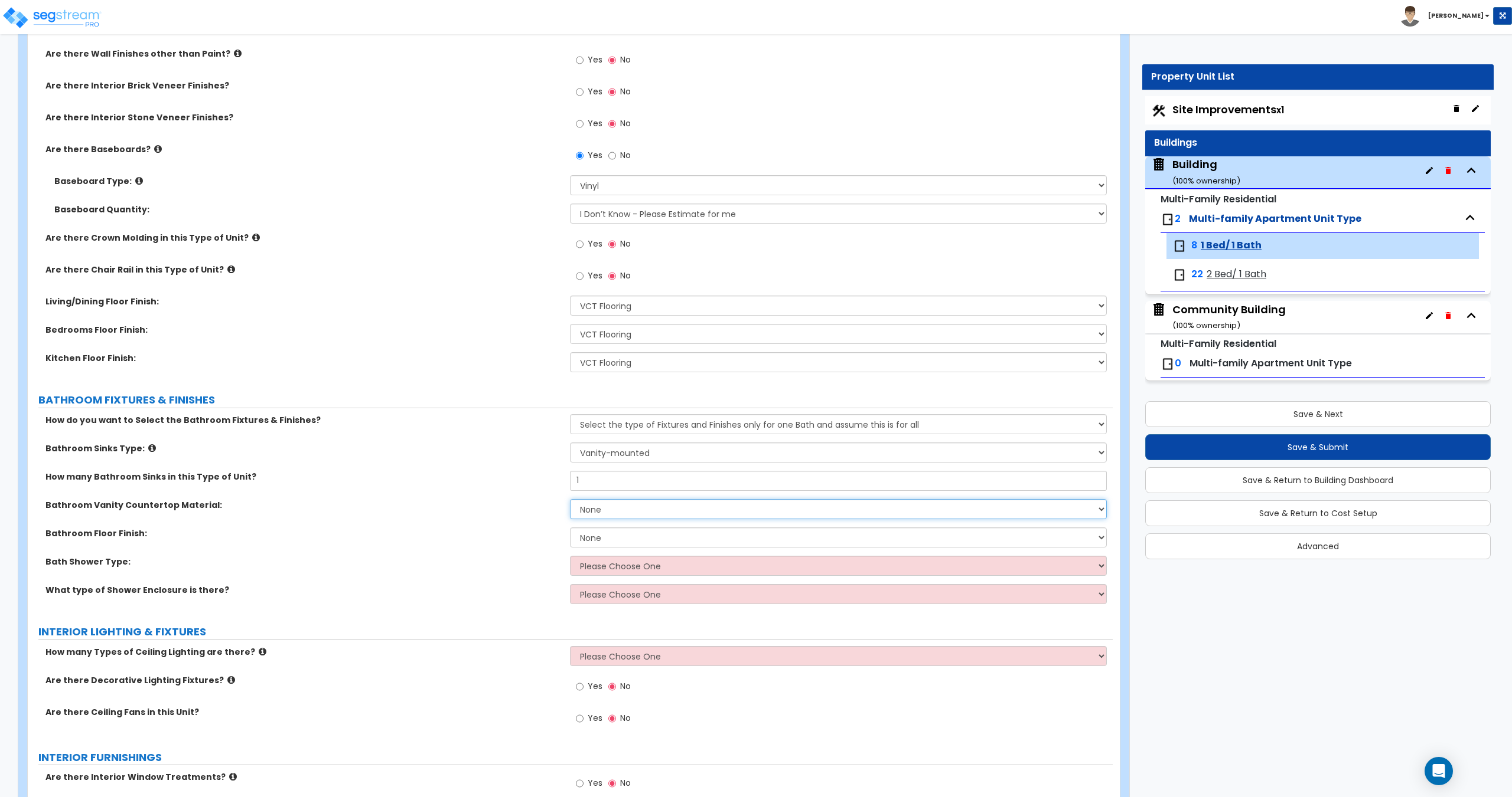
select select "1"
click at [570, 499] on select "None Plastic Laminate Solid Surface Stone Quartz Marble Tile Wood" at bounding box center [838, 509] width 536 height 20
drag, startPoint x: 562, startPoint y: 541, endPoint x: 511, endPoint y: 535, distance: 51.4
click at [523, 536] on div "Bathroom Floor Finish: None Tile Flooring Hardwood Flooring Resilient Laminate …" at bounding box center [570, 541] width 1085 height 28
select select "4"
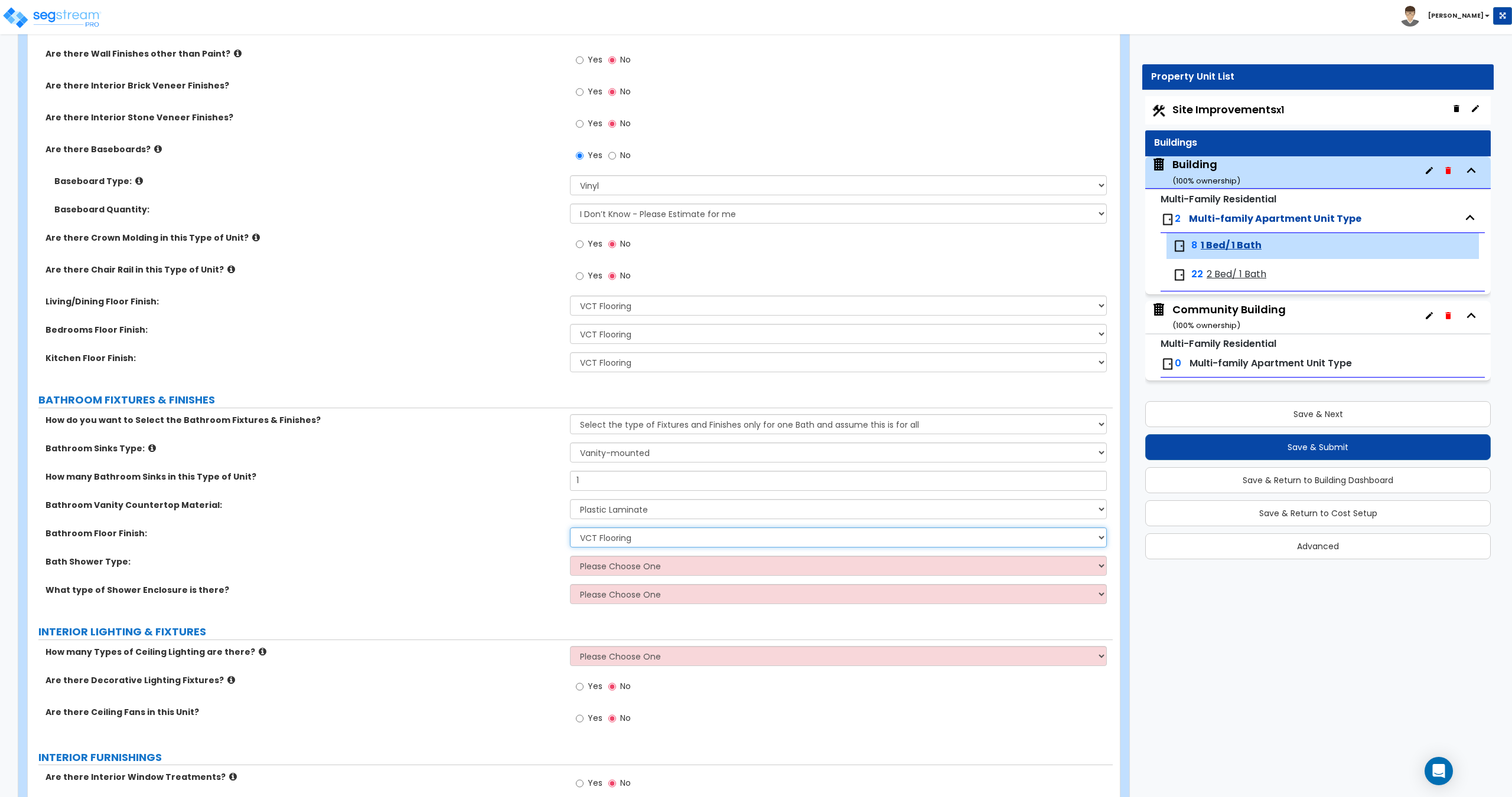
click at [570, 527] on select "None Tile Flooring Hardwood Flooring Resilient Laminate Flooring VCT Flooring S…" at bounding box center [838, 537] width 536 height 20
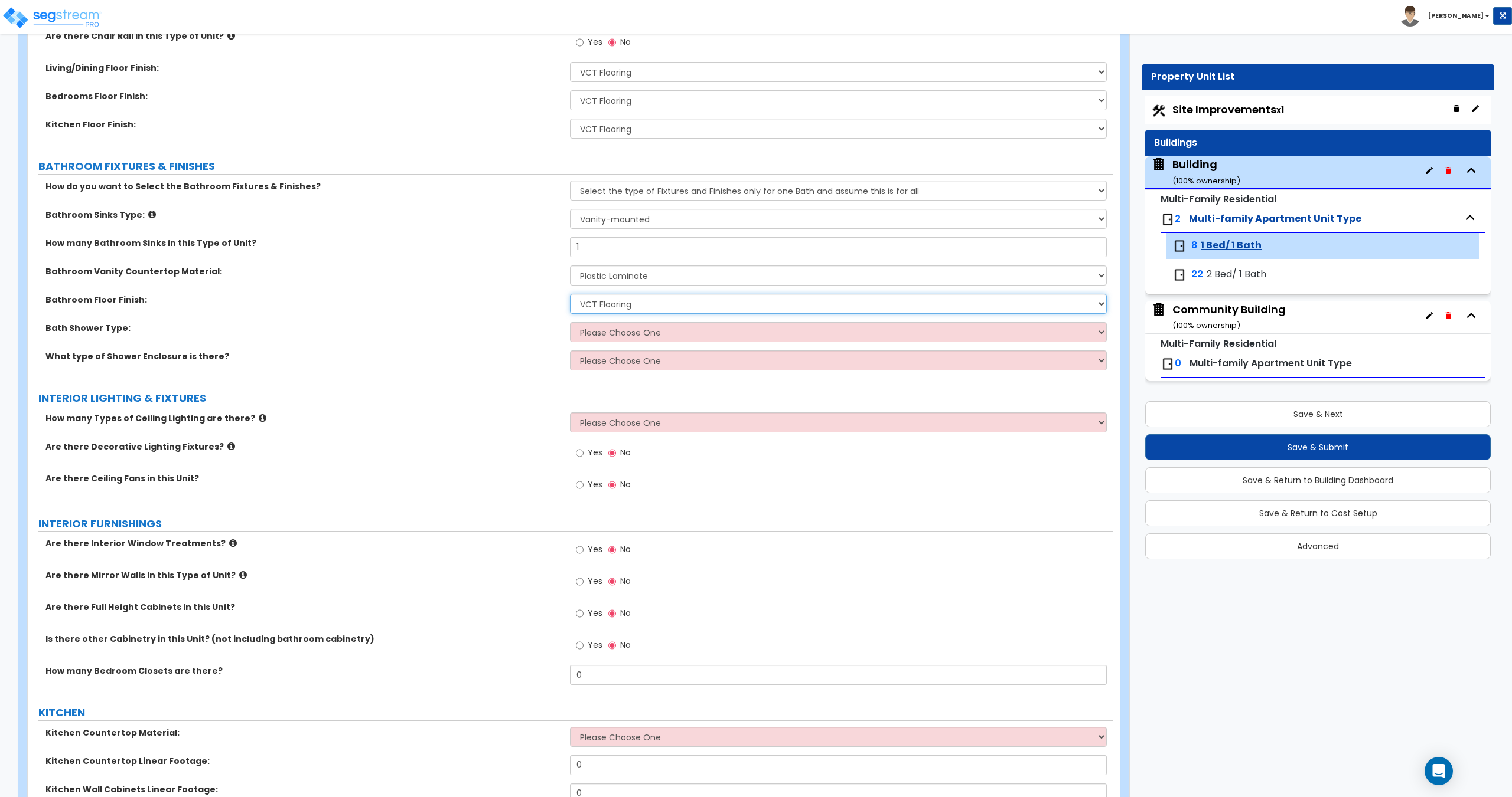
scroll to position [590, 0]
click at [621, 324] on select "Please Choose One Standalone Shower Bathtub - Shower Combination" at bounding box center [838, 330] width 536 height 20
click at [618, 326] on select "Please Choose One Standalone Shower Bathtub - Shower Combination" at bounding box center [838, 330] width 536 height 20
select select "2"
click at [570, 320] on select "Please Choose One Standalone Shower Bathtub - Shower Combination" at bounding box center [838, 330] width 536 height 20
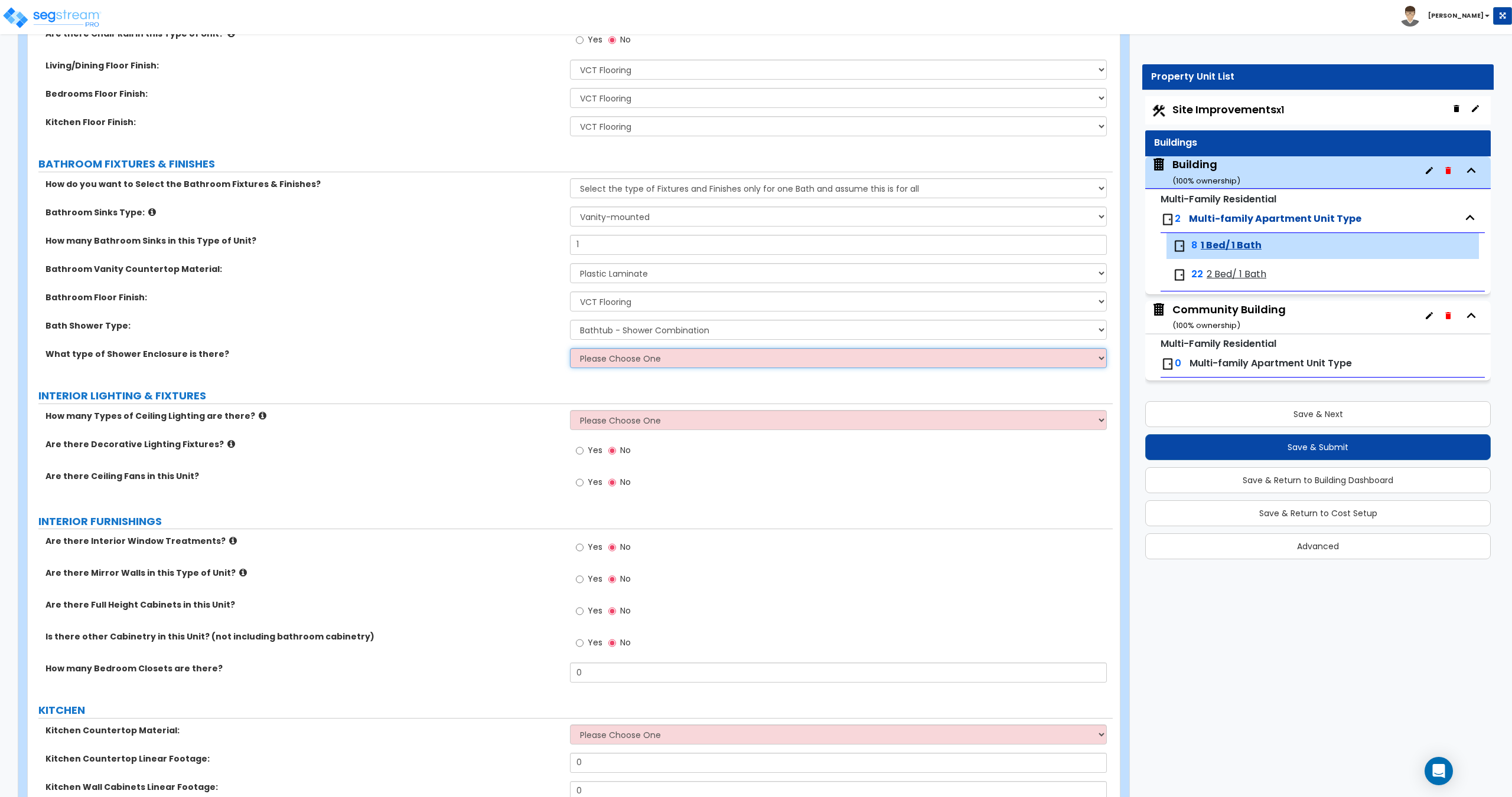
click at [626, 353] on select "Please Choose One Curtain & Rod Glass Sliding Doors Glass Hinged Doors" at bounding box center [838, 358] width 536 height 20
select select "1"
click at [570, 348] on select "Please Choose One Curtain & Rod Glass Sliding Doors Glass Hinged Doors" at bounding box center [838, 358] width 536 height 20
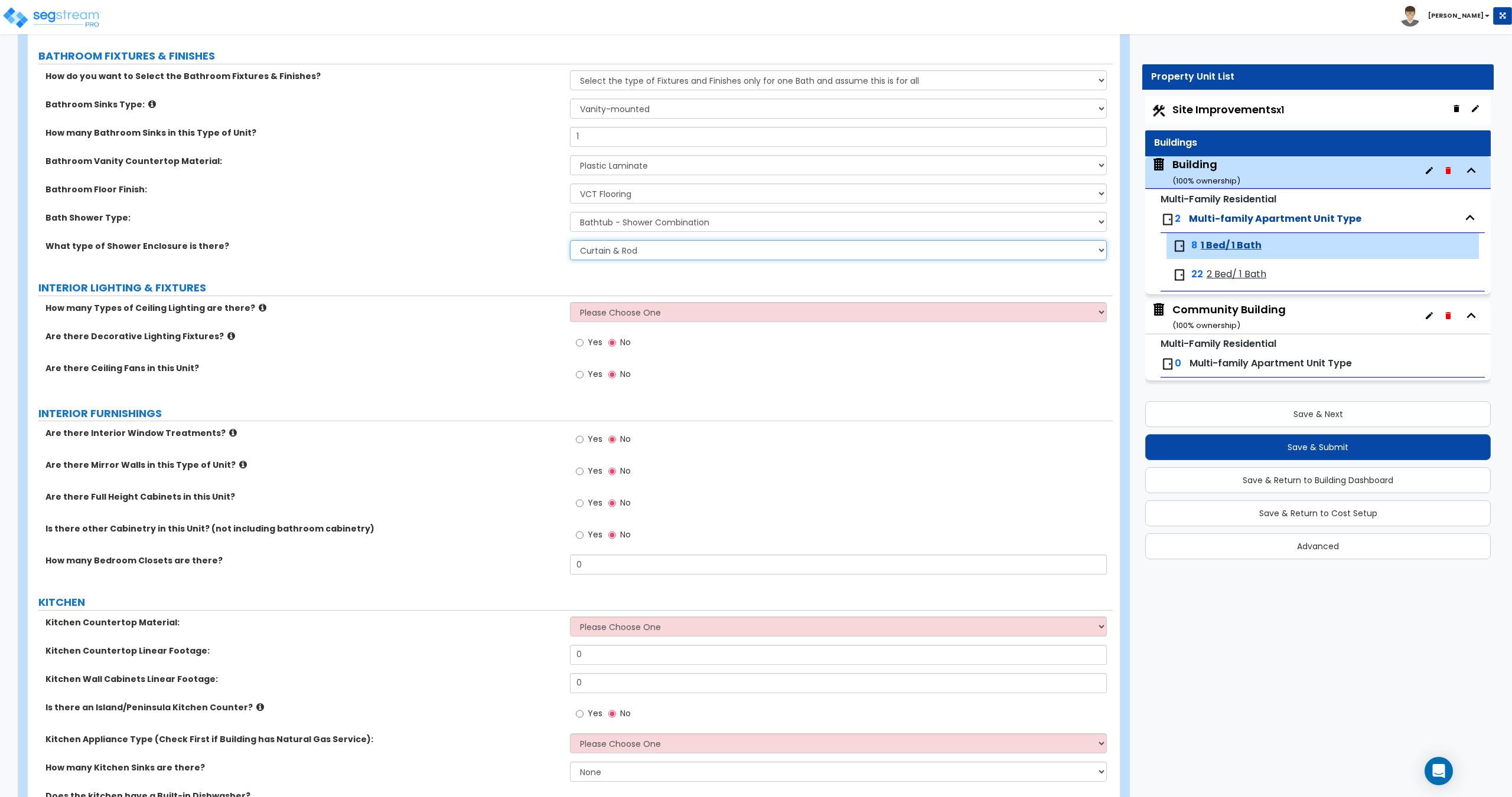
scroll to position [708, 0]
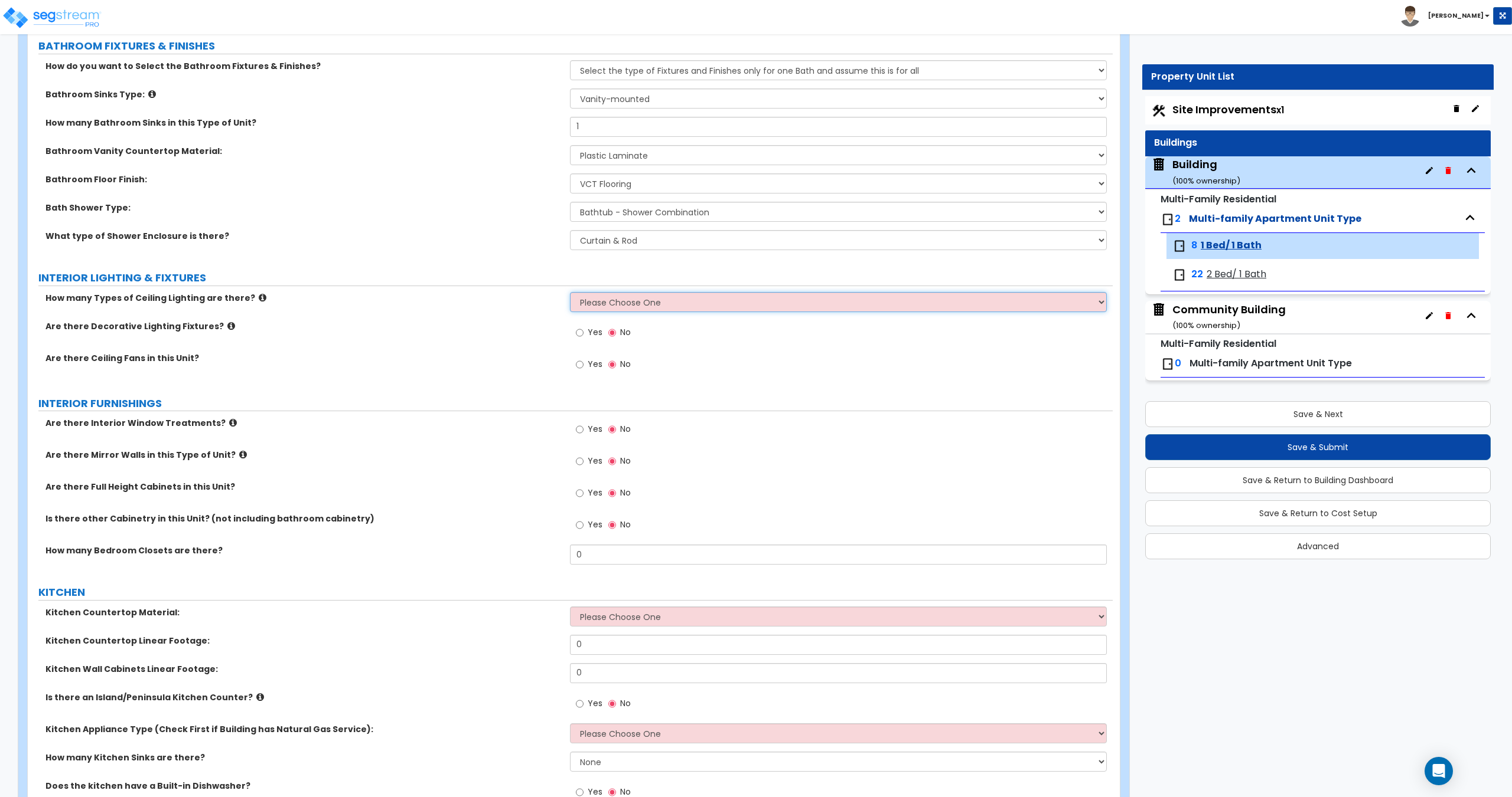
click at [613, 309] on select "Please Choose One 1 2 3" at bounding box center [838, 302] width 536 height 20
select select "1"
click at [570, 292] on select "Please Choose One 1 2 3" at bounding box center [838, 302] width 536 height 20
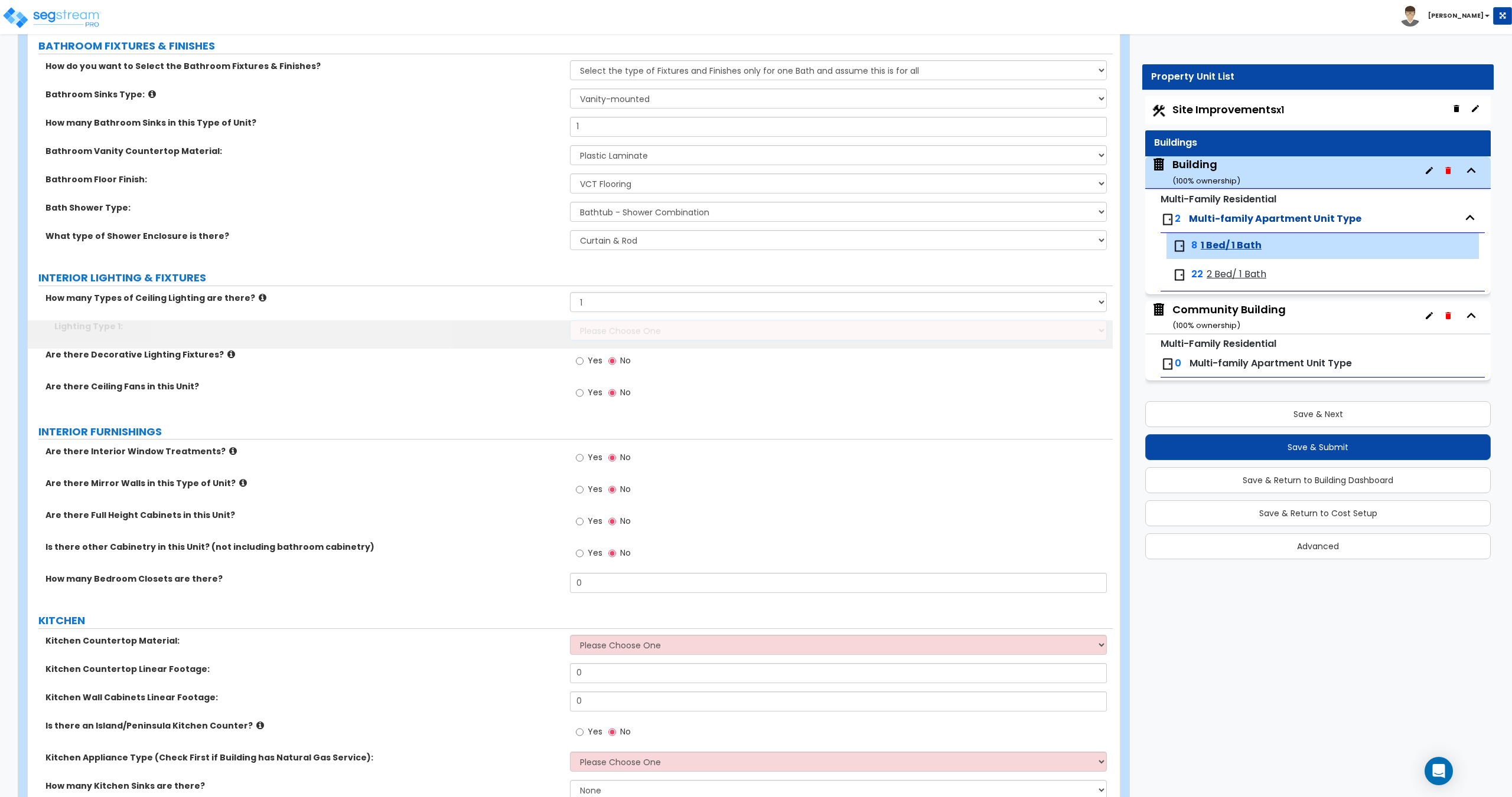
click at [616, 320] on select "Please Choose One LED Surface-Mounted LED Recessed Fluorescent Surface-Mounted …" at bounding box center [838, 330] width 536 height 20
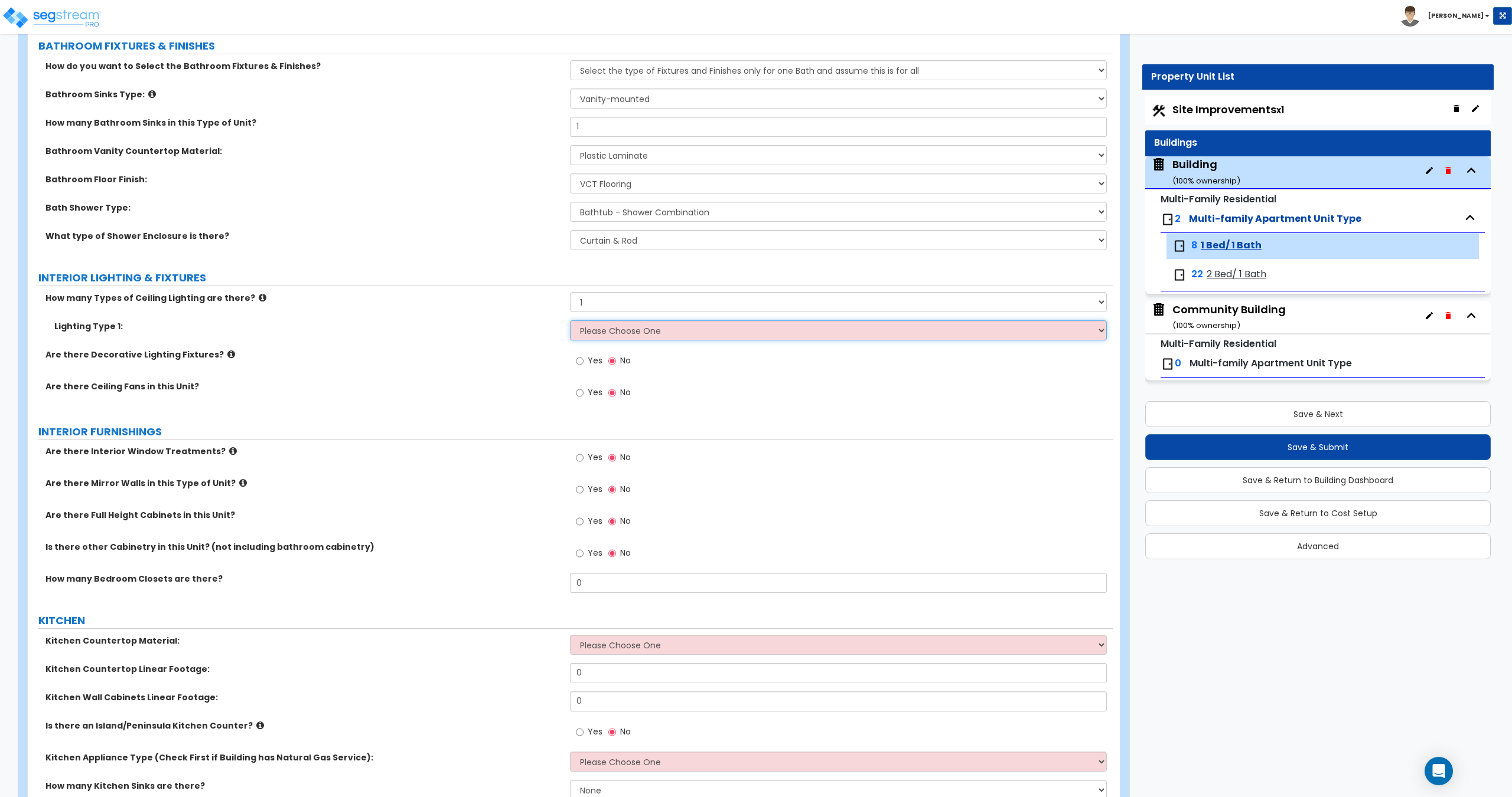
select select "2"
click at [570, 320] on select "Please Choose One LED Surface-Mounted LED Recessed Fluorescent Surface-Mounted …" at bounding box center [838, 330] width 536 height 20
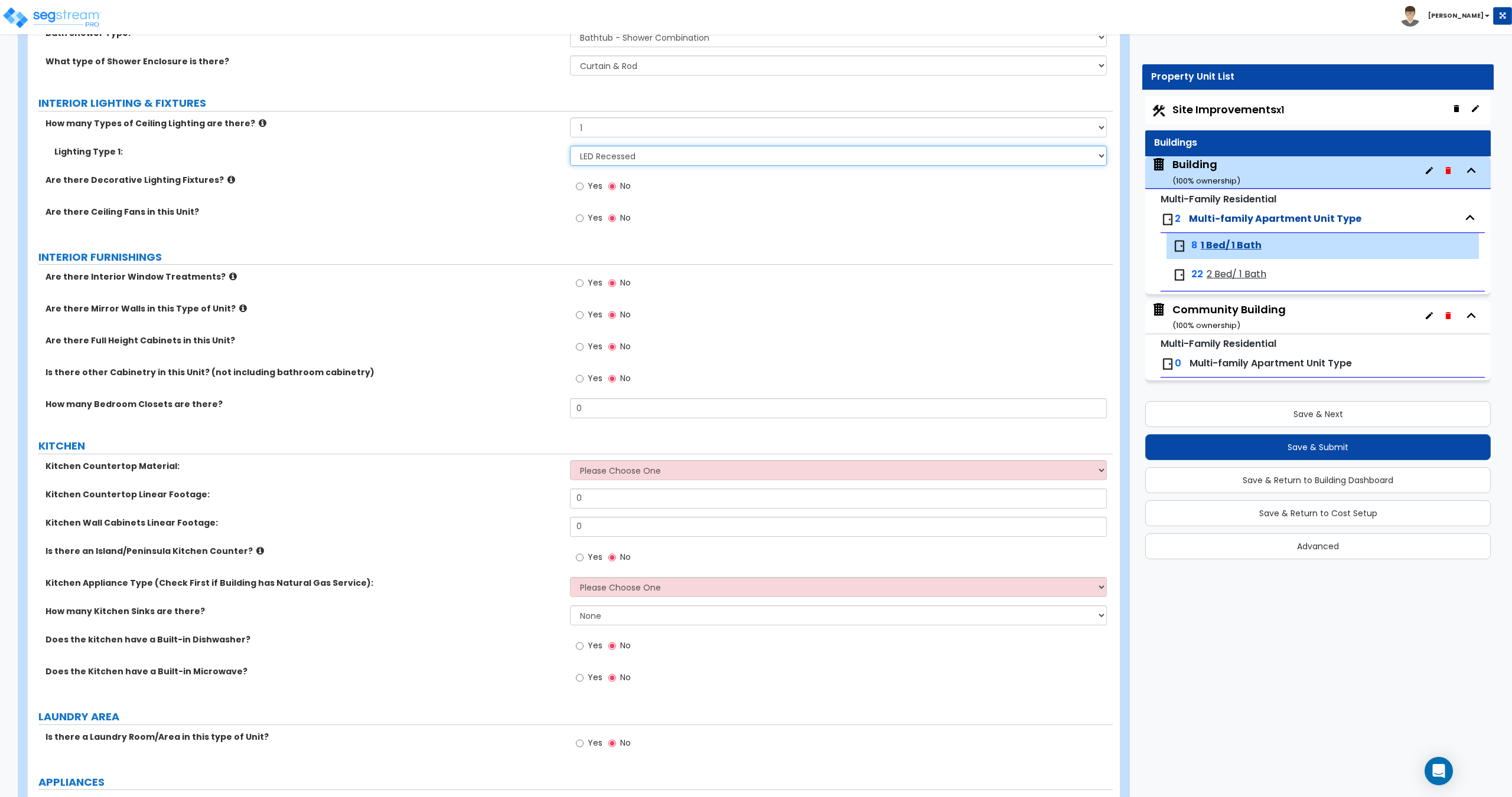
scroll to position [885, 0]
click at [592, 283] on span "Yes" at bounding box center [595, 281] width 15 height 12
click at [584, 283] on input "Yes" at bounding box center [579, 281] width 7 height 13
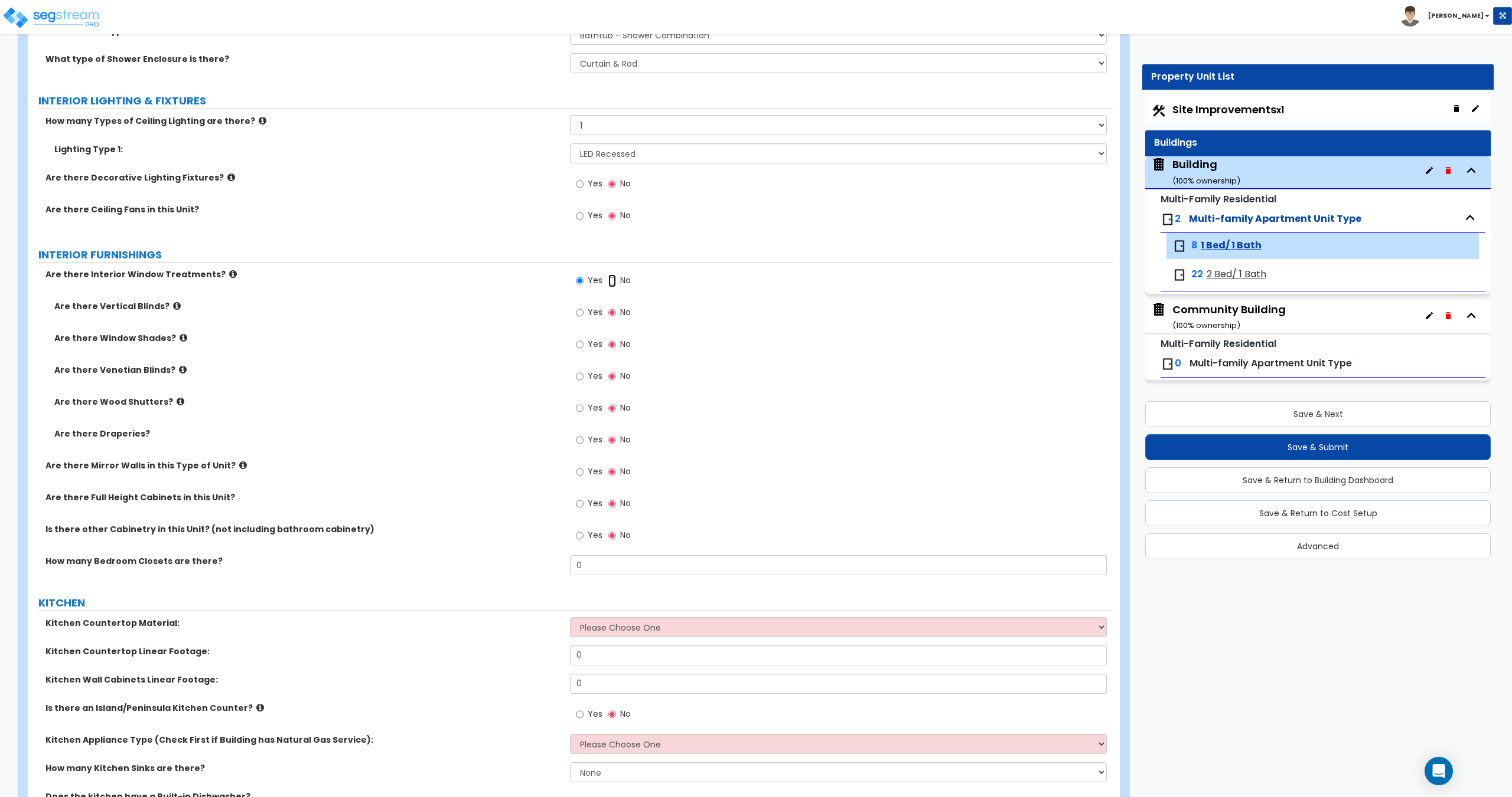
click at [613, 282] on input "No" at bounding box center [611, 281] width 7 height 13
radio input "false"
radio input "true"
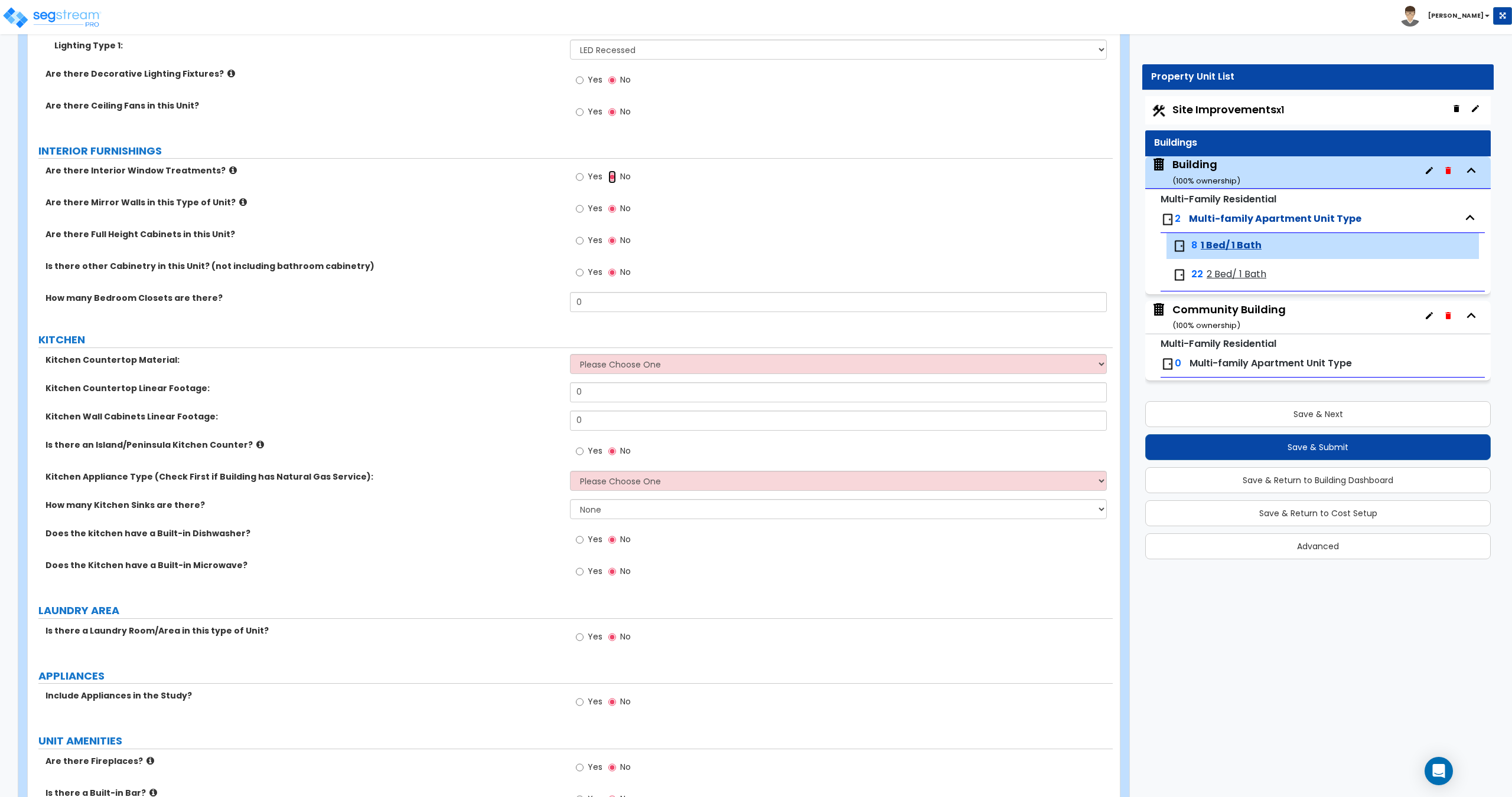
scroll to position [1003, 0]
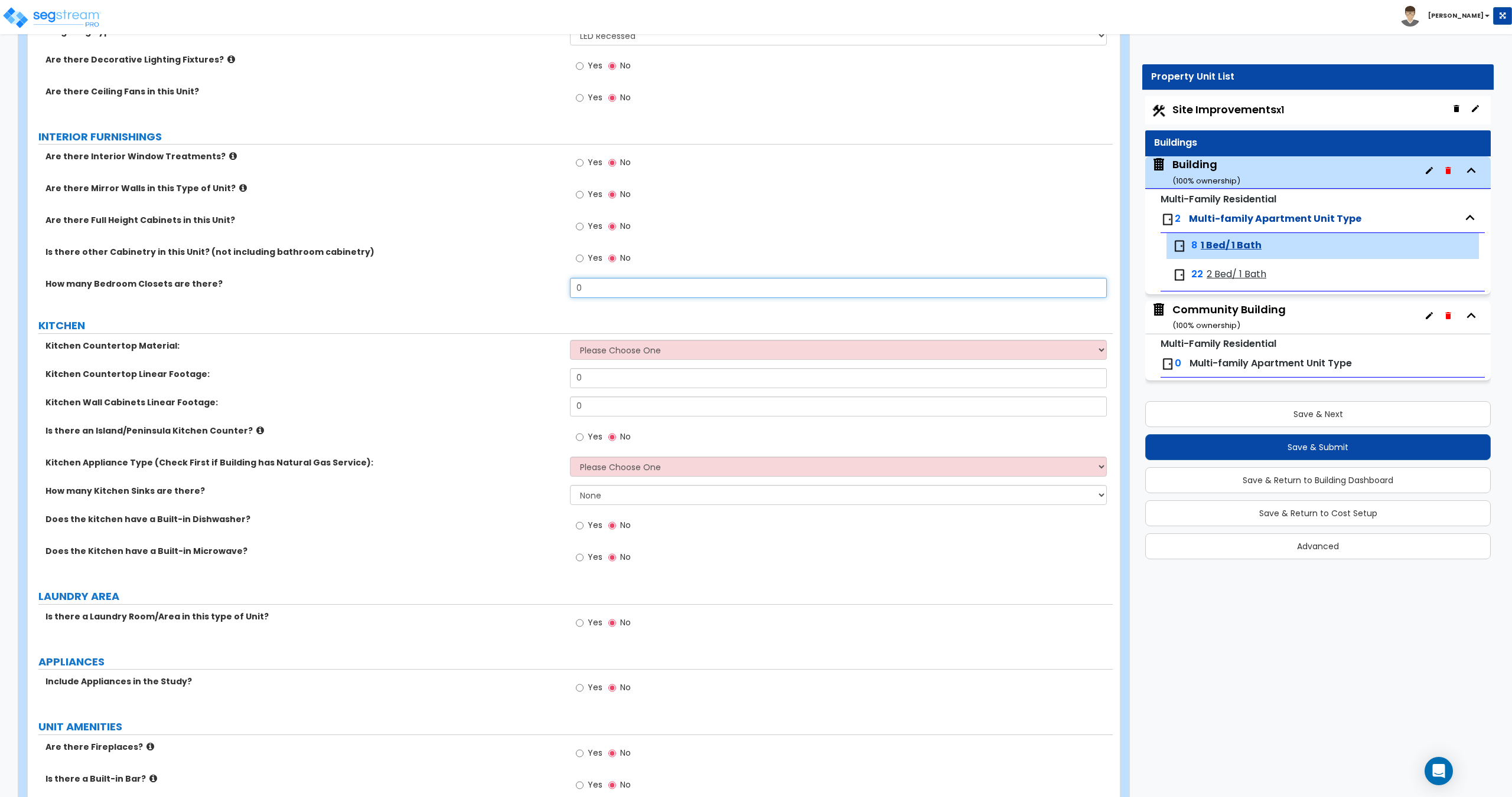
drag, startPoint x: 533, startPoint y: 301, endPoint x: 480, endPoint y: 307, distance: 53.3
click at [482, 307] on div "GENERAL UNIT INFORMATION Residential Unit Type Square Footage: 550 How many Bed…" at bounding box center [570, 129] width 1067 height 1926
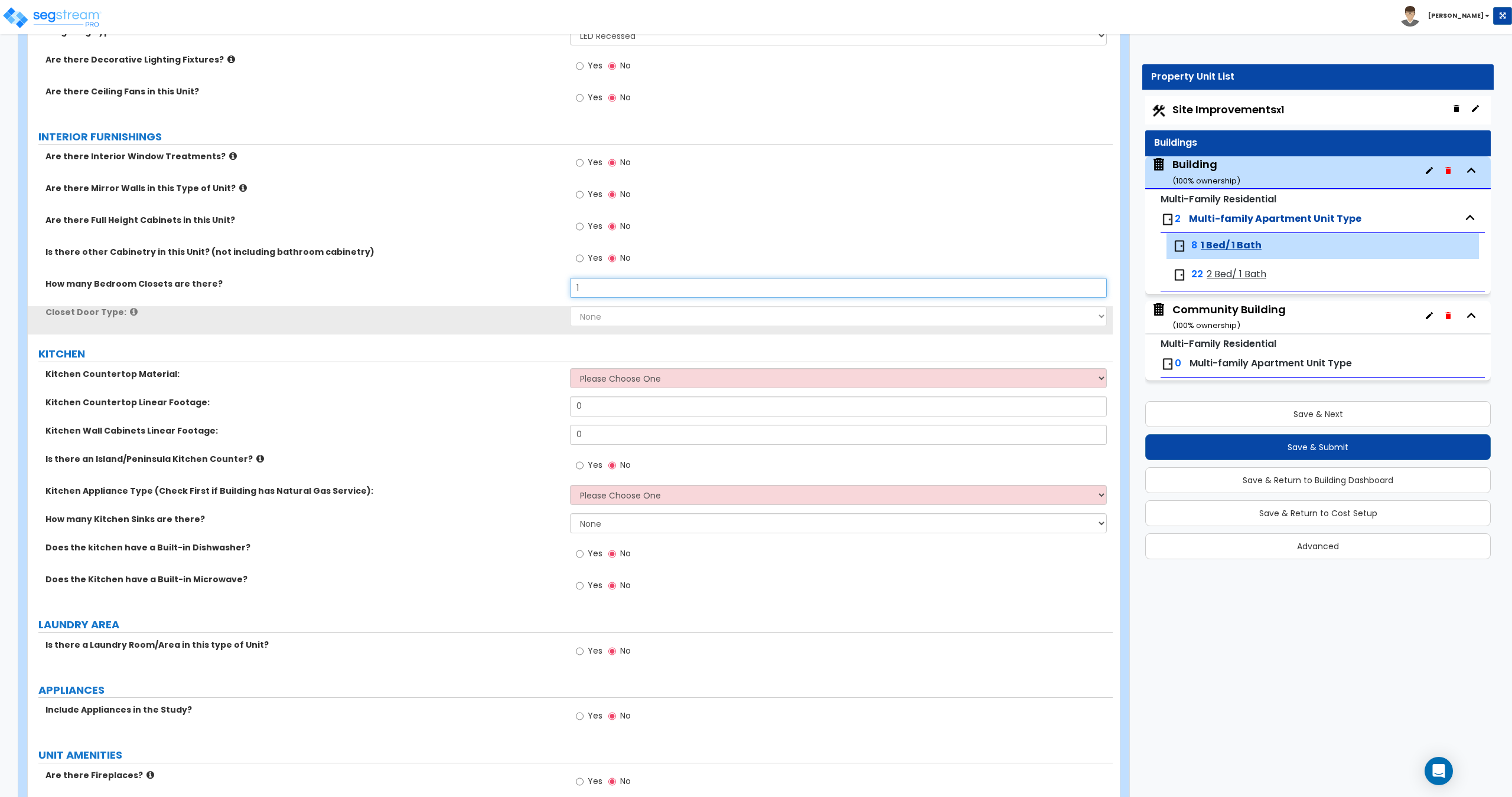
type input "1"
click at [605, 324] on select "None Bi-fold Louvered Doors Bi-fold Panel Doors Sliding Doors Hinged Wood Door" at bounding box center [838, 316] width 536 height 20
select select "2"
click at [570, 306] on select "None Bi-fold Louvered Doors Bi-fold Panel Doors Sliding Doors Hinged Wood Door" at bounding box center [838, 316] width 536 height 20
click at [594, 379] on select "Please Choose One Plastic Laminate Solid Surface Stone Quartz Marble Tile Wood …" at bounding box center [838, 378] width 536 height 20
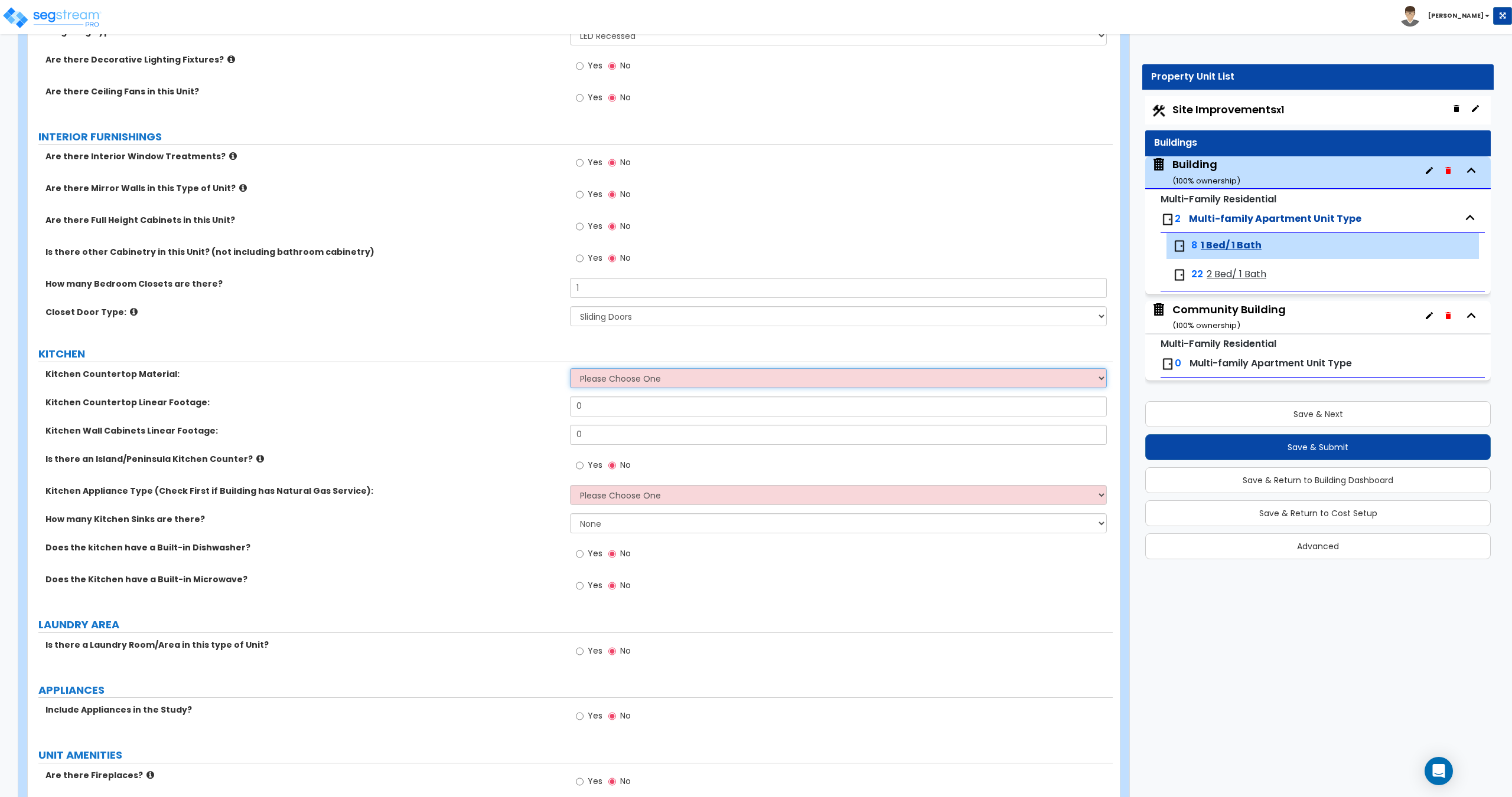
select select "1"
click at [570, 368] on select "Please Choose One Plastic Laminate Solid Surface Stone Quartz Marble Tile Wood …" at bounding box center [838, 378] width 536 height 20
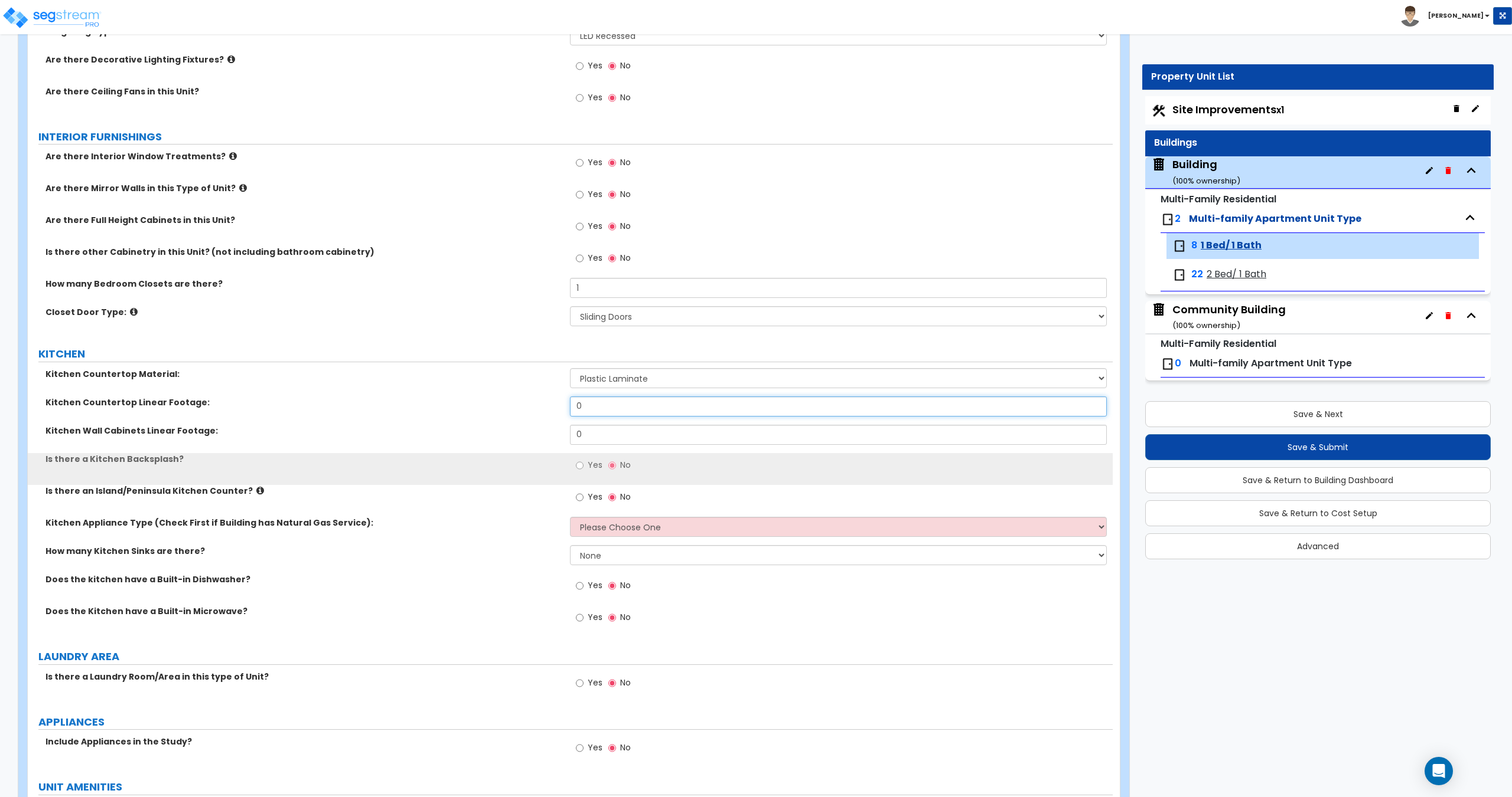
drag, startPoint x: 609, startPoint y: 409, endPoint x: 437, endPoint y: 400, distance: 172.2
click at [458, 402] on div "Kitchen Countertop Linear Footage: 0" at bounding box center [570, 411] width 1085 height 28
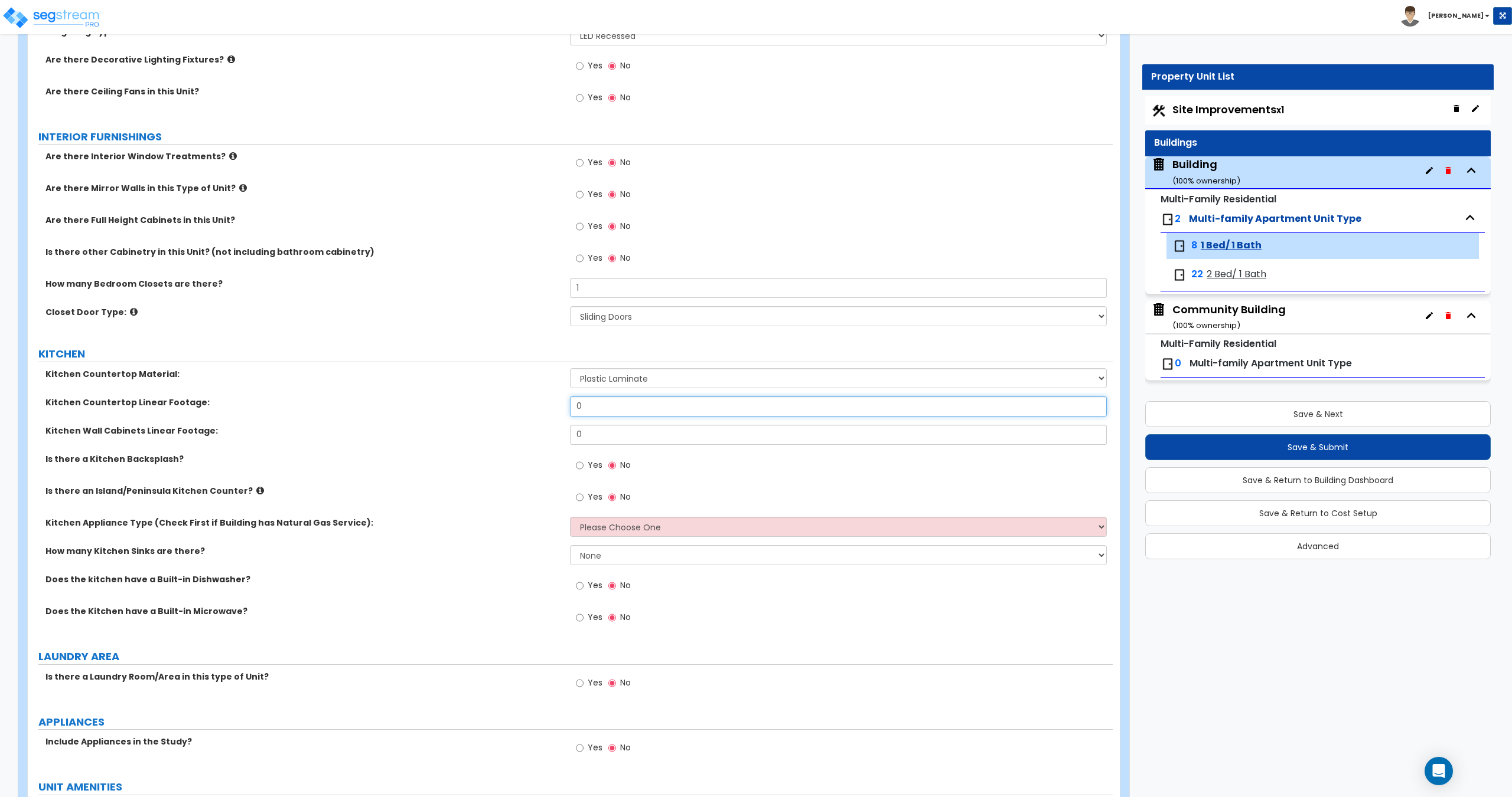
click at [586, 407] on input "0" at bounding box center [838, 407] width 536 height 20
drag, startPoint x: 605, startPoint y: 407, endPoint x: 476, endPoint y: 408, distance: 129.0
click at [517, 409] on div "Kitchen Countertop Linear Footage: 0" at bounding box center [570, 411] width 1085 height 28
type input "9"
click at [501, 435] on div "Kitchen Wall Cabinets Linear Footage: 0" at bounding box center [570, 439] width 1085 height 28
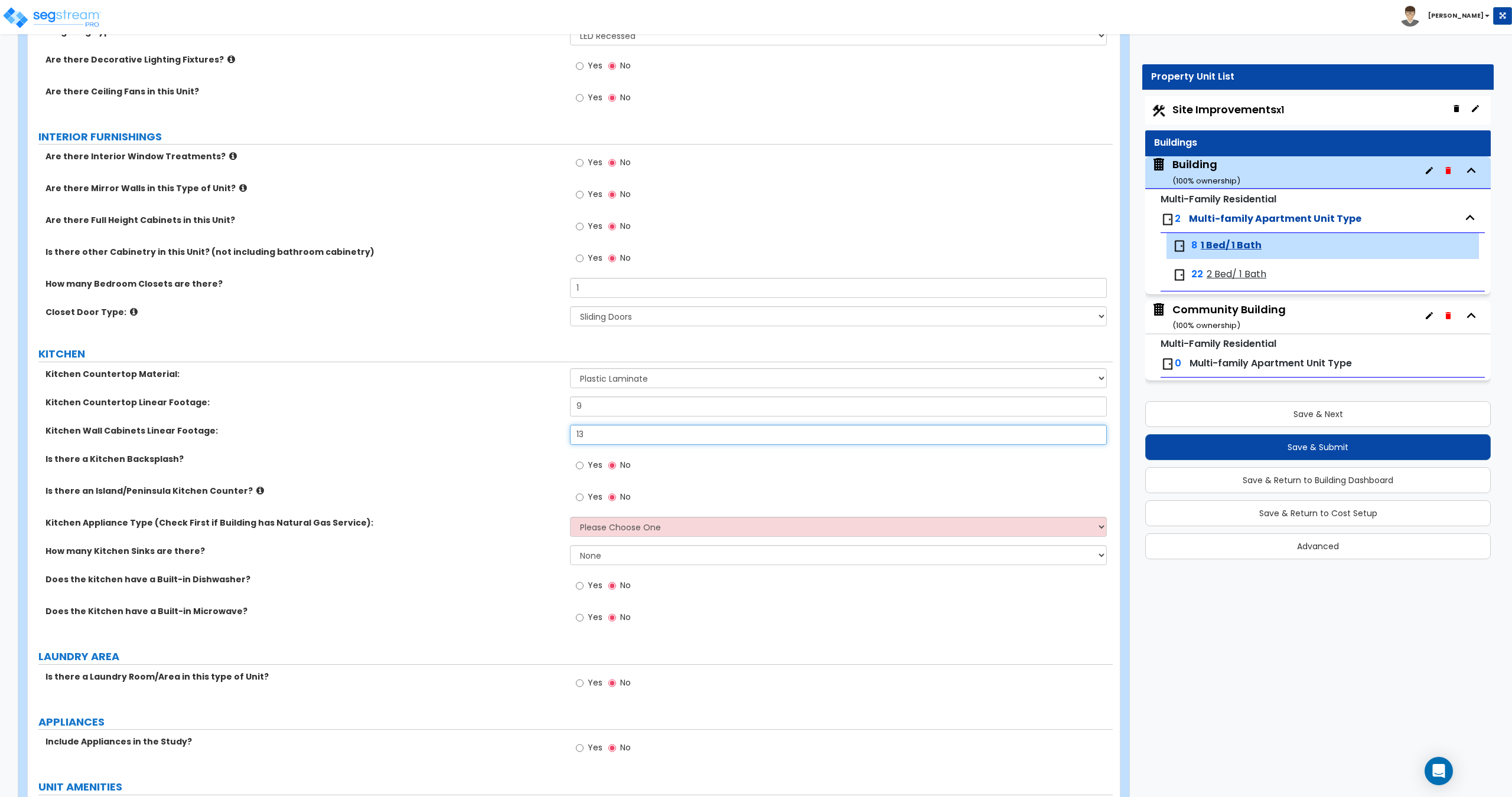
type input "13"
click at [594, 523] on select "Please Choose One Gas Electric" at bounding box center [838, 527] width 536 height 20
select select "2"
click at [570, 517] on select "Please Choose One Gas Electric" at bounding box center [838, 527] width 536 height 20
click at [606, 555] on select "None 1 2 3" at bounding box center [838, 556] width 536 height 20
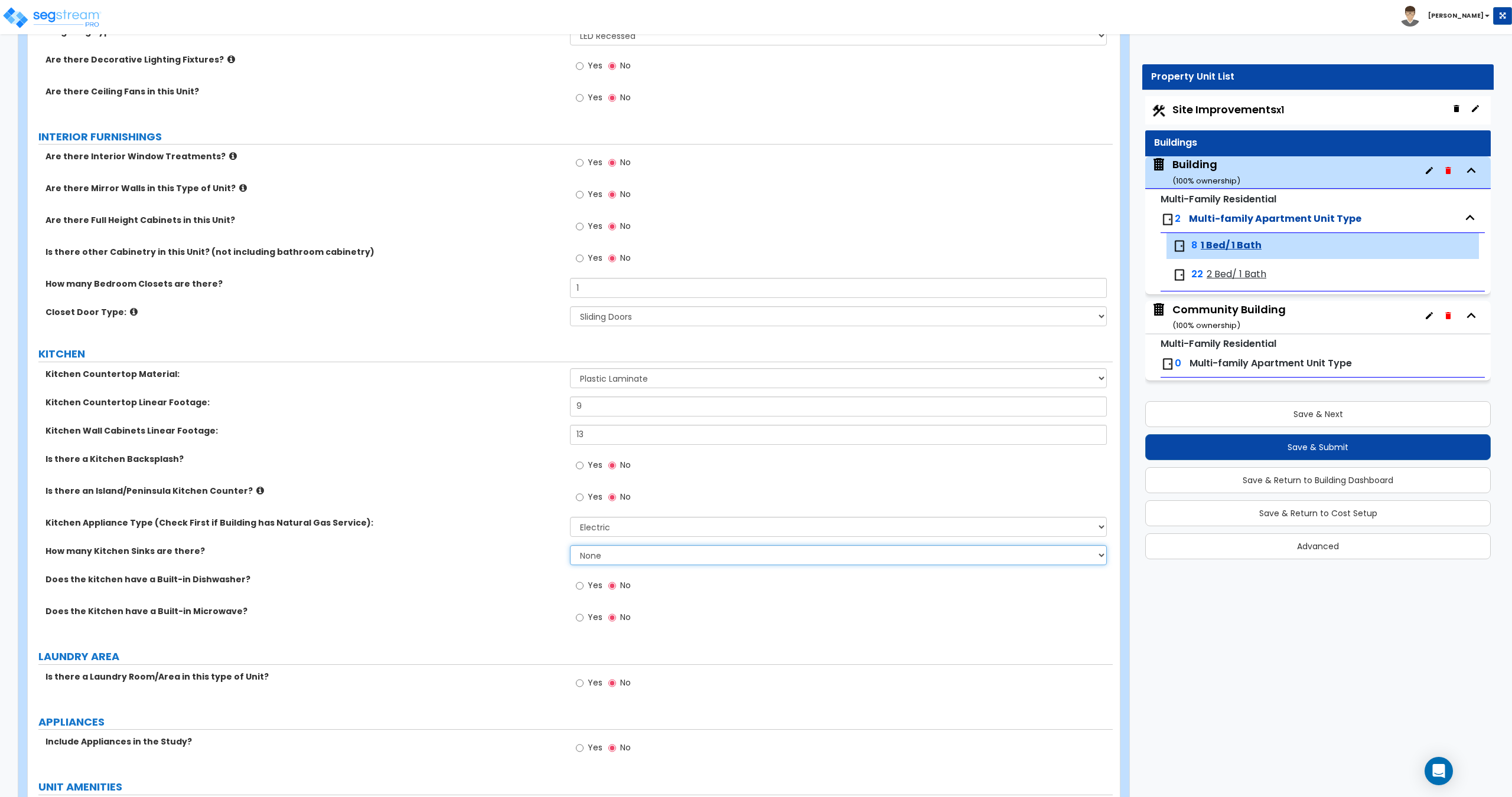
select select "1"
click at [570, 545] on select "None 1 2 3" at bounding box center [838, 556] width 536 height 20
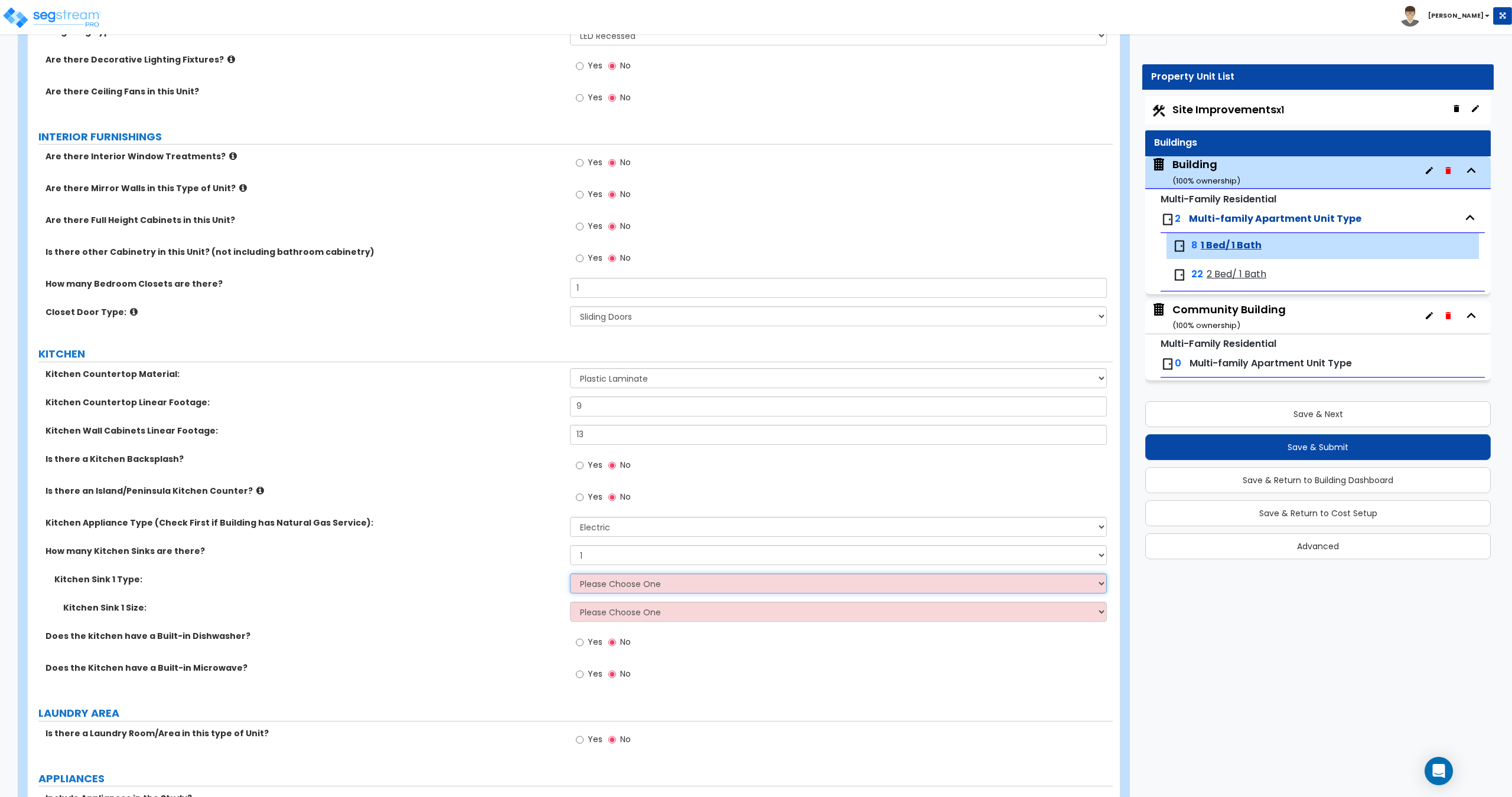
click at [598, 587] on select "Please Choose One Stainless Steel Porcelain Enamel Cast Iron Granite Composite" at bounding box center [838, 584] width 536 height 20
select select "1"
click at [570, 574] on select "Please Choose One Stainless Steel Porcelain Enamel Cast Iron Granite Composite" at bounding box center [838, 584] width 536 height 20
click at [618, 617] on select "Please Choose One Single Sink Double Sink" at bounding box center [838, 612] width 536 height 20
select select "2"
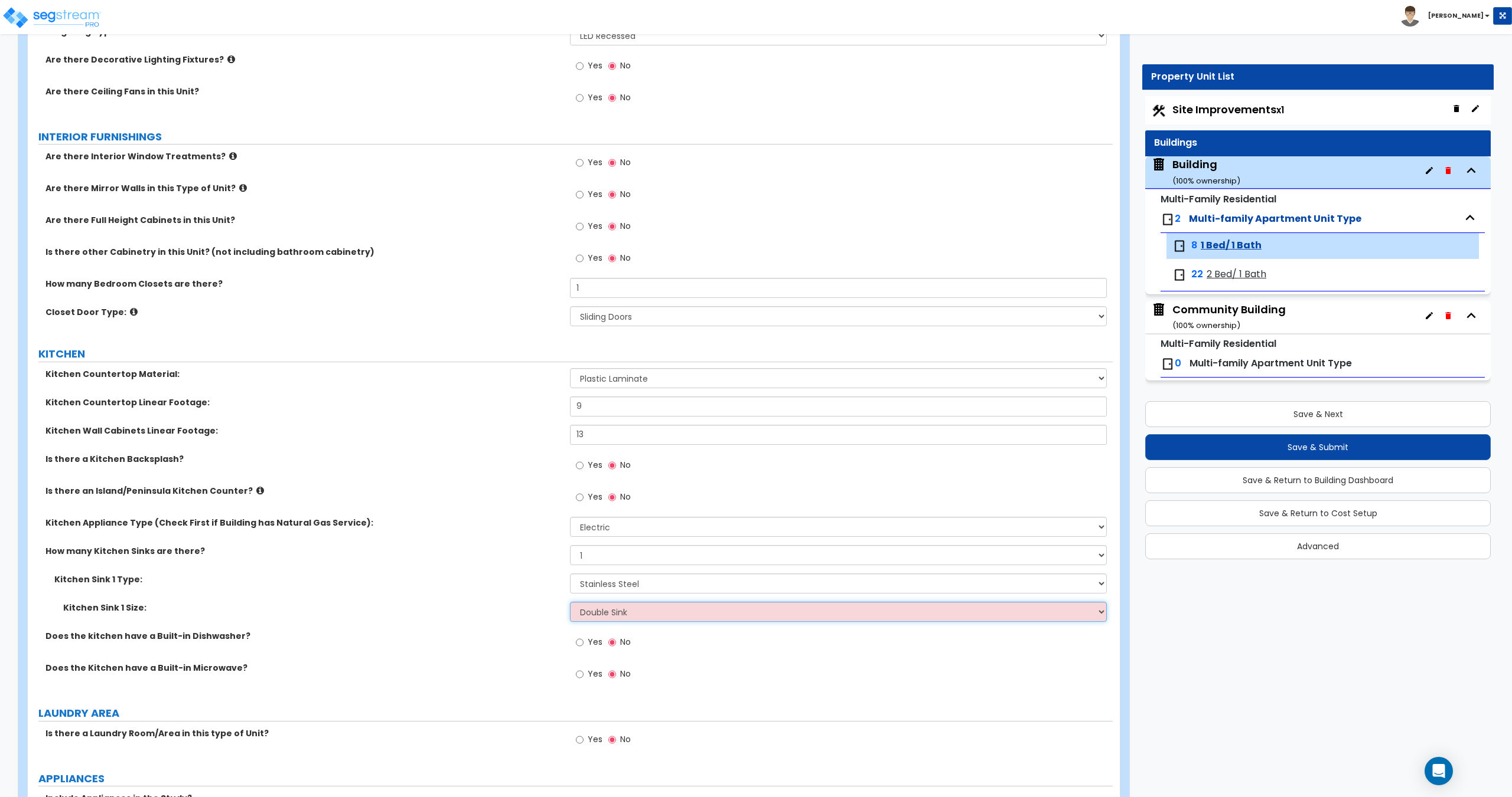
click at [570, 602] on select "Please Choose One Single Sink Double Sink" at bounding box center [838, 612] width 536 height 20
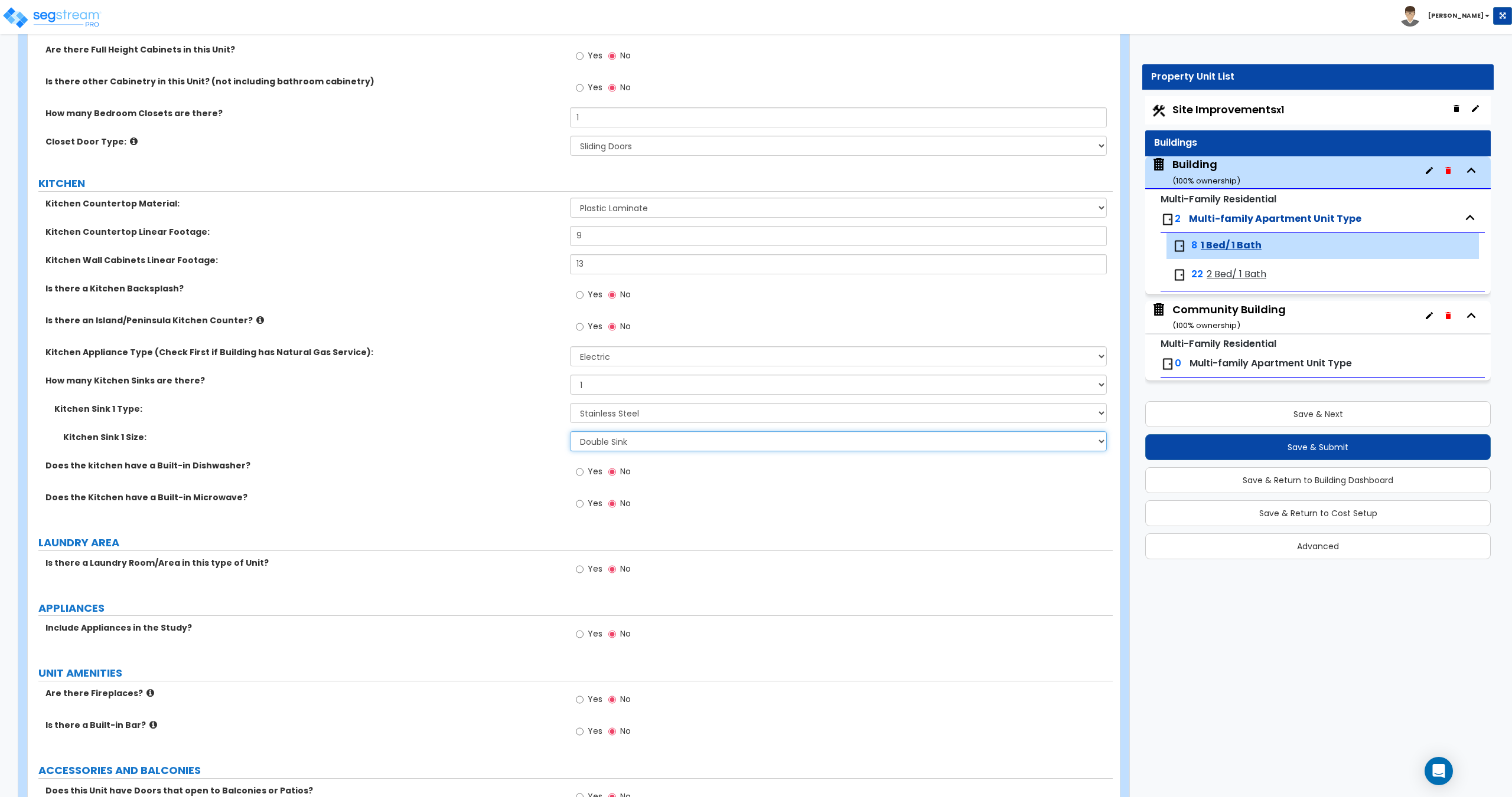
scroll to position [1180, 0]
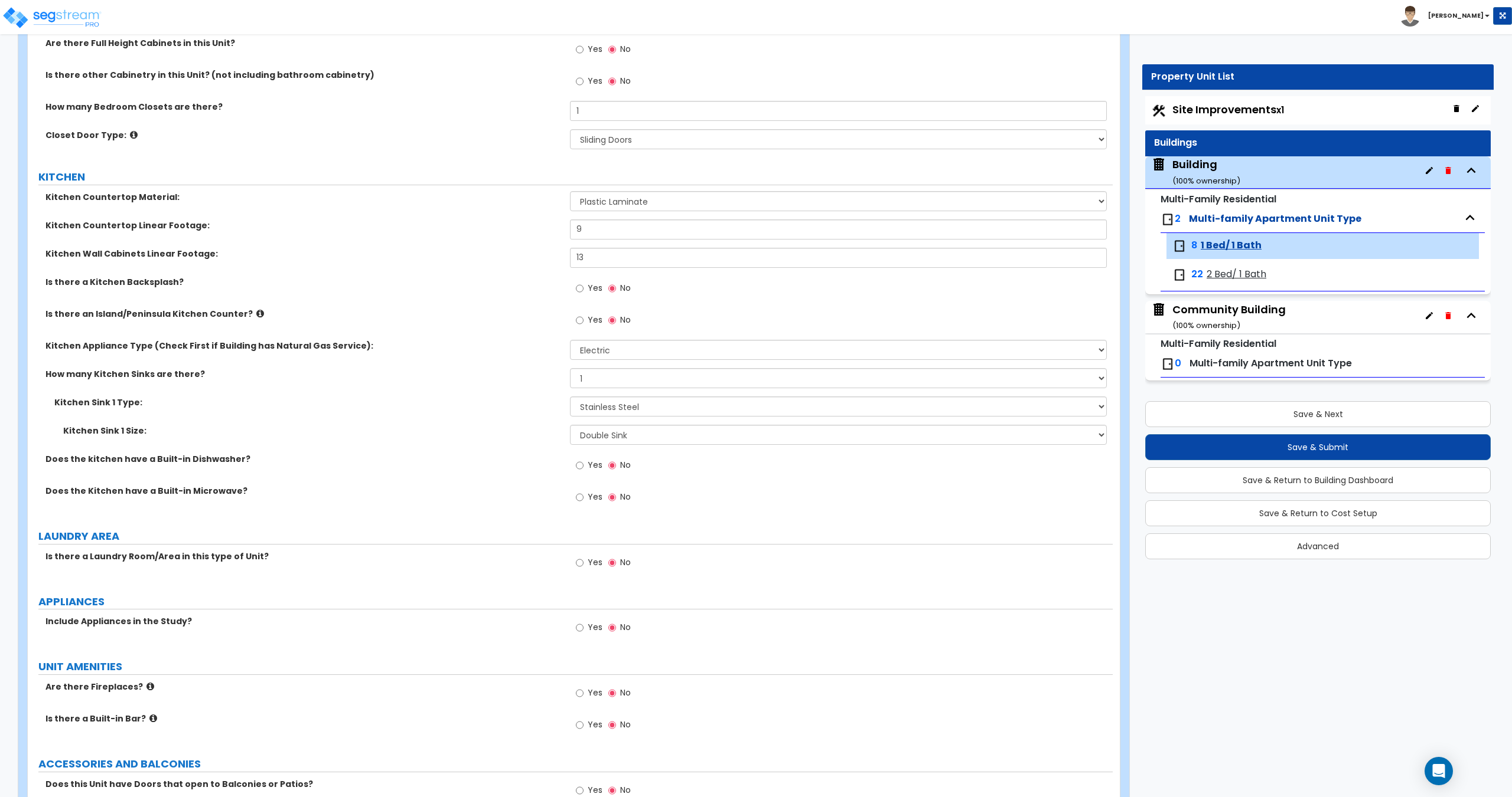
drag, startPoint x: 237, startPoint y: 510, endPoint x: 252, endPoint y: 516, distance: 16.2
click at [237, 510] on div "Does the Kitchen have a Built-in Microwave? Yes No" at bounding box center [570, 500] width 1085 height 32
click at [586, 468] on label "Yes" at bounding box center [588, 467] width 26 height 20
click at [584, 468] on input "Yes" at bounding box center [579, 465] width 7 height 13
radio input "true"
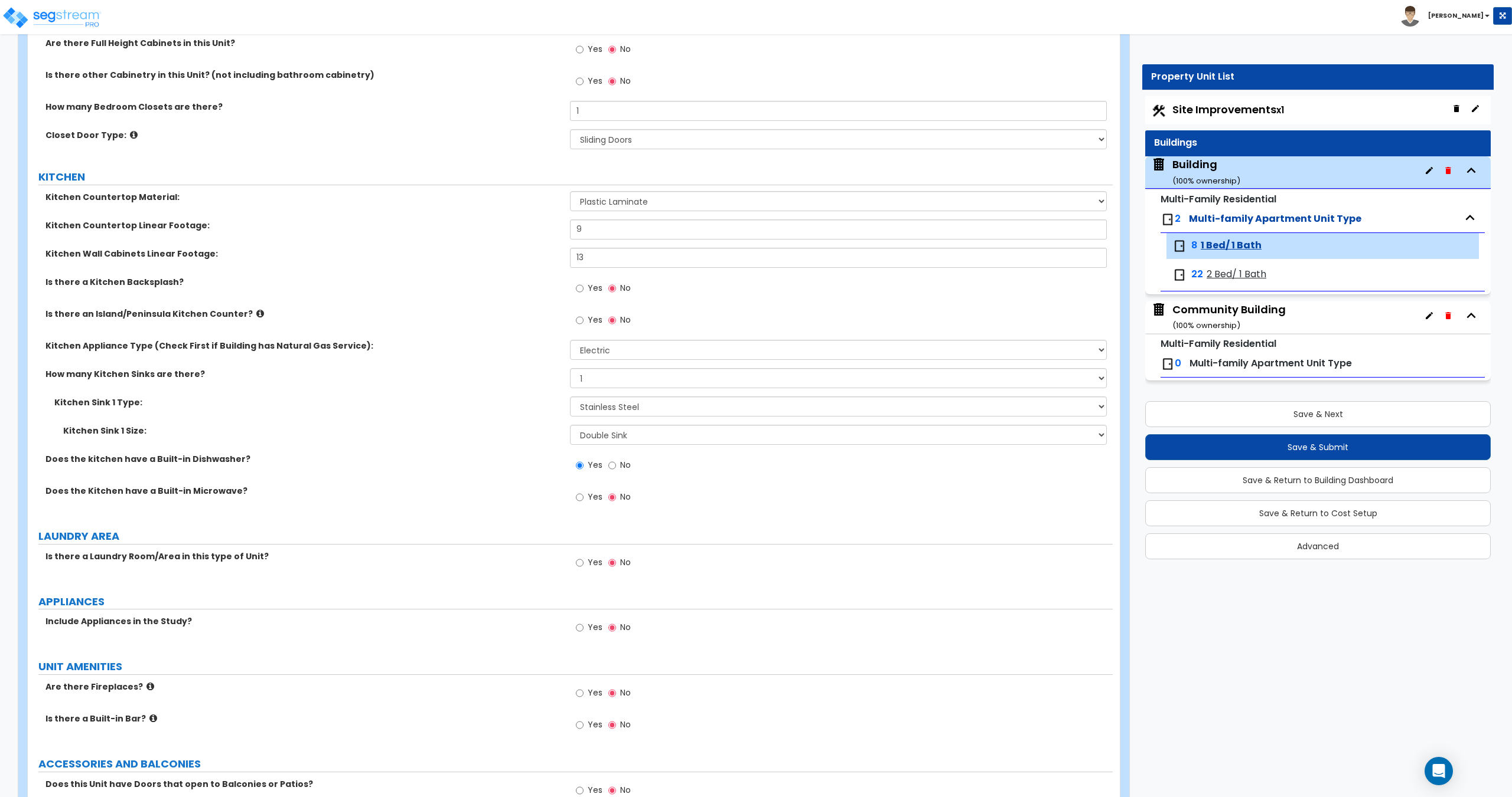
click at [586, 496] on label "Yes" at bounding box center [588, 499] width 26 height 20
click at [584, 496] on input "Yes" at bounding box center [579, 497] width 7 height 13
radio input "true"
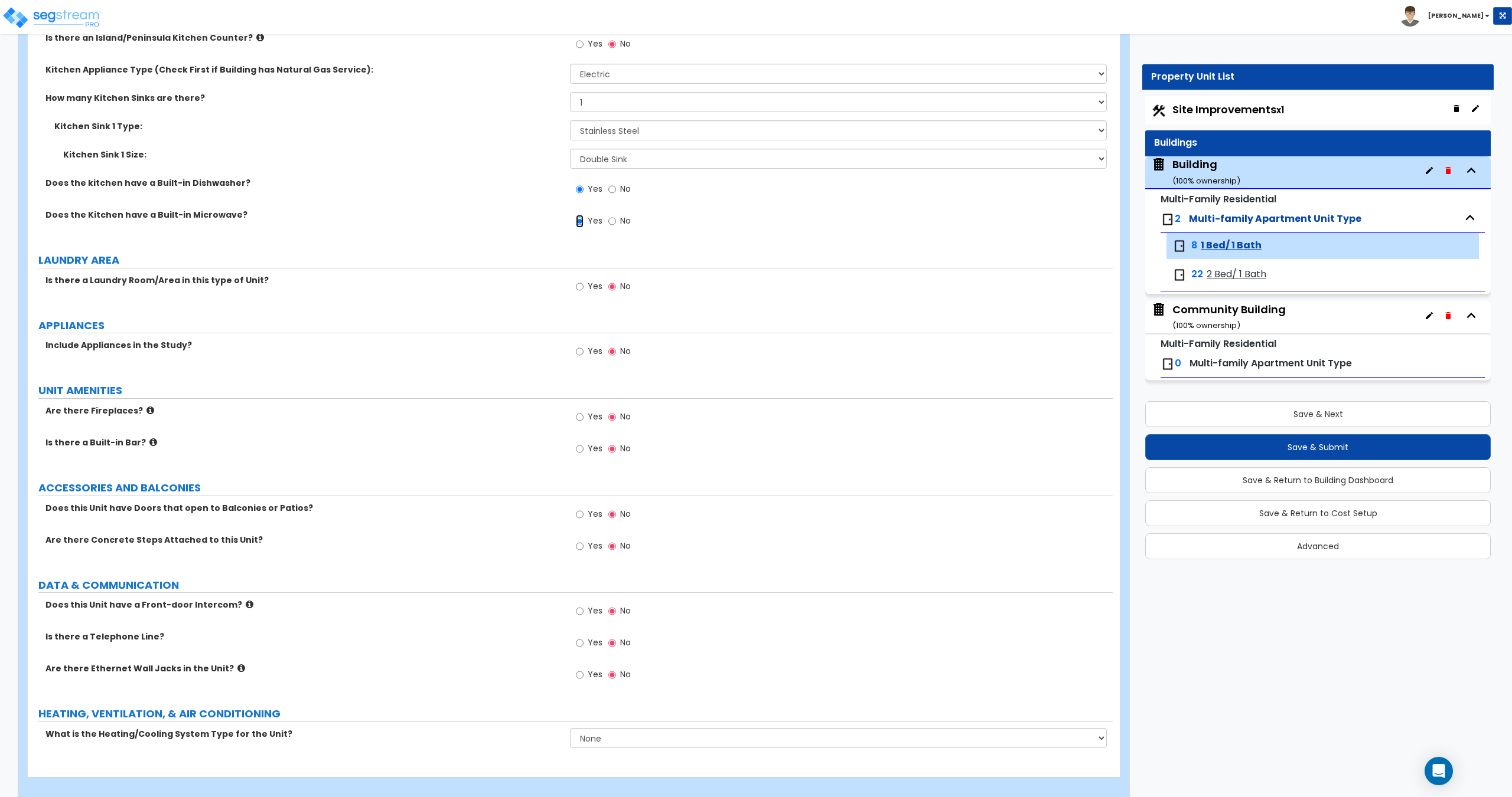
scroll to position [1470, 0]
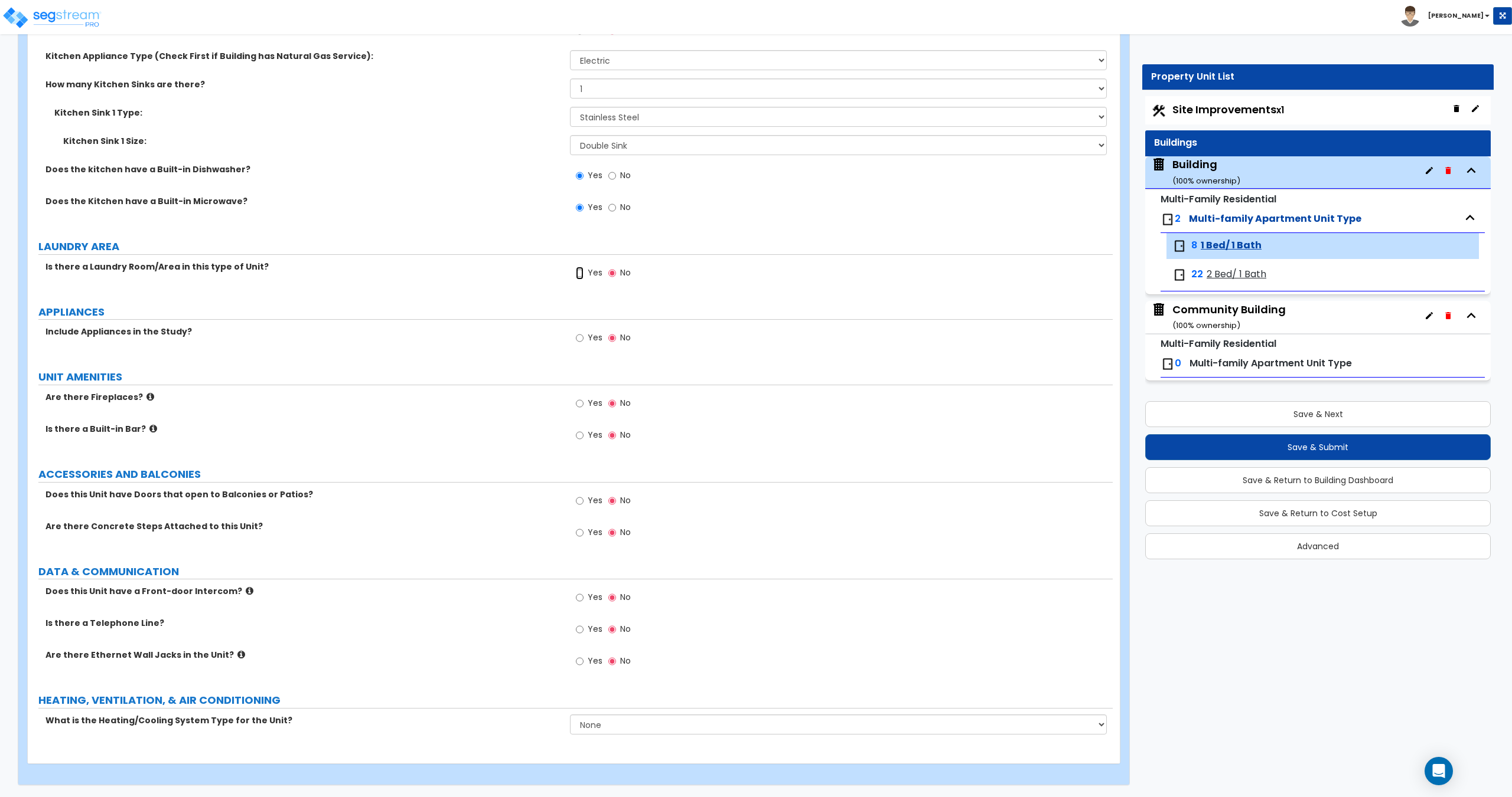
click at [576, 276] on input "Yes" at bounding box center [579, 273] width 7 height 13
radio input "true"
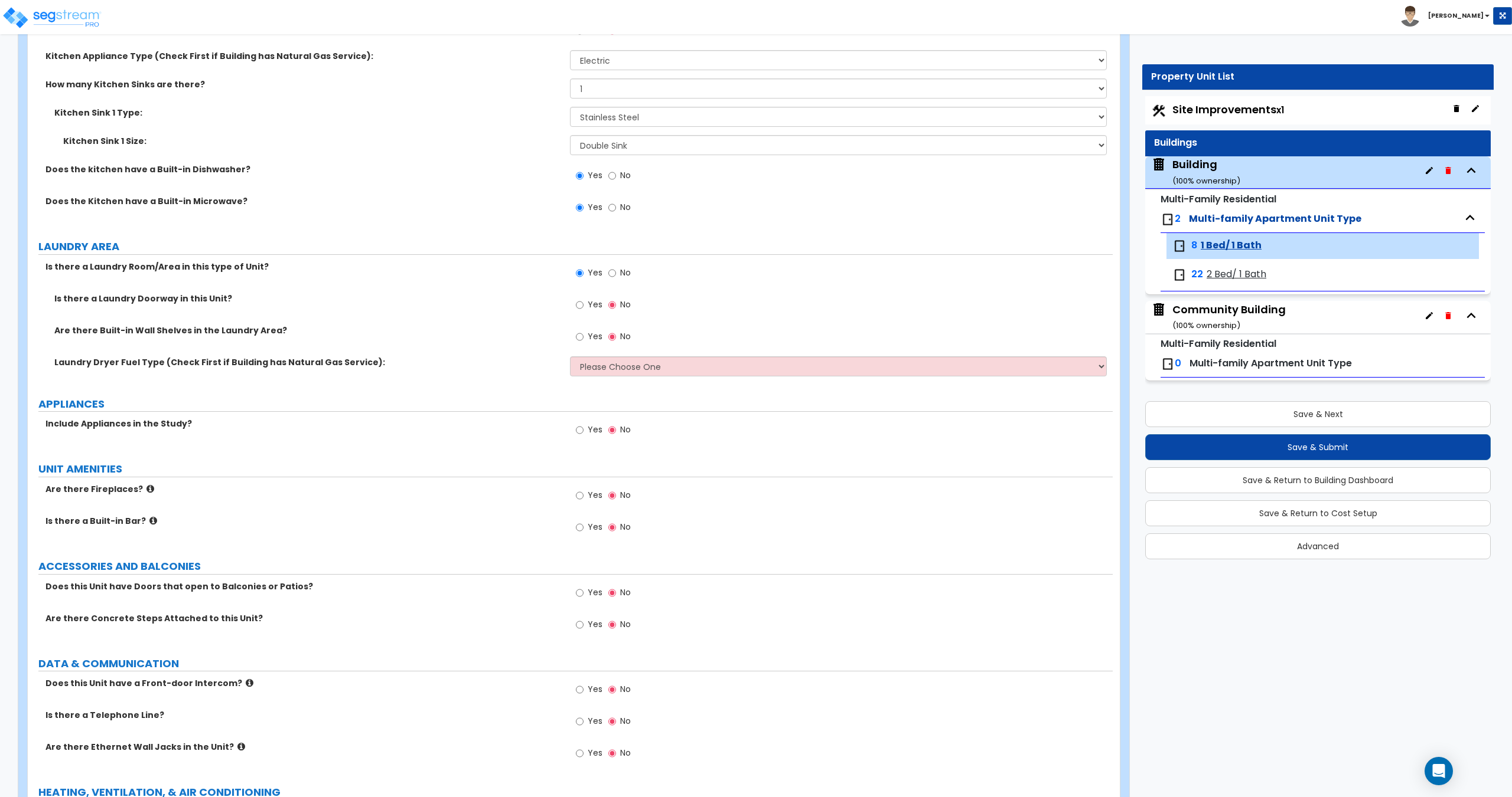
click at [594, 301] on span "Yes" at bounding box center [595, 305] width 15 height 12
click at [584, 301] on input "Yes" at bounding box center [579, 305] width 7 height 13
radio input "true"
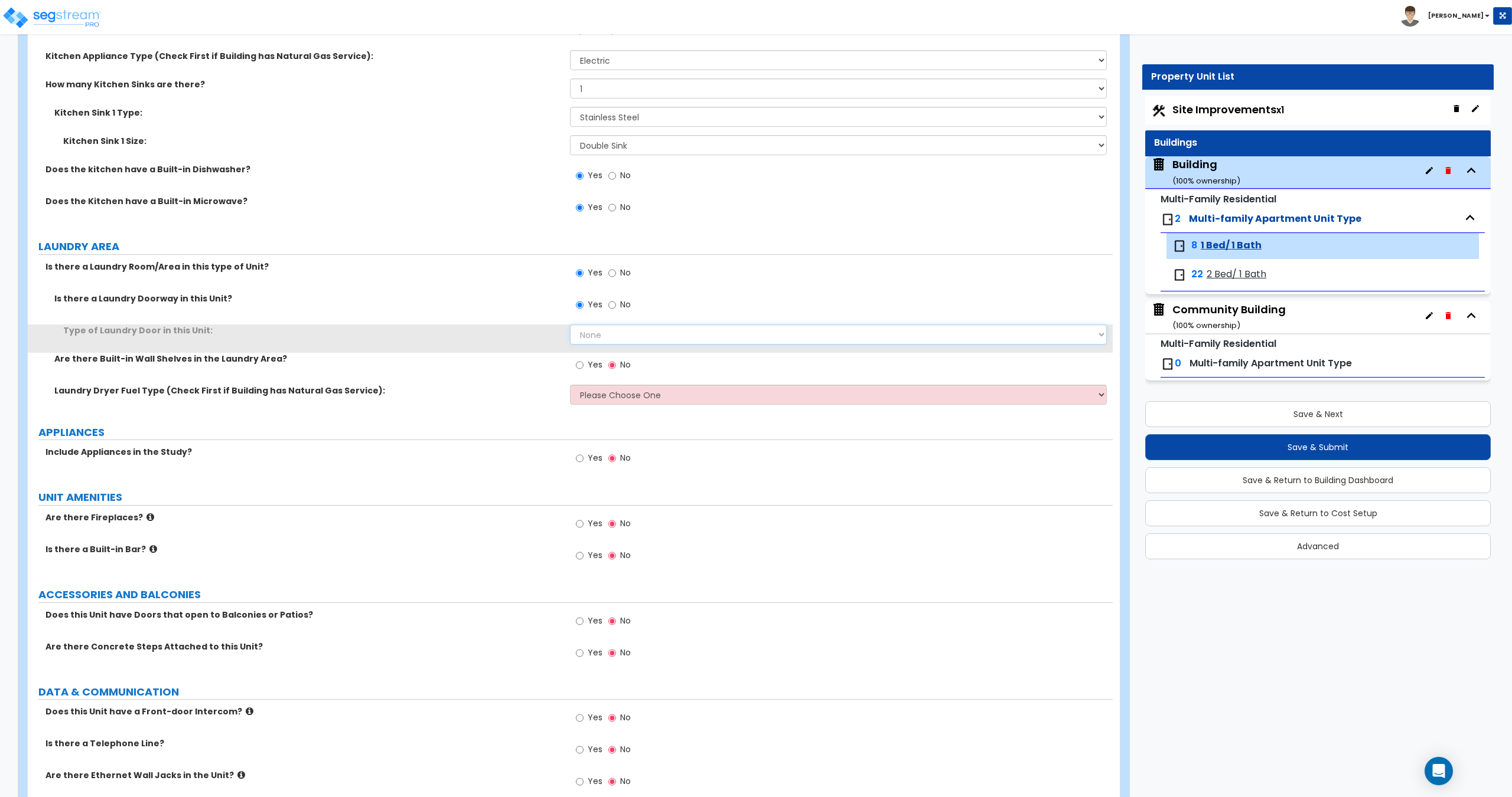
click at [598, 335] on select "None Bi-Fold Louvered Paneled Wood Passage" at bounding box center [838, 334] width 536 height 20
select select "1"
click at [570, 324] on select "None Bi-Fold Louvered Paneled Wood Passage" at bounding box center [838, 334] width 536 height 20
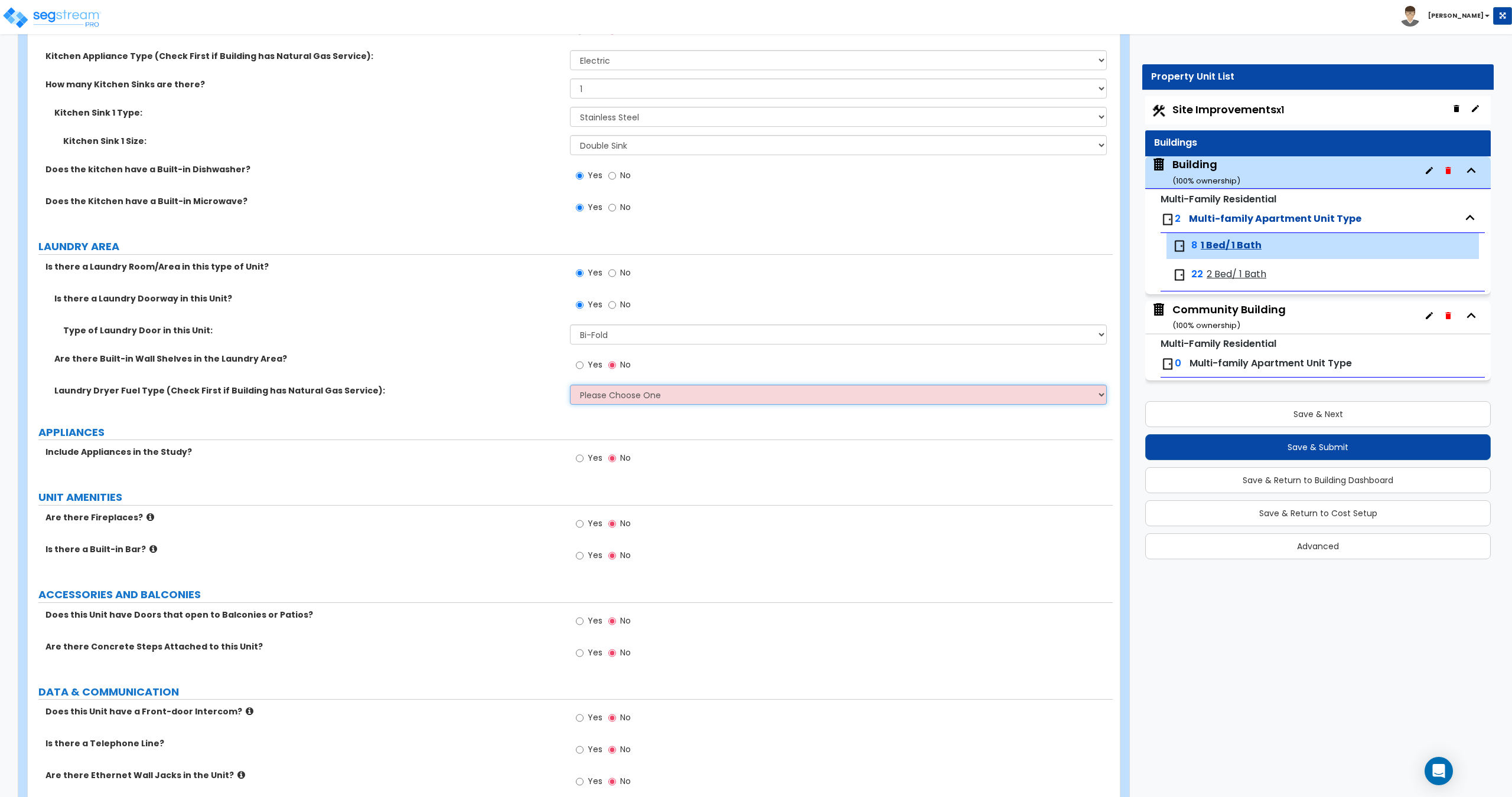
click at [589, 390] on select "Please Choose One Gas Electric" at bounding box center [838, 395] width 536 height 20
select select "2"
click at [570, 385] on select "Please Choose One Gas Electric" at bounding box center [838, 395] width 536 height 20
click at [586, 459] on label "Yes" at bounding box center [588, 460] width 26 height 20
click at [584, 459] on input "Yes" at bounding box center [579, 458] width 7 height 13
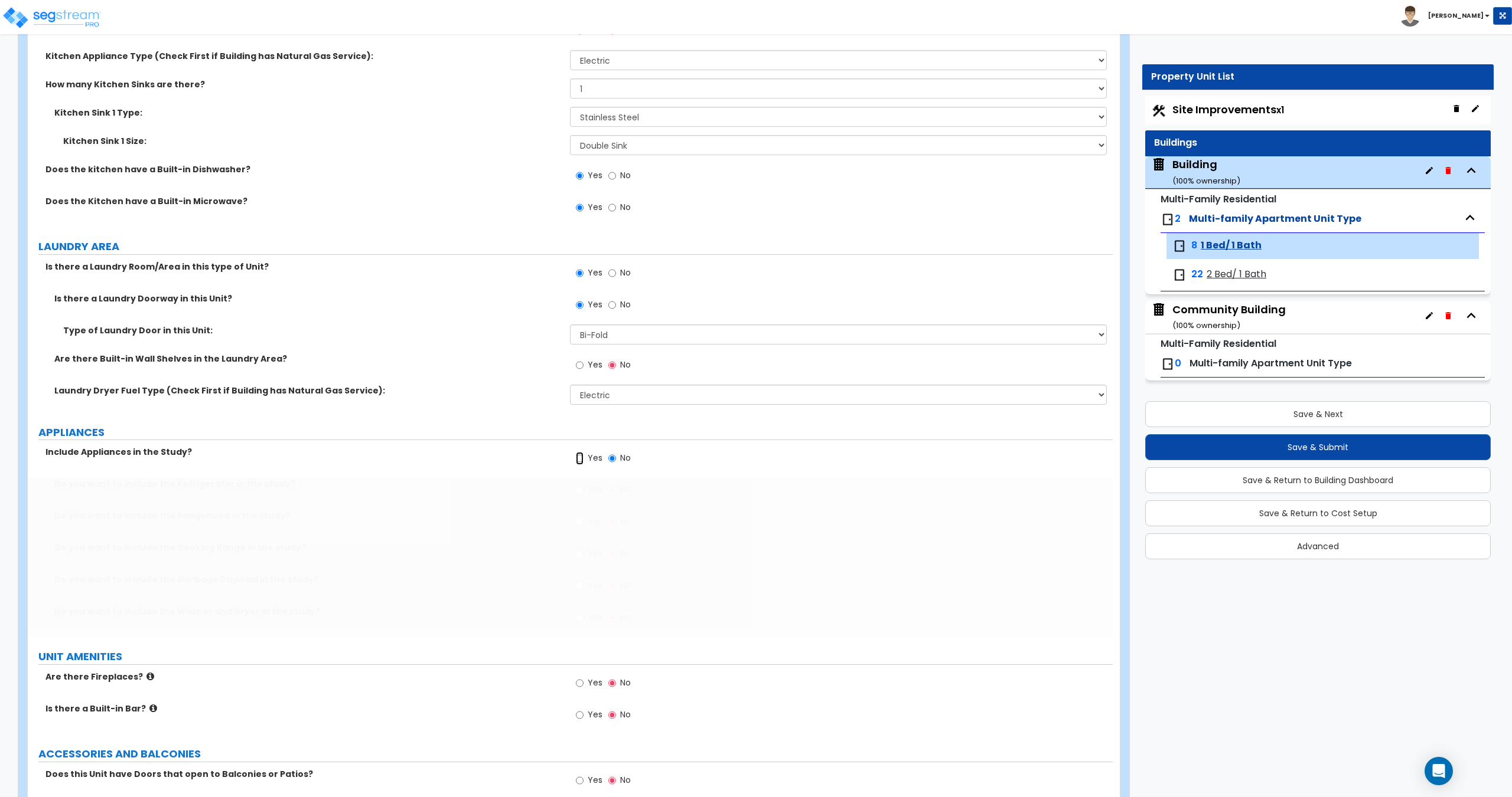
radio input "true"
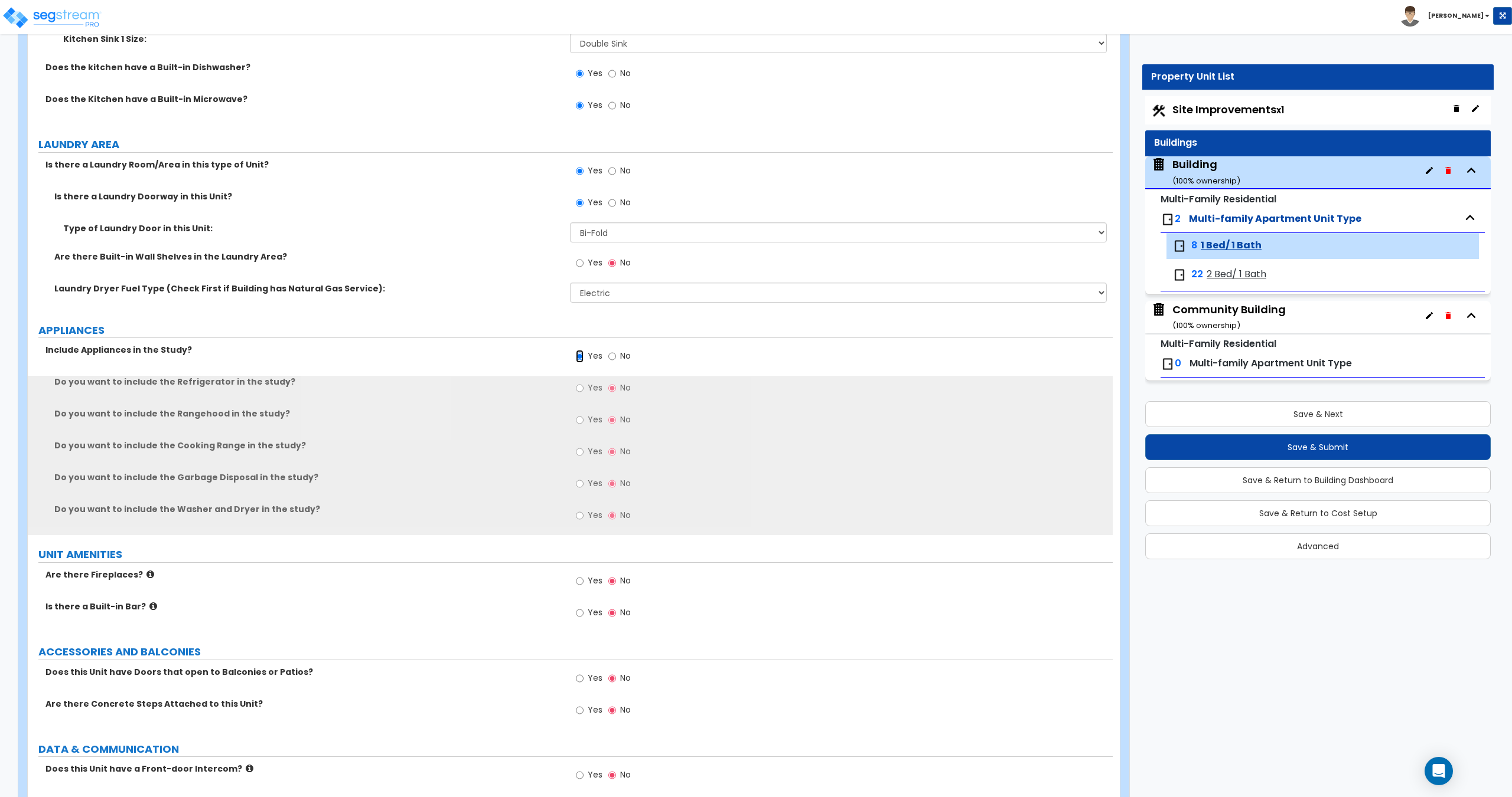
scroll to position [1588, 0]
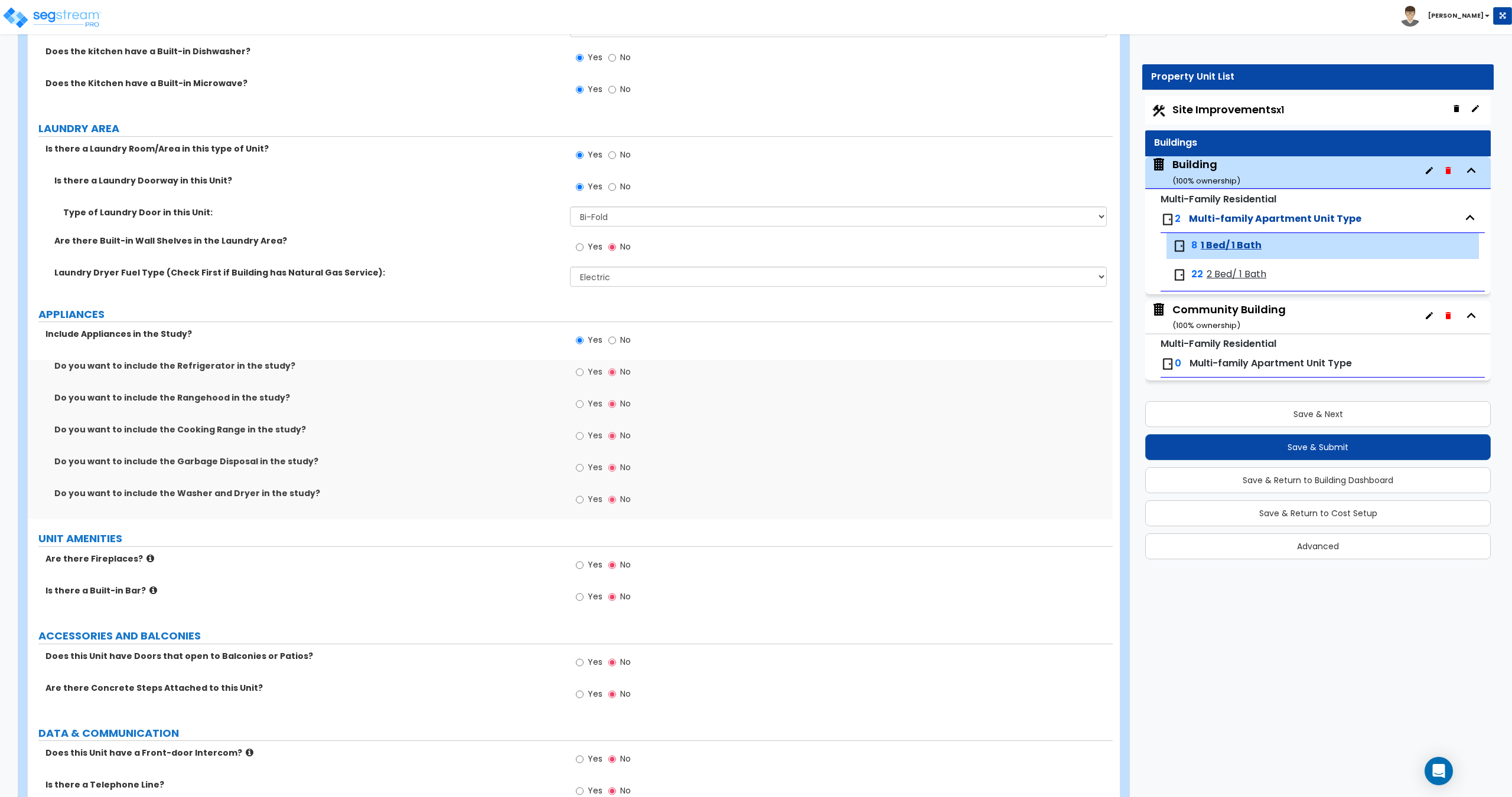
click at [588, 372] on span "Yes" at bounding box center [595, 372] width 15 height 12
click at [584, 372] on input "Yes" at bounding box center [579, 372] width 7 height 13
radio input "true"
click at [587, 400] on label "Yes" at bounding box center [588, 405] width 26 height 20
click at [584, 400] on input "Yes" at bounding box center [579, 404] width 7 height 13
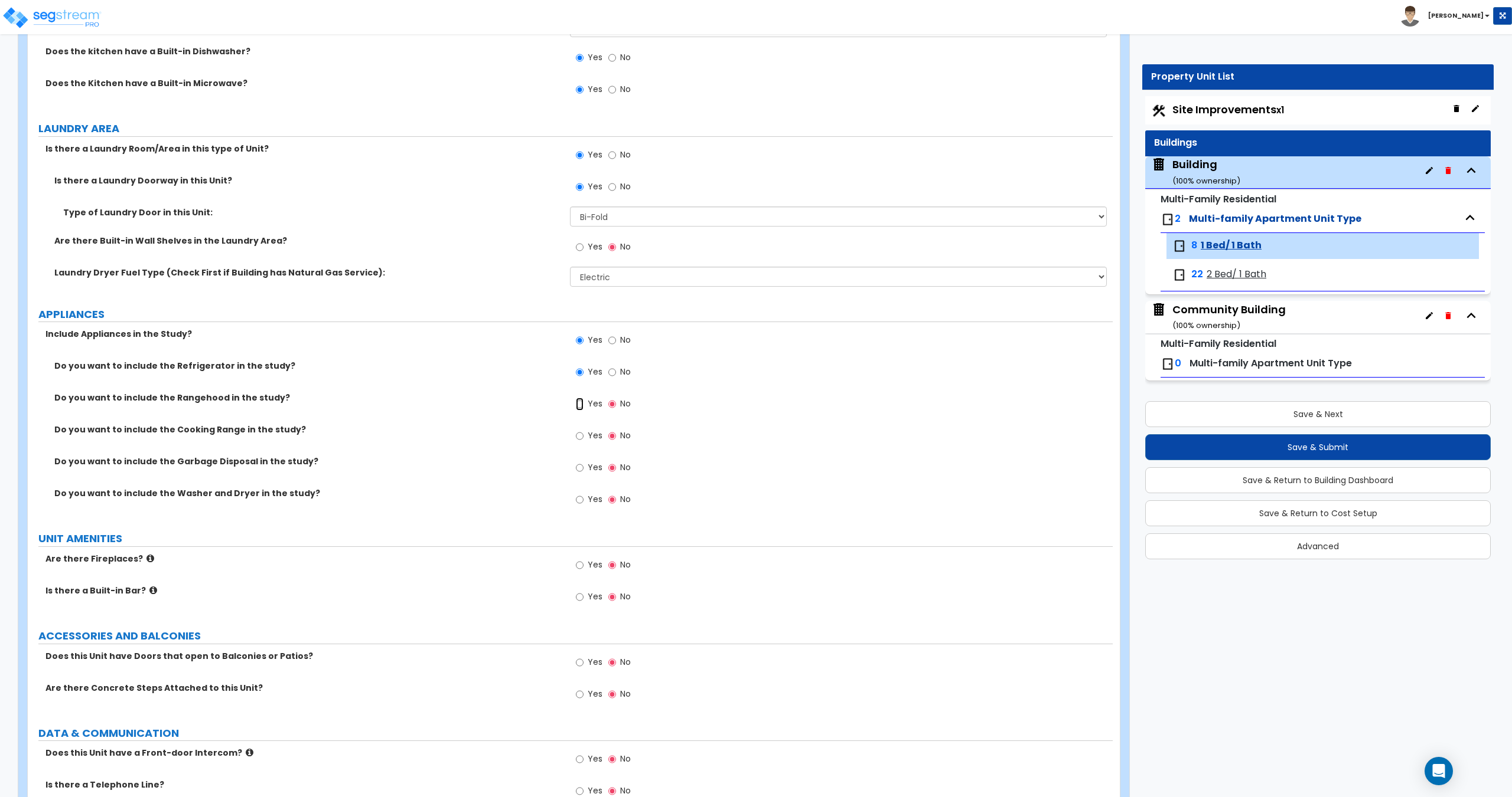
radio input "true"
click at [588, 438] on span "Yes" at bounding box center [595, 436] width 15 height 12
click at [584, 438] on input "Yes" at bounding box center [579, 436] width 7 height 13
radio input "true"
click at [584, 468] on label "Yes" at bounding box center [588, 469] width 26 height 20
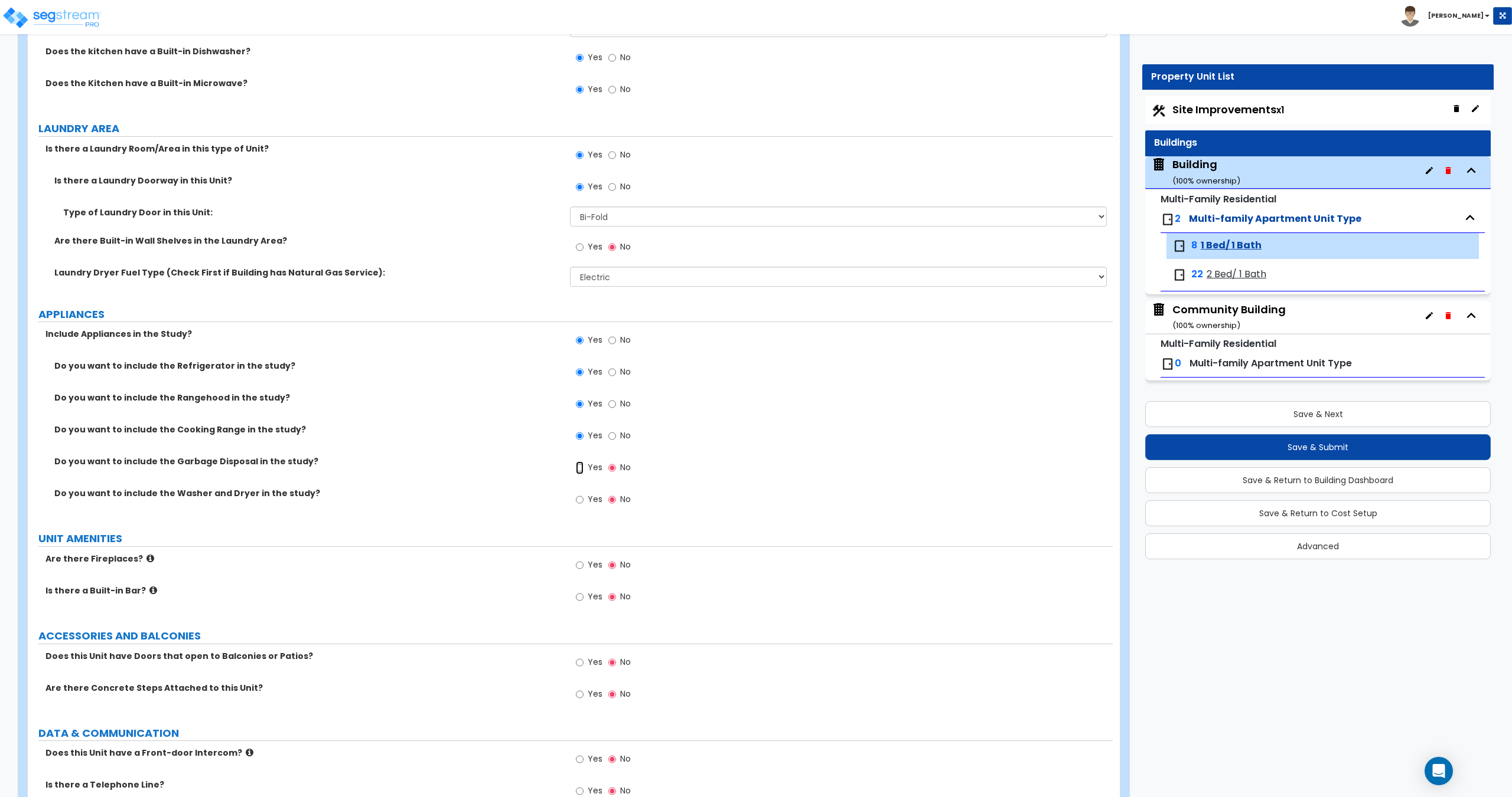
click at [584, 468] on input "Yes" at bounding box center [579, 467] width 7 height 13
radio input "true"
click at [462, 20] on div "Toggle navigation Craig" at bounding box center [756, 17] width 1512 height 34
click at [414, 610] on div "Is there a Built-in Bar? Yes No" at bounding box center [570, 600] width 1085 height 32
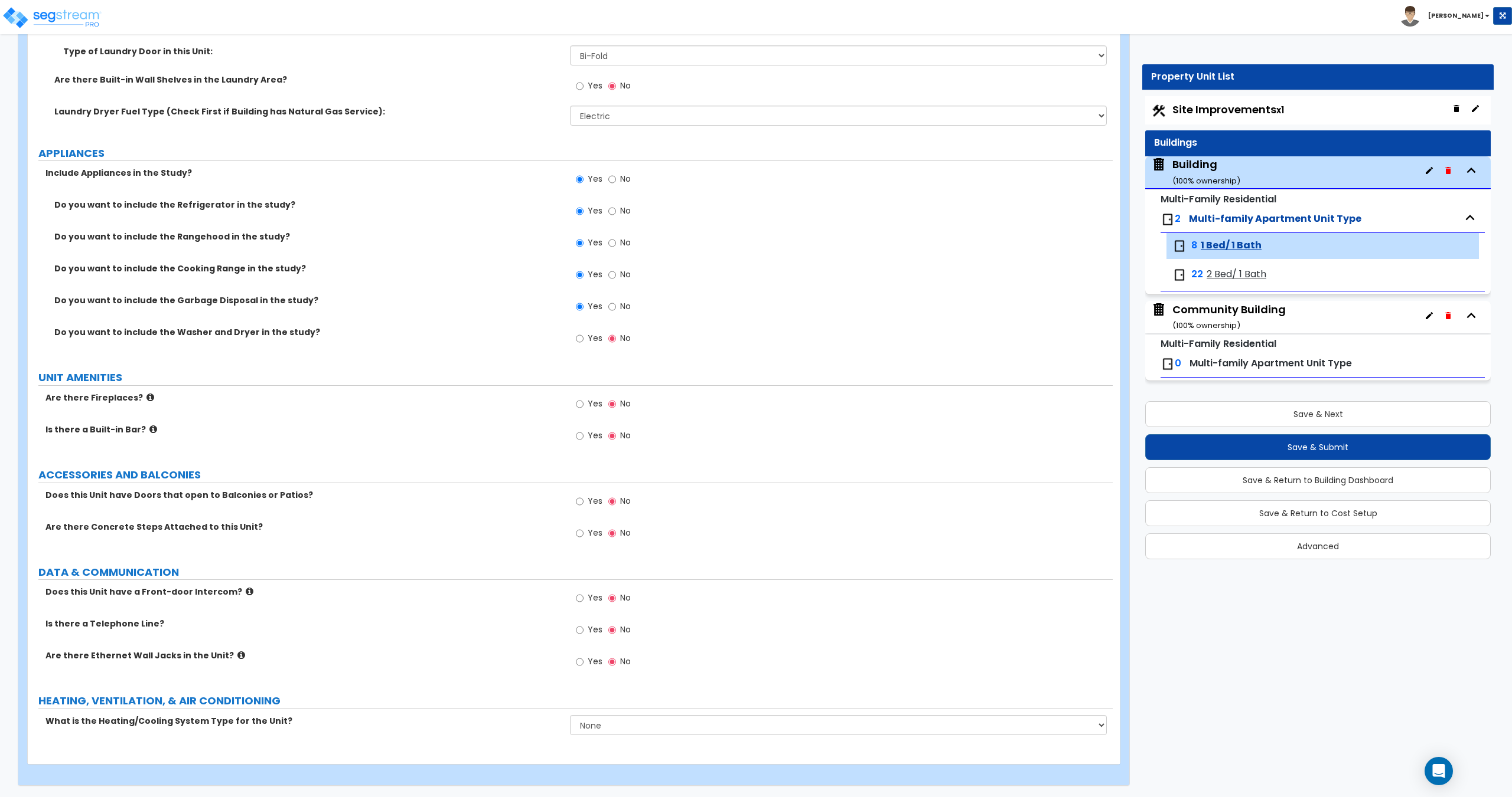
scroll to position [1750, 0]
drag, startPoint x: 601, startPoint y: 726, endPoint x: 604, endPoint y: 732, distance: 6.7
click at [601, 726] on select "None Heat Only Centralized Heating & Cooling Thru Wall Air Conditioners Mini Sp…" at bounding box center [838, 725] width 536 height 20
select select "2"
click at [570, 715] on select "None Heat Only Centralized Heating & Cooling Thru Wall Air Conditioners Mini Sp…" at bounding box center [838, 725] width 536 height 20
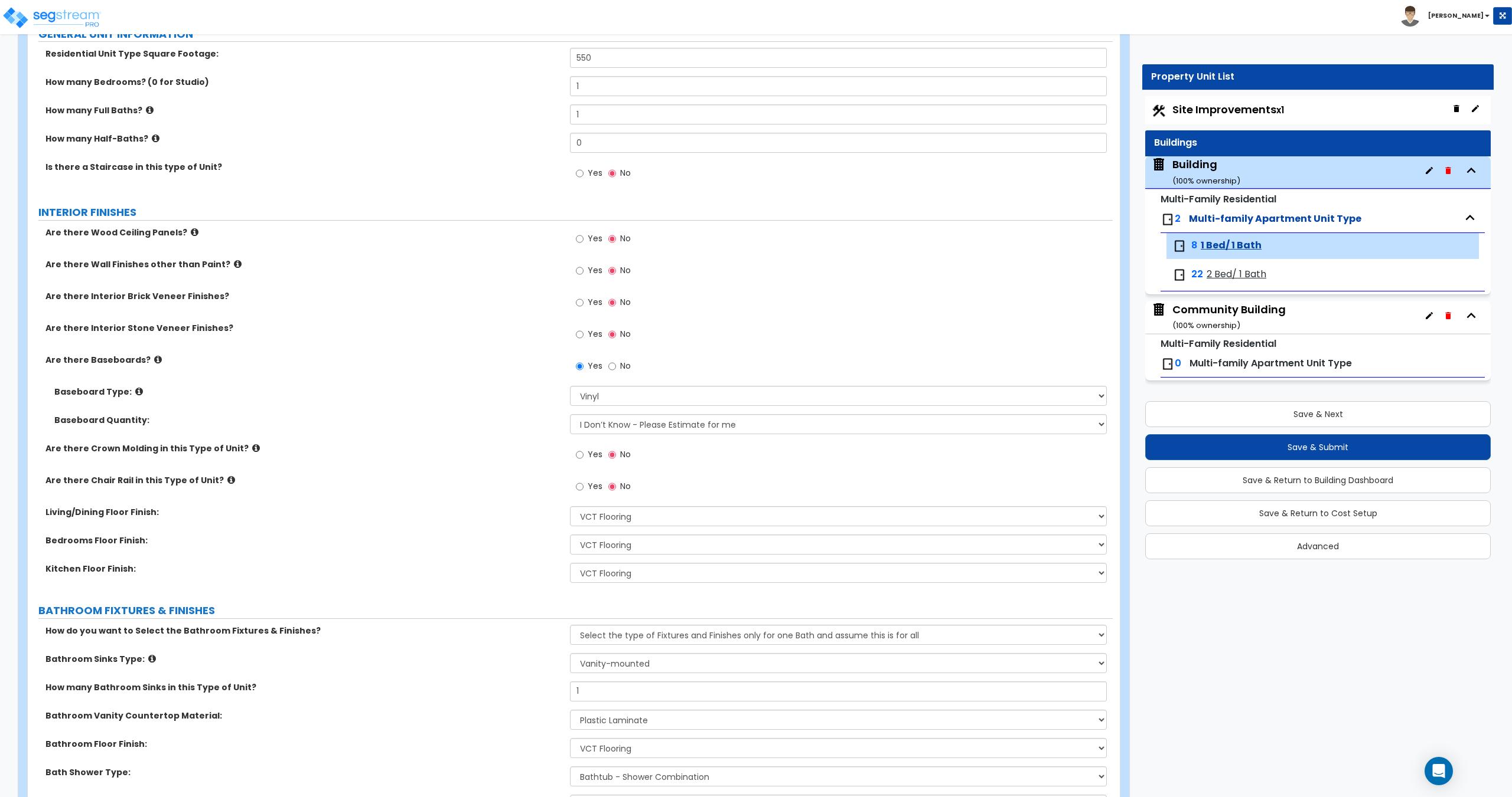
scroll to position [0, 0]
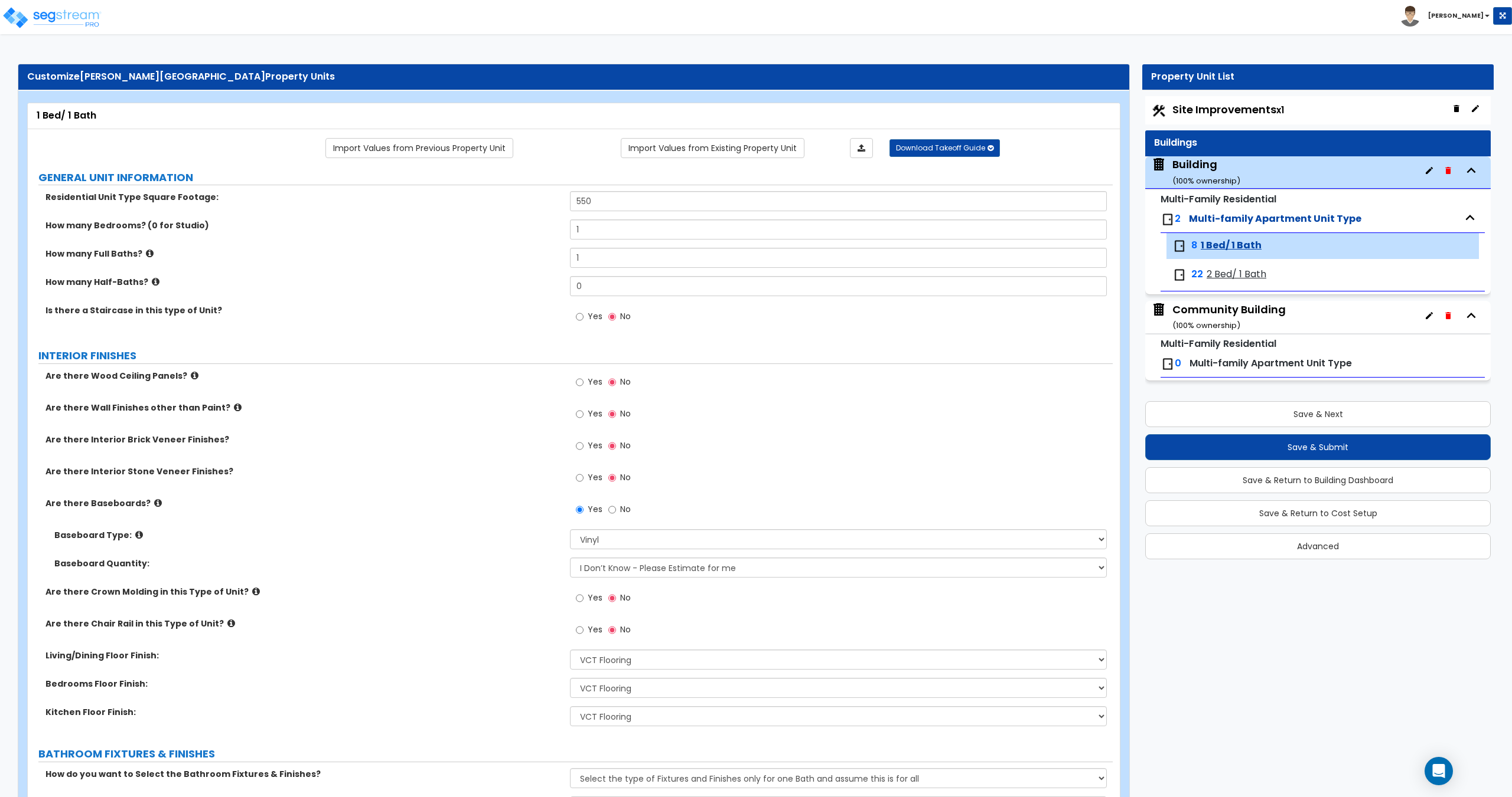
click at [483, 353] on label "INTERIOR FINISHES" at bounding box center [576, 355] width 1074 height 16
click at [1214, 277] on span "2 Bed/ 1 Bath" at bounding box center [1236, 274] width 59 height 13
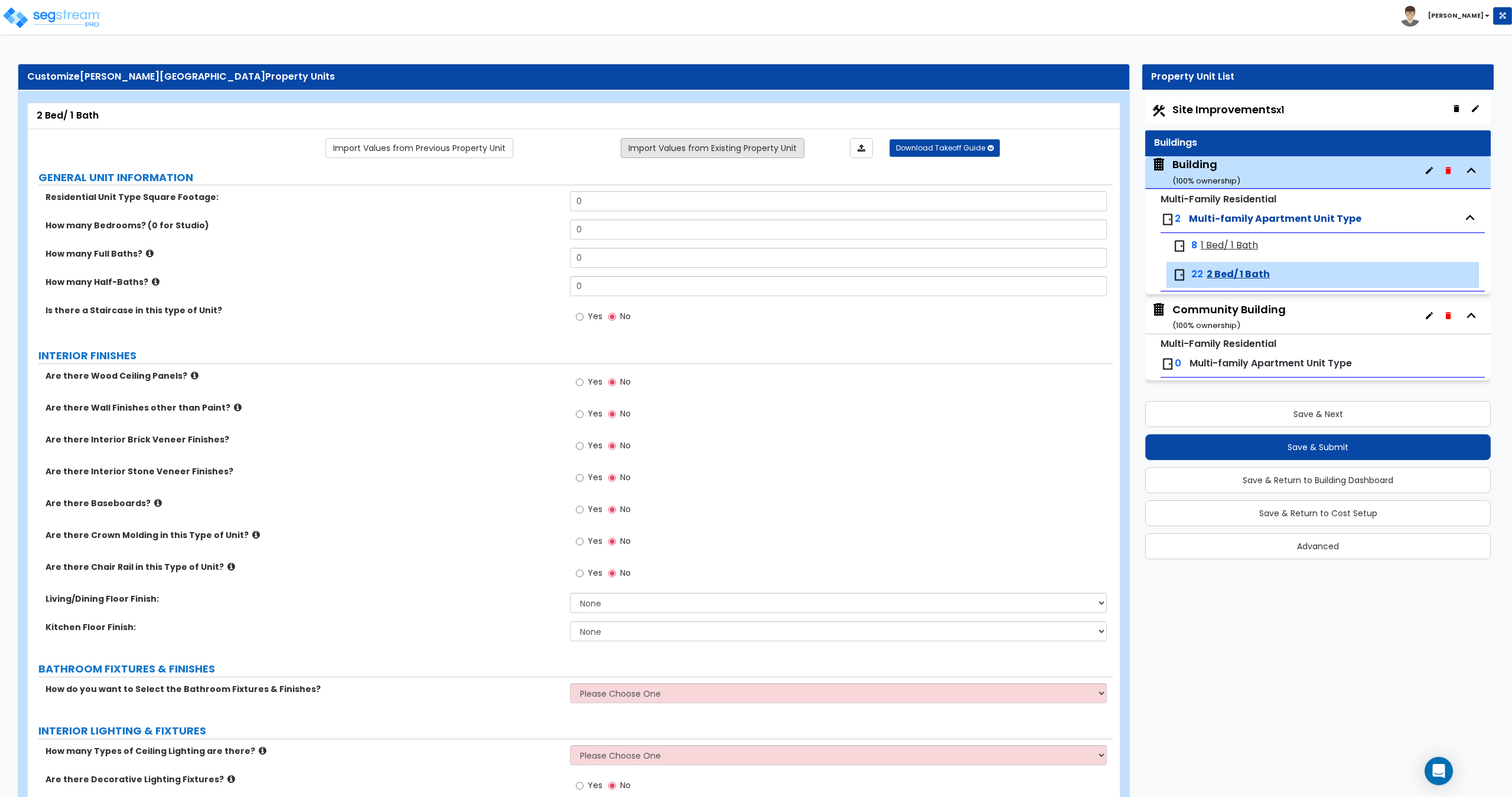
click at [689, 149] on link "Import Values from Existing Property Unit" at bounding box center [712, 148] width 184 height 20
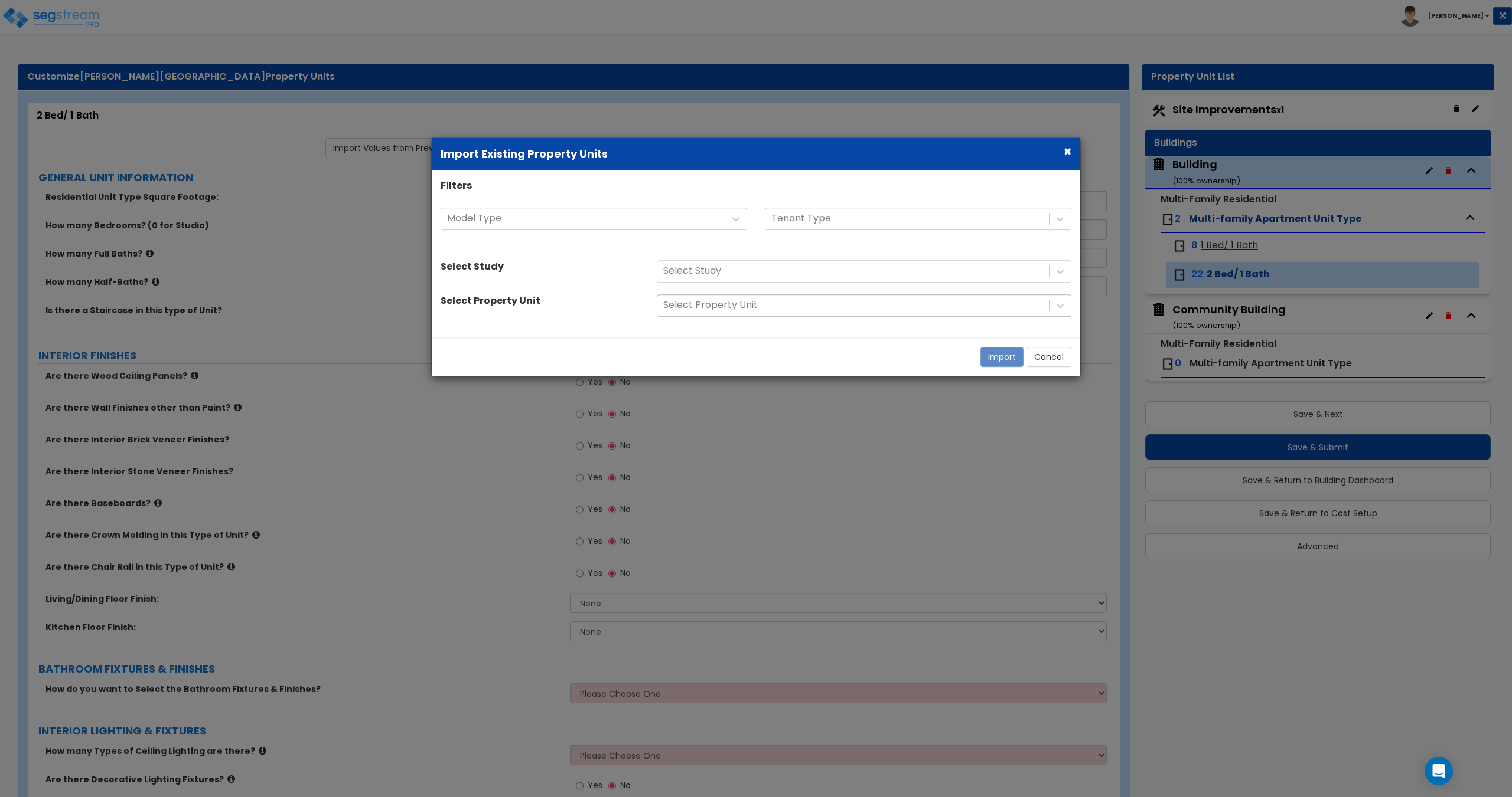
click at [700, 307] on div at bounding box center [853, 306] width 380 height 16
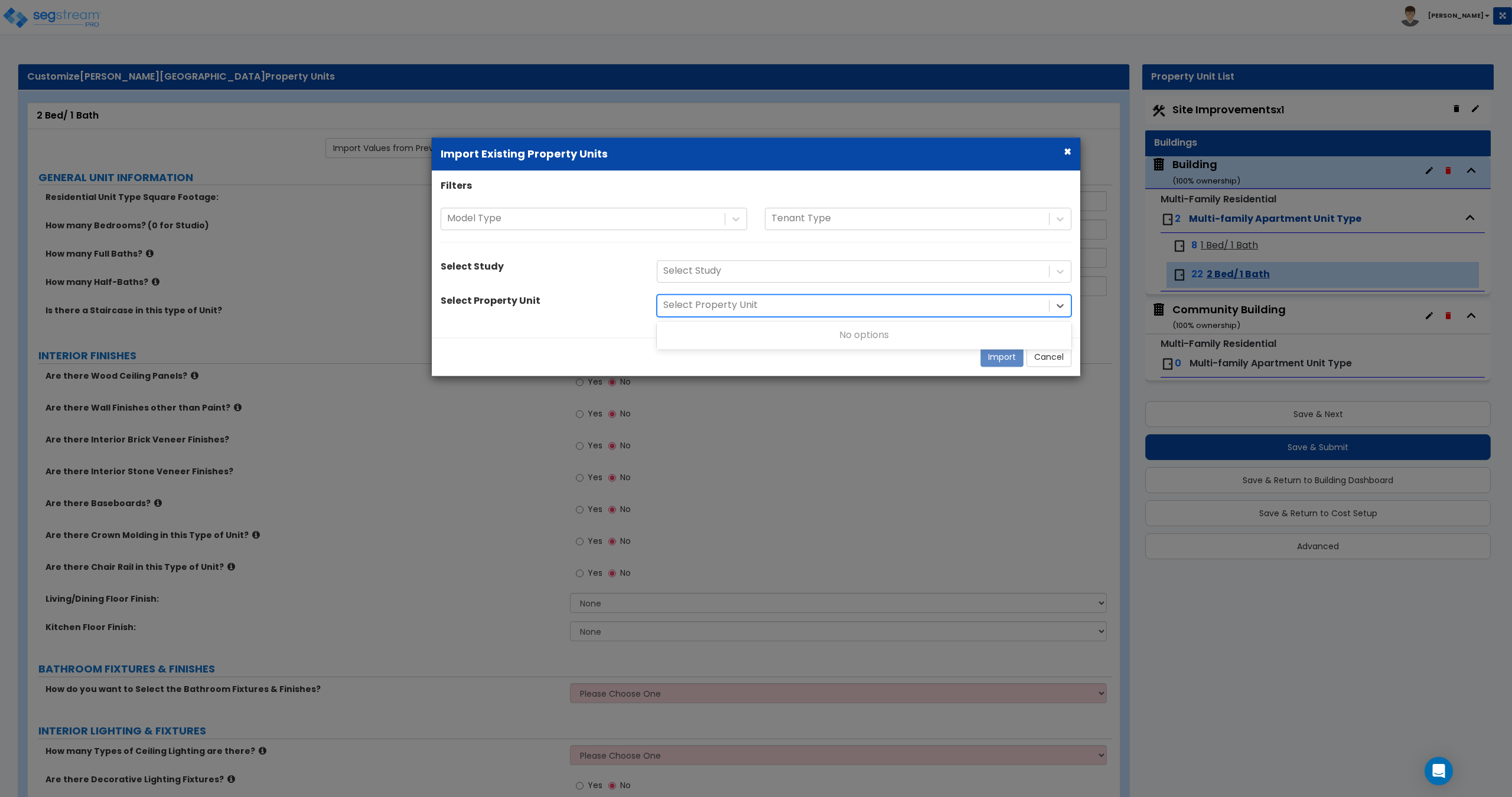
click at [700, 307] on div at bounding box center [853, 306] width 380 height 16
click at [674, 218] on div at bounding box center [583, 219] width 272 height 16
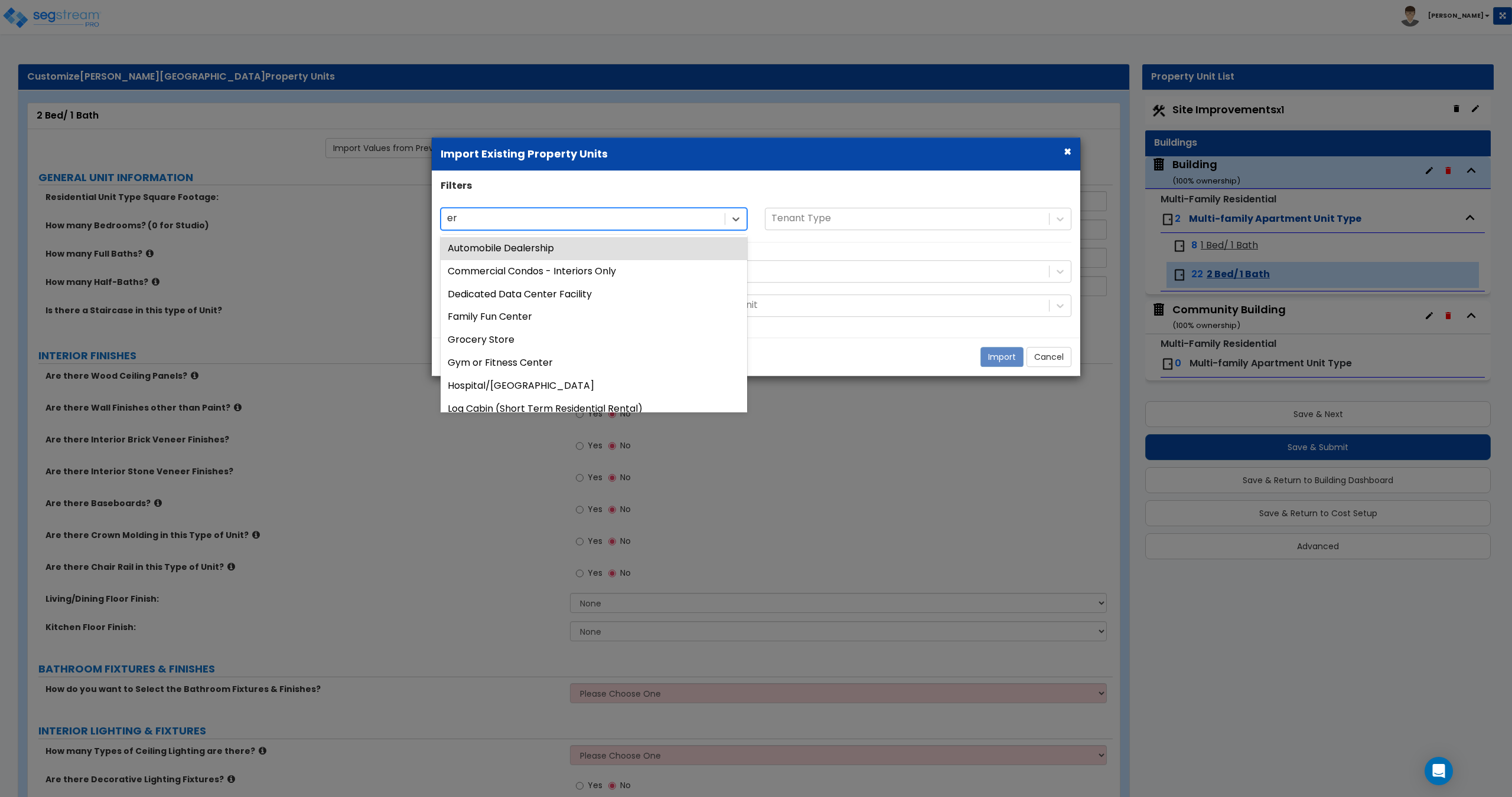
type input "e"
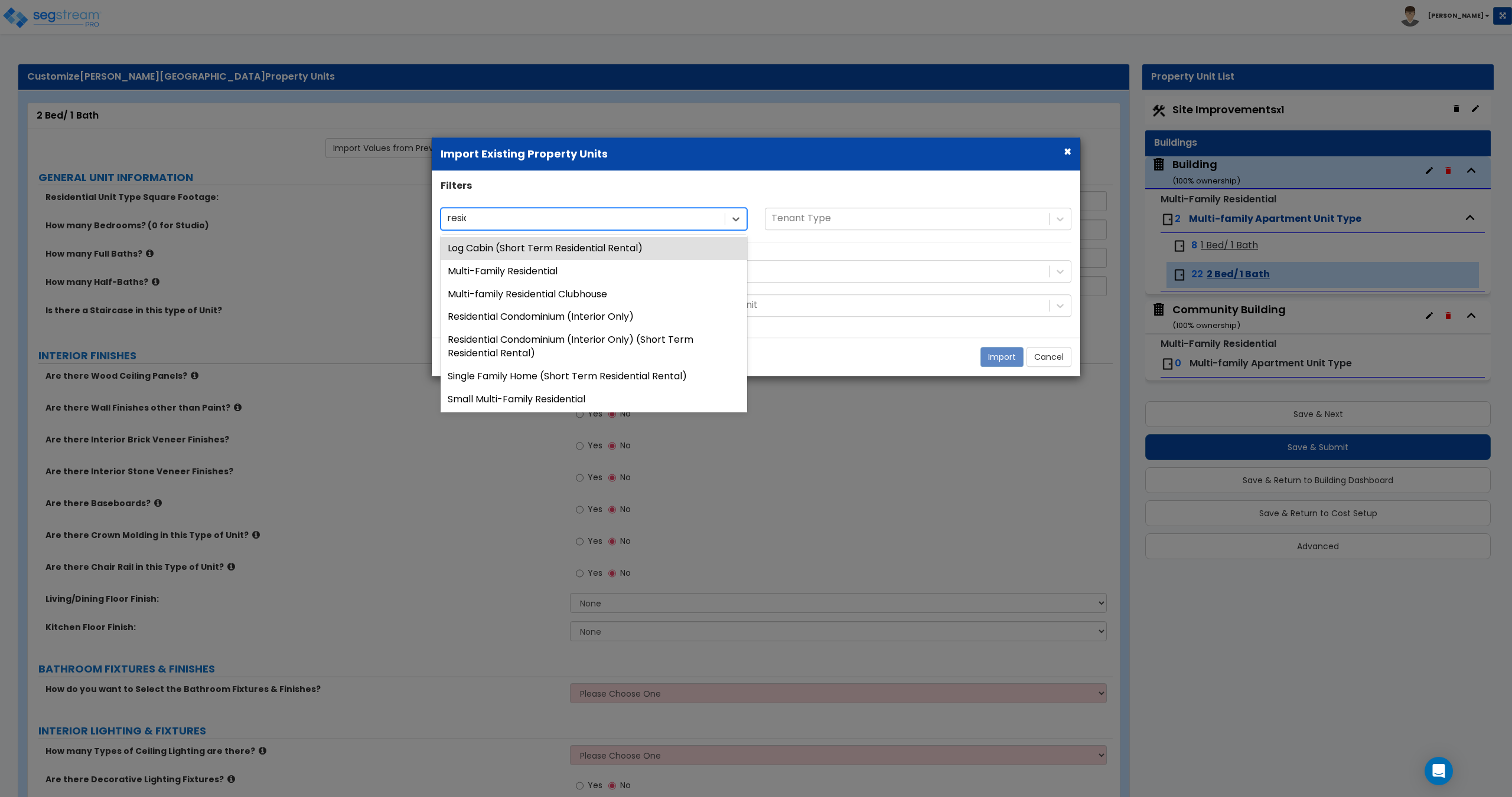
type input "reside"
click at [590, 273] on div "Multi-Family Residential" at bounding box center [594, 272] width 306 height 23
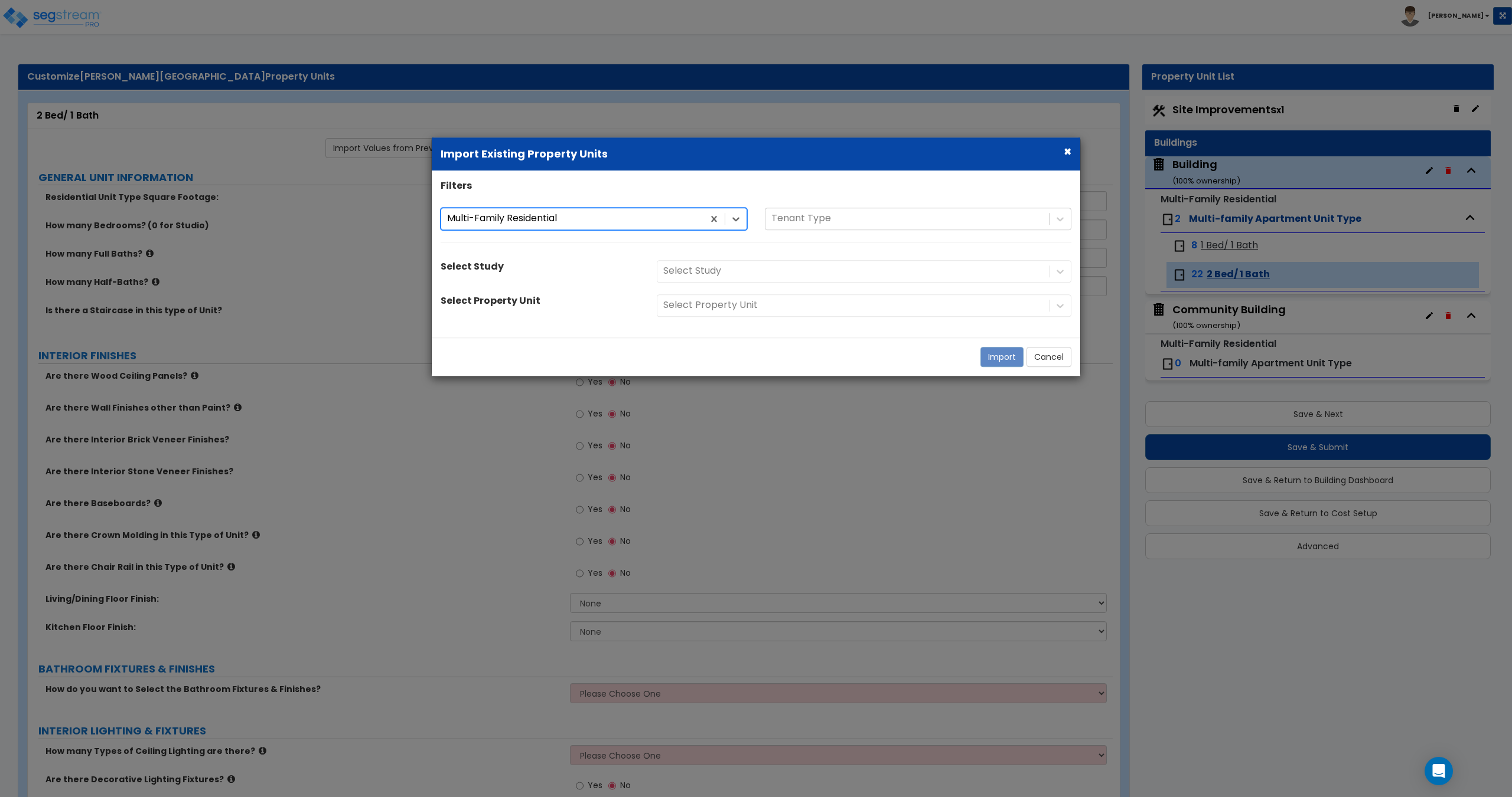
click at [704, 267] on div "Select Study" at bounding box center [864, 271] width 432 height 22
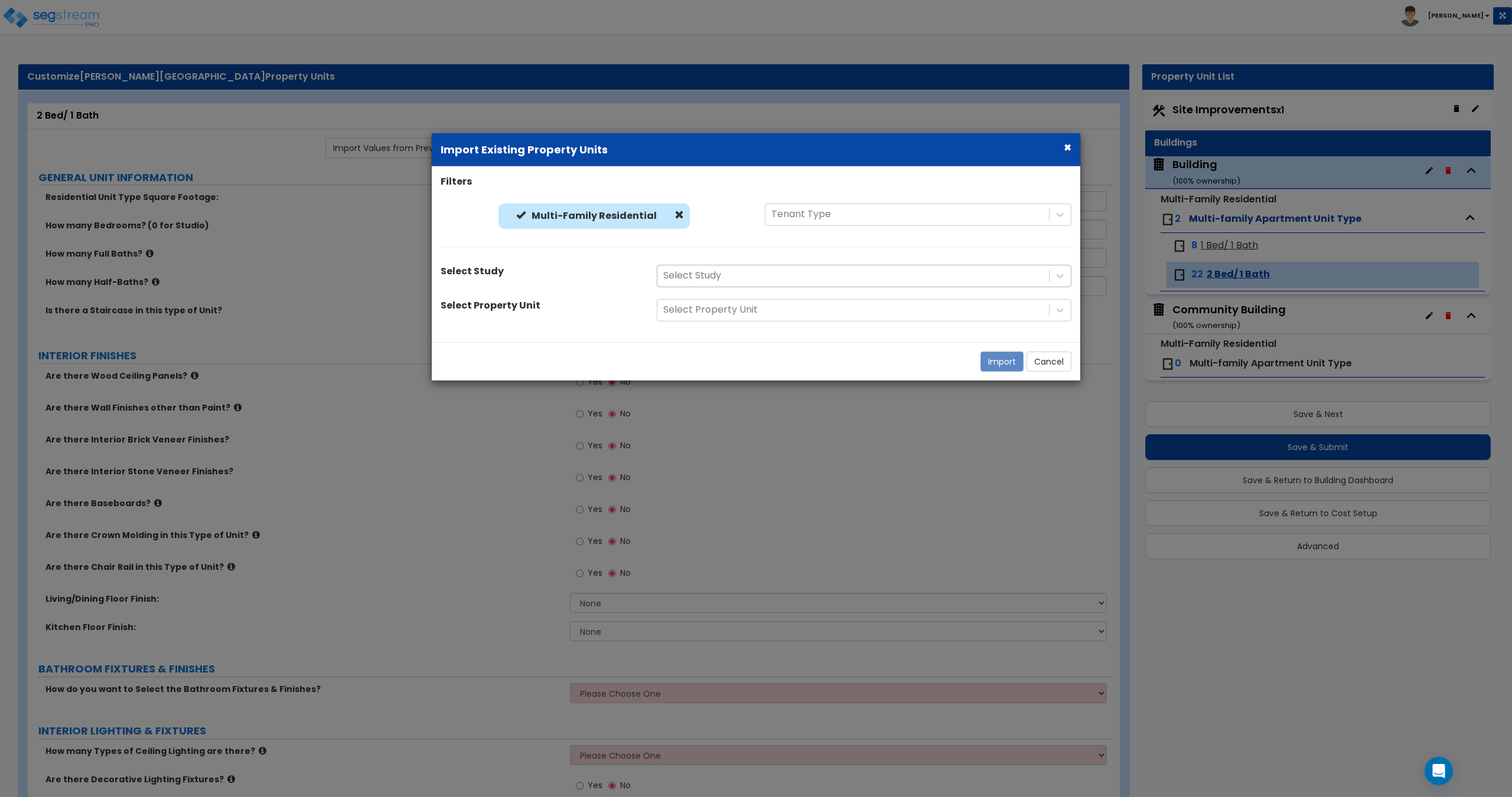
click at [708, 276] on div at bounding box center [853, 276] width 380 height 16
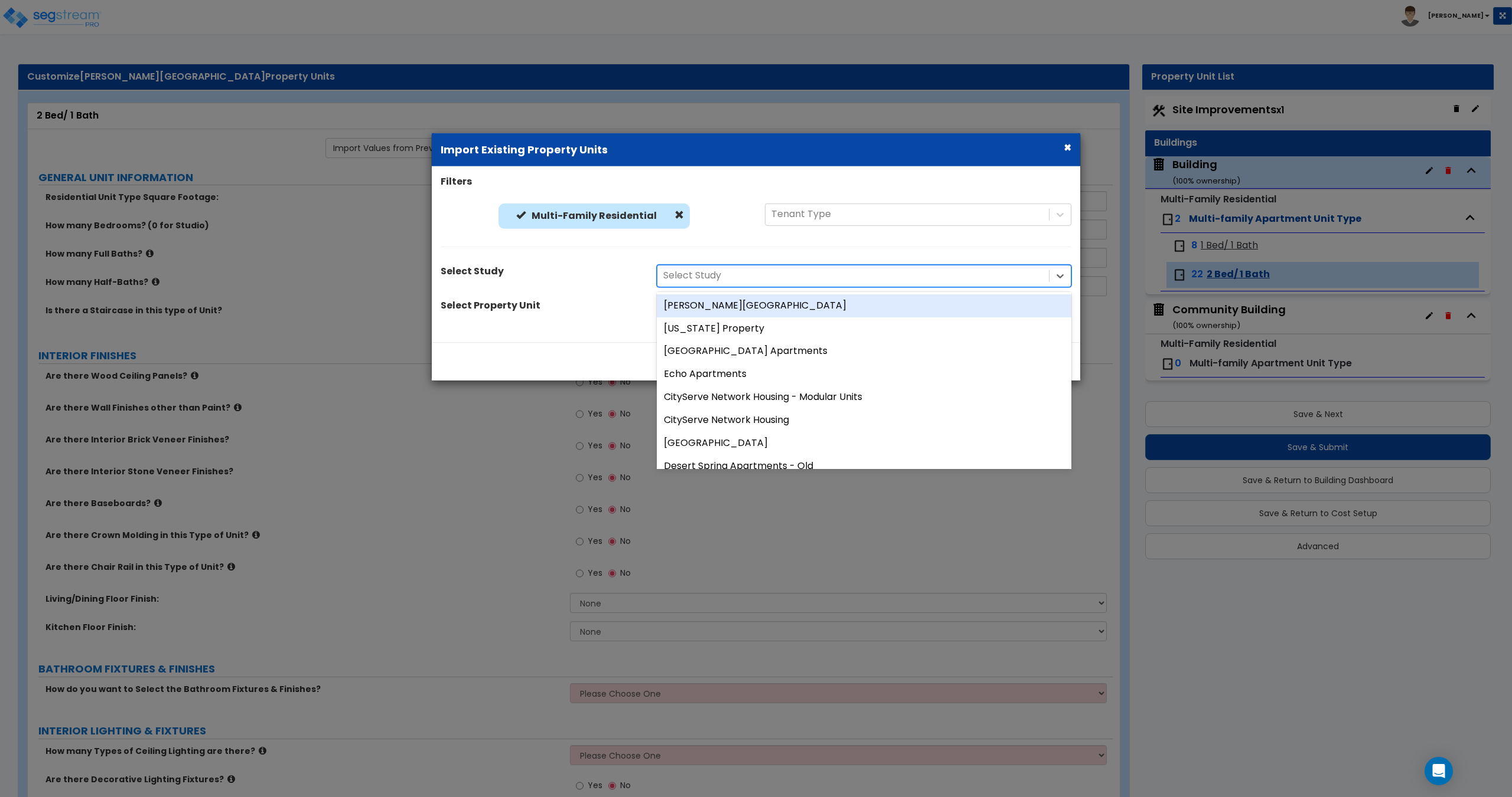
click at [745, 309] on div "Flores Rosa Gardens" at bounding box center [864, 305] width 414 height 23
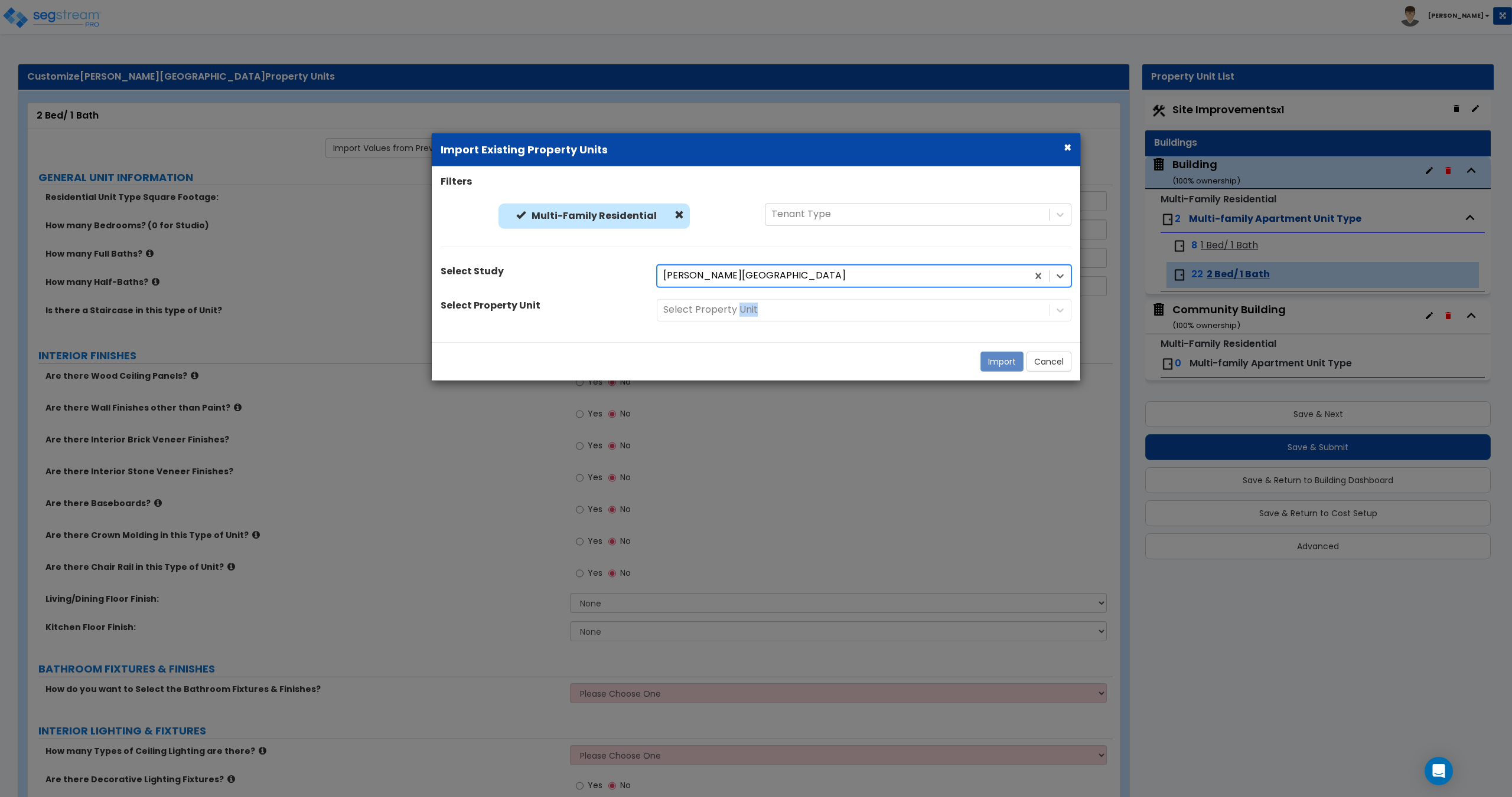
click at [745, 309] on div "Select Property Unit" at bounding box center [864, 309] width 432 height 22
click at [762, 313] on div at bounding box center [853, 310] width 380 height 16
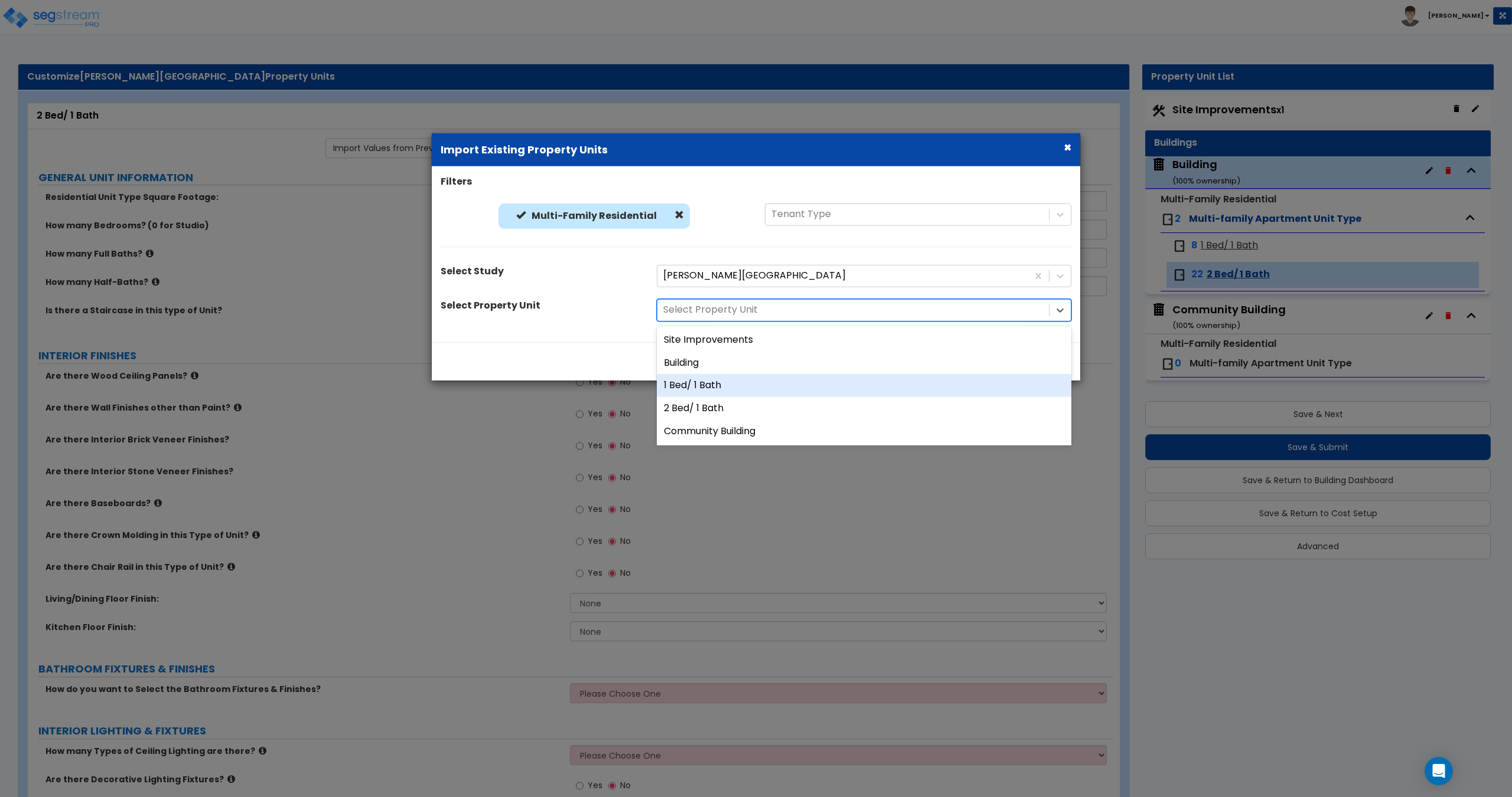
click at [721, 392] on div "1 Bed/ 1 Bath" at bounding box center [864, 386] width 414 height 23
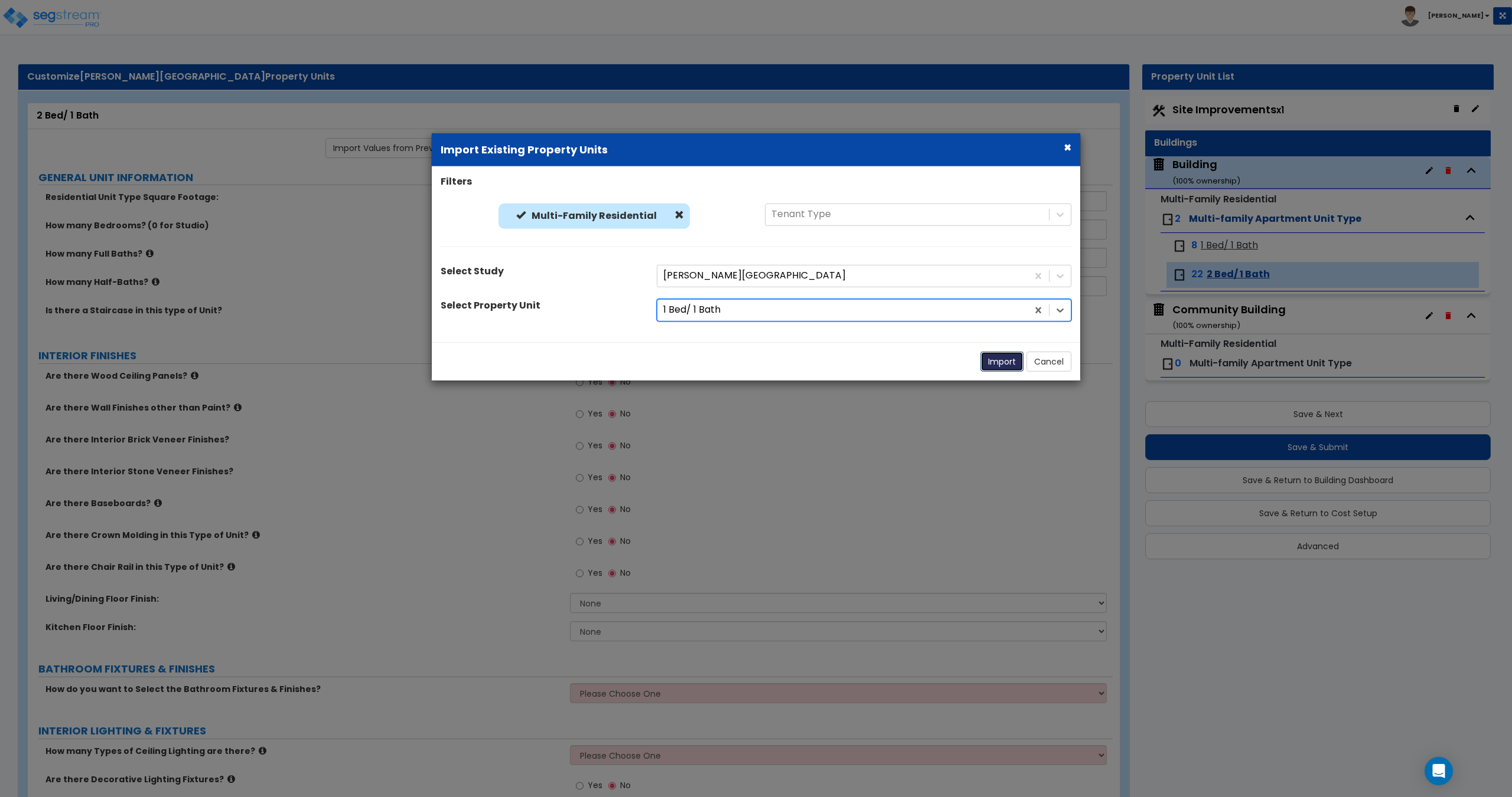
click at [996, 365] on button "Import" at bounding box center [1002, 361] width 43 height 20
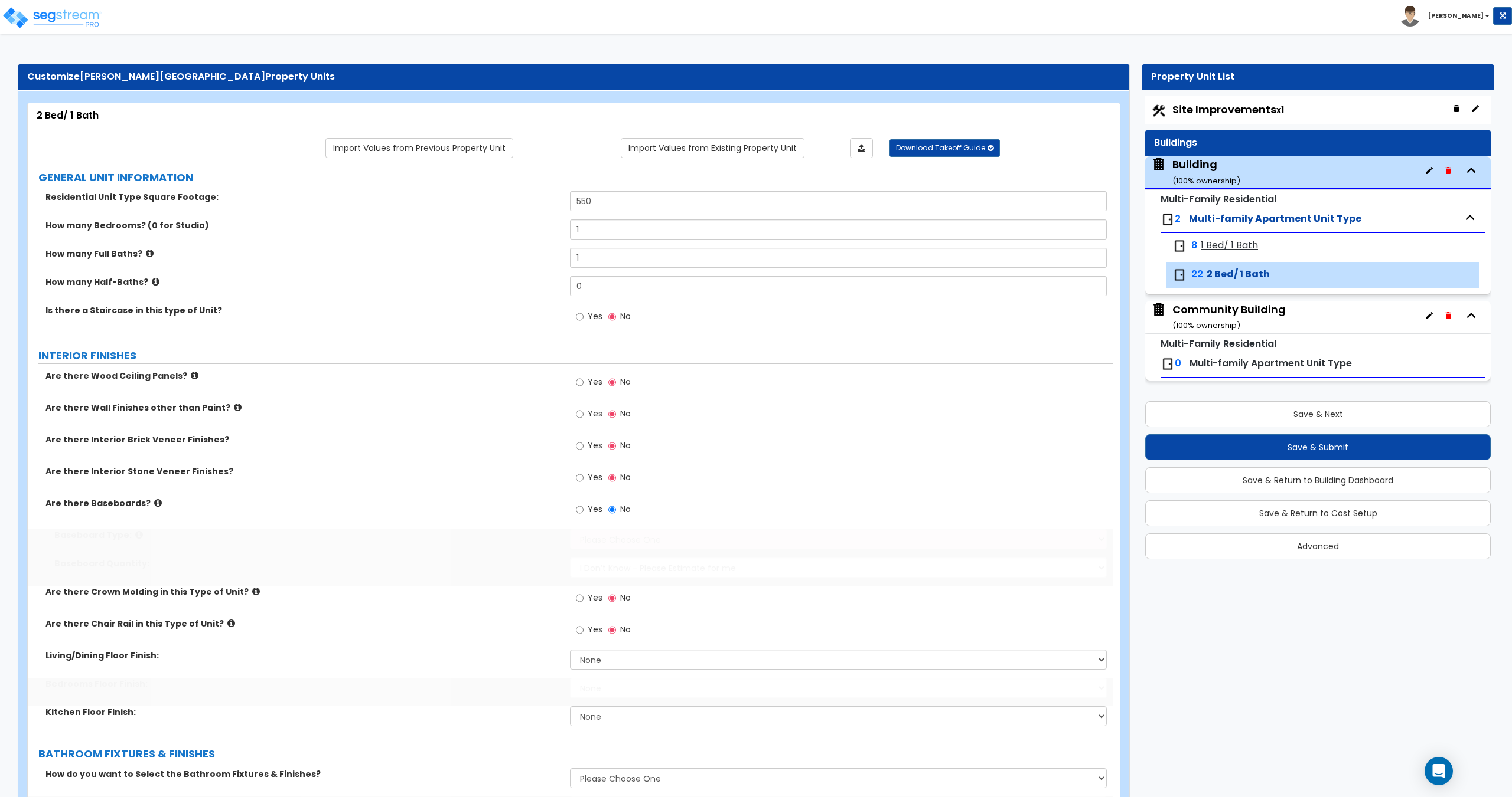
type input "550"
type input "1"
radio input "true"
select select "4"
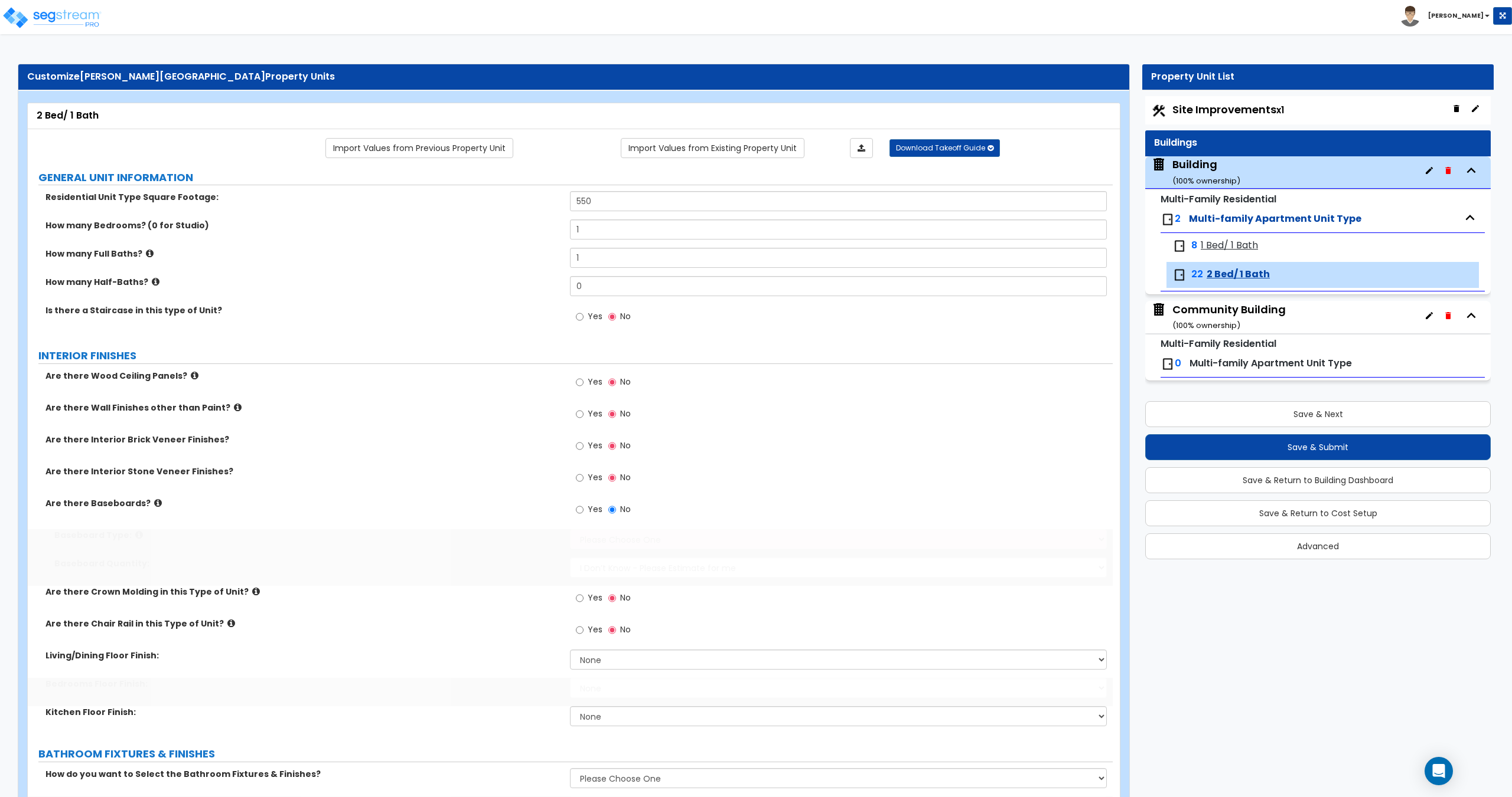
select select "4"
select select "1"
type input "1"
select select "1"
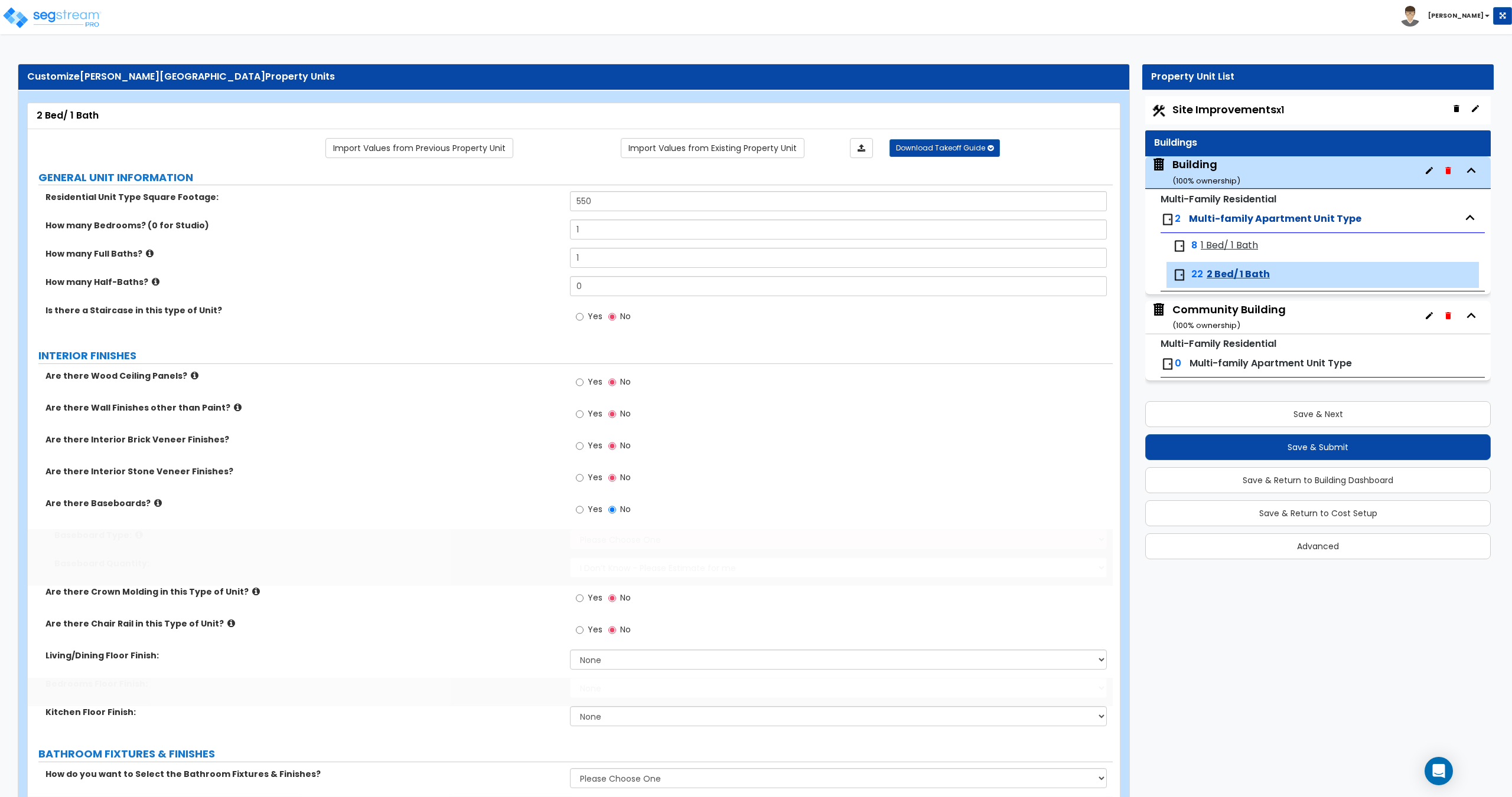
type input "9"
type input "13"
select select "2"
select select "1"
radio input "true"
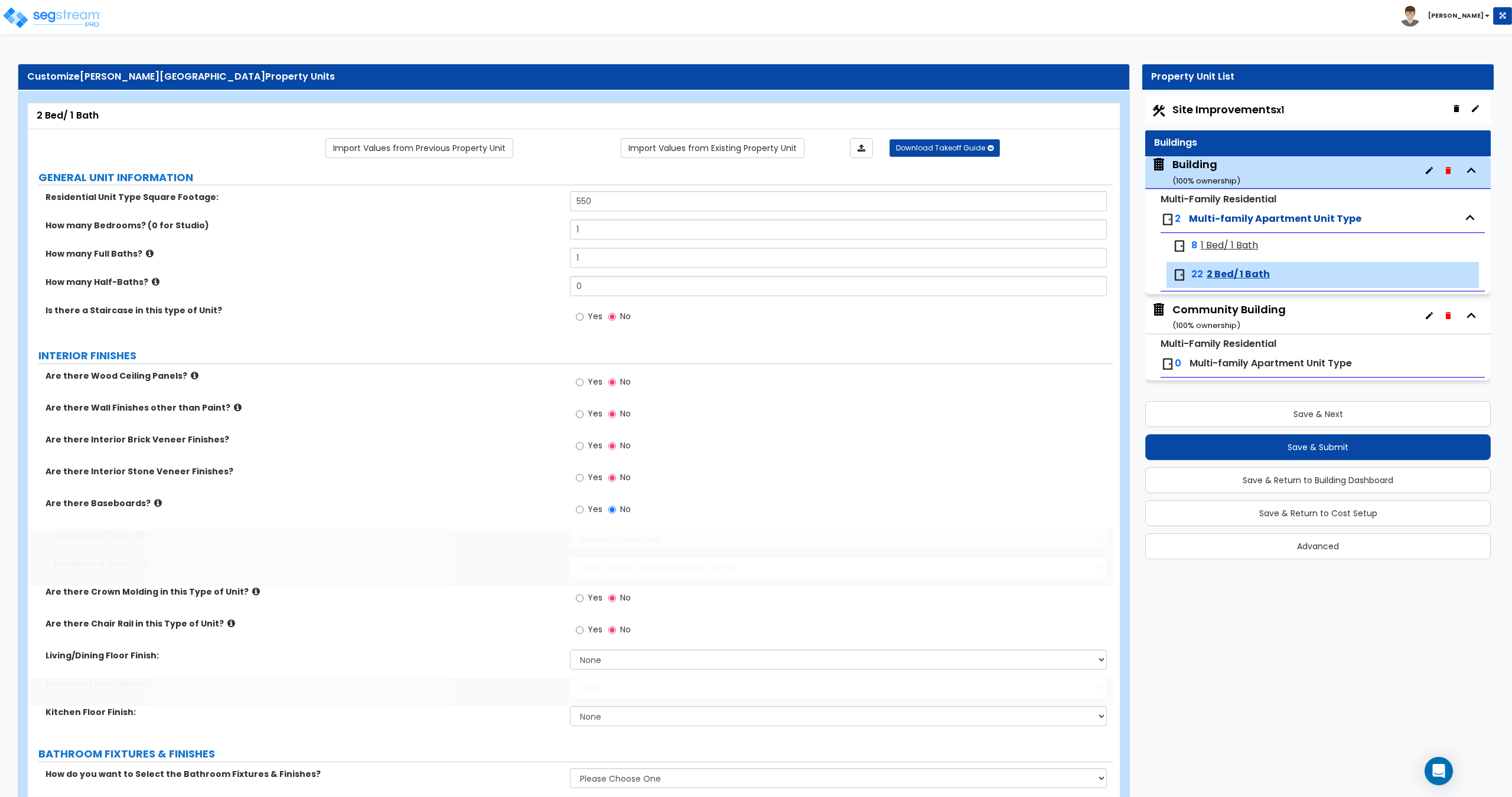
radio input "true"
select select "2"
select select "4"
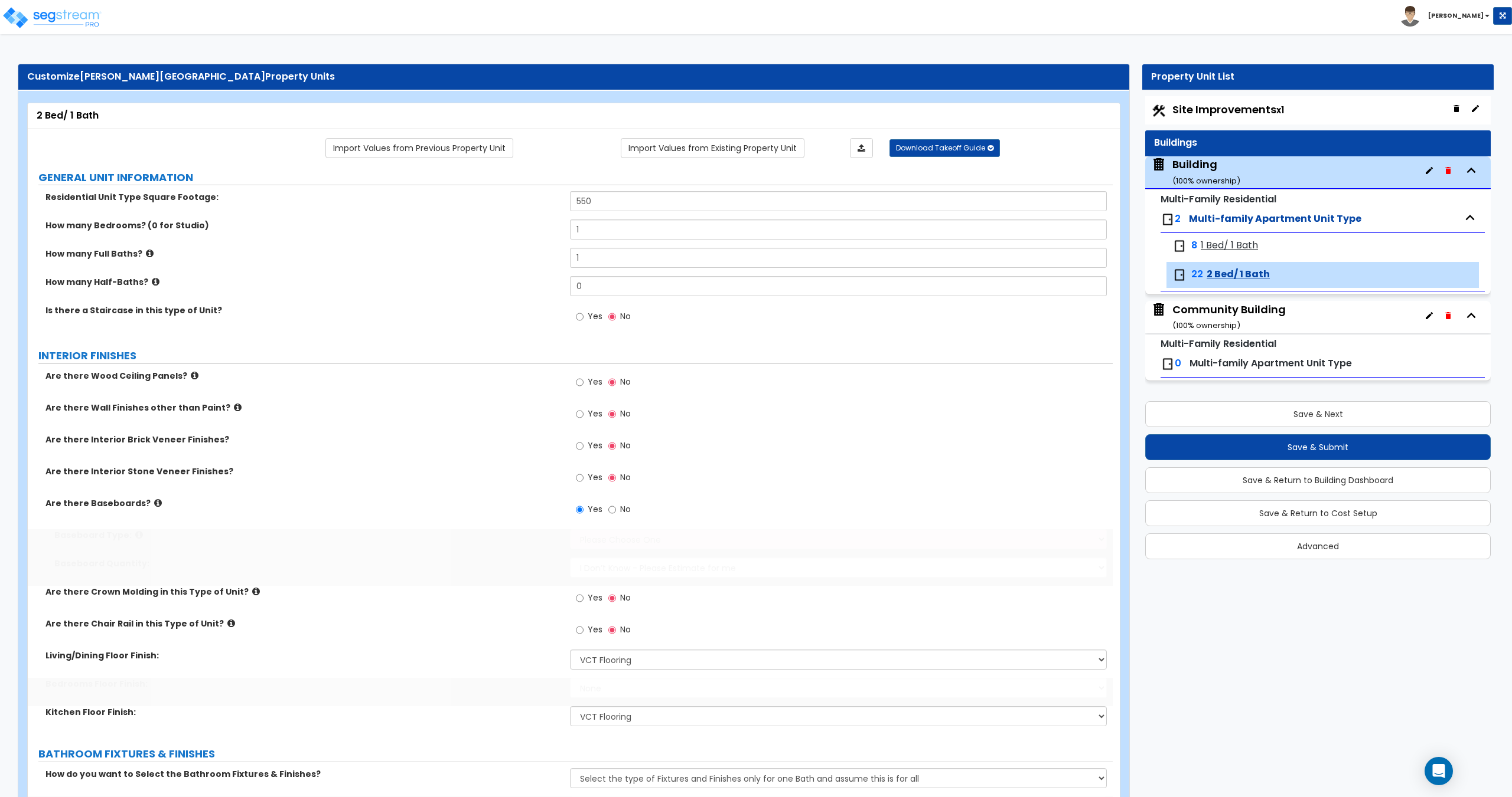
select select "2"
select select "3"
type input "1"
select select "1"
select select "4"
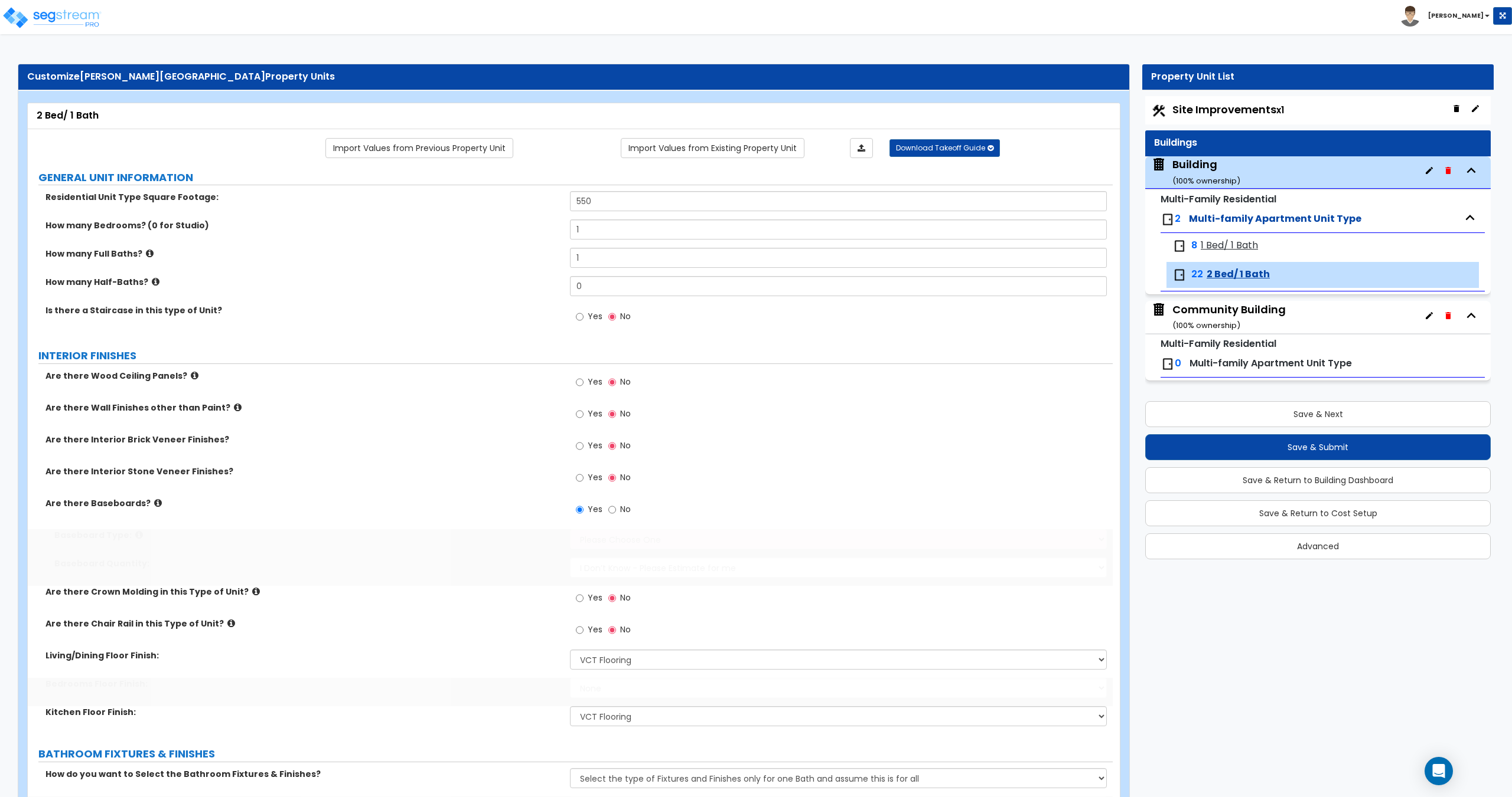
select select "2"
select select "1"
select select "2"
select select "1"
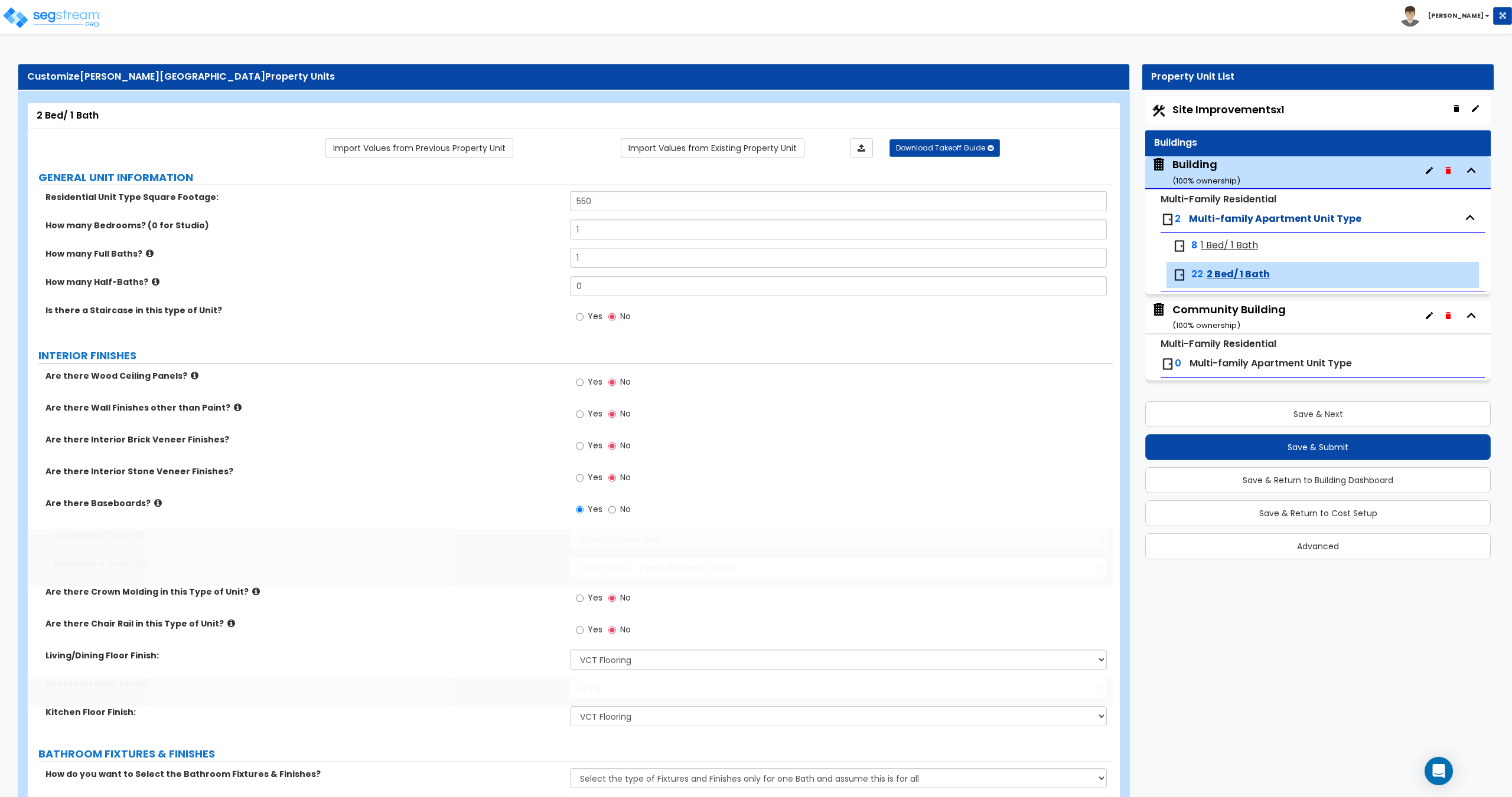
select select "2"
radio input "true"
select select "2"
select select "1"
radio input "true"
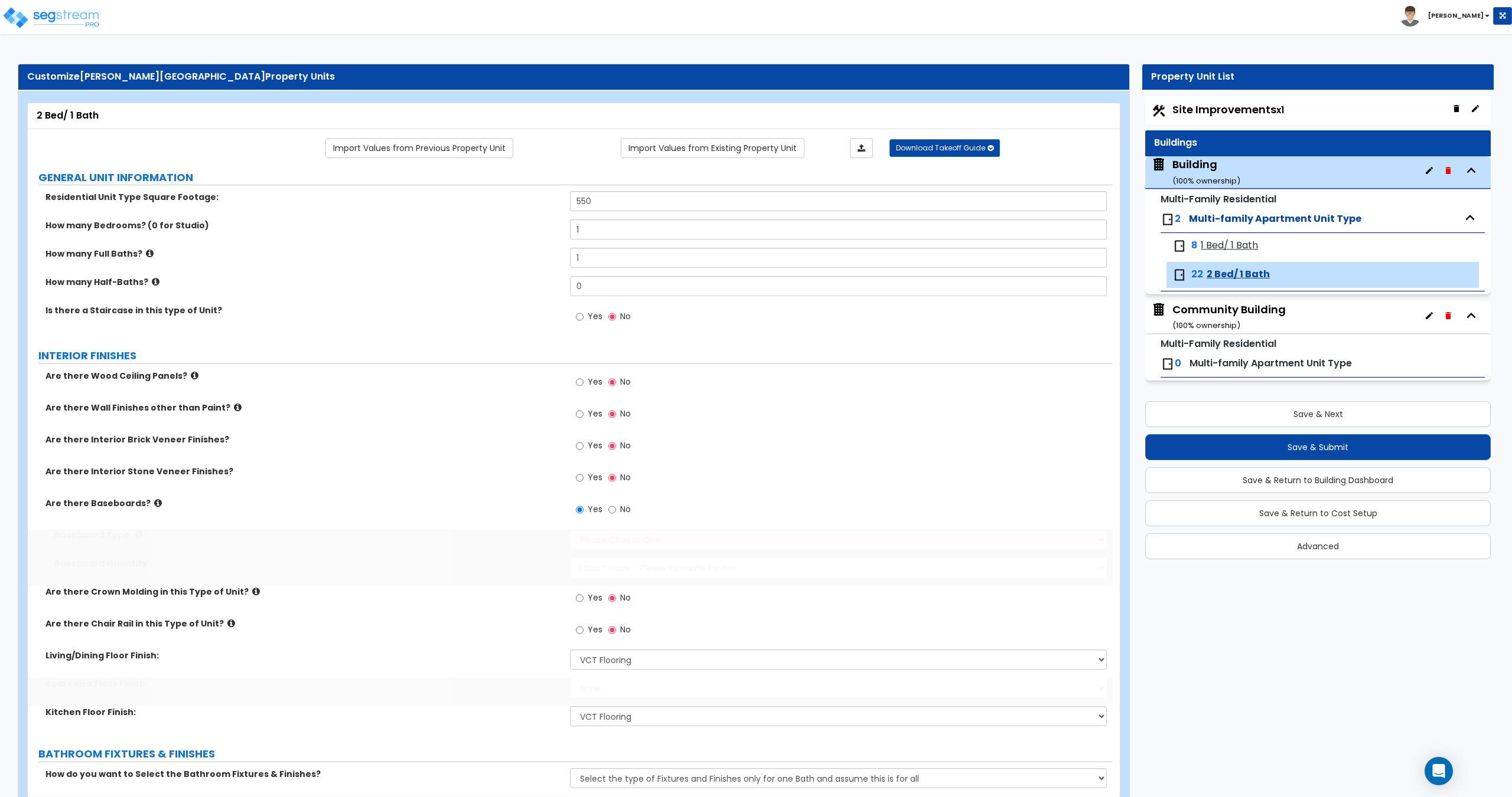
radio input "true"
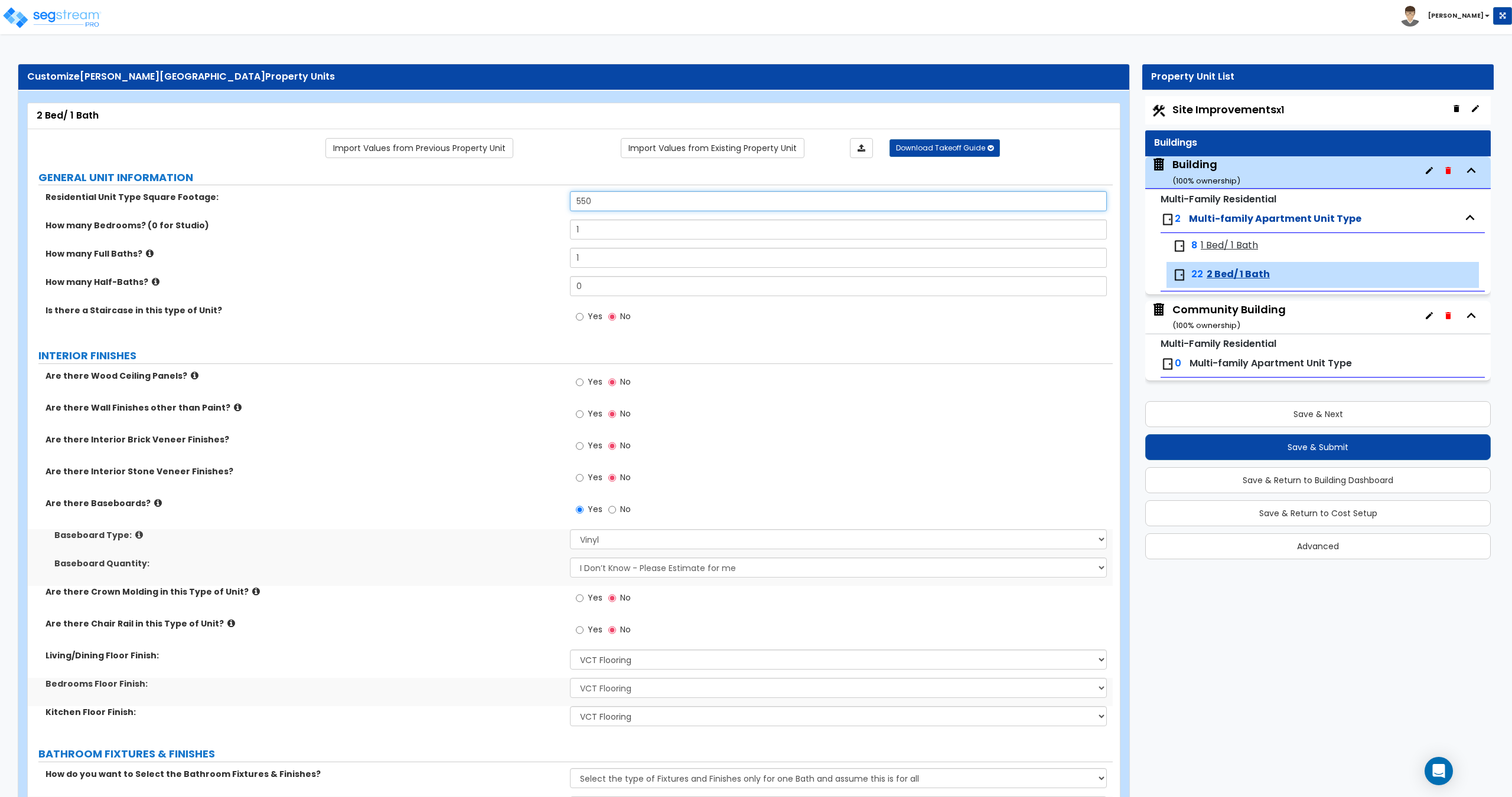
drag, startPoint x: 623, startPoint y: 198, endPoint x: 412, endPoint y: 181, distance: 211.7
click at [484, 191] on div "Residential Unit Type Square Footage: 550" at bounding box center [570, 206] width 1085 height 28
click at [625, 198] on input "550" at bounding box center [838, 202] width 536 height 20
drag, startPoint x: 623, startPoint y: 200, endPoint x: 460, endPoint y: 183, distance: 163.9
click at [504, 191] on div "Residential Unit Type Square Footage: 550" at bounding box center [570, 206] width 1085 height 28
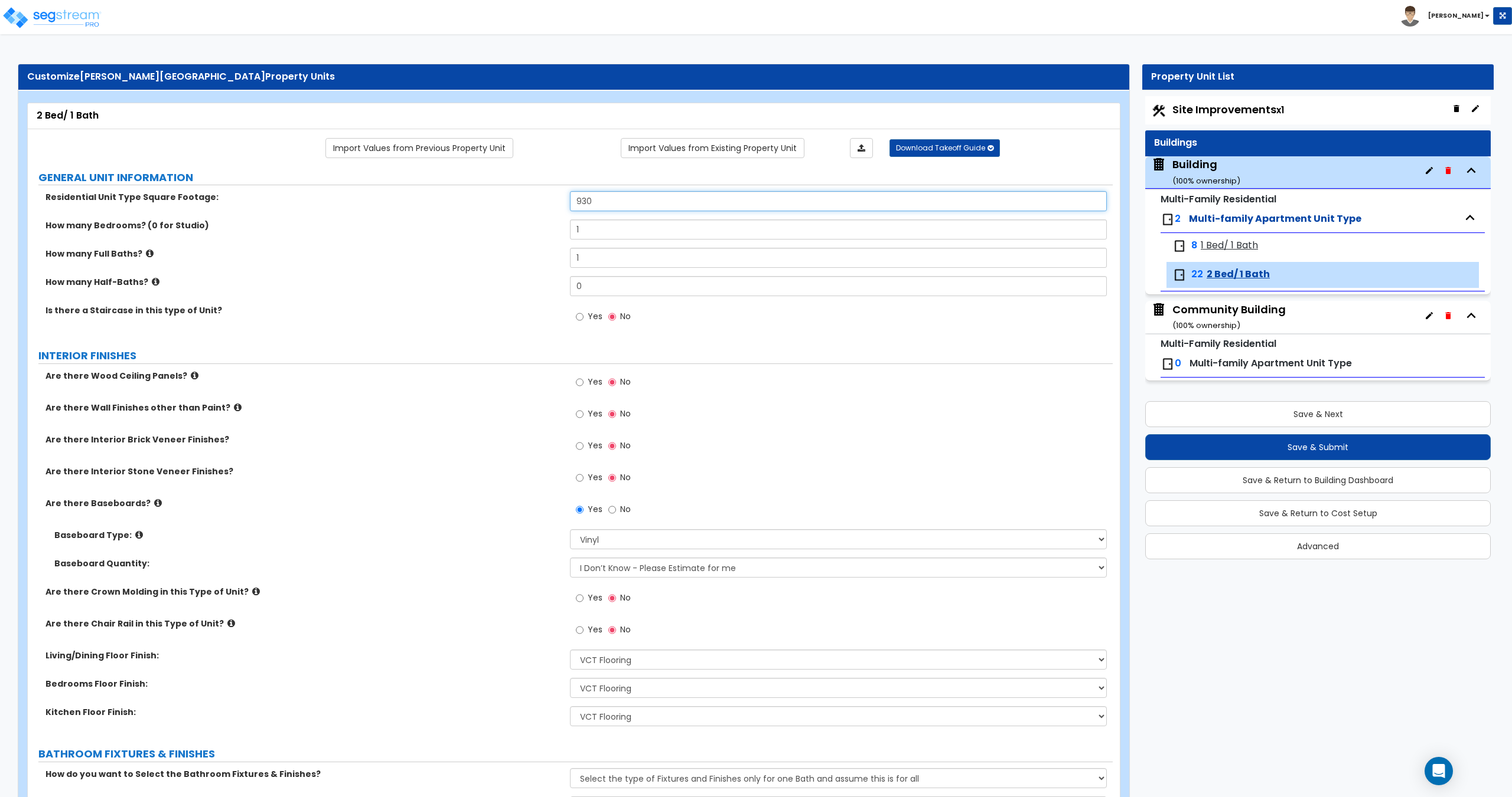
type input "930"
drag, startPoint x: 636, startPoint y: 241, endPoint x: 339, endPoint y: 259, distance: 297.5
click at [478, 239] on div "How many Bedrooms? (0 for Studio) 1" at bounding box center [570, 234] width 1085 height 28
drag, startPoint x: 587, startPoint y: 222, endPoint x: 360, endPoint y: 224, distance: 227.0
click at [517, 226] on div "How many Bedrooms? (0 for Studio) 1" at bounding box center [570, 234] width 1085 height 28
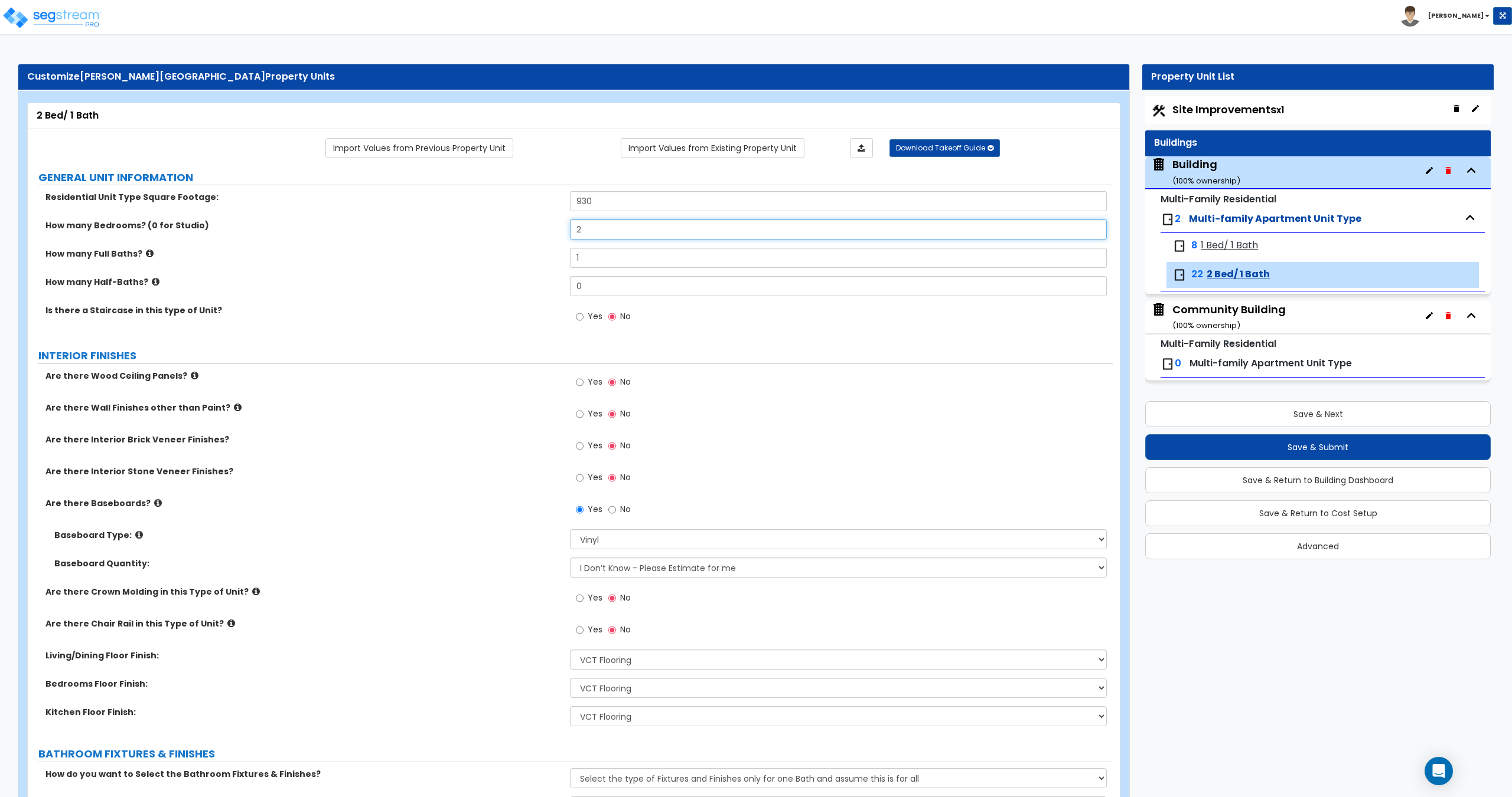
type input "2"
click at [1221, 320] on small "( 100 % ownership)" at bounding box center [1206, 325] width 68 height 11
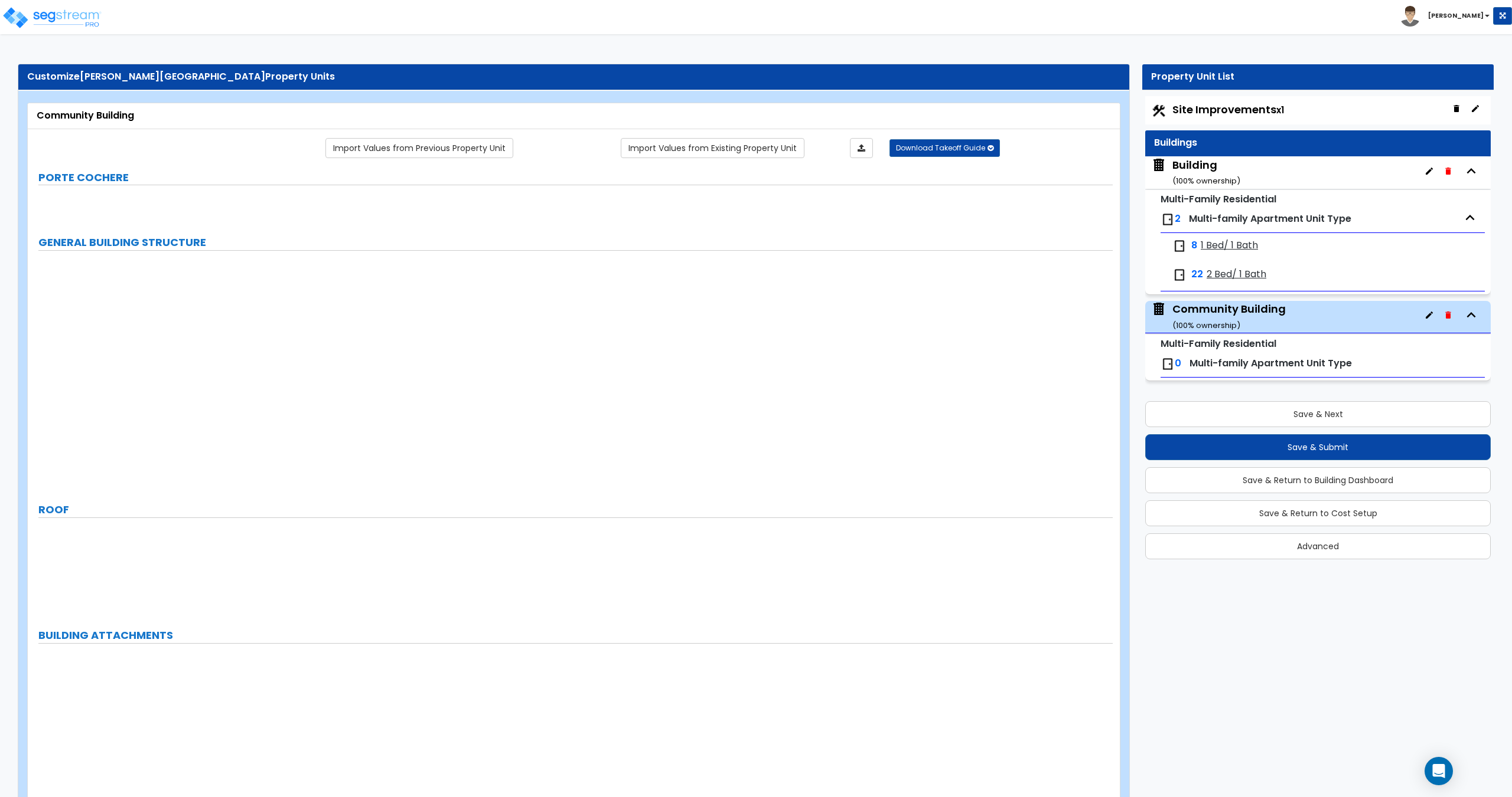
type input "1"
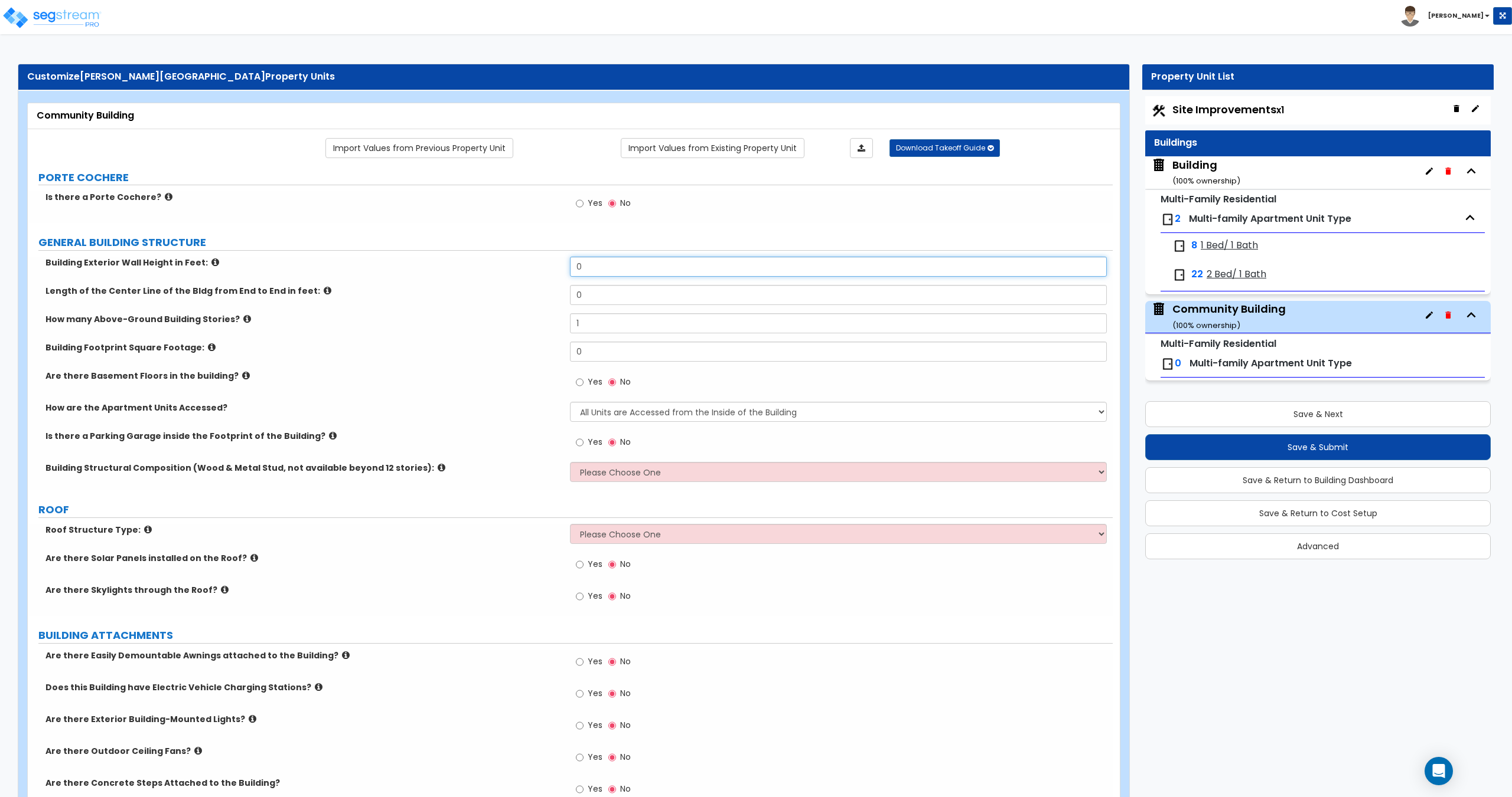
drag, startPoint x: 619, startPoint y: 270, endPoint x: 558, endPoint y: 266, distance: 61.1
click at [558, 266] on div "Building Exterior Wall Height in Feet: 0" at bounding box center [570, 271] width 1085 height 28
type input "15"
drag, startPoint x: 622, startPoint y: 294, endPoint x: 537, endPoint y: 291, distance: 85.1
click at [549, 293] on div "Length of the Center Line of the Bldg from End to End in feet: 0" at bounding box center [570, 299] width 1085 height 28
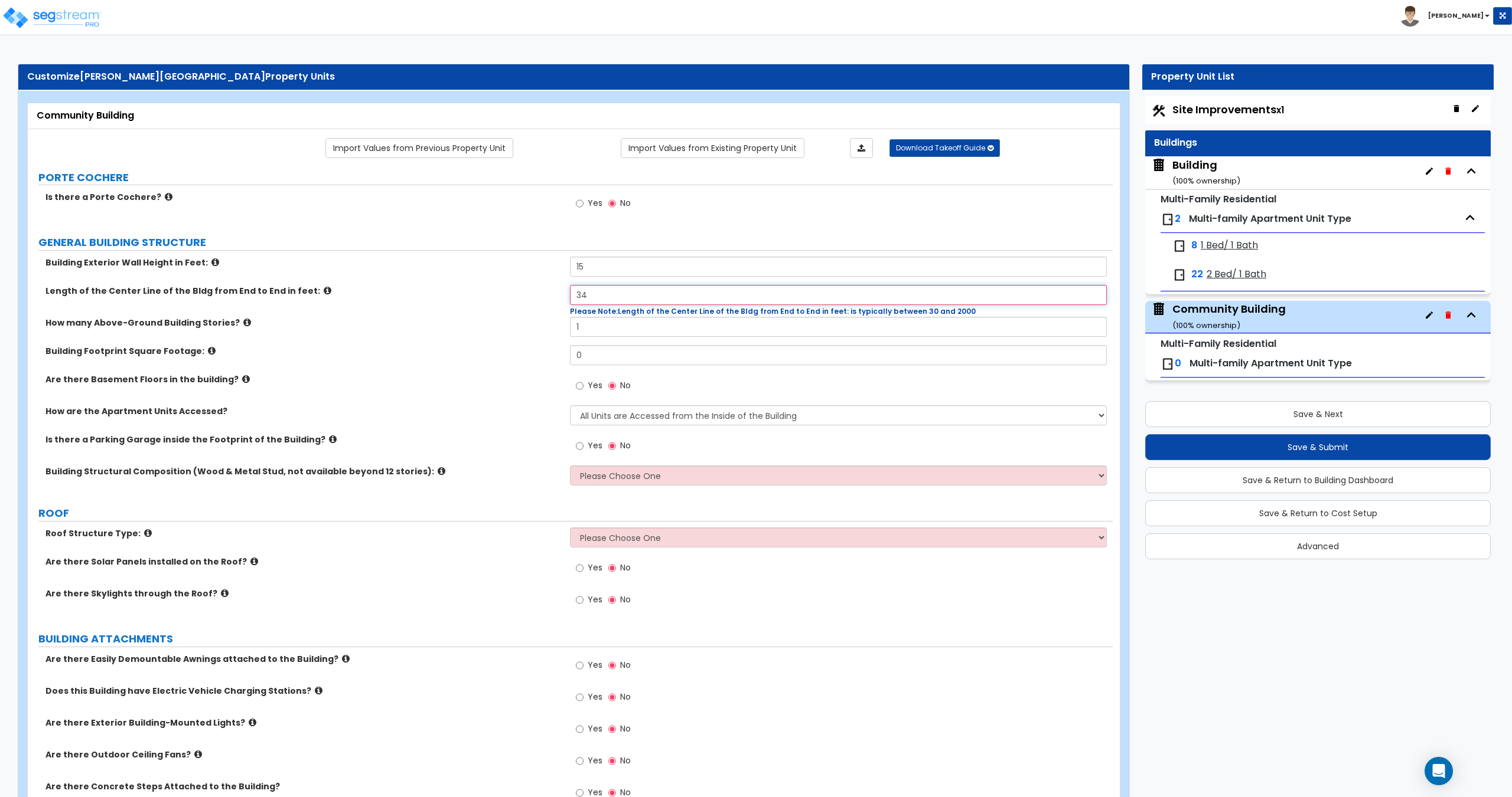
type input "34"
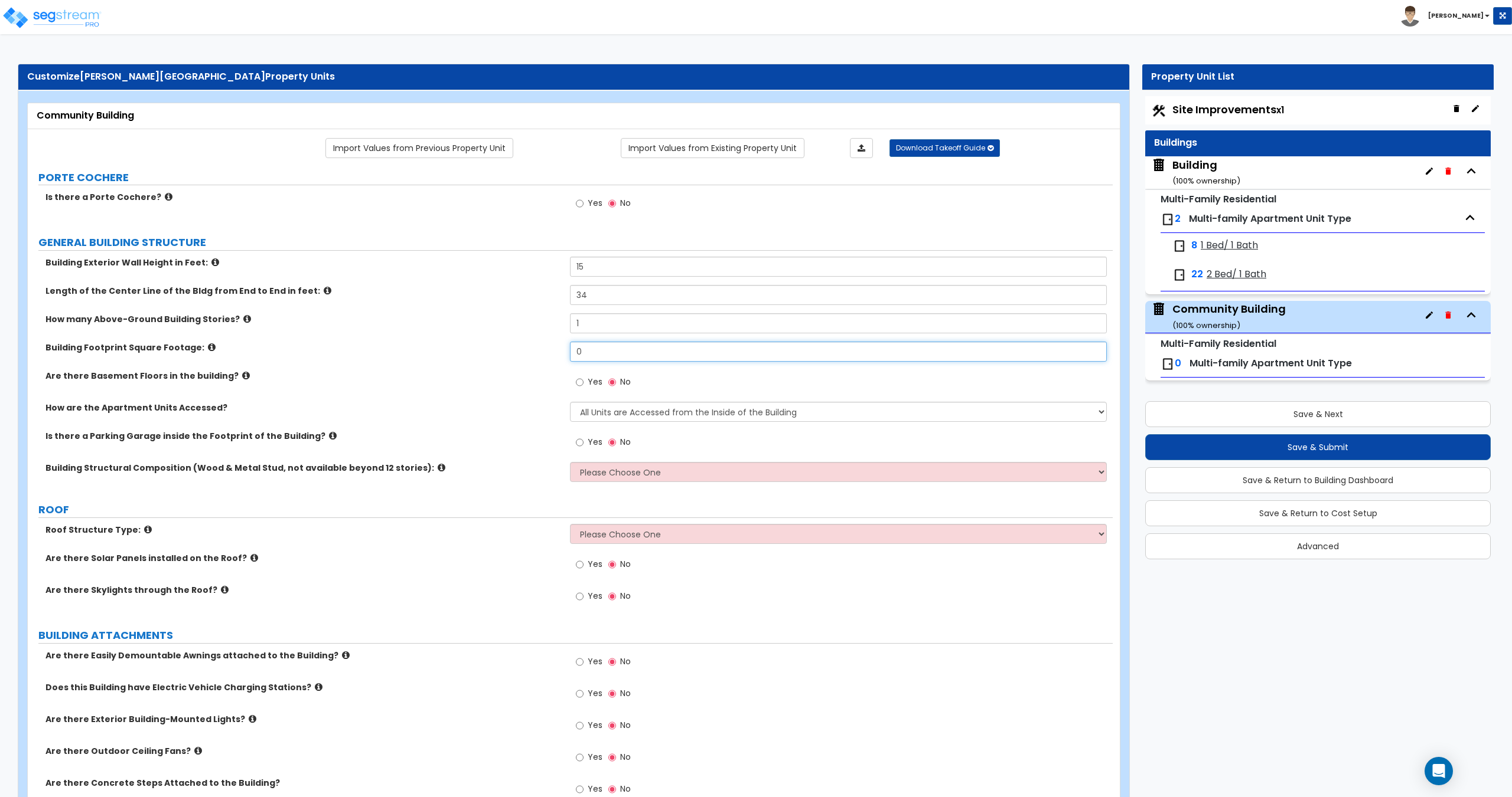
click at [592, 361] on input "0" at bounding box center [838, 352] width 536 height 20
drag, startPoint x: 610, startPoint y: 354, endPoint x: 417, endPoint y: 339, distance: 193.6
click at [464, 344] on div "Building Footprint Square Footage: 0" at bounding box center [570, 356] width 1085 height 28
type input "820"
click at [633, 410] on select "All Units are Accessed from the Inside of the Building All Units are Accessed f…" at bounding box center [838, 412] width 536 height 20
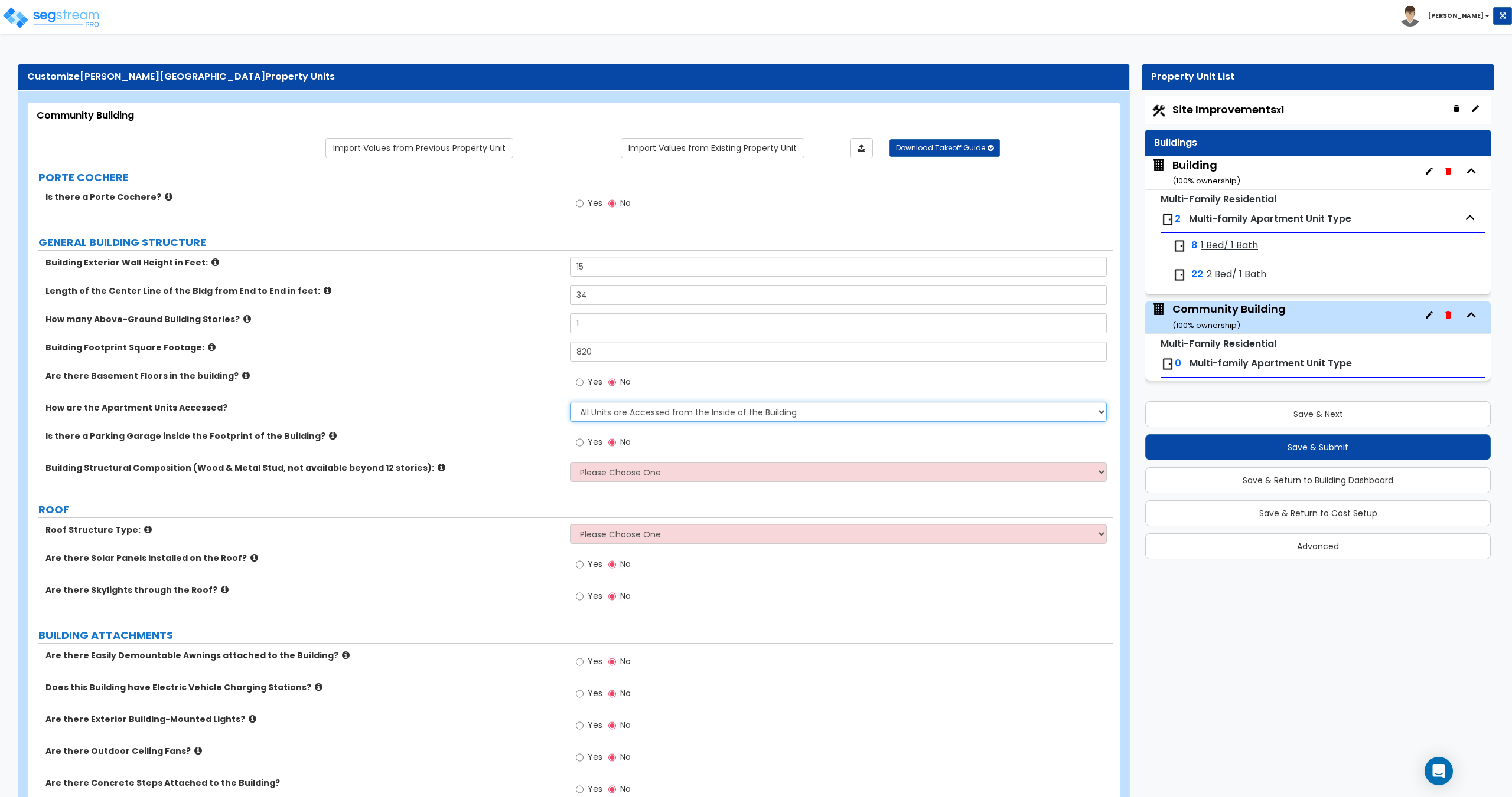
select select "2"
click at [570, 402] on select "All Units are Accessed from the Inside of the Building All Units are Accessed f…" at bounding box center [838, 412] width 536 height 20
click at [1201, 174] on div "Building ( 100 % ownership)" at bounding box center [1206, 173] width 68 height 30
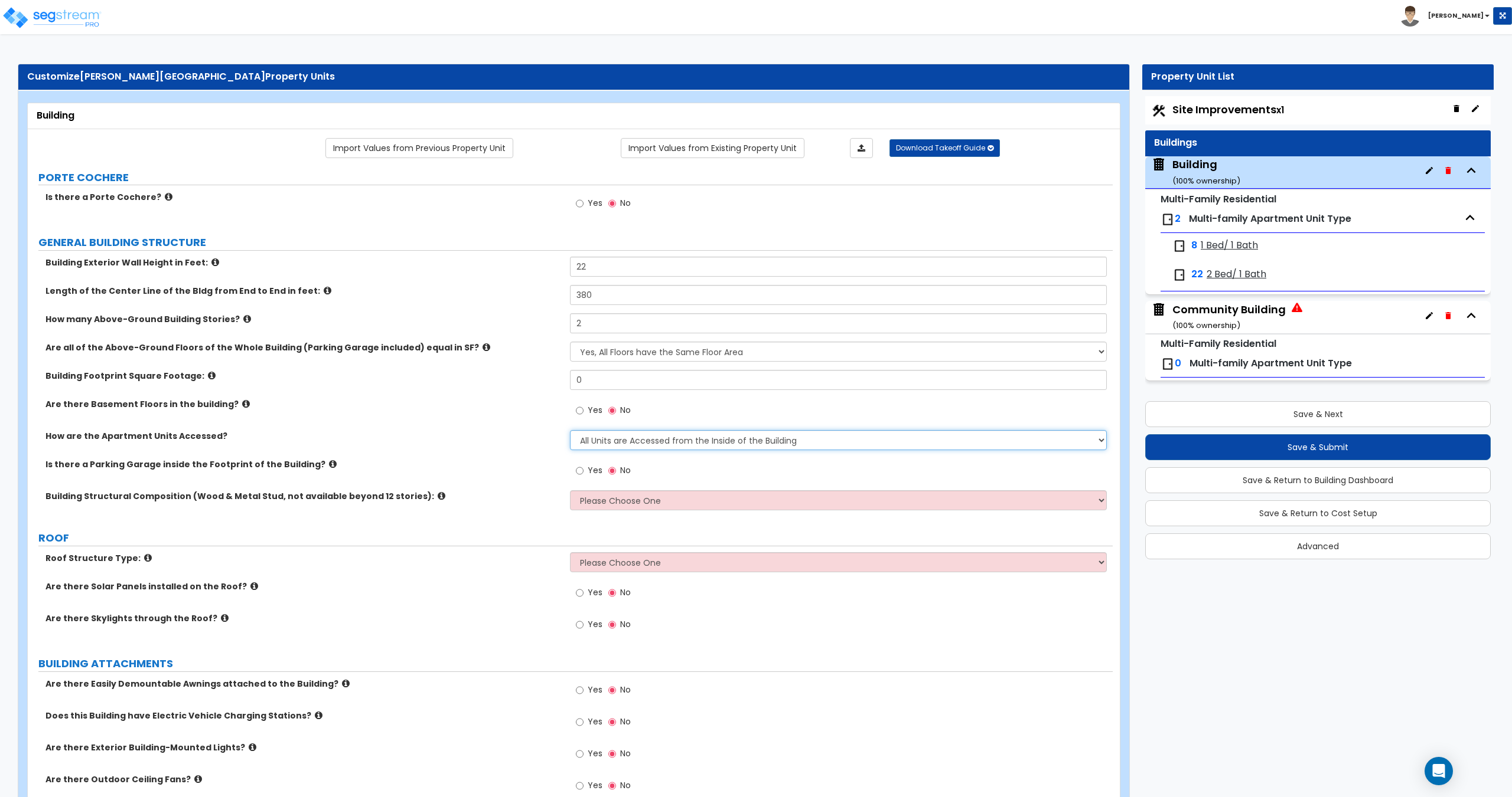
click at [691, 446] on select "All Units are Accessed from the Inside of the Building All Units are Accessed f…" at bounding box center [838, 440] width 536 height 20
select select "2"
click at [570, 430] on select "All Units are Accessed from the Inside of the Building All Units are Accessed f…" at bounding box center [838, 440] width 536 height 20
click at [1233, 313] on div "Community Building ( 100 % ownership)" at bounding box center [1229, 317] width 113 height 30
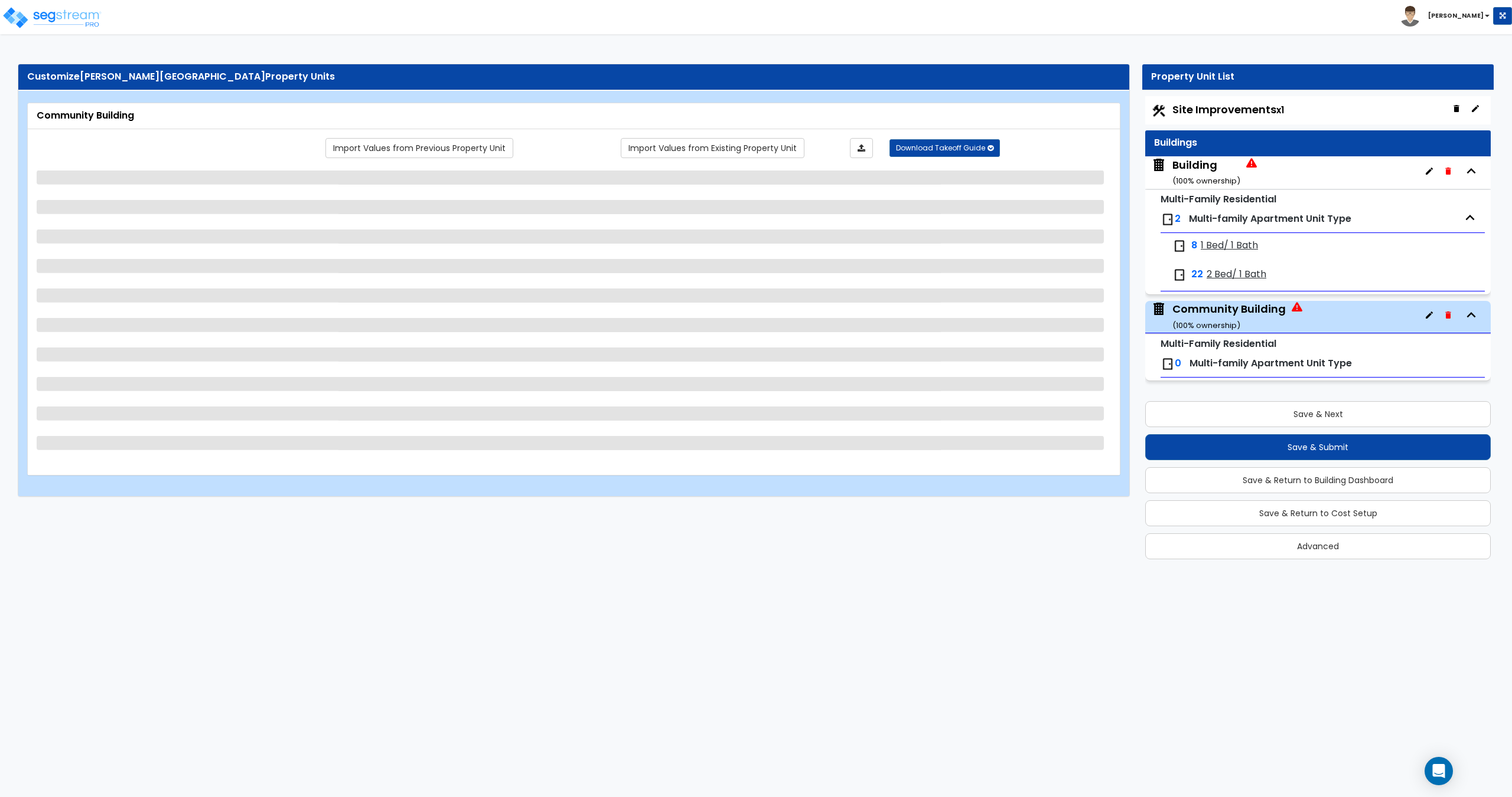
select select "2"
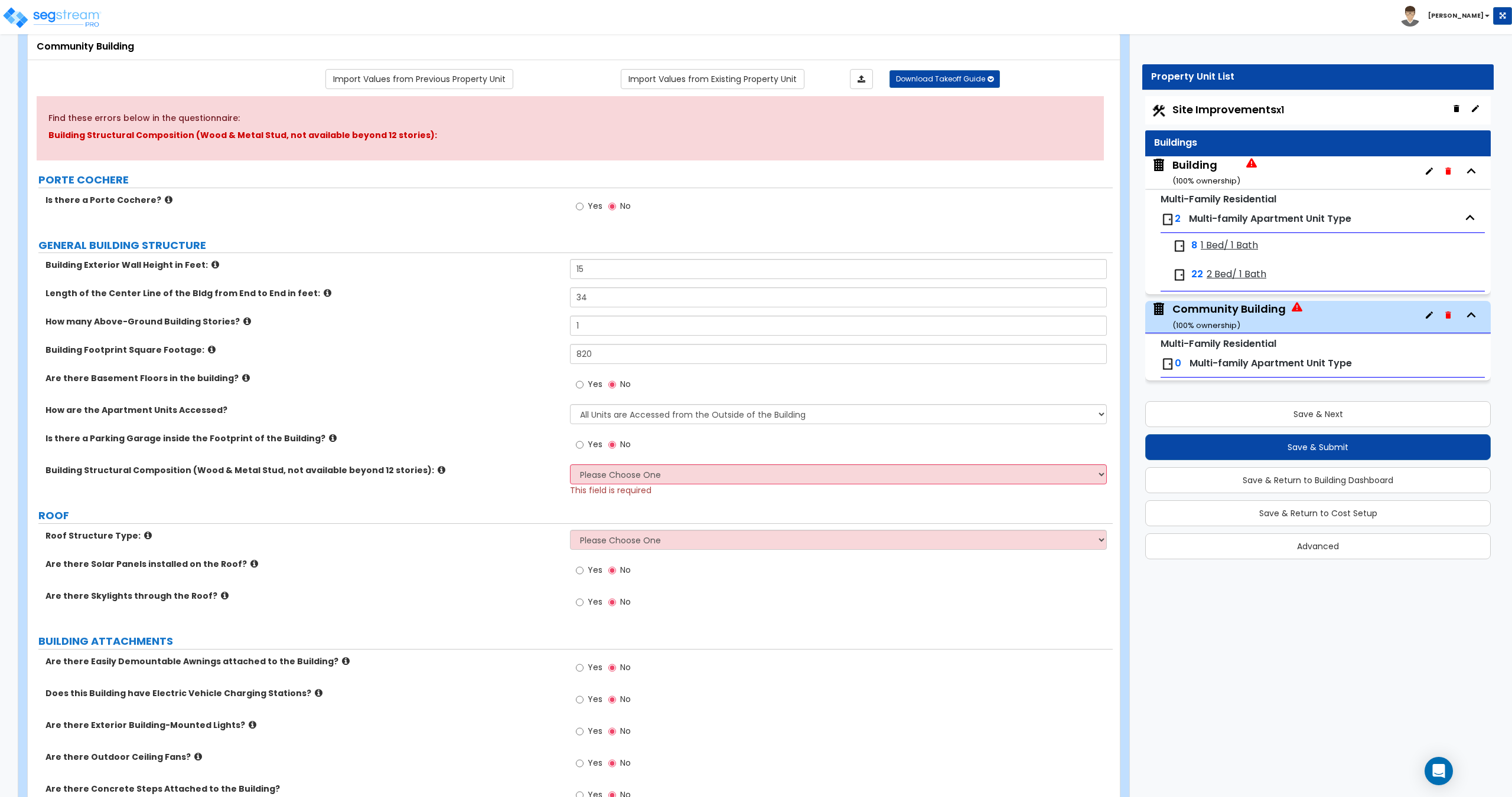
scroll to position [135, 0]
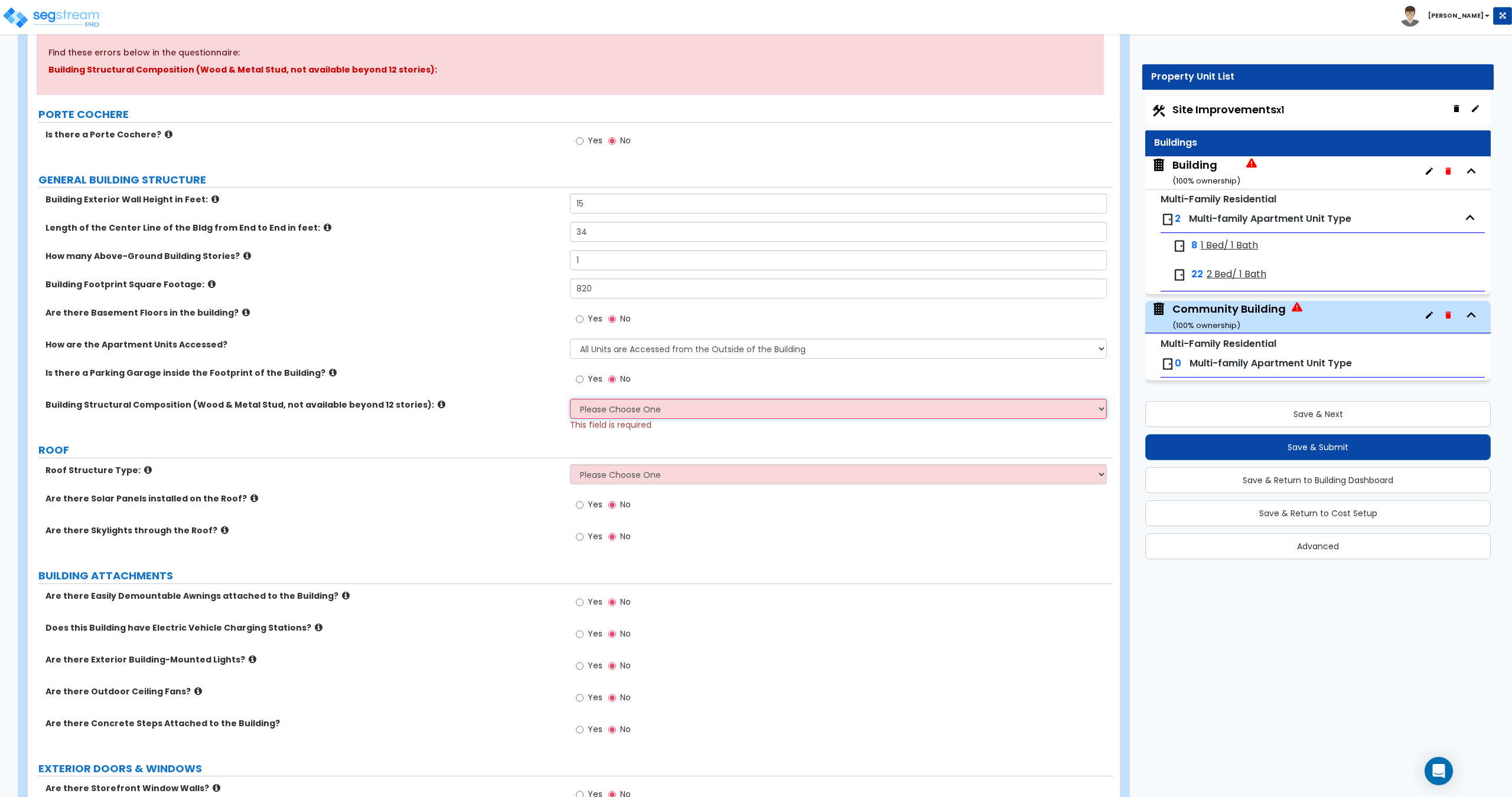
click at [619, 409] on select "Please Choose One Reinforced Concrete Structural Steel Brick Masonry CMU Masonr…" at bounding box center [838, 409] width 536 height 20
select select "3"
click at [570, 399] on select "Please Choose One Reinforced Concrete Structural Steel Brick Masonry CMU Masonr…" at bounding box center [838, 409] width 536 height 20
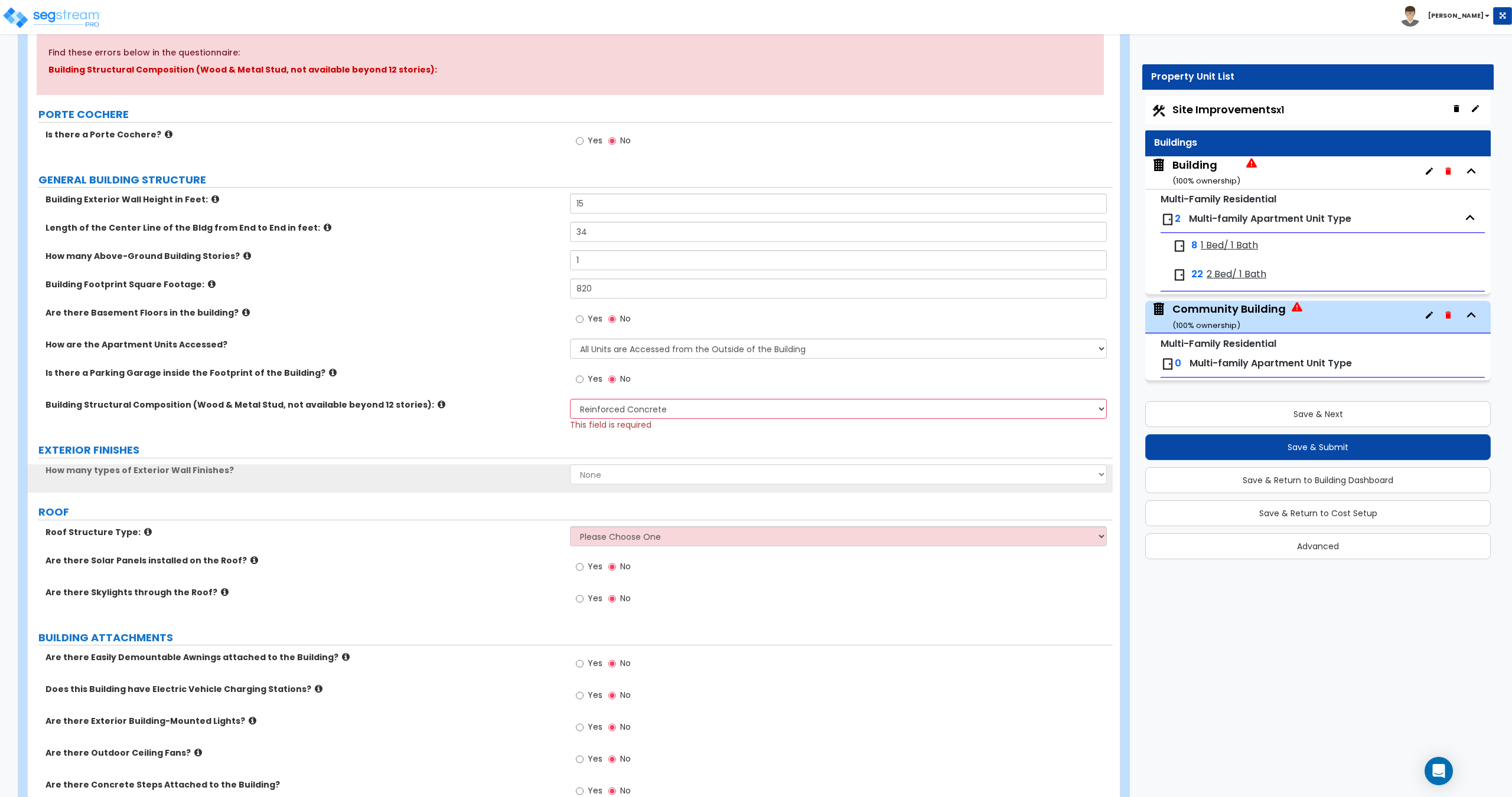
click at [616, 477] on select "None 1 2 3" at bounding box center [838, 475] width 536 height 20
select select "1"
click at [570, 465] on select "None 1 2 3" at bounding box center [838, 475] width 536 height 20
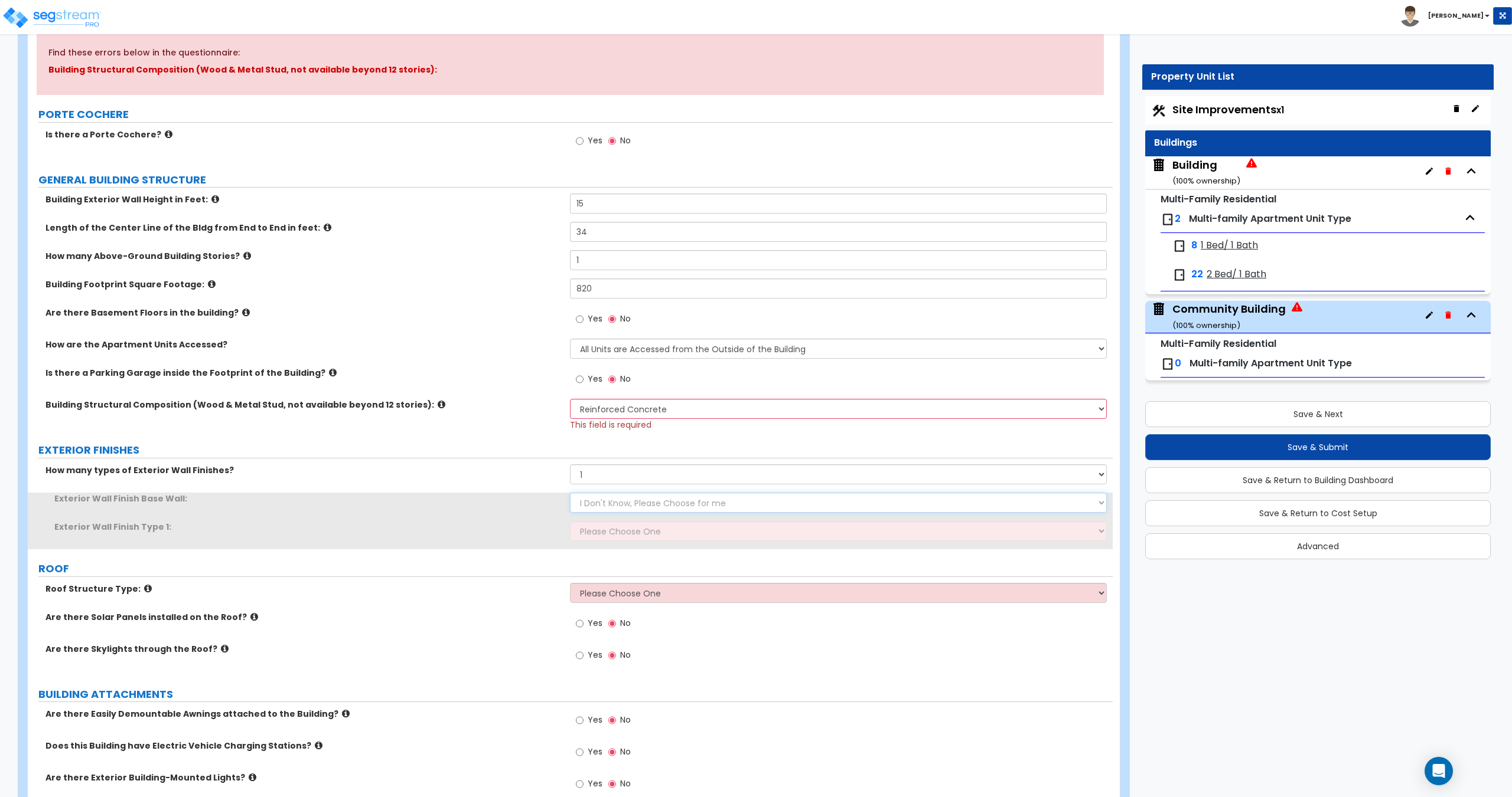
click at [621, 502] on select "I Don't Know, Please Choose for me Concrete Masonry Units (CMU) Cast-in-Place C…" at bounding box center [838, 503] width 536 height 20
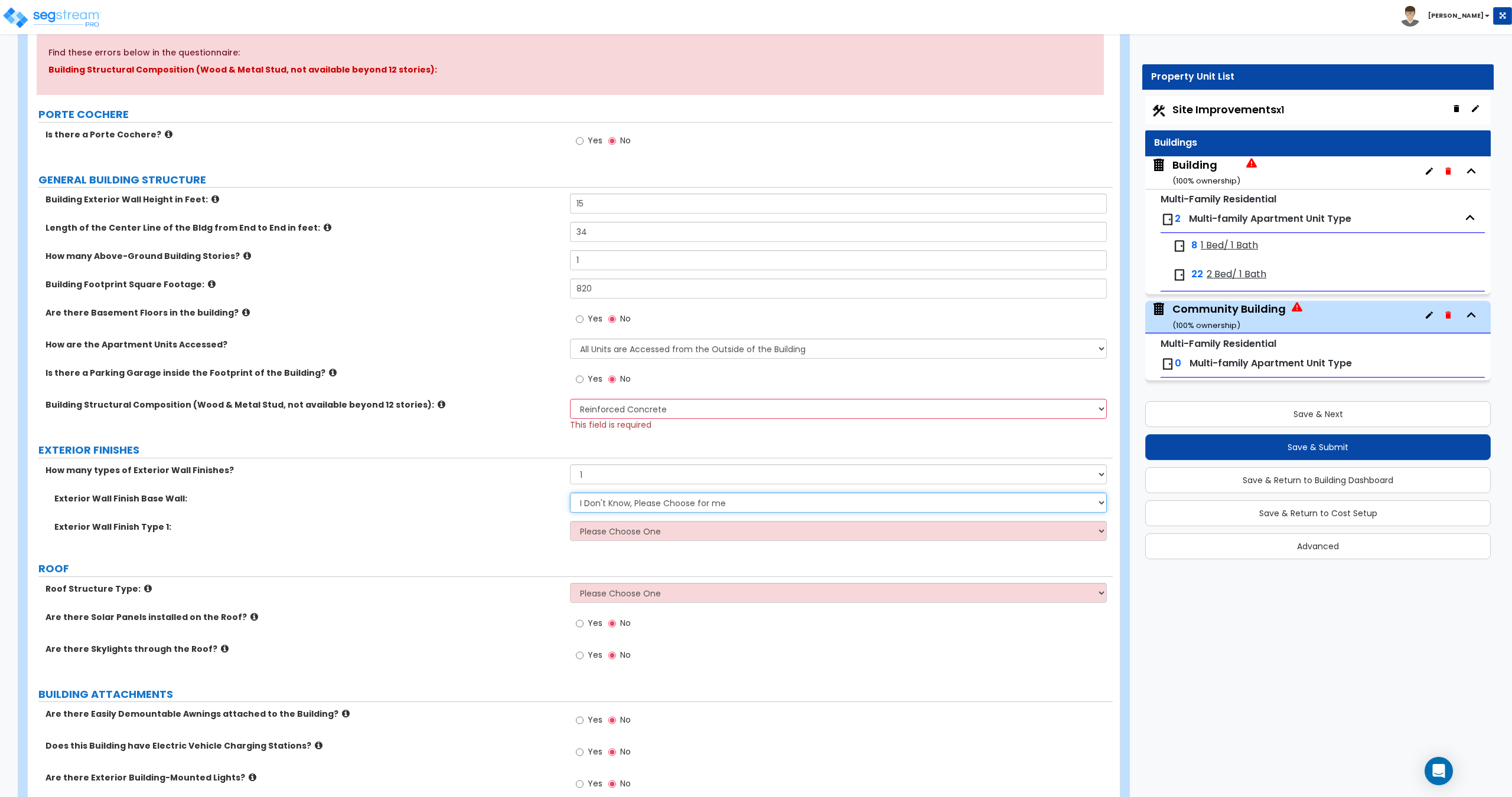
click at [636, 502] on select "I Don't Know, Please Choose for me Concrete Masonry Units (CMU) Cast-in-Place C…" at bounding box center [838, 503] width 536 height 20
drag, startPoint x: 636, startPoint y: 502, endPoint x: 637, endPoint y: 521, distance: 19.0
click at [636, 502] on select "I Don't Know, Please Choose for me Concrete Masonry Units (CMU) Cast-in-Place C…" at bounding box center [838, 503] width 536 height 20
click at [637, 528] on select "Please Choose One No Finish/Shared Wall No Wall Brick Veneer Stone Veneer Wood …" at bounding box center [838, 531] width 536 height 20
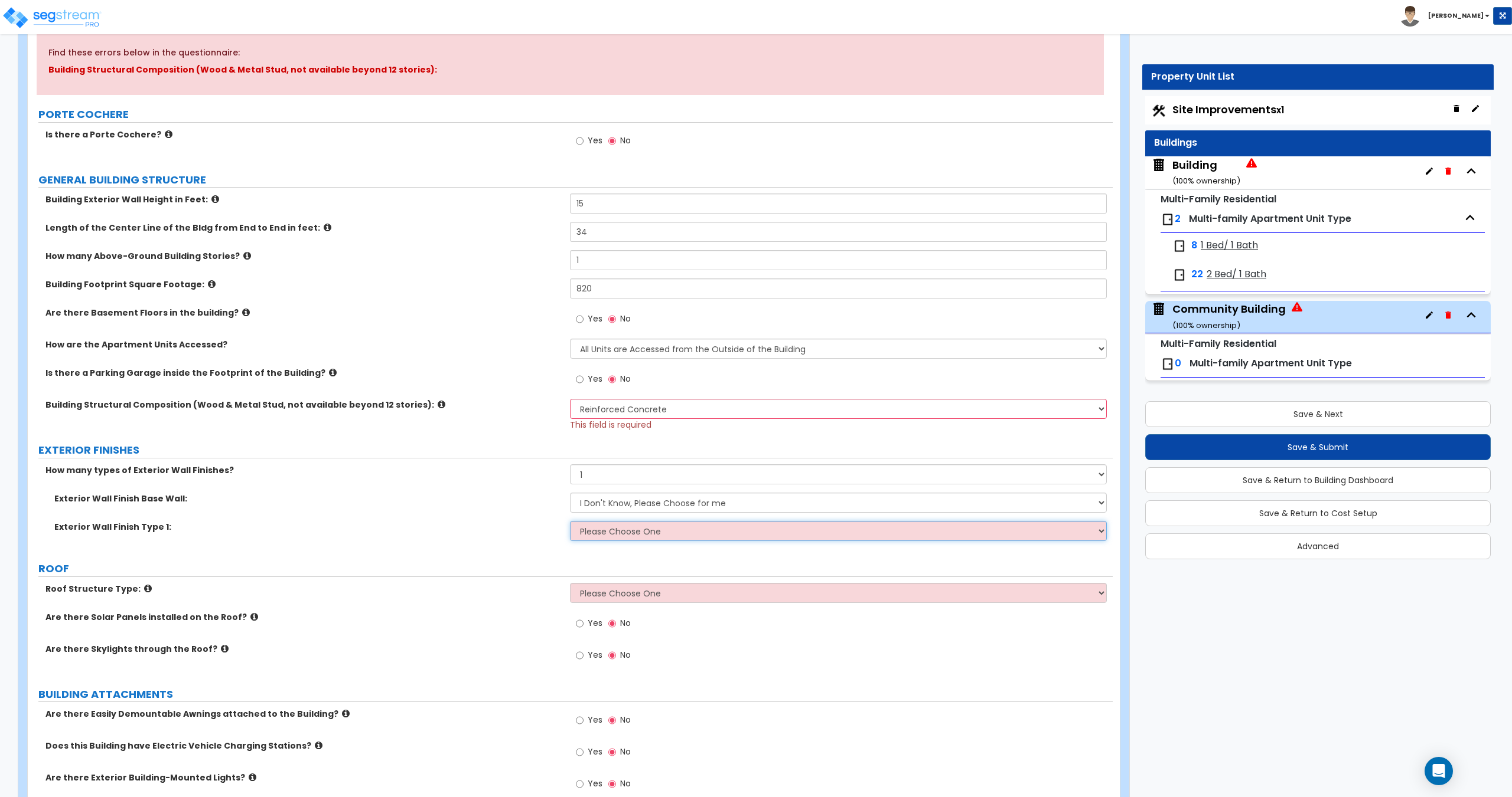
click at [652, 523] on select "Please Choose One No Finish/Shared Wall No Wall Brick Veneer Stone Veneer Wood …" at bounding box center [838, 531] width 536 height 20
click at [623, 526] on select "Please Choose One No Finish/Shared Wall No Wall Brick Veneer Stone Veneer Wood …" at bounding box center [838, 531] width 536 height 20
select select "7"
click at [570, 521] on select "Please Choose One No Finish/Shared Wall No Wall Brick Veneer Stone Veneer Wood …" at bounding box center [838, 531] width 536 height 20
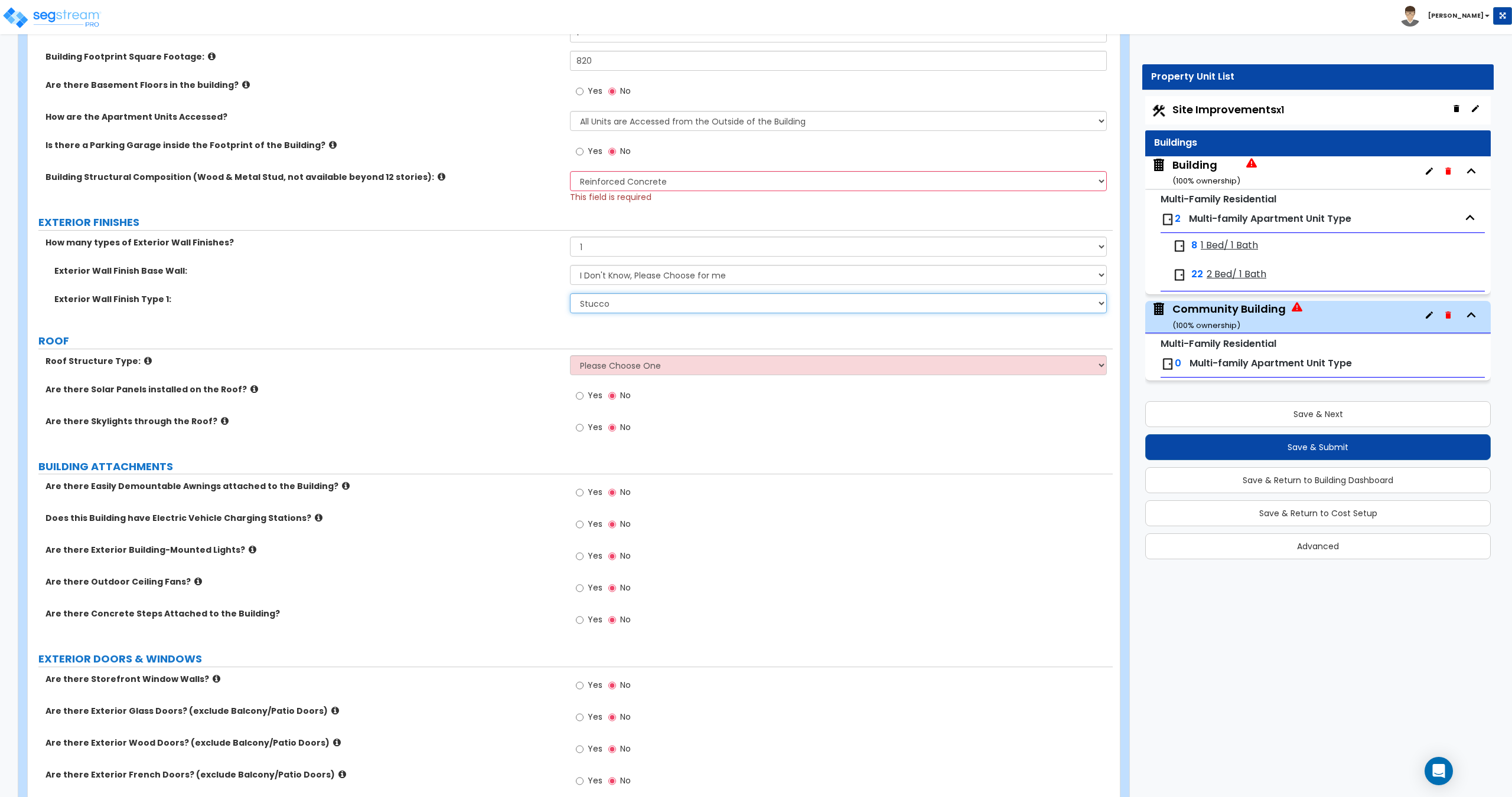
scroll to position [371, 0]
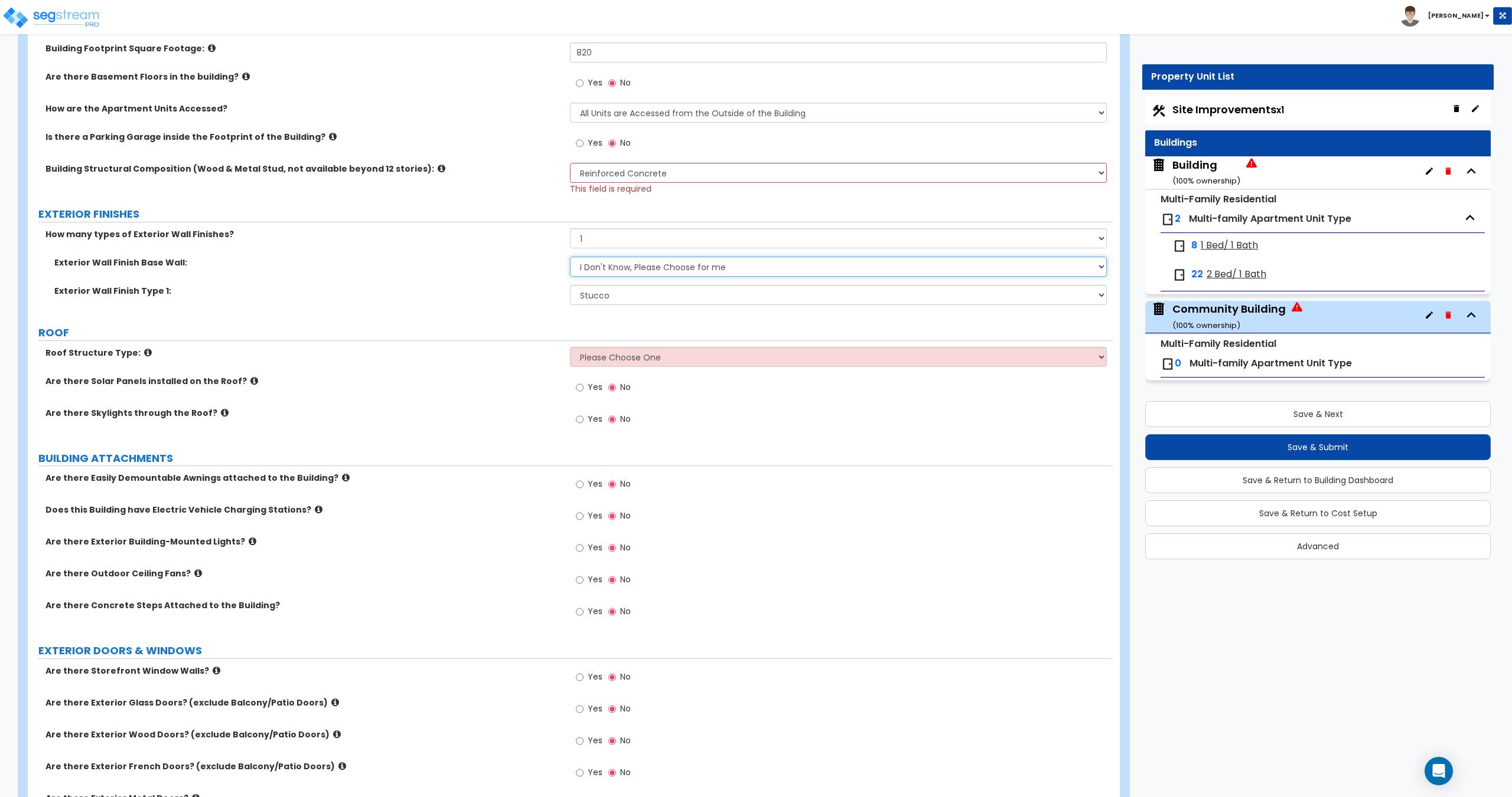
click at [642, 270] on select "I Don't Know, Please Choose for me Concrete Masonry Units (CMU) Cast-in-Place C…" at bounding box center [838, 267] width 536 height 20
select select "2"
click at [570, 257] on select "I Don't Know, Please Choose for me Concrete Masonry Units (CMU) Cast-in-Place C…" at bounding box center [838, 267] width 536 height 20
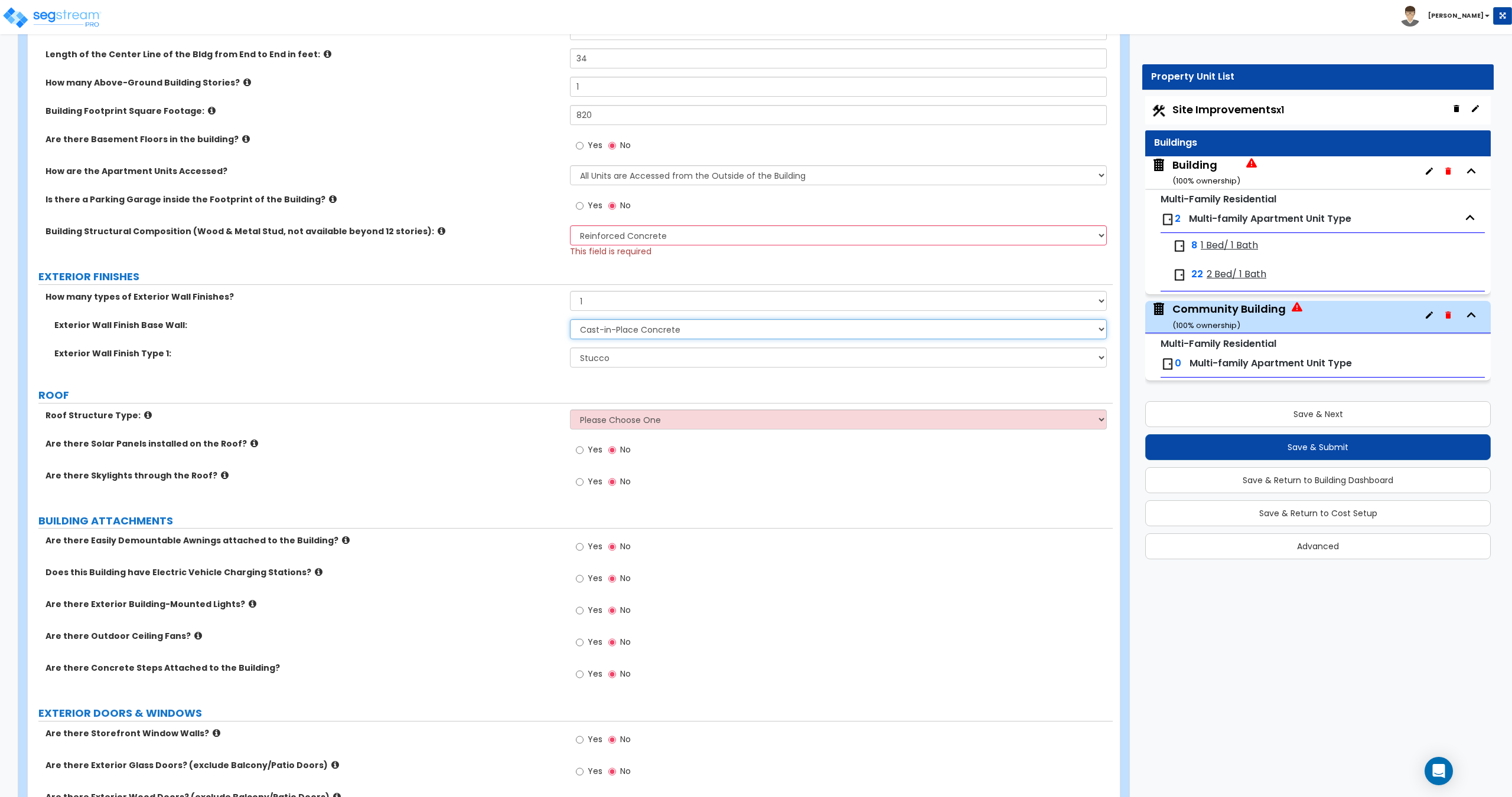
scroll to position [253, 0]
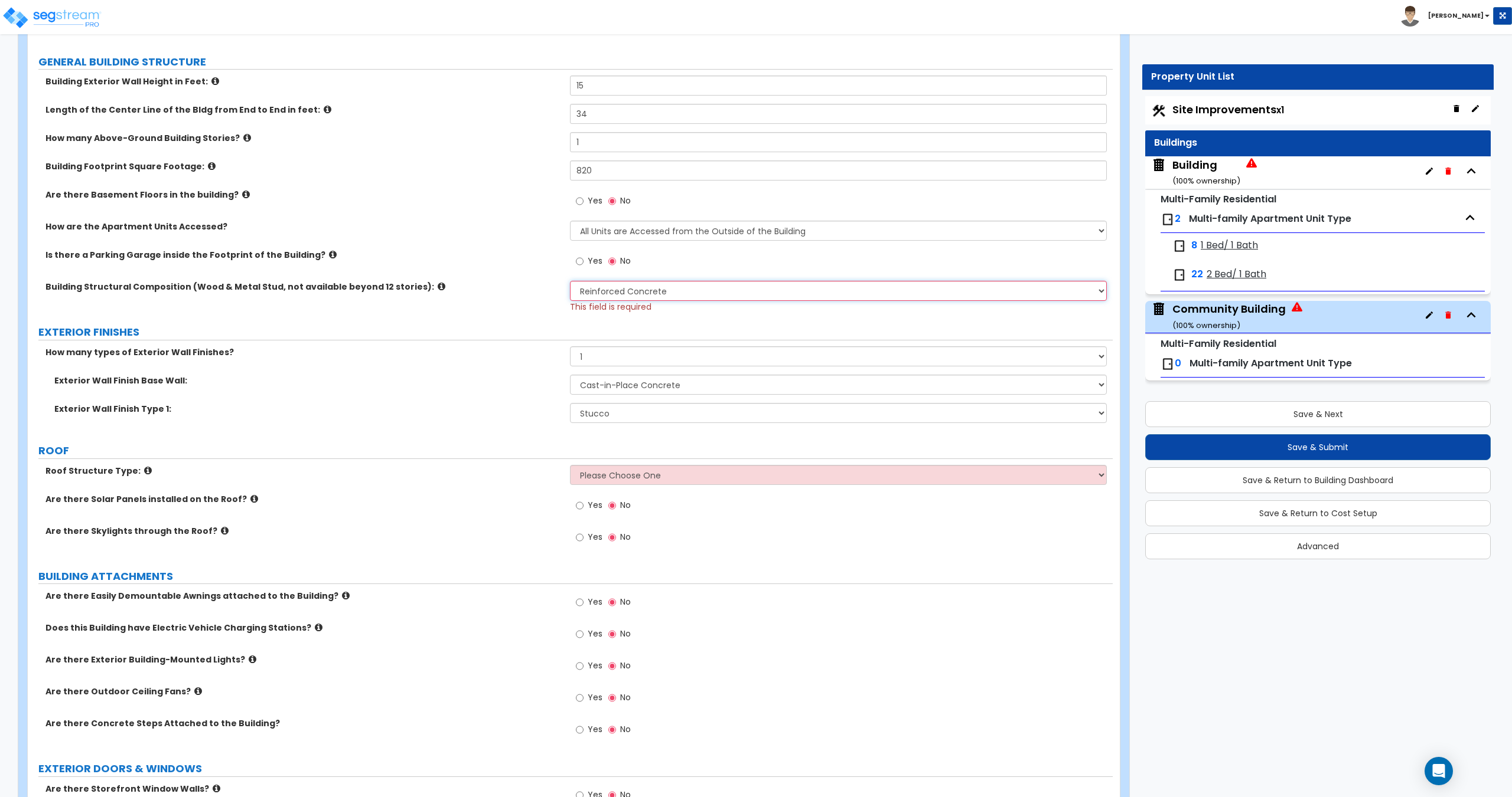
click at [638, 296] on select "Please Choose One Reinforced Concrete Structural Steel Brick Masonry CMU Masonr…" at bounding box center [838, 291] width 536 height 20
click at [642, 290] on select "Please Choose One Reinforced Concrete Structural Steel Brick Masonry CMU Masonr…" at bounding box center [838, 291] width 536 height 20
click at [570, 281] on select "Please Choose One Reinforced Concrete Structural Steel Brick Masonry CMU Masonr…" at bounding box center [838, 291] width 536 height 20
click at [634, 291] on select "Please Choose One Reinforced Concrete Structural Steel Brick Masonry CMU Masonr…" at bounding box center [838, 291] width 536 height 20
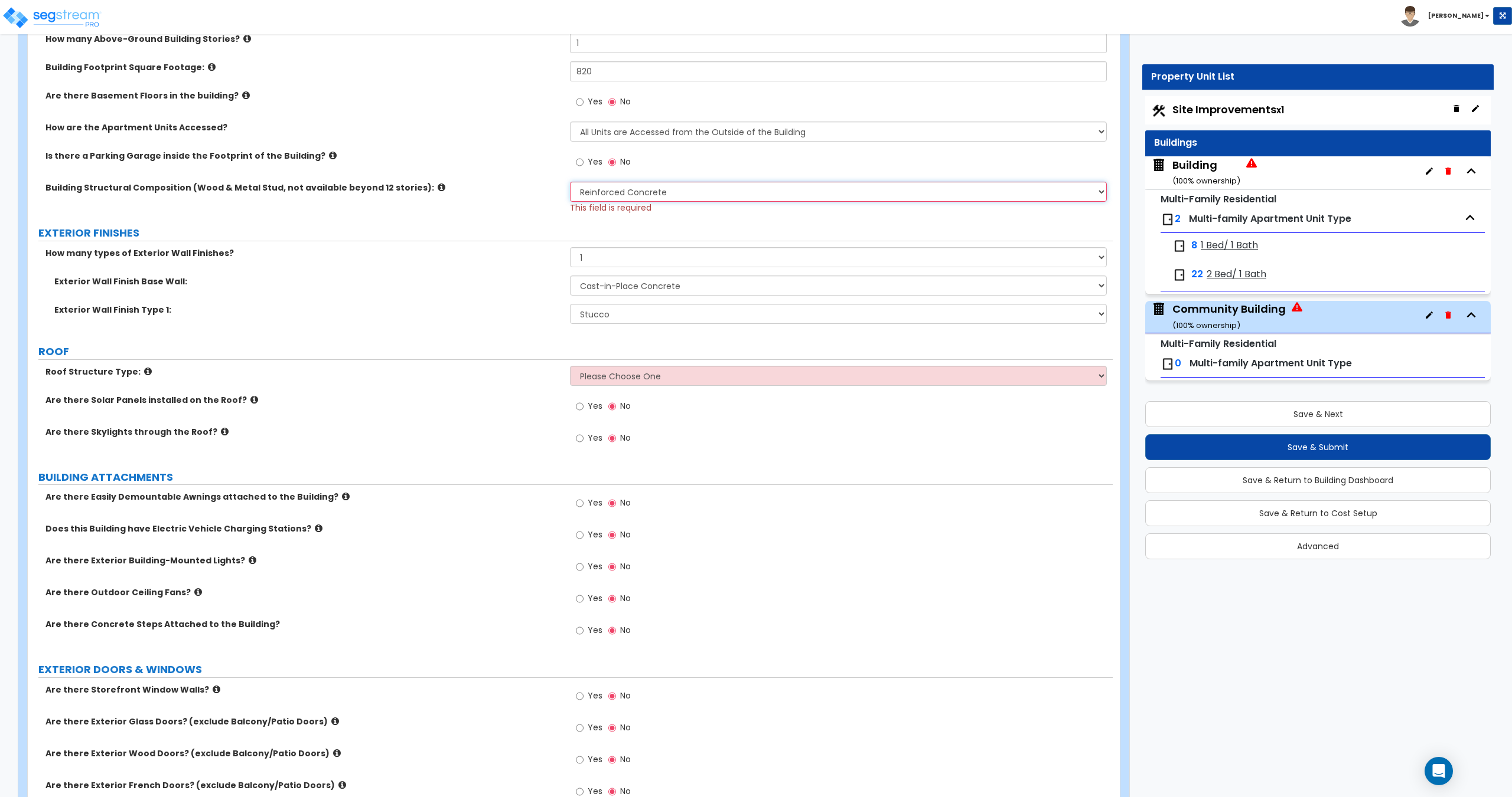
scroll to position [371, 0]
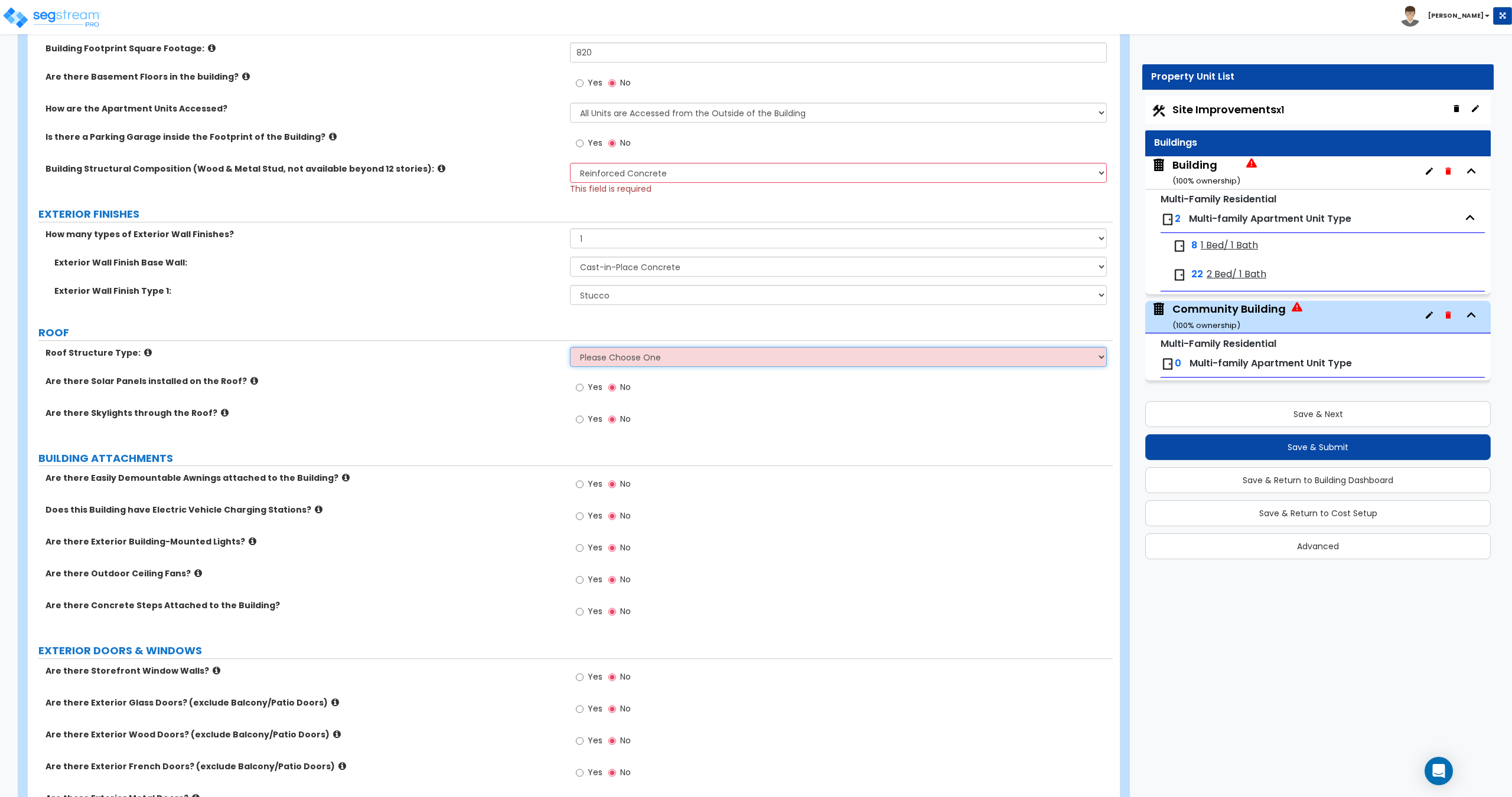
click at [630, 363] on select "Please Choose One Gable Roof Flat Roof Hybrid Gable & Flat Roof" at bounding box center [838, 357] width 536 height 20
select select "2"
click at [570, 347] on select "Please Choose One Gable Roof Flat Roof Hybrid Gable & Flat Roof" at bounding box center [838, 357] width 536 height 20
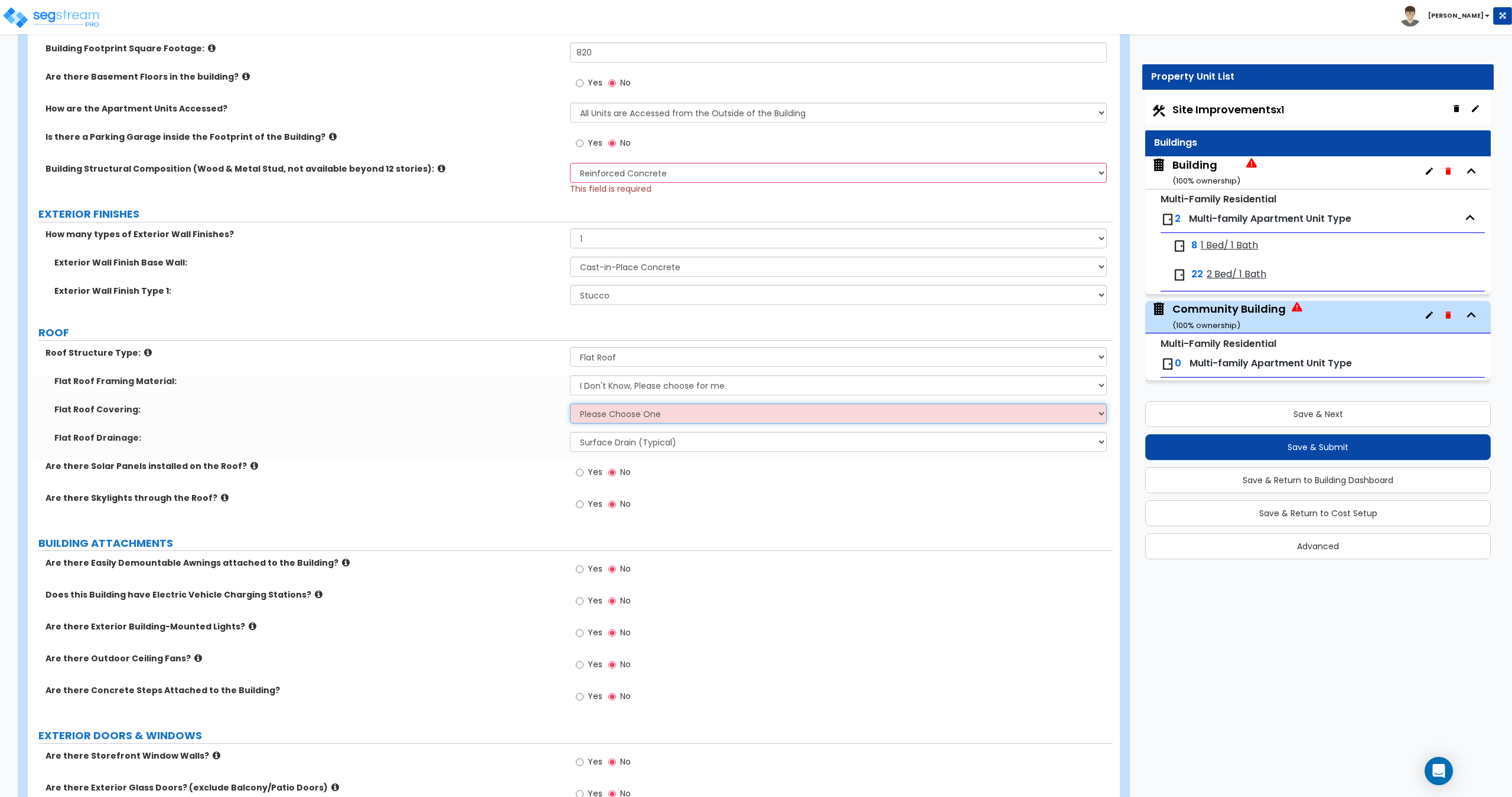
click at [611, 414] on select "Please Choose One Rolled Asphalt PVC Membrane Plastic (EPDM) Membrane Asphalt F…" at bounding box center [838, 414] width 536 height 20
select select "3"
click at [570, 404] on select "Please Choose One Rolled Asphalt PVC Membrane Plastic (EPDM) Membrane Asphalt F…" at bounding box center [838, 414] width 536 height 20
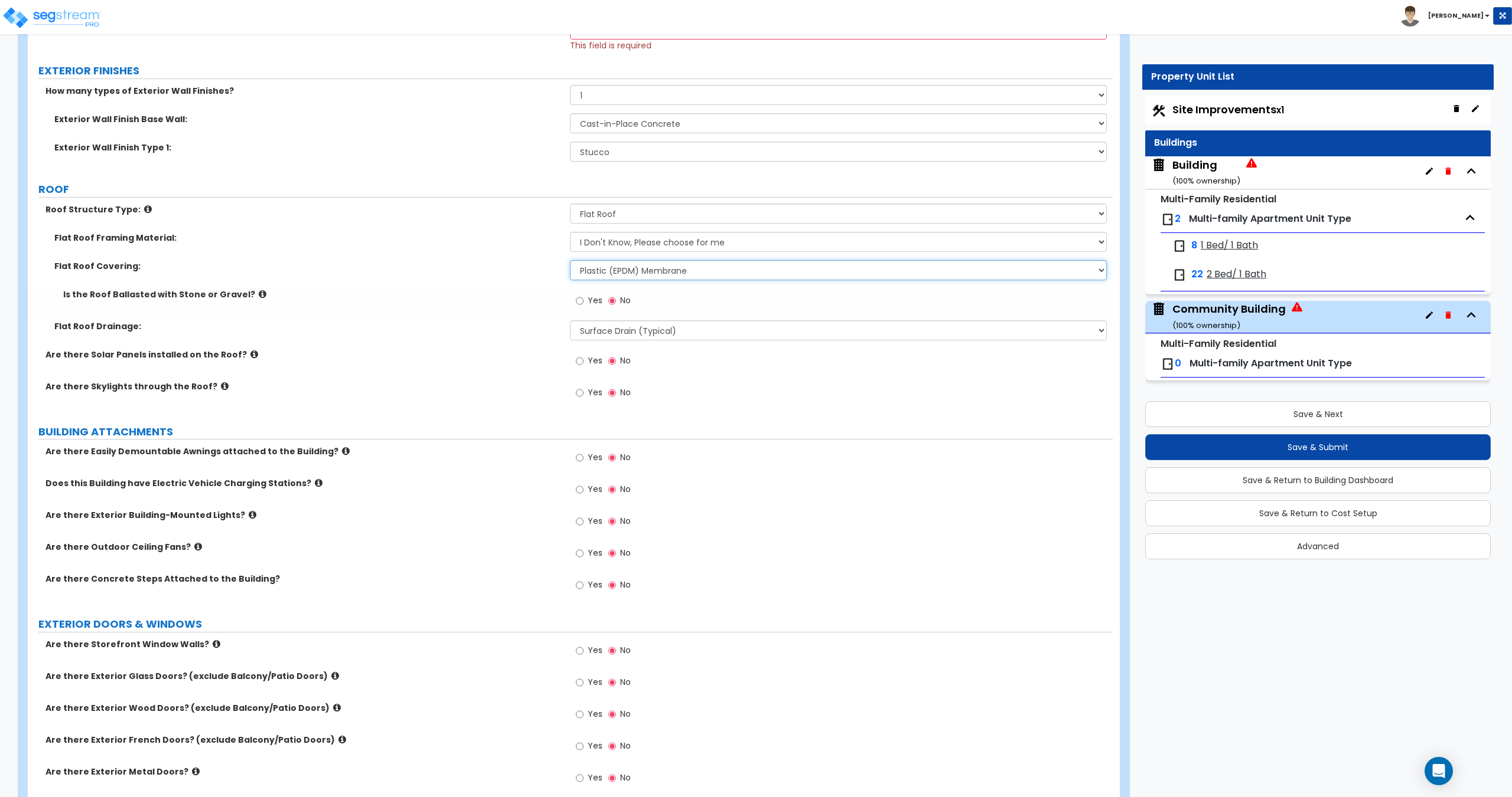
scroll to position [548, 0]
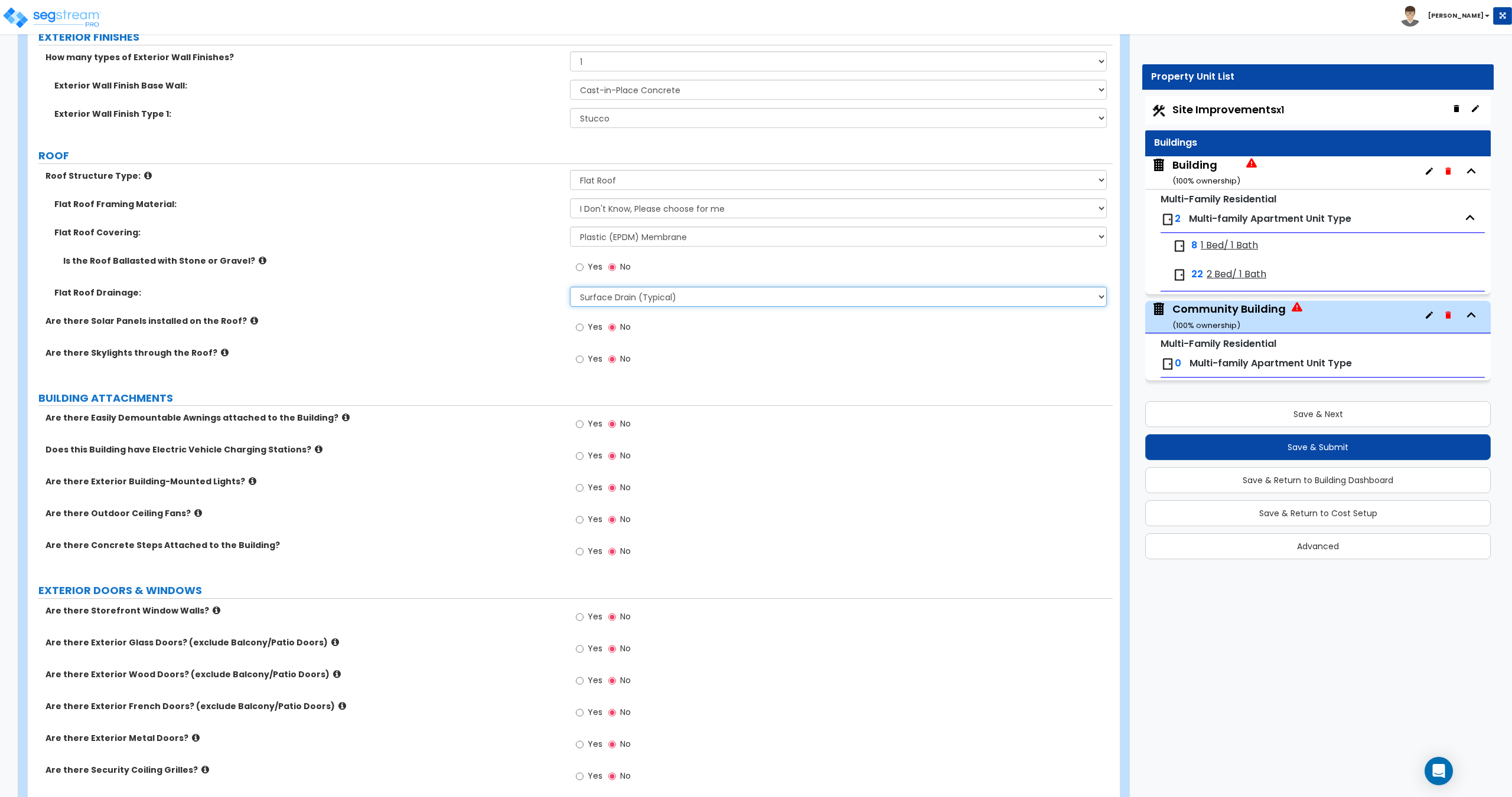
click at [605, 295] on select "Surface Drain (Typical) Gutters Downspout Only" at bounding box center [838, 297] width 536 height 20
click at [615, 299] on select "Surface Drain (Typical) Gutters Downspout Only" at bounding box center [838, 297] width 536 height 20
click at [597, 291] on select "Surface Drain (Typical) Gutters Downspout Only" at bounding box center [838, 297] width 536 height 20
click at [598, 291] on select "Surface Drain (Typical) Gutters Downspout Only" at bounding box center [838, 297] width 536 height 20
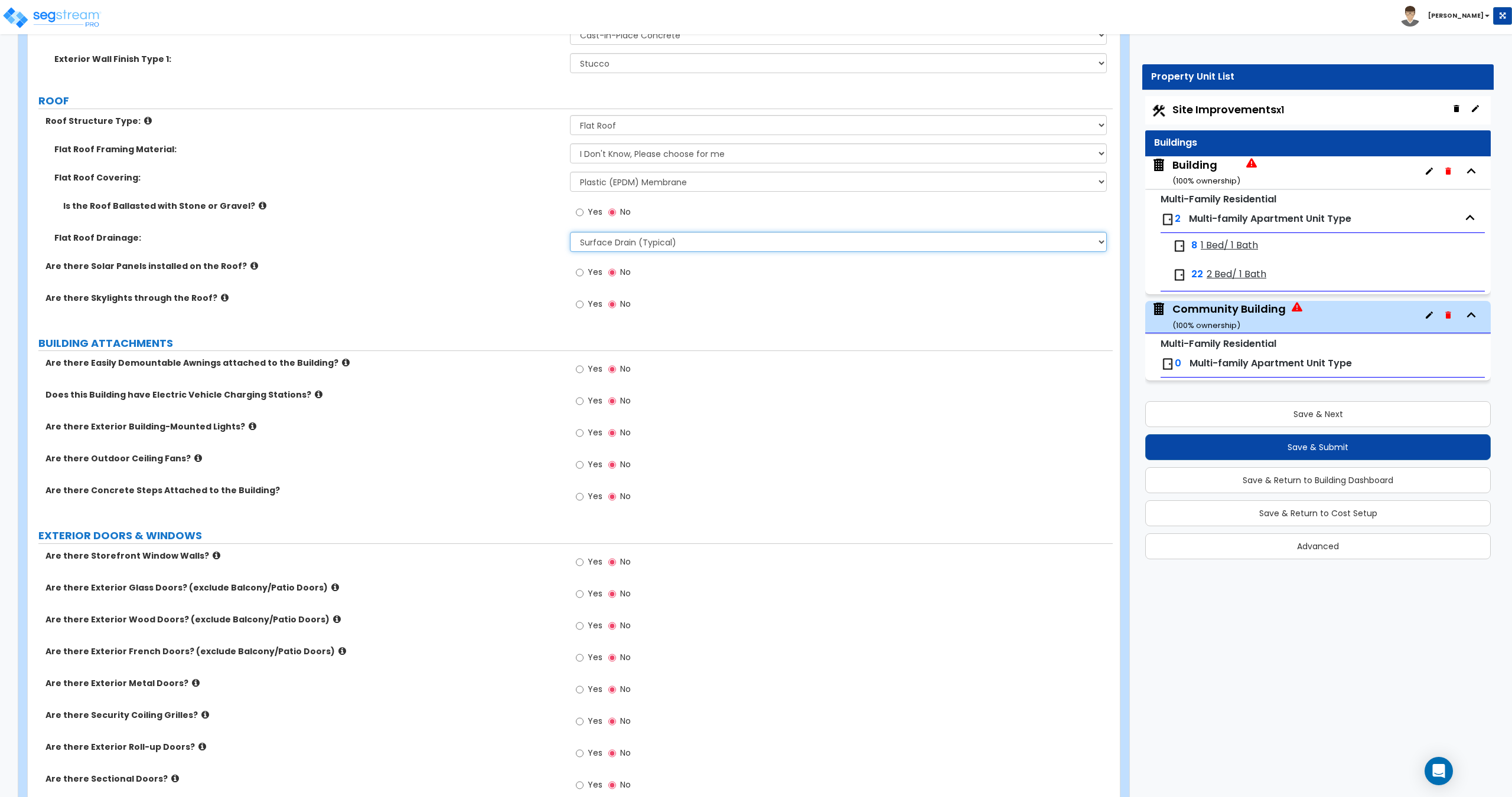
scroll to position [607, 0]
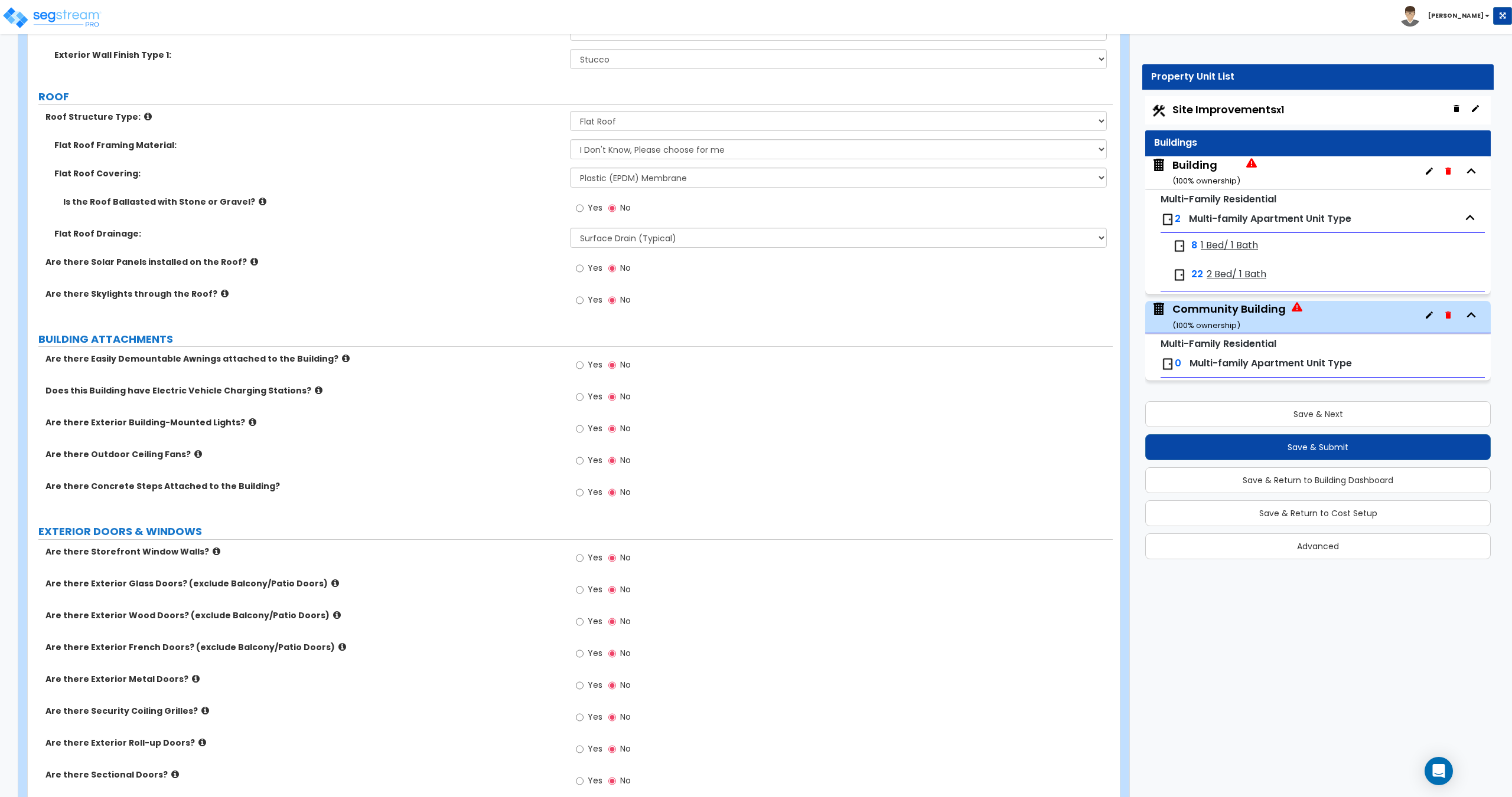
click at [585, 270] on label "Yes" at bounding box center [588, 270] width 26 height 20
click at [584, 270] on input "Yes" at bounding box center [579, 268] width 7 height 13
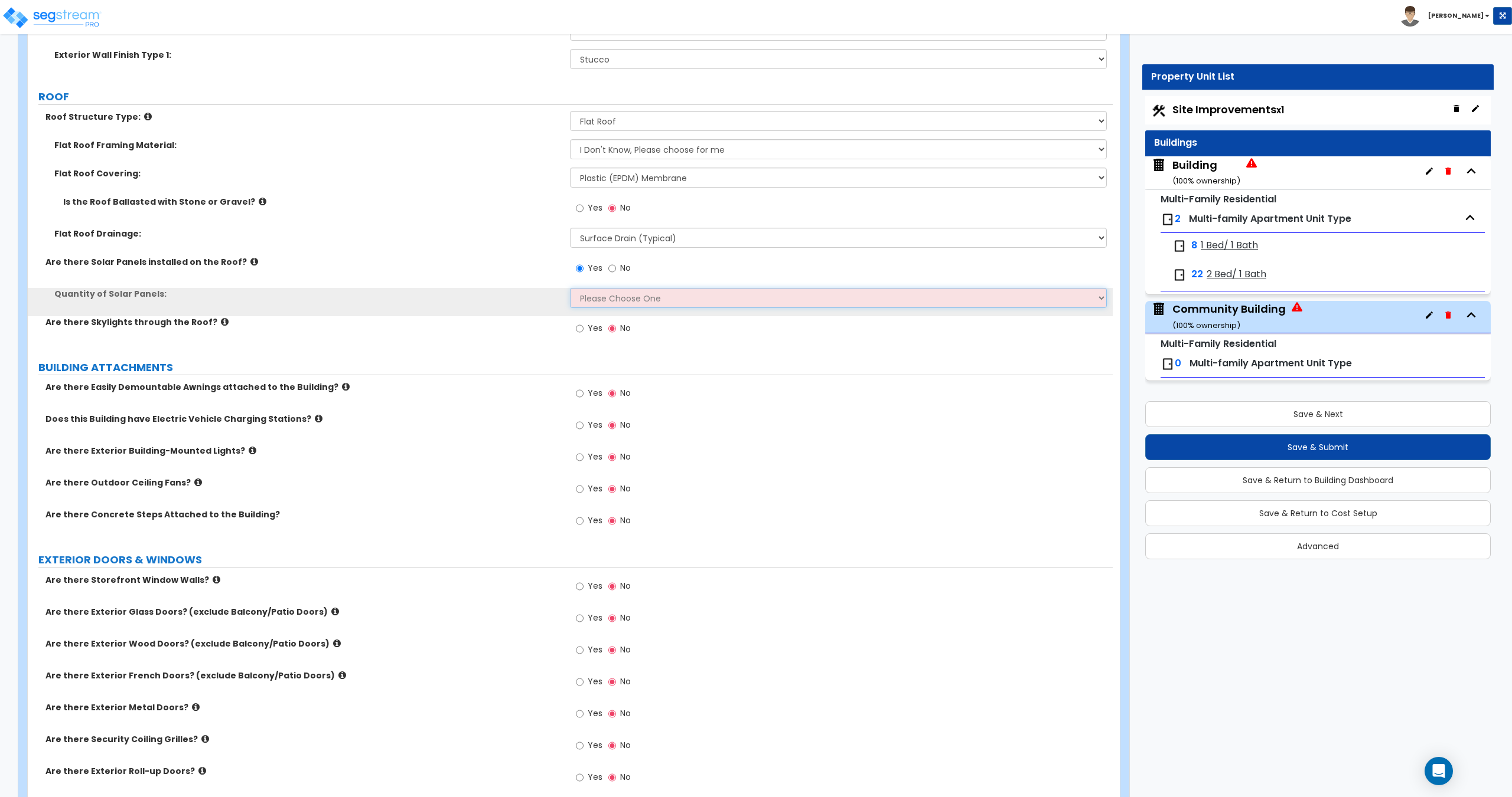
click at [624, 295] on select "Please Choose One Enter the Percentage of Roof Covered by Solar Panels Enter th…" at bounding box center [838, 298] width 536 height 20
click at [627, 298] on select "Please Choose One Enter the Percentage of Roof Covered by Solar Panels Enter th…" at bounding box center [838, 298] width 536 height 20
click at [613, 271] on input "No" at bounding box center [611, 268] width 7 height 13
radio input "false"
radio input "true"
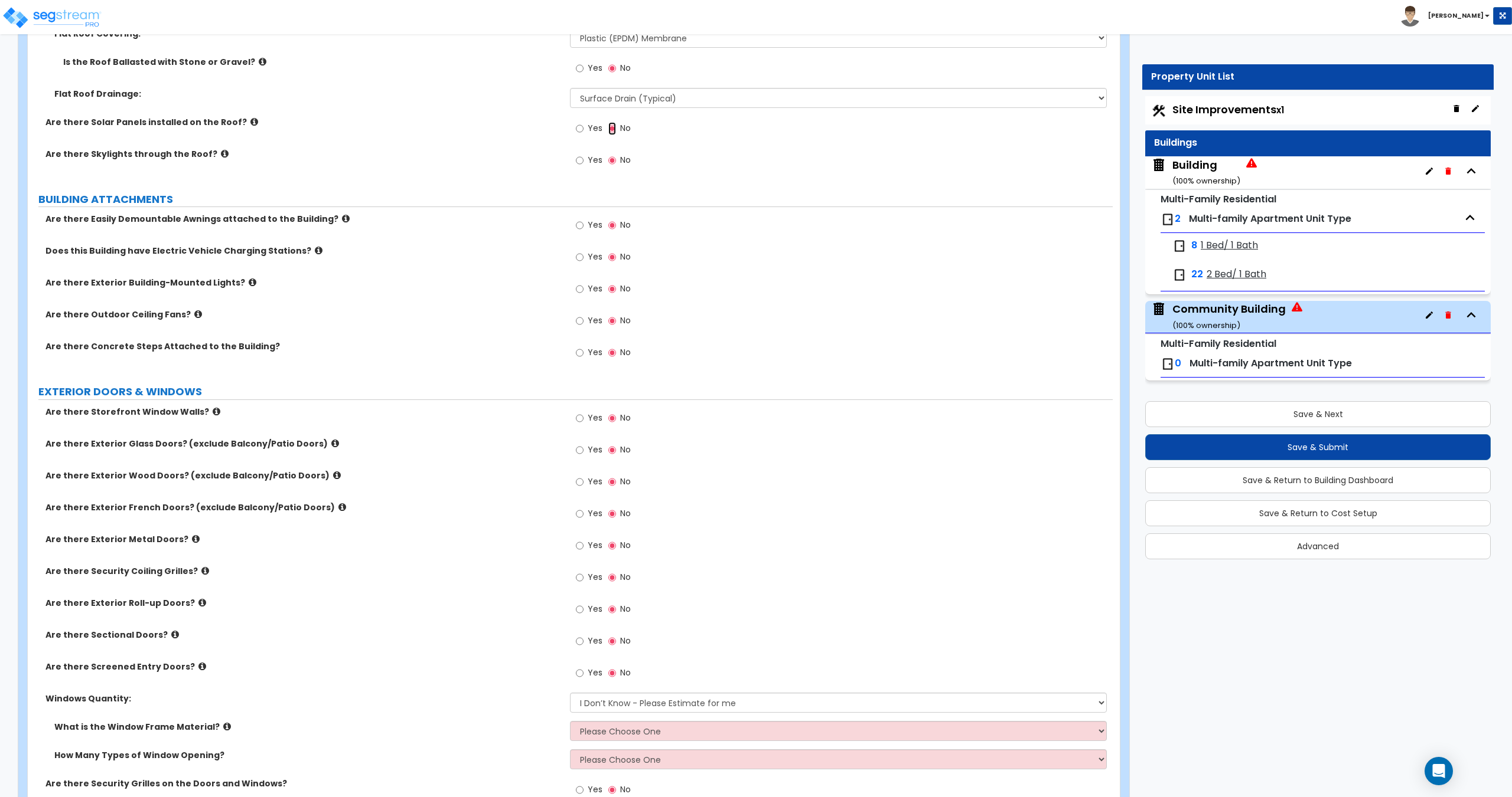
scroll to position [784, 0]
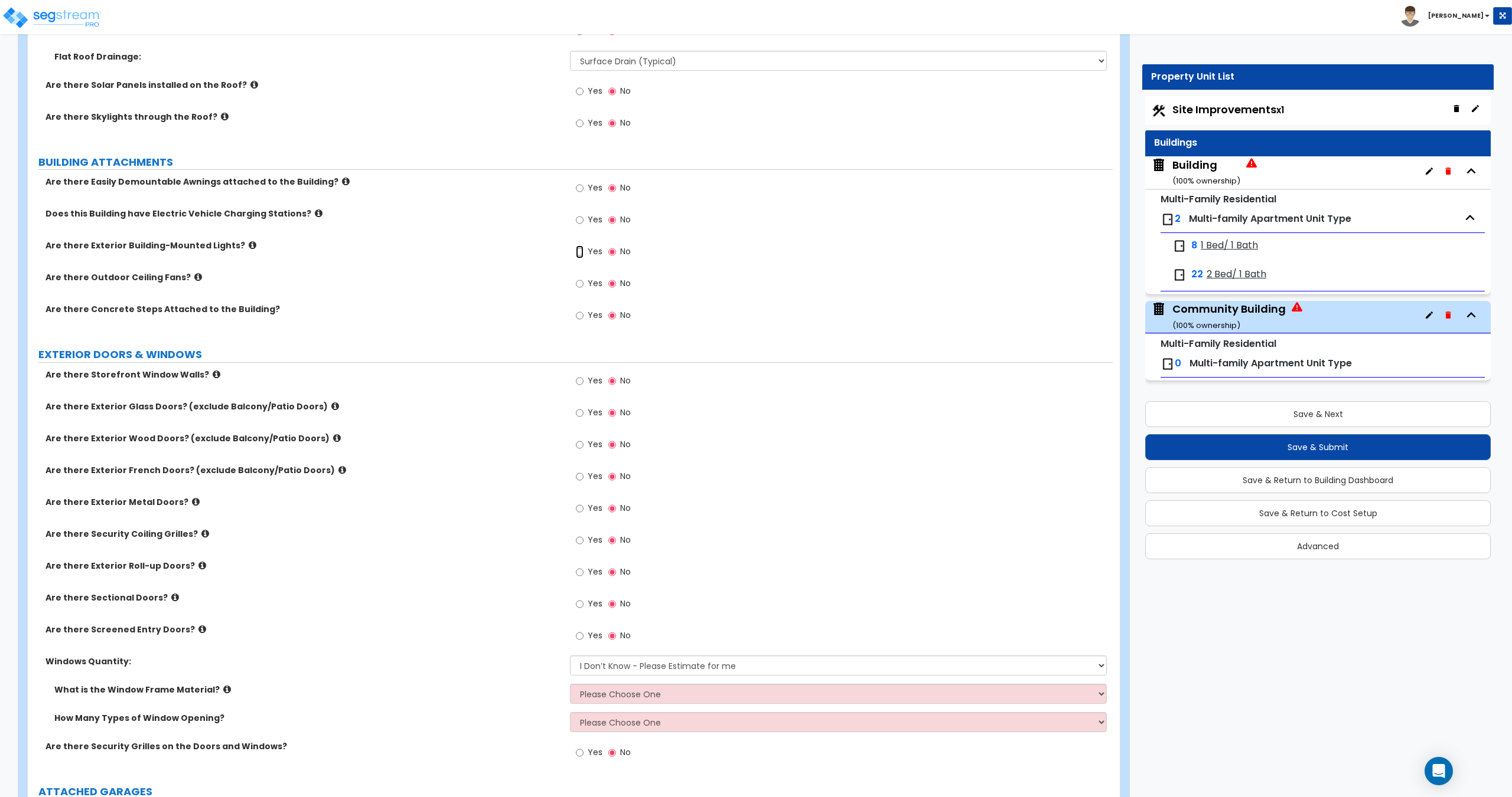
click at [581, 256] on input "Yes" at bounding box center [579, 252] width 7 height 13
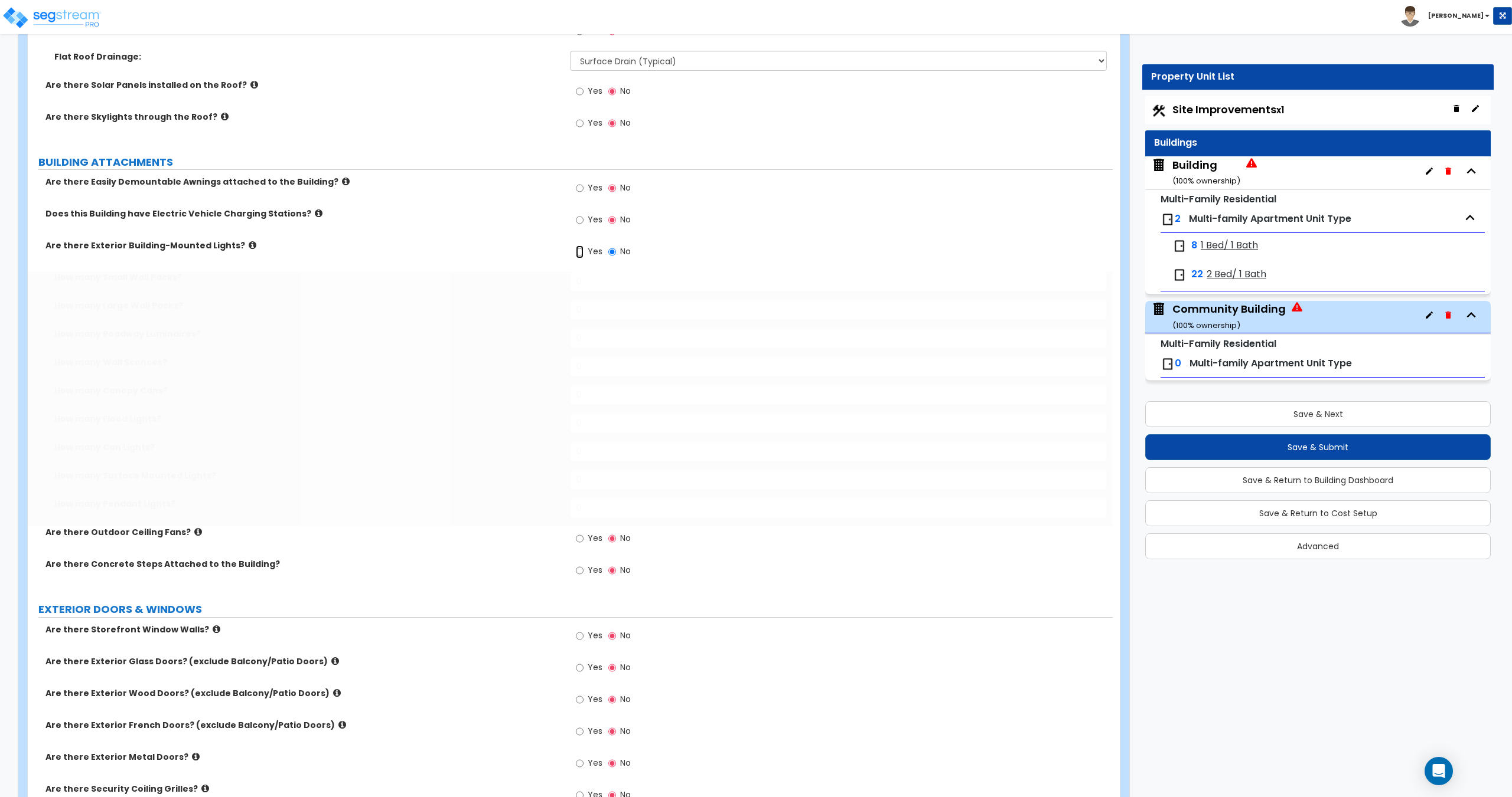
radio input "true"
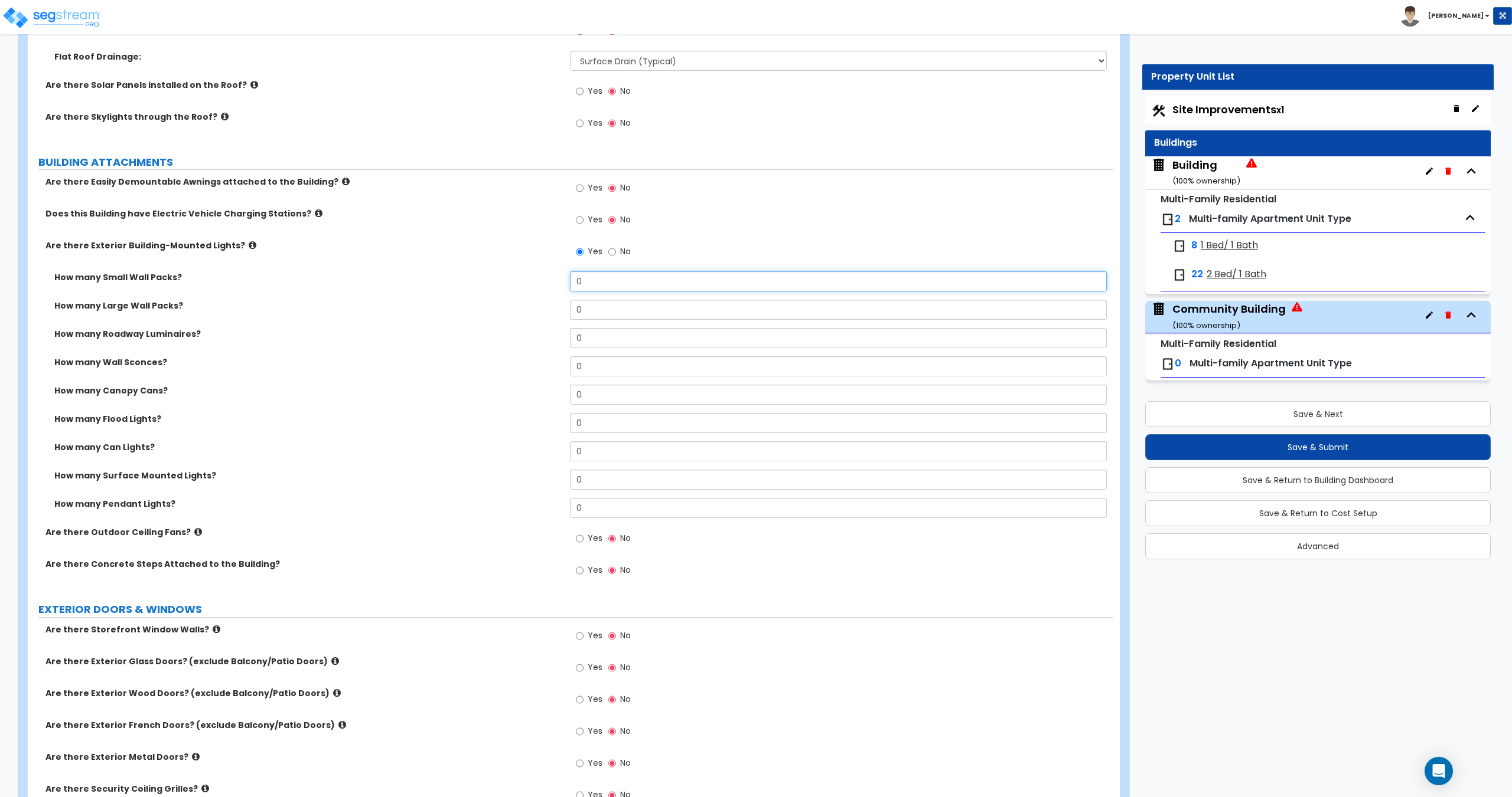
drag, startPoint x: 598, startPoint y: 287, endPoint x: 472, endPoint y: 285, distance: 126.0
click at [501, 285] on div "How many Small Wall Packs? 0" at bounding box center [570, 286] width 1085 height 28
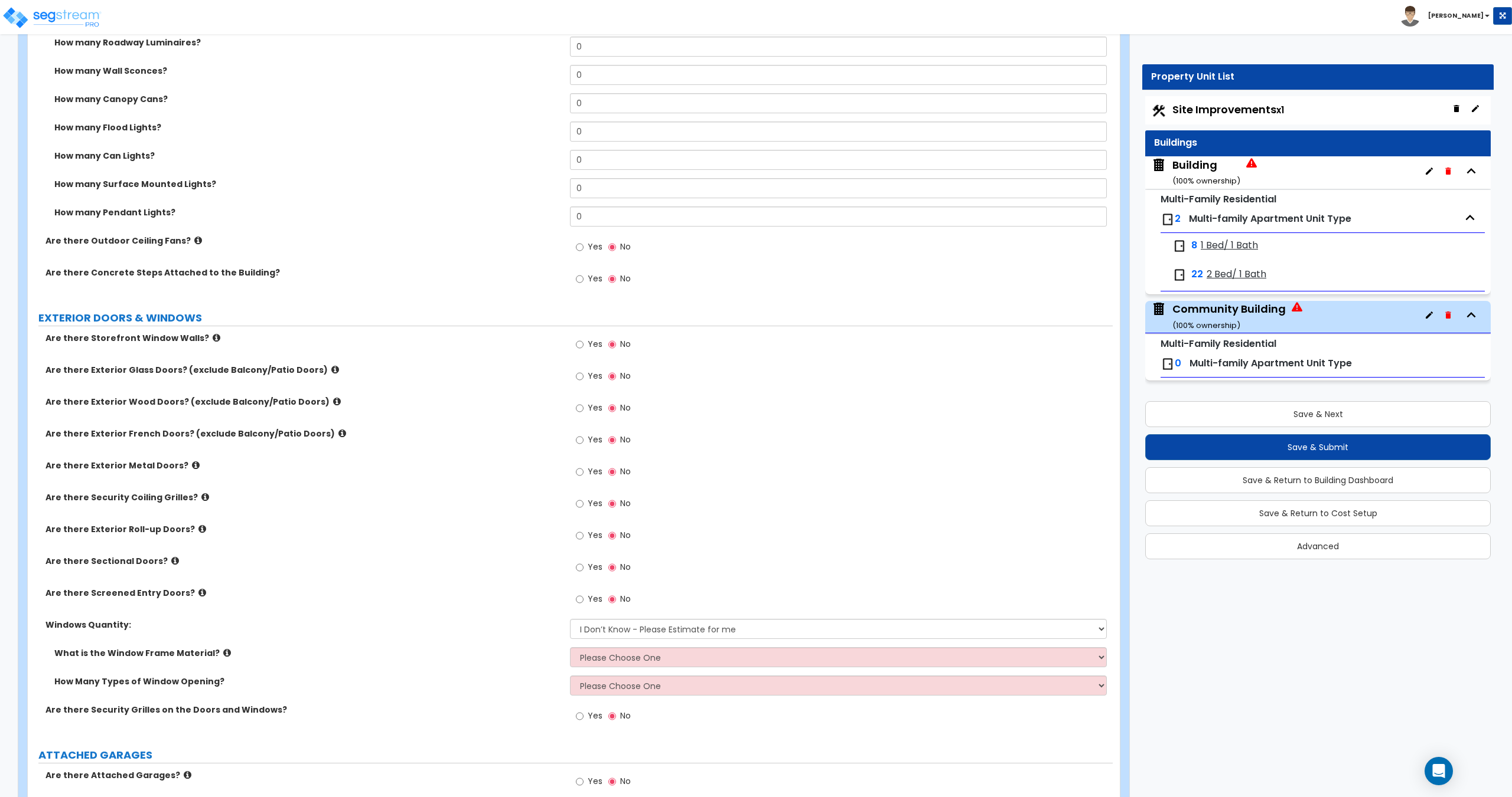
scroll to position [1079, 0]
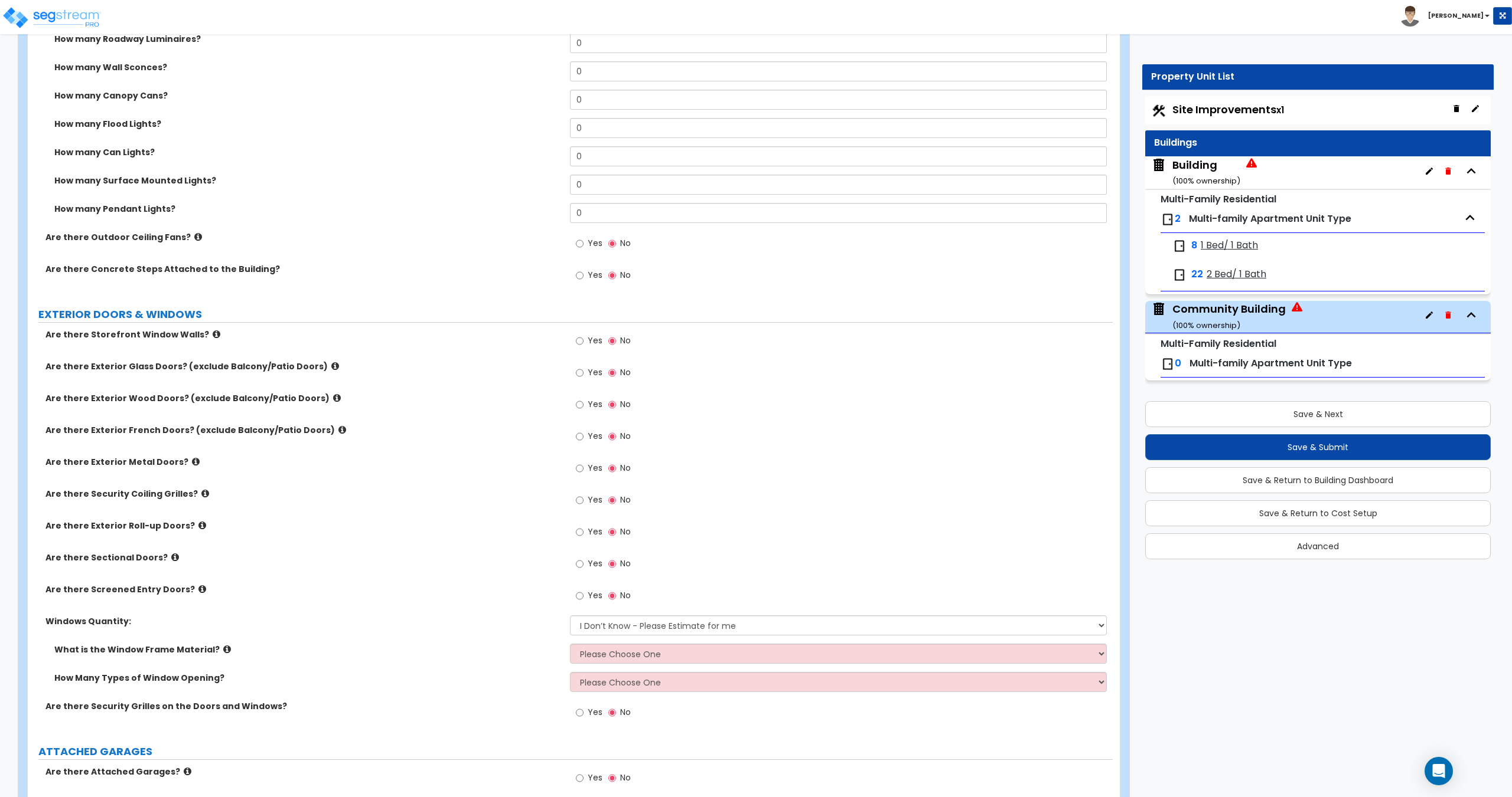
type input "10"
click at [581, 407] on input "Yes" at bounding box center [579, 405] width 7 height 13
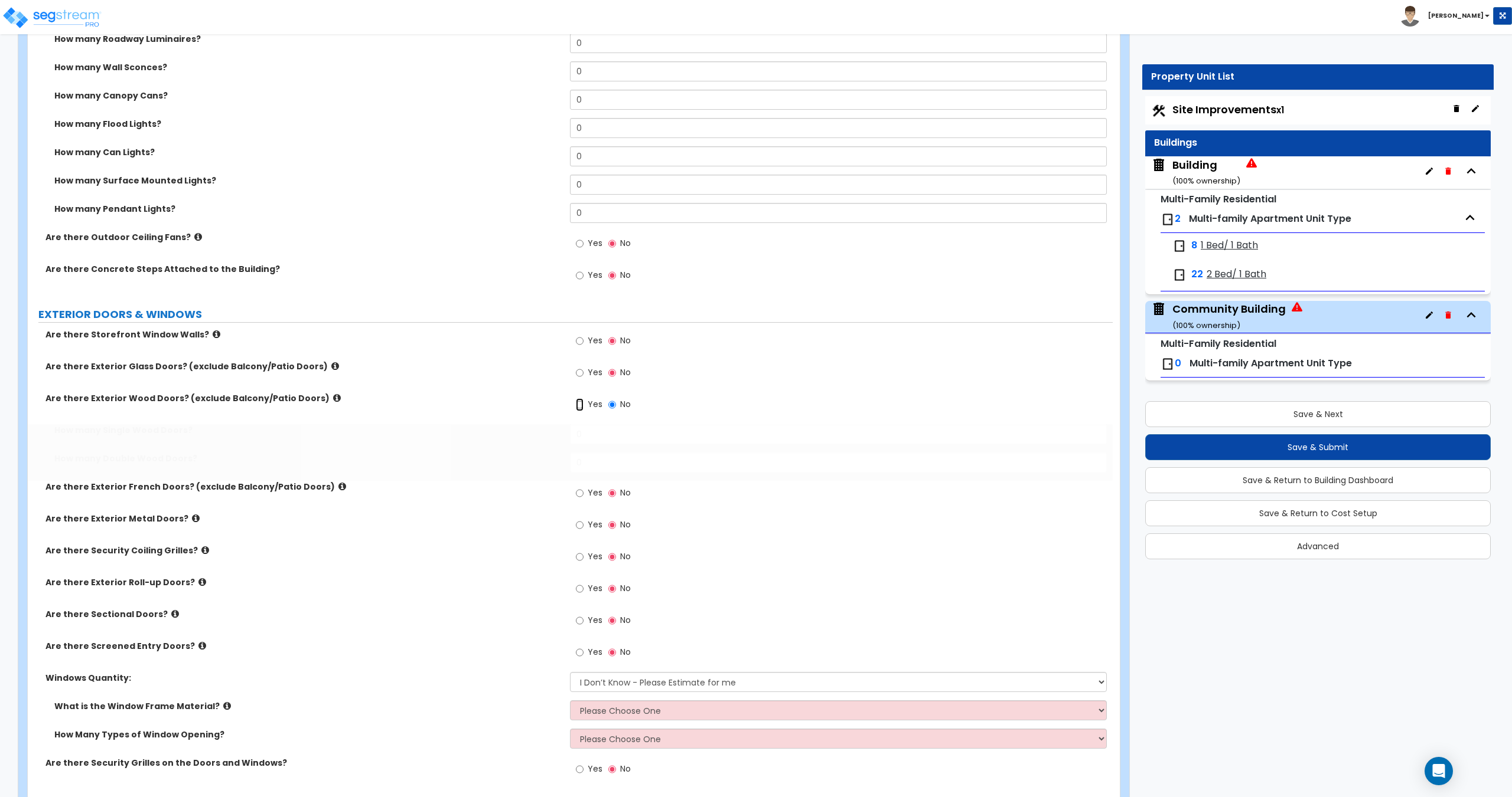
radio input "true"
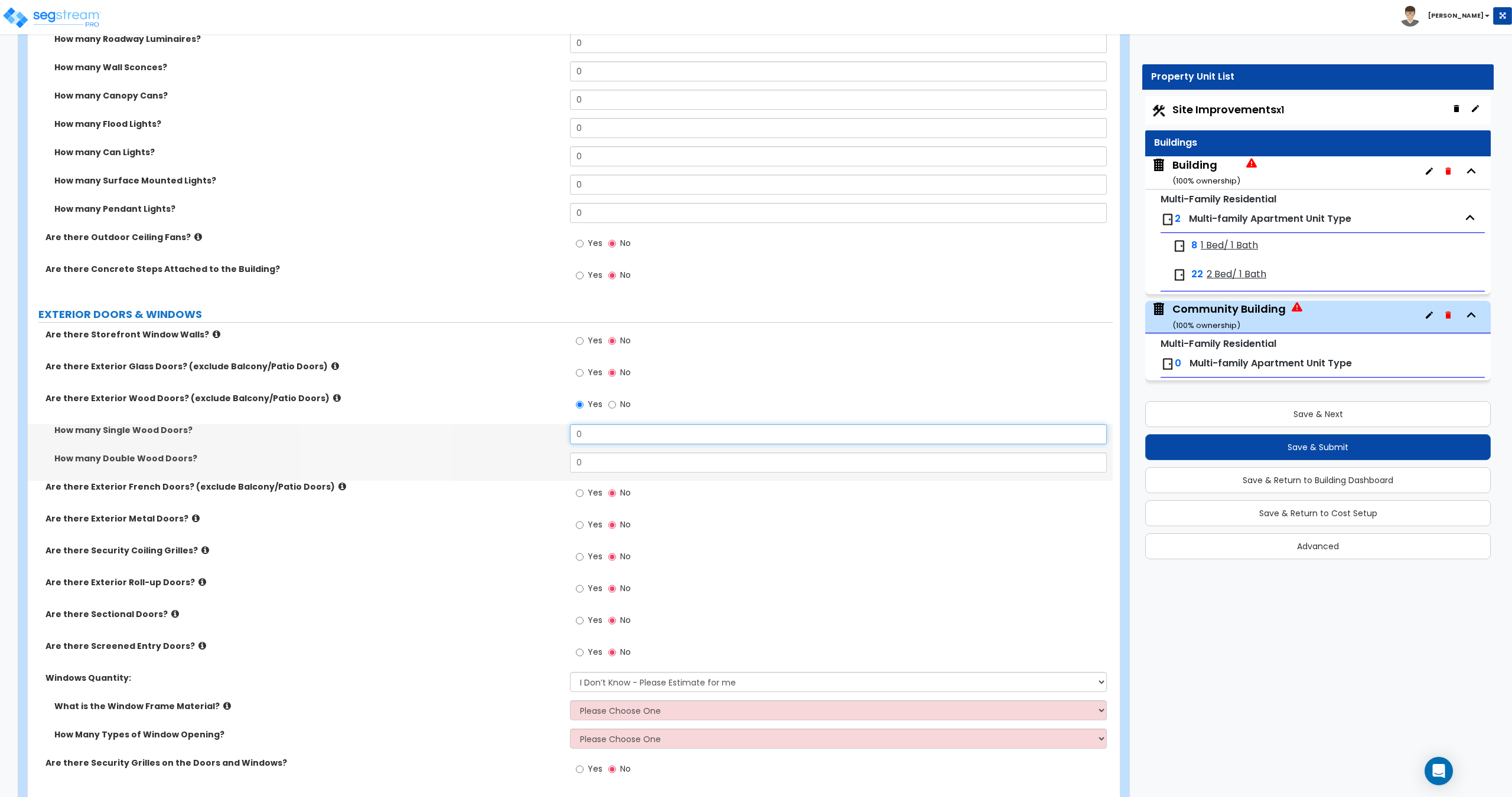
drag, startPoint x: 593, startPoint y: 425, endPoint x: 452, endPoint y: 413, distance: 141.5
click at [454, 413] on div "Are there Storefront Window Walls? Yes No Are there Exterior Glass Doors? (excl…" at bounding box center [570, 559] width 1067 height 461
click at [608, 438] on input "0" at bounding box center [838, 434] width 536 height 20
click at [470, 418] on div "Are there Storefront Window Walls? Yes No Are there Exterior Glass Doors? (excl…" at bounding box center [570, 559] width 1067 height 461
drag, startPoint x: 603, startPoint y: 435, endPoint x: 414, endPoint y: 412, distance: 190.4
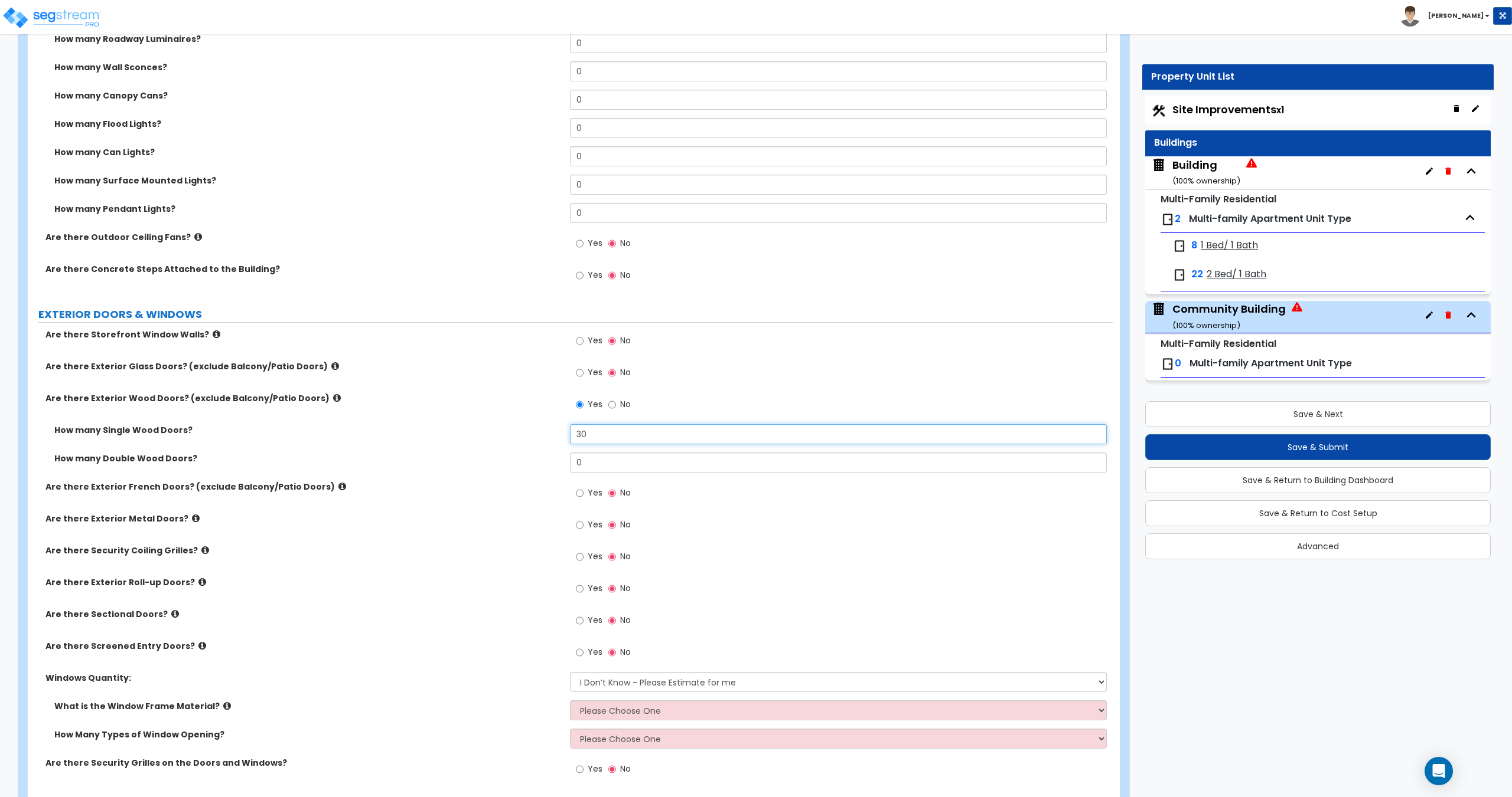
click at [495, 428] on div "How many Single Wood Doors? 30" at bounding box center [570, 438] width 1085 height 28
type input "30"
drag, startPoint x: 455, startPoint y: 383, endPoint x: 481, endPoint y: 287, distance: 99.5
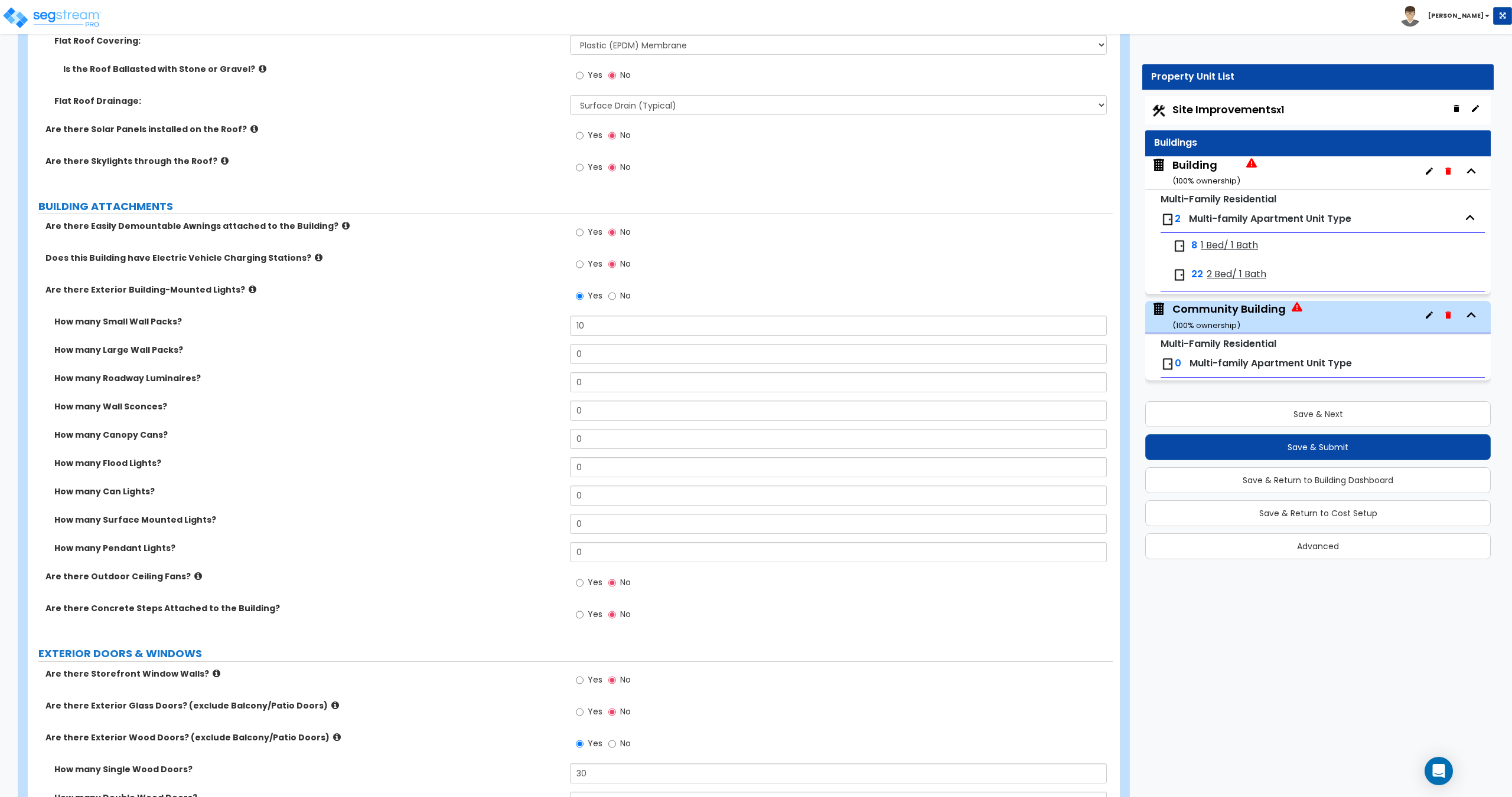
scroll to position [751, 0]
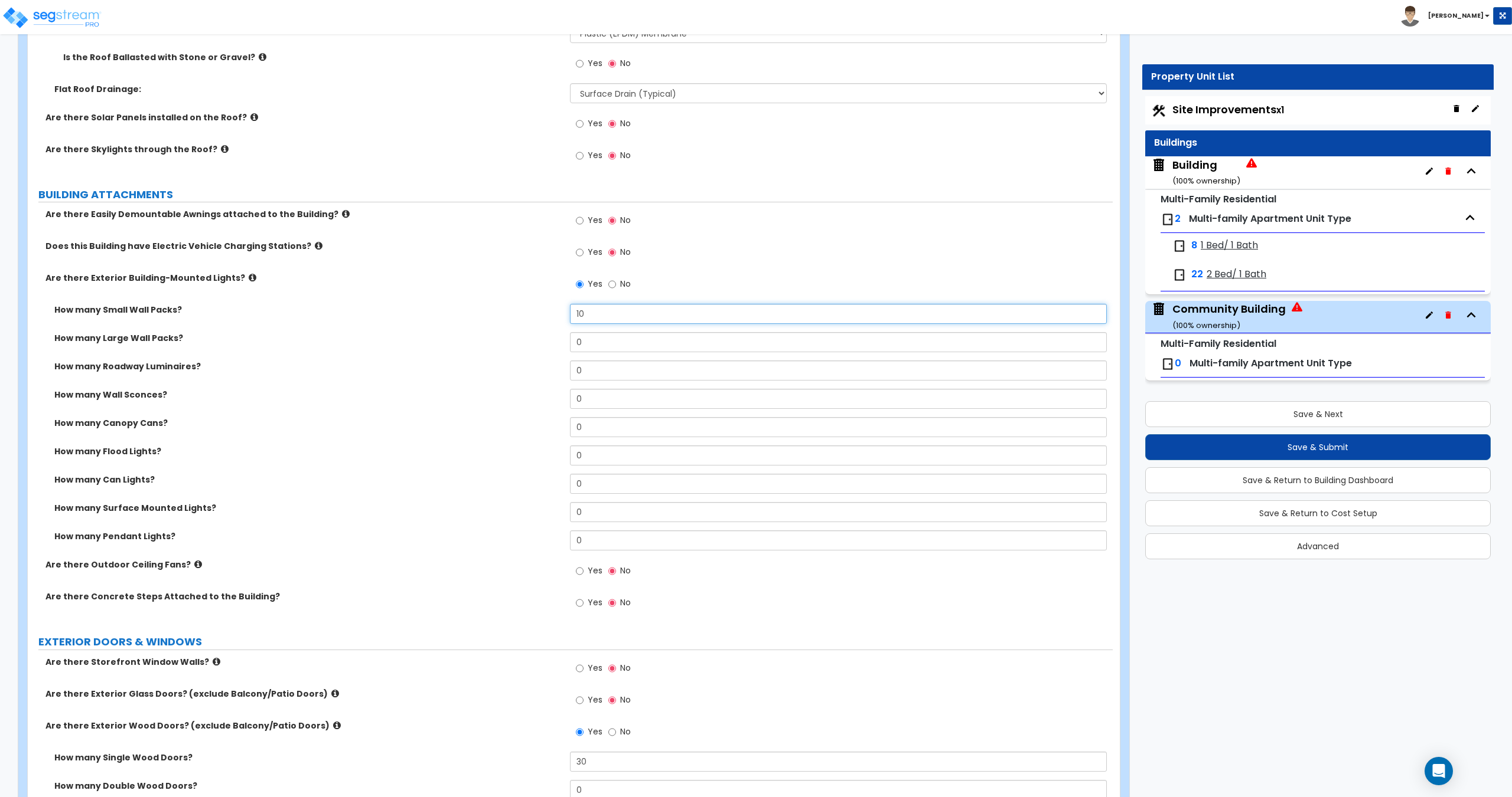
click at [493, 299] on div "Are there Easily Demountable Awnings attached to the Building? Yes No Does this…" at bounding box center [570, 415] width 1067 height 414
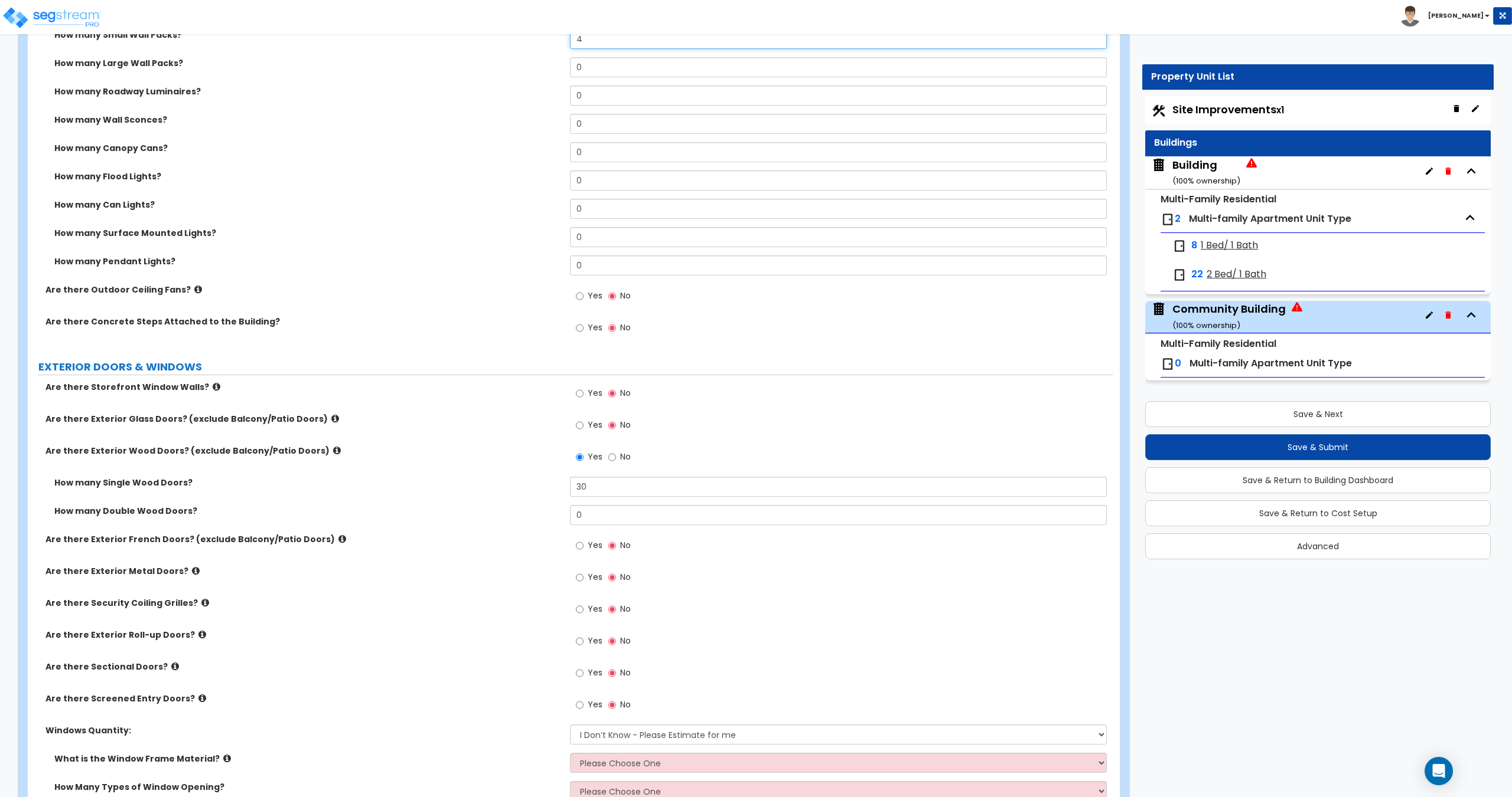
scroll to position [1046, 0]
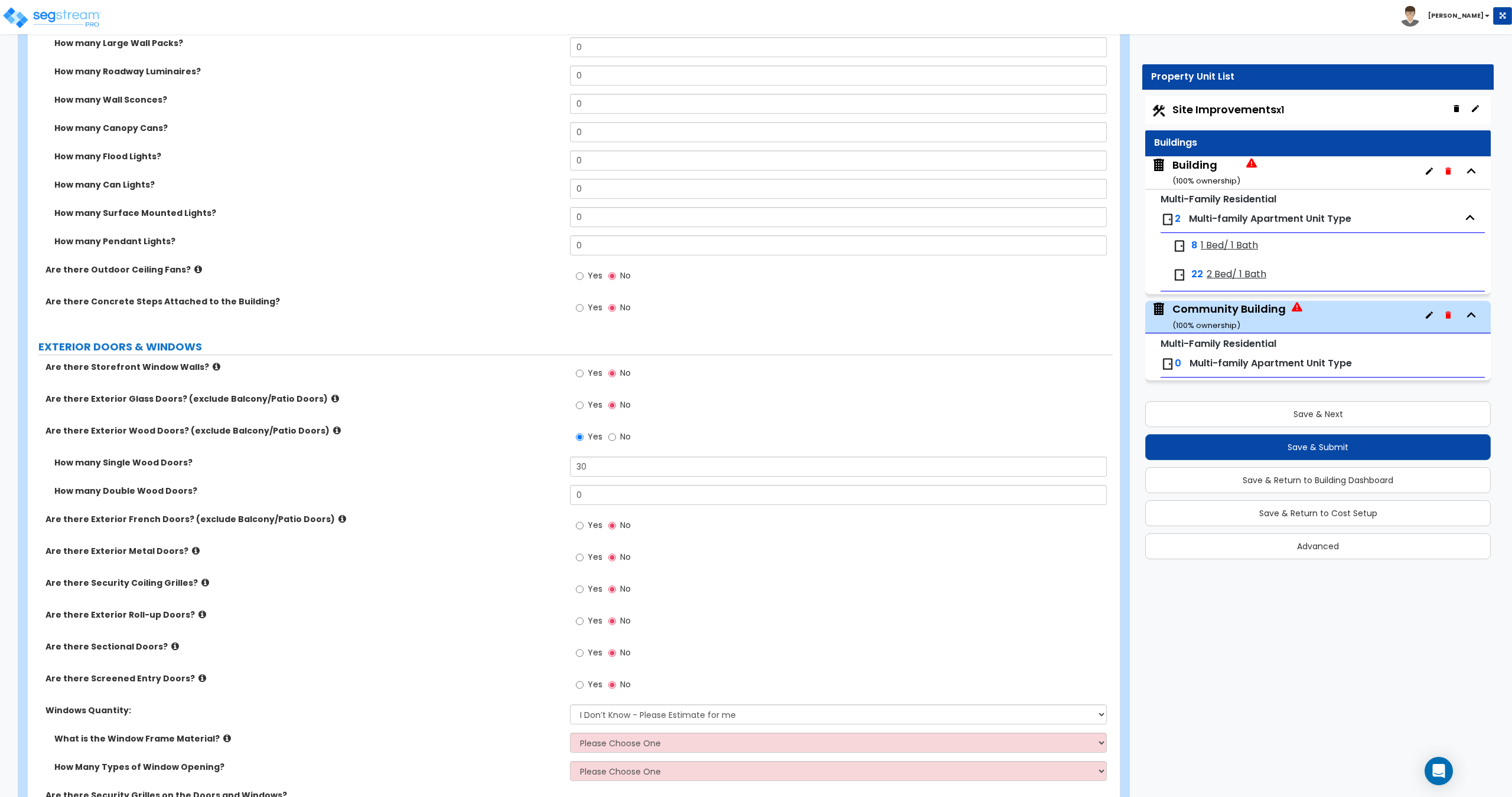
type input "4"
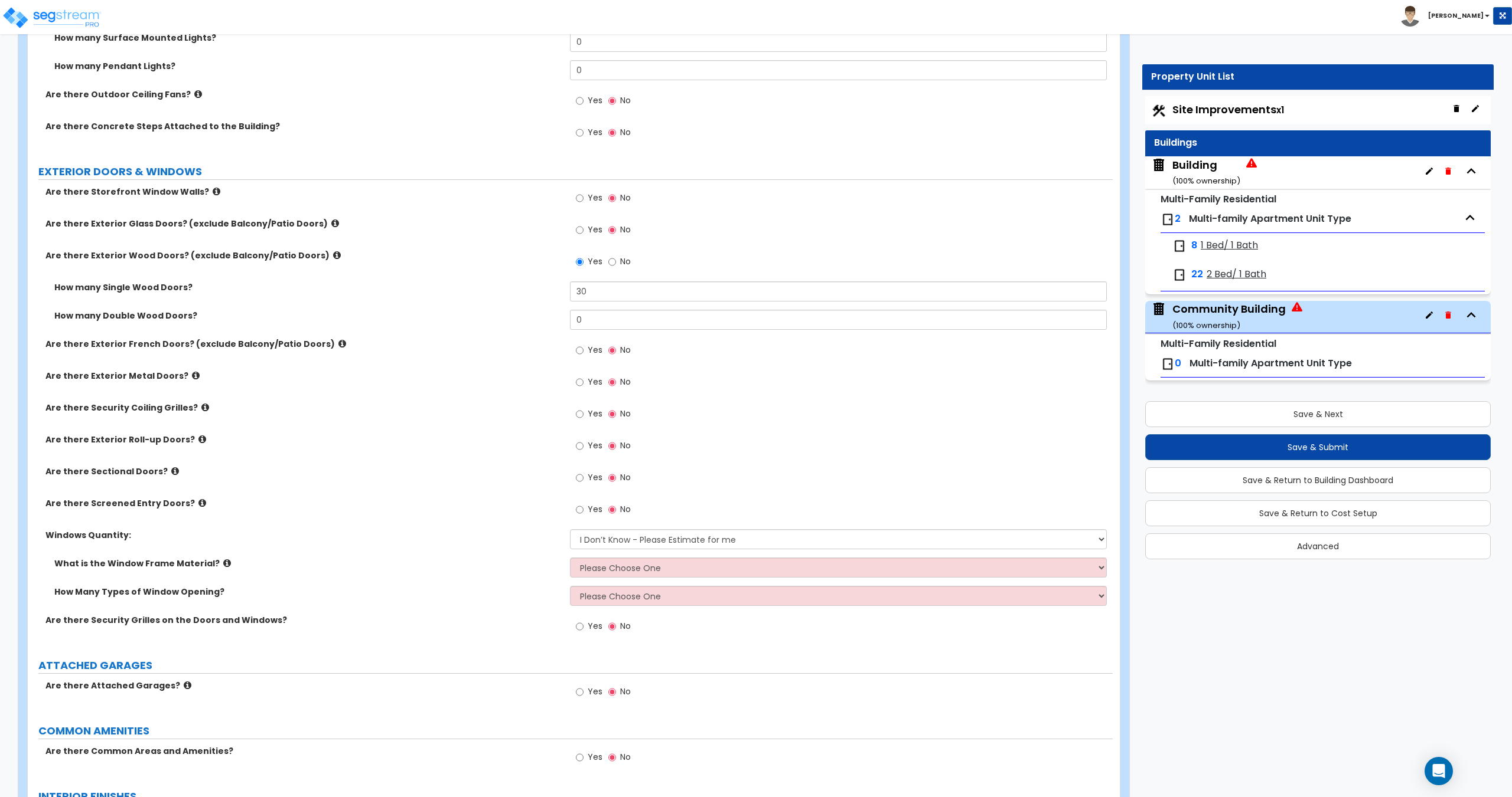
scroll to position [1223, 0]
click at [617, 262] on label "No" at bounding box center [619, 262] width 22 height 20
click at [616, 262] on input "No" at bounding box center [611, 260] width 7 height 13
radio input "false"
radio input "true"
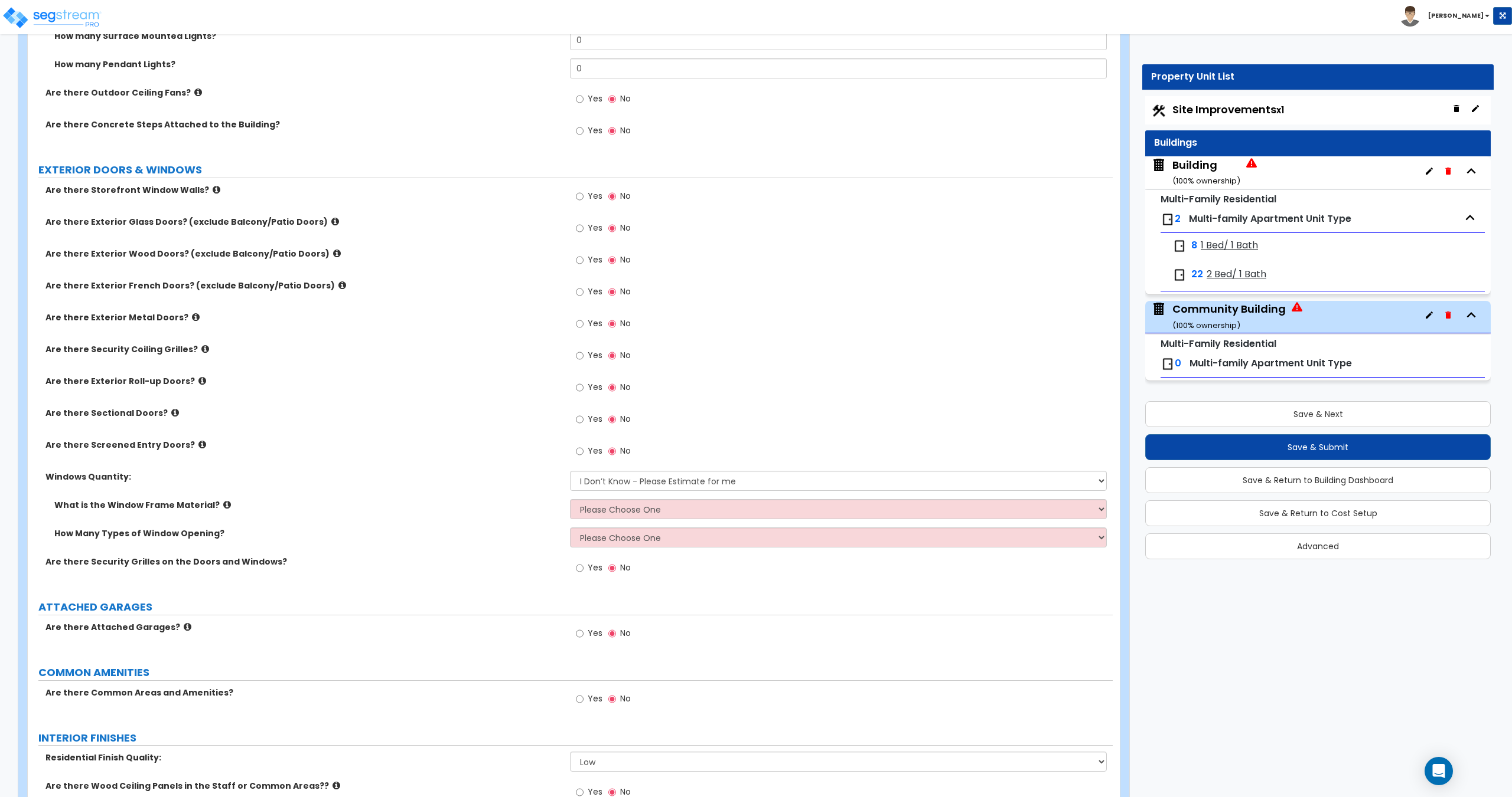
click at [578, 219] on div "Yes No" at bounding box center [603, 229] width 67 height 27
click at [583, 226] on input "Yes" at bounding box center [579, 228] width 7 height 13
radio input "true"
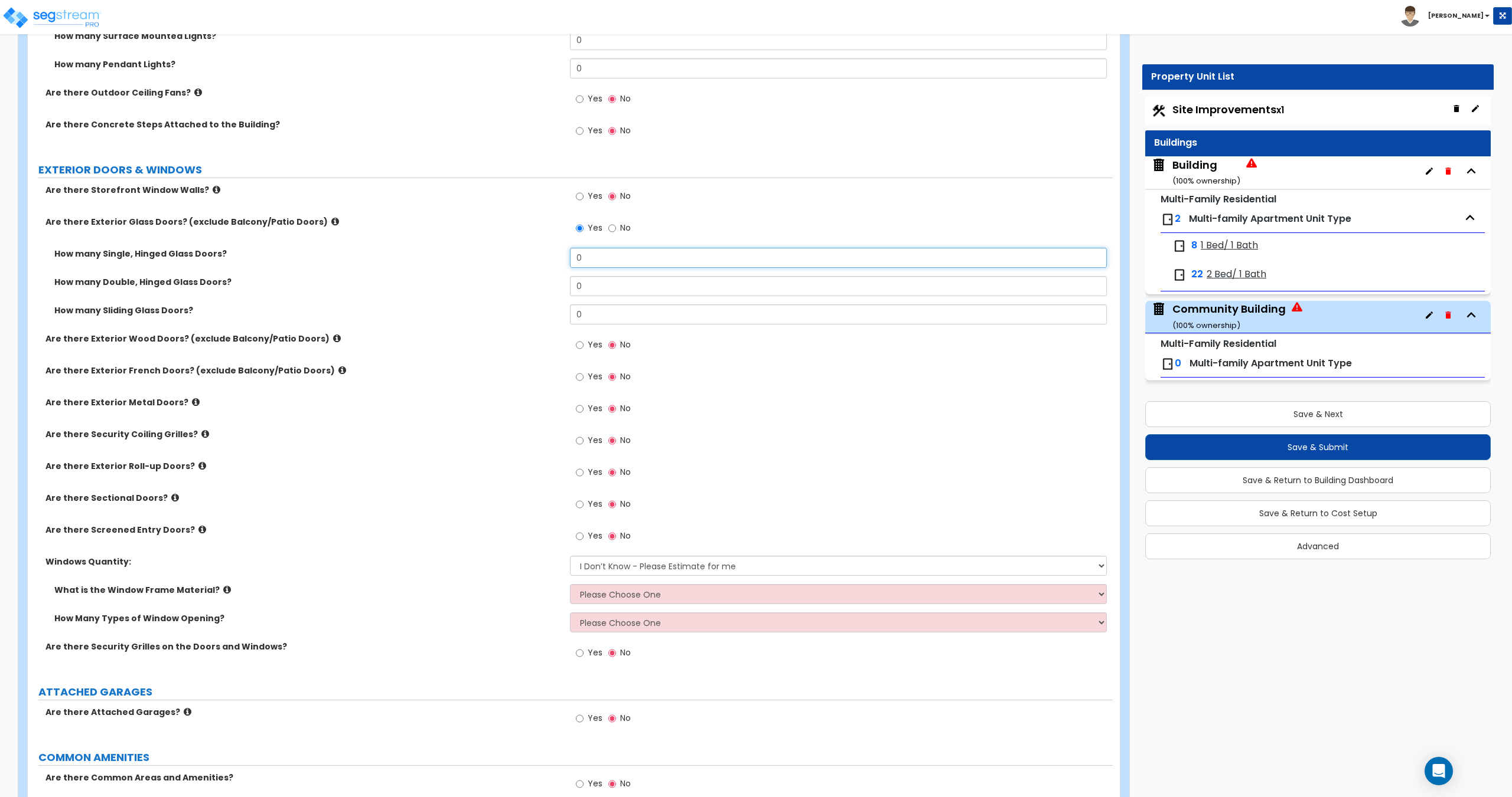
drag, startPoint x: 603, startPoint y: 258, endPoint x: 504, endPoint y: 251, distance: 99.2
click at [521, 253] on div "How many Single, Hinged Glass Doors? 0" at bounding box center [570, 262] width 1085 height 28
type input "2"
click at [616, 226] on label "No" at bounding box center [619, 230] width 22 height 20
click at [616, 226] on input "No" at bounding box center [611, 228] width 7 height 13
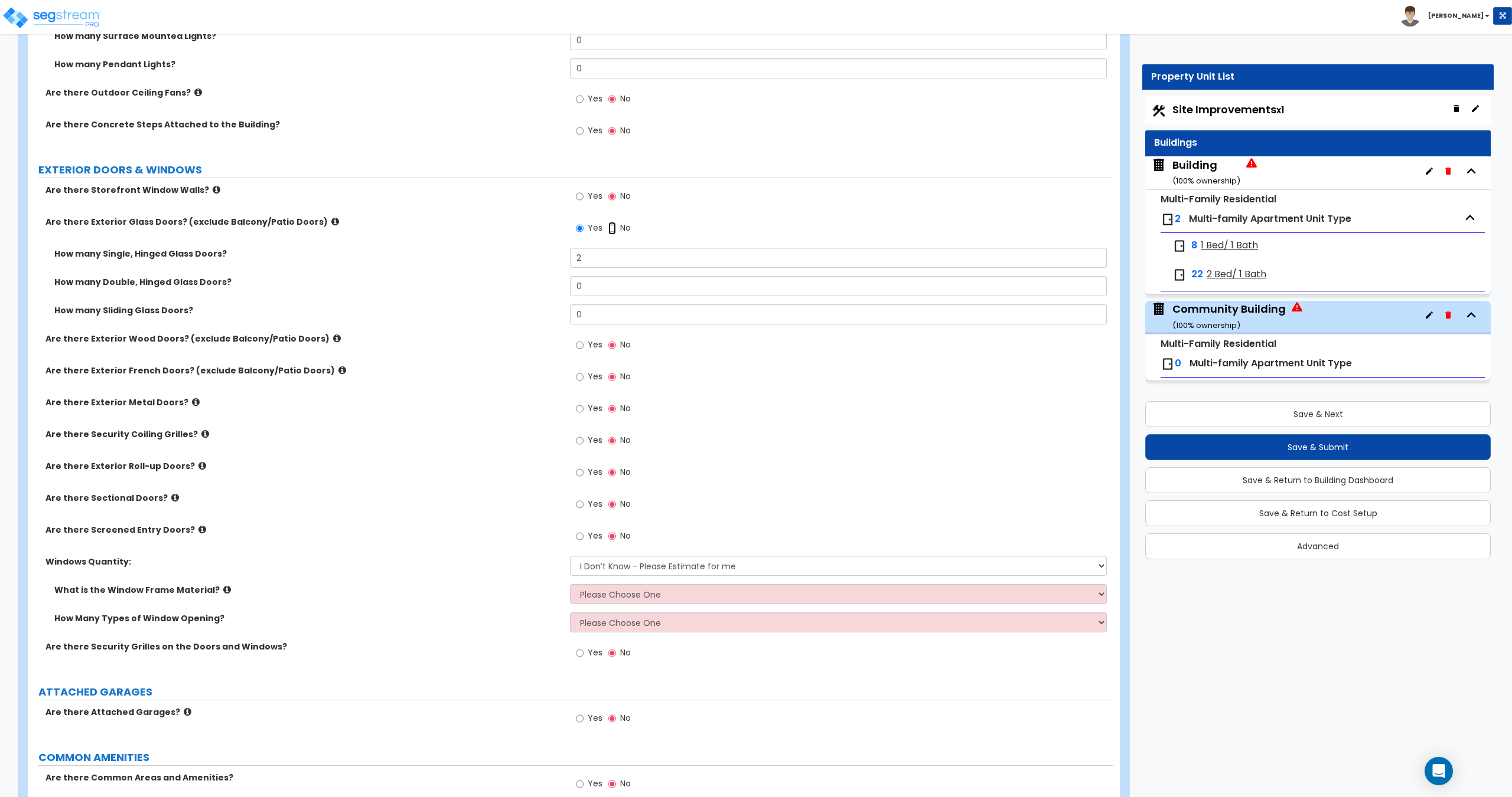
radio input "false"
radio input "true"
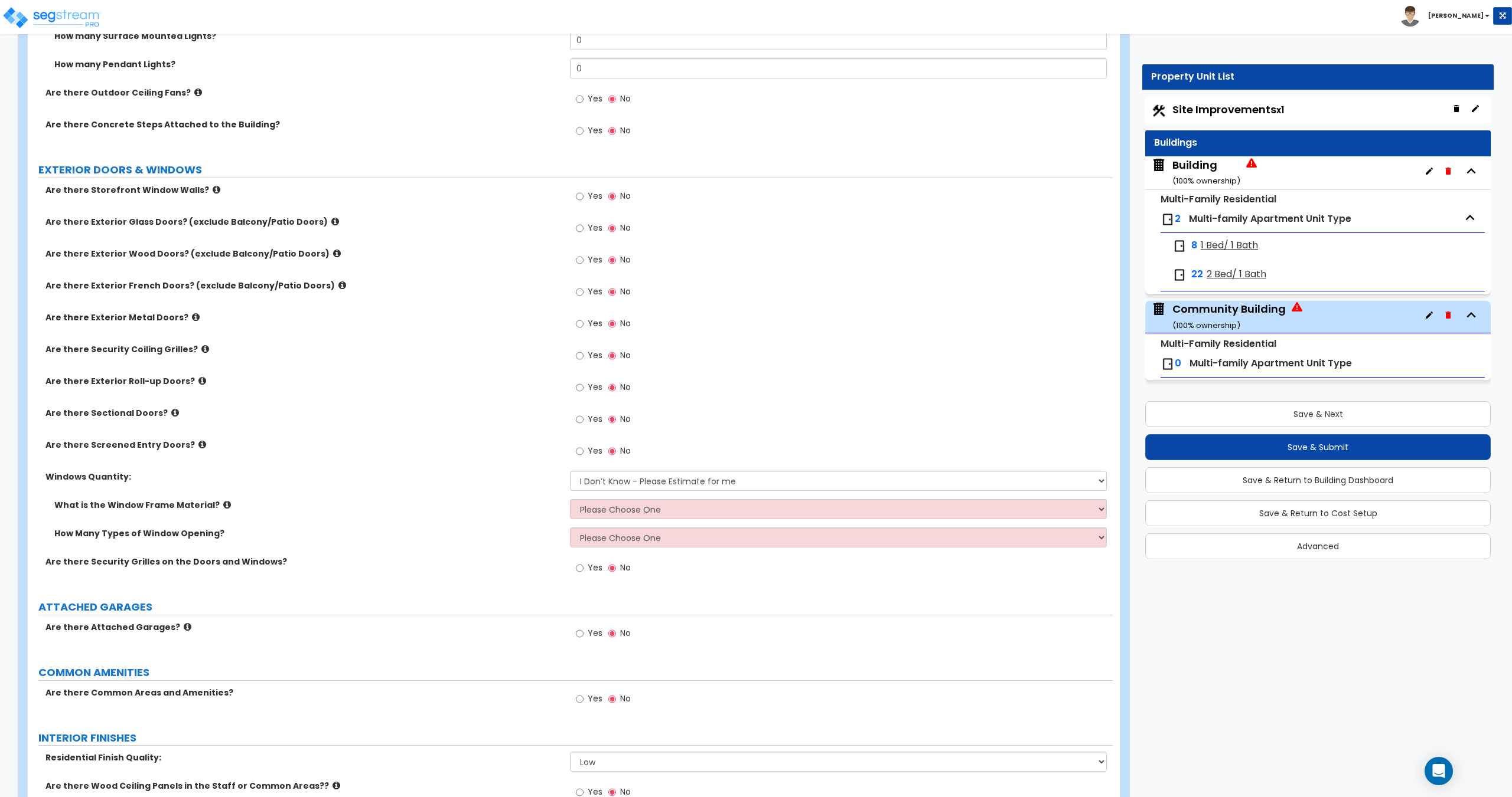
click at [584, 321] on label "Yes" at bounding box center [588, 325] width 26 height 20
click at [584, 321] on input "Yes" at bounding box center [579, 324] width 7 height 13
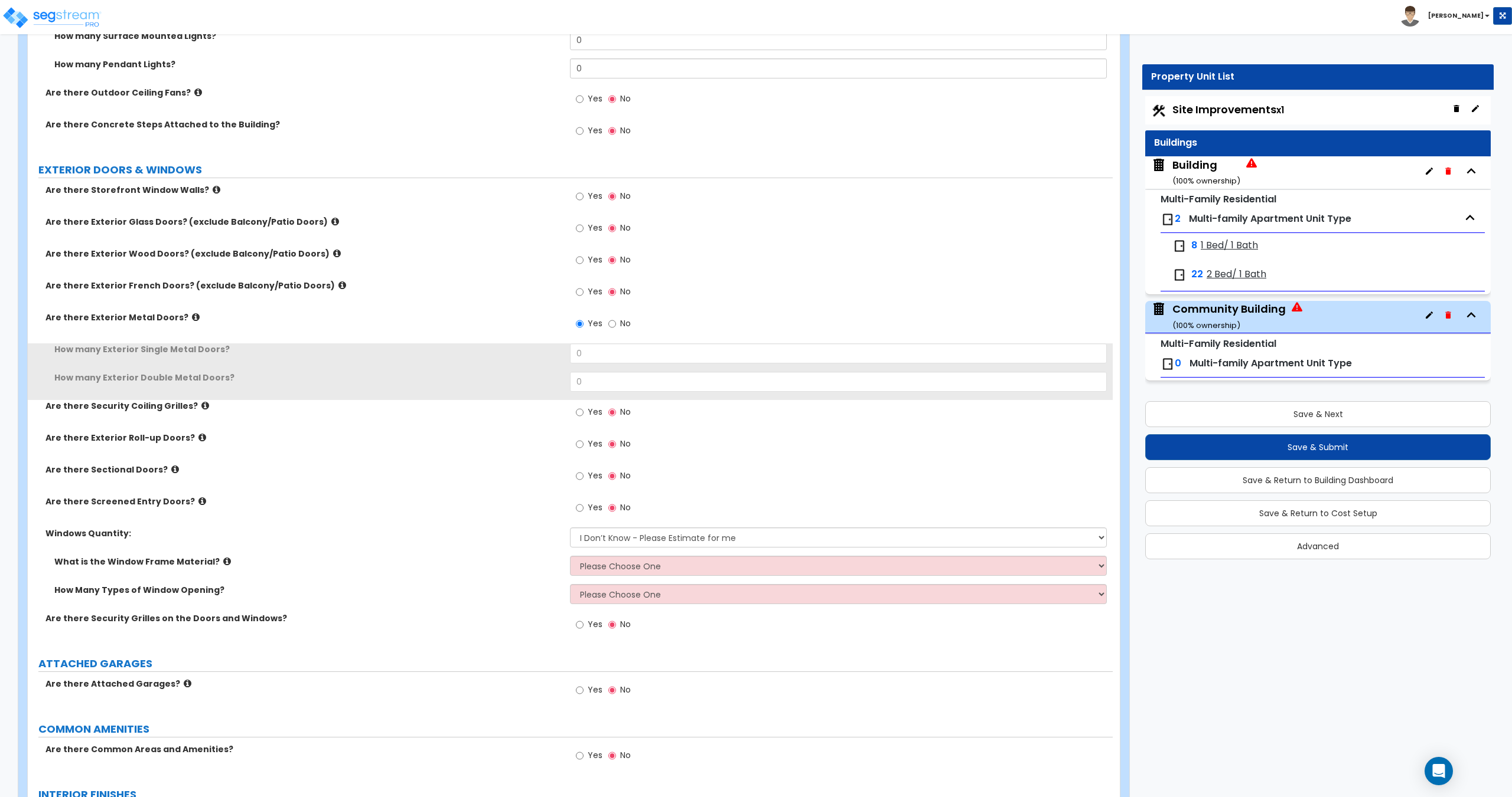
click at [622, 319] on span "No" at bounding box center [625, 324] width 11 height 12
click at [616, 319] on input "No" at bounding box center [611, 324] width 7 height 13
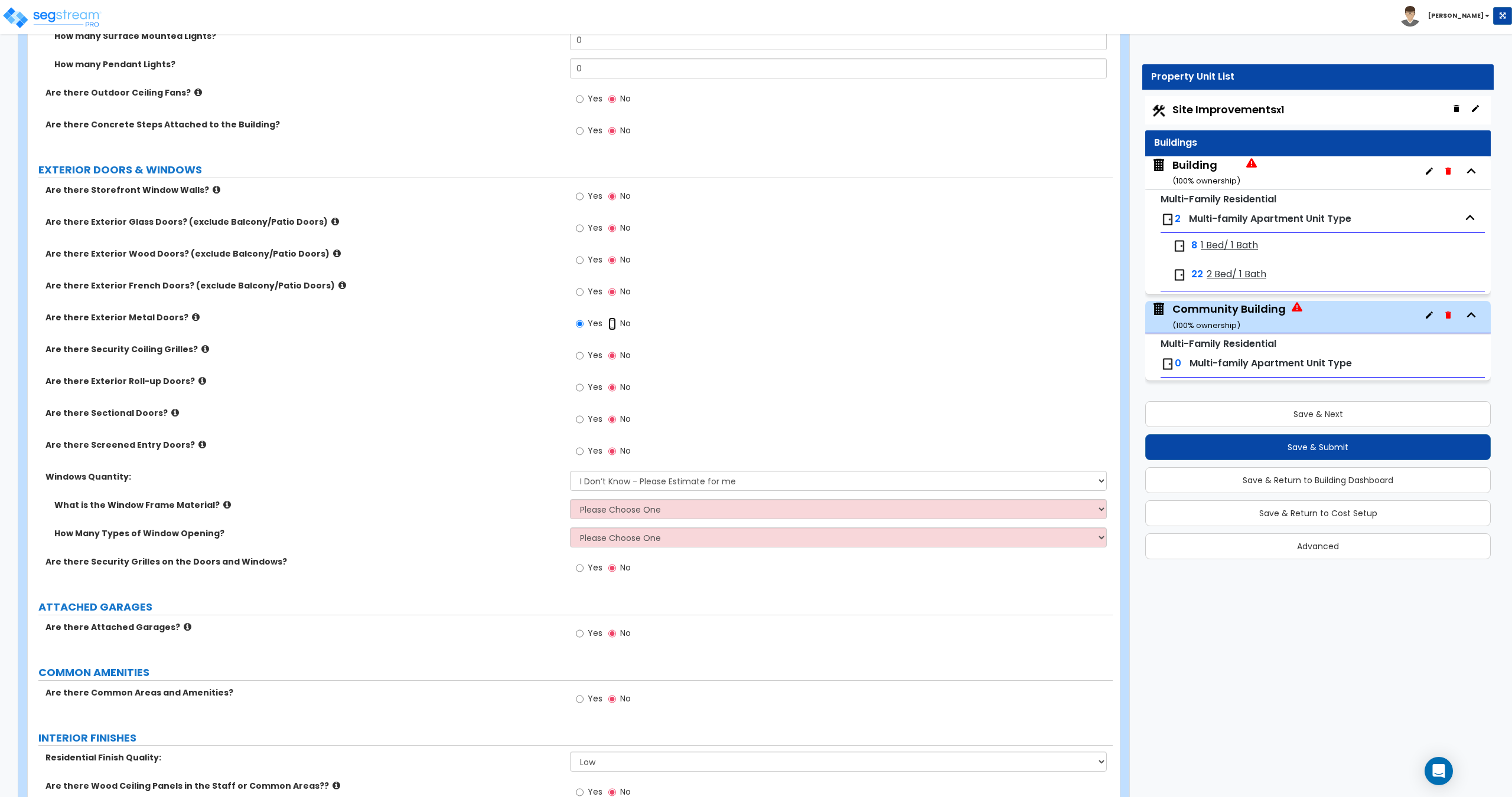
radio input "false"
radio input "true"
click at [570, 284] on div "Yes No" at bounding box center [603, 293] width 67 height 27
click at [584, 231] on label "Yes" at bounding box center [588, 230] width 26 height 20
click at [584, 231] on input "Yes" at bounding box center [579, 228] width 7 height 13
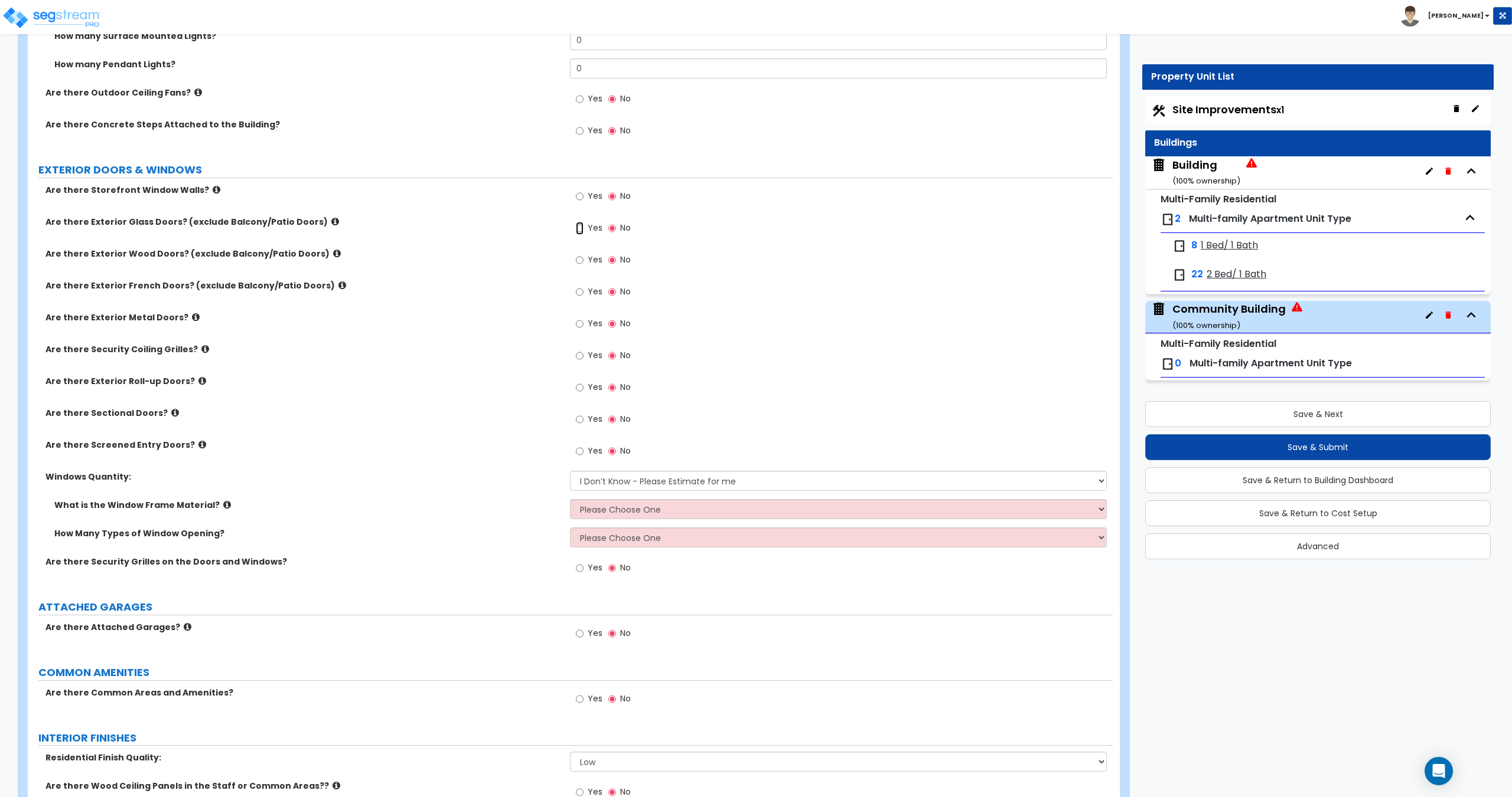
radio input "true"
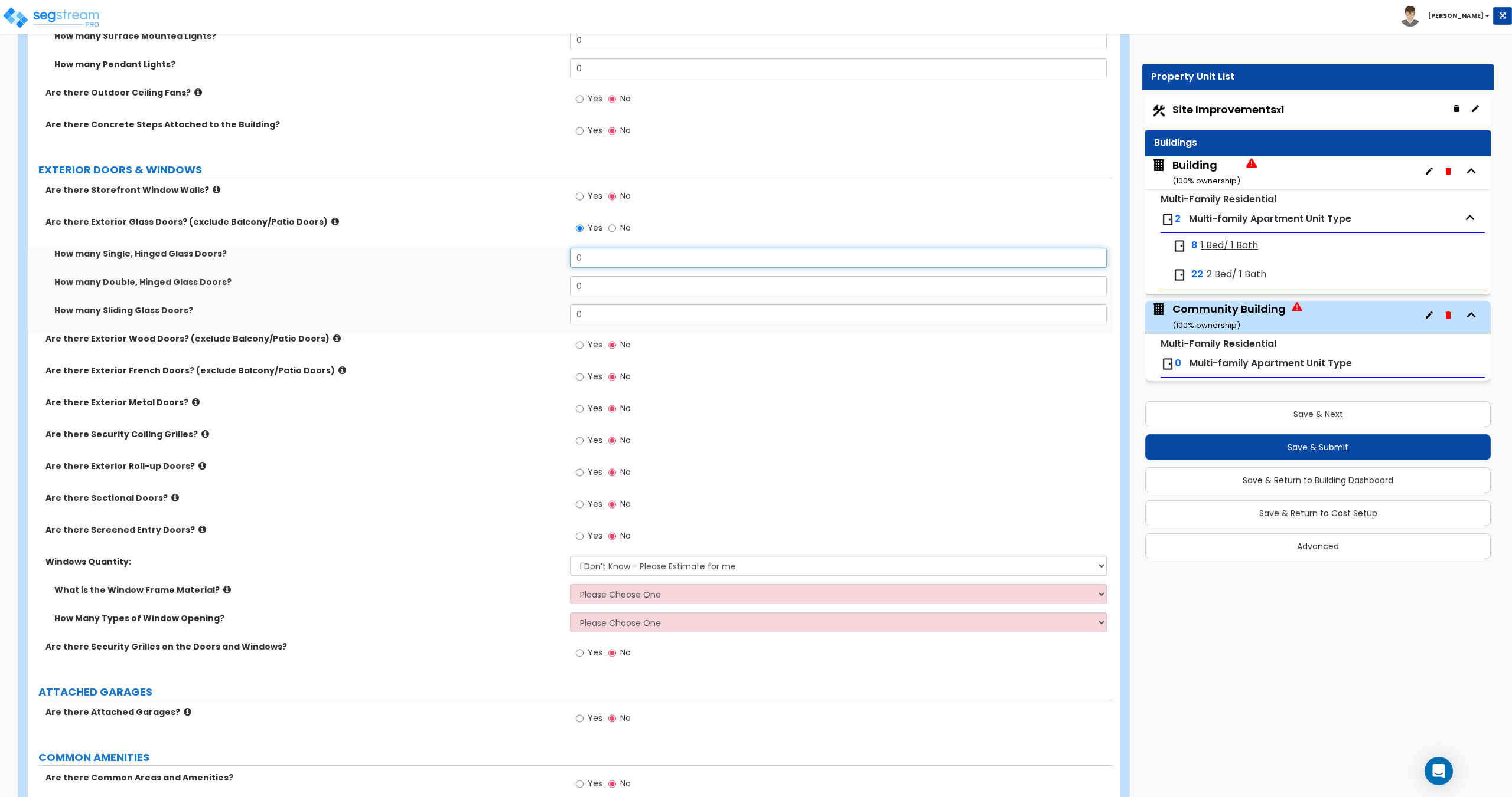
drag, startPoint x: 614, startPoint y: 260, endPoint x: 362, endPoint y: 239, distance: 252.9
click at [460, 239] on div "Are there Storefront Window Walls? Yes No Are there Exterior Glass Doors? (excl…" at bounding box center [570, 428] width 1067 height 489
type input "2"
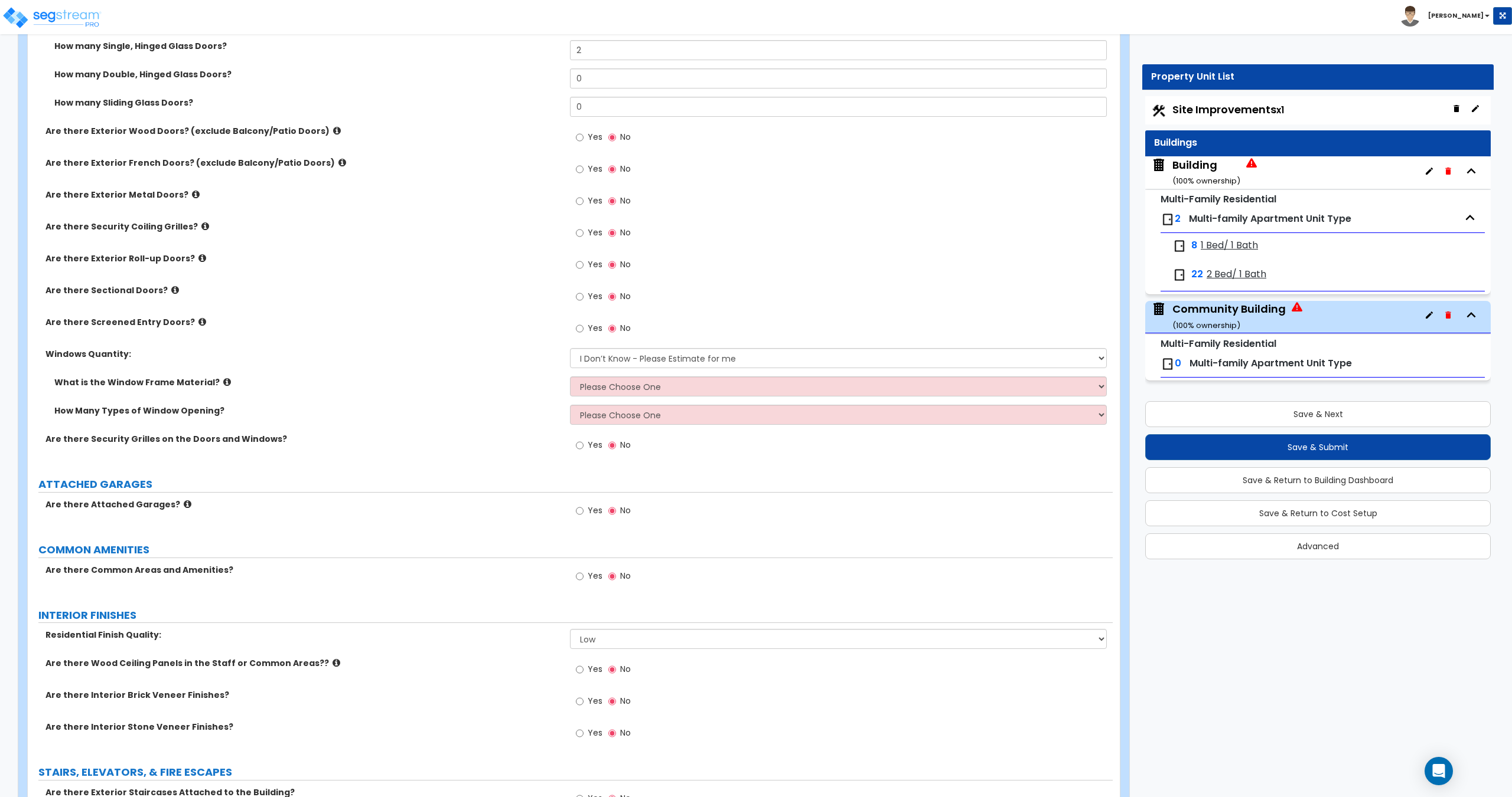
scroll to position [1467, 0]
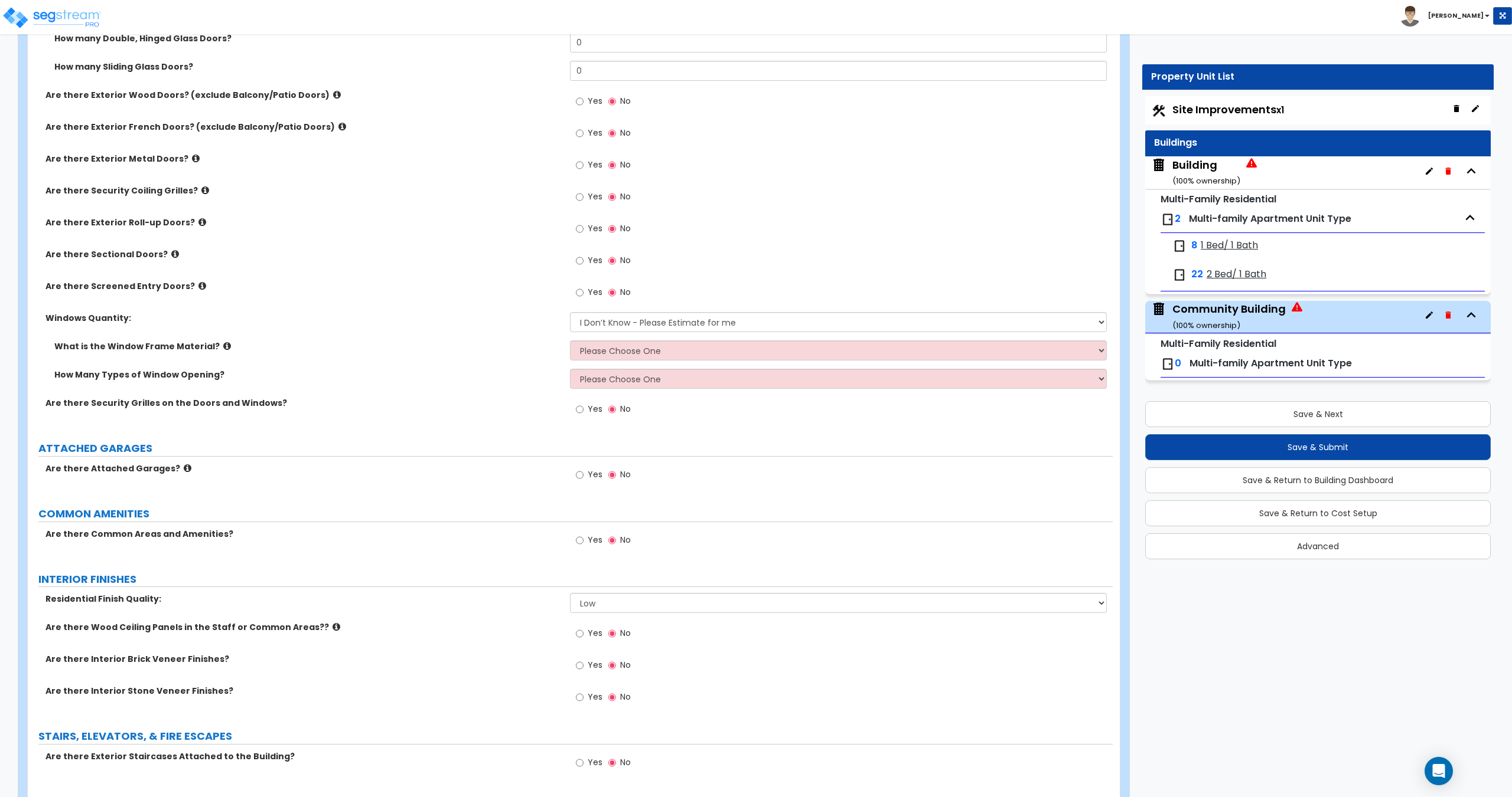
click at [585, 539] on label "Yes" at bounding box center [588, 542] width 26 height 20
click at [584, 539] on input "Yes" at bounding box center [579, 540] width 7 height 13
radio input "true"
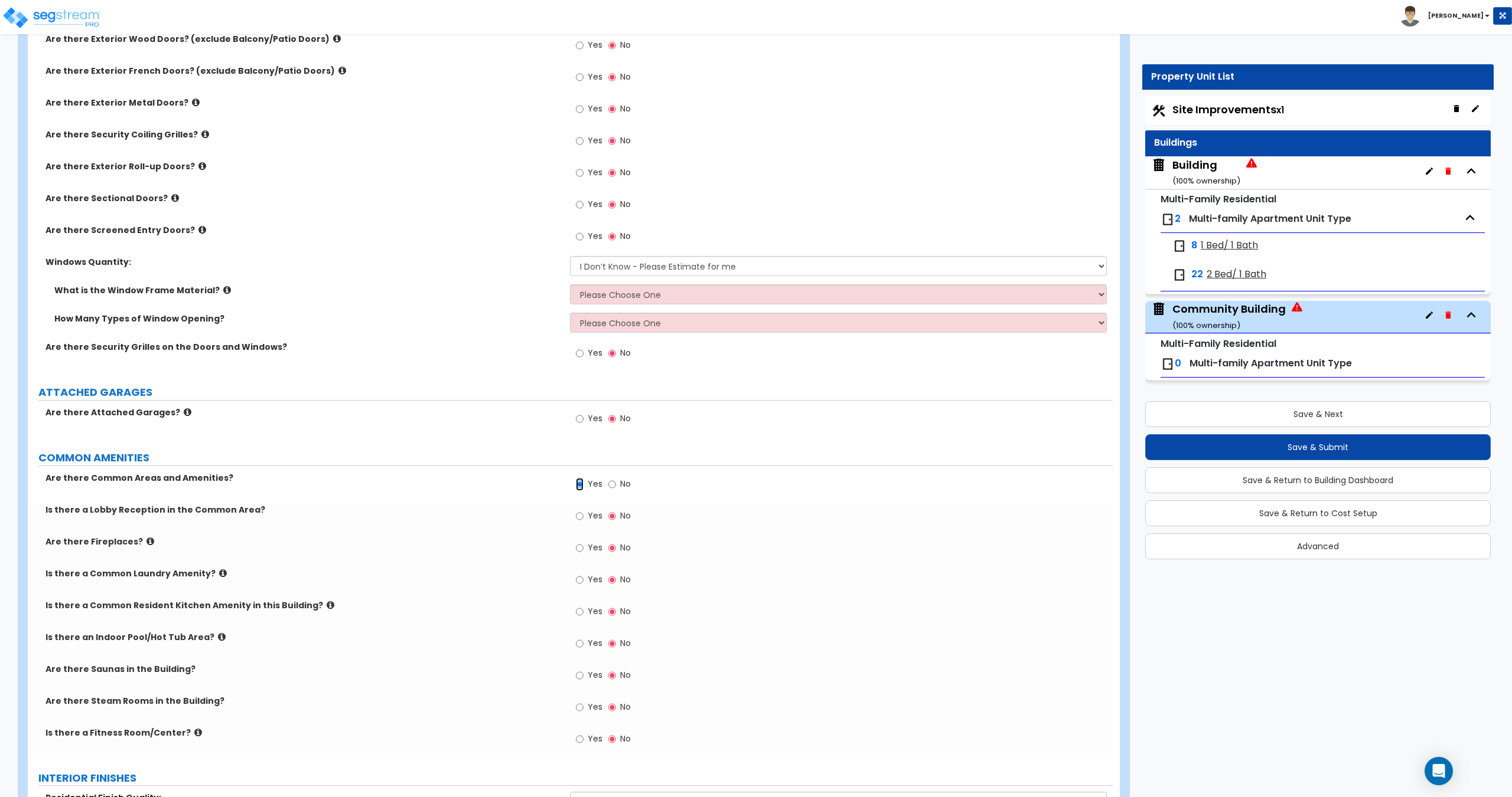
scroll to position [1526, 0]
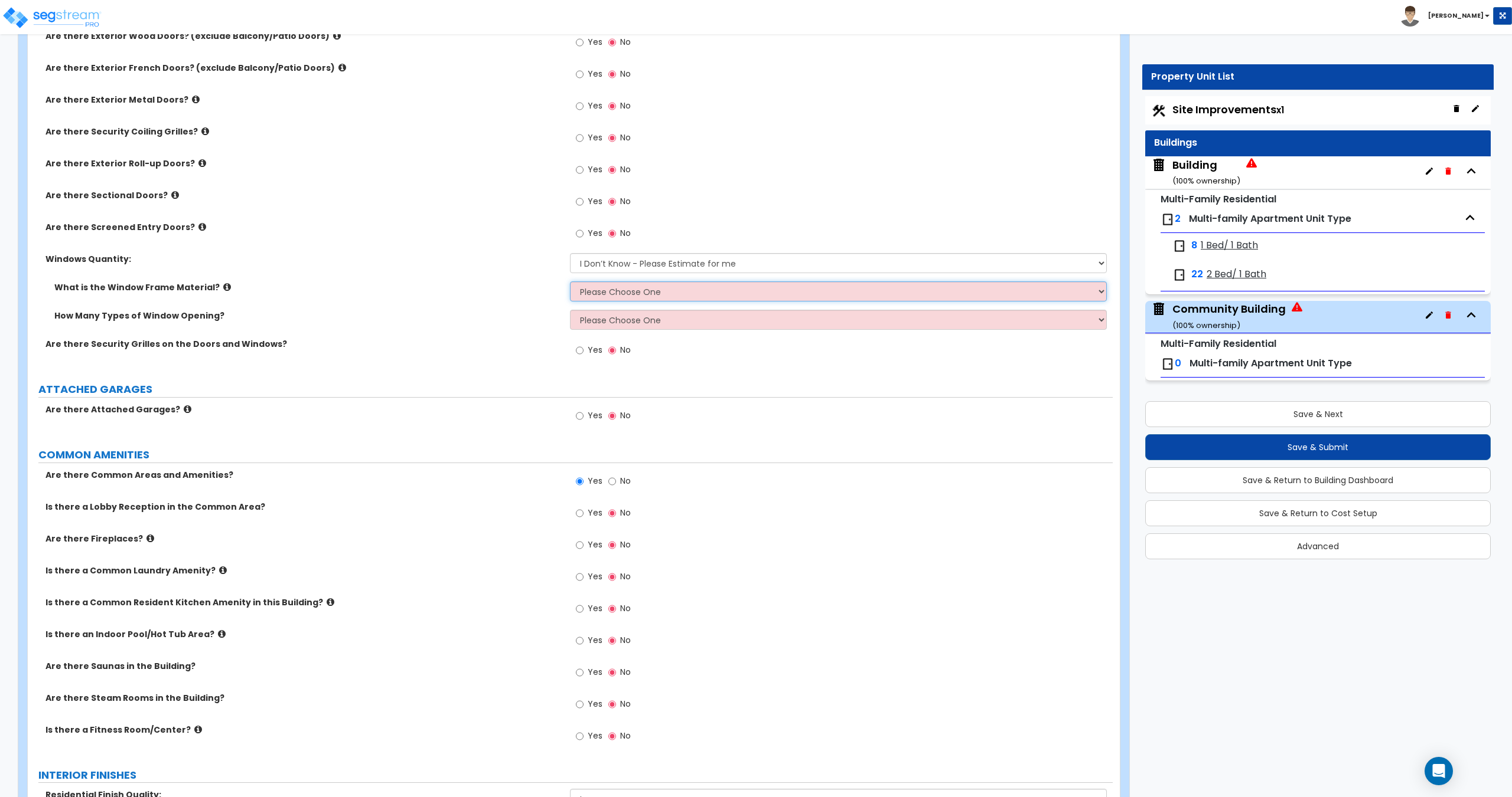
click at [611, 298] on select "Please Choose One Vinyl Aluminum Wood" at bounding box center [838, 291] width 536 height 20
select select "1"
click at [570, 281] on select "Please Choose One Vinyl Aluminum Wood" at bounding box center [838, 291] width 536 height 20
click at [621, 320] on select "Please Choose One 1 2 3 4" at bounding box center [838, 320] width 536 height 20
select select "1"
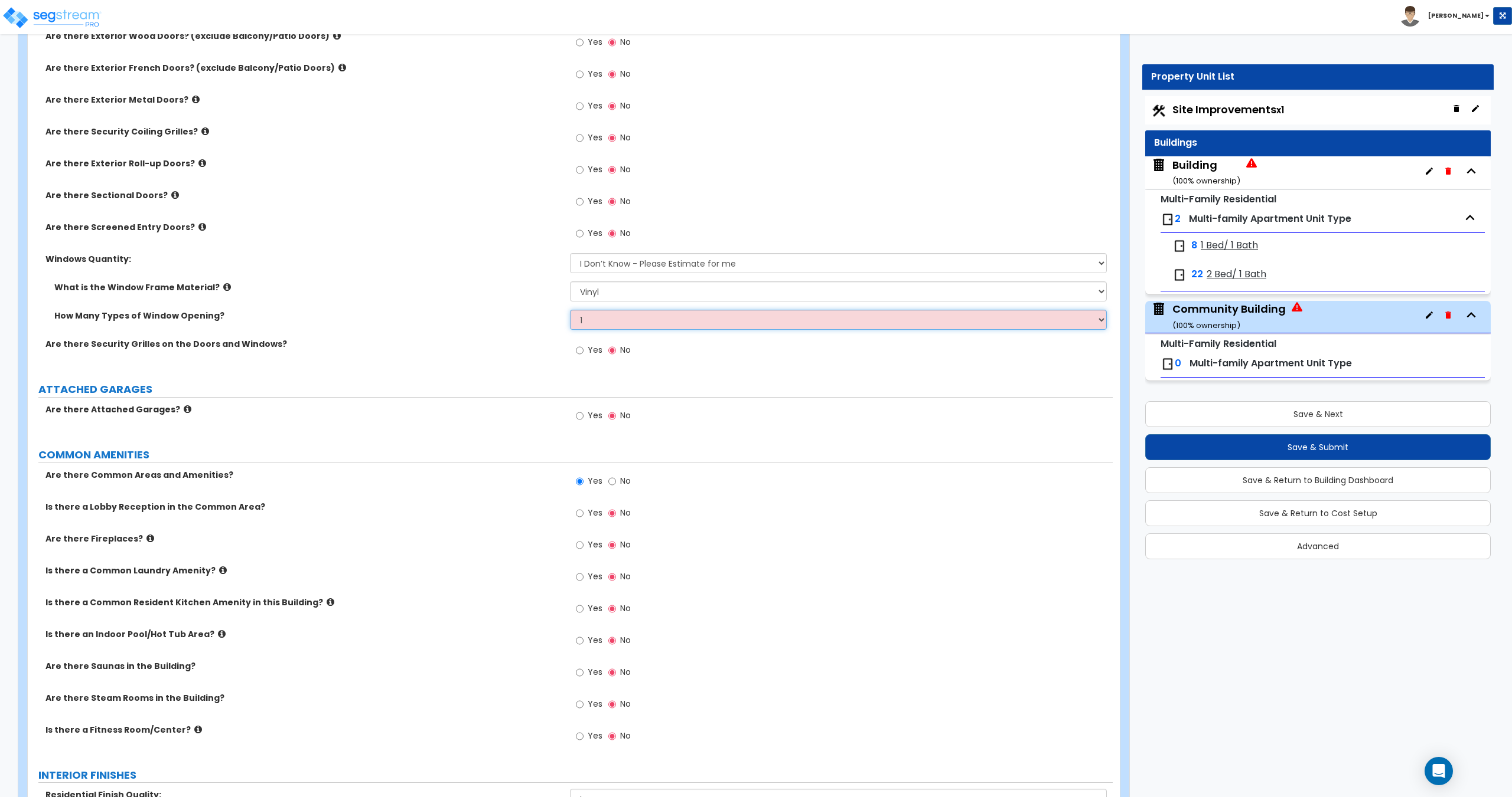
click at [570, 310] on select "Please Choose One 1 2 3 4" at bounding box center [838, 320] width 536 height 20
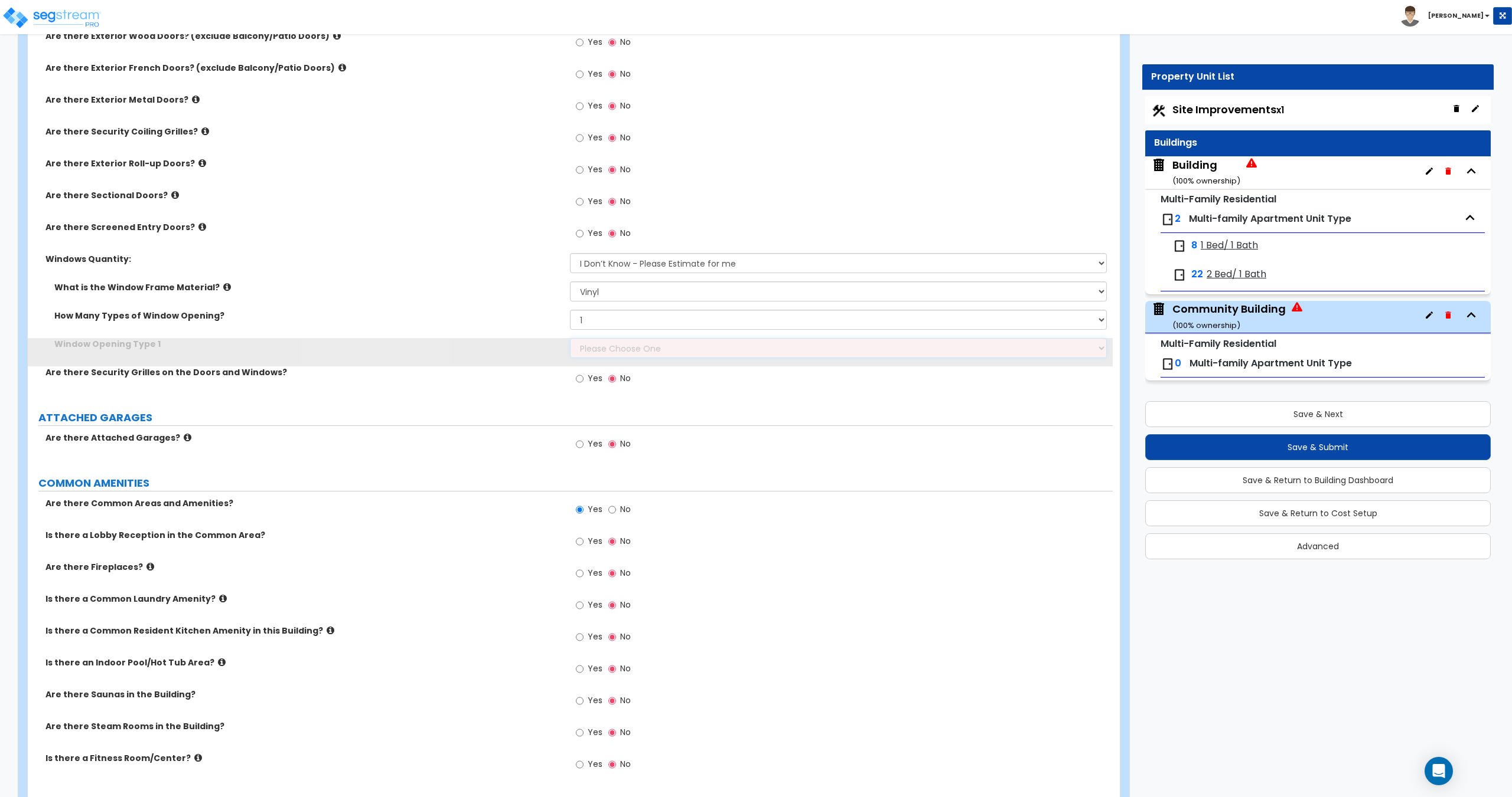
click at [617, 349] on select "Please Choose One Sliding Picture/Fixed Double/Single Hung Awning Swing" at bounding box center [838, 349] width 536 height 20
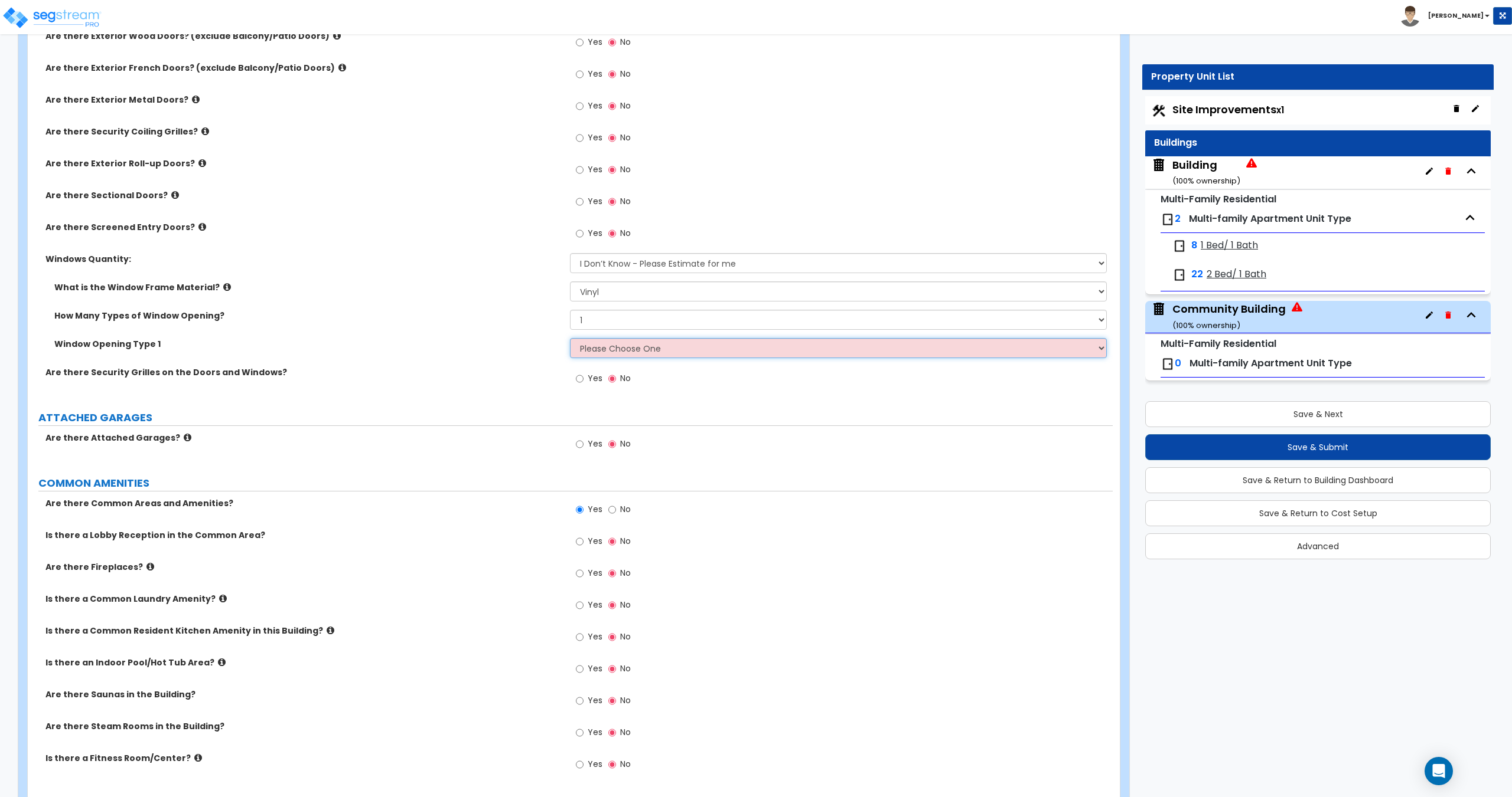
select select "2"
click at [570, 338] on select "Please Choose One Sliding Picture/Fixed Double/Single Hung Awning Swing" at bounding box center [838, 349] width 536 height 20
click at [613, 314] on select "Please Choose One 1 2 3 4" at bounding box center [838, 320] width 536 height 20
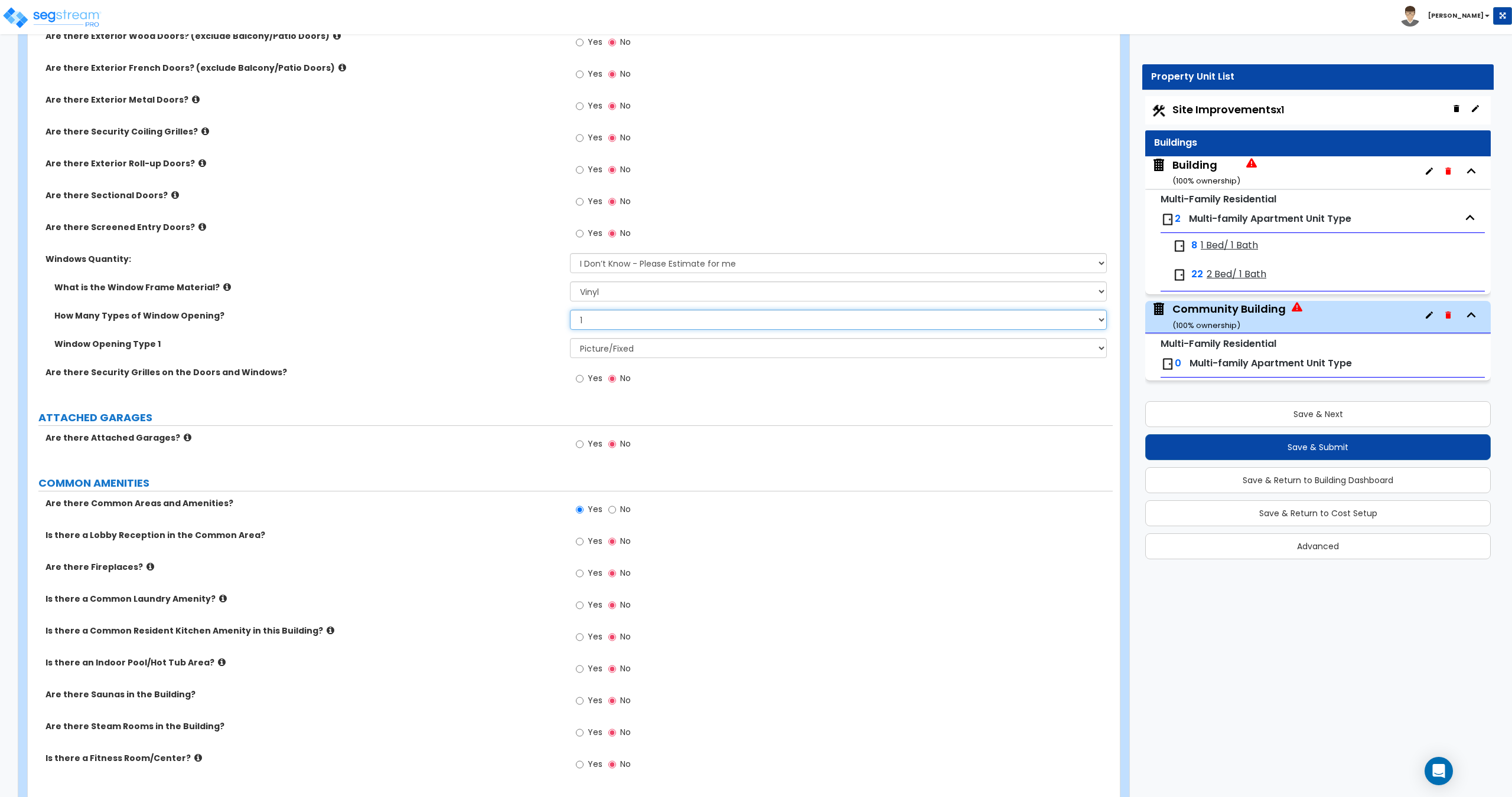
click at [613, 314] on select "Please Choose One 1 2 3 4" at bounding box center [838, 320] width 536 height 20
click at [622, 292] on select "Please Choose One Vinyl Aluminum Wood" at bounding box center [838, 291] width 536 height 20
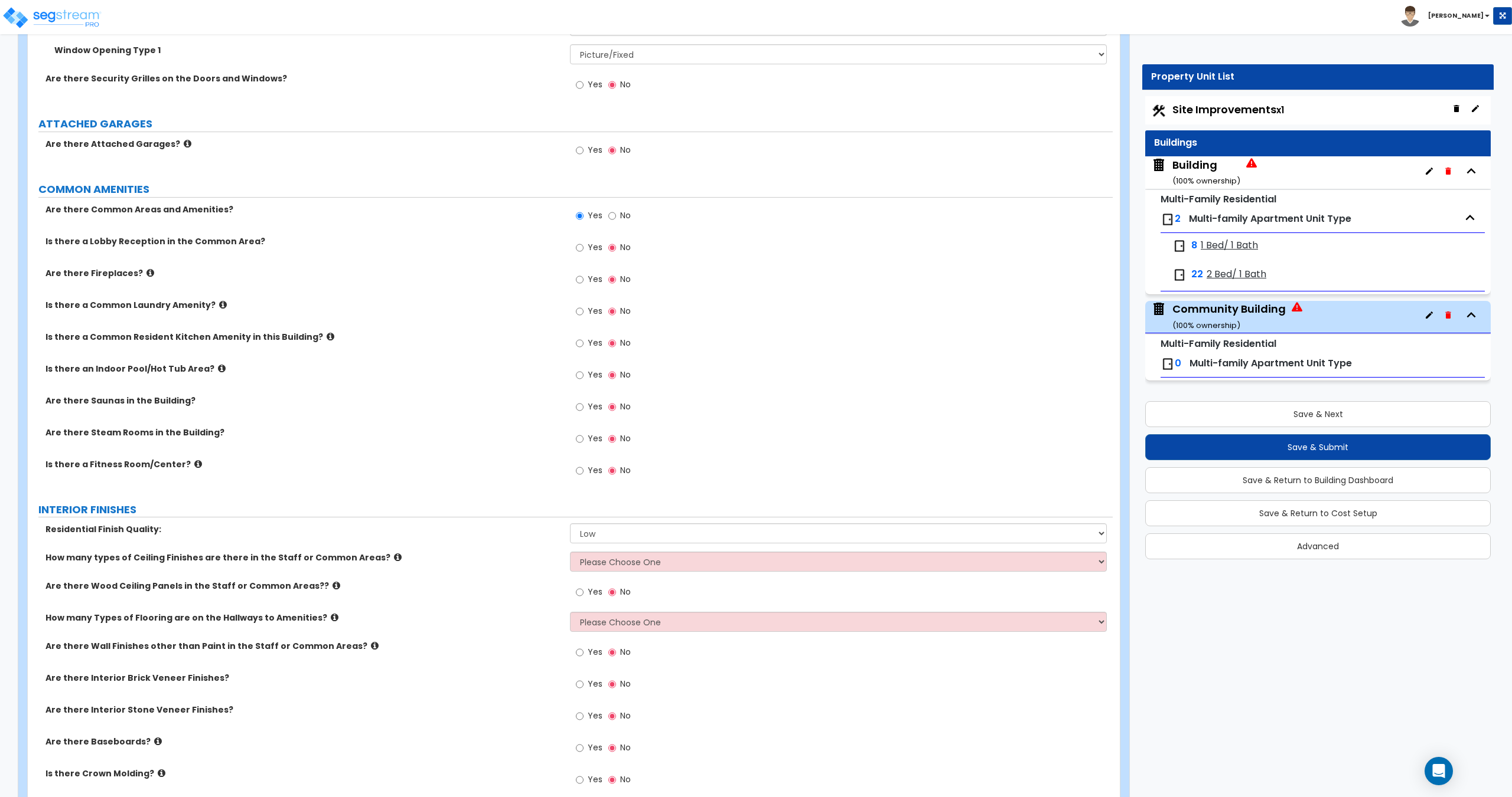
scroll to position [1821, 0]
click at [588, 338] on span "Yes" at bounding box center [595, 342] width 15 height 12
click at [584, 338] on input "Yes" at bounding box center [579, 342] width 7 height 13
radio input "true"
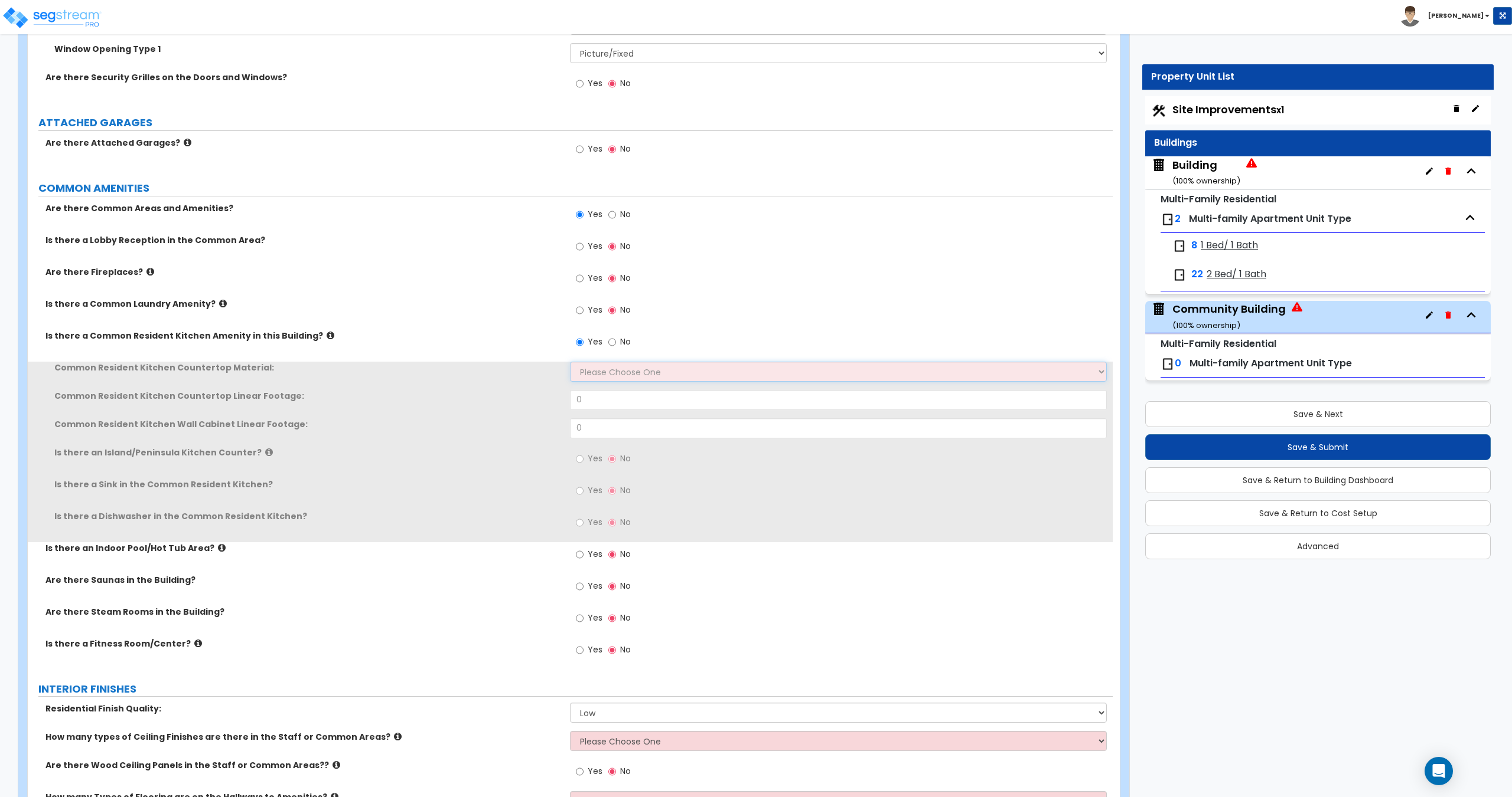
click at [605, 368] on select "Please Choose One Plastic Laminate Solid Surface Stone Quartz Marble Tile Wood …" at bounding box center [838, 372] width 536 height 20
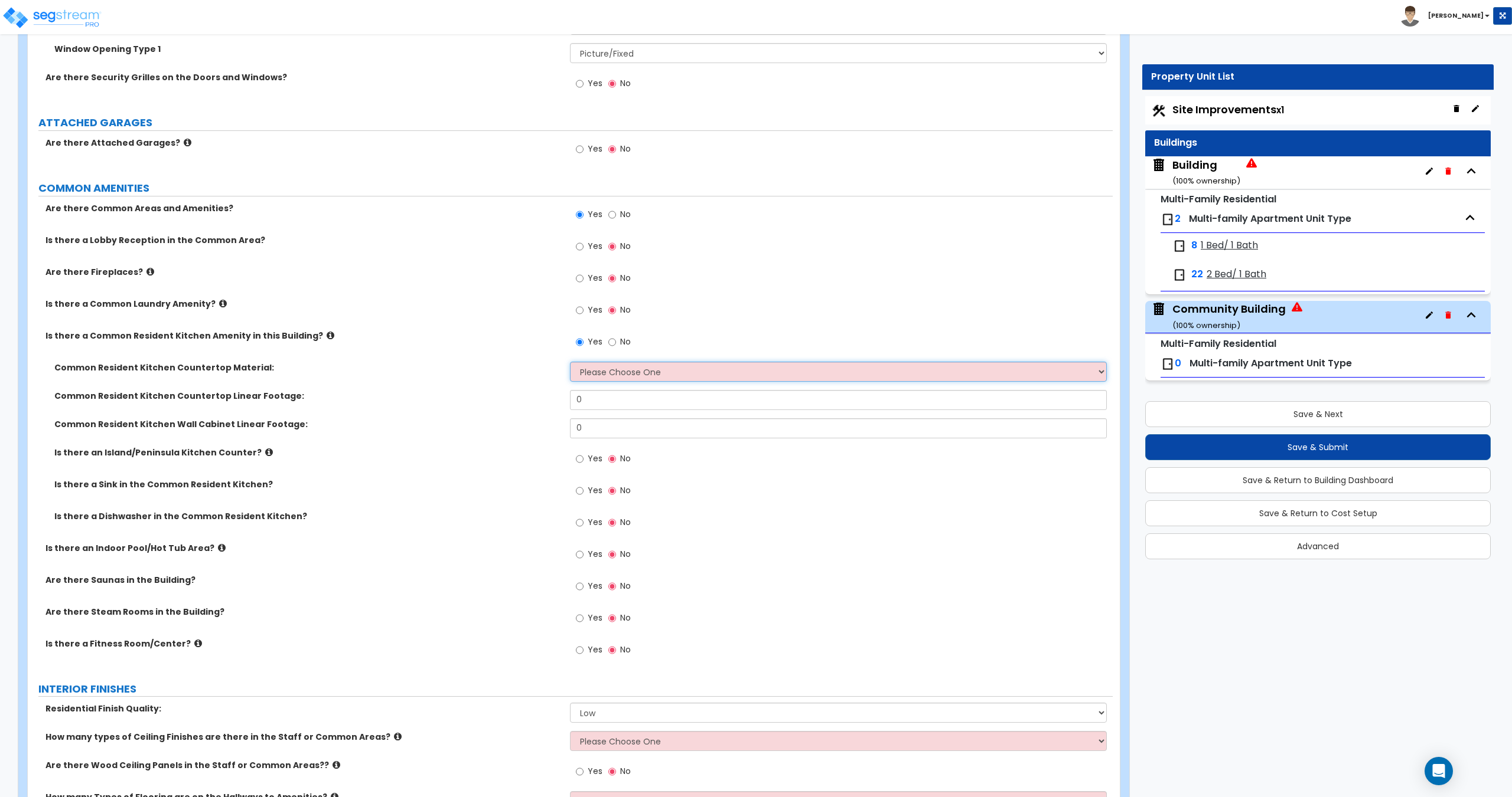
select select "1"
click at [570, 362] on select "Please Choose One Plastic Laminate Solid Surface Stone Quartz Marble Tile Wood …" at bounding box center [838, 372] width 536 height 20
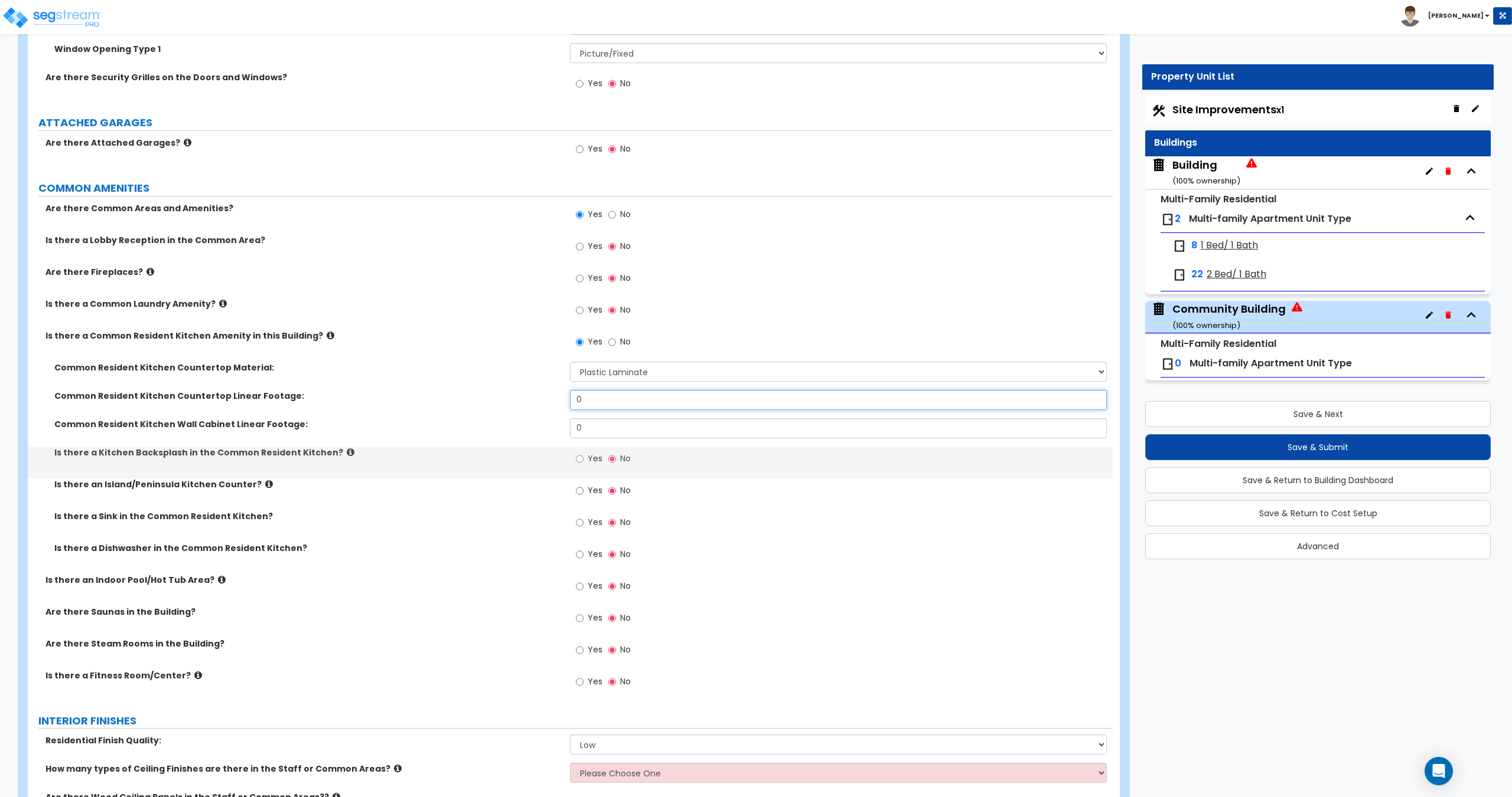
click at [609, 403] on input "0" at bounding box center [838, 401] width 536 height 20
drag, startPoint x: 566, startPoint y: 404, endPoint x: 443, endPoint y: 398, distance: 123.1
click at [468, 399] on div "Common Resident Kitchen Countertop Linear Footage: 0" at bounding box center [570, 405] width 1085 height 28
type input "5"
drag, startPoint x: 592, startPoint y: 433, endPoint x: 249, endPoint y: 428, distance: 343.0
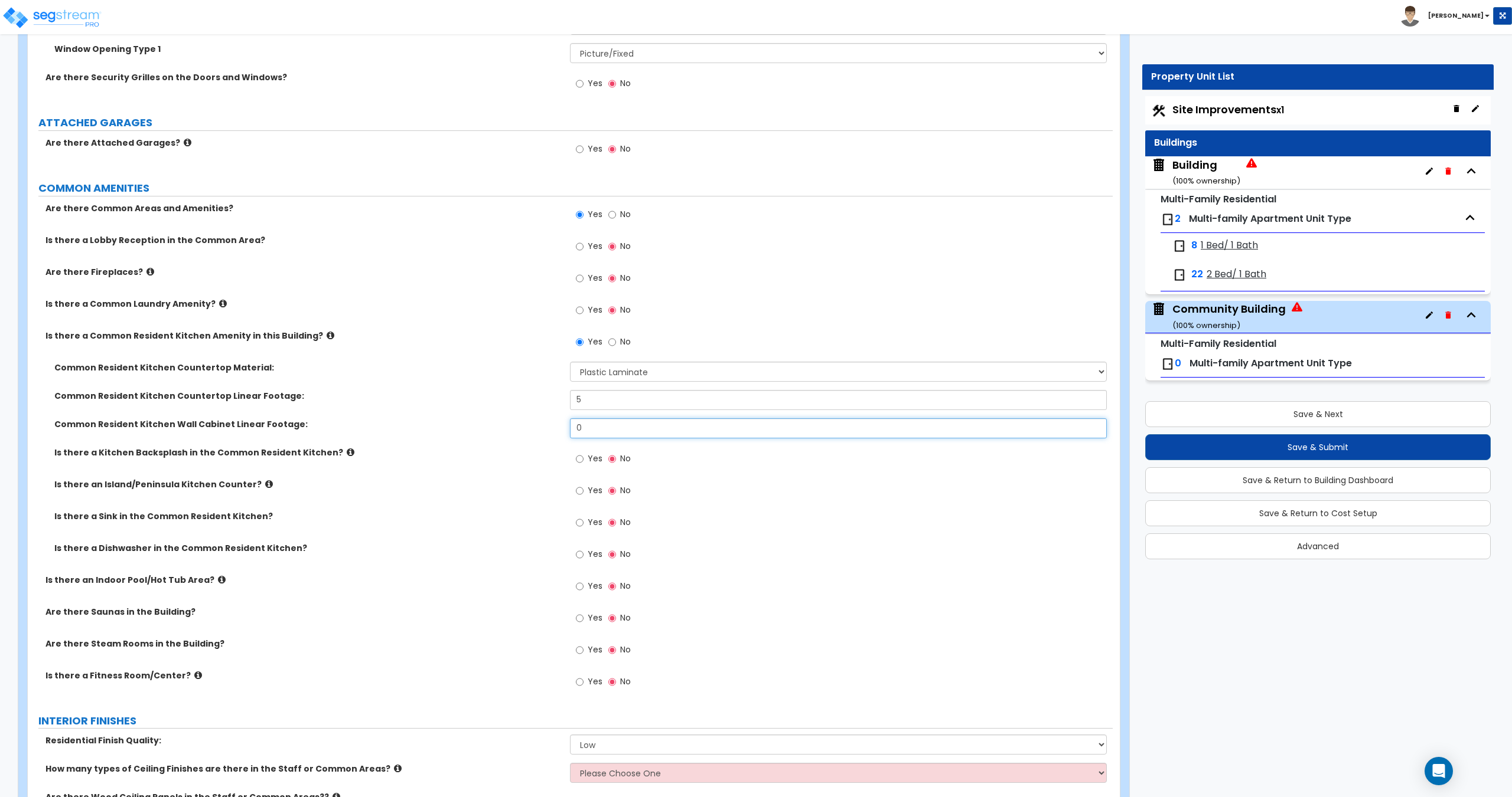
click at [414, 430] on div "Common Resident Kitchen Wall Cabinet Linear Footage: 0" at bounding box center [570, 433] width 1085 height 28
type input "7"
click at [584, 530] on label "Yes" at bounding box center [588, 524] width 26 height 20
click at [584, 529] on input "Yes" at bounding box center [579, 523] width 7 height 13
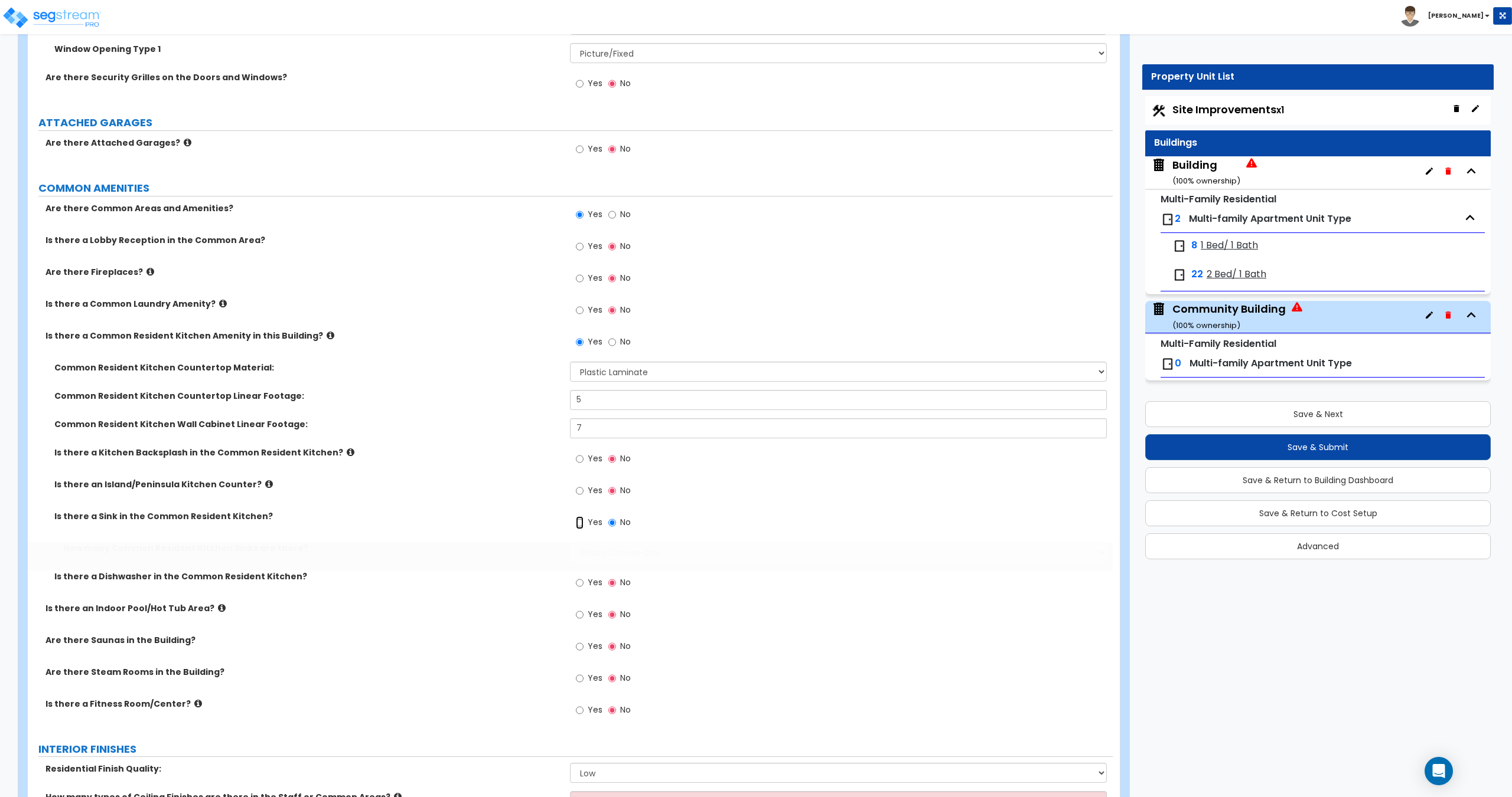
radio input "true"
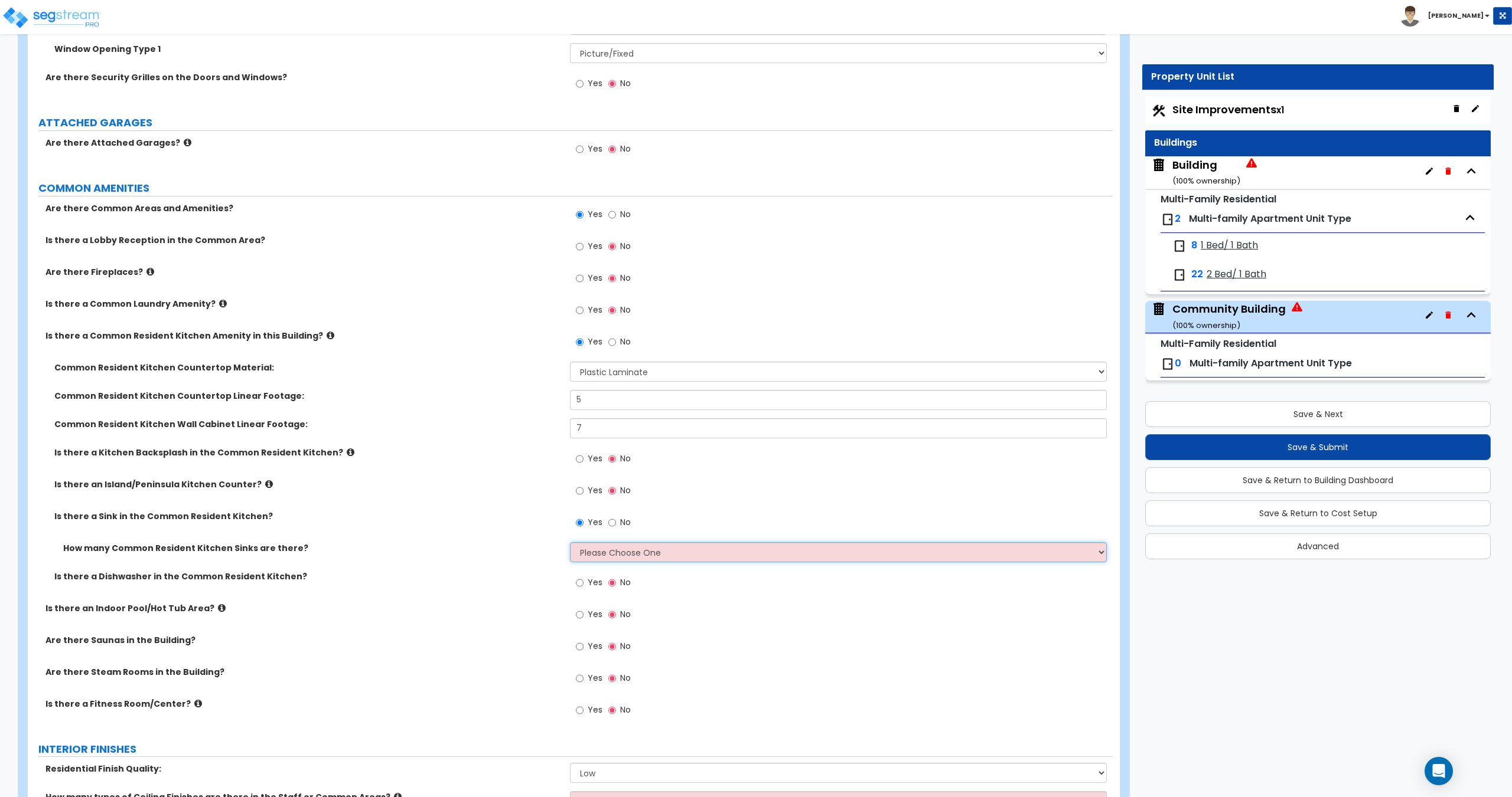
click at [611, 556] on select "Please Choose One 1 2 3" at bounding box center [838, 552] width 536 height 20
select select "1"
click at [570, 542] on select "Please Choose One 1 2 3" at bounding box center [838, 552] width 536 height 20
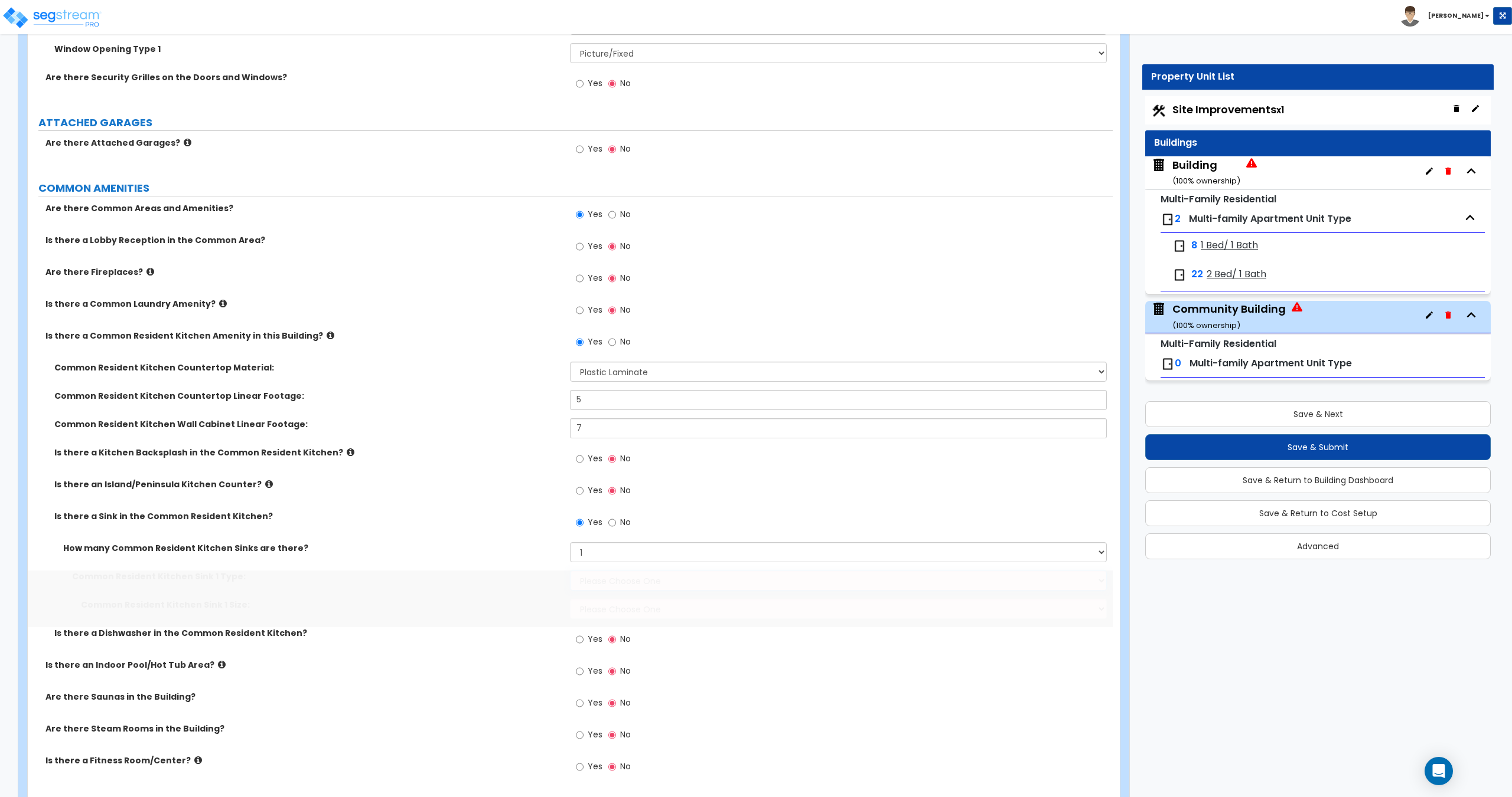
click at [617, 574] on select "Please Choose One Stainless Steel Porcelain Enamel Cast Iron Granite Composite" at bounding box center [838, 581] width 536 height 20
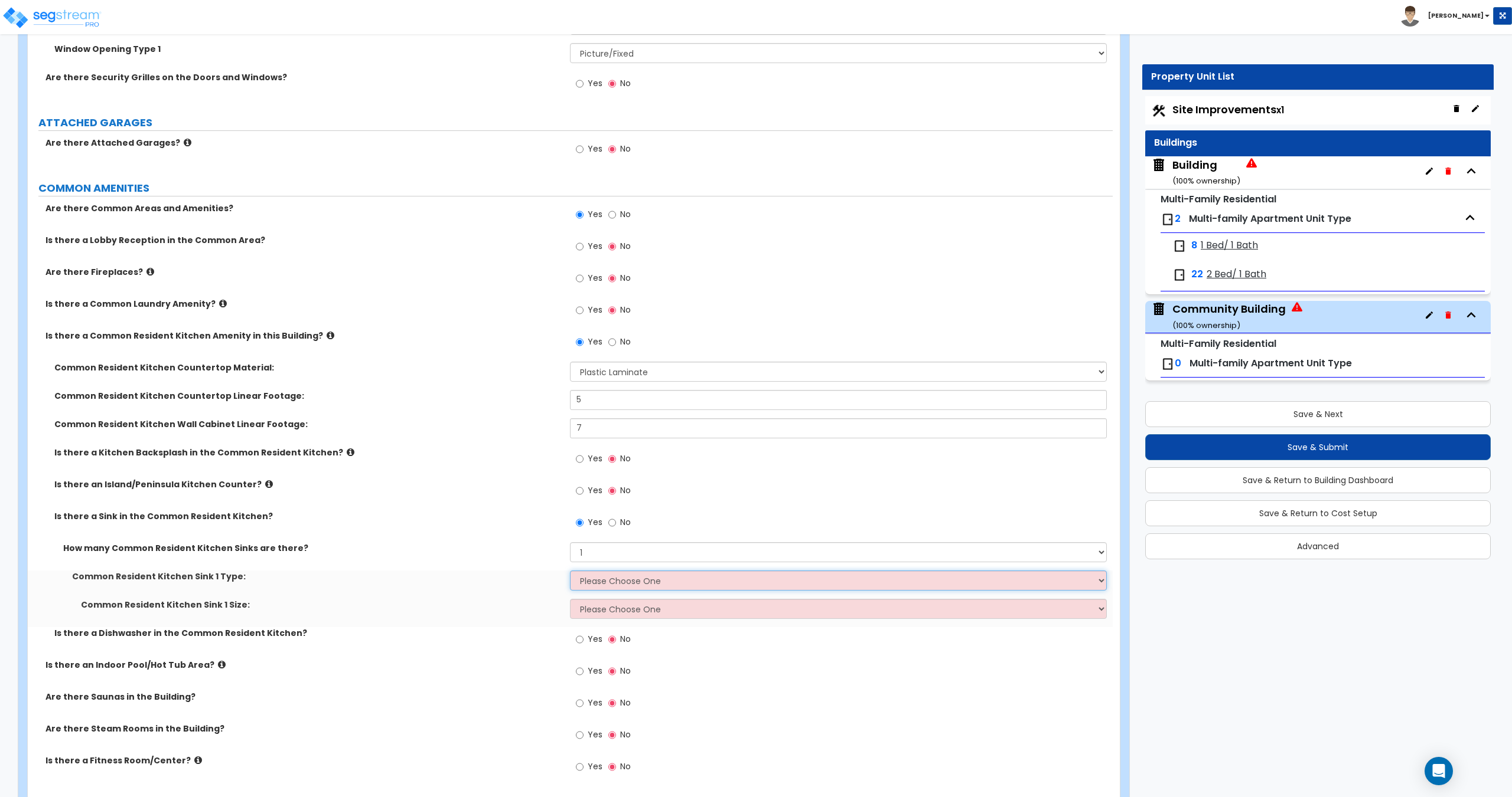
select select "1"
click at [570, 570] on select "Please Choose One Stainless Steel Porcelain Enamel Cast Iron Granite Composite" at bounding box center [838, 581] width 536 height 20
click at [611, 613] on select "Please Choose One Single Sink Double Sink" at bounding box center [838, 609] width 536 height 20
select select "1"
click at [570, 599] on select "Please Choose One Single Sink Double Sink" at bounding box center [838, 609] width 536 height 20
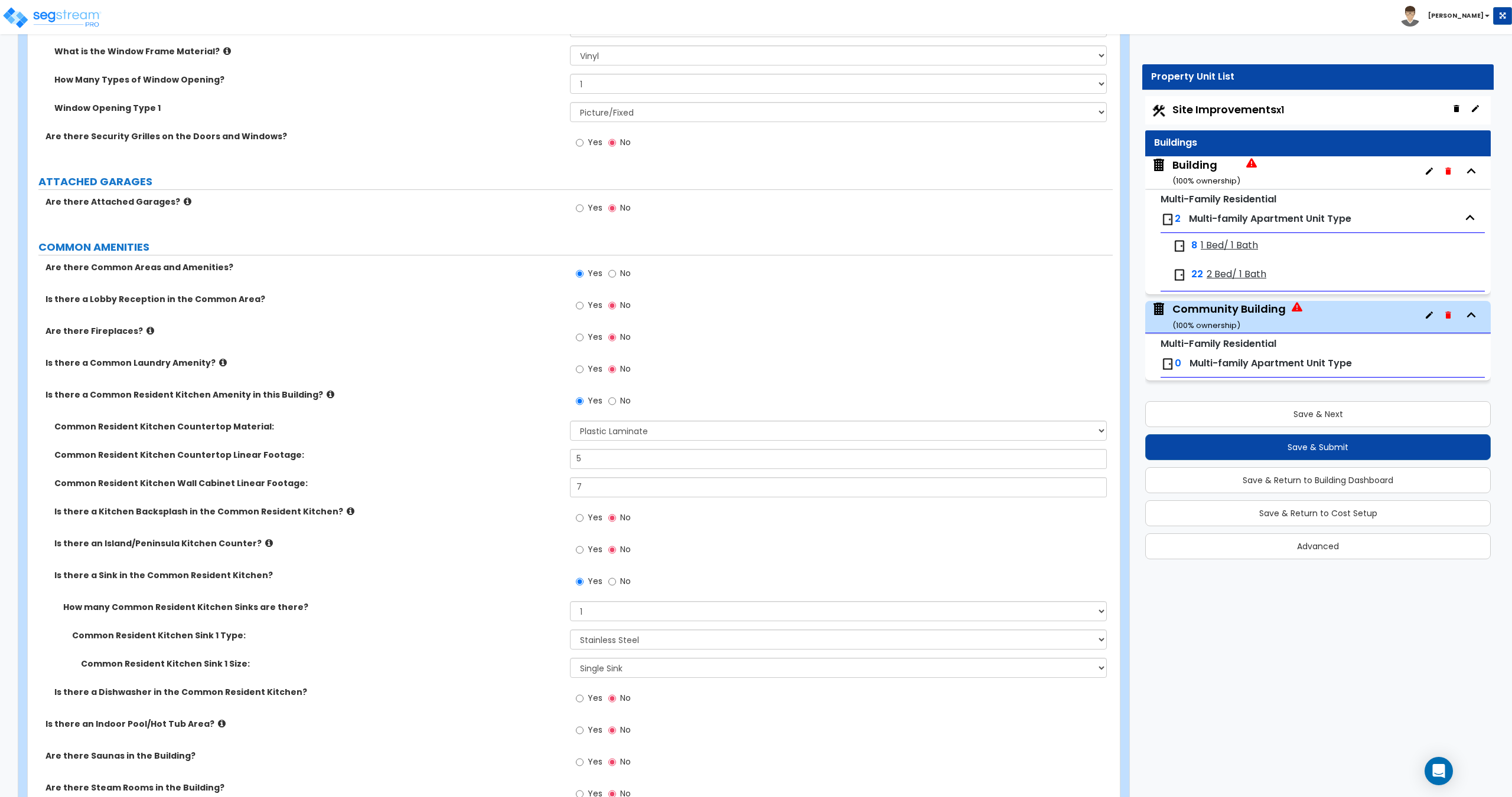
scroll to position [3006, 0]
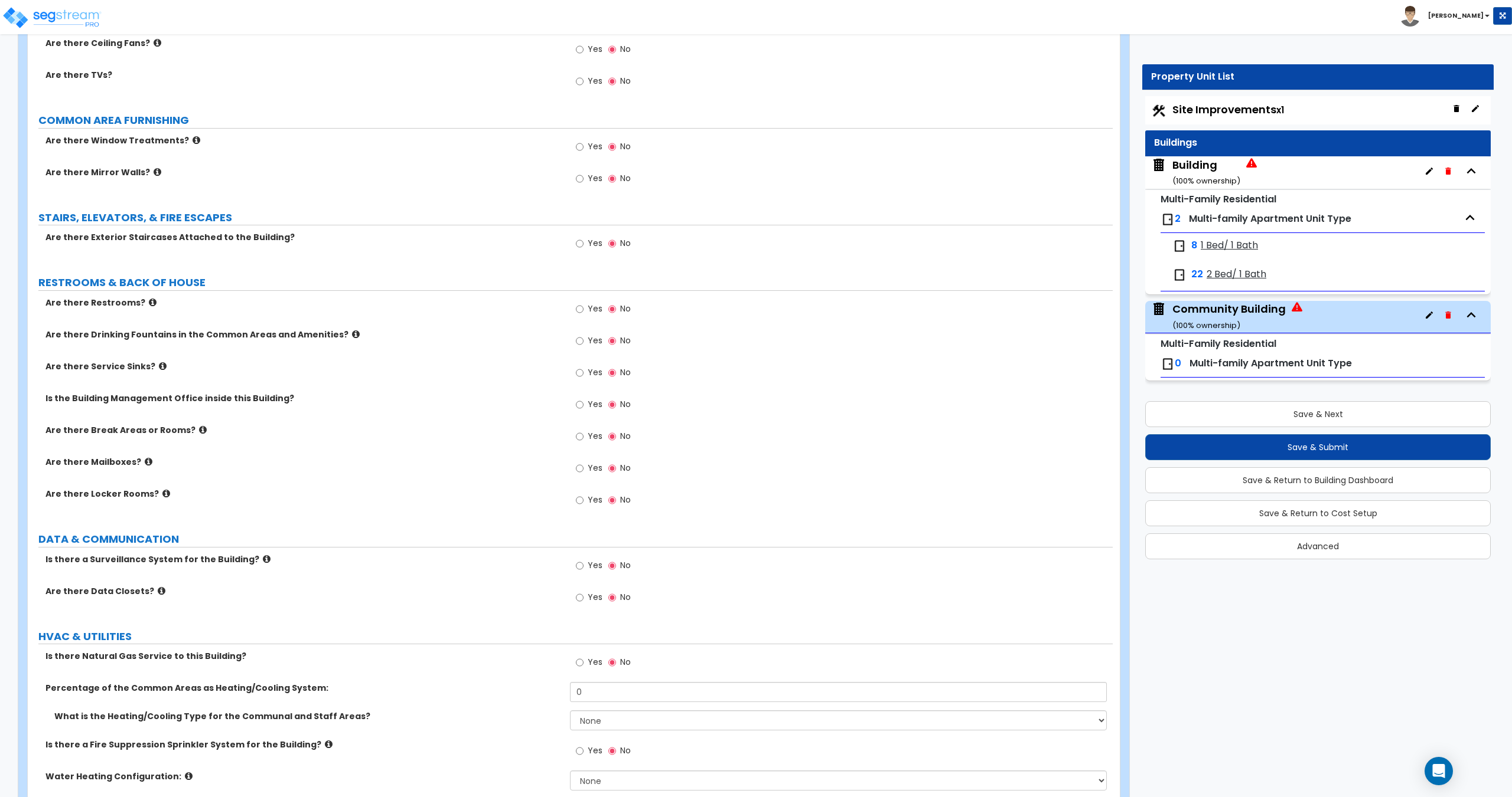
click at [590, 408] on span "Yes" at bounding box center [595, 405] width 15 height 12
click at [584, 408] on input "Yes" at bounding box center [579, 405] width 7 height 13
radio input "true"
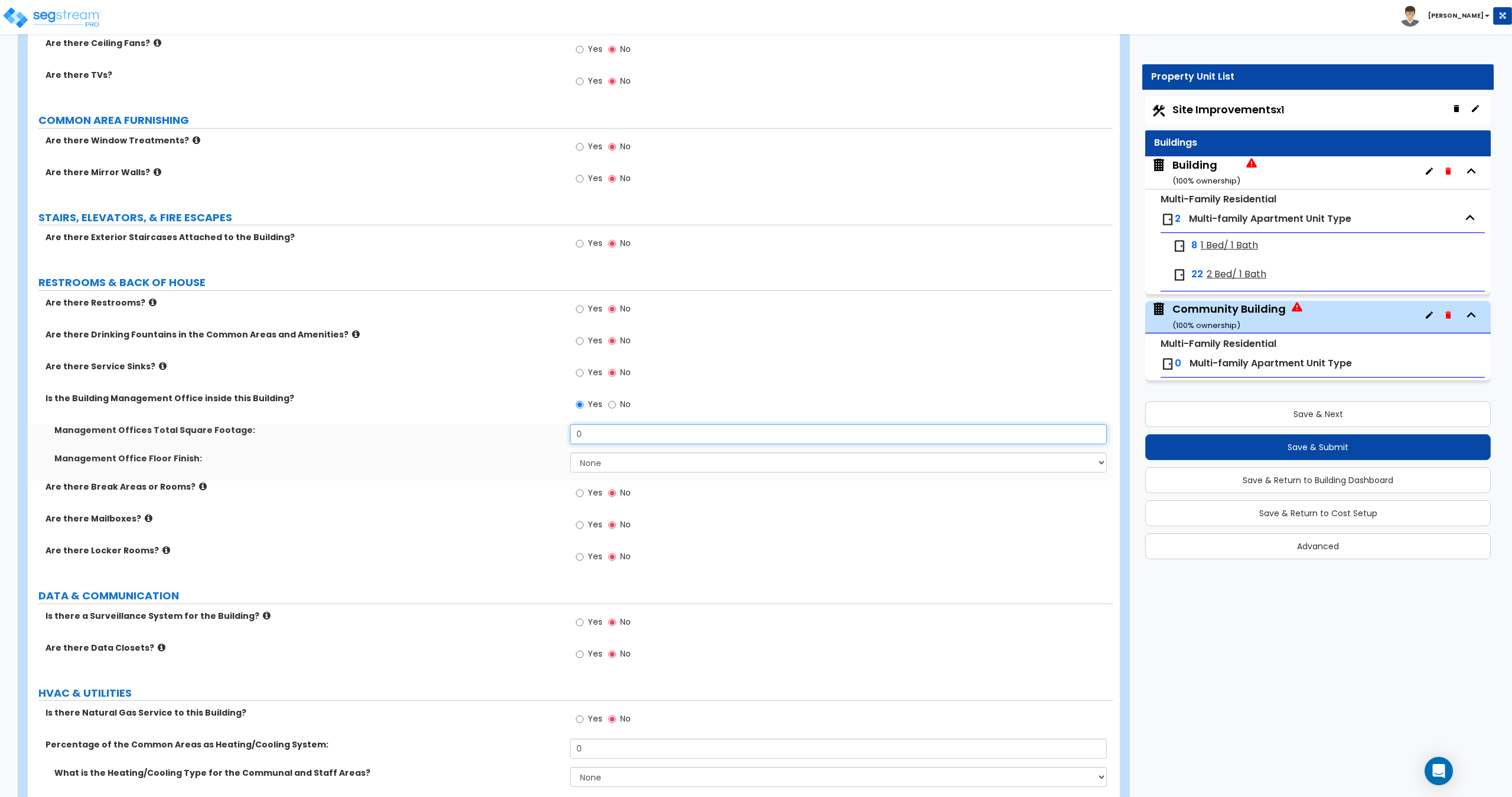
drag, startPoint x: 521, startPoint y: 424, endPoint x: 499, endPoint y: 423, distance: 22.0
click at [514, 423] on div "Are there Restrooms? Yes No Are there Drinking Fountains in the Common Areas an…" at bounding box center [570, 436] width 1067 height 280
drag, startPoint x: 561, startPoint y: 432, endPoint x: 466, endPoint y: 423, distance: 95.4
click at [490, 423] on div "Are there Restrooms? Yes No Are there Drinking Fountains in the Common Areas an…" at bounding box center [570, 436] width 1067 height 280
type input "50"
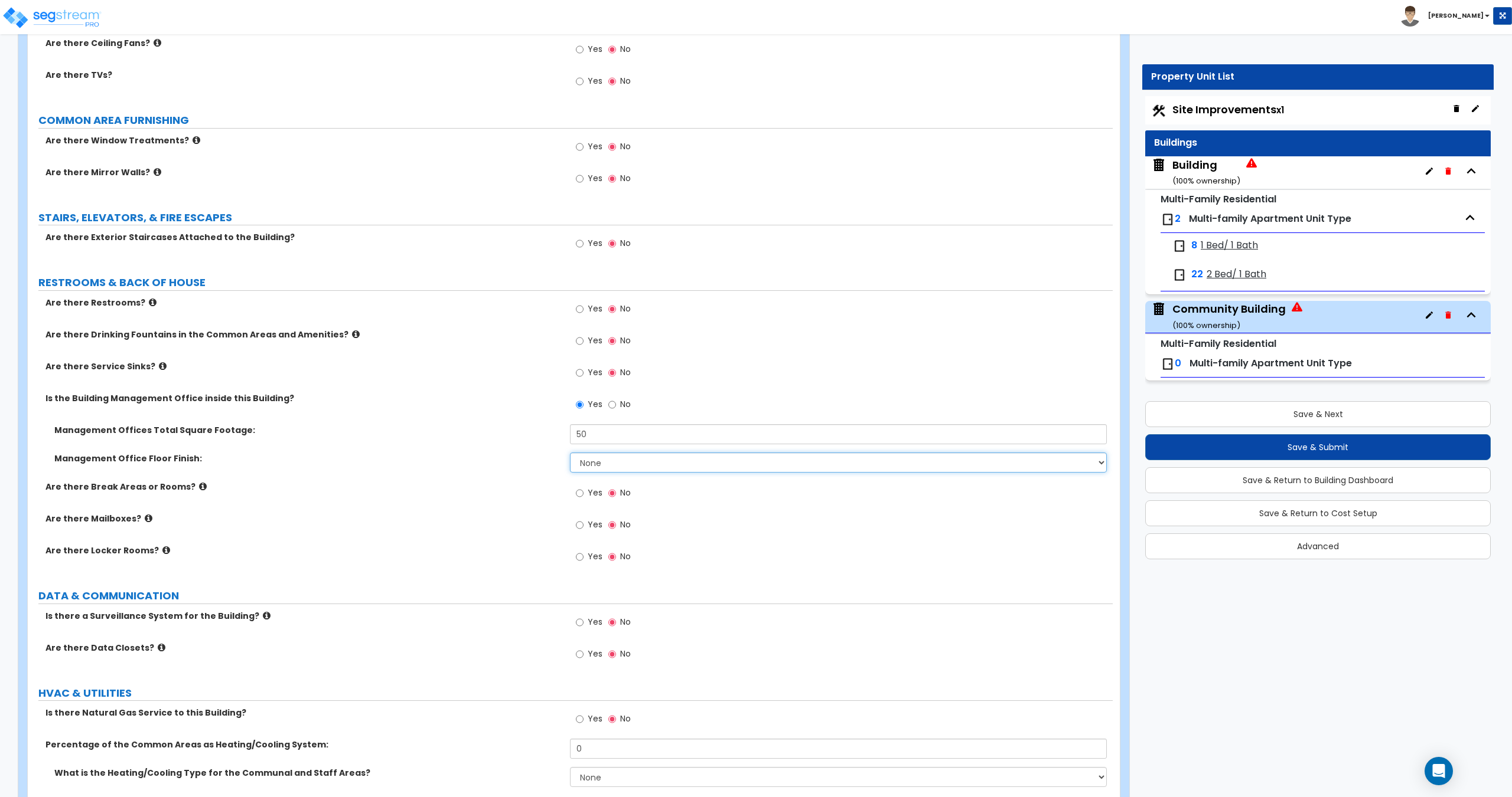
click at [580, 455] on select "None Tile Flooring Hardwood Flooring Resilient Laminate Flooring VCT Flooring S…" at bounding box center [838, 463] width 536 height 20
select select "4"
click at [570, 452] on select "None Tile Flooring Hardwood Flooring Resilient Laminate Flooring VCT Flooring S…" at bounding box center [838, 463] width 536 height 20
click at [582, 313] on input "Yes" at bounding box center [579, 309] width 7 height 13
radio input "true"
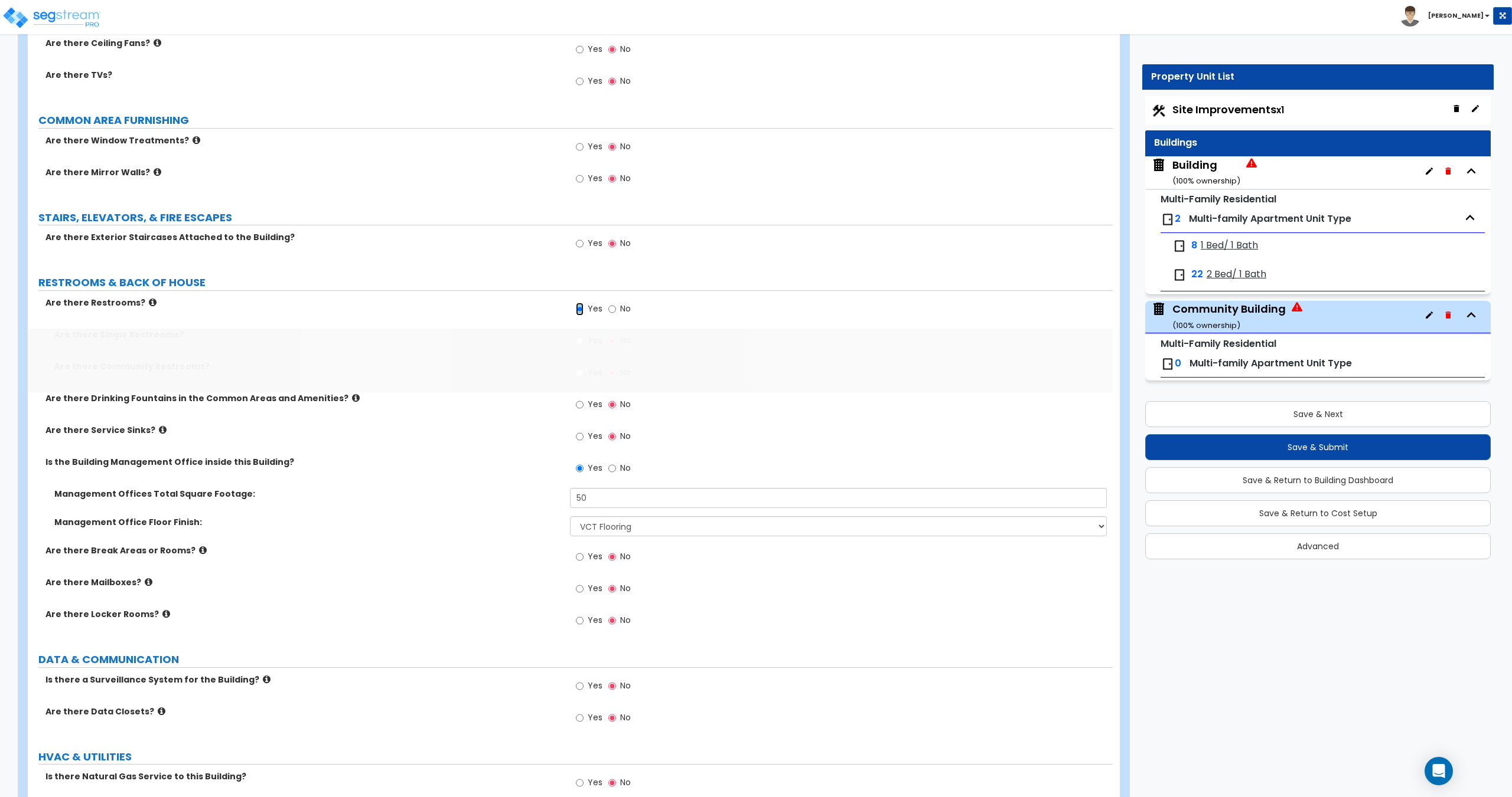
scroll to position [3069, 0]
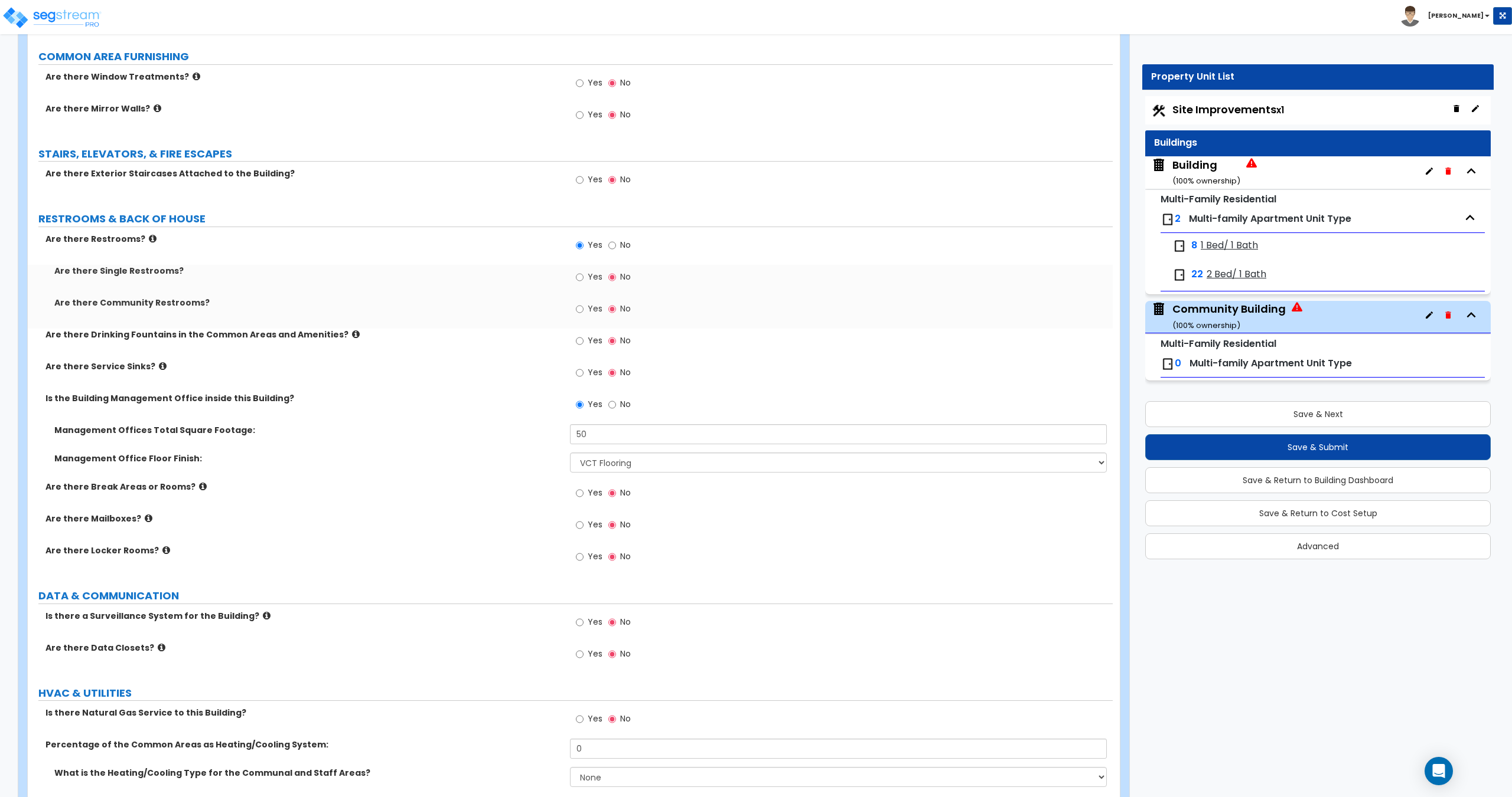
click at [586, 270] on label "Yes" at bounding box center [588, 278] width 26 height 20
click at [584, 271] on input "Yes" at bounding box center [579, 277] width 7 height 13
radio input "true"
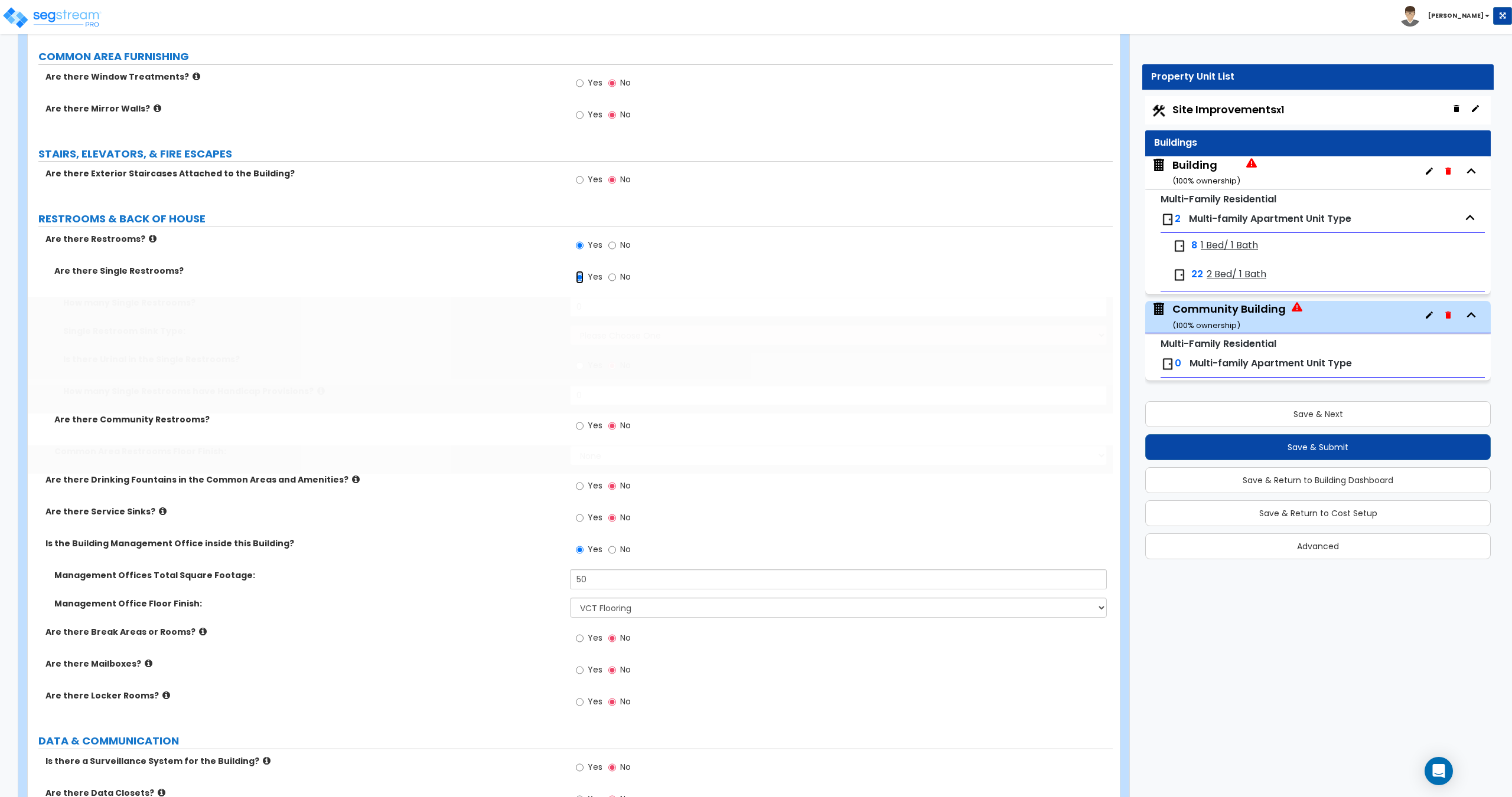
scroll to position [3214, 0]
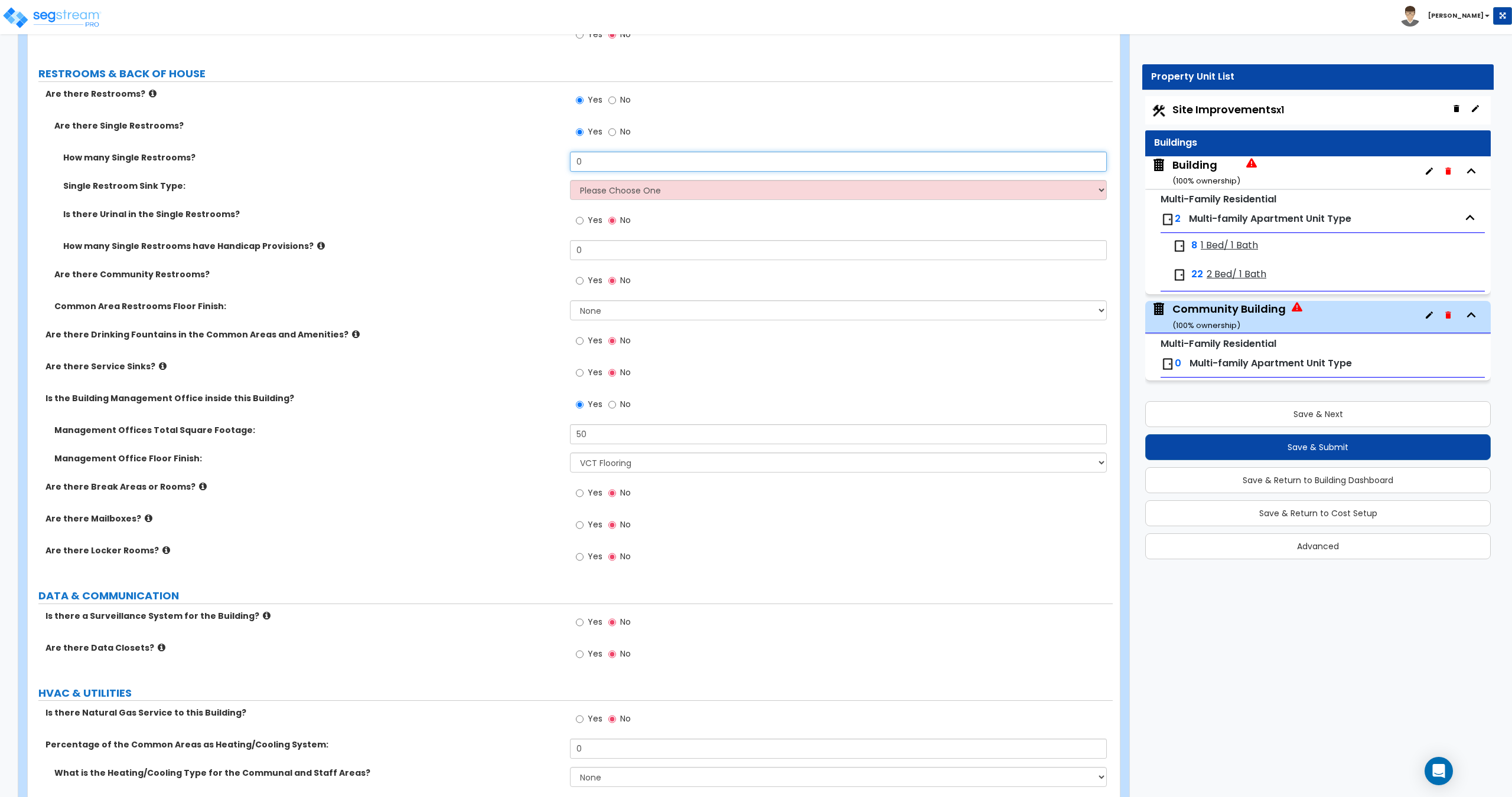
click at [546, 175] on div "How many Single Restrooms? 0" at bounding box center [570, 166] width 1085 height 28
type input "2"
click at [615, 193] on select "Please Choose One Wall-mounted Vanity-mounted" at bounding box center [838, 190] width 536 height 20
select select "1"
click at [570, 180] on select "Please Choose One Wall-mounted Vanity-mounted" at bounding box center [838, 190] width 536 height 20
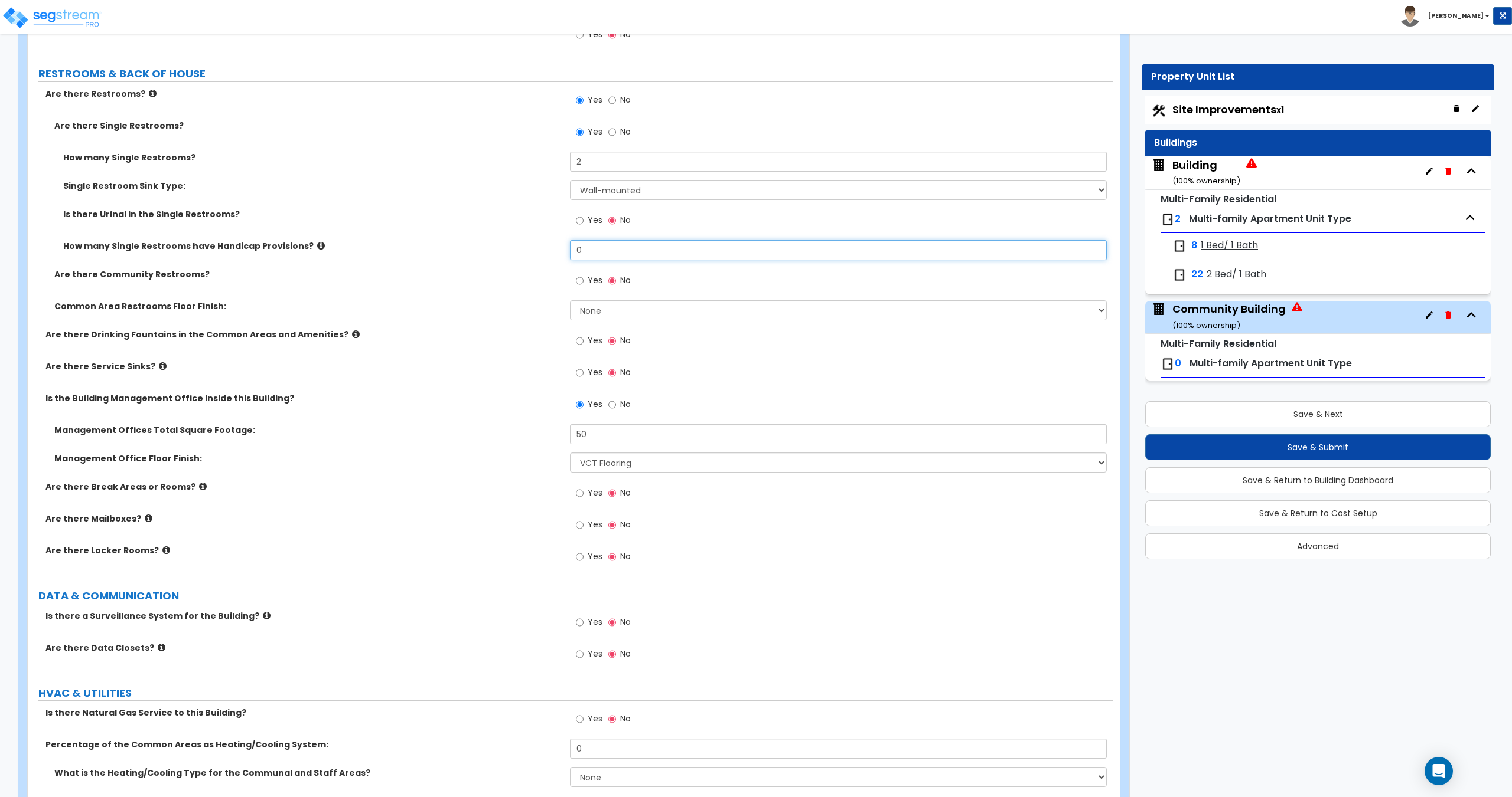
click at [599, 250] on input "0" at bounding box center [838, 250] width 536 height 20
drag, startPoint x: 580, startPoint y: 255, endPoint x: 454, endPoint y: 253, distance: 126.0
click at [483, 249] on div "How many Single Restrooms have Handicap Provisions? 0" at bounding box center [570, 254] width 1085 height 28
type input "2"
drag, startPoint x: 593, startPoint y: 308, endPoint x: 594, endPoint y: 314, distance: 6.1
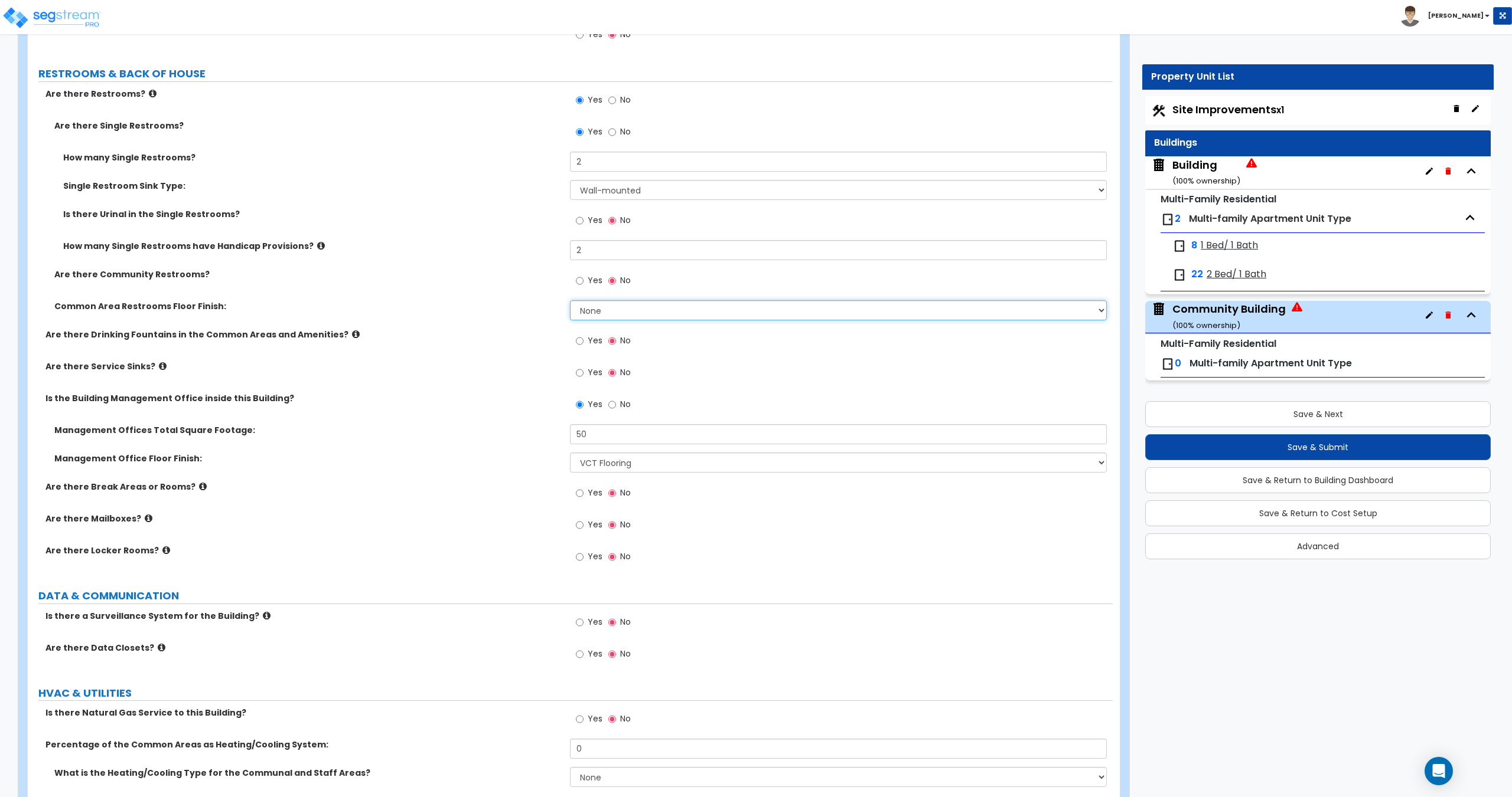
click at [593, 308] on select "None Tile Flooring Resilient Laminate Flooring VCT Flooring Sheet Vinyl Flooring" at bounding box center [838, 310] width 536 height 20
select select "1"
click at [570, 300] on select "None Tile Flooring Resilient Laminate Flooring VCT Flooring Sheet Vinyl Flooring" at bounding box center [838, 310] width 536 height 20
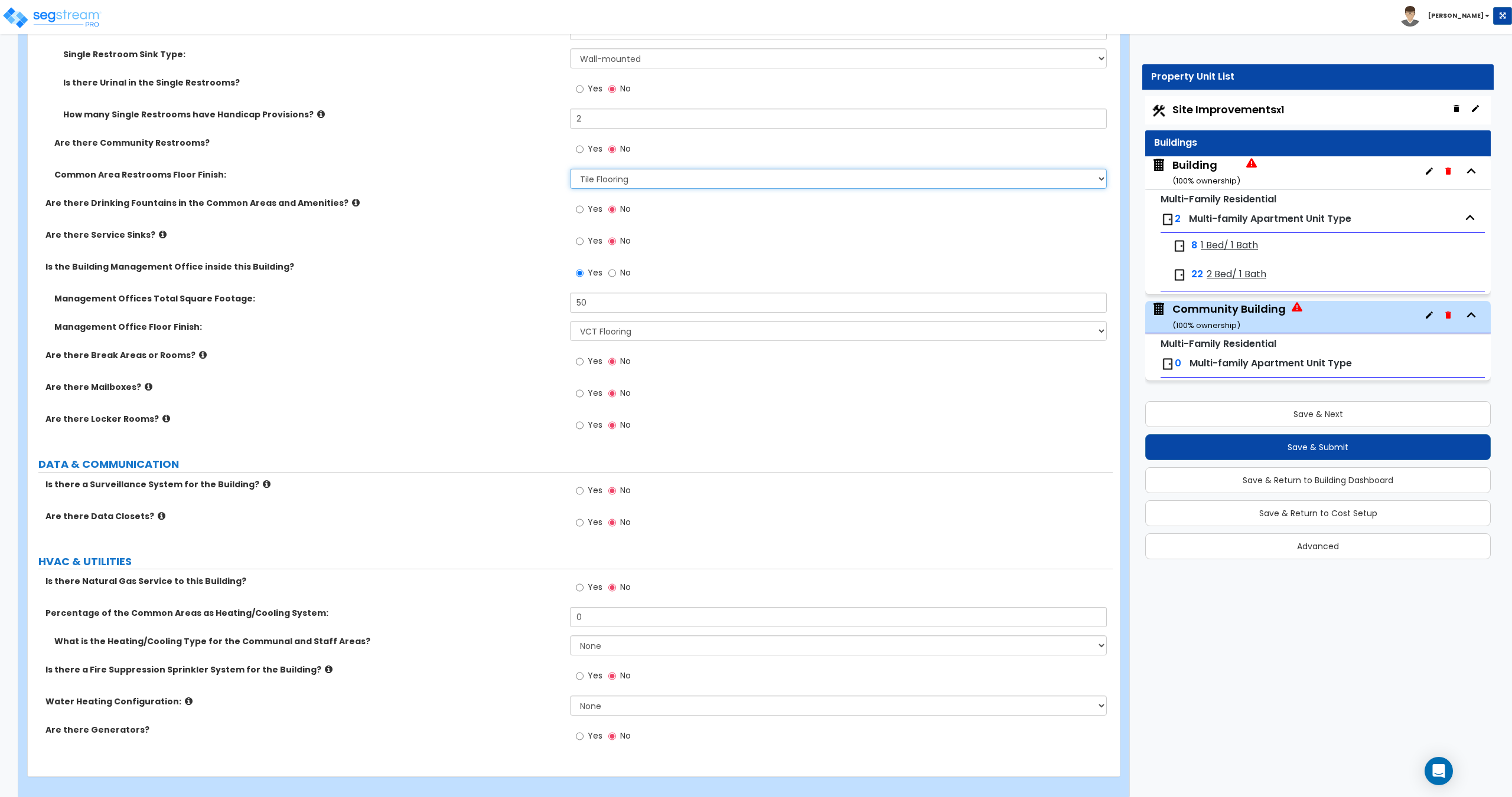
scroll to position [3359, 0]
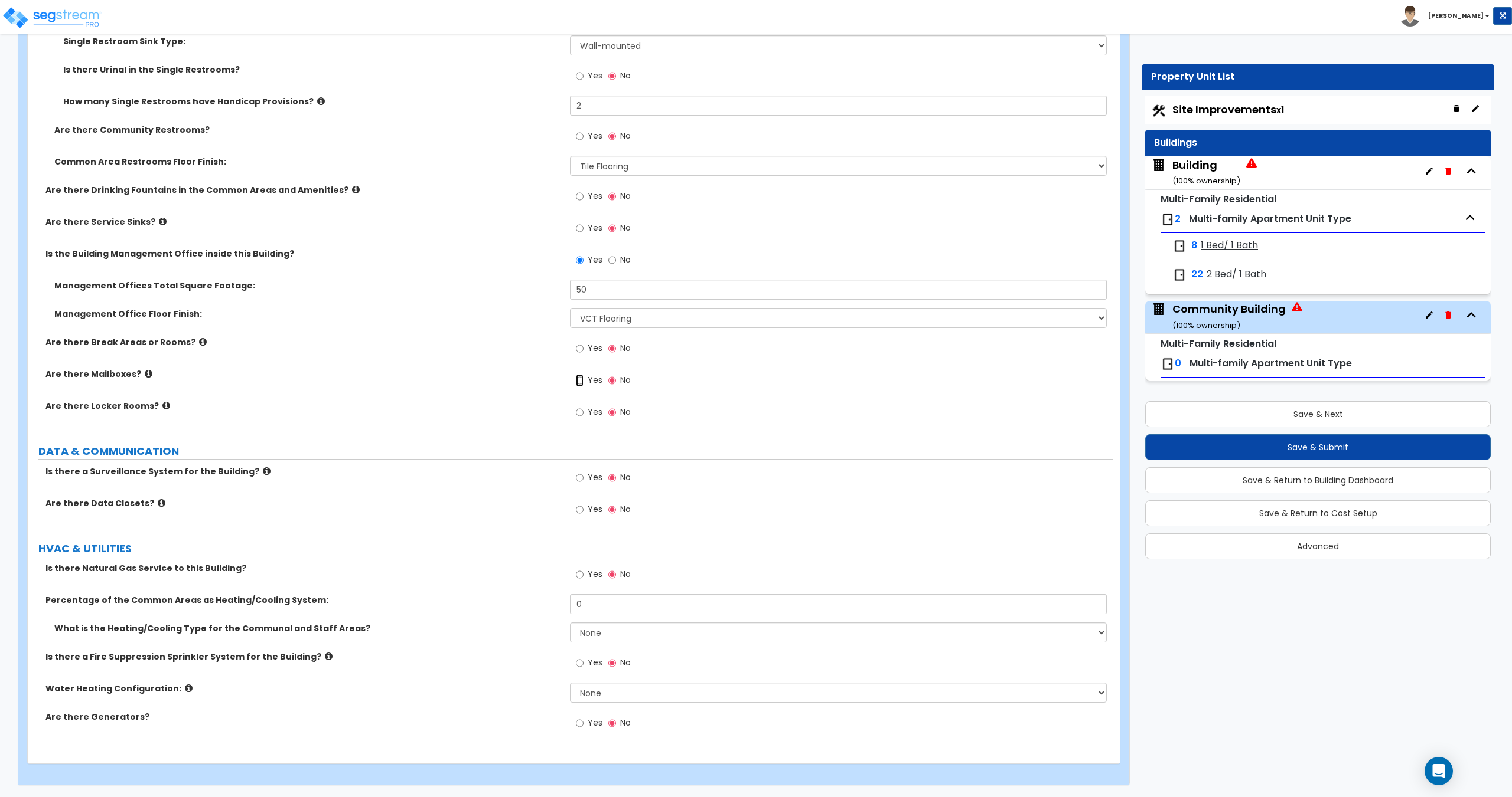
click at [576, 380] on input "Yes" at bounding box center [579, 380] width 7 height 13
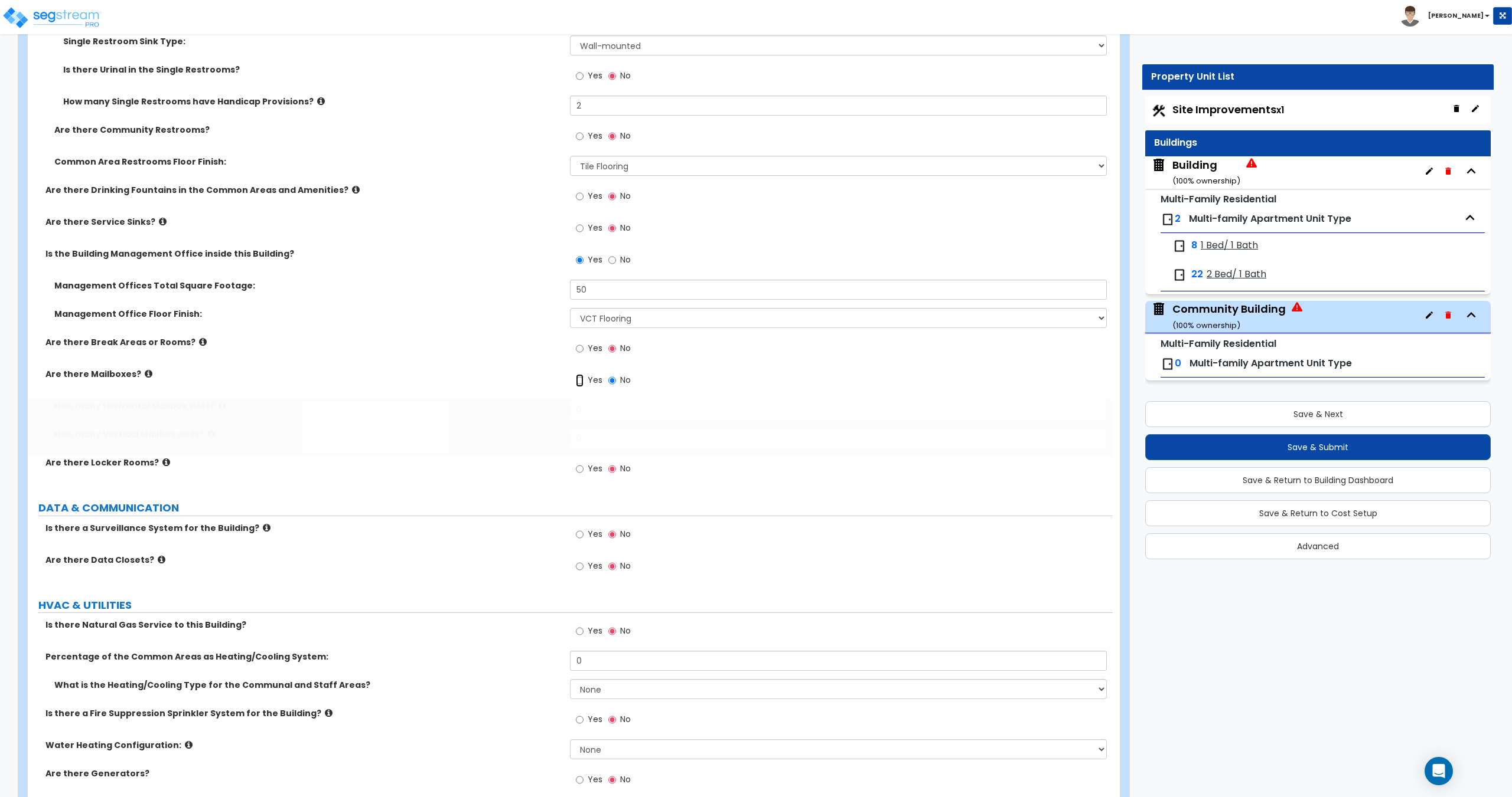
radio input "true"
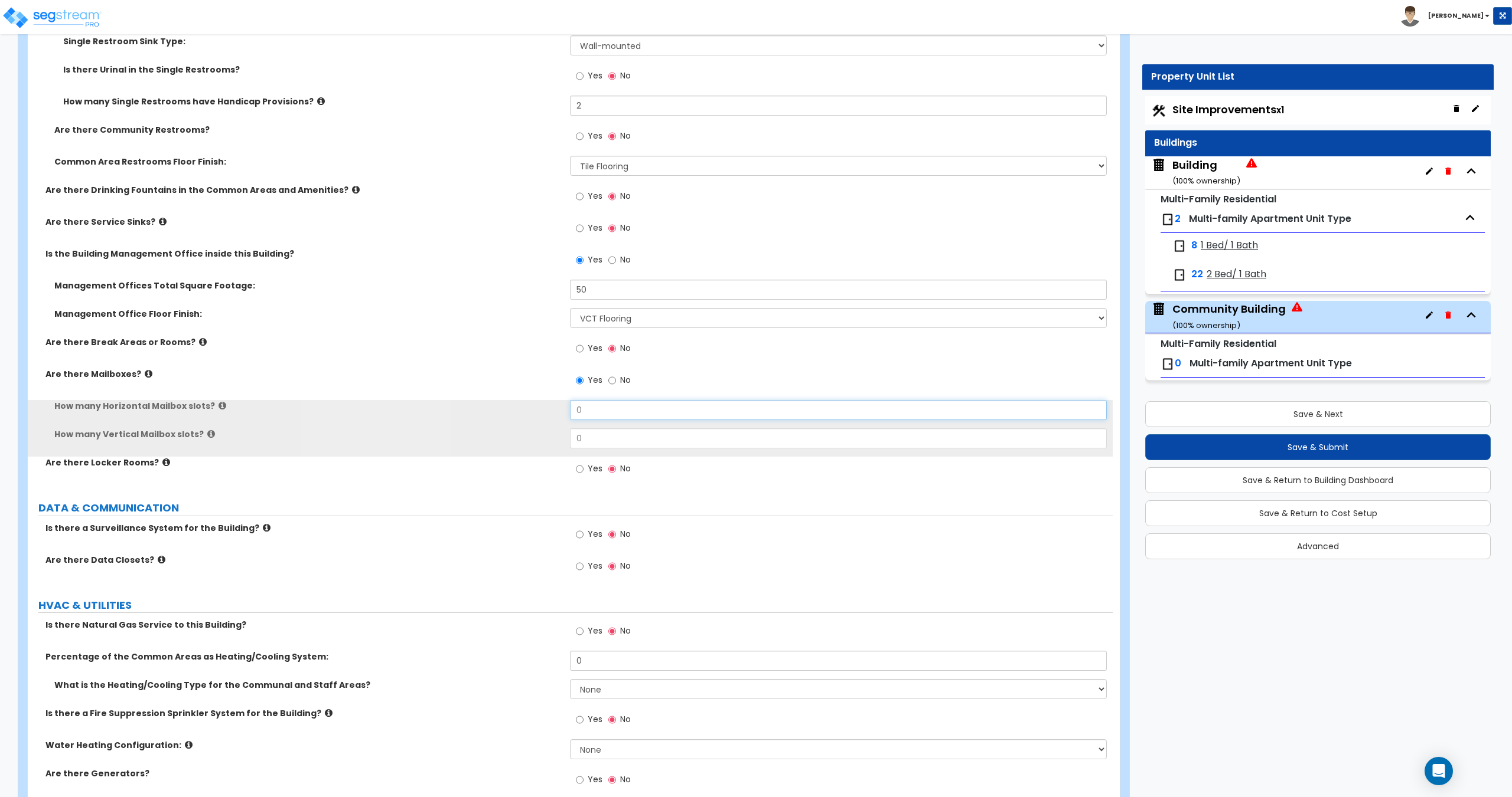
drag, startPoint x: 608, startPoint y: 409, endPoint x: 503, endPoint y: 413, distance: 105.1
click at [532, 409] on div "How many Horizontal Mailbox slots? 0" at bounding box center [570, 414] width 1085 height 28
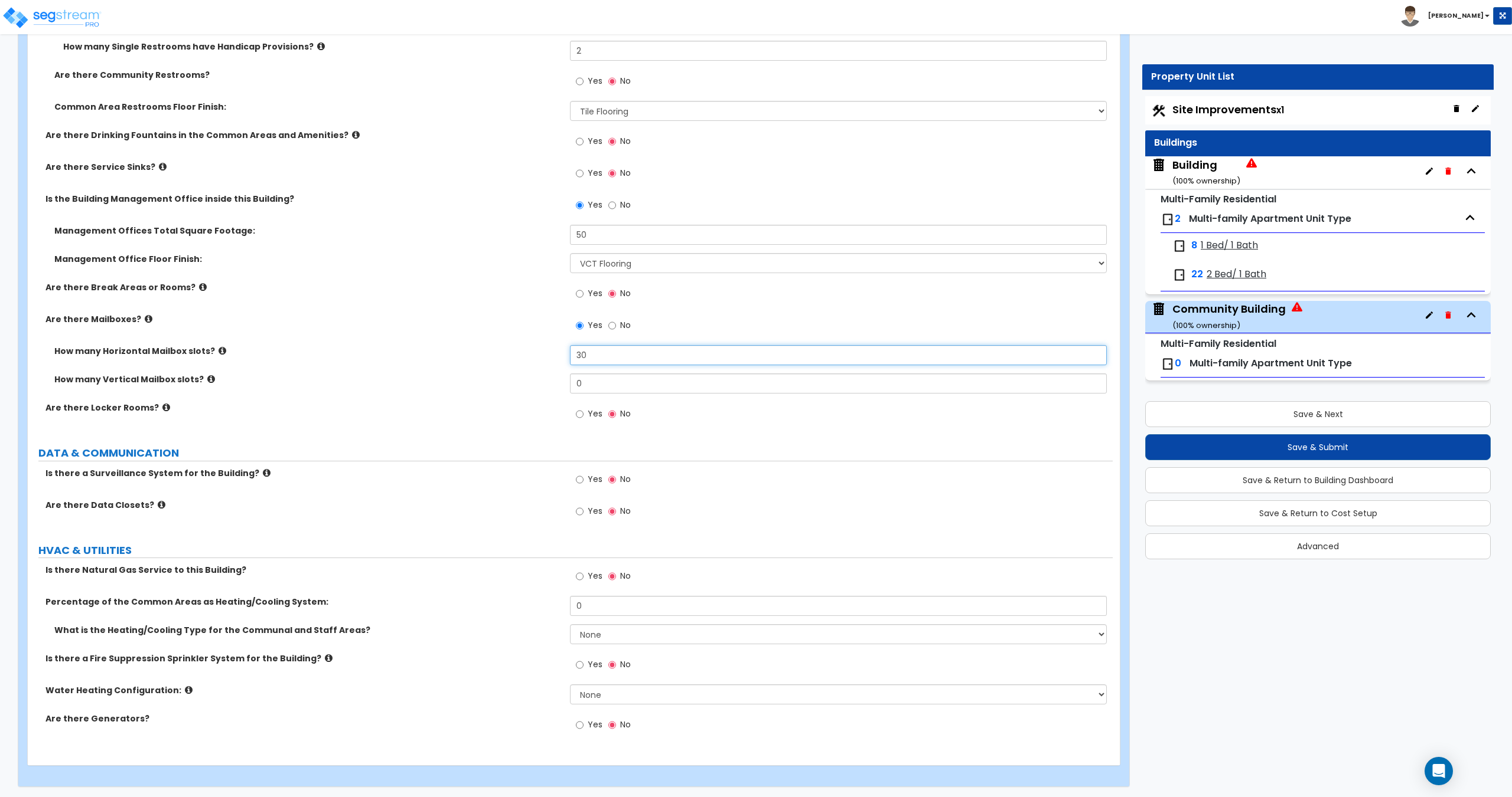
scroll to position [3416, 0]
type input "30"
click at [580, 579] on input "Yes" at bounding box center [579, 574] width 7 height 13
radio input "true"
click at [600, 619] on div "Percentage of the Common Areas as Heating/Cooling System: 0" at bounding box center [570, 608] width 1085 height 28
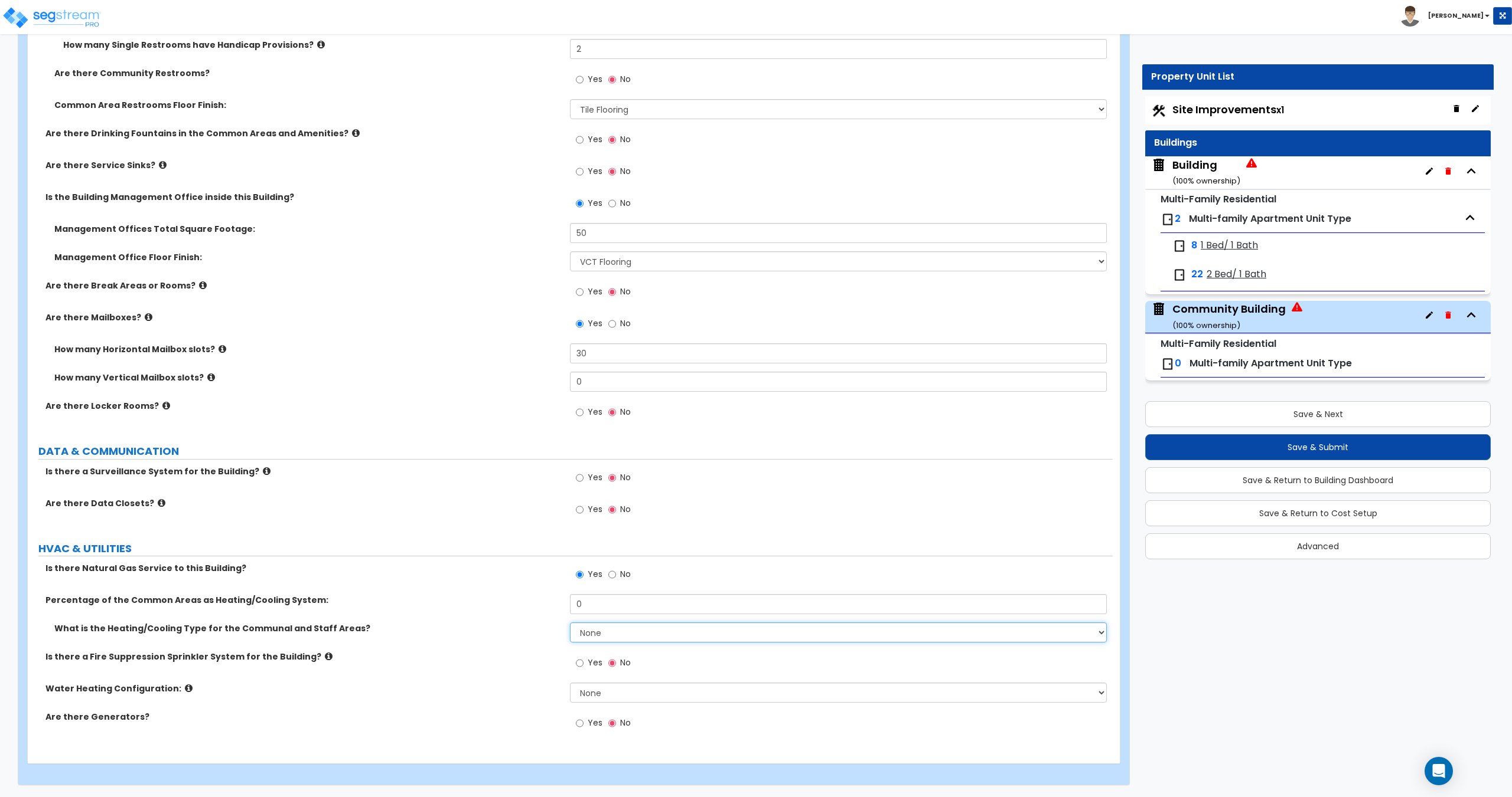
click at [599, 634] on select "None Heat Only Centralized Heating & Cooling Thru Wall Air Conditioners Mini Sp…" at bounding box center [838, 632] width 536 height 20
select select "2"
click at [570, 622] on select "None Heat Only Centralized Heating & Cooling Thru Wall Air Conditioners Mini Sp…" at bounding box center [838, 632] width 536 height 20
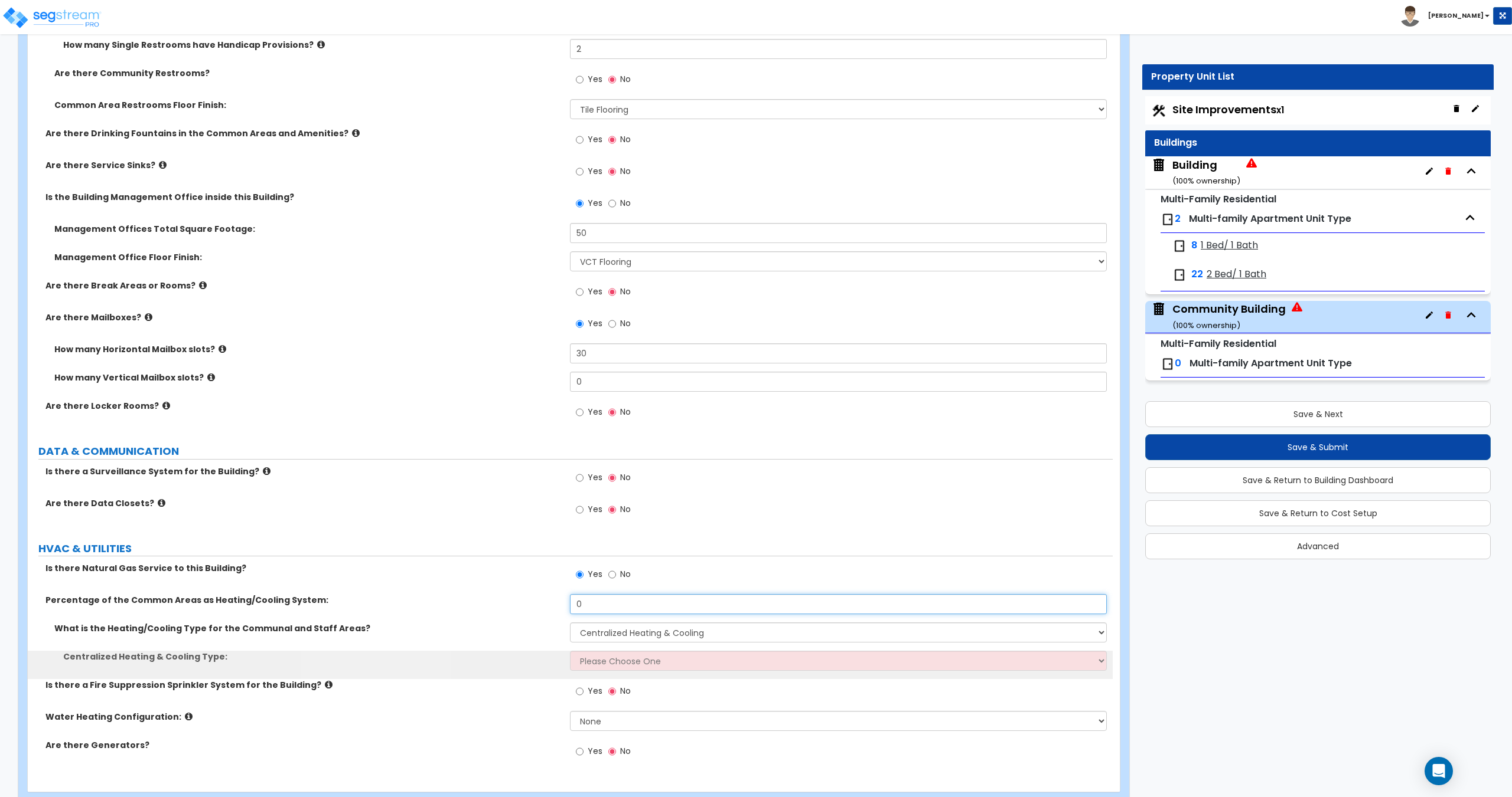
drag, startPoint x: 607, startPoint y: 606, endPoint x: 493, endPoint y: 613, distance: 114.2
click at [493, 613] on div "Percentage of the Common Areas as Heating/Cooling System: 0" at bounding box center [570, 608] width 1085 height 28
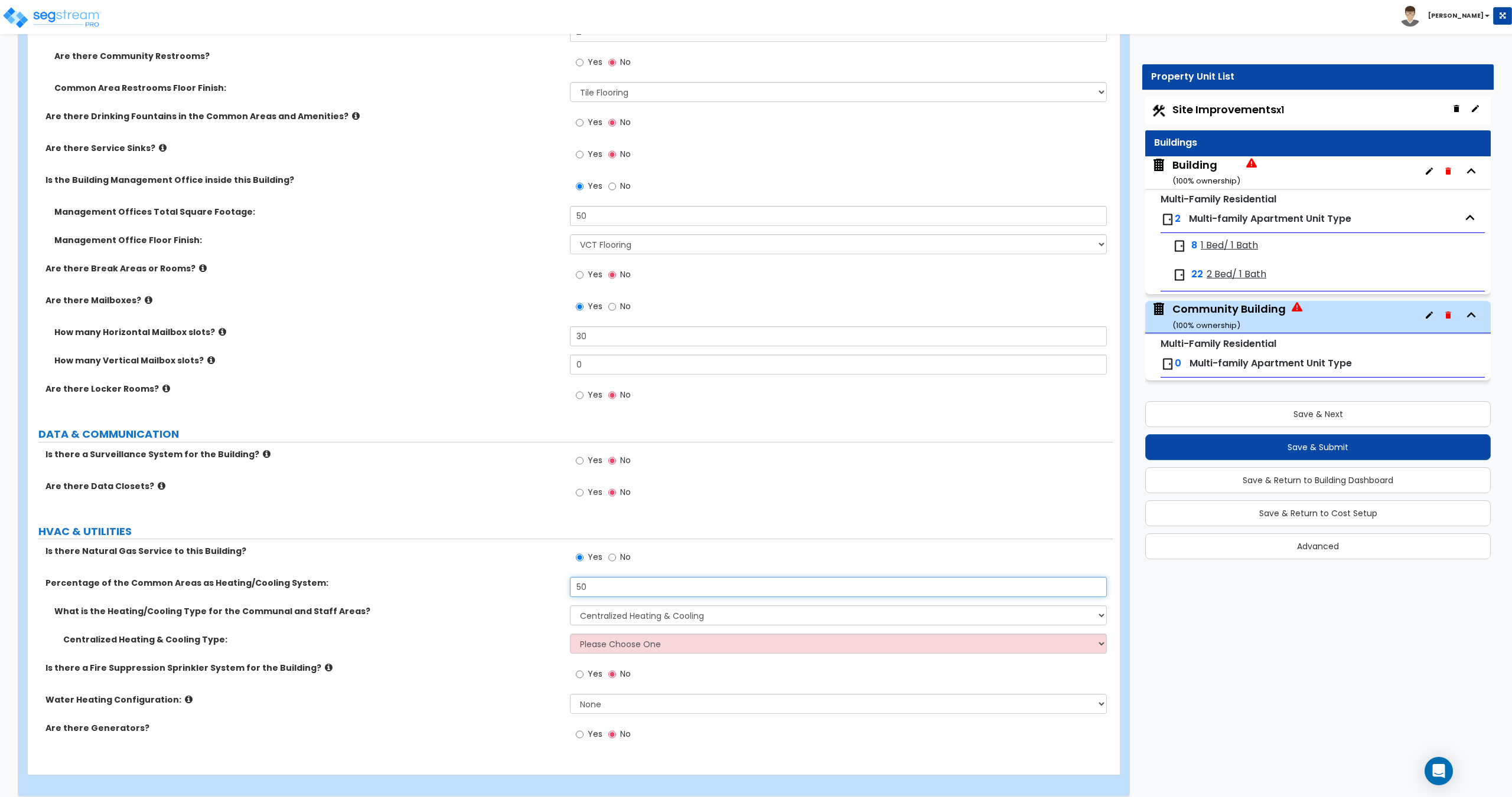
scroll to position [3444, 0]
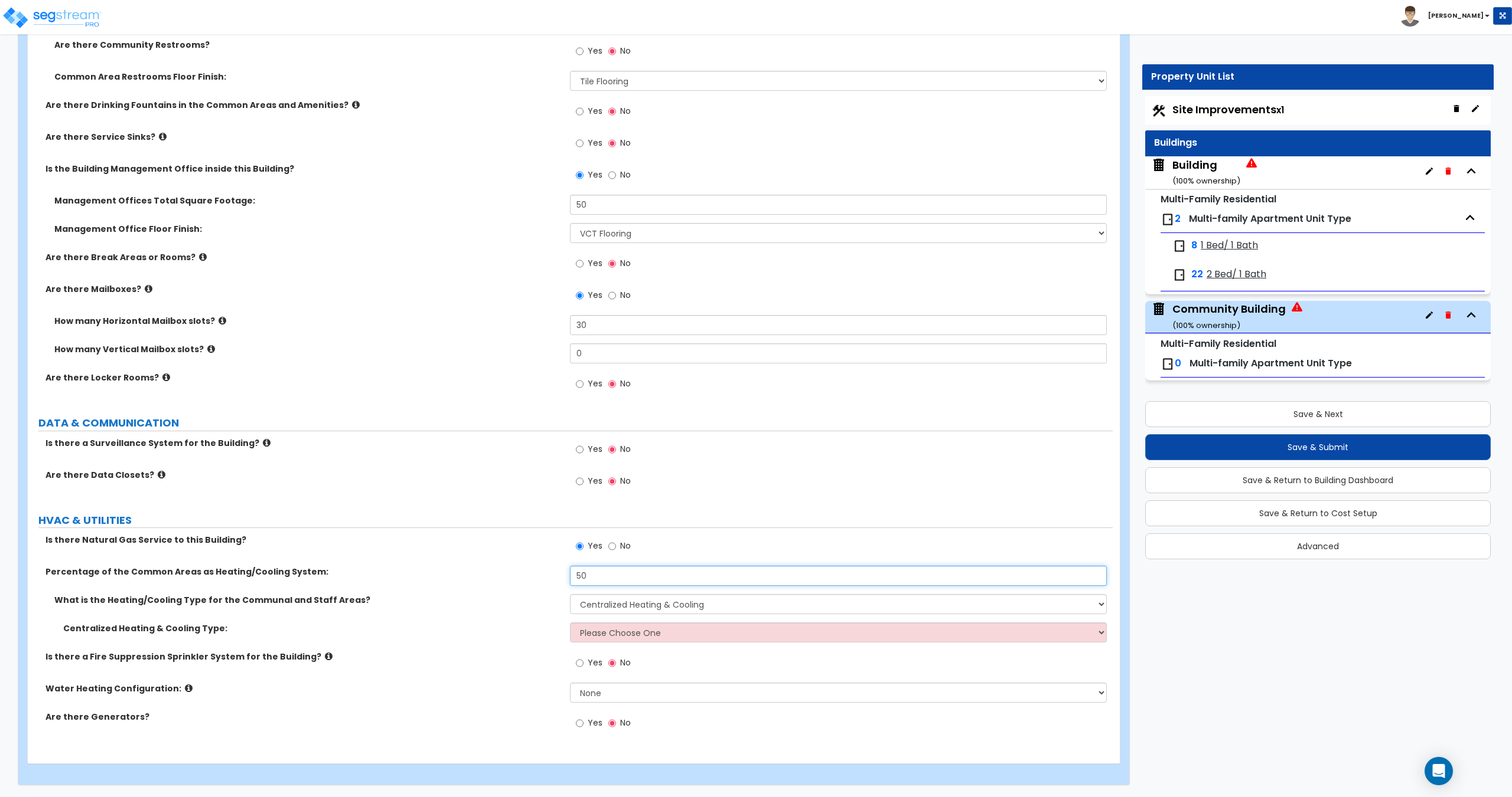
type input "50"
click at [580, 666] on input "Yes" at bounding box center [579, 663] width 7 height 13
radio input "true"
click at [613, 643] on div "Centralized Heating & Cooling Type: Please Choose One Rooftop Unit Furnace-Cond…" at bounding box center [570, 637] width 1085 height 28
click at [615, 630] on select "Please Choose One Rooftop Unit Furnace-Condenser Forced Air Split Heating/Cooli…" at bounding box center [838, 632] width 536 height 20
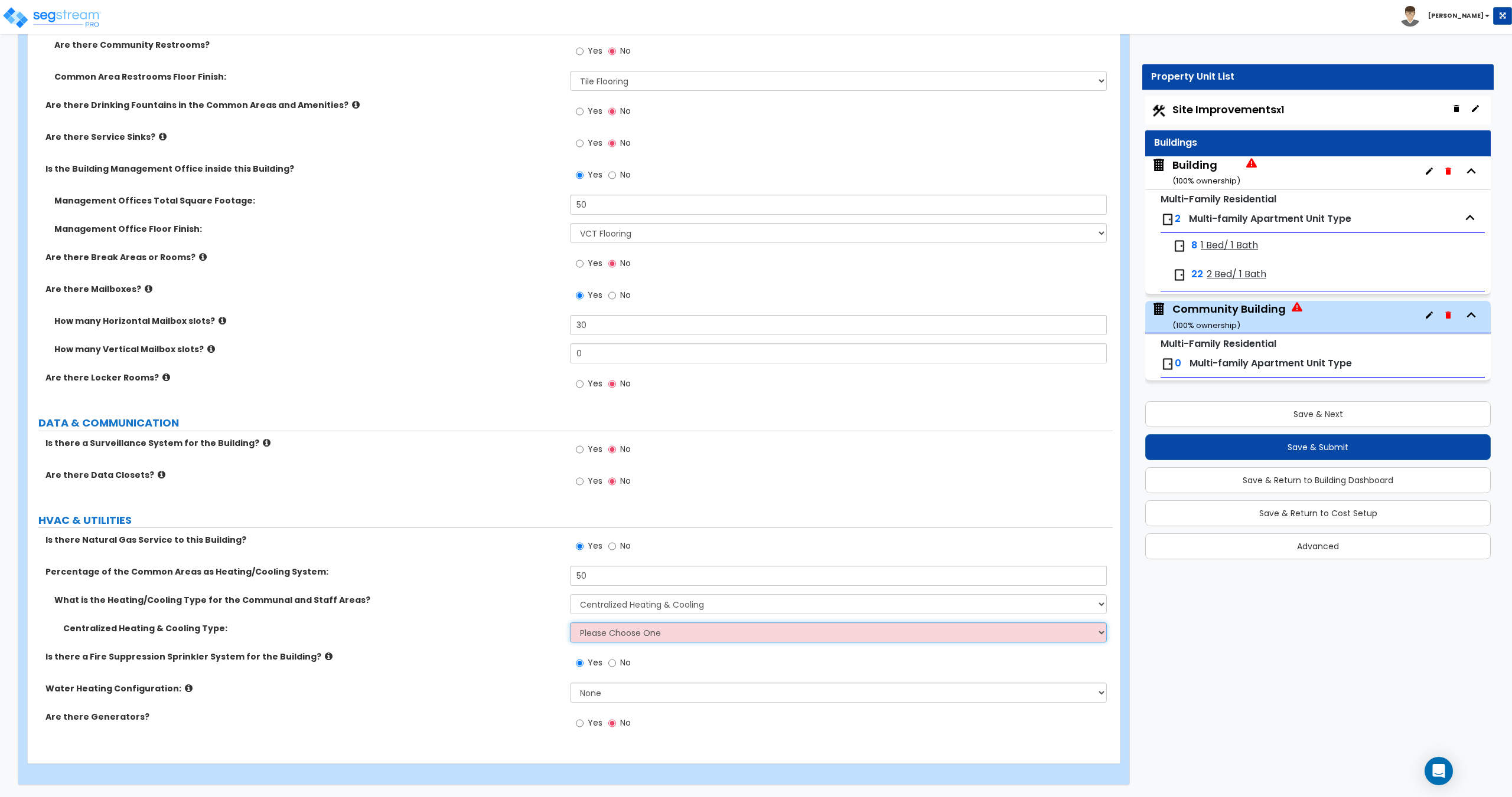
select select "3"
click at [570, 622] on select "Please Choose One Rooftop Unit Furnace-Condenser Forced Air Split Heating/Cooli…" at bounding box center [838, 632] width 536 height 20
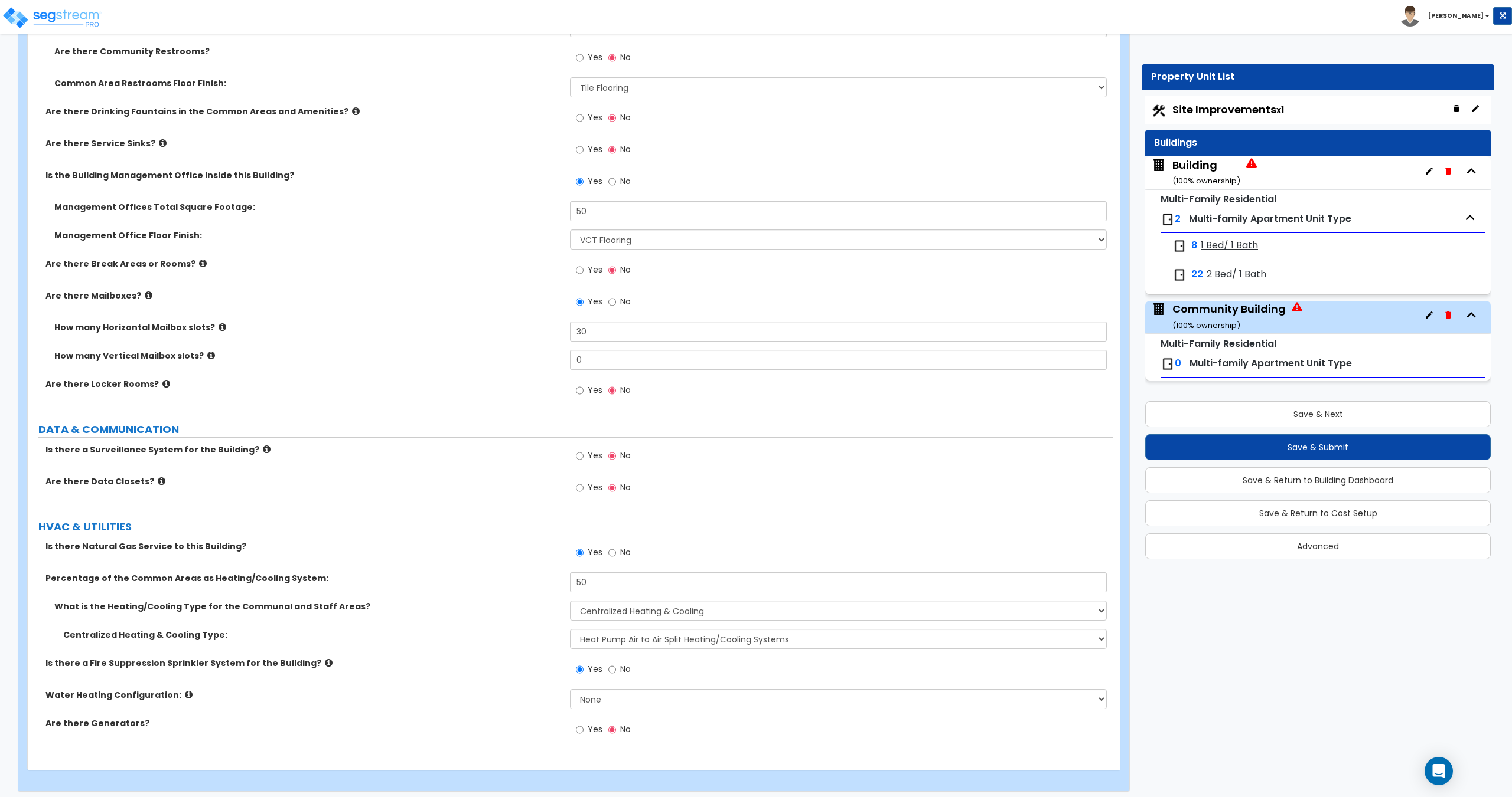
scroll to position [3433, 0]
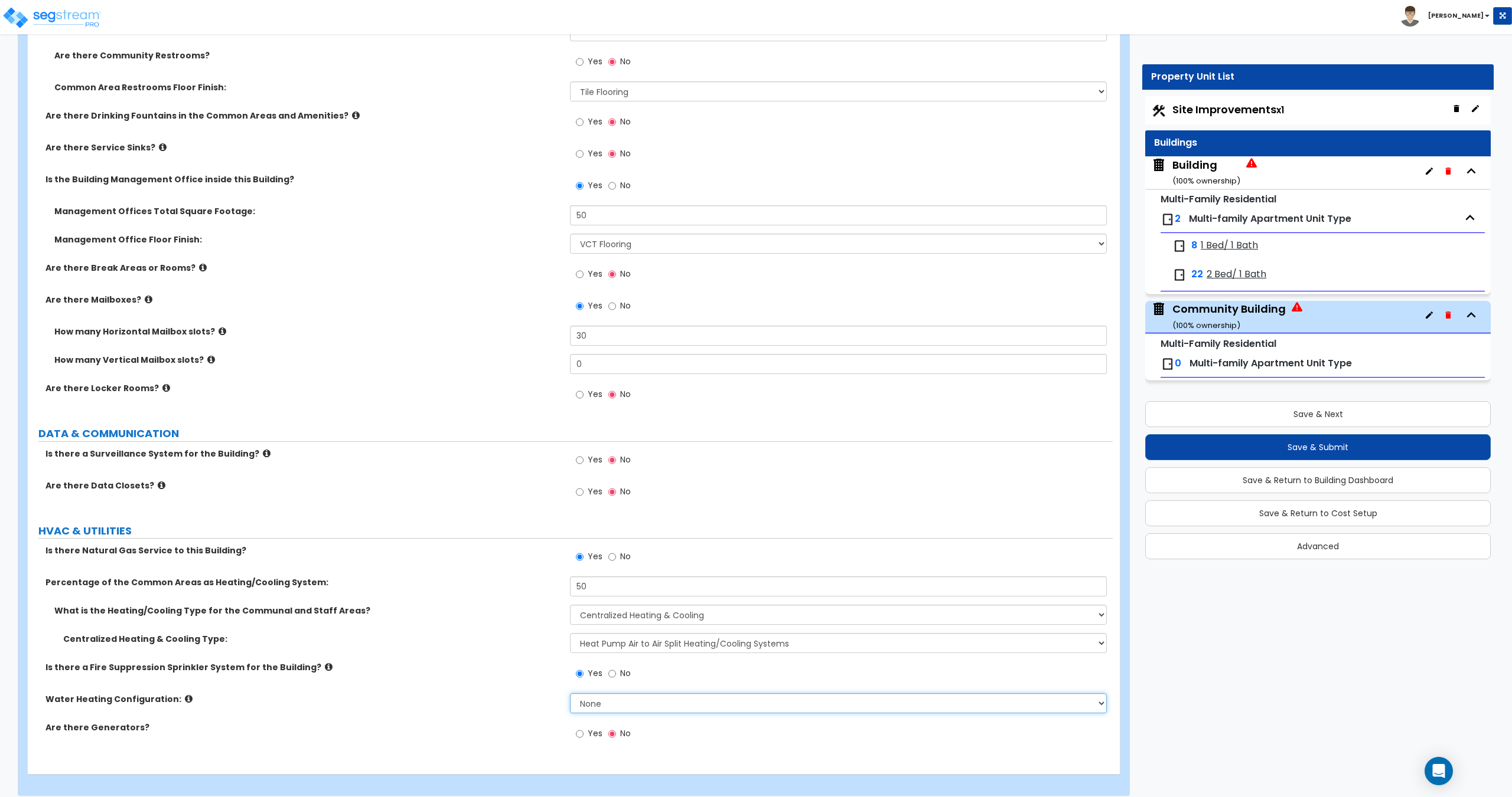
drag, startPoint x: 602, startPoint y: 701, endPoint x: 605, endPoint y: 713, distance: 12.4
click at [602, 701] on select "None Water Heater for Multiple Units Water Heater for Individual Units" at bounding box center [838, 703] width 536 height 20
click at [617, 705] on select "None Water Heater for Multiple Units Water Heater for Individual Units" at bounding box center [838, 703] width 536 height 20
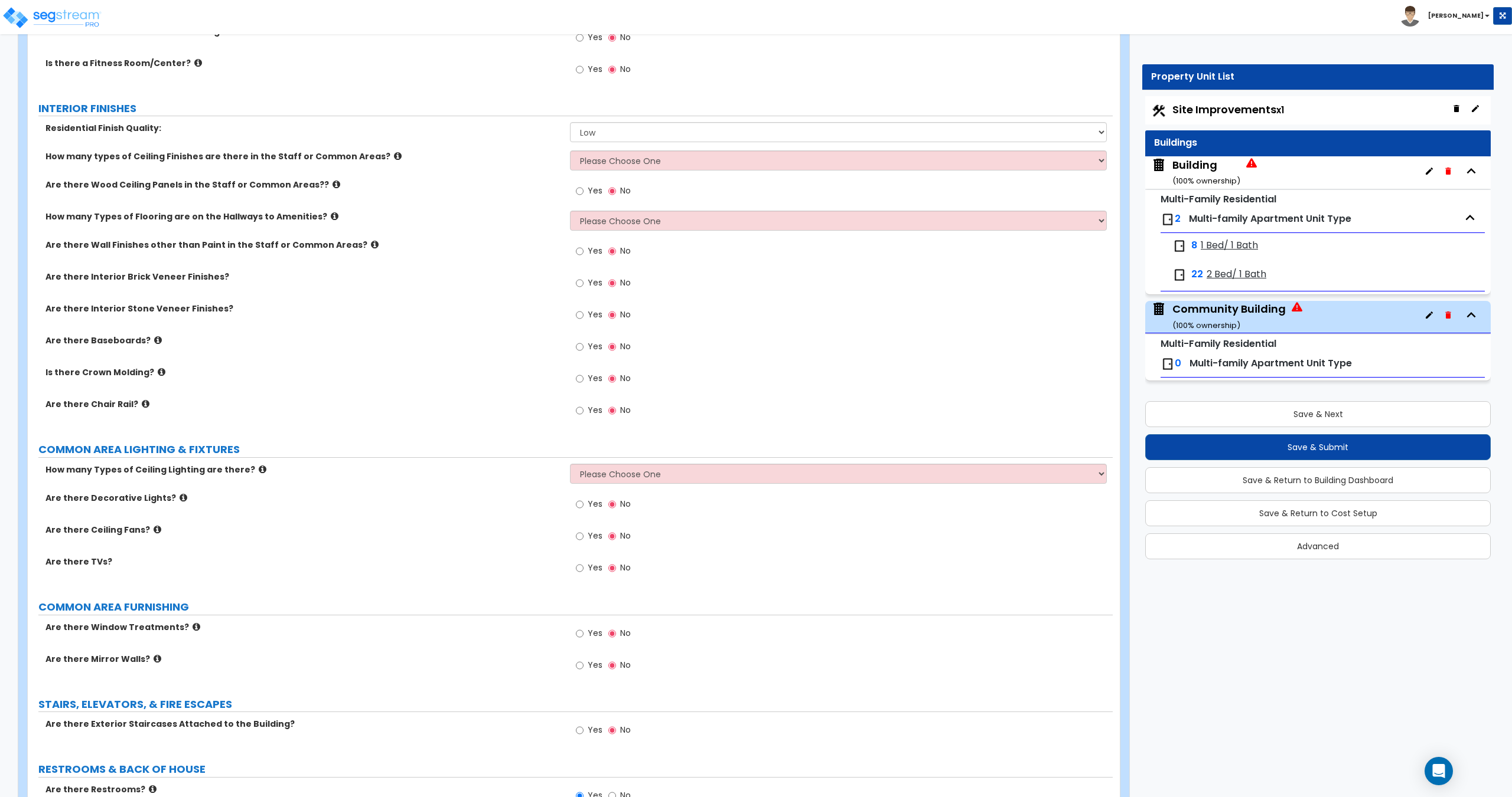
scroll to position [2514, 0]
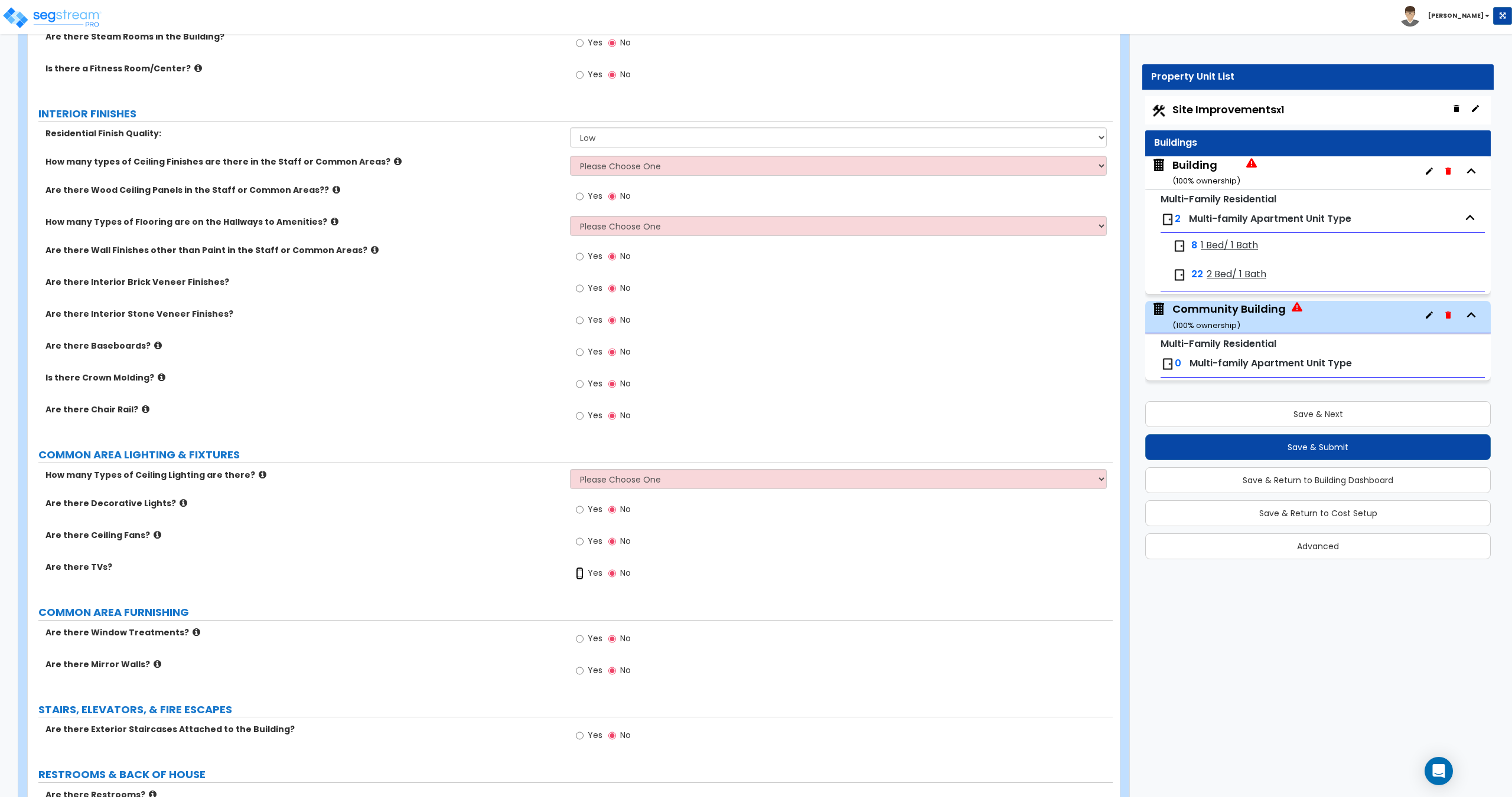
click at [581, 567] on input "Yes" at bounding box center [579, 573] width 7 height 13
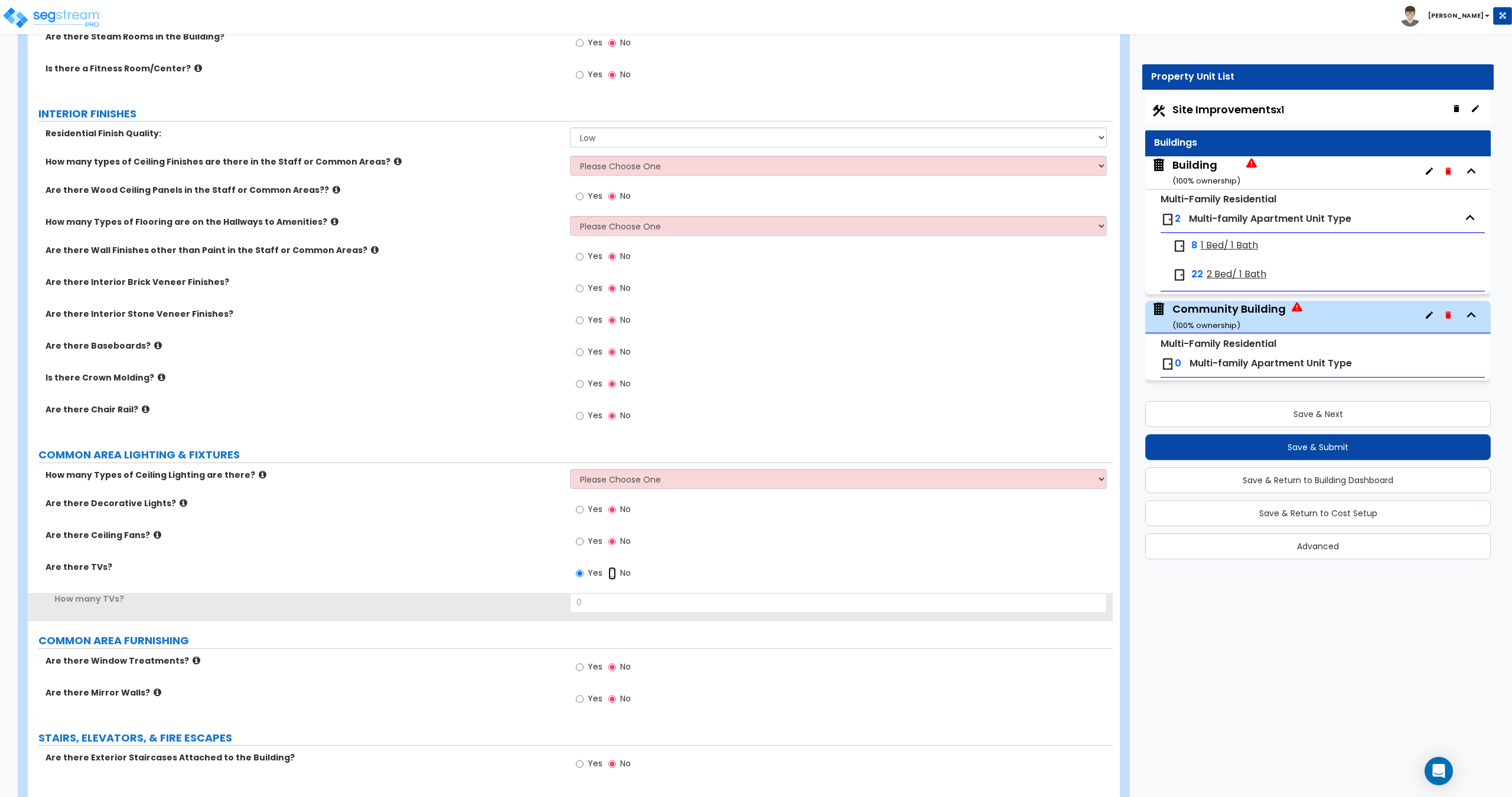
click at [608, 572] on input "No" at bounding box center [611, 573] width 7 height 13
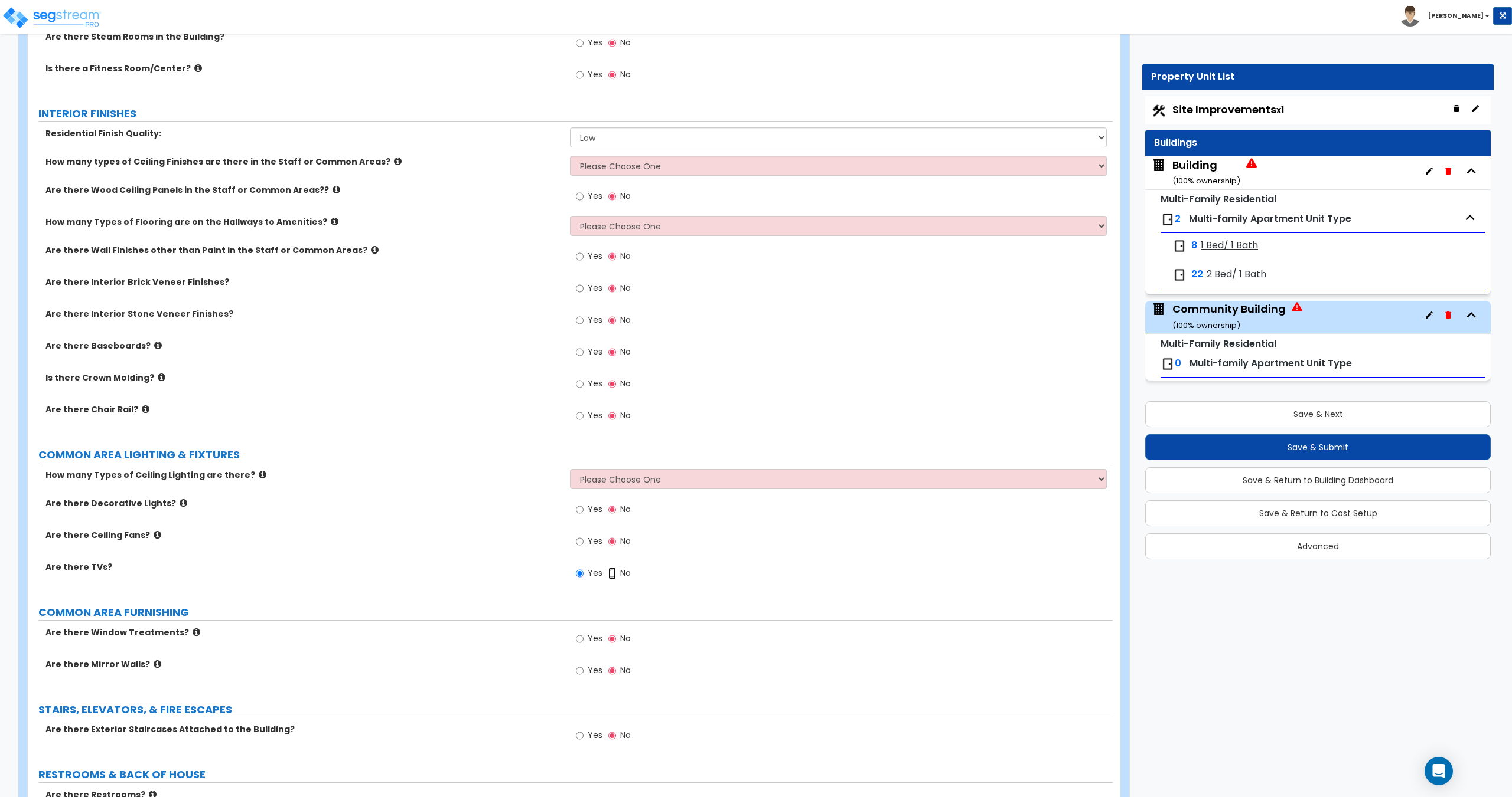
radio input "false"
radio input "true"
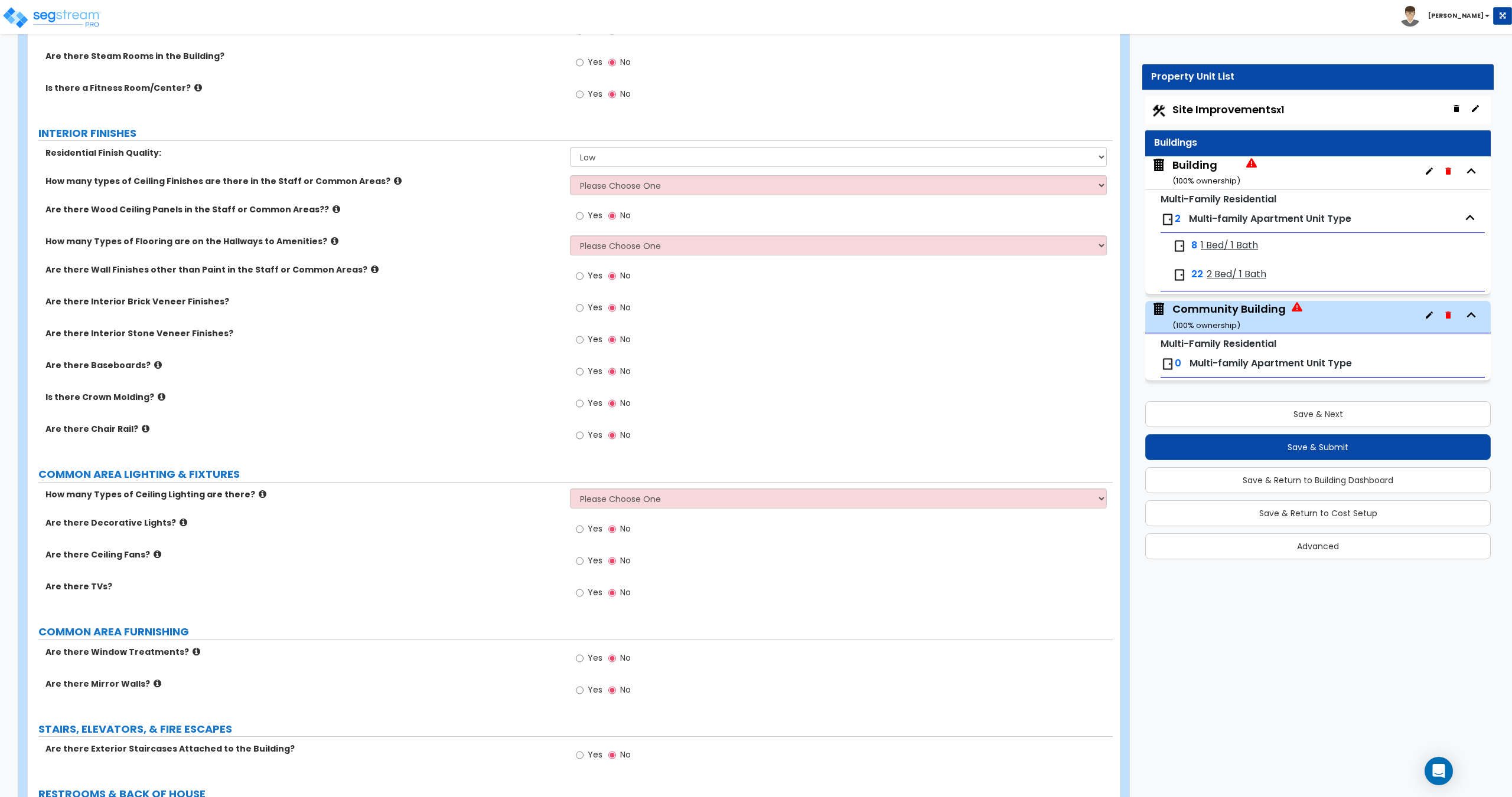
scroll to position [2489, 0]
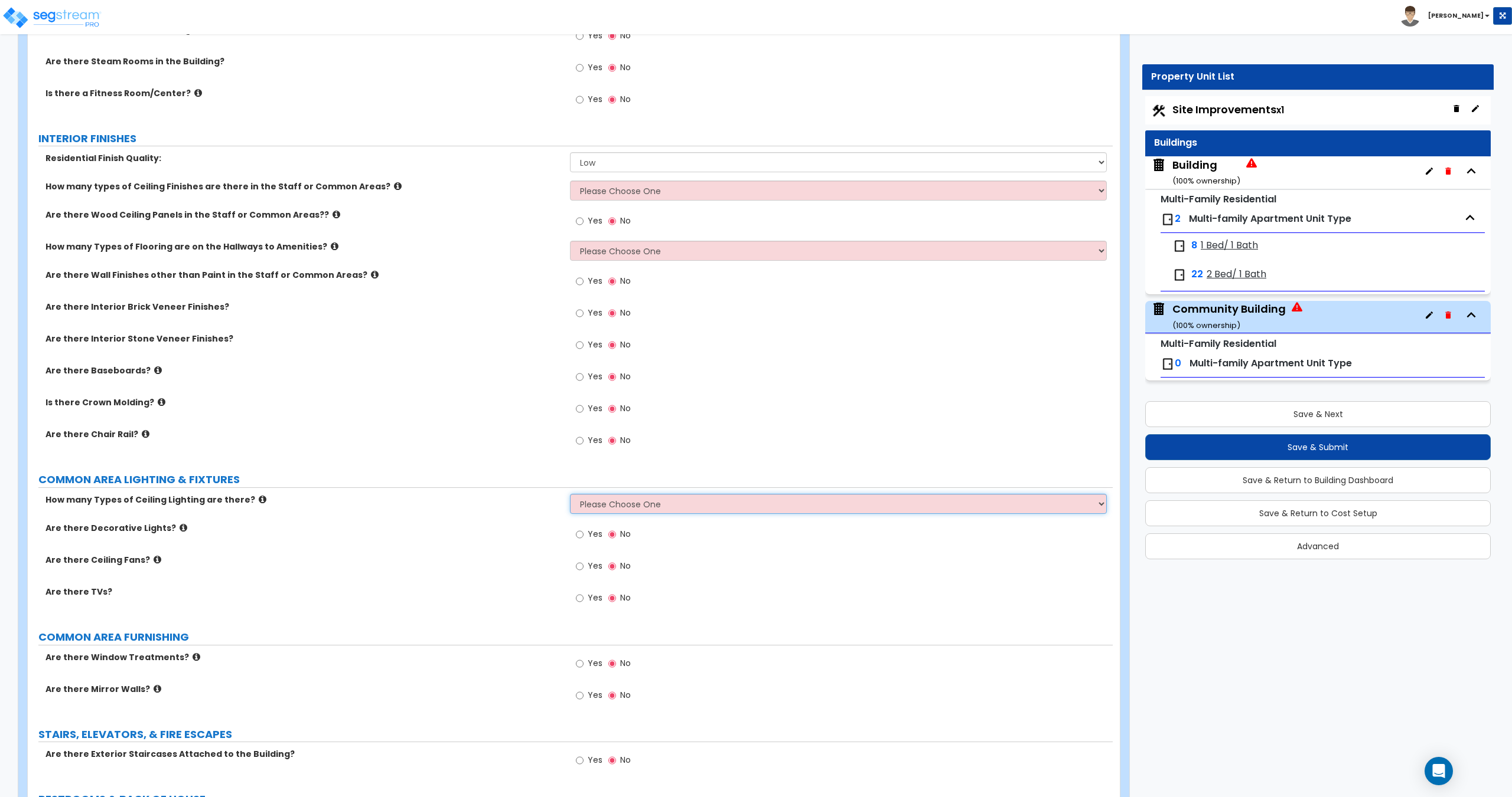
click at [633, 511] on select "Please Choose One 1 2 3" at bounding box center [838, 504] width 536 height 20
select select "1"
click at [570, 494] on select "Please Choose One 1 2 3" at bounding box center [838, 504] width 536 height 20
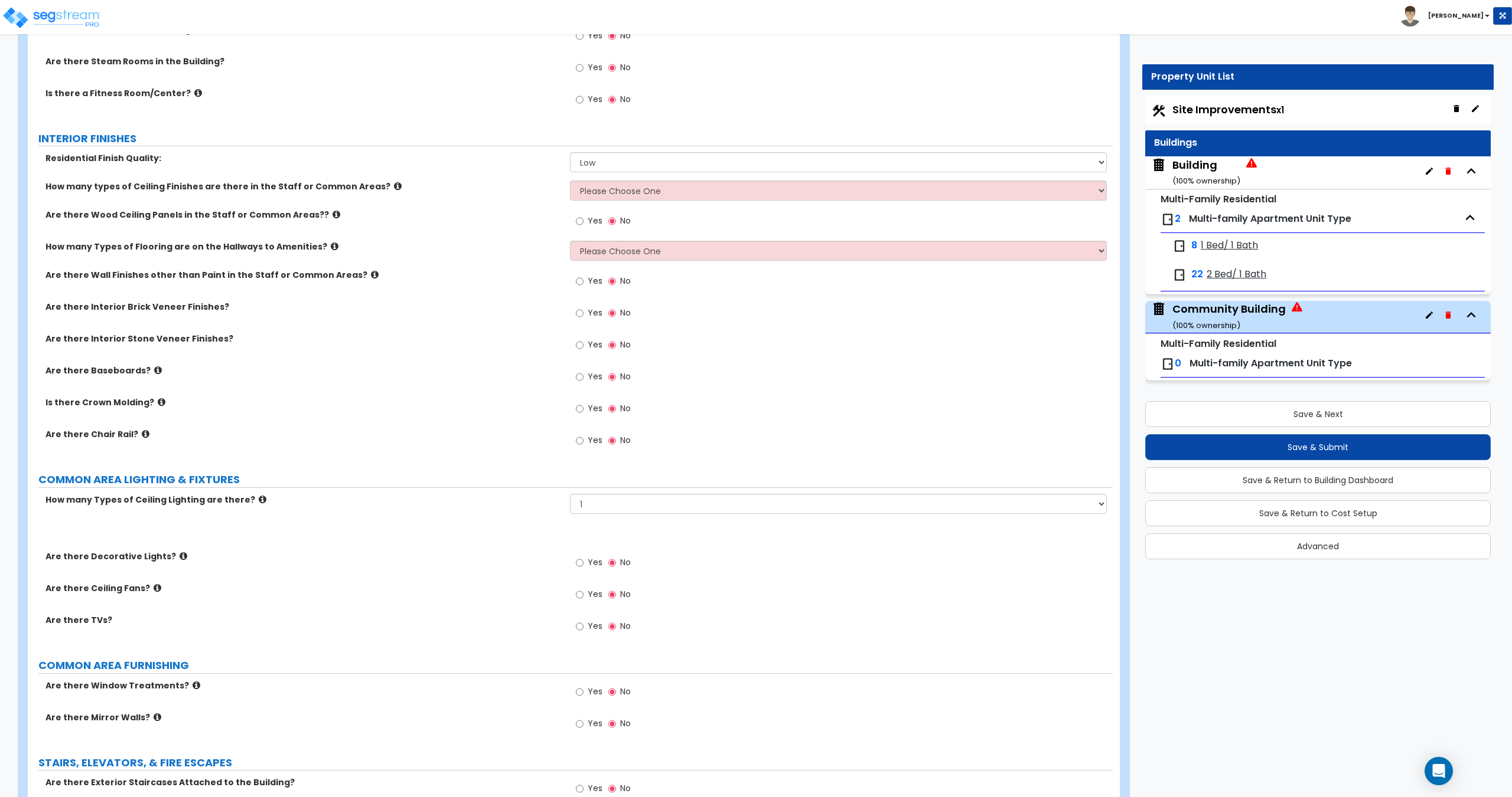
click at [630, 523] on select "Please Choose One LED Surface-Mounted LED Recessed Fluorescent Surface-Mounted …" at bounding box center [838, 533] width 536 height 20
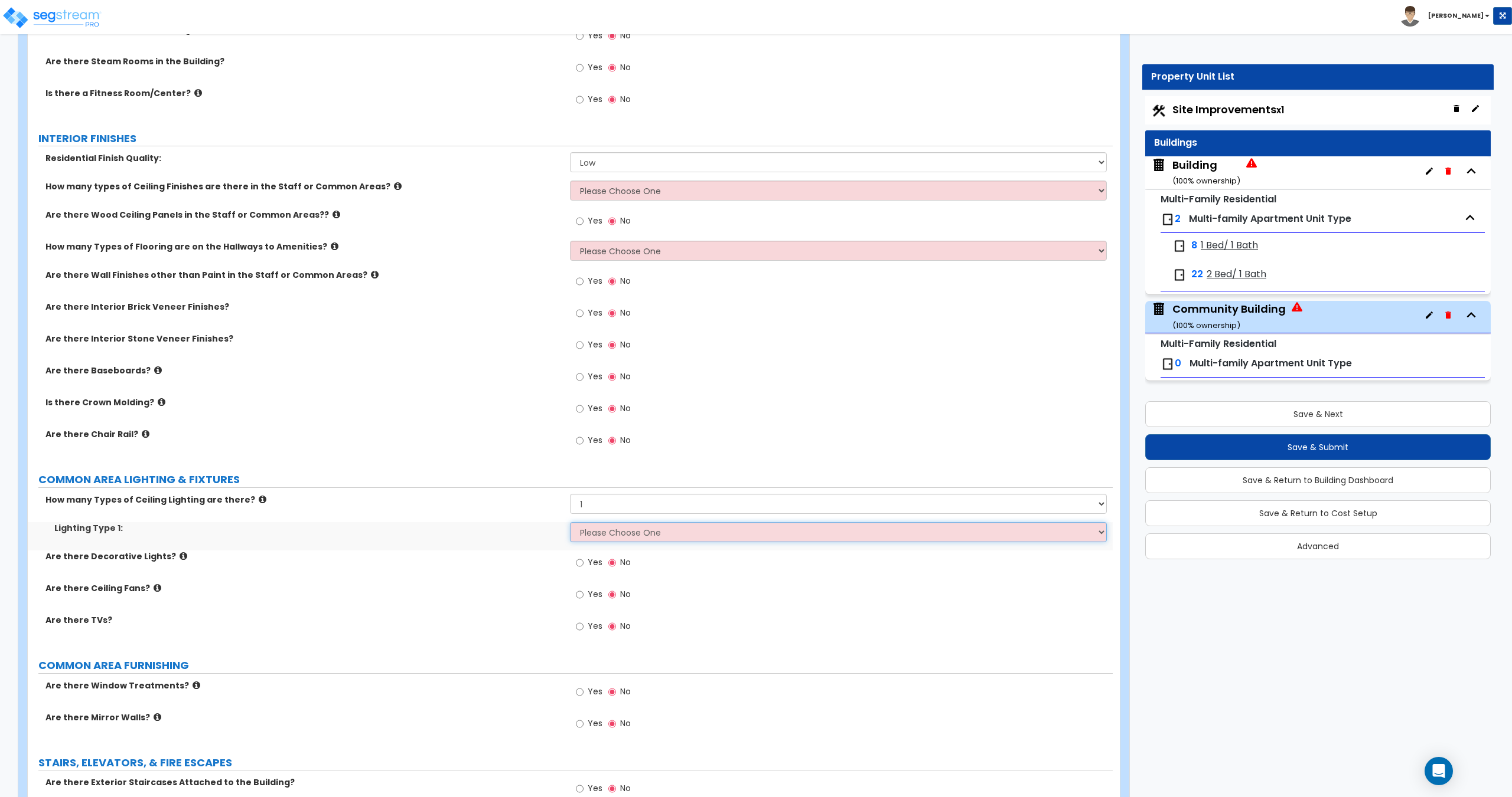
select select "2"
click at [570, 523] on select "Please Choose One LED Surface-Mounted LED Recessed Fluorescent Surface-Mounted …" at bounding box center [838, 533] width 536 height 20
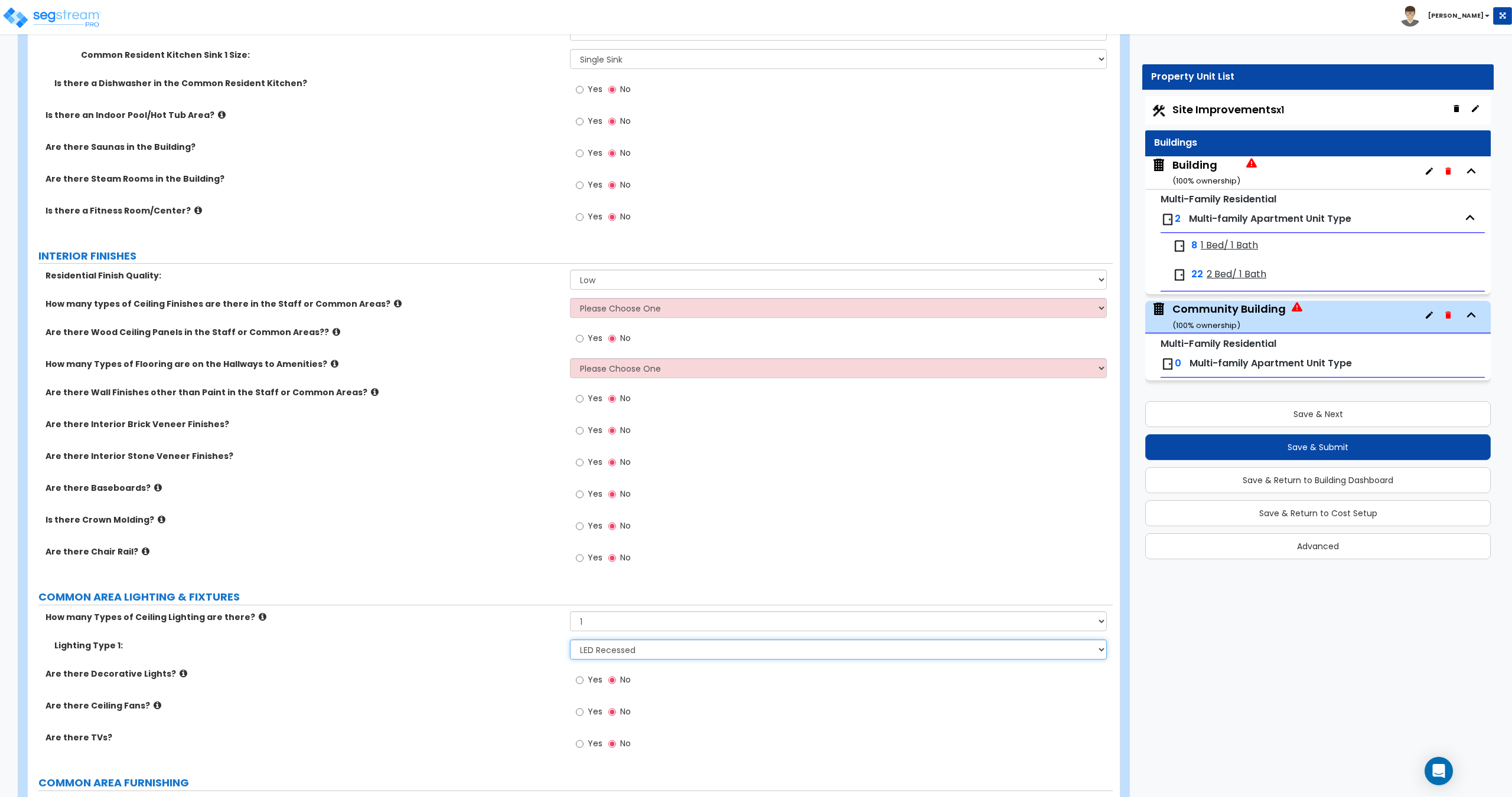
scroll to position [2371, 0]
click at [638, 305] on select "Please Choose One 1 2 3" at bounding box center [838, 309] width 536 height 20
click at [630, 272] on select "Low Average High" at bounding box center [838, 281] width 536 height 20
select select "1"
click at [570, 270] on select "Low Average High" at bounding box center [838, 281] width 536 height 20
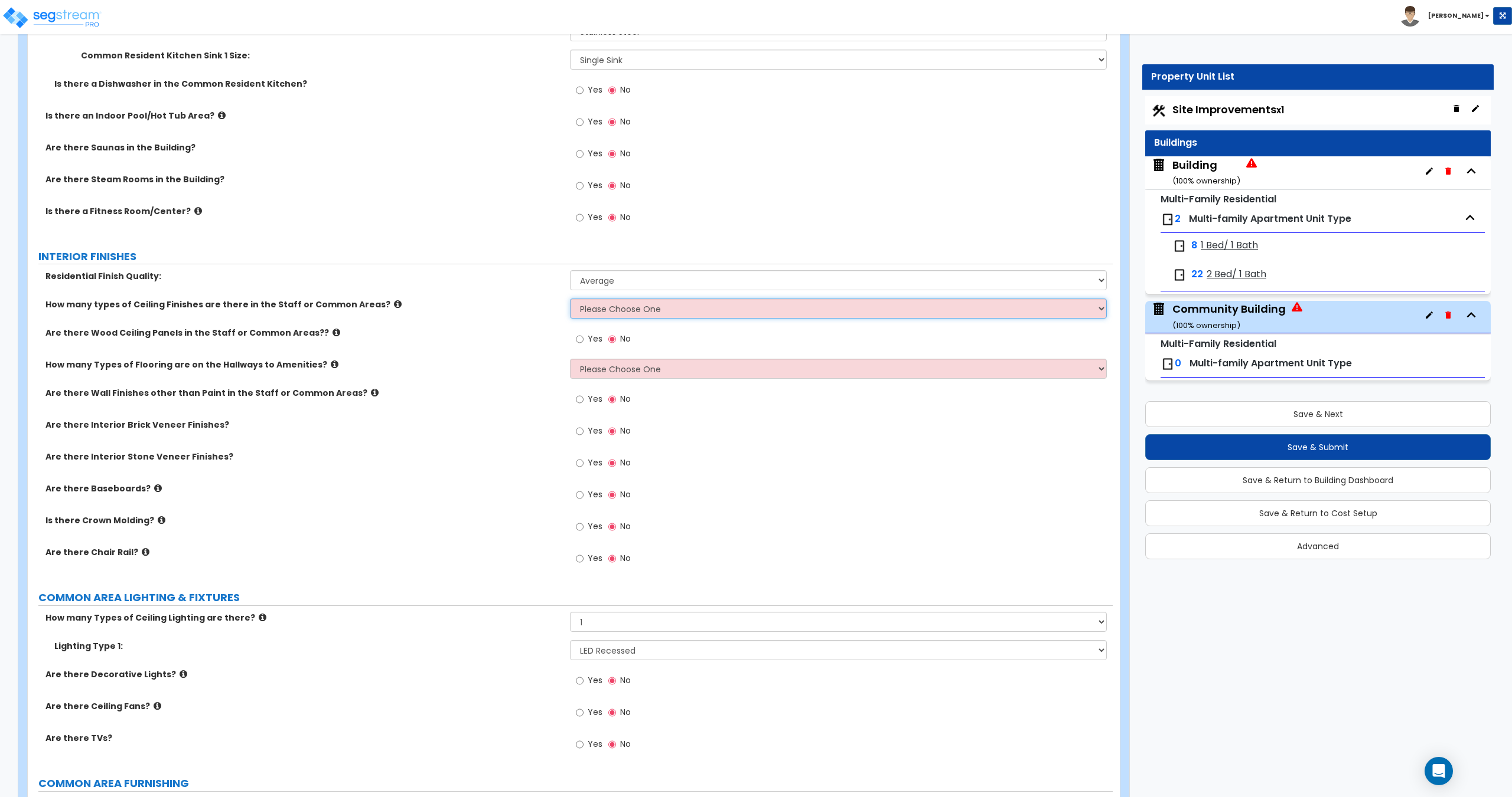
click at [625, 309] on select "Please Choose One 1 2 3" at bounding box center [838, 309] width 536 height 20
select select "1"
click at [570, 299] on select "Please Choose One 1 2 3" at bounding box center [838, 309] width 536 height 20
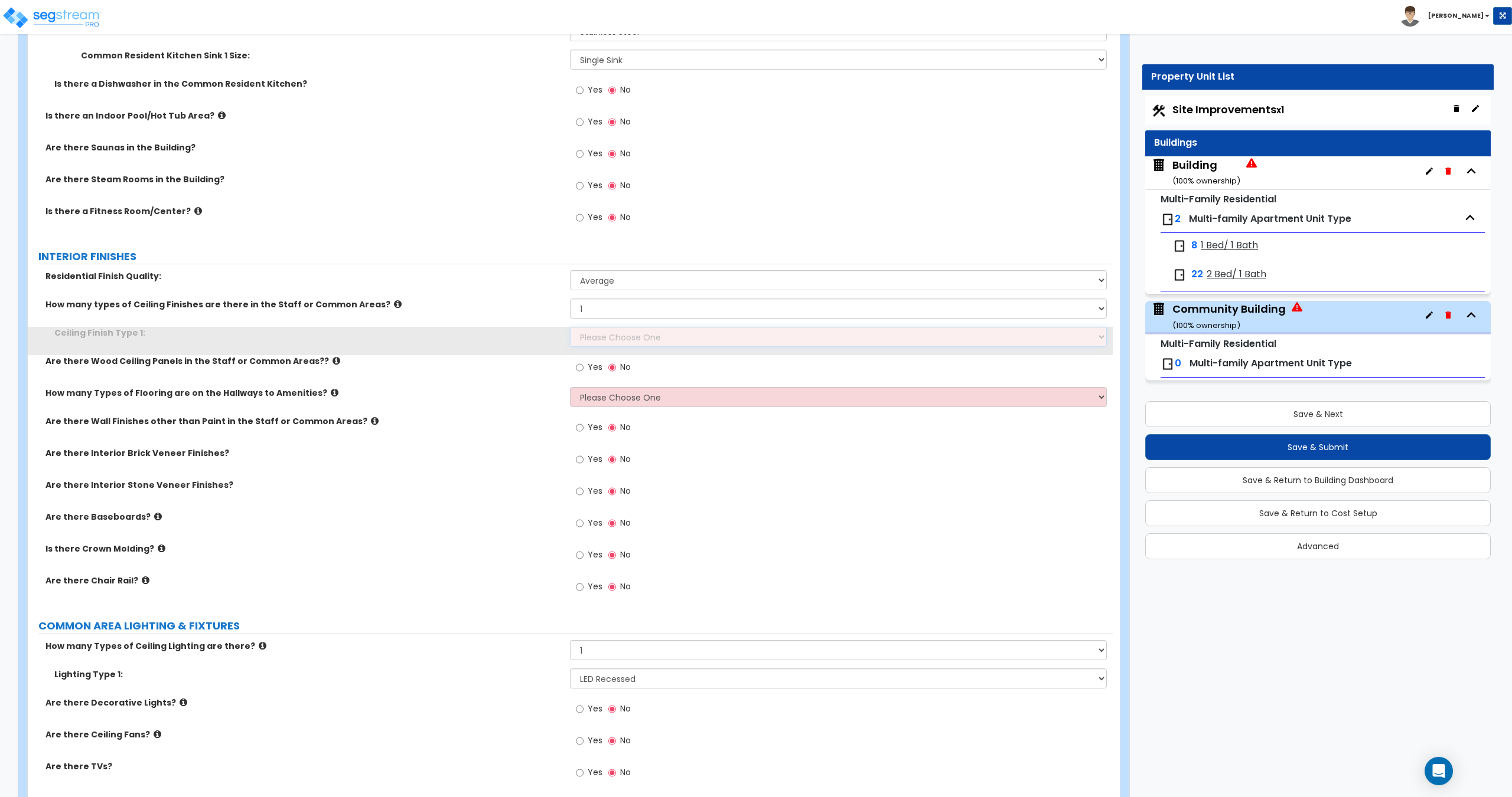
click at [619, 328] on select "Please Choose One Drop Ceiling Drywall Ceiling Open Ceiling" at bounding box center [838, 337] width 536 height 20
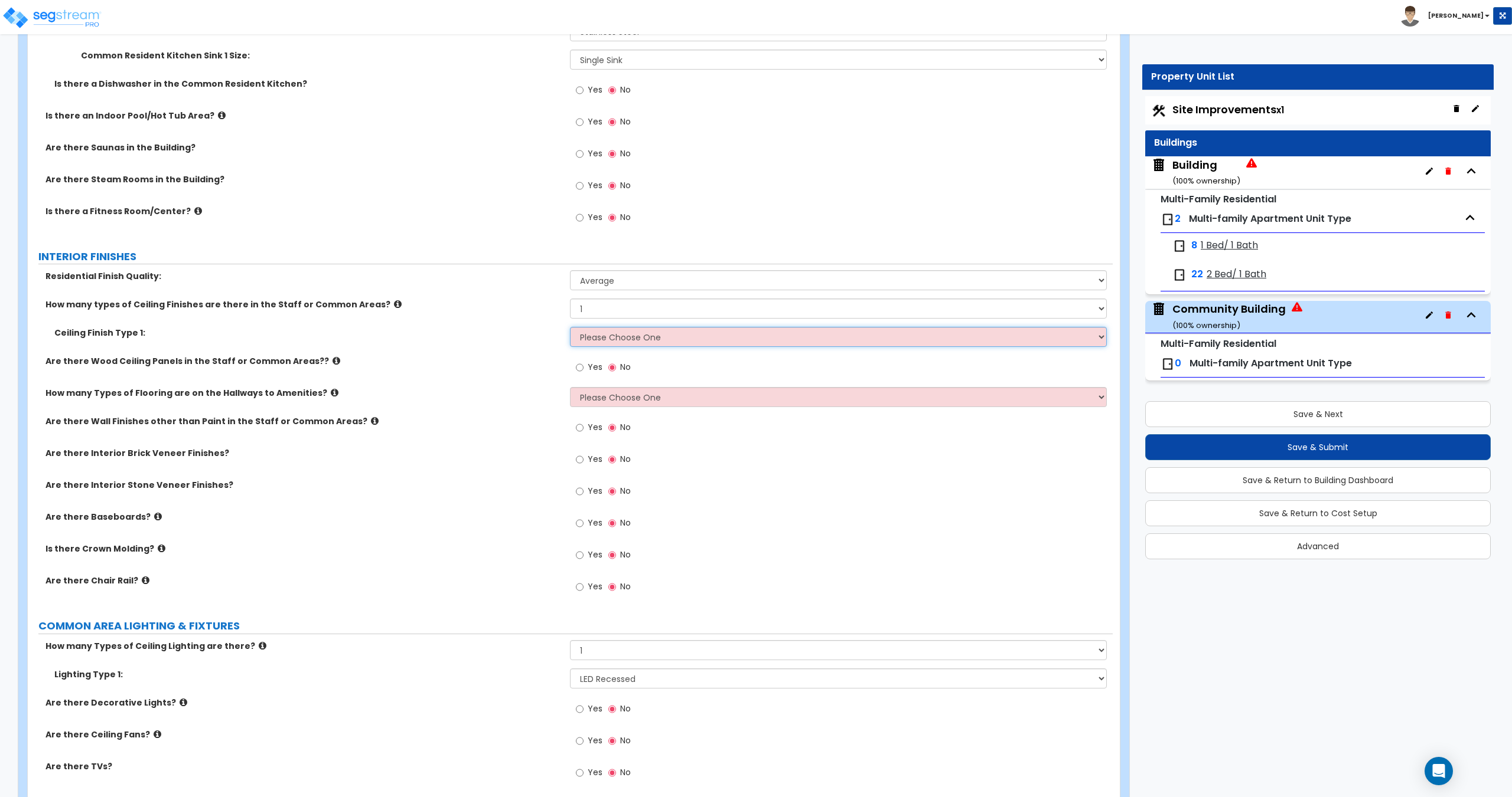
select select "2"
click at [570, 327] on select "Please Choose One Drop Ceiling Drywall Ceiling Open Ceiling" at bounding box center [838, 337] width 536 height 20
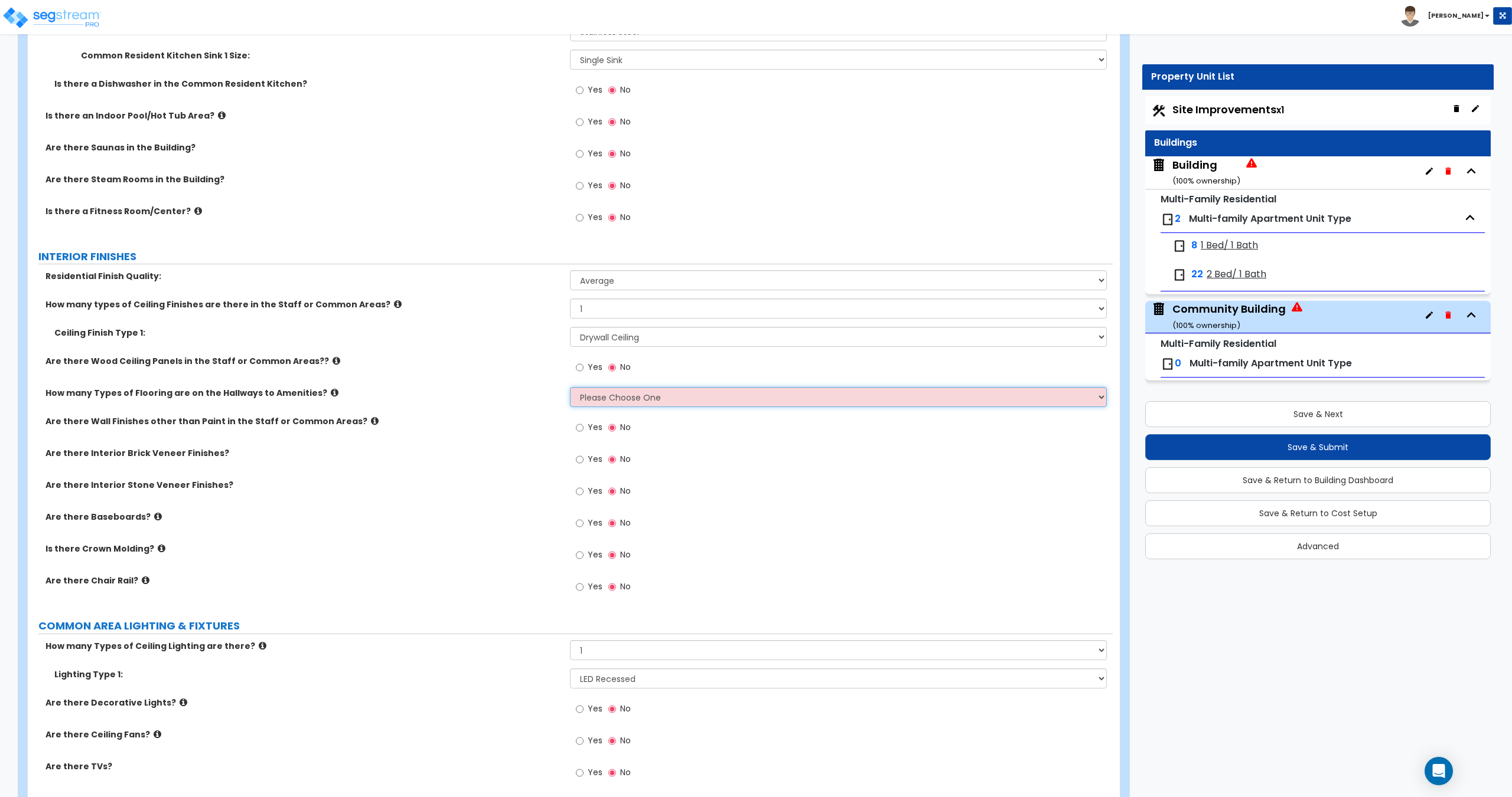
click at [621, 397] on select "Please Choose One 1 2 3" at bounding box center [838, 397] width 536 height 20
select select "1"
click at [570, 387] on select "Please Choose One 1 2 3" at bounding box center [838, 397] width 536 height 20
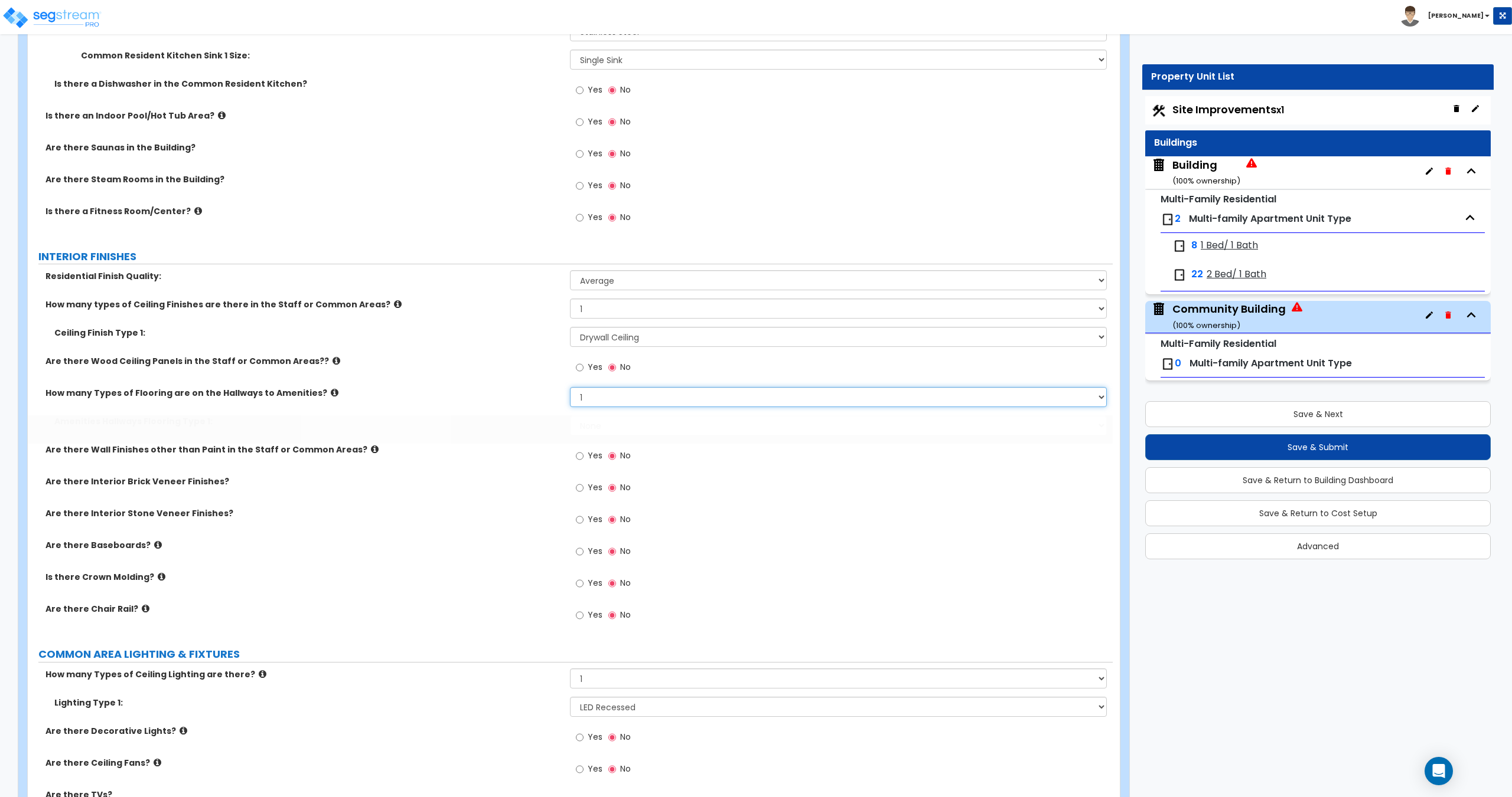
click at [637, 407] on select "Please Choose One 1 2 3" at bounding box center [838, 397] width 536 height 20
click at [638, 403] on select "Please Choose One 1 2 3" at bounding box center [838, 397] width 536 height 20
drag, startPoint x: 632, startPoint y: 428, endPoint x: 632, endPoint y: 435, distance: 7.0
click at [632, 428] on select "None Tile Flooring Hardwood Flooring Resilient Laminate Flooring VCT Flooring S…" at bounding box center [838, 425] width 536 height 20
select select "4"
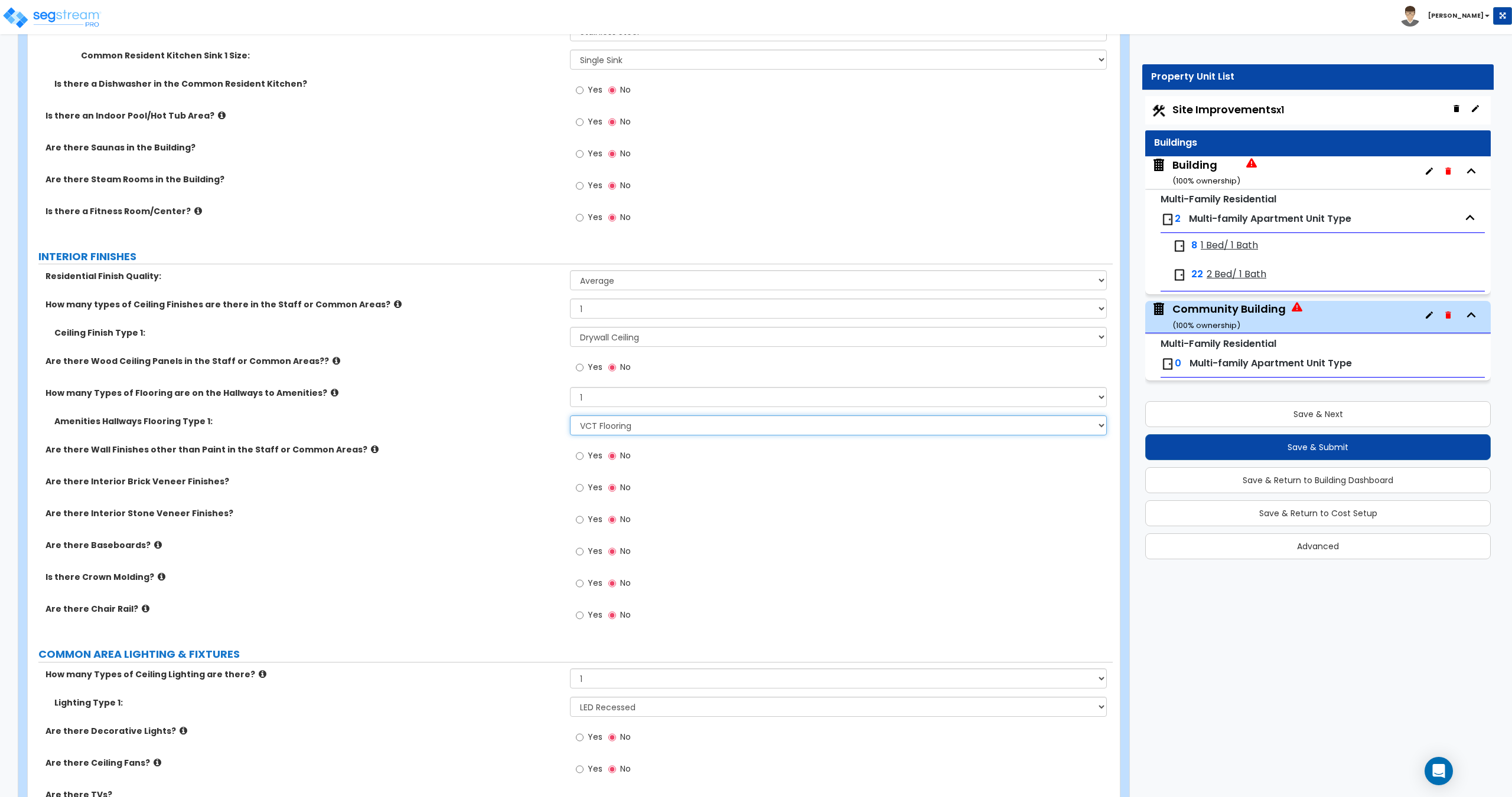
click at [570, 415] on select "None Tile Flooring Hardwood Flooring Resilient Laminate Flooring VCT Flooring S…" at bounding box center [838, 425] width 536 height 20
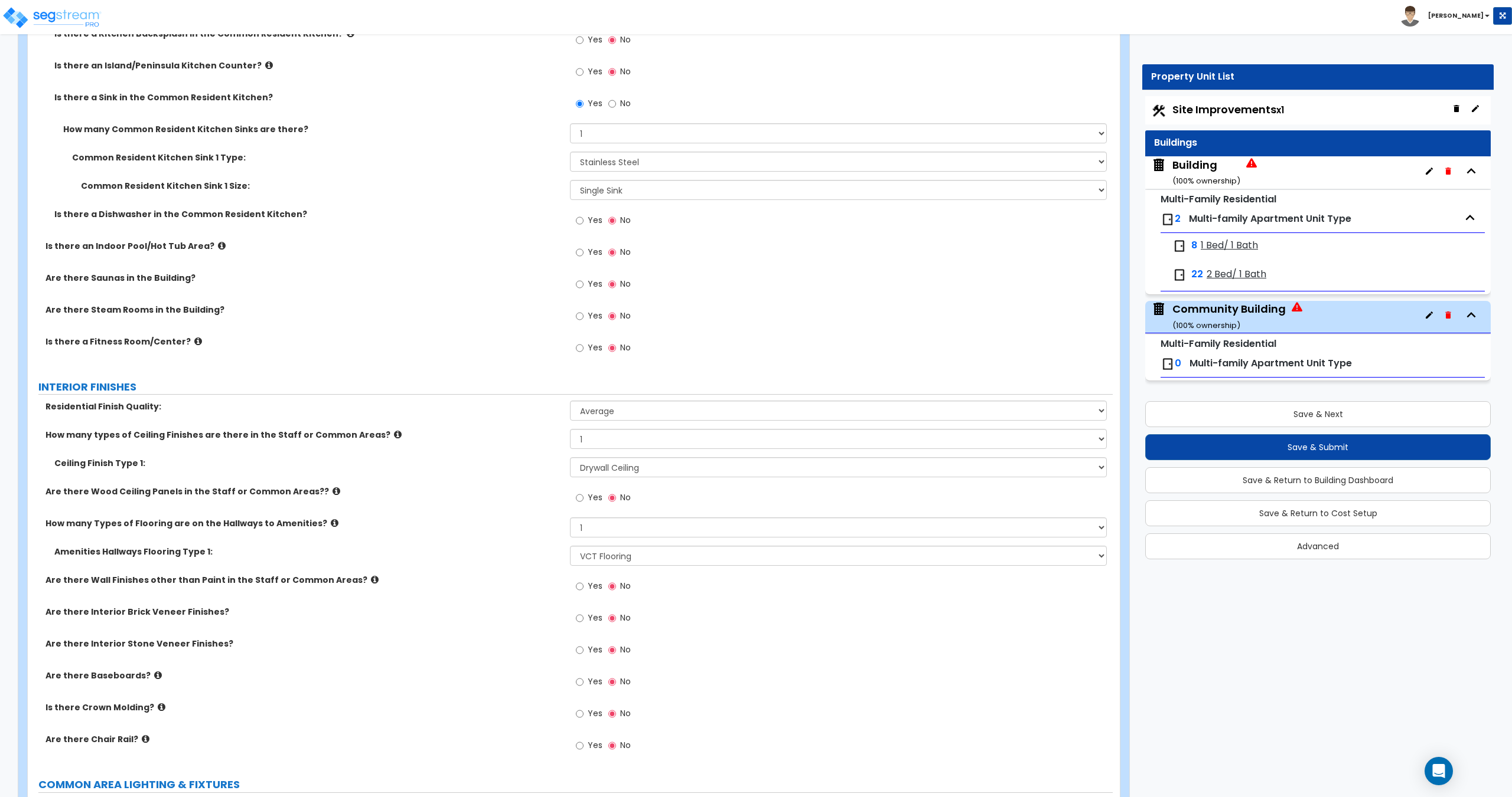
scroll to position [2239, 0]
click at [600, 684] on span "Yes" at bounding box center [595, 684] width 15 height 12
click at [584, 684] on input "Yes" at bounding box center [579, 684] width 7 height 13
radio input "true"
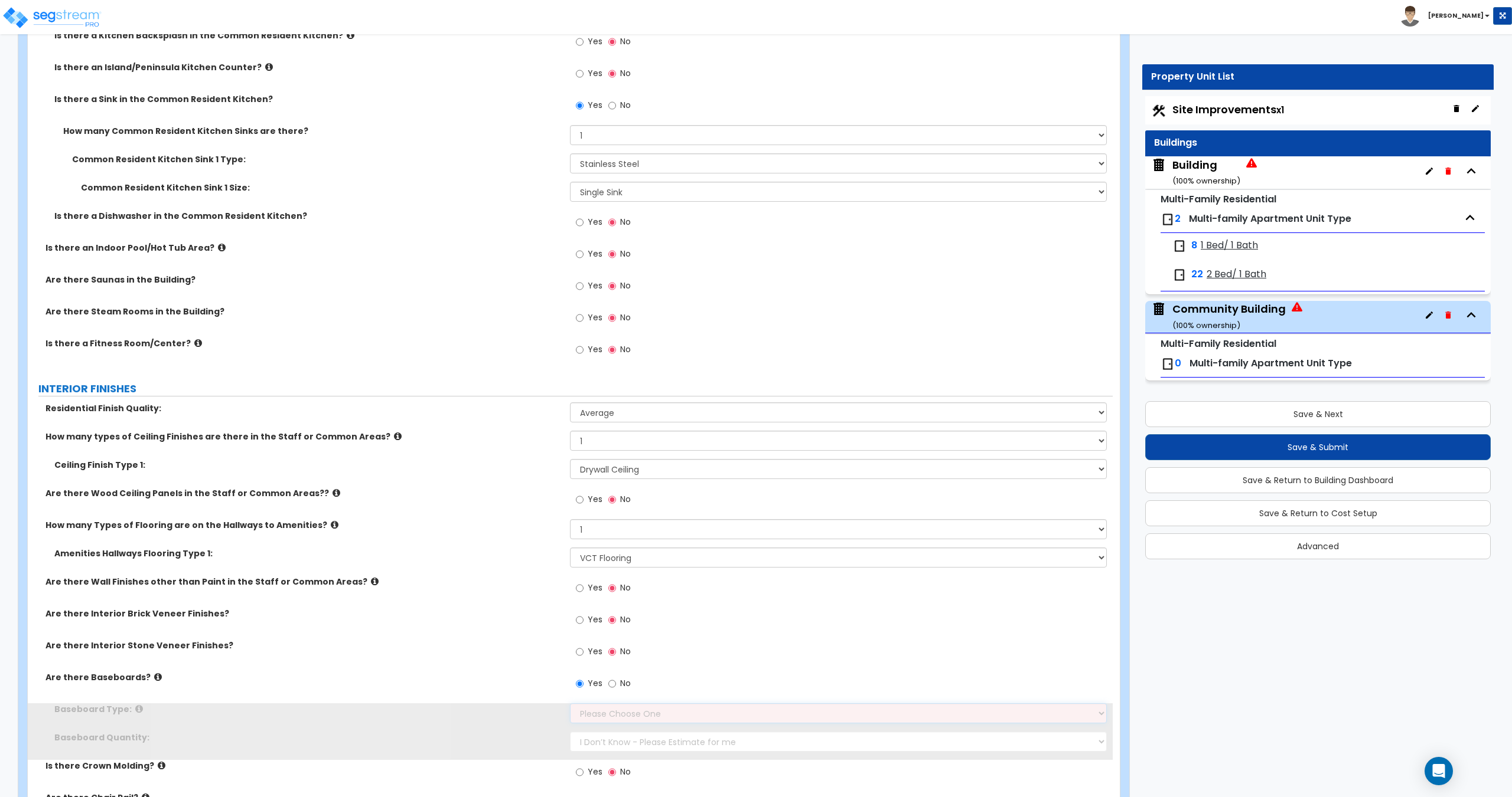
click at [611, 705] on select "Please Choose One Wood Vinyl Carpet Tile" at bounding box center [838, 713] width 536 height 20
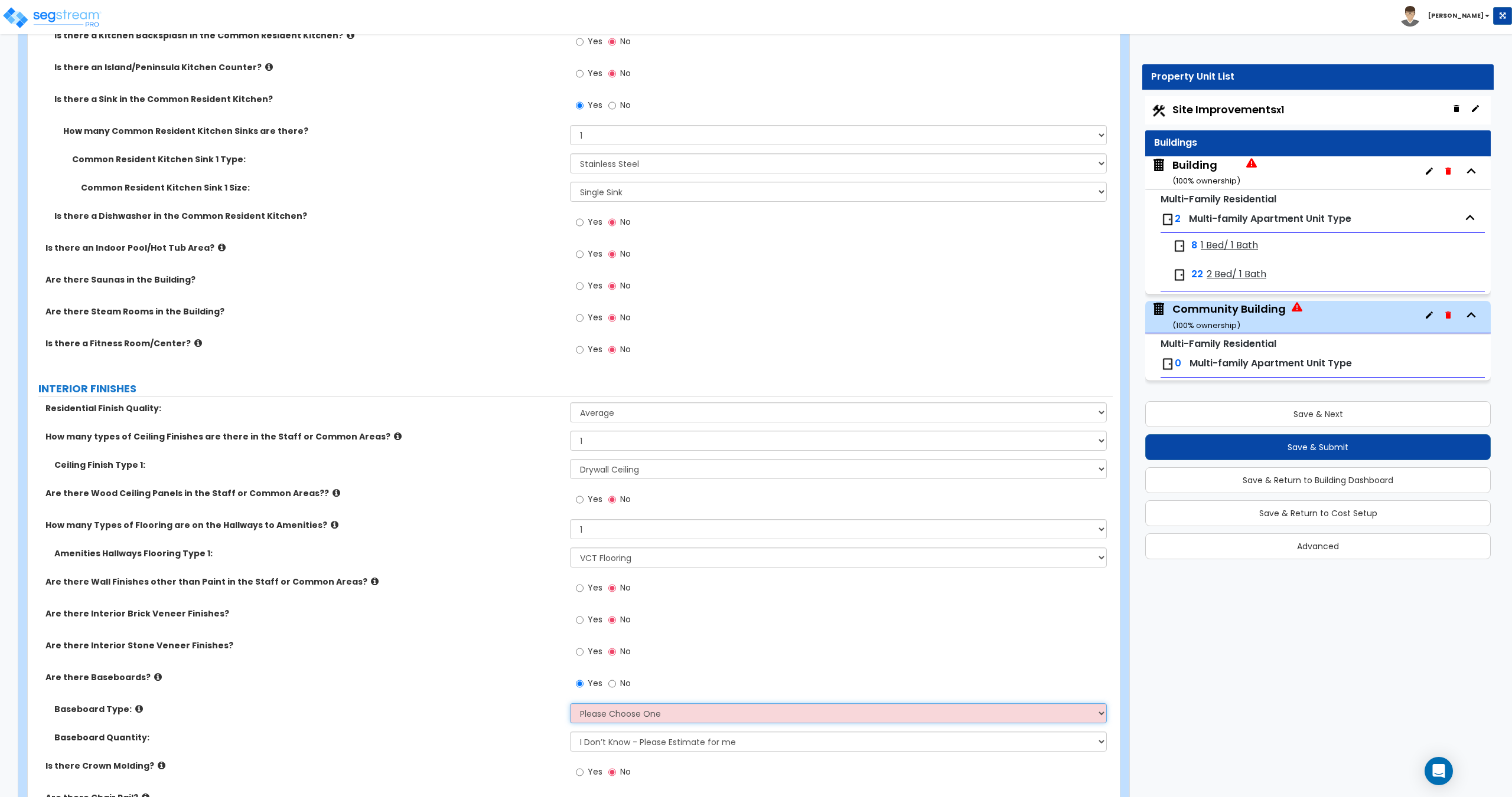
select select "2"
click at [570, 703] on select "Please Choose One Wood Vinyl Carpet Tile" at bounding box center [838, 713] width 536 height 20
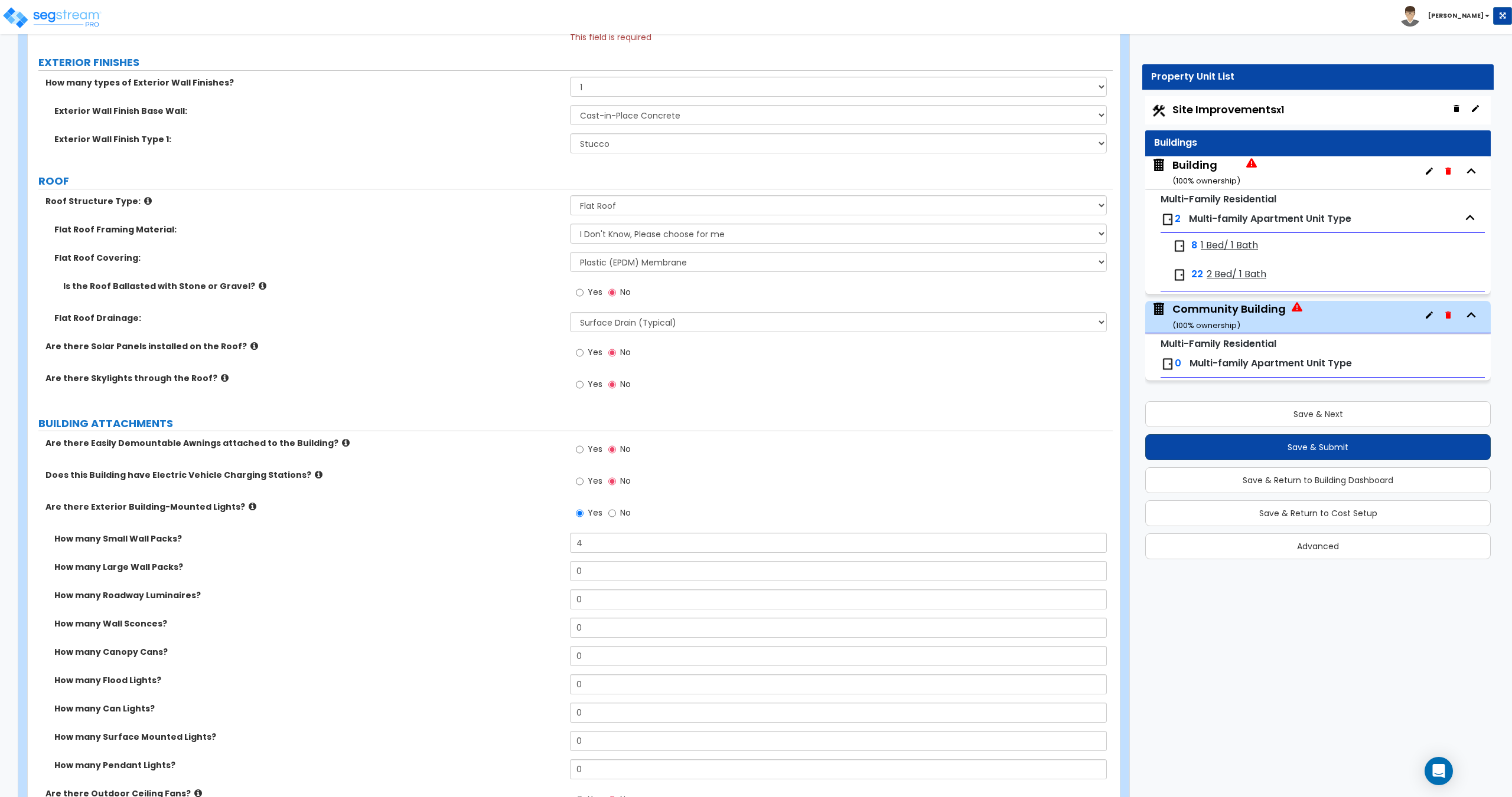
scroll to position [506, 0]
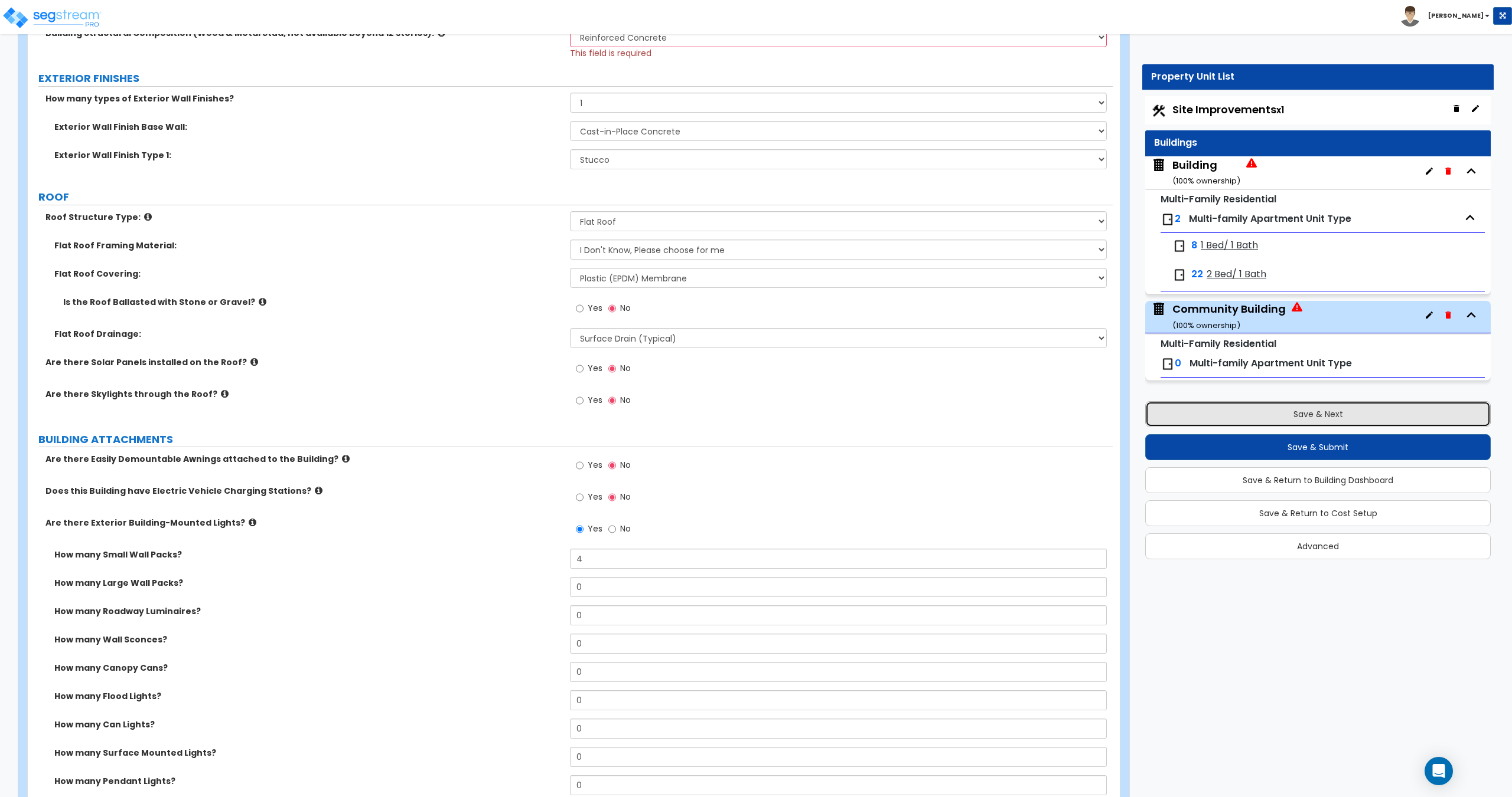
click at [1281, 415] on button "Save & Next" at bounding box center [1318, 414] width 345 height 26
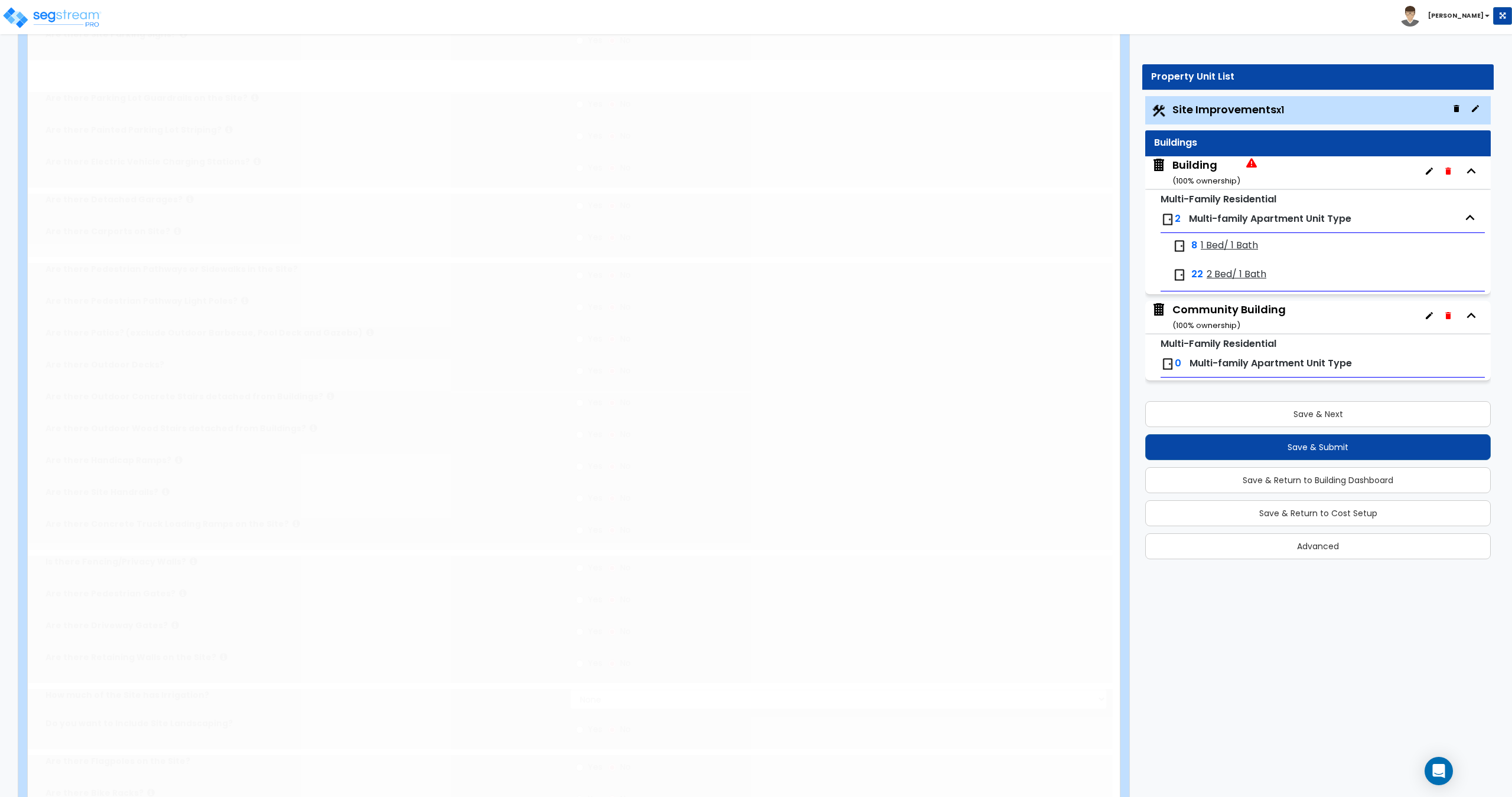
scroll to position [0, 0]
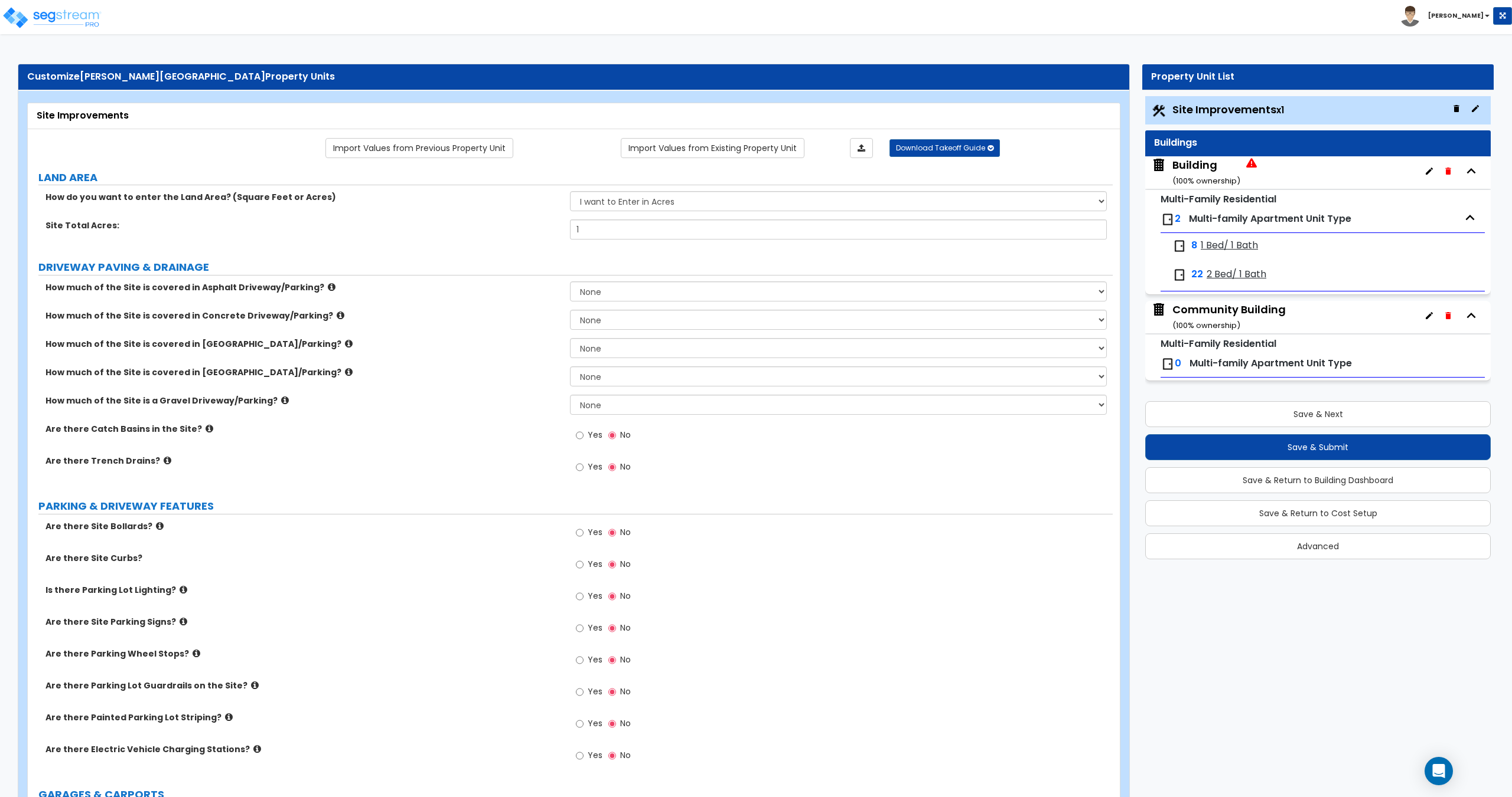
click at [1208, 249] on span "1 Bed/ 1 Bath" at bounding box center [1229, 245] width 57 height 13
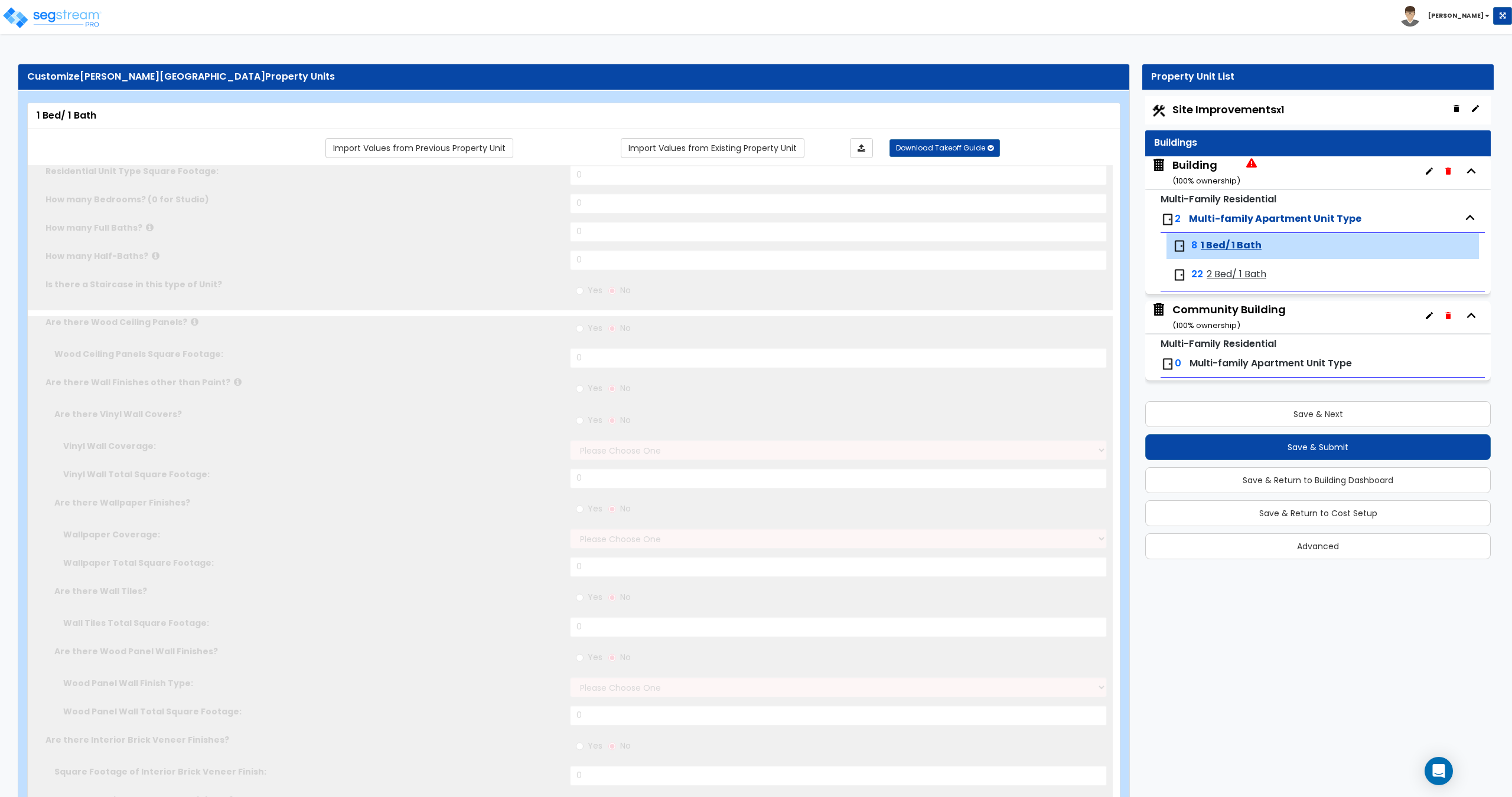
type input "550"
type input "1"
radio input "true"
select select "2"
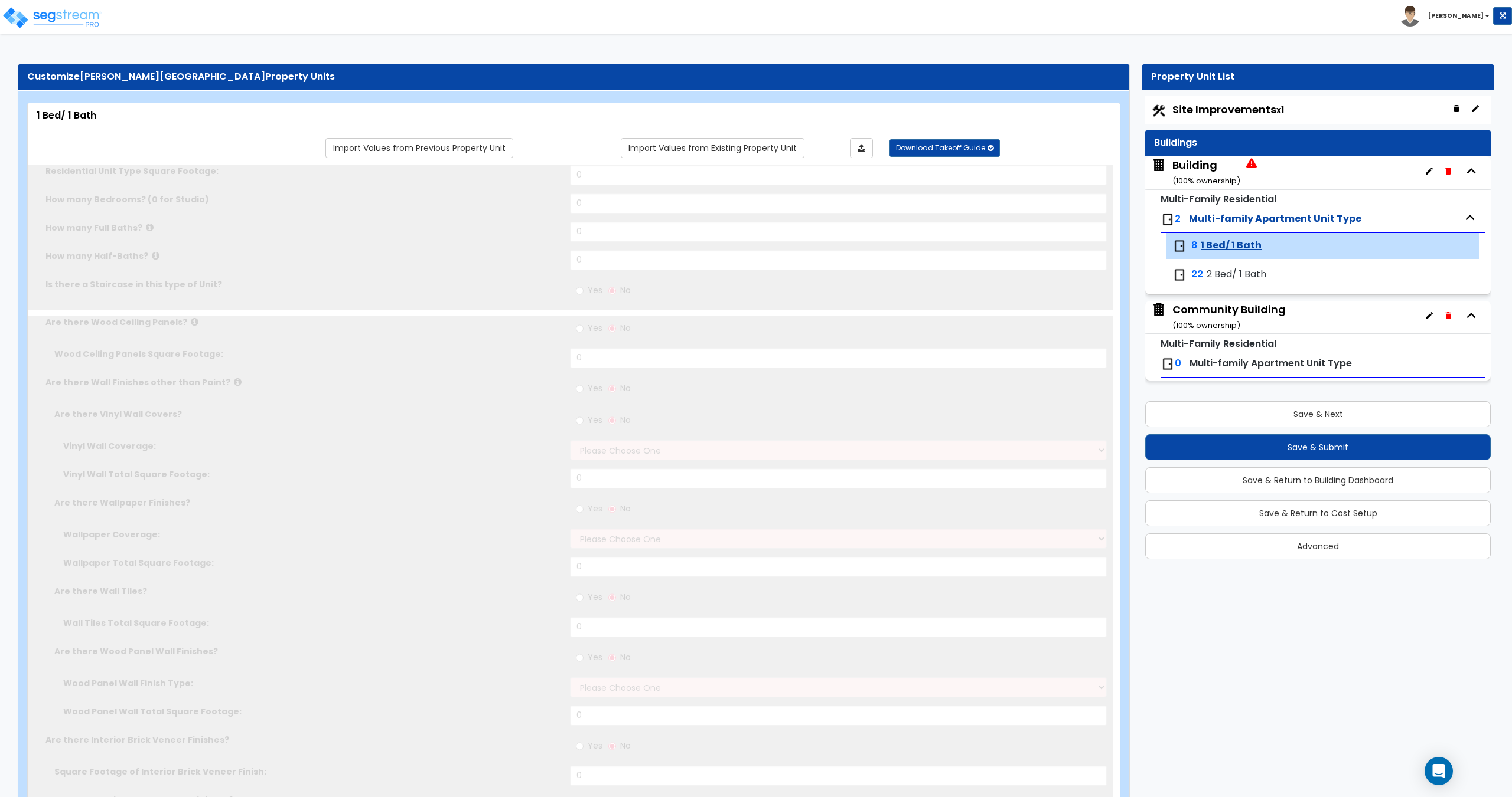
select select "4"
select select "1"
select select "3"
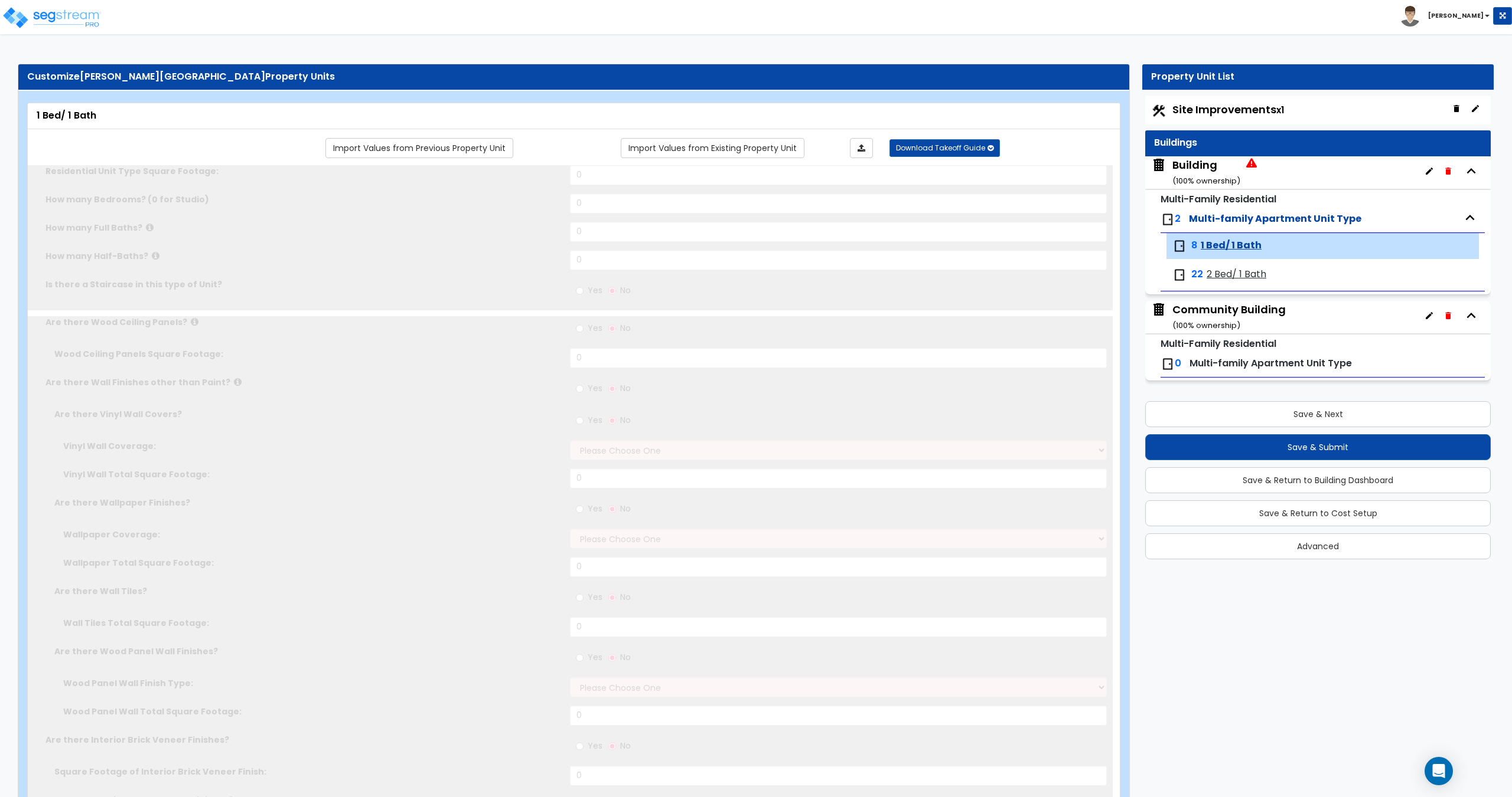
type input "1"
select select "1"
select select "4"
select select "2"
select select "1"
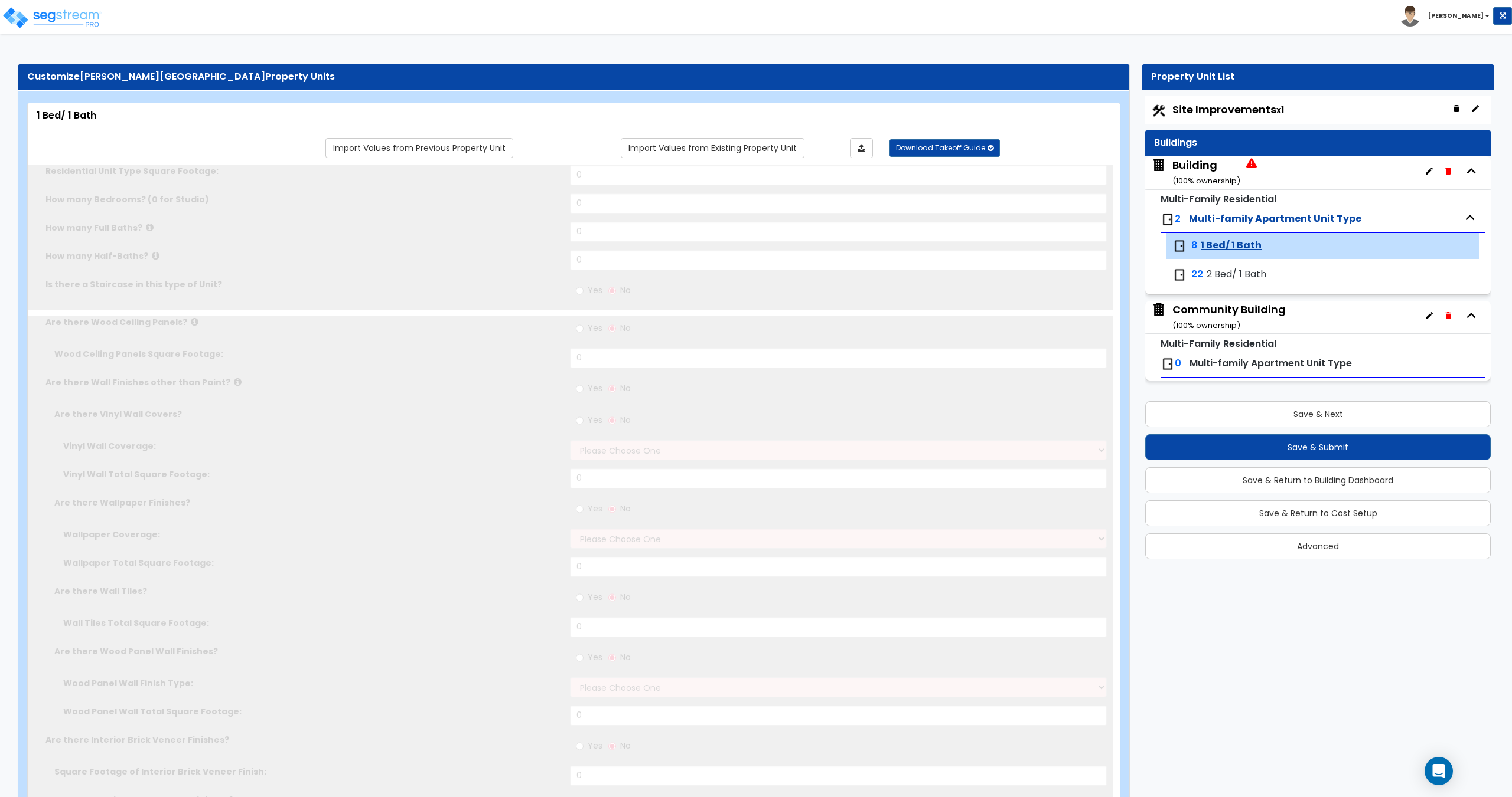
select select "1"
select select "2"
type input "1"
select select "2"
select select "1"
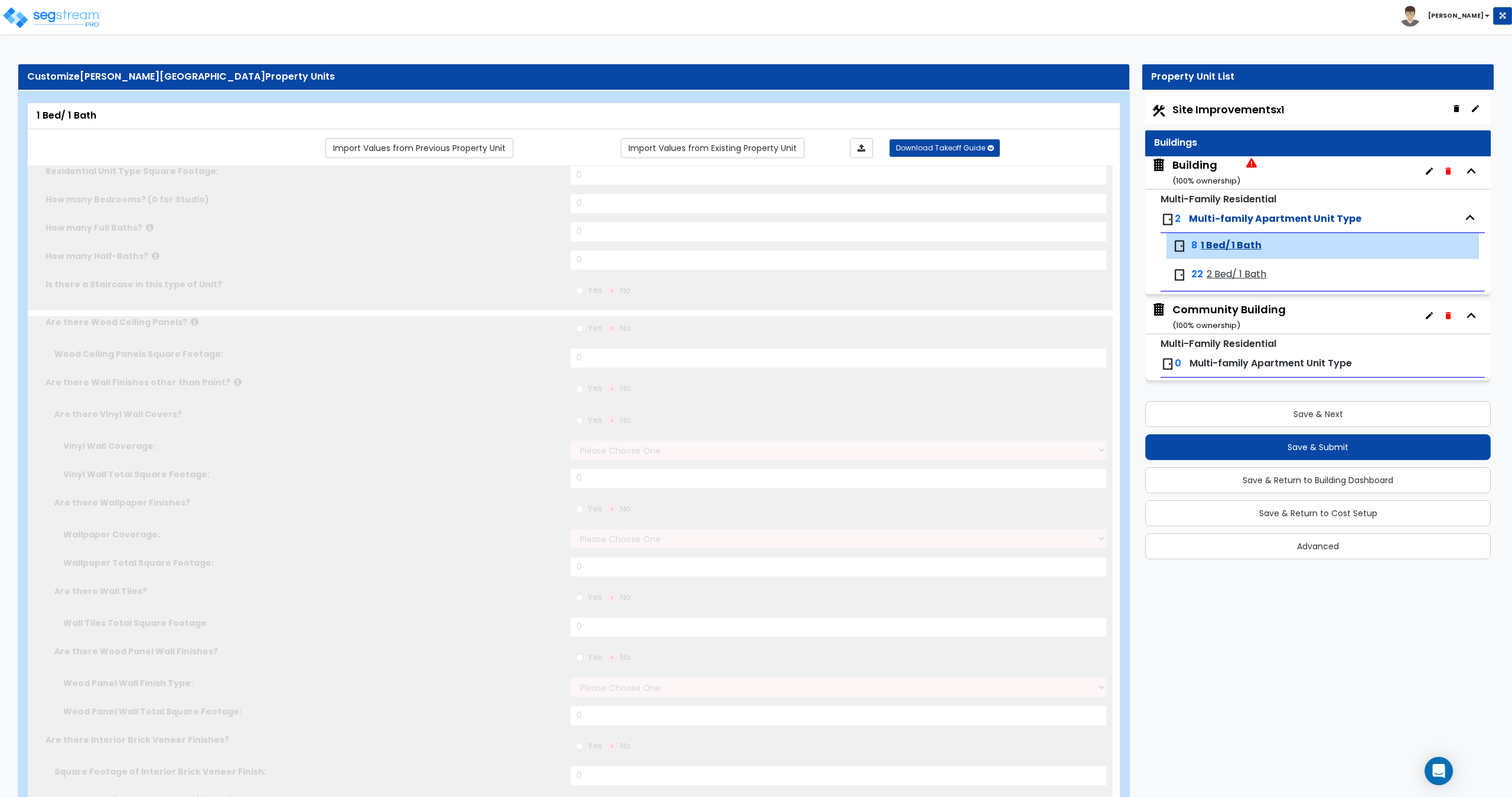
type input "9"
type input "13"
select select "2"
select select "1"
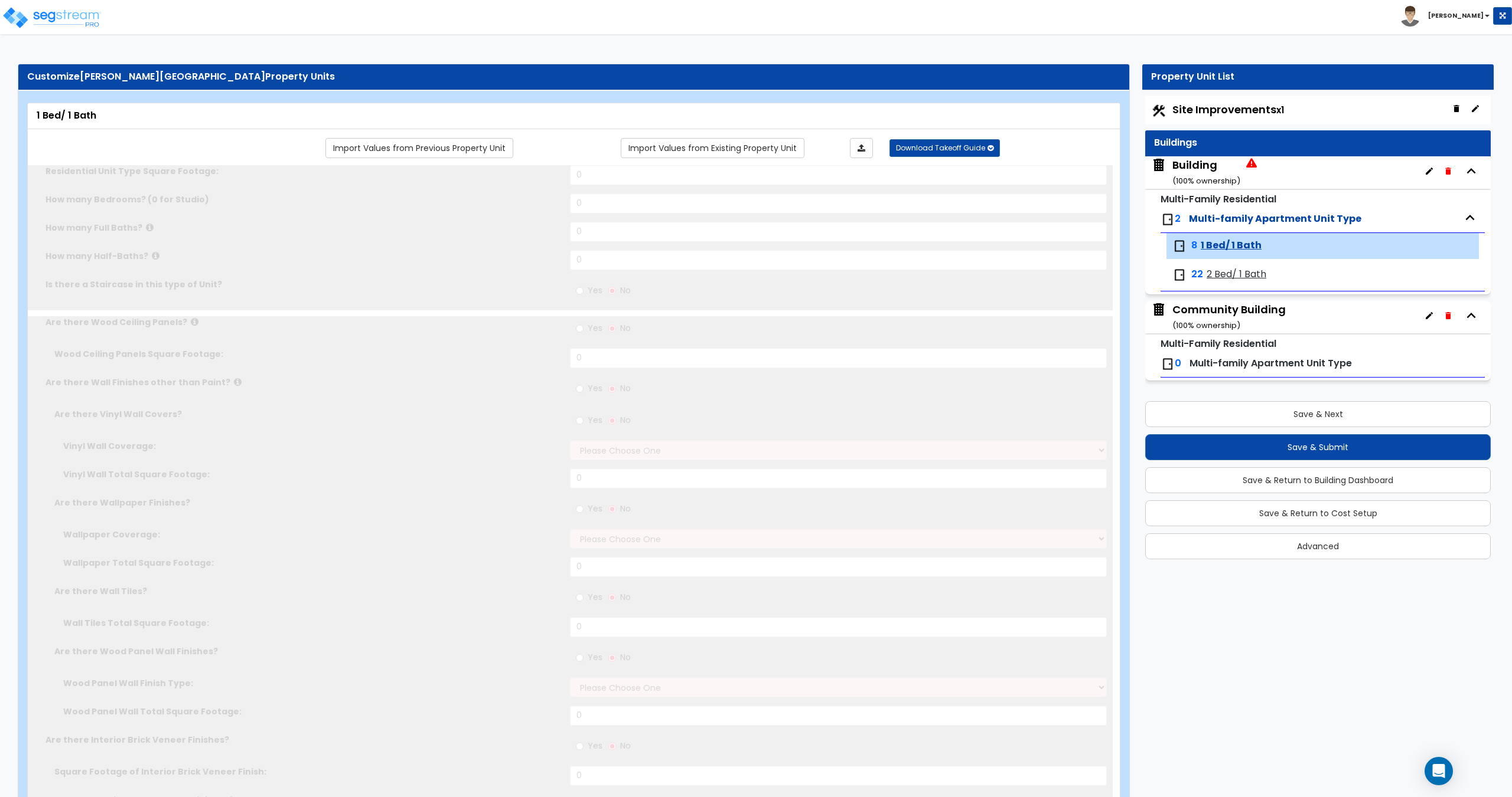
select select "2"
radio input "true"
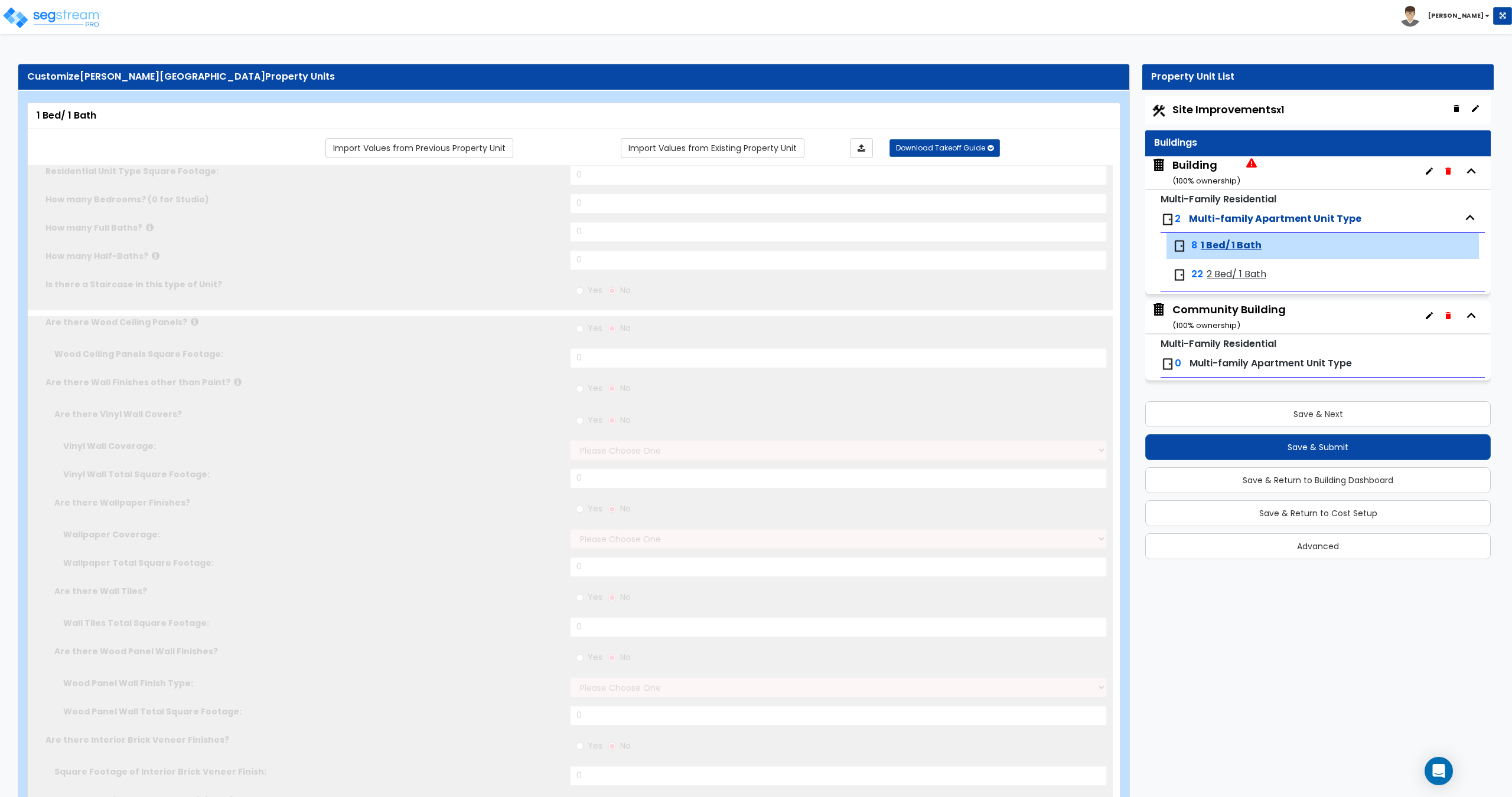
select select "1"
select select "2"
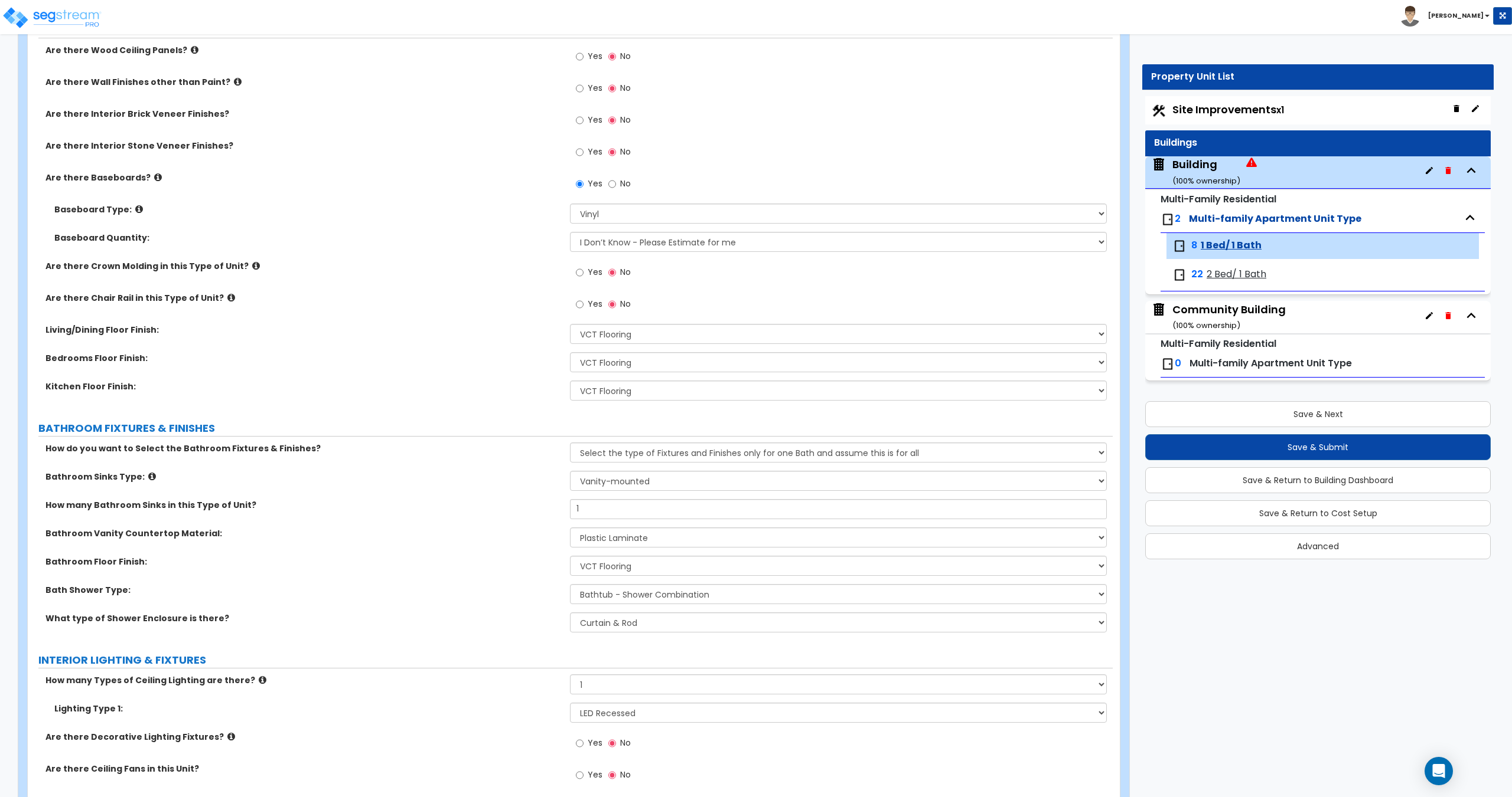
scroll to position [432, 0]
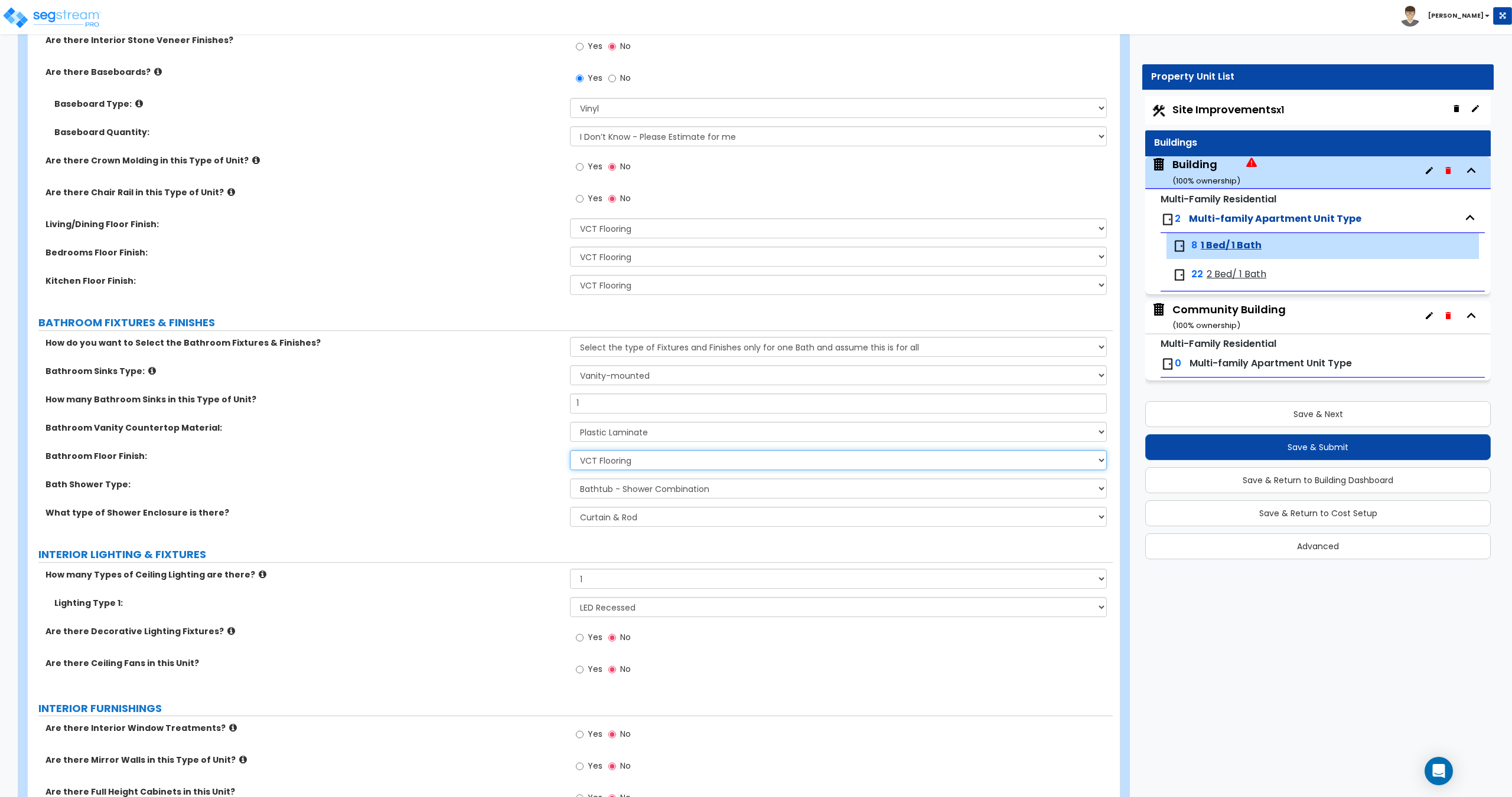
click at [613, 460] on select "None Tile Flooring Hardwood Flooring Resilient Laminate Flooring VCT Flooring S…" at bounding box center [838, 461] width 536 height 20
click at [570, 450] on select "None Tile Flooring Hardwood Flooring Resilient Laminate Flooring VCT Flooring S…" at bounding box center [838, 461] width 536 height 20
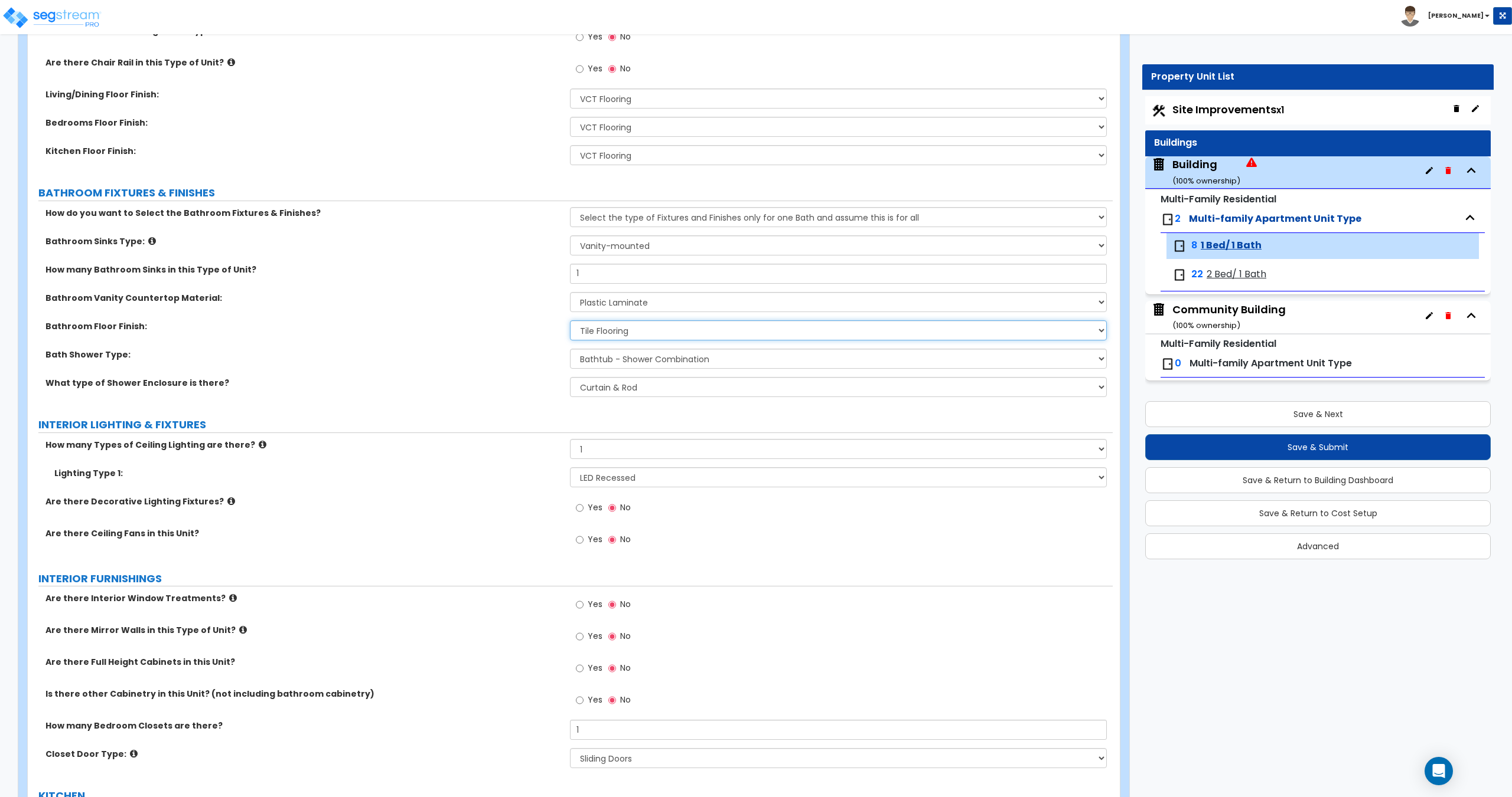
scroll to position [608, 0]
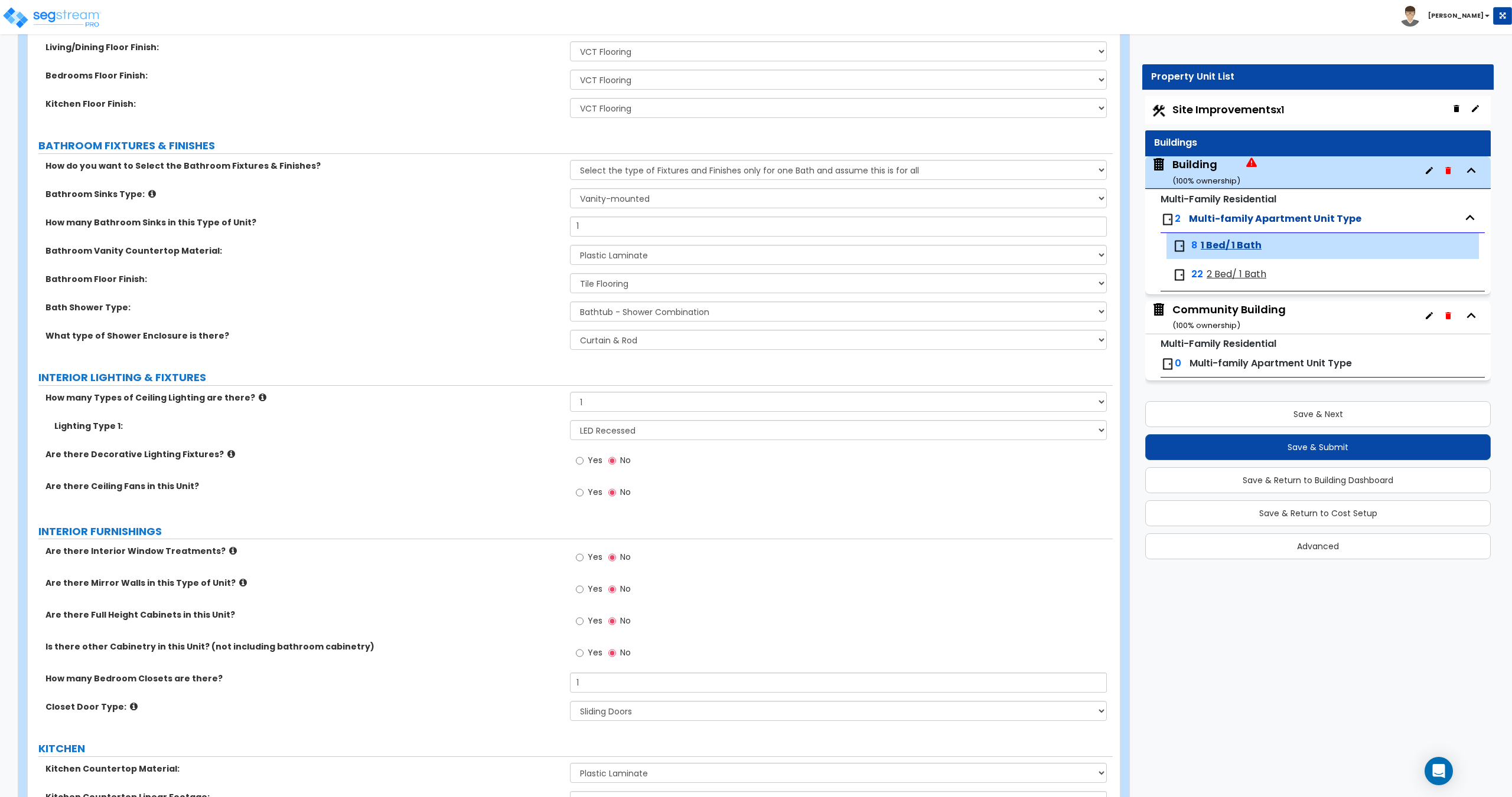
click at [1209, 272] on span "2 Bed/ 1 Bath" at bounding box center [1236, 274] width 59 height 13
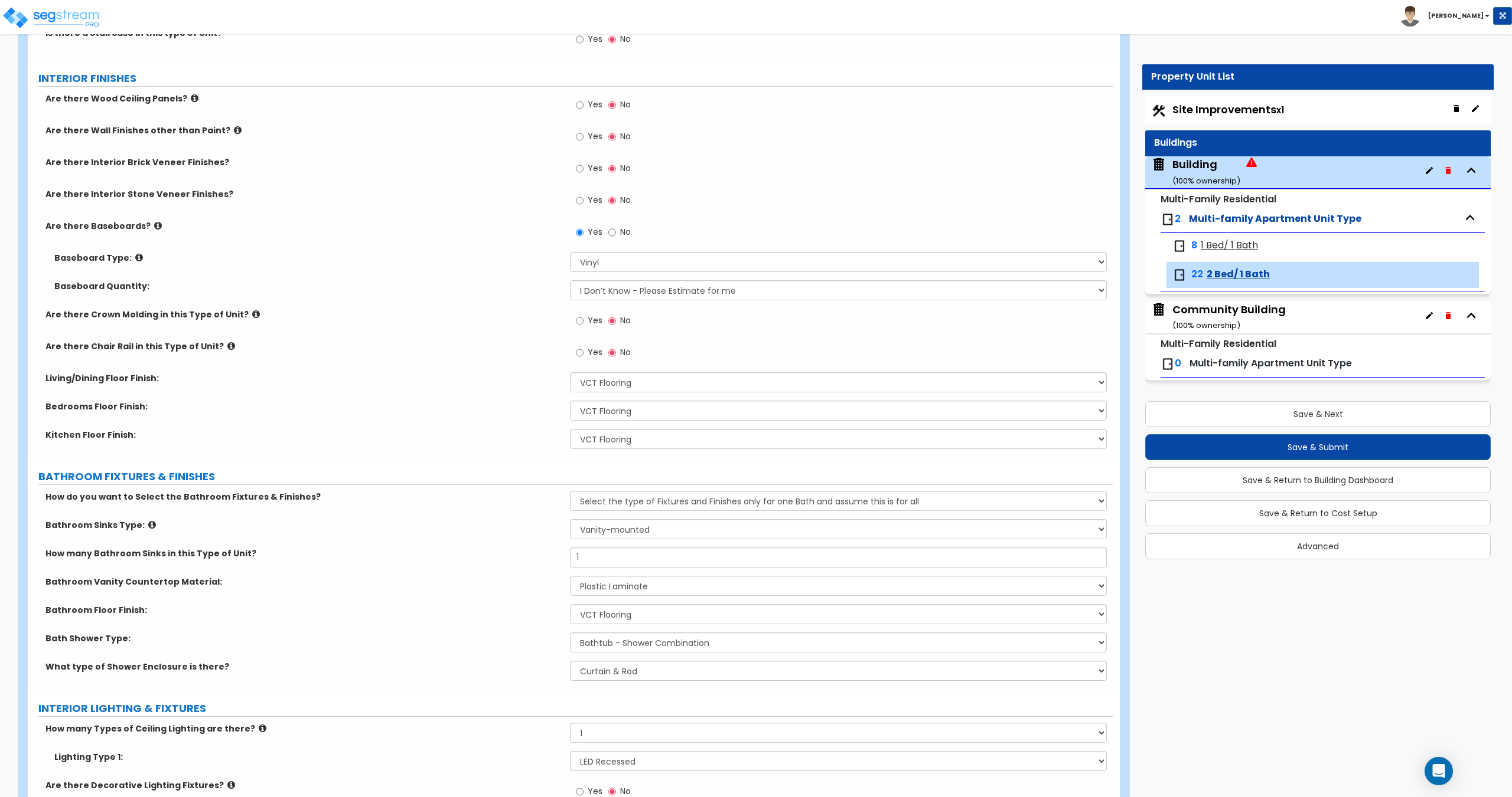
scroll to position [348, 0]
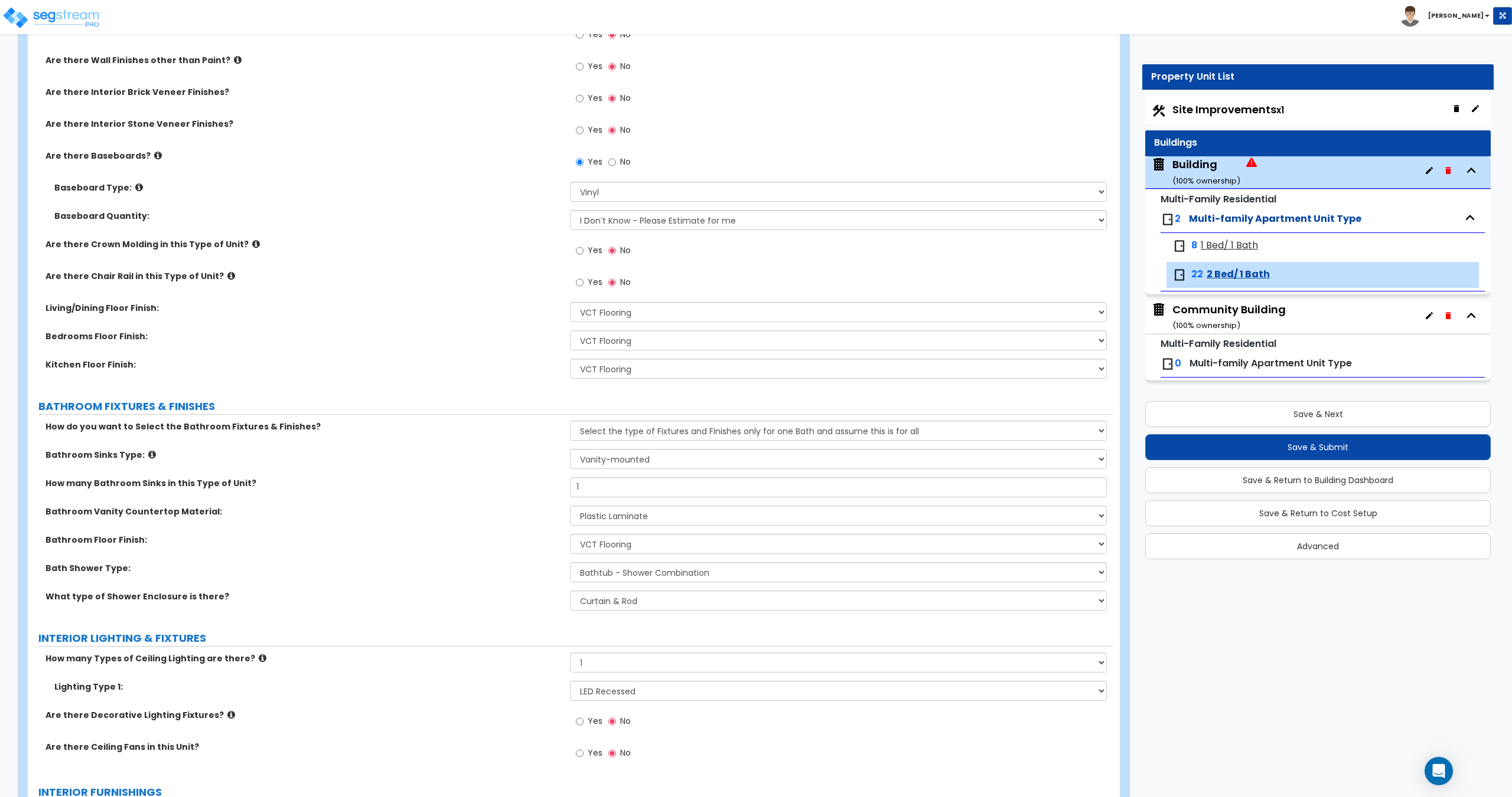
click at [1229, 243] on span "1 Bed/ 1 Bath" at bounding box center [1229, 245] width 57 height 13
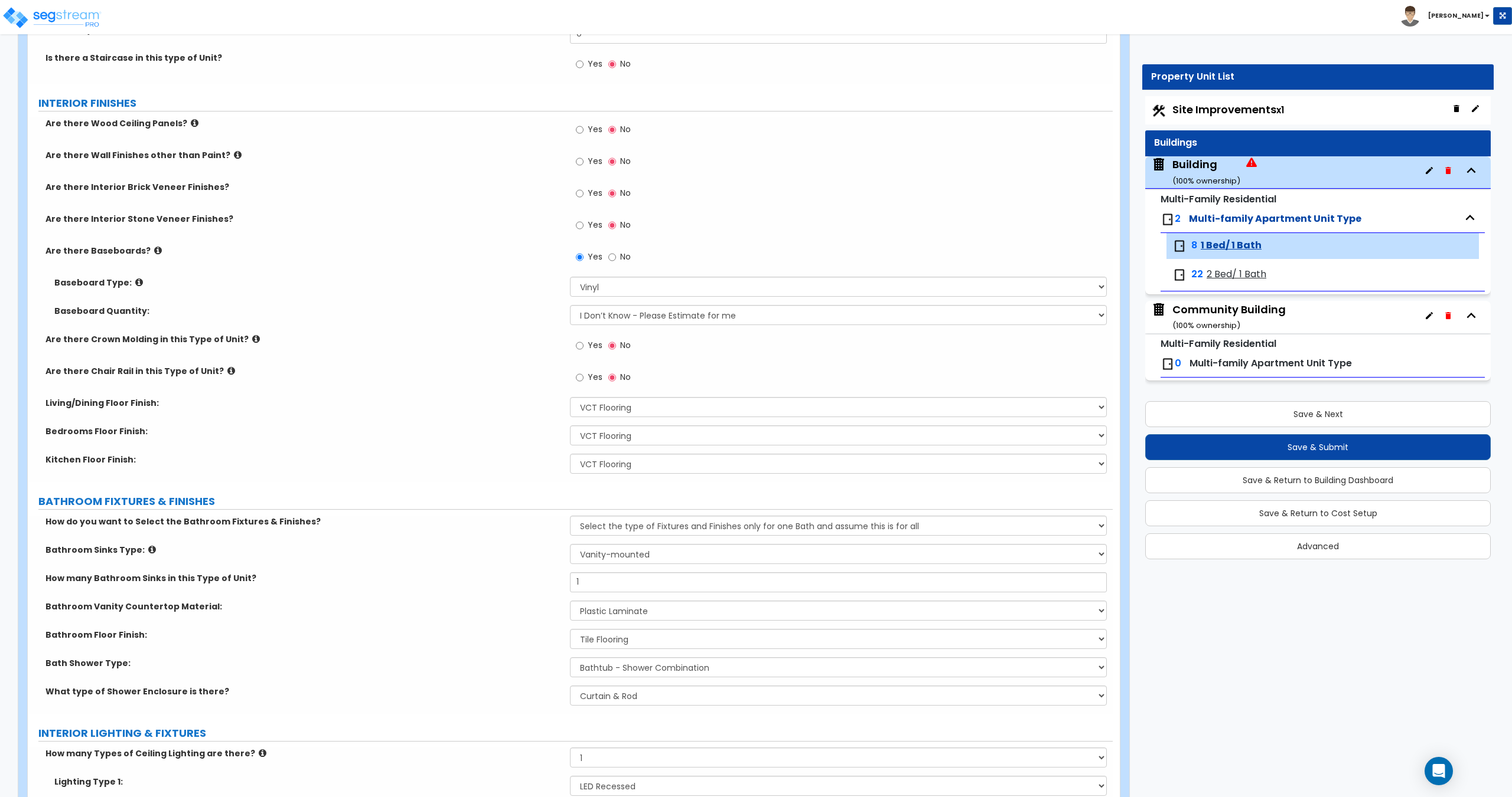
scroll to position [285, 0]
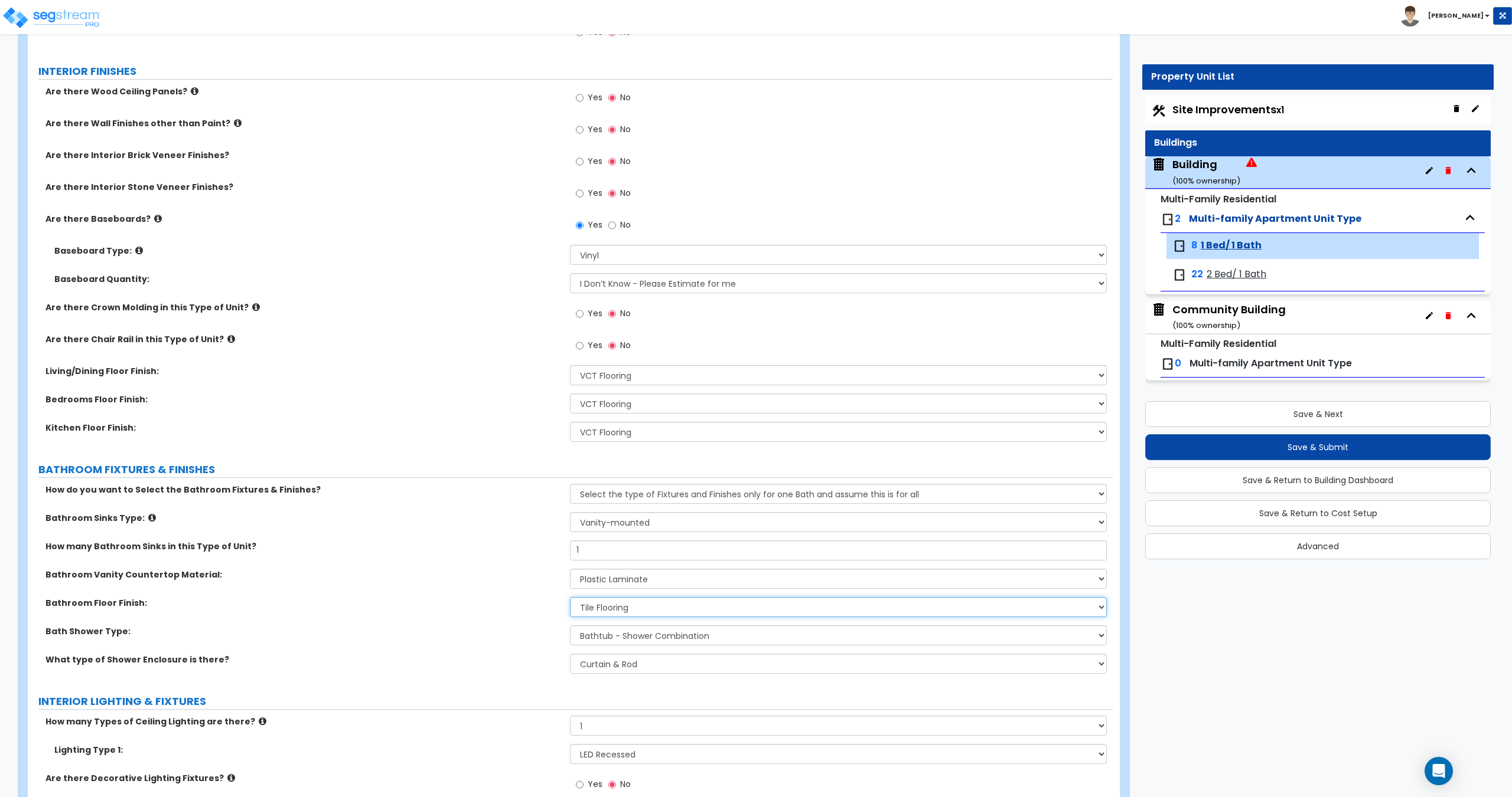
click at [600, 612] on select "None Tile Flooring Hardwood Flooring Resilient Laminate Flooring VCT Flooring S…" at bounding box center [838, 608] width 536 height 20
click at [570, 597] on select "None Tile Flooring Hardwood Flooring Resilient Laminate Flooring VCT Flooring S…" at bounding box center [838, 608] width 536 height 20
click at [1219, 170] on div "Building ( 100 % ownership)" at bounding box center [1206, 172] width 68 height 30
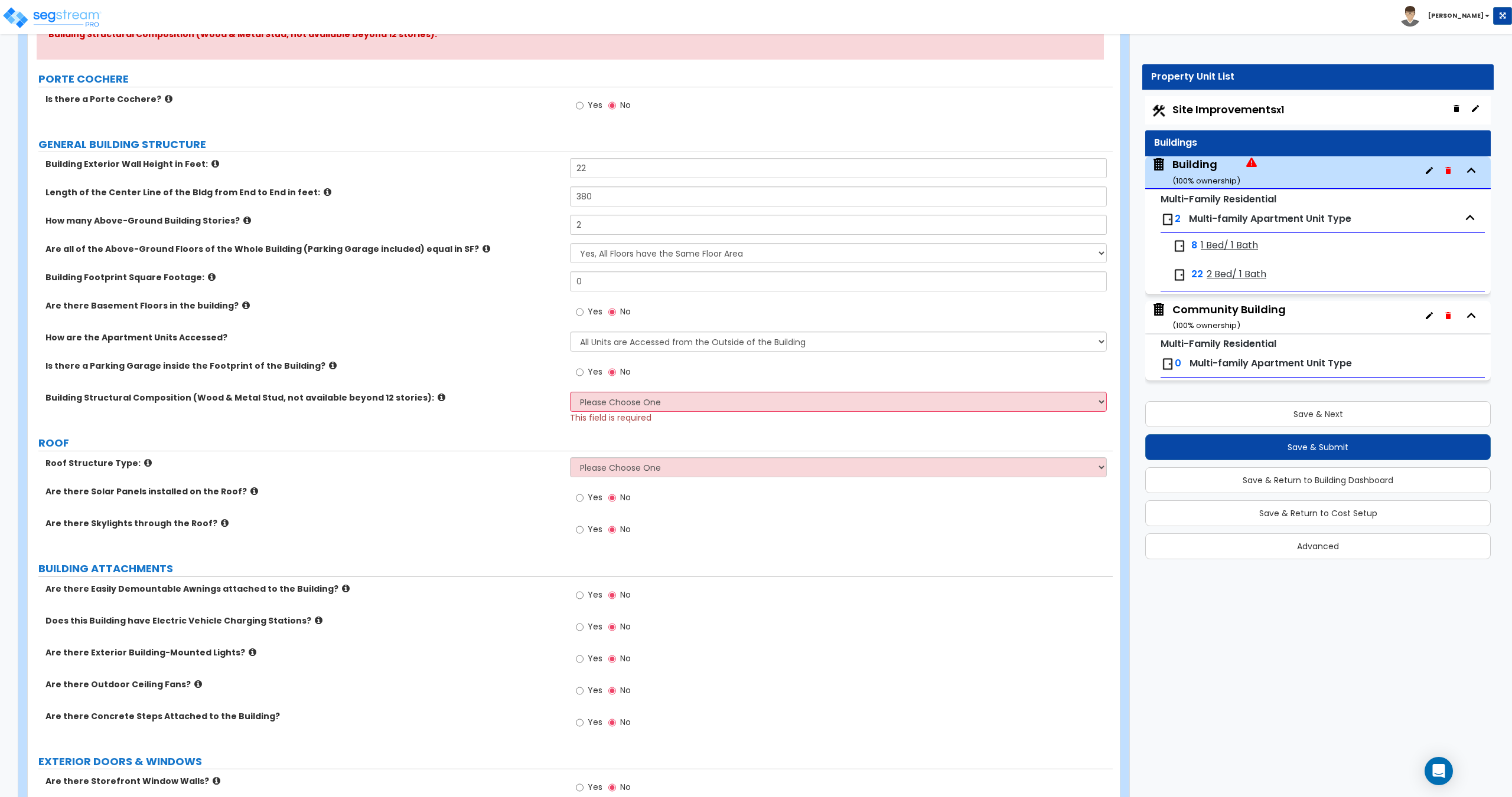
scroll to position [177, 0]
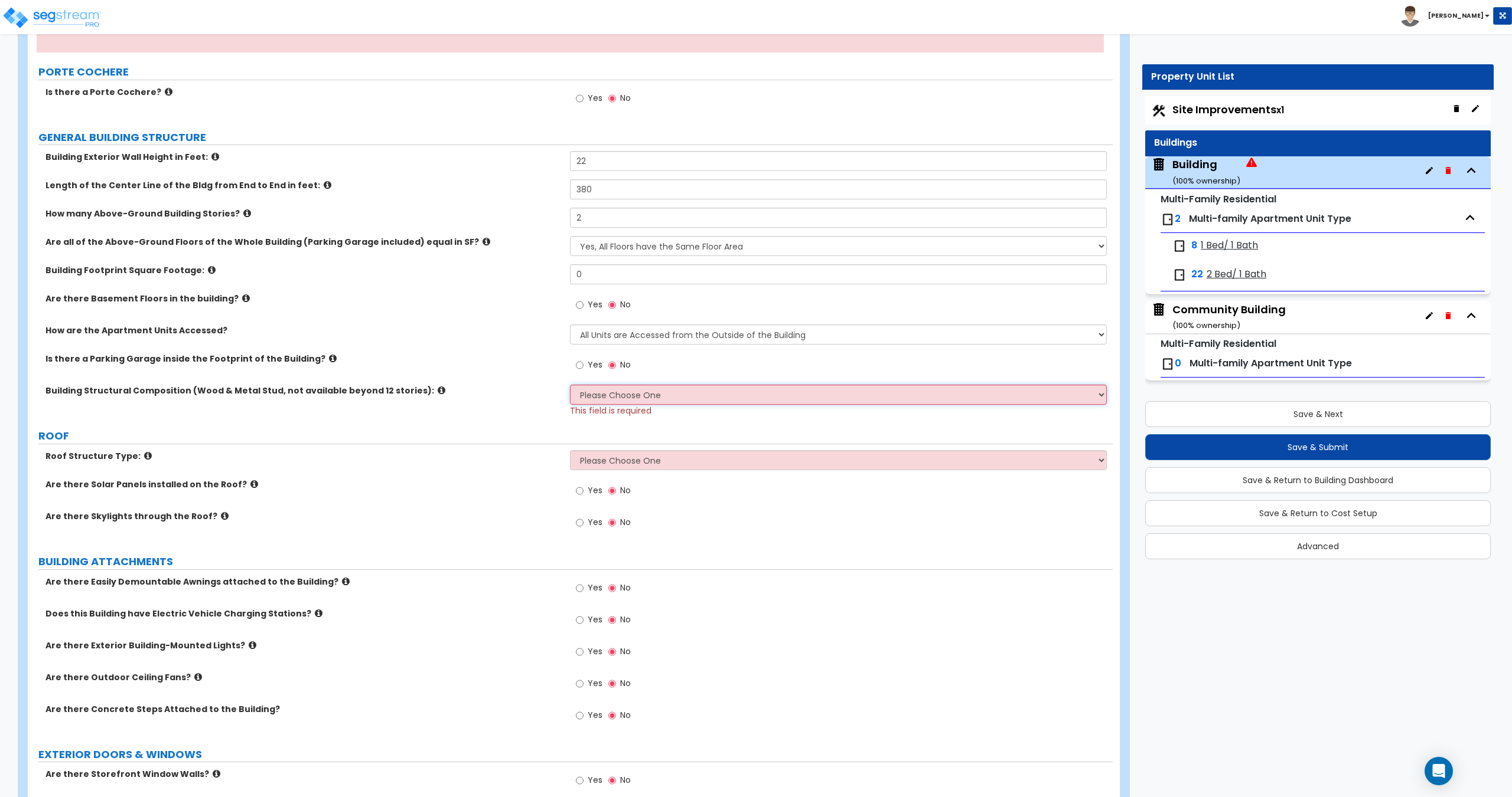
click at [603, 394] on select "Please Choose One Reinforced Concrete Structural Steel Brick Masonry CMU Masonr…" at bounding box center [838, 395] width 536 height 20
click at [570, 385] on select "Please Choose One Reinforced Concrete Structural Steel Brick Masonry CMU Masonr…" at bounding box center [838, 395] width 536 height 20
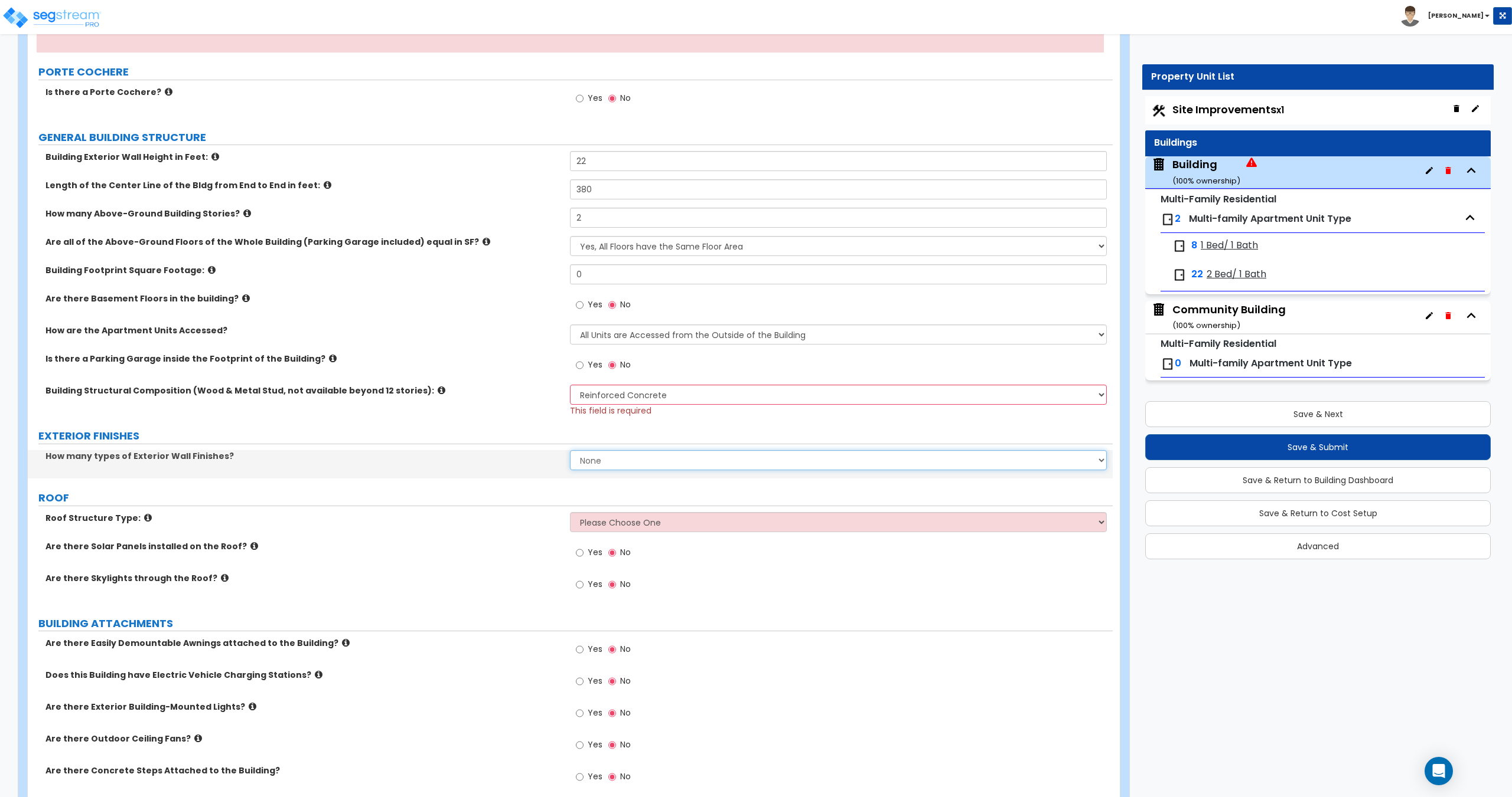
click at [618, 456] on select "None 1 2 3" at bounding box center [838, 461] width 536 height 20
click at [570, 450] on select "None 1 2 3" at bounding box center [838, 461] width 536 height 20
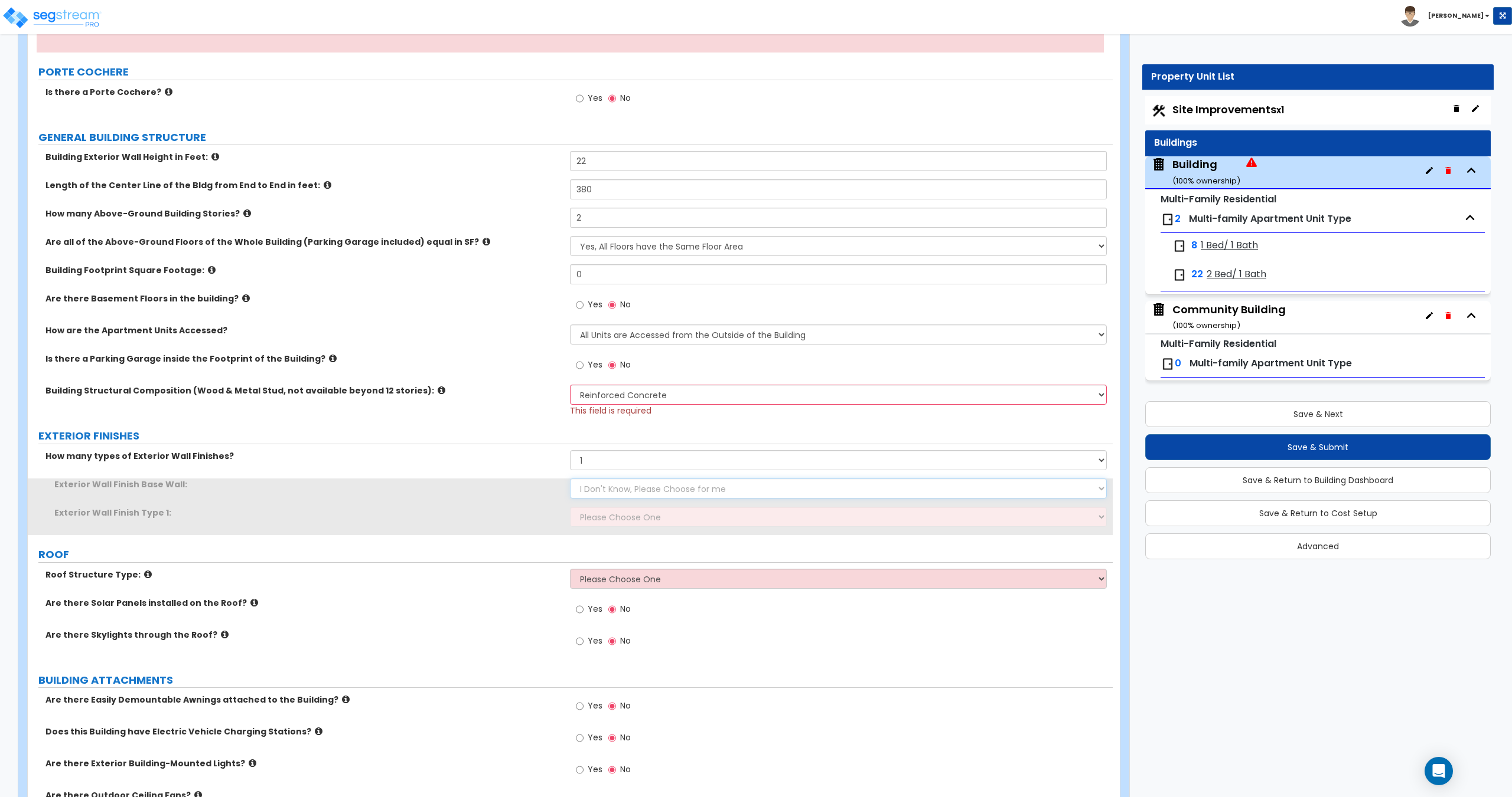
click at [633, 490] on select "I Don't Know, Please Choose for me Concrete Masonry Units (CMU) Cast-in-Place C…" at bounding box center [838, 489] width 536 height 20
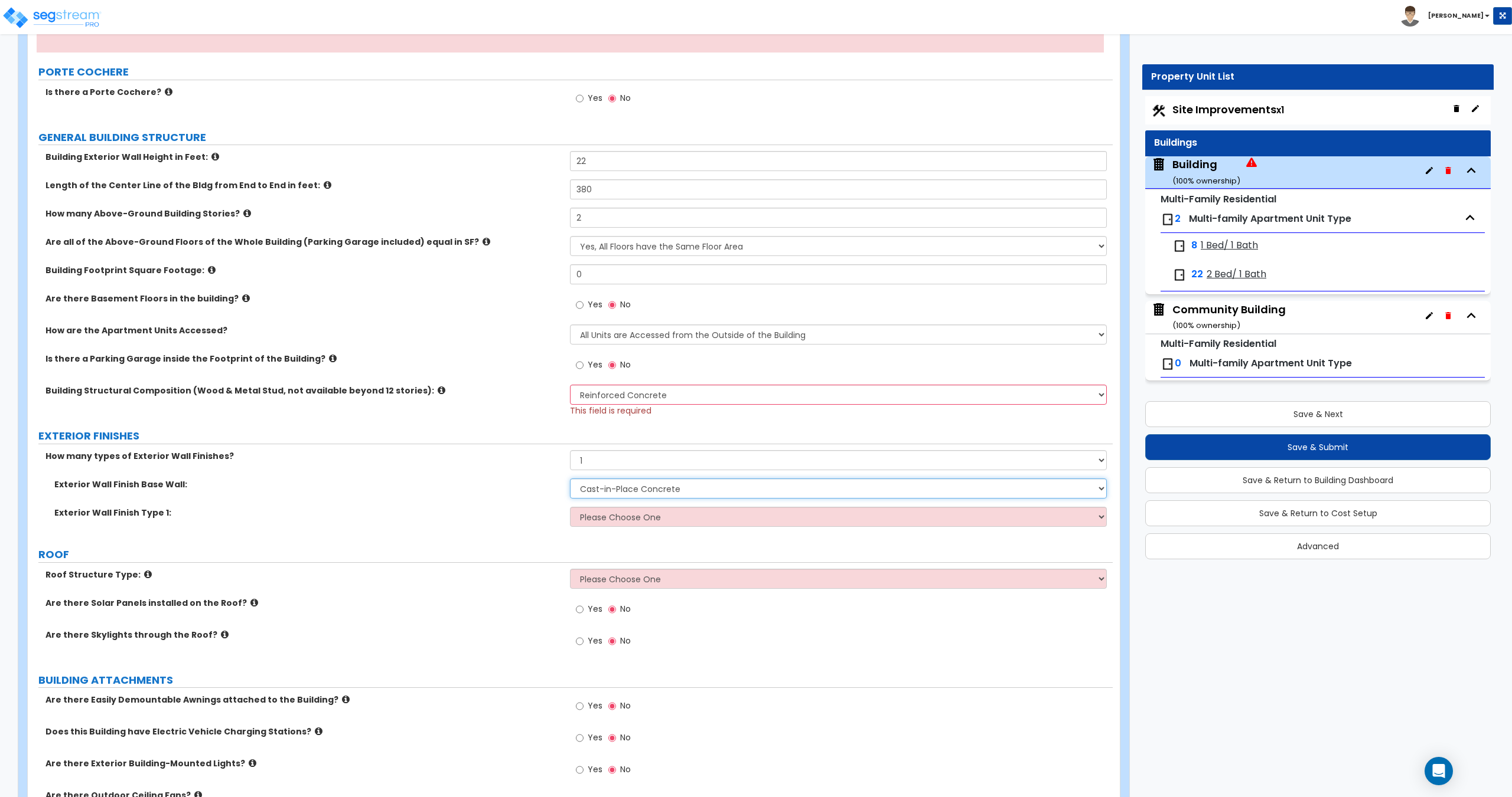
click at [570, 479] on select "I Don't Know, Please Choose for me Concrete Masonry Units (CMU) Cast-in-Place C…" at bounding box center [838, 489] width 536 height 20
click at [627, 518] on select "Please Choose One No Finish/Shared Wall No Wall Brick Veneer Stone Veneer Wood …" at bounding box center [838, 517] width 536 height 20
click at [570, 507] on select "Please Choose One No Finish/Shared Wall No Wall Brick Veneer Stone Veneer Wood …" at bounding box center [838, 517] width 536 height 20
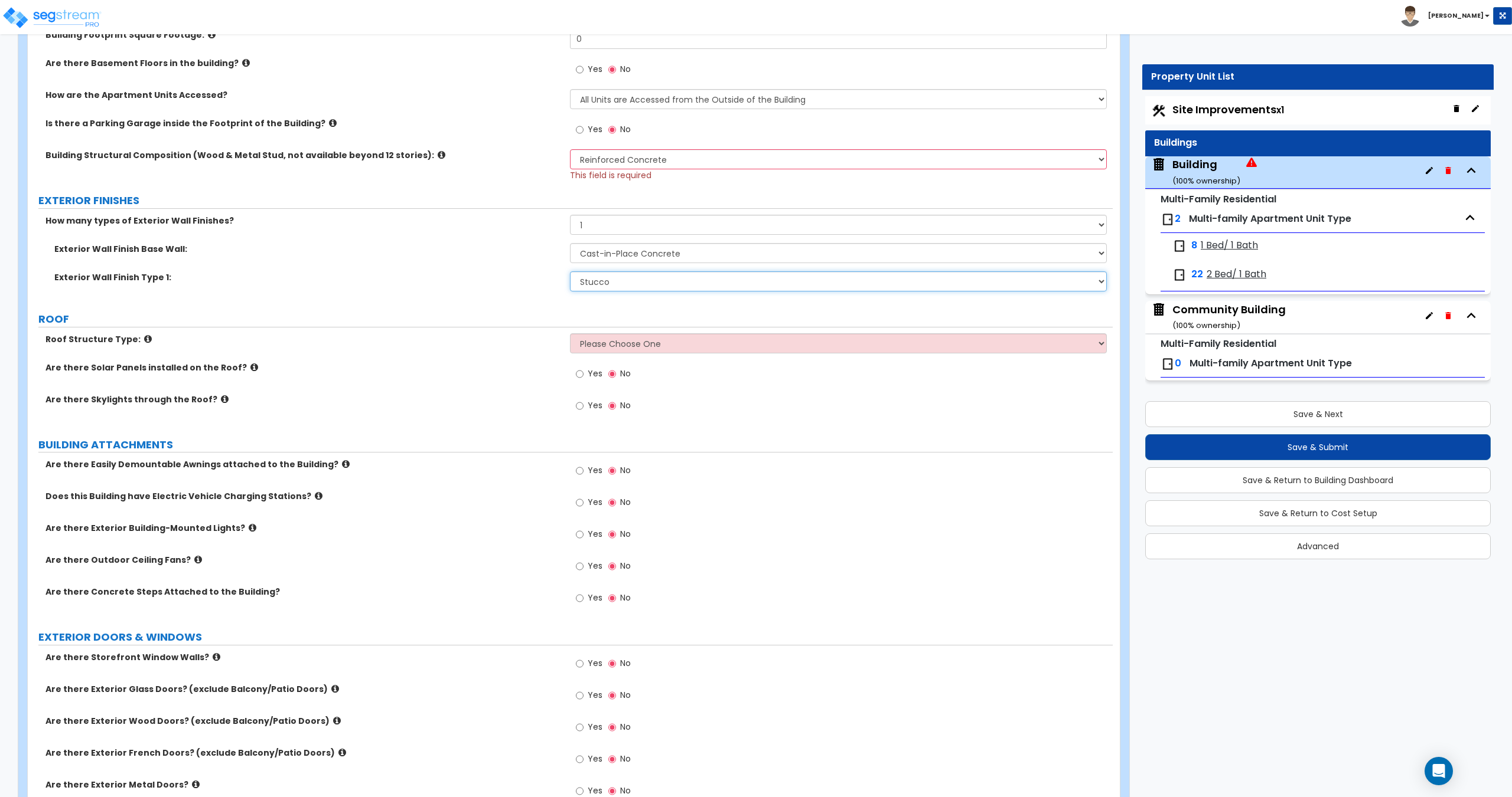
scroll to position [413, 0]
click at [603, 338] on select "Please Choose One Gable Roof Flat Roof Hybrid Gable & Flat Roof" at bounding box center [838, 343] width 536 height 20
click at [570, 333] on select "Please Choose One Gable Roof Flat Roof Hybrid Gable & Flat Roof" at bounding box center [838, 343] width 536 height 20
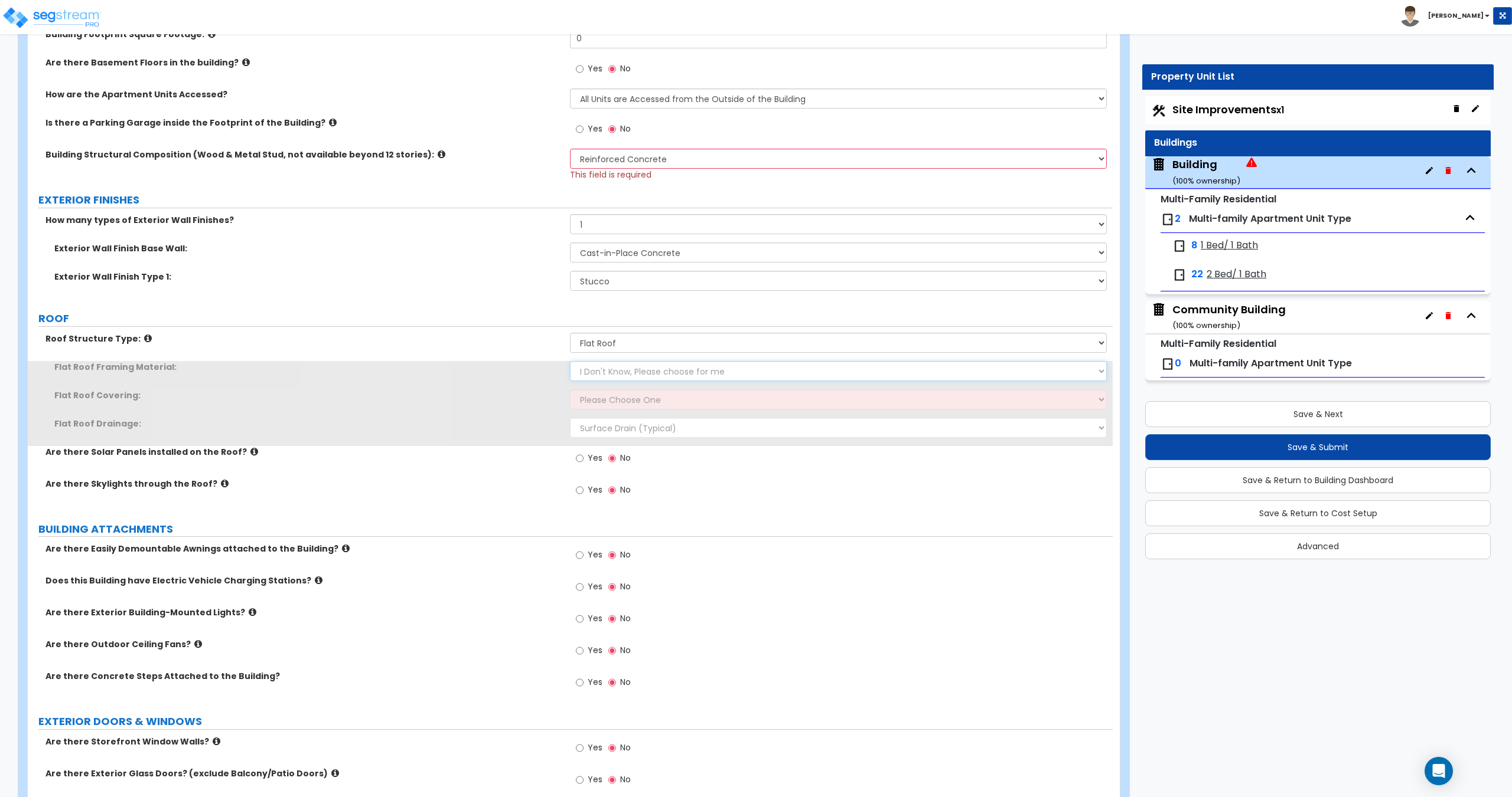
click at [616, 380] on select "I Don't Know, Please choose for me Metal Wood Concrete" at bounding box center [838, 372] width 536 height 20
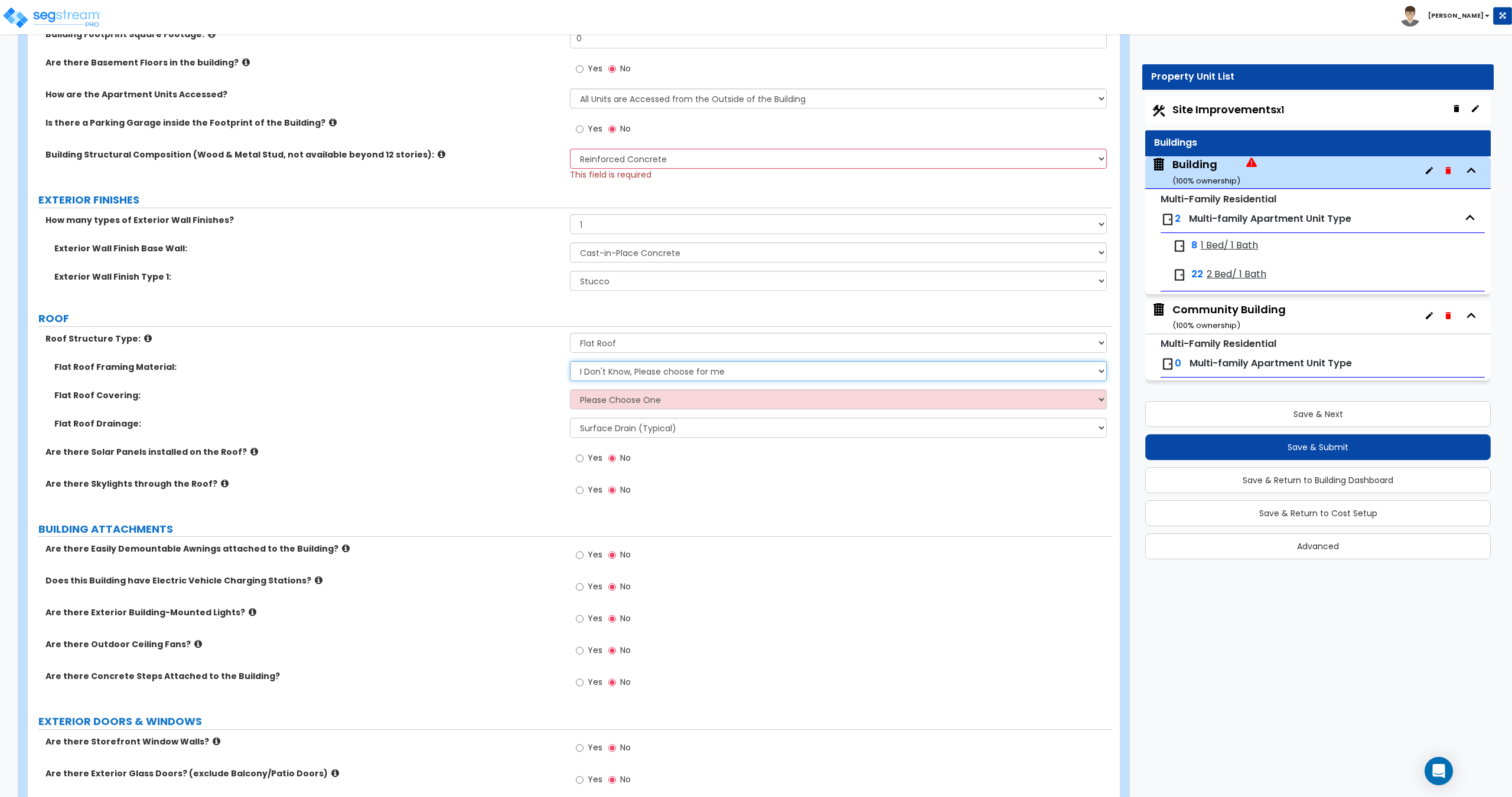
click at [630, 374] on select "I Don't Know, Please choose for me Metal Wood Concrete" at bounding box center [838, 372] width 536 height 20
click at [636, 365] on select "I Don't Know, Please choose for me Metal Wood Concrete" at bounding box center [838, 372] width 536 height 20
click at [638, 367] on select "I Don't Know, Please choose for me Metal Wood Concrete" at bounding box center [838, 372] width 536 height 20
click at [637, 371] on select "I Don't Know, Please choose for me Metal Wood Concrete" at bounding box center [838, 372] width 536 height 20
click at [570, 361] on select "I Don't Know, Please choose for me Metal Wood Concrete" at bounding box center [838, 372] width 536 height 20
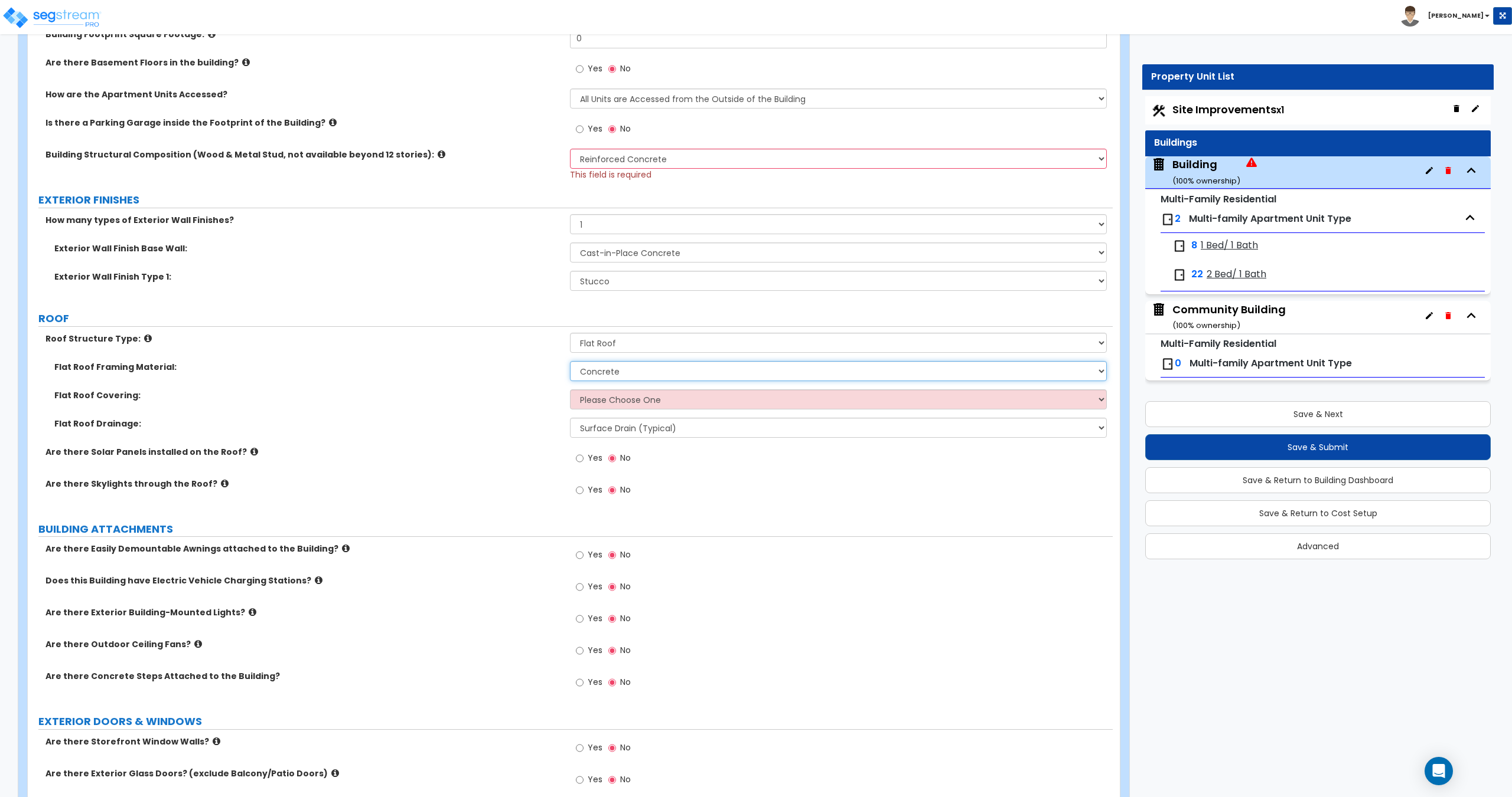
click at [644, 372] on select "I Don't Know, Please choose for me Metal Wood Concrete" at bounding box center [838, 372] width 536 height 20
click at [1206, 306] on div "Community Building ( 100 % ownership)" at bounding box center [1229, 317] width 113 height 30
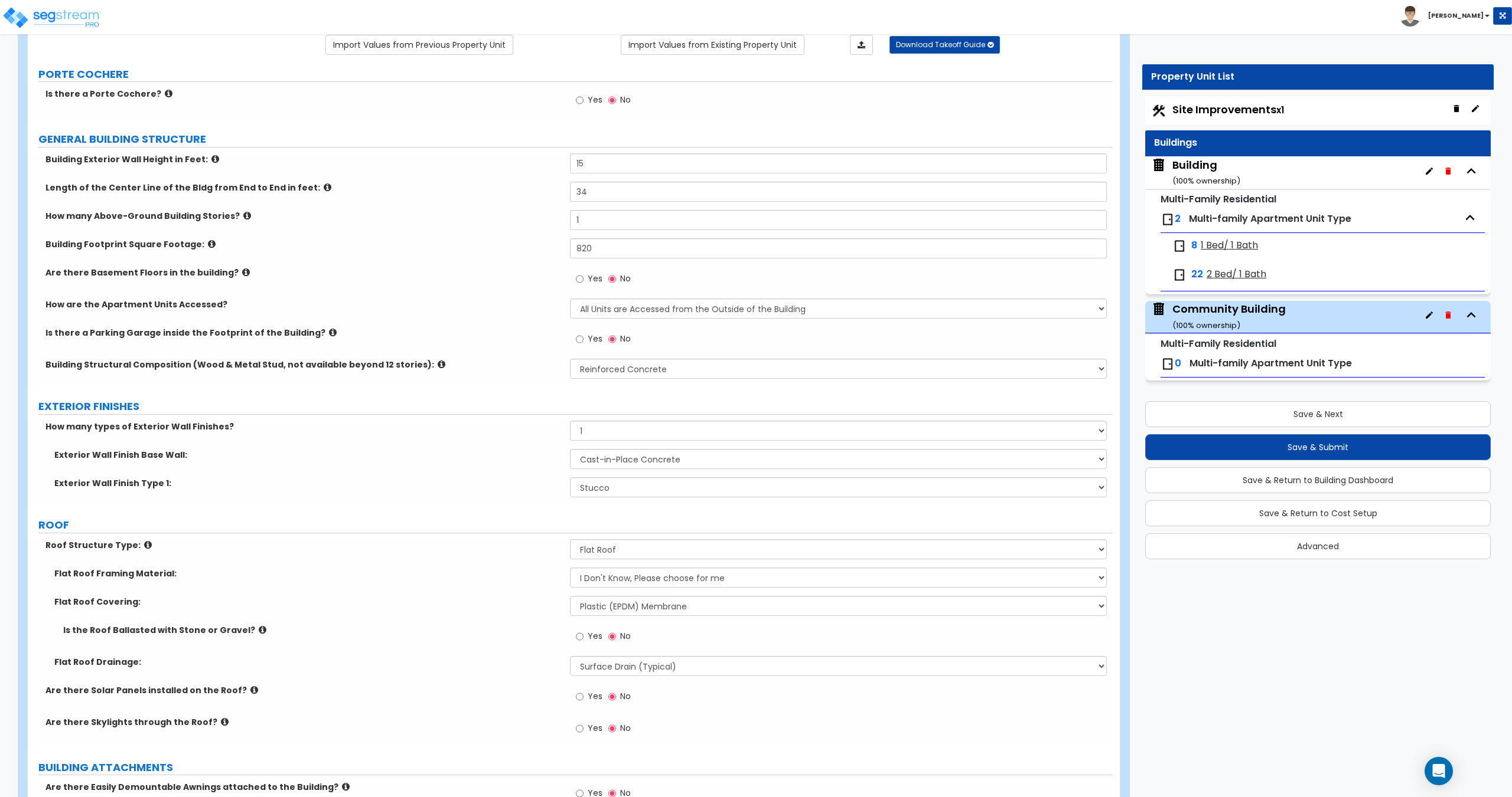
scroll to position [131, 0]
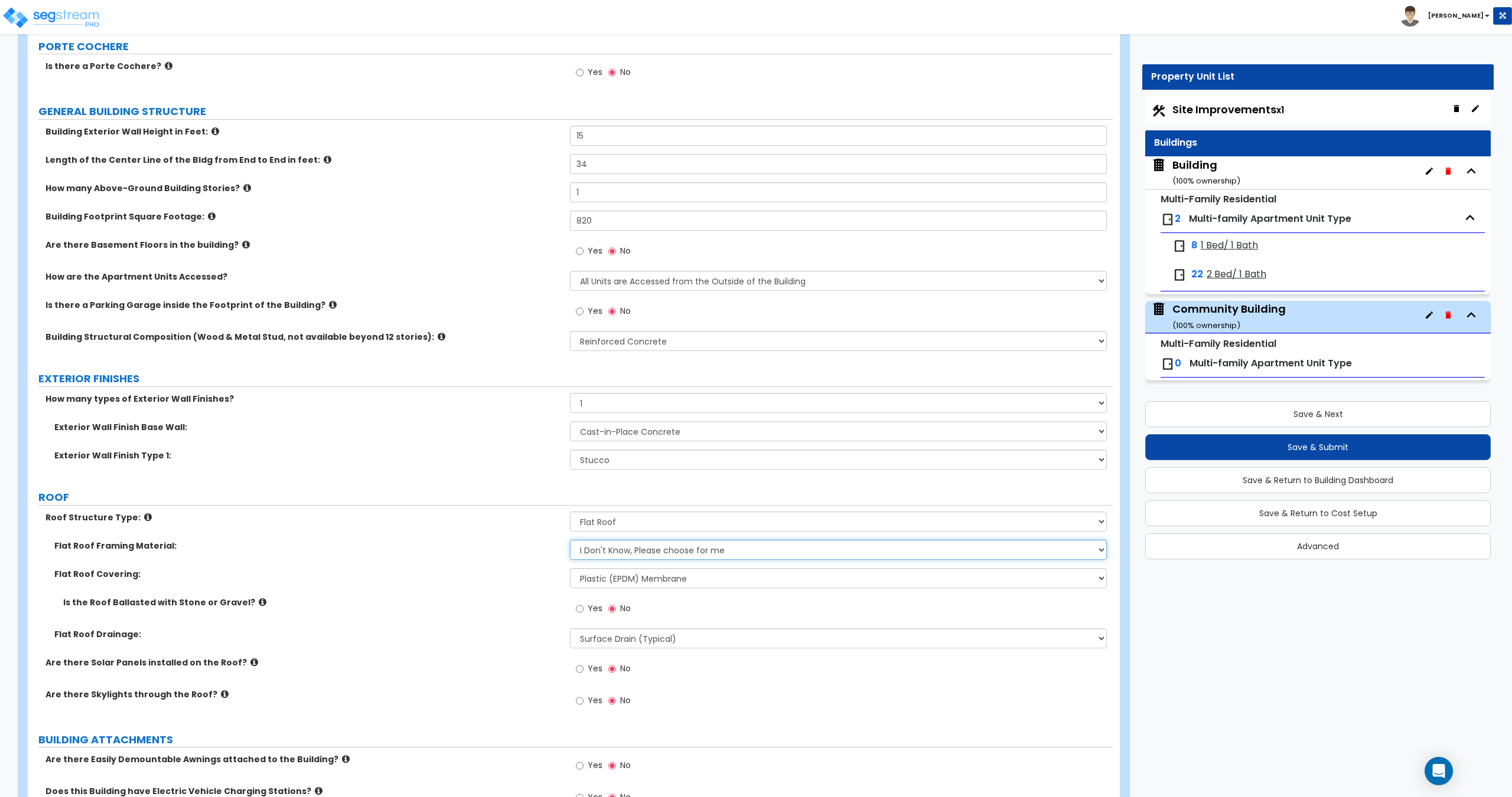
click at [618, 556] on select "I Don't Know, Please choose for me Metal Wood Concrete" at bounding box center [838, 550] width 536 height 20
click at [570, 540] on select "I Don't Know, Please choose for me Metal Wood Concrete" at bounding box center [838, 550] width 536 height 20
click at [1195, 166] on div "Building ( 100 % ownership)" at bounding box center [1206, 173] width 68 height 30
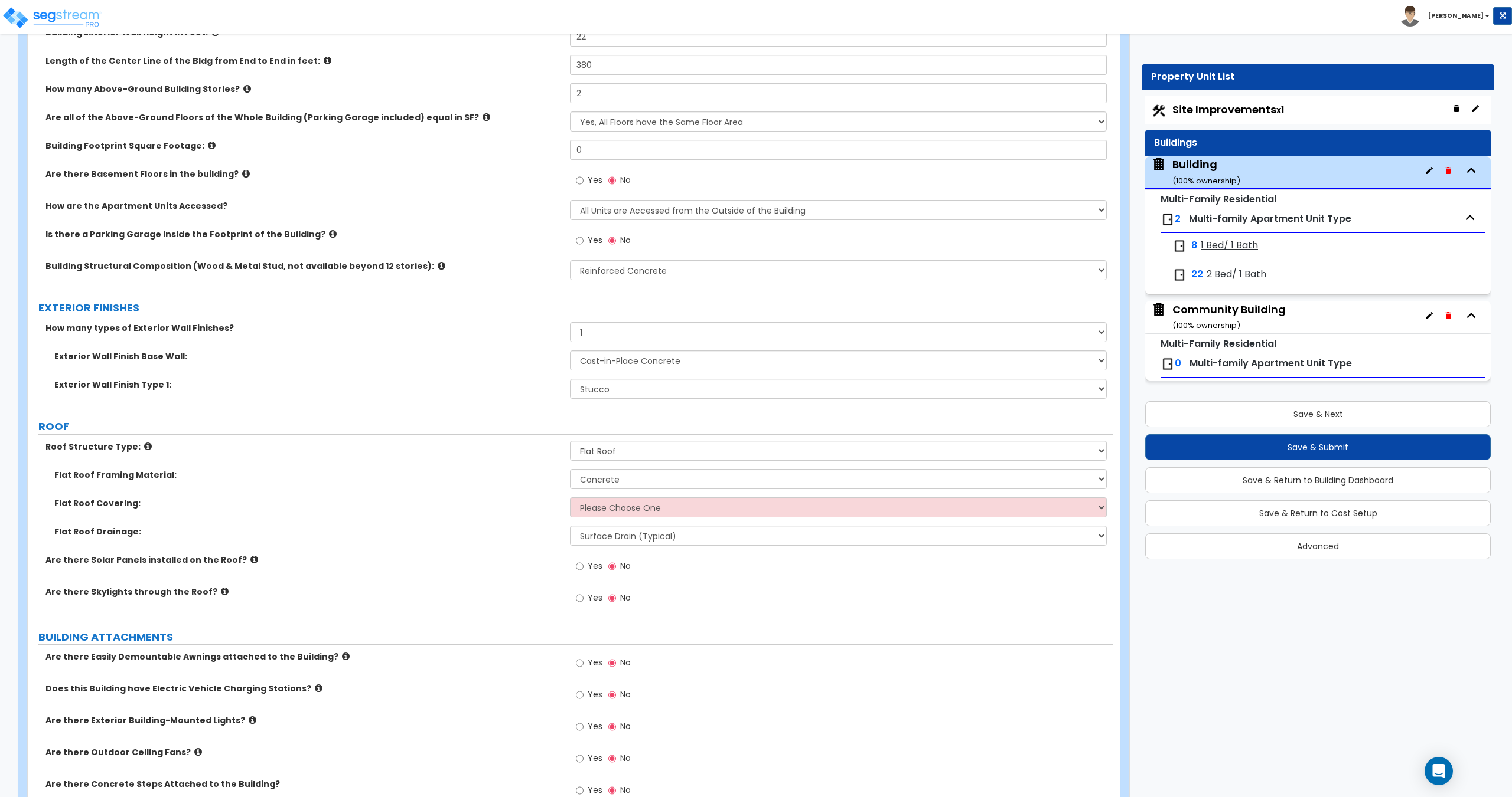
scroll to position [336, 0]
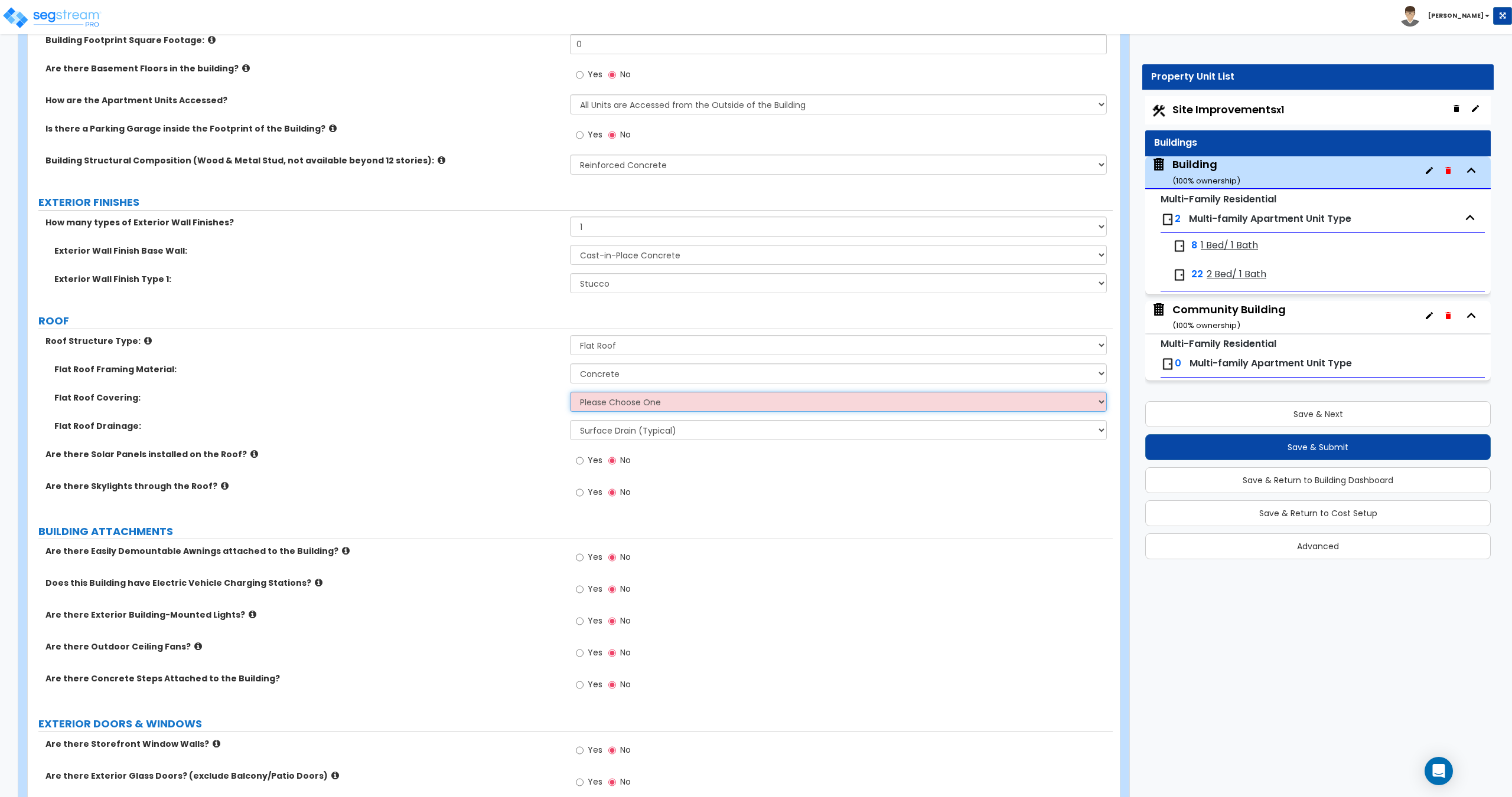
click at [627, 409] on select "Please Choose One Rolled Asphalt PVC Membrane Plastic (EPDM) Membrane Asphalt F…" at bounding box center [838, 402] width 536 height 20
click at [570, 392] on select "Please Choose One Rolled Asphalt PVC Membrane Plastic (EPDM) Membrane Asphalt F…" at bounding box center [838, 402] width 536 height 20
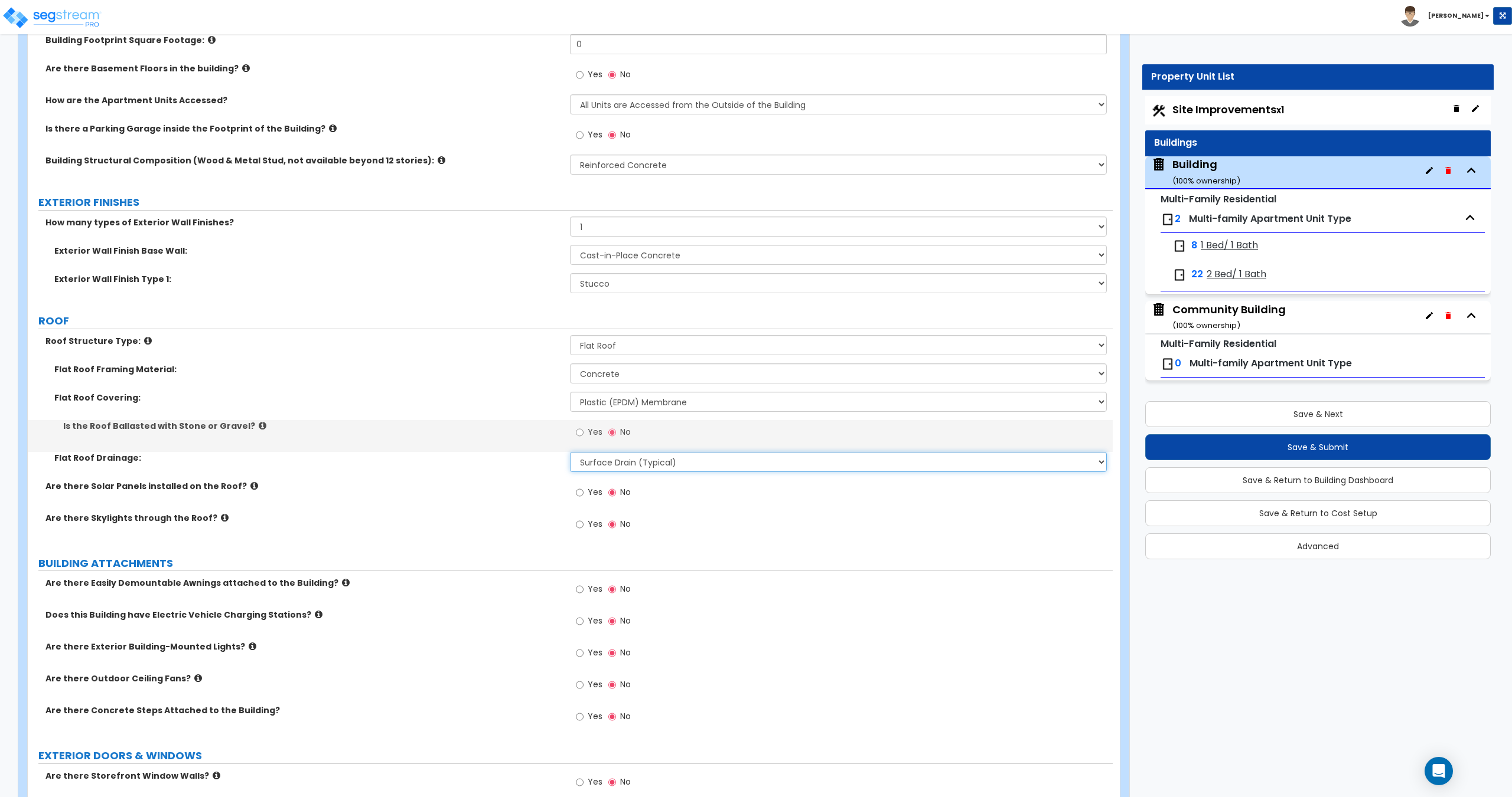
click at [626, 466] on select "Surface Drain (Typical) Gutters Downspout Only" at bounding box center [838, 462] width 536 height 20
drag, startPoint x: 627, startPoint y: 464, endPoint x: 642, endPoint y: 430, distance: 37.2
click at [627, 464] on select "Surface Drain (Typical) Gutters Downspout Only" at bounding box center [838, 462] width 536 height 20
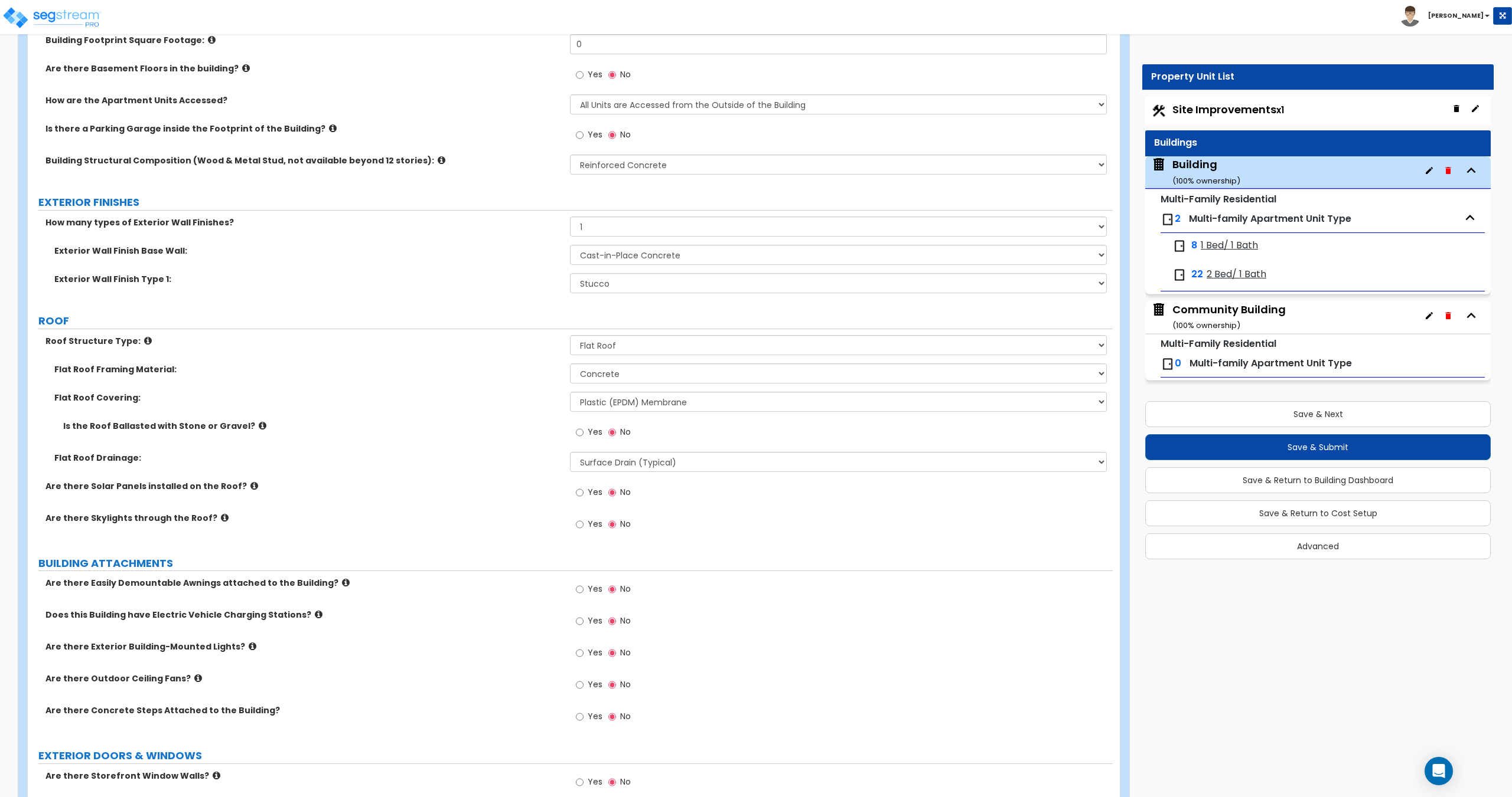
click at [1215, 313] on div "Community Building ( 100 % ownership)" at bounding box center [1229, 317] width 113 height 30
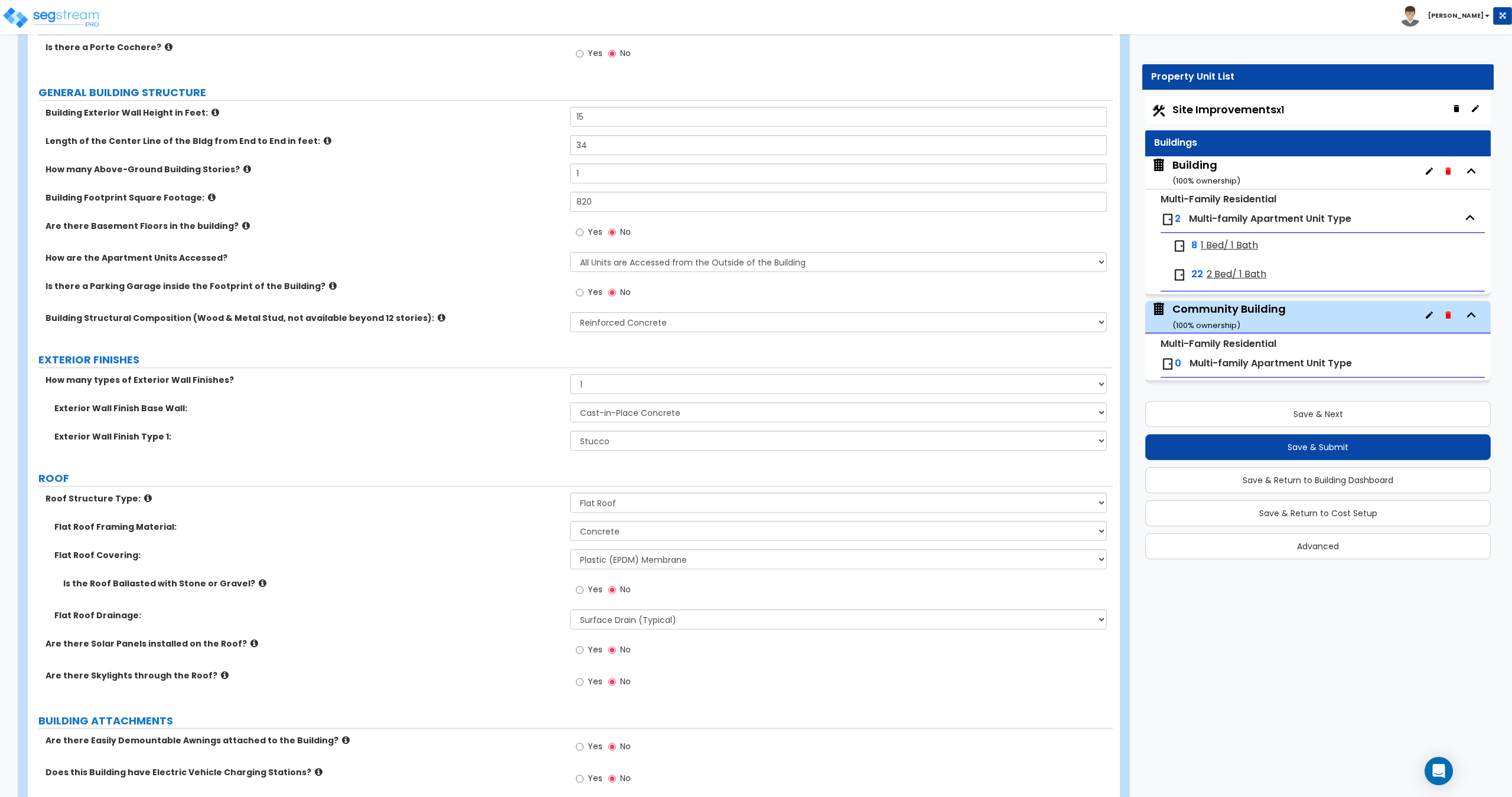
scroll to position [198, 0]
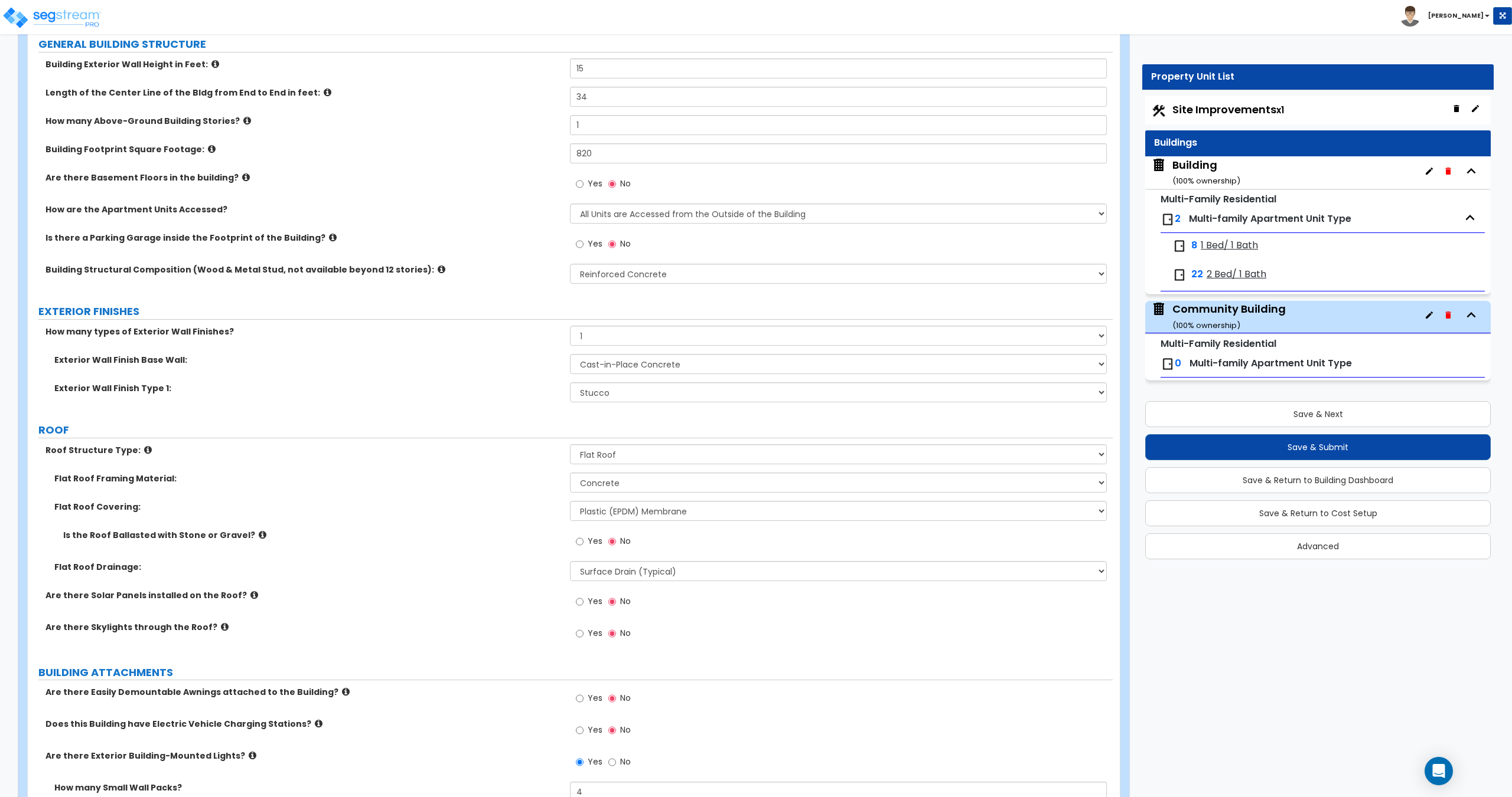
click at [1198, 179] on small "( 100 % ownership)" at bounding box center [1206, 181] width 68 height 11
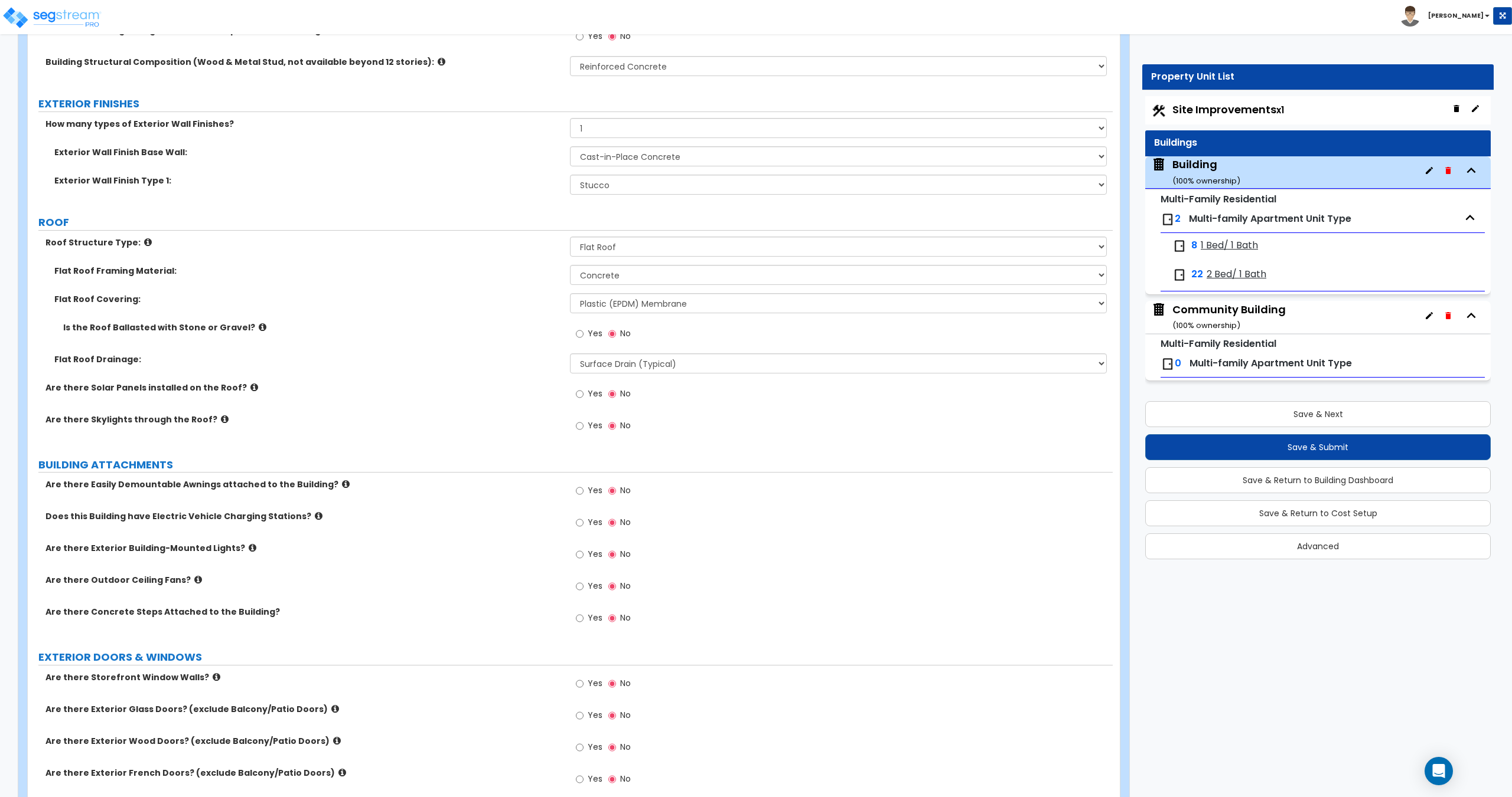
scroll to position [492, 0]
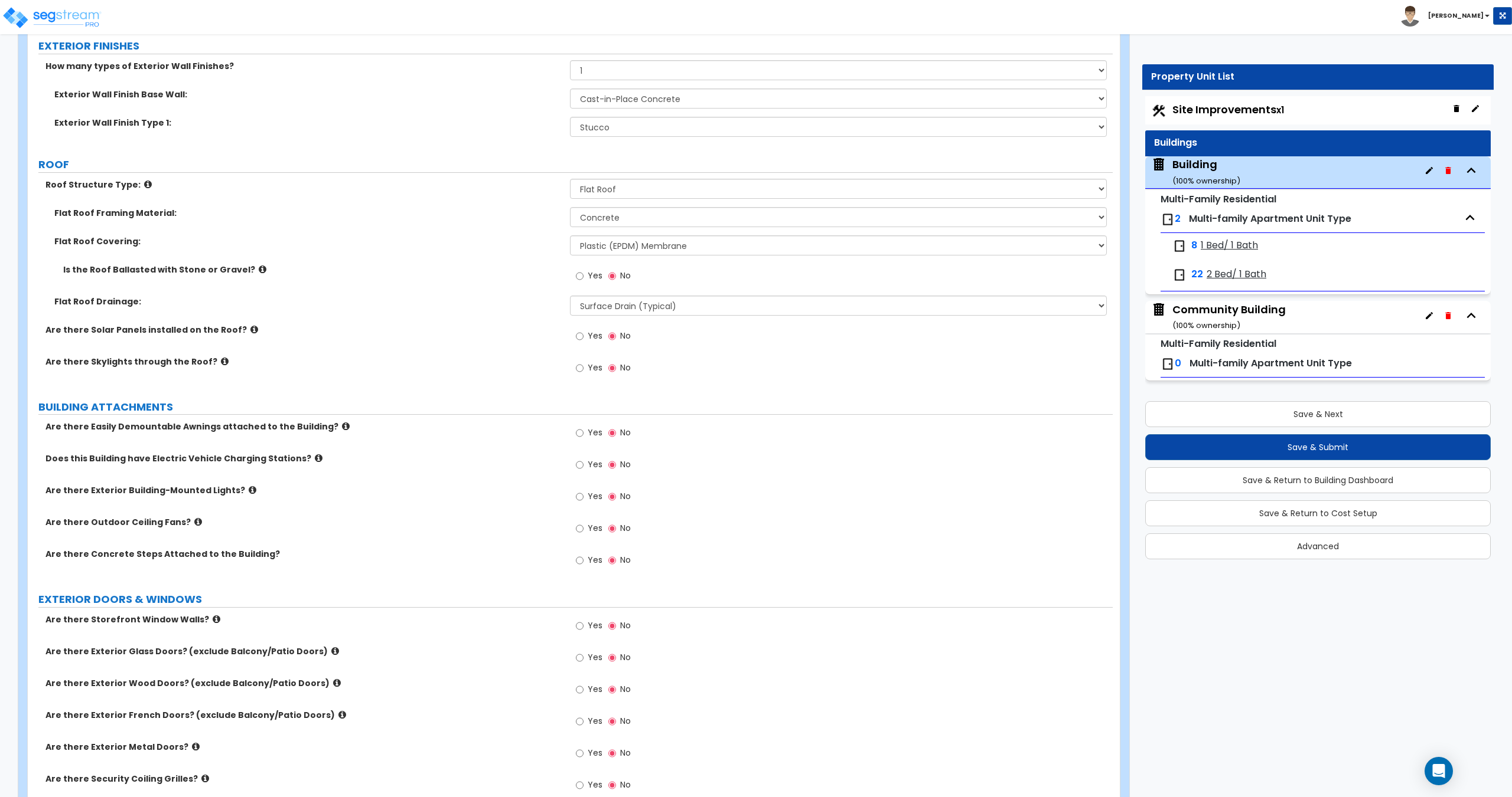
click at [590, 491] on span "Yes" at bounding box center [595, 496] width 15 height 12
click at [584, 491] on input "Yes" at bounding box center [579, 496] width 7 height 13
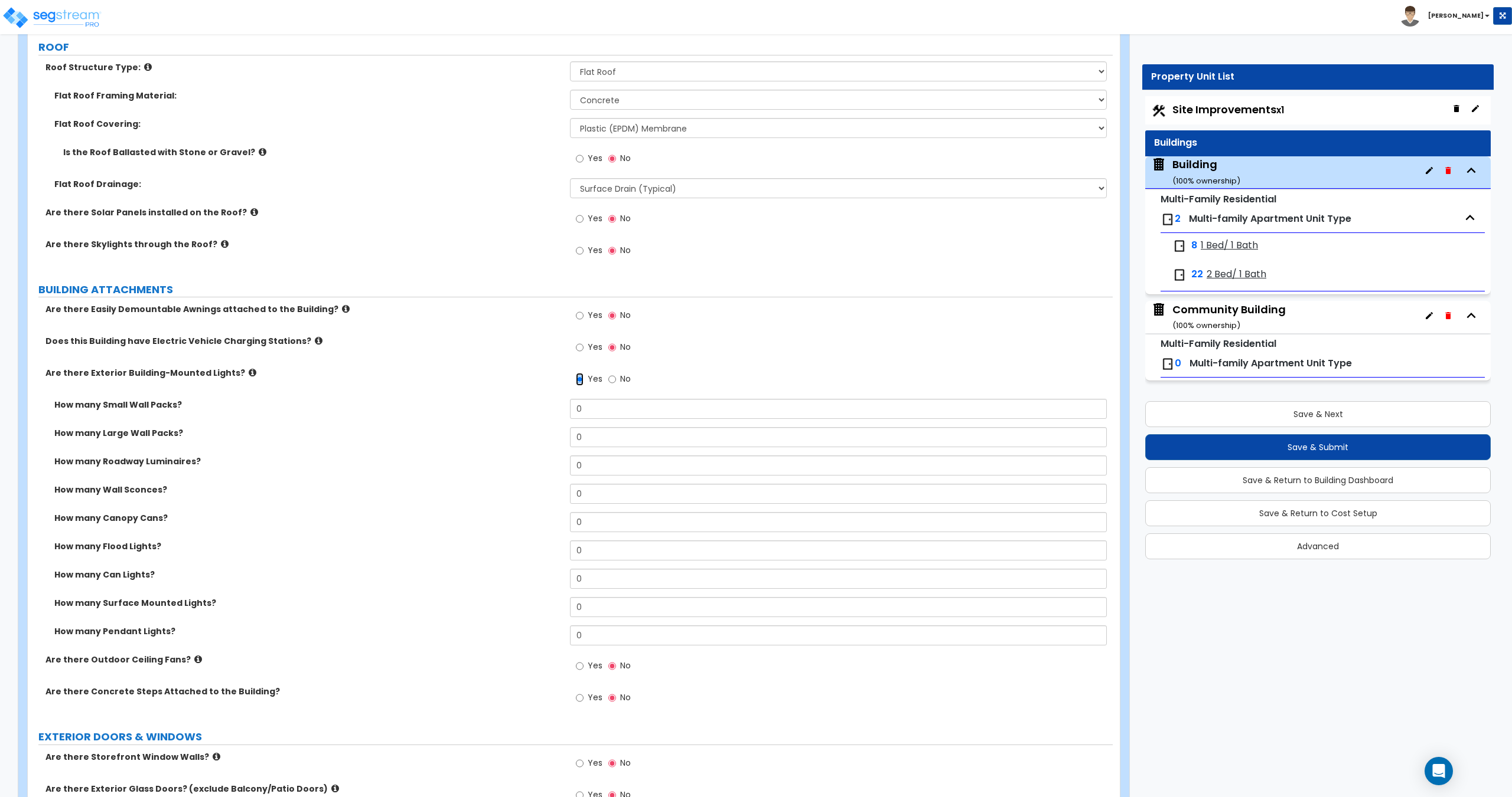
scroll to position [610, 0]
drag, startPoint x: 617, startPoint y: 411, endPoint x: 422, endPoint y: 400, distance: 195.3
click at [513, 404] on div "How many Small Wall Packs? 0" at bounding box center [570, 413] width 1085 height 28
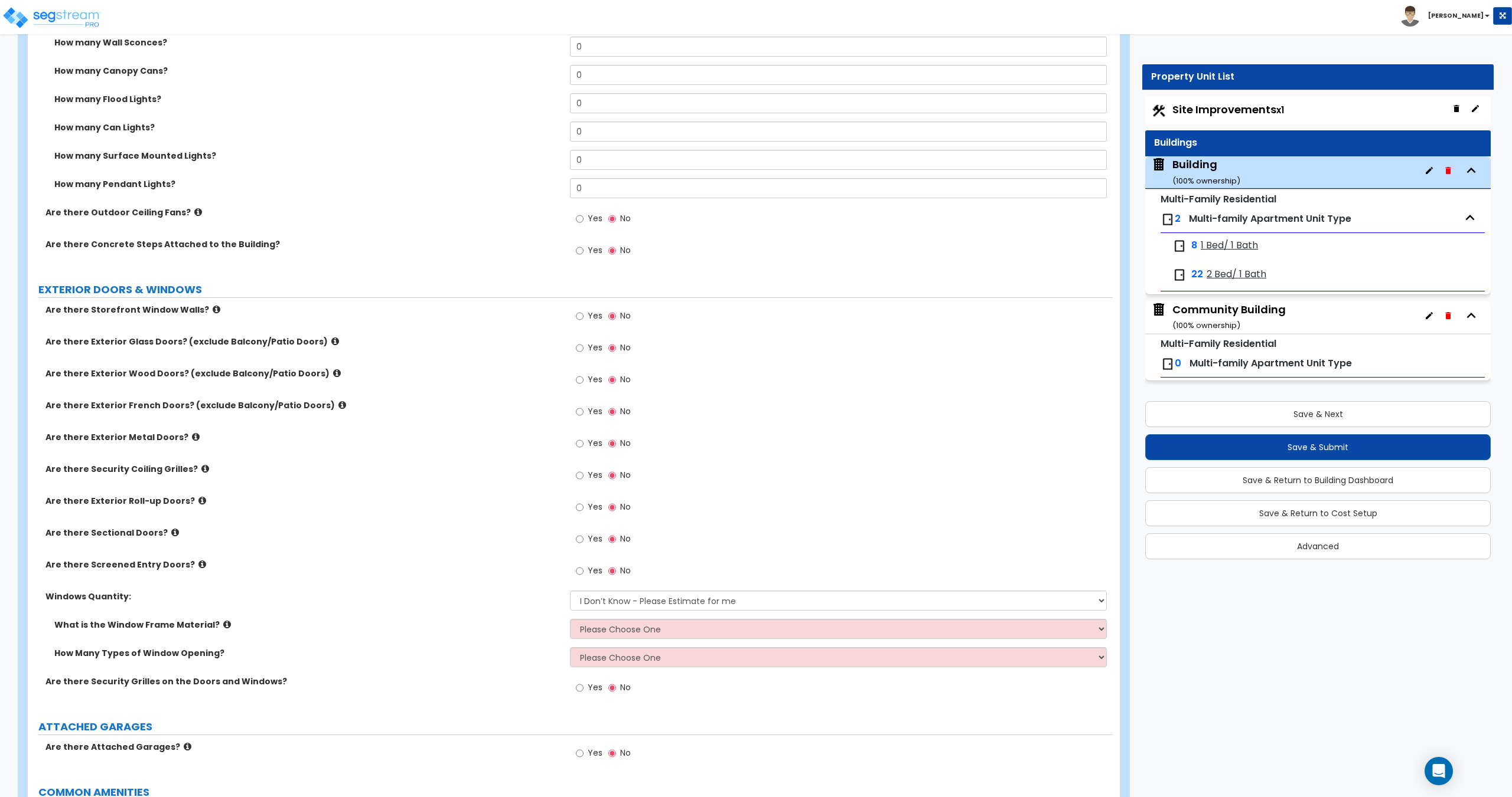
scroll to position [1104, 0]
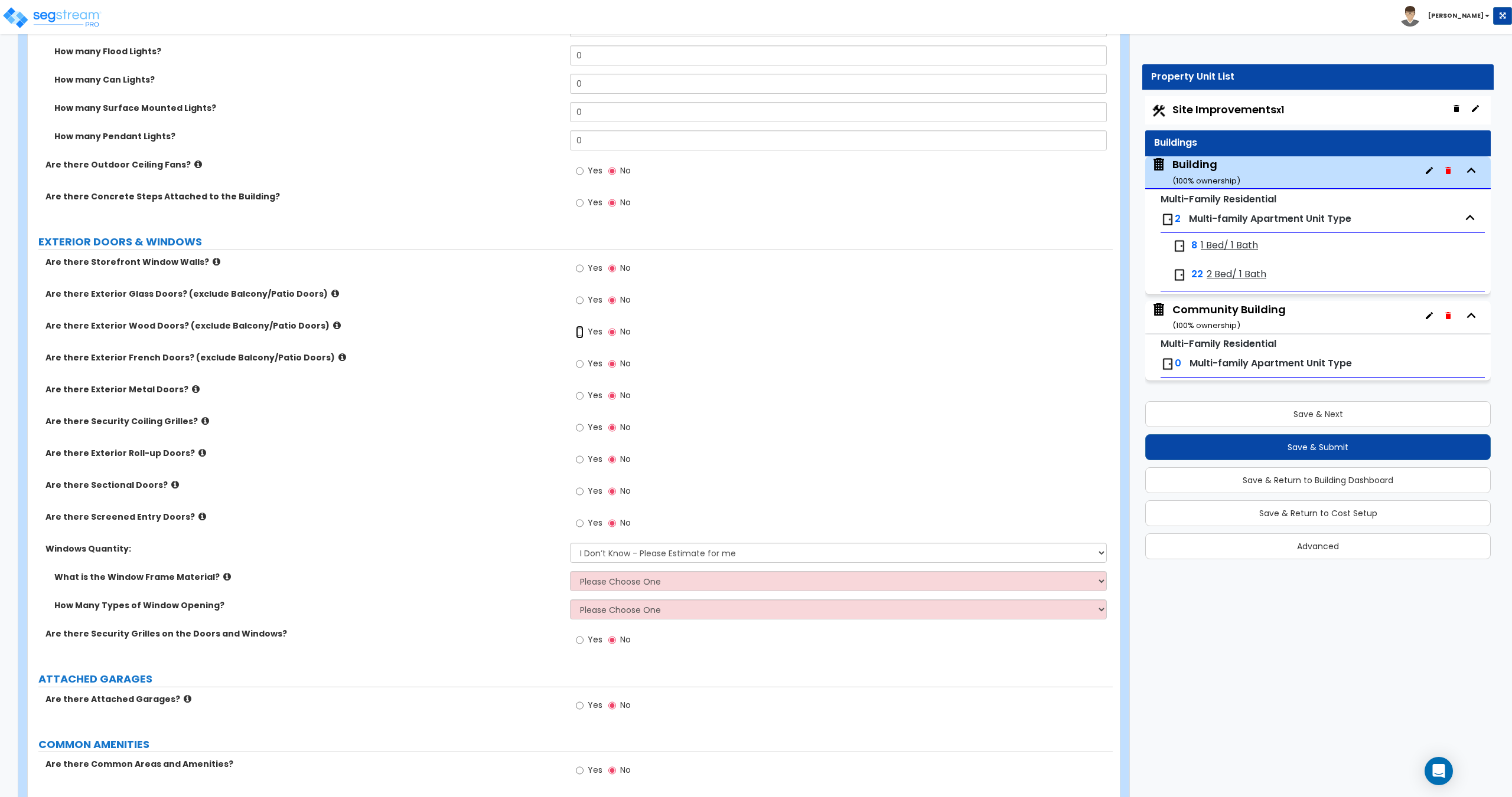
click at [580, 334] on input "Yes" at bounding box center [579, 332] width 7 height 13
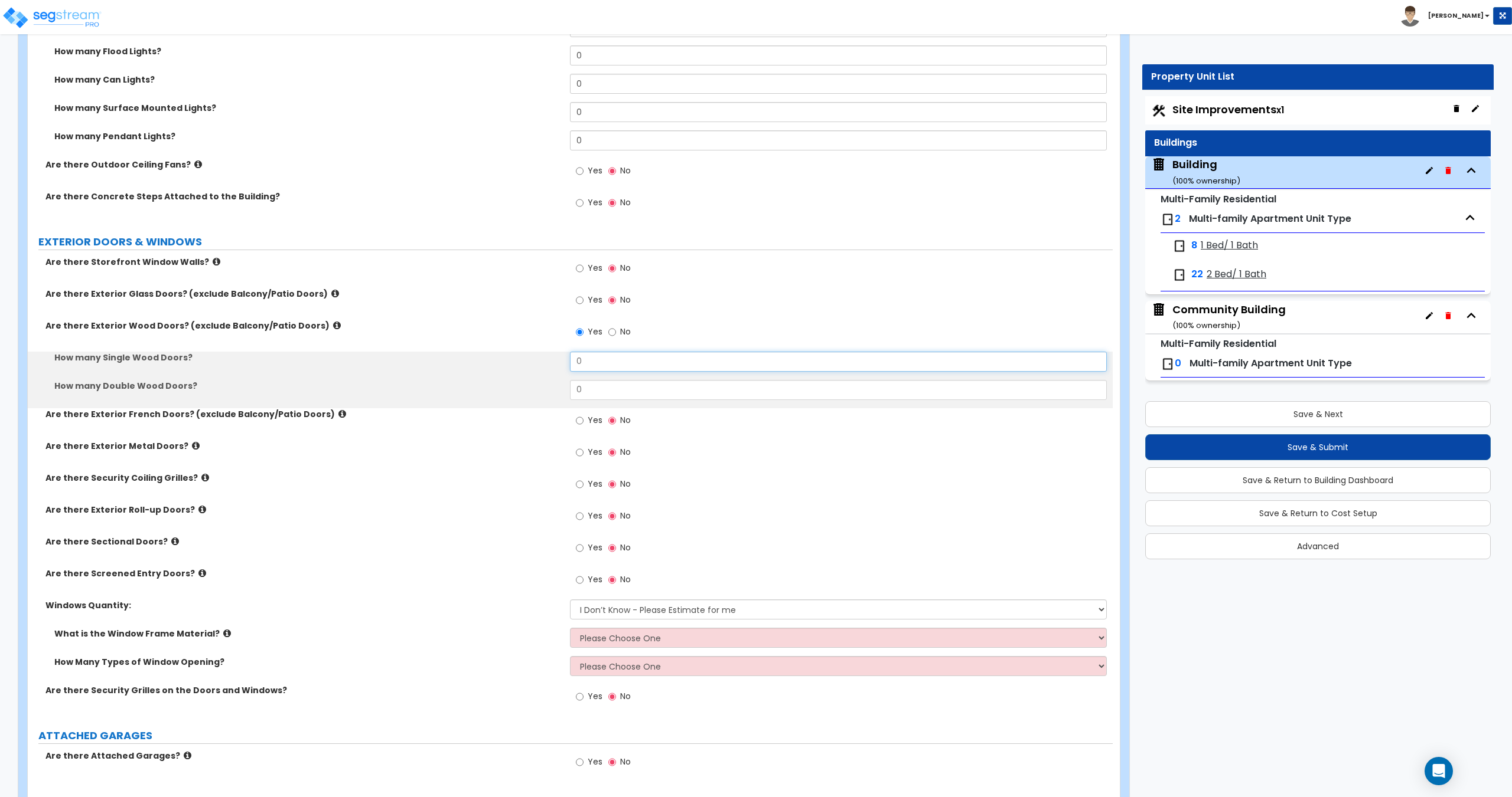
drag, startPoint x: 625, startPoint y: 362, endPoint x: 443, endPoint y: 341, distance: 183.2
click at [520, 356] on div "How many Single Wood Doors? 0" at bounding box center [570, 366] width 1085 height 28
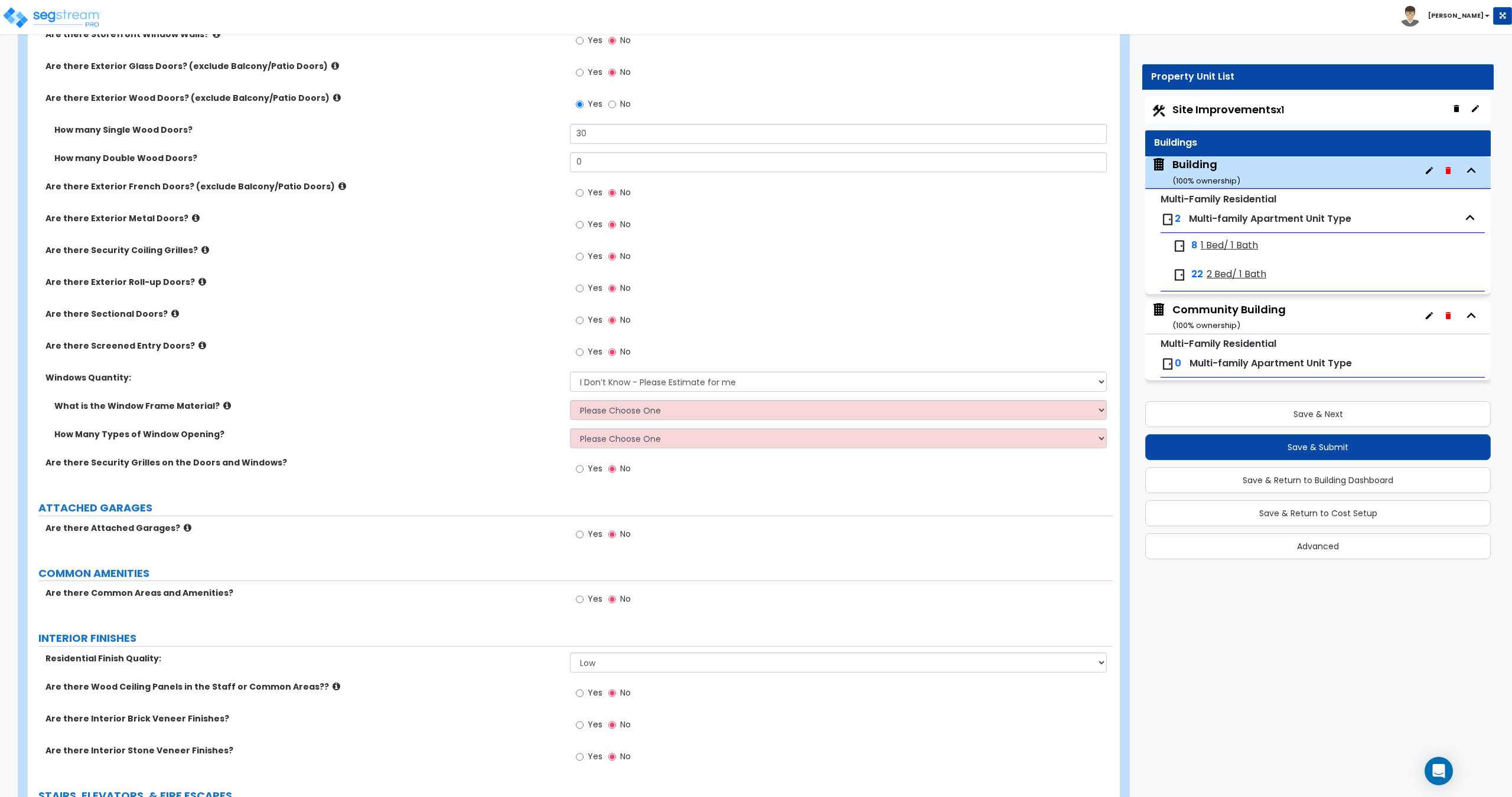
scroll to position [1378, 0]
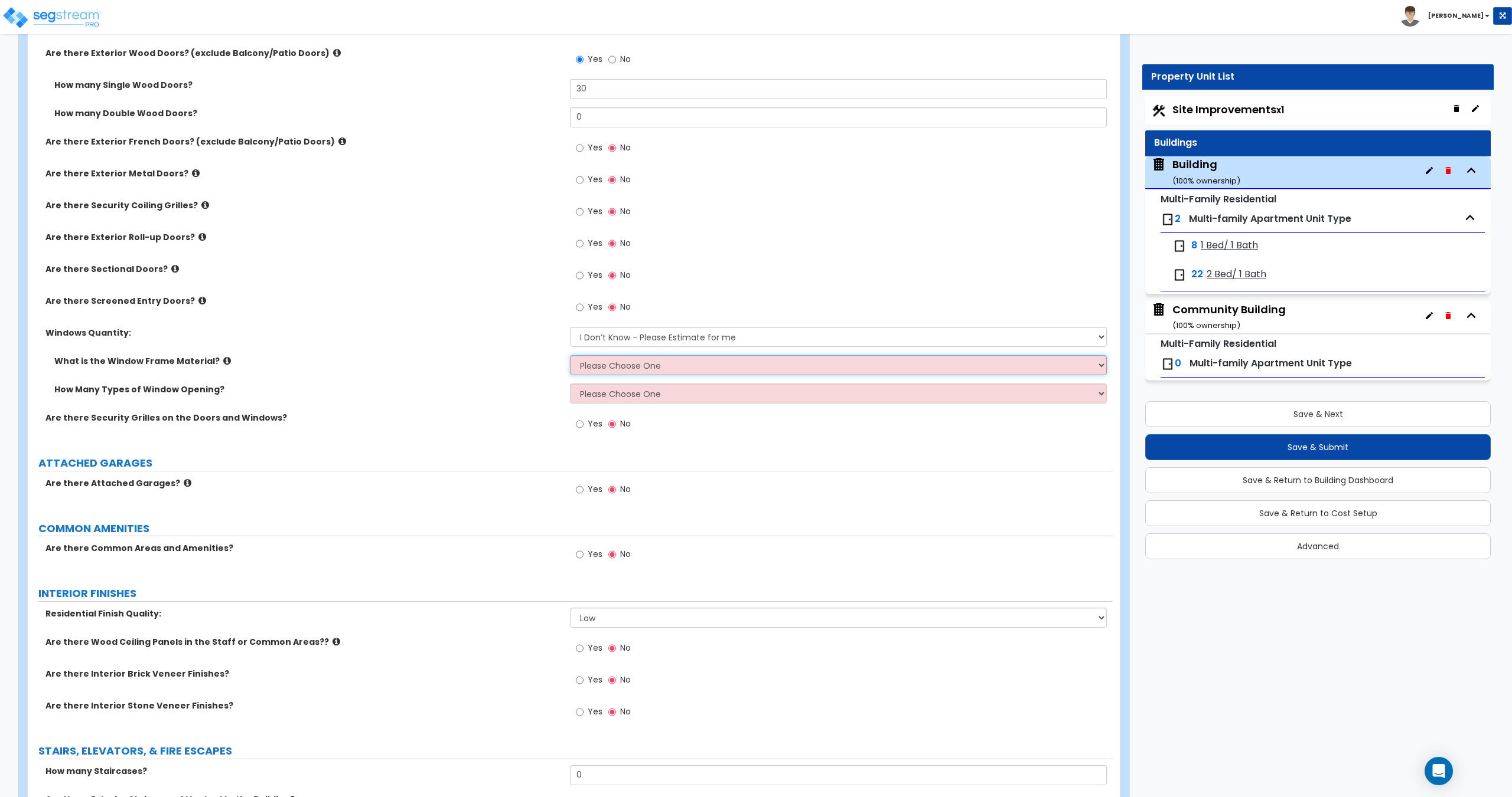
click at [629, 365] on select "Please Choose One Vinyl Aluminum Wood" at bounding box center [838, 365] width 536 height 20
click at [570, 355] on select "Please Choose One Vinyl Aluminum Wood" at bounding box center [838, 365] width 536 height 20
click at [624, 390] on select "Please Choose One 1 2 3 4" at bounding box center [838, 394] width 536 height 20
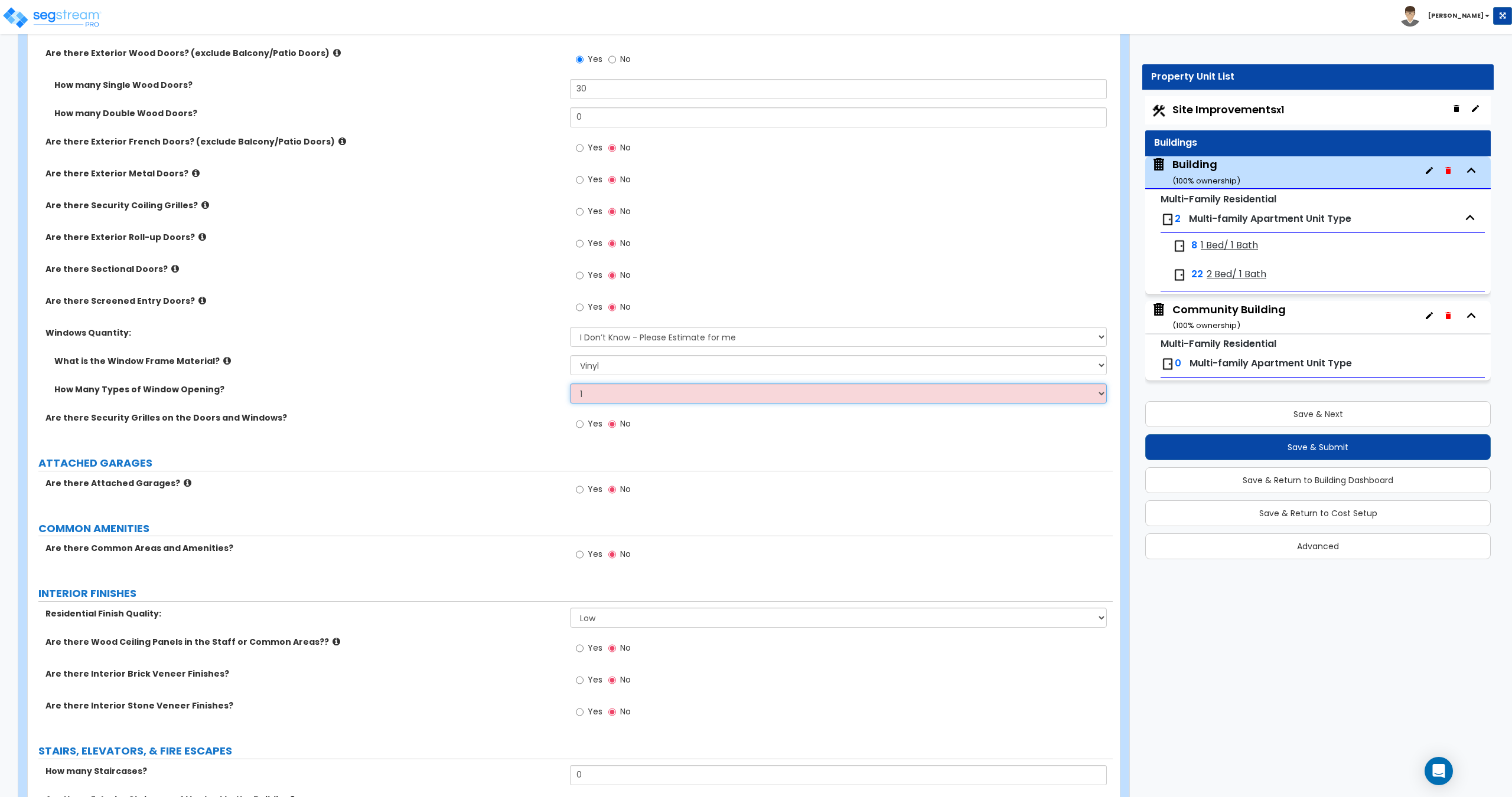
click at [570, 384] on select "Please Choose One 1 2 3 4" at bounding box center [838, 394] width 536 height 20
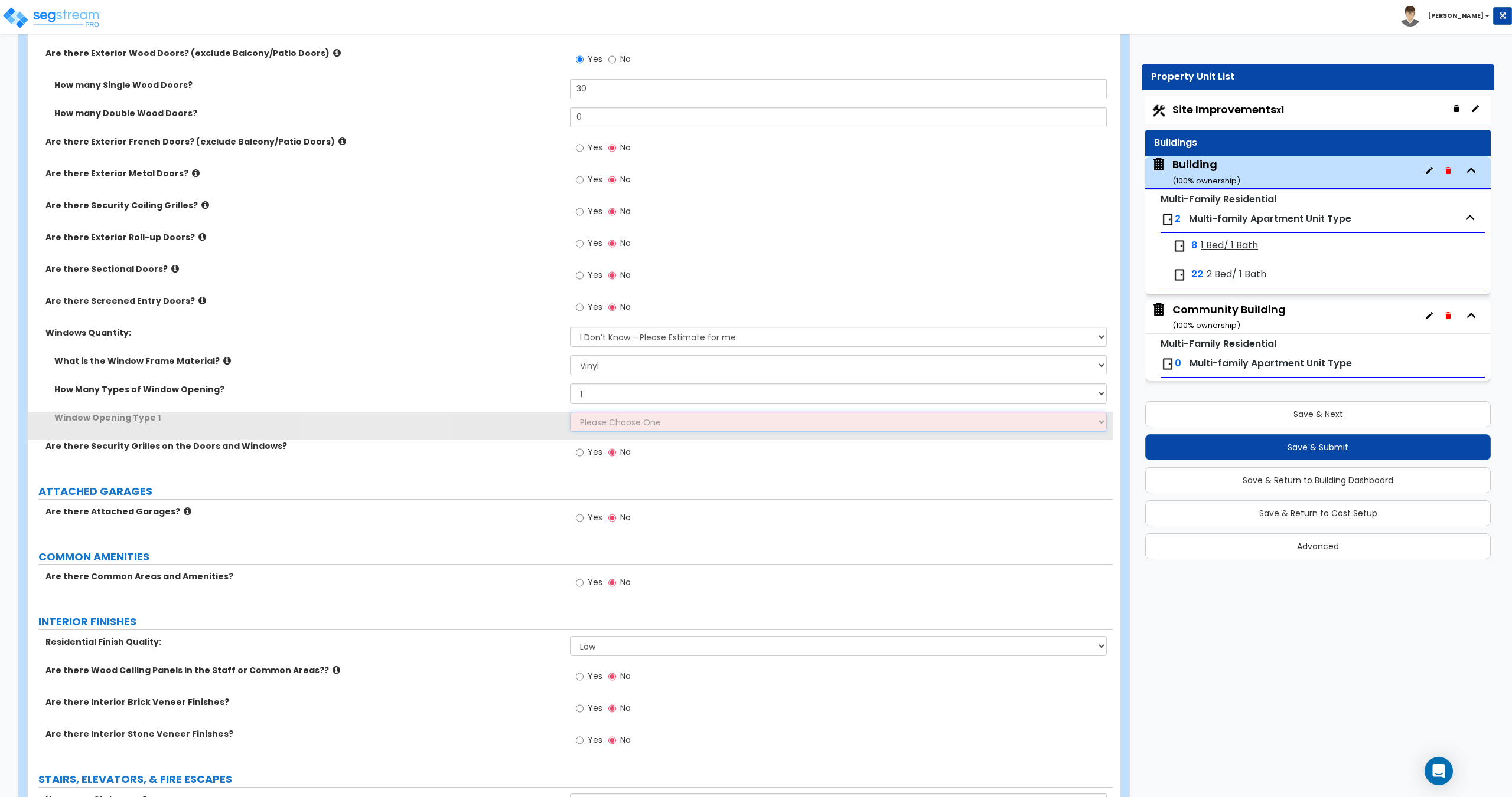
drag, startPoint x: 624, startPoint y: 428, endPoint x: 623, endPoint y: 422, distance: 6.1
click at [623, 422] on select "Please Choose One Sliding Picture/Fixed Double/Single Hung Awning Swing" at bounding box center [838, 422] width 536 height 20
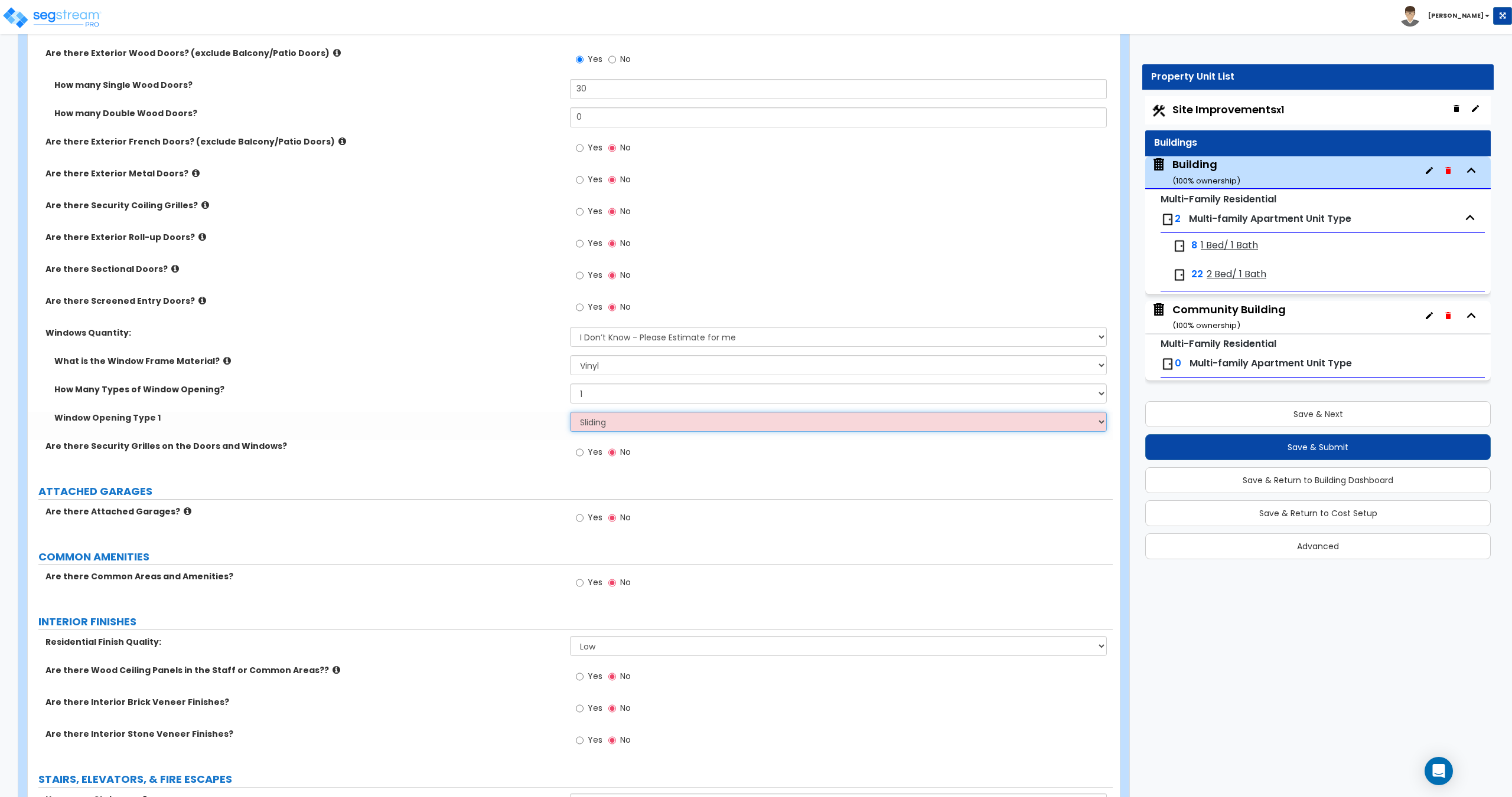
click at [570, 412] on select "Please Choose One Sliding Picture/Fixed Double/Single Hung Awning Swing" at bounding box center [838, 422] width 536 height 20
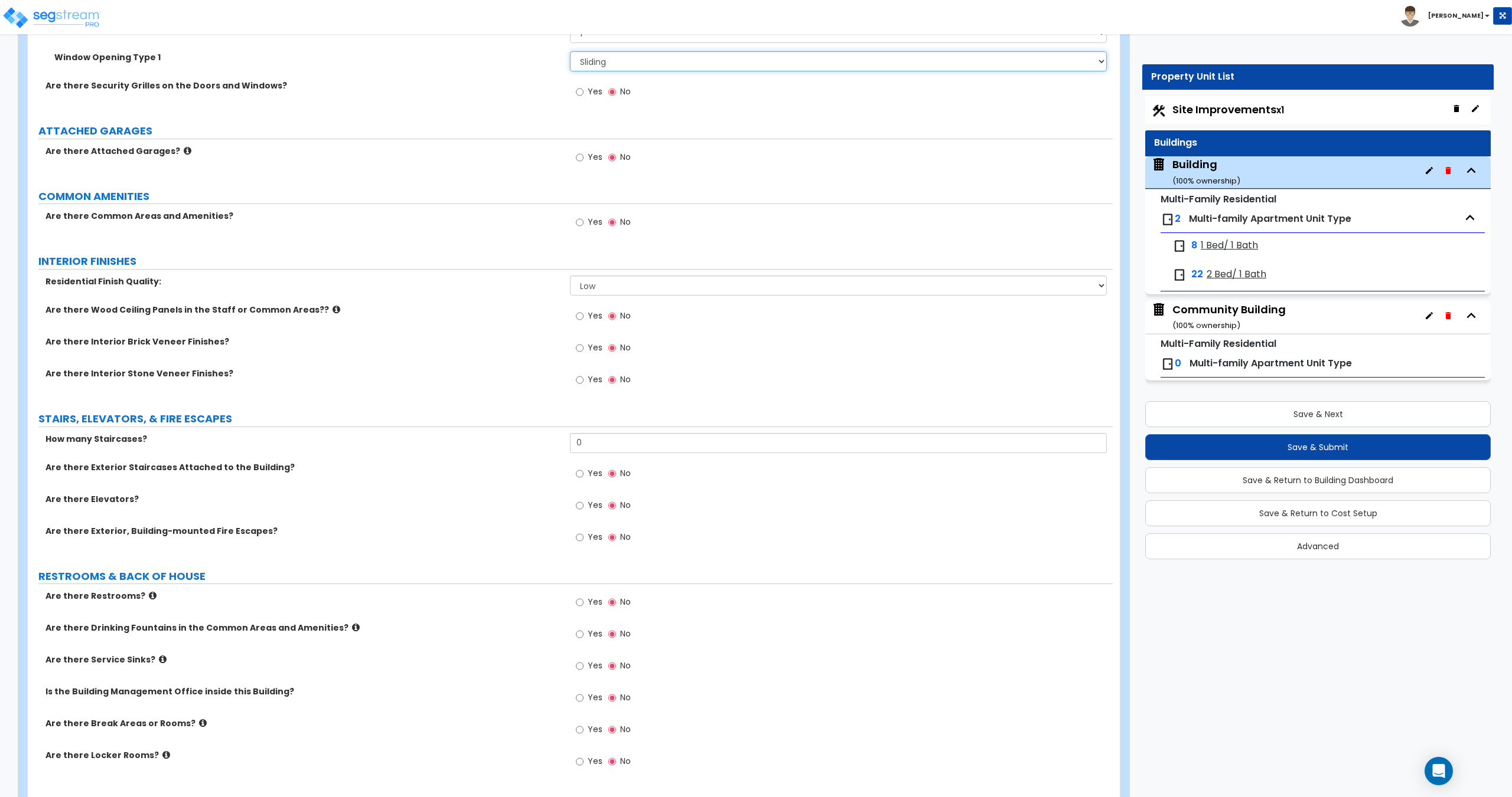
scroll to position [1790, 0]
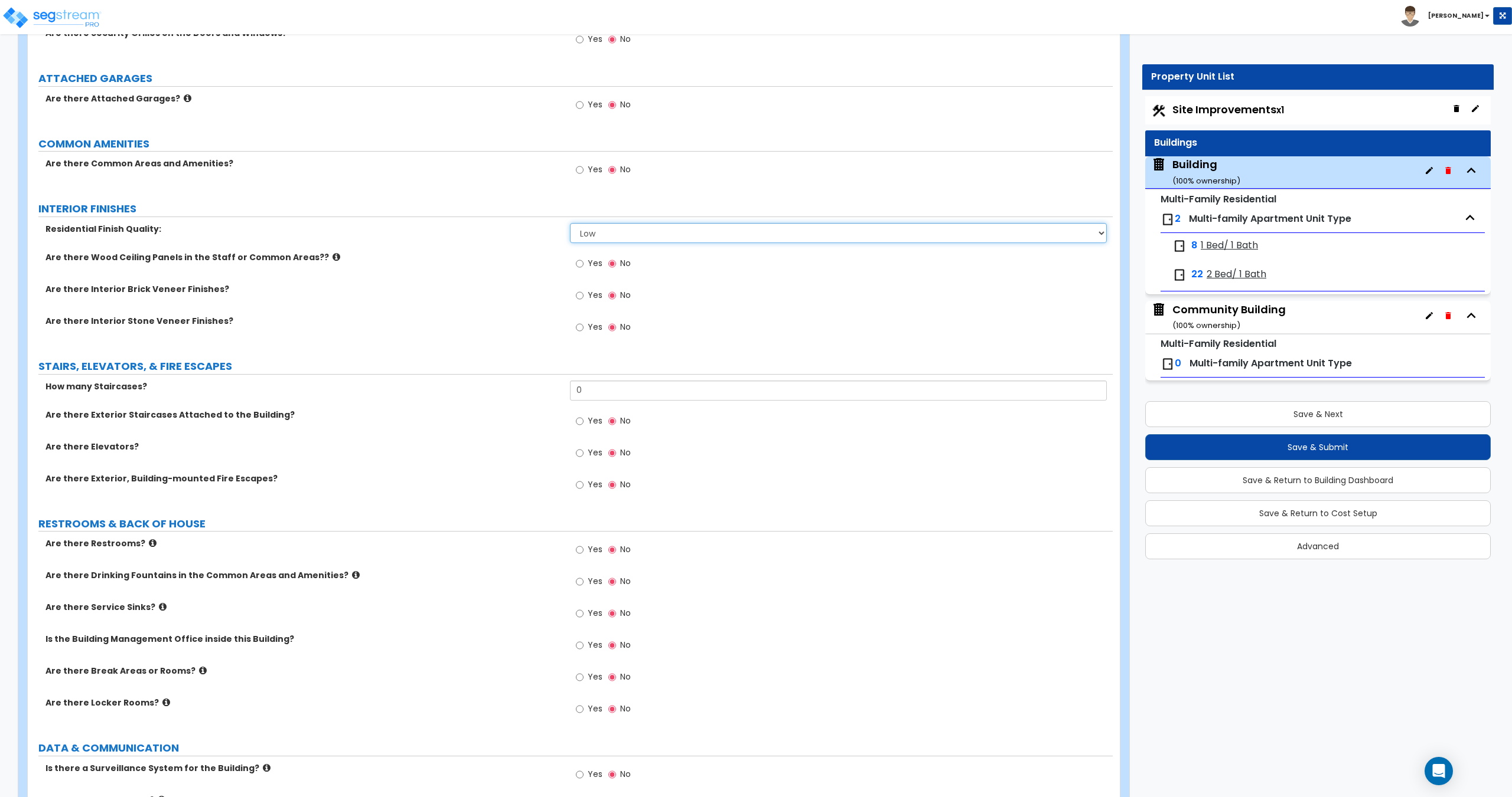
click at [605, 233] on select "Low Average High" at bounding box center [838, 233] width 536 height 20
click at [570, 223] on select "Low Average High" at bounding box center [838, 233] width 536 height 20
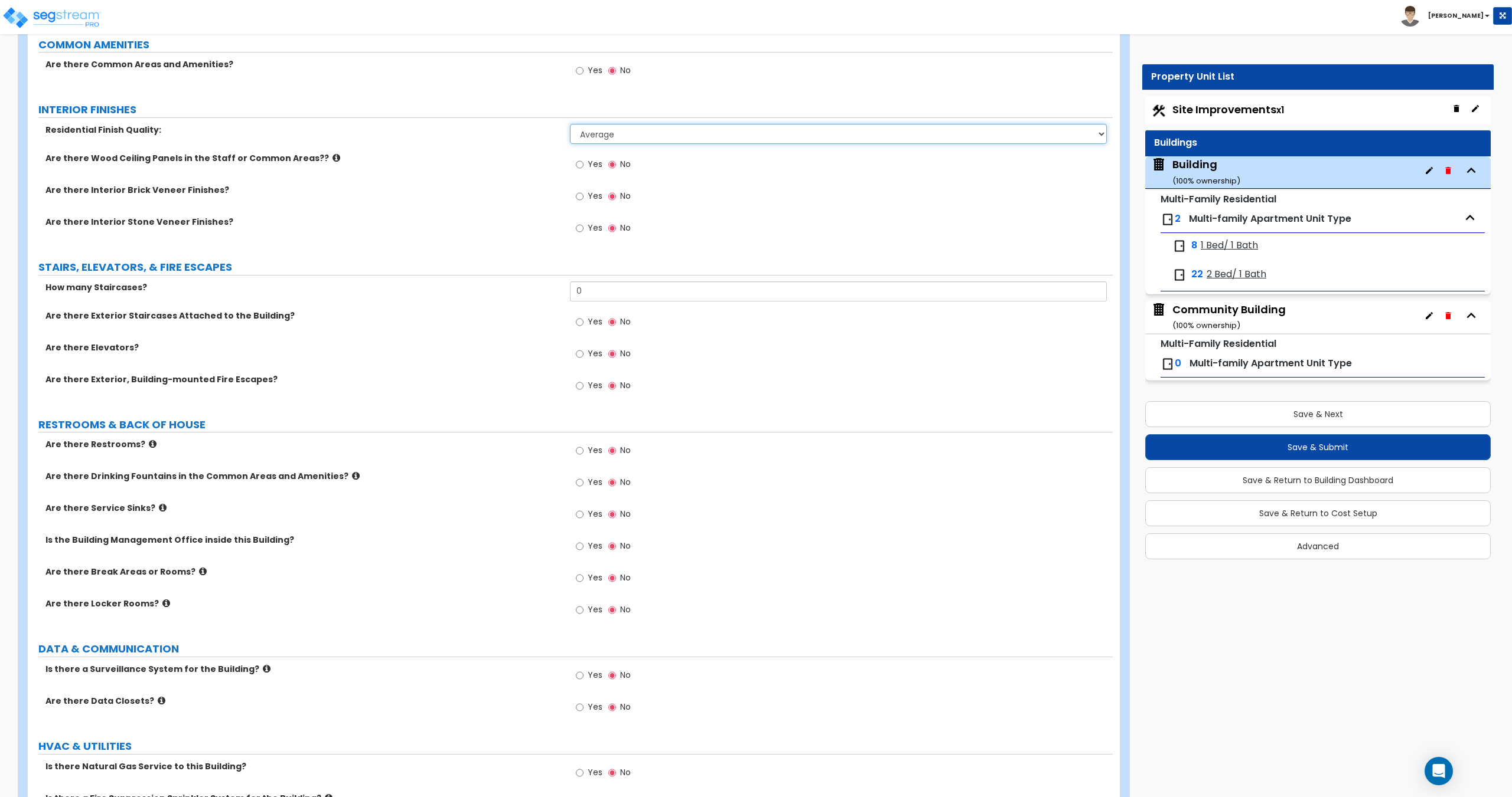
scroll to position [1909, 0]
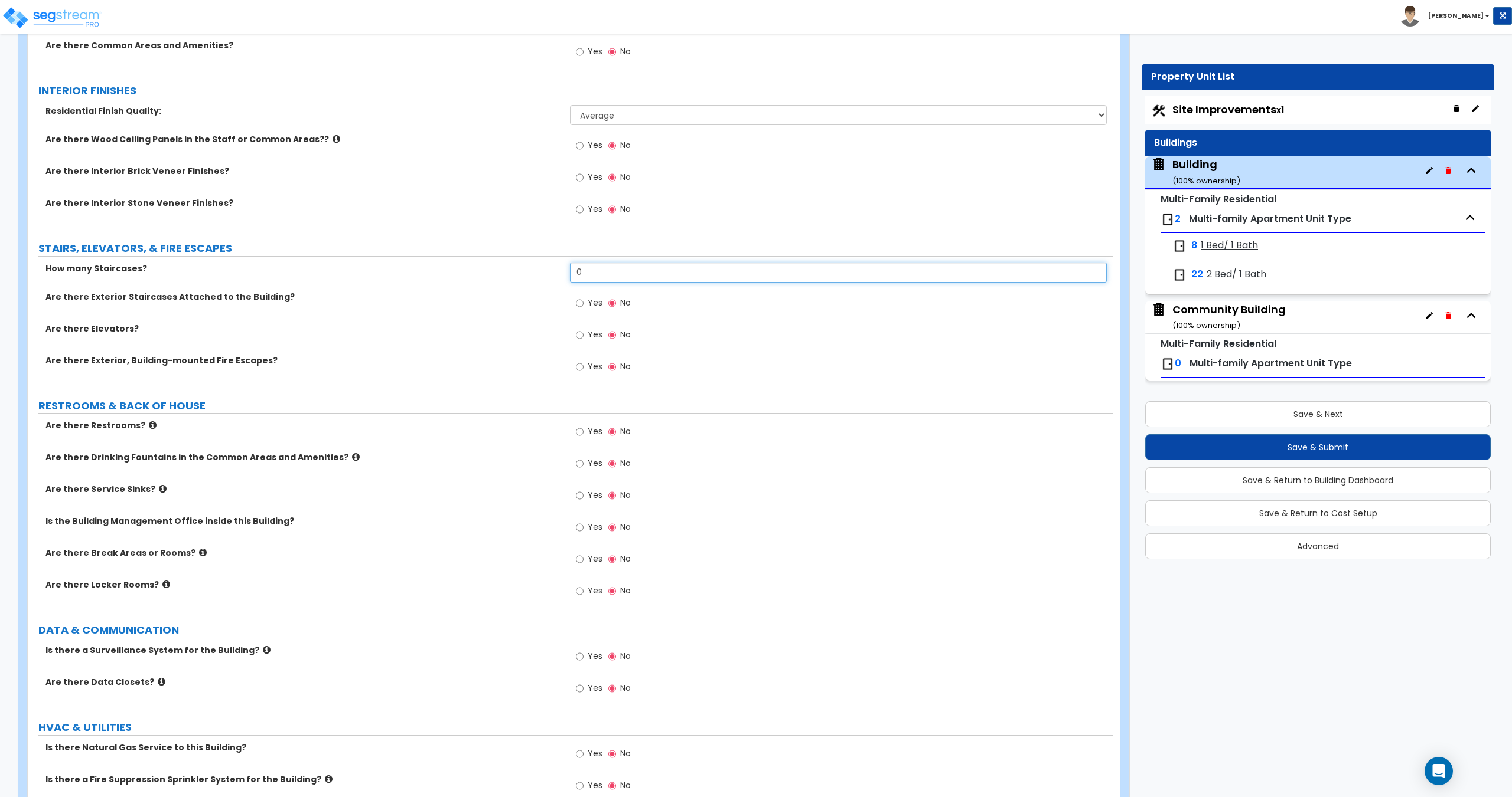
drag, startPoint x: 601, startPoint y: 282, endPoint x: 385, endPoint y: 274, distance: 216.1
click at [470, 276] on div "How many Staircases? 0" at bounding box center [570, 276] width 1085 height 28
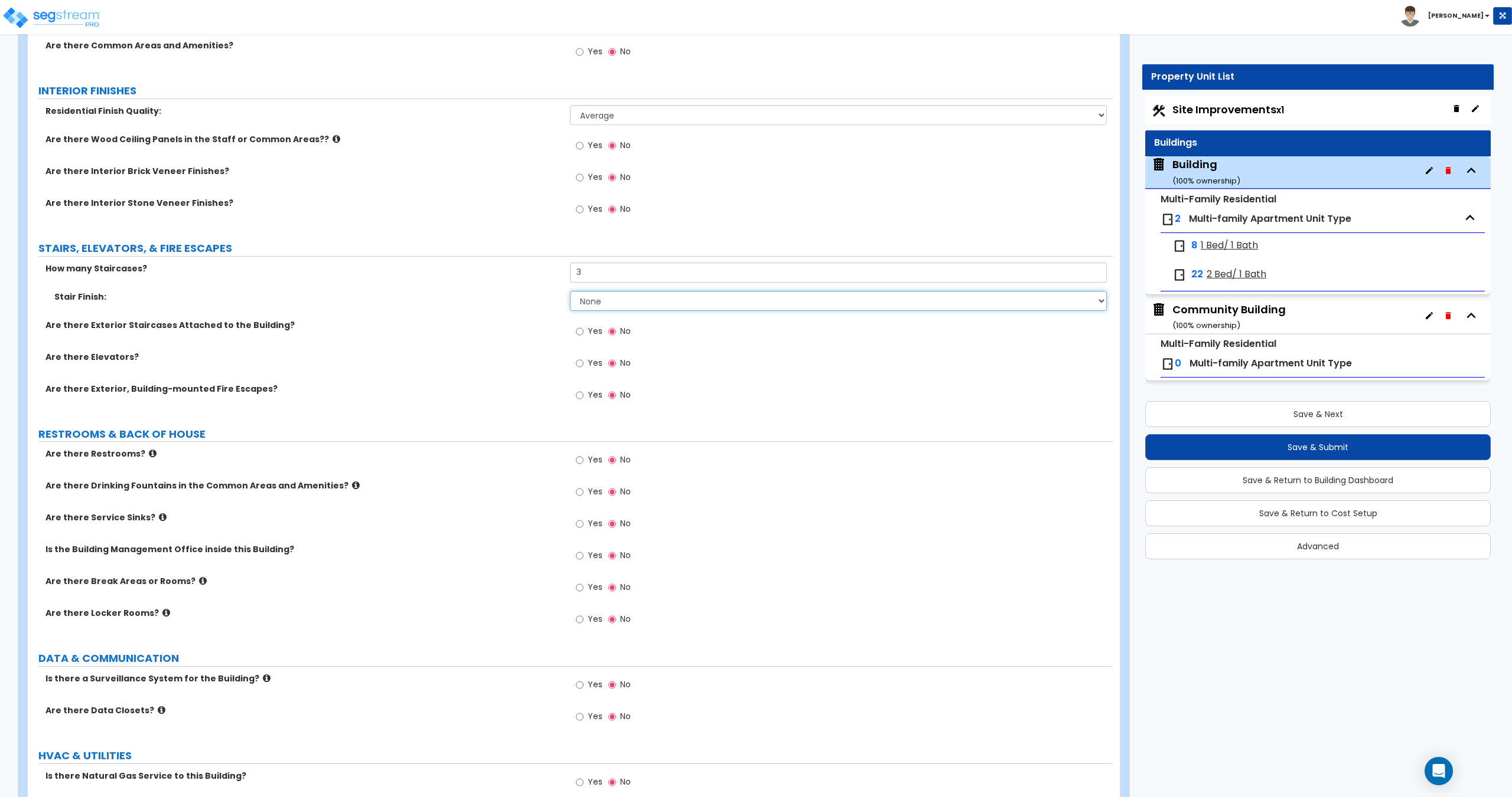
drag, startPoint x: 605, startPoint y: 303, endPoint x: 603, endPoint y: 310, distance: 7.3
click at [605, 303] on select "None Tile Wood Laminate VCT Sheet Carpet Sheet Vinyl Carpet Tile" at bounding box center [838, 301] width 536 height 20
click at [607, 299] on select "None Tile Wood Laminate VCT Sheet Carpet Sheet Vinyl Carpet Tile" at bounding box center [838, 301] width 536 height 20
click at [584, 329] on label "Yes" at bounding box center [588, 333] width 26 height 20
click at [584, 329] on input "Yes" at bounding box center [579, 331] width 7 height 13
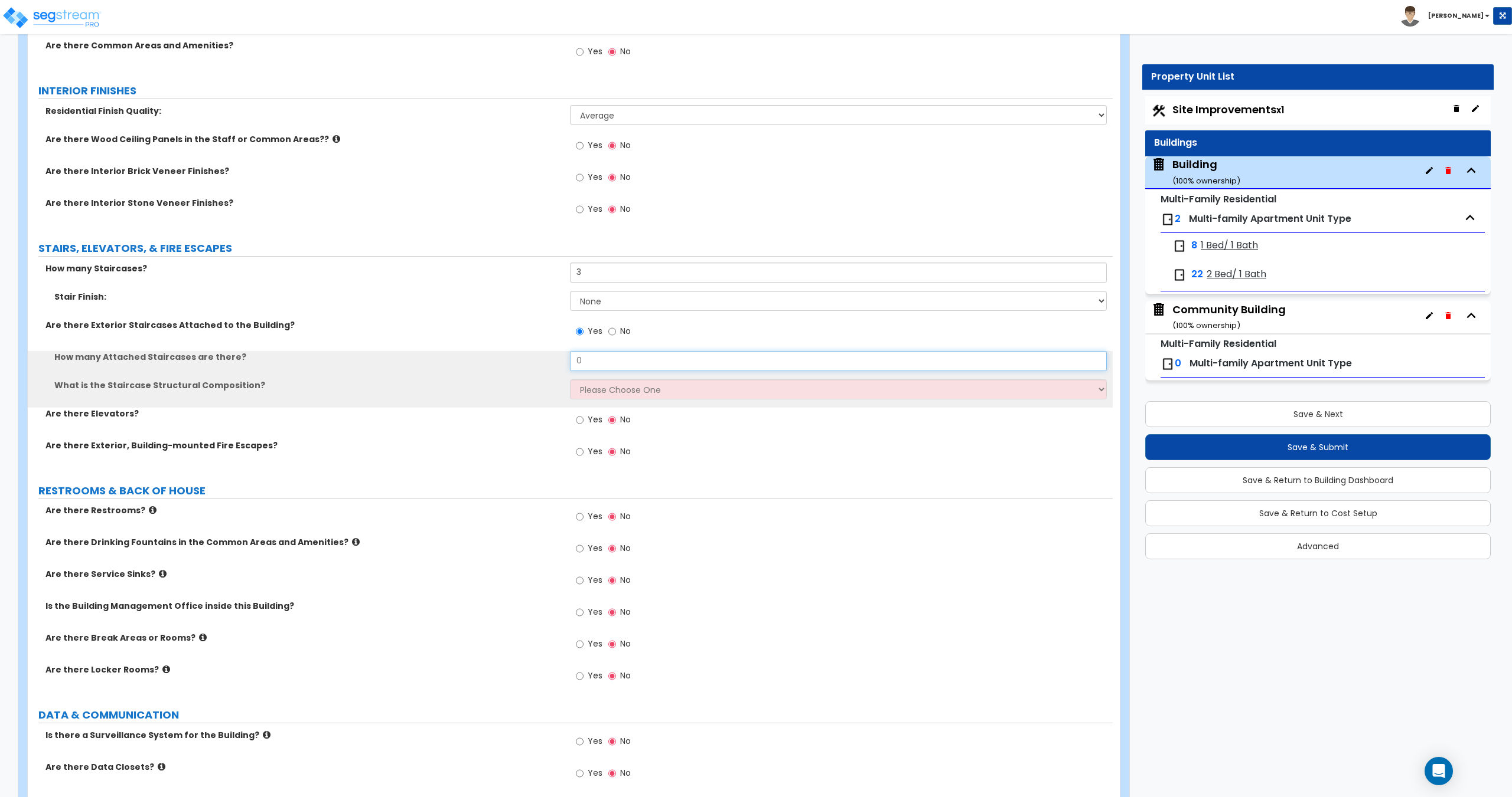
drag, startPoint x: 596, startPoint y: 367, endPoint x: 467, endPoint y: 354, distance: 129.7
click at [536, 364] on div "How many Attached Staircases are there? 0" at bounding box center [570, 365] width 1085 height 28
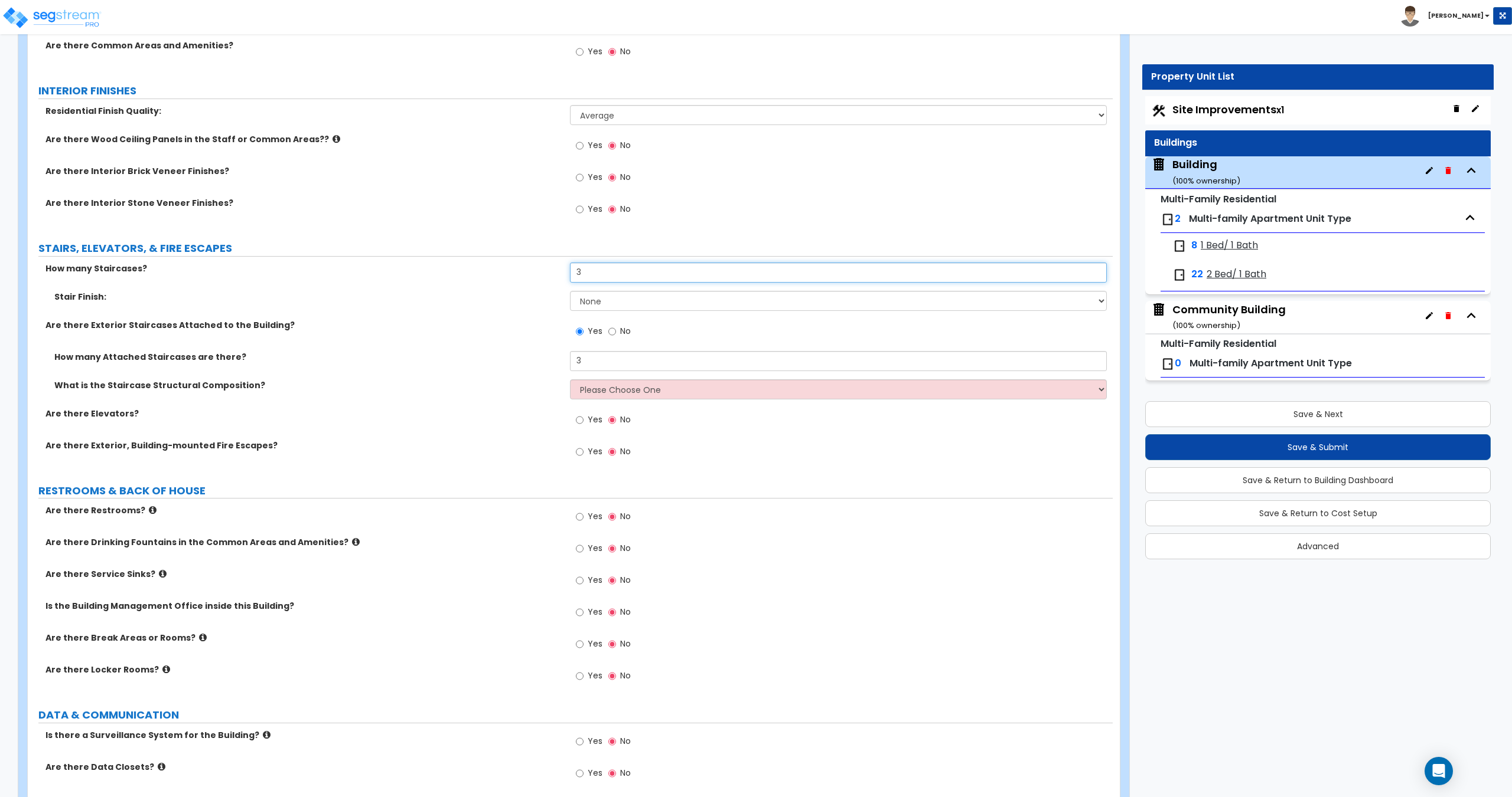
drag, startPoint x: 609, startPoint y: 276, endPoint x: 477, endPoint y: 277, distance: 132.0
click at [502, 276] on div "How many Staircases? 3" at bounding box center [570, 276] width 1085 height 28
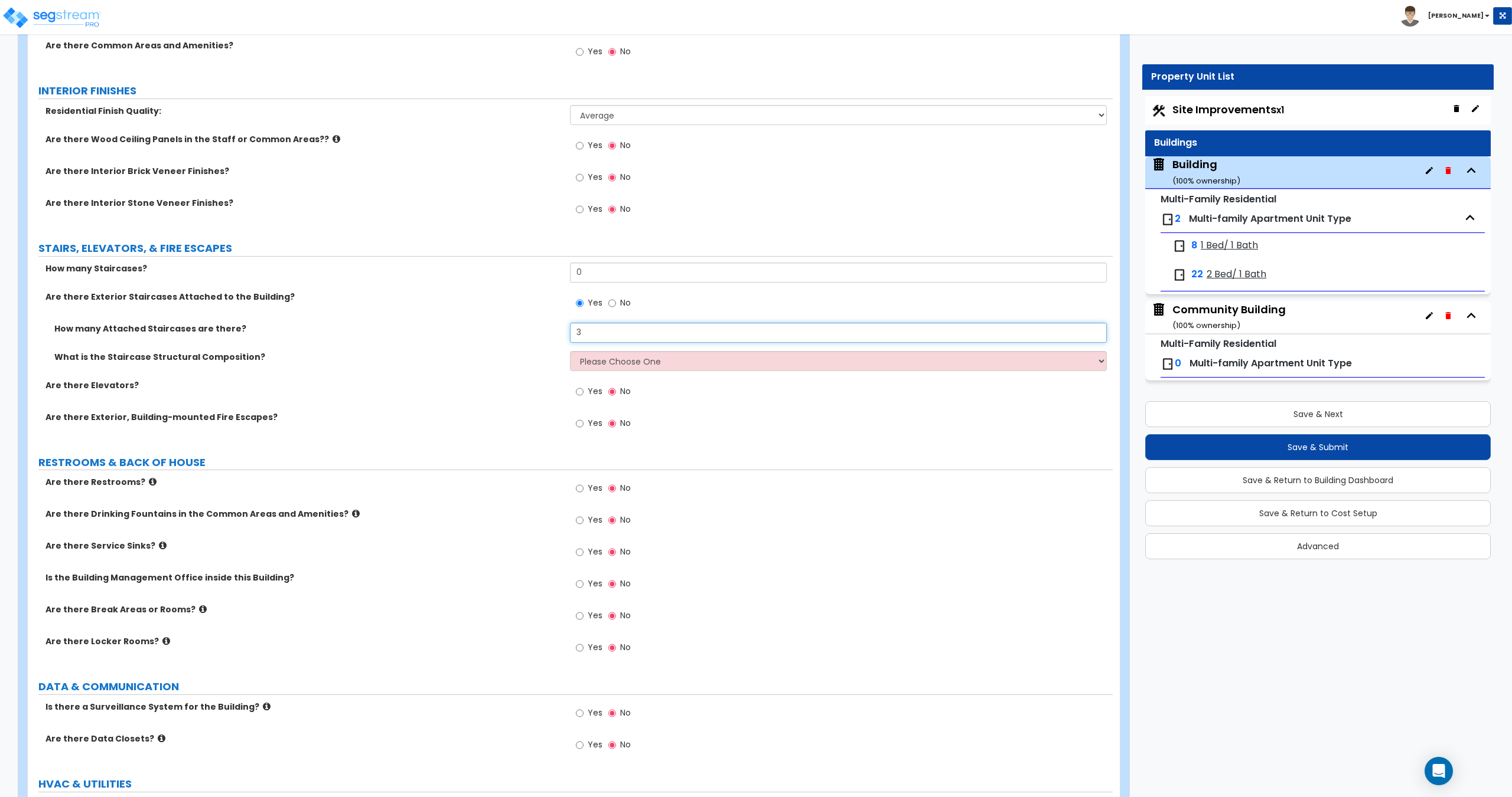
click at [607, 337] on input "3" at bounding box center [838, 333] width 536 height 20
click at [585, 361] on select "Please Choose One Reinforced Concrete Structural Steel Wood" at bounding box center [838, 361] width 536 height 20
click at [570, 351] on select "Please Choose One Reinforced Concrete Structural Steel Wood" at bounding box center [838, 361] width 536 height 20
click at [615, 363] on select "Please Choose One Reinforced Concrete Structural Steel Wood" at bounding box center [838, 361] width 536 height 20
click at [616, 363] on select "Please Choose One Reinforced Concrete Structural Steel Wood" at bounding box center [838, 361] width 536 height 20
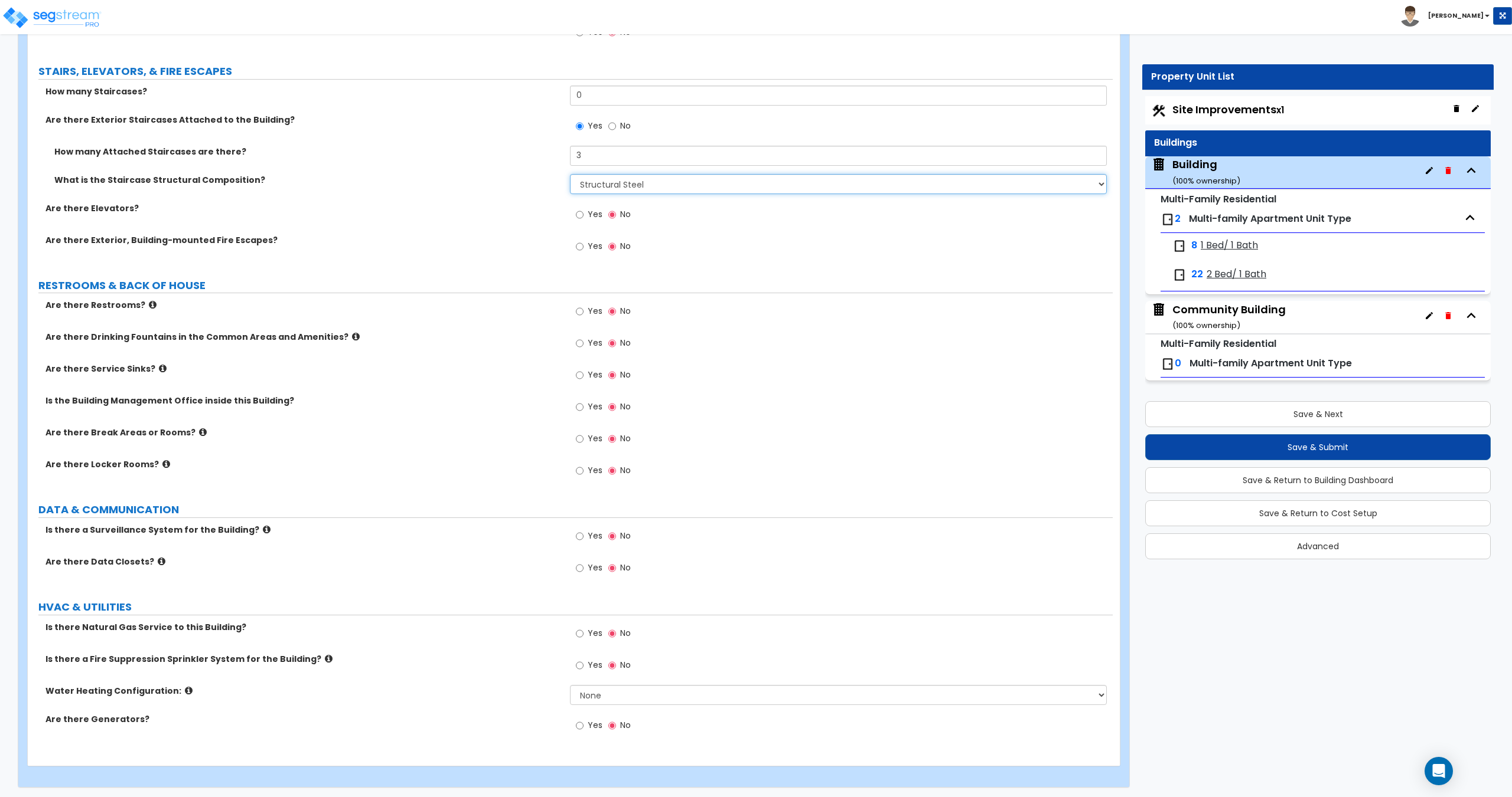
scroll to position [2088, 0]
click at [588, 633] on span "Yes" at bounding box center [595, 631] width 15 height 12
click at [584, 633] on input "Yes" at bounding box center [579, 631] width 7 height 13
click at [582, 660] on input "Yes" at bounding box center [579, 663] width 7 height 13
click at [589, 686] on select "None Water Heater for Multiple Units Water Heater for Individual Units" at bounding box center [838, 693] width 536 height 20
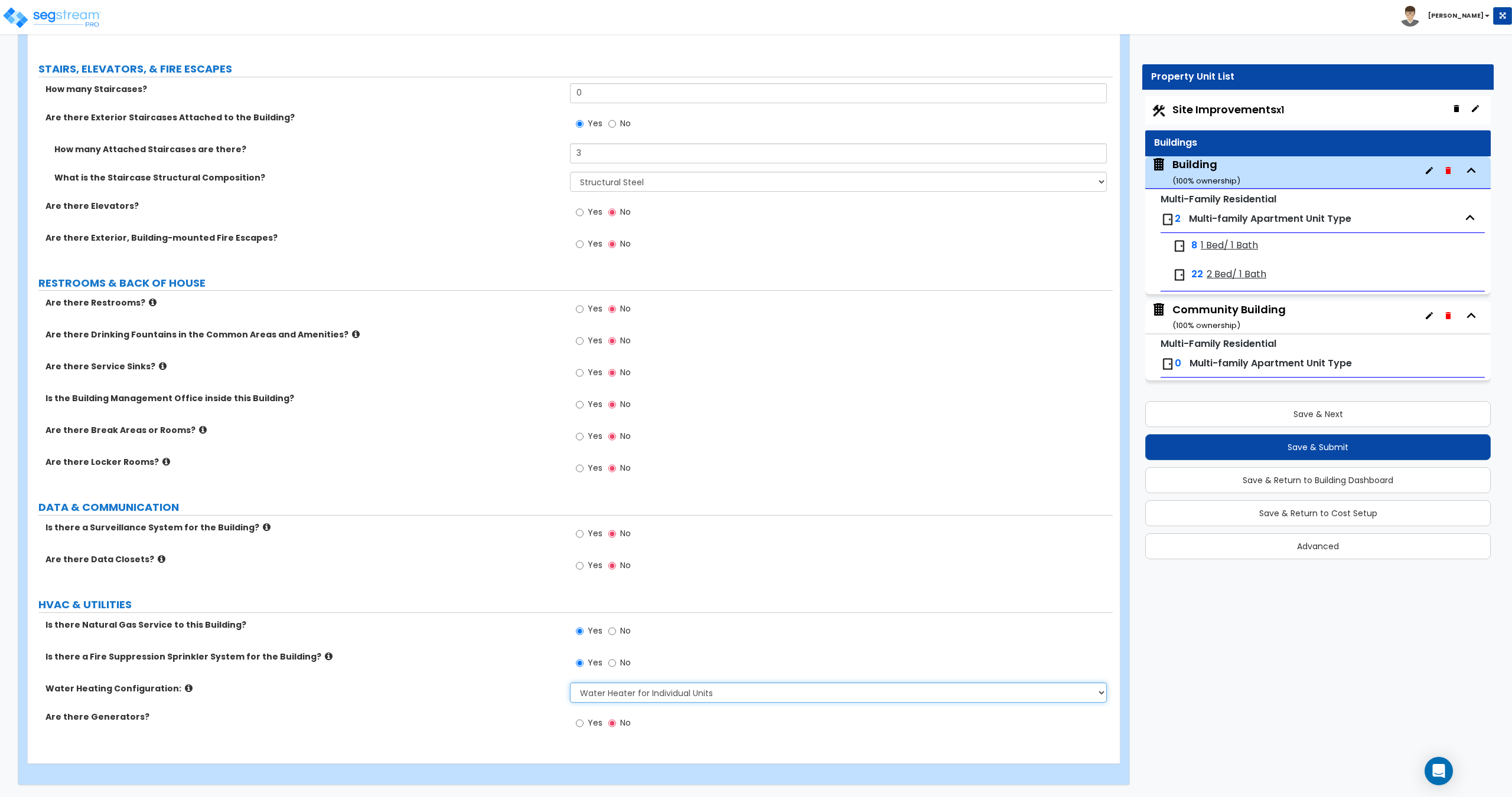
click at [570, 683] on select "None Water Heater for Multiple Units Water Heater for Individual Units" at bounding box center [838, 693] width 536 height 20
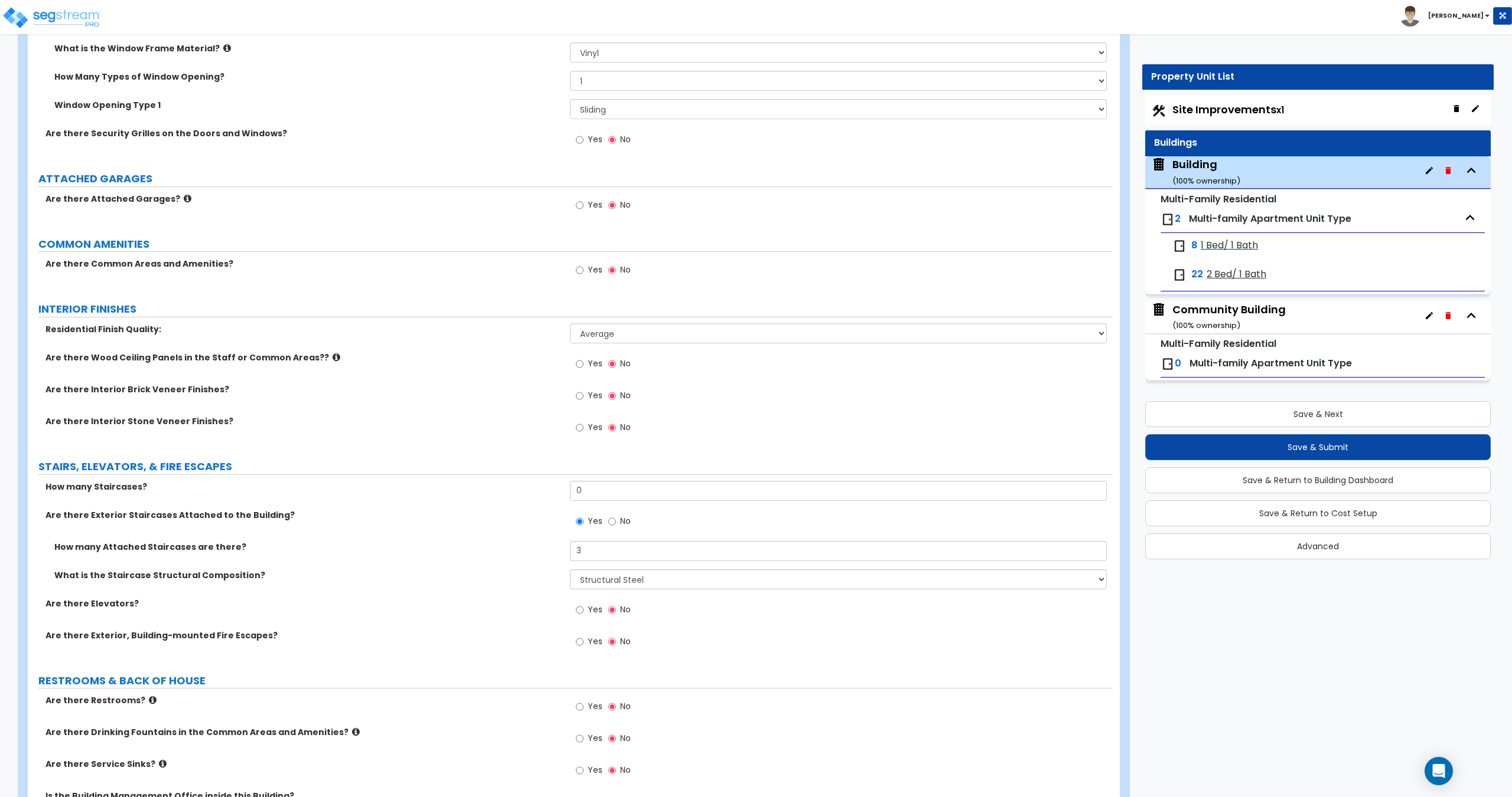
scroll to position [1675, 0]
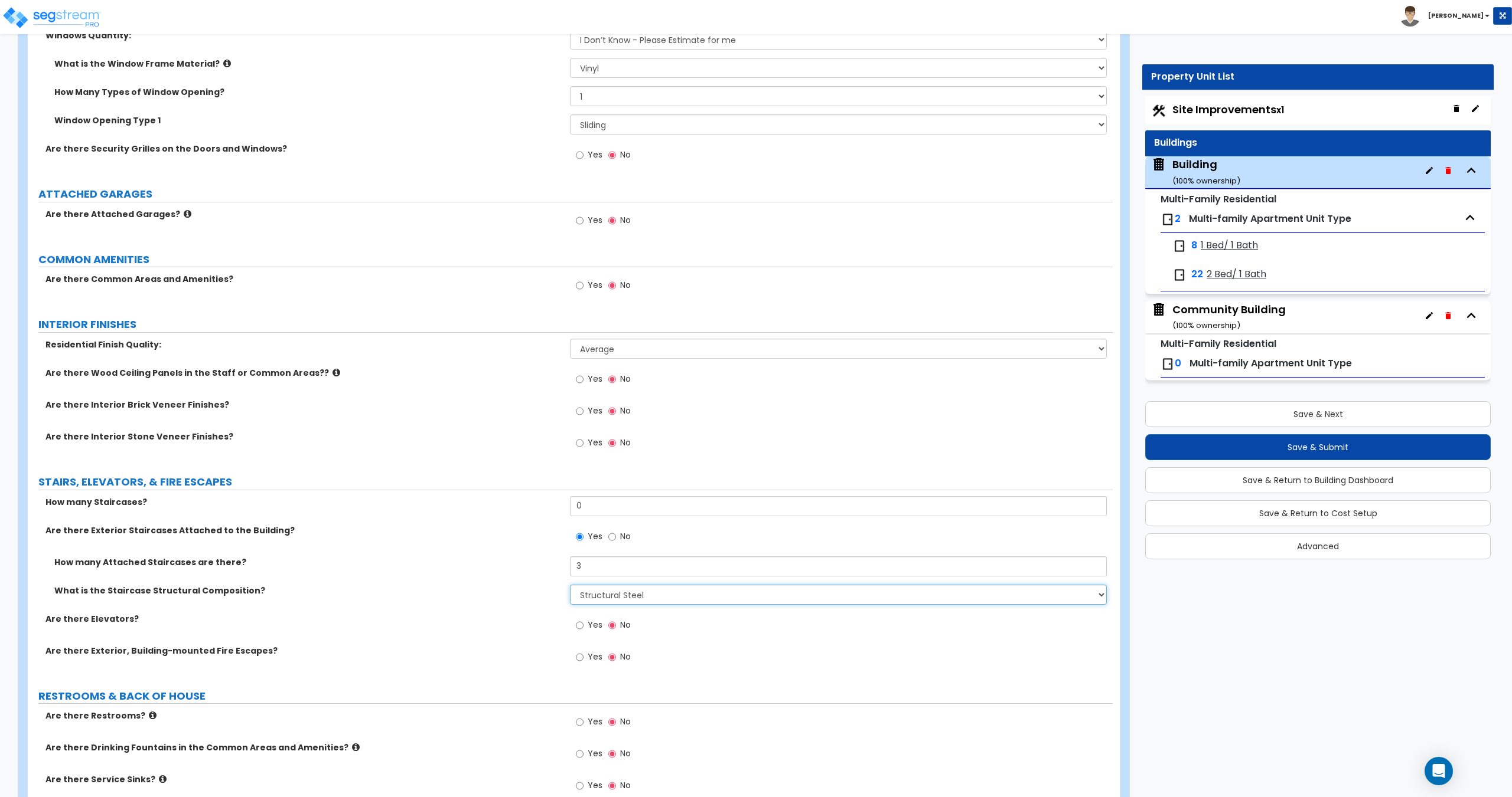
click at [597, 591] on select "Please Choose One Reinforced Concrete Structural Steel Wood" at bounding box center [838, 595] width 536 height 20
click at [618, 597] on select "Please Choose One Reinforced Concrete Structural Steel Wood" at bounding box center [838, 595] width 536 height 20
click at [570, 585] on select "Please Choose One Reinforced Concrete Structural Steel Wood" at bounding box center [838, 595] width 536 height 20
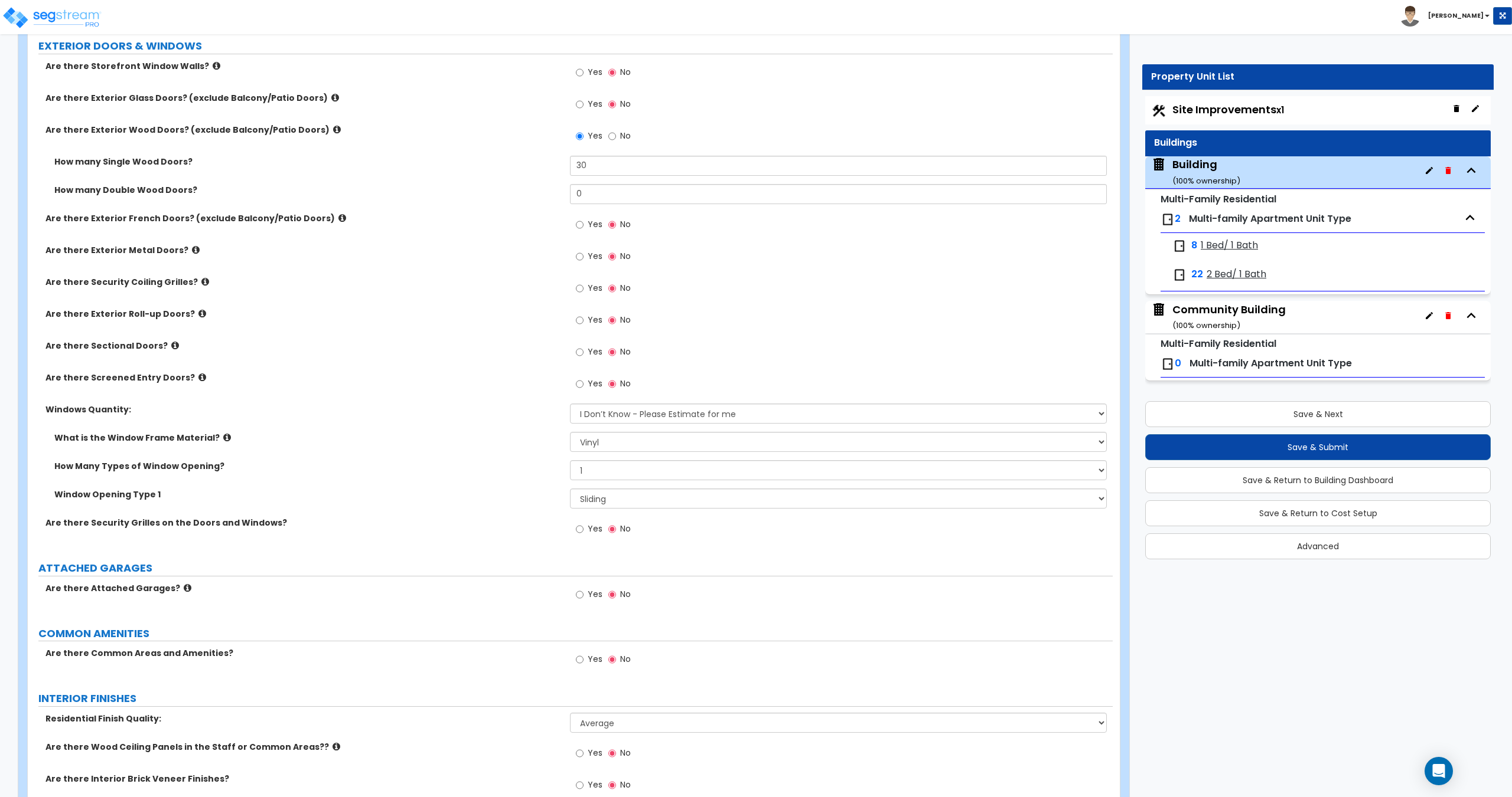
scroll to position [0, 0]
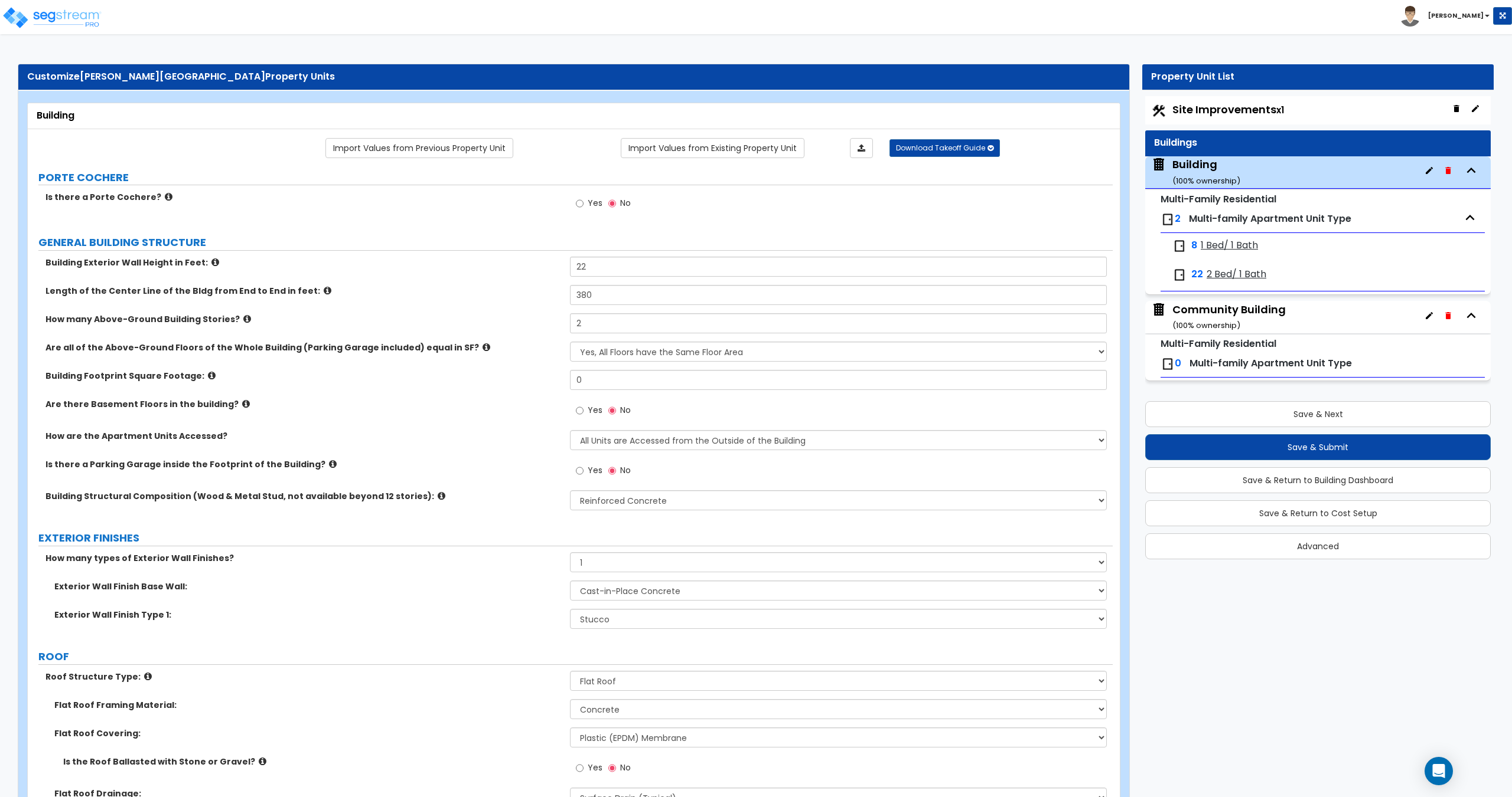
click at [1209, 97] on div "Site Improvements x1" at bounding box center [1318, 111] width 345 height 28
click at [1204, 109] on span "Site Improvements x1" at bounding box center [1227, 109] width 111 height 15
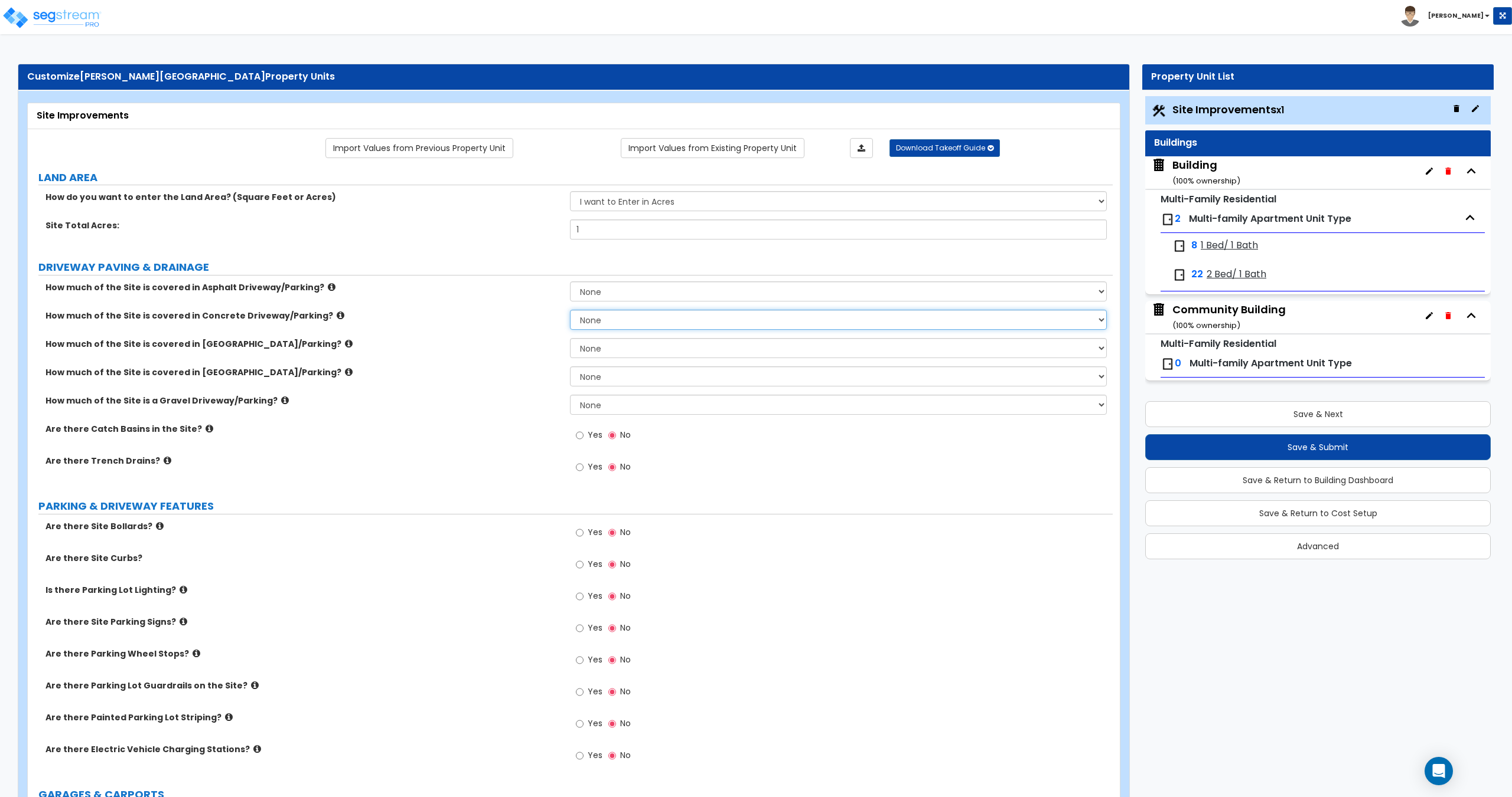
click at [617, 324] on select "None I want to Enter an Approximate Percentage I want to Enter the Square Foota…" at bounding box center [838, 320] width 536 height 20
click at [570, 310] on select "None I want to Enter an Approximate Percentage I want to Enter the Square Foota…" at bounding box center [838, 320] width 536 height 20
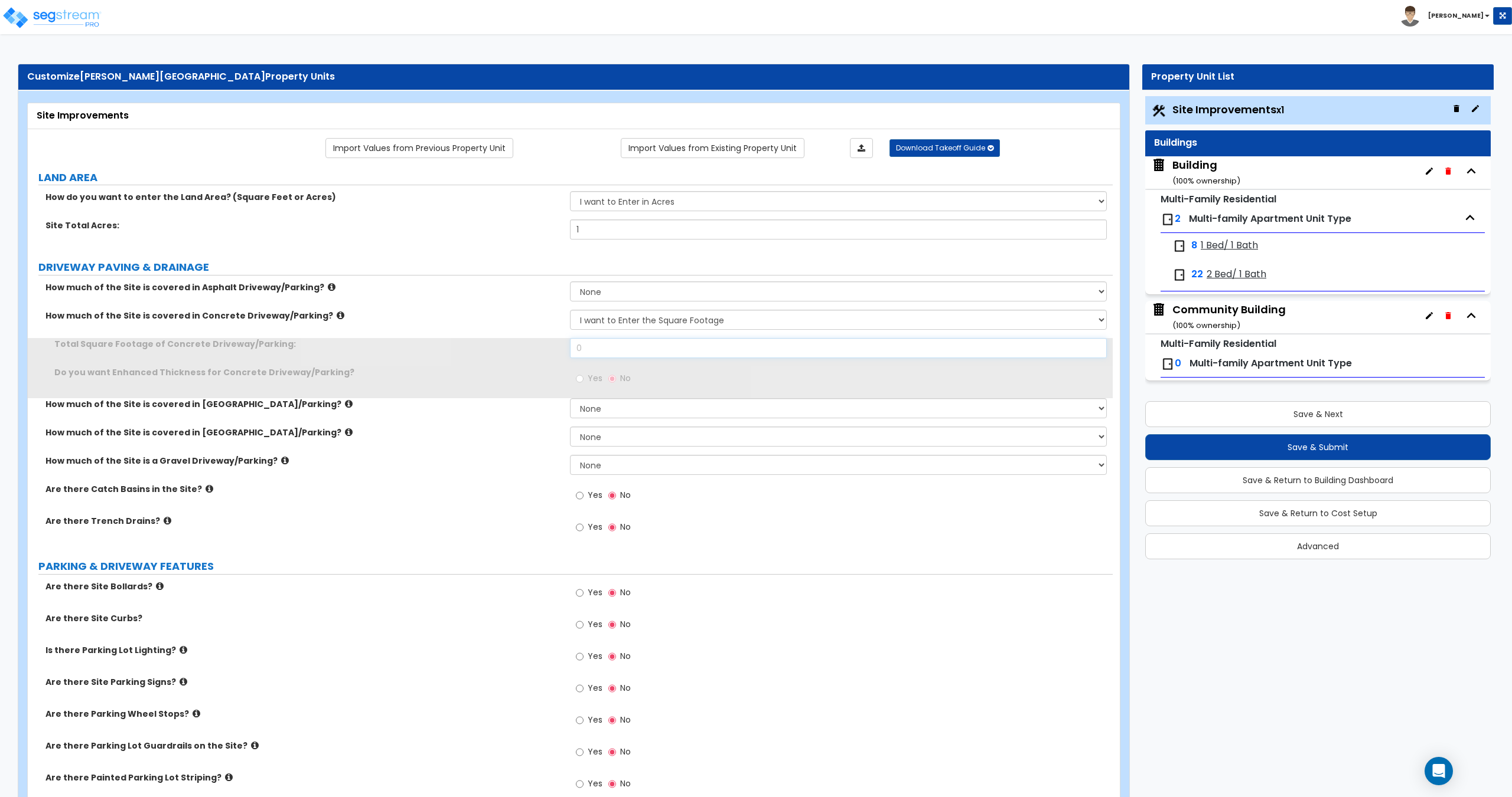
drag, startPoint x: 622, startPoint y: 353, endPoint x: 523, endPoint y: 357, distance: 99.1
click at [586, 355] on input "0" at bounding box center [838, 349] width 536 height 20
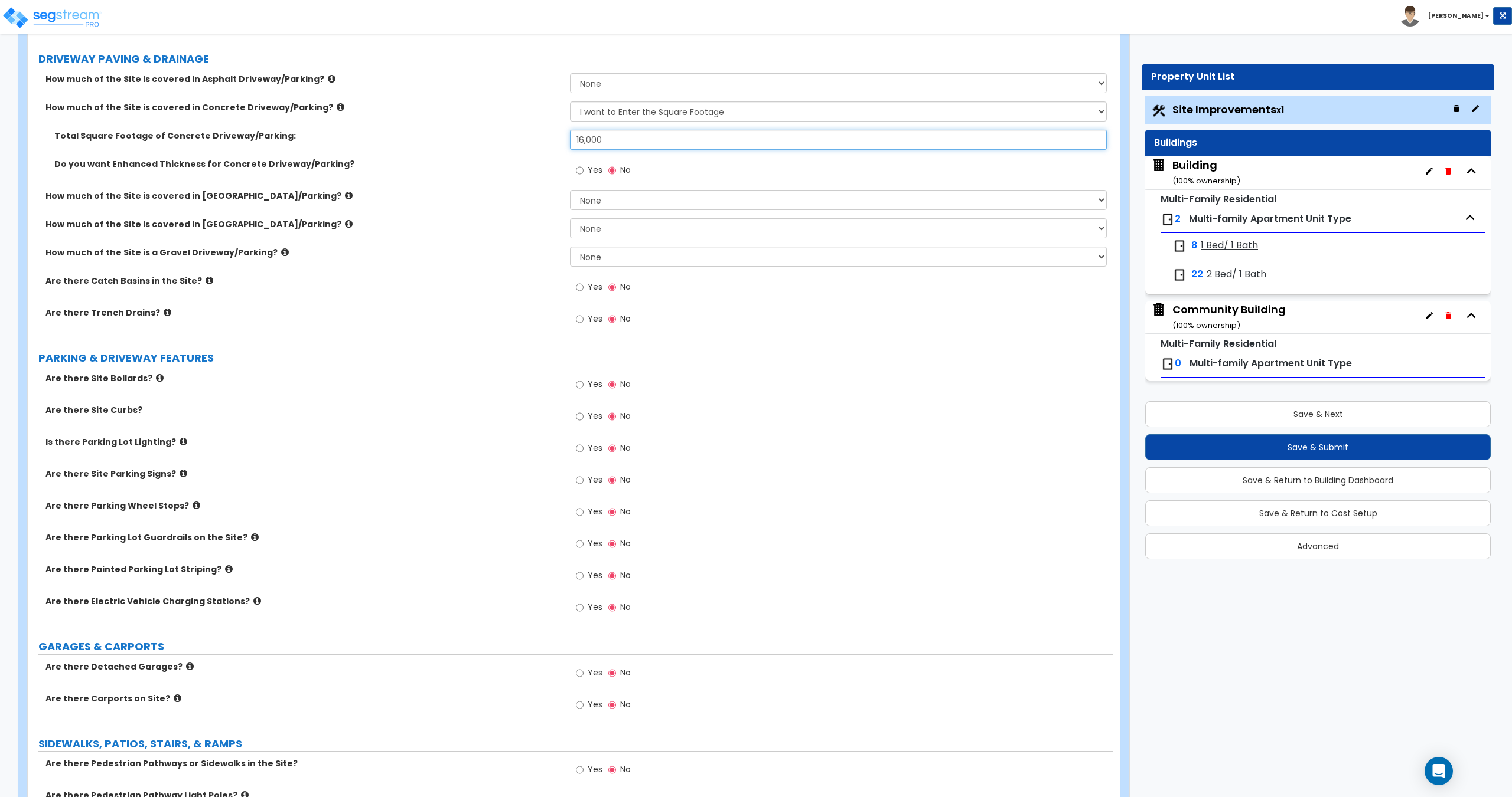
scroll to position [236, 0]
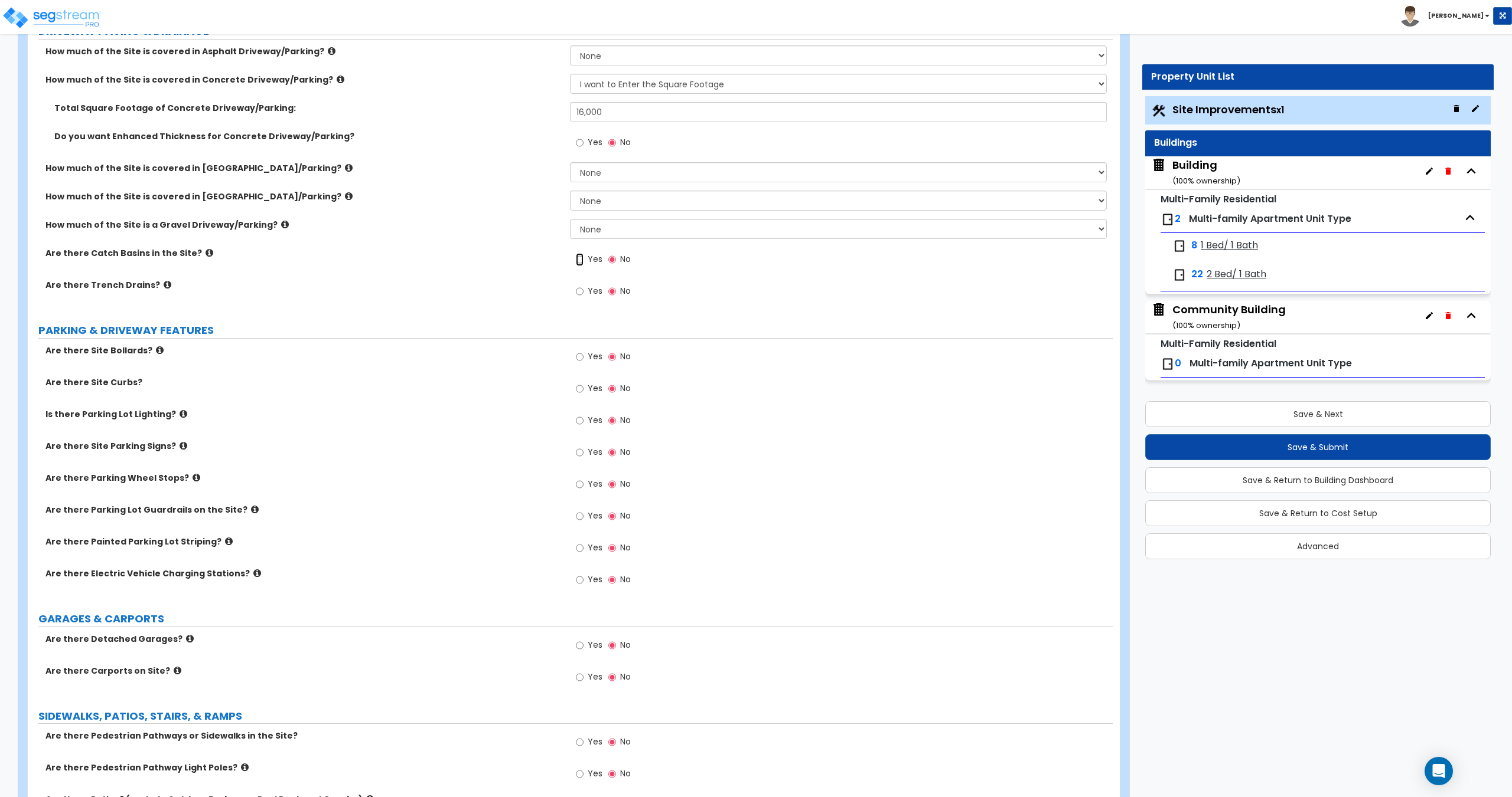
click at [580, 266] on input "Yes" at bounding box center [579, 259] width 7 height 13
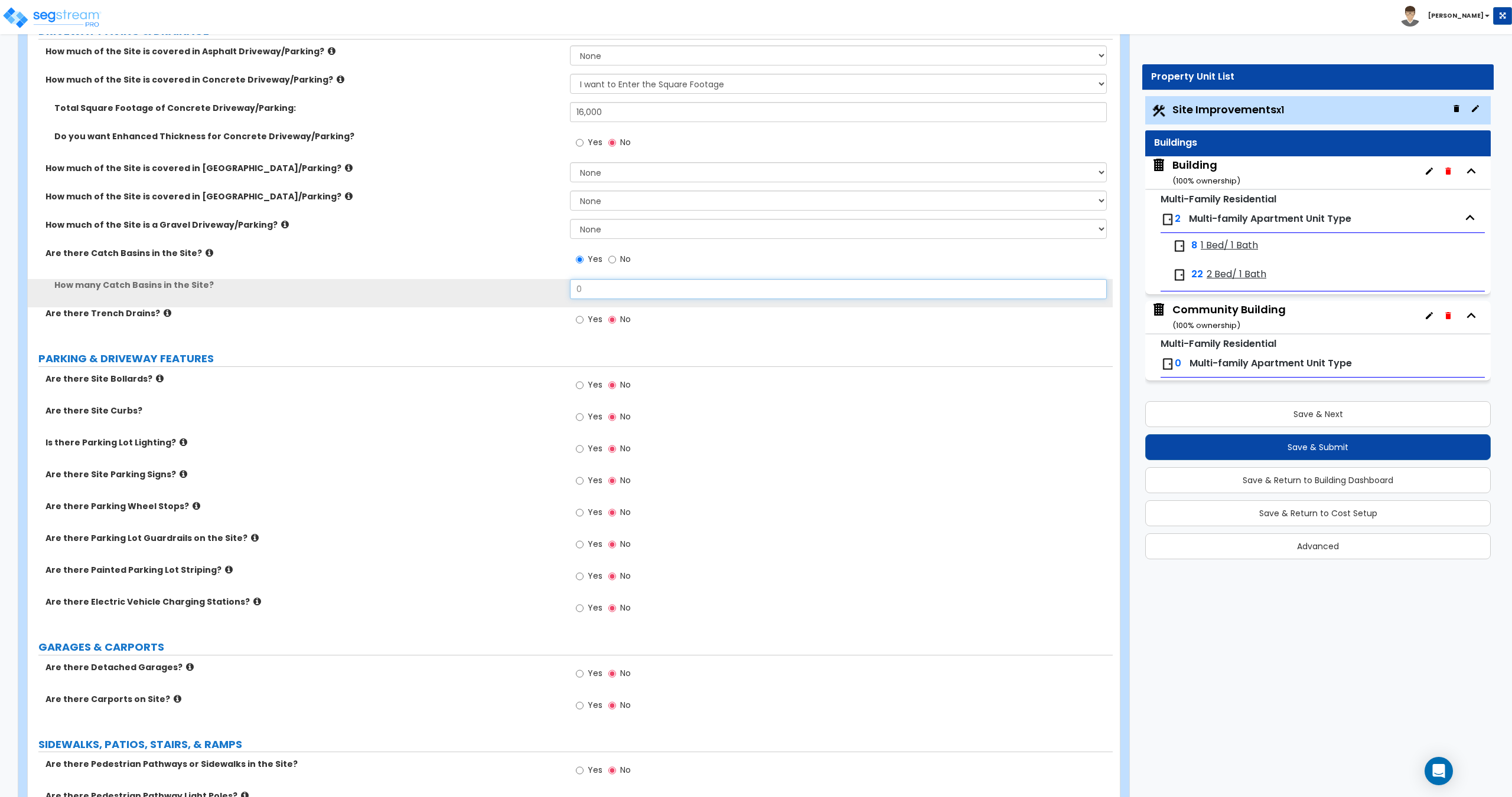
drag, startPoint x: 604, startPoint y: 295, endPoint x: 414, endPoint y: 299, distance: 190.0
click at [534, 294] on div "How many Catch Basins in the Site? 0" at bounding box center [570, 293] width 1085 height 28
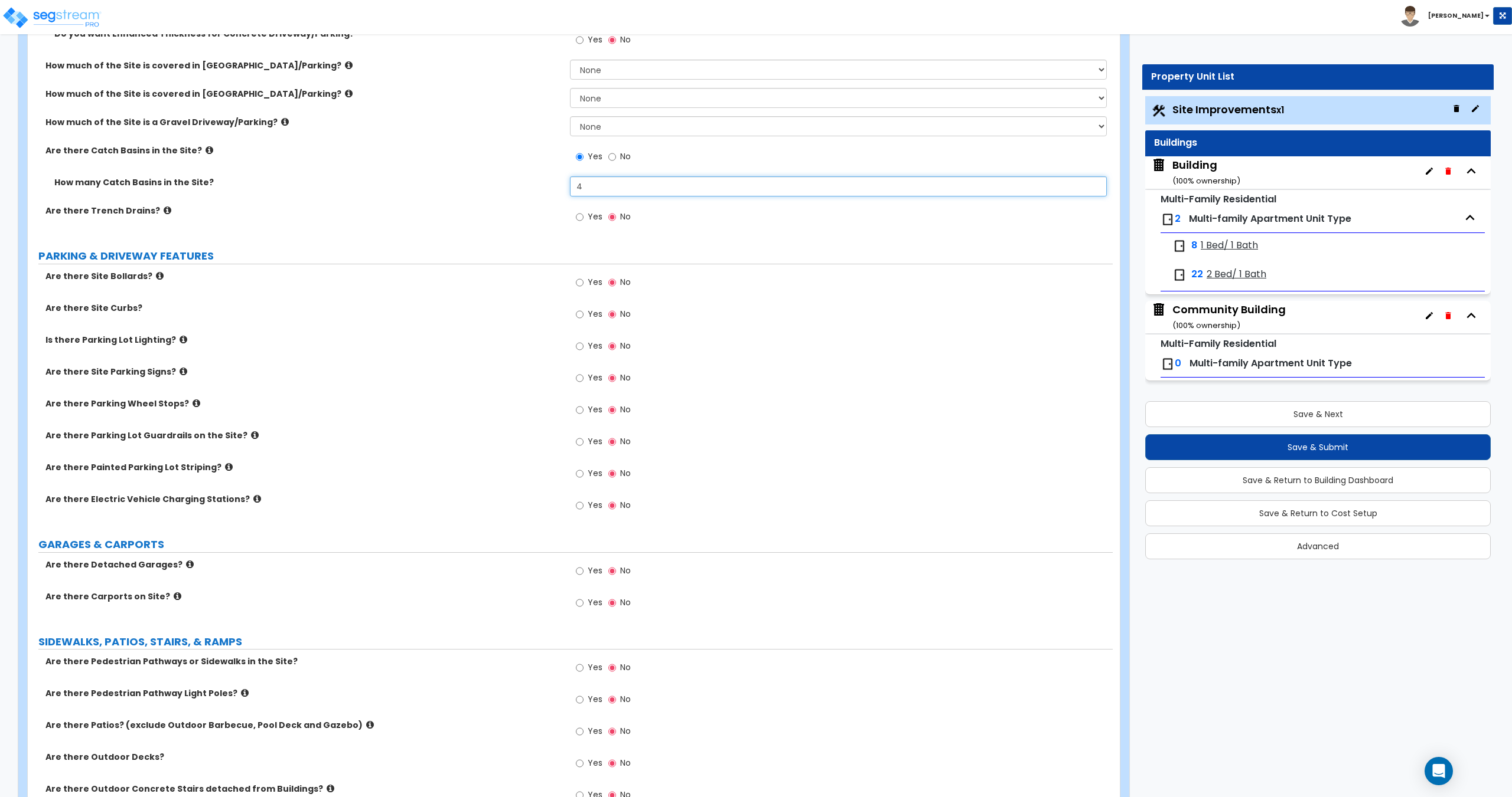
scroll to position [354, 0]
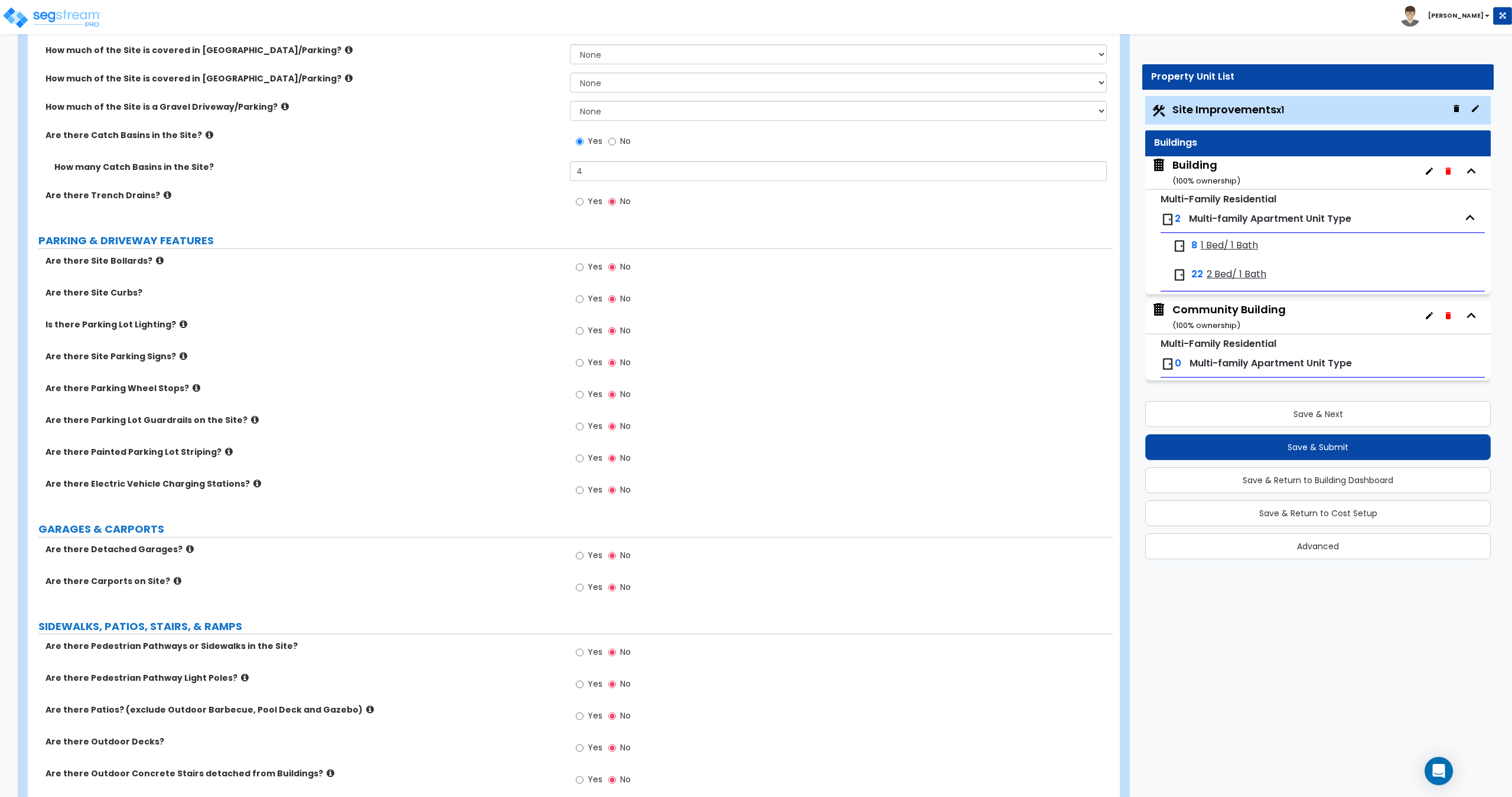
click at [595, 305] on label "Yes" at bounding box center [588, 301] width 26 height 20
click at [584, 305] on input "Yes" at bounding box center [579, 299] width 7 height 13
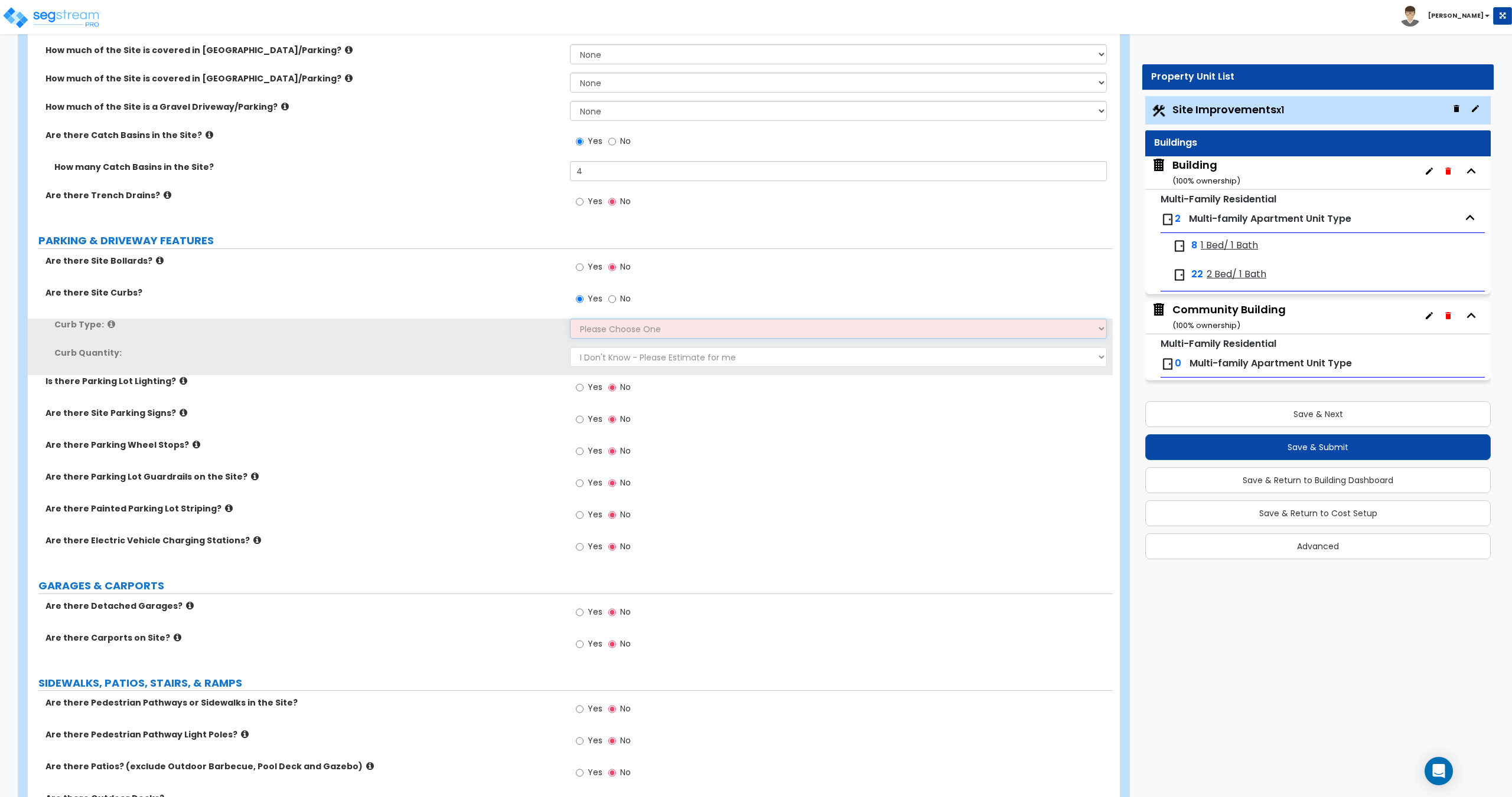
click at [617, 326] on select "Please Choose One Curb (Only) Curb & Gutter Asphalt Berm" at bounding box center [838, 329] width 536 height 20
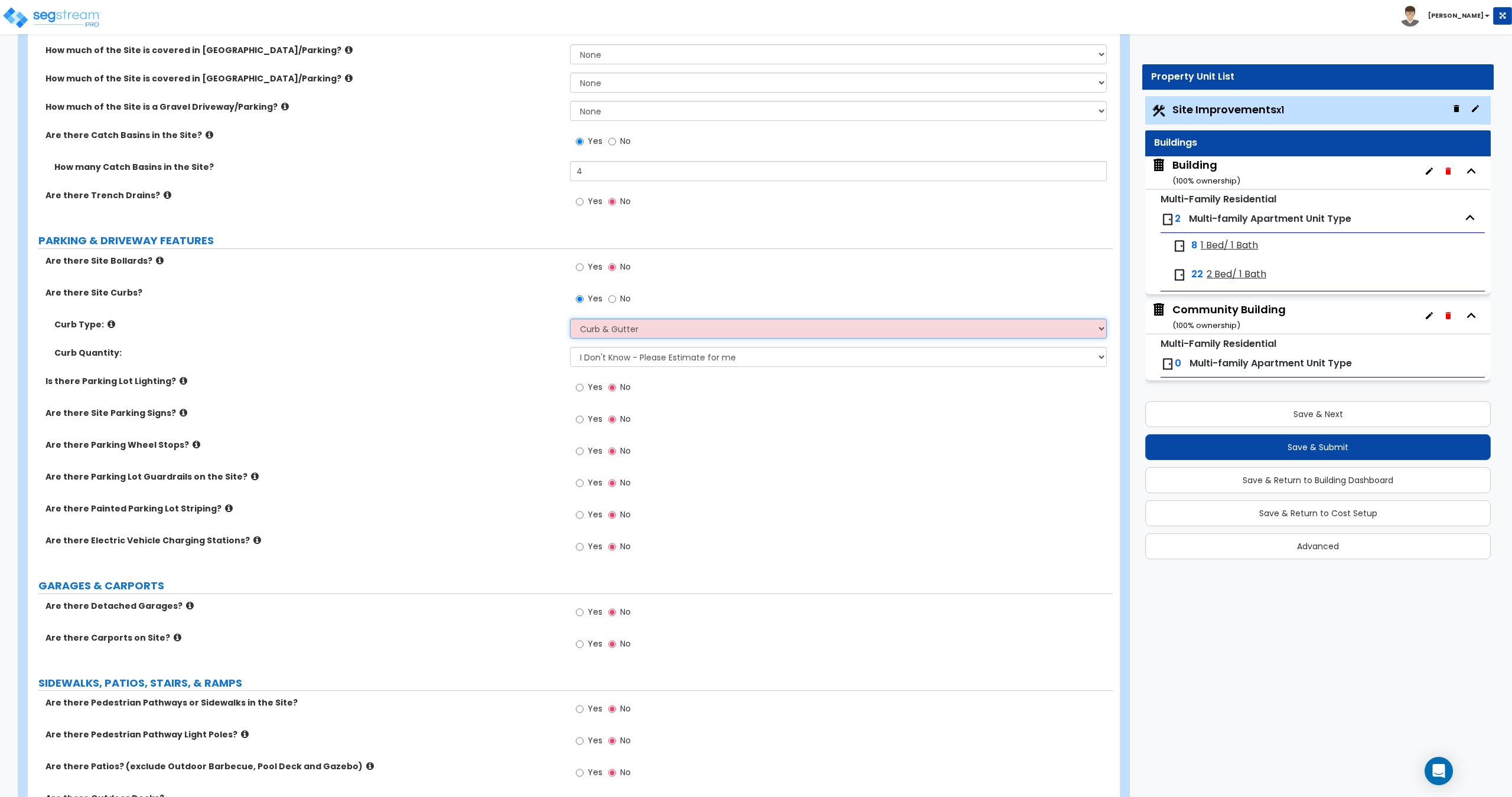
click at [570, 319] on select "Please Choose One Curb (Only) Curb & Gutter Asphalt Berm" at bounding box center [838, 329] width 536 height 20
click at [632, 359] on select "I Don't Know - Please Estimate for me I want to Enter the LF" at bounding box center [838, 357] width 536 height 20
click at [632, 361] on select "I Don't Know - Please Estimate for me I want to Enter the LF" at bounding box center [838, 357] width 536 height 20
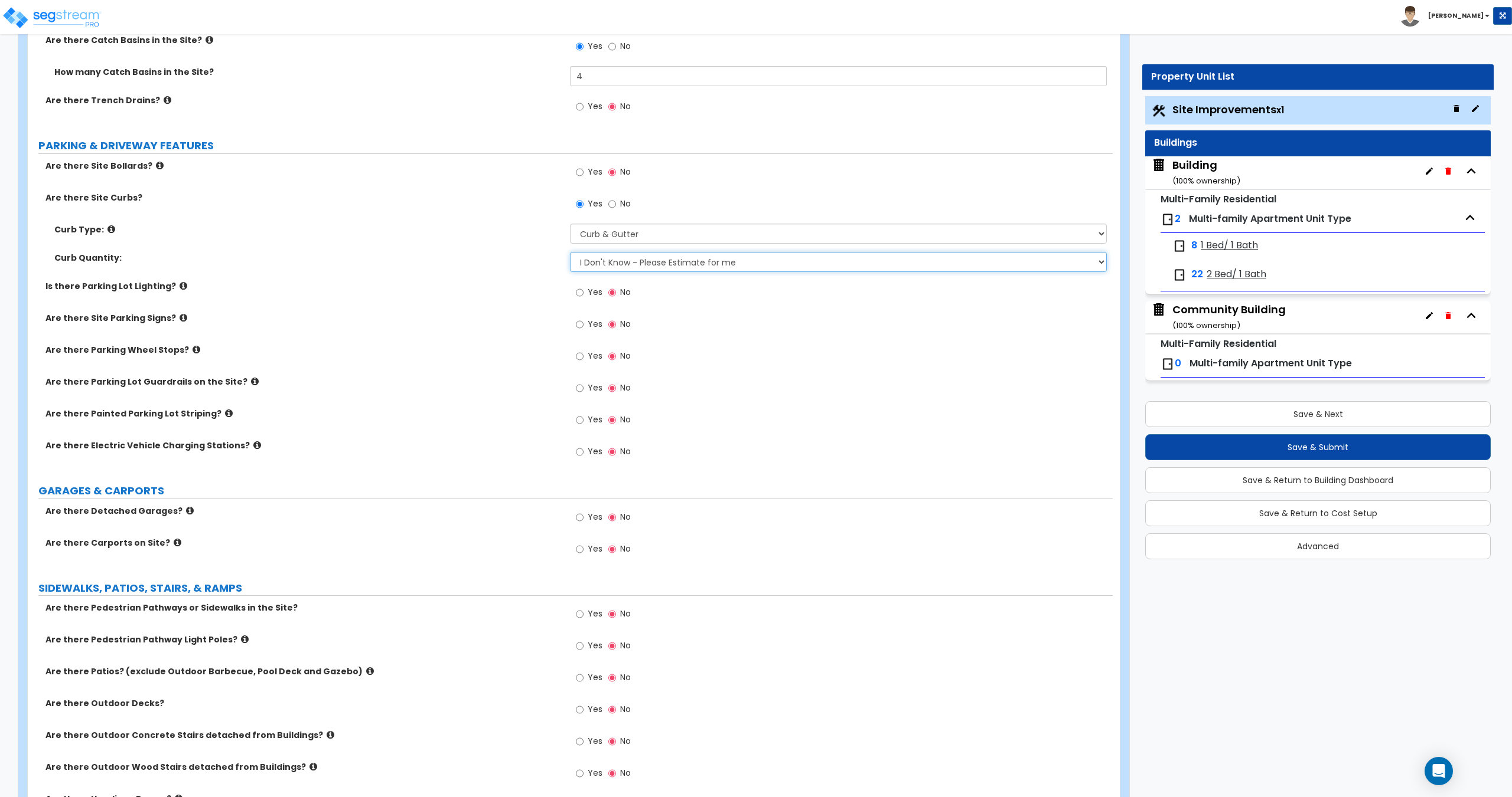
scroll to position [472, 0]
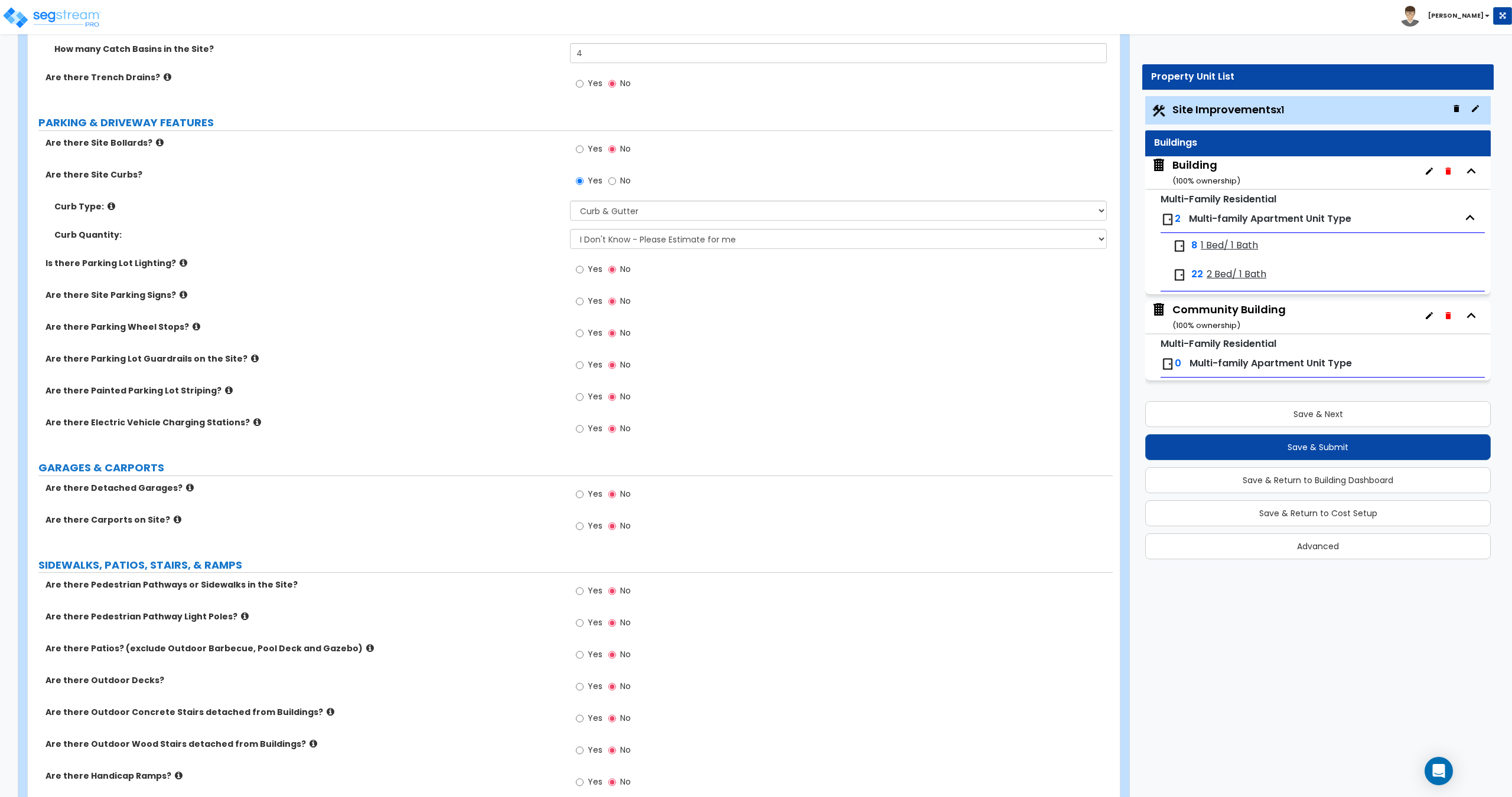
click at [584, 405] on label "Yes" at bounding box center [588, 398] width 26 height 20
click at [584, 404] on input "Yes" at bounding box center [579, 396] width 7 height 13
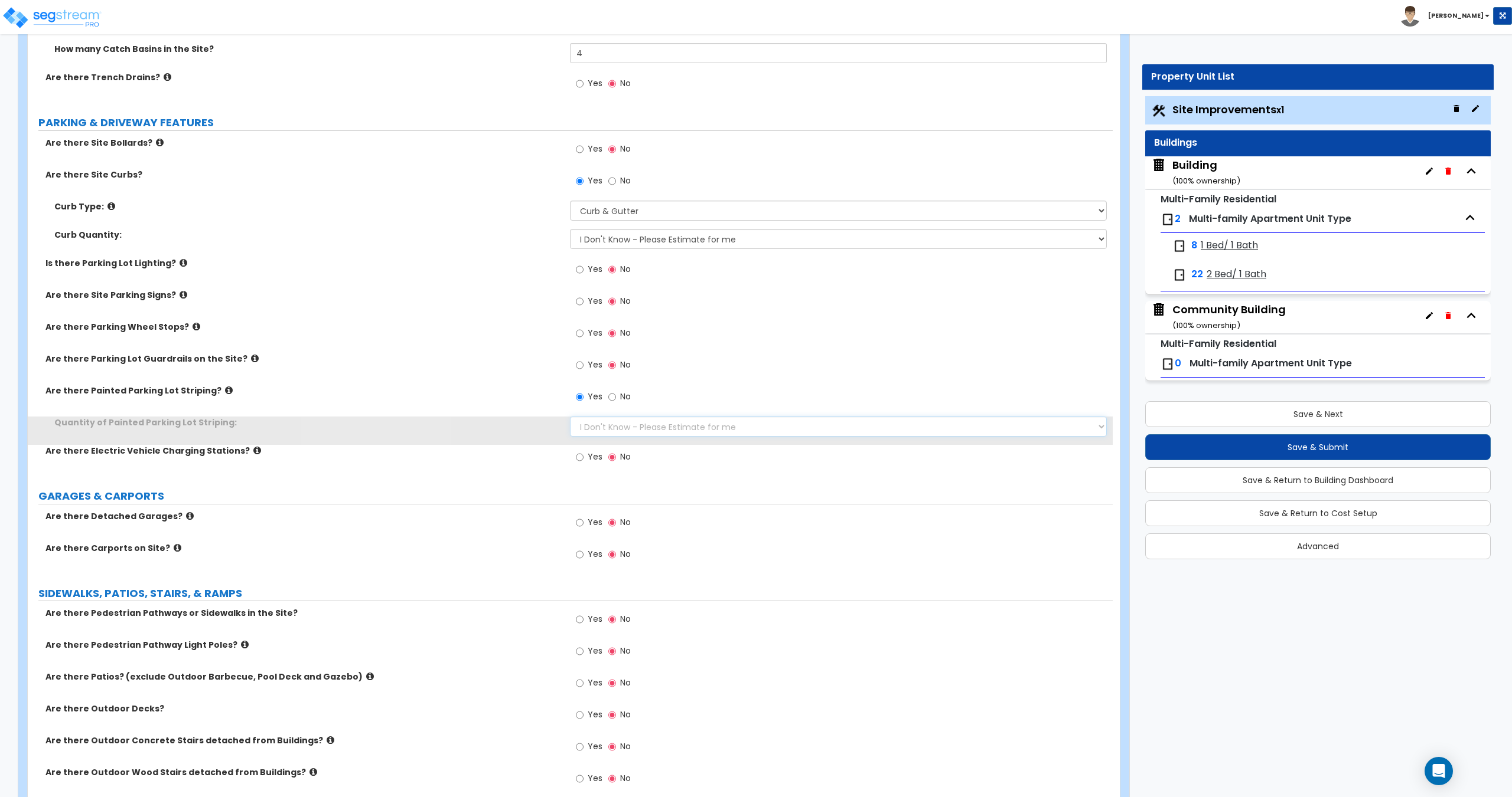
click at [613, 423] on select "I Don't Know - Please Estimate for me I Want to Enter the Number of Parking Spa…" at bounding box center [838, 427] width 536 height 20
click at [634, 423] on select "I Don't Know - Please Estimate for me I Want to Enter the Number of Parking Spa…" at bounding box center [838, 427] width 536 height 20
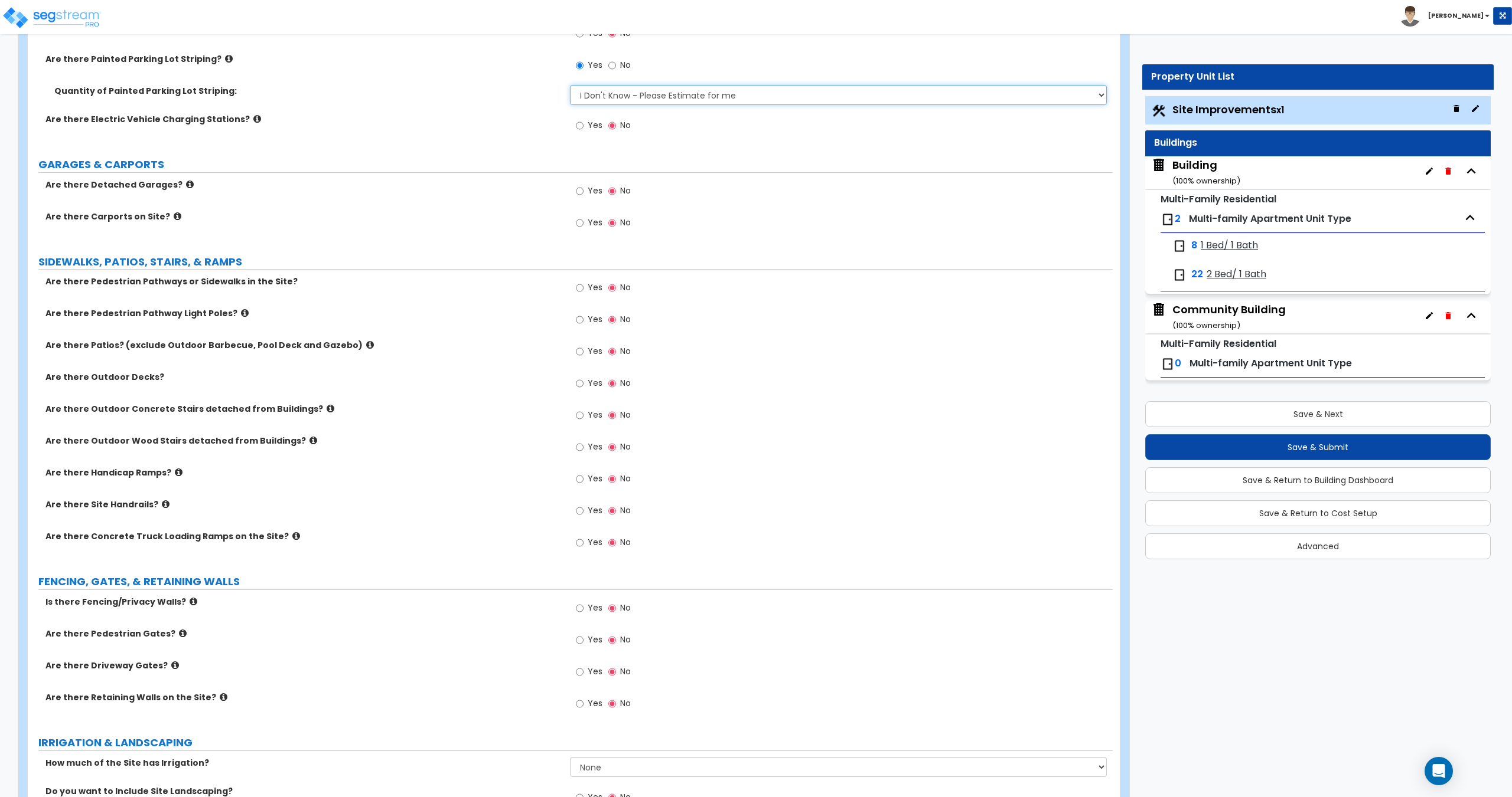
scroll to position [826, 0]
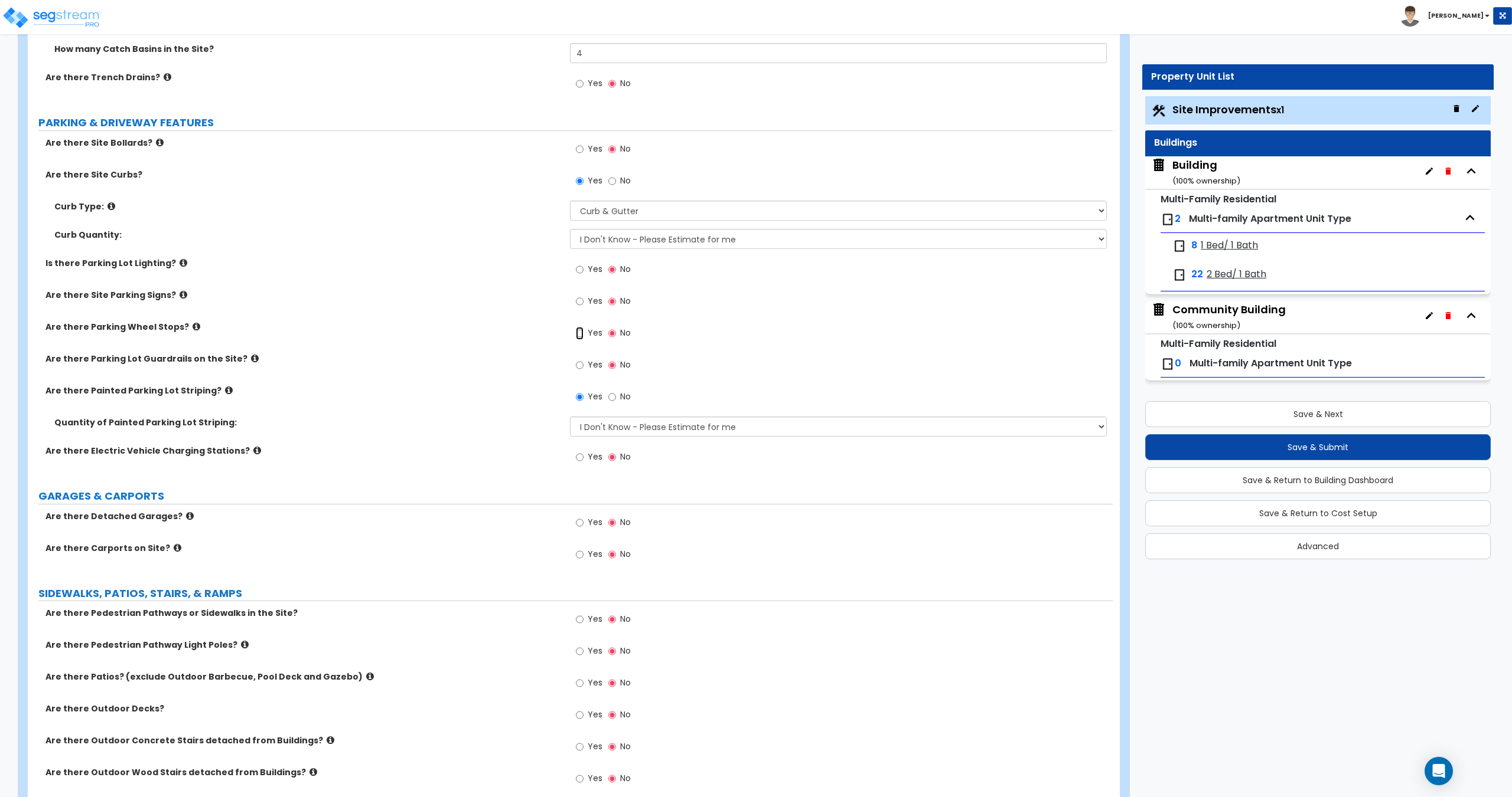
click at [582, 332] on input "Yes" at bounding box center [579, 333] width 7 height 13
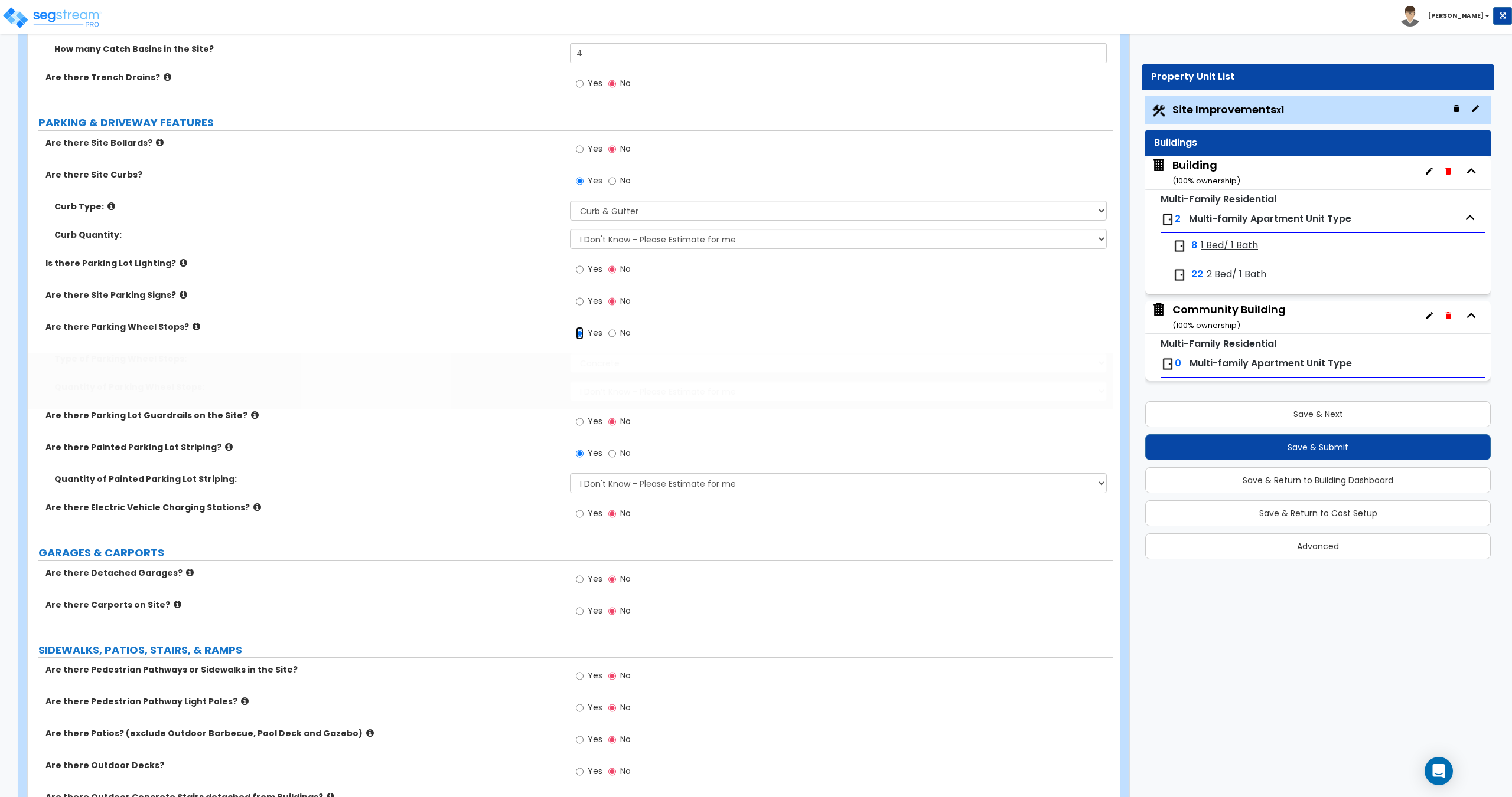
scroll to position [529, 0]
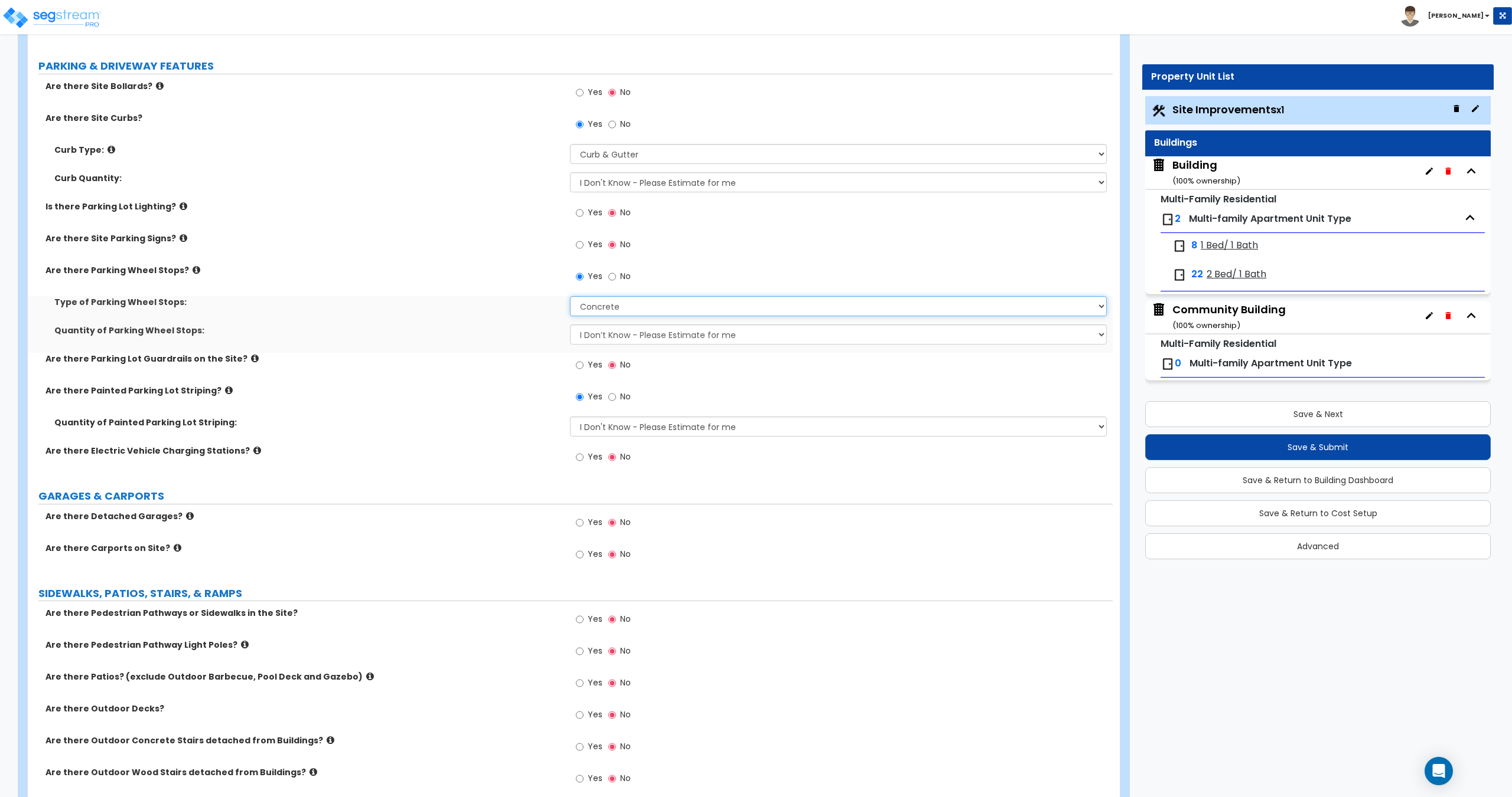
click at [627, 301] on select "Concrete Rubber/Plastic" at bounding box center [838, 306] width 536 height 20
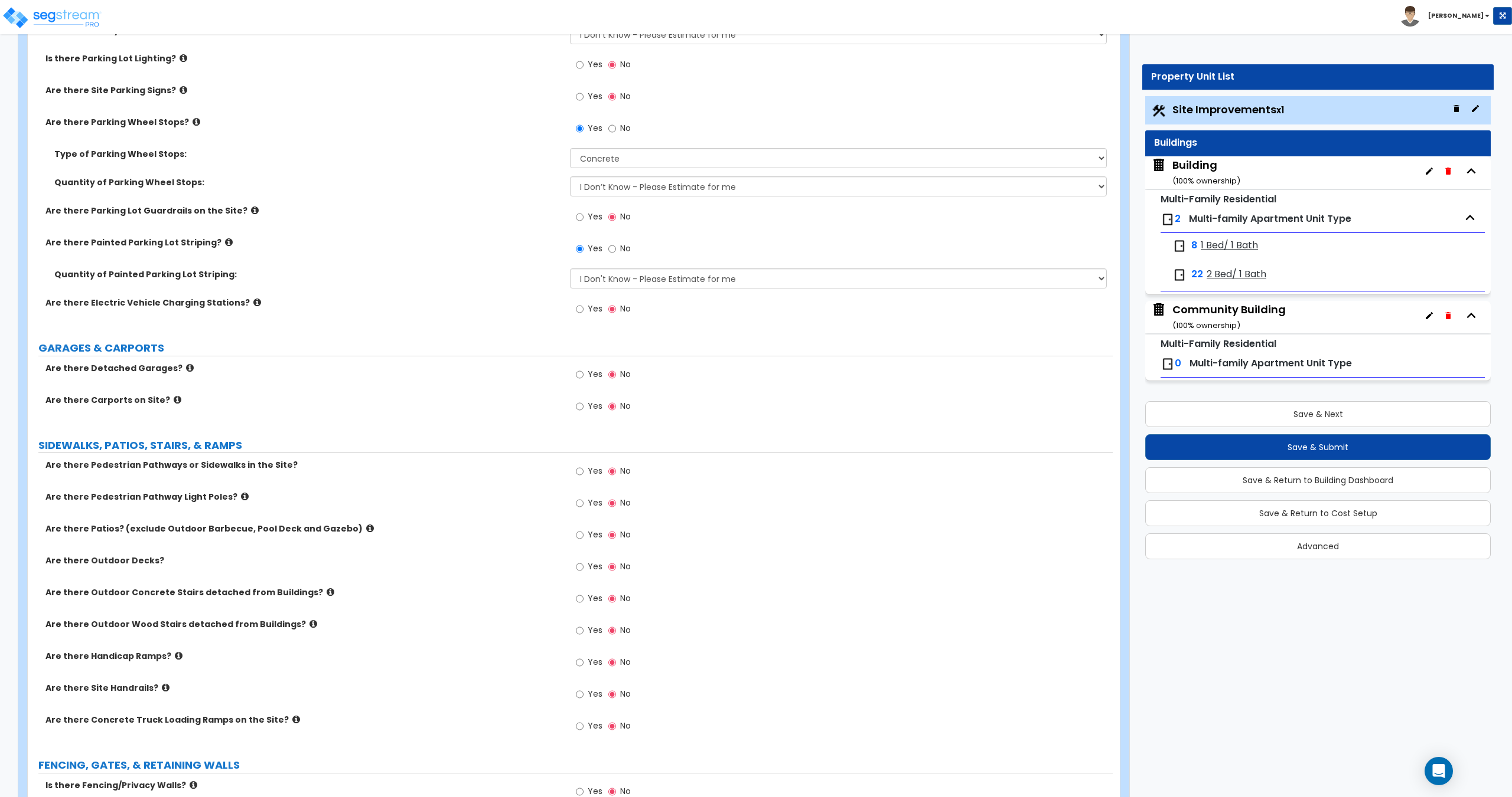
scroll to position [0, 0]
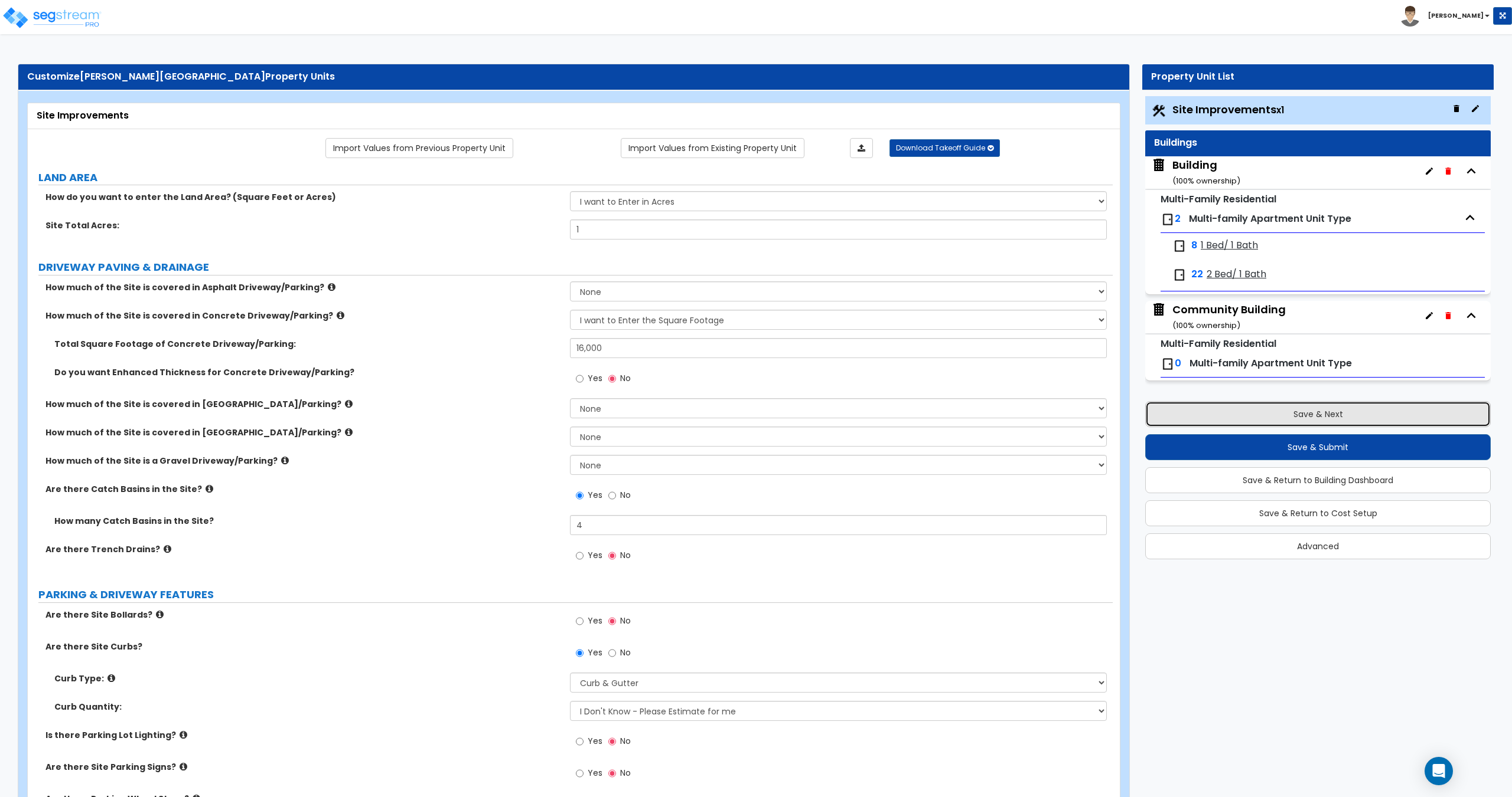
click at [1267, 423] on button "Save & Next" at bounding box center [1318, 414] width 345 height 26
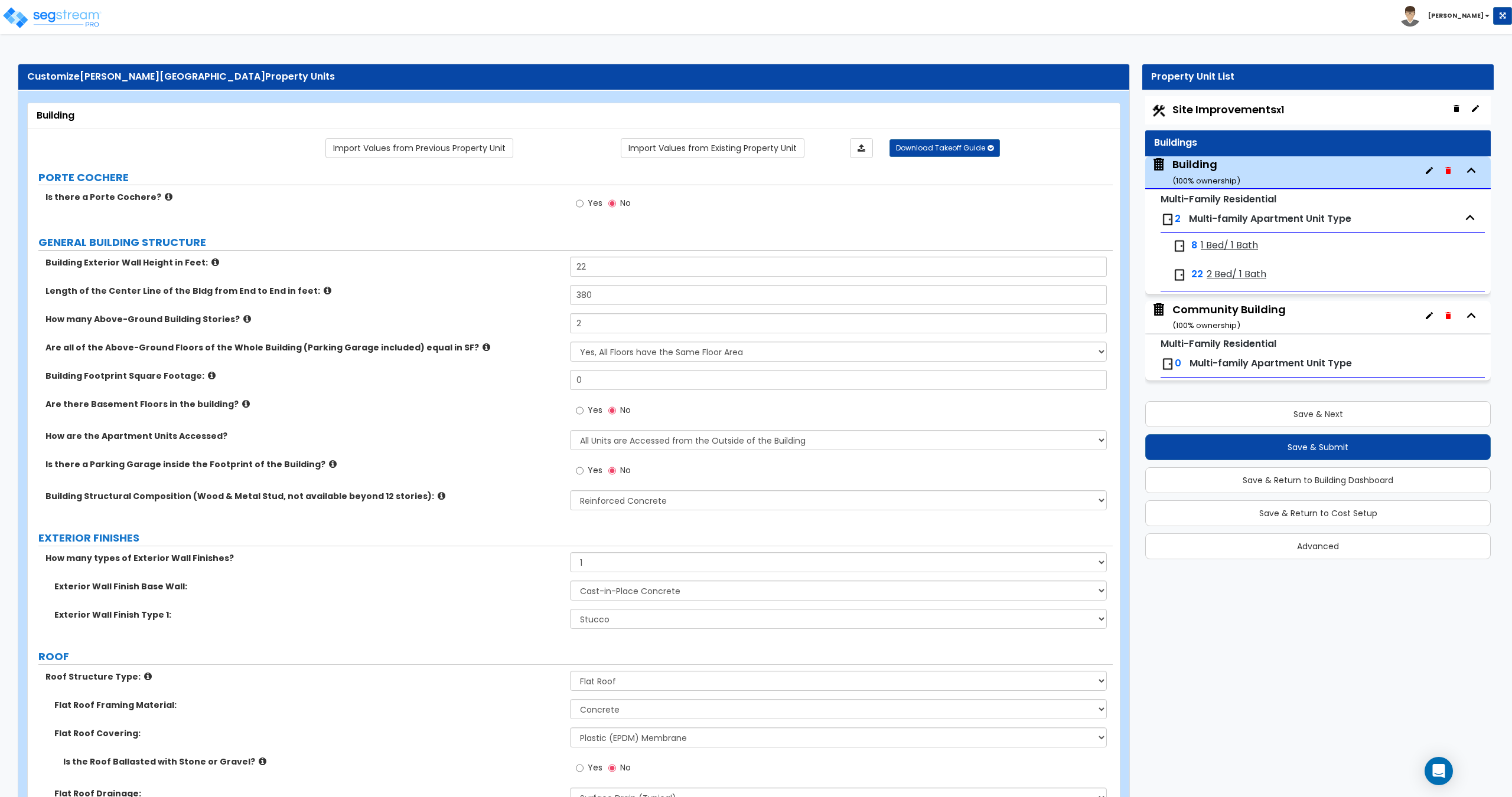
click at [1204, 109] on span "Site Improvements x1" at bounding box center [1227, 109] width 111 height 15
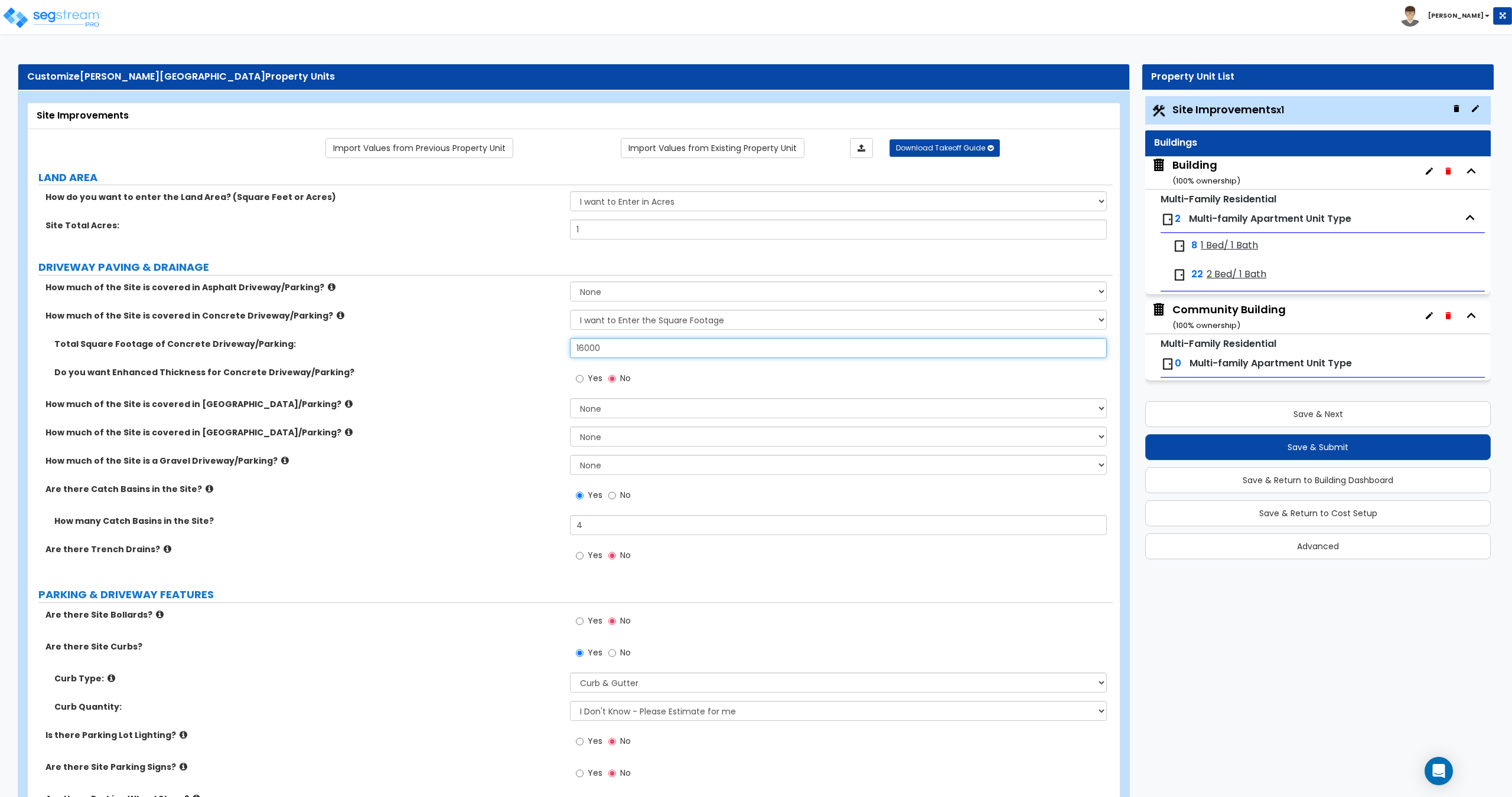
drag, startPoint x: 619, startPoint y: 352, endPoint x: 474, endPoint y: 357, distance: 145.1
click at [497, 348] on div "Total Square Footage of Concrete Driveway/Parking: 16000" at bounding box center [570, 353] width 1085 height 28
click at [1281, 412] on button "Save & Next" at bounding box center [1318, 414] width 345 height 26
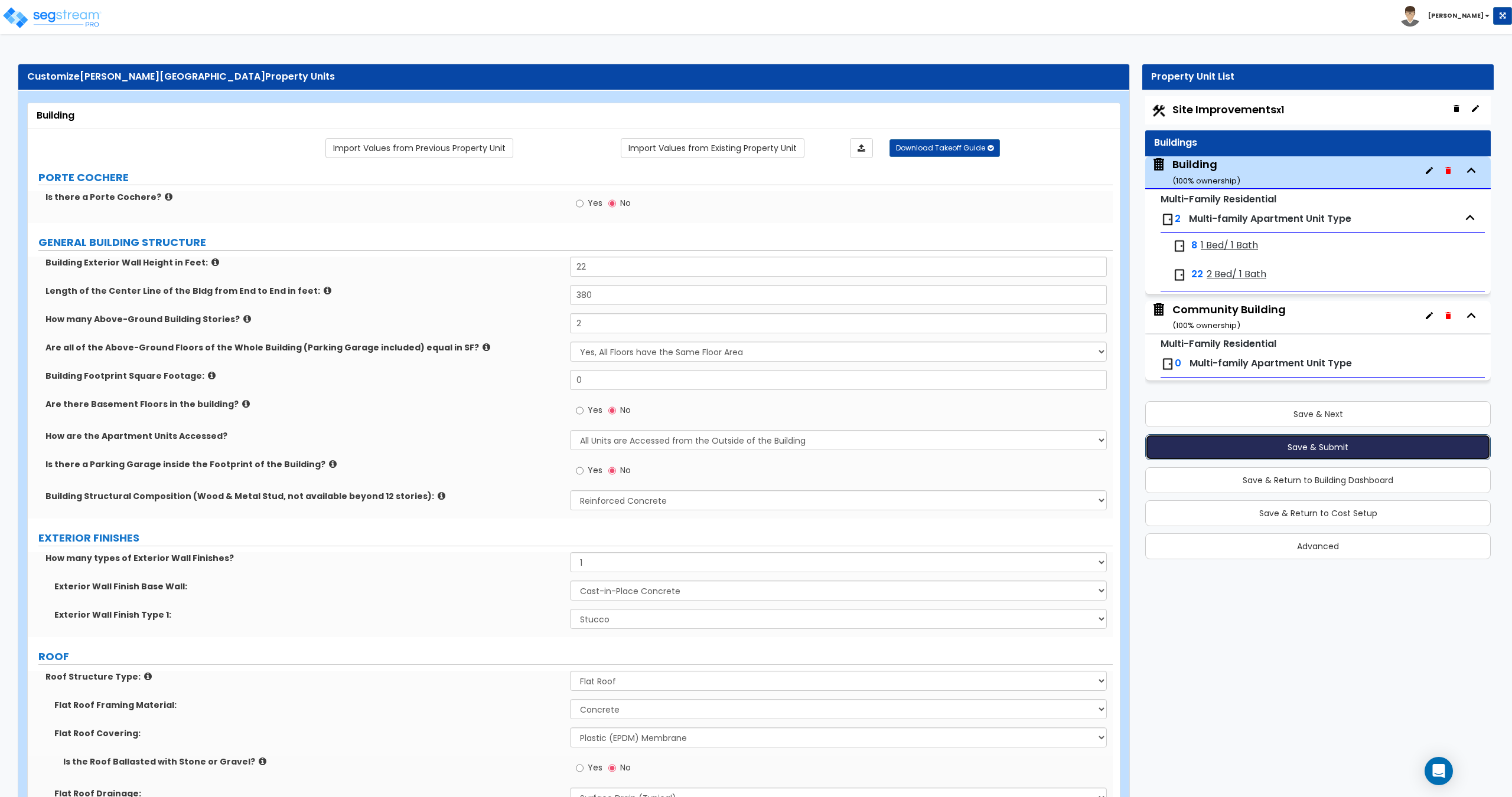
click at [1276, 441] on button "Save & Submit" at bounding box center [1318, 447] width 345 height 26
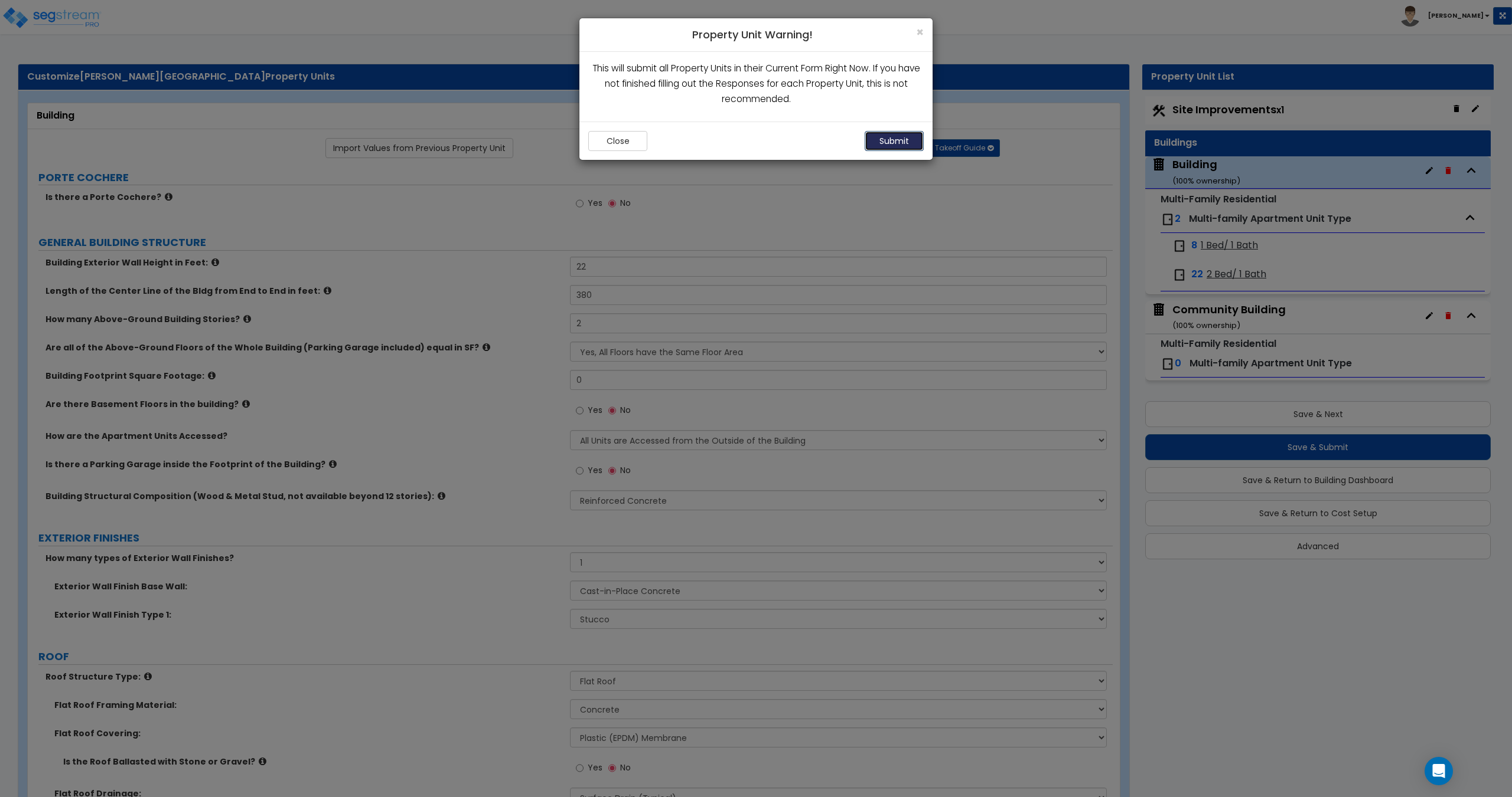
click at [876, 150] on button "Submit" at bounding box center [894, 141] width 59 height 20
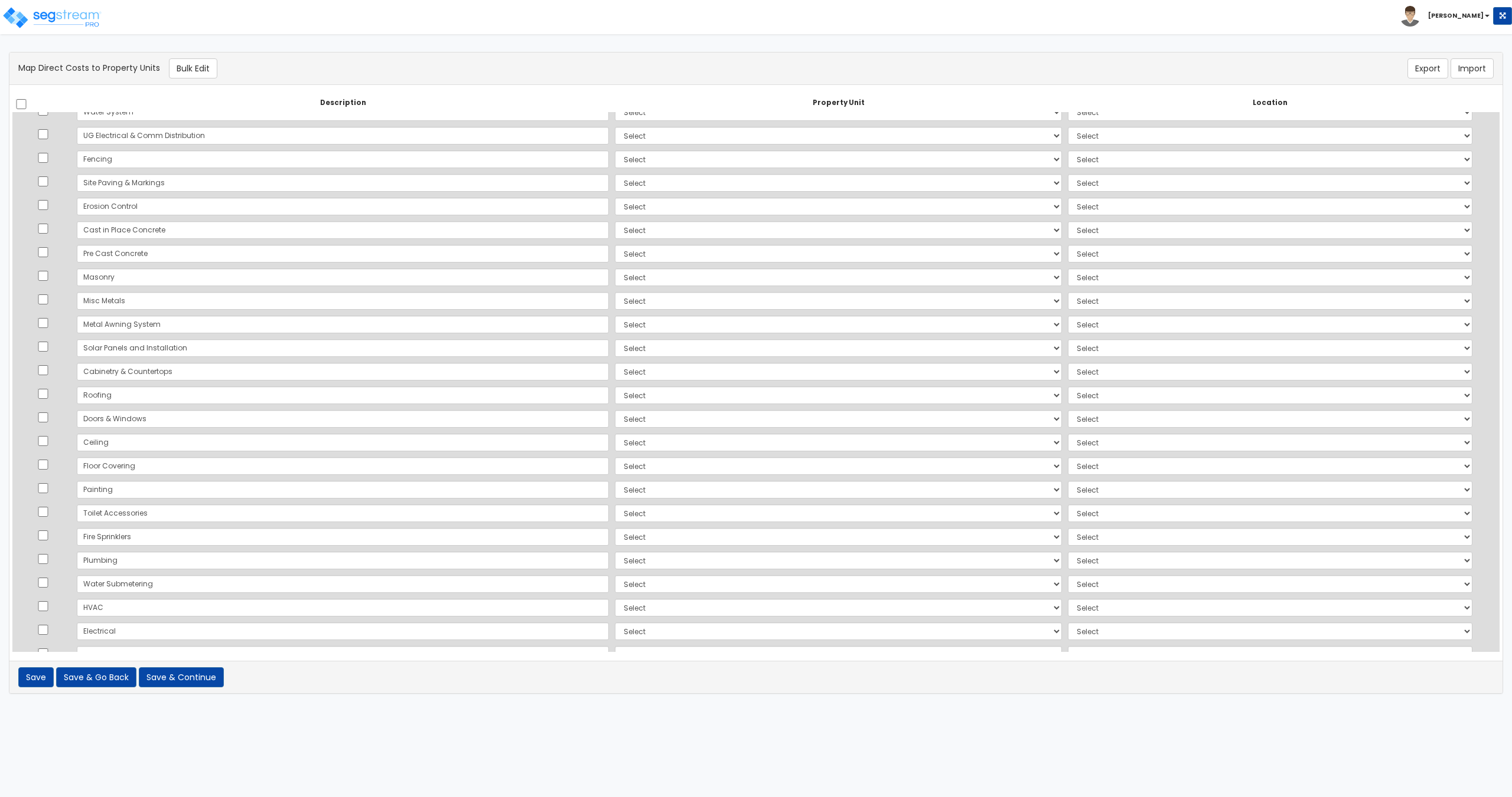
scroll to position [276, 0]
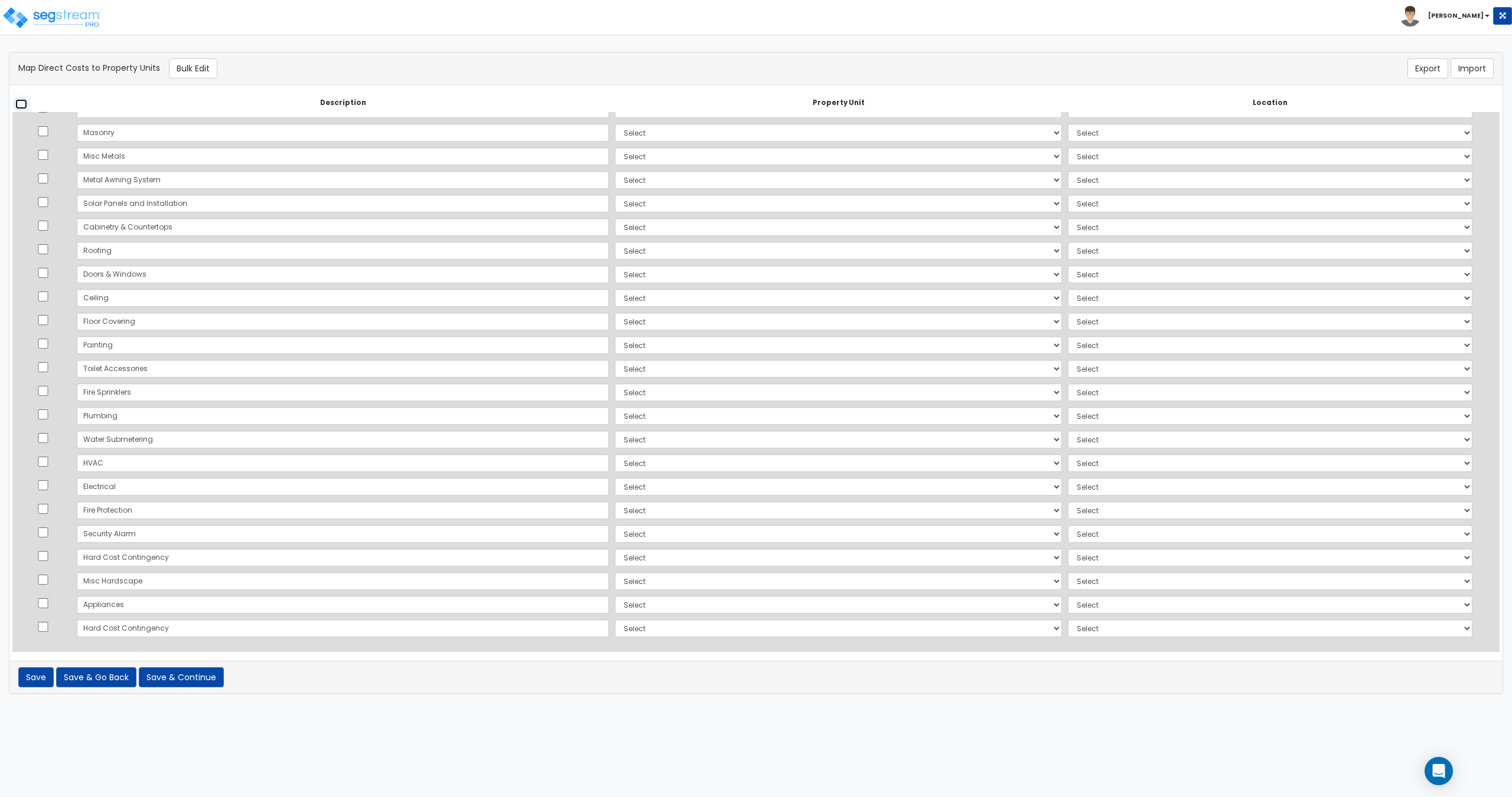
click at [22, 104] on input "checkbox" at bounding box center [22, 104] width 12 height 10
checkbox input "true"
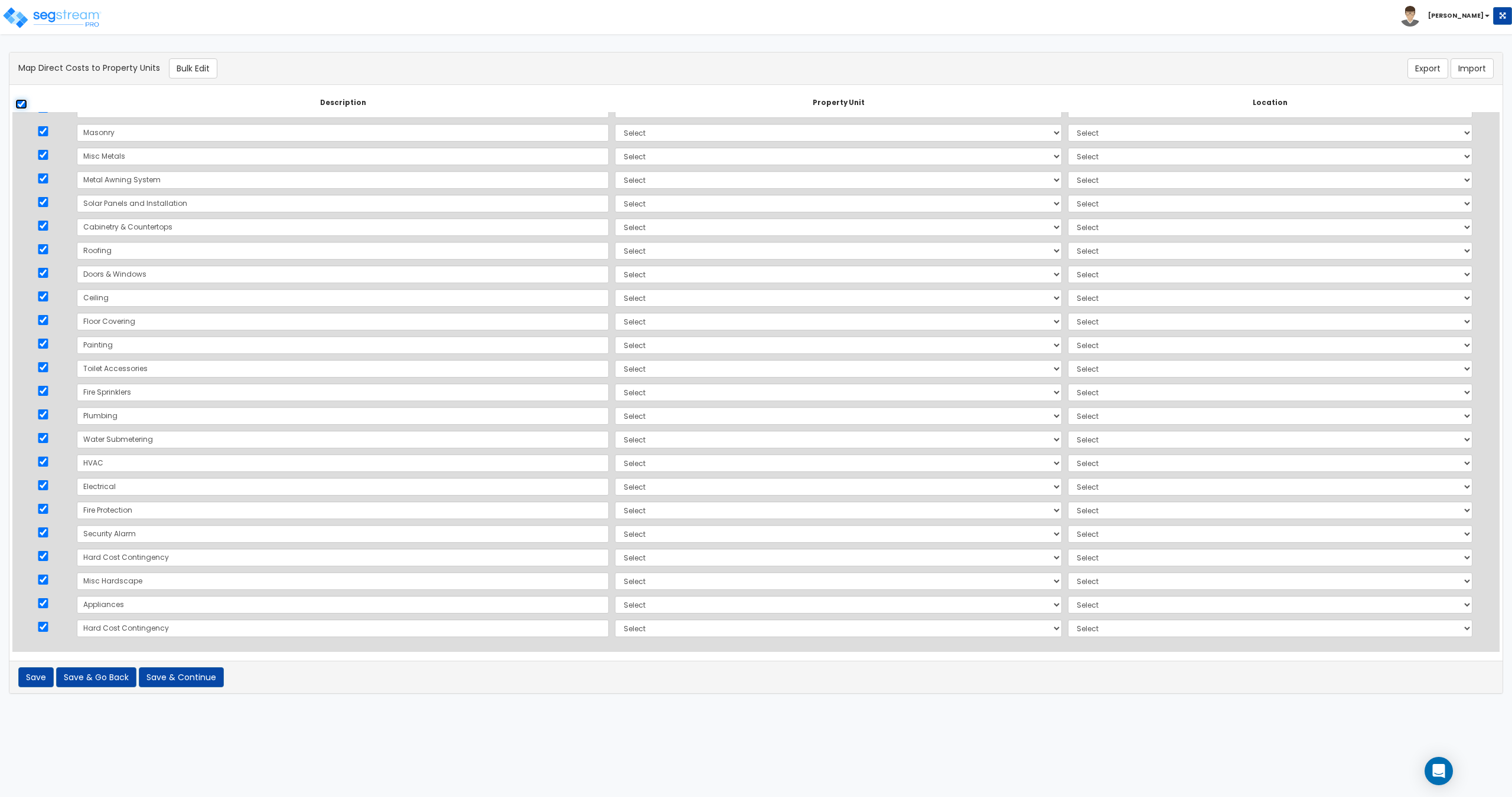
checkbox input "true"
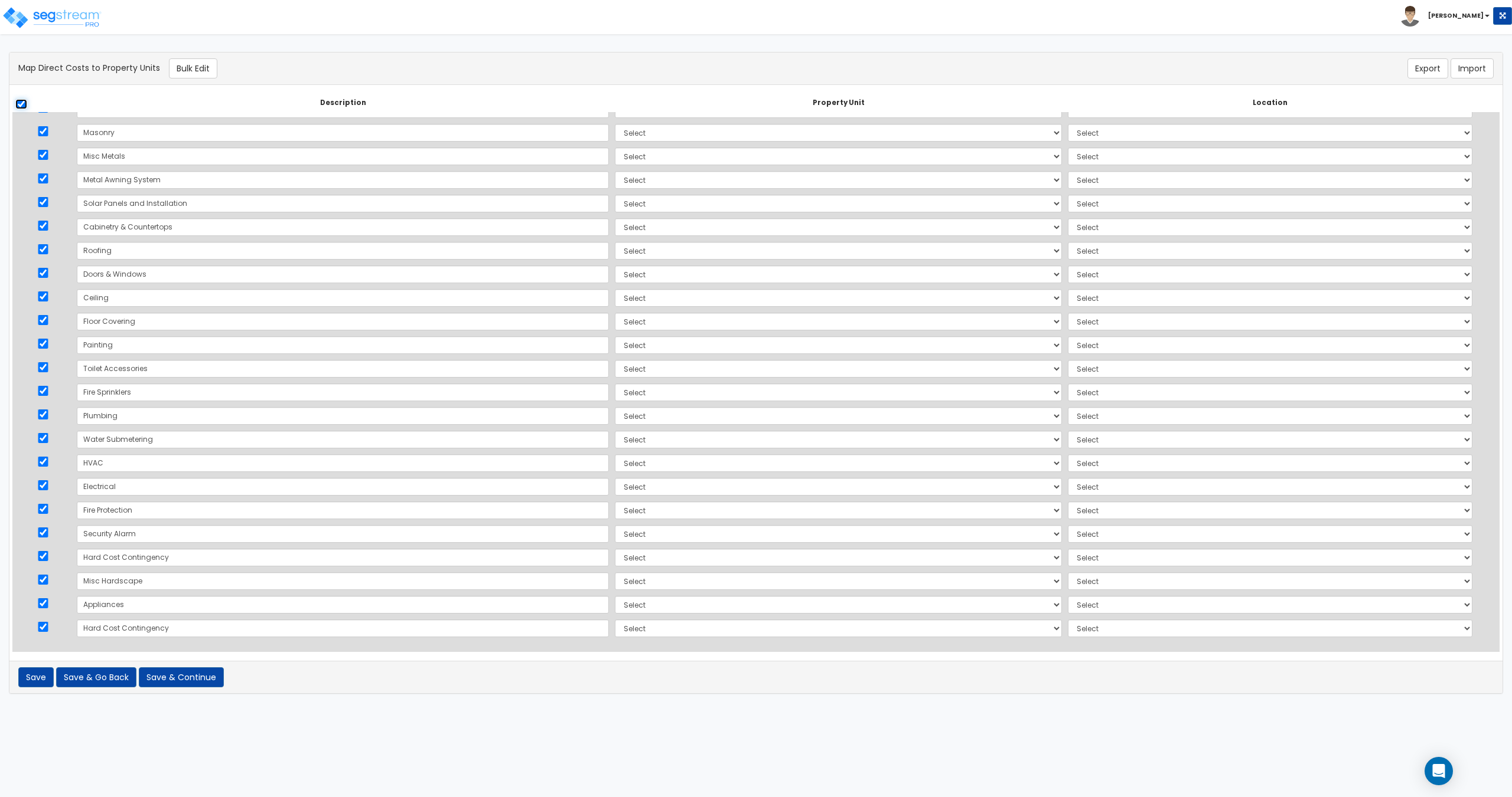
checkbox input "true"
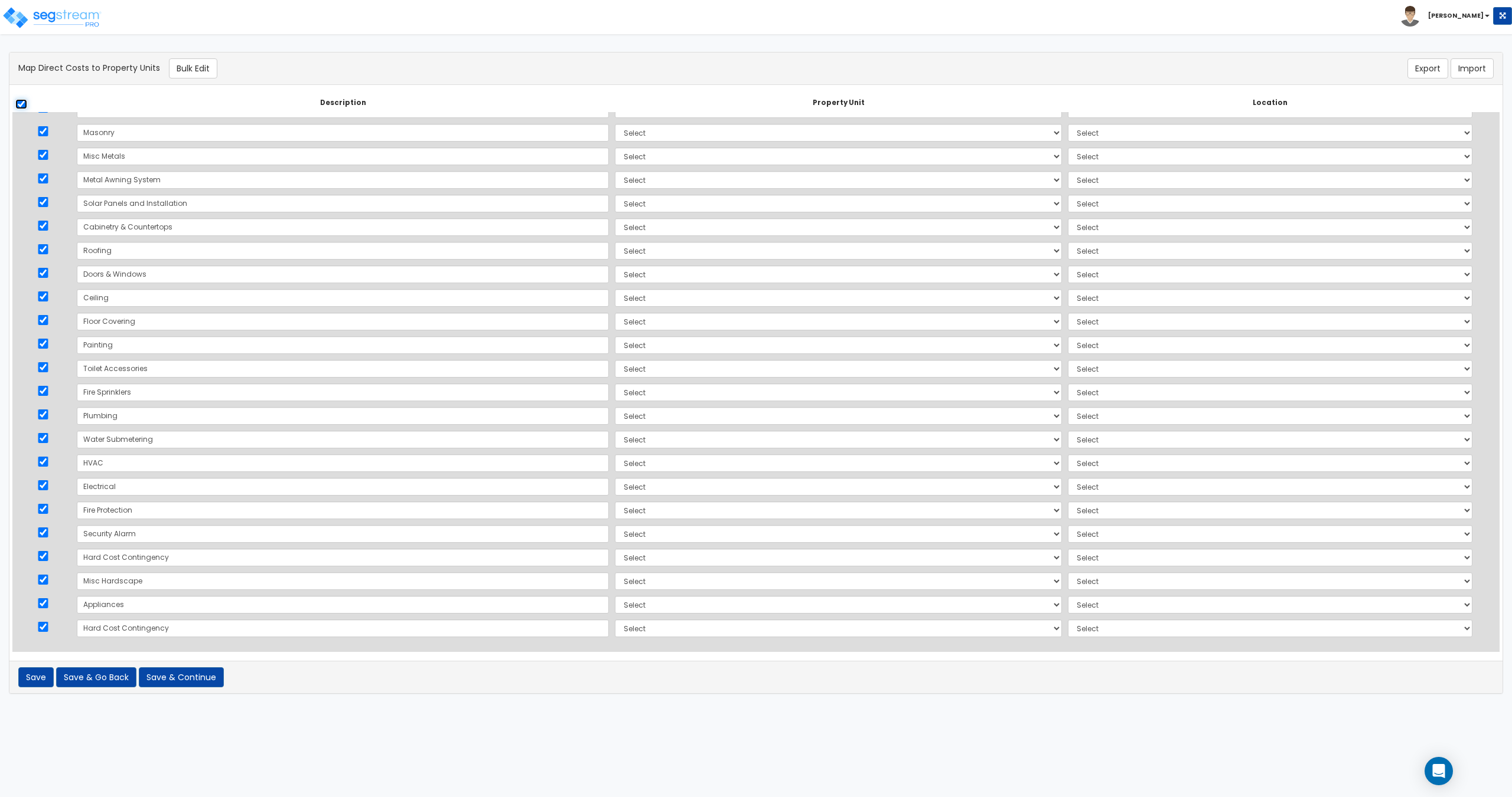
checkbox input "true"
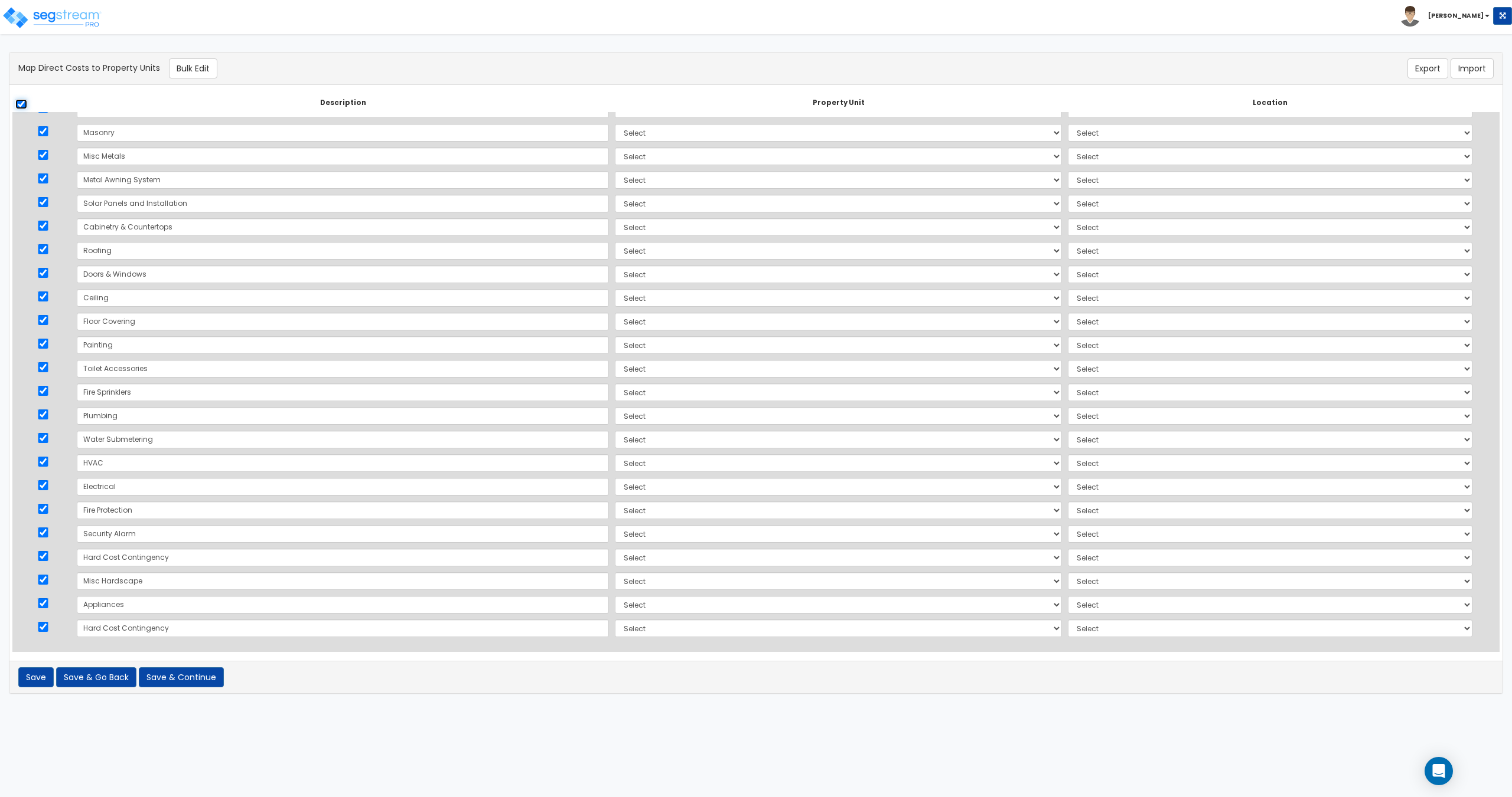
checkbox input "true"
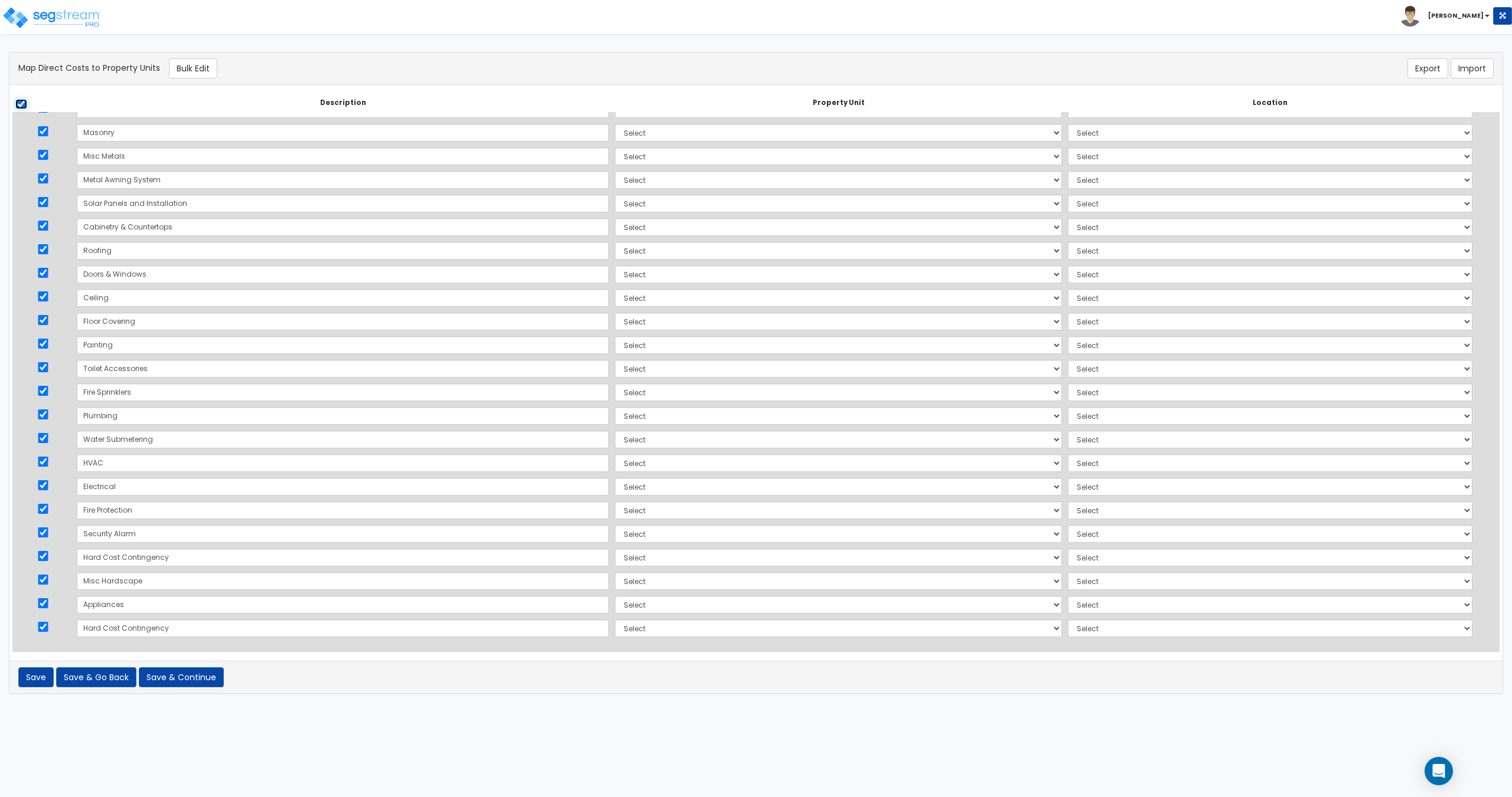
checkbox input "true"
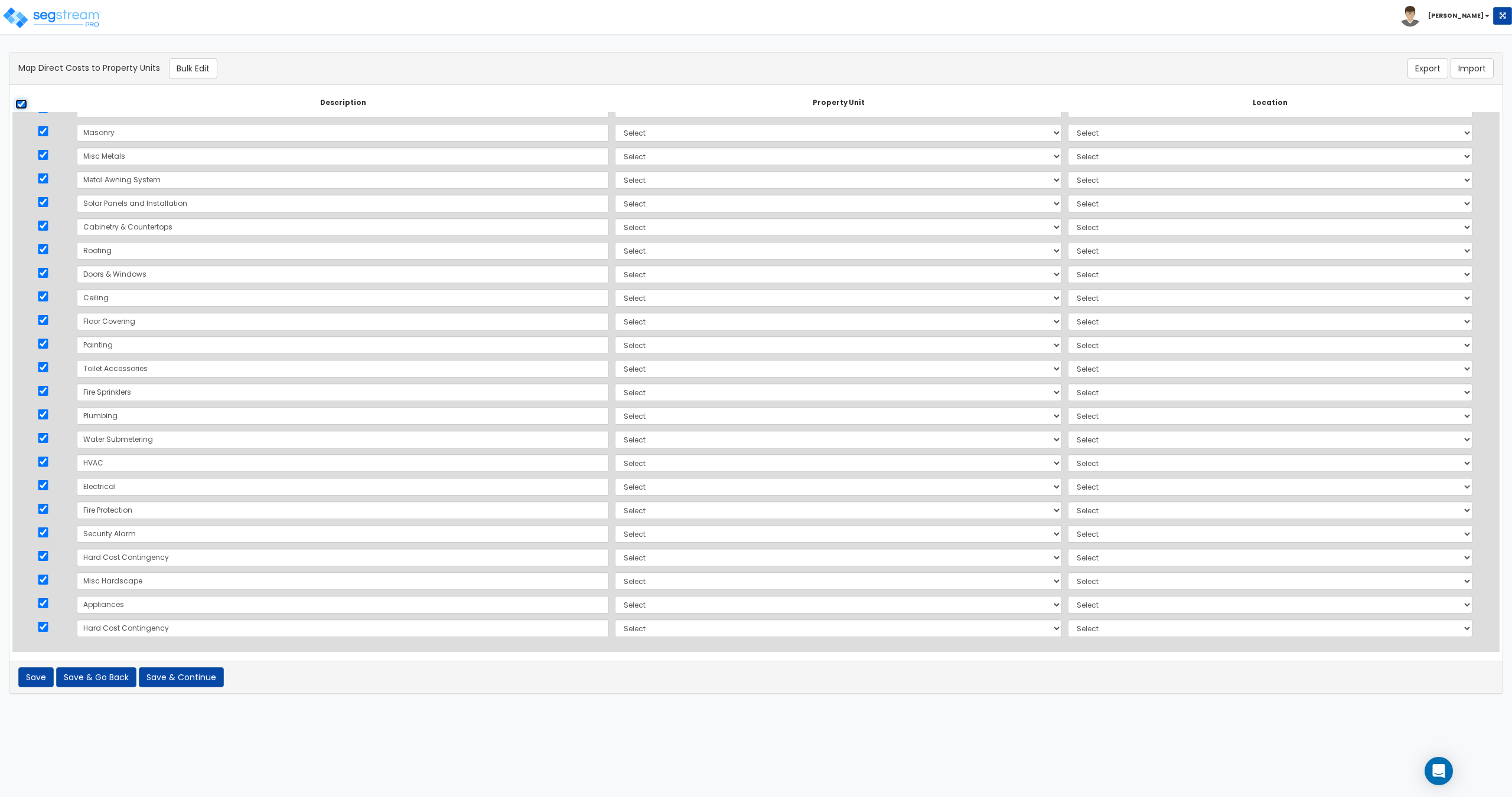
checkbox input "true"
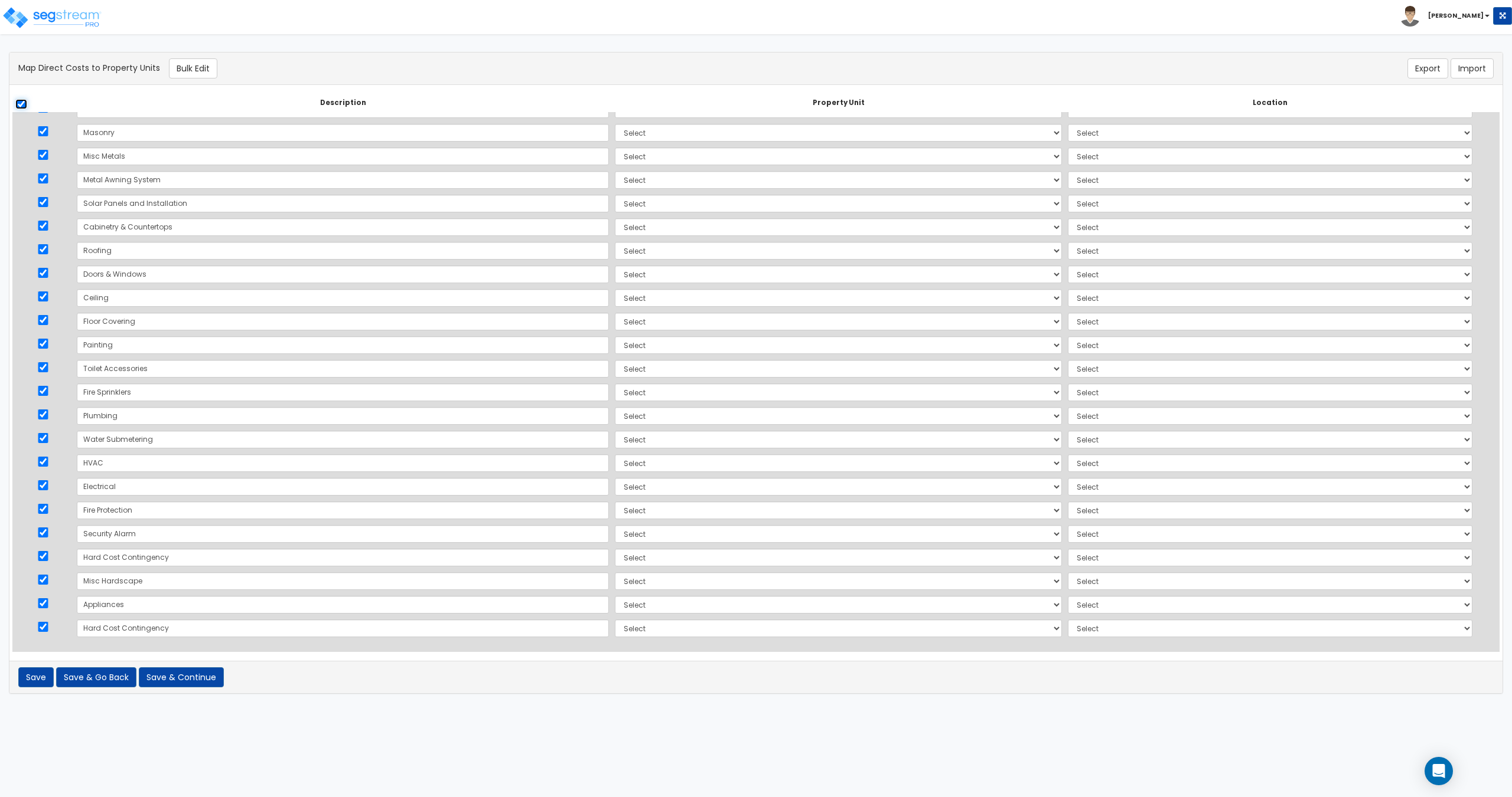
checkbox input "true"
click at [206, 65] on button "Bulk Edit" at bounding box center [193, 69] width 49 height 20
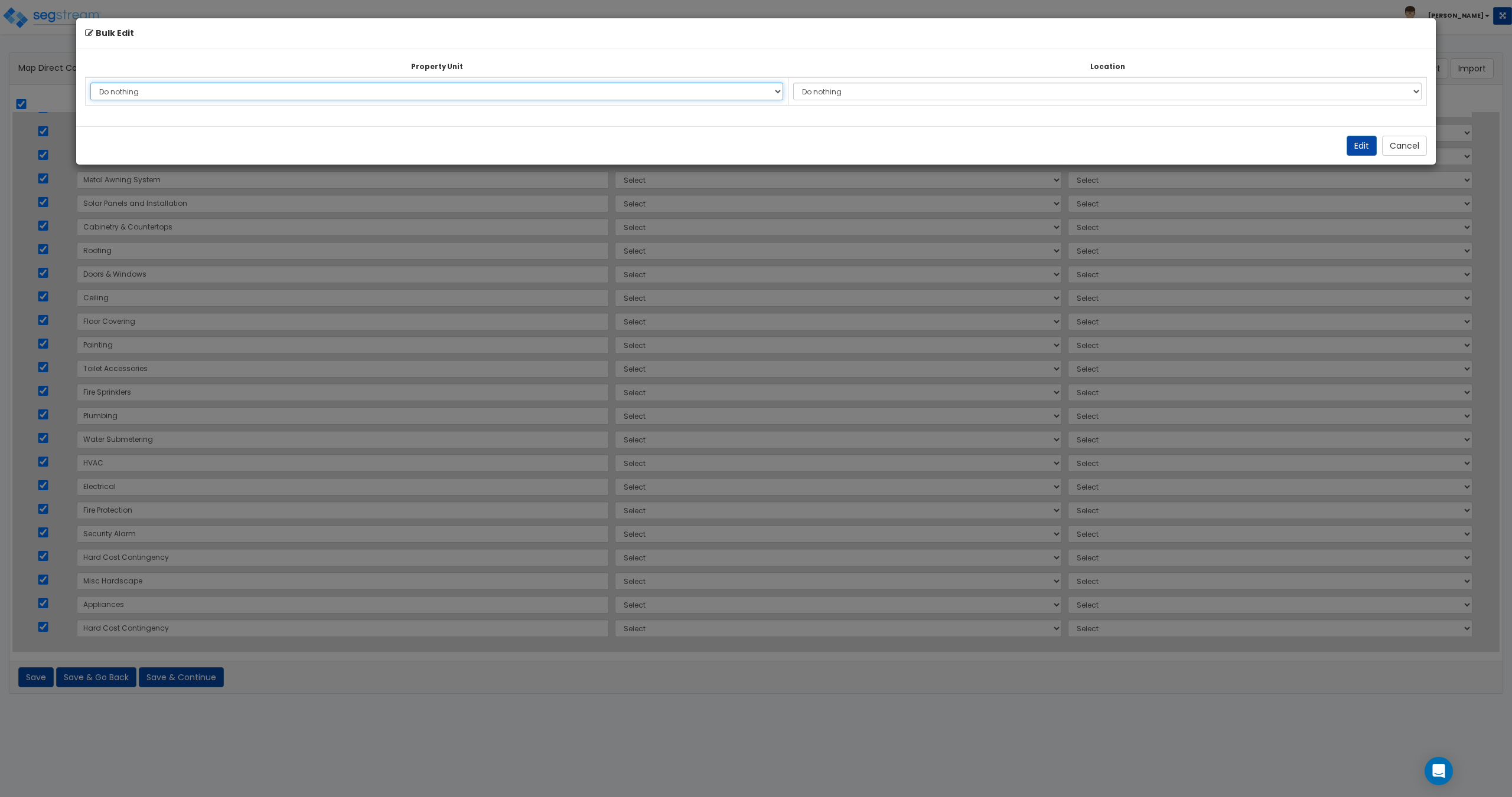
click at [199, 94] on select "Do nothing [GEOGRAPHIC_DATA] Building Site Improvements Add Additional Property…" at bounding box center [437, 92] width 693 height 18
click at [90, 83] on select "Do nothing [GEOGRAPHIC_DATA] Building Site Improvements Add Additional Property…" at bounding box center [437, 92] width 693 height 18
click at [489, 96] on select "Do nothing [GEOGRAPHIC_DATA] Building Site Improvements Add Additional Property…" at bounding box center [437, 92] width 693 height 18
select select "175614"
click at [90, 83] on select "Do nothing [GEOGRAPHIC_DATA] Building Site Improvements Add Additional Property…" at bounding box center [437, 92] width 693 height 18
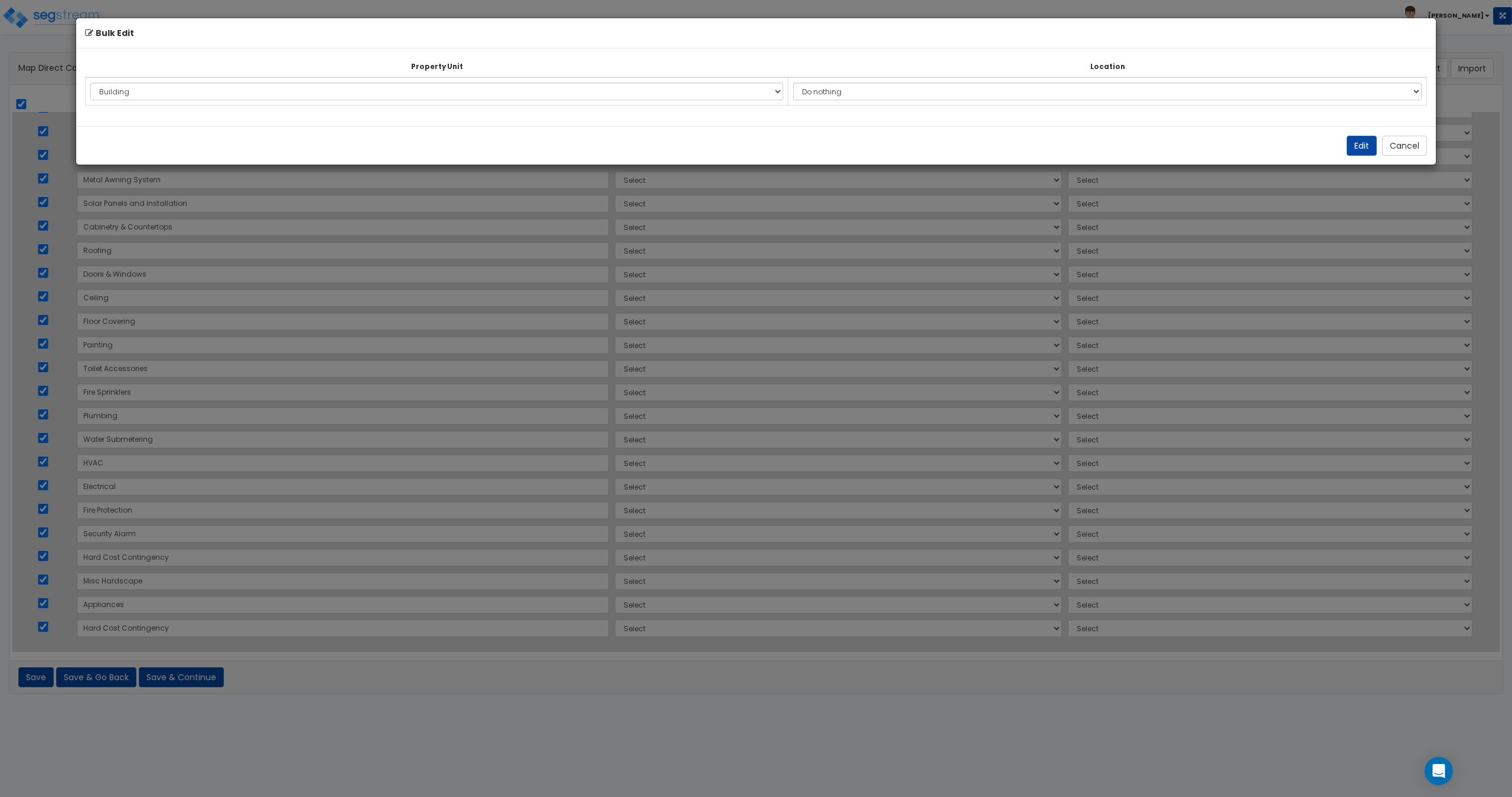
click at [948, 103] on td "Do nothing Add Additional Location Building Building Interior 1 Bed/ 1 Bath 2 B…" at bounding box center [1107, 92] width 638 height 28
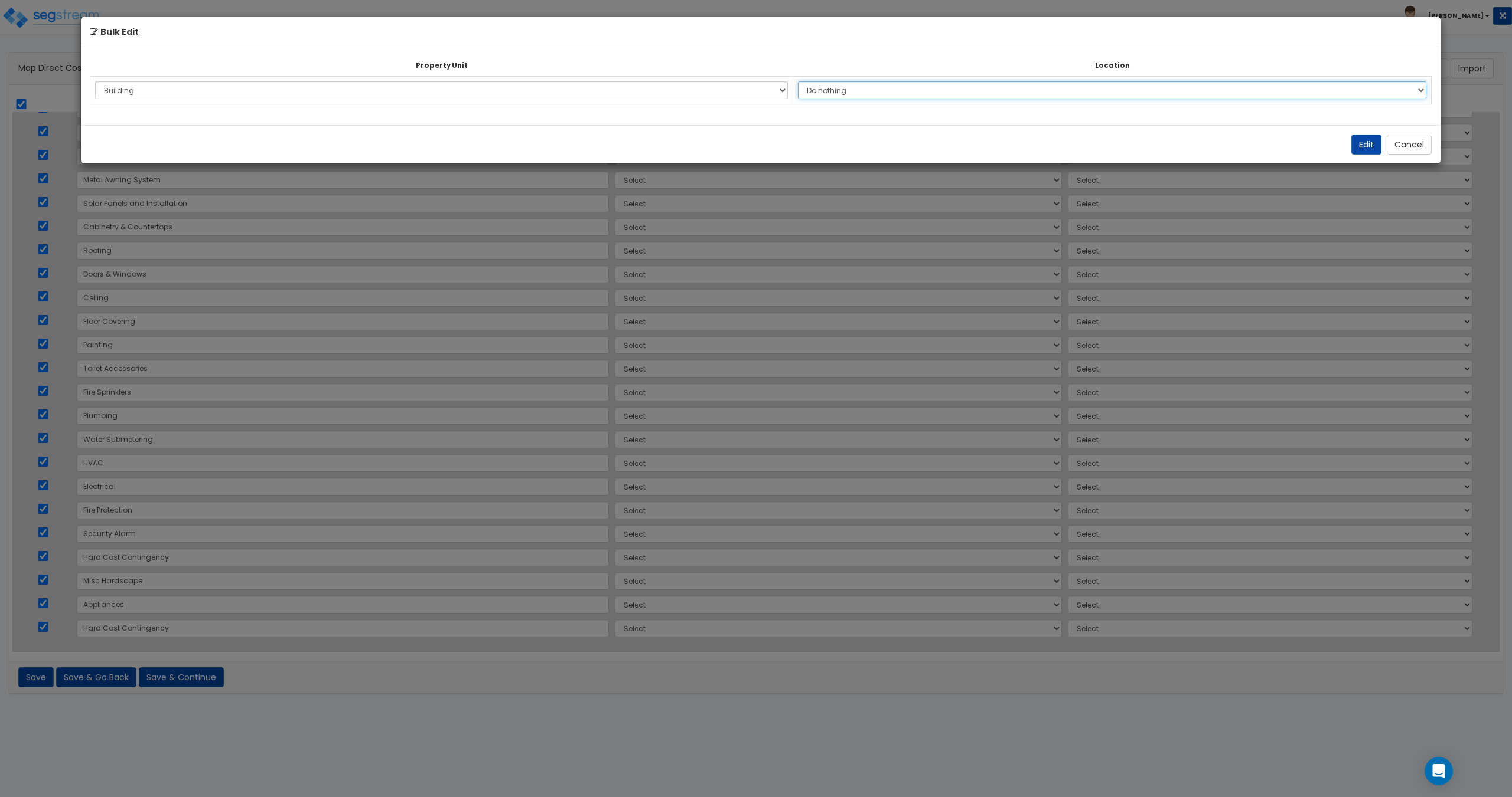
click at [946, 88] on select "Do nothing Add Additional Location Building Building Interior 1 Bed/ 1 Bath 2 B…" at bounding box center [1111, 90] width 628 height 18
select select "6"
click at [806, 82] on select "Do nothing Add Additional Location Building Building Interior 1 Bed/ 1 Bath 2 B…" at bounding box center [1111, 90] width 628 height 18
click at [1364, 146] on button "Edit" at bounding box center [1366, 145] width 30 height 20
select select "175614"
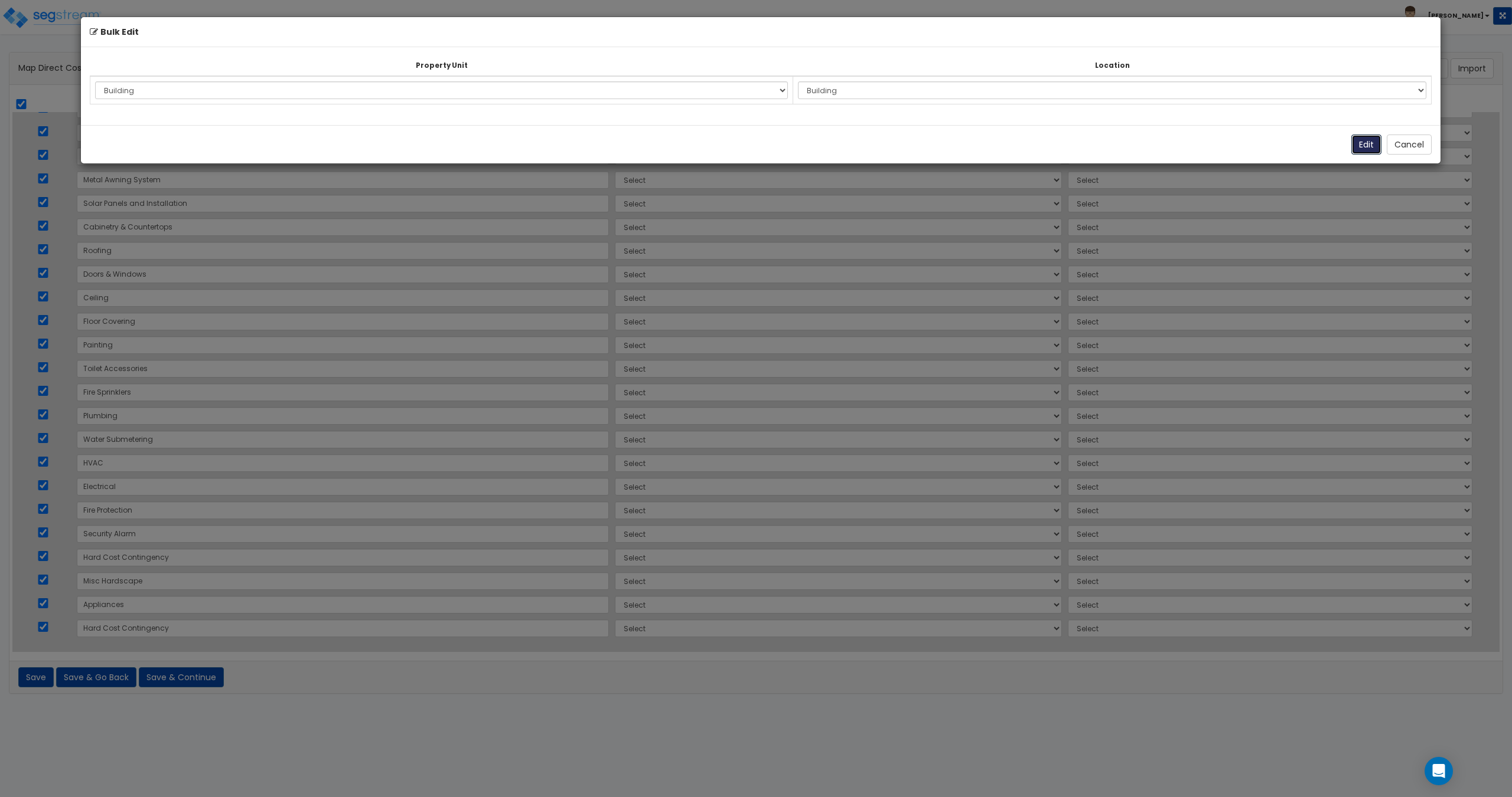
select select "175614"
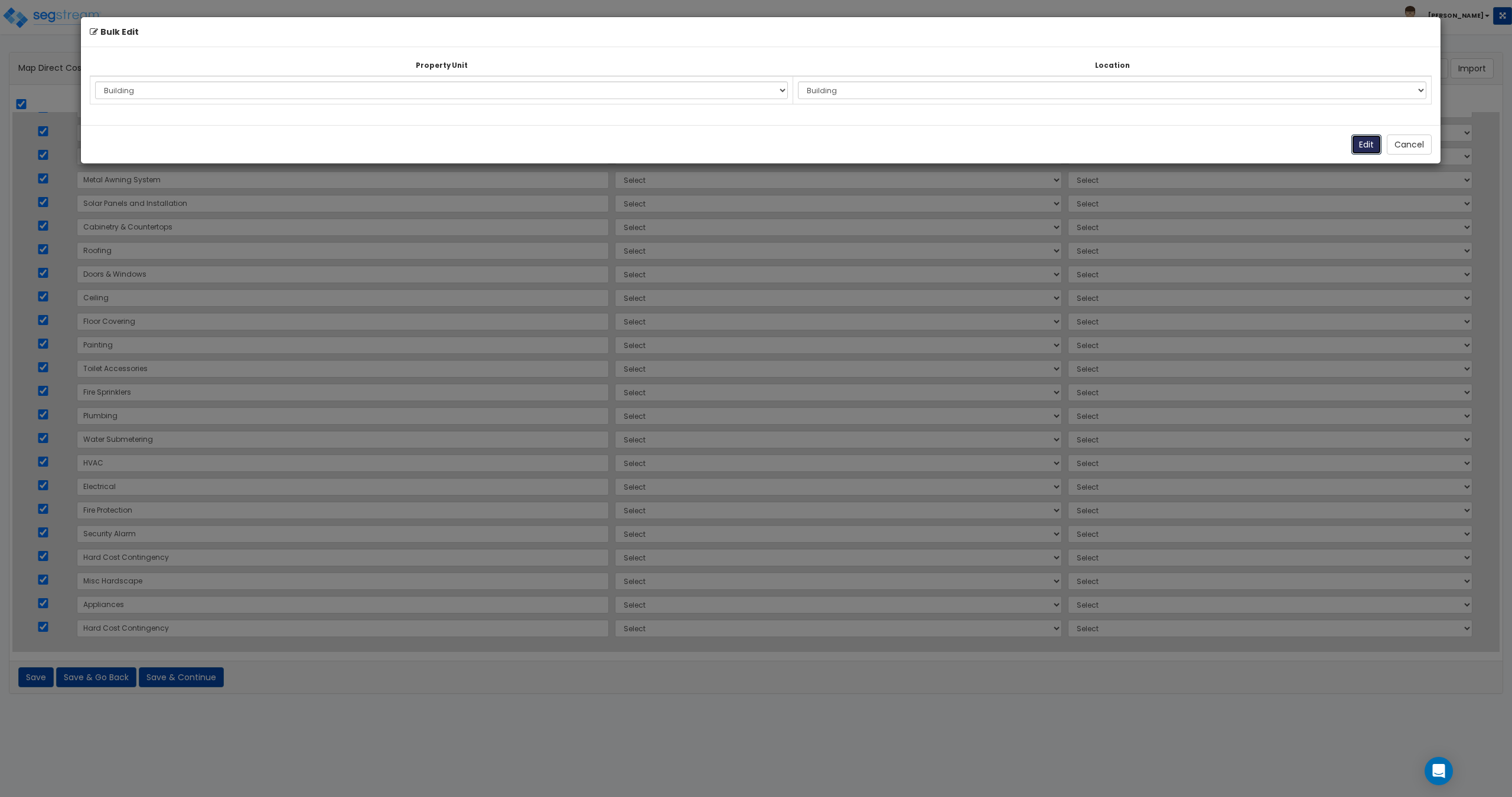
select select "175614"
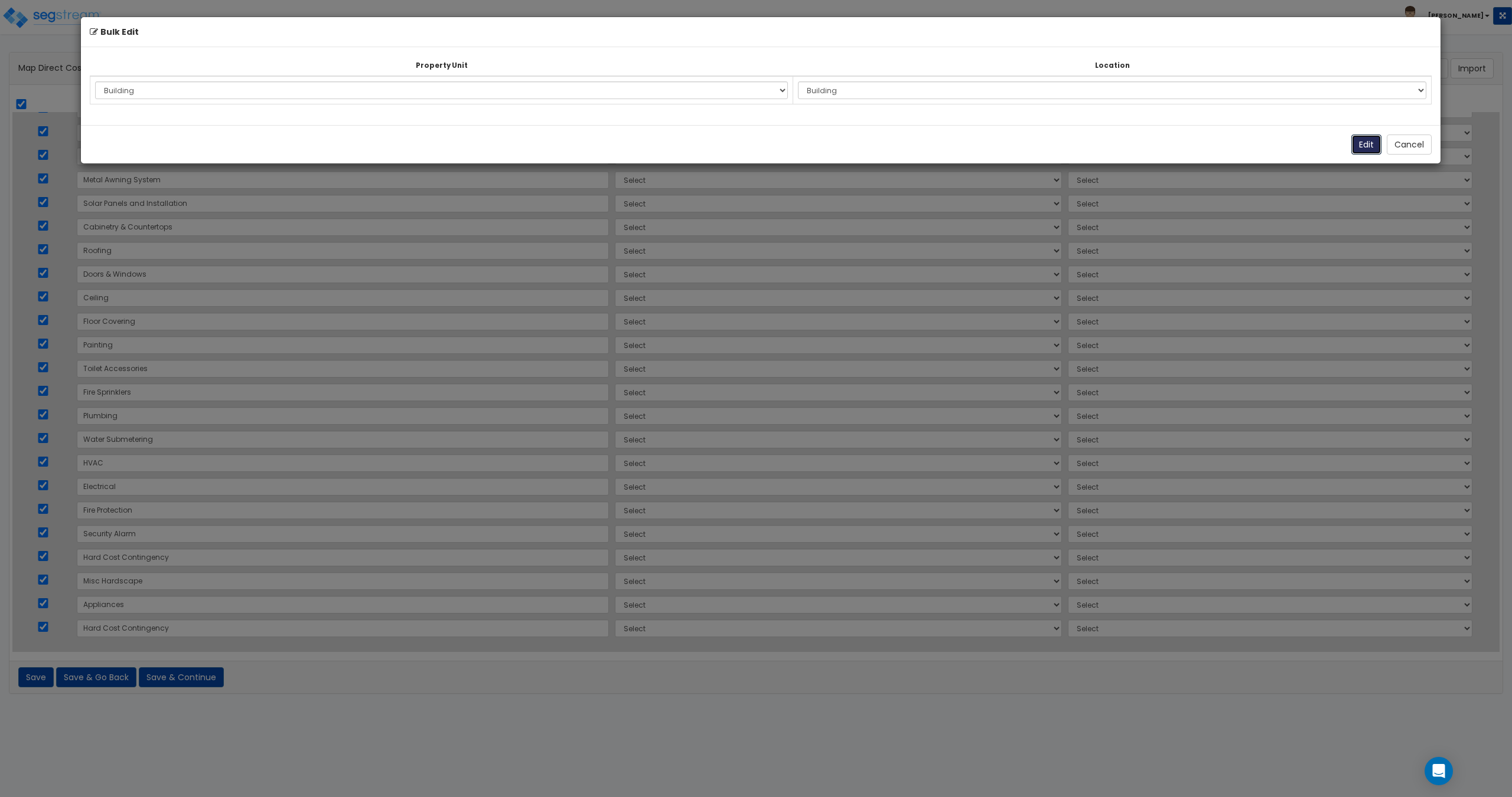
select select "175614"
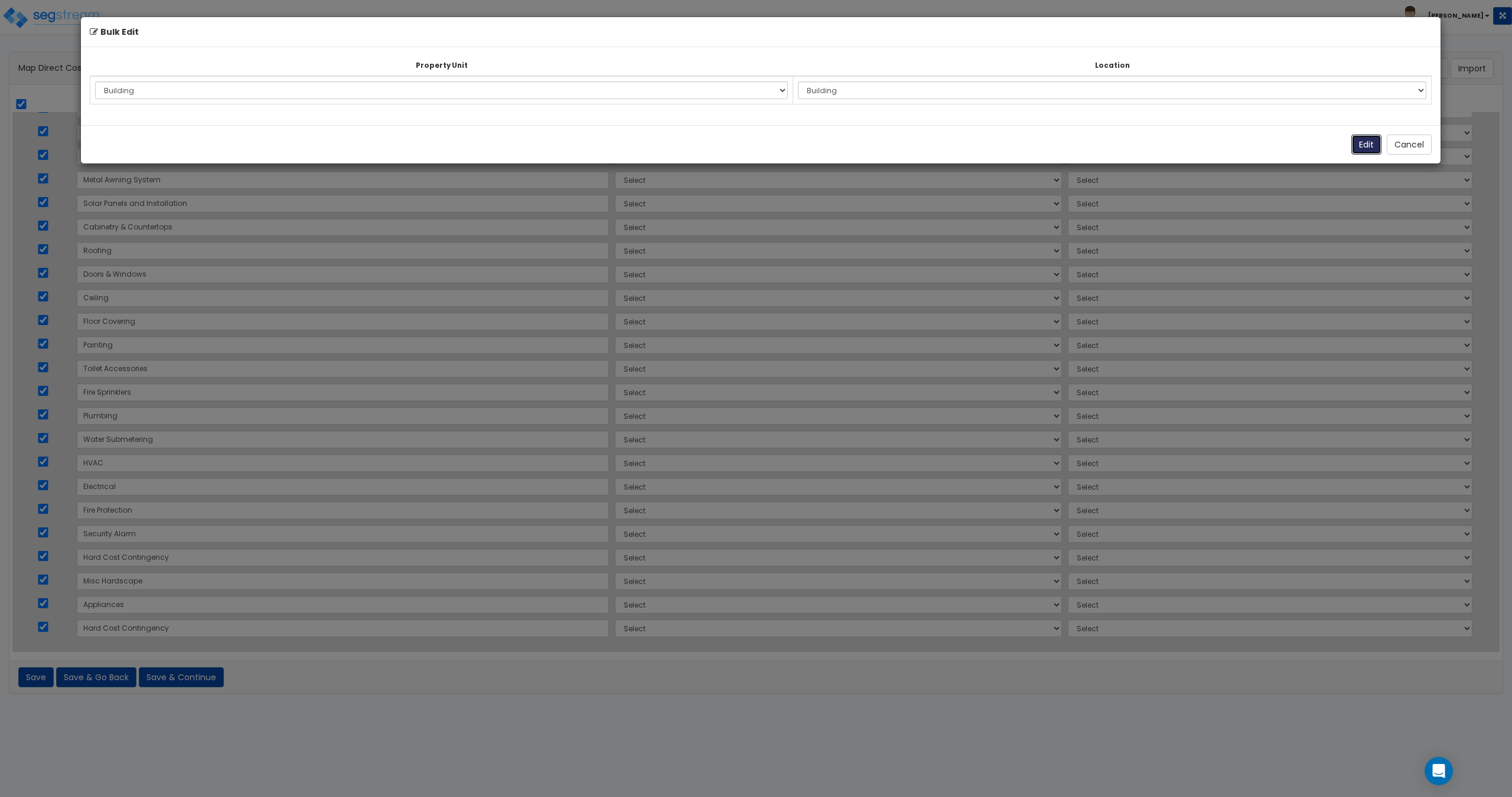
select select "175614"
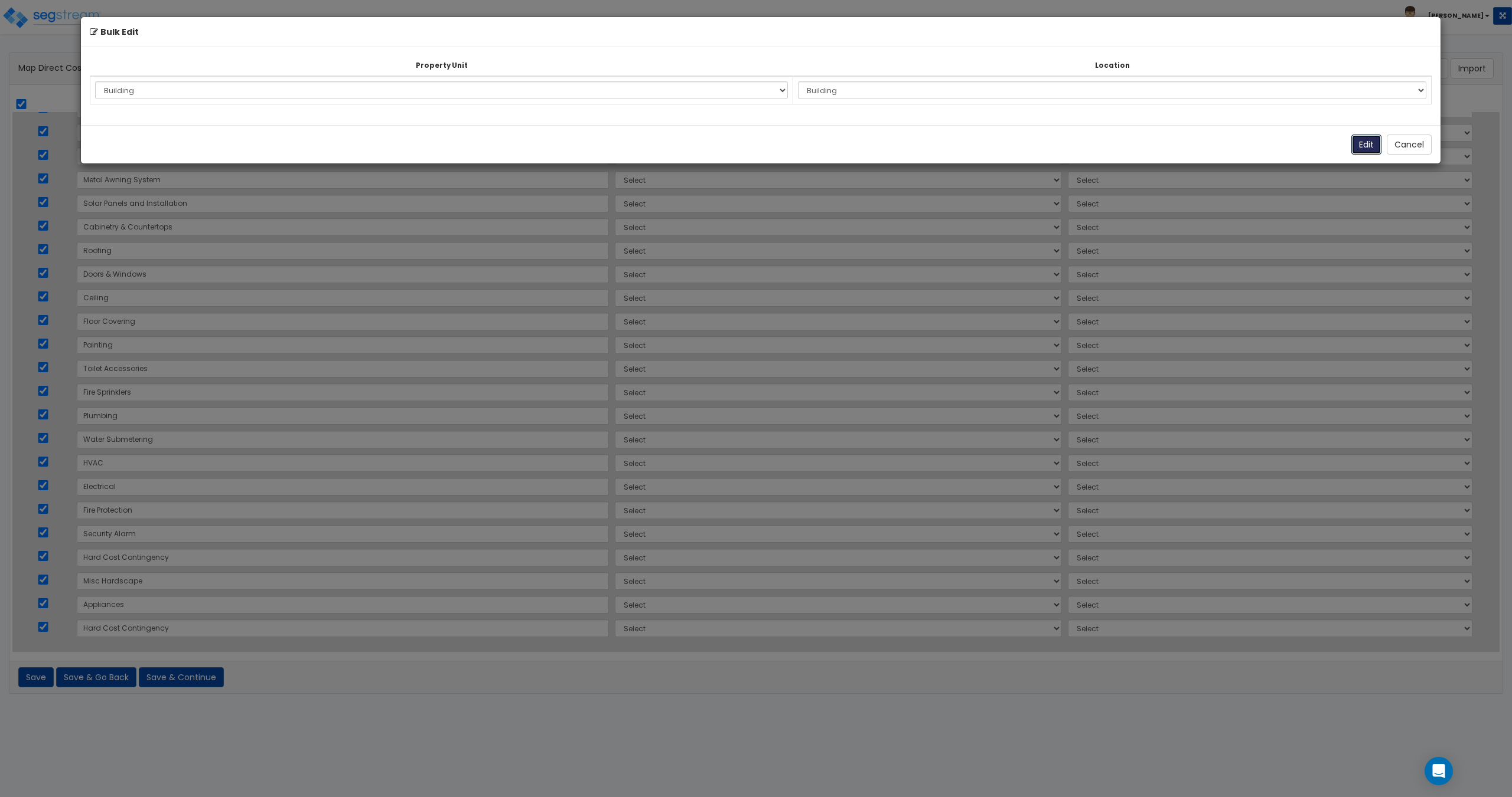
select select "175614"
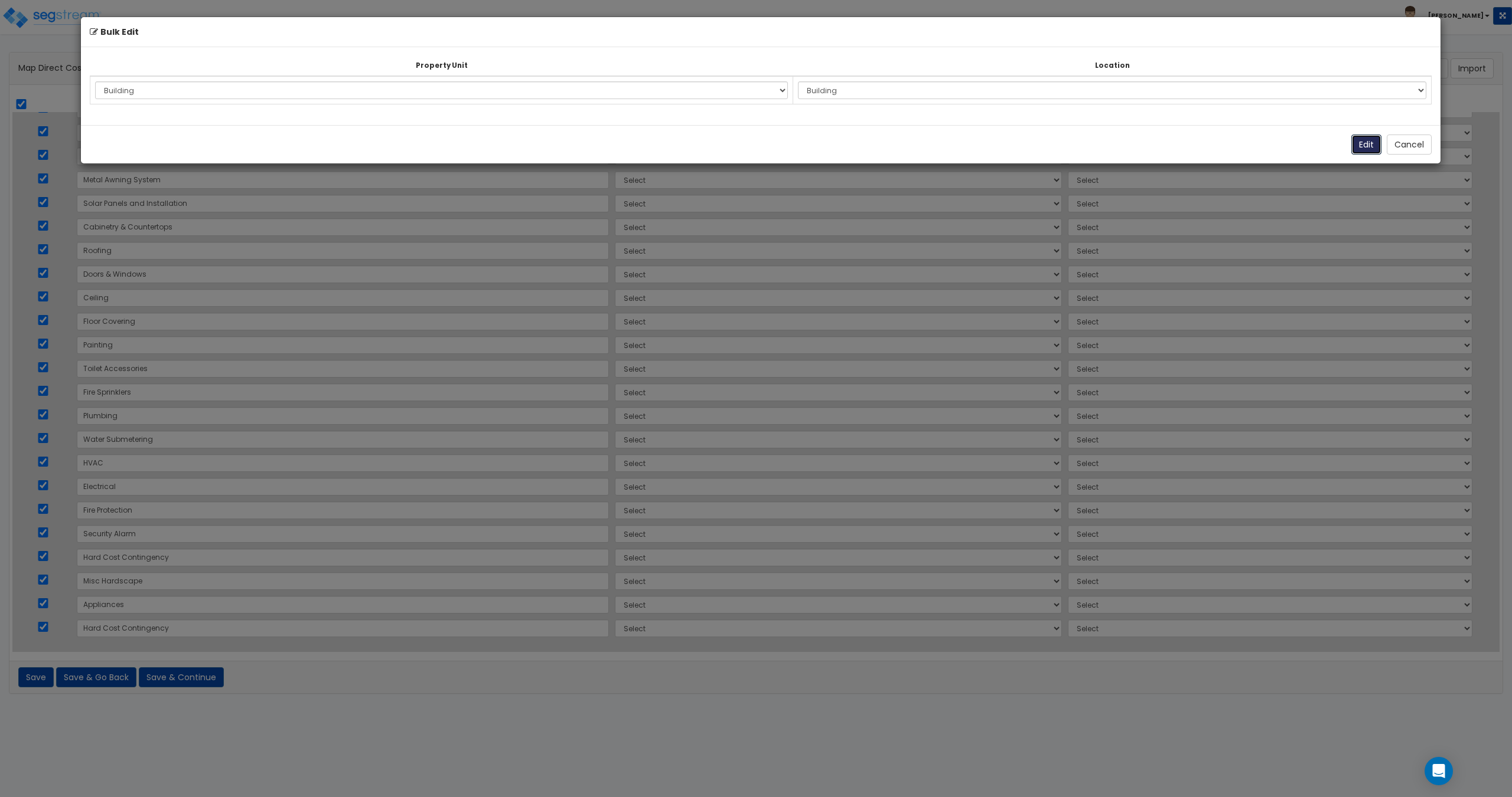
select select "175614"
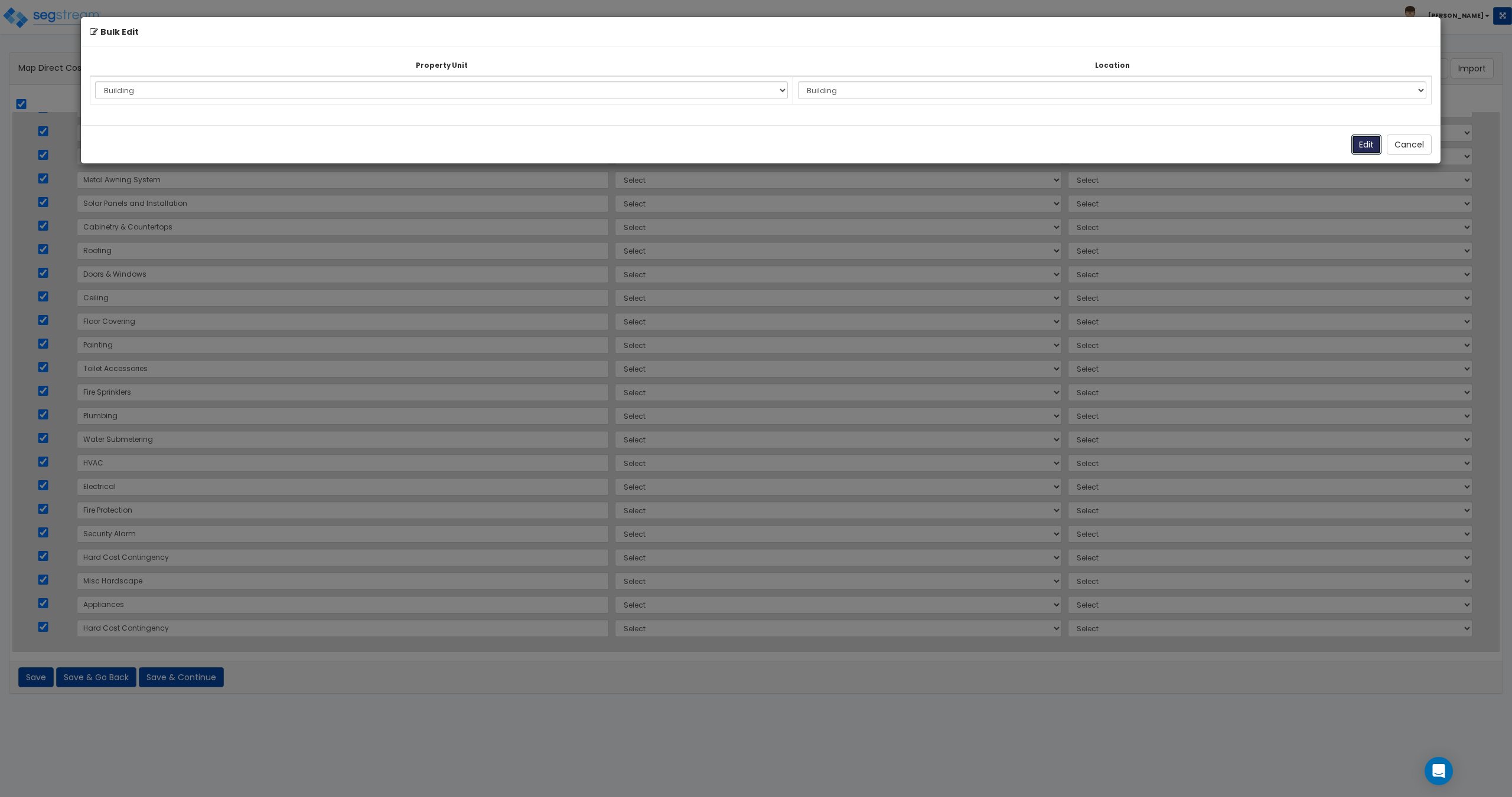
select select "175614"
select select "6"
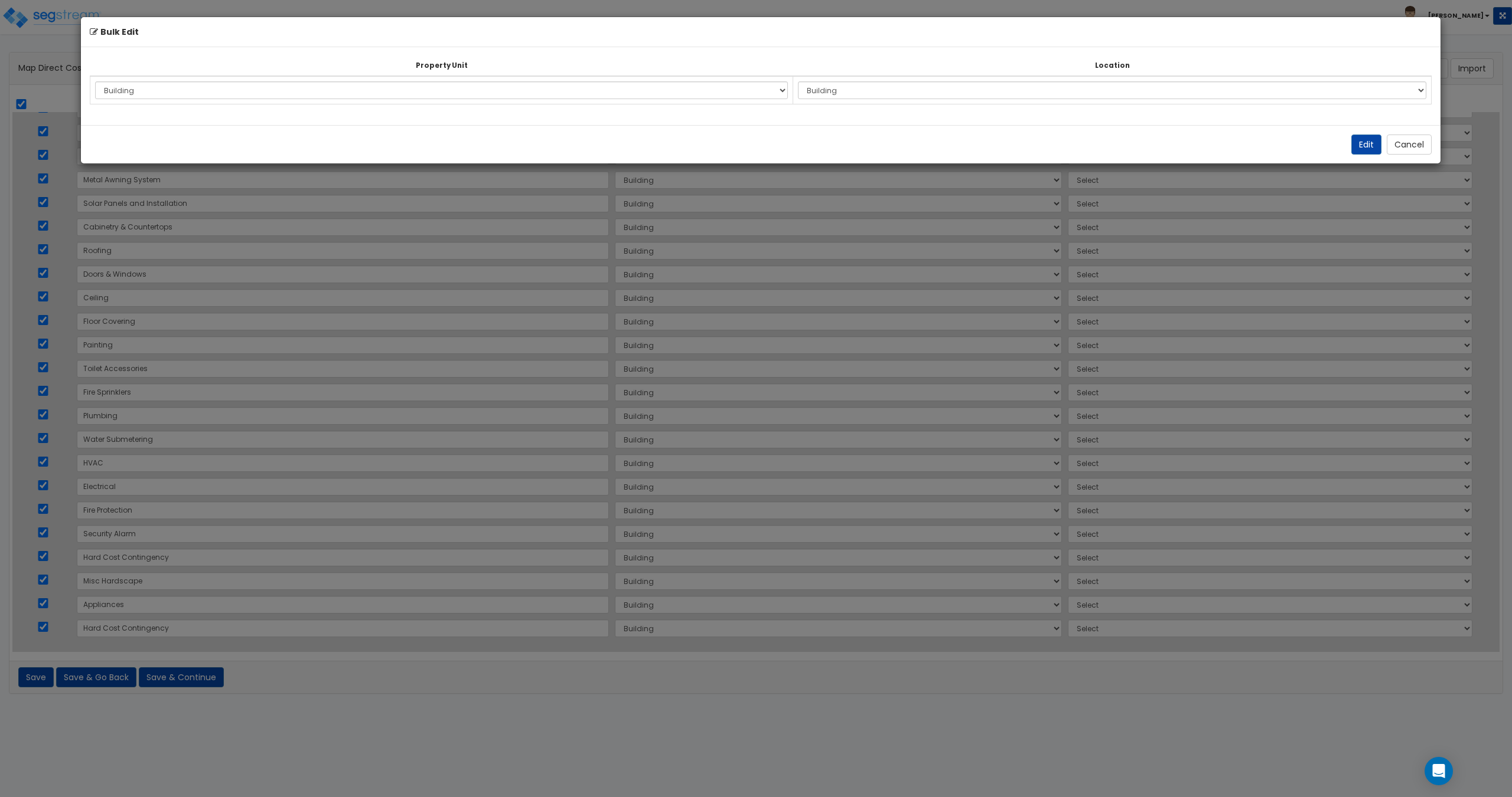
select select "6"
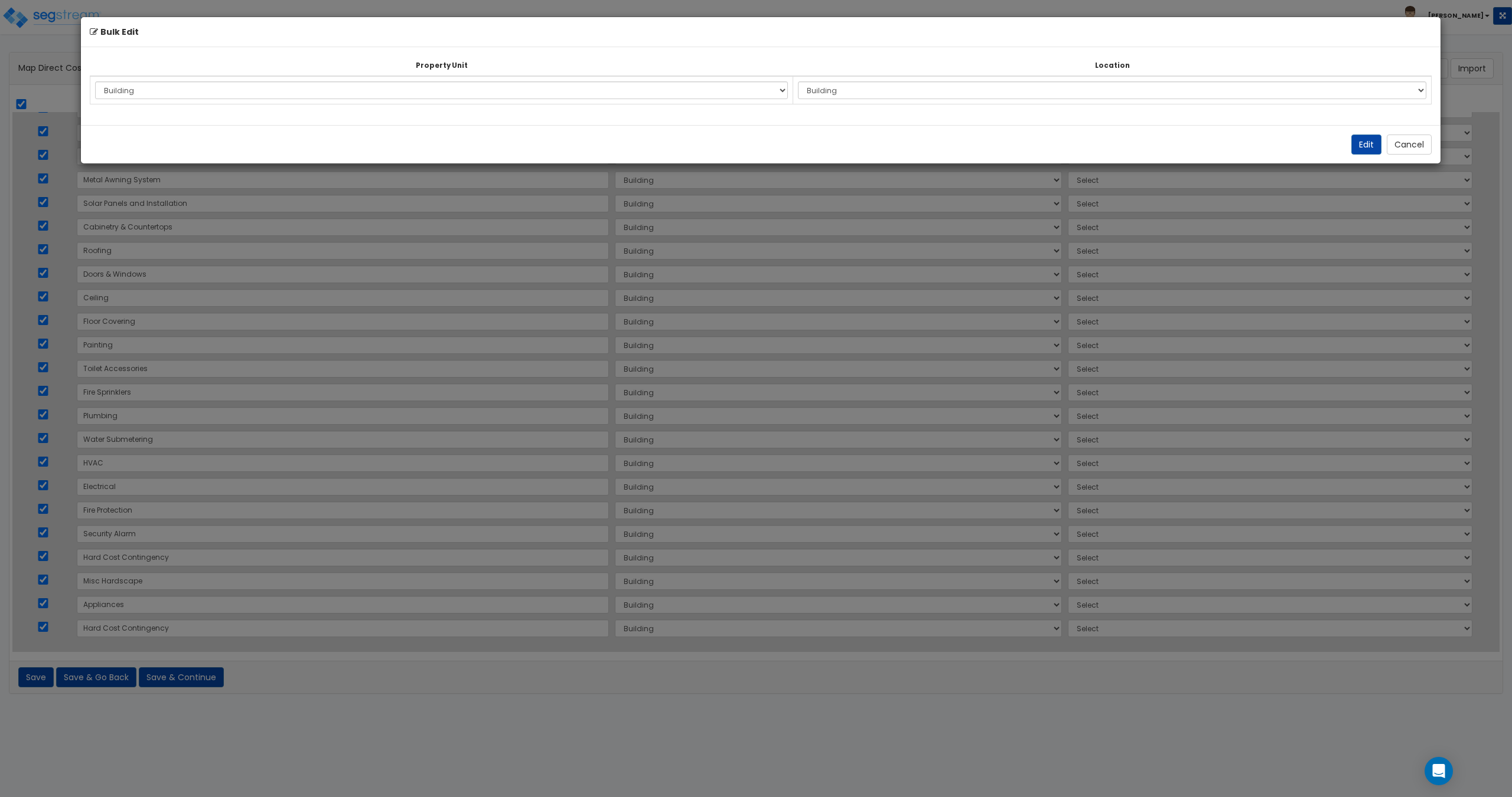
select select "6"
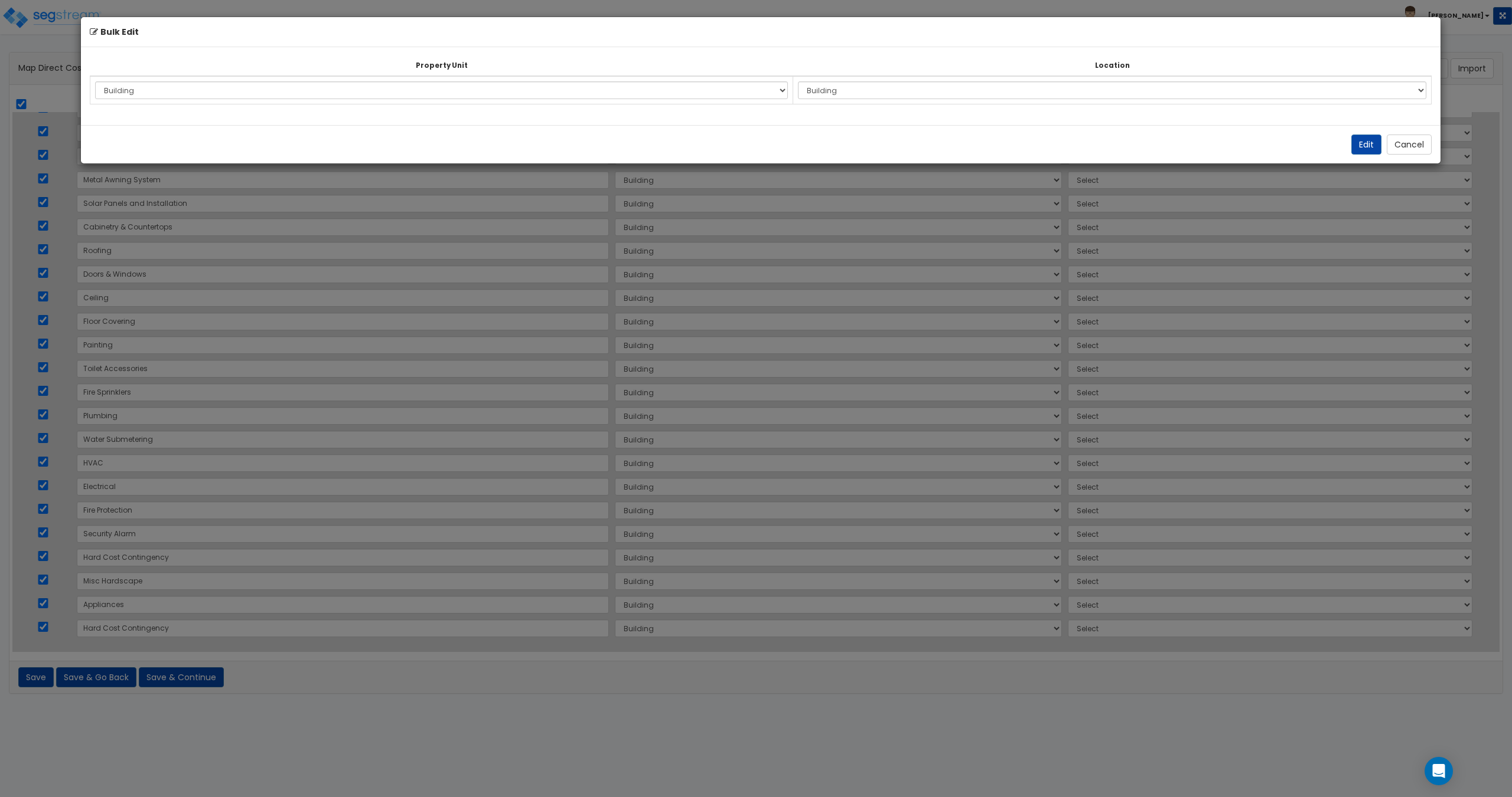
select select "6"
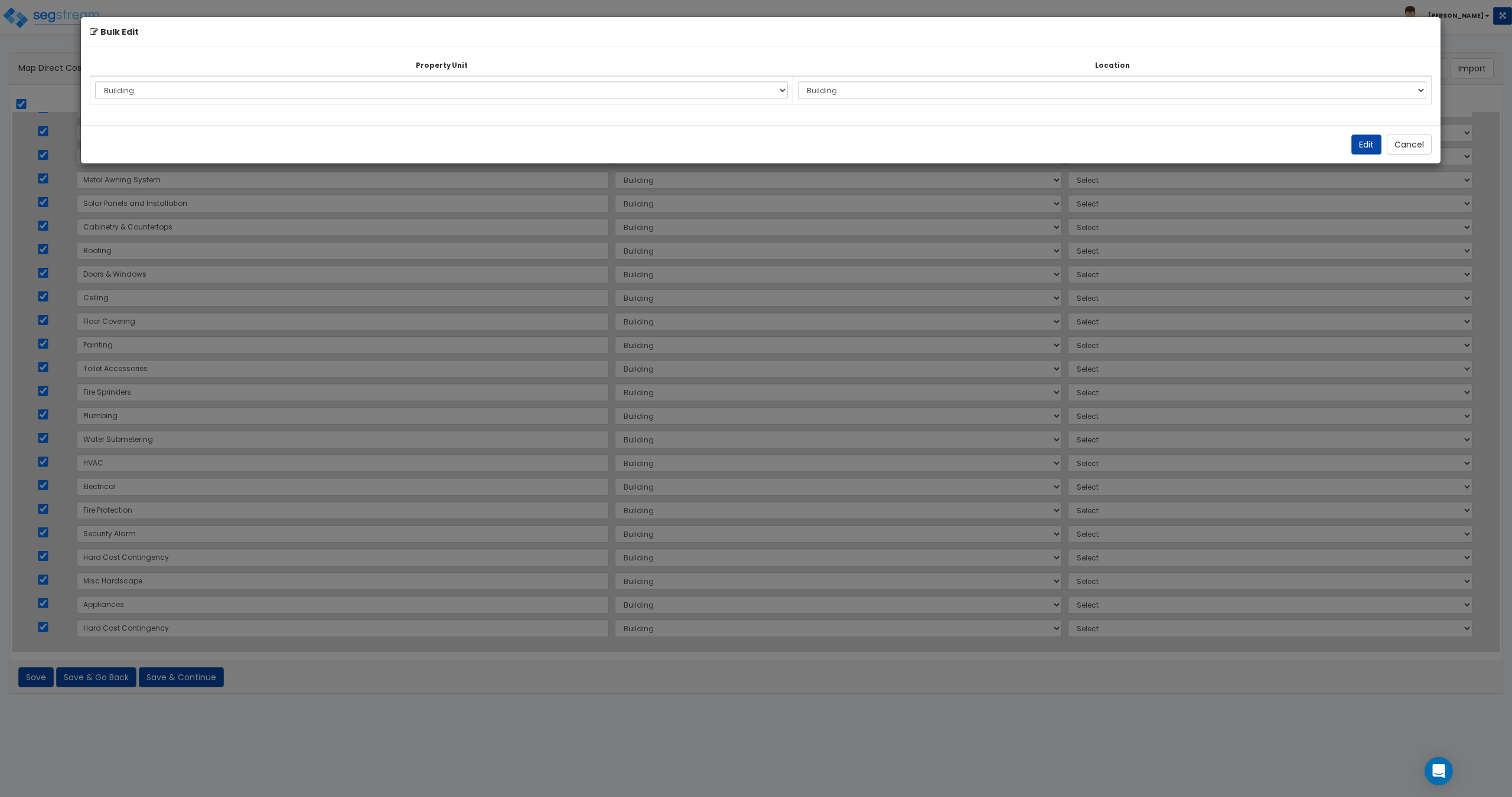
select select "6"
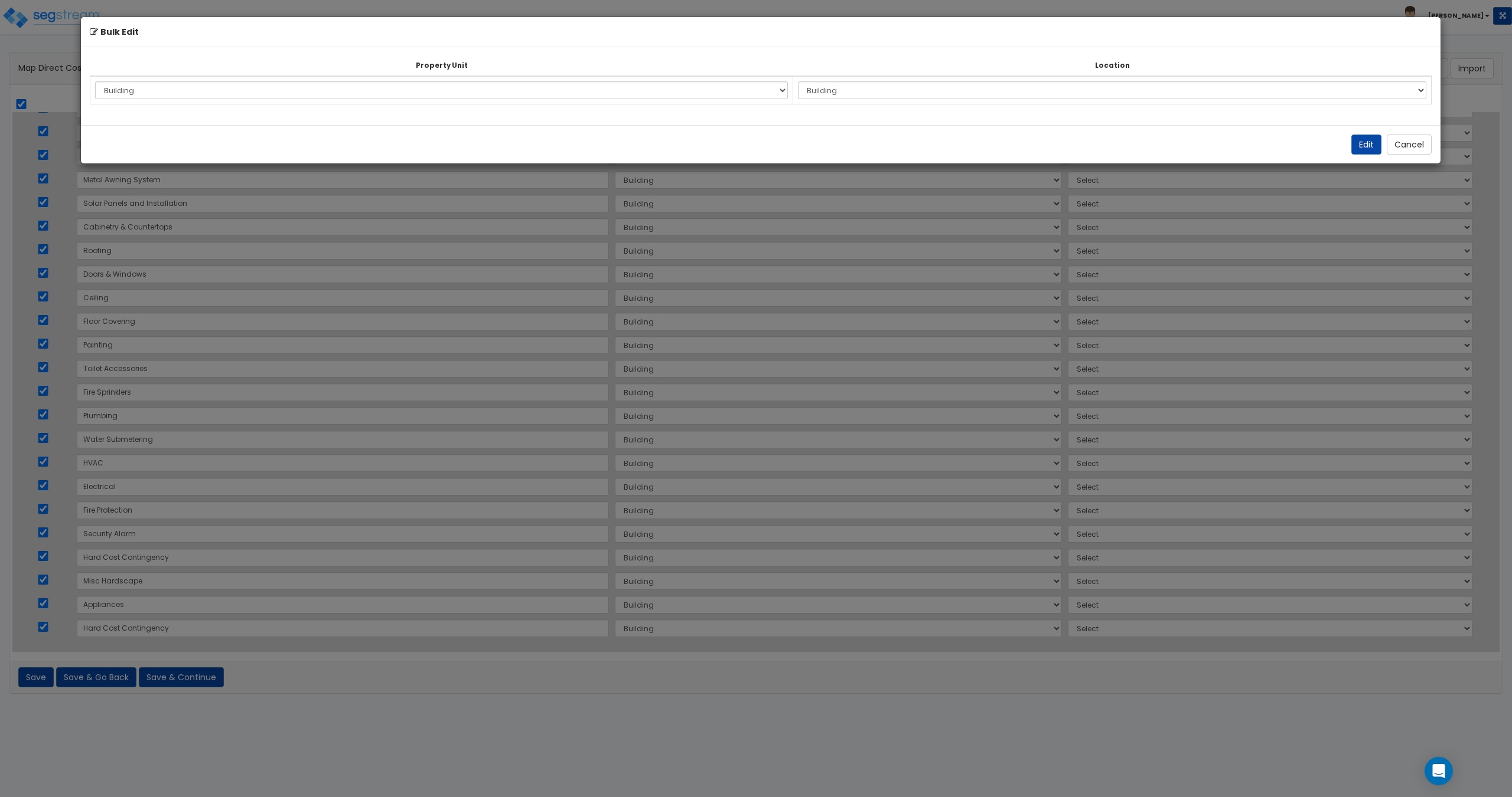
select select "6"
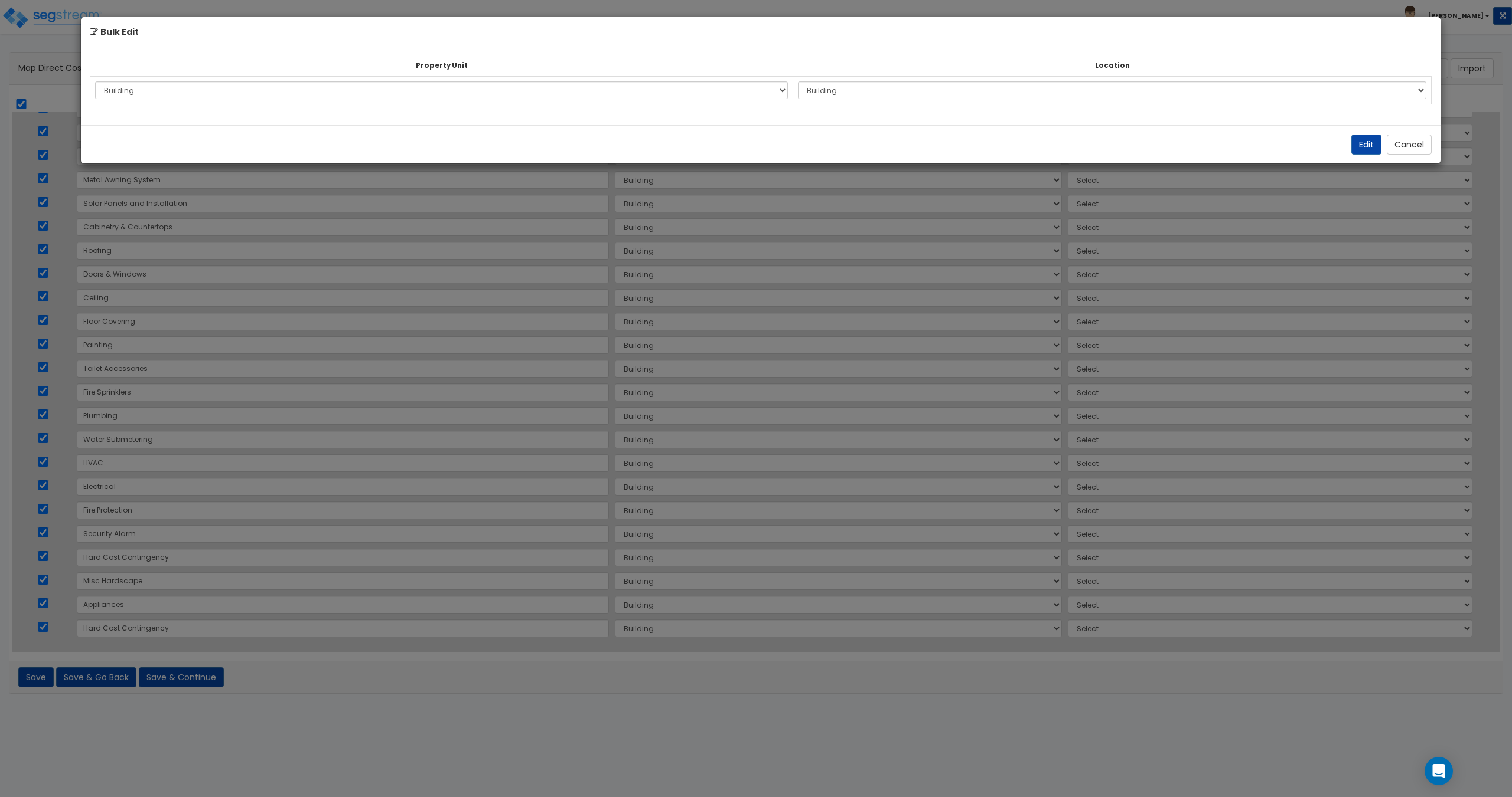
select select "6"
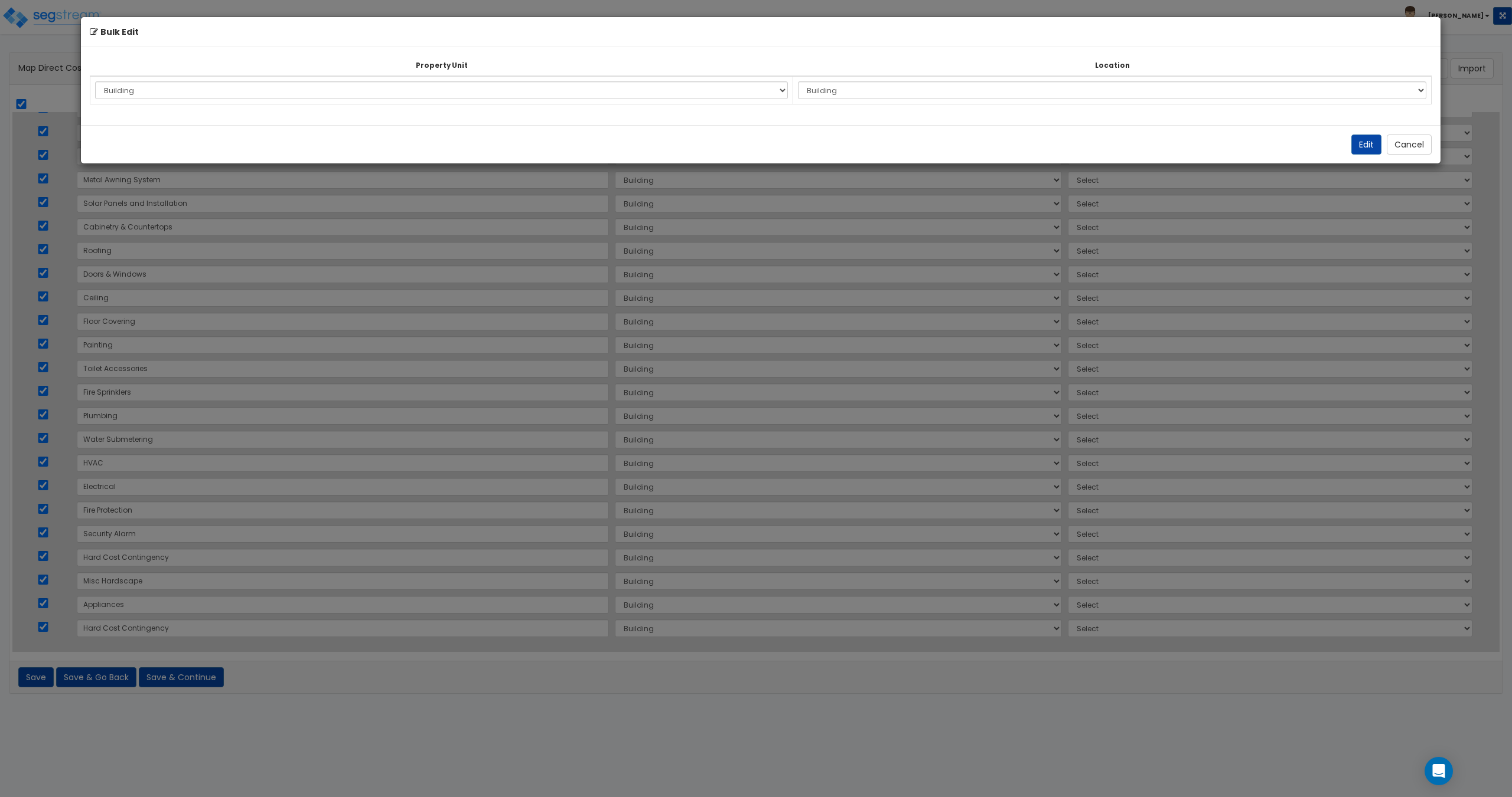
select select "6"
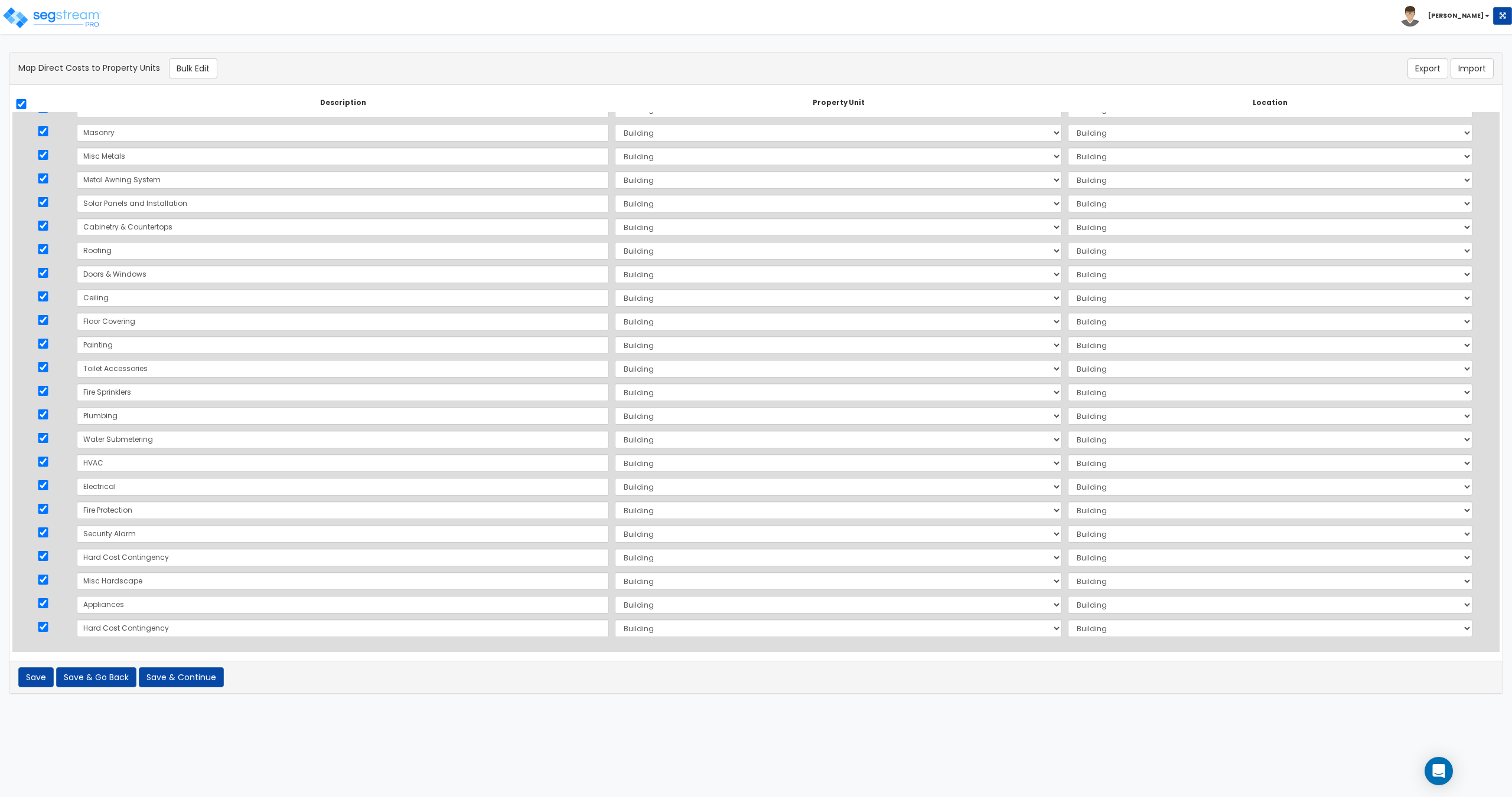
click at [198, 696] on div "There should be at least one direct cost with a cost source equal to one of the…" at bounding box center [756, 379] width 1512 height 654
click at [205, 685] on button "Save & Continue" at bounding box center [181, 678] width 85 height 20
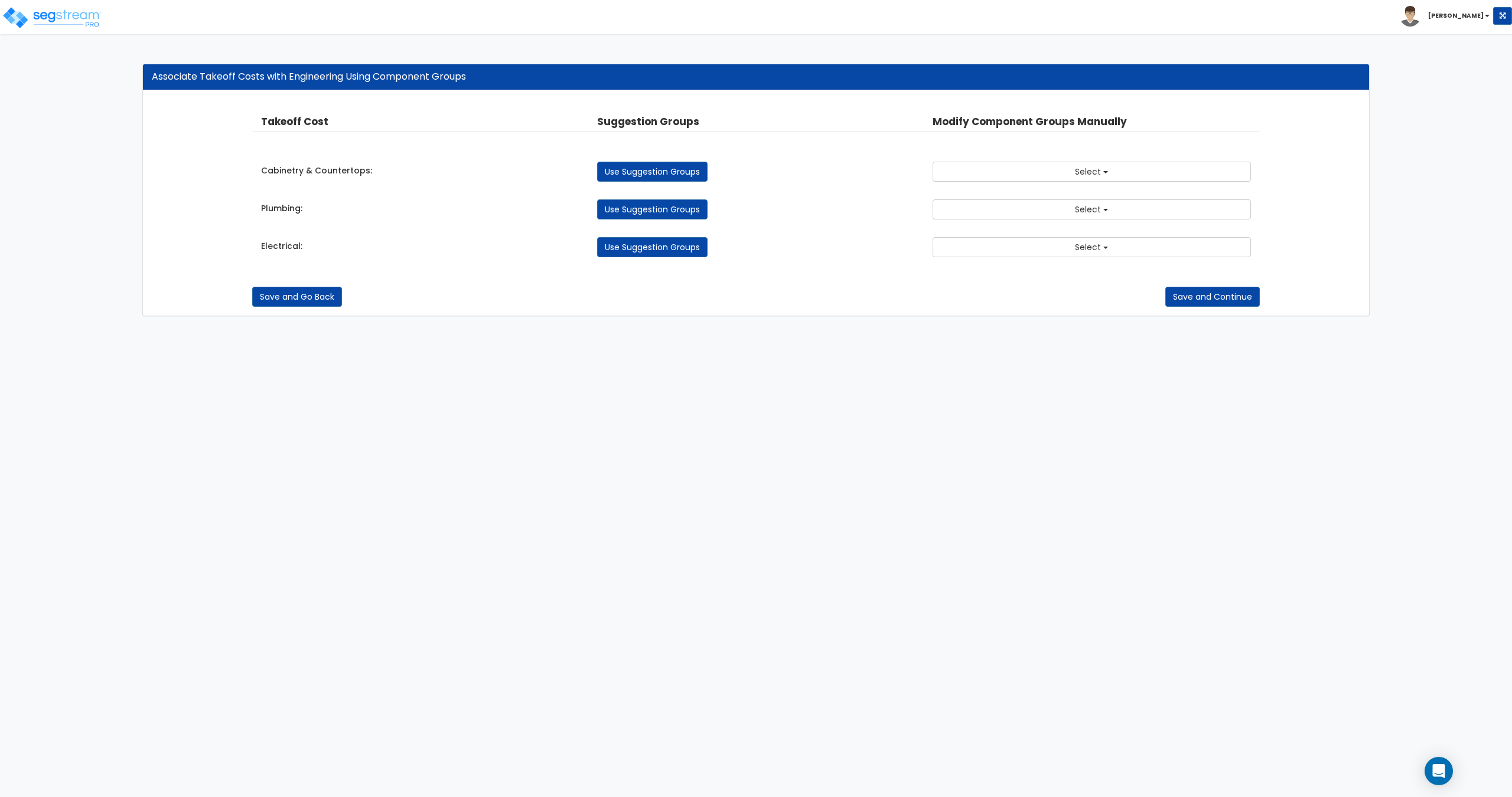
click at [1129, 161] on div "Cabinetry & Countertops: Use Suggestion Groups 3.00 - BUILDING-RELATED SITEWORK…" at bounding box center [756, 169] width 1007 height 26
click at [1121, 171] on button "Select" at bounding box center [1091, 172] width 318 height 20
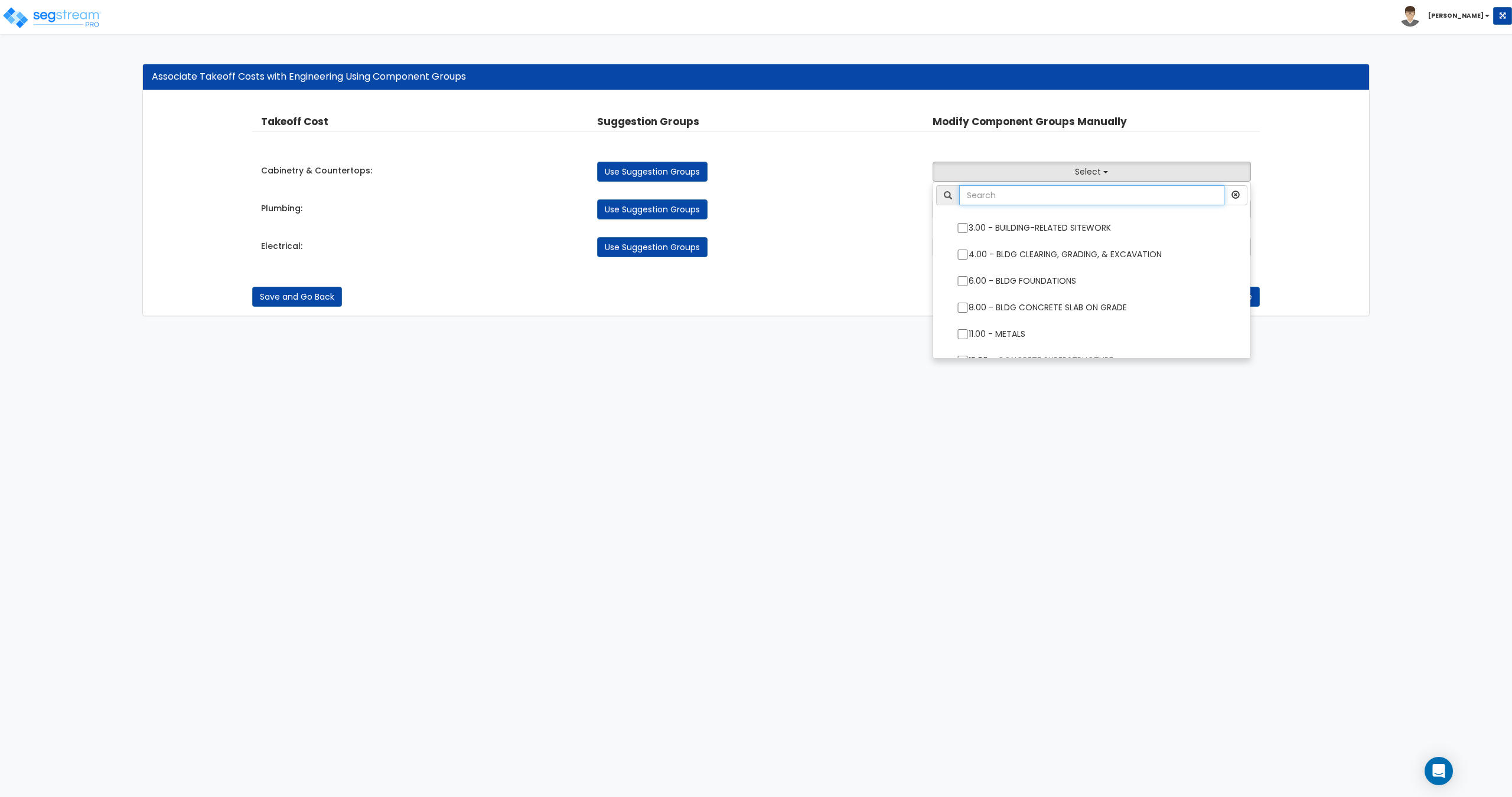
click at [1072, 191] on input "text" at bounding box center [1091, 196] width 264 height 20
type input "kitchen"
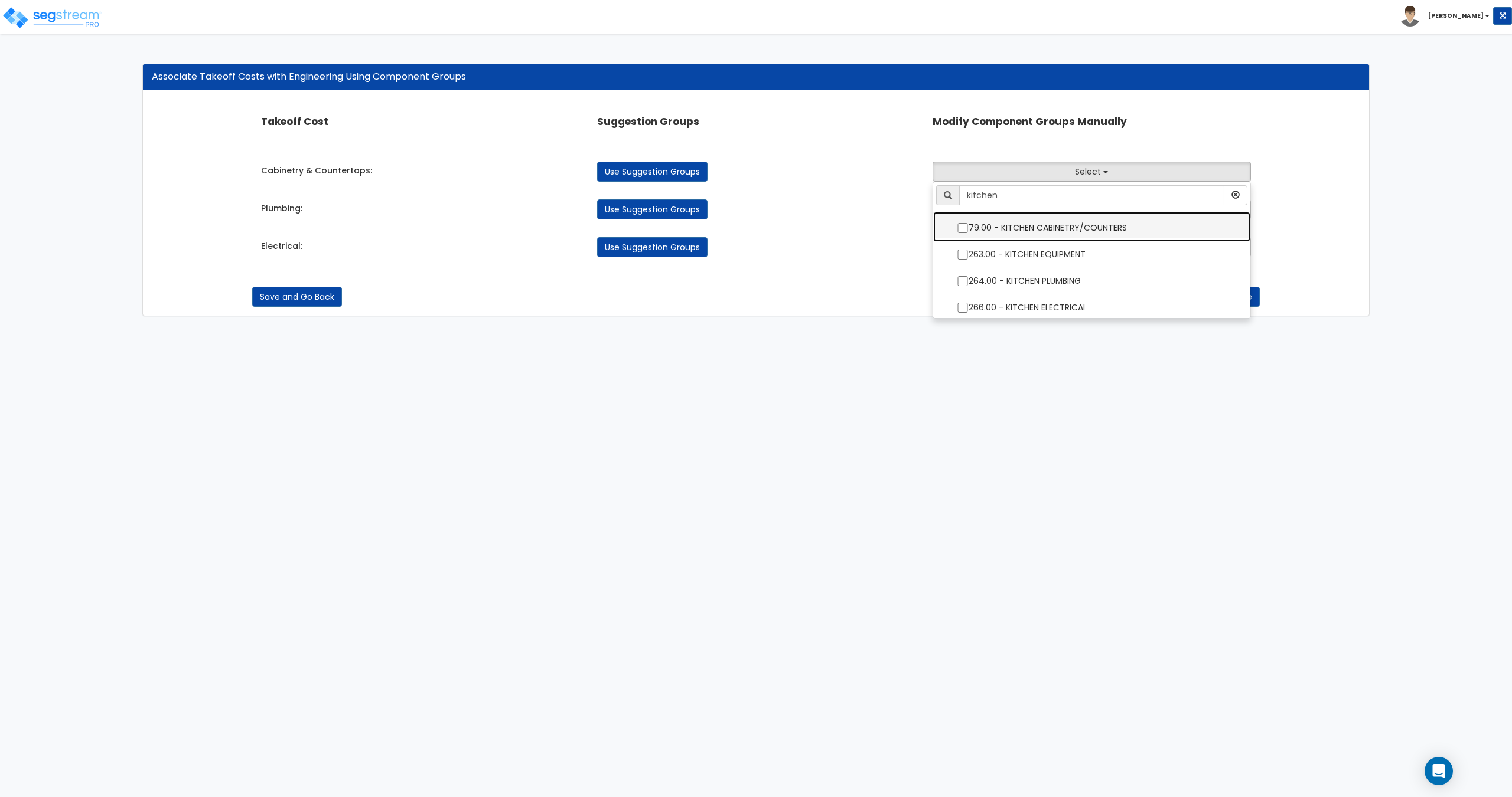
click at [1015, 224] on label "79.00 - KITCHEN CABINETRY/COUNTERS" at bounding box center [1091, 227] width 293 height 27
click at [968, 224] on input "79.00 - KITCHEN CABINETRY/COUNTERS" at bounding box center [963, 228] width 12 height 10
checkbox input "true"
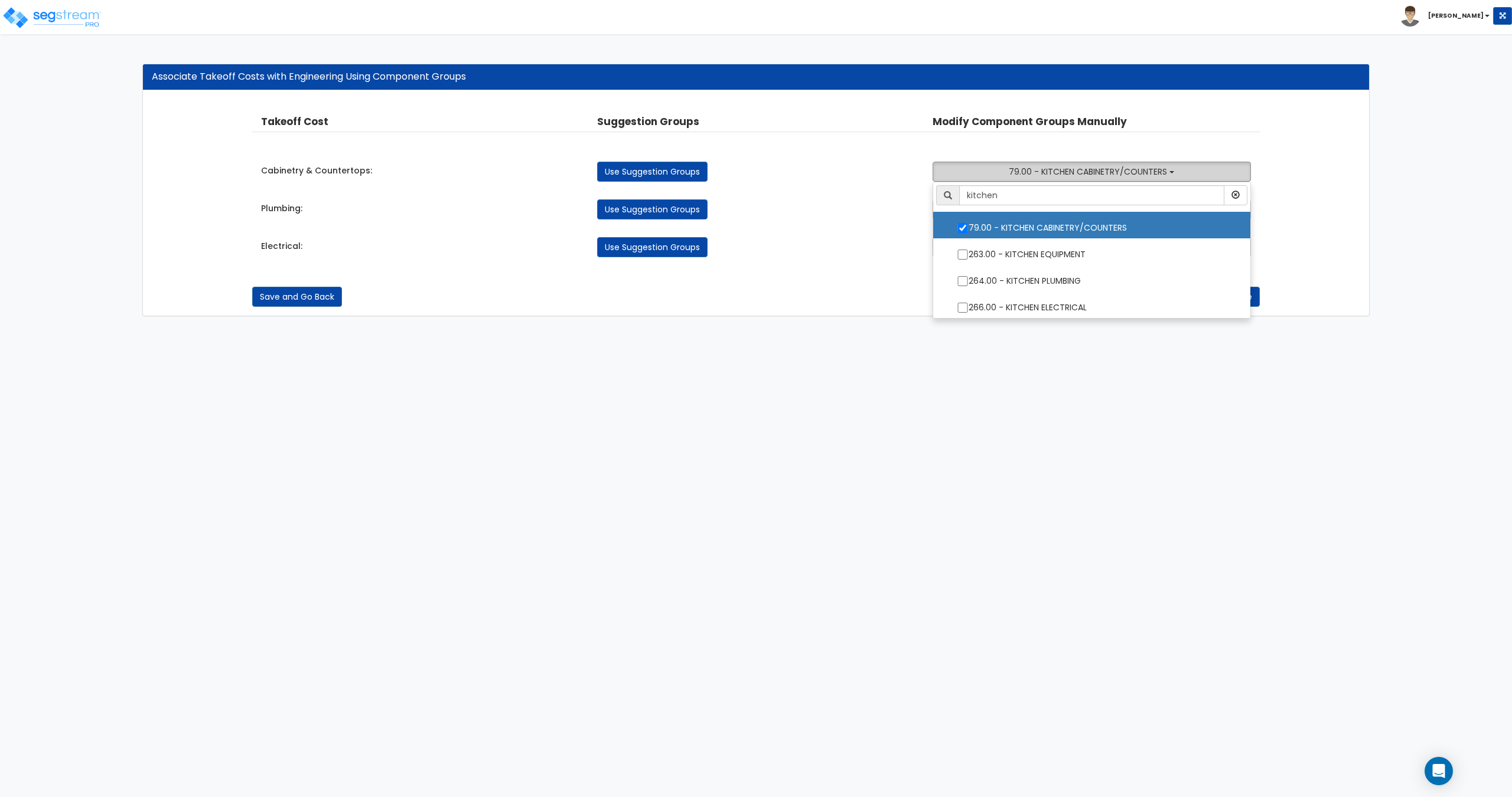
drag, startPoint x: 1036, startPoint y: 170, endPoint x: 1032, endPoint y: 196, distance: 26.3
click at [1037, 170] on span "79.00 - KITCHEN CABINETRY/COUNTERS" at bounding box center [1088, 172] width 159 height 12
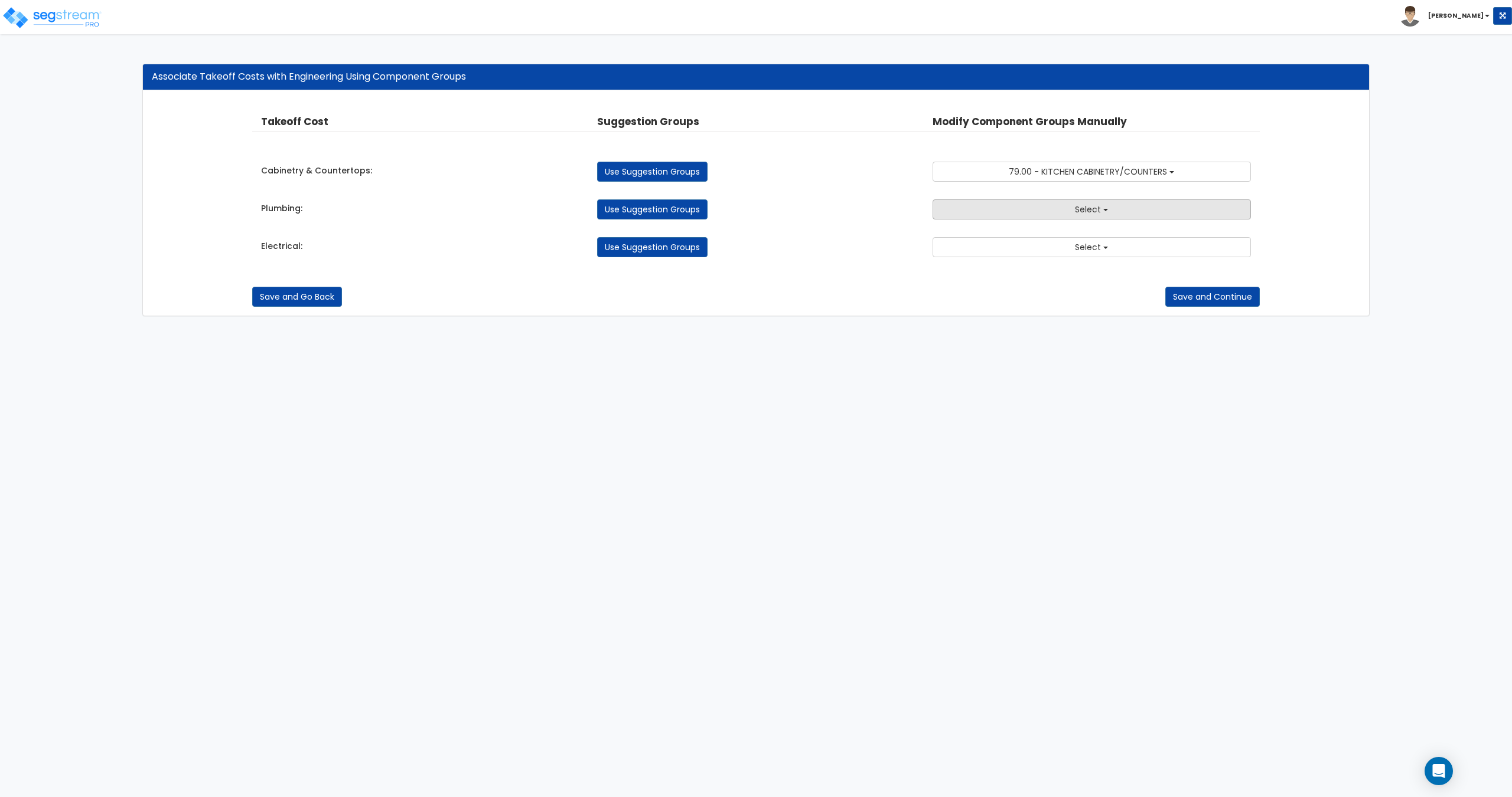
click at [1025, 206] on button "Select" at bounding box center [1091, 210] width 318 height 20
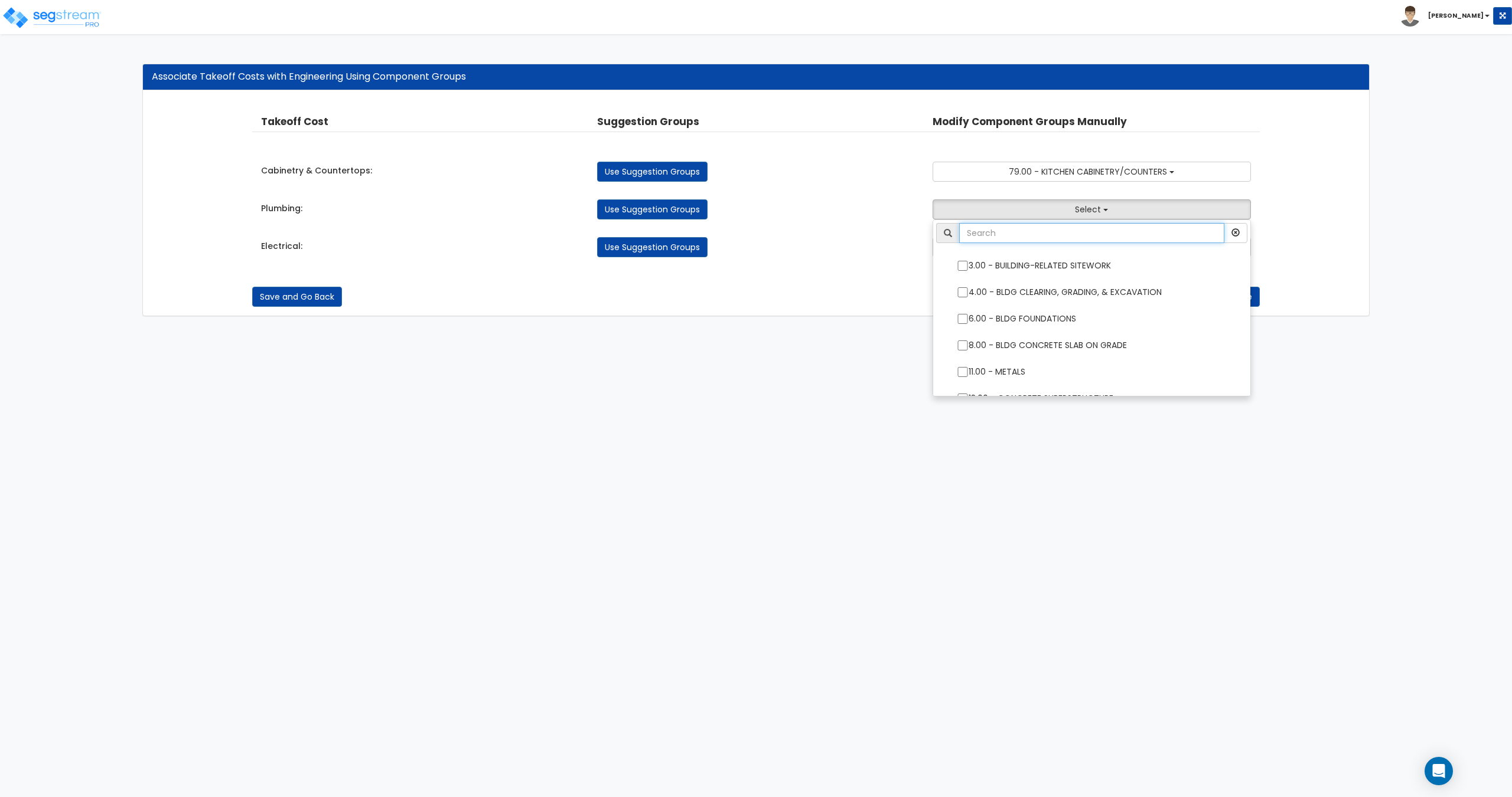
click at [1034, 243] on input "text" at bounding box center [1091, 233] width 264 height 20
type input "plumbing"
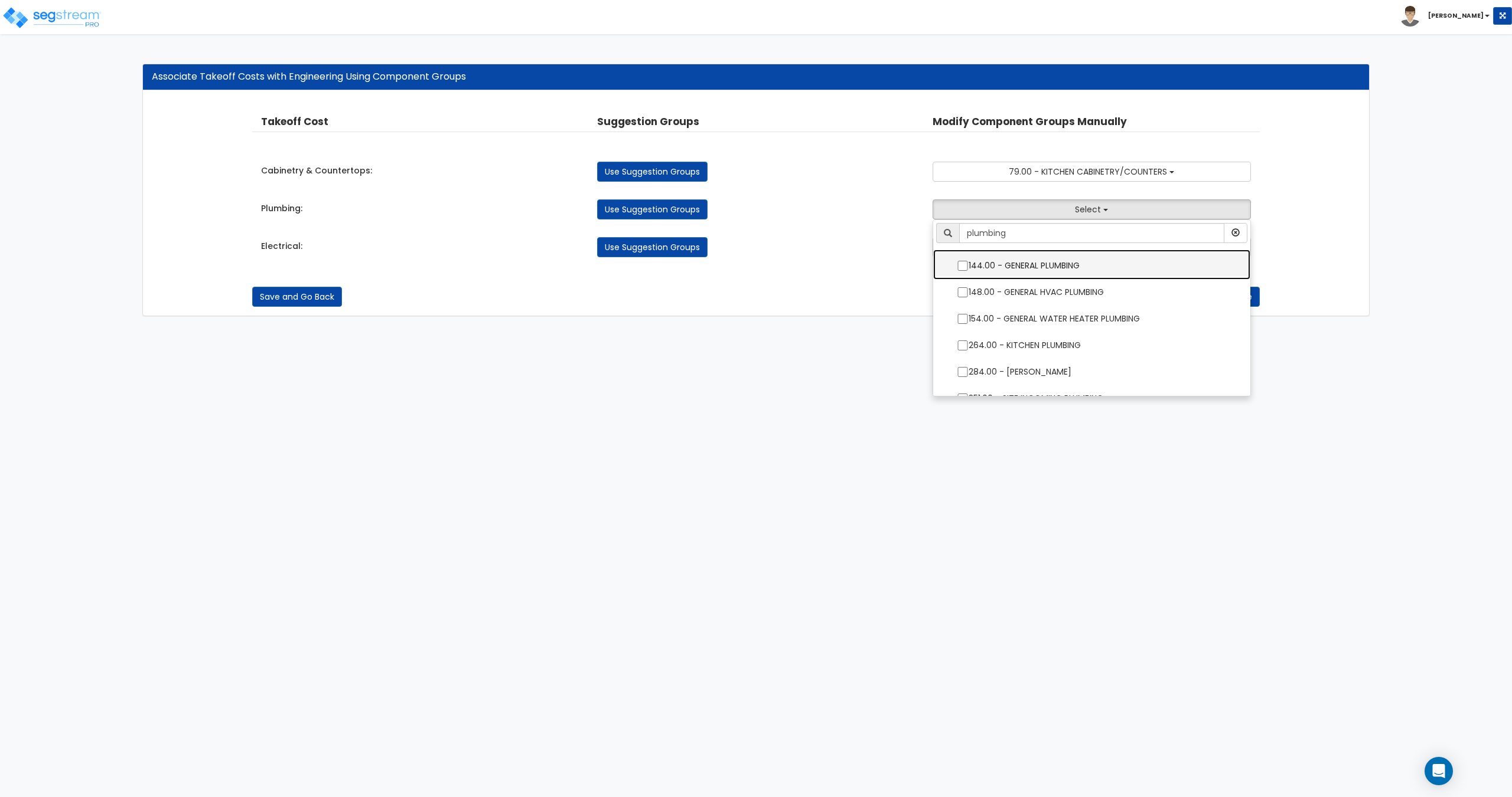
click at [1035, 255] on label "144.00 - GENERAL PLUMBING" at bounding box center [1091, 264] width 293 height 27
click at [968, 261] on input "144.00 - GENERAL PLUMBING" at bounding box center [963, 266] width 12 height 10
checkbox input "true"
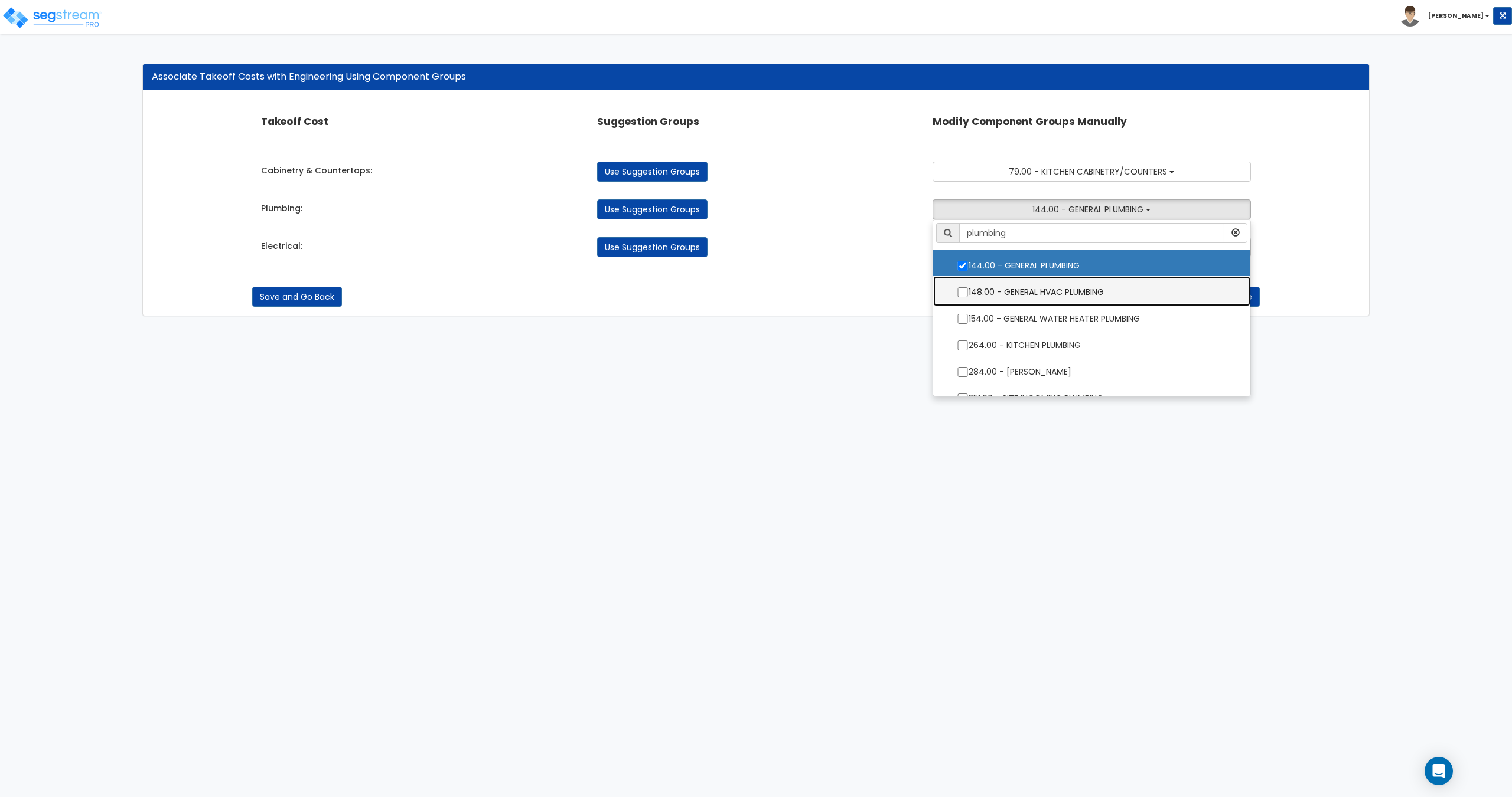
click at [1030, 287] on label "148.00 - GENERAL HVAC PLUMBING" at bounding box center [1091, 291] width 293 height 27
click at [968, 287] on input "148.00 - GENERAL HVAC PLUMBING" at bounding box center [963, 292] width 12 height 10
checkbox input "true"
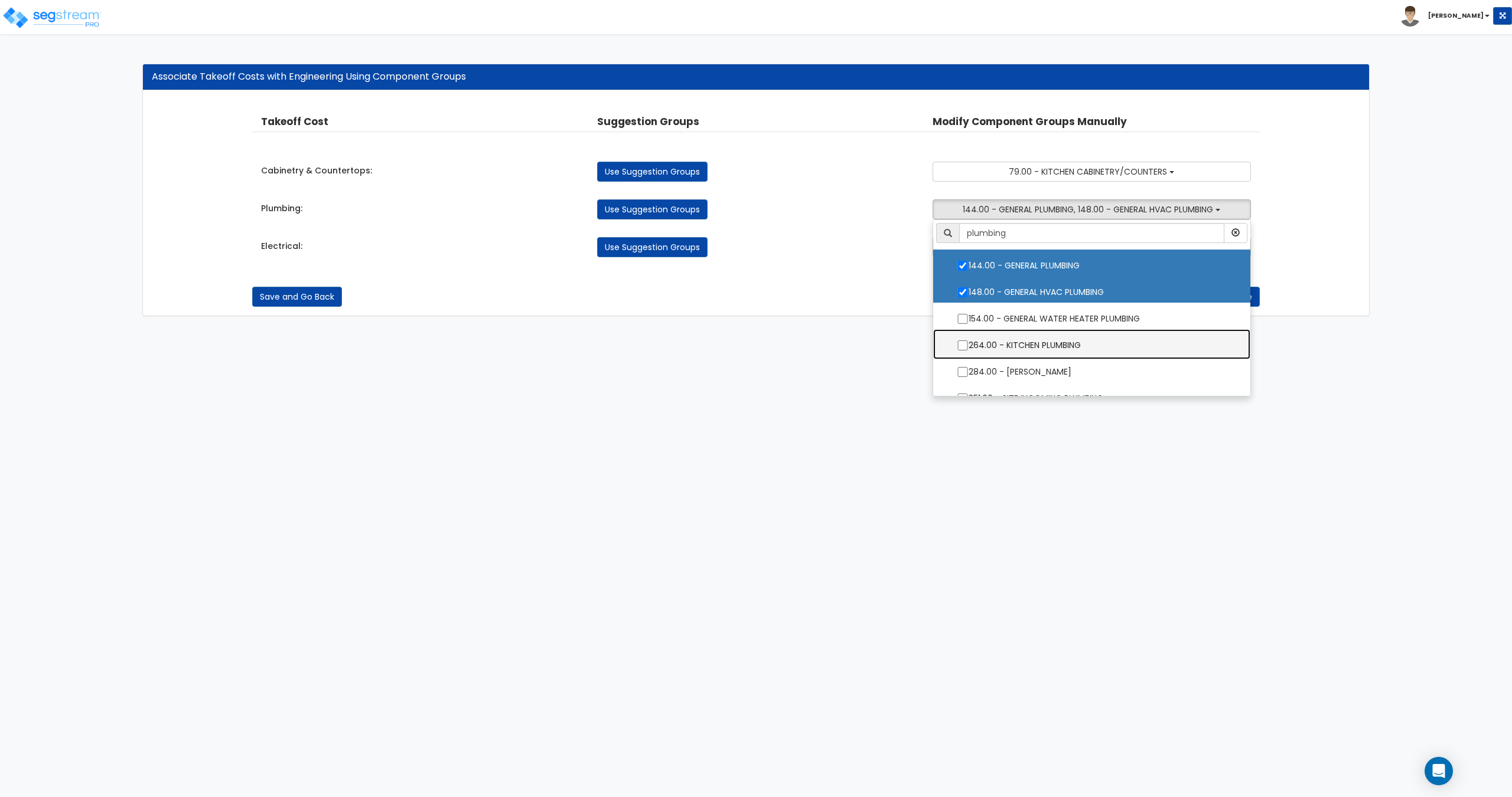
click at [1020, 346] on label "264.00 - KITCHEN PLUMBING" at bounding box center [1091, 344] width 293 height 27
click at [968, 346] on input "264.00 - KITCHEN PLUMBING" at bounding box center [963, 345] width 12 height 10
checkbox input "true"
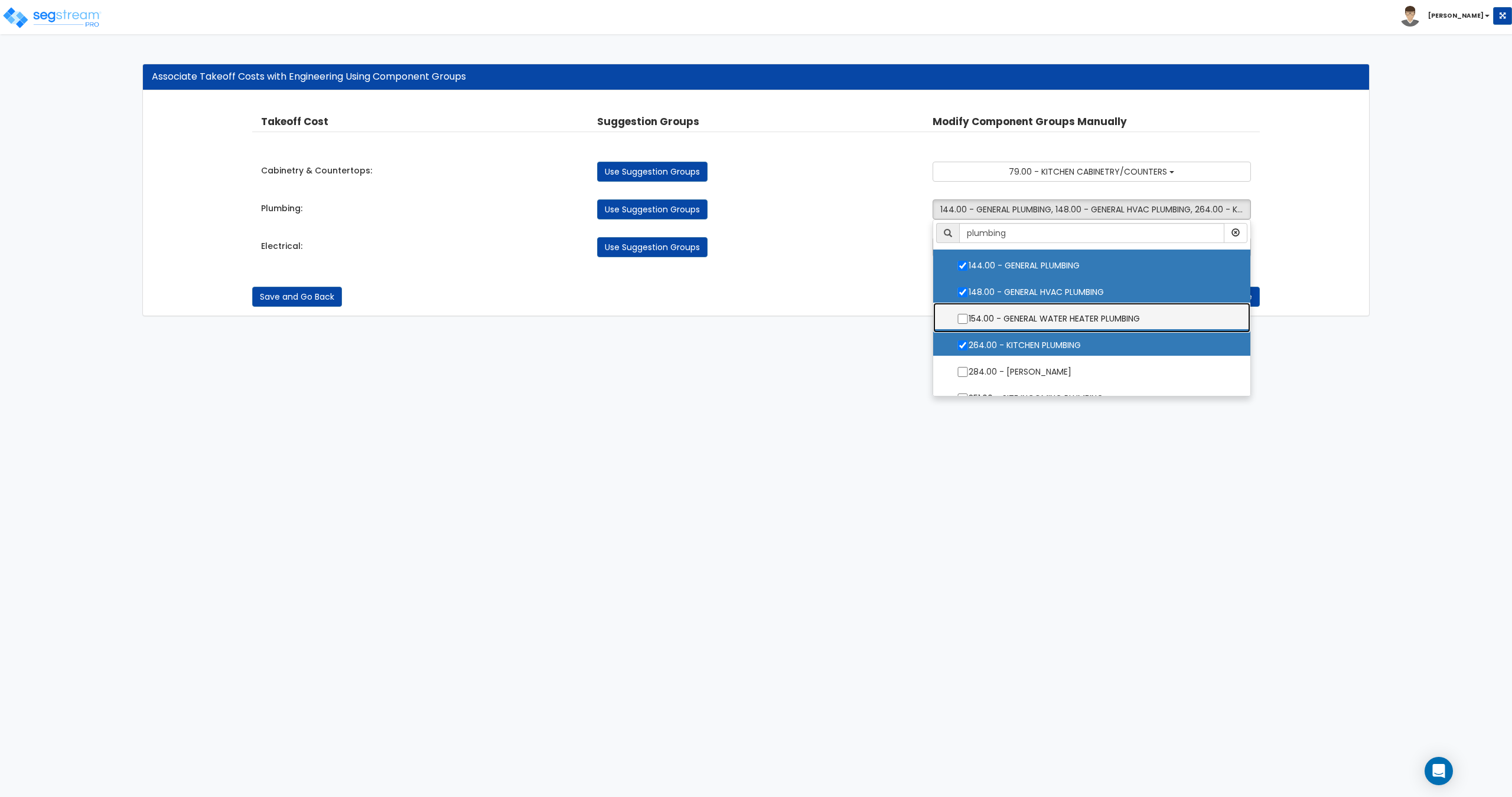
click at [1022, 324] on label "154.00 - GENERAL WATER HEATER PLUMBING" at bounding box center [1091, 318] width 293 height 27
click at [968, 324] on input "154.00 - GENERAL WATER HEATER PLUMBING" at bounding box center [963, 319] width 12 height 10
checkbox input "true"
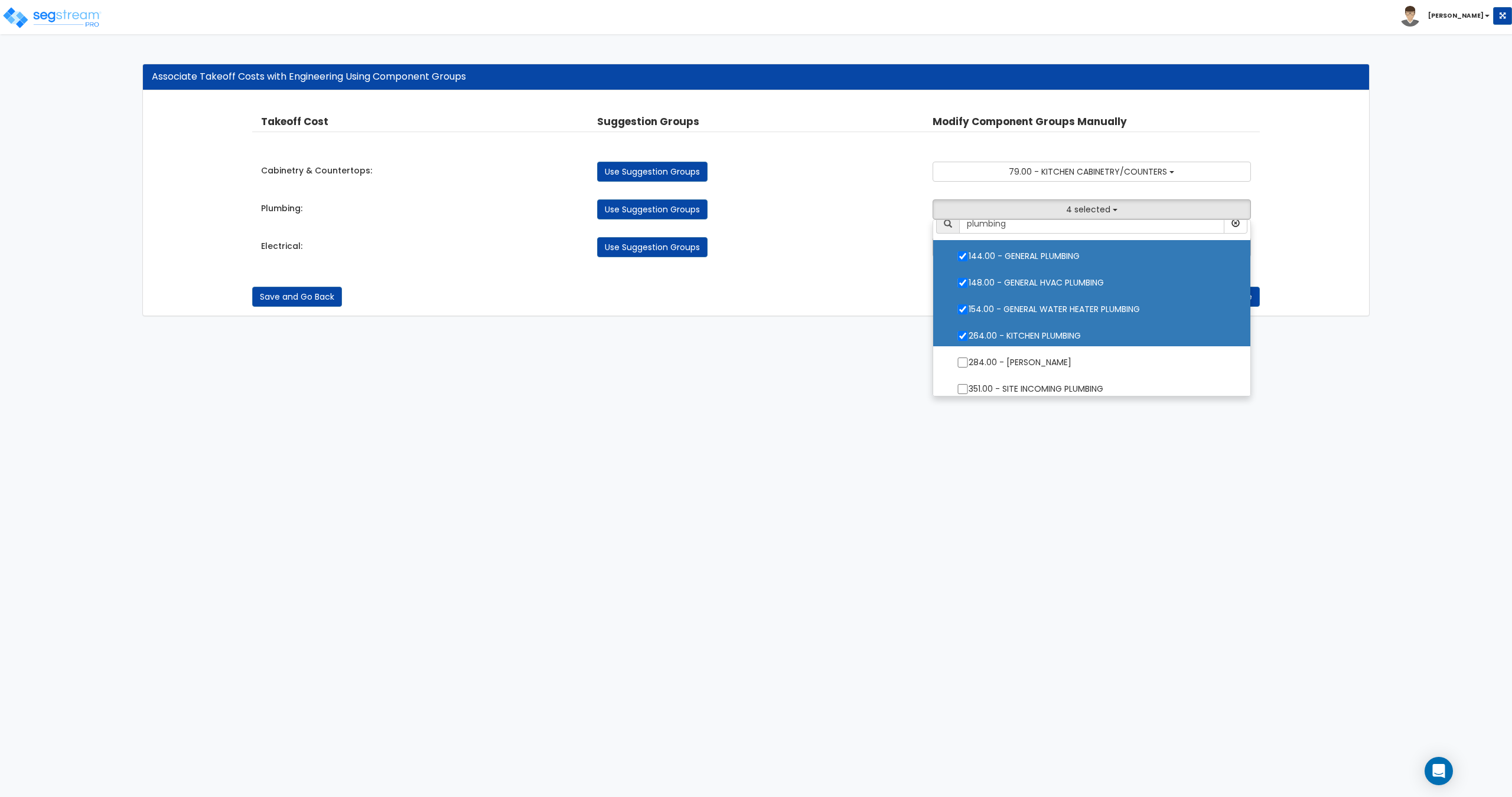
scroll to position [16, 0]
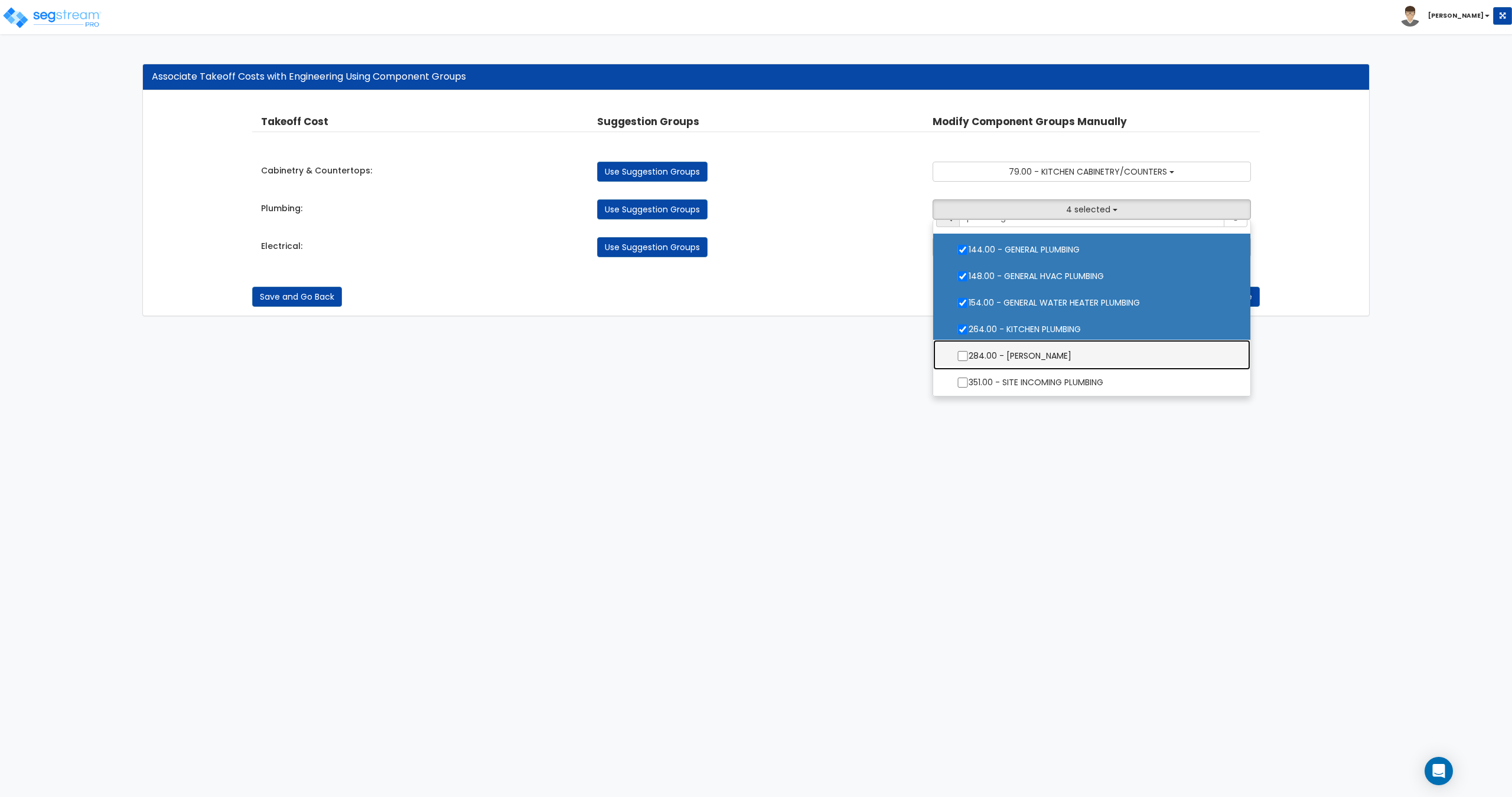
click at [1009, 351] on label "284.00 - [PERSON_NAME]" at bounding box center [1091, 355] width 293 height 27
click at [968, 351] on input "284.00 - [PERSON_NAME]" at bounding box center [963, 356] width 12 height 10
checkbox input "true"
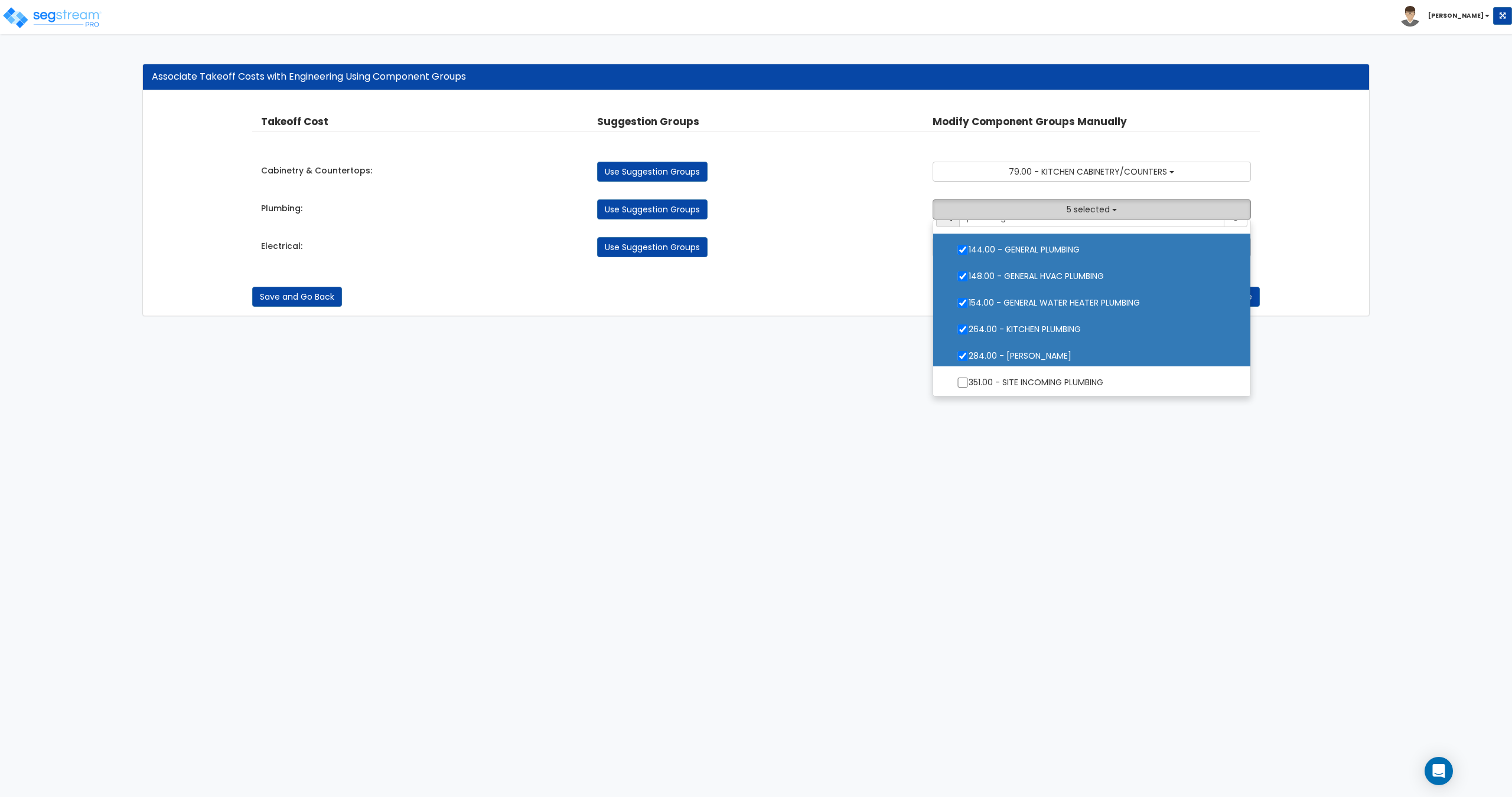
click at [1070, 210] on span "5 selected" at bounding box center [1088, 210] width 43 height 12
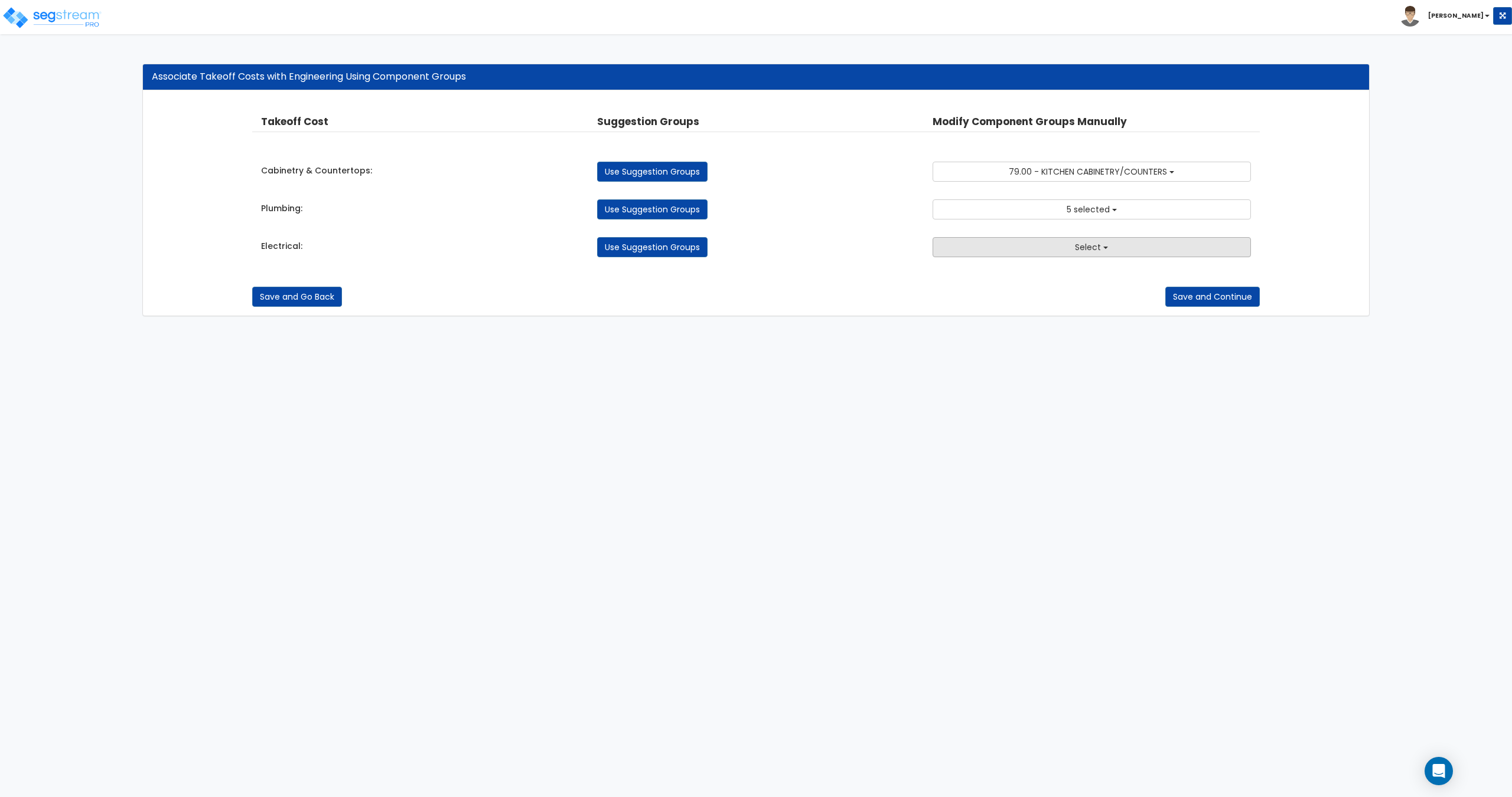
click at [1053, 255] on button "Select" at bounding box center [1091, 247] width 318 height 20
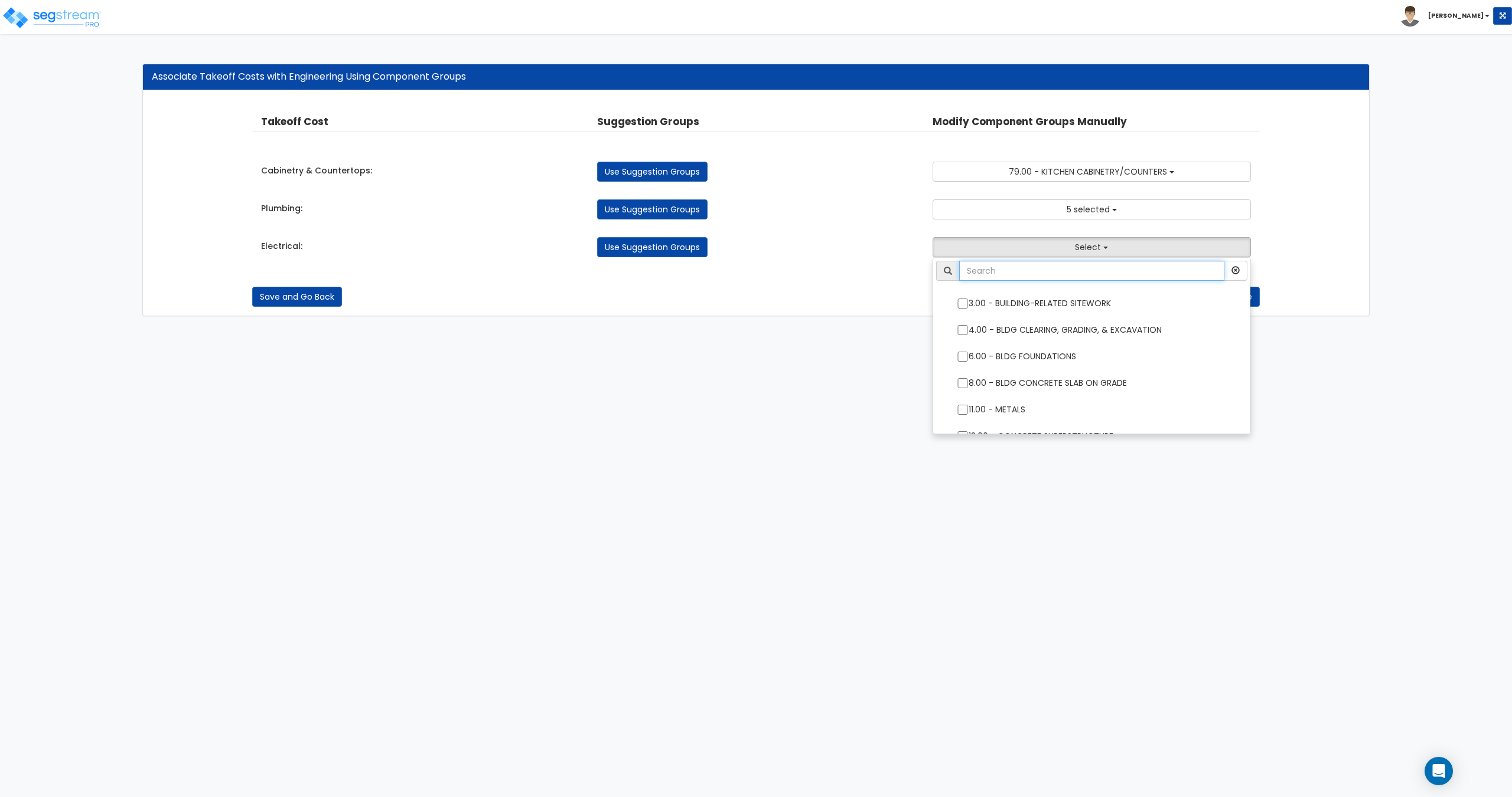
click at [1020, 270] on input "text" at bounding box center [1091, 271] width 264 height 20
type input "electrical"
click at [1010, 297] on label "145.00 - GENERAL ELECTRICAL" at bounding box center [1091, 302] width 293 height 27
click at [968, 299] on input "145.00 - GENERAL ELECTRICAL" at bounding box center [963, 303] width 12 height 10
checkbox input "true"
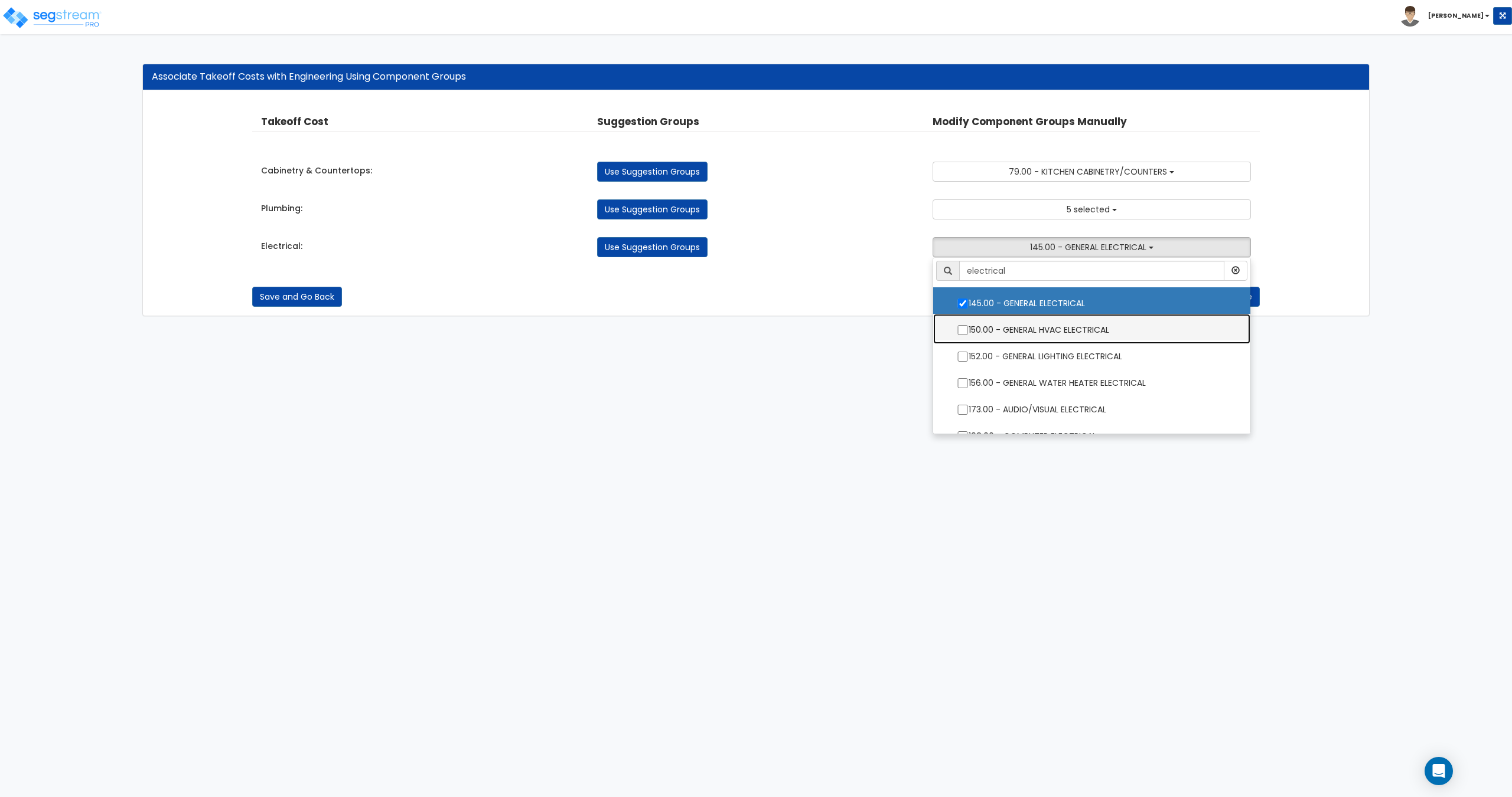
click at [1006, 324] on label "150.00 - GENERAL HVAC ELECTRICAL" at bounding box center [1091, 328] width 293 height 27
click at [968, 325] on input "150.00 - GENERAL HVAC ELECTRICAL" at bounding box center [963, 330] width 12 height 10
checkbox input "true"
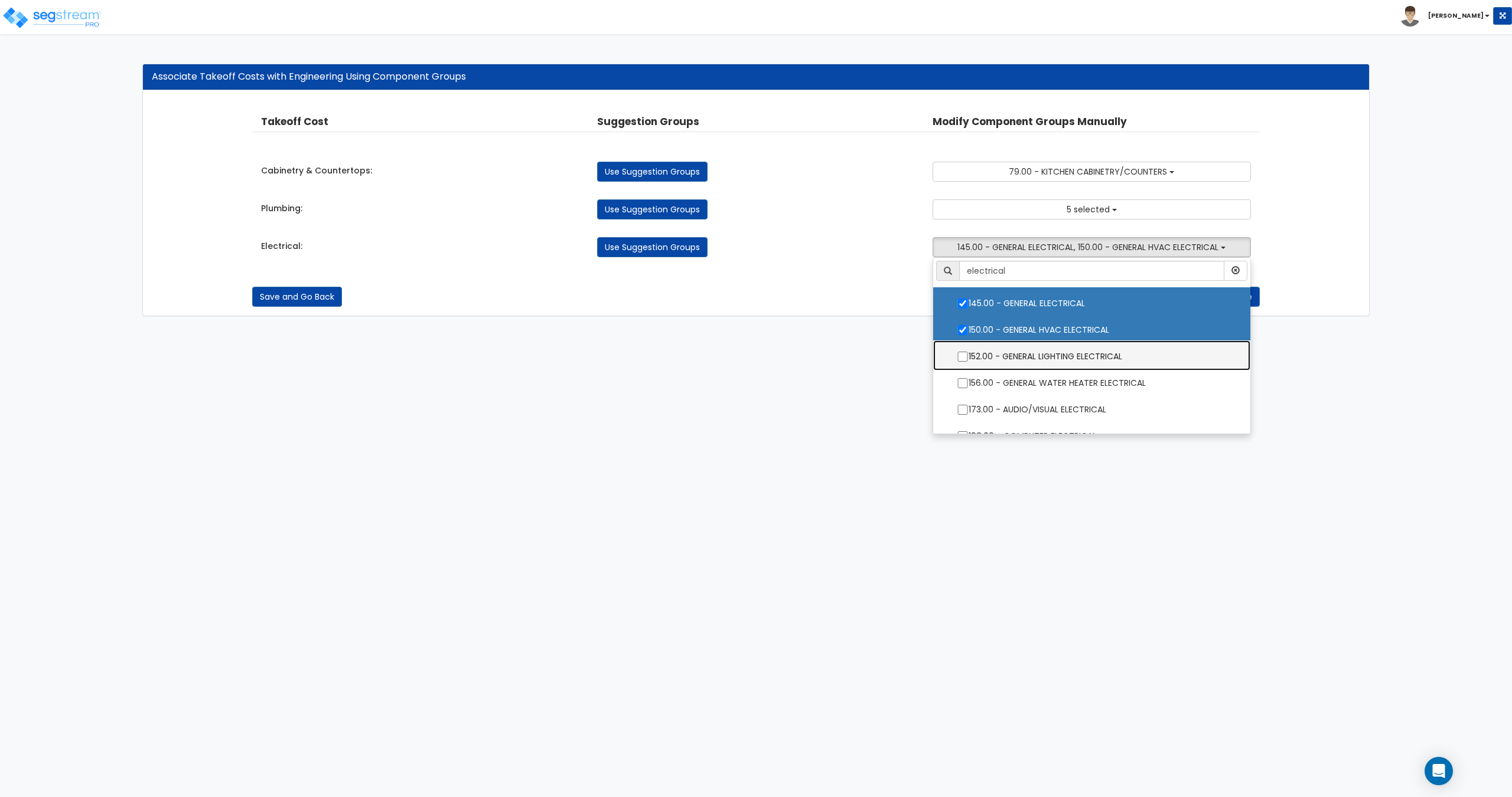
click at [1008, 348] on label "152.00 - GENERAL LIGHTING ELECTRICAL" at bounding box center [1091, 355] width 293 height 27
click at [968, 352] on input "152.00 - GENERAL LIGHTING ELECTRICAL" at bounding box center [963, 357] width 12 height 10
checkbox input "true"
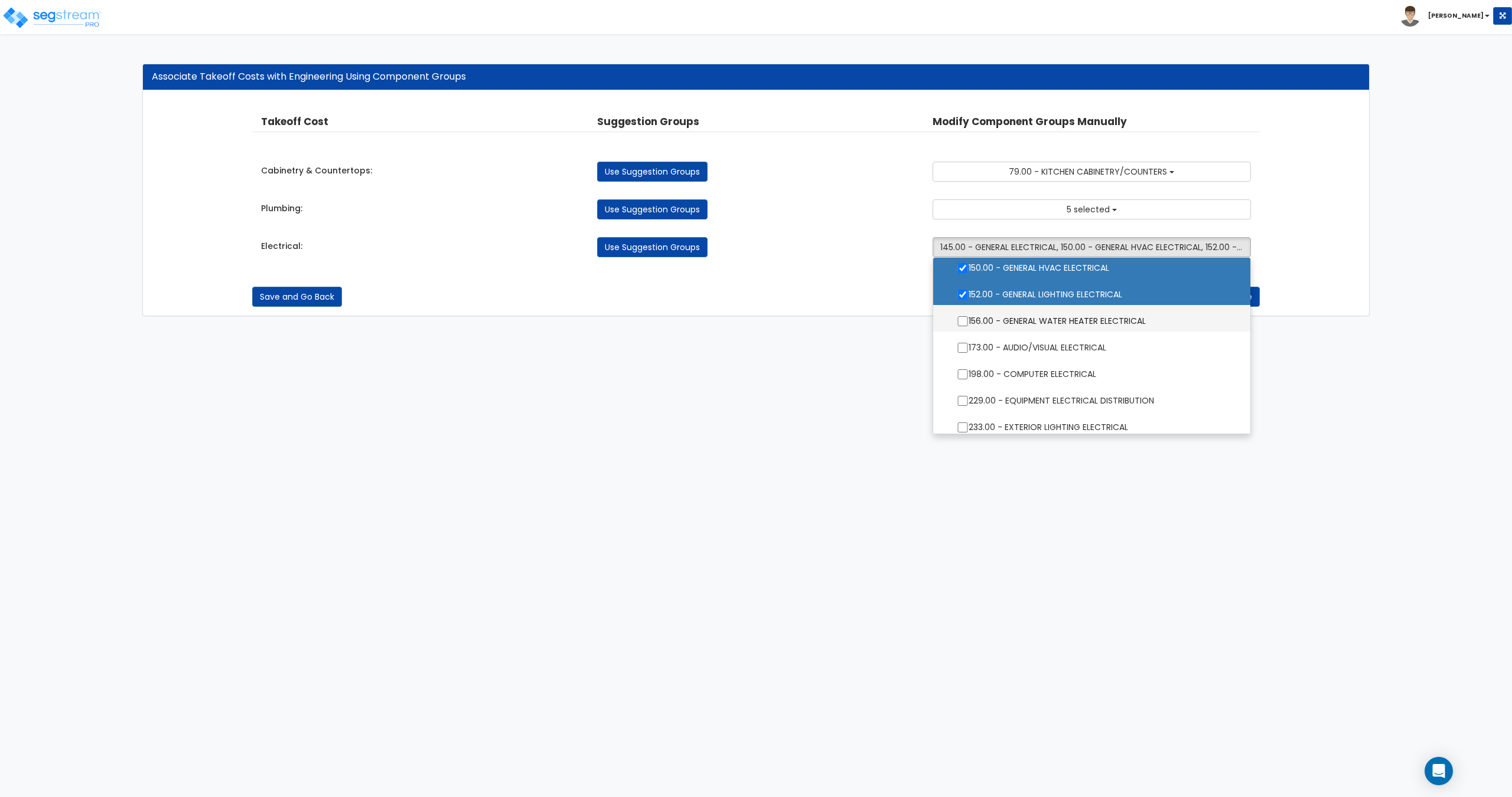
scroll to position [59, 0]
click at [1011, 330] on label "156.00 - GENERAL WATER HEATER ELECTRICAL" at bounding box center [1091, 323] width 293 height 27
click at [968, 329] on input "156.00 - GENERAL WATER HEATER ELECTRICAL" at bounding box center [963, 324] width 12 height 10
checkbox input "true"
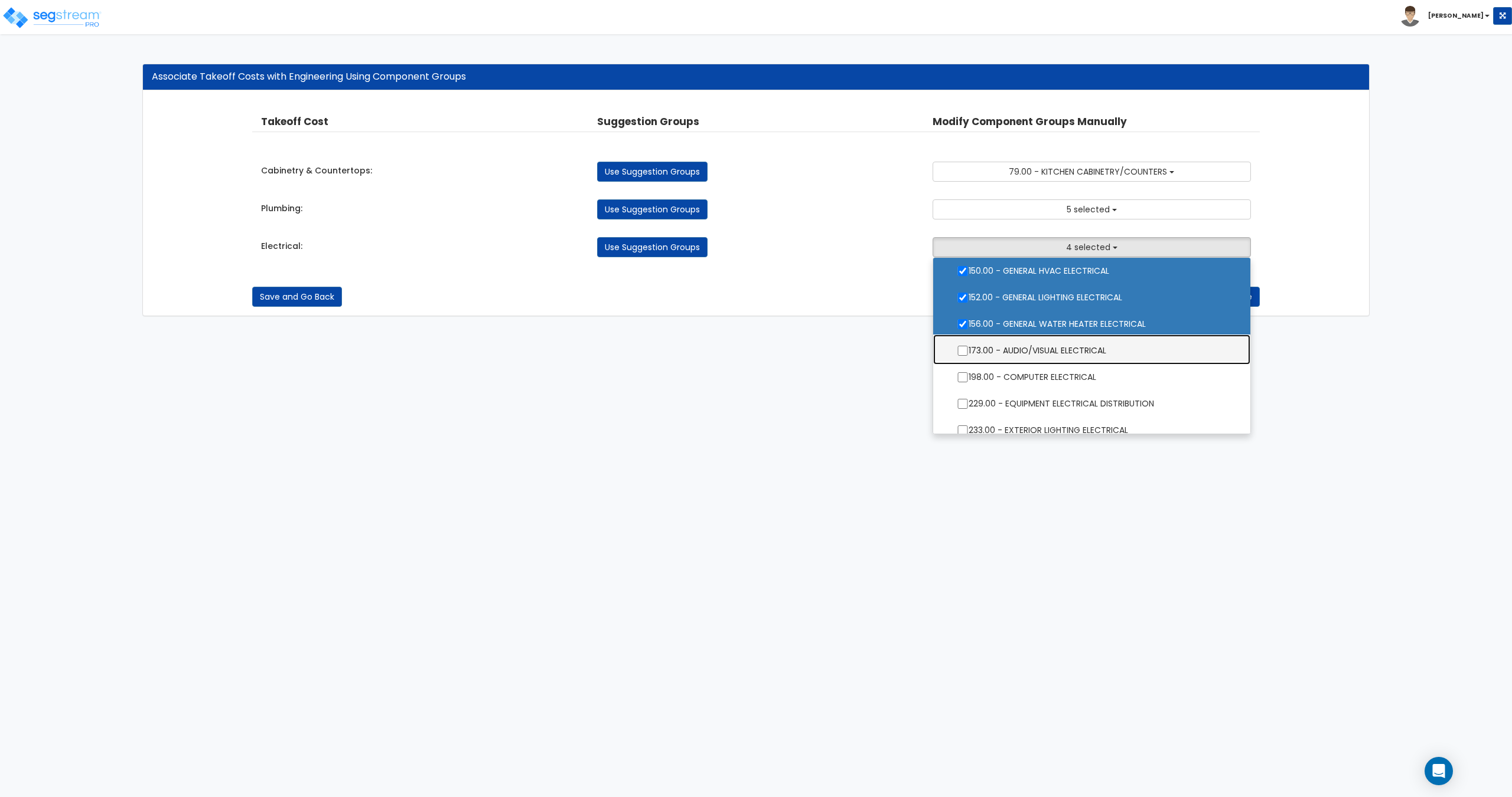
click at [1034, 358] on label "173.00 - AUDIO/VISUAL ELECTRICAL" at bounding box center [1091, 349] width 293 height 27
click at [968, 356] on input "173.00 - AUDIO/VISUAL ELECTRICAL" at bounding box center [963, 351] width 12 height 10
checkbox input "true"
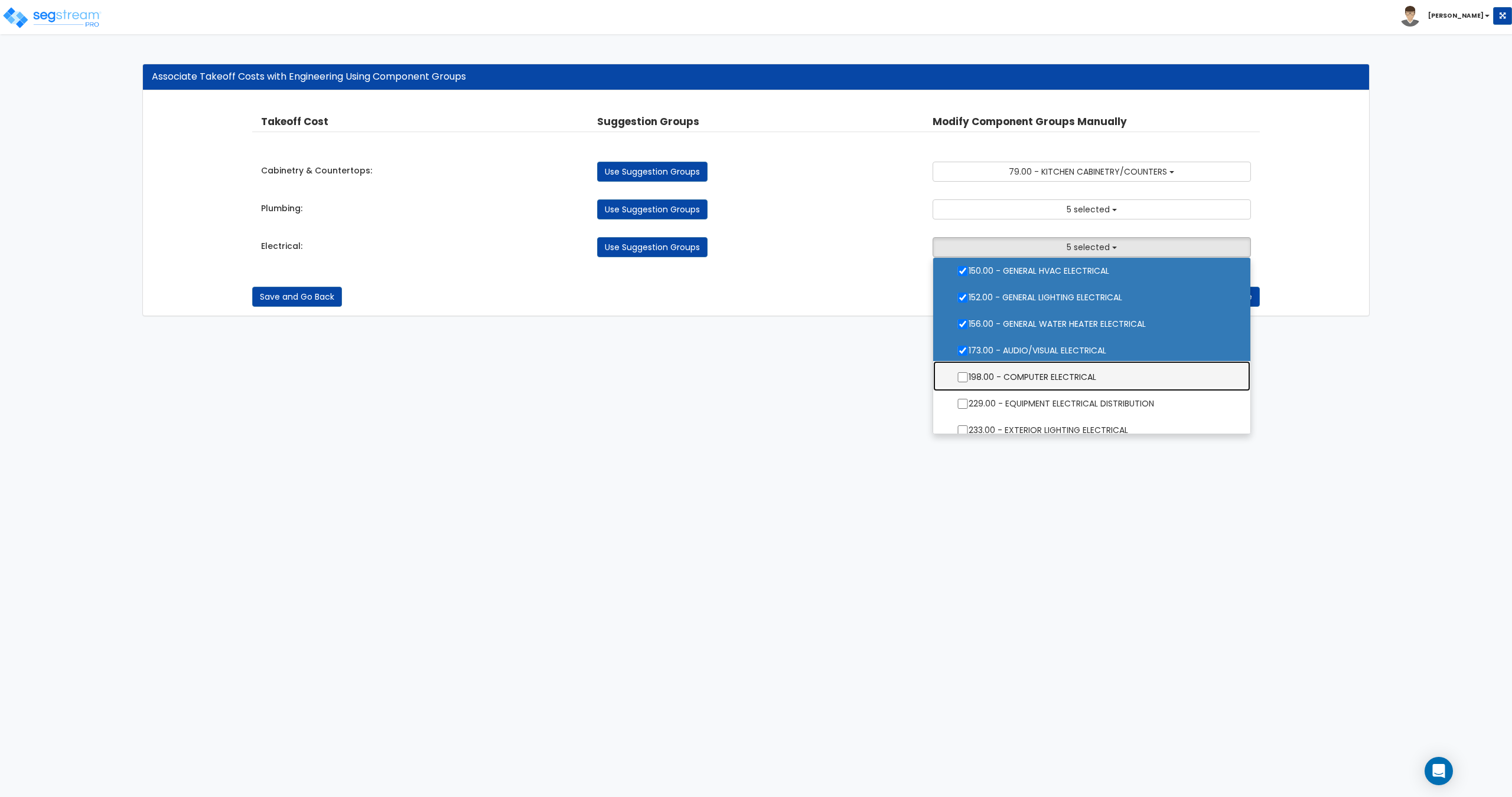
click at [1033, 377] on label "198.00 - COMPUTER ELECTRICAL" at bounding box center [1091, 376] width 293 height 27
click at [968, 377] on input "198.00 - COMPUTER ELECTRICAL" at bounding box center [963, 377] width 12 height 10
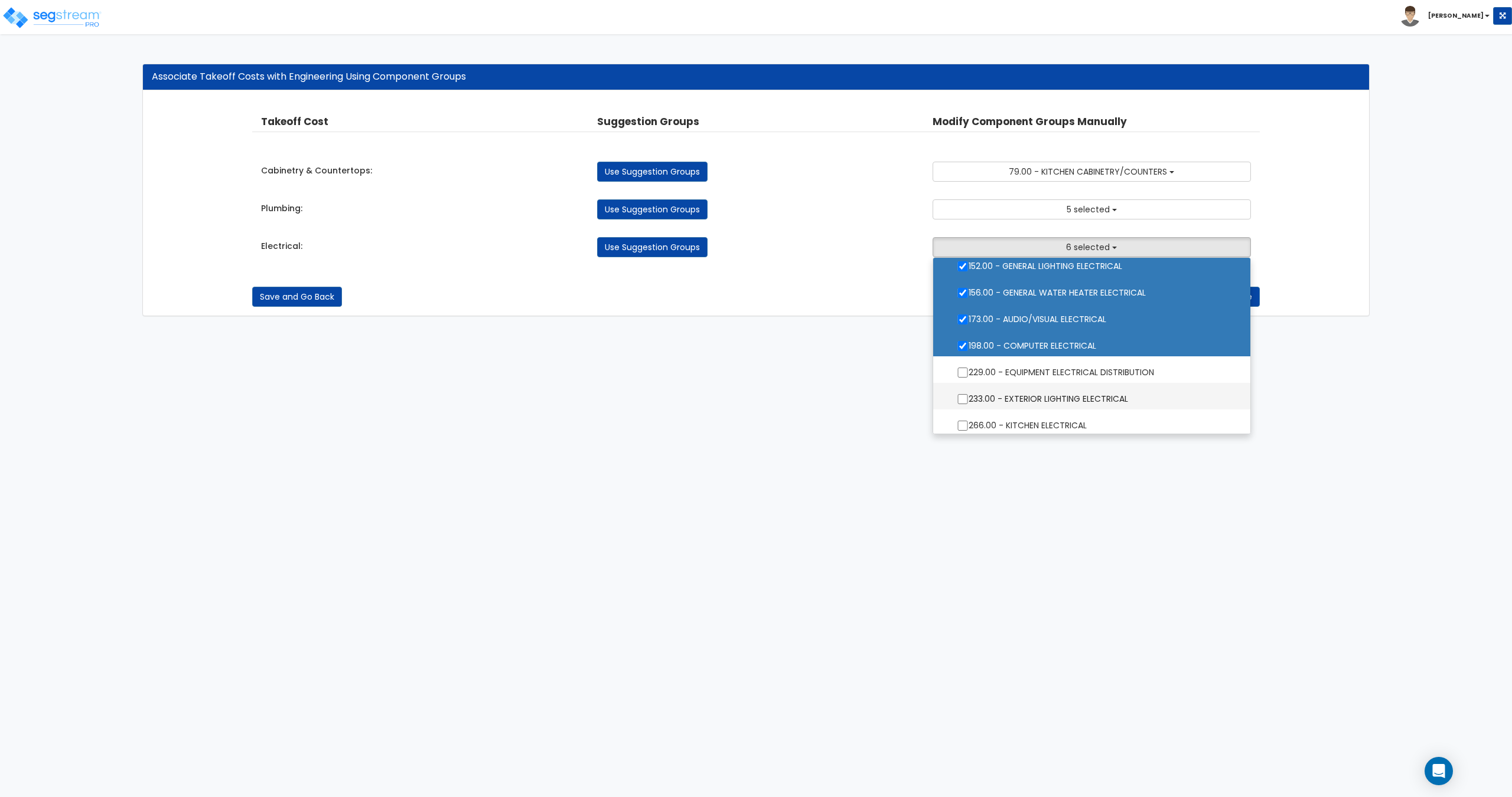
scroll to position [118, 0]
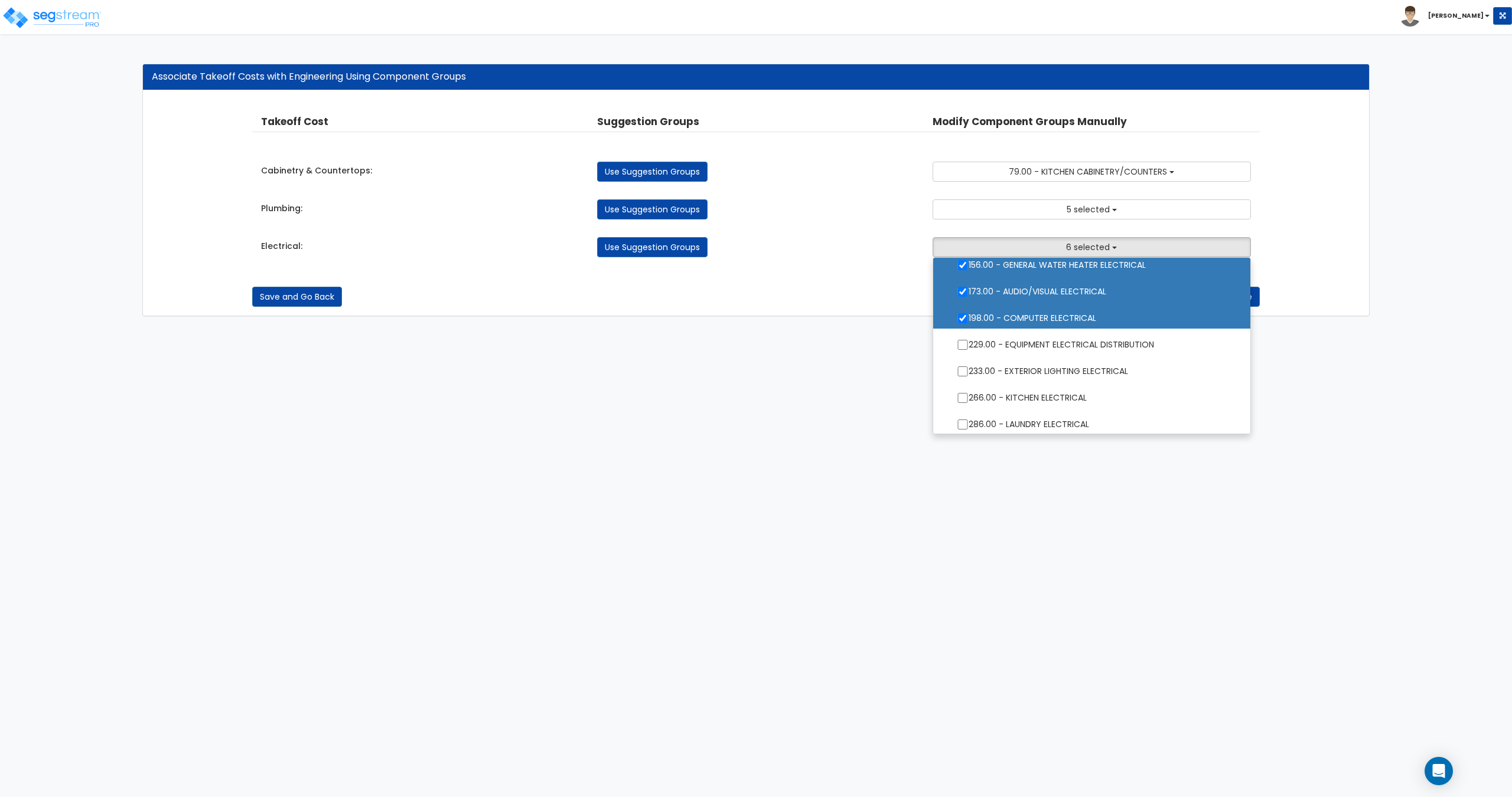
click at [1043, 316] on label "198.00 - COMPUTER ELECTRICAL" at bounding box center [1091, 317] width 293 height 27
click at [968, 316] on input "198.00 - COMPUTER ELECTRICAL" at bounding box center [963, 318] width 12 height 10
click at [1043, 316] on label "198.00 - COMPUTER ELECTRICAL" at bounding box center [1091, 317] width 293 height 27
click at [968, 316] on input "198.00 - COMPUTER ELECTRICAL" at bounding box center [963, 318] width 12 height 10
click at [1043, 316] on label "198.00 - COMPUTER ELECTRICAL" at bounding box center [1091, 317] width 293 height 27
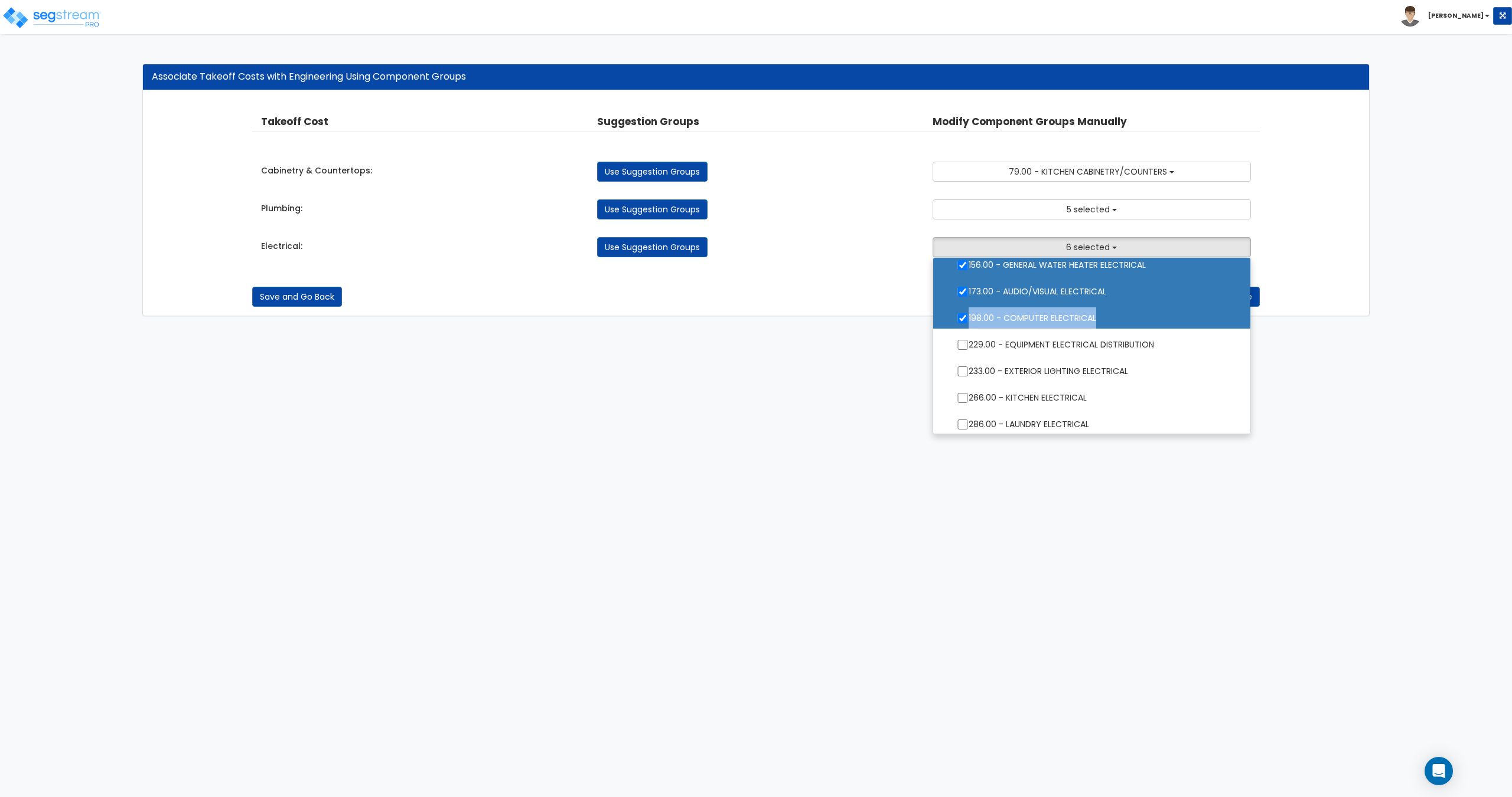
click at [968, 316] on input "198.00 - COMPUTER ELECTRICAL" at bounding box center [963, 318] width 12 height 10
click at [1043, 316] on label "198.00 - COMPUTER ELECTRICAL" at bounding box center [1091, 317] width 293 height 27
click at [968, 316] on input "198.00 - COMPUTER ELECTRICAL" at bounding box center [963, 318] width 12 height 10
click at [1043, 316] on label "198.00 - COMPUTER ELECTRICAL" at bounding box center [1091, 317] width 293 height 27
click at [968, 316] on input "198.00 - COMPUTER ELECTRICAL" at bounding box center [963, 318] width 12 height 10
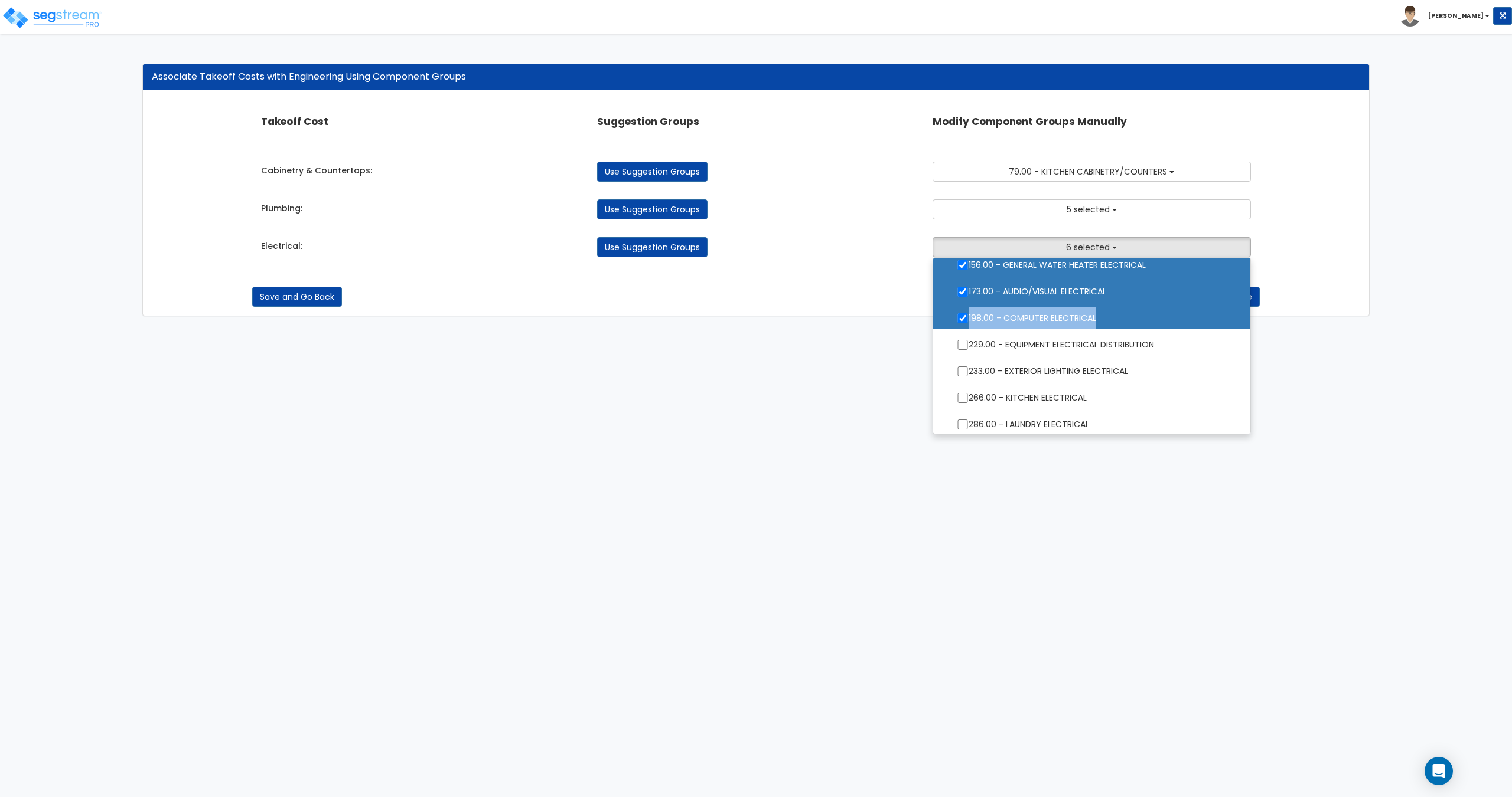
checkbox input "false"
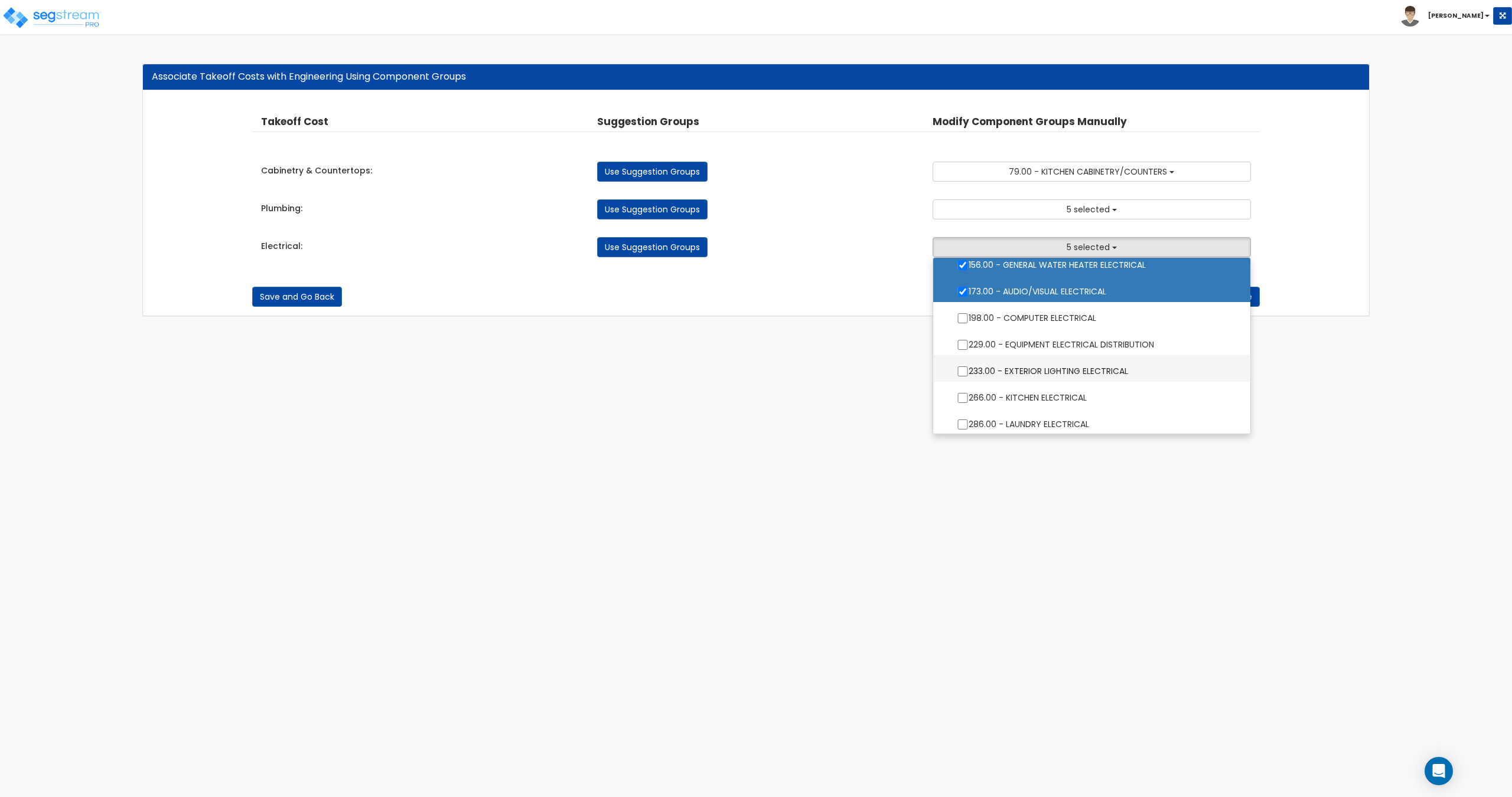
scroll to position [149, 0]
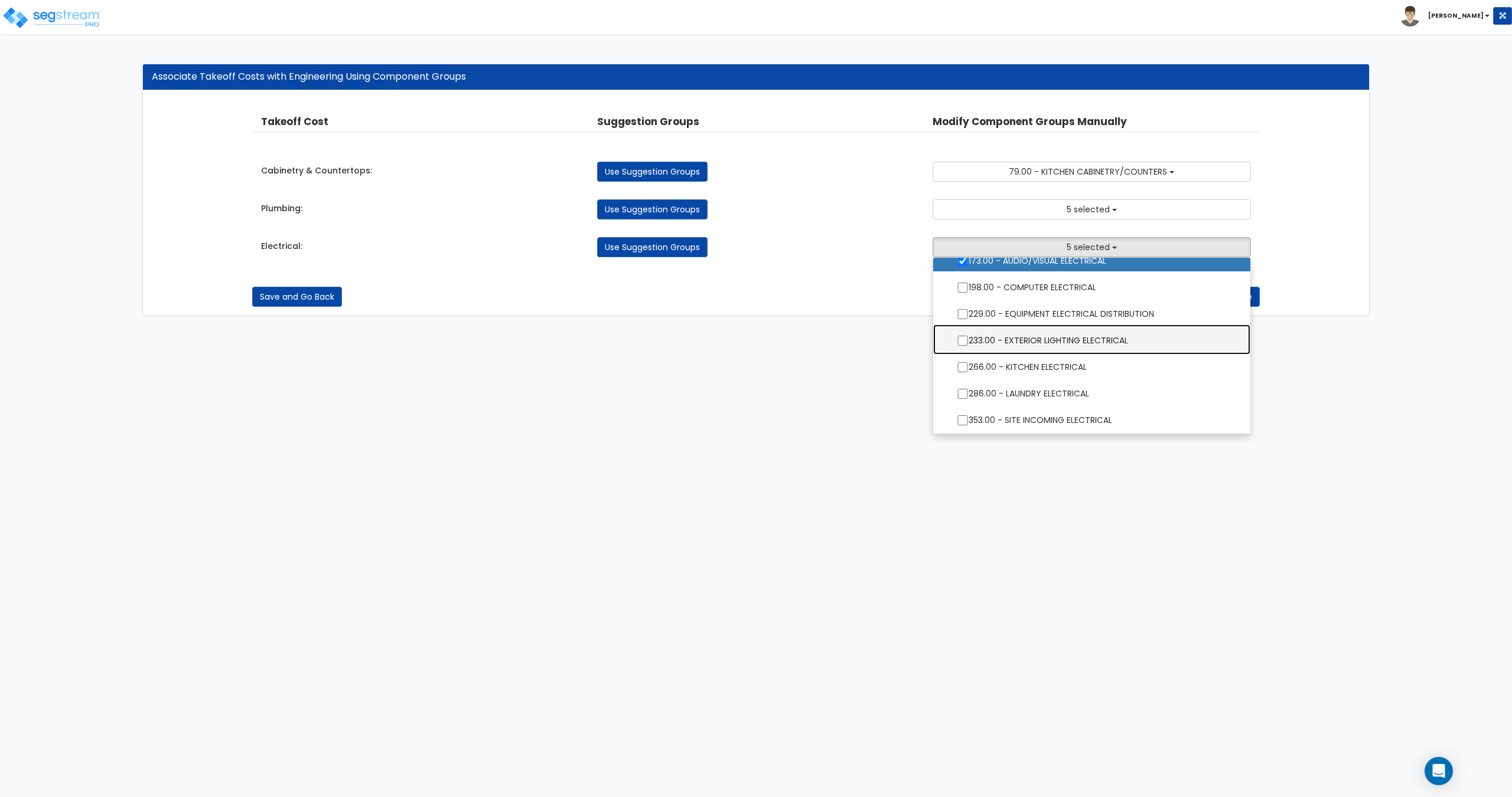
click at [1072, 346] on label "233.00 - EXTERIOR LIGHTING ELECTRICAL" at bounding box center [1091, 339] width 293 height 27
click at [968, 346] on input "233.00 - EXTERIOR LIGHTING ELECTRICAL" at bounding box center [963, 341] width 12 height 10
checkbox input "true"
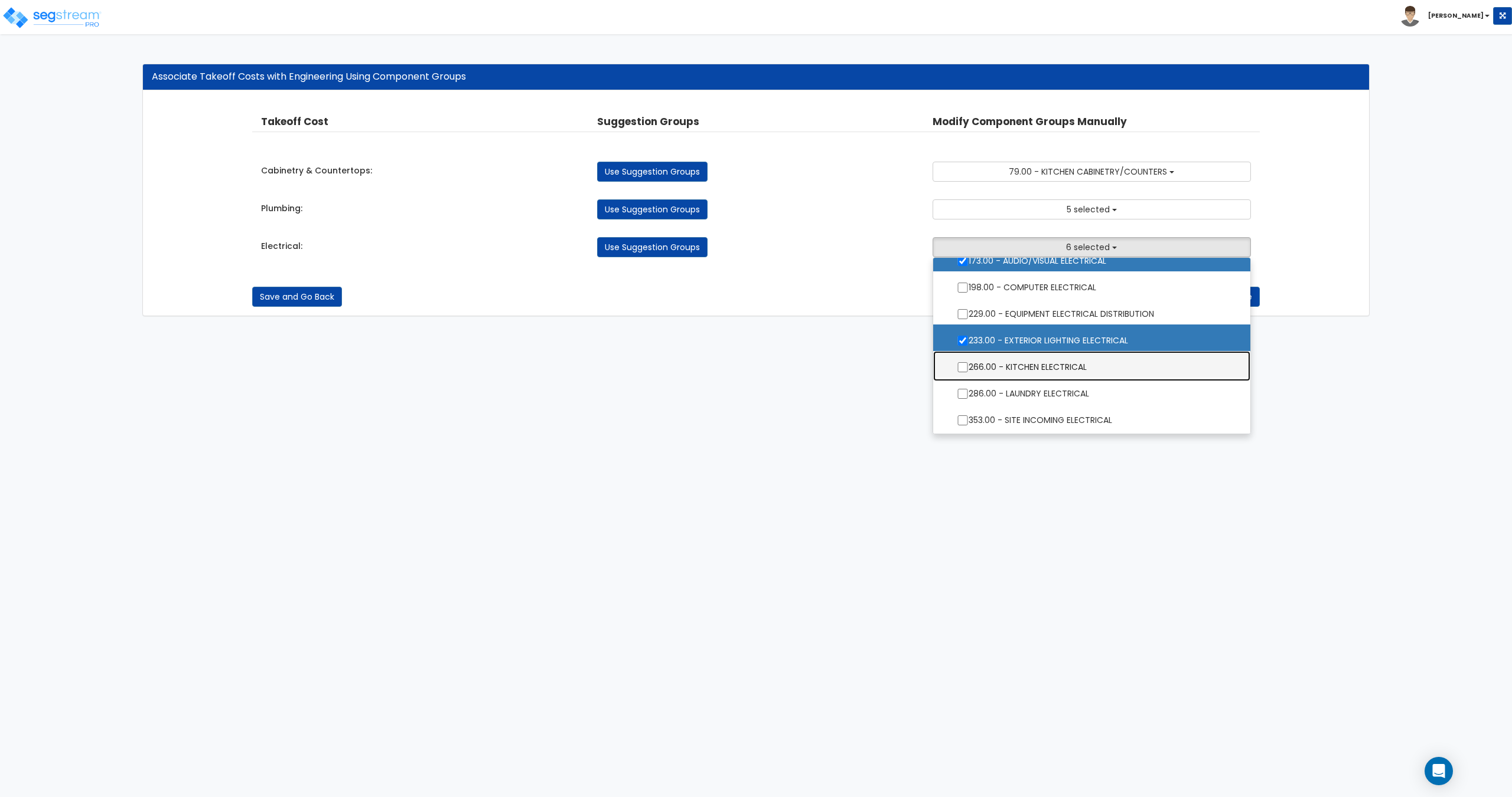
click at [1068, 365] on label "266.00 - KITCHEN ELECTRICAL" at bounding box center [1091, 366] width 293 height 27
click at [968, 365] on input "266.00 - KITCHEN ELECTRICAL" at bounding box center [963, 367] width 12 height 10
checkbox input "true"
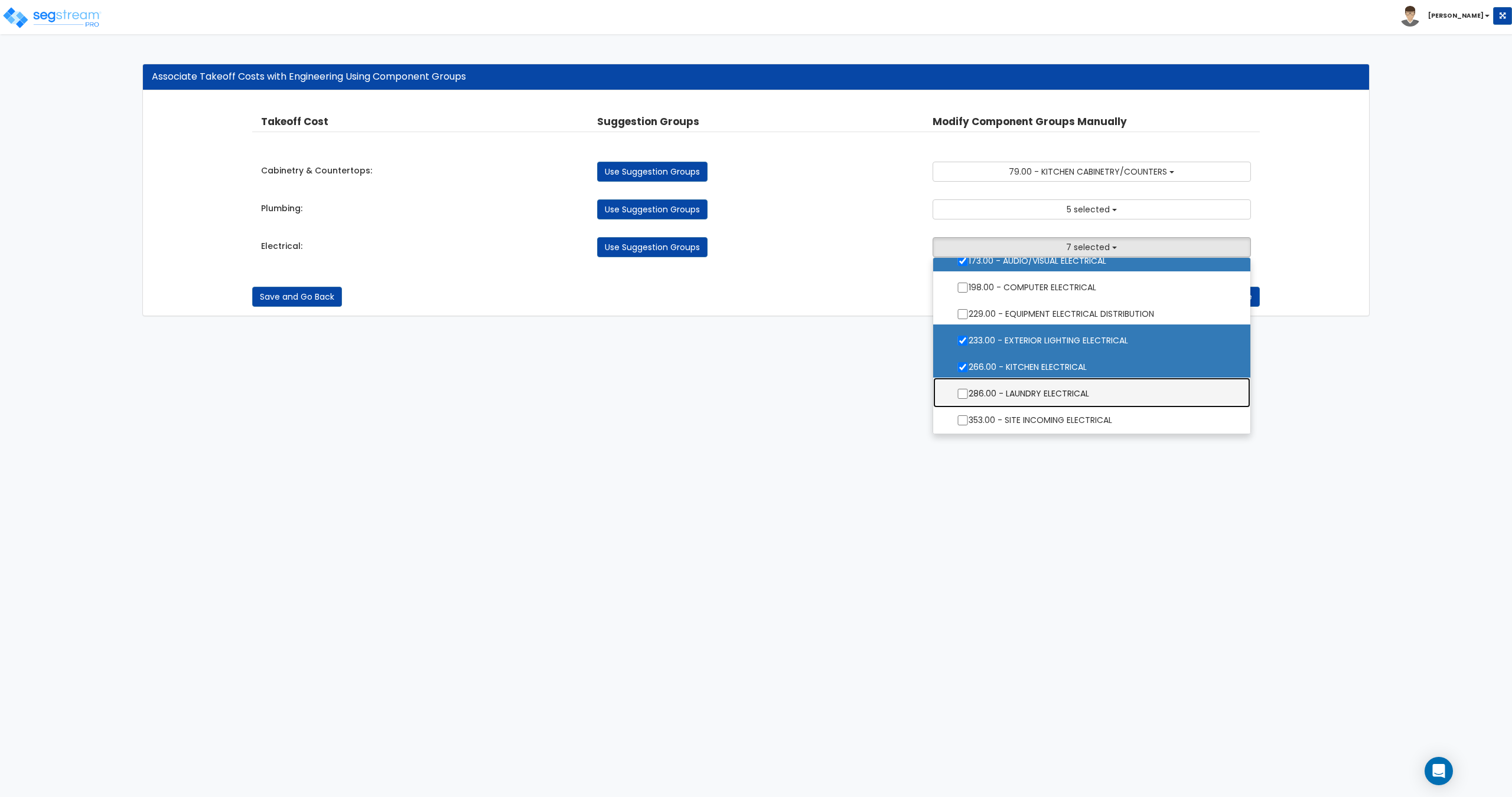
click at [1065, 388] on label "286.00 - LAUNDRY ELECTRICAL" at bounding box center [1091, 392] width 293 height 27
click at [968, 389] on input "286.00 - LAUNDRY ELECTRICAL" at bounding box center [963, 394] width 12 height 10
checkbox input "true"
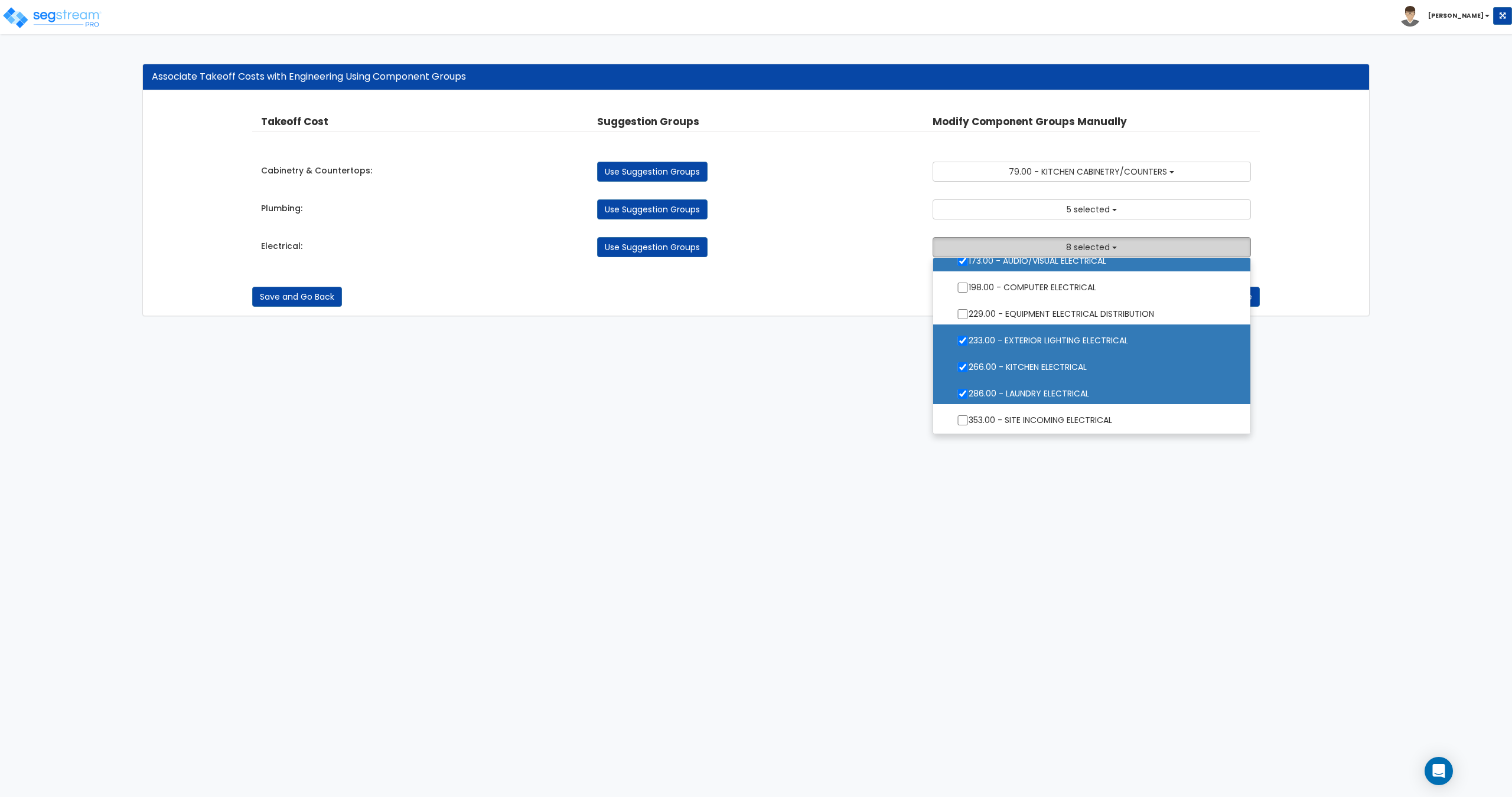
drag, startPoint x: 1072, startPoint y: 243, endPoint x: 1105, endPoint y: 248, distance: 33.4
click at [1072, 243] on span "8 selected" at bounding box center [1088, 247] width 44 height 12
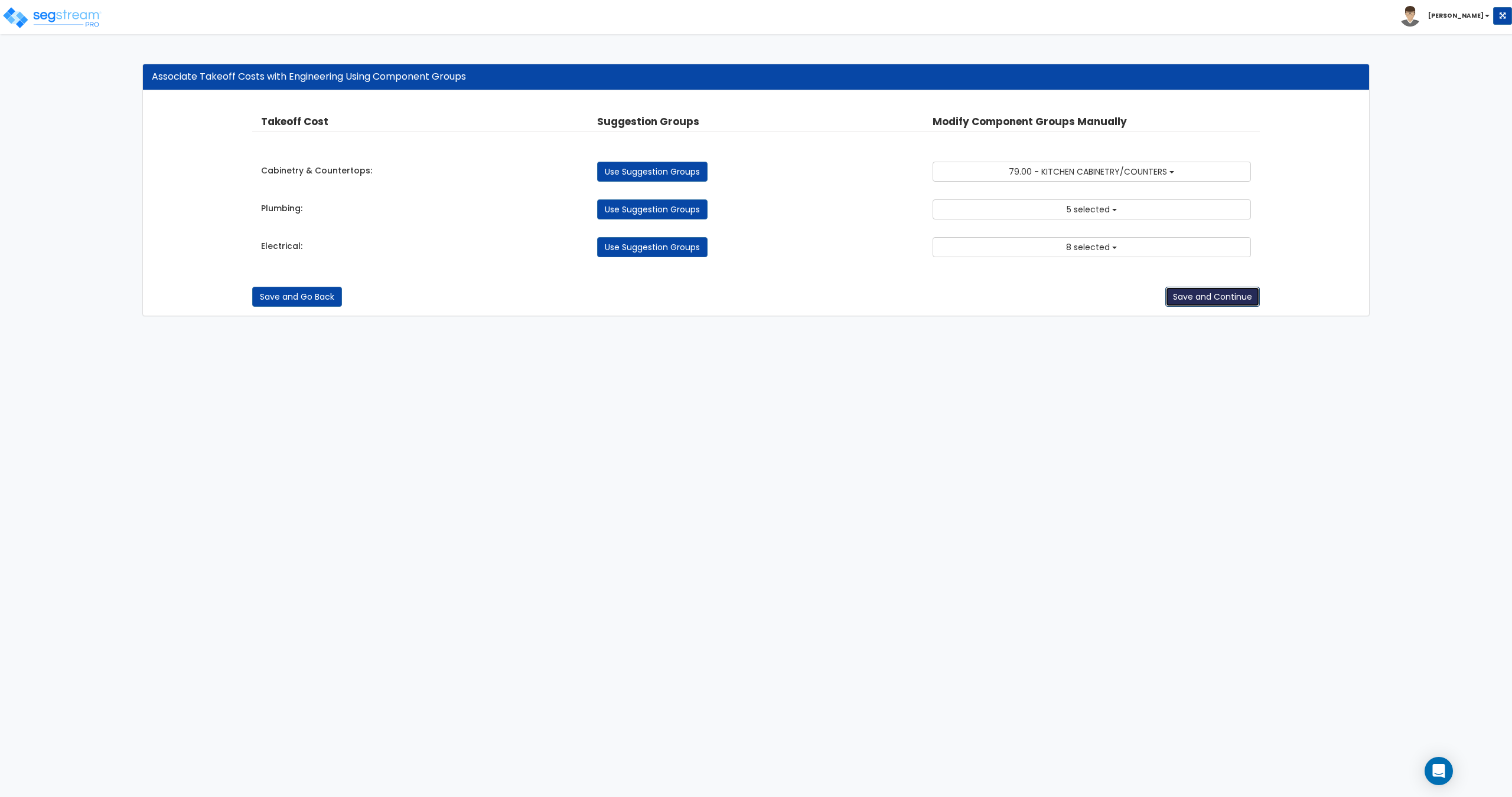
click at [1213, 293] on button "Save and Continue" at bounding box center [1212, 297] width 94 height 20
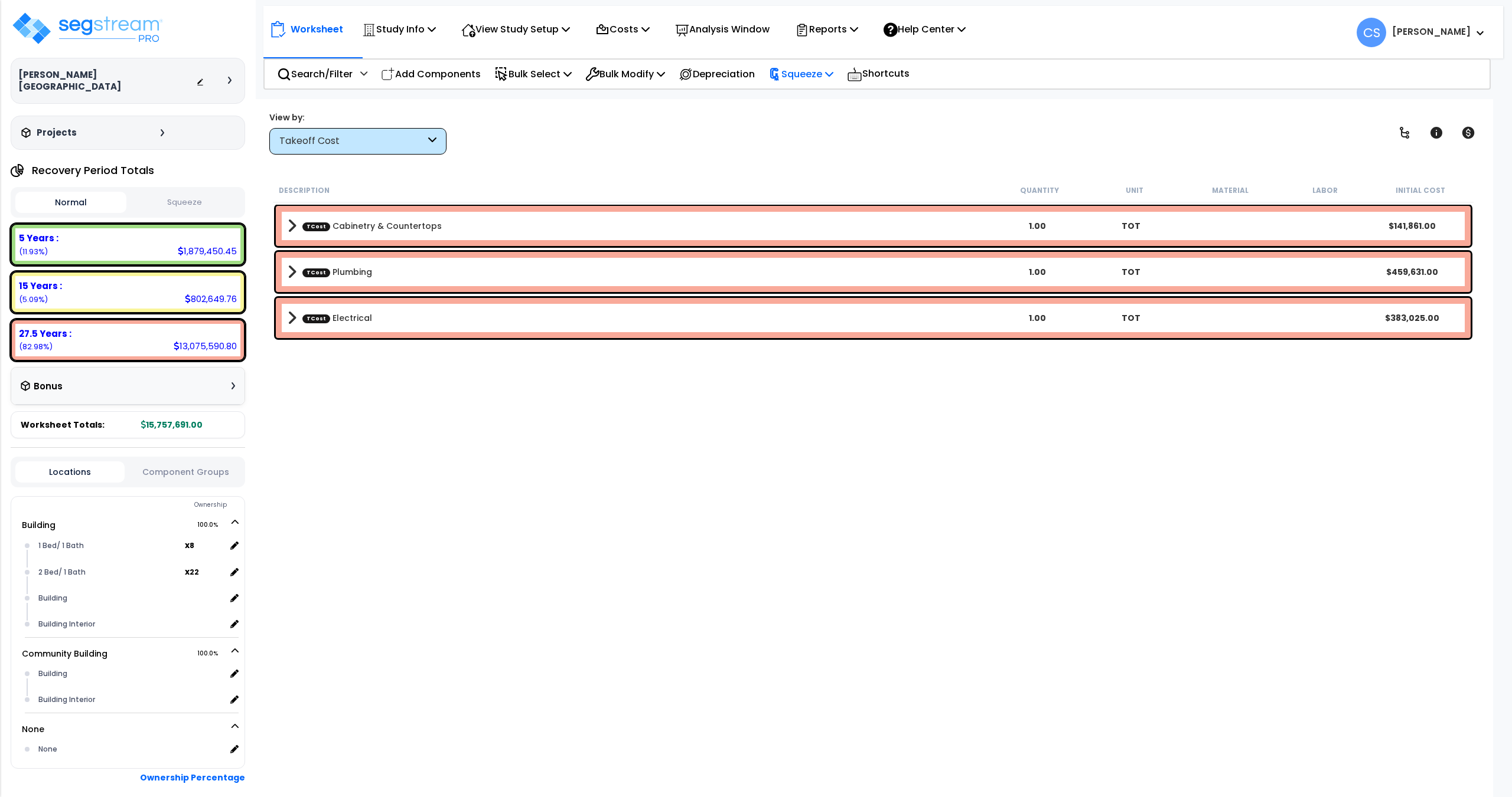
click at [831, 71] on p "Squeeze" at bounding box center [801, 74] width 65 height 16
click at [812, 102] on link "Squeeze" at bounding box center [820, 100] width 117 height 24
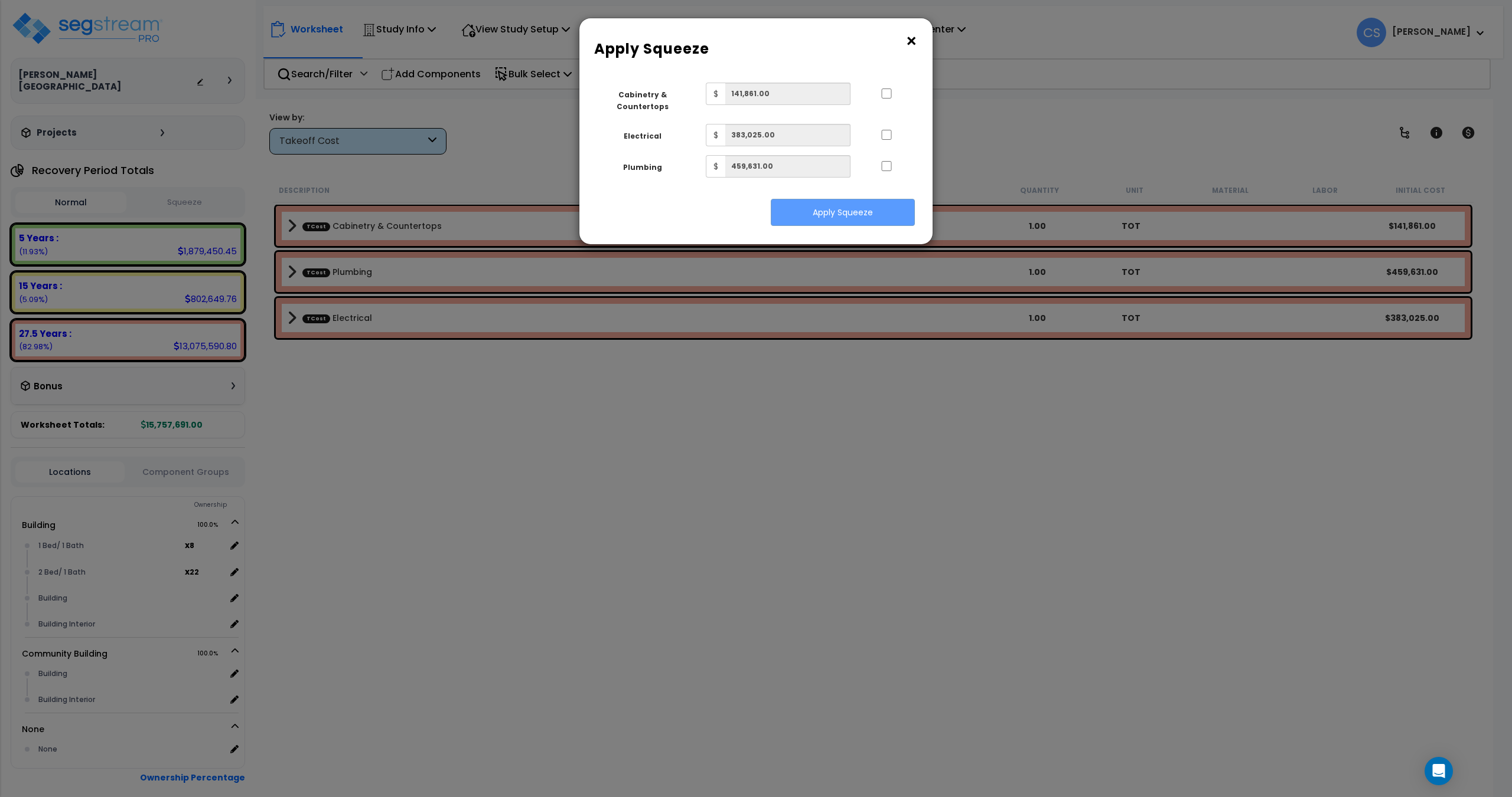
click at [884, 80] on div "Squeeze Type Select 1. Squeeze by Takeoff Cost Total Building Square Footage 0.…" at bounding box center [756, 158] width 353 height 171
click at [884, 96] on input "..." at bounding box center [887, 93] width 12 height 10
checkbox input "true"
click at [884, 130] on input "..." at bounding box center [887, 135] width 12 height 10
checkbox input "true"
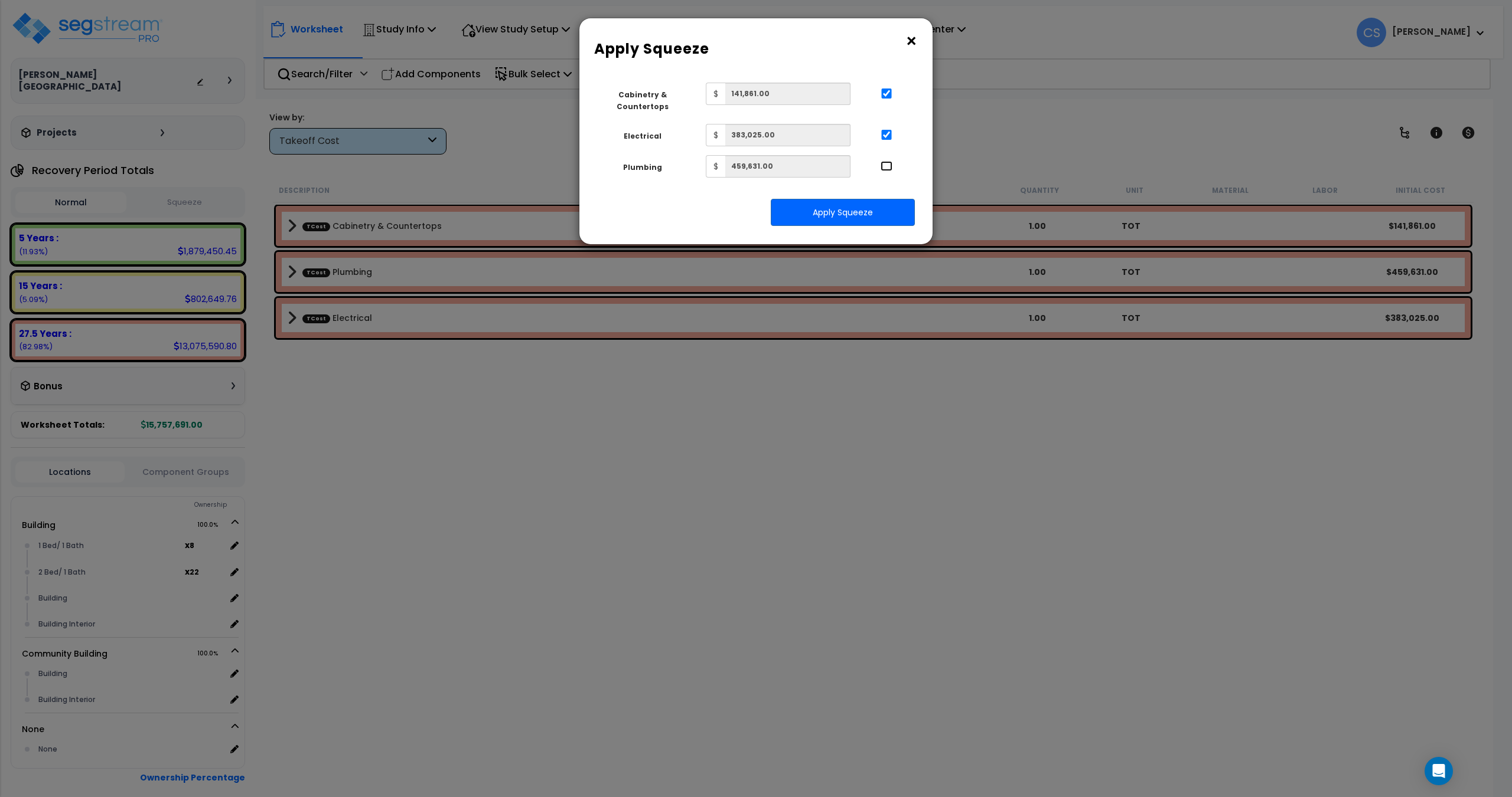
click at [884, 161] on input "..." at bounding box center [887, 166] width 12 height 10
checkbox input "true"
click at [868, 202] on button "Apply Squeeze" at bounding box center [843, 212] width 144 height 27
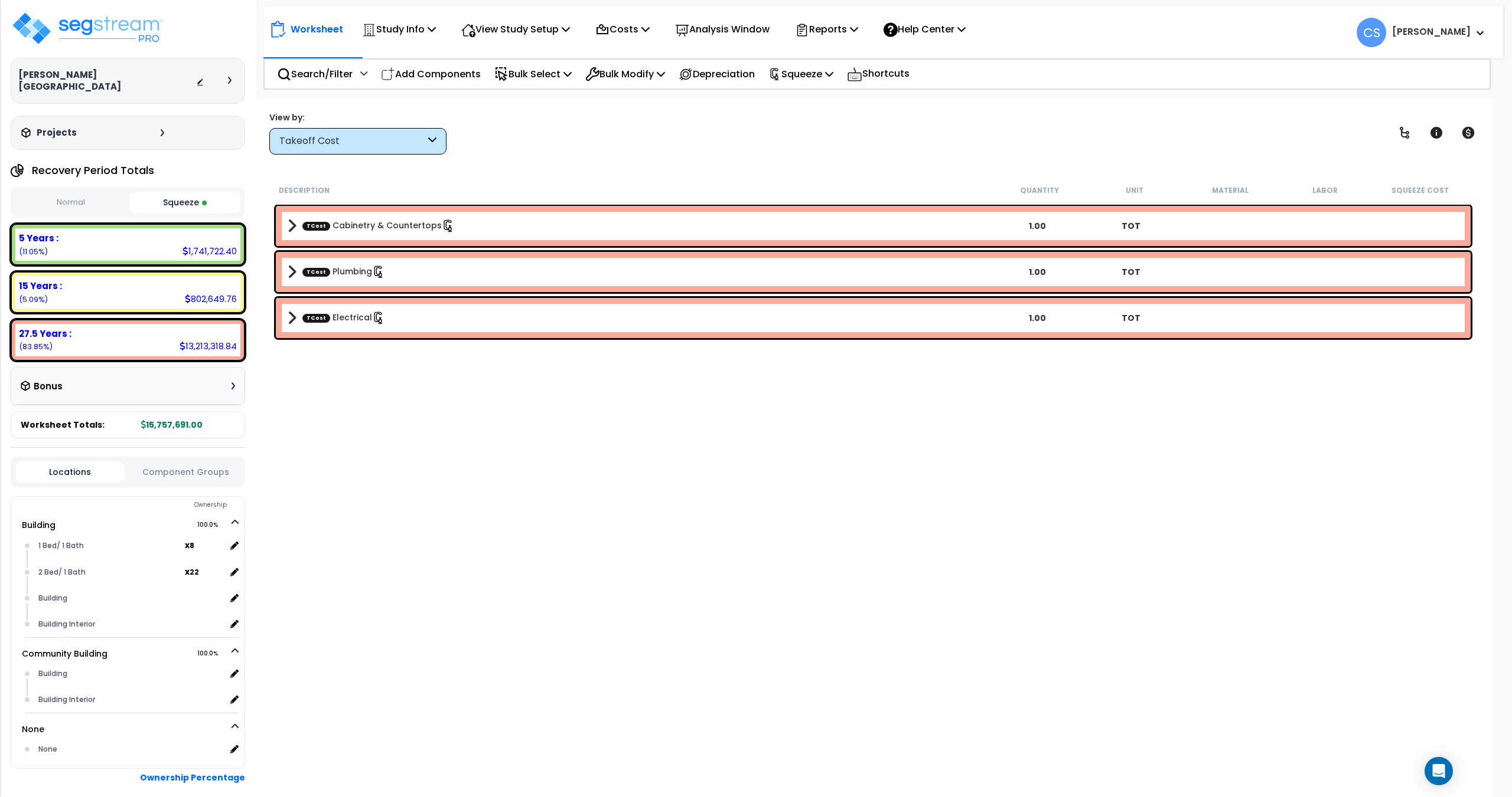
drag, startPoint x: 528, startPoint y: 593, endPoint x: 561, endPoint y: 525, distance: 75.6
click at [528, 593] on div "Description Quantity Unit Material Labor Squeeze Cost TCost Cabinetry & Counter…" at bounding box center [873, 445] width 1204 height 534
click at [650, 30] on icon at bounding box center [646, 29] width 8 height 9
click at [636, 73] on link "Direct Costs" at bounding box center [647, 80] width 117 height 24
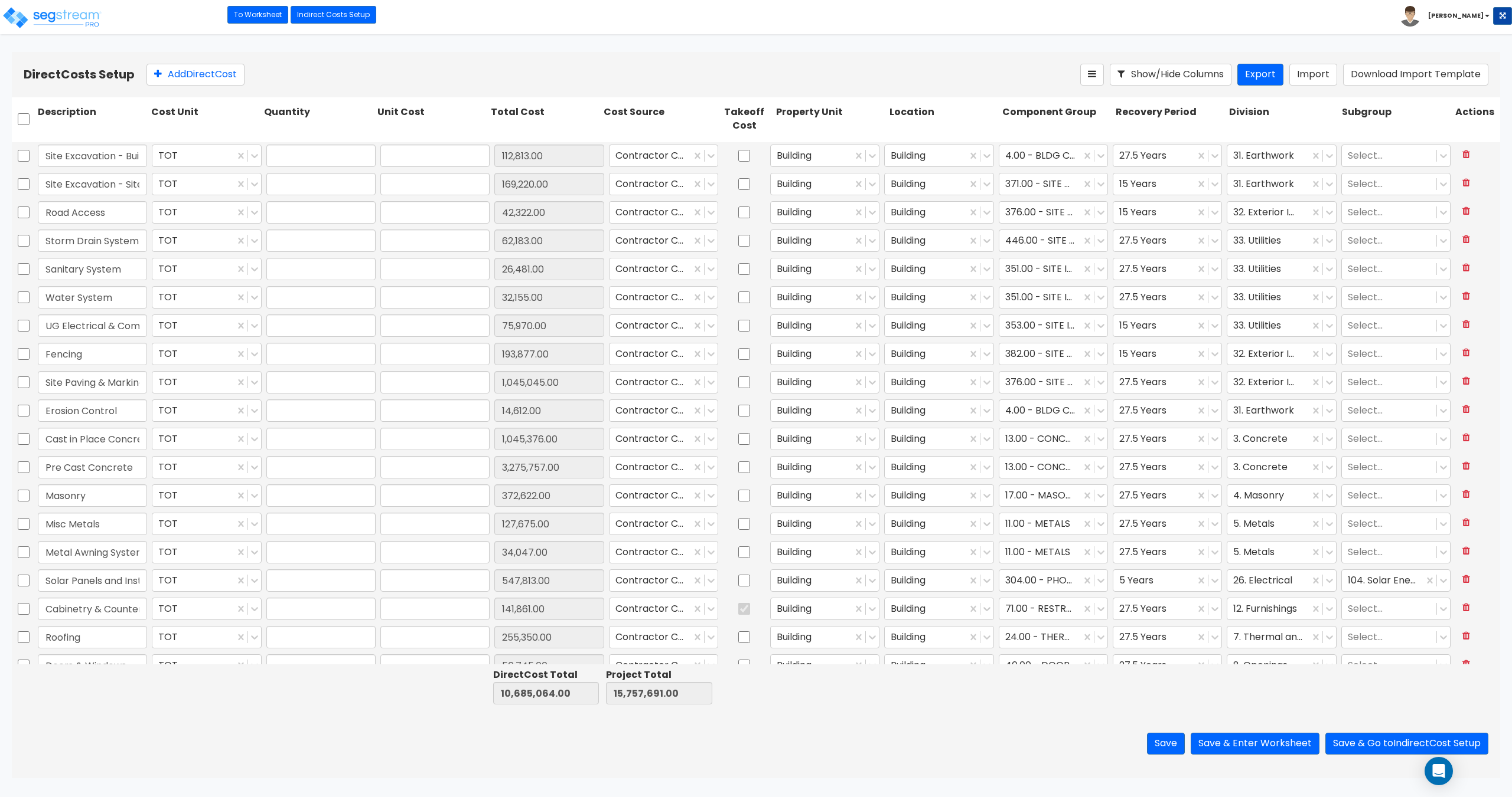
type input "1.00"
type input "112,813.00"
type input "1.00"
type input "169,220.00"
type input "1.00"
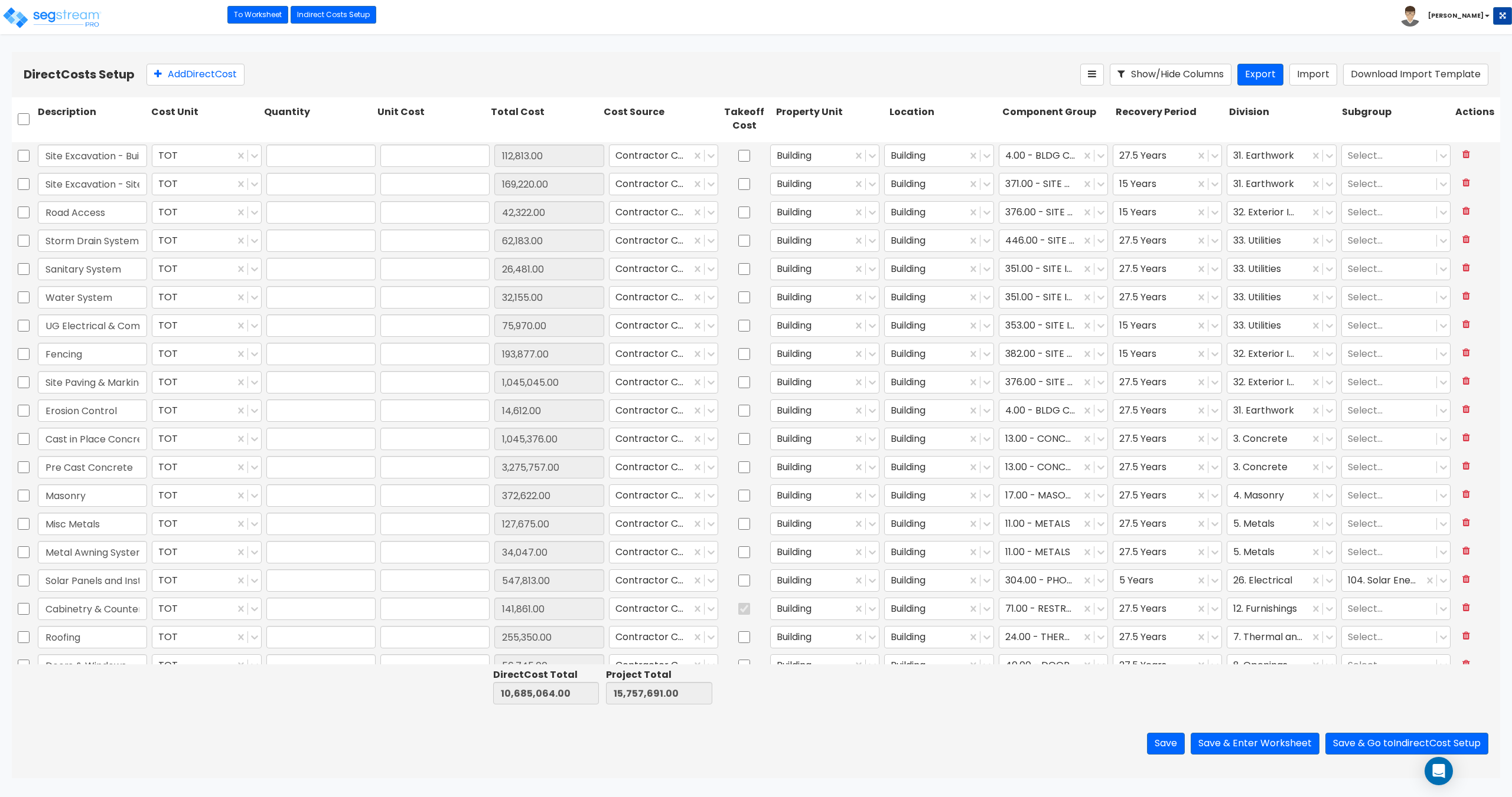
type input "42,322.00"
type input "1.00"
type input "62,183.00"
type input "1.00"
type input "26,481.00"
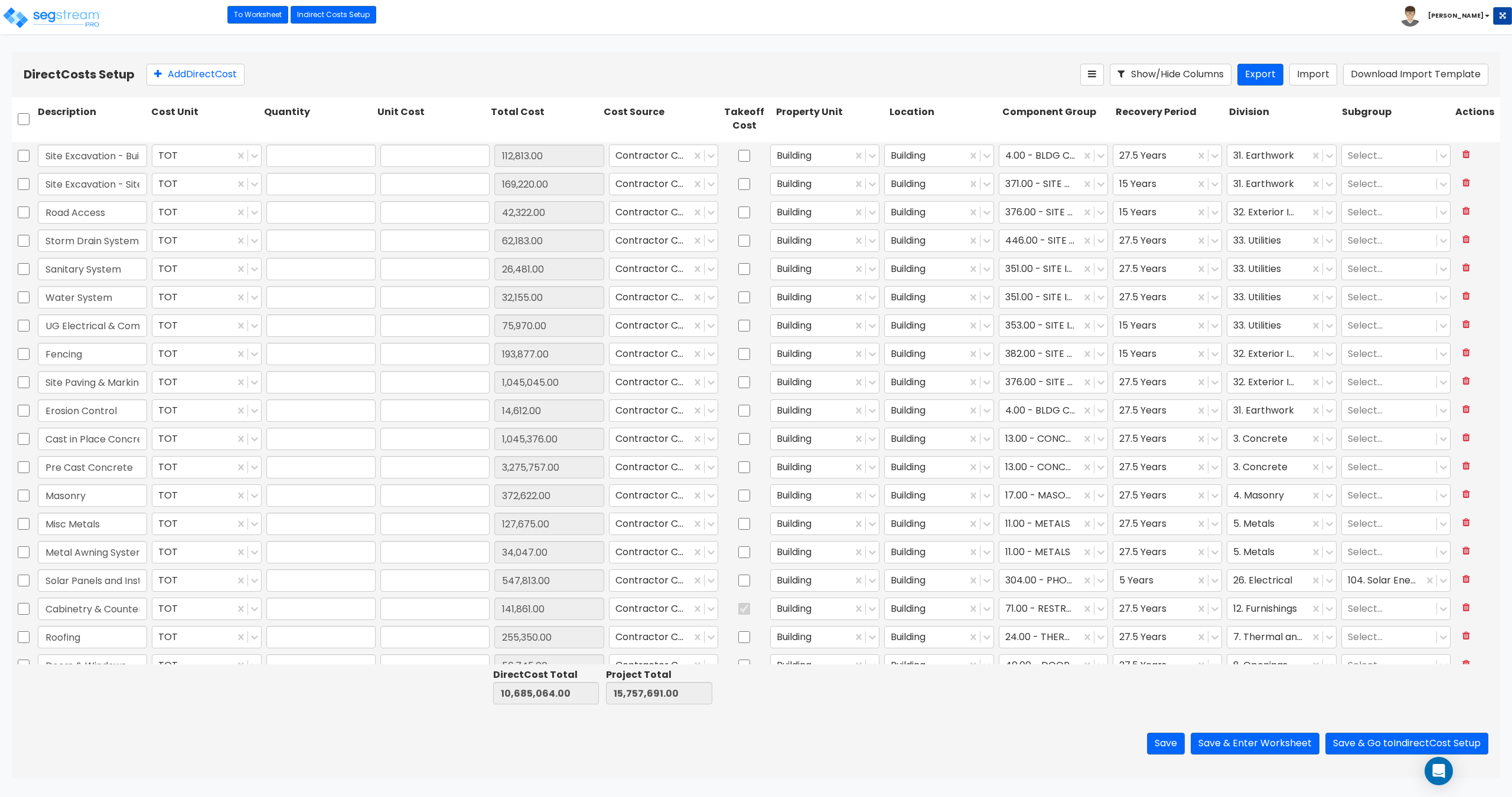
type input "1.00"
type input "32,155.00"
type input "1.00"
type input "75,970.00"
type input "1.00"
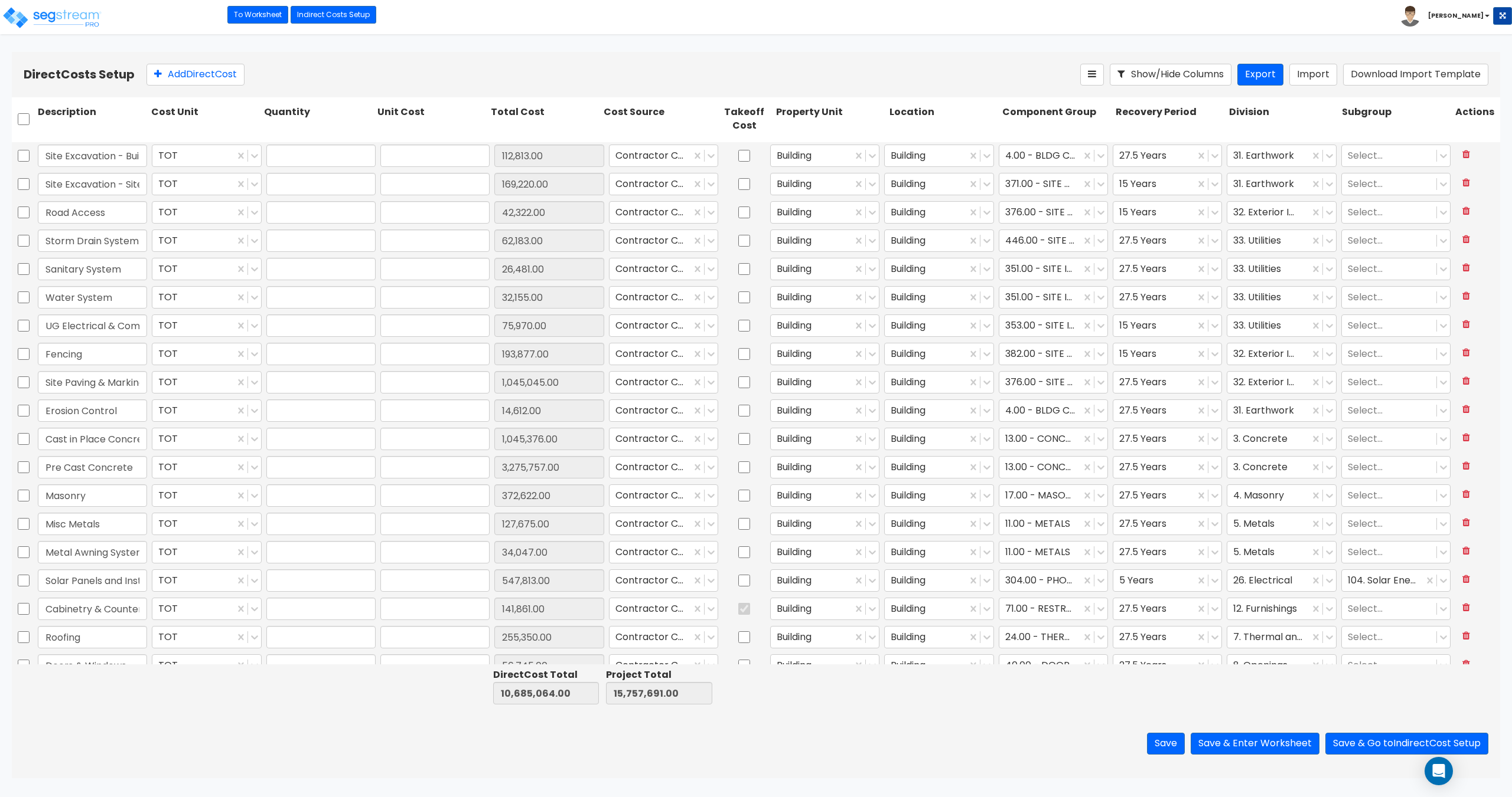
type input "193,877.00"
type input "1.00"
type input "1,045,045.00"
type input "1.00"
type input "14,612.00"
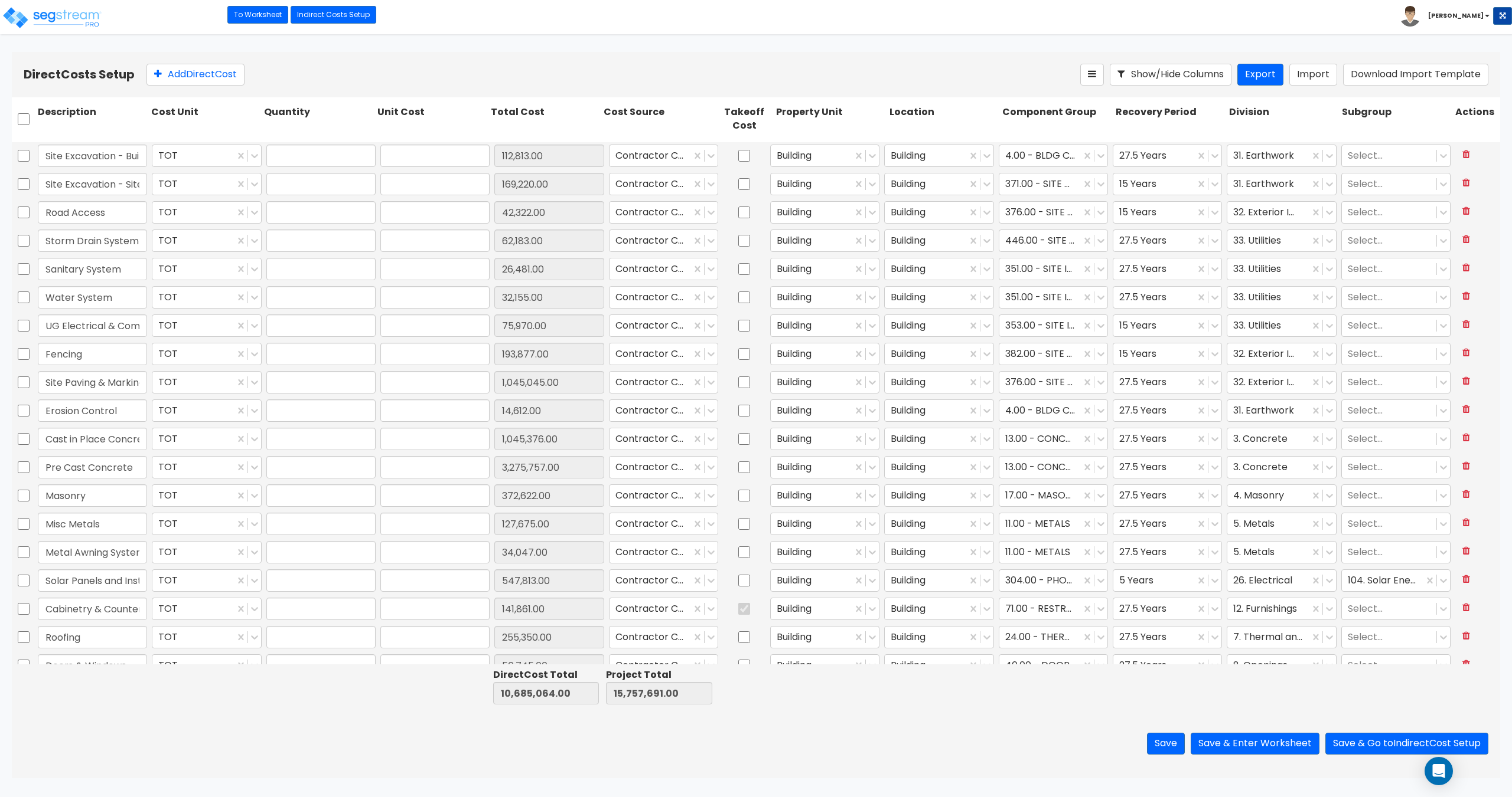
type input "1.00"
type input "1,045,376.00"
type input "1.00"
type input "3,275,757.00"
type input "1.00"
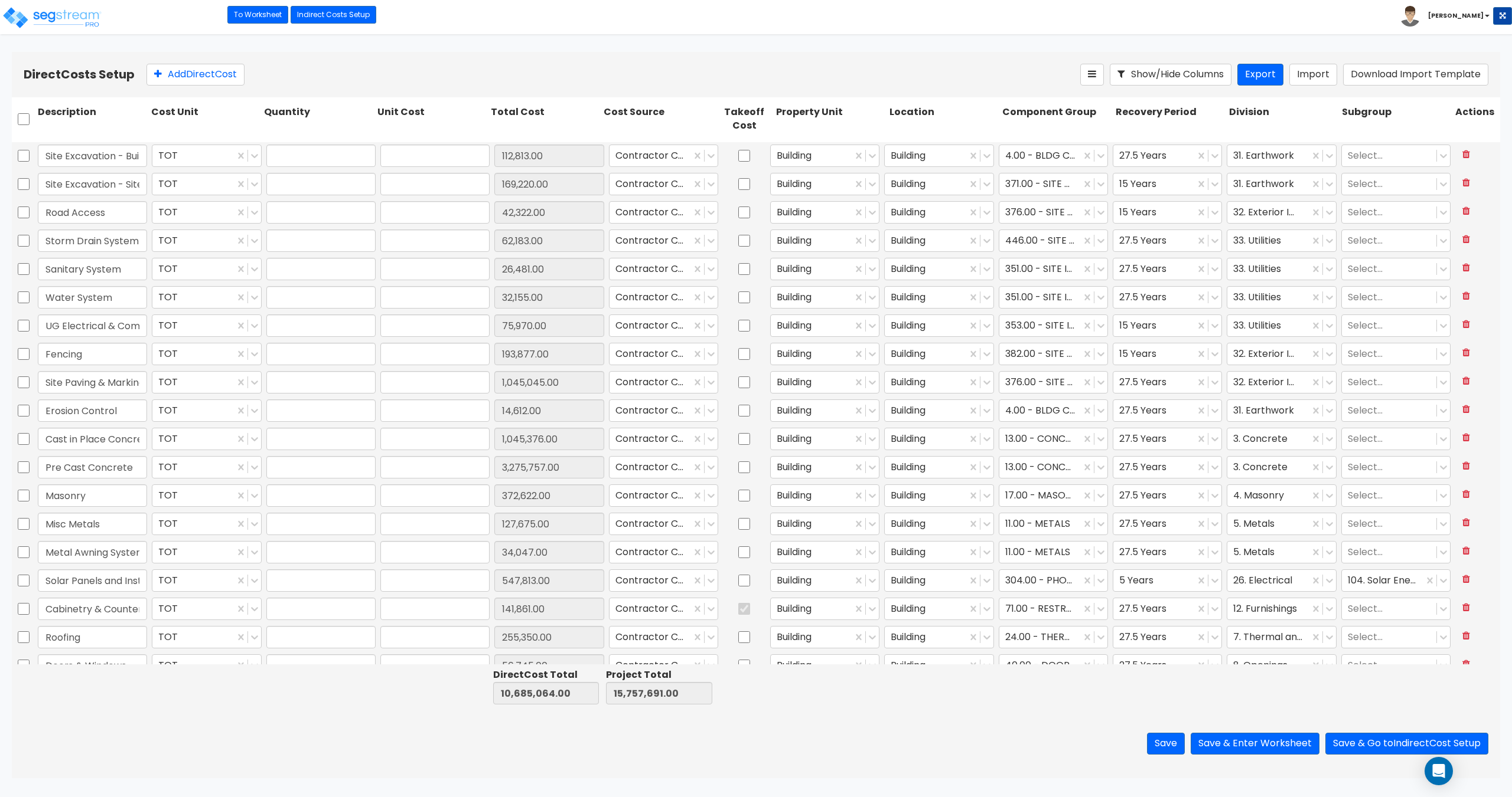
type input "372,622.00"
type input "1.00"
type input "127,675.00"
type input "1.00"
type input "34,047.00"
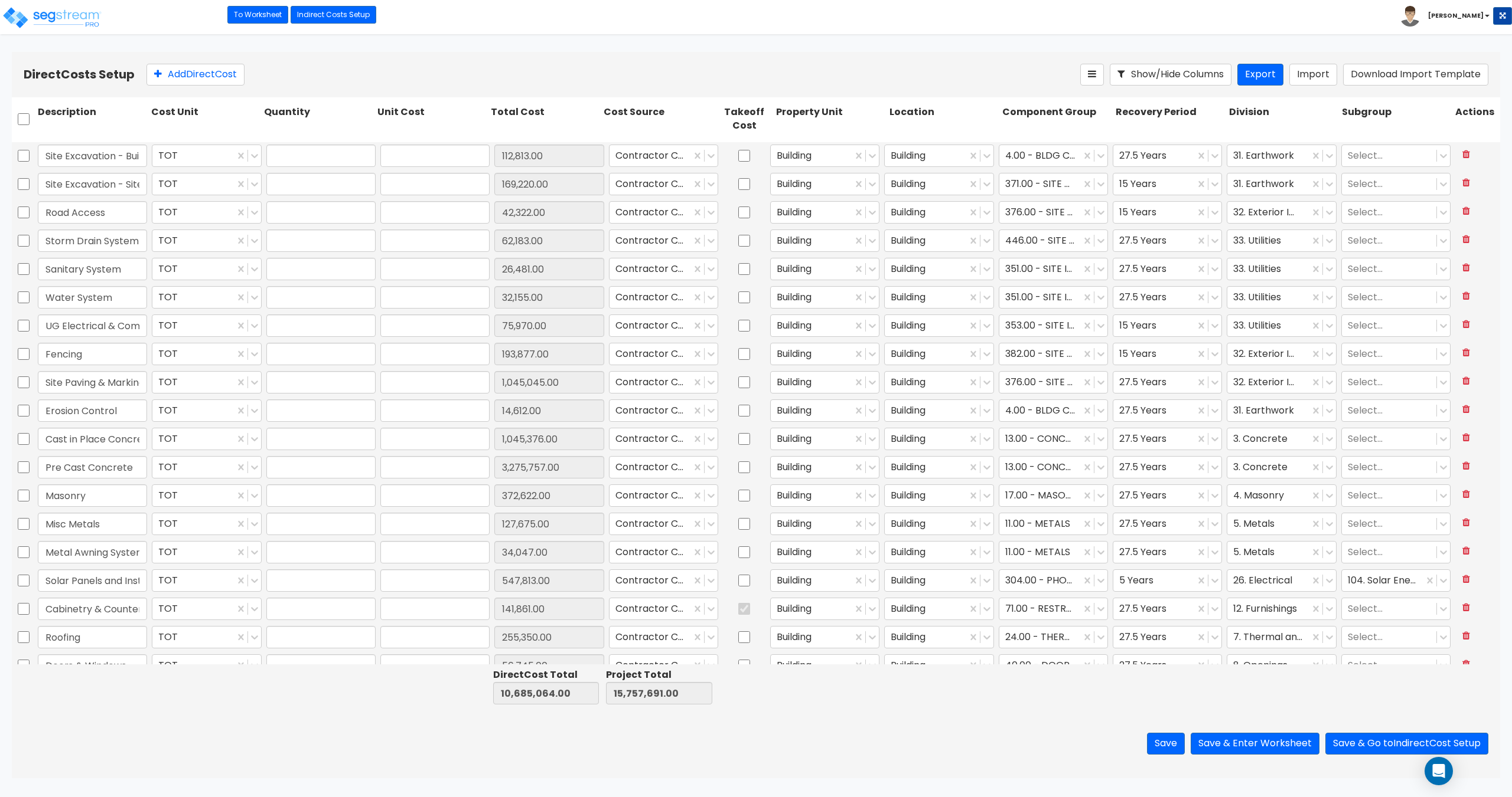
type input "1.00"
type input "547,813.00"
type input "1.00"
type input "141,861.00"
type input "1.00"
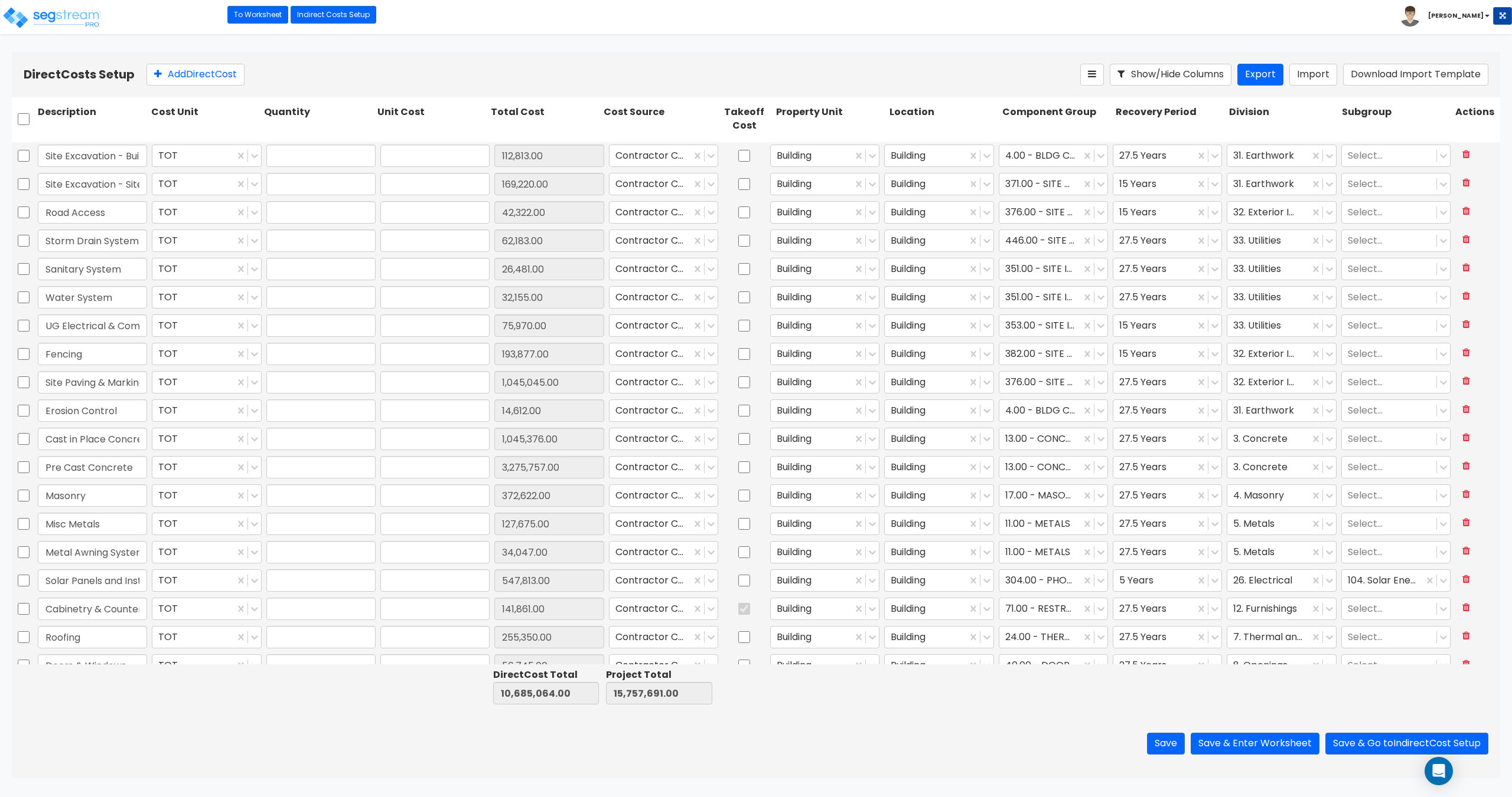
type input "255,350.00"
type input "1.00"
type input "56,745.00"
type input "1.00"
type input "34,047.00"
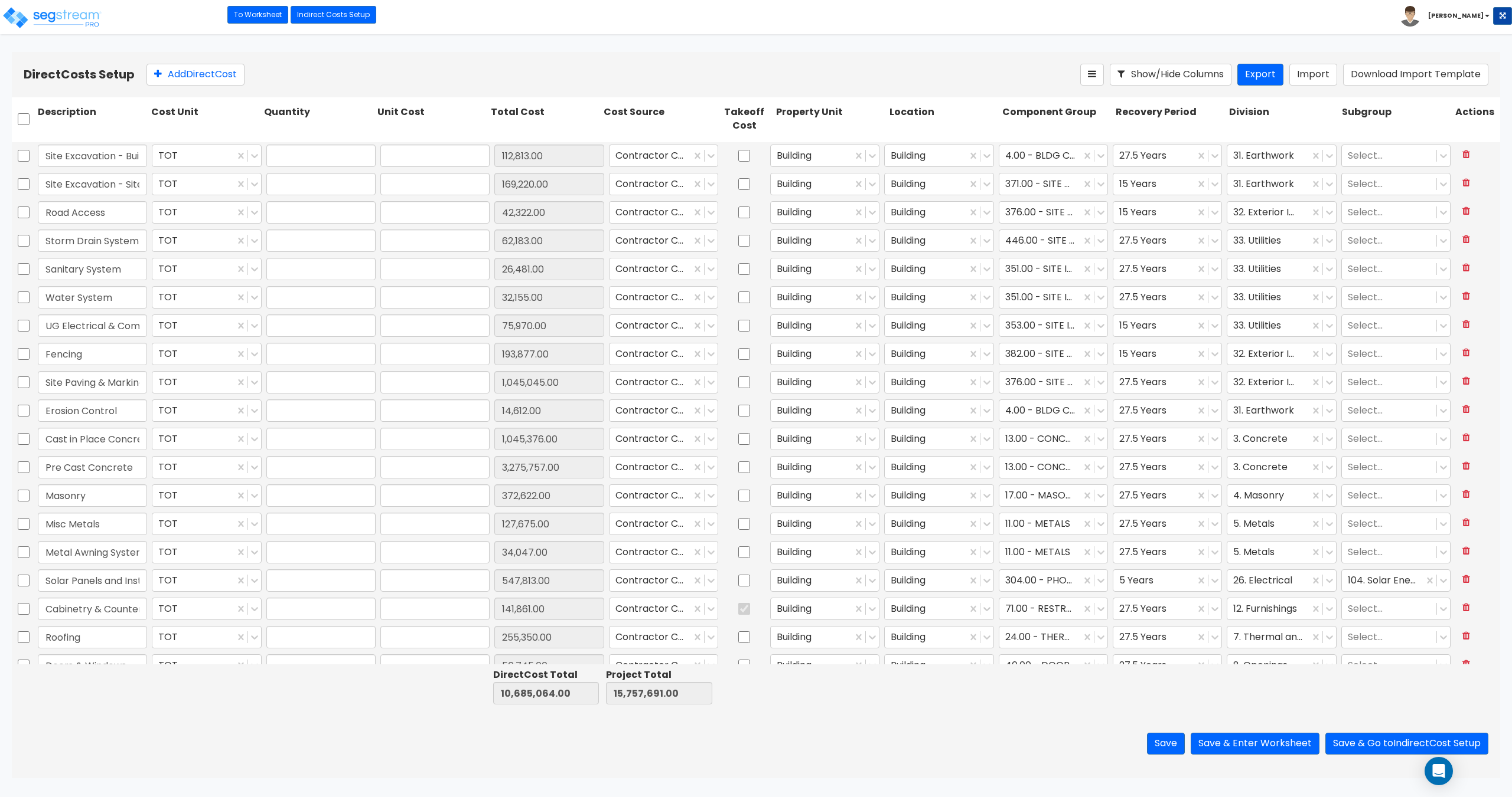
type input "1.00"
type input "255,350.00"
type input "1.00"
type input "204,280.00"
type input "1.00"
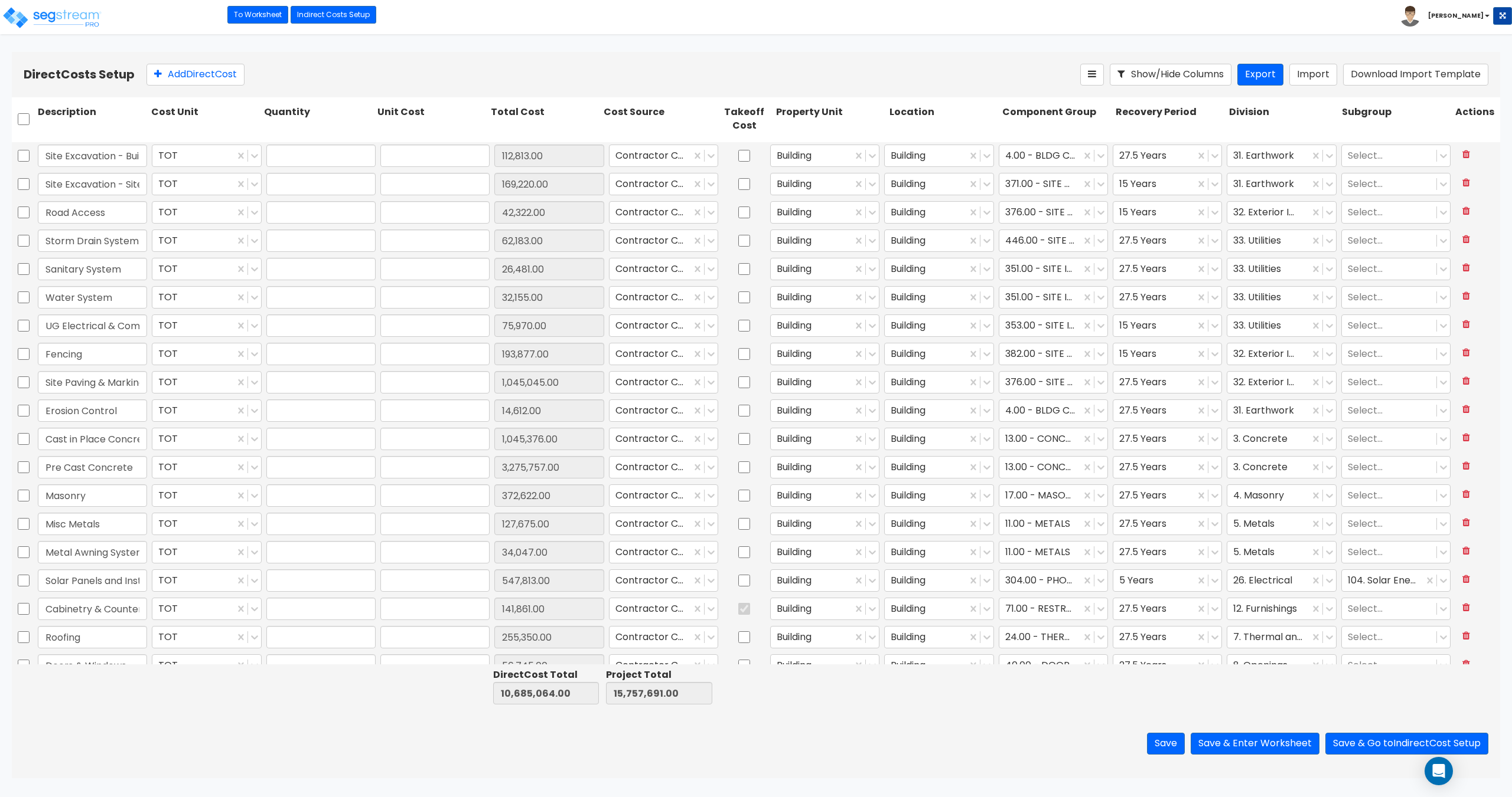
type input "28,372.00"
type input "1.00"
type input "306,420.00"
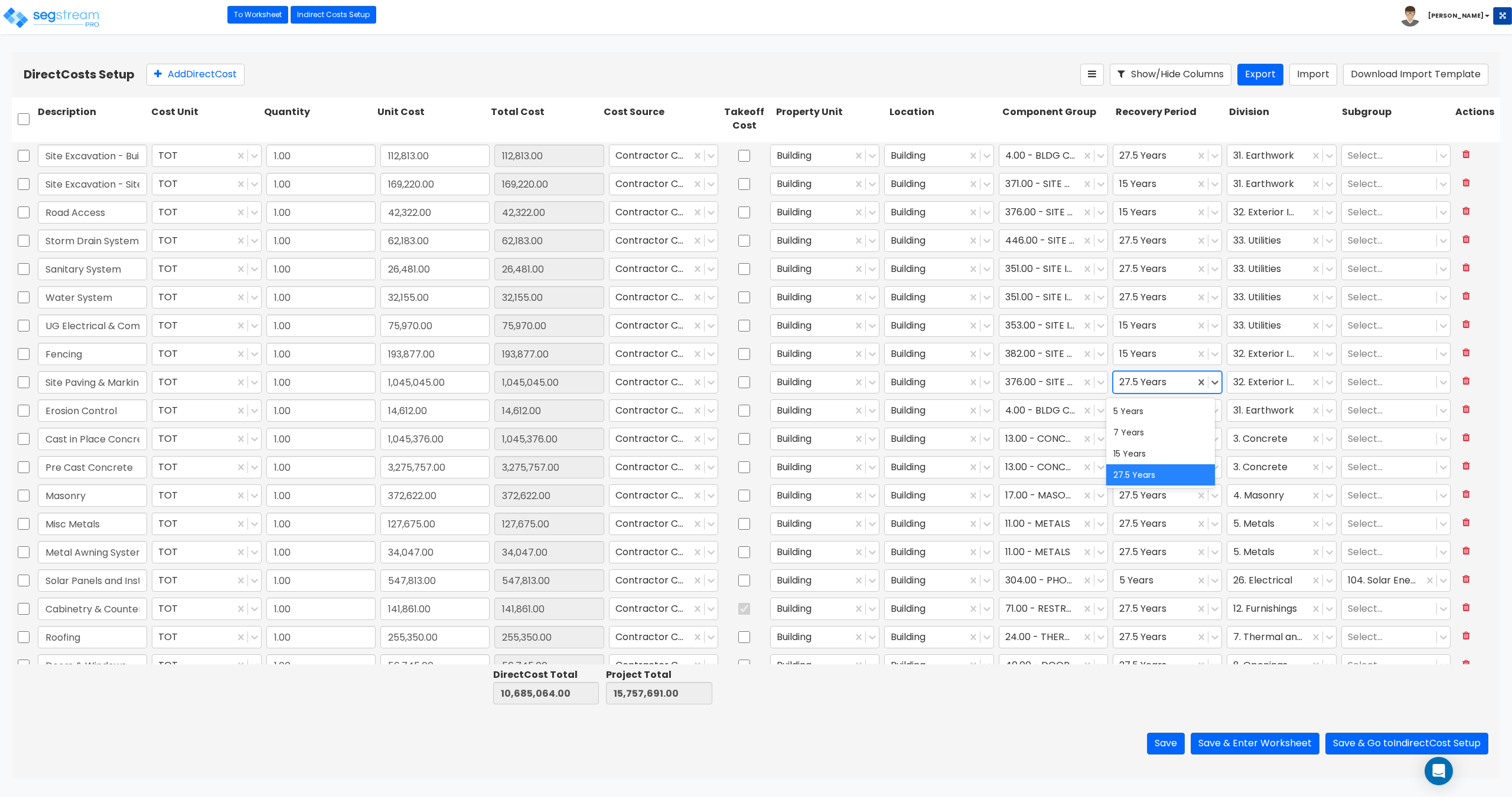
click at [1167, 386] on div at bounding box center [1154, 382] width 69 height 16
click at [1158, 452] on div "15 Years" at bounding box center [1160, 454] width 109 height 22
click at [1233, 745] on button "Save & Enter Worksheet" at bounding box center [1254, 744] width 129 height 22
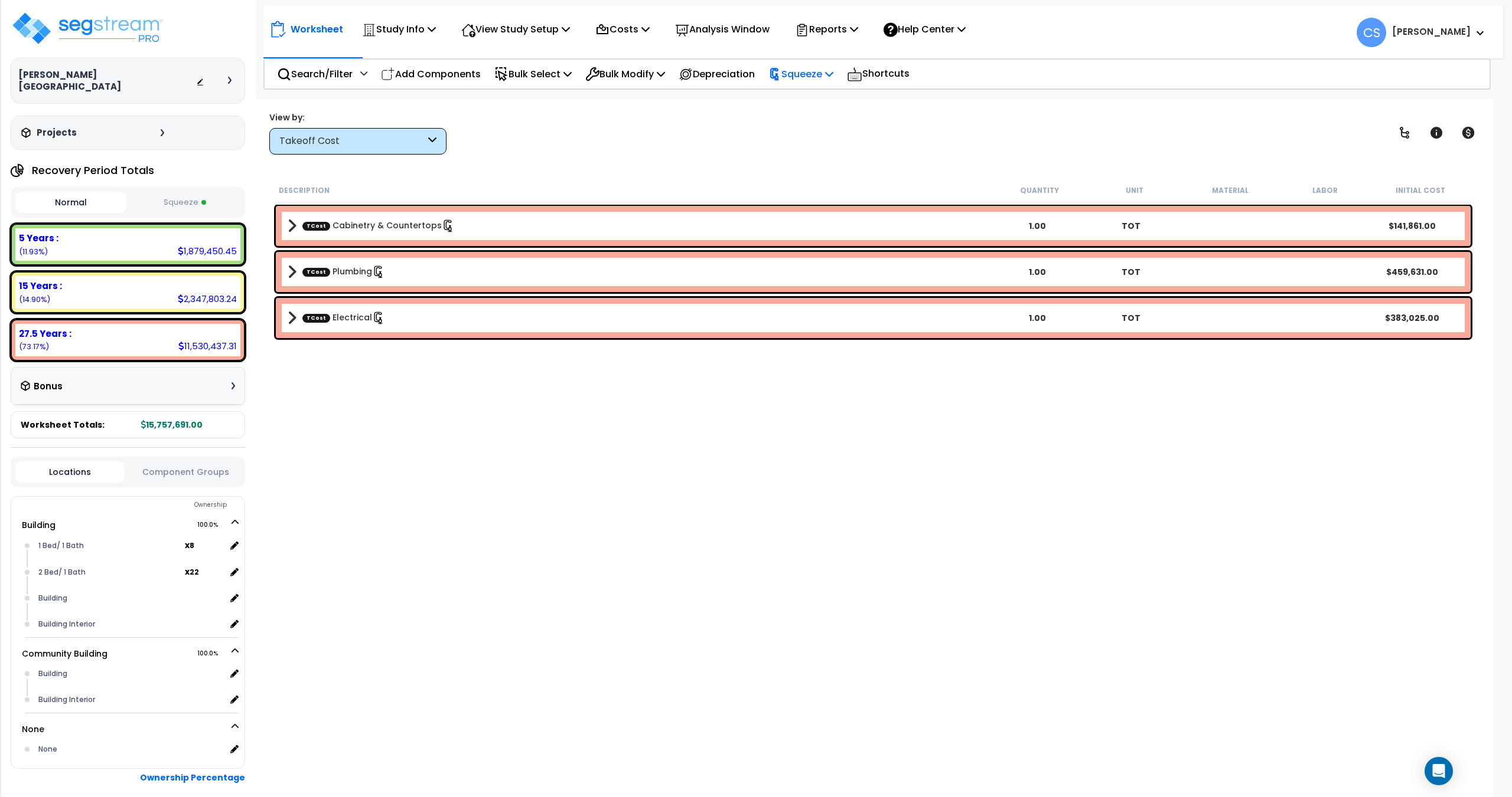
click at [821, 75] on p "Squeeze" at bounding box center [801, 74] width 65 height 16
click at [810, 95] on link "Re-squeeze" at bounding box center [820, 100] width 117 height 24
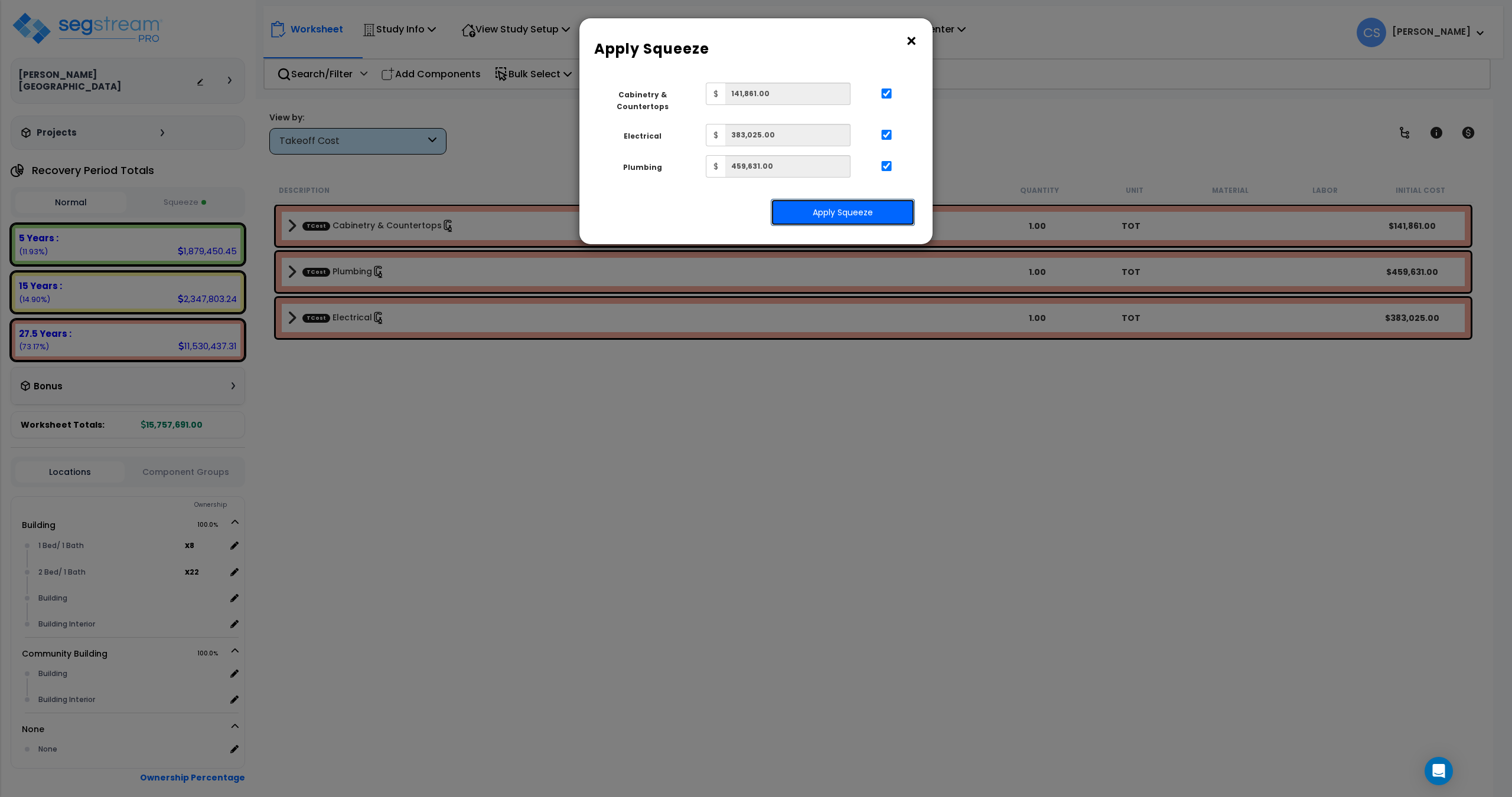
click at [860, 204] on button "Apply Squeeze" at bounding box center [843, 212] width 144 height 27
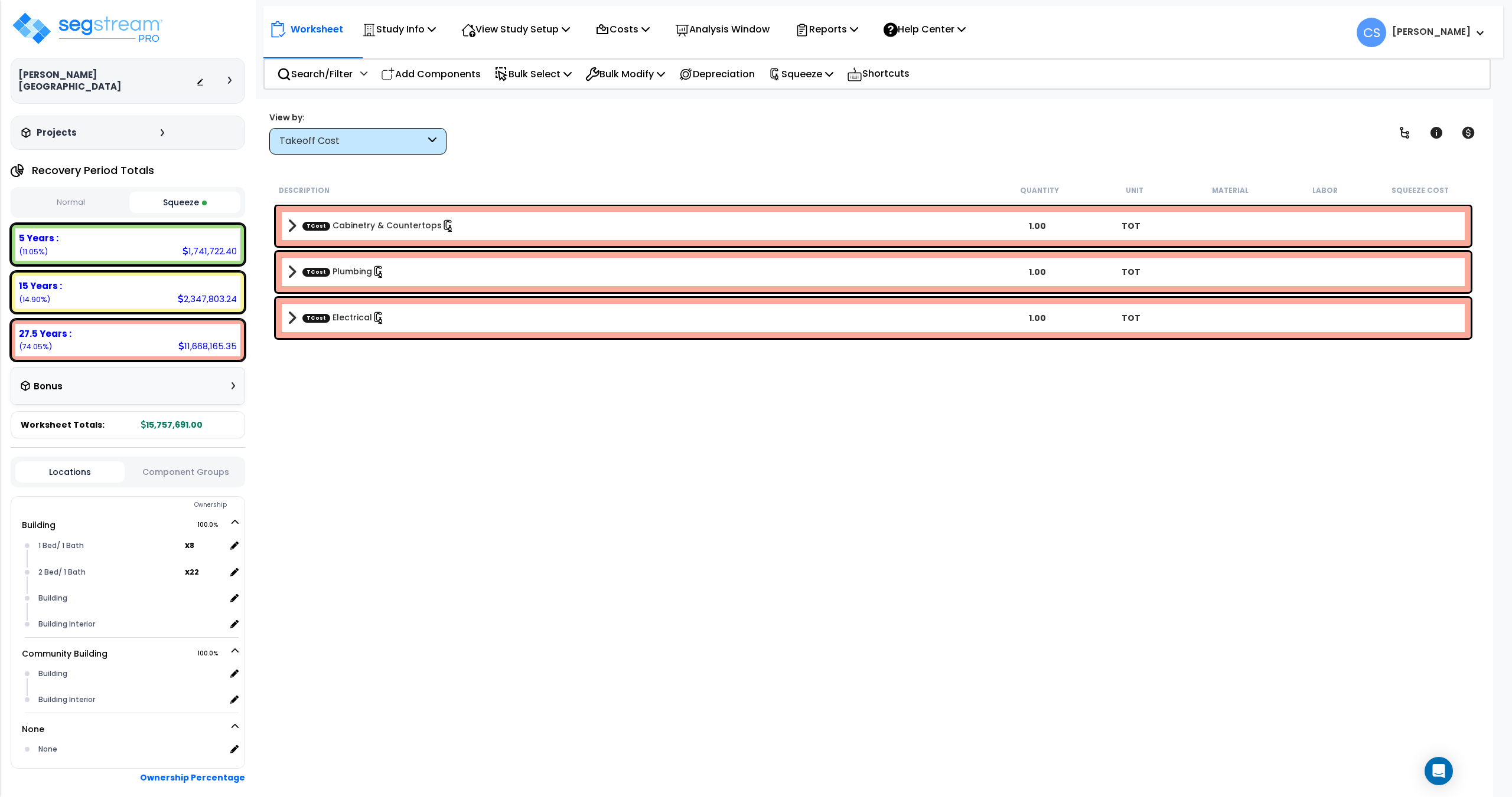
drag, startPoint x: 544, startPoint y: 540, endPoint x: 565, endPoint y: 508, distance: 38.3
click at [544, 540] on div "Description Quantity Unit Material Labor Squeeze Cost TCost Cabinetry & Counter…" at bounding box center [873, 445] width 1204 height 534
click at [842, 34] on p "Reports" at bounding box center [827, 30] width 63 height 16
click at [839, 62] on link "Get Report" at bounding box center [847, 56] width 117 height 24
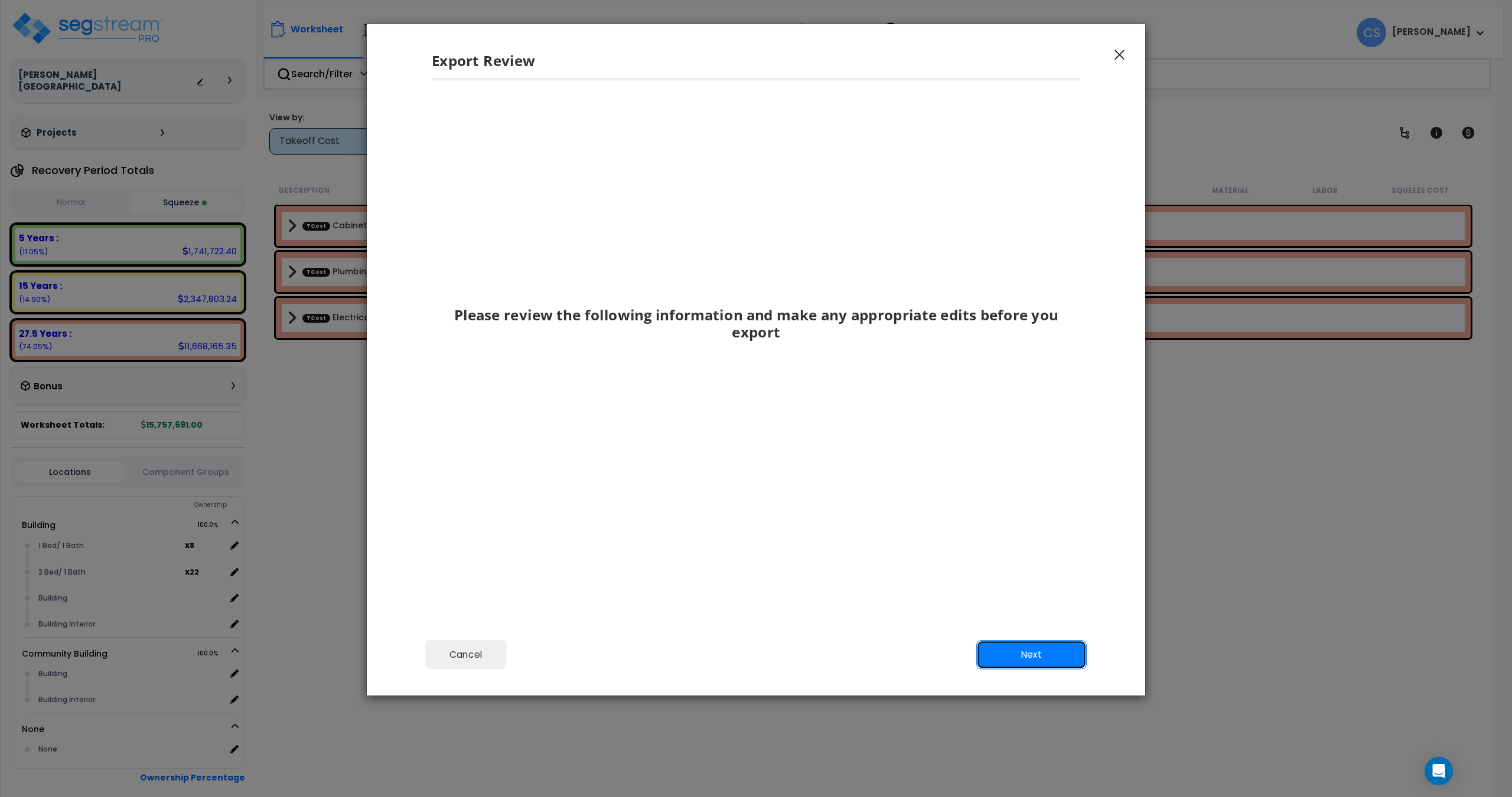
click at [1063, 655] on button "Next" at bounding box center [1032, 655] width 111 height 30
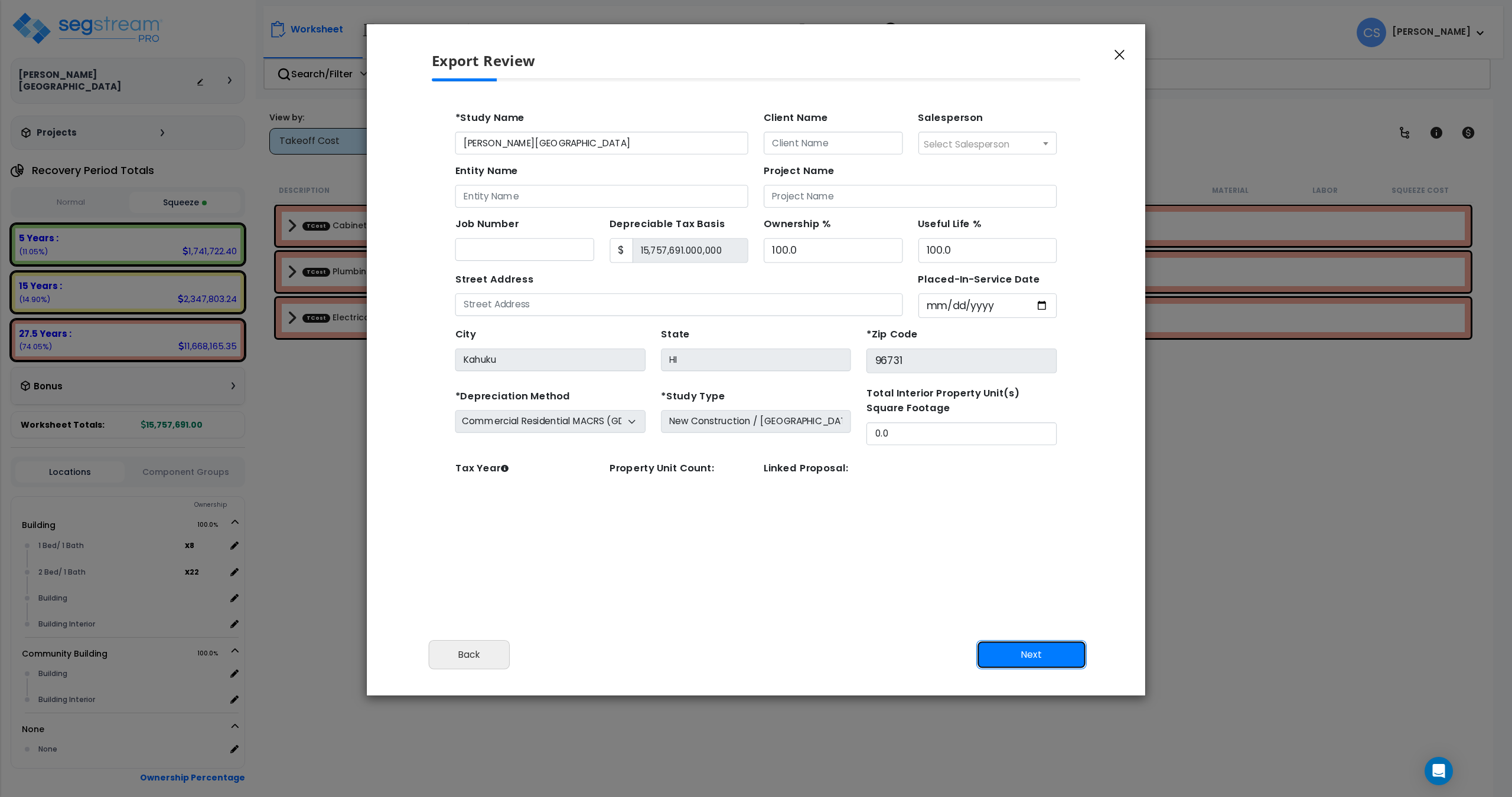
click at [1040, 664] on button "Next" at bounding box center [1032, 655] width 111 height 30
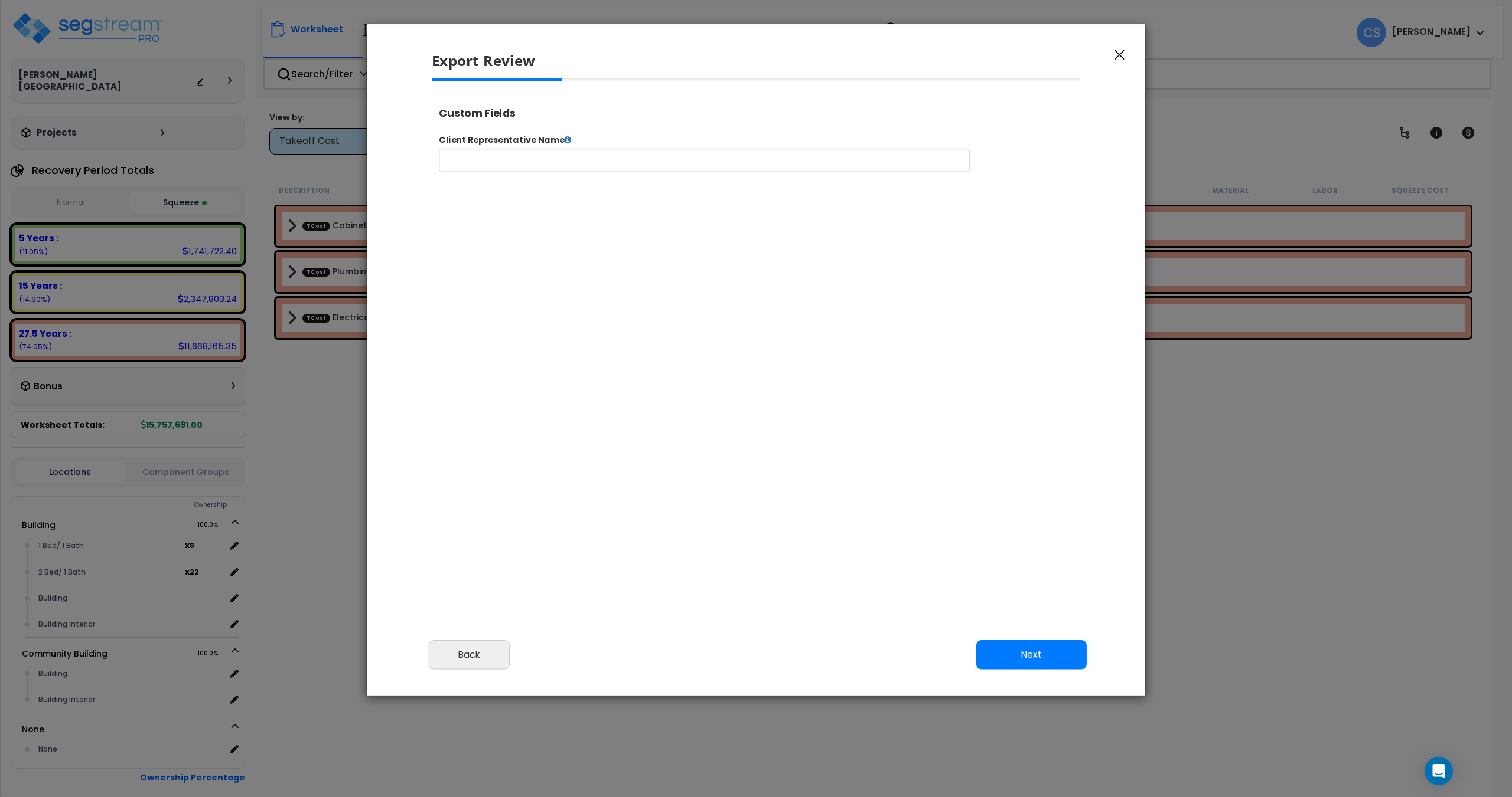
select select "2025"
click at [1001, 650] on button "Next" at bounding box center [1032, 655] width 111 height 30
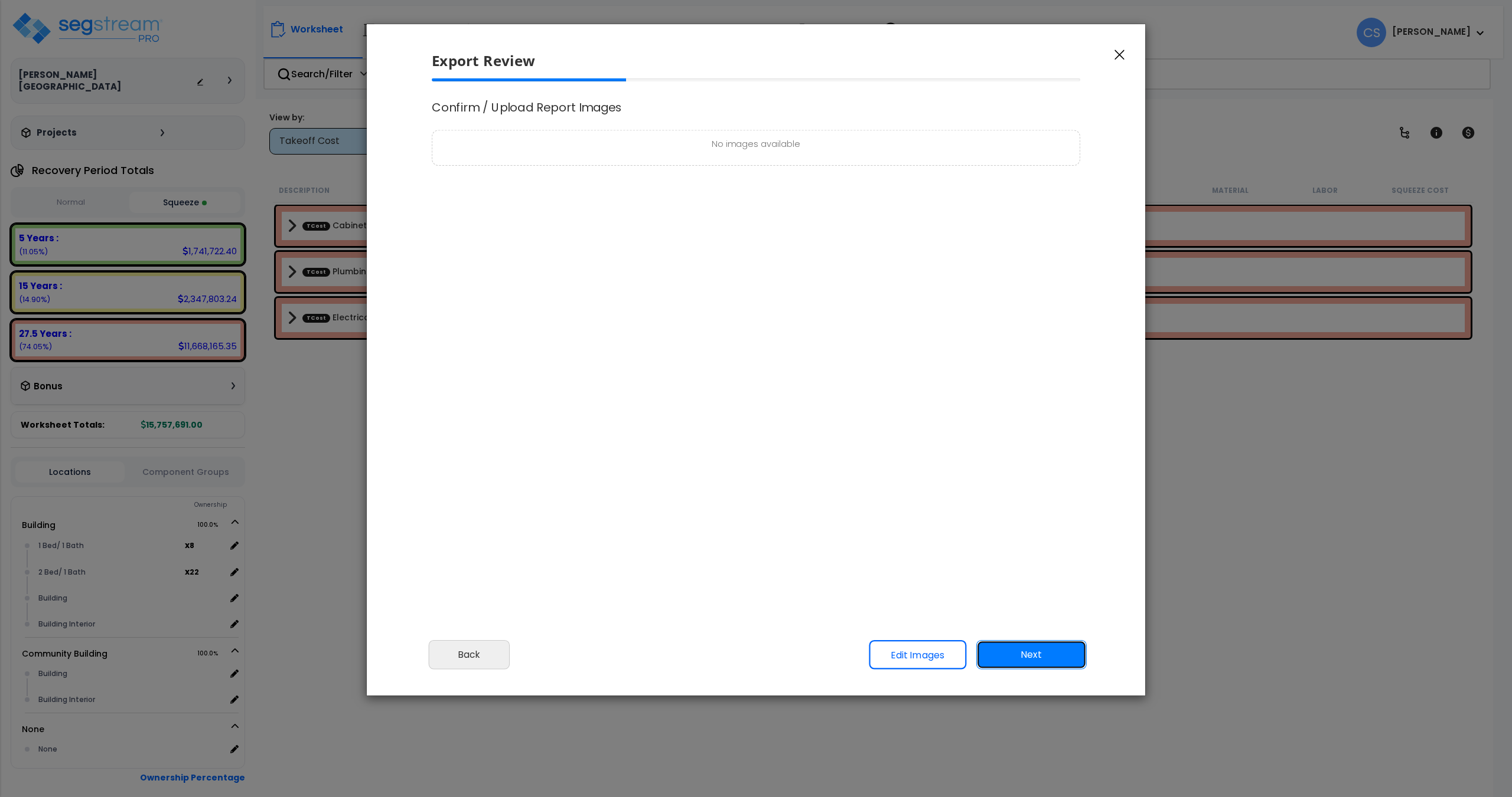
scroll to position [0, 0]
click at [1024, 657] on button "Next" at bounding box center [1032, 655] width 111 height 30
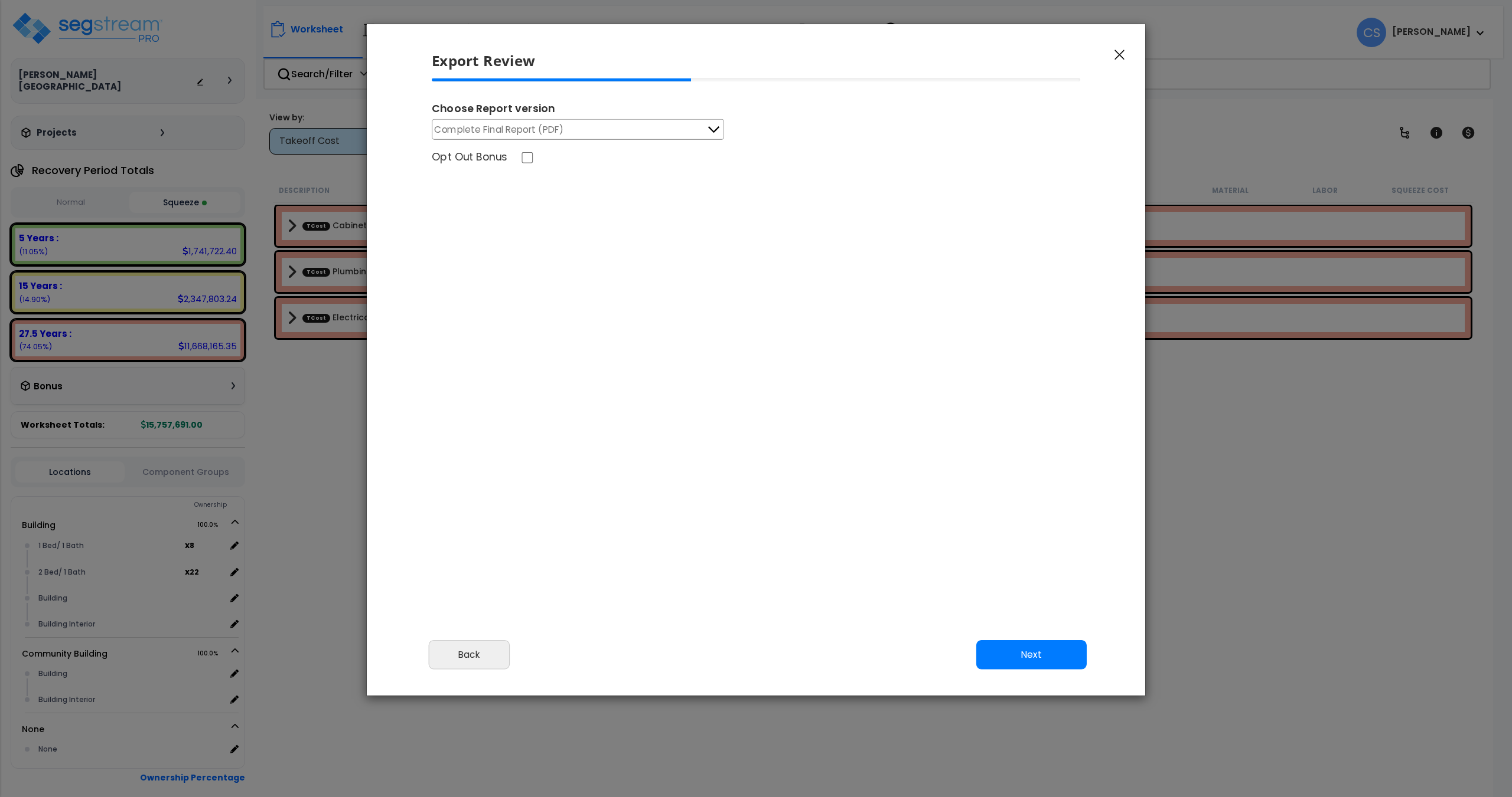
click at [526, 134] on span "Complete Final Report (PDF)" at bounding box center [499, 129] width 130 height 15
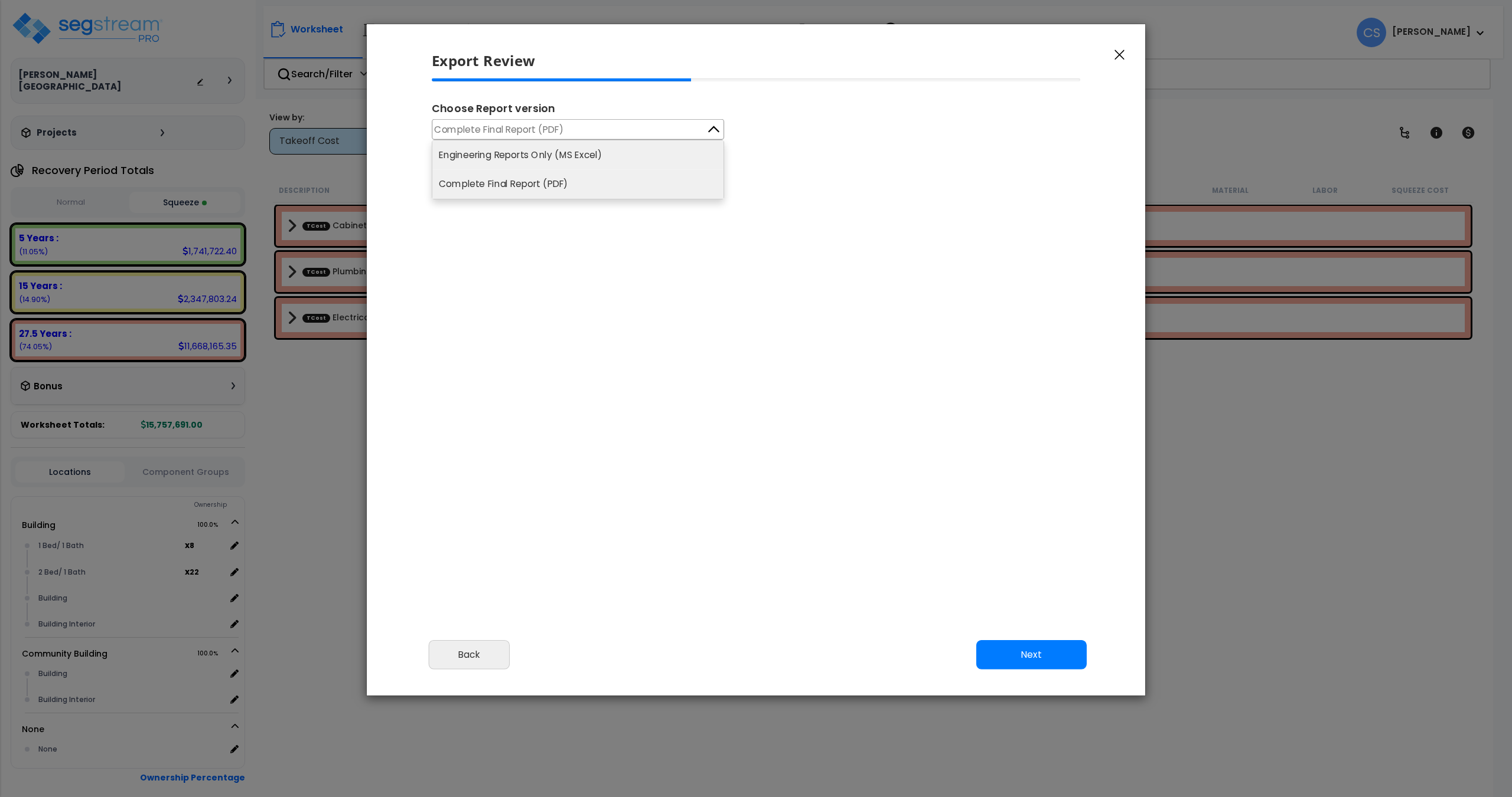
click at [534, 150] on li "Engineering Reports Only (MS Excel)" at bounding box center [578, 154] width 291 height 29
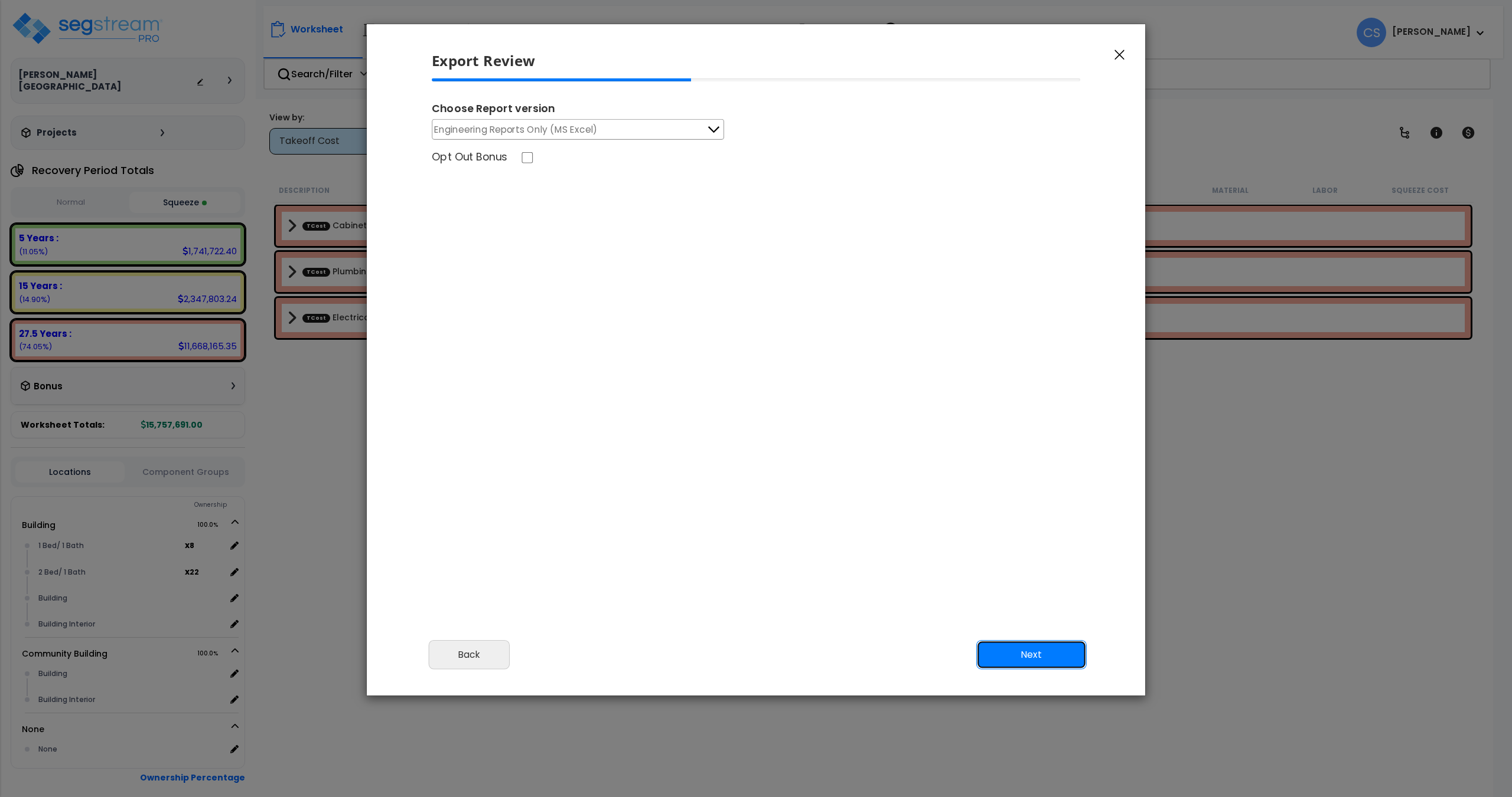
click at [1037, 649] on button "Next" at bounding box center [1032, 655] width 111 height 30
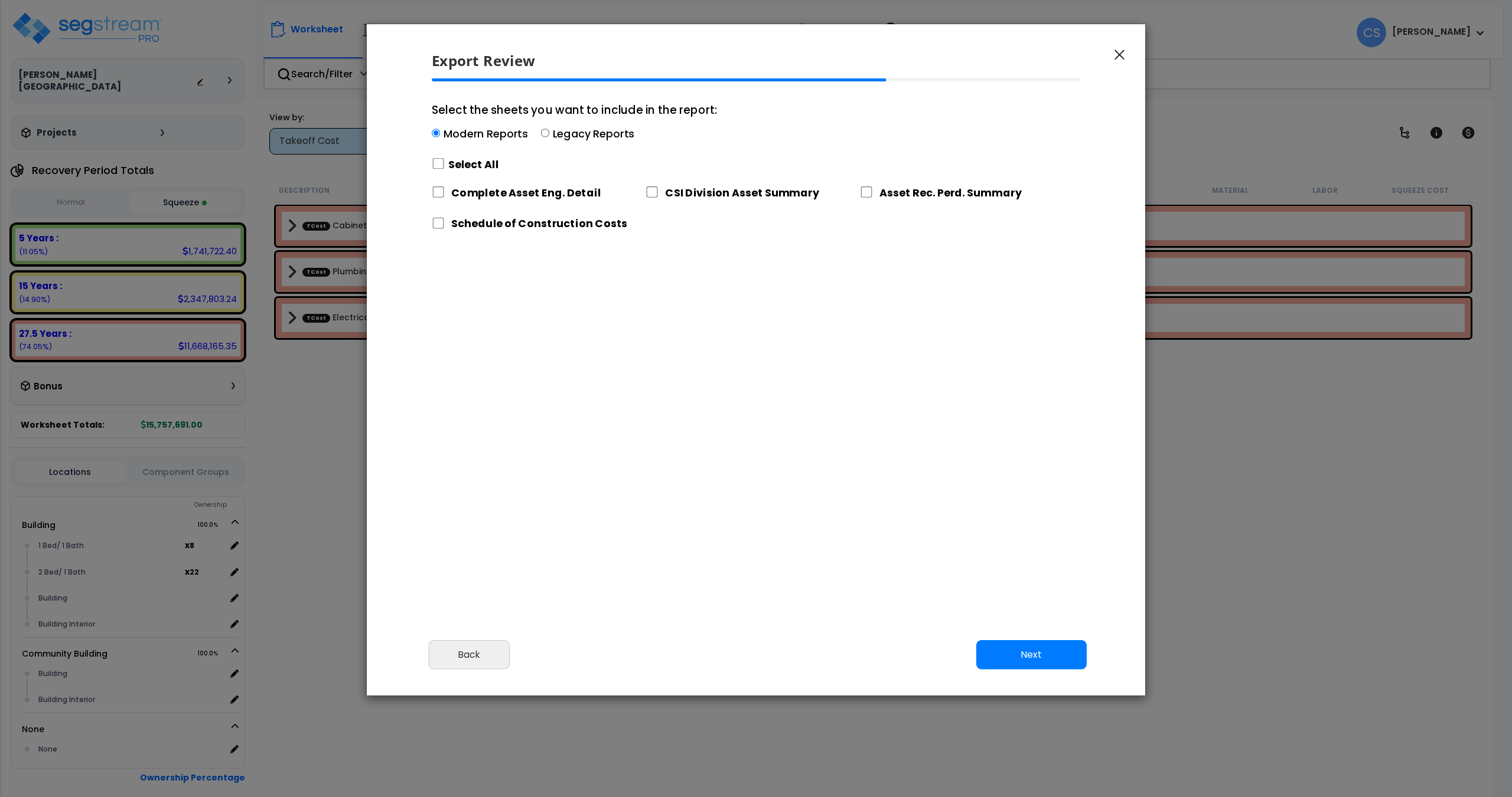
click at [449, 169] on label "Select All" at bounding box center [473, 165] width 51 height 15
click at [445, 169] on input "Select the sheets you want to include in the report: Modern Reports Legacy Repo…" at bounding box center [438, 164] width 13 height 11
checkbox input "true"
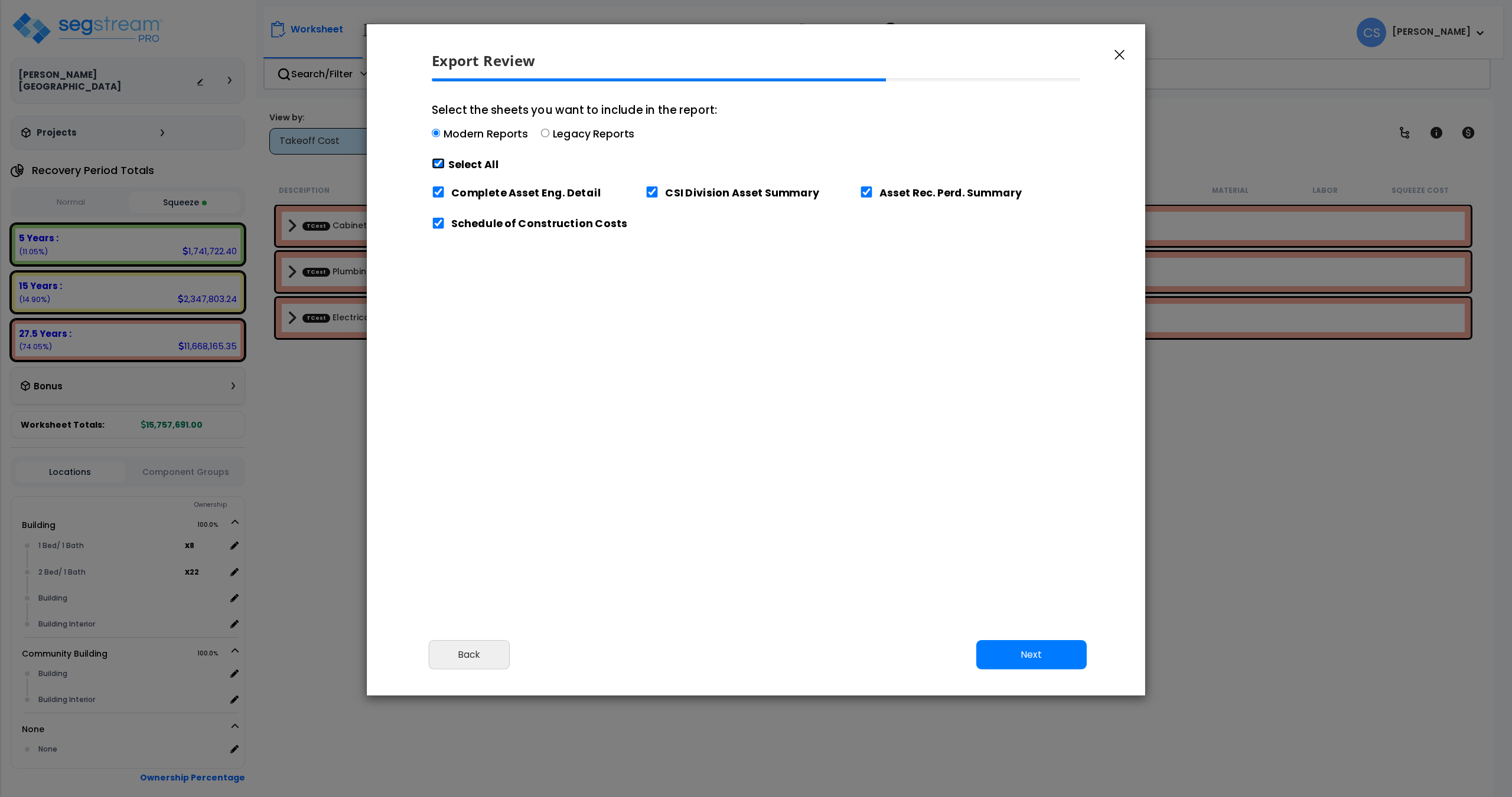
checkbox input "true"
click at [1045, 641] on button "Next" at bounding box center [1032, 655] width 111 height 30
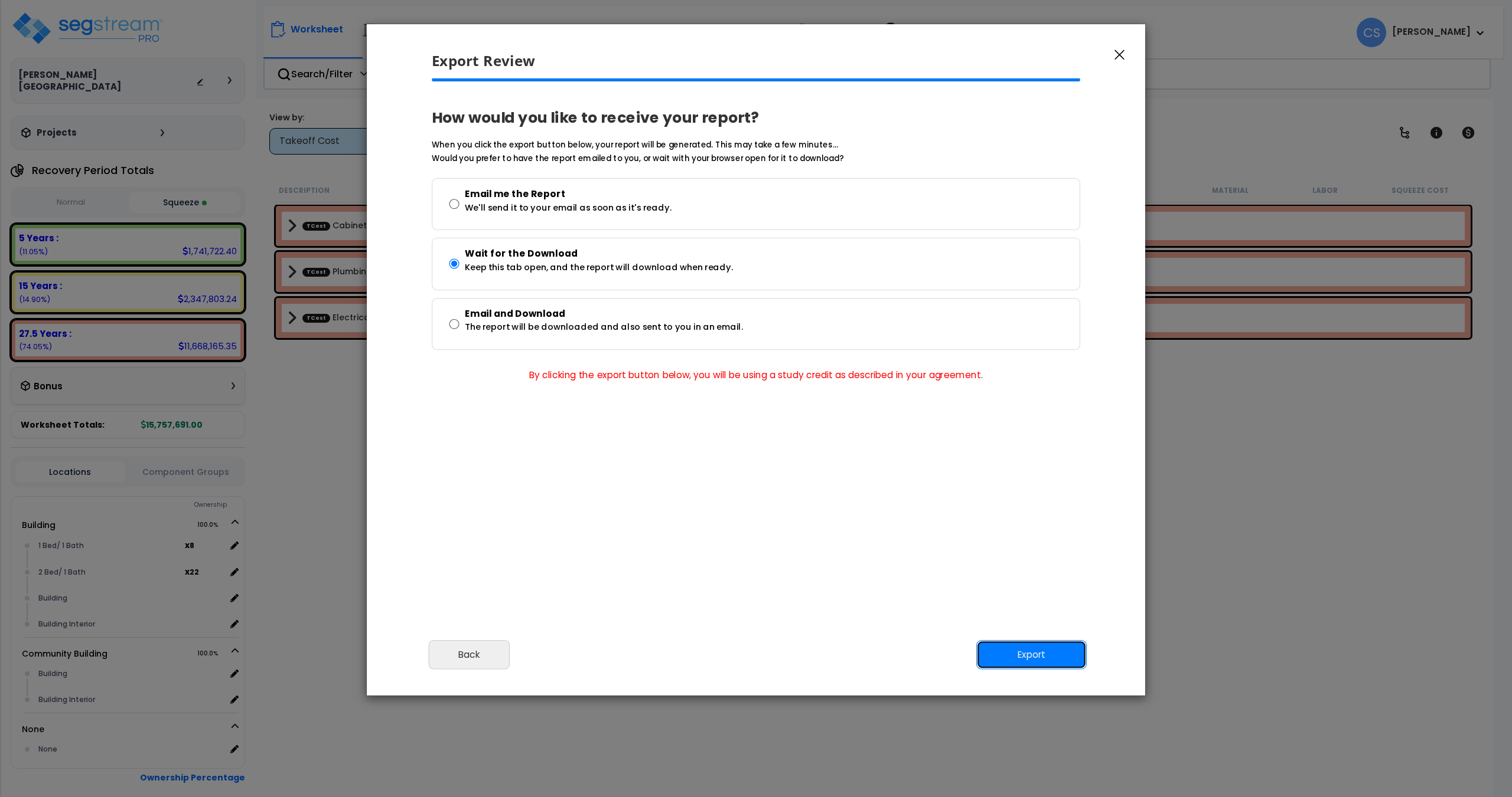
click at [1033, 659] on button "Export" at bounding box center [1032, 655] width 111 height 30
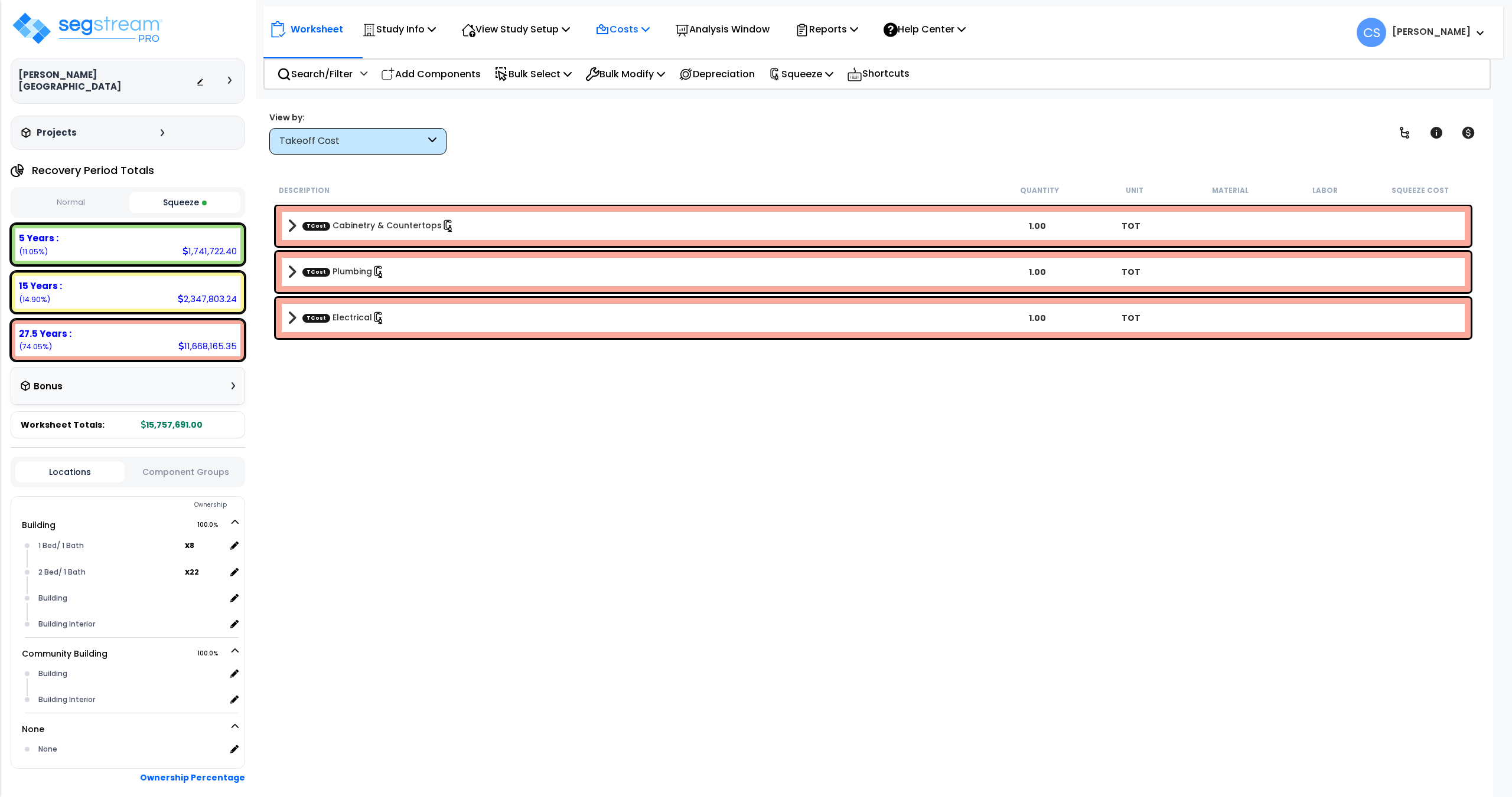
click at [646, 30] on p "Costs" at bounding box center [622, 30] width 55 height 16
click at [635, 82] on link "Direct Costs" at bounding box center [647, 80] width 117 height 24
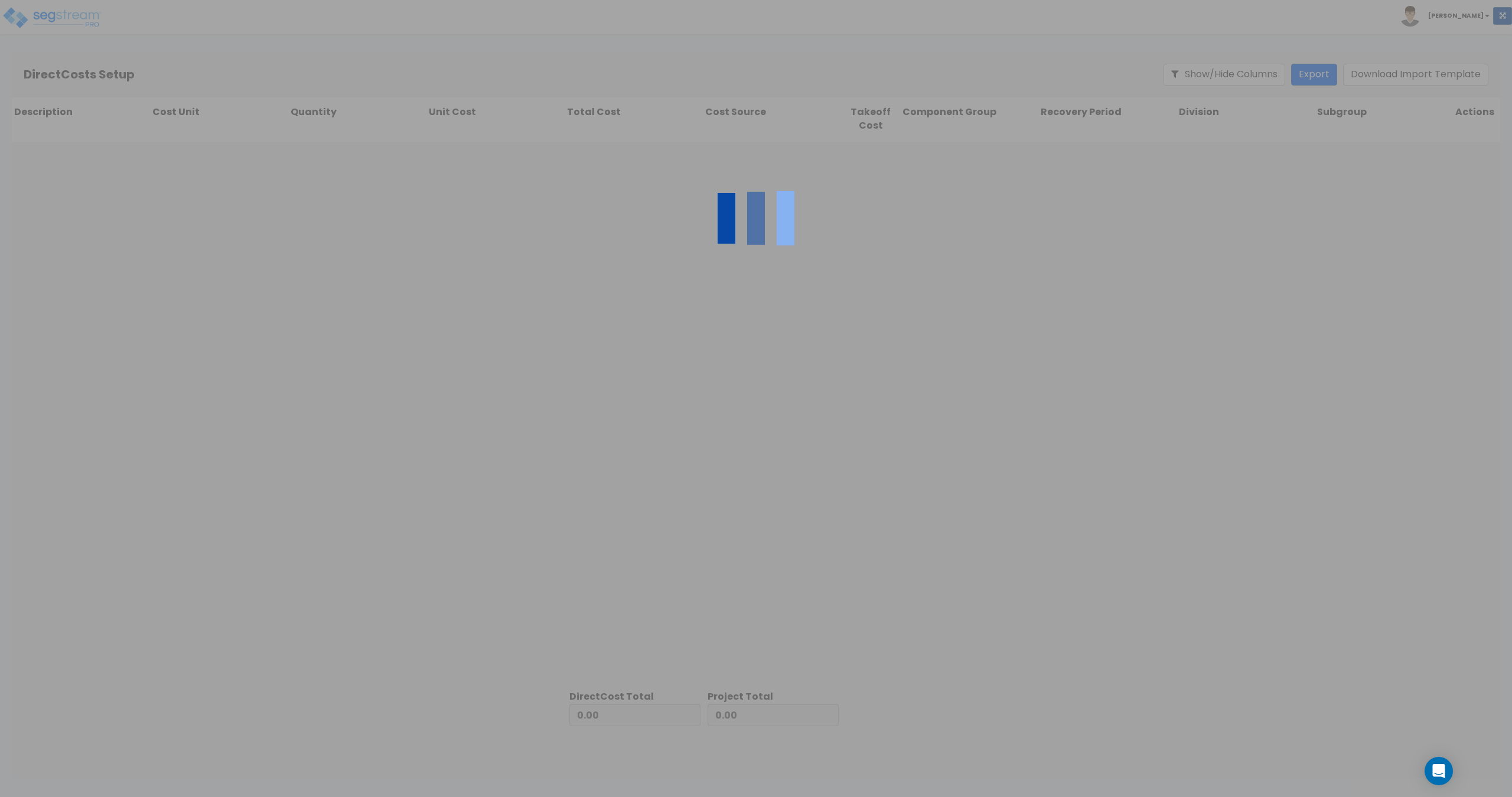
type input "5,072,627.00"
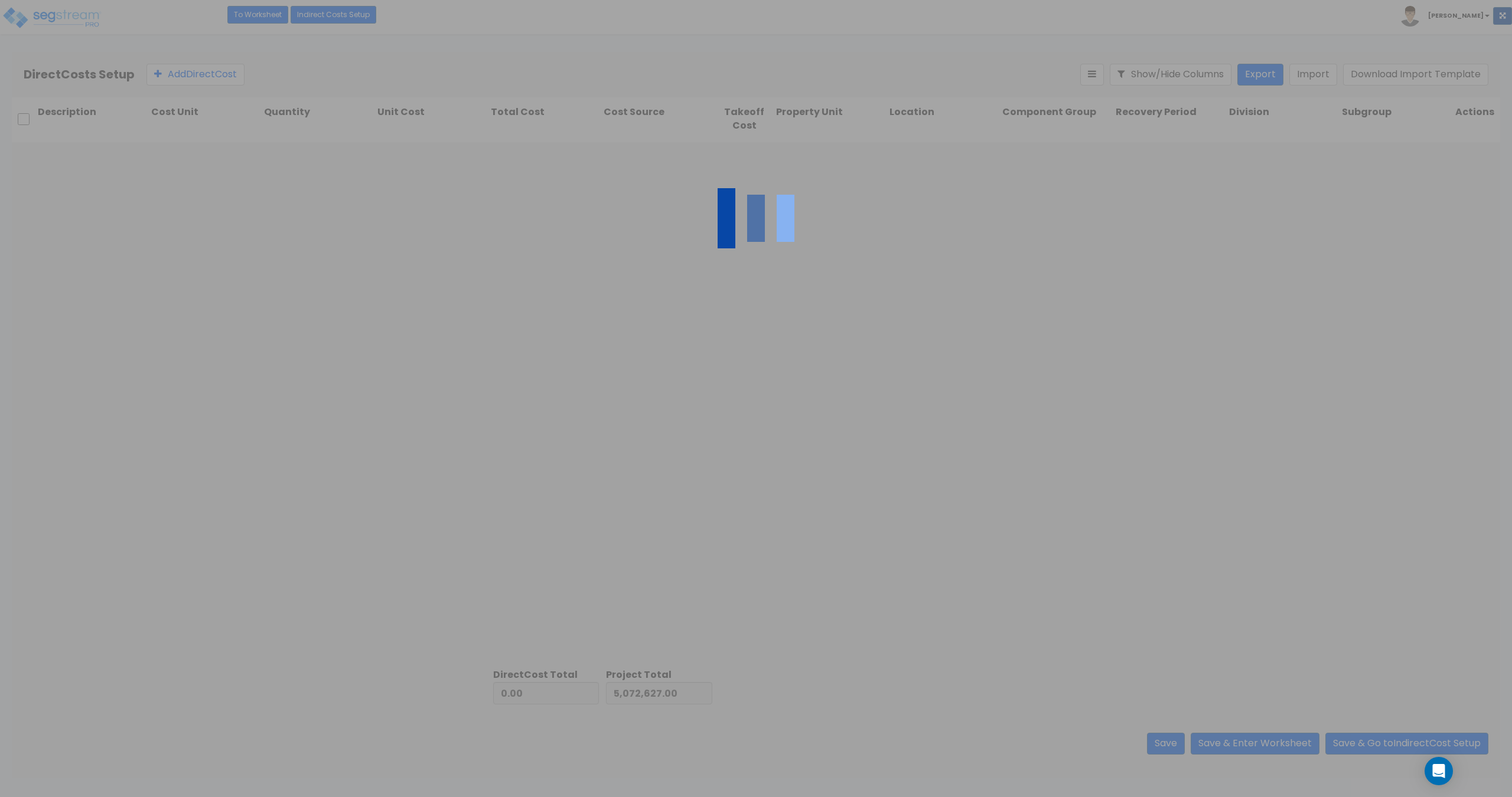
type input "10,685,064.00"
type input "15,757,691.00"
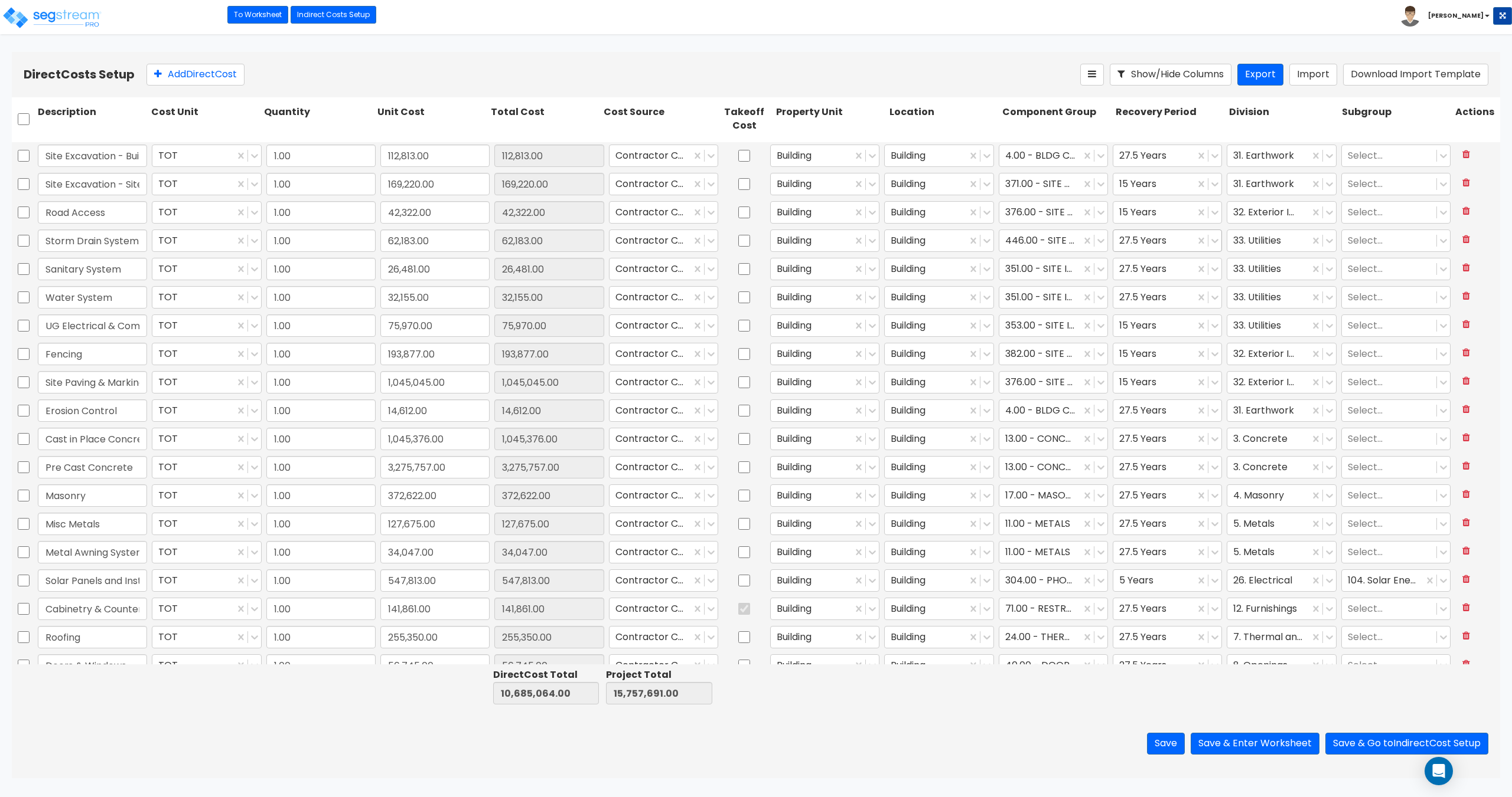
click at [1125, 238] on div at bounding box center [1154, 241] width 69 height 16
click at [1129, 314] on div "15 Years" at bounding box center [1160, 312] width 109 height 22
click at [1134, 329] on div at bounding box center [1154, 326] width 69 height 16
click at [1151, 417] on div "27.5 Years" at bounding box center [1160, 419] width 109 height 22
click at [1272, 750] on button "Save & Enter Worksheet" at bounding box center [1254, 744] width 129 height 22
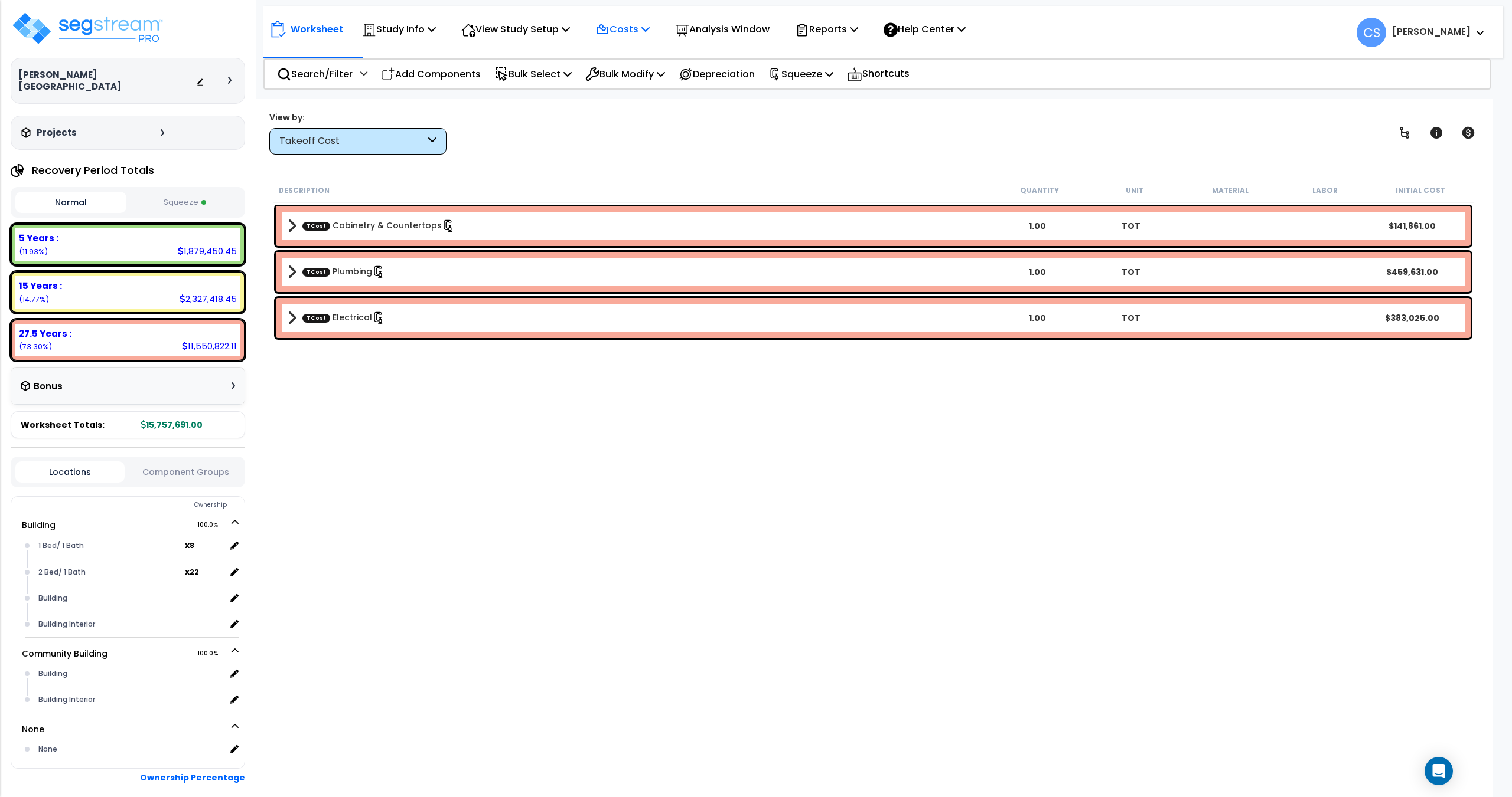
click at [644, 29] on p "Costs" at bounding box center [622, 30] width 55 height 16
click at [645, 83] on link "Direct Costs" at bounding box center [647, 80] width 117 height 24
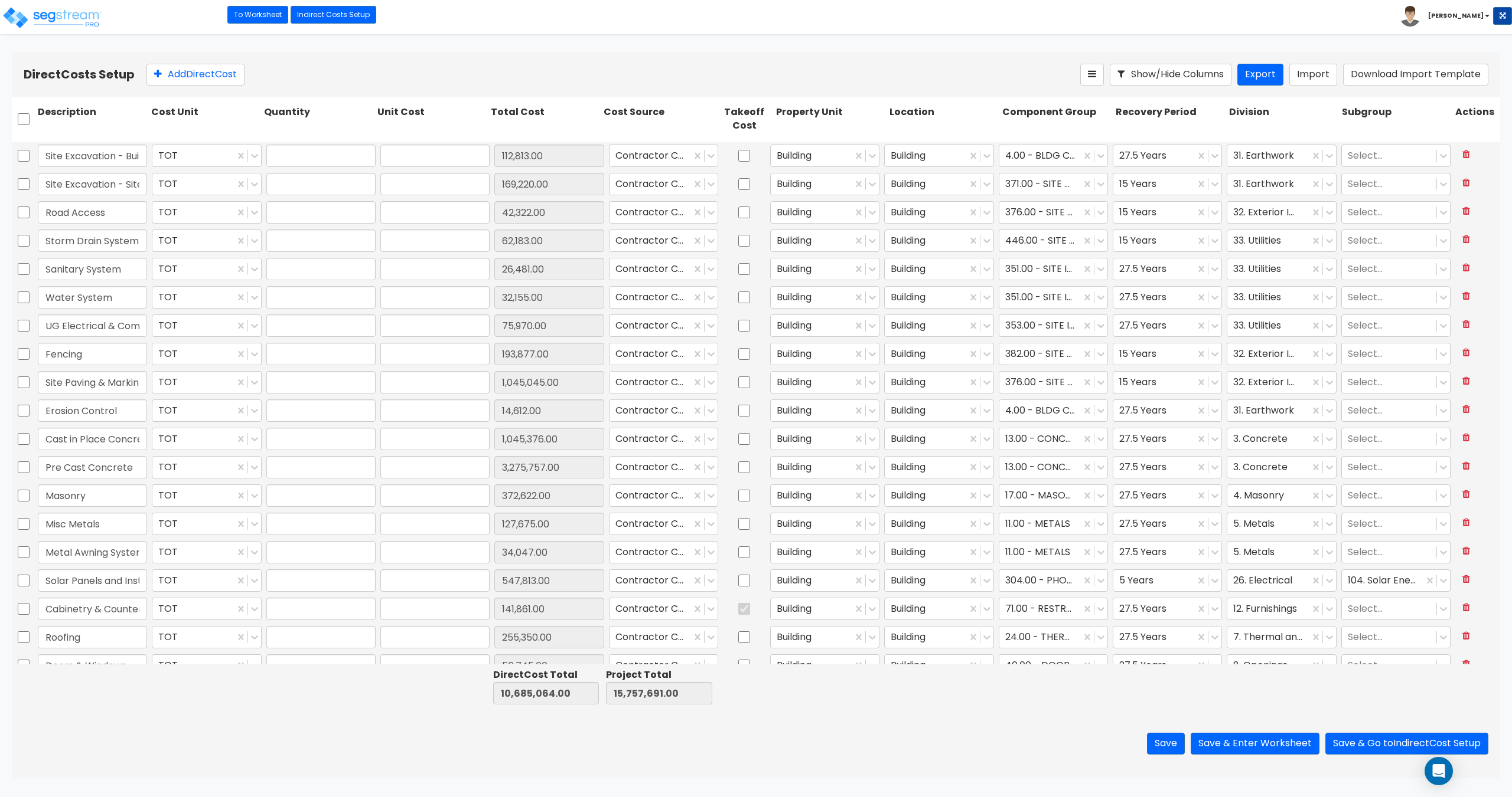
type input "1.00"
type input "112,813.00"
type input "1.00"
type input "169,220.00"
type input "1.00"
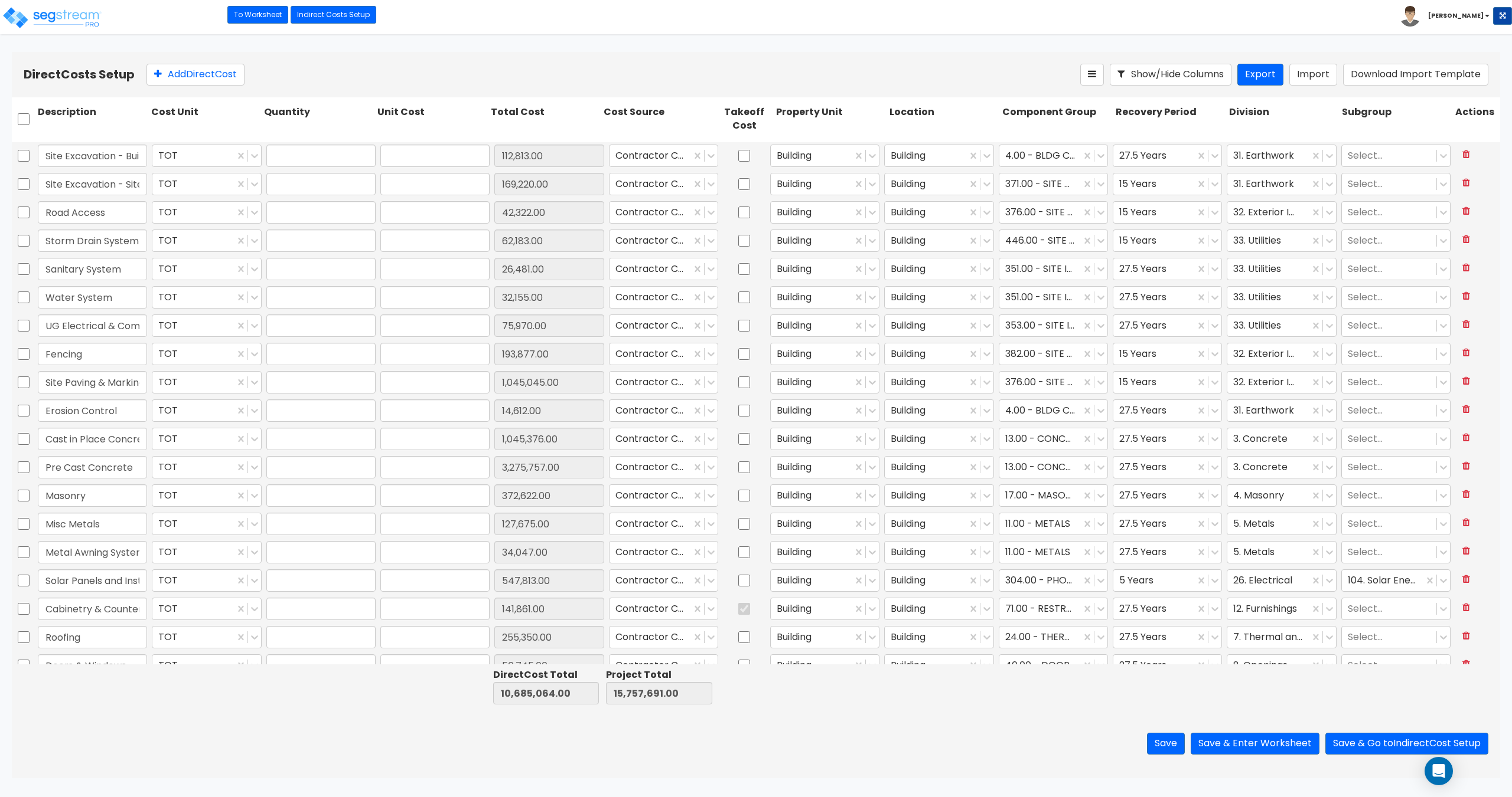
type input "42,322.00"
type input "1.00"
type input "62,183.00"
type input "1.00"
type input "26,481.00"
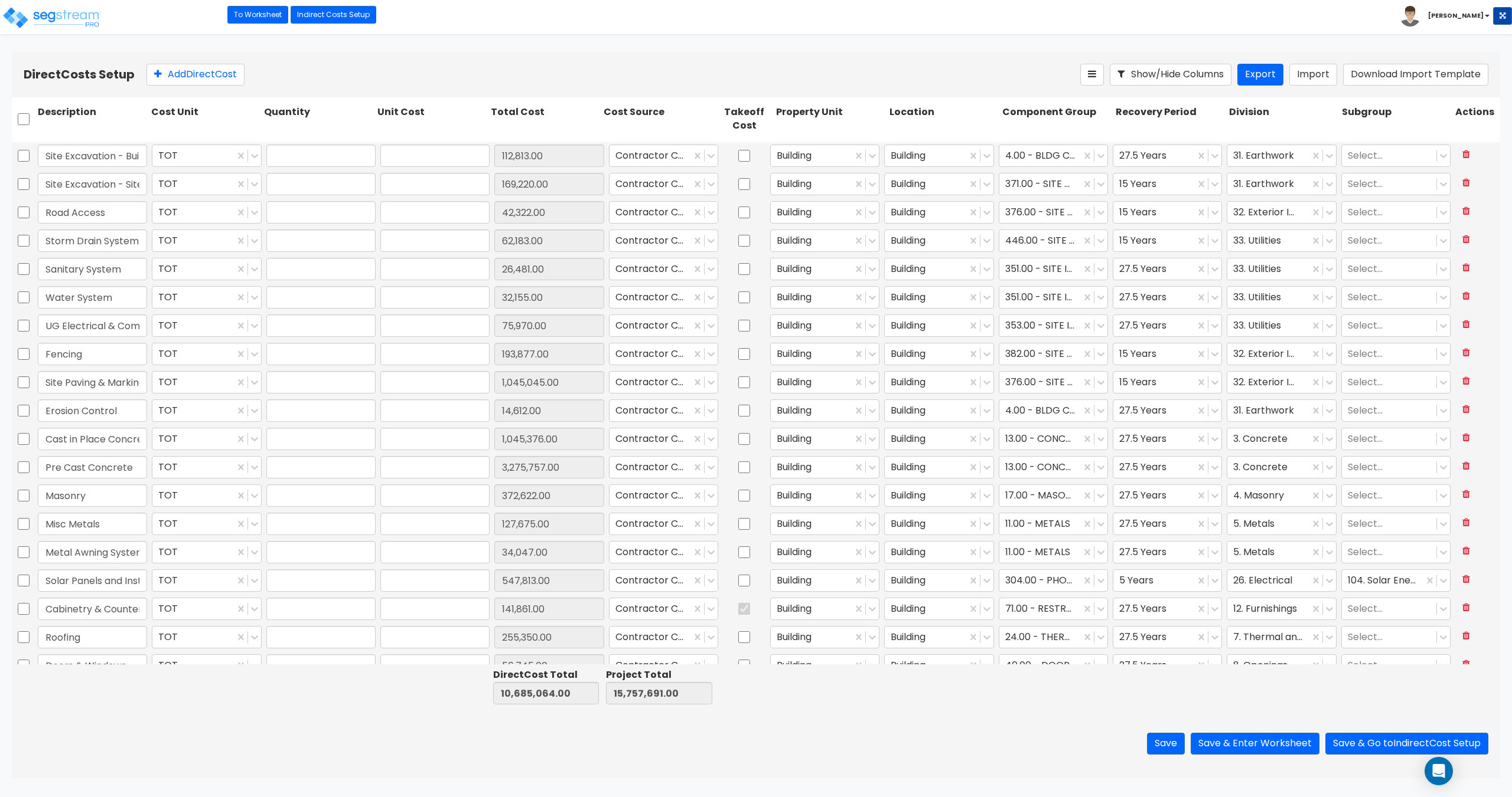
type input "1.00"
type input "32,155.00"
type input "1.00"
type input "75,970.00"
type input "1.00"
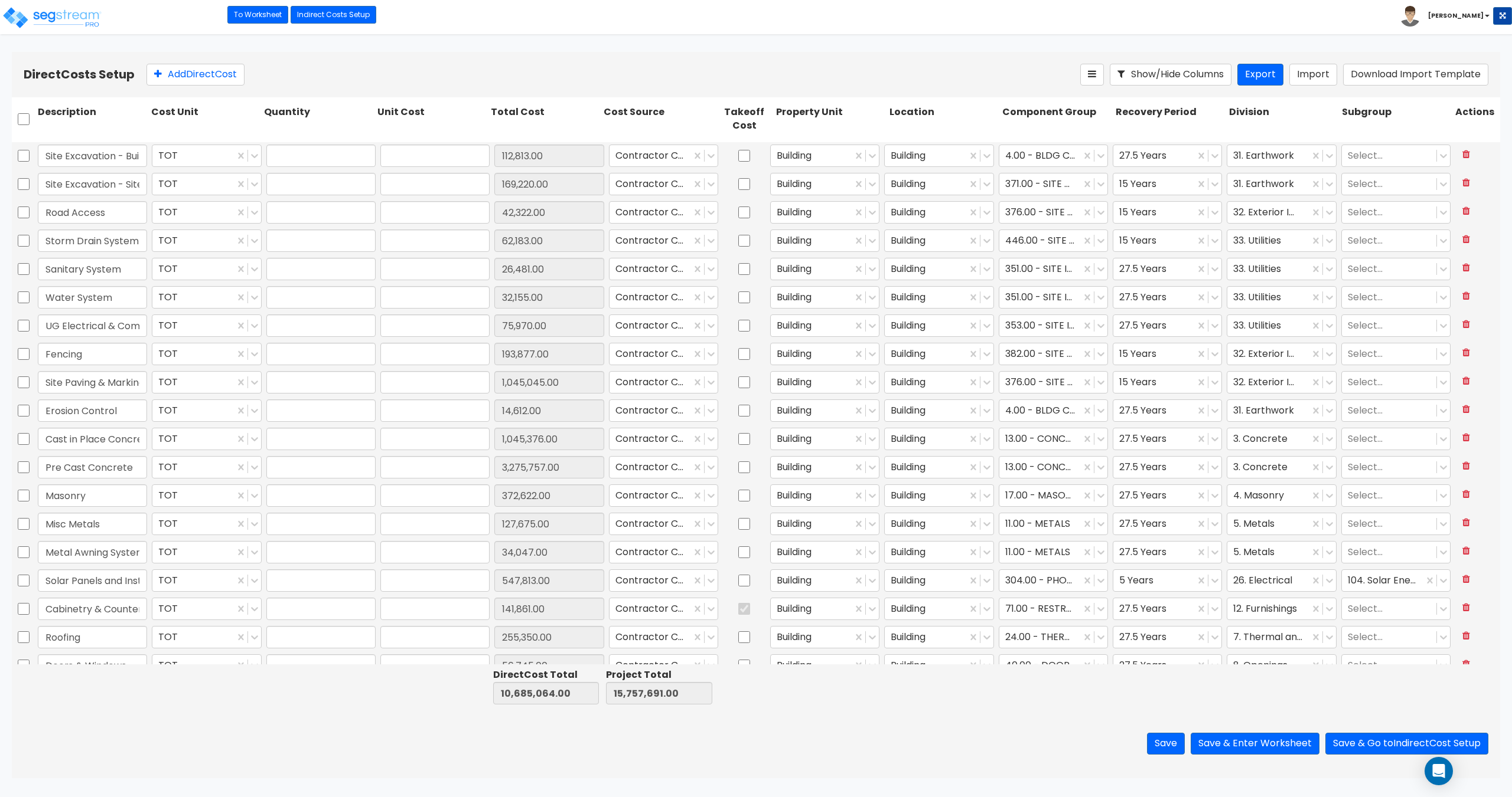
type input "193,877.00"
type input "1.00"
type input "1,045,045.00"
type input "1.00"
type input "14,612.00"
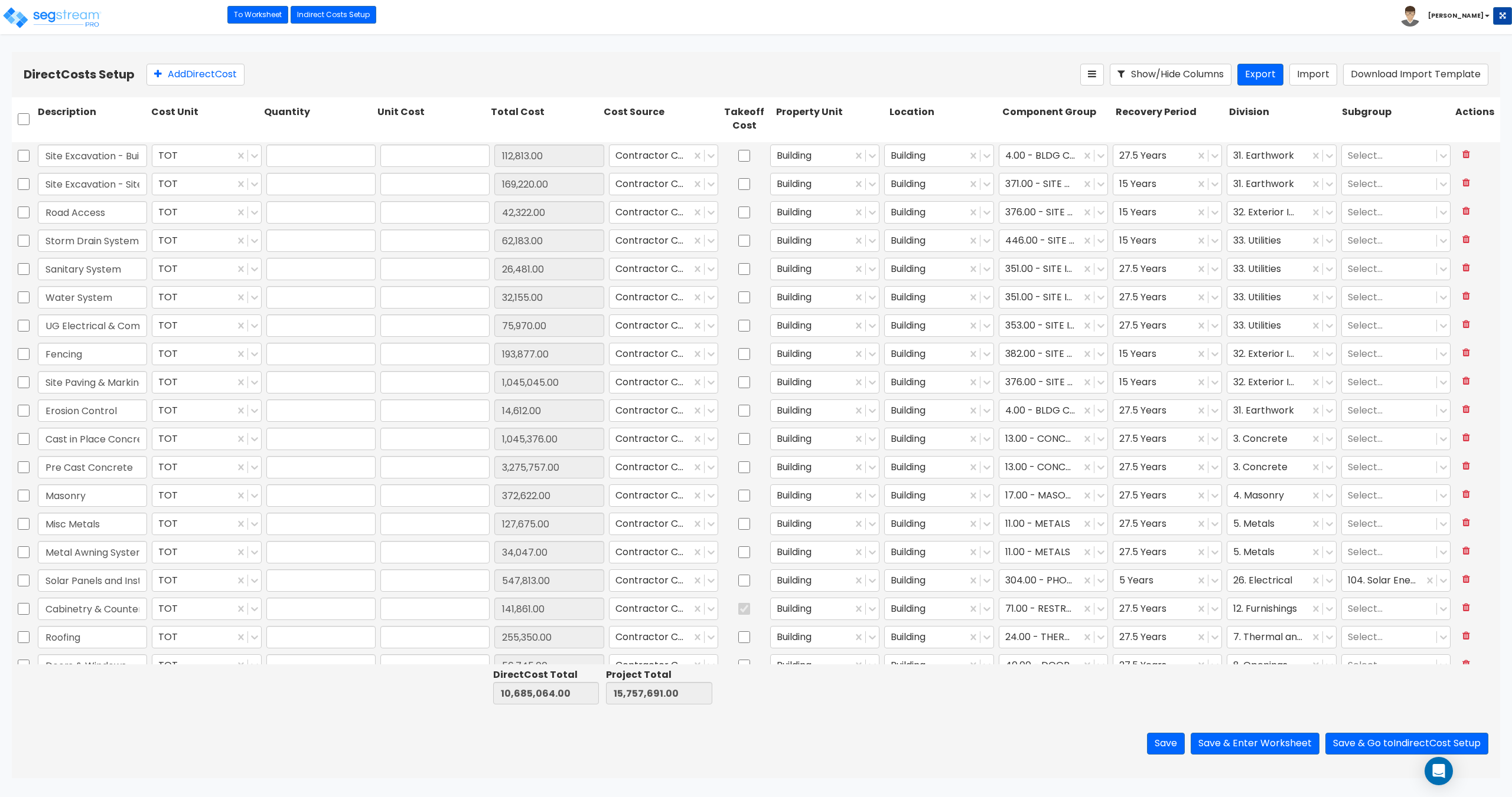
type input "1.00"
type input "1,045,376.00"
type input "1.00"
type input "3,275,757.00"
type input "1.00"
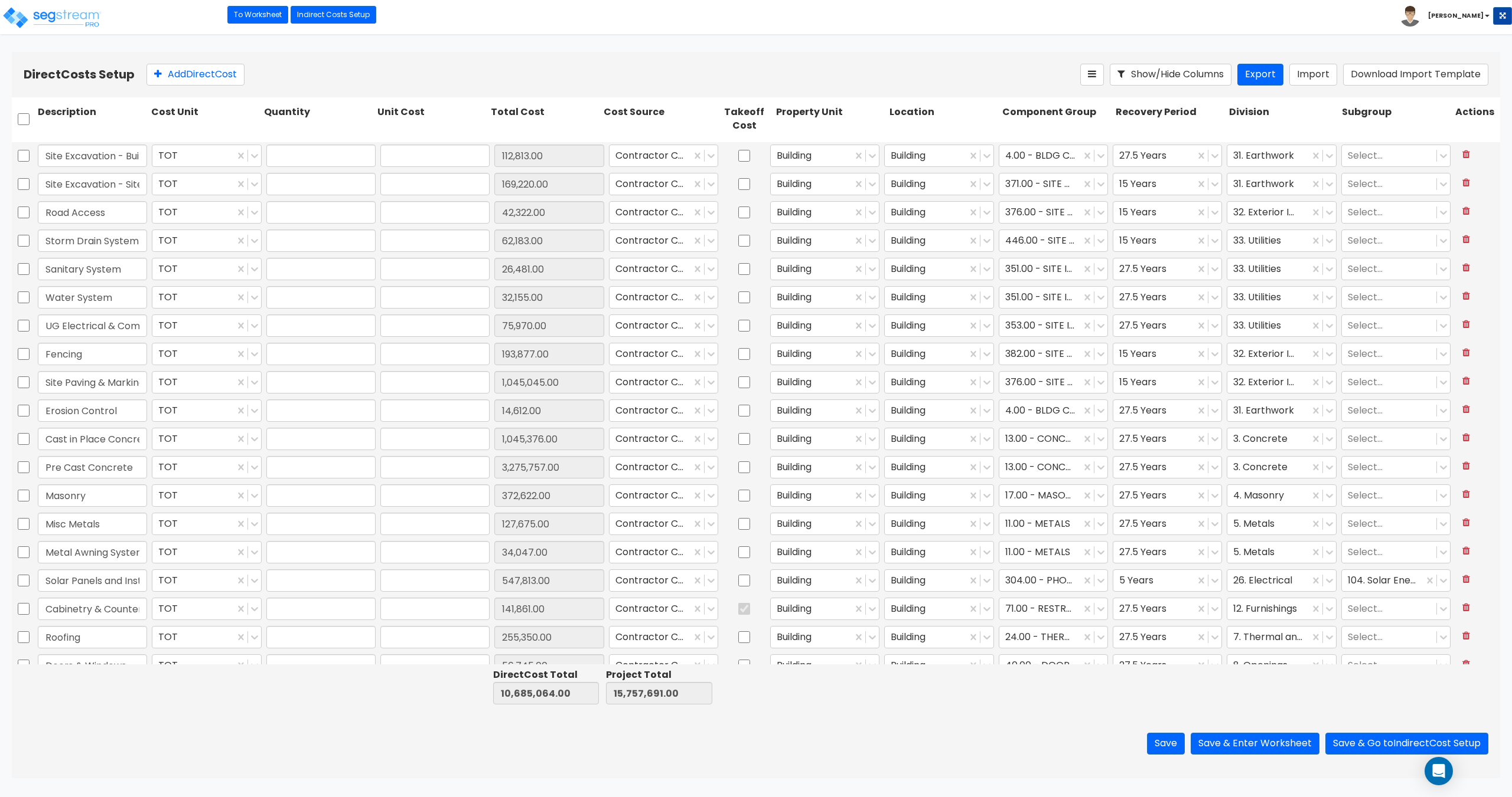
type input "372,622.00"
type input "1.00"
type input "127,675.00"
type input "1.00"
type input "34,047.00"
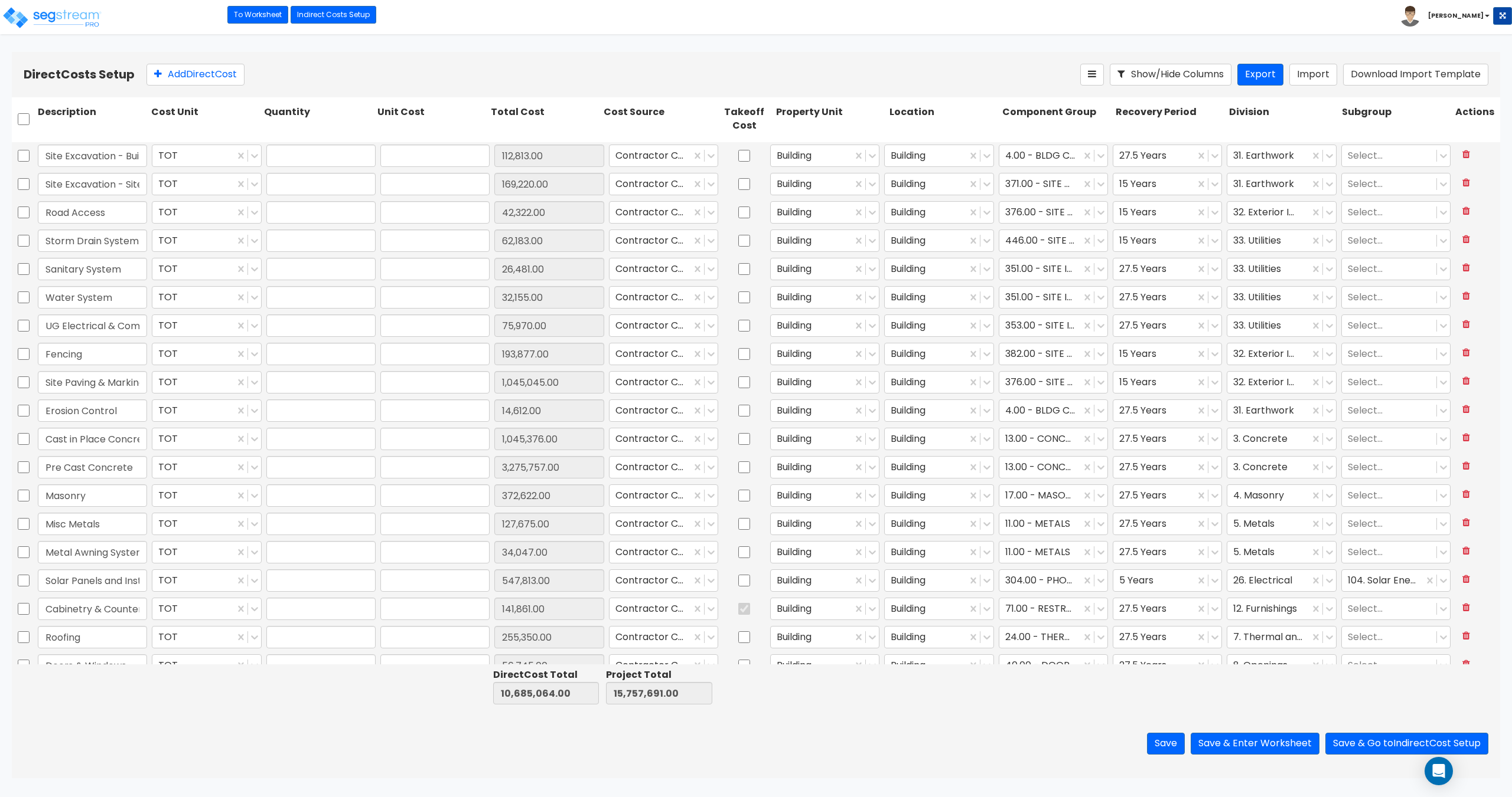
type input "1.00"
type input "547,813.00"
type input "1.00"
type input "141,861.00"
type input "1.00"
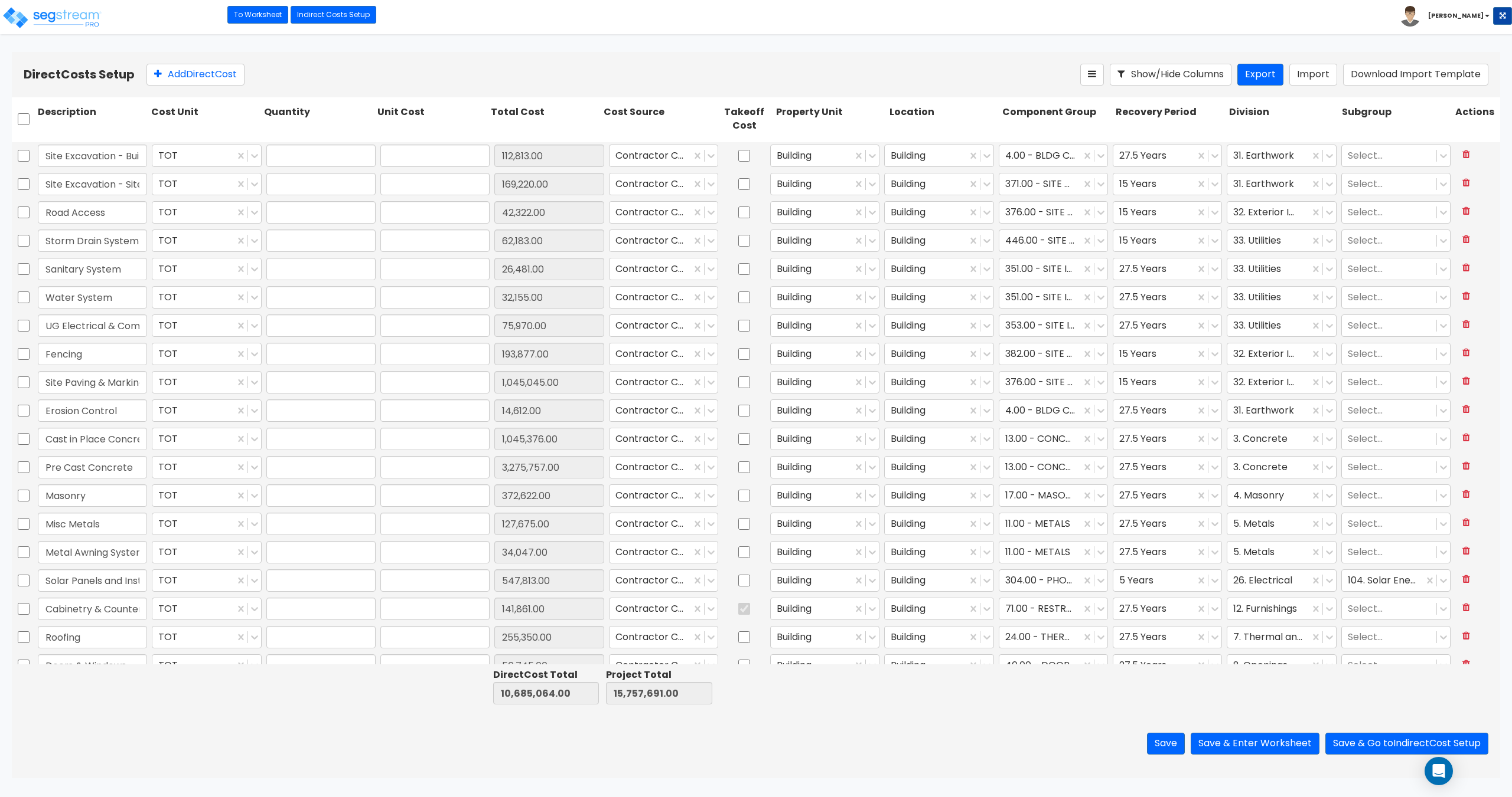
type input "255,350.00"
type input "1.00"
type input "56,745.00"
type input "1.00"
type input "34,047.00"
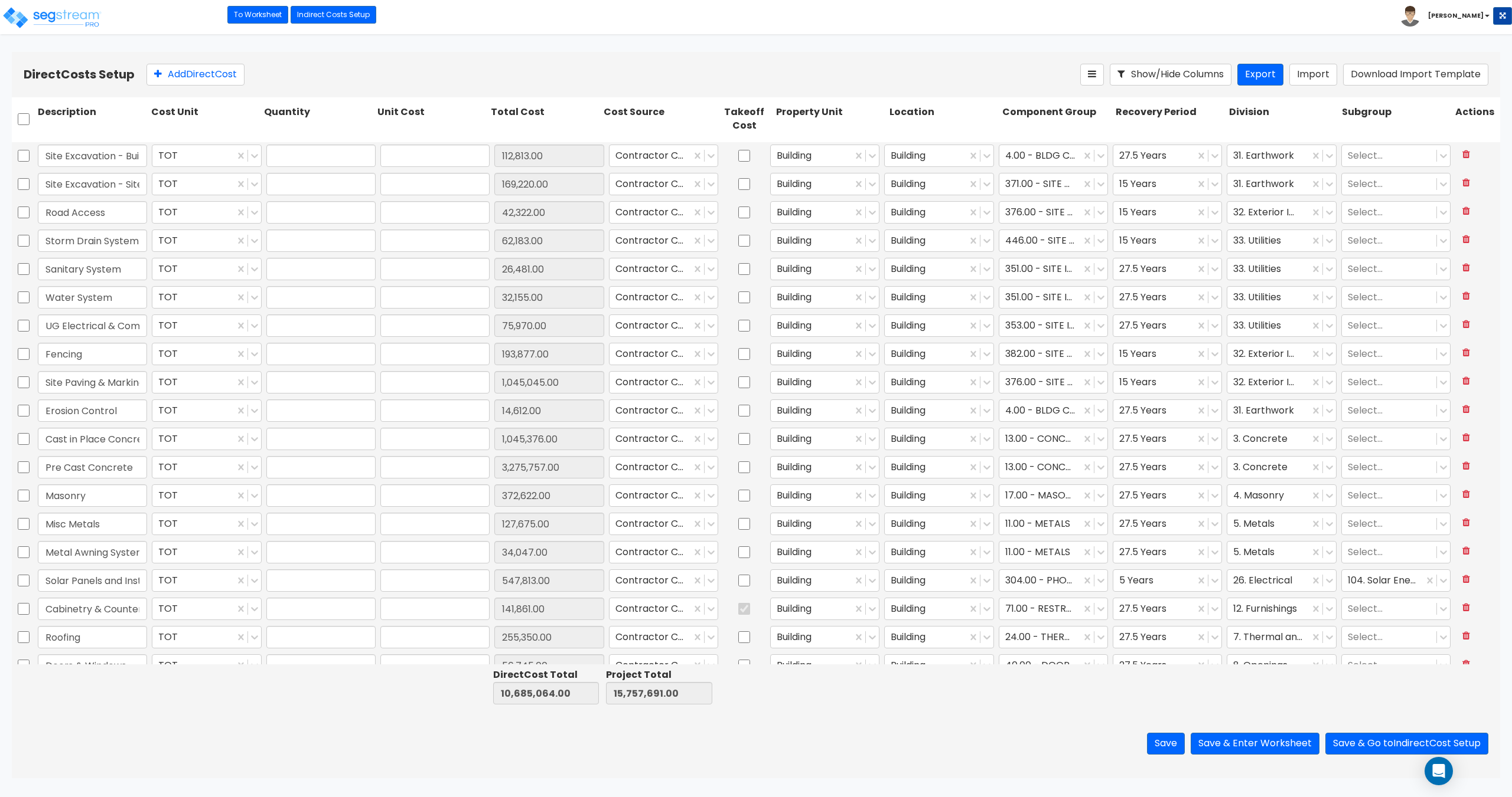
type input "1.00"
type input "255,350.00"
type input "1.00"
type input "204,280.00"
type input "1.00"
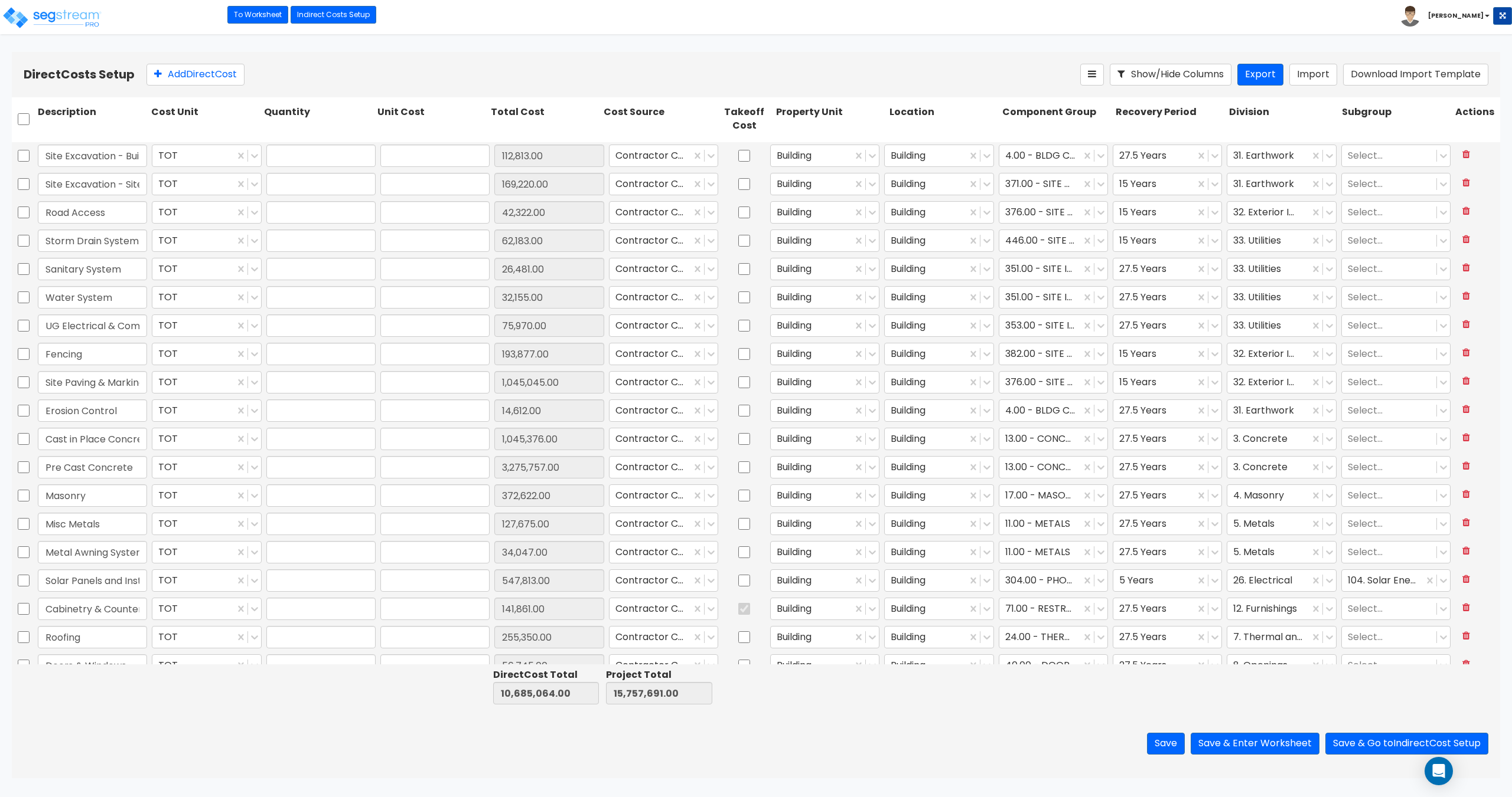
type input "28,372.00"
type input "1.00"
type input "306,420.00"
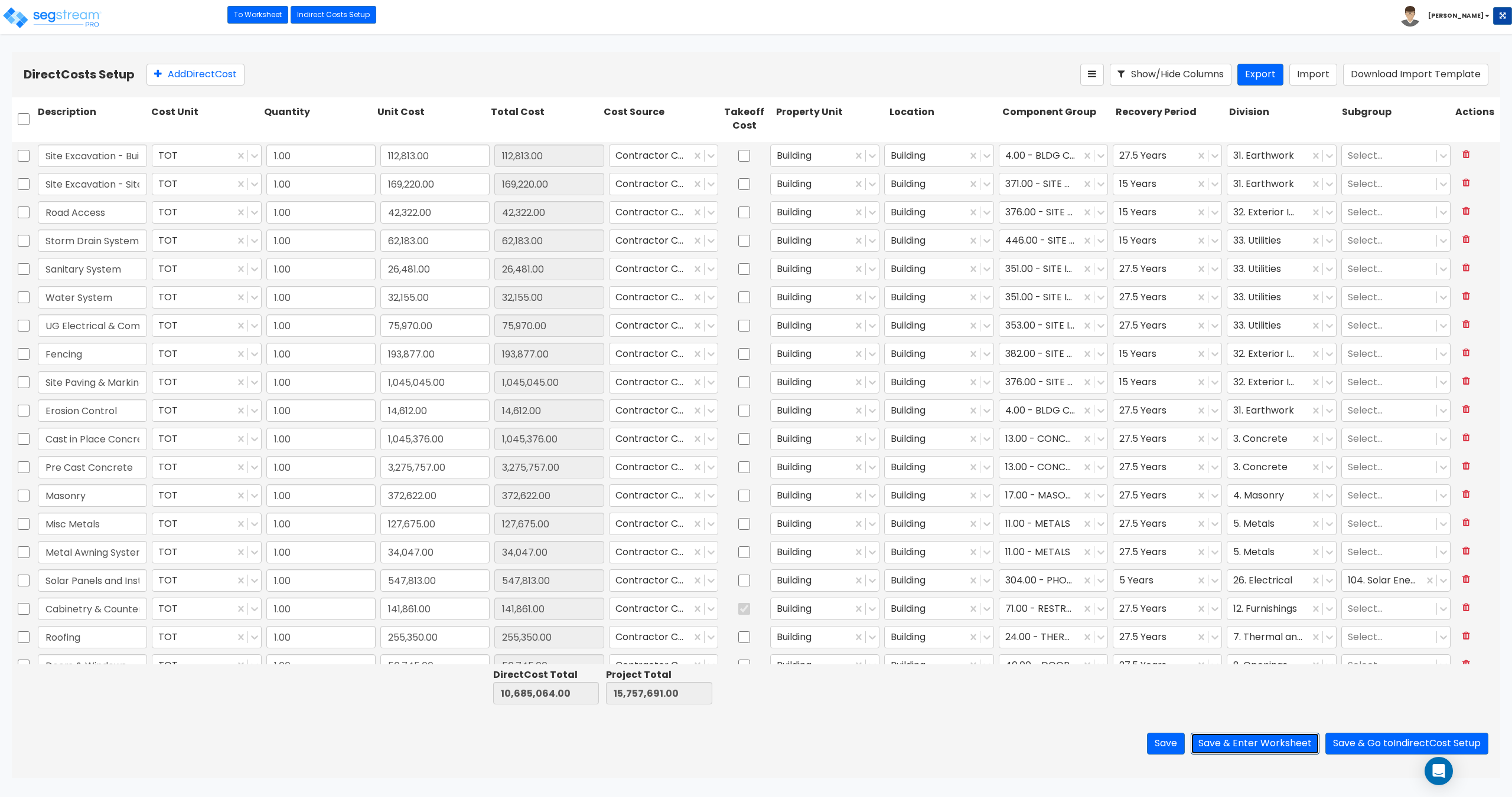
click at [1276, 739] on button "Save & Enter Worksheet" at bounding box center [1254, 744] width 129 height 22
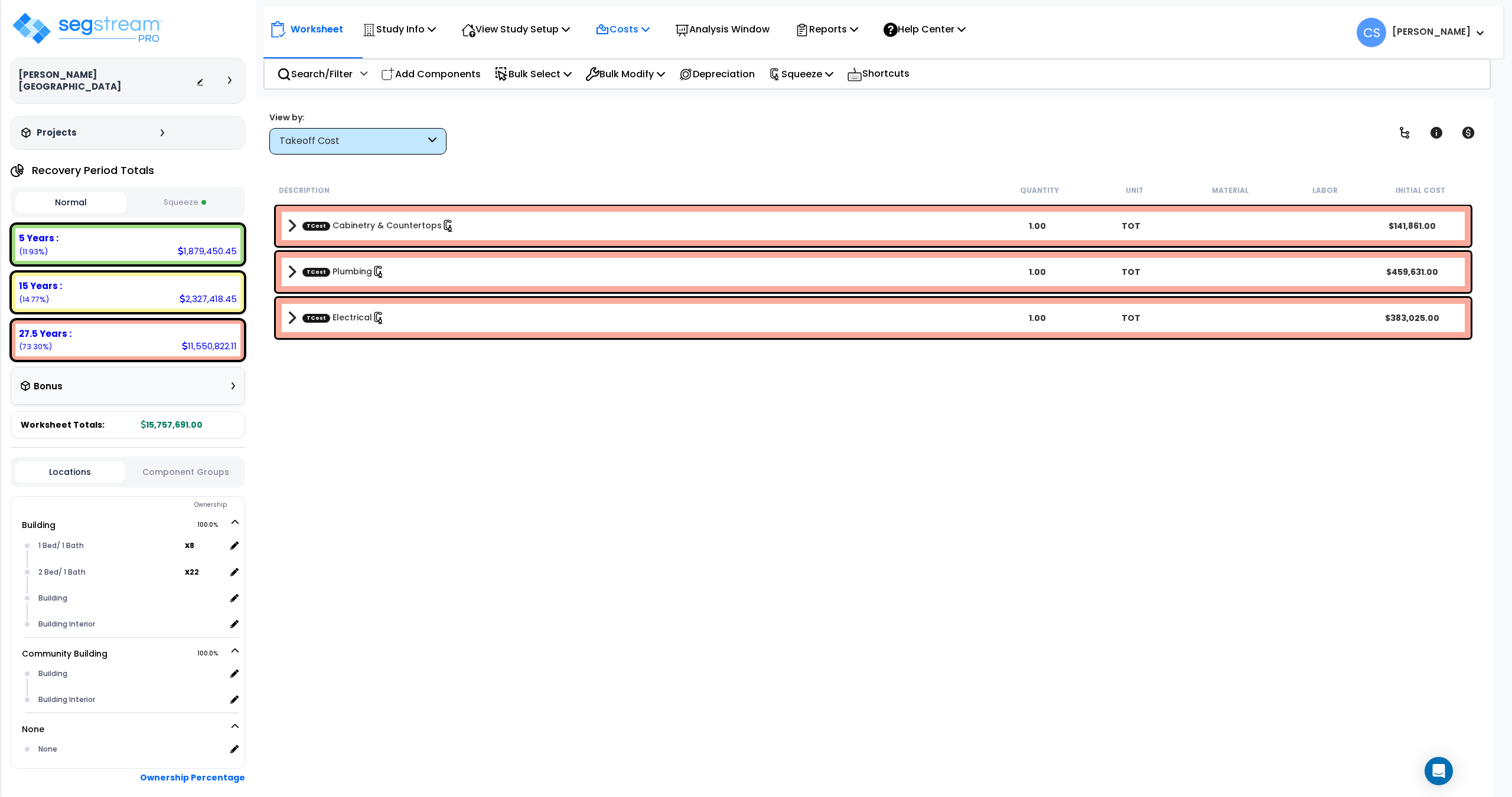
click at [632, 28] on p "Costs" at bounding box center [622, 30] width 55 height 16
click at [433, 28] on icon at bounding box center [432, 29] width 8 height 9
click at [418, 58] on link "Study Setup" at bounding box center [414, 56] width 117 height 24
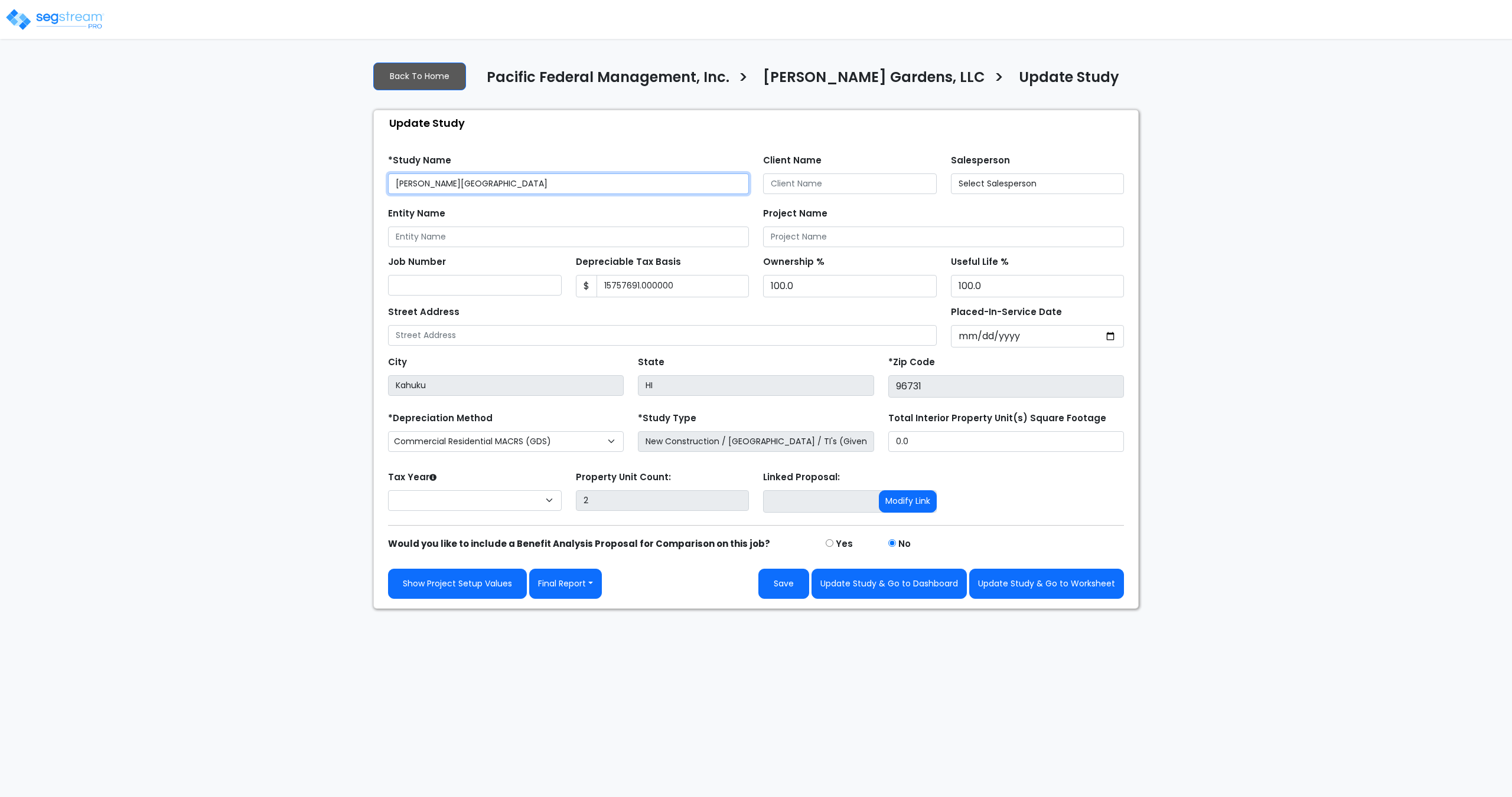
type input "15,757,691.000,000"
select select "2025"
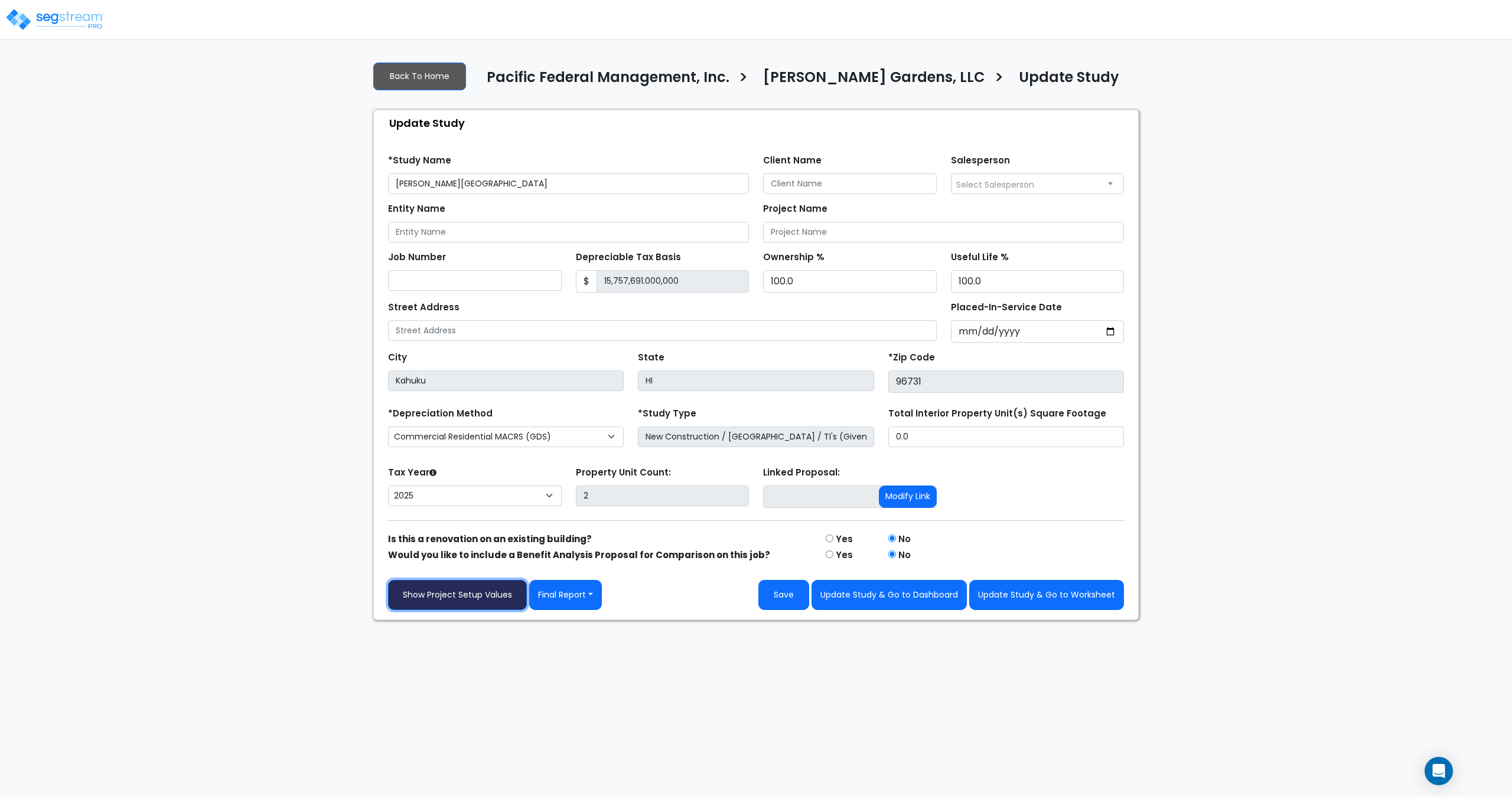
click at [481, 599] on link "Show Project Setup Values" at bounding box center [457, 595] width 139 height 30
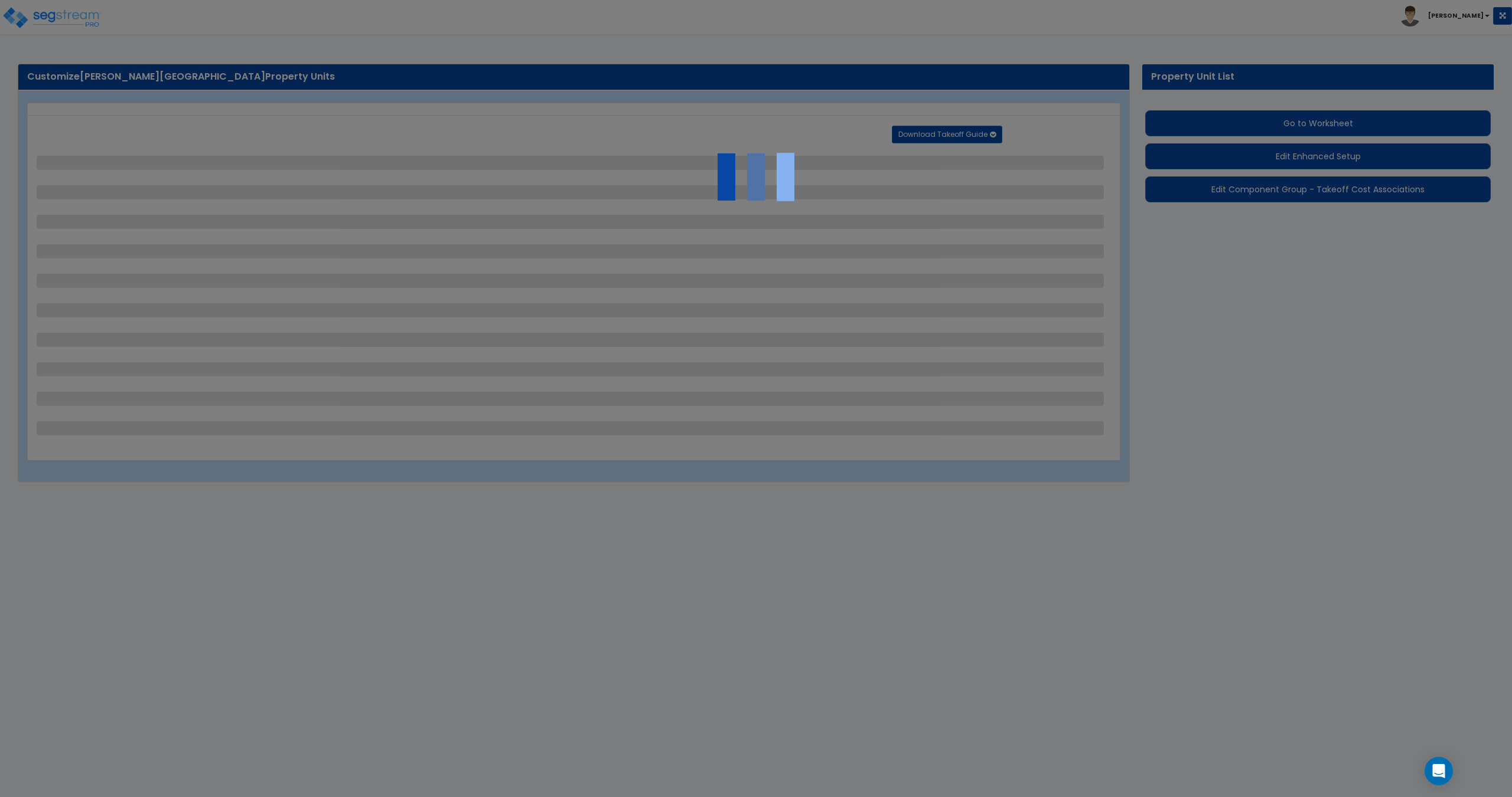
select select "2"
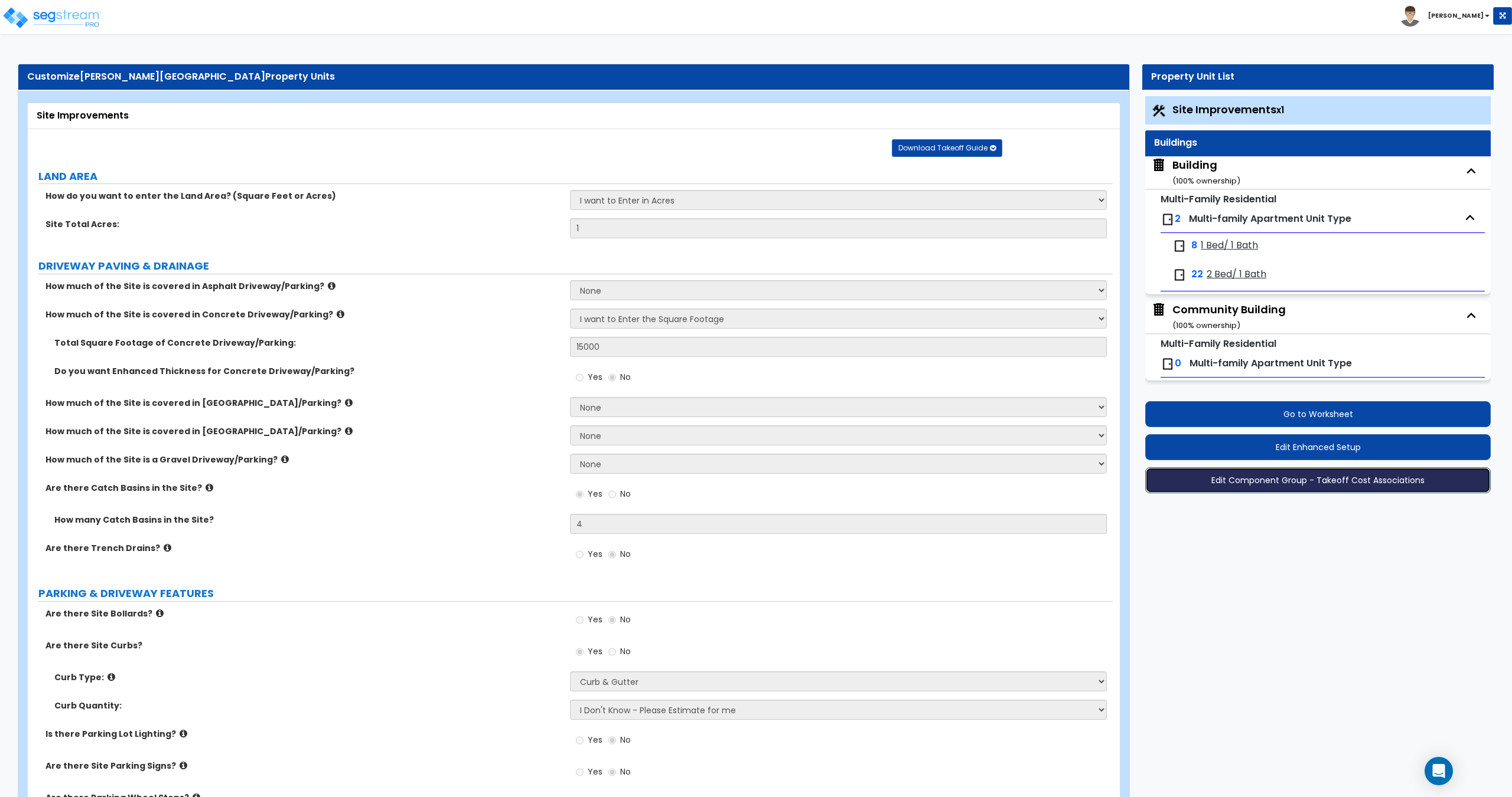
click at [1277, 480] on button "Edit Component Group - Takeoff Cost Associations" at bounding box center [1318, 480] width 345 height 26
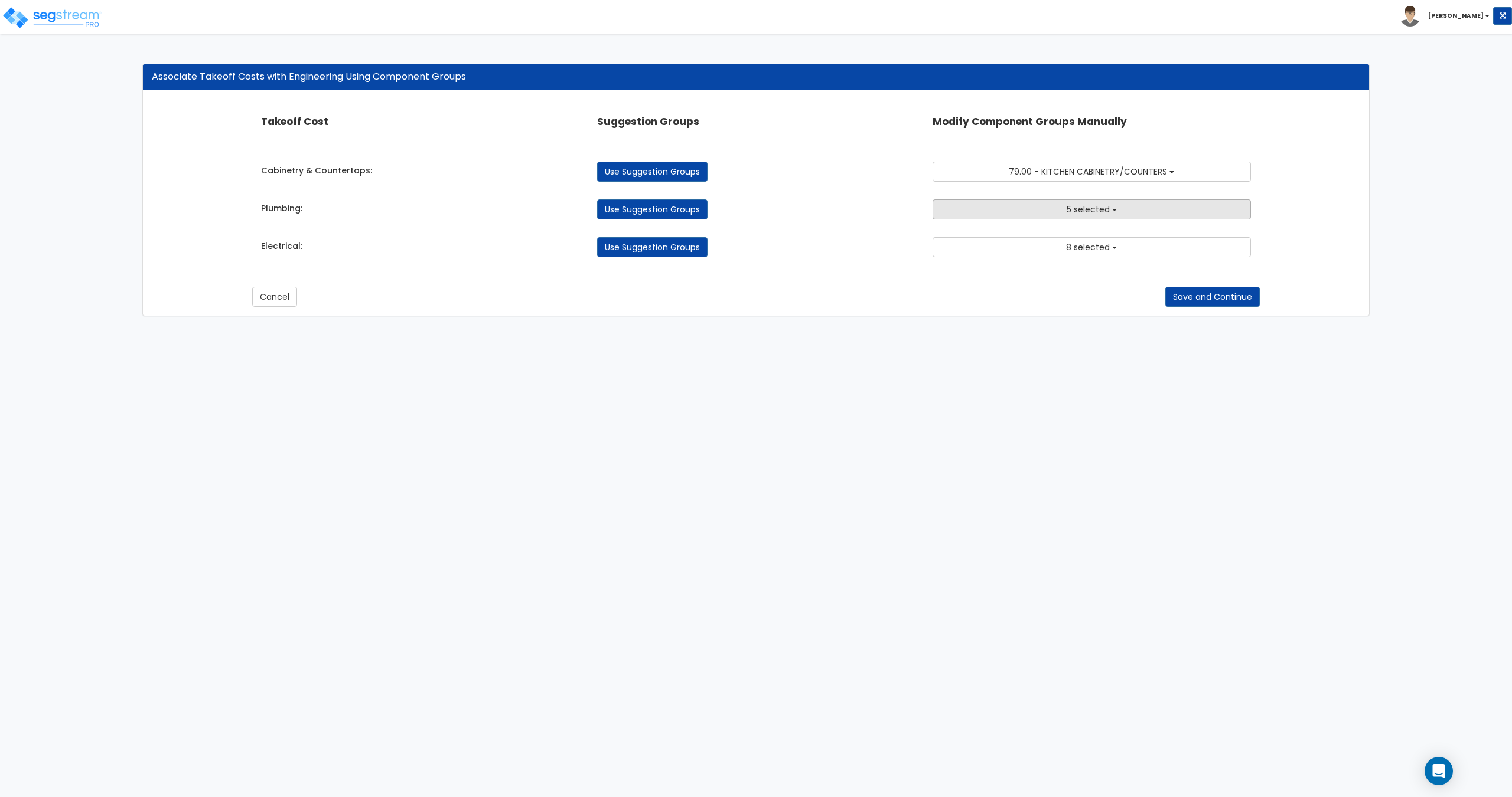
click at [1007, 217] on button "5 selected" at bounding box center [1091, 210] width 318 height 20
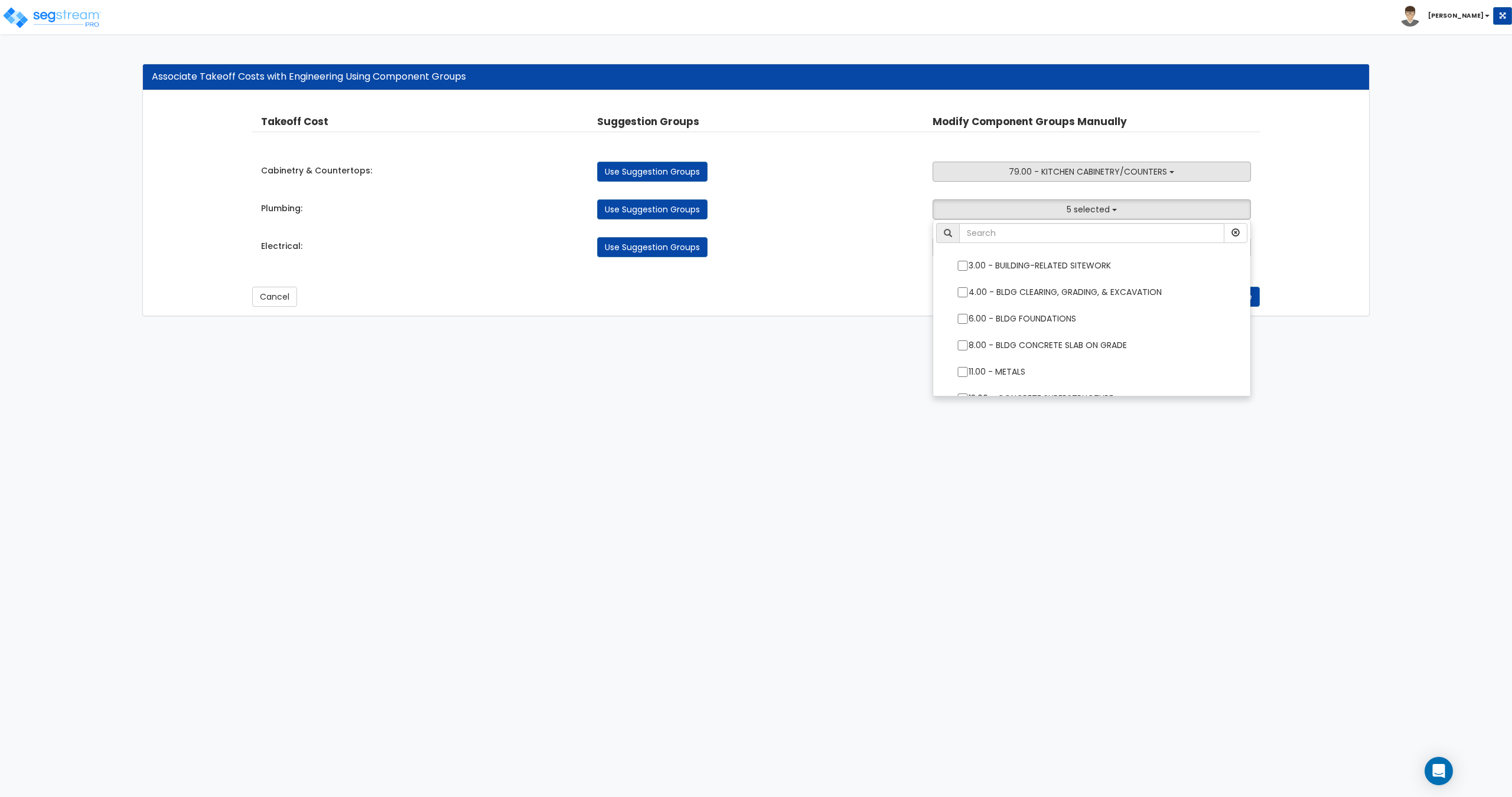
click at [1043, 168] on span "79.00 - KITCHEN CABINETRY/COUNTERS" at bounding box center [1088, 172] width 159 height 12
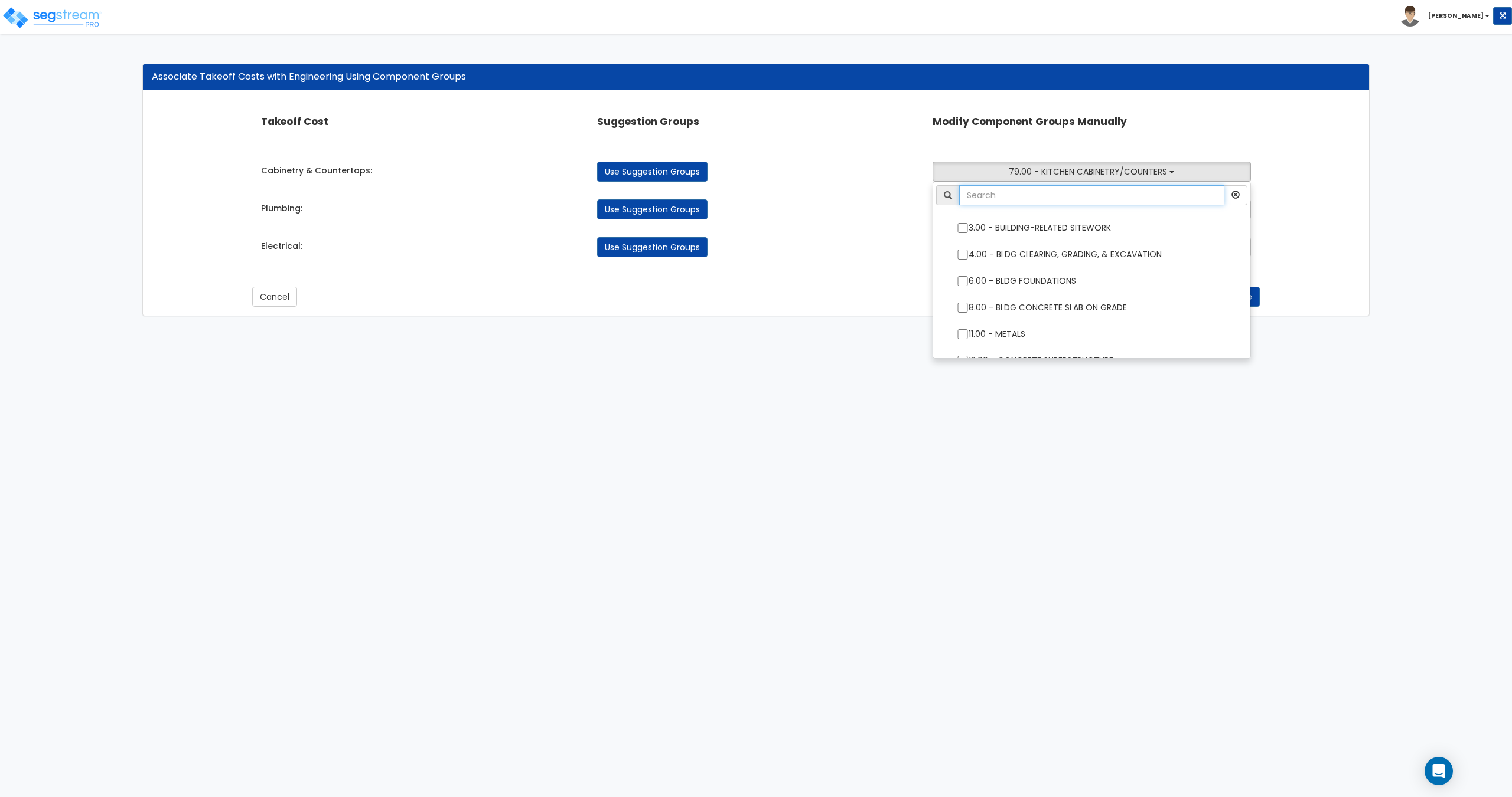
click at [1023, 193] on input "text" at bounding box center [1091, 196] width 264 height 20
type input "restr"
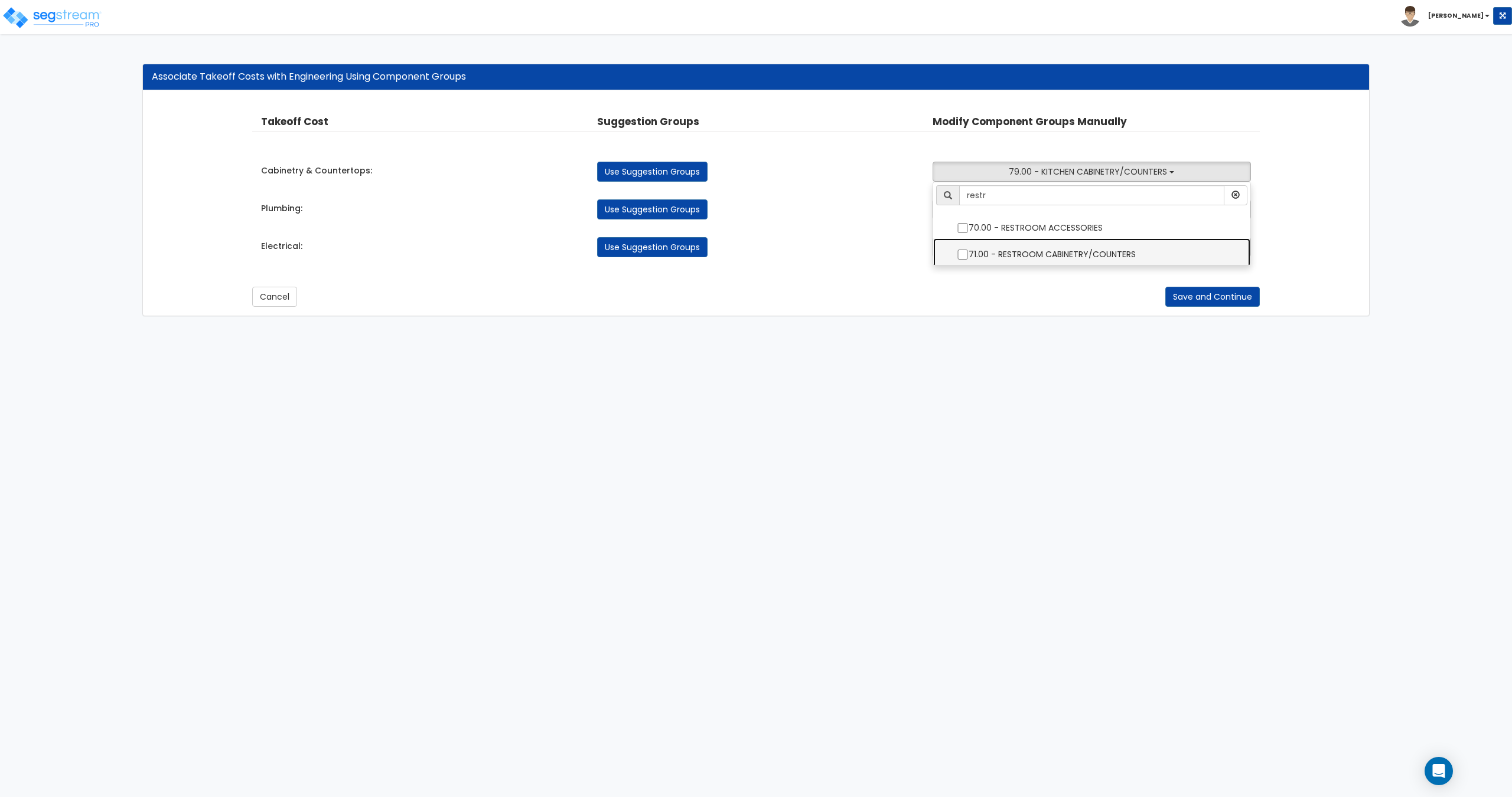
click at [1025, 249] on label "71.00 - RESTROOM CABINETRY/COUNTERS" at bounding box center [1091, 253] width 293 height 27
click at [968, 249] on input "71.00 - RESTROOM CABINETRY/COUNTERS" at bounding box center [963, 254] width 12 height 10
checkbox input "true"
click at [1175, 157] on div "Cabinetry & Countertops: Use Suggestion Groups 3.00 - BUILDING-RELATED SITEWORK…" at bounding box center [756, 169] width 1007 height 26
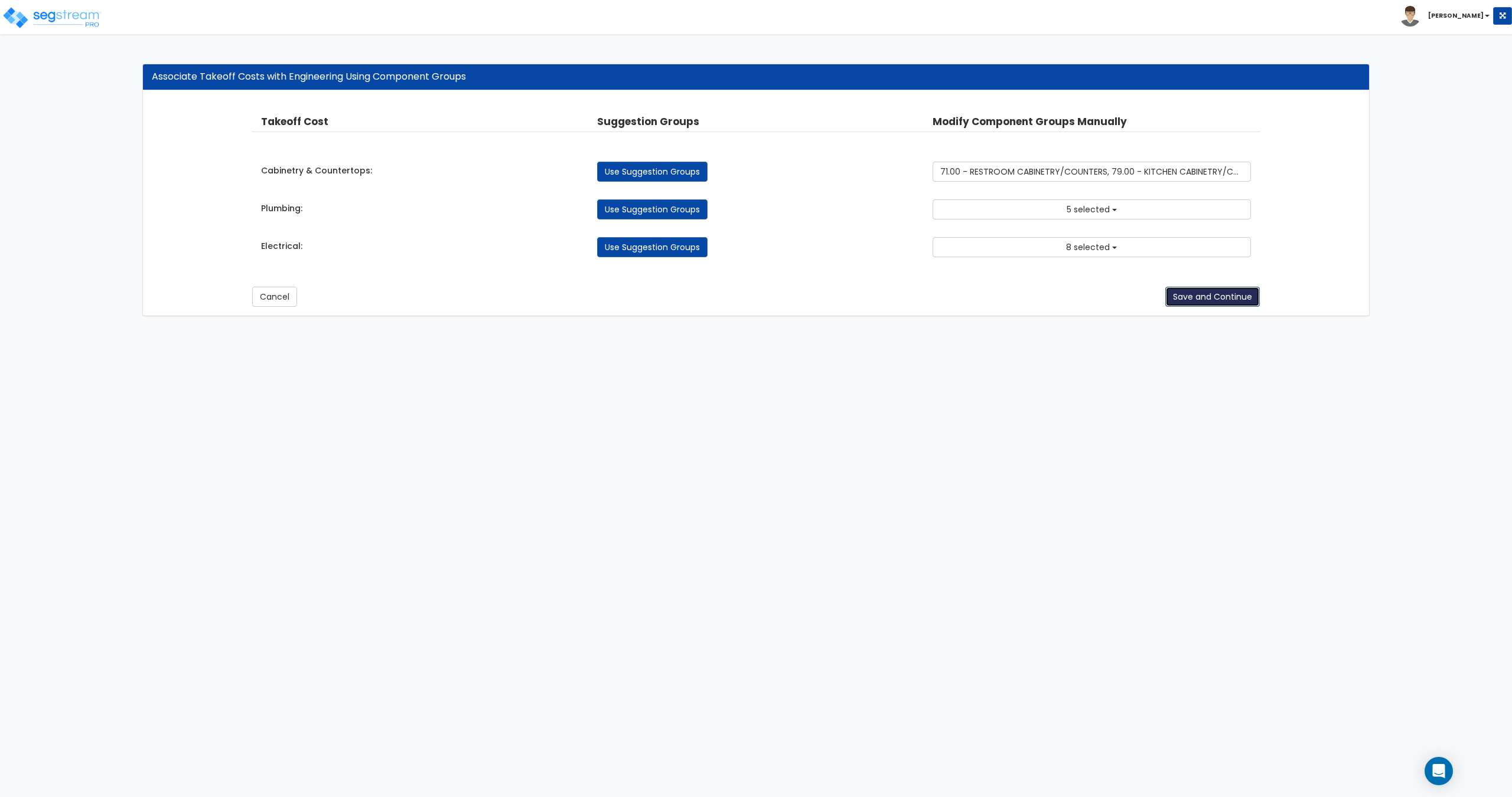
click at [1214, 302] on button "Save and Continue" at bounding box center [1212, 297] width 94 height 20
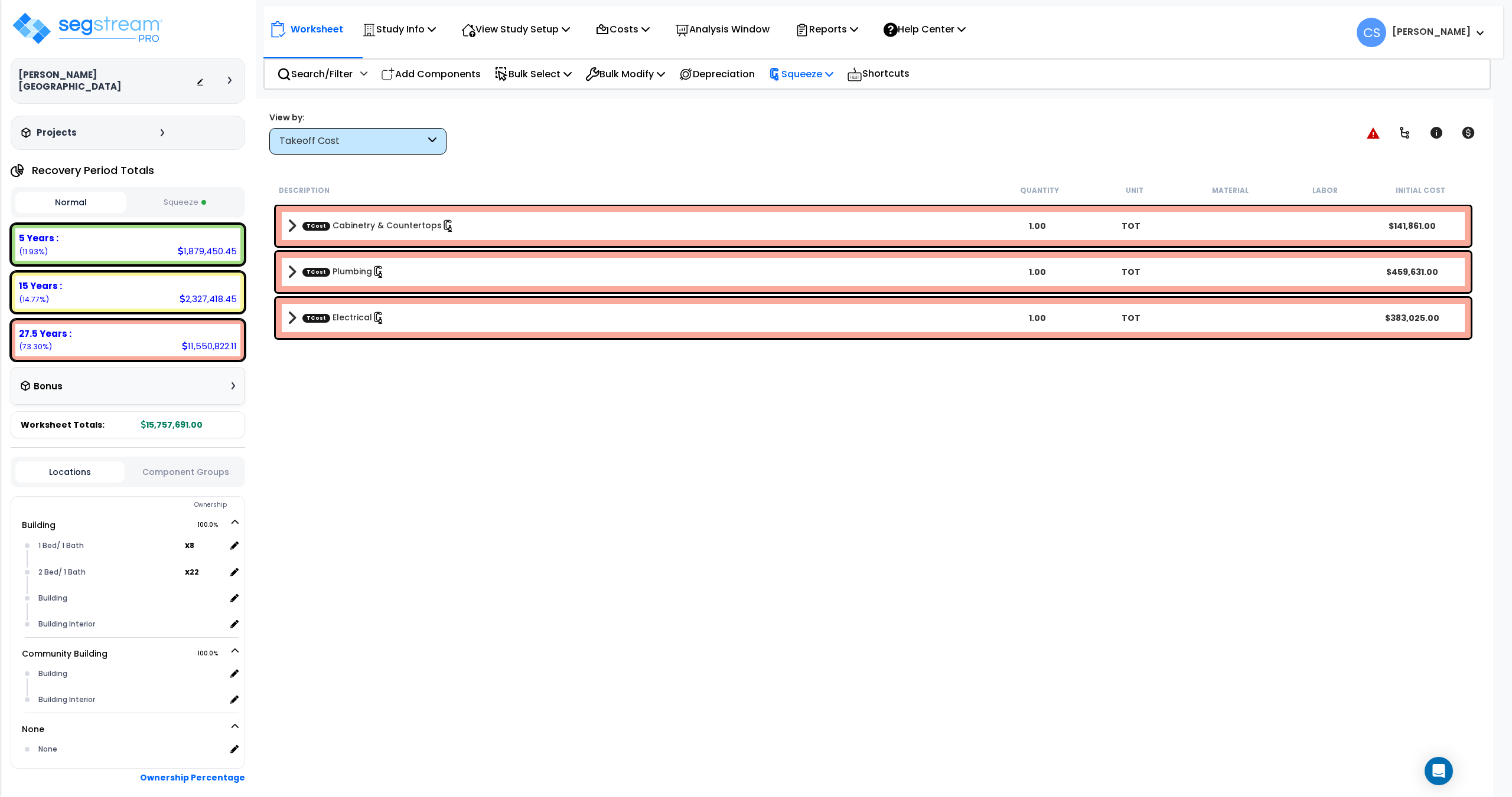
click at [812, 73] on p "Squeeze" at bounding box center [801, 74] width 65 height 16
click at [812, 99] on link "Re-squeeze" at bounding box center [820, 102] width 117 height 27
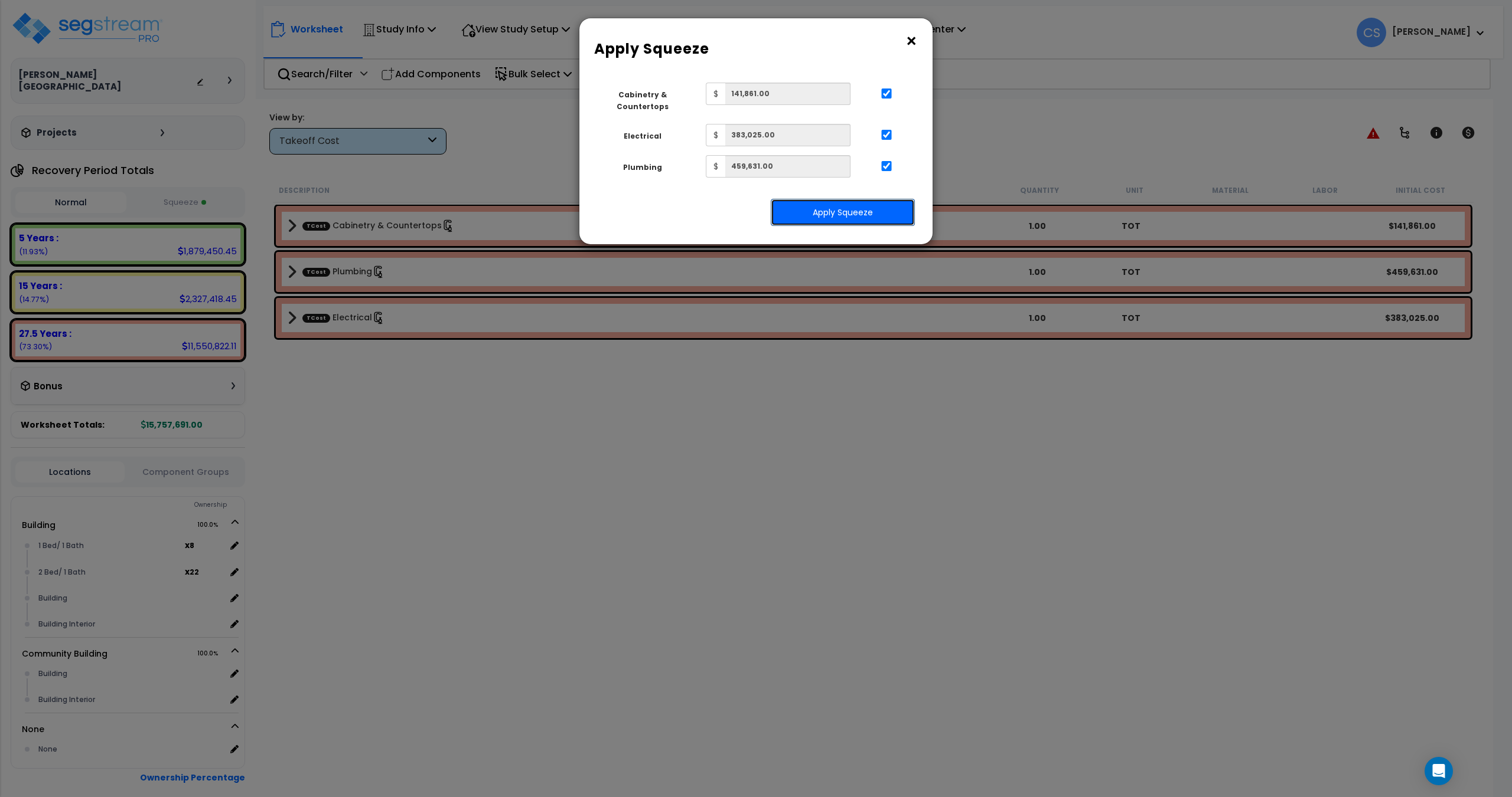
click at [856, 201] on button "Apply Squeeze" at bounding box center [843, 212] width 144 height 27
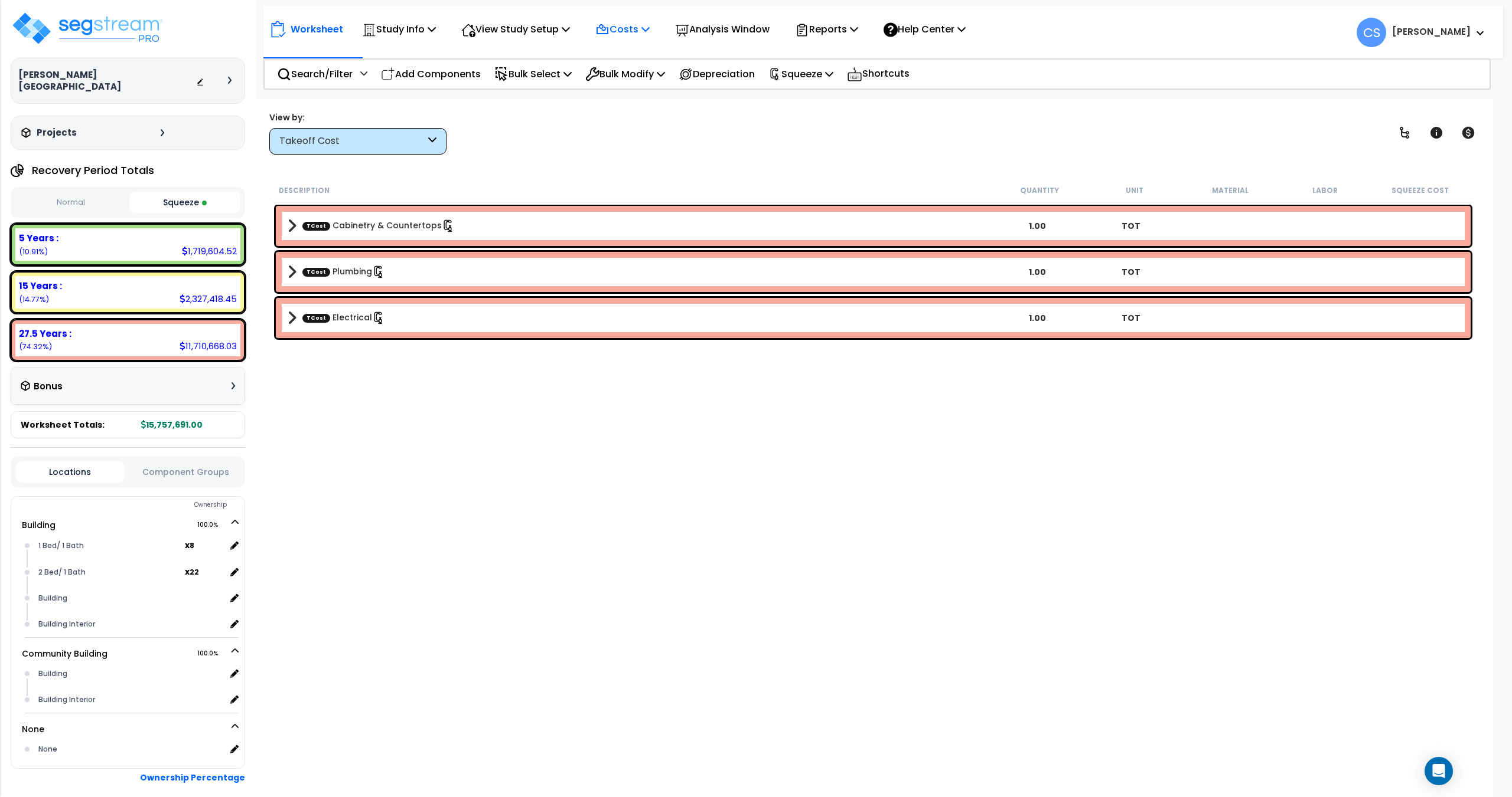
click at [656, 30] on div "Costs Indirect Costs Direct Costs" at bounding box center [623, 29] width 67 height 28
click at [843, 36] on p "Reports" at bounding box center [827, 30] width 63 height 16
click at [837, 55] on link "Get Report" at bounding box center [847, 56] width 117 height 24
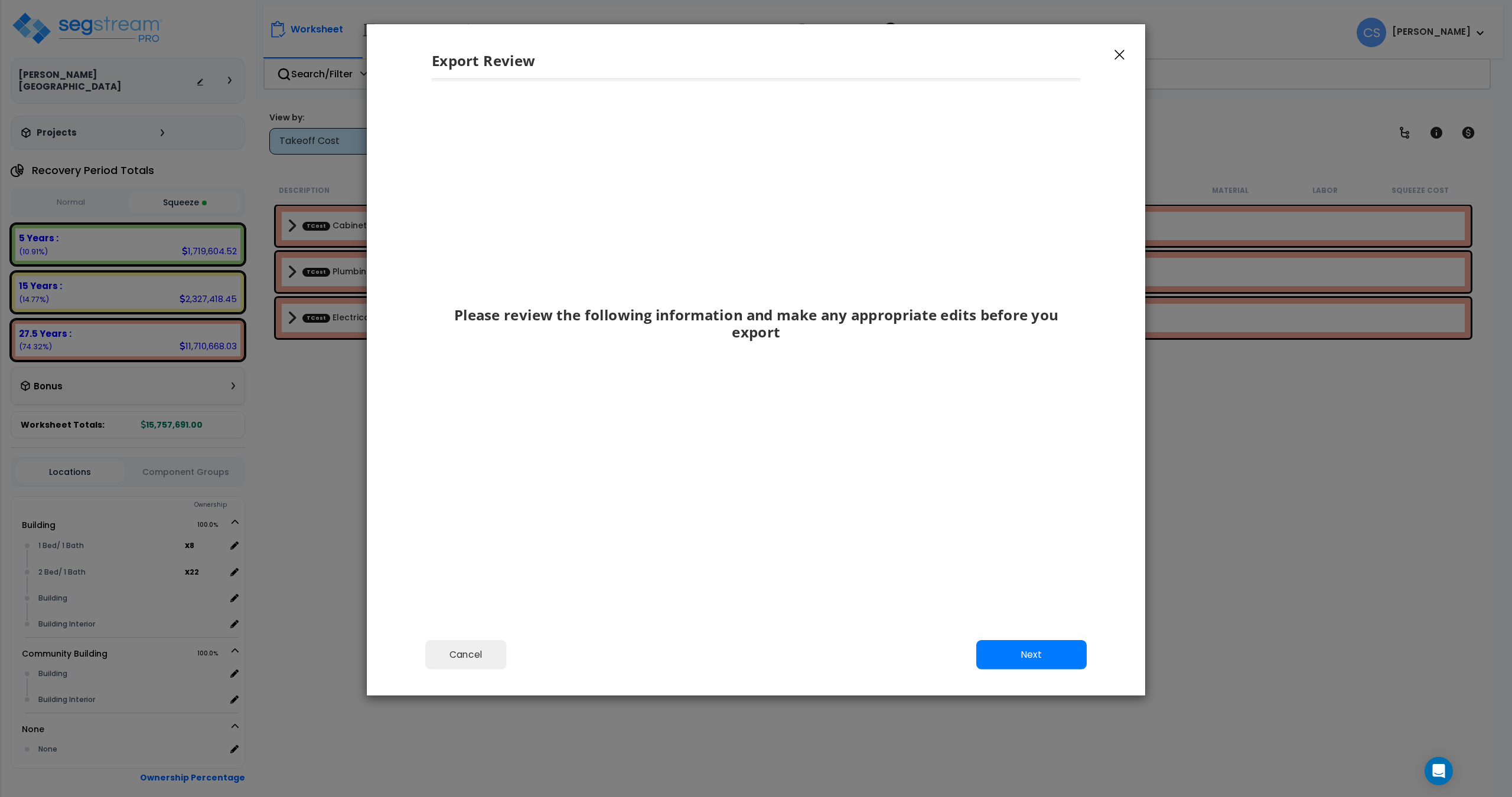
click at [578, 669] on div "Cancel Back Next Export Edit Images" at bounding box center [756, 663] width 779 height 64
click at [486, 660] on button "Cancel" at bounding box center [466, 655] width 82 height 30
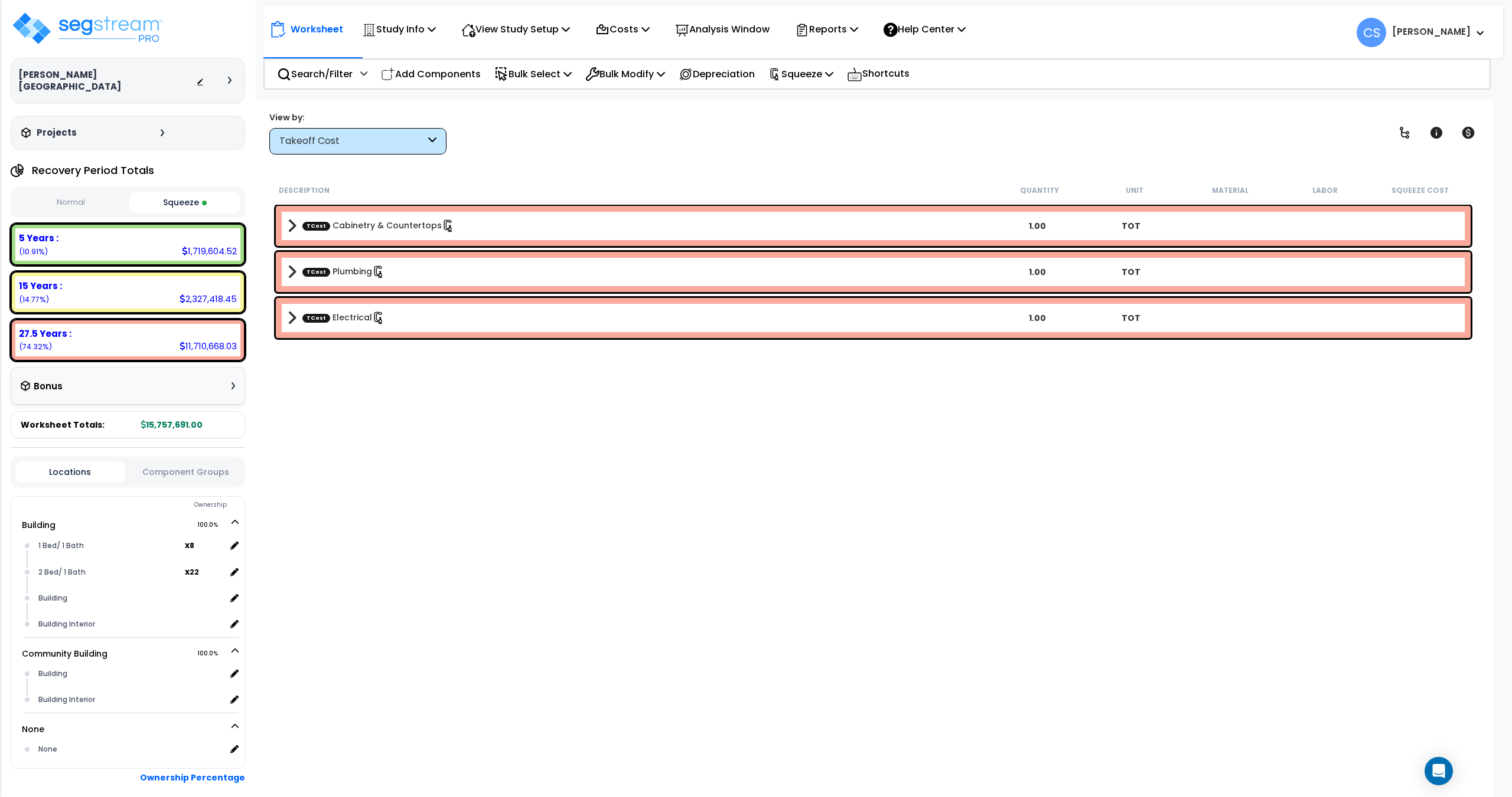
click at [671, 178] on div "Description Quantity Unit Material Labor Squeeze Cost" at bounding box center [872, 190] width 1200 height 25
click at [640, 18] on div "Costs" at bounding box center [622, 29] width 55 height 28
click at [627, 78] on link "Direct Costs" at bounding box center [647, 80] width 117 height 24
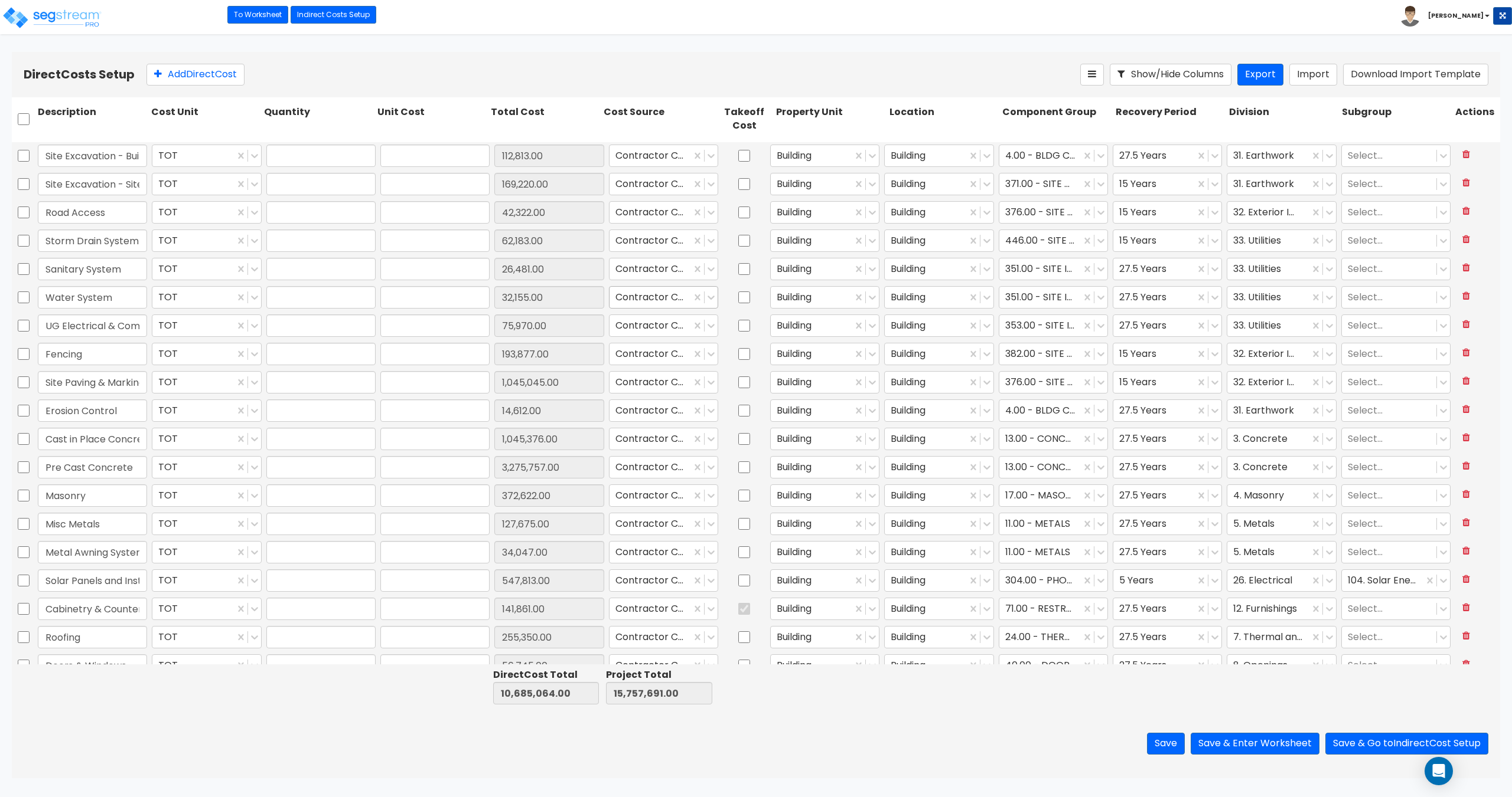
type input "1.00"
type input "112,813.00"
type input "1.00"
type input "169,220.00"
type input "1.00"
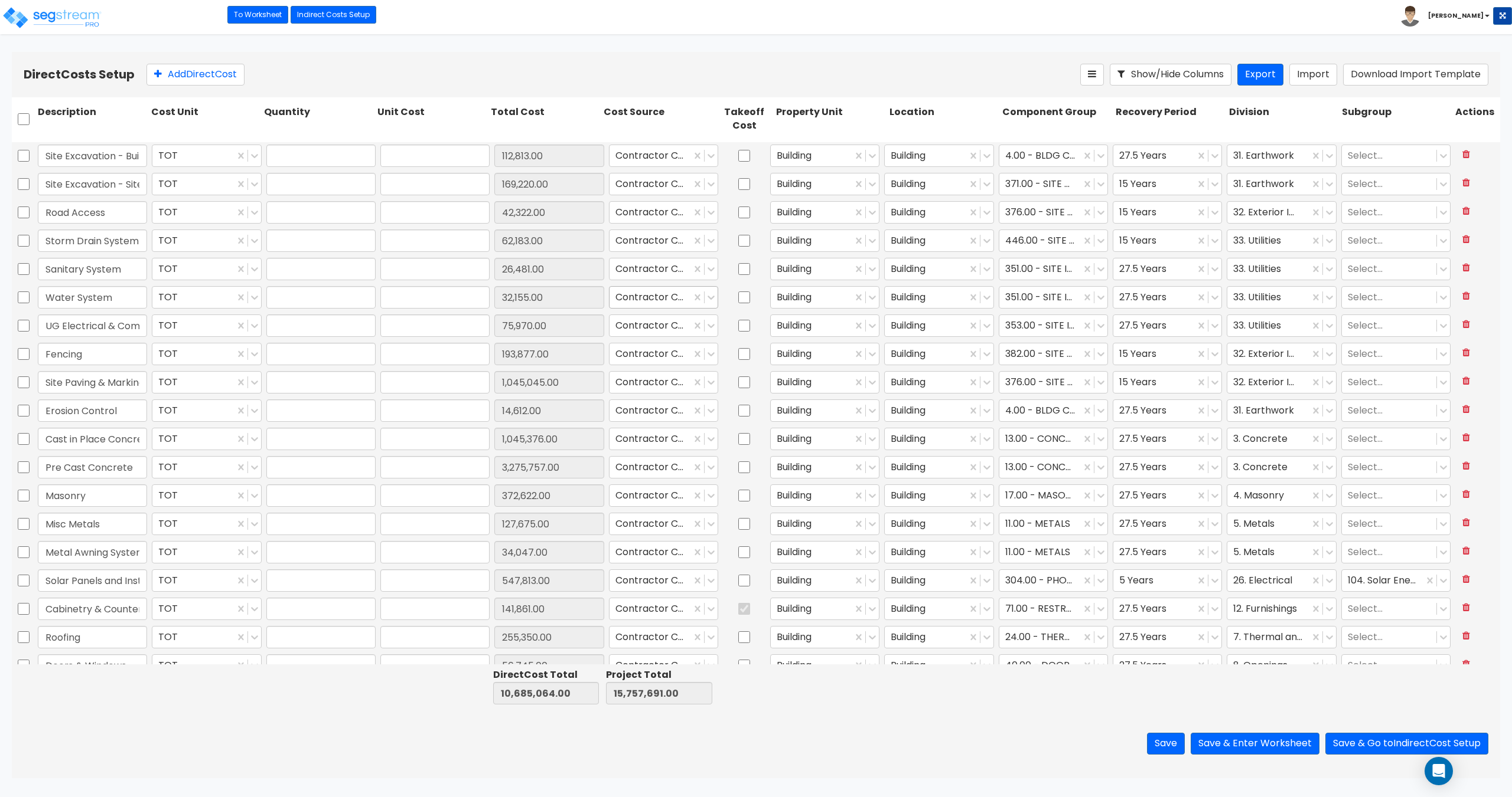
type input "42,322.00"
type input "1.00"
type input "62,183.00"
type input "1.00"
type input "26,481.00"
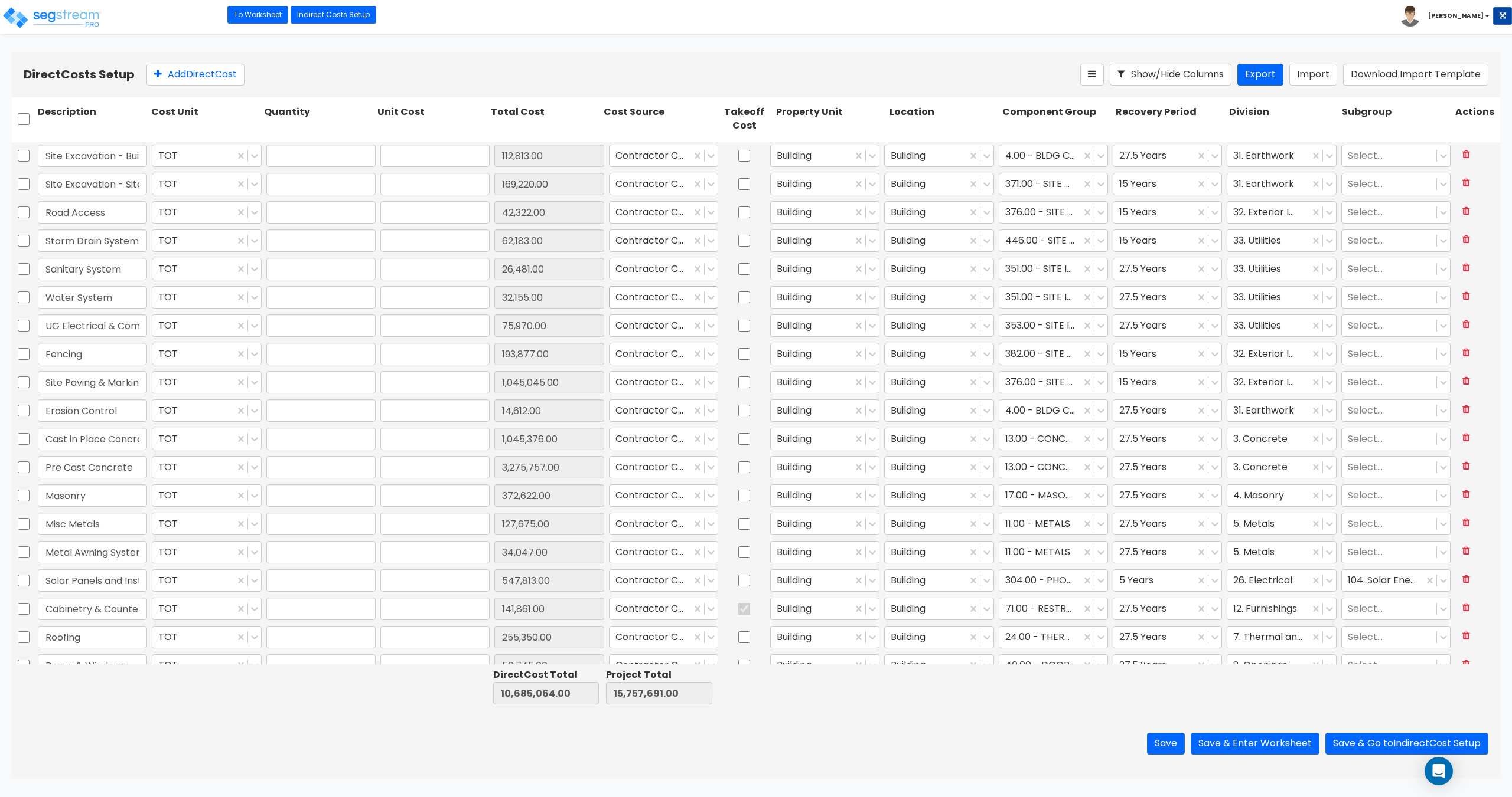
type input "1.00"
type input "32,155.00"
type input "1.00"
type input "75,970.00"
type input "1.00"
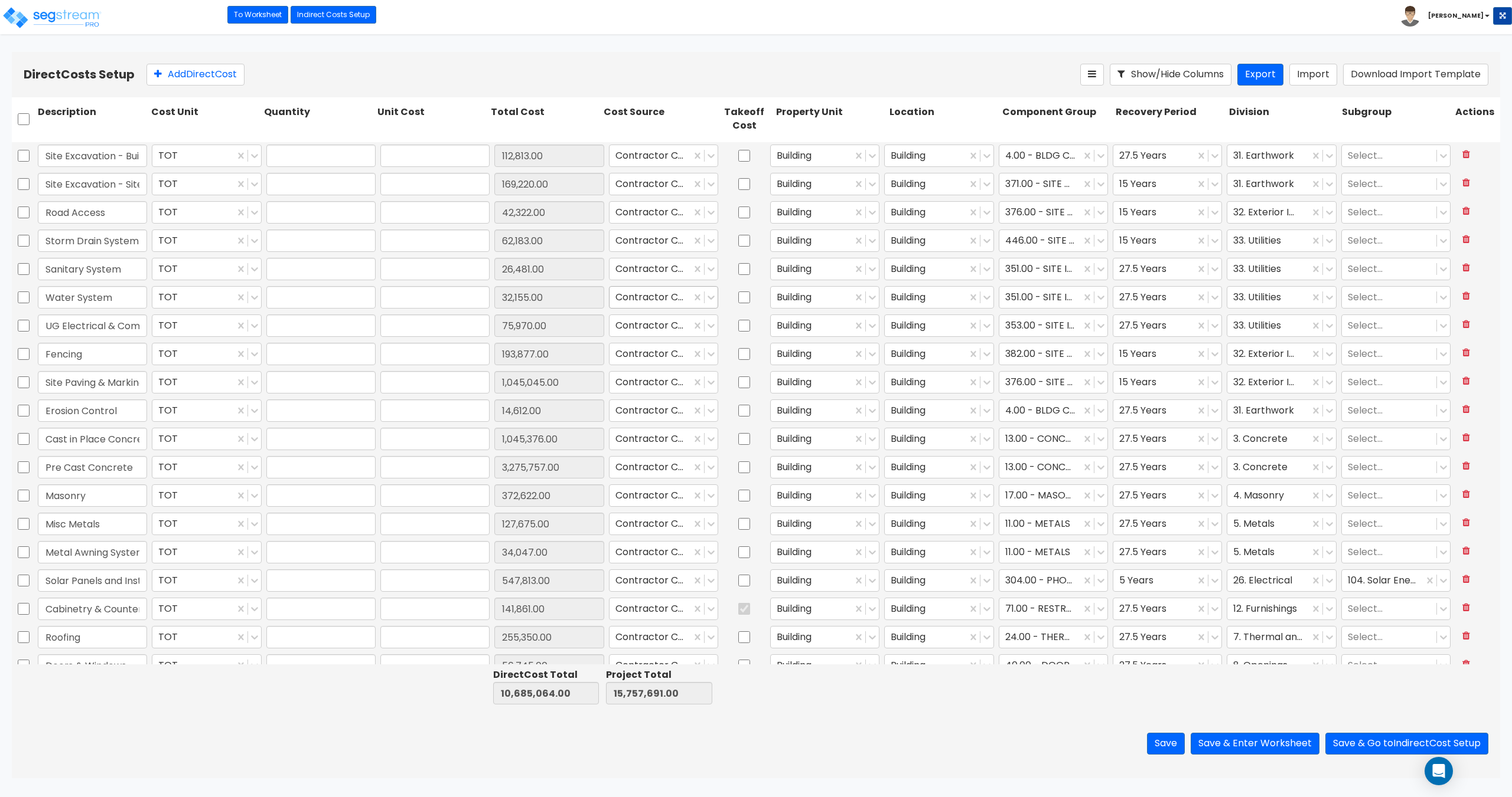
type input "193,877.00"
type input "1.00"
type input "1,045,045.00"
type input "1.00"
type input "14,612.00"
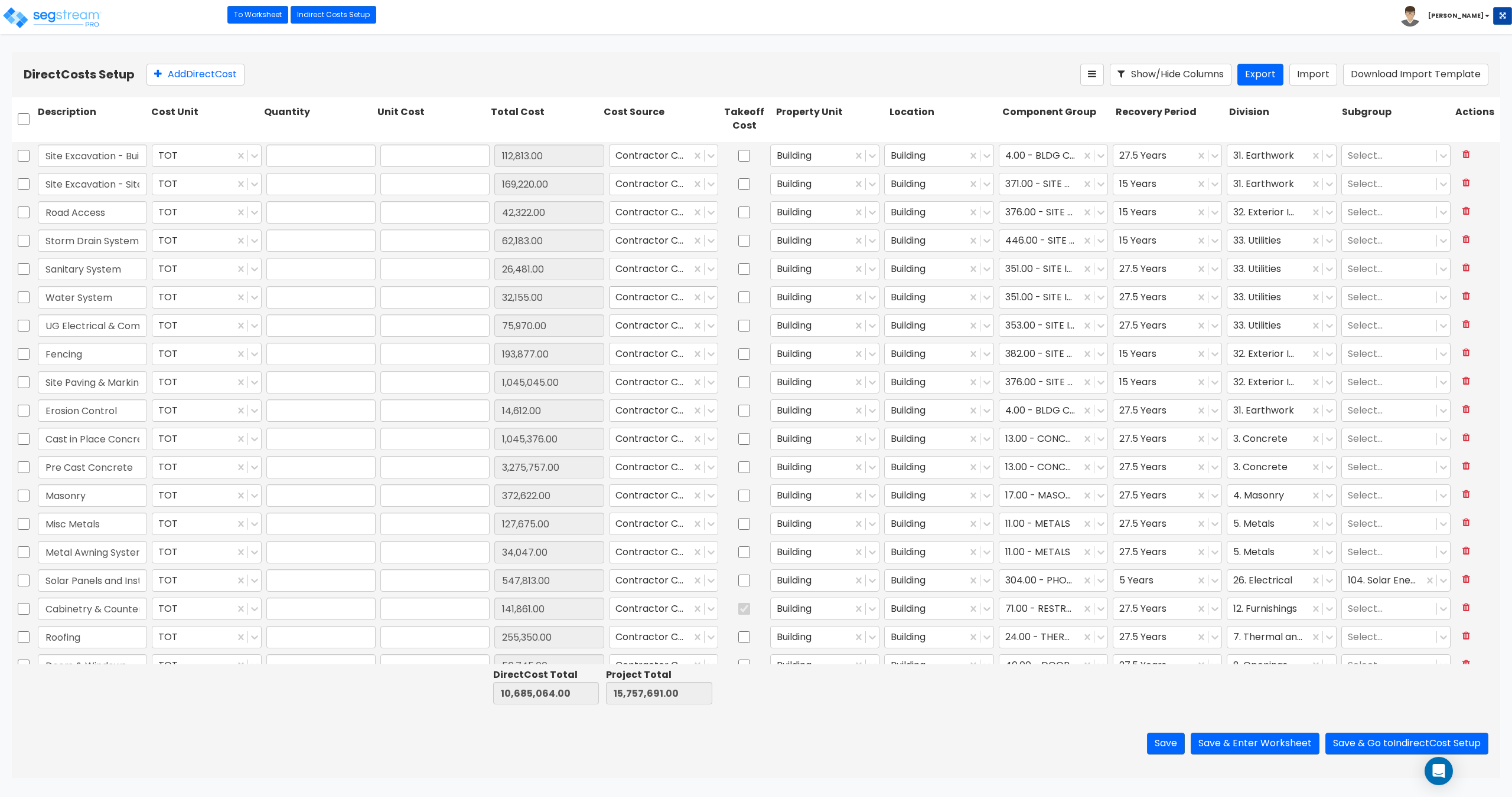
type input "1.00"
type input "1,045,376.00"
type input "1.00"
type input "3,275,757.00"
type input "1.00"
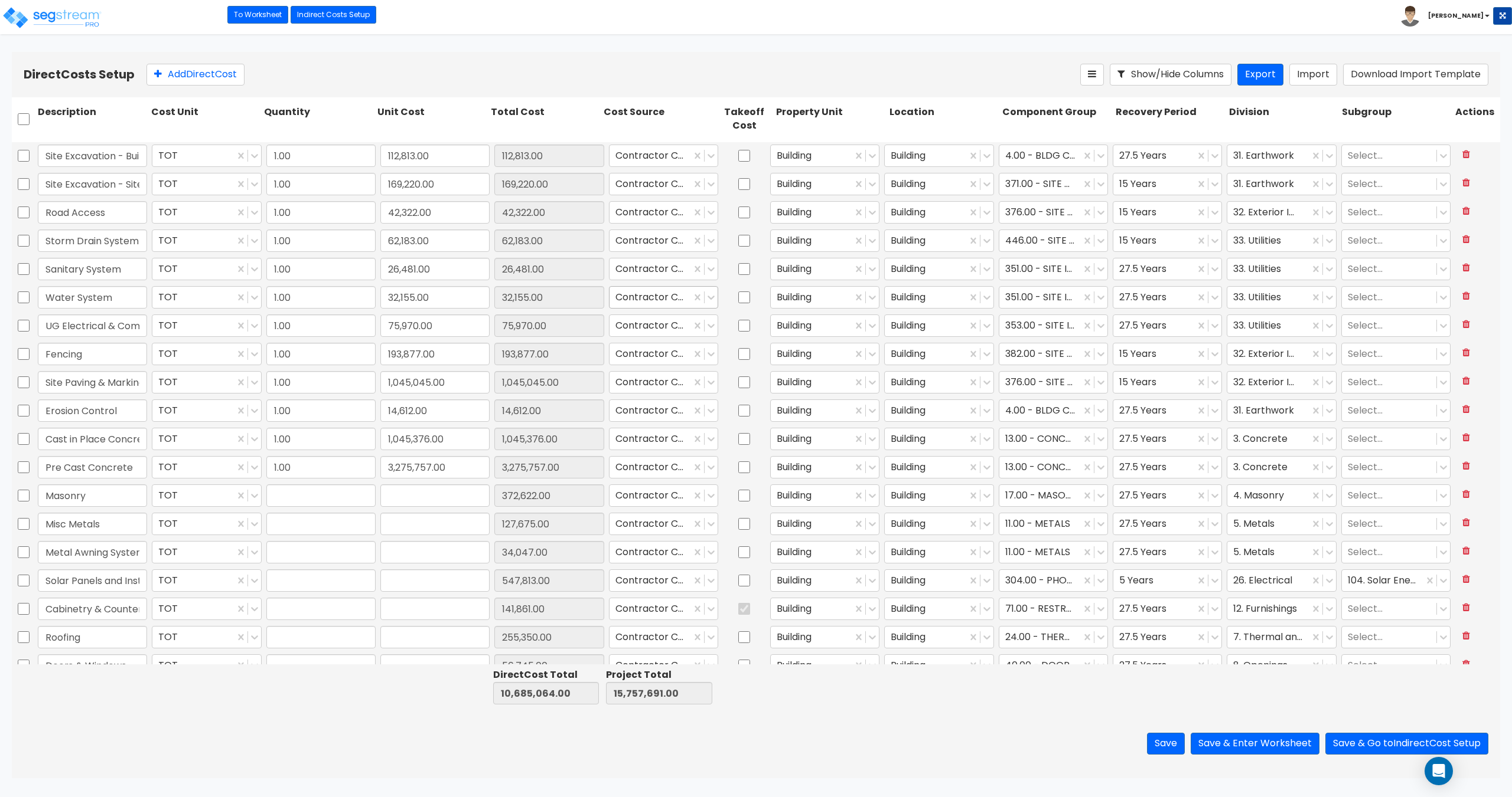
type input "372,622.00"
type input "1.00"
type input "127,675.00"
type input "1.00"
type input "34,047.00"
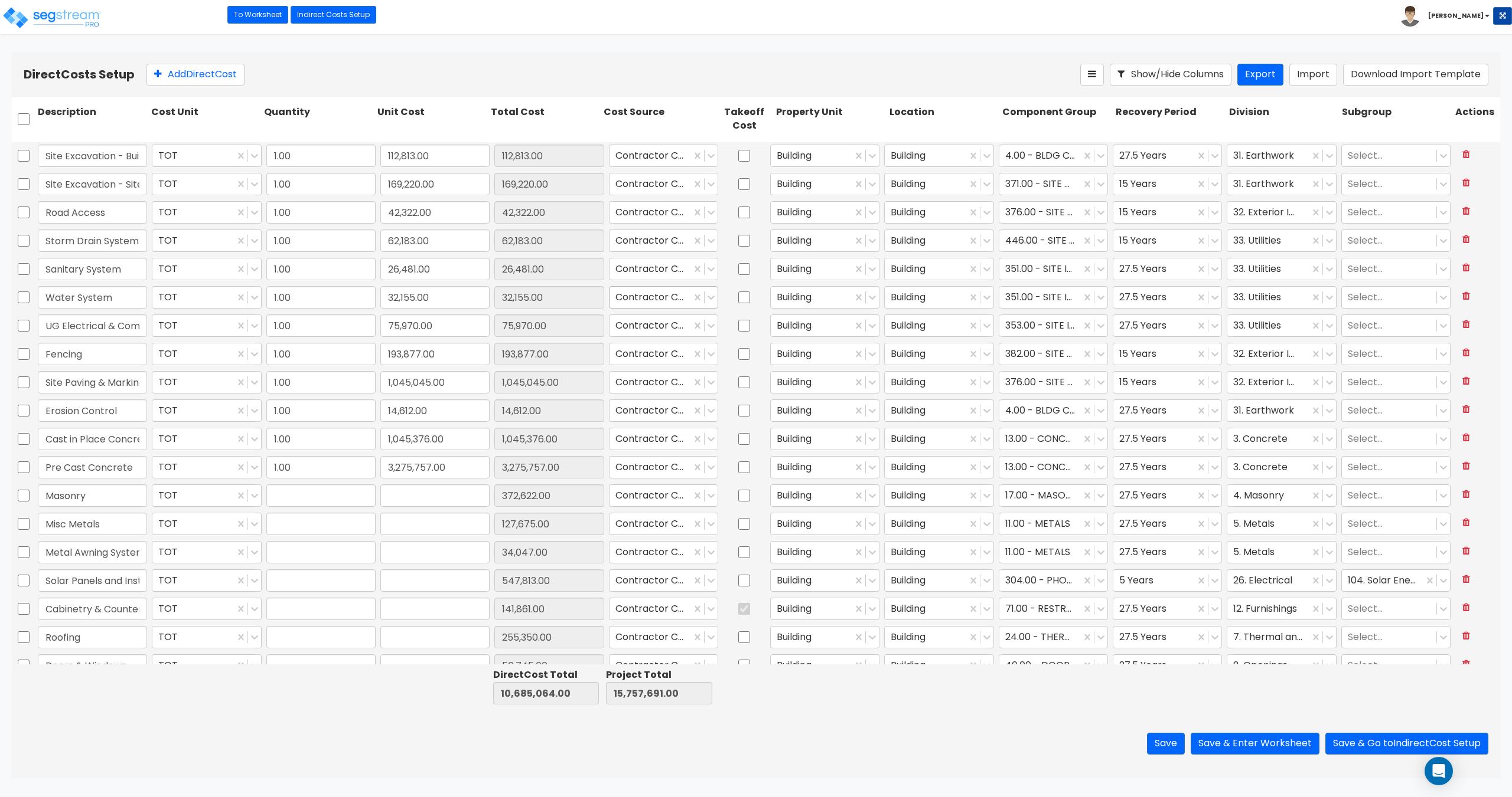
type input "1.00"
type input "547,813.00"
type input "1.00"
type input "141,861.00"
type input "1.00"
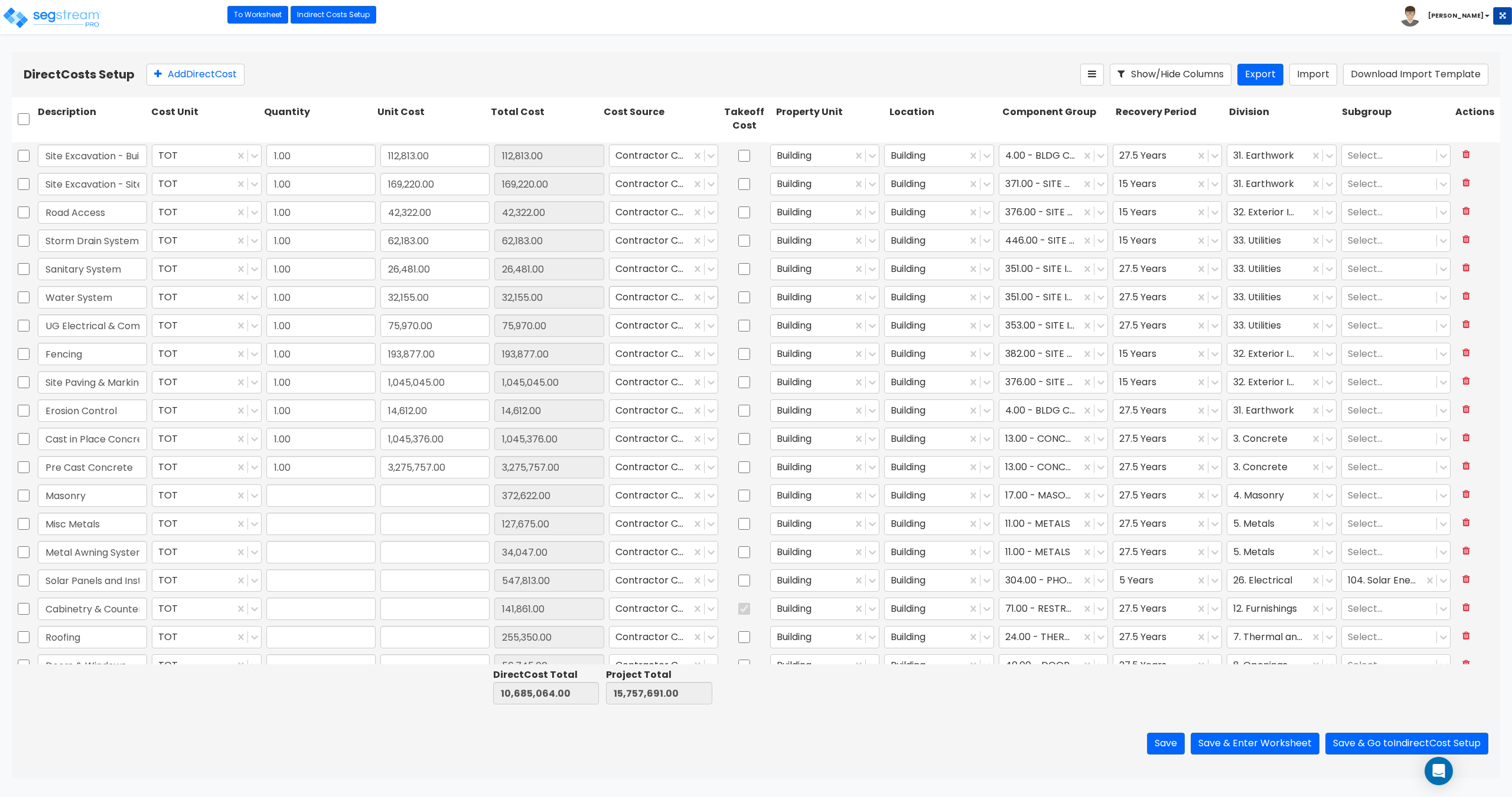
type input "255,350.00"
type input "1.00"
type input "56,745.00"
type input "1.00"
type input "34,047.00"
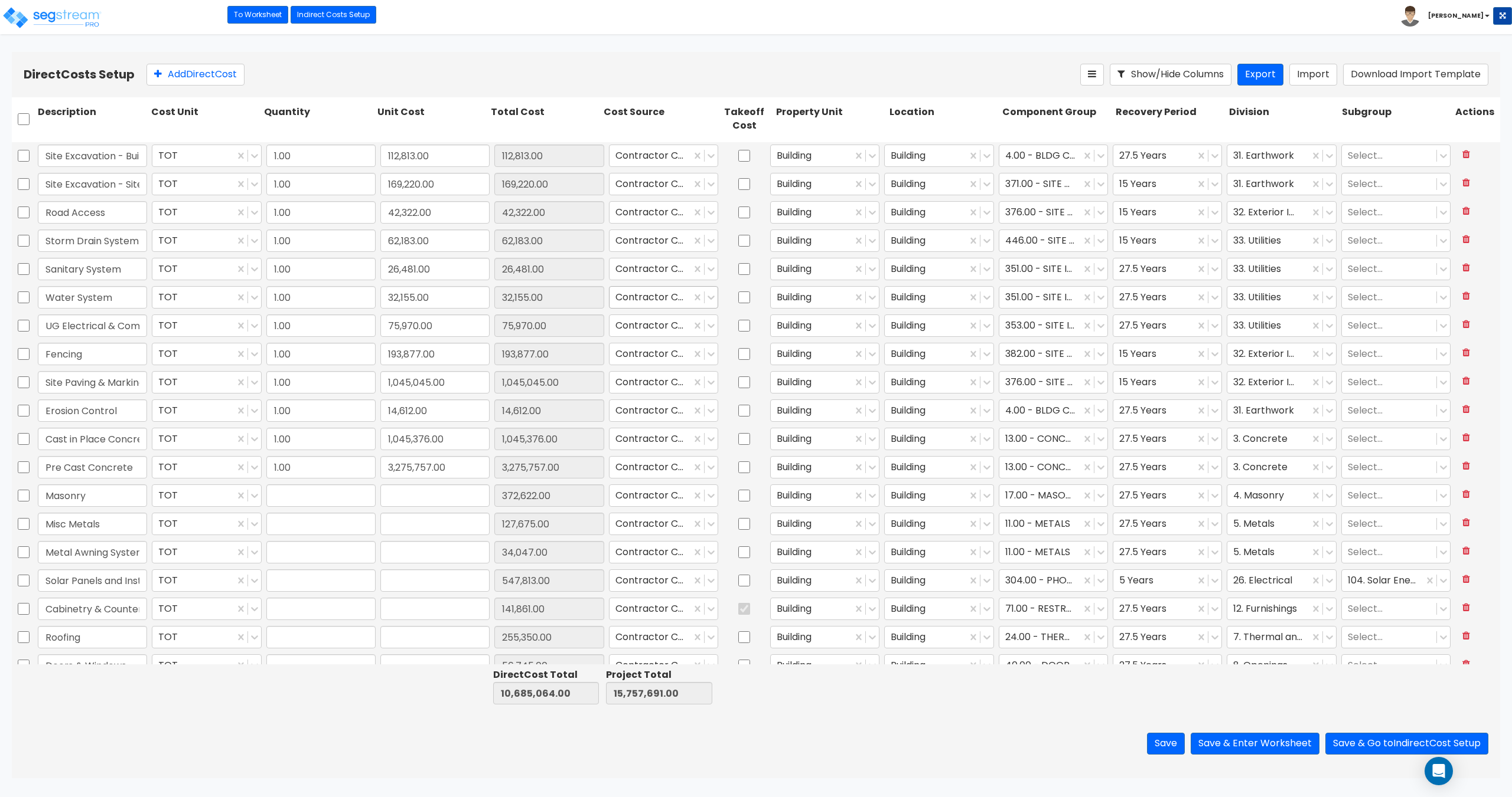
type input "1.00"
type input "255,350.00"
type input "1.00"
type input "204,280.00"
type input "1.00"
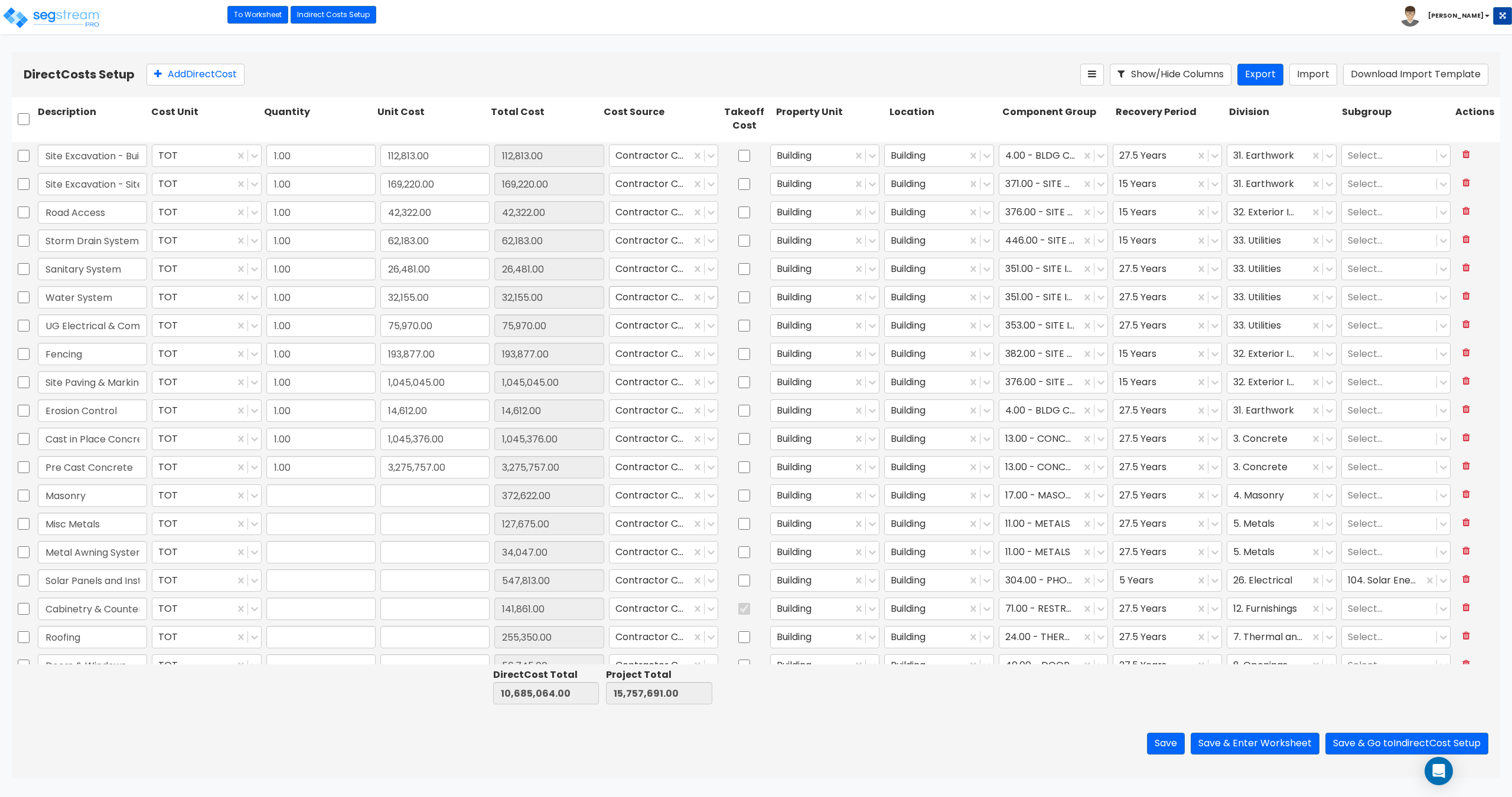
type input "28,372.00"
type input "1.00"
type input "306,420.00"
type input "1.00"
type input "28,372.00"
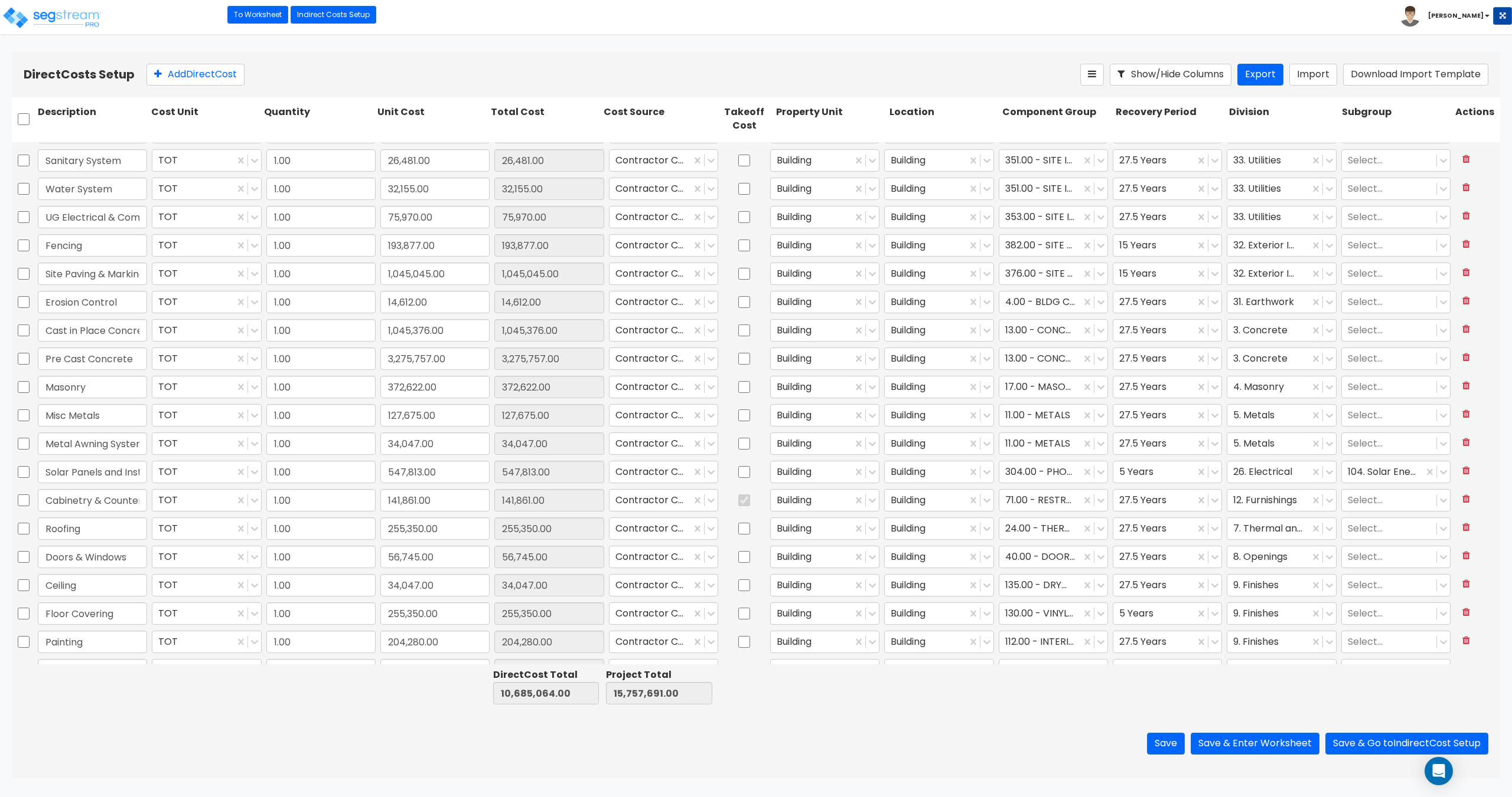
type input "1.00"
type input "204,280.00"
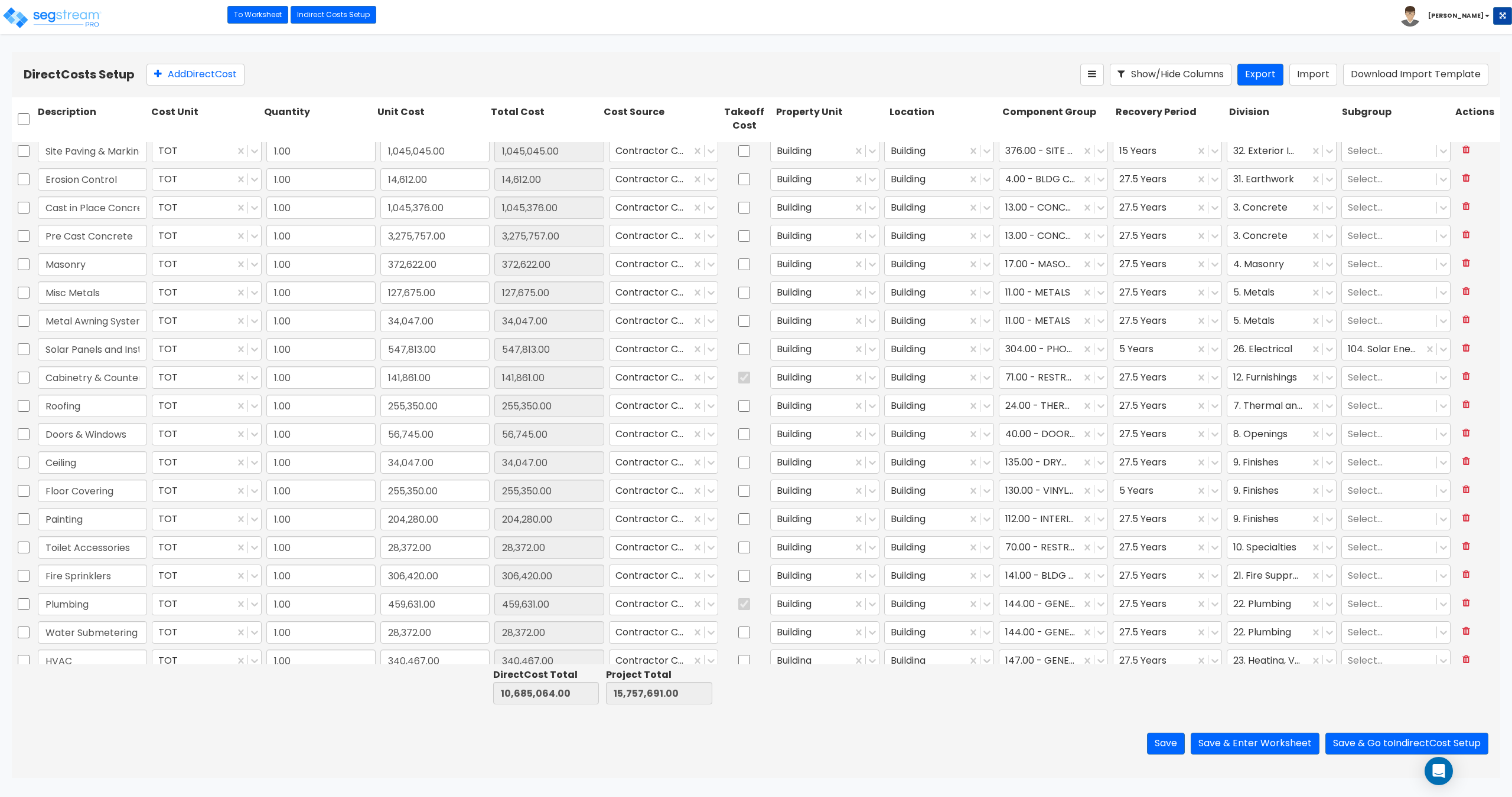
type input "1.00"
type input "85,117.00"
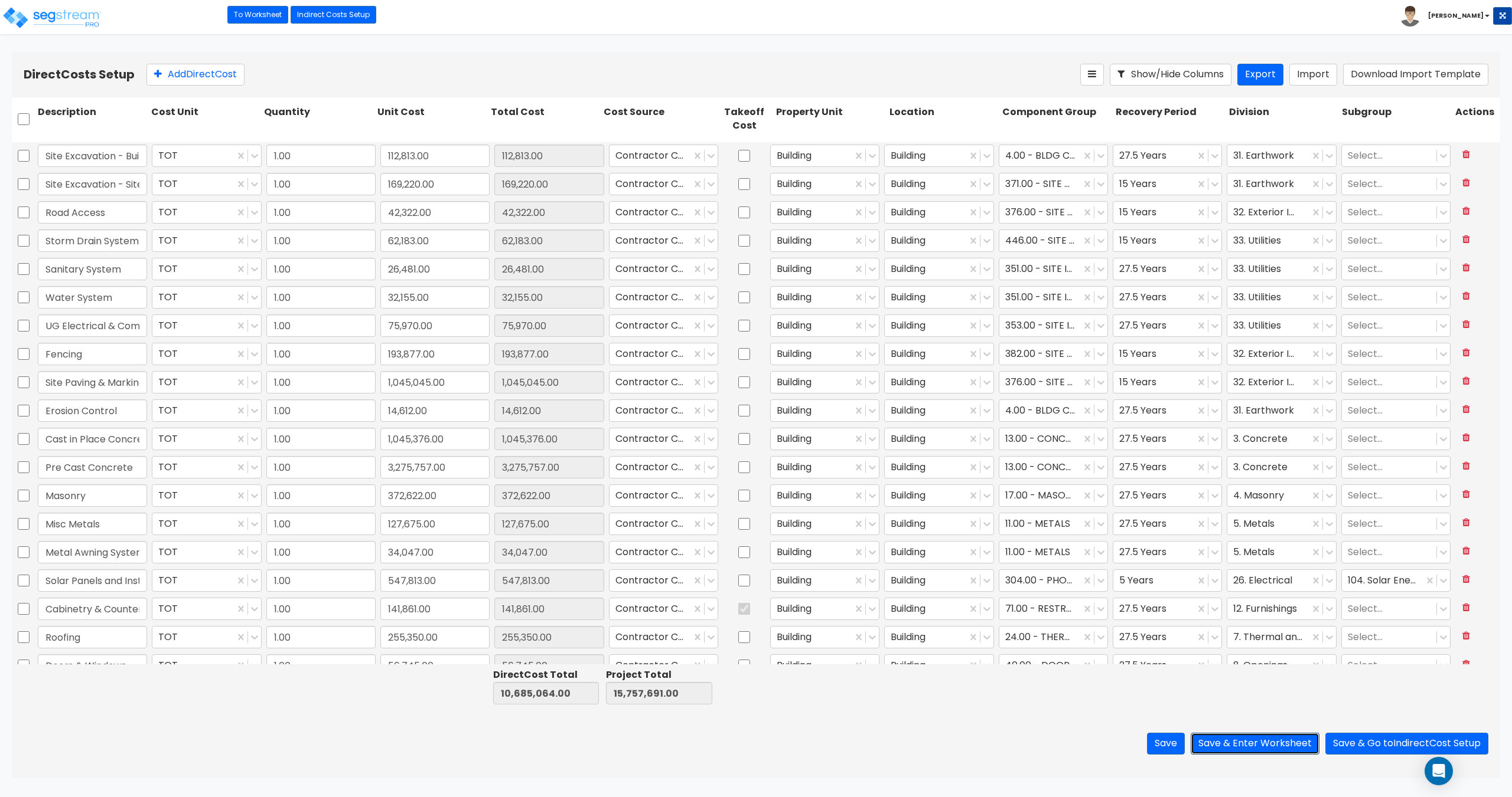
click at [1262, 744] on button "Save & Enter Worksheet" at bounding box center [1254, 744] width 129 height 22
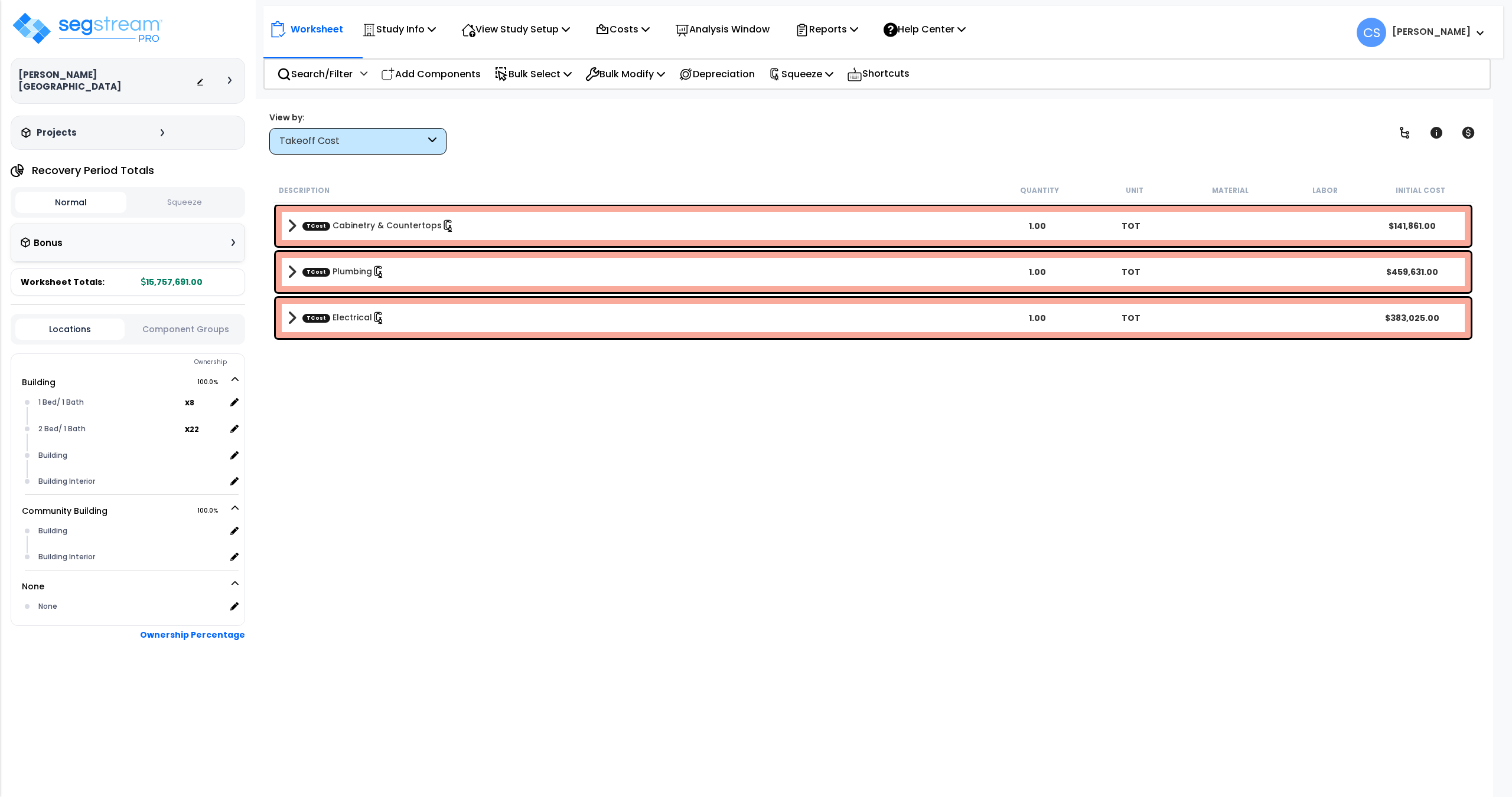
click at [841, 36] on p "Reports" at bounding box center [827, 30] width 63 height 16
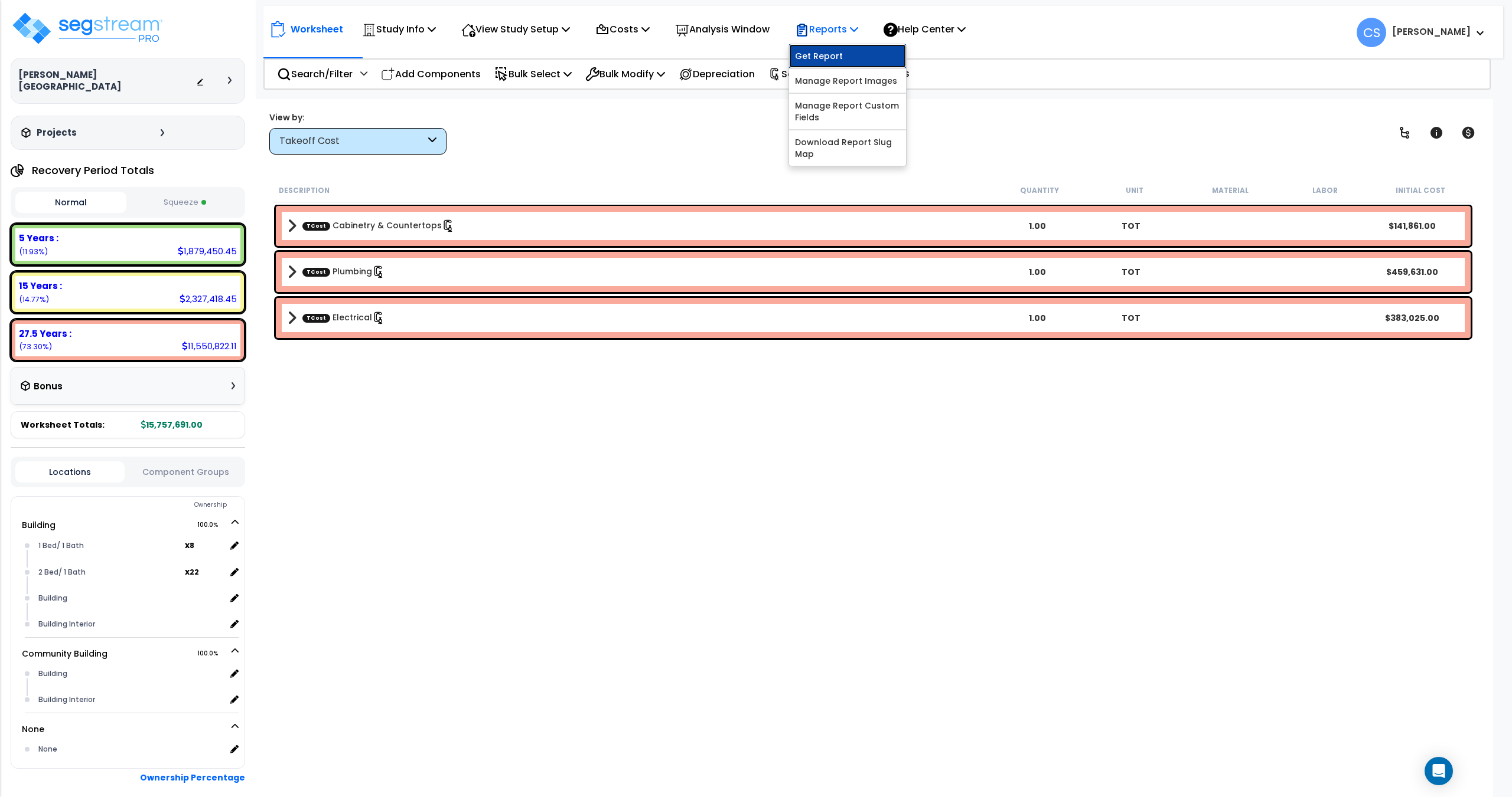
click at [840, 59] on link "Get Report" at bounding box center [847, 56] width 117 height 24
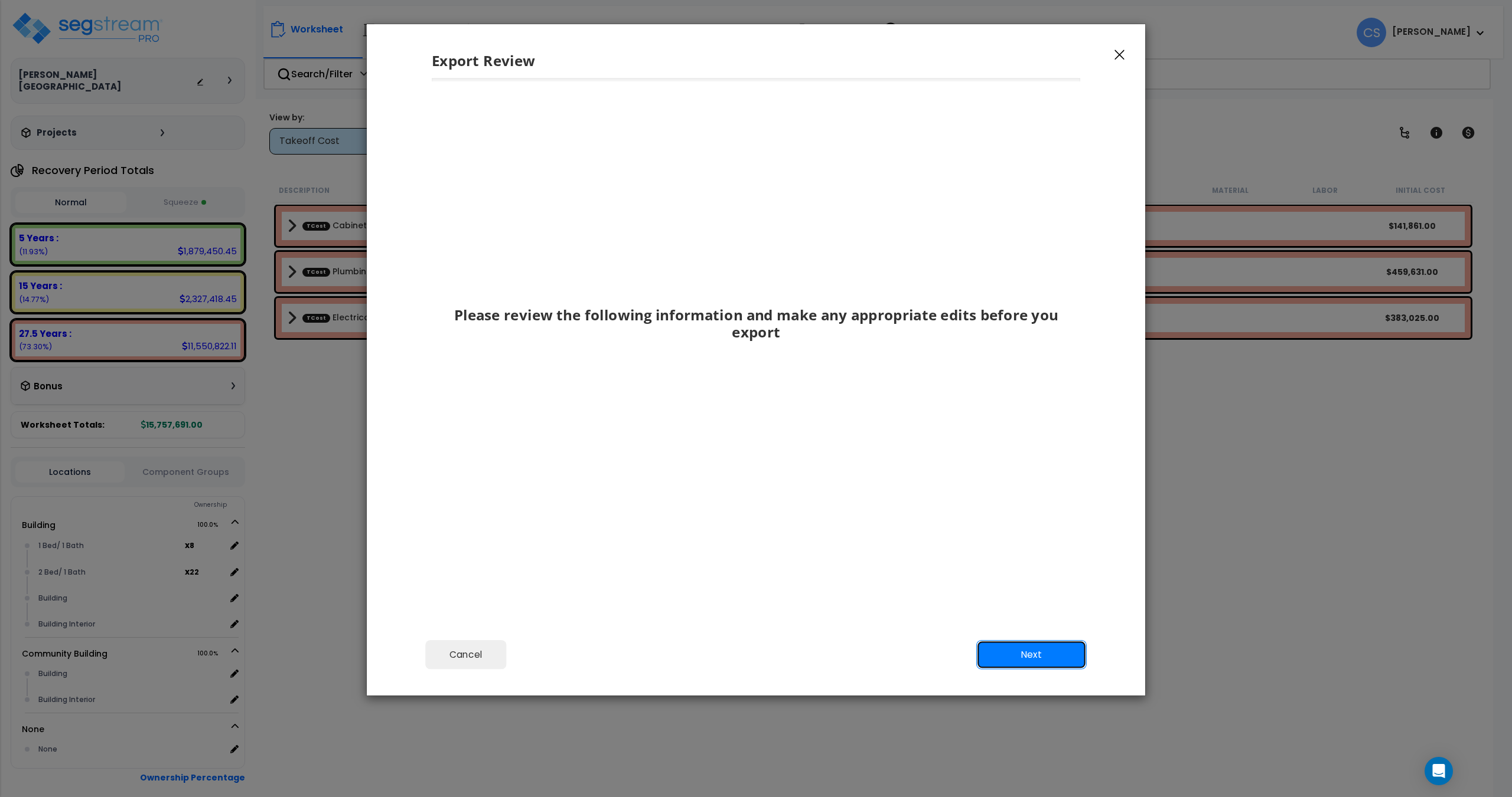
click at [1058, 660] on button "Next" at bounding box center [1032, 655] width 111 height 30
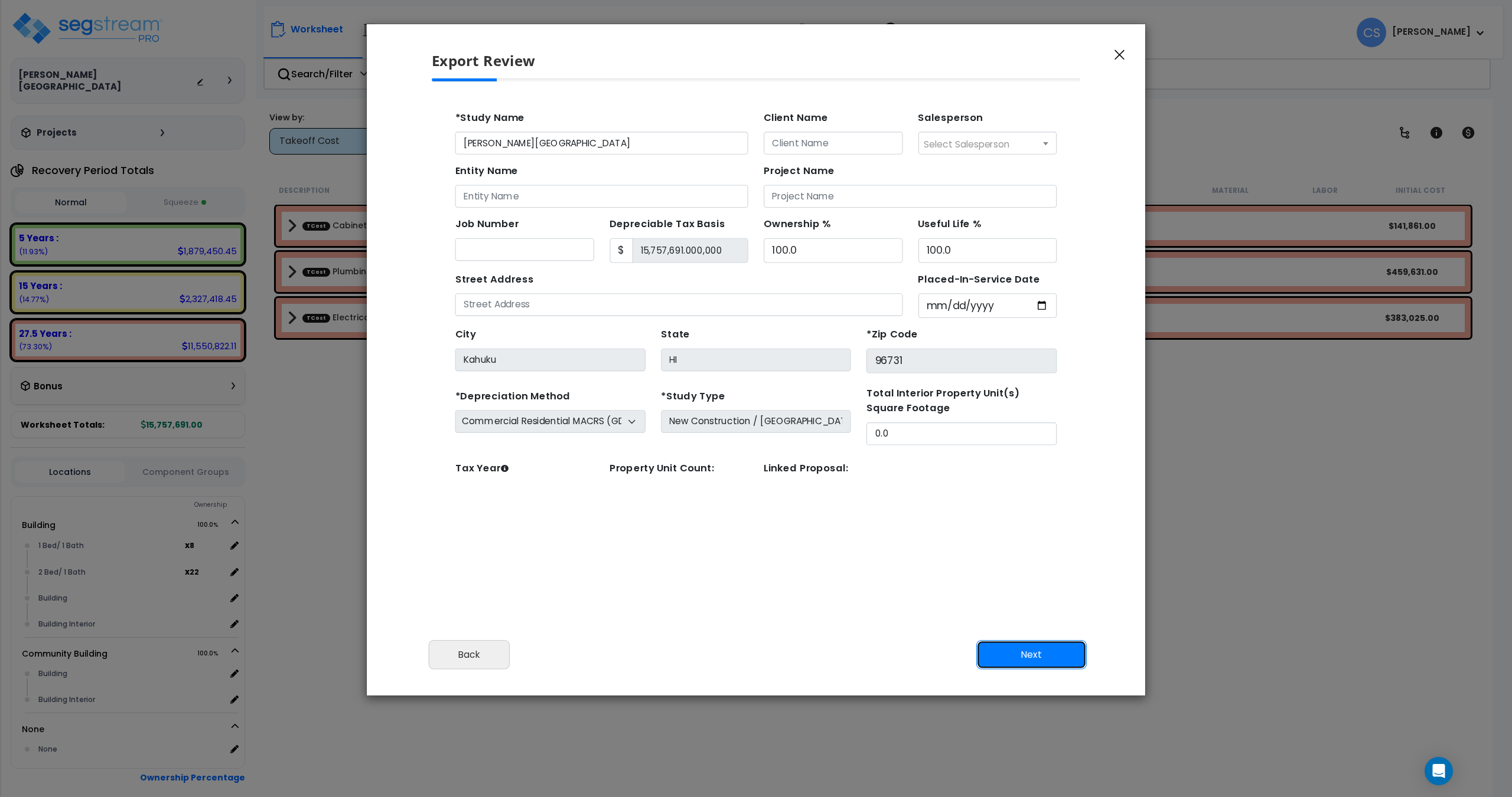
click at [1030, 660] on button "Next" at bounding box center [1032, 655] width 111 height 30
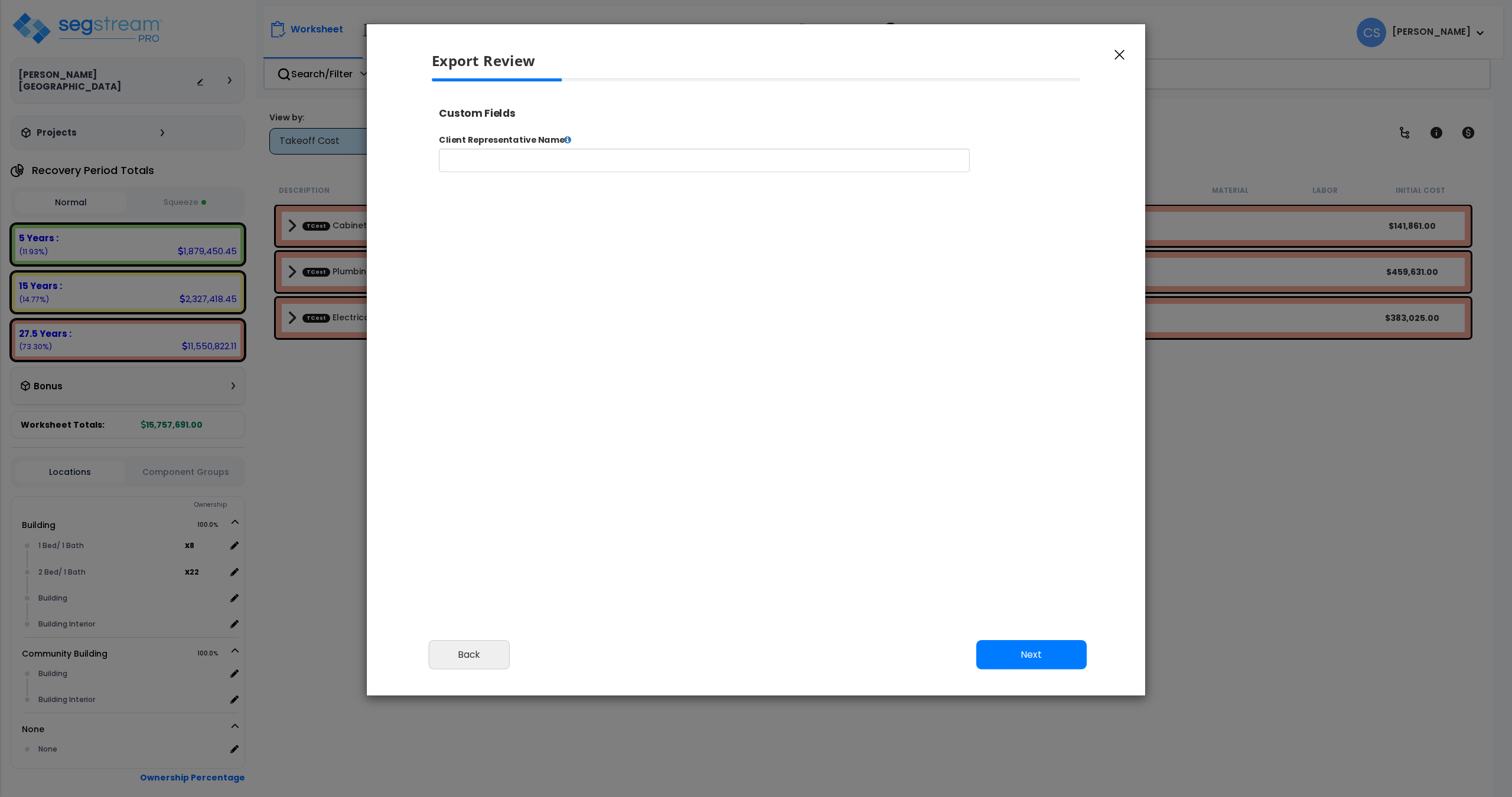
select select "2025"
click at [1025, 647] on button "Next" at bounding box center [1032, 655] width 111 height 30
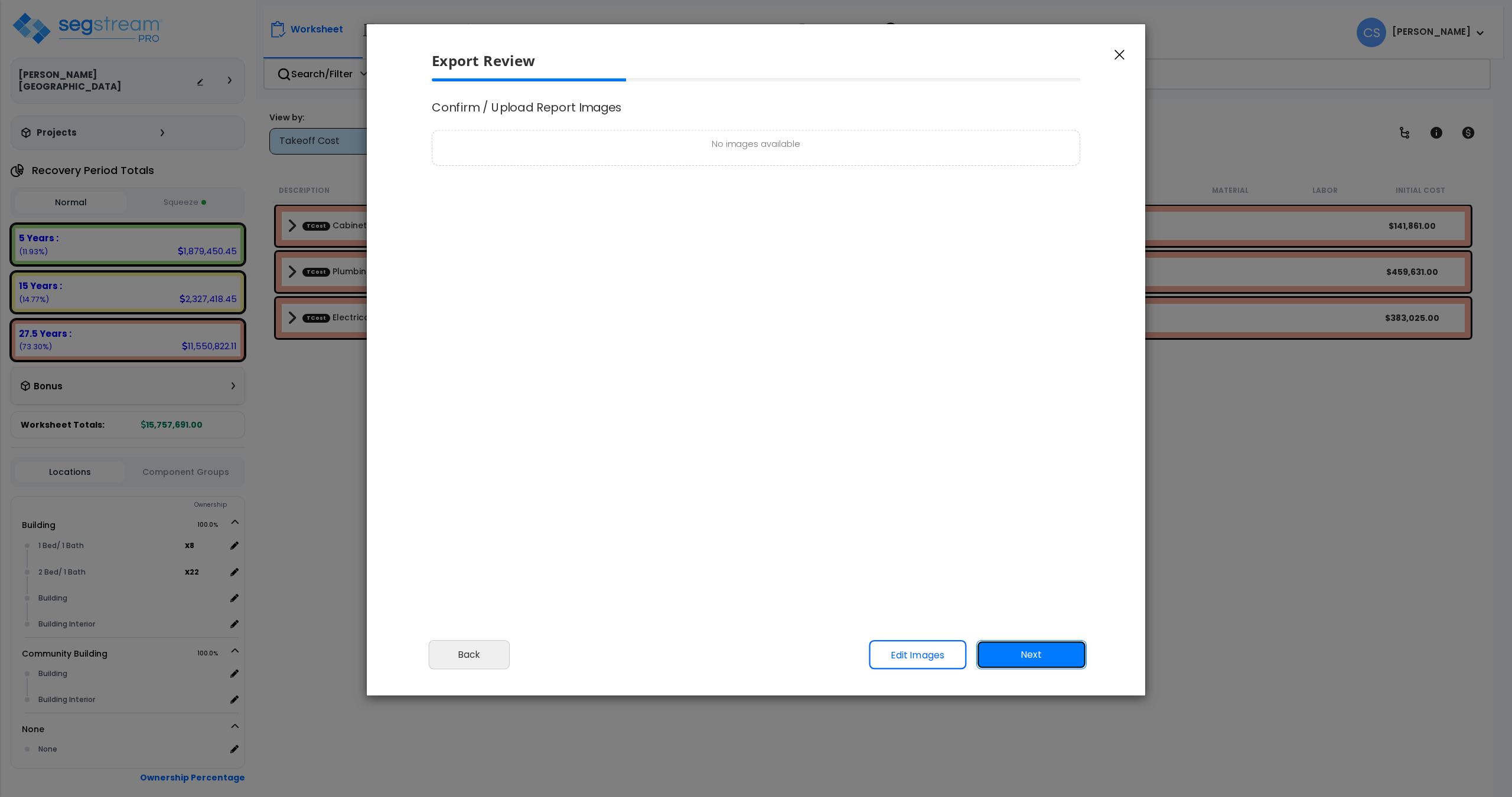
scroll to position [0, 0]
click at [1030, 644] on button "Next" at bounding box center [1032, 655] width 111 height 30
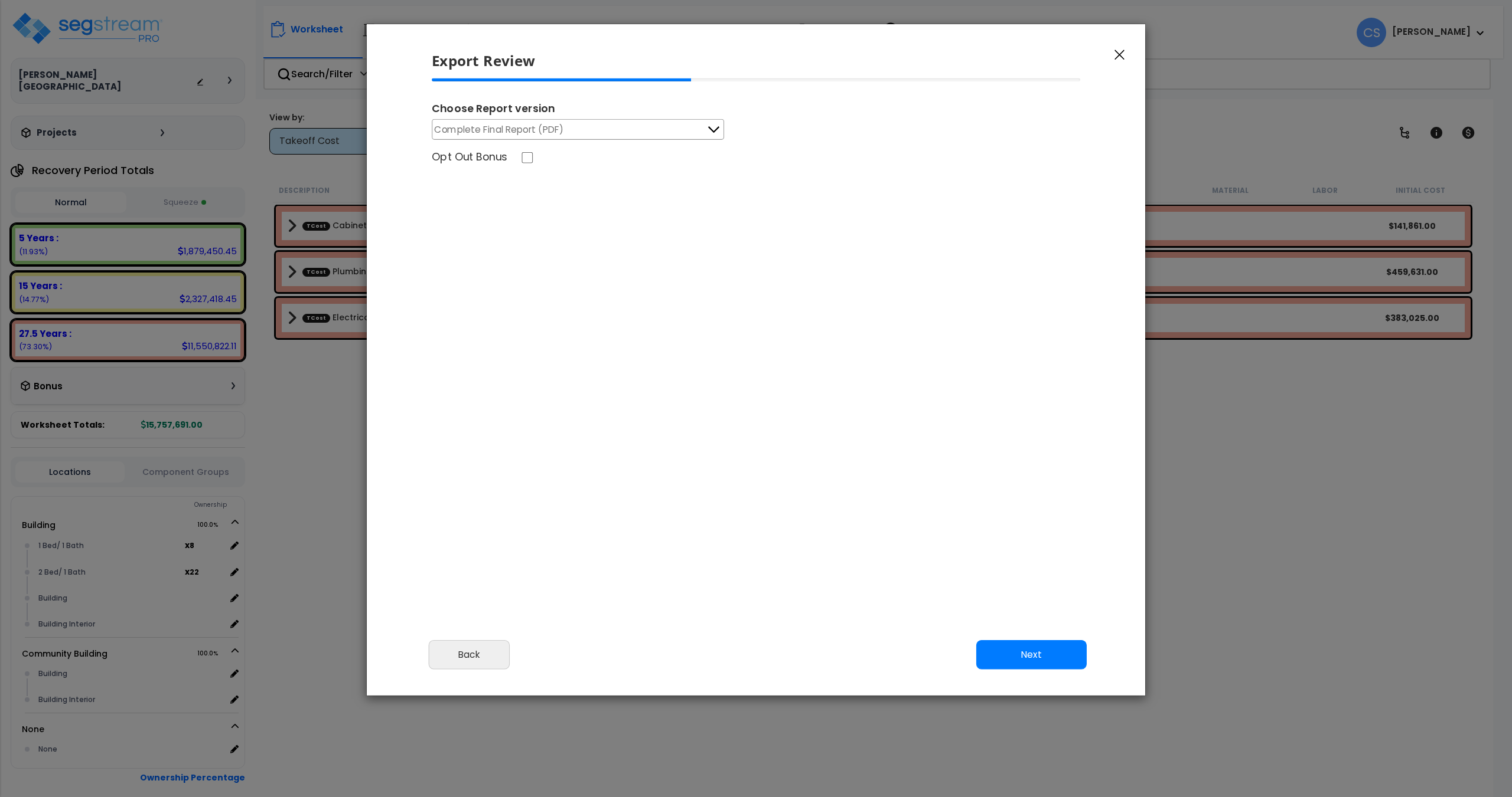
click at [559, 126] on span "Complete Final Report (PDF)" at bounding box center [499, 129] width 130 height 15
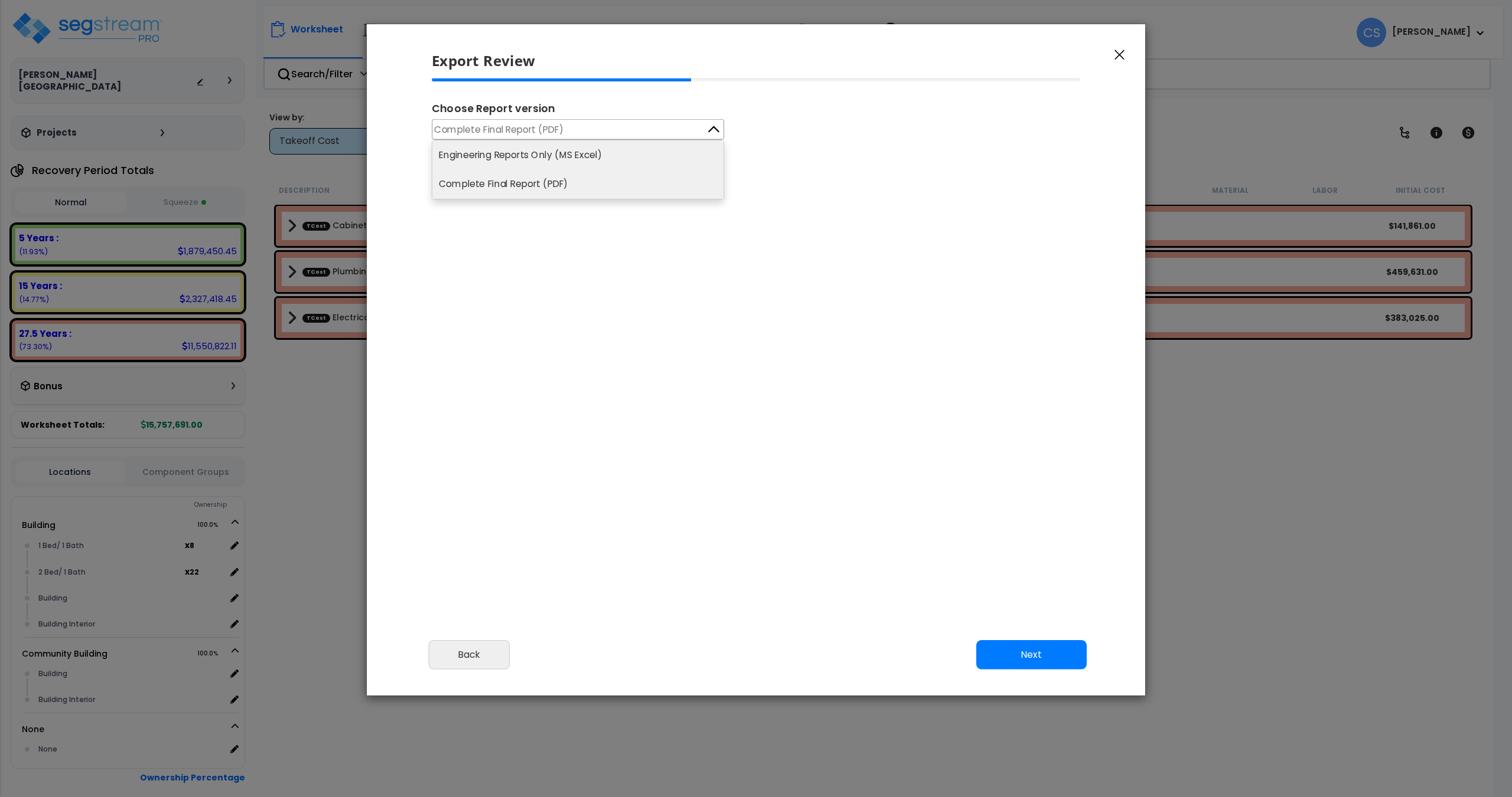
click at [547, 167] on li "Engineering Reports Only (MS Excel)" at bounding box center [578, 154] width 291 height 29
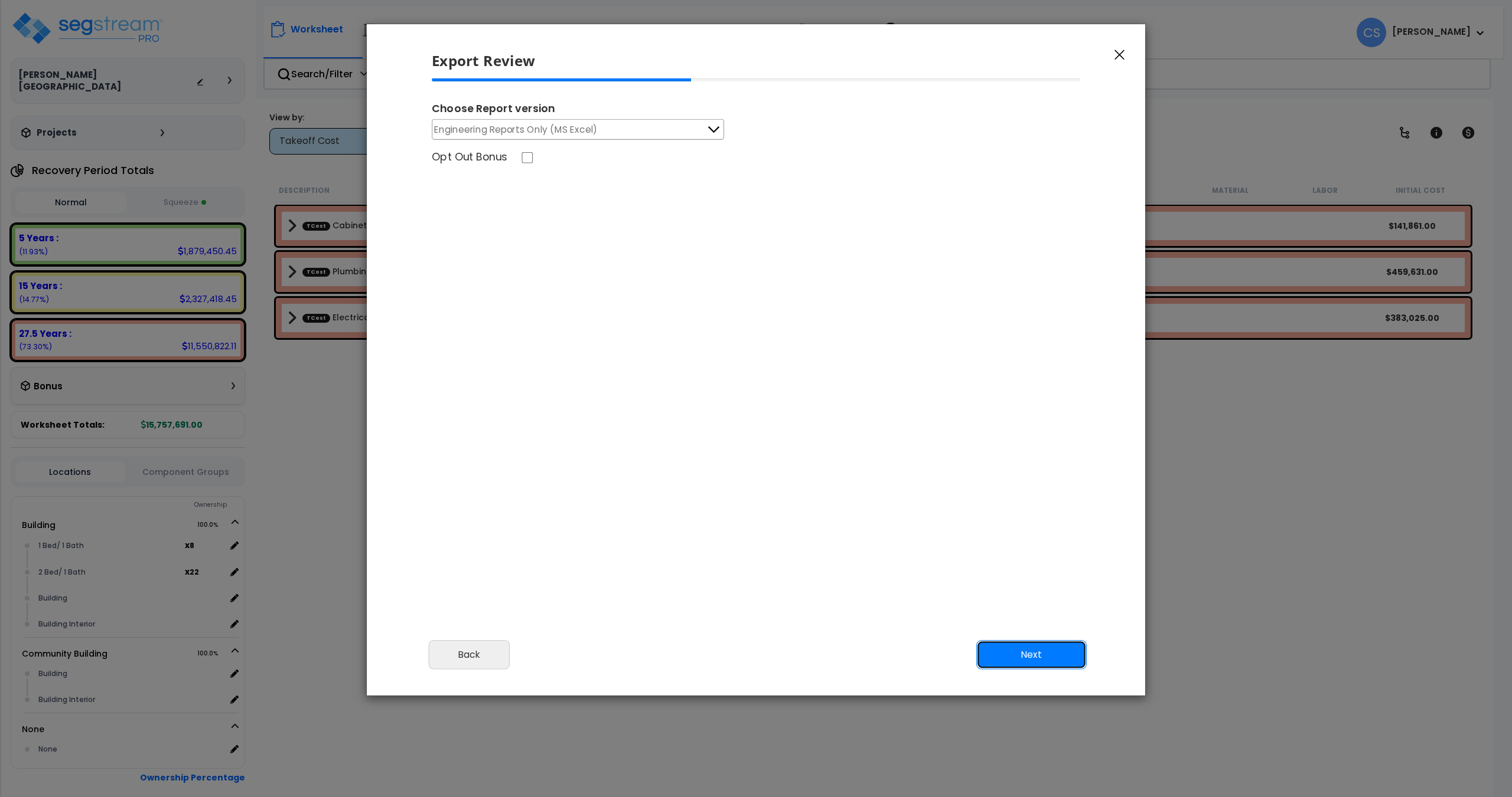
click at [1030, 650] on button "Next" at bounding box center [1032, 655] width 111 height 30
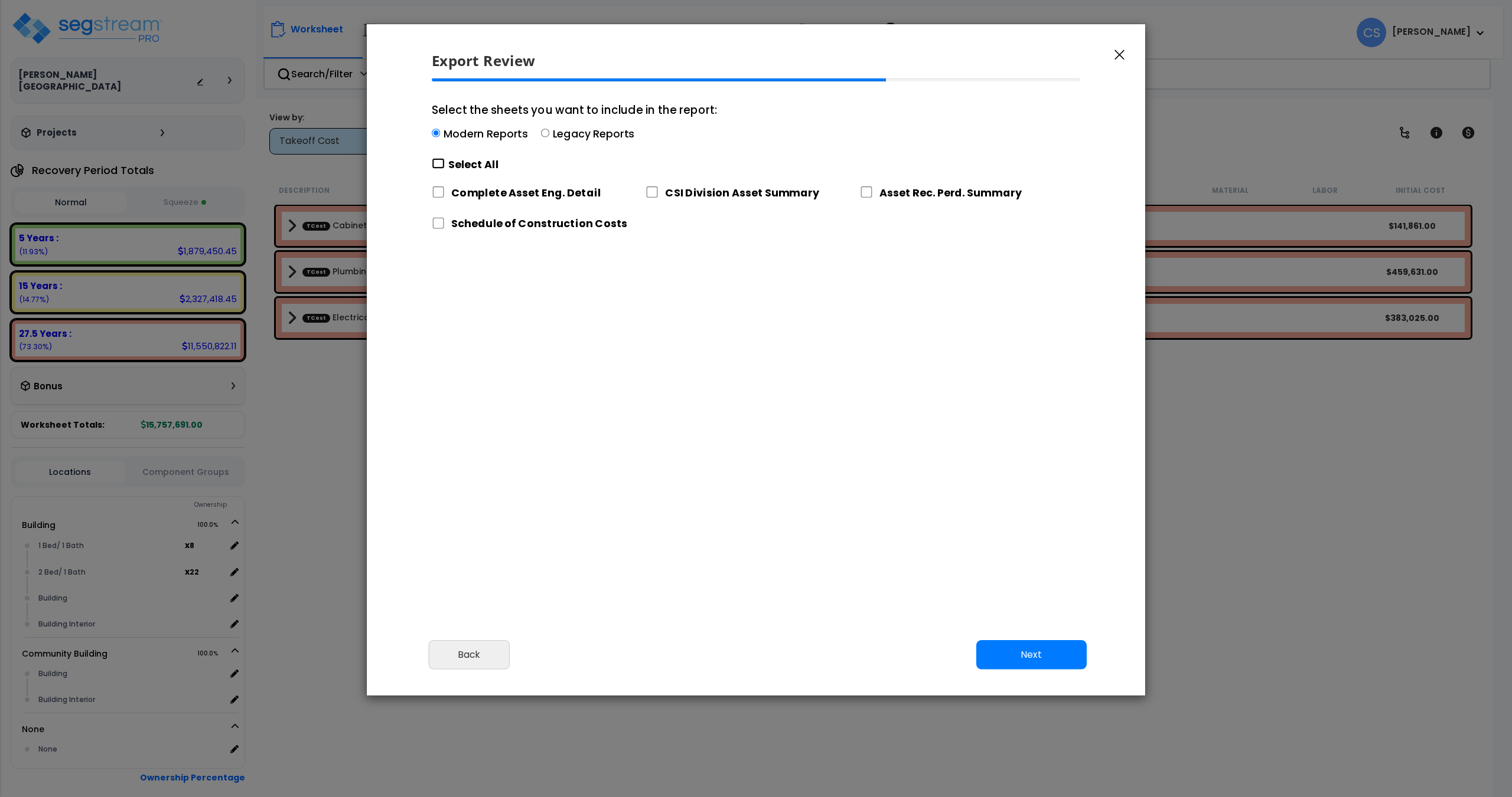
click at [438, 162] on input "Select the sheets you want to include in the report: Modern Reports Legacy Repo…" at bounding box center [438, 164] width 13 height 11
checkbox input "true"
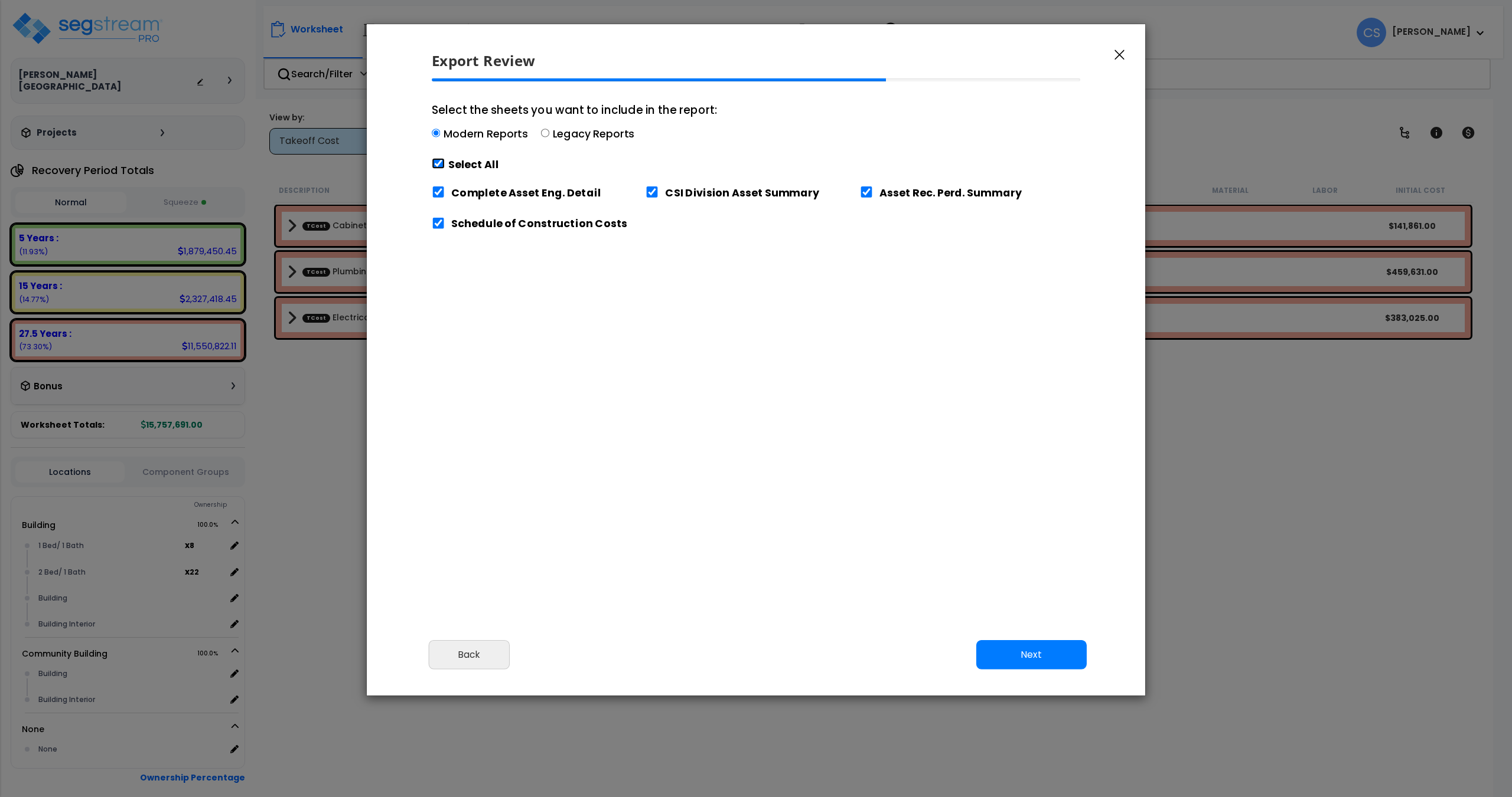
checkbox input "true"
click at [1040, 666] on button "Next" at bounding box center [1032, 655] width 111 height 30
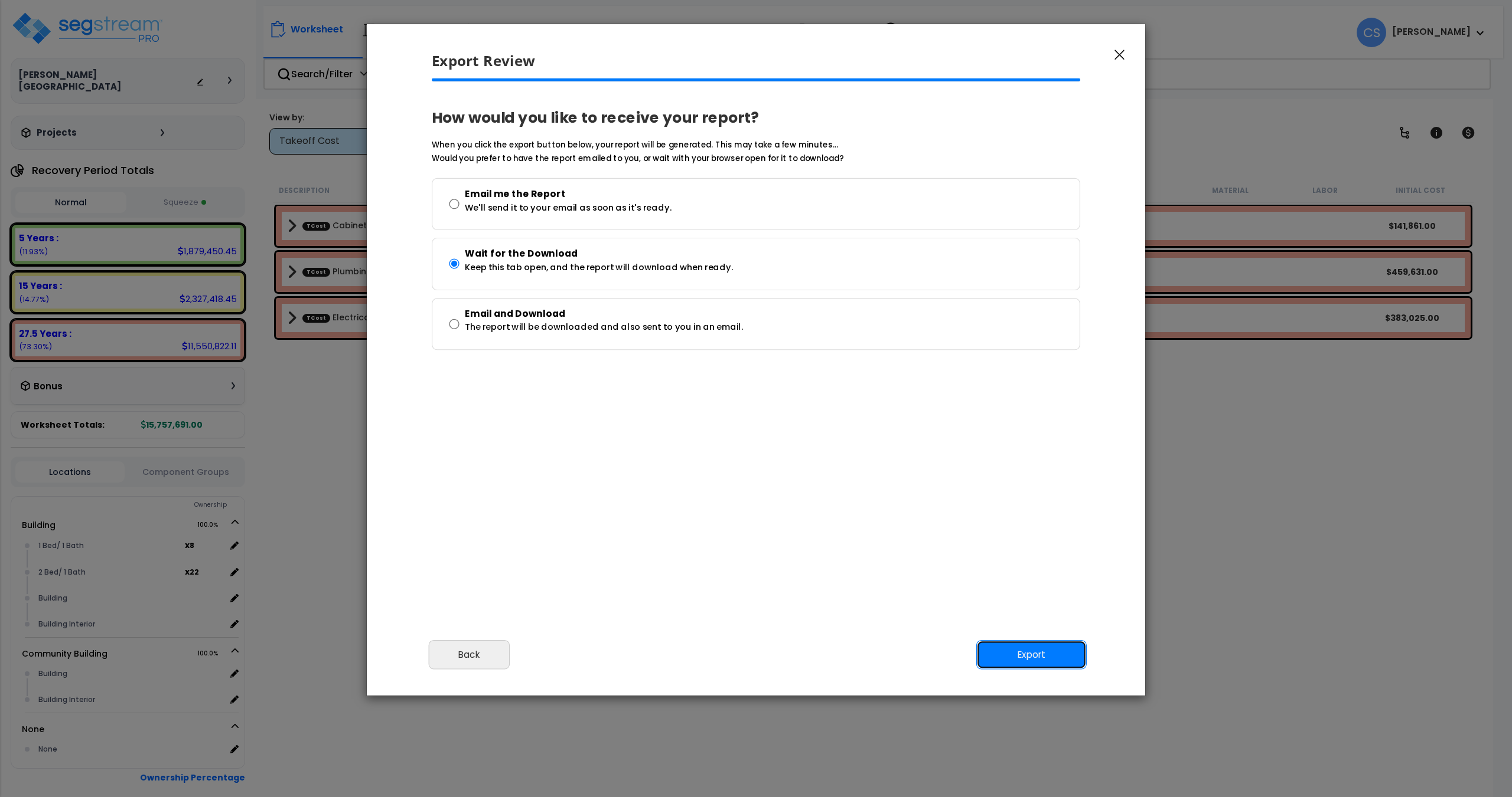
click at [1040, 655] on button "Export" at bounding box center [1032, 655] width 111 height 30
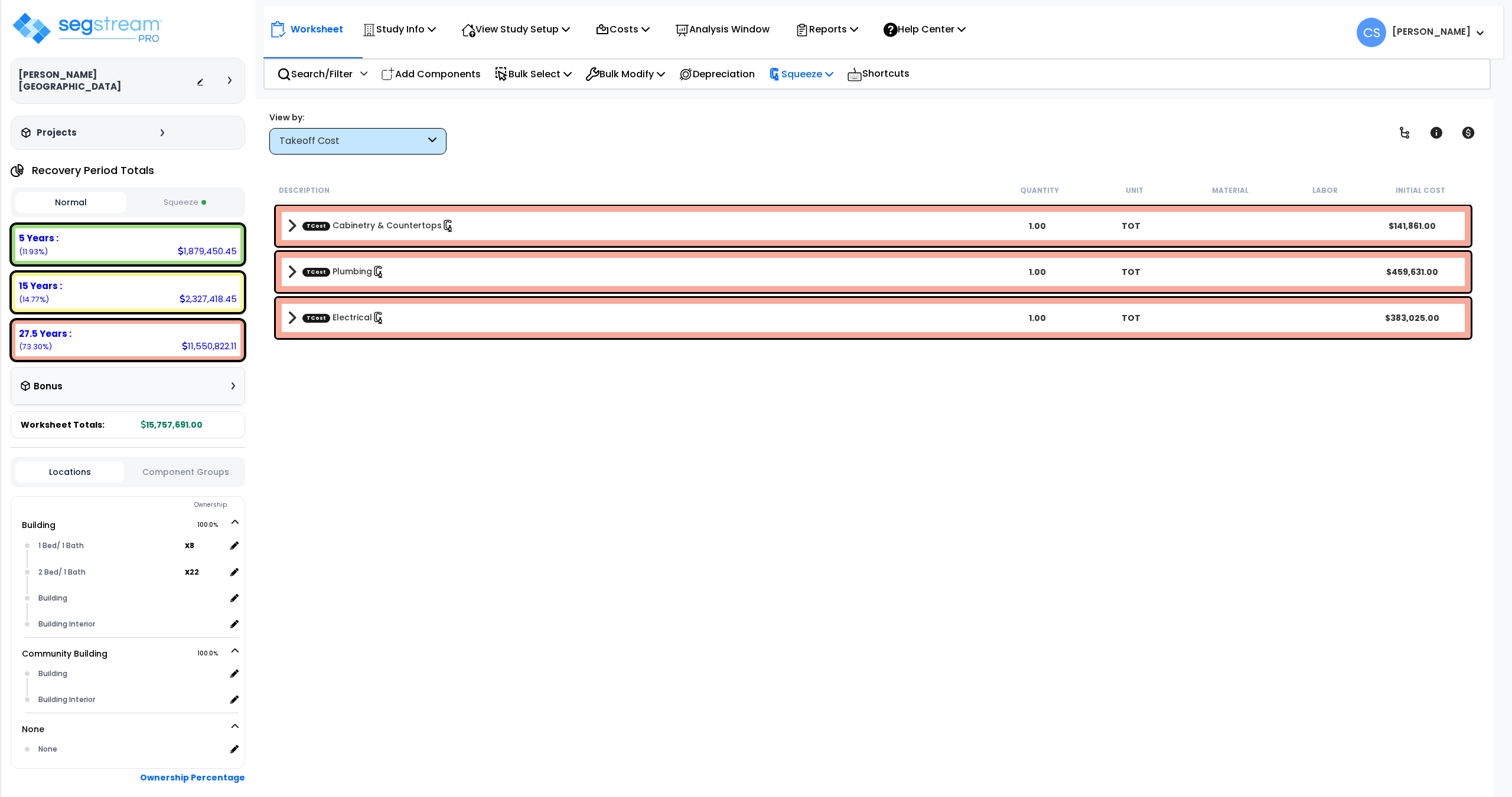
drag, startPoint x: 841, startPoint y: 78, endPoint x: 832, endPoint y: 98, distance: 21.9
click at [833, 78] on p "Squeeze" at bounding box center [801, 74] width 65 height 16
click at [831, 100] on link "Re-squeeze" at bounding box center [820, 100] width 117 height 24
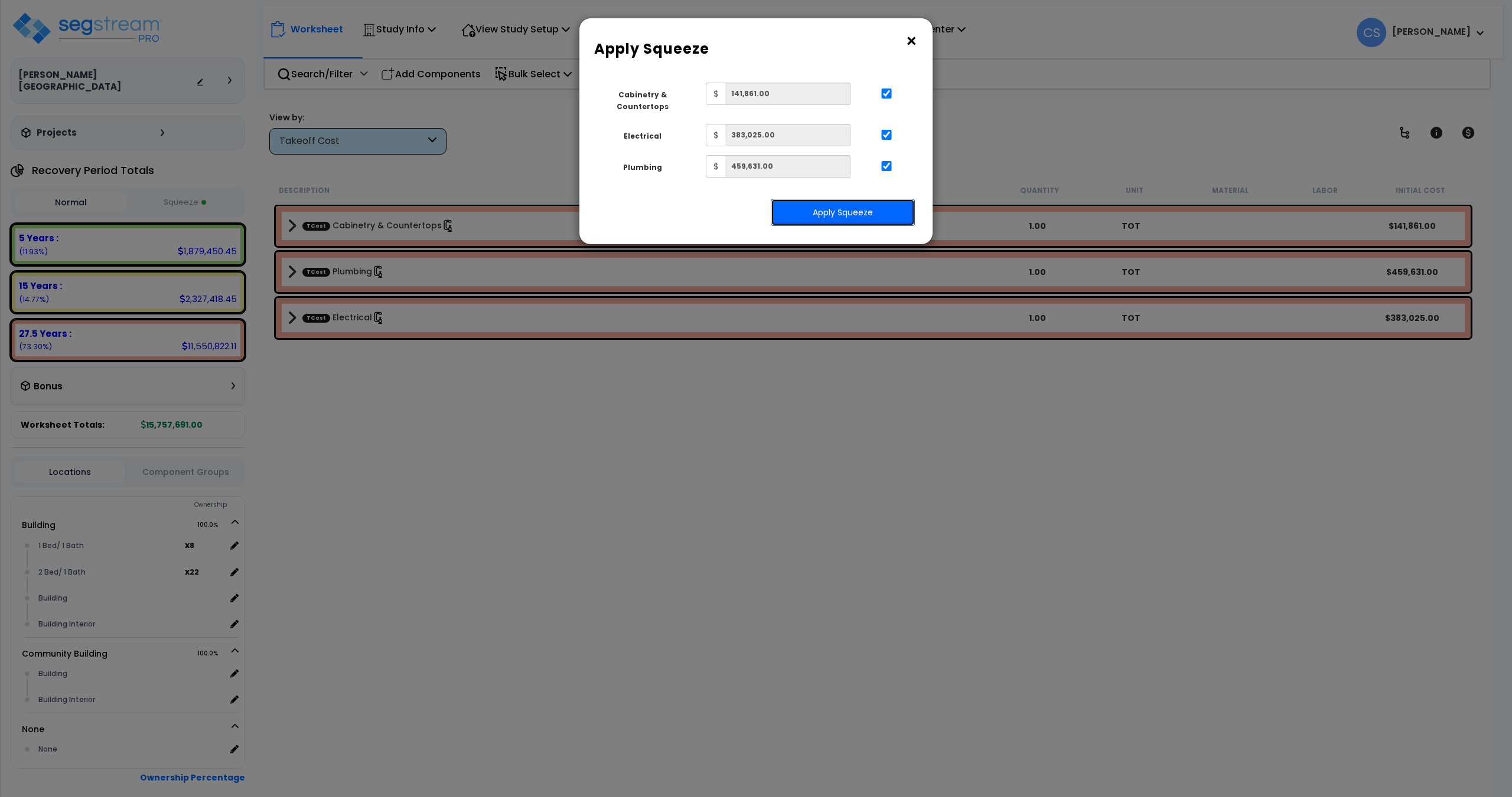
click at [870, 211] on button "Apply Squeeze" at bounding box center [843, 212] width 144 height 27
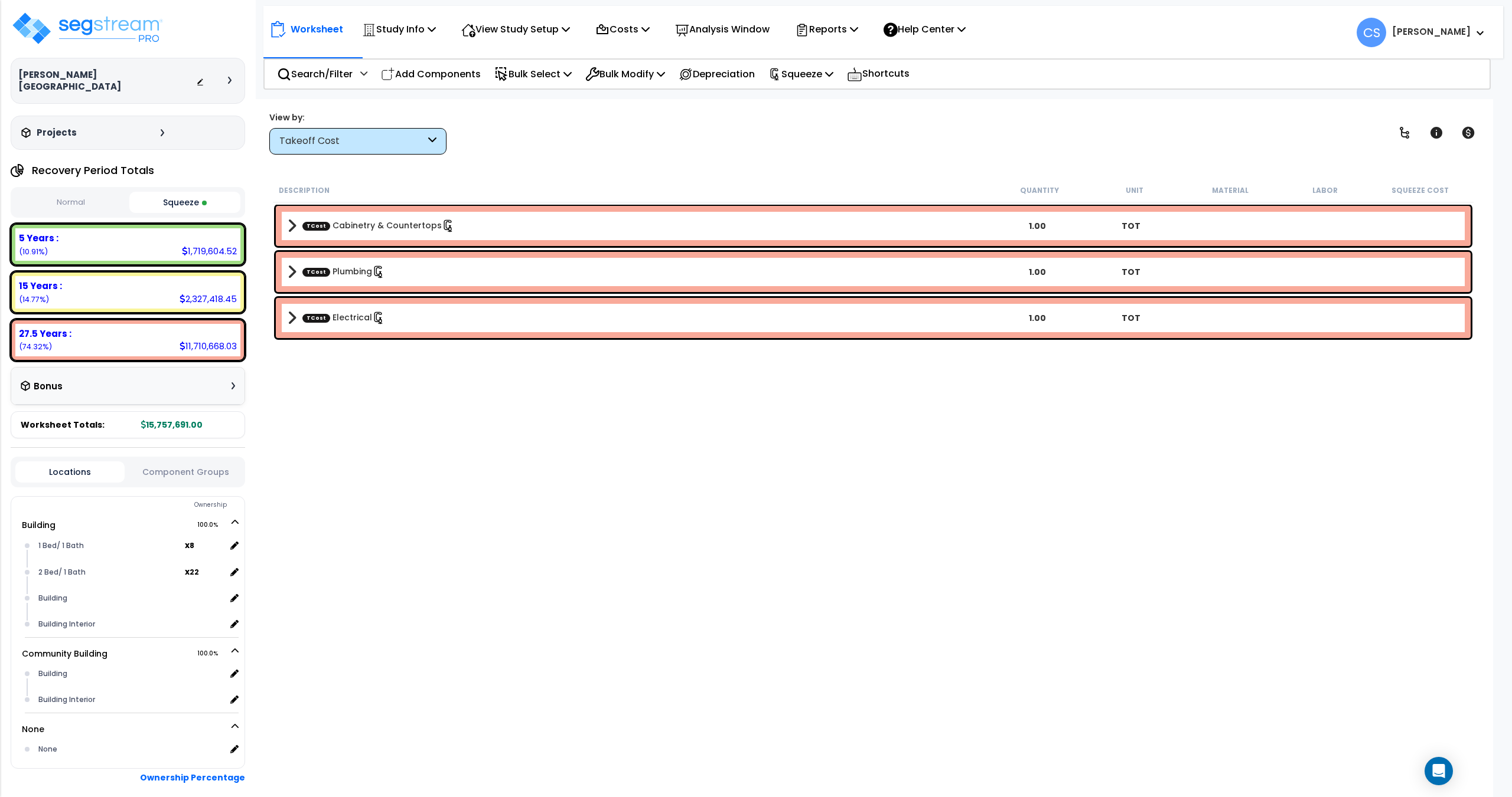
click at [468, 562] on div "Description Quantity Unit Material Labor Squeeze Cost TCost Cabinetry & Counter…" at bounding box center [873, 445] width 1204 height 534
